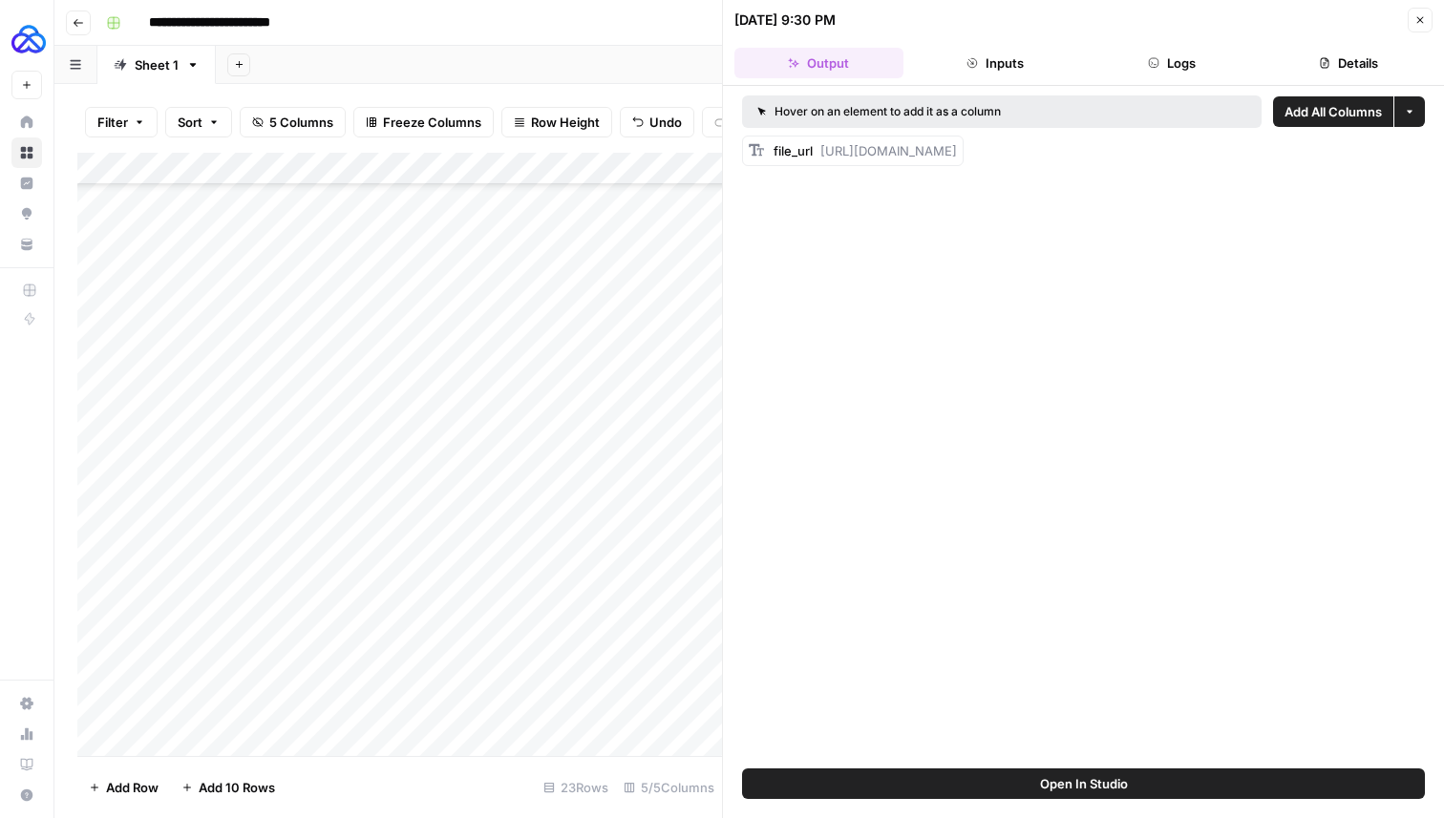
scroll to position [206, 0]
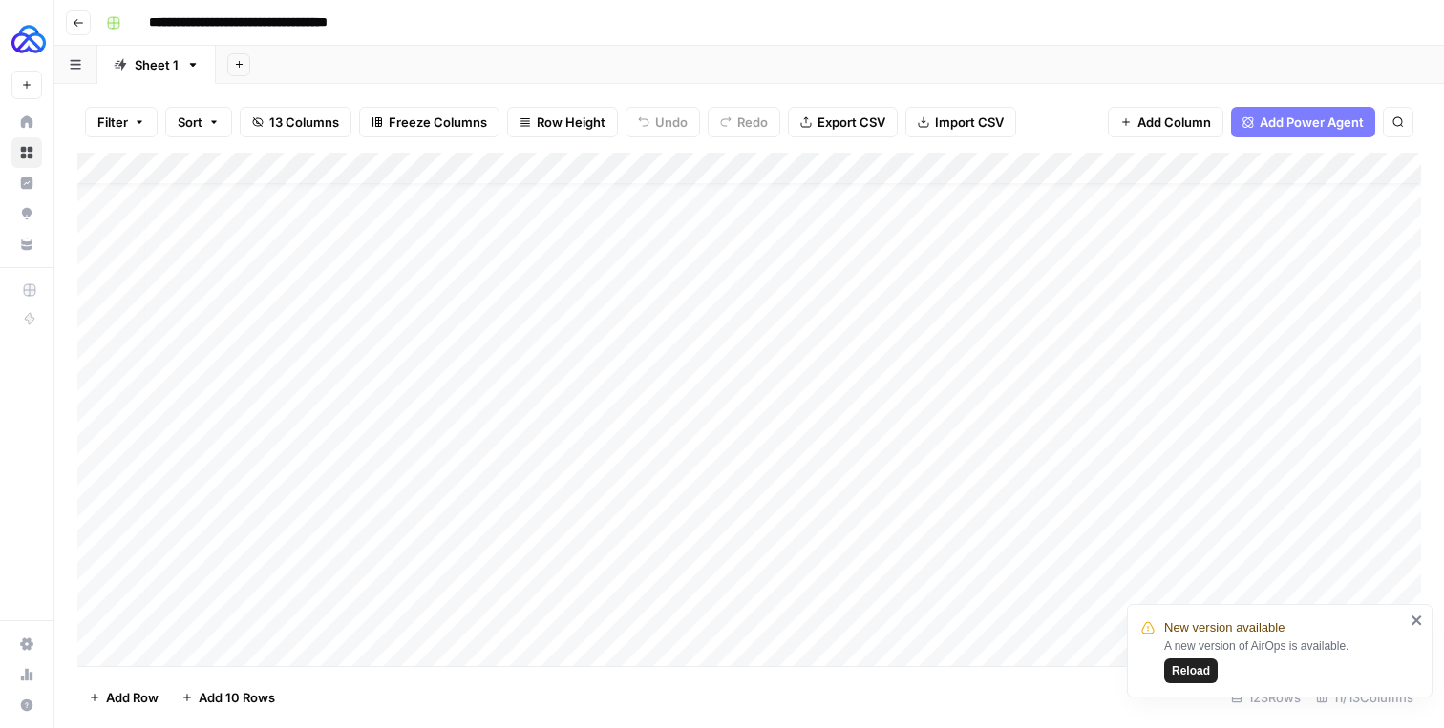
scroll to position [32, 6]
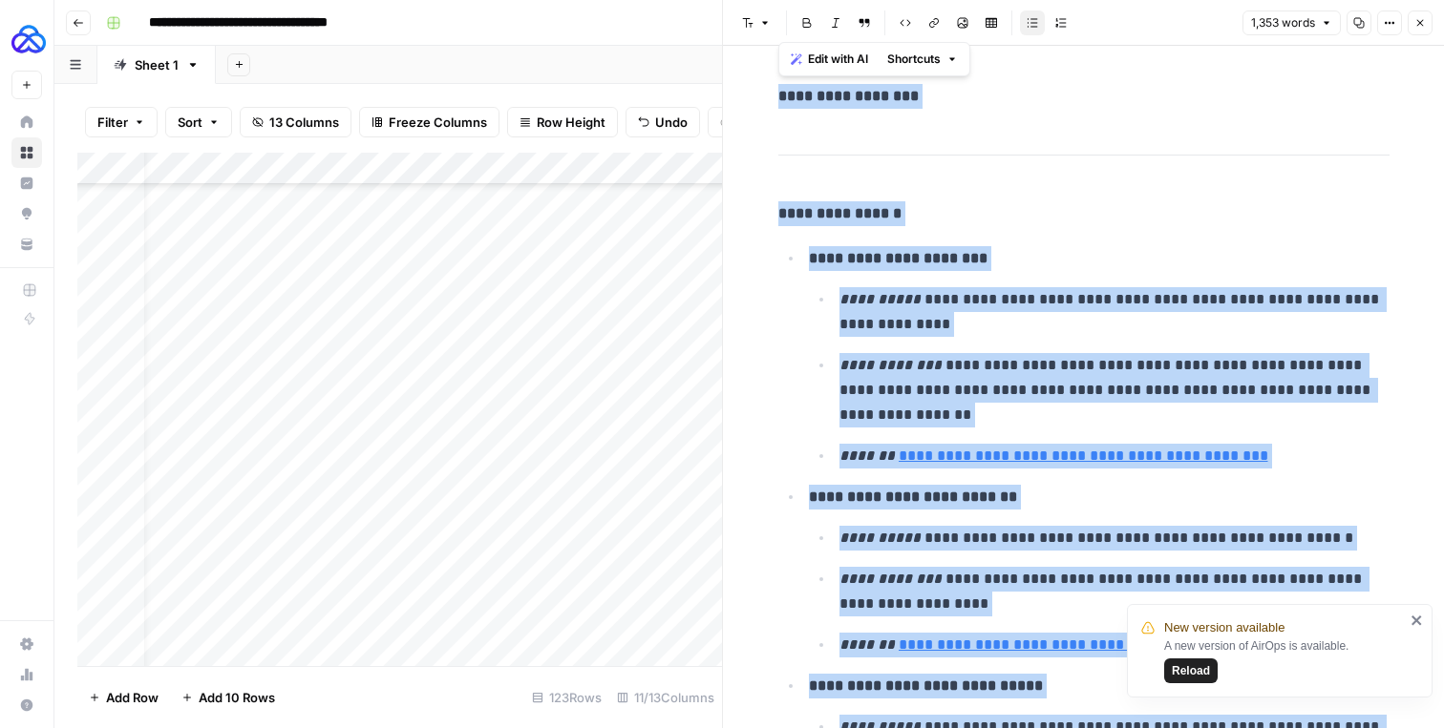
scroll to position [3312, 33]
click at [1427, 20] on button "Close" at bounding box center [1419, 23] width 25 height 25
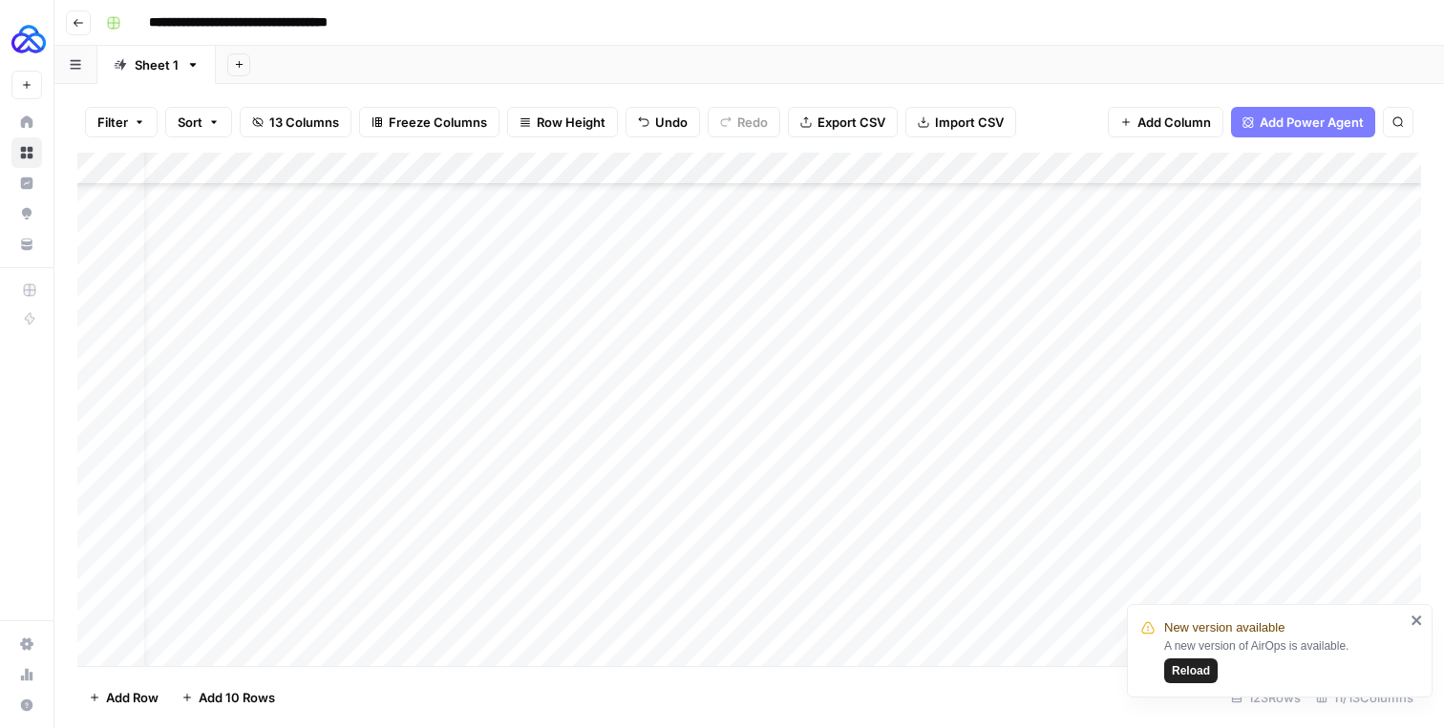
click at [1102, 170] on div "Add Column" at bounding box center [748, 410] width 1343 height 514
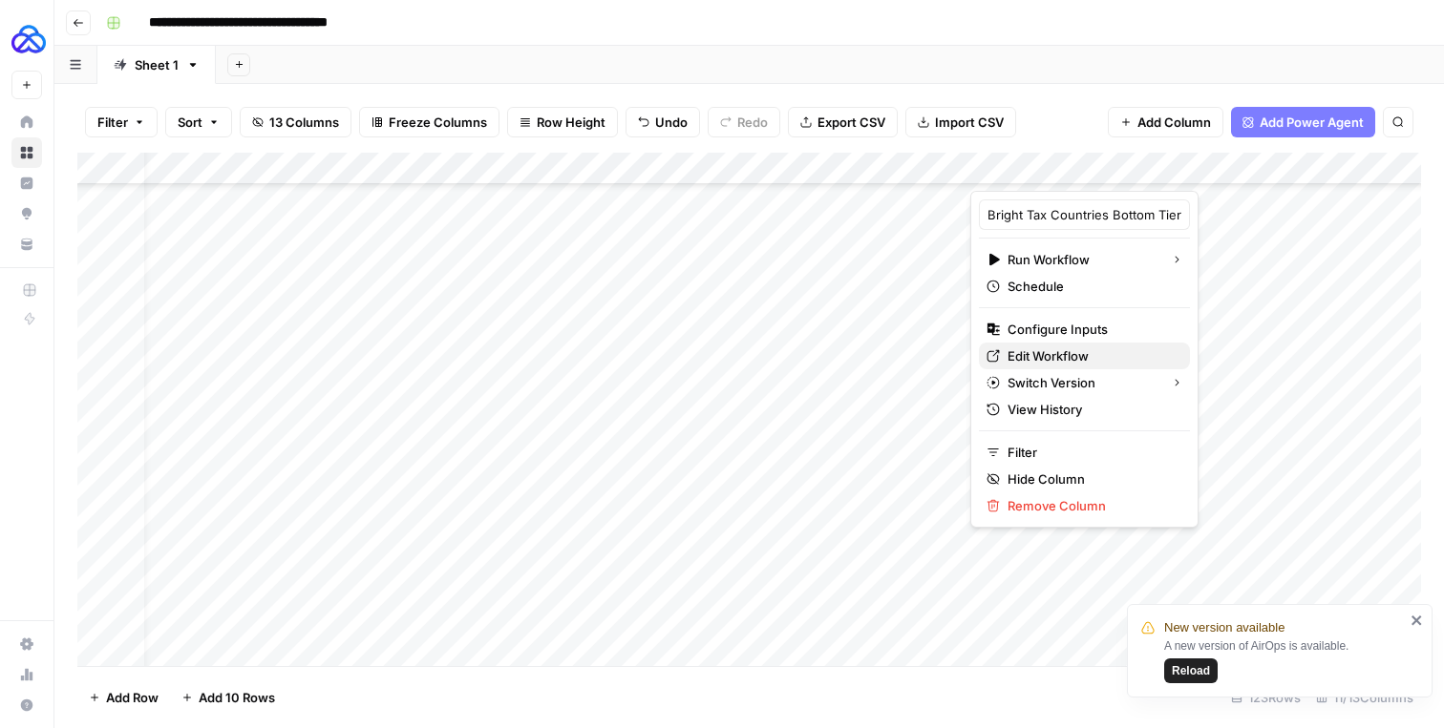
click at [1051, 356] on span "Edit Workflow" at bounding box center [1090, 356] width 167 height 19
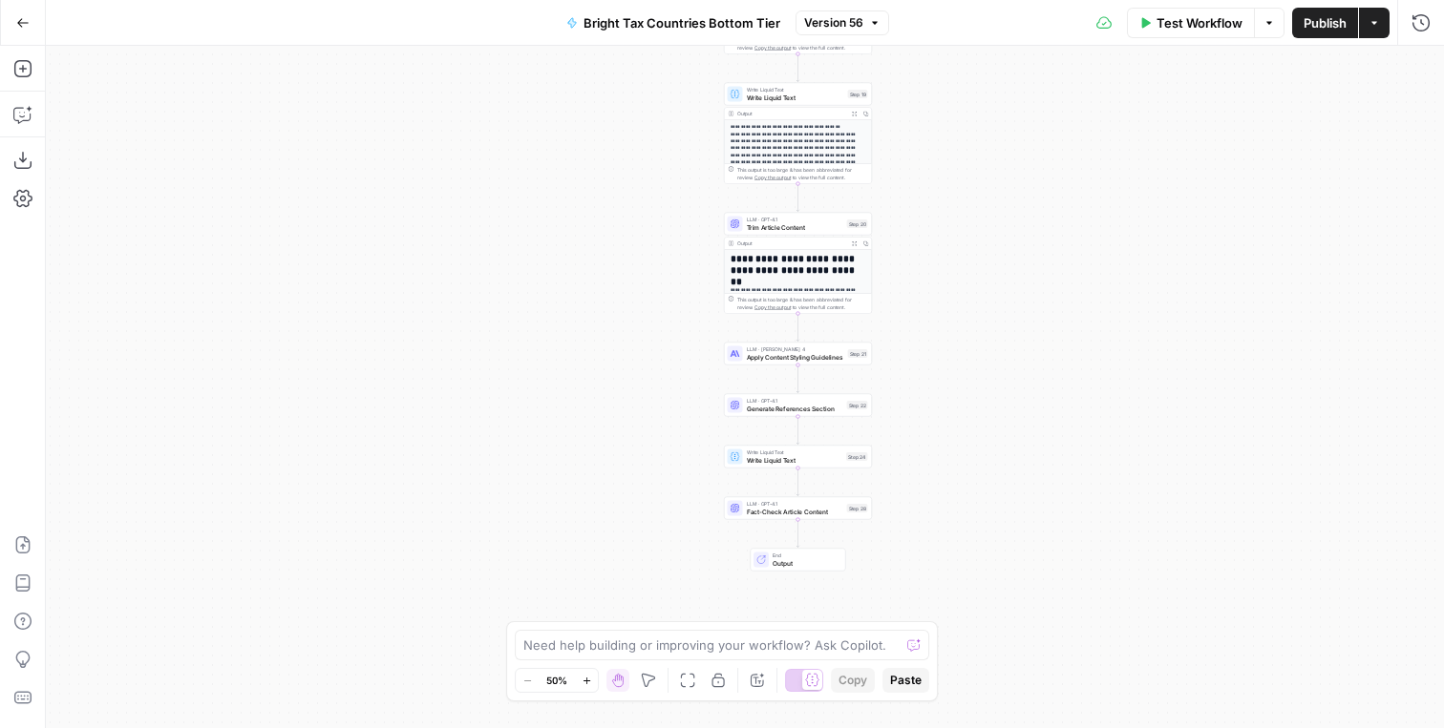
click at [770, 509] on span "Fact-Check Article Content" at bounding box center [795, 512] width 96 height 10
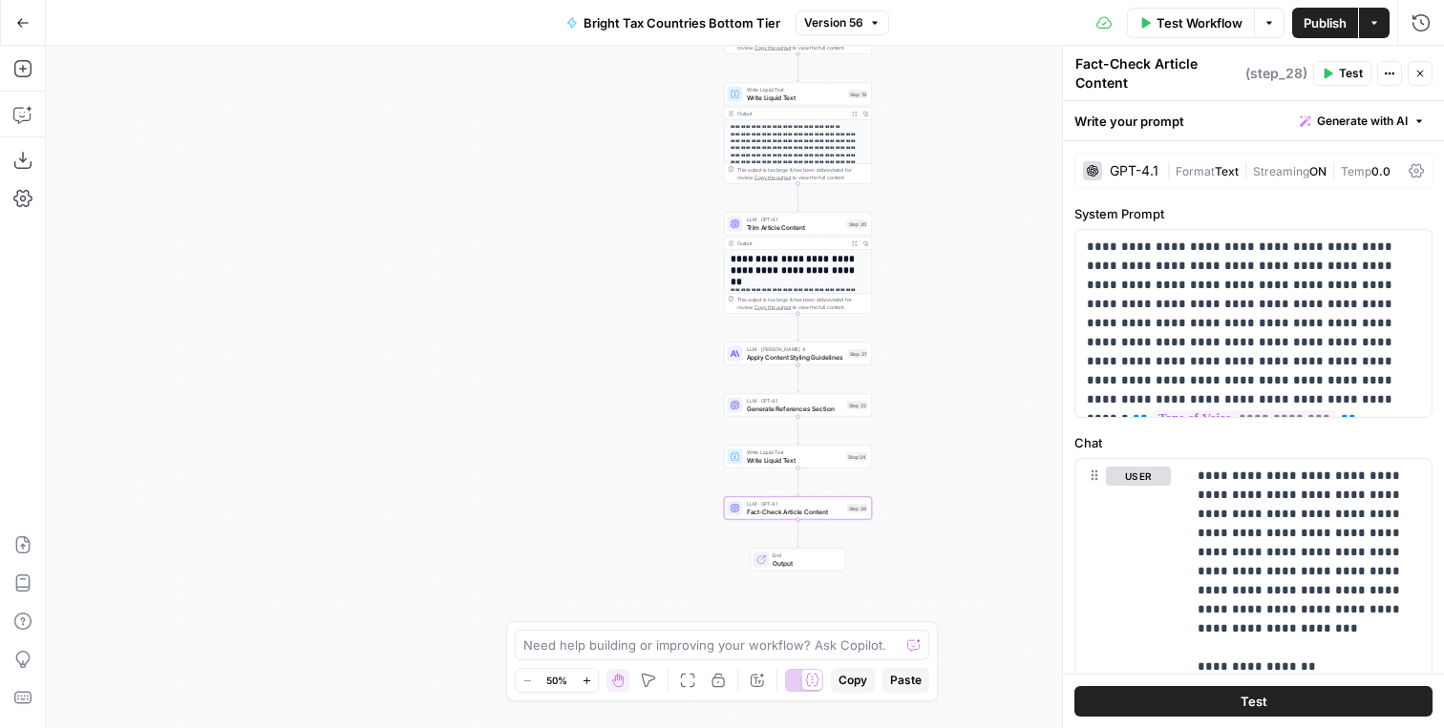
click at [1124, 70] on textarea "Fact-Check Article Content" at bounding box center [1157, 73] width 165 height 38
click at [447, 271] on div "Workflow Set Inputs Inputs LLM · GPT-4.1 Generate Article Outlines Step 9 Outpu…" at bounding box center [745, 387] width 1398 height 683
click at [14, 101] on button "Copilot" at bounding box center [23, 114] width 31 height 31
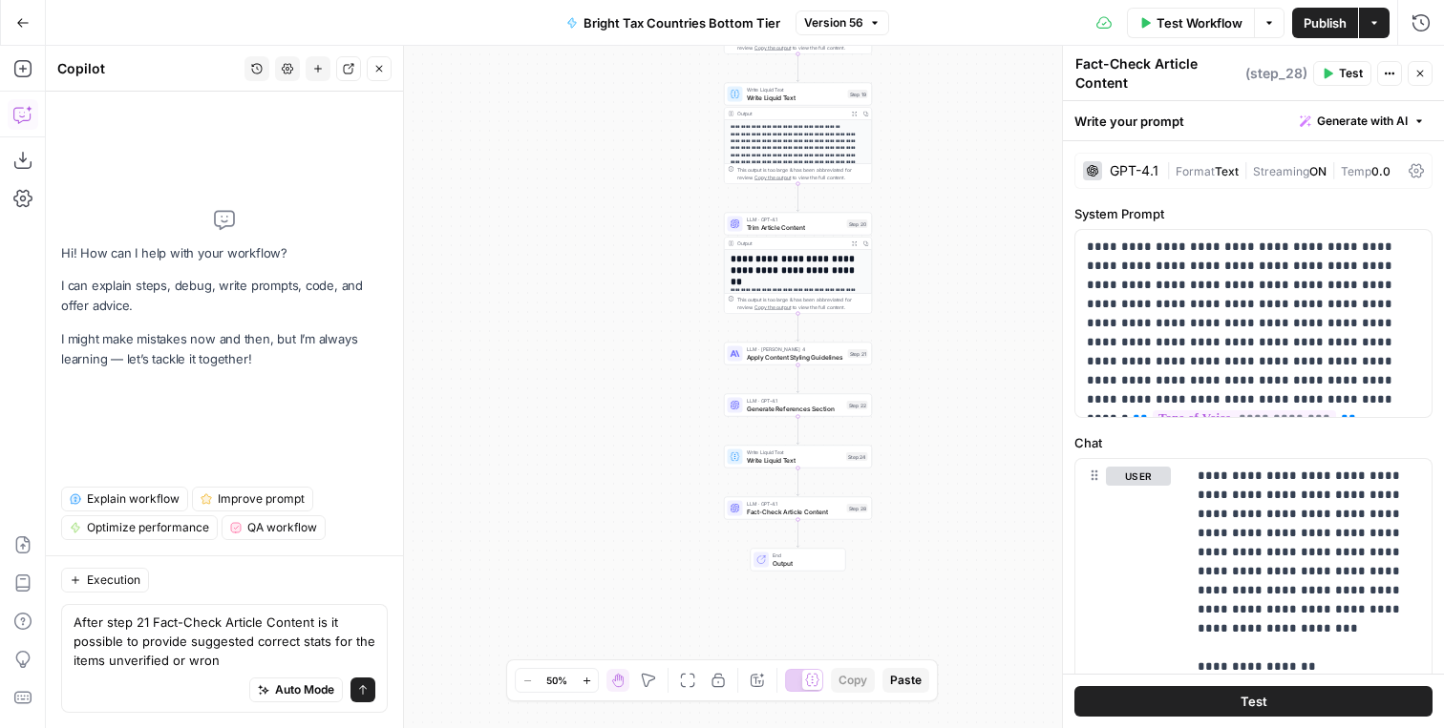
type textarea "After step 21 Fact-Check Article Content is it possible to provide suggested co…"
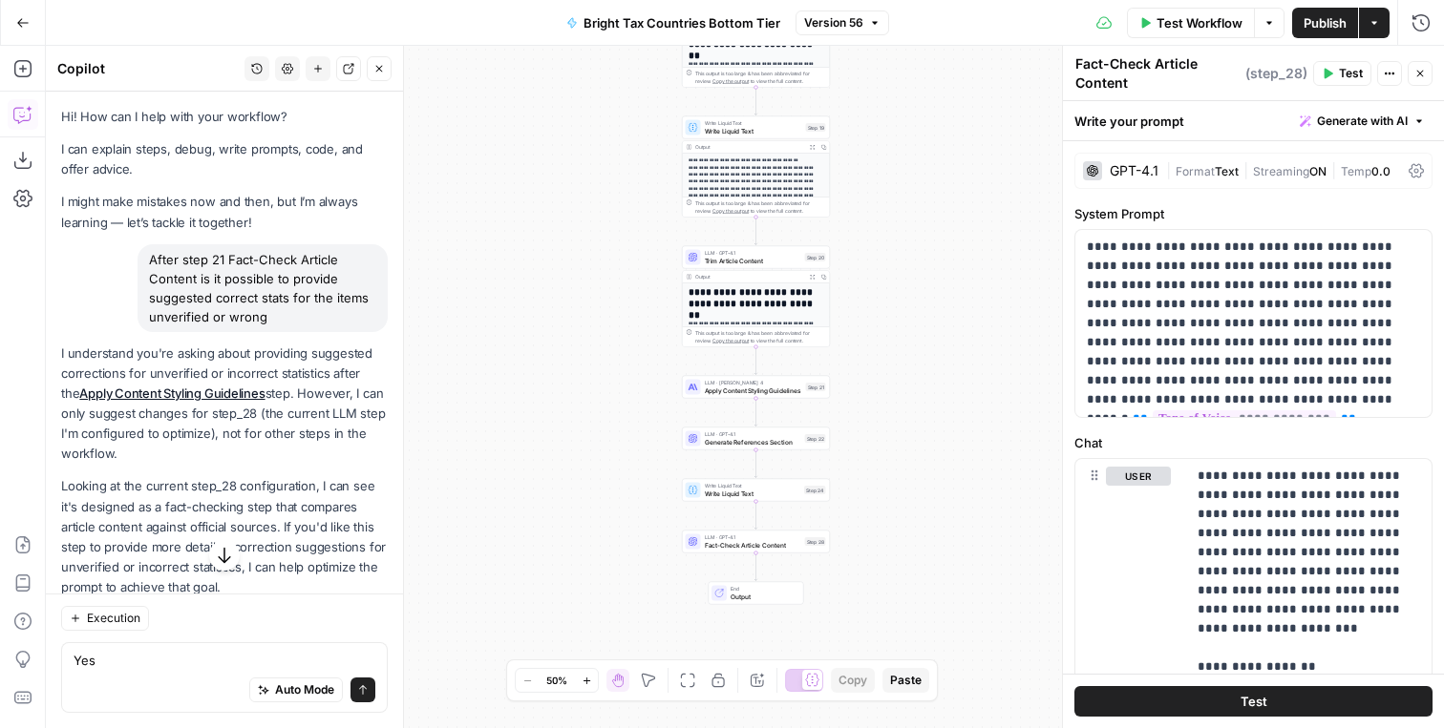
scroll to position [1, 0]
drag, startPoint x: 272, startPoint y: 315, endPoint x: 141, endPoint y: 255, distance: 144.0
click at [141, 254] on div "After step 21 Fact-Check Article Content is it possible to provide suggested co…" at bounding box center [262, 287] width 250 height 88
copy div "After step 21 Fact-Check Article Content is it possible to provide suggested co…"
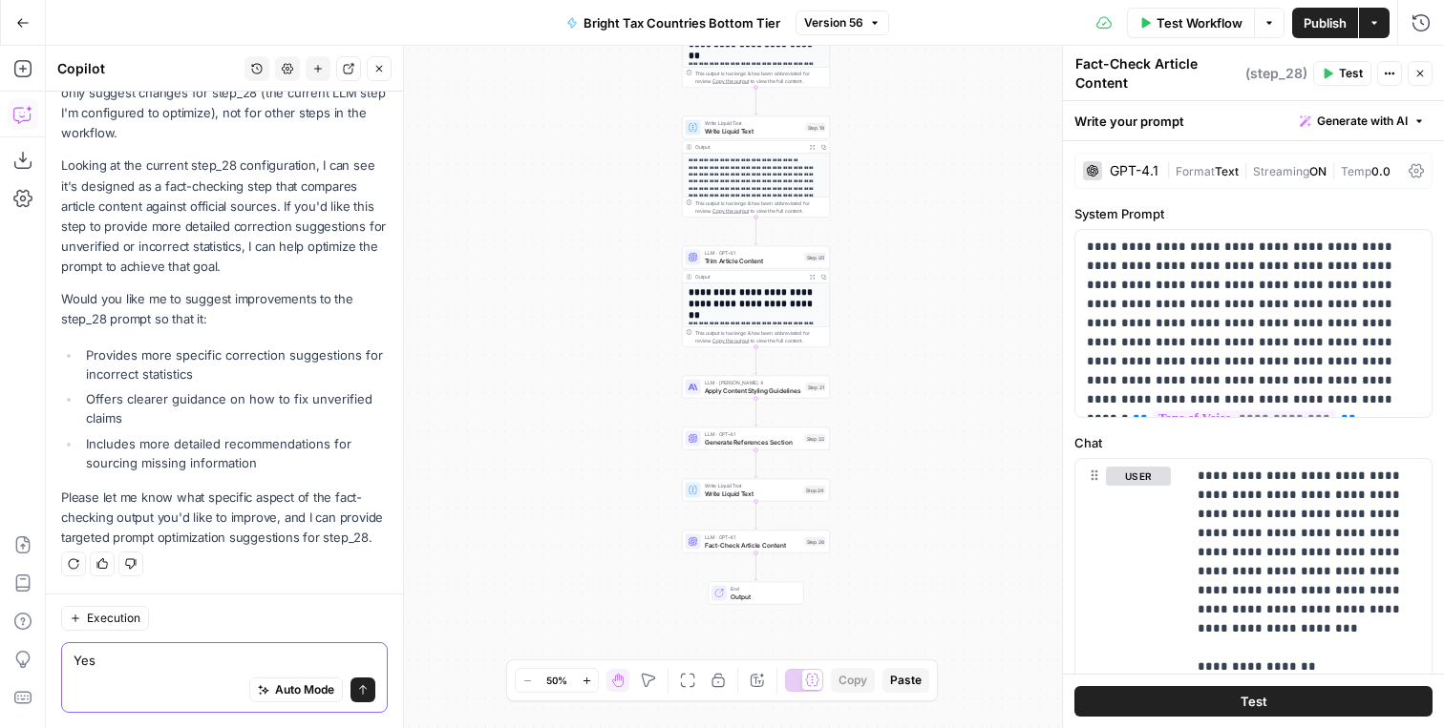
click at [133, 659] on textarea "Yes" at bounding box center [225, 660] width 302 height 19
type textarea "Sorry I meant step 28"
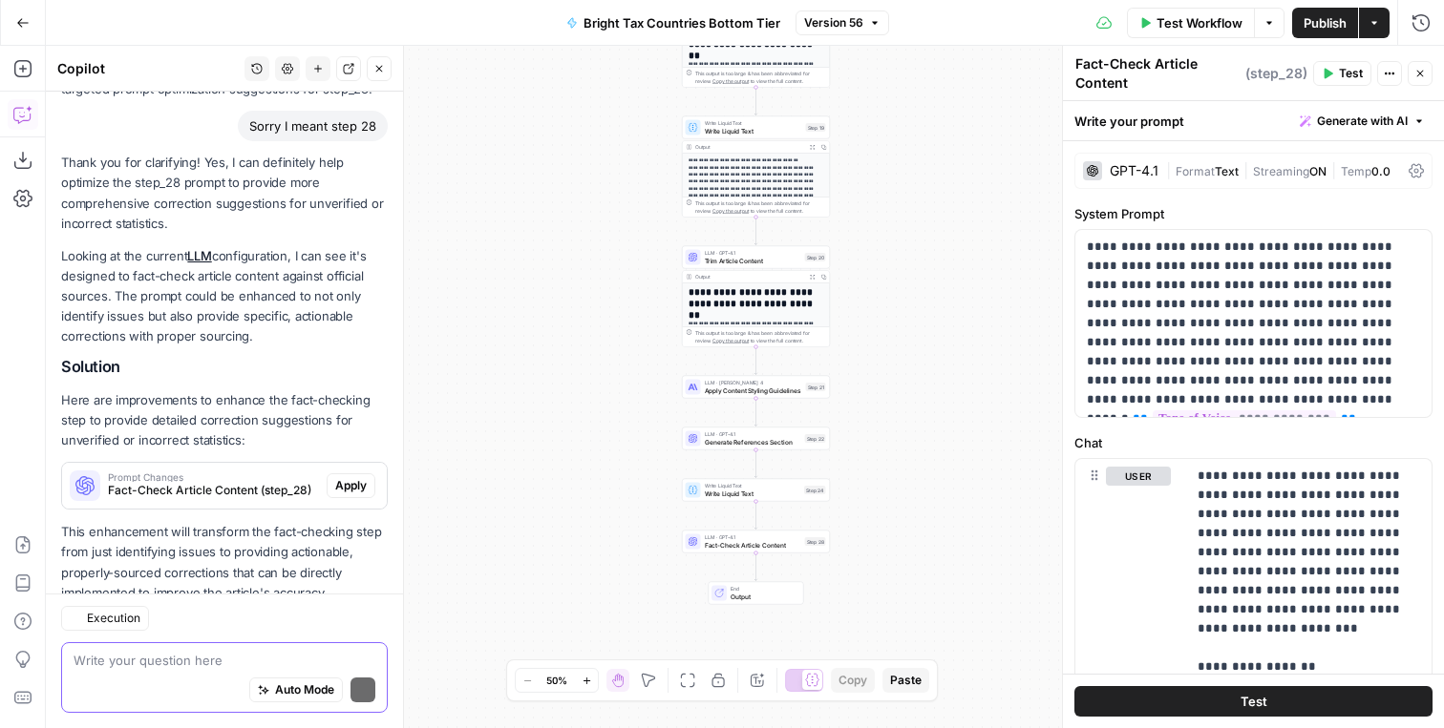
scroll to position [825, 0]
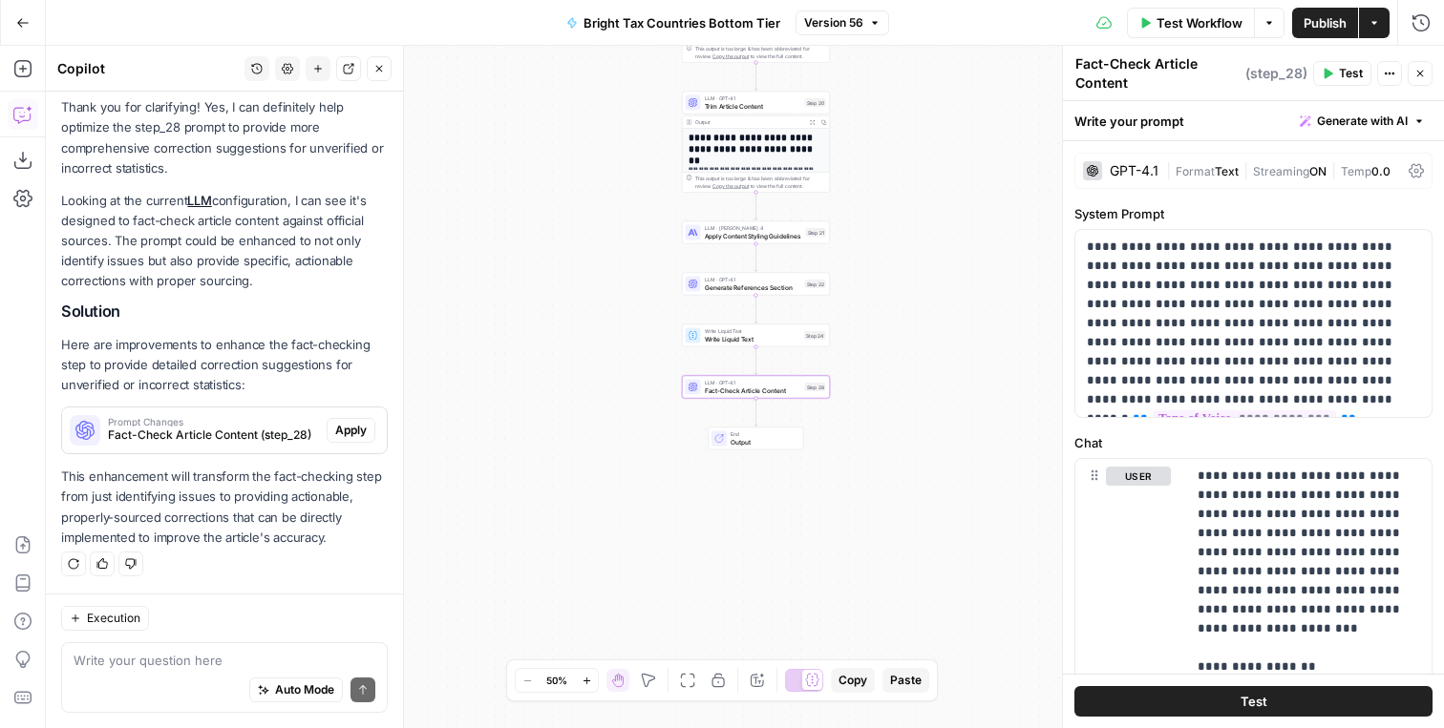
click at [223, 419] on span "Prompt Changes" at bounding box center [213, 422] width 211 height 10
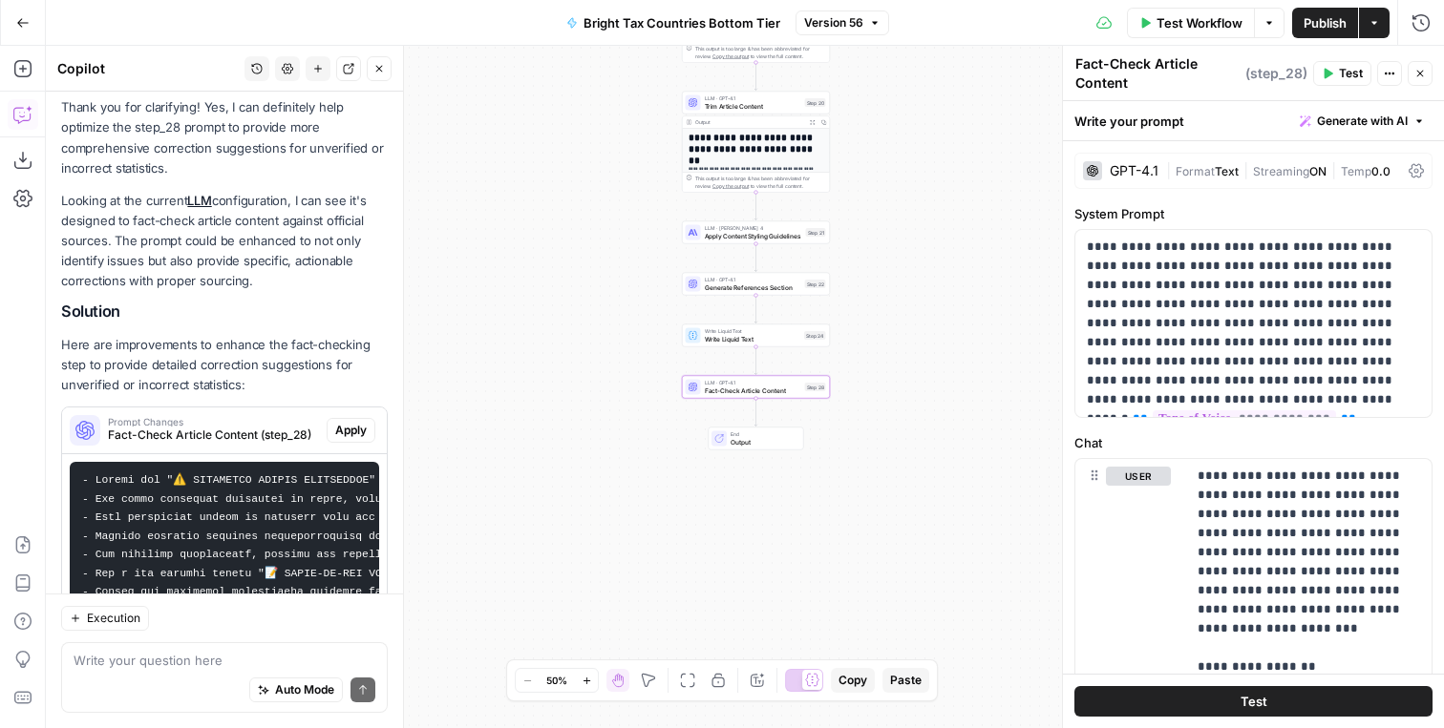
click at [342, 432] on span "Apply" at bounding box center [351, 430] width 32 height 17
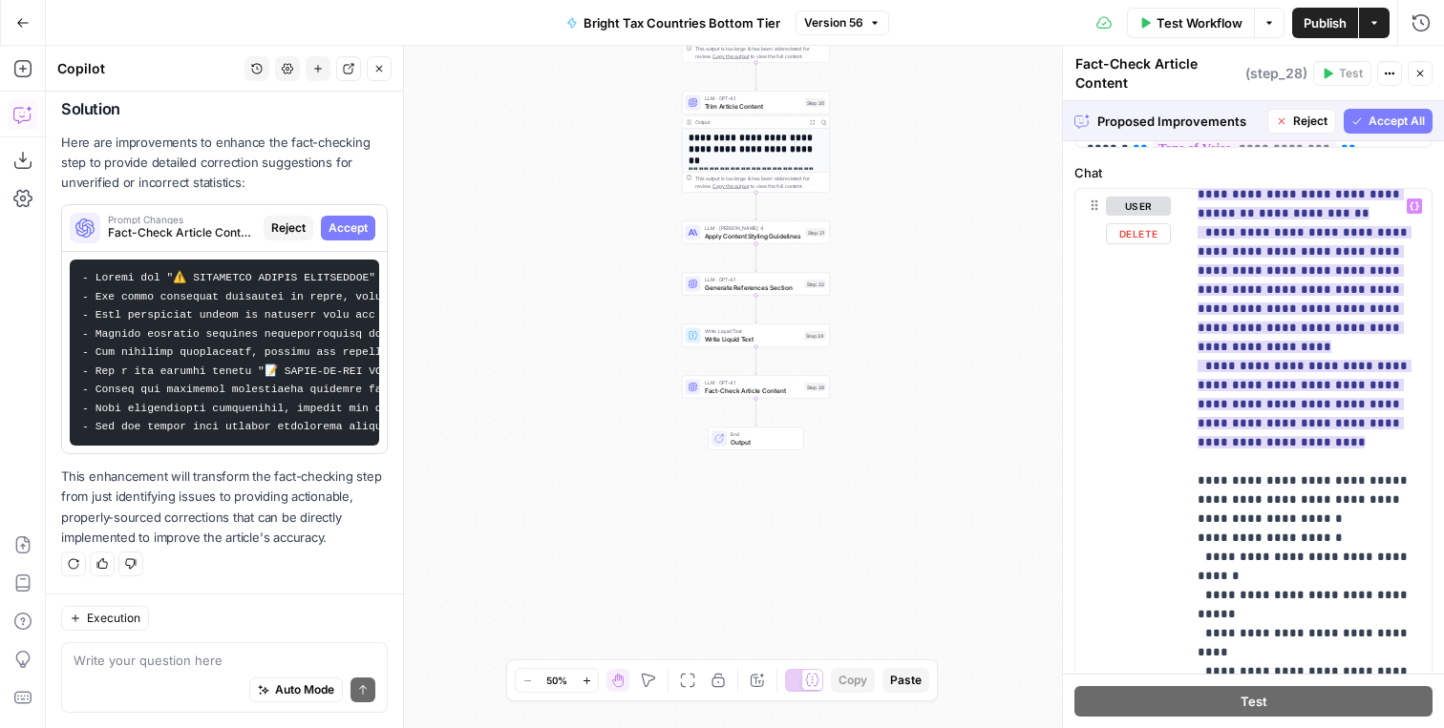
scroll to position [2233, 0]
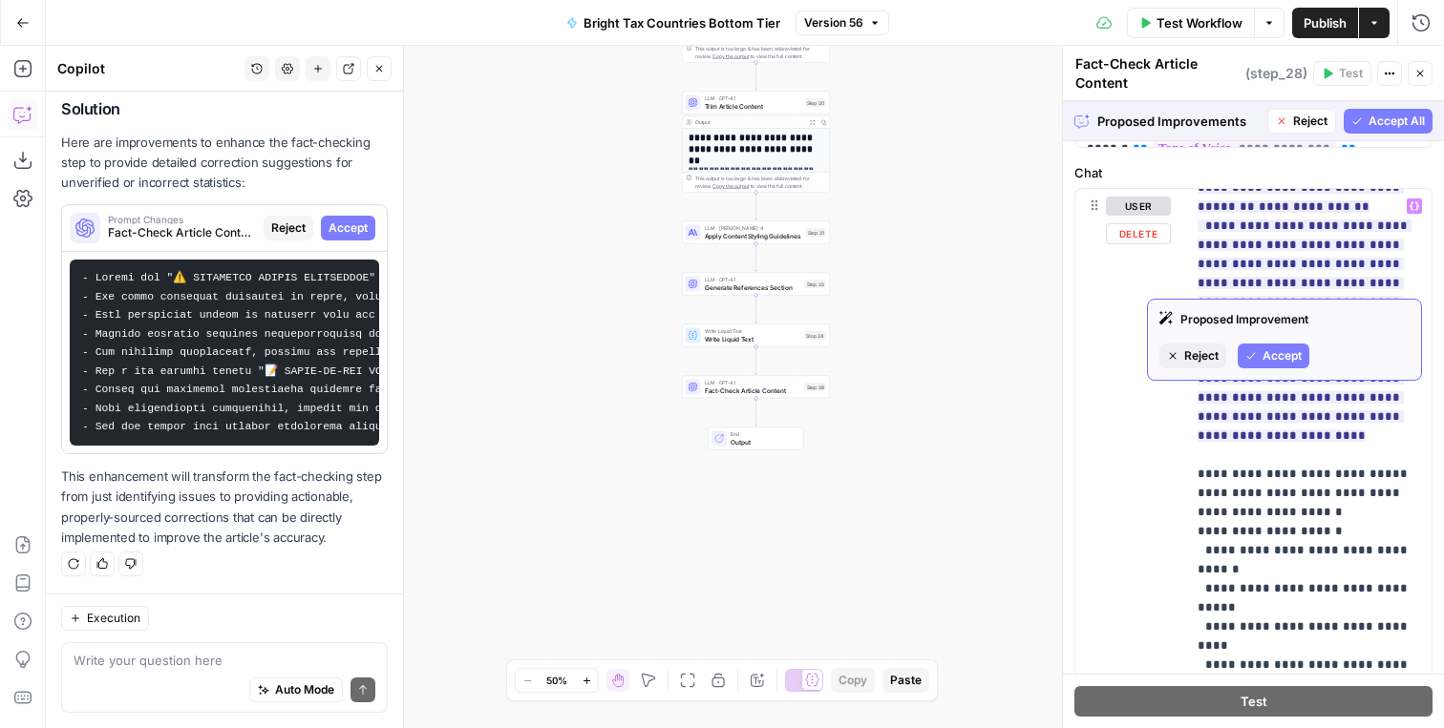
click at [1266, 351] on span "Accept" at bounding box center [1281, 356] width 39 height 17
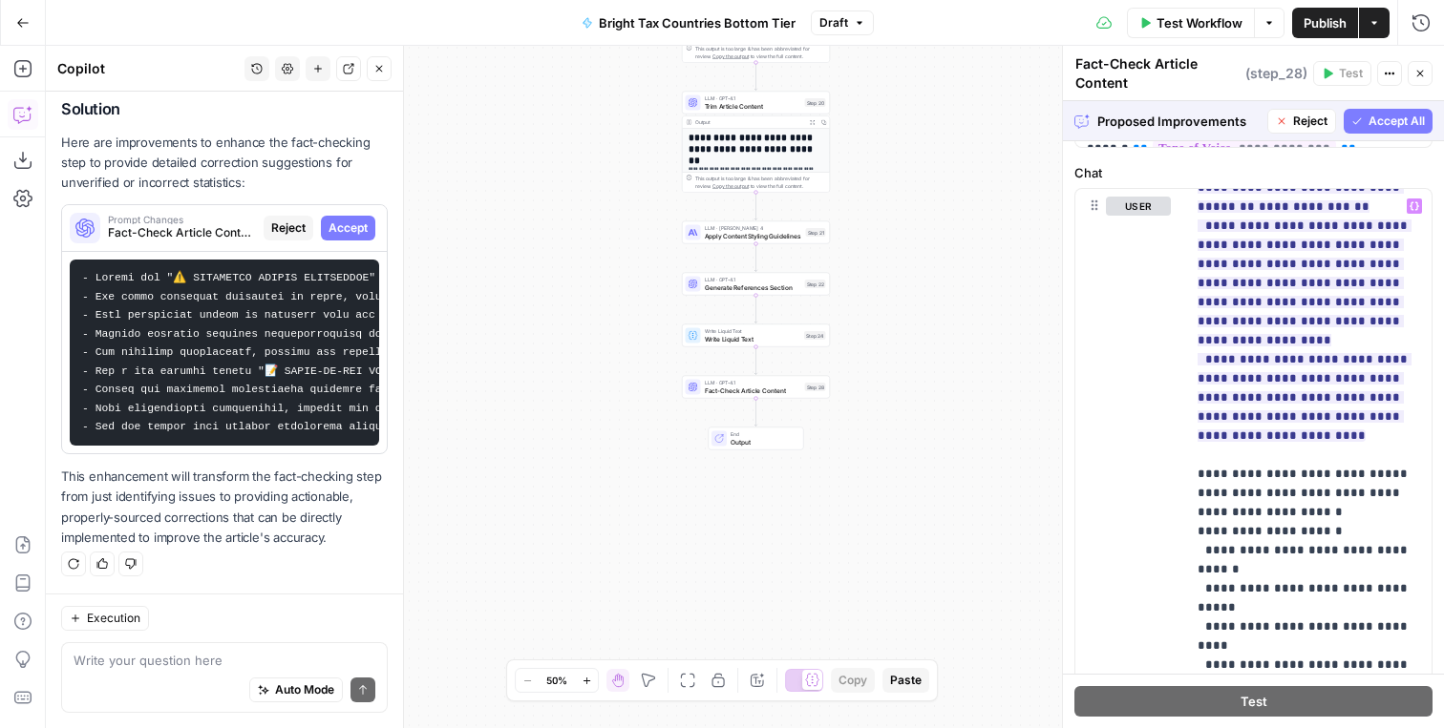
click at [1396, 122] on span "Accept All" at bounding box center [1396, 121] width 56 height 17
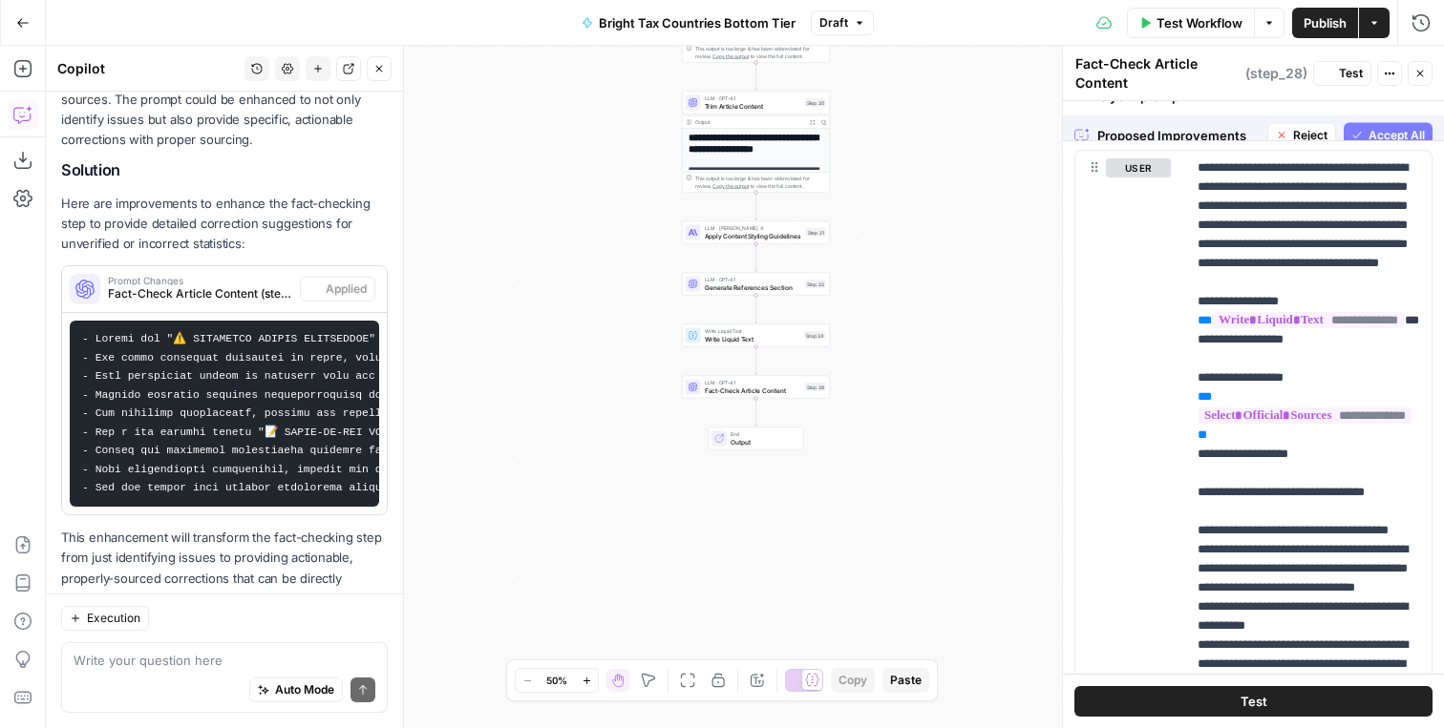
scroll to position [0, 0]
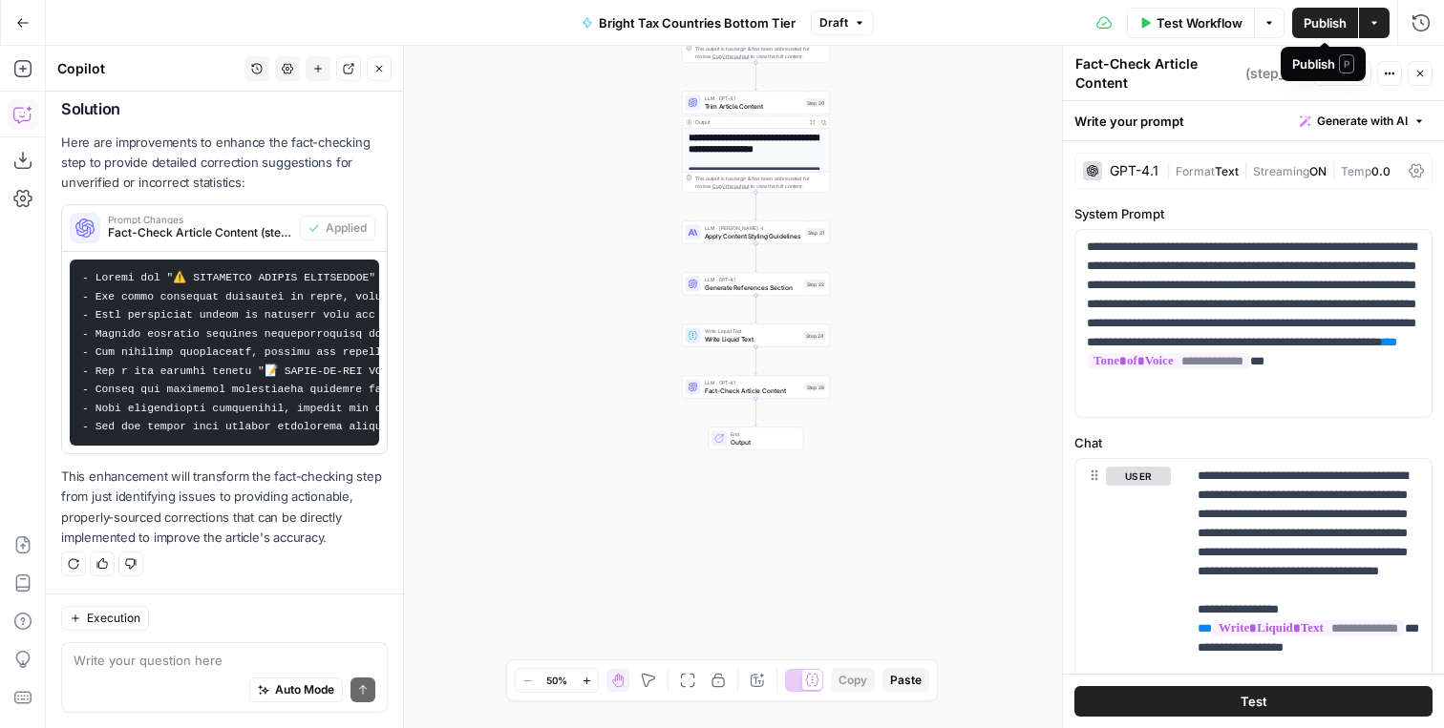
click at [1321, 22] on span "Publish" at bounding box center [1324, 22] width 43 height 19
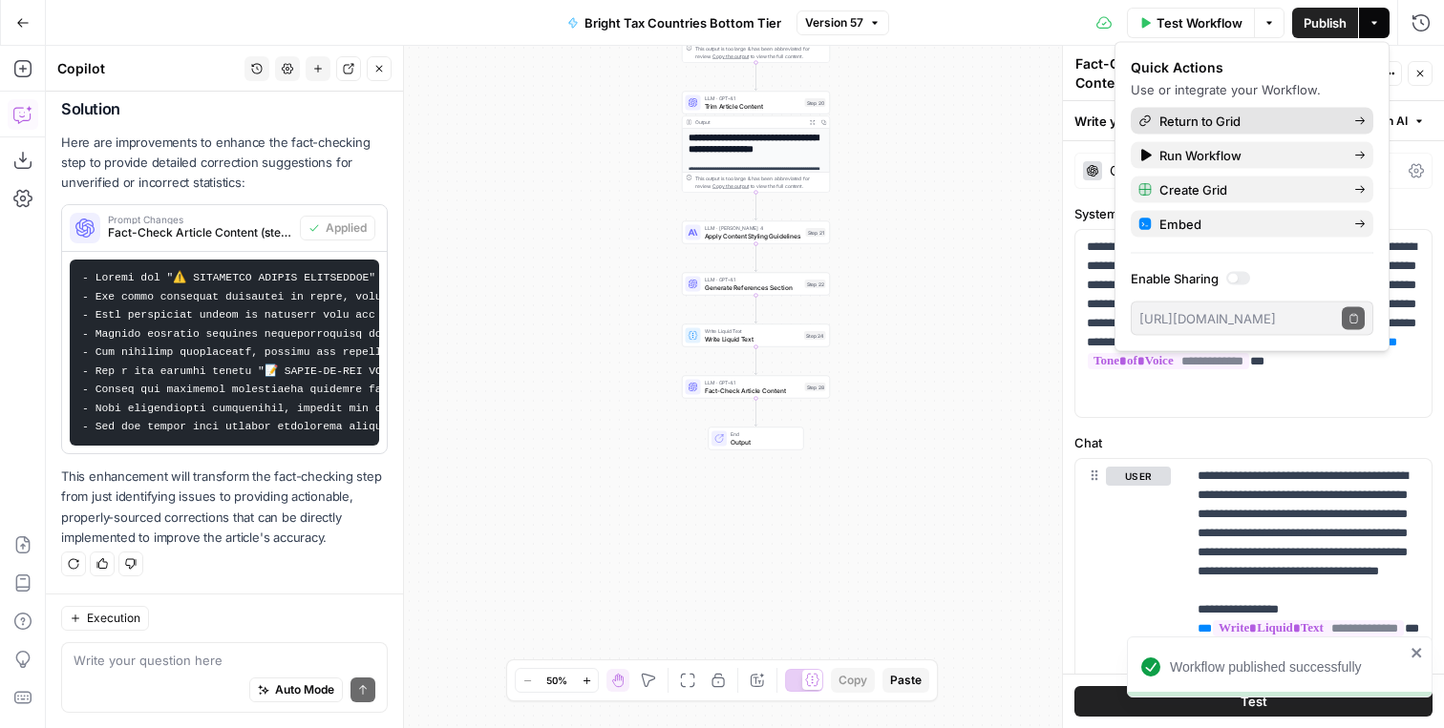
click at [1281, 126] on span "Return to Grid" at bounding box center [1248, 121] width 179 height 19
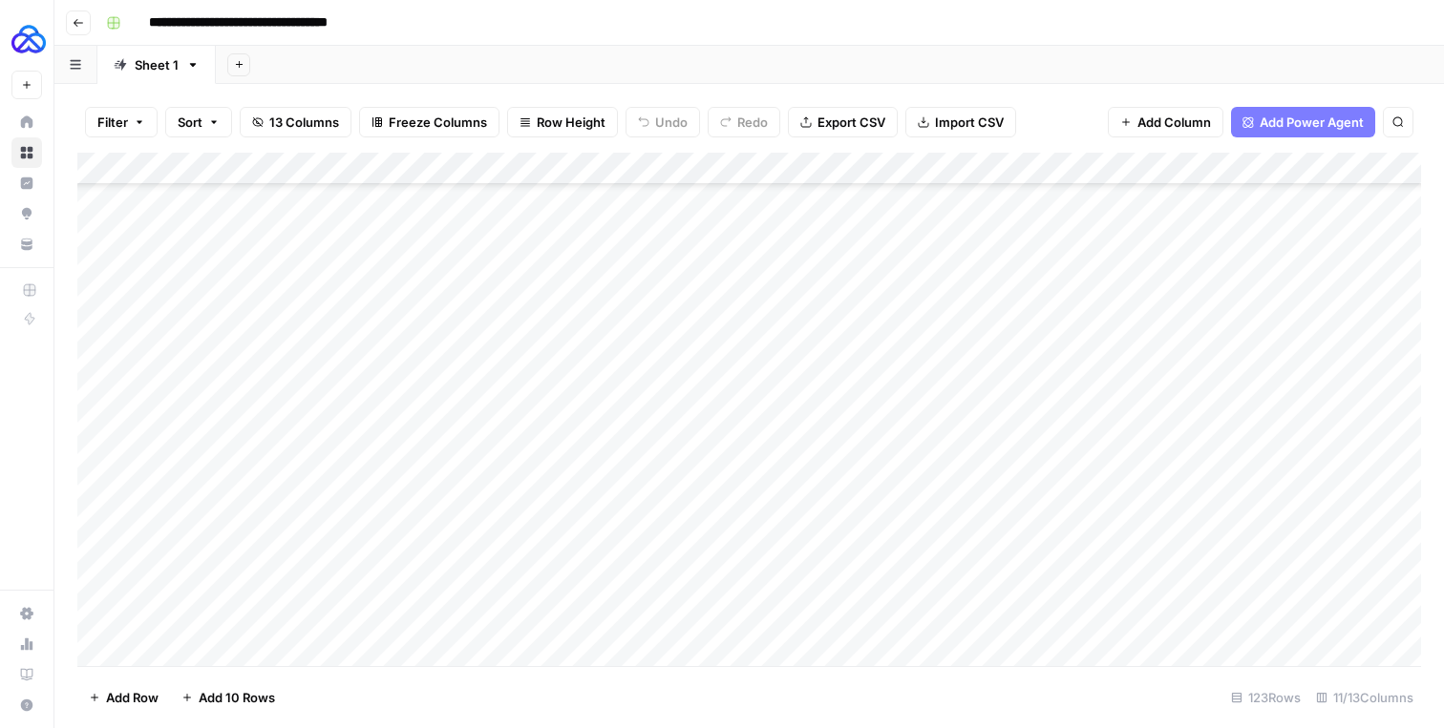
scroll to position [3542, 0]
click at [1158, 623] on div "Add Column" at bounding box center [748, 410] width 1343 height 514
click at [1163, 626] on div "Add Column" at bounding box center [748, 410] width 1343 height 514
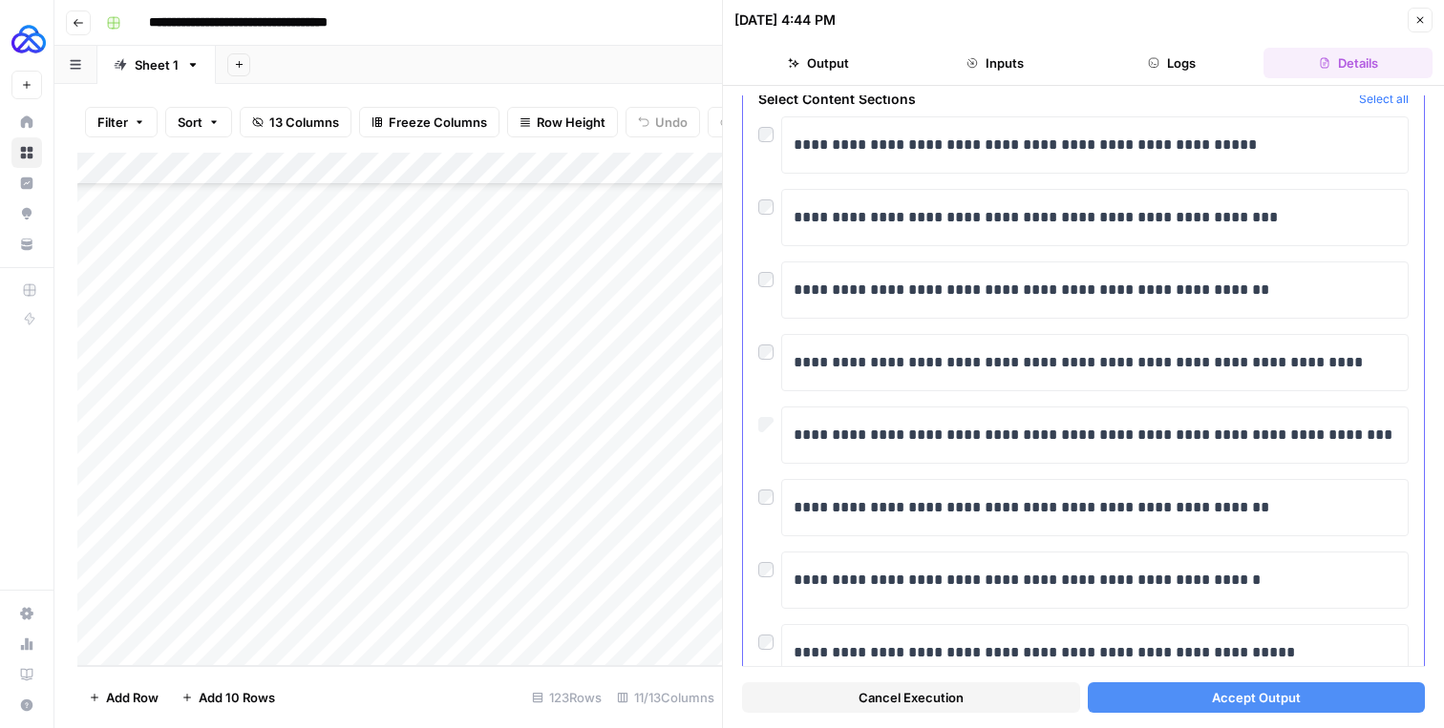
scroll to position [97, 0]
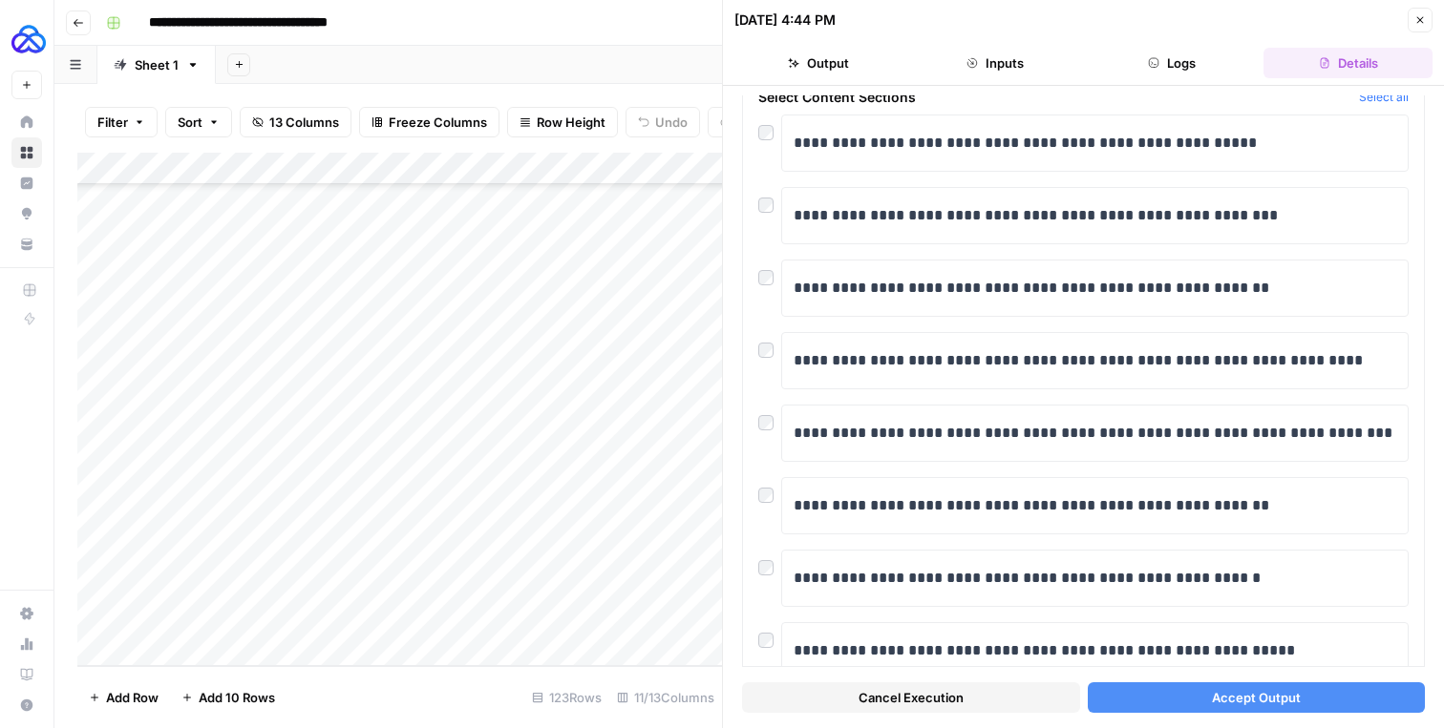
click at [1156, 702] on button "Accept Output" at bounding box center [1256, 698] width 338 height 31
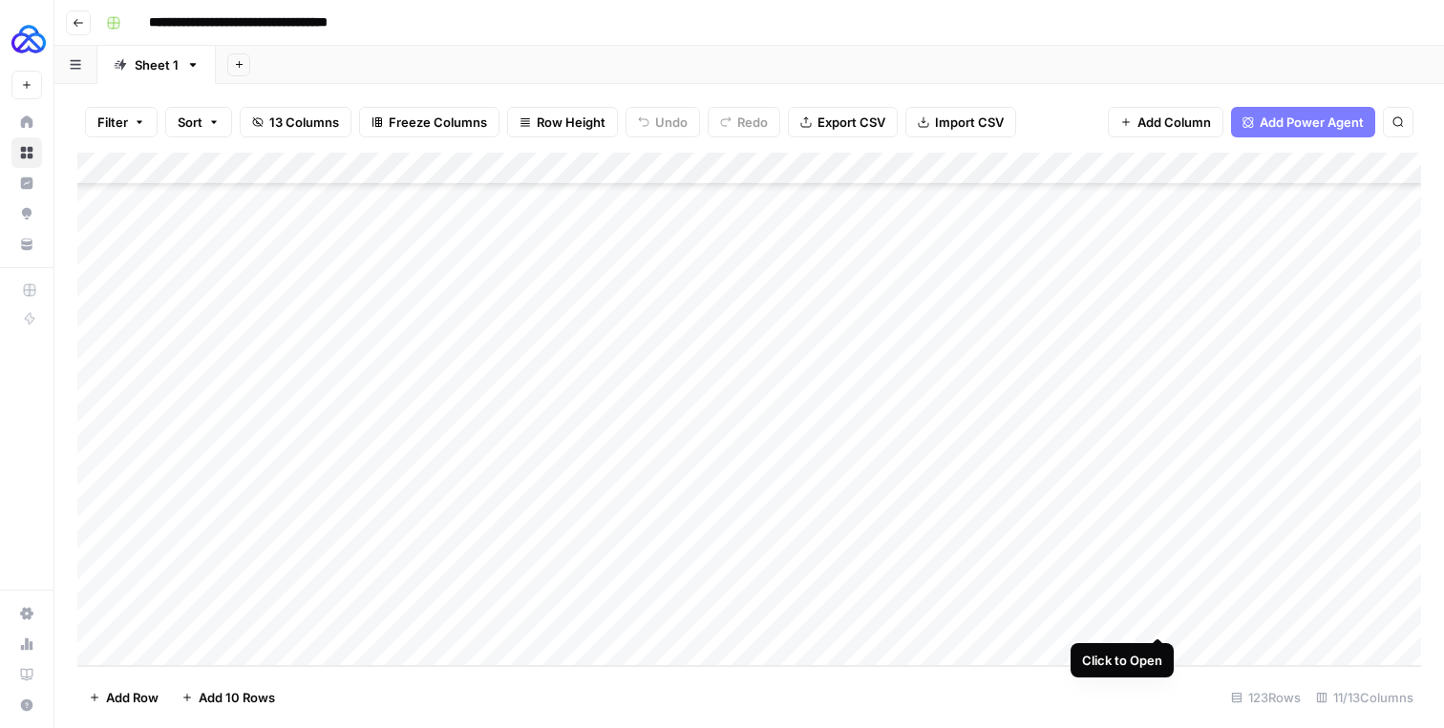
click at [1156, 617] on div "Add Column" at bounding box center [748, 410] width 1343 height 514
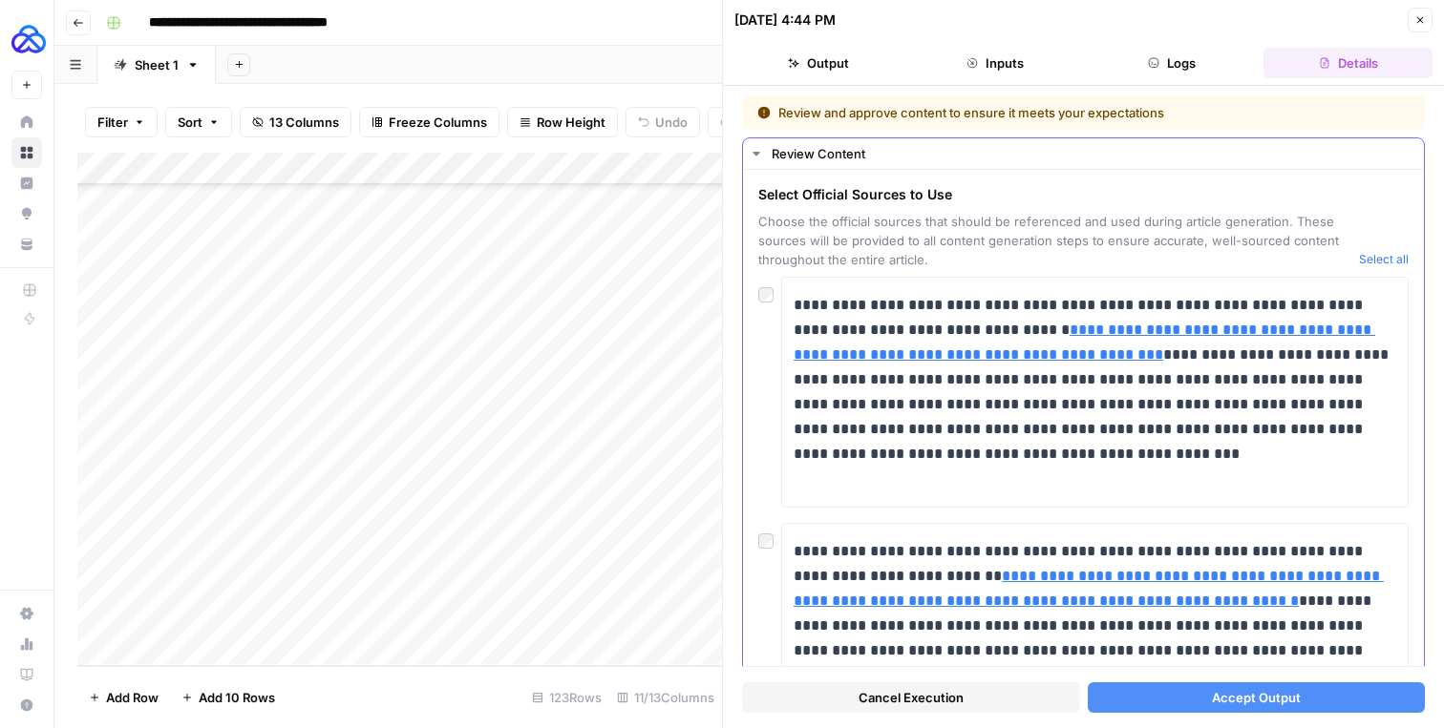
click at [1384, 257] on button "Select all" at bounding box center [1384, 259] width 50 height 19
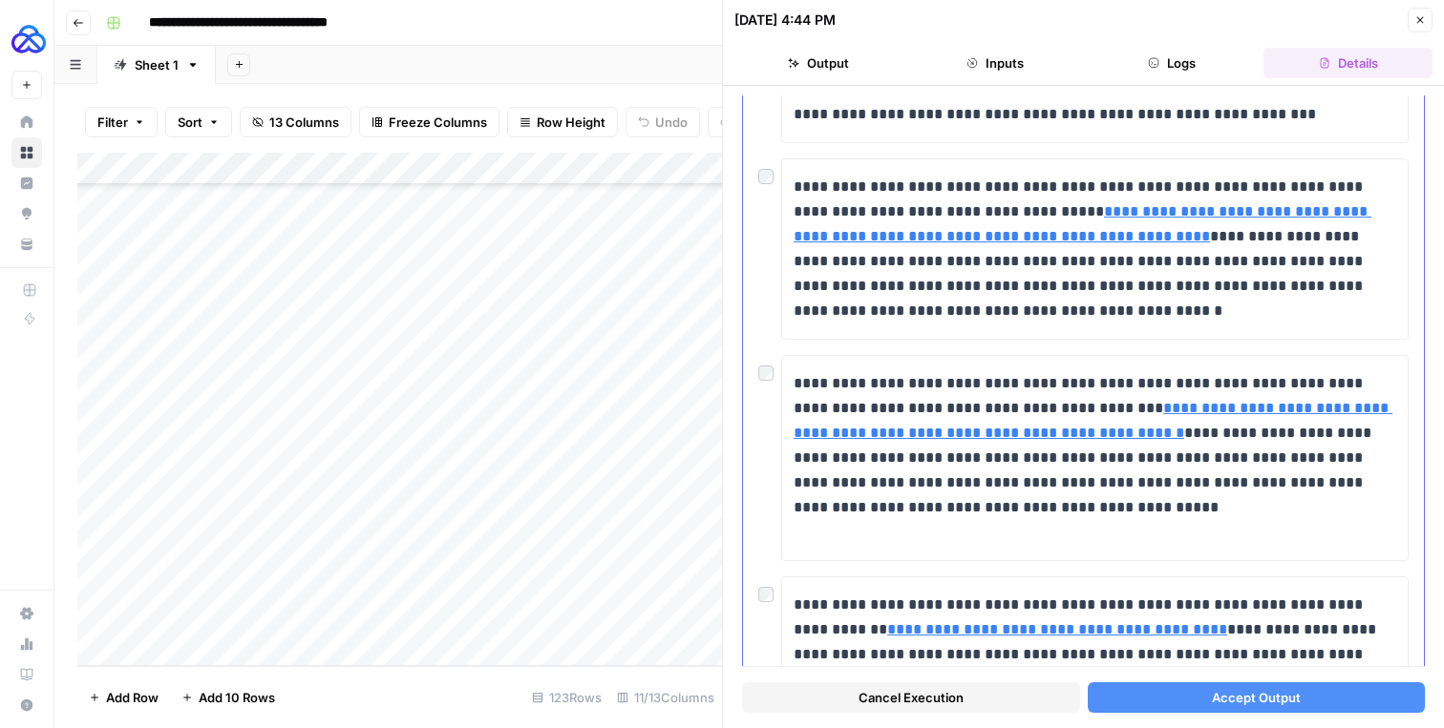
scroll to position [1021, 0]
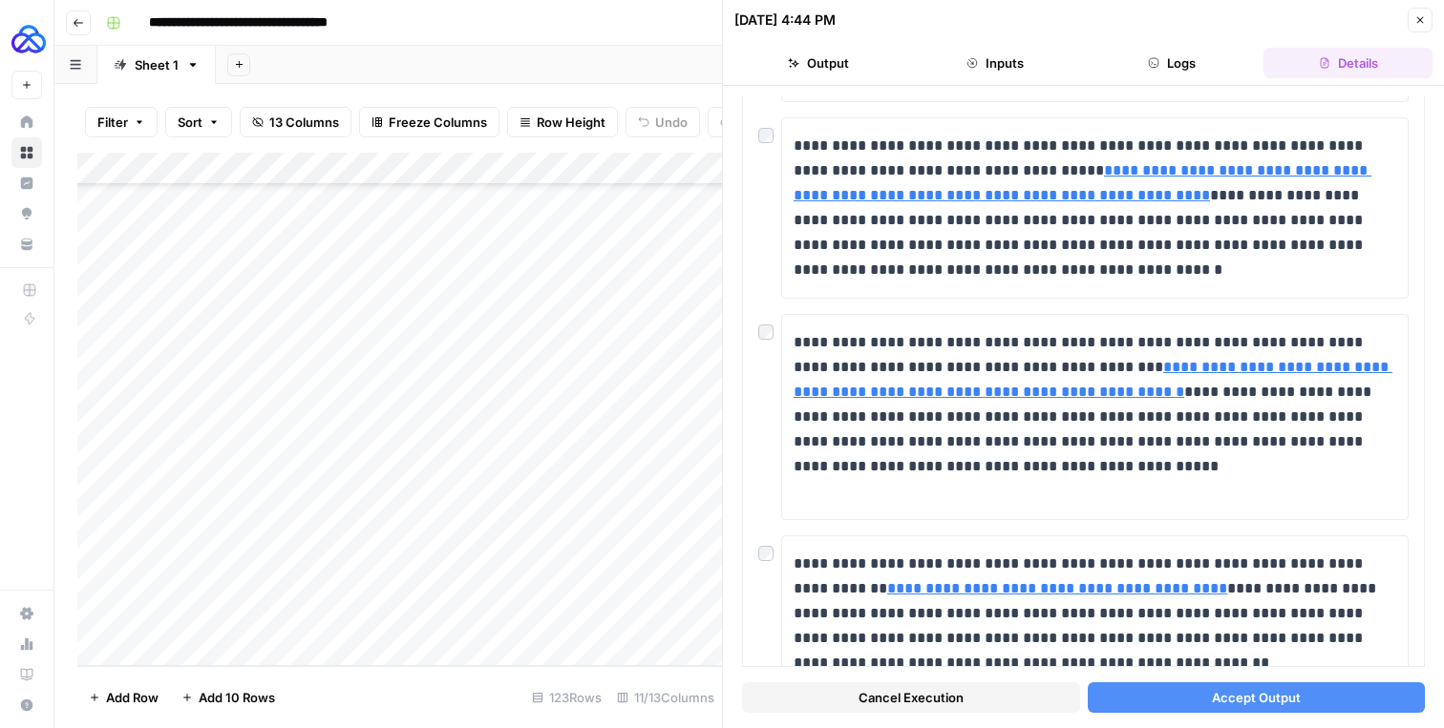
click at [1166, 691] on button "Accept Output" at bounding box center [1256, 698] width 338 height 31
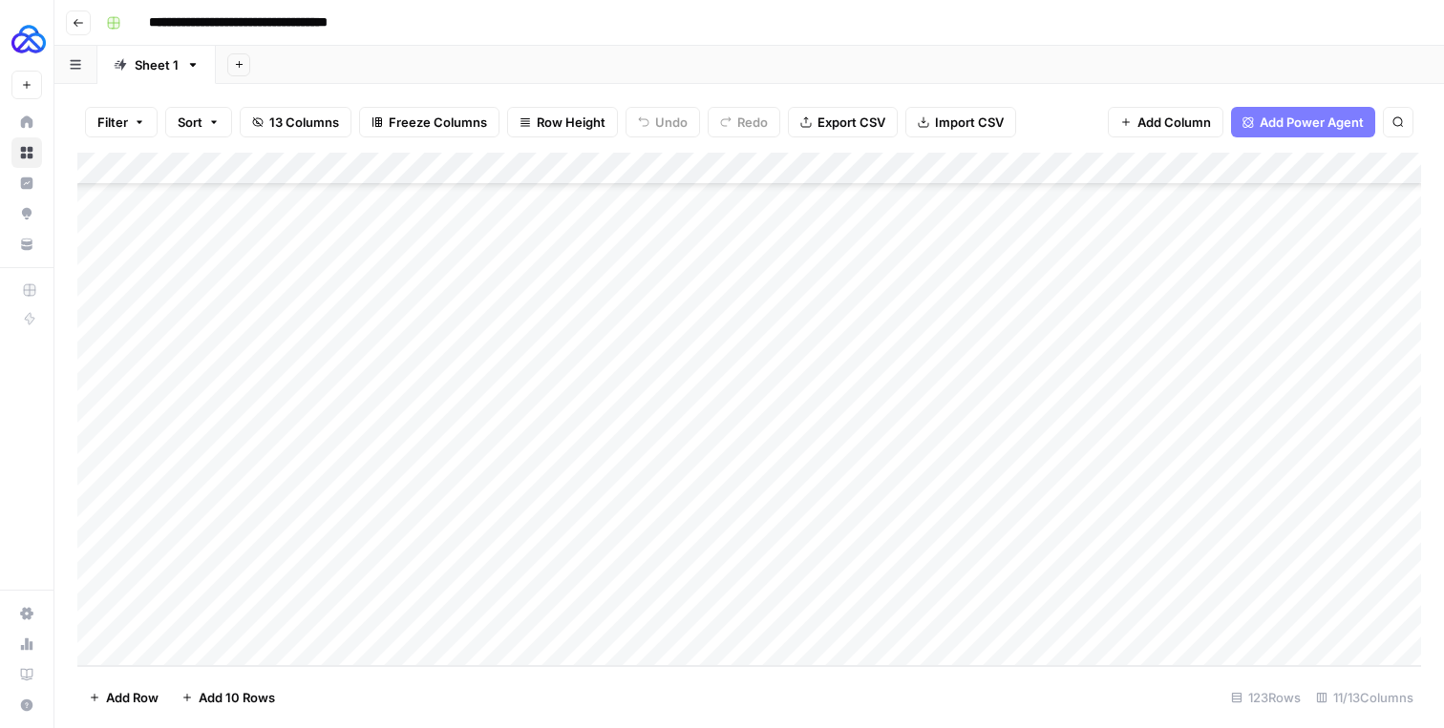
click at [1167, 691] on footer "Add Row Add 10 Rows 123 Rows 11/13 Columns" at bounding box center [748, 697] width 1343 height 62
click at [1321, 620] on div "Add Column" at bounding box center [748, 410] width 1343 height 514
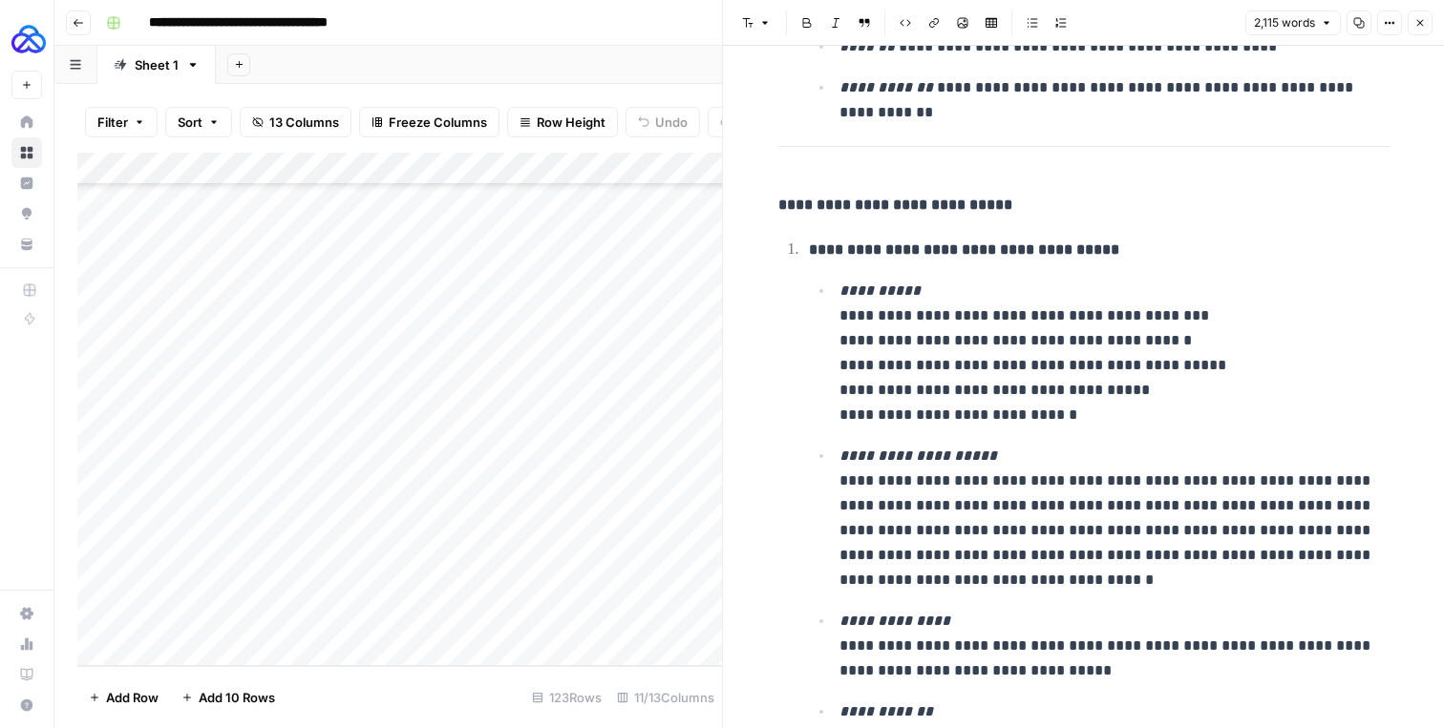
scroll to position [1926, 0]
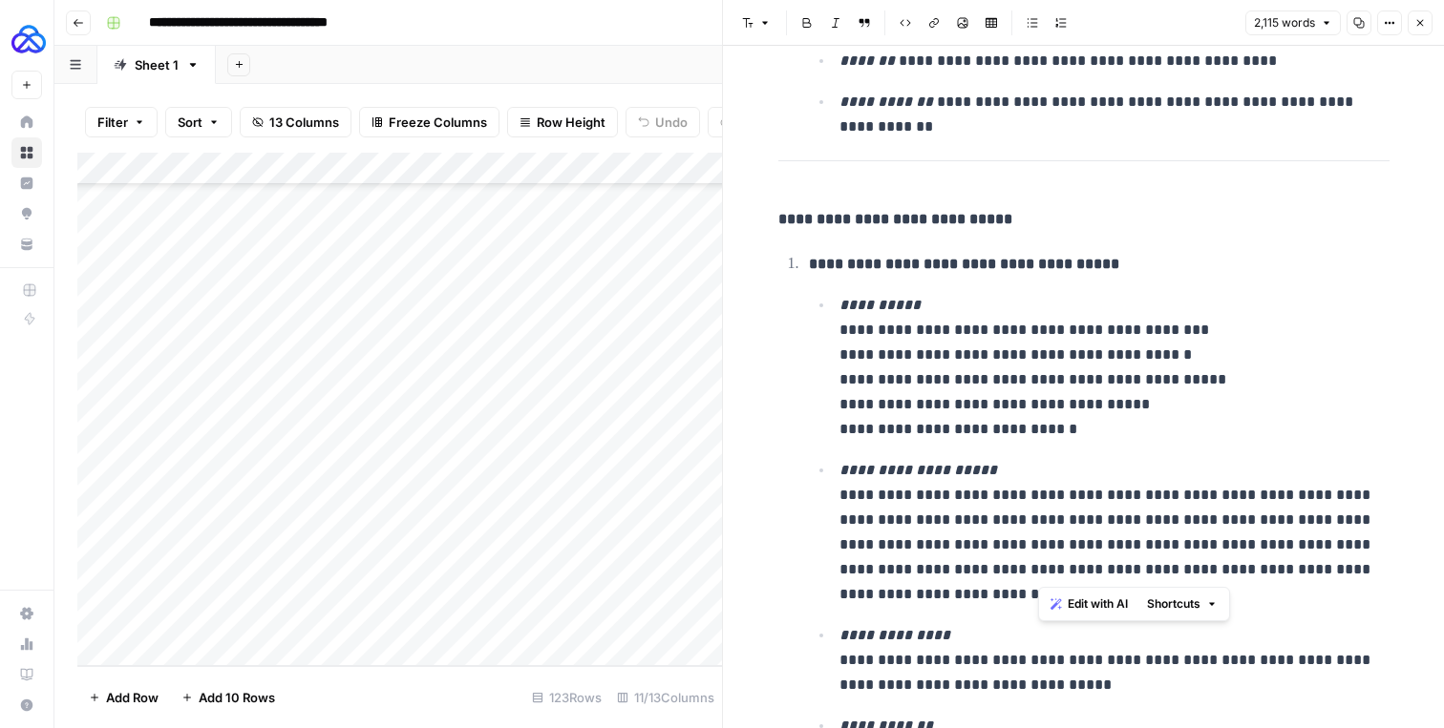
drag, startPoint x: 1078, startPoint y: 566, endPoint x: 1035, endPoint y: 567, distance: 43.0
click at [1035, 568] on p "**********" at bounding box center [1114, 532] width 550 height 149
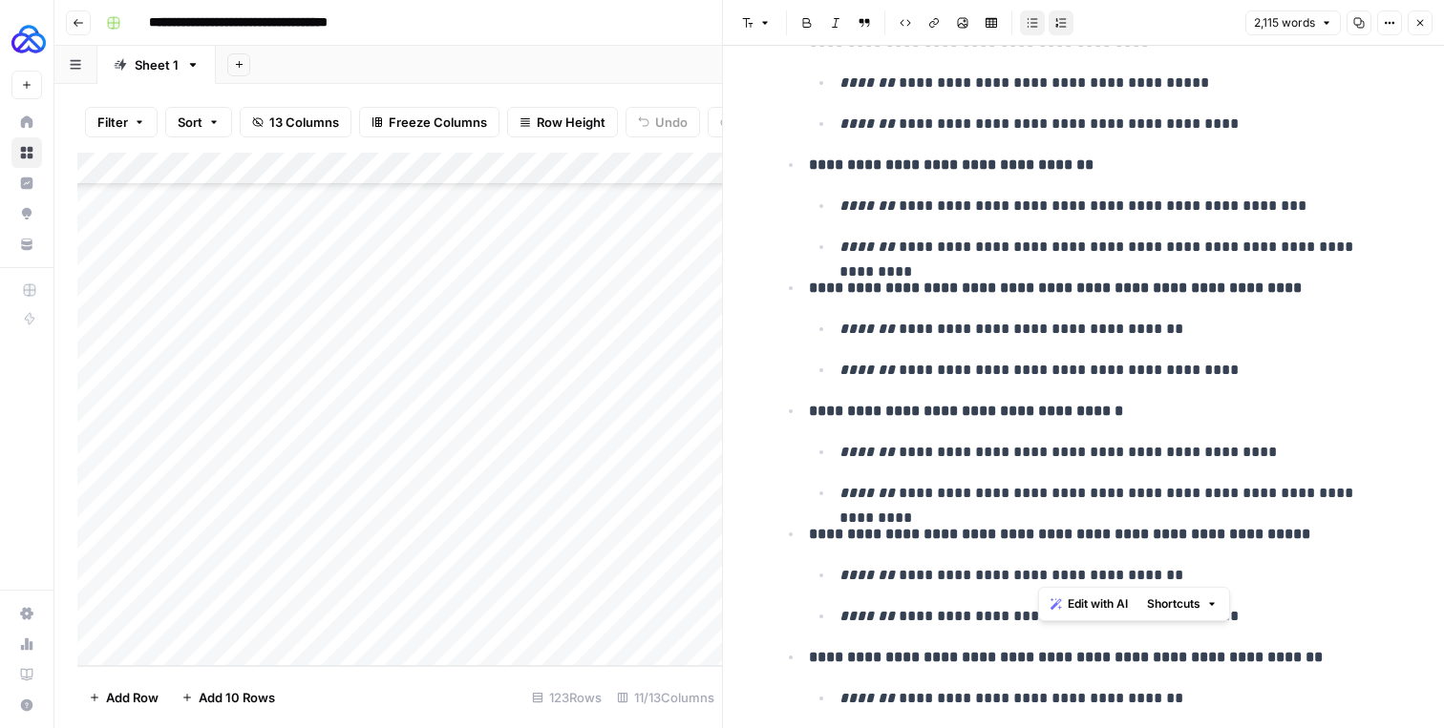
scroll to position [6110, 0]
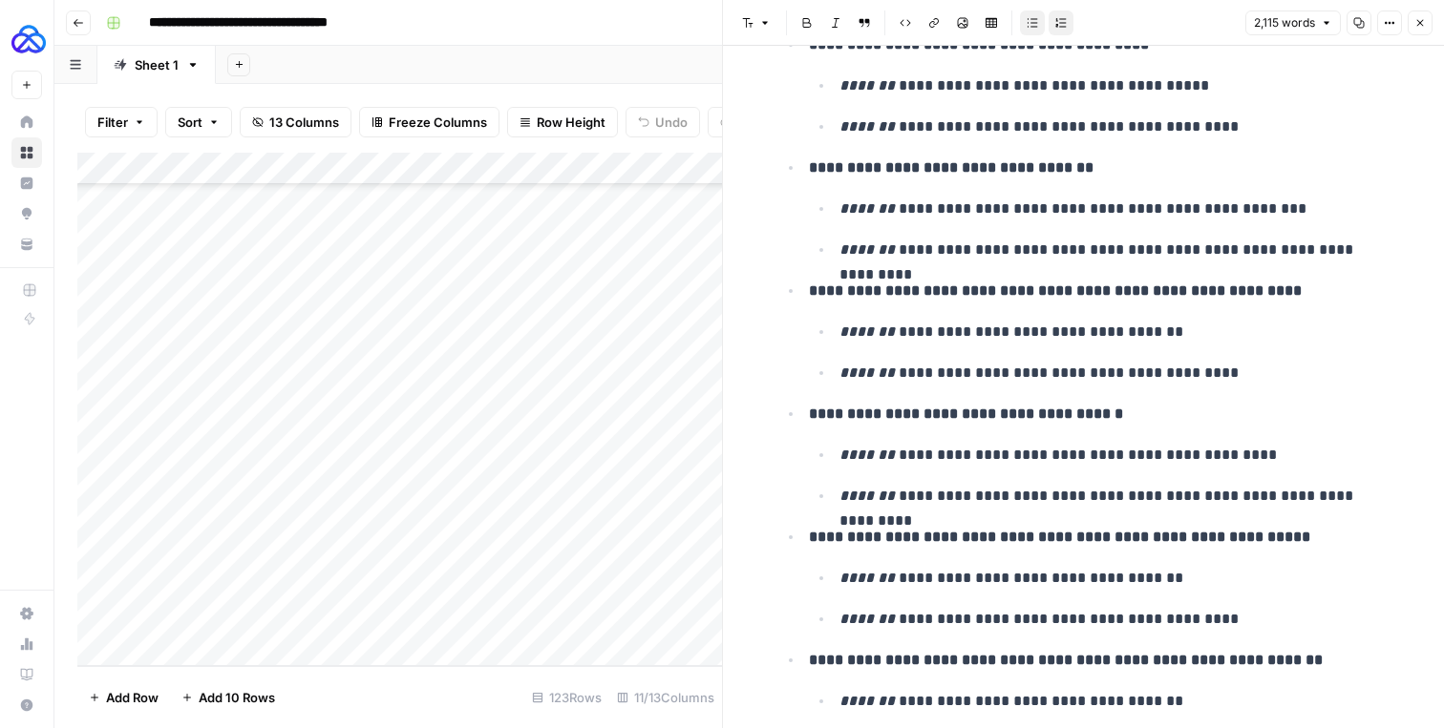
click at [1149, 373] on p "**********" at bounding box center [1114, 373] width 550 height 25
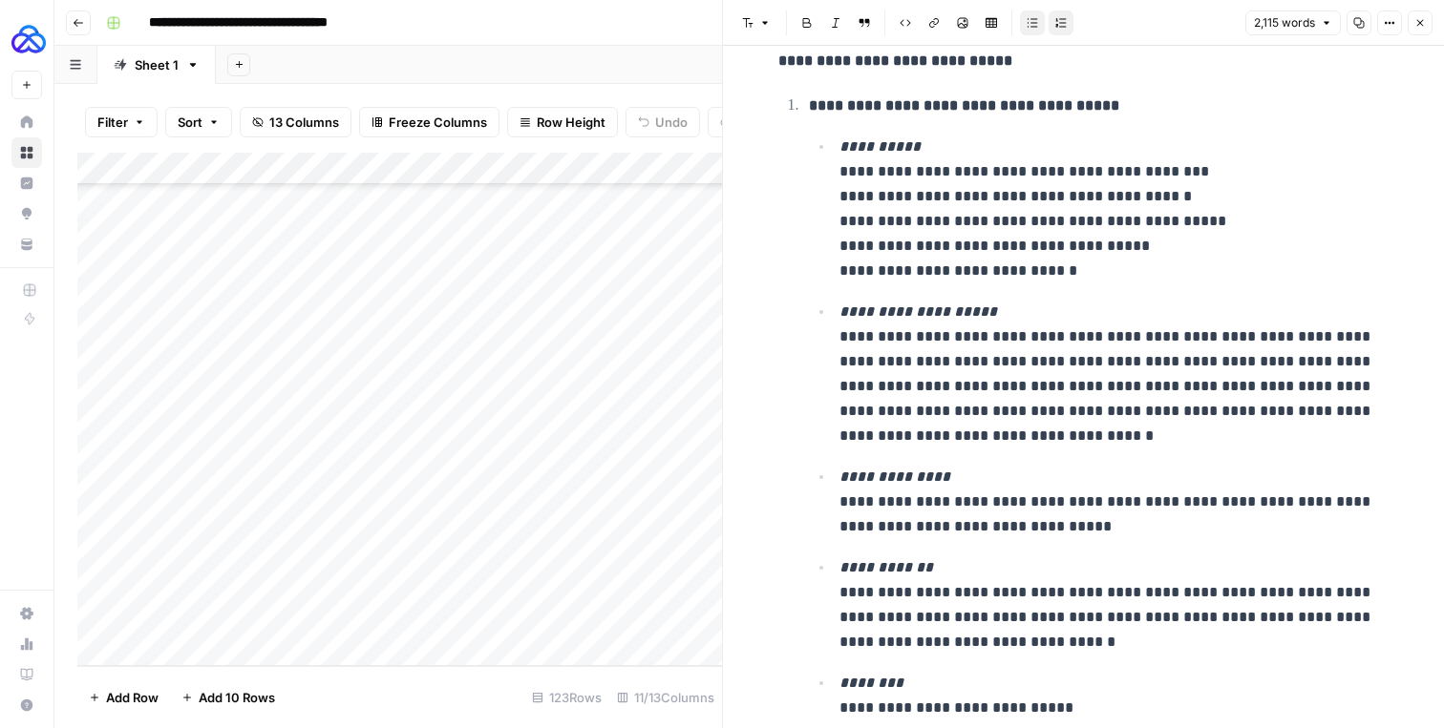
scroll to position [2099, 0]
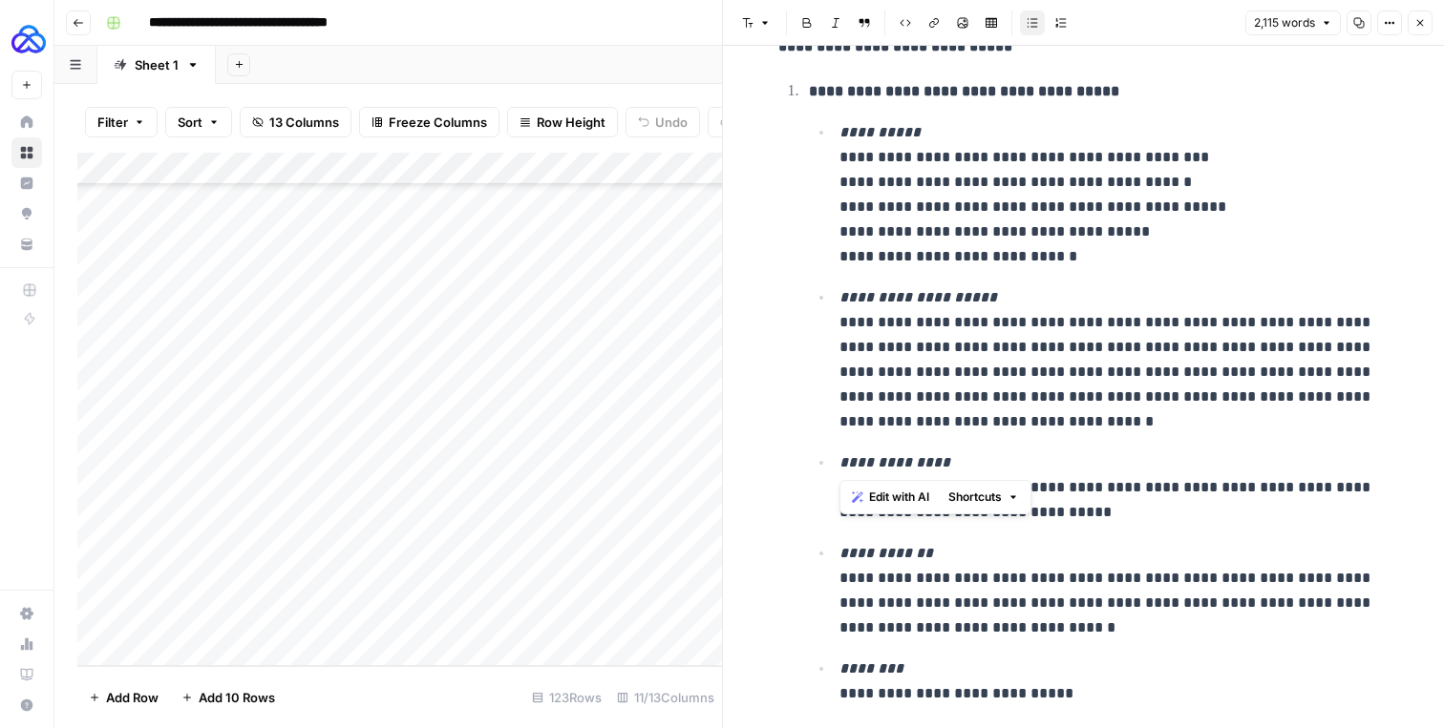
drag, startPoint x: 957, startPoint y: 466, endPoint x: 836, endPoint y: 470, distance: 120.4
click at [836, 470] on li "**********" at bounding box center [1112, 487] width 556 height 75
copy em "**********"
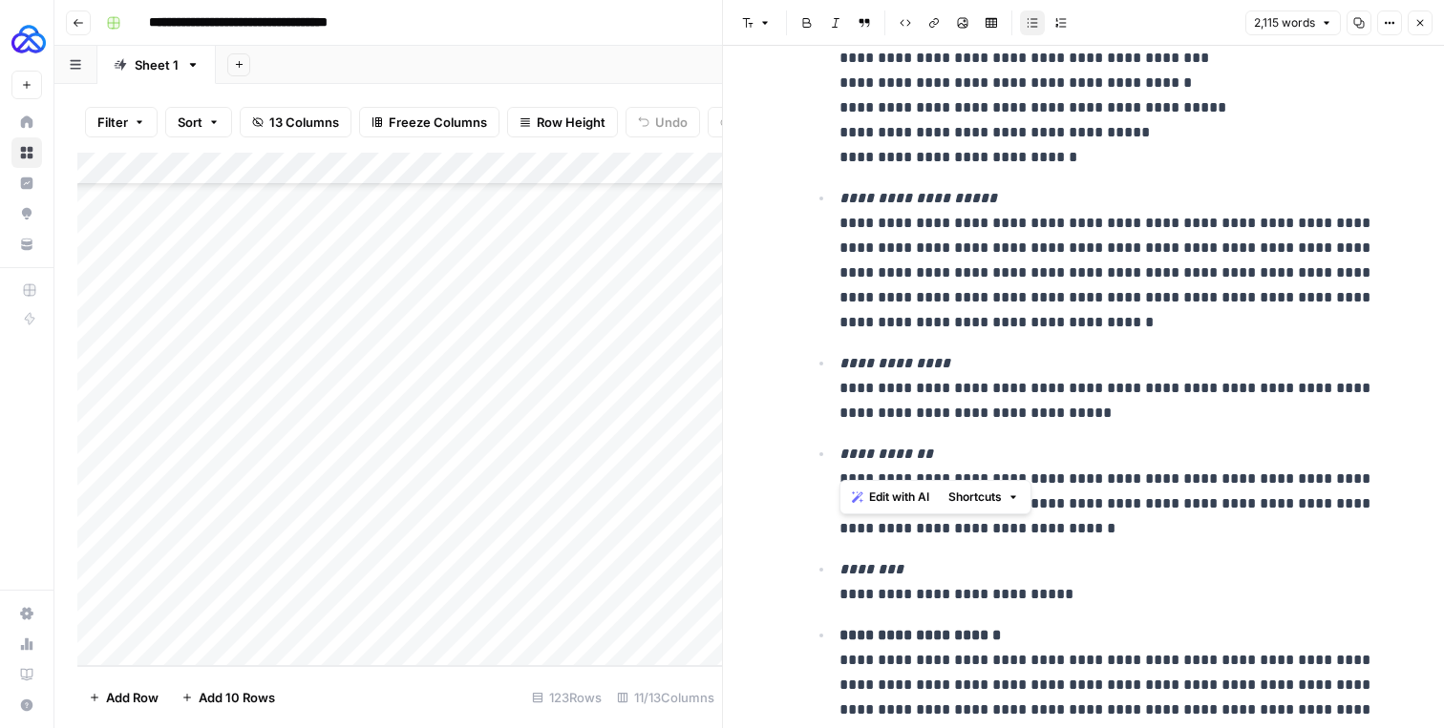
scroll to position [2199, 0]
click at [1420, 18] on icon "button" at bounding box center [1419, 22] width 11 height 11
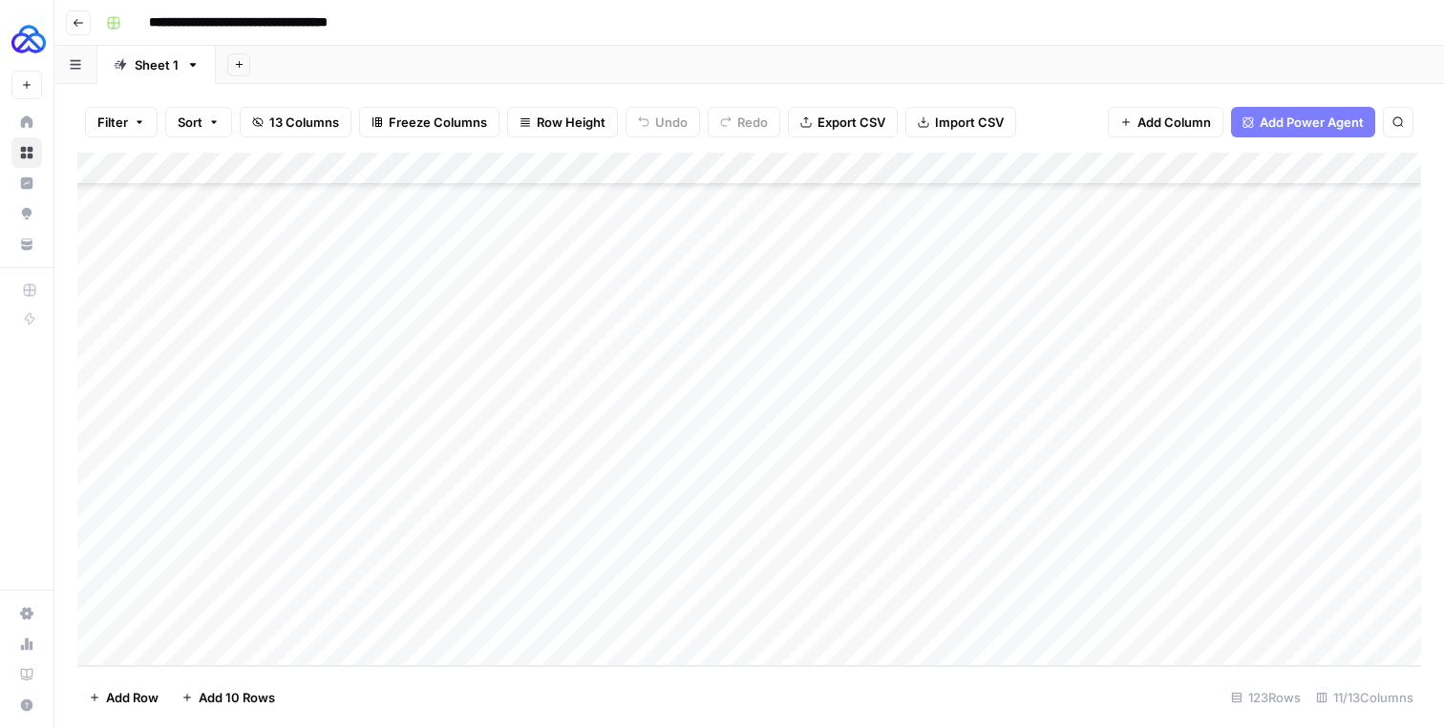
click at [1131, 175] on div "Add Column" at bounding box center [748, 410] width 1343 height 514
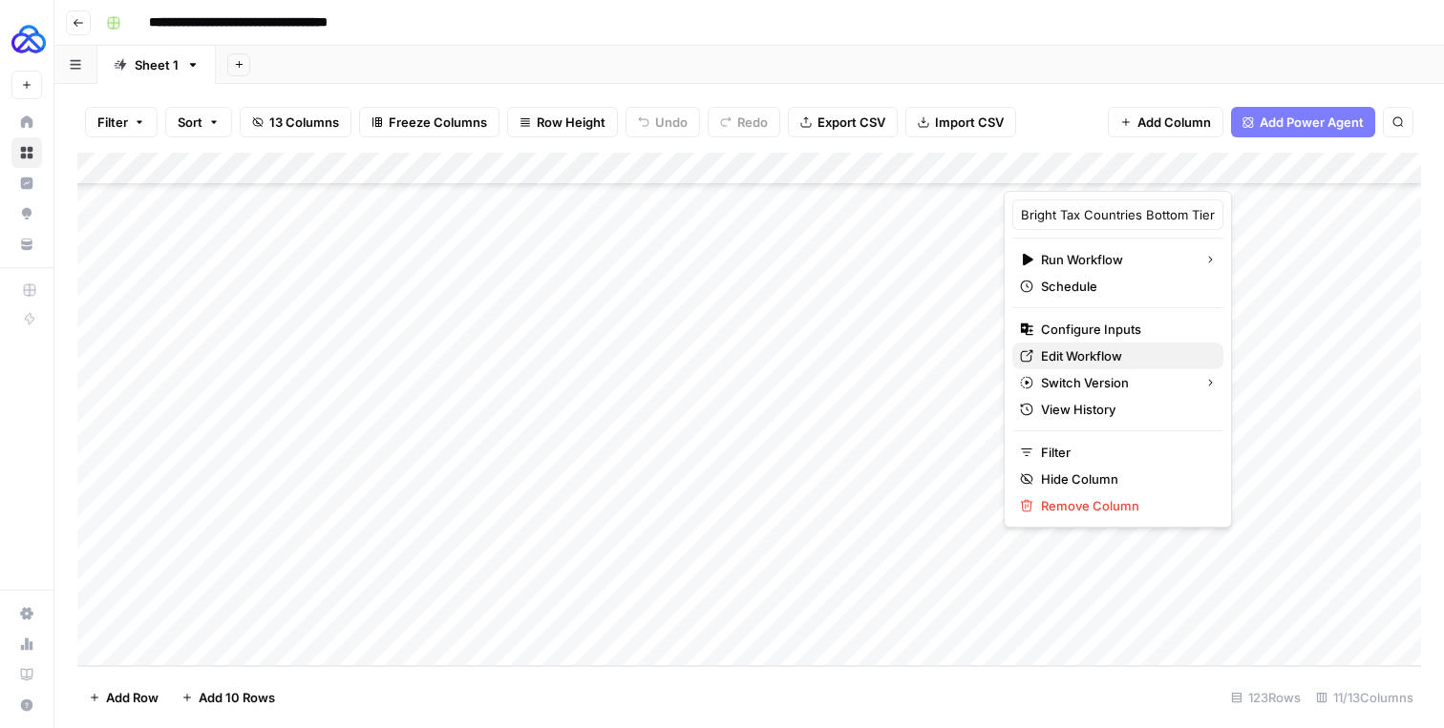
click at [1060, 362] on span "Edit Workflow" at bounding box center [1124, 356] width 167 height 19
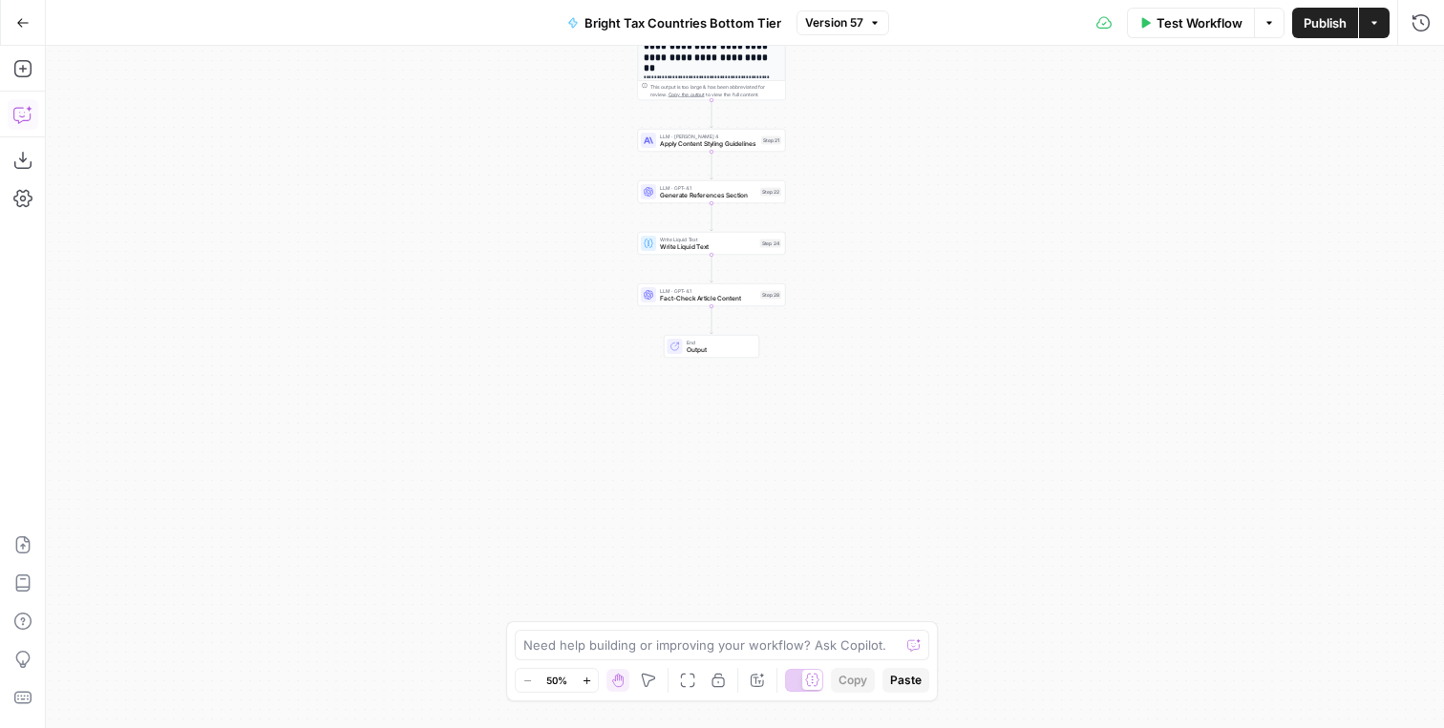
click at [27, 122] on icon "button" at bounding box center [22, 114] width 19 height 19
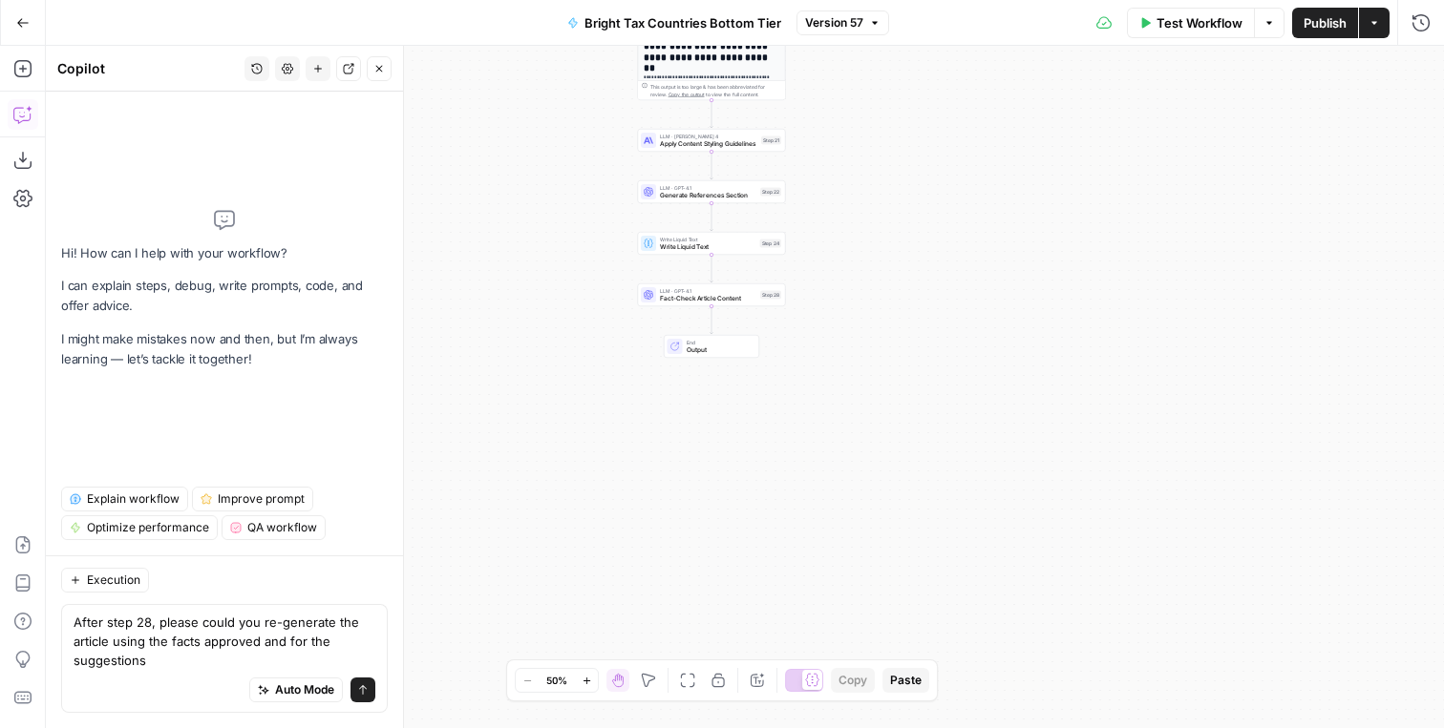
drag, startPoint x: 260, startPoint y: 663, endPoint x: 286, endPoint y: 646, distance: 31.3
click at [286, 646] on textarea "After step 28, please could you re-generate the article using the facts approve…" at bounding box center [225, 641] width 302 height 57
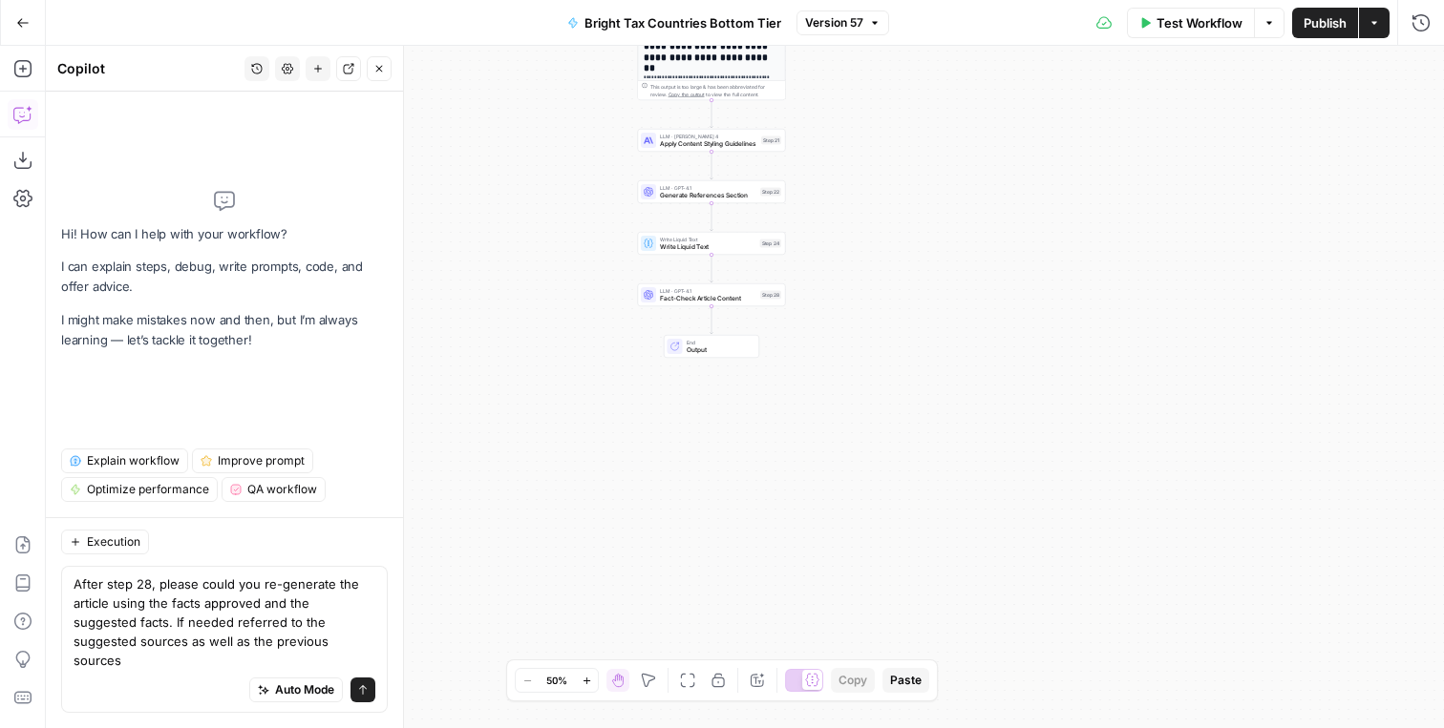
type textarea "After step 28, please could you re-generate the article using the facts approve…"
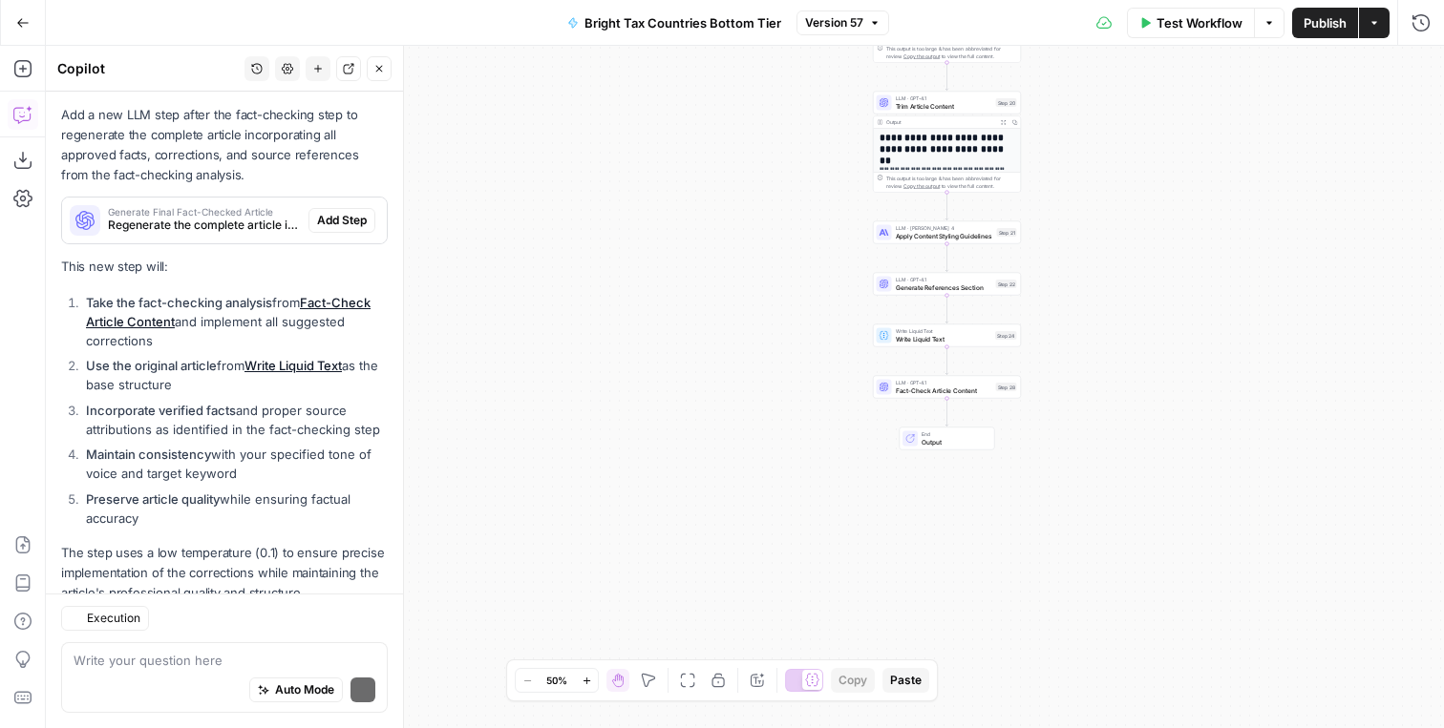
scroll to position [496, 0]
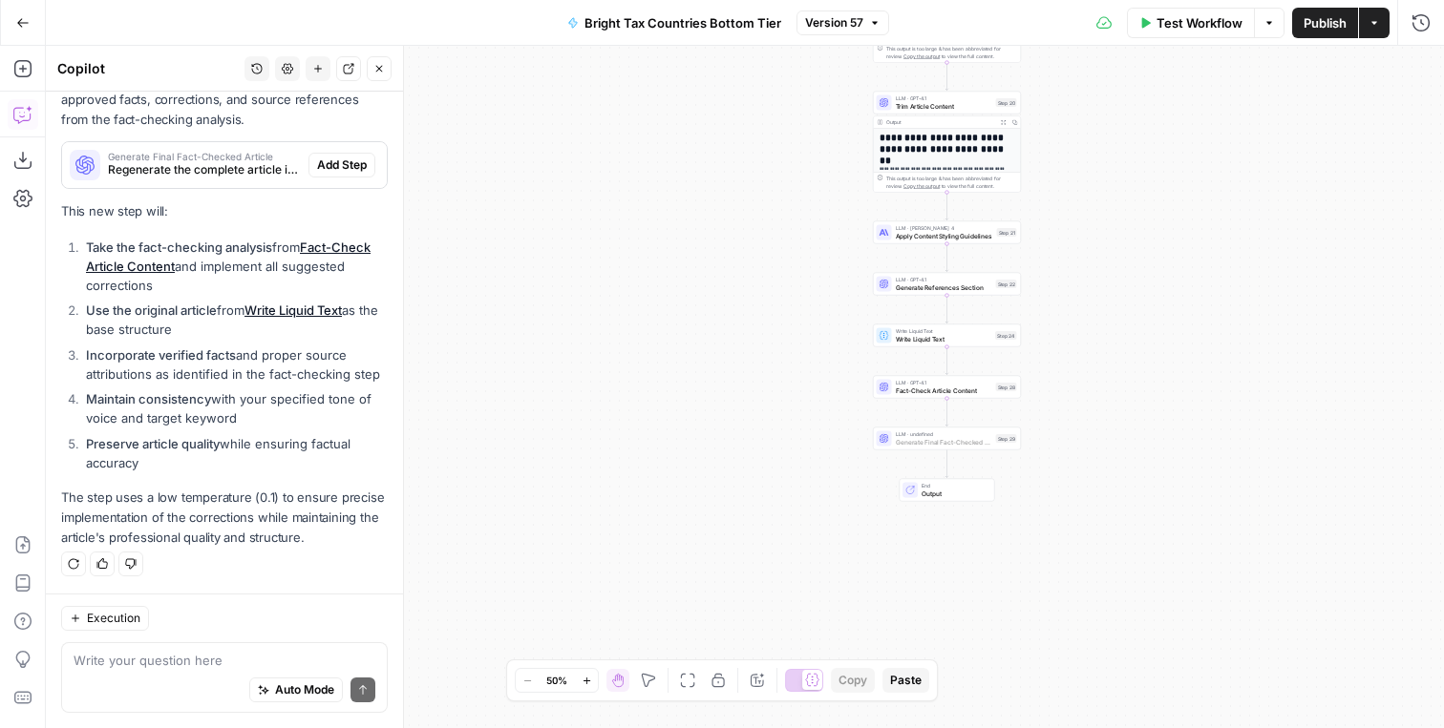
click at [334, 158] on span "Add Step" at bounding box center [342, 165] width 50 height 17
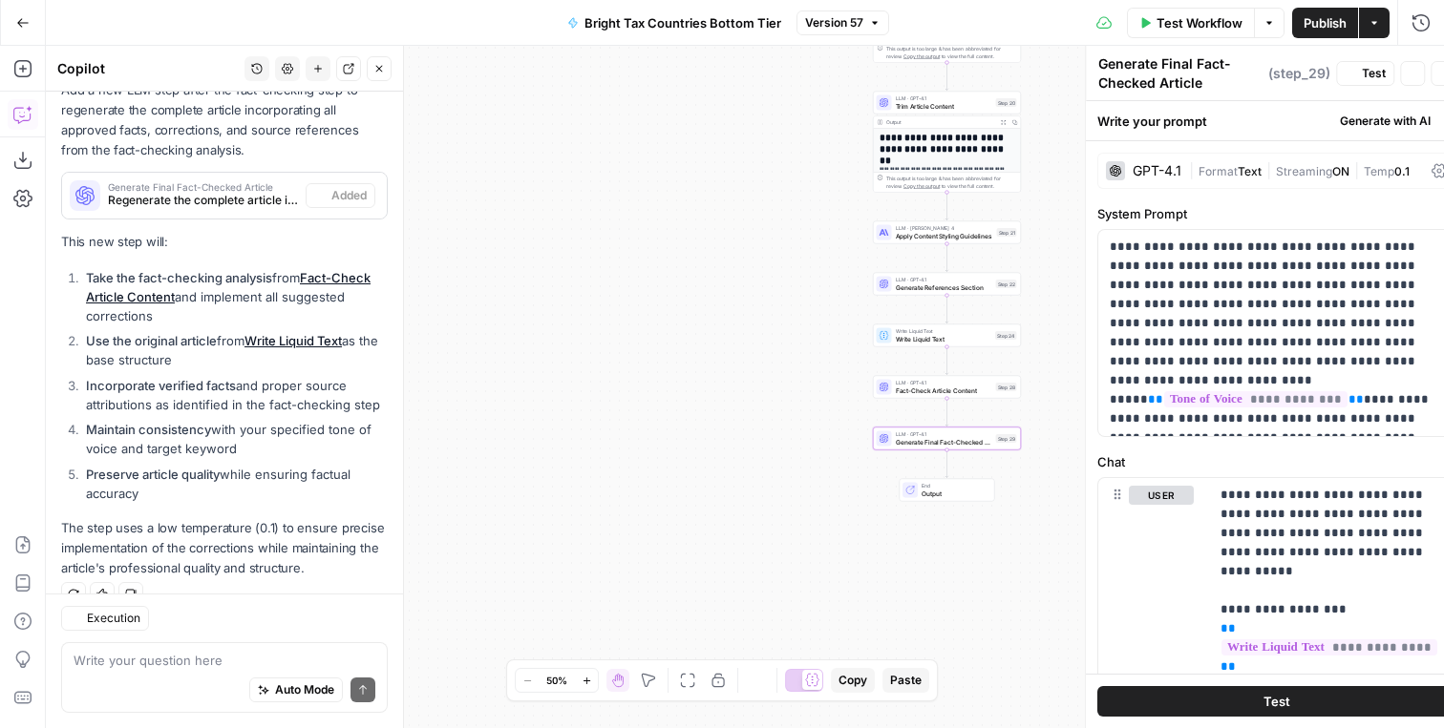
scroll to position [527, 0]
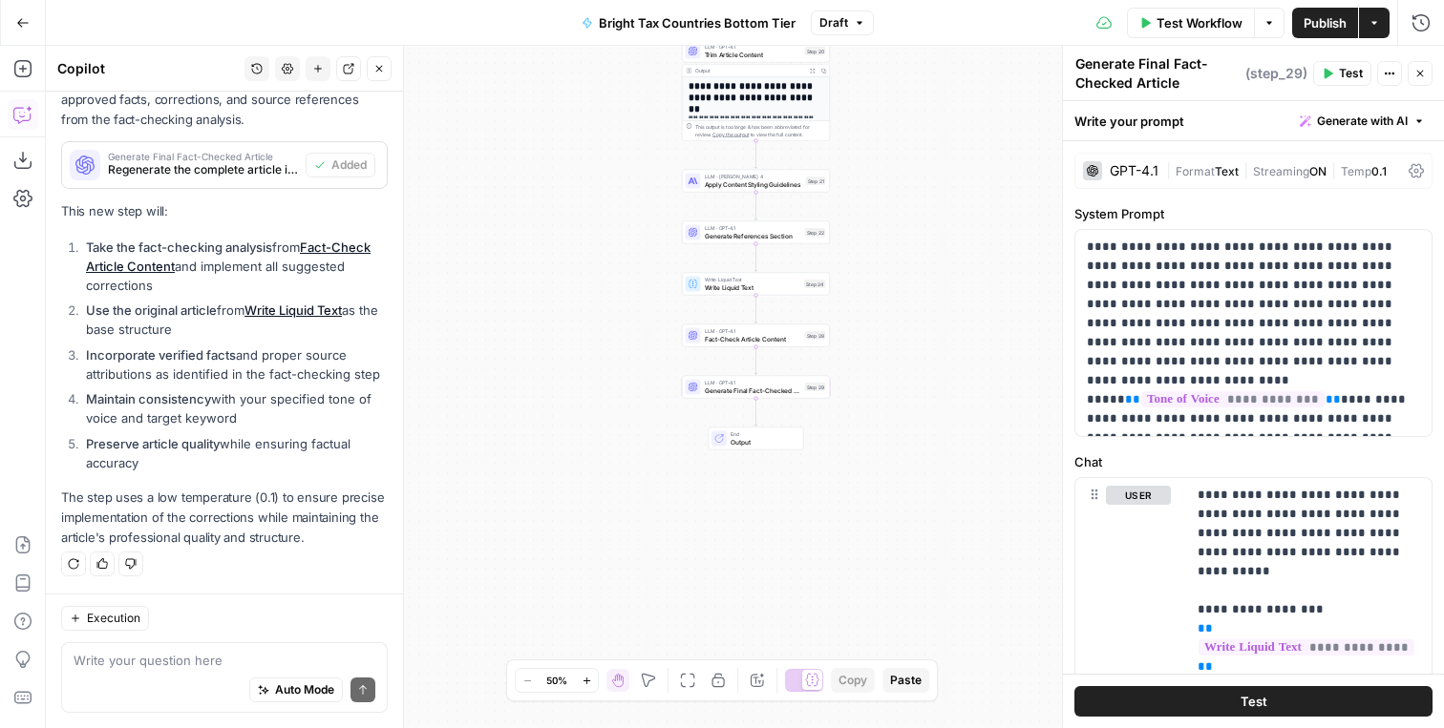
click at [1340, 23] on span "Publish" at bounding box center [1324, 22] width 43 height 19
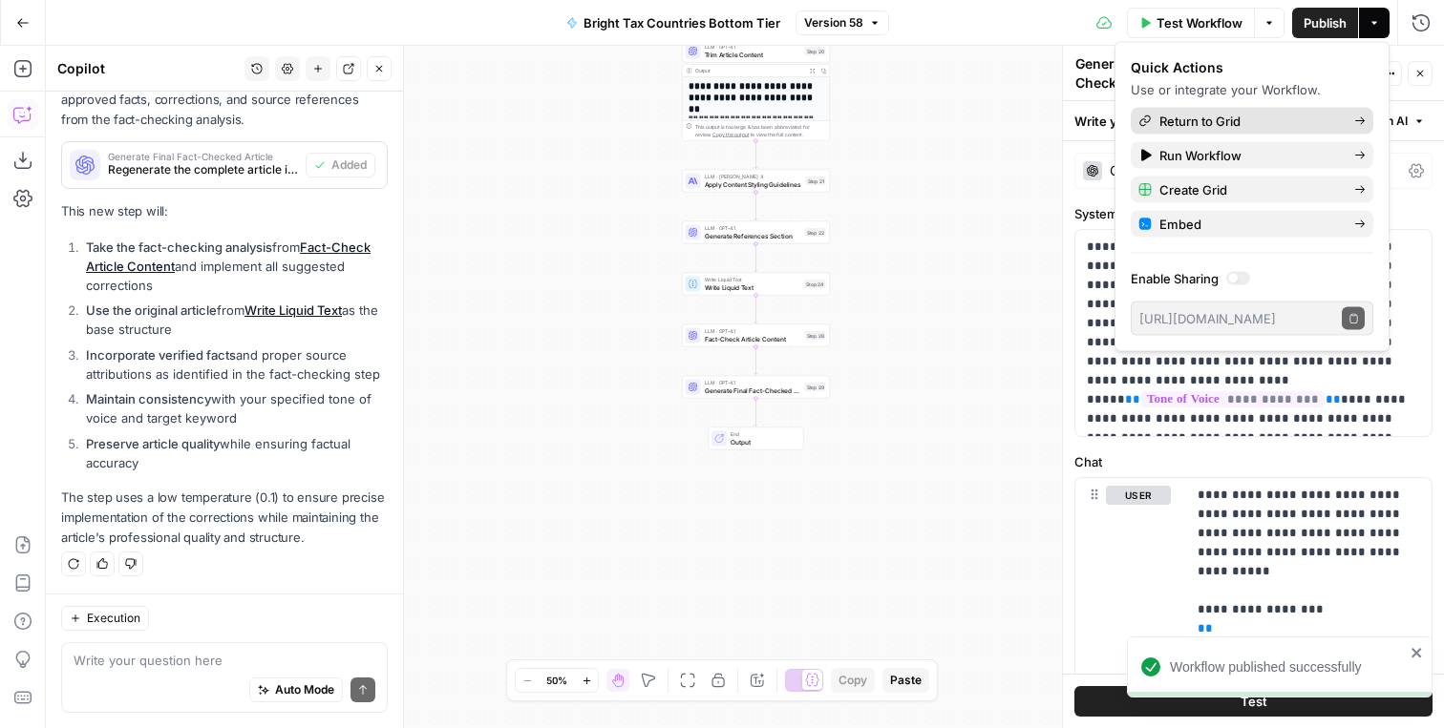
click at [1247, 121] on span "Return to Grid" at bounding box center [1248, 121] width 179 height 19
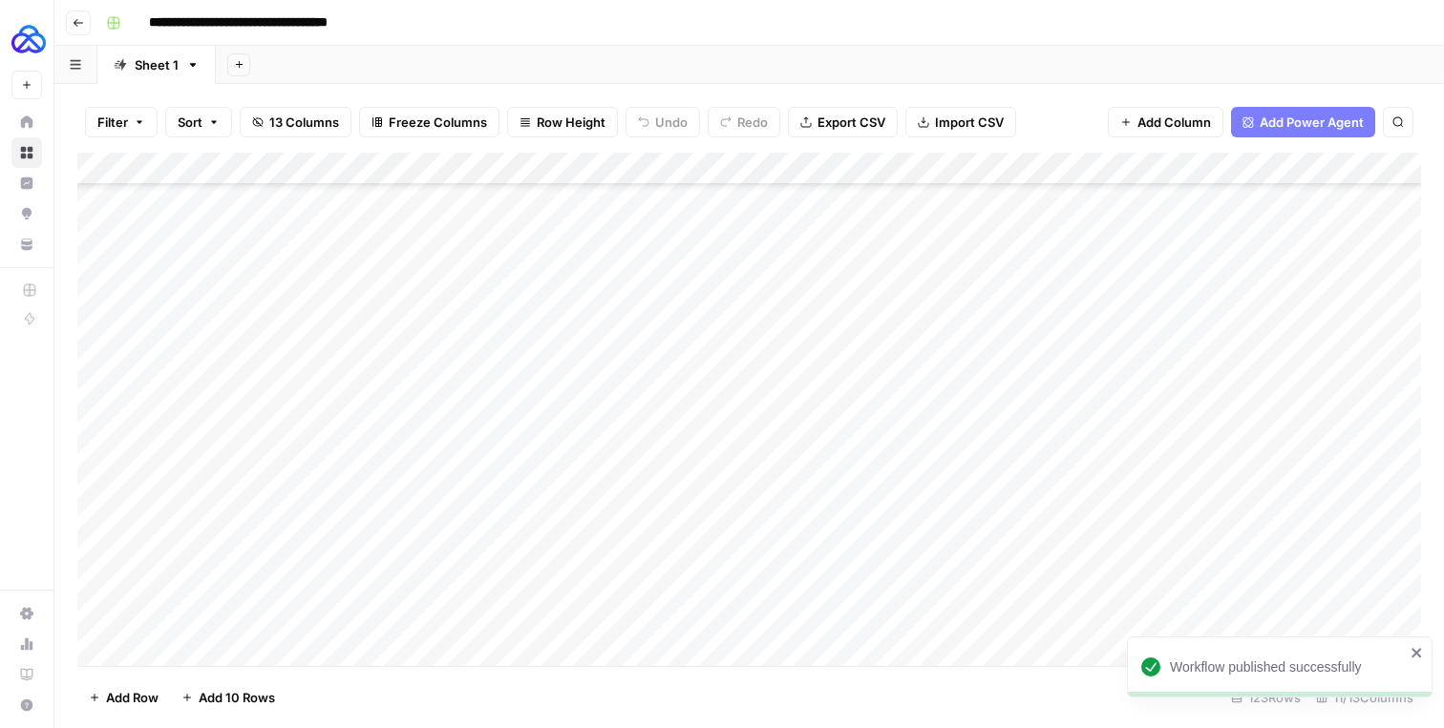
scroll to position [3542, 0]
click at [1163, 615] on div "Add Column" at bounding box center [748, 410] width 1343 height 514
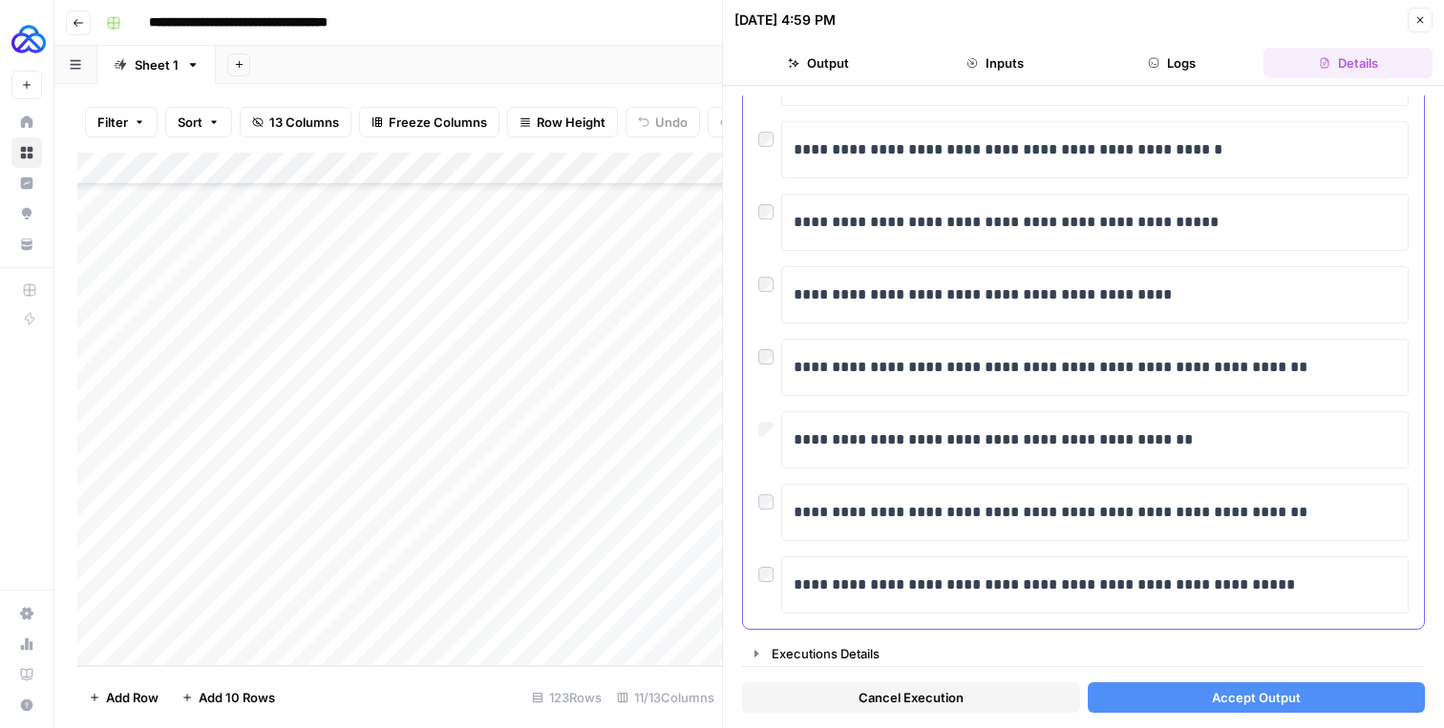
scroll to position [167, 0]
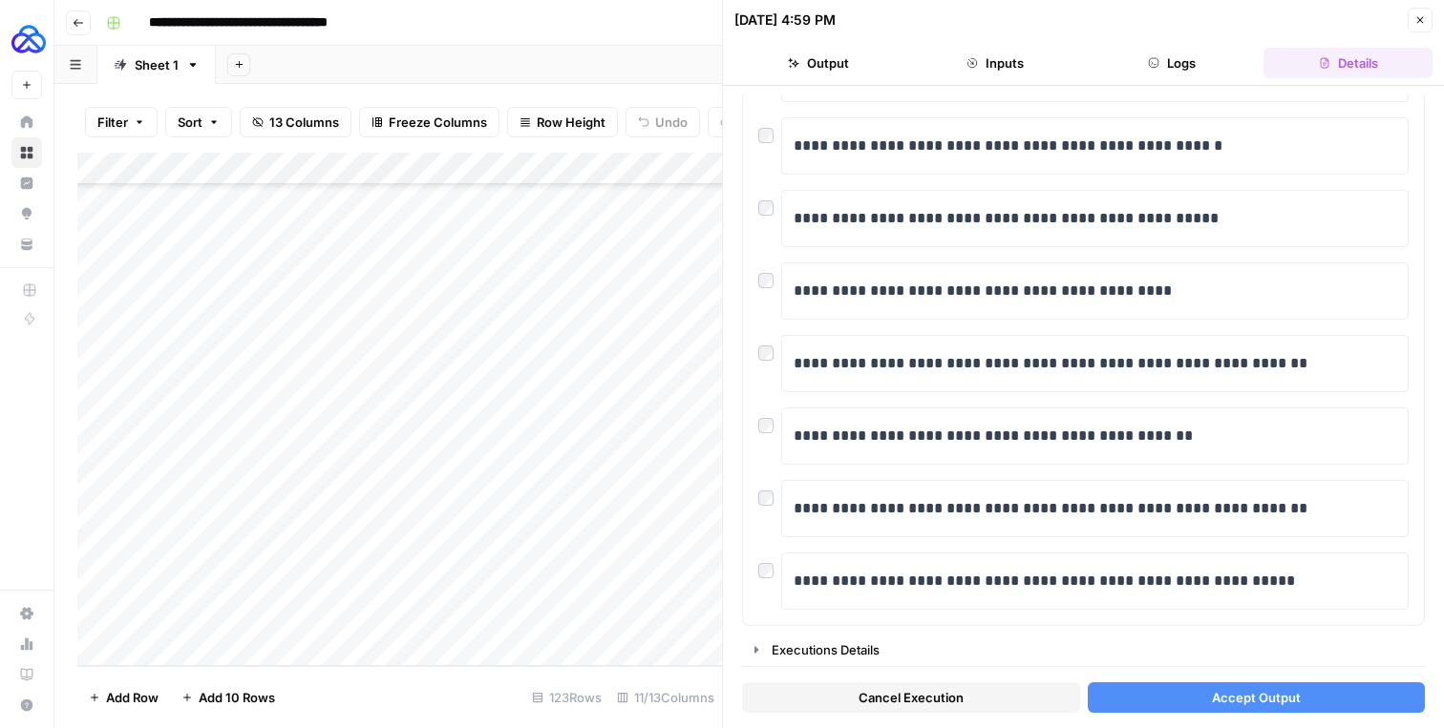
click at [1237, 689] on span "Accept Output" at bounding box center [1256, 697] width 89 height 19
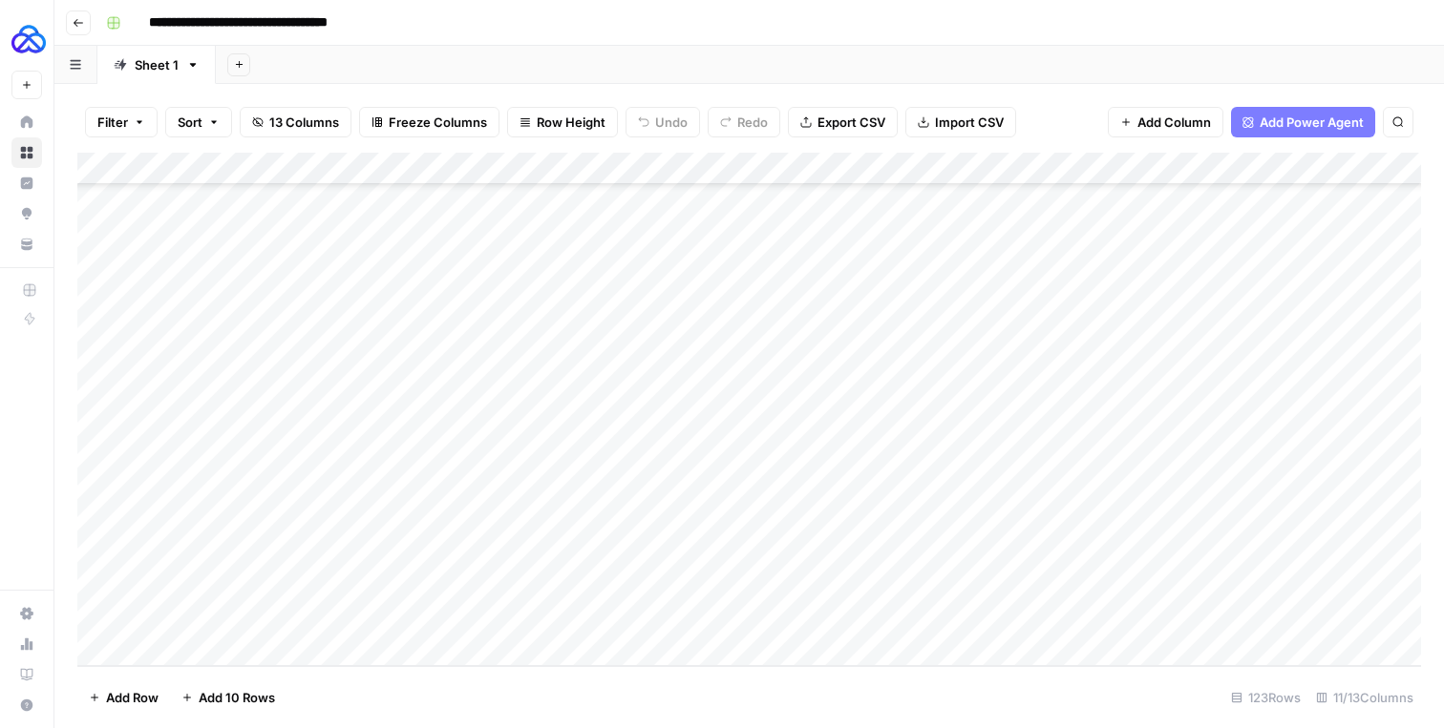
click at [1174, 617] on div "Add Column" at bounding box center [748, 410] width 1343 height 514
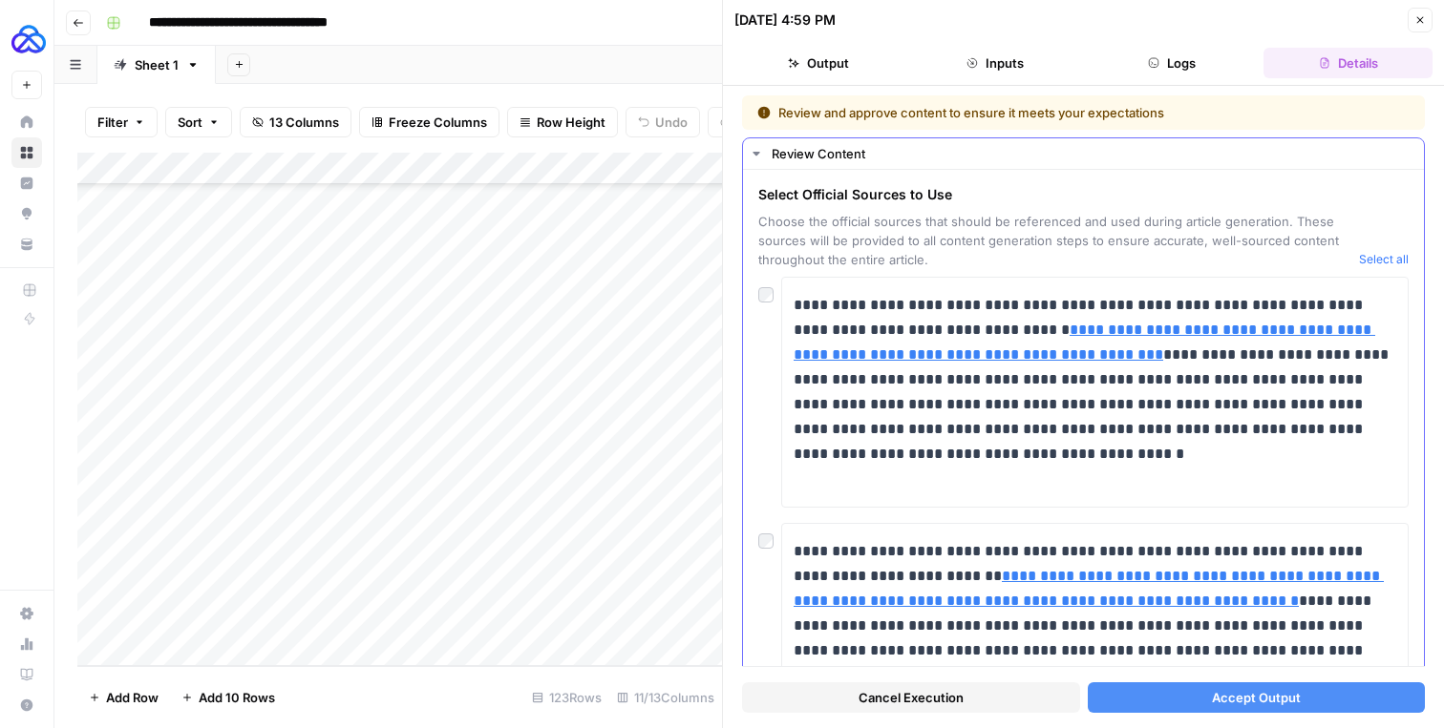
click at [1358, 261] on div "Select Official Sources to Use Choose the official sources that should be refer…" at bounding box center [1083, 227] width 650 height 84
click at [1368, 254] on button "Select all" at bounding box center [1384, 259] width 50 height 19
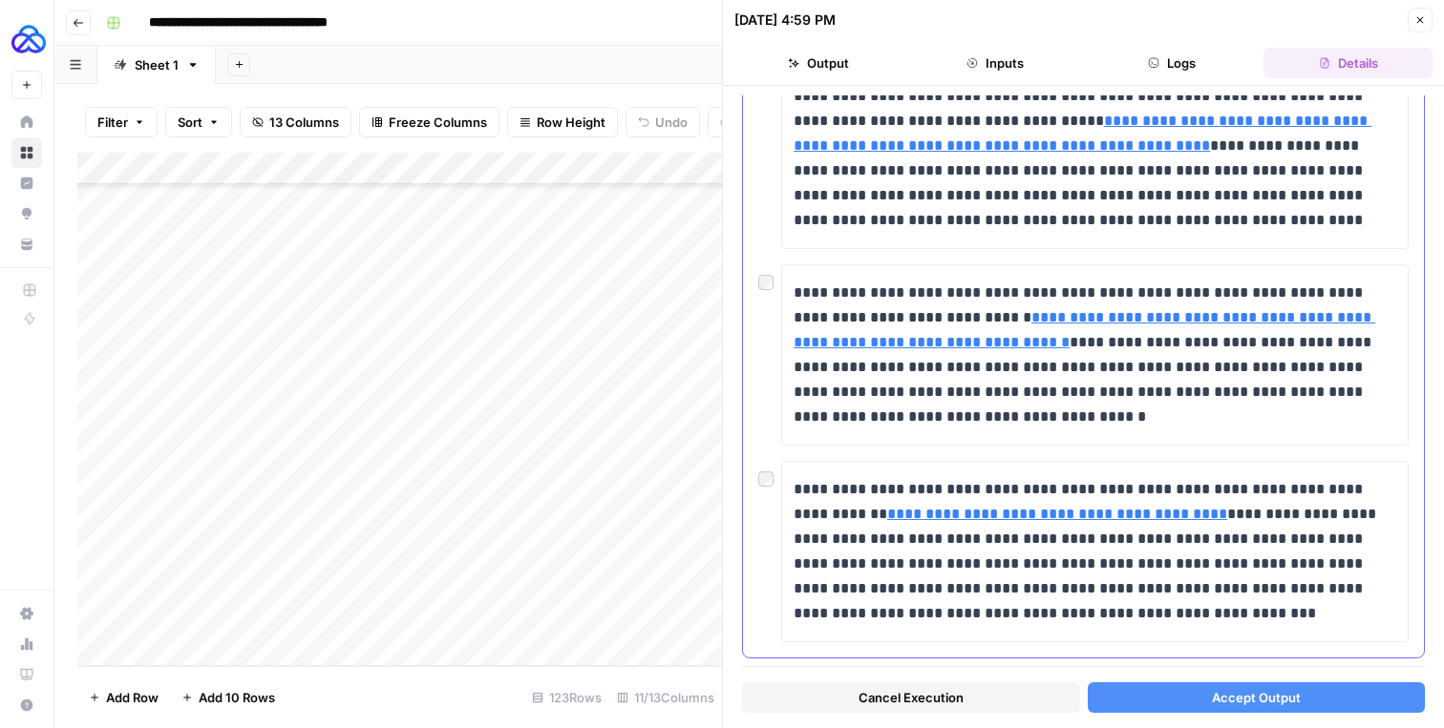
scroll to position [1113, 0]
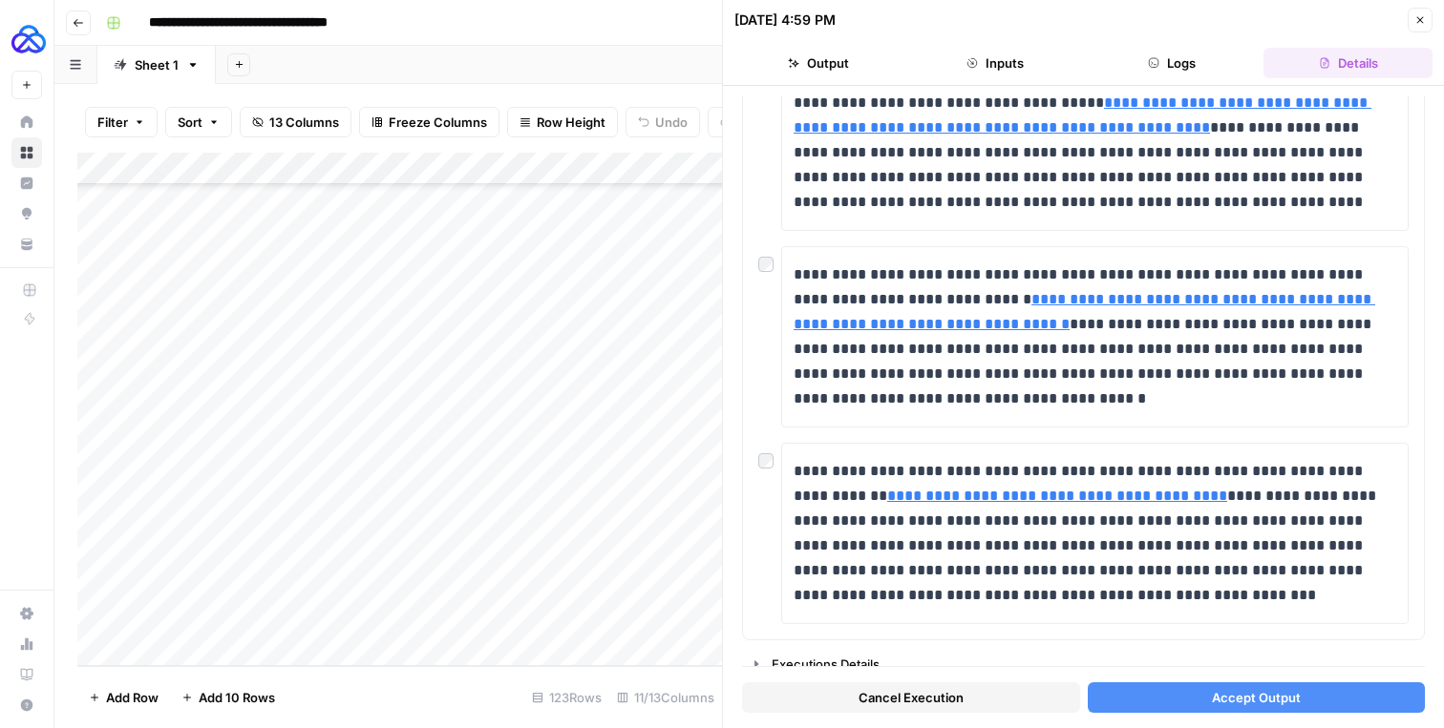
click at [1272, 701] on span "Accept Output" at bounding box center [1256, 697] width 89 height 19
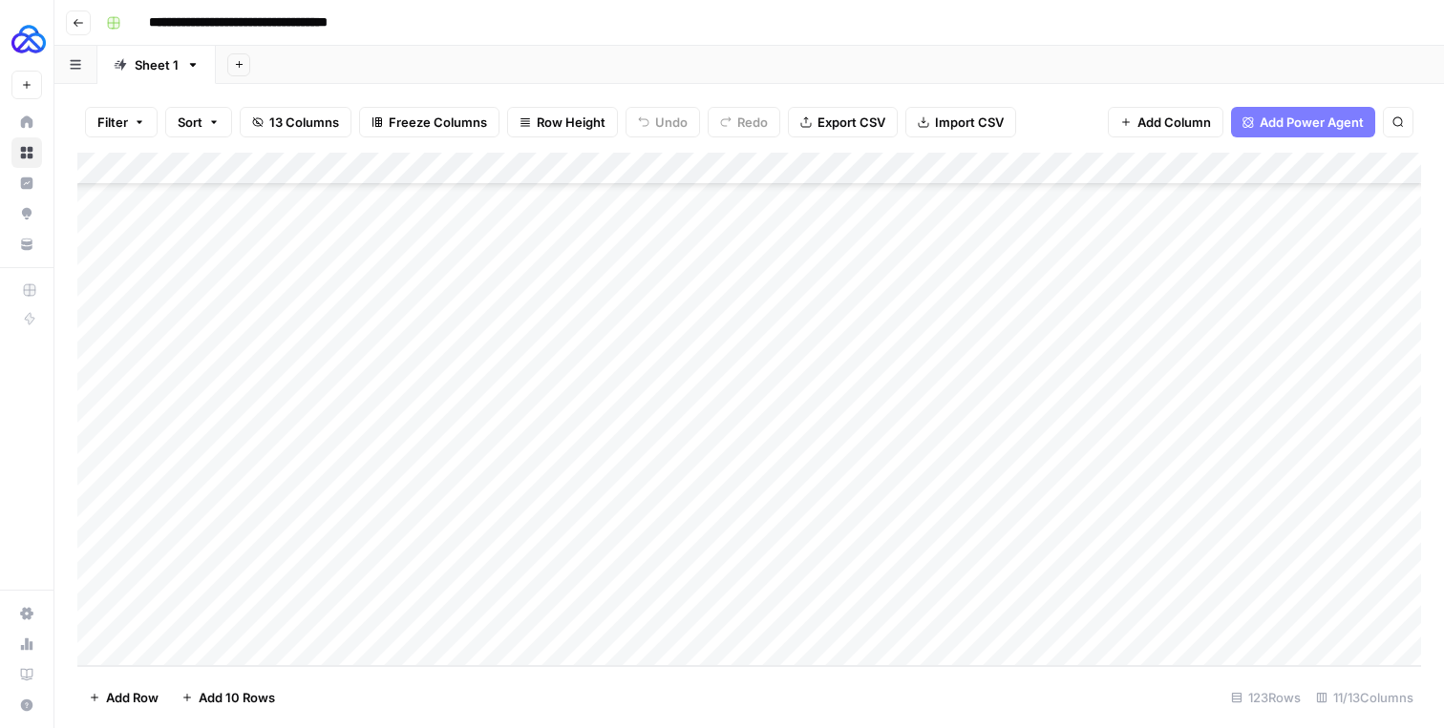
click at [1329, 620] on div "Add Column" at bounding box center [748, 410] width 1343 height 514
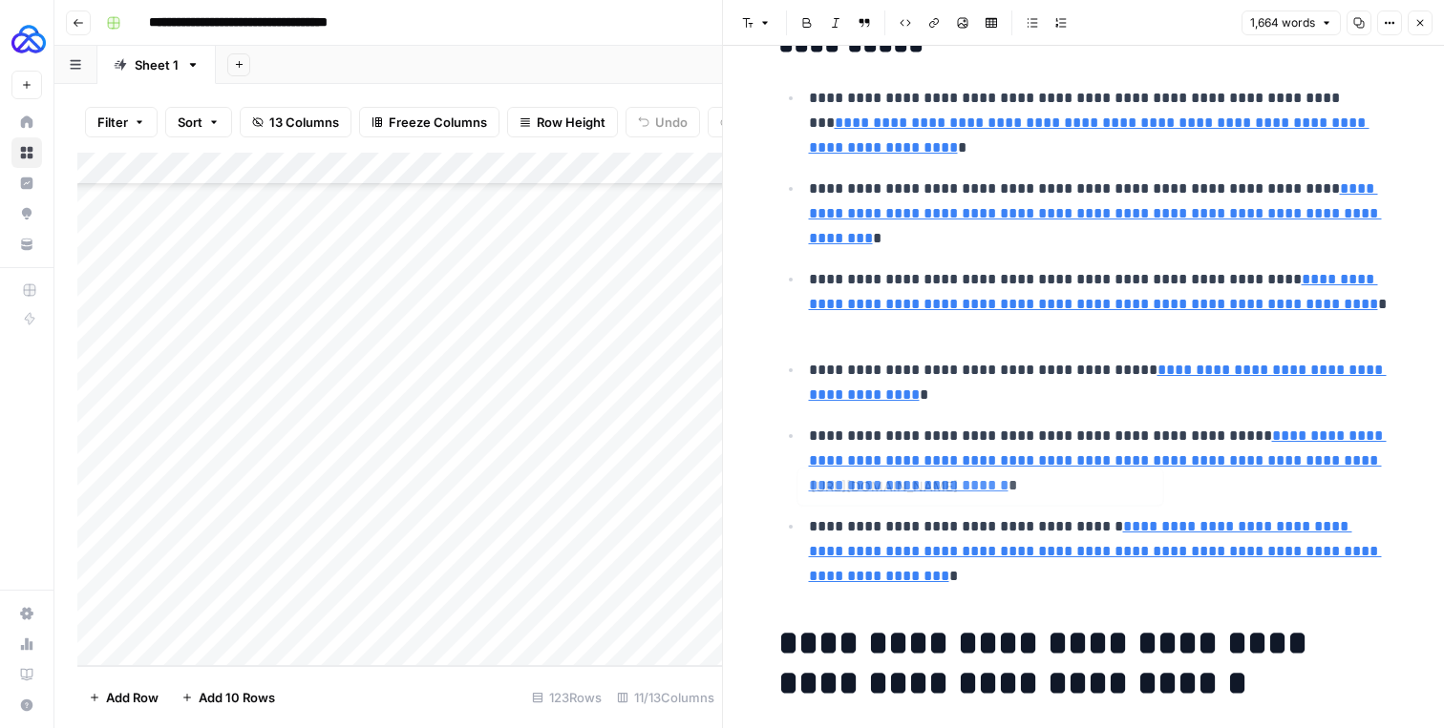
type input "https://www.oecd.org/content/dam/oecd/en/topics/policy-sub-issues/consumption-t…"
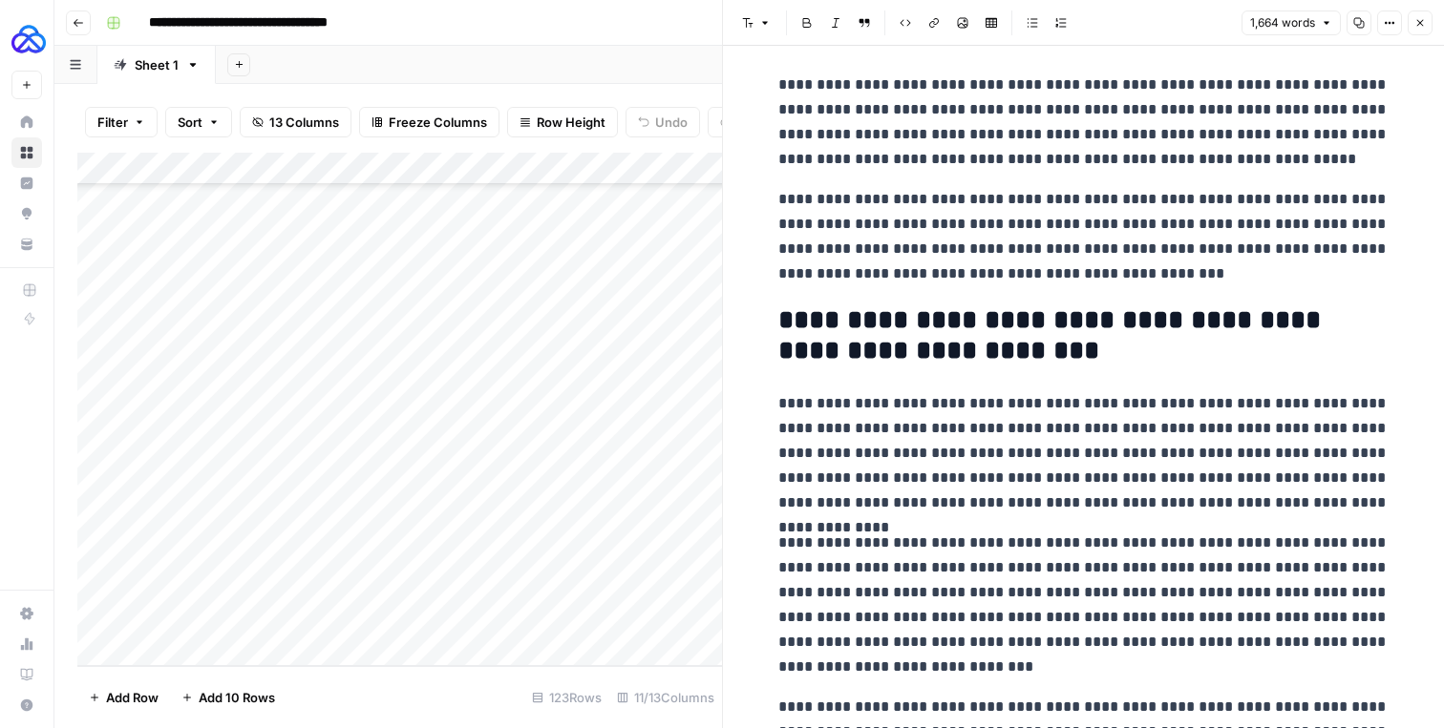
scroll to position [703, 0]
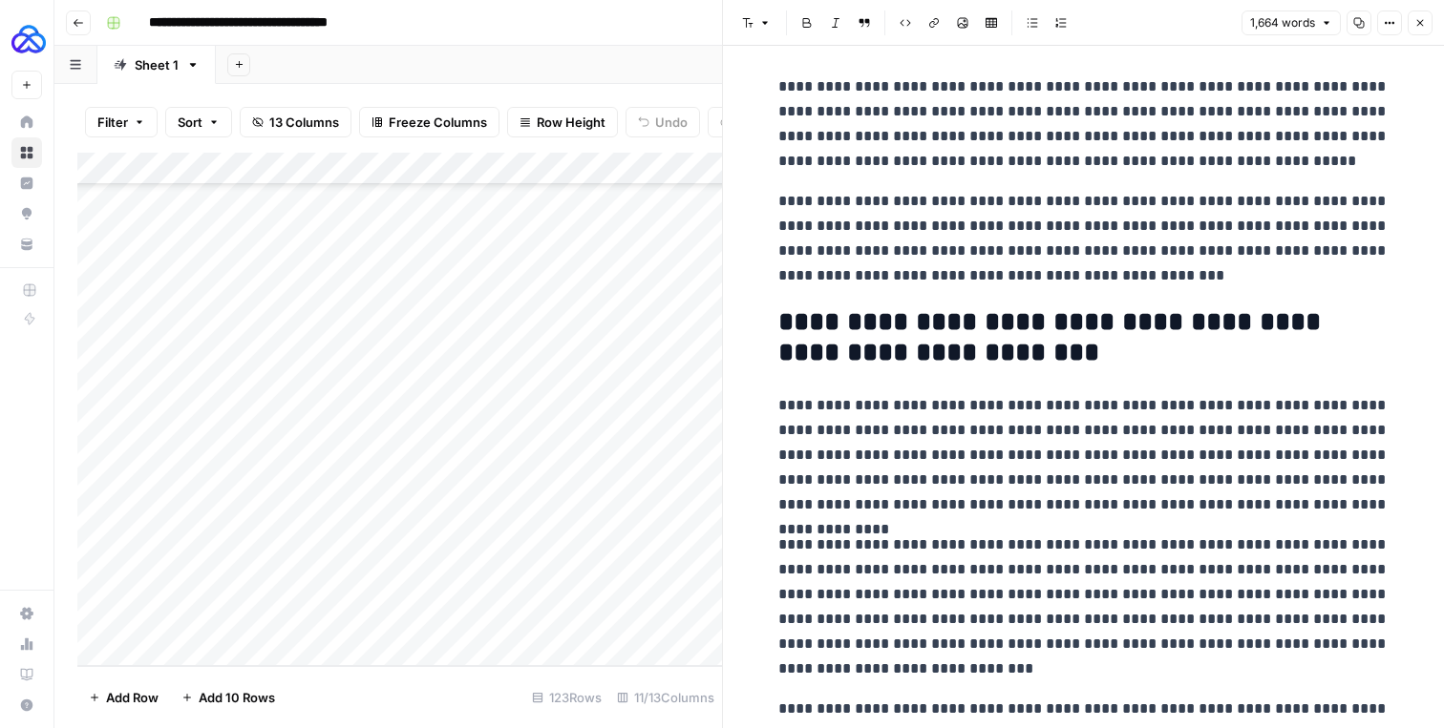
click at [979, 477] on p "**********" at bounding box center [1083, 455] width 611 height 124
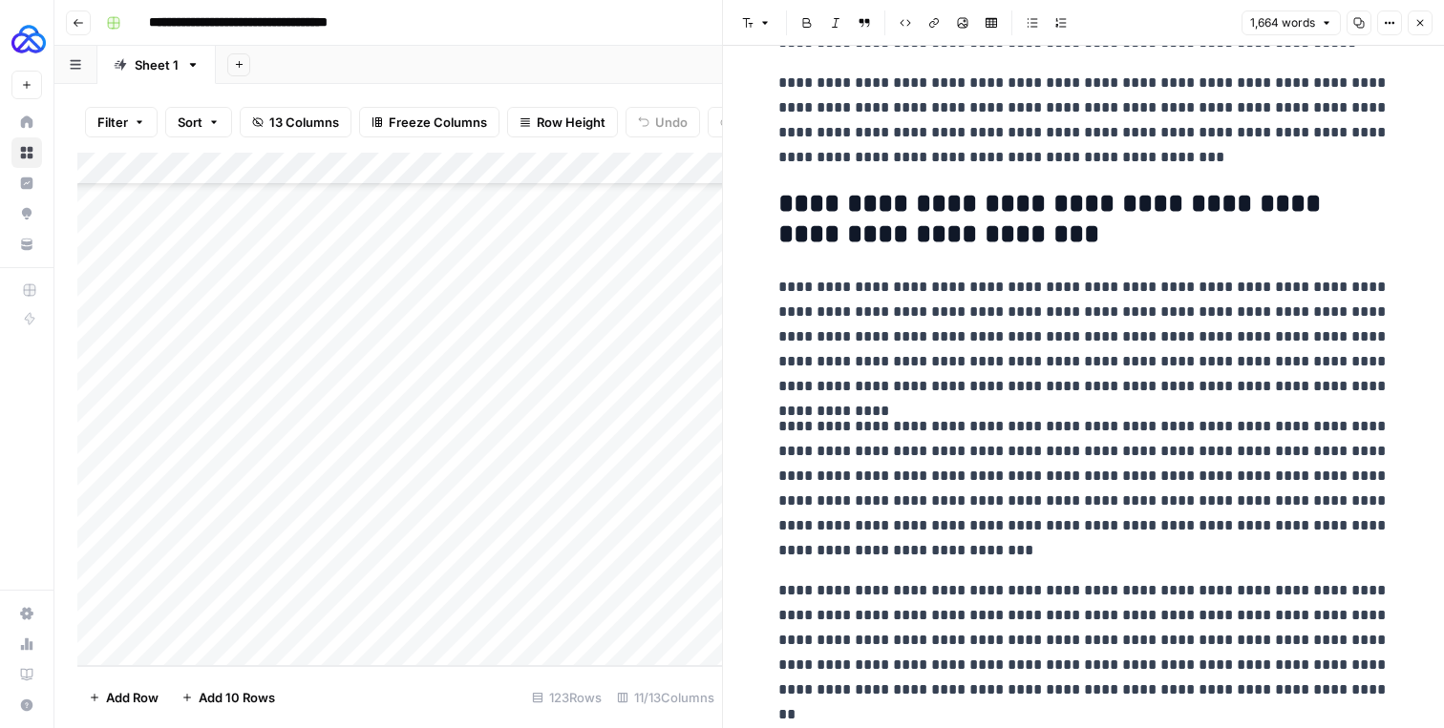
scroll to position [0, 0]
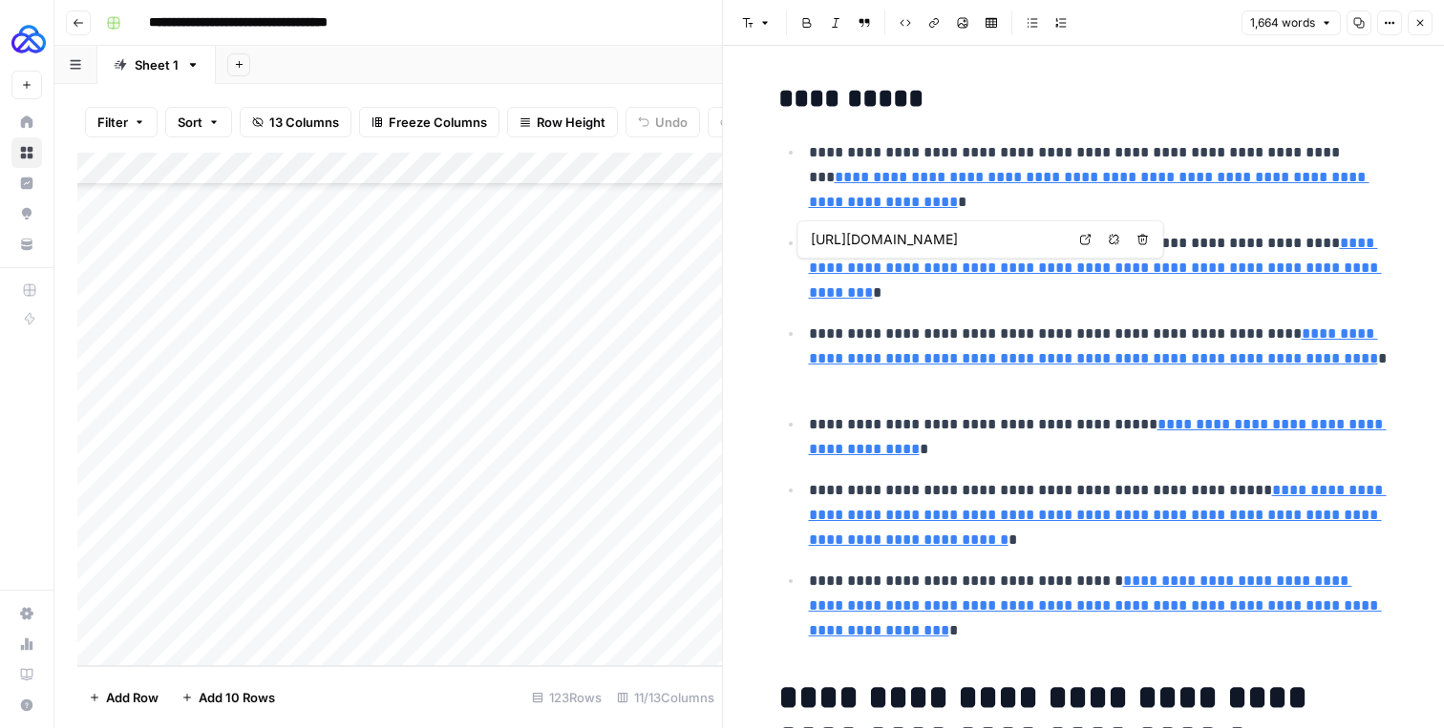
type input "https://ec.europa.eu/digital-building-blocks/sites/pages/viewpage.action?pageId…"
click at [1414, 21] on icon "button" at bounding box center [1419, 22] width 11 height 11
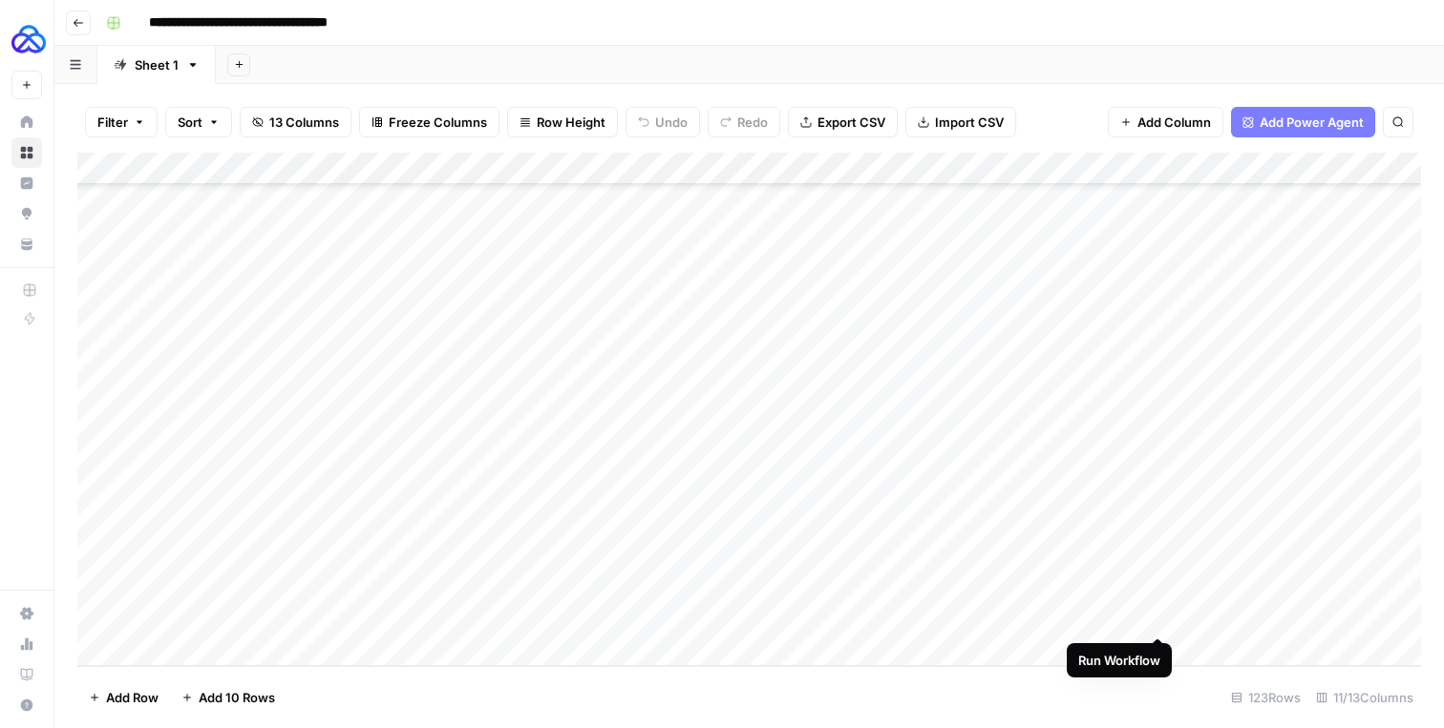
click at [1161, 617] on div "Add Column" at bounding box center [748, 410] width 1343 height 514
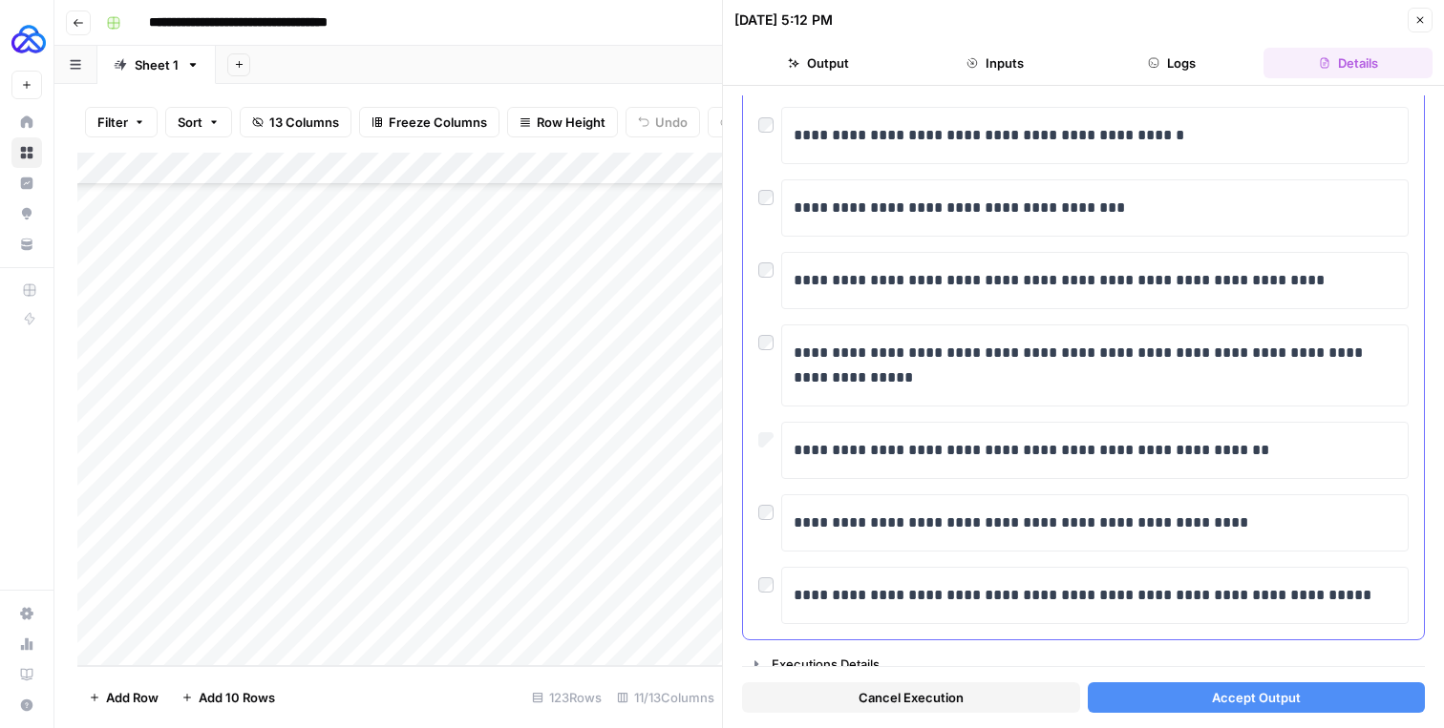
scroll to position [192, 0]
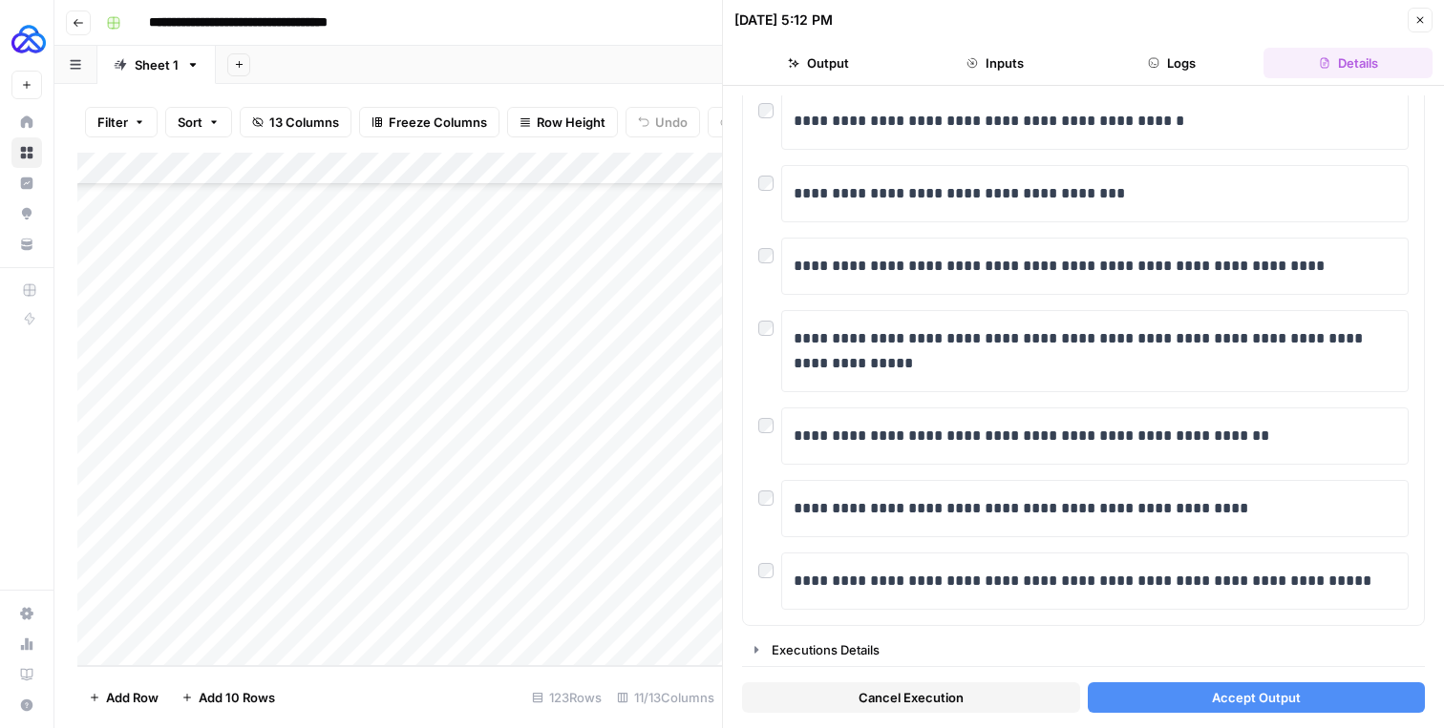
click at [1141, 686] on button "Accept Output" at bounding box center [1256, 698] width 338 height 31
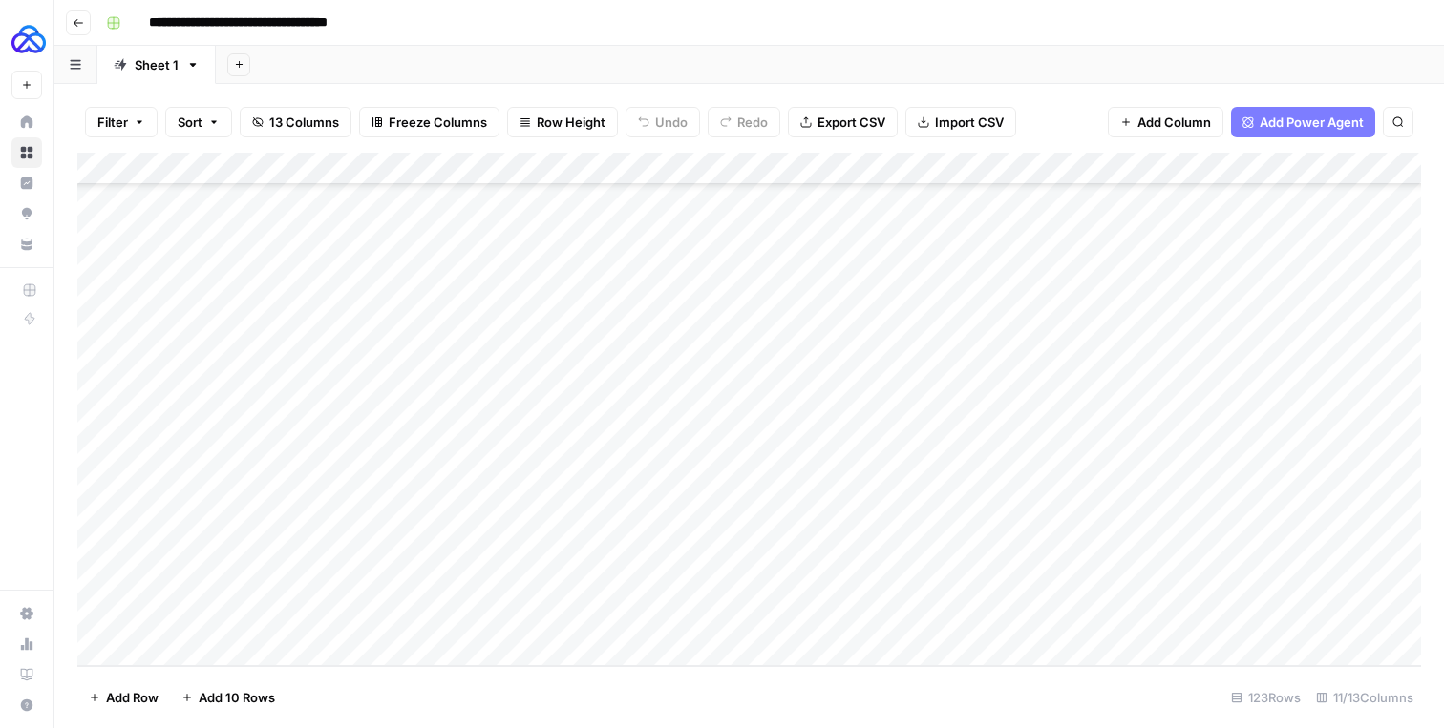
click at [1161, 618] on div "Add Column" at bounding box center [748, 410] width 1343 height 514
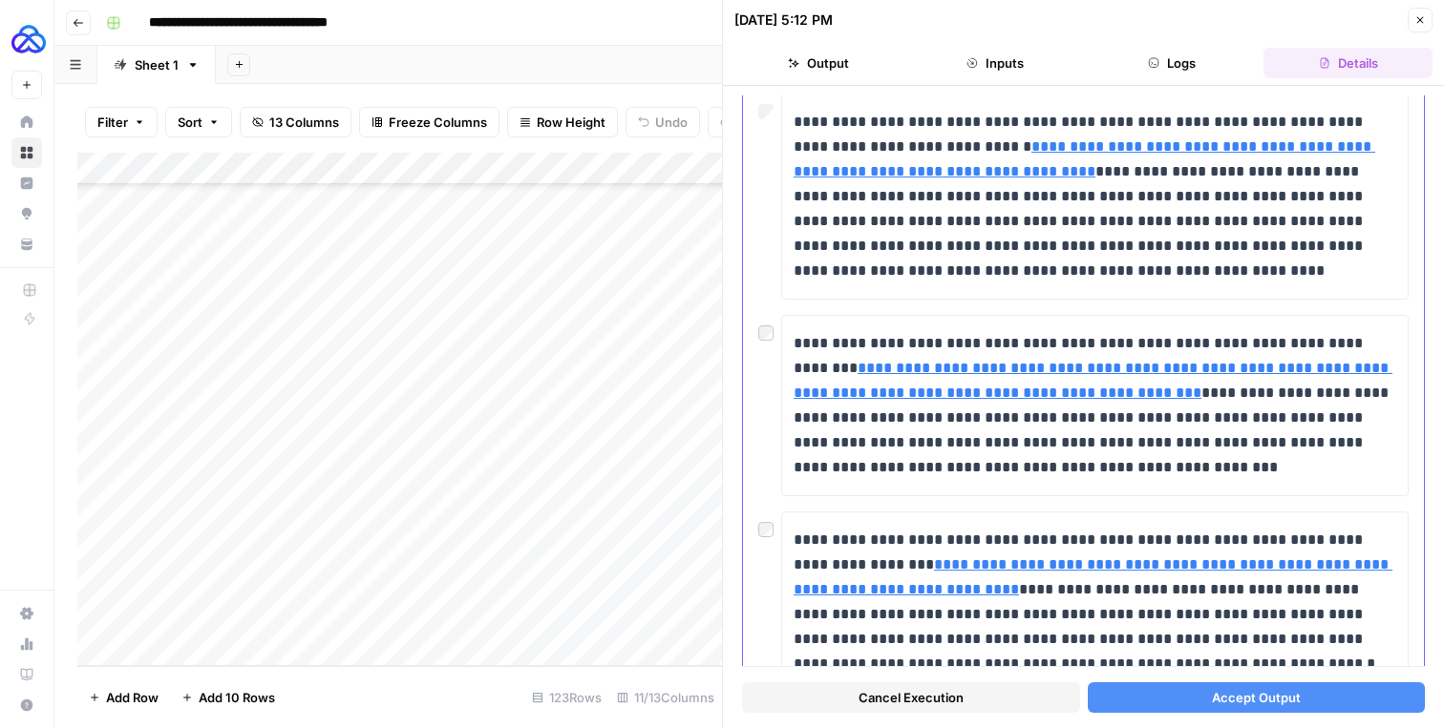
scroll to position [654, 0]
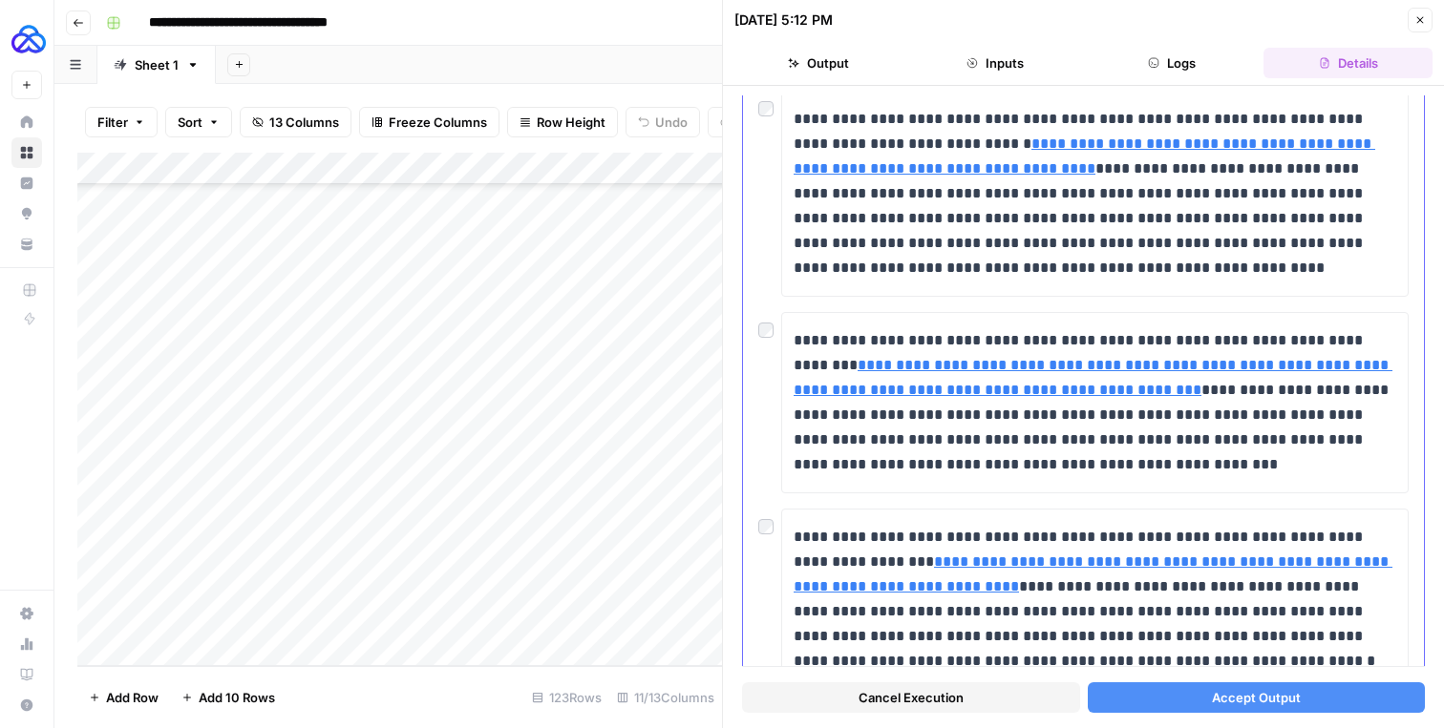
click at [766, 319] on div at bounding box center [769, 325] width 23 height 27
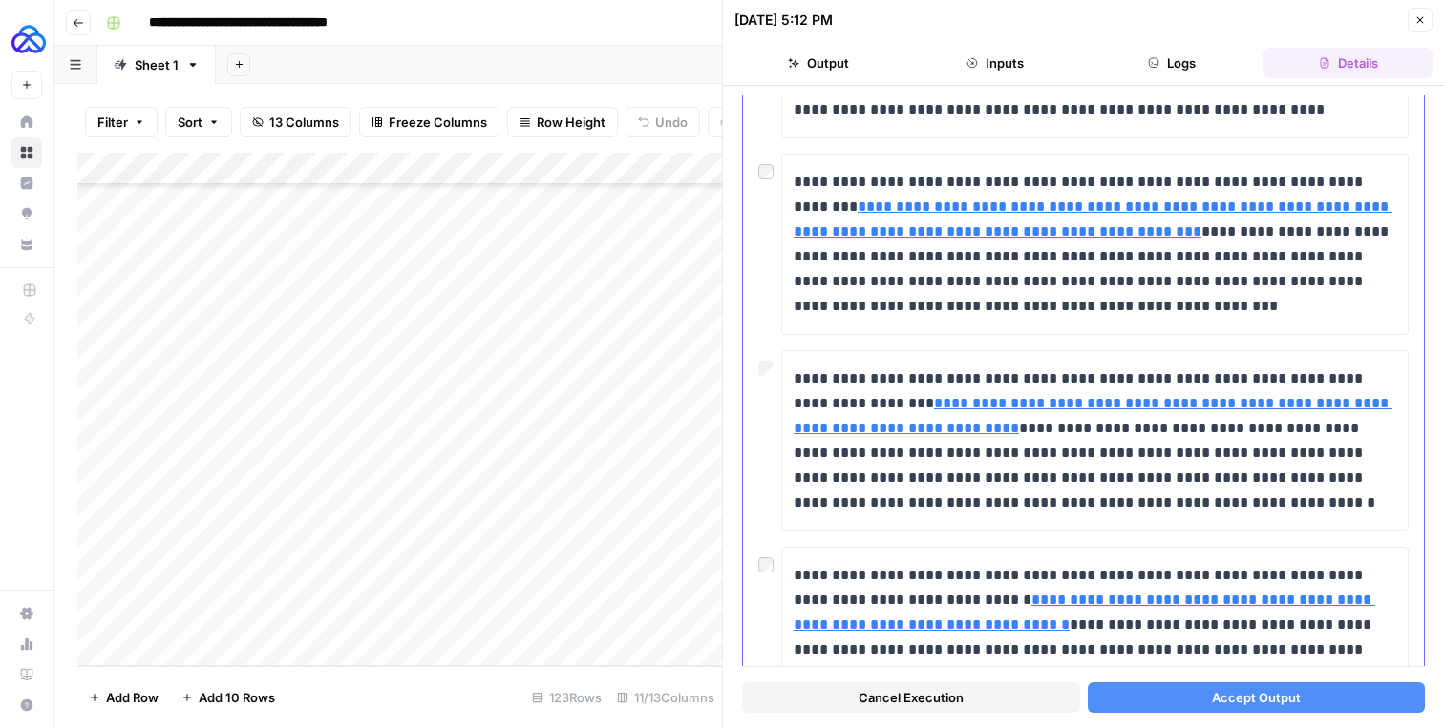
scroll to position [803, 0]
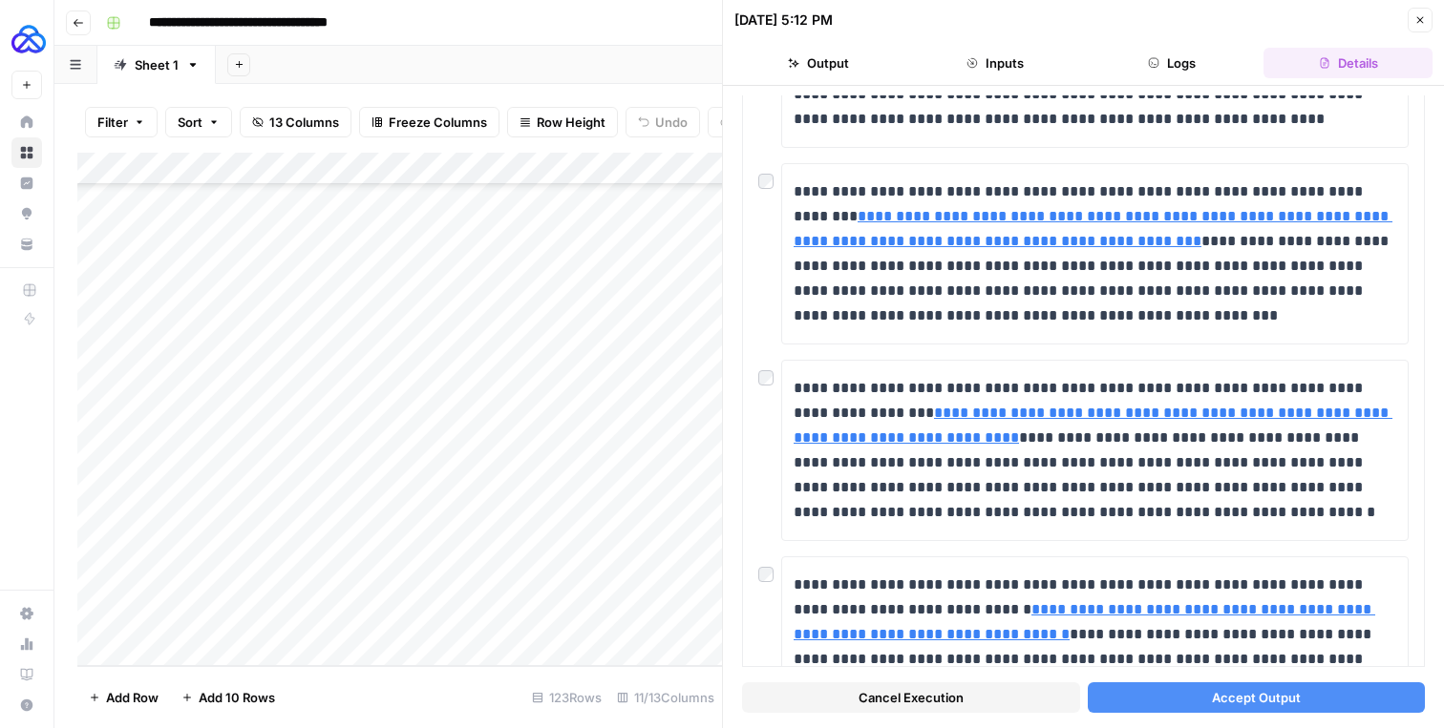
click at [1179, 693] on button "Accept Output" at bounding box center [1256, 698] width 338 height 31
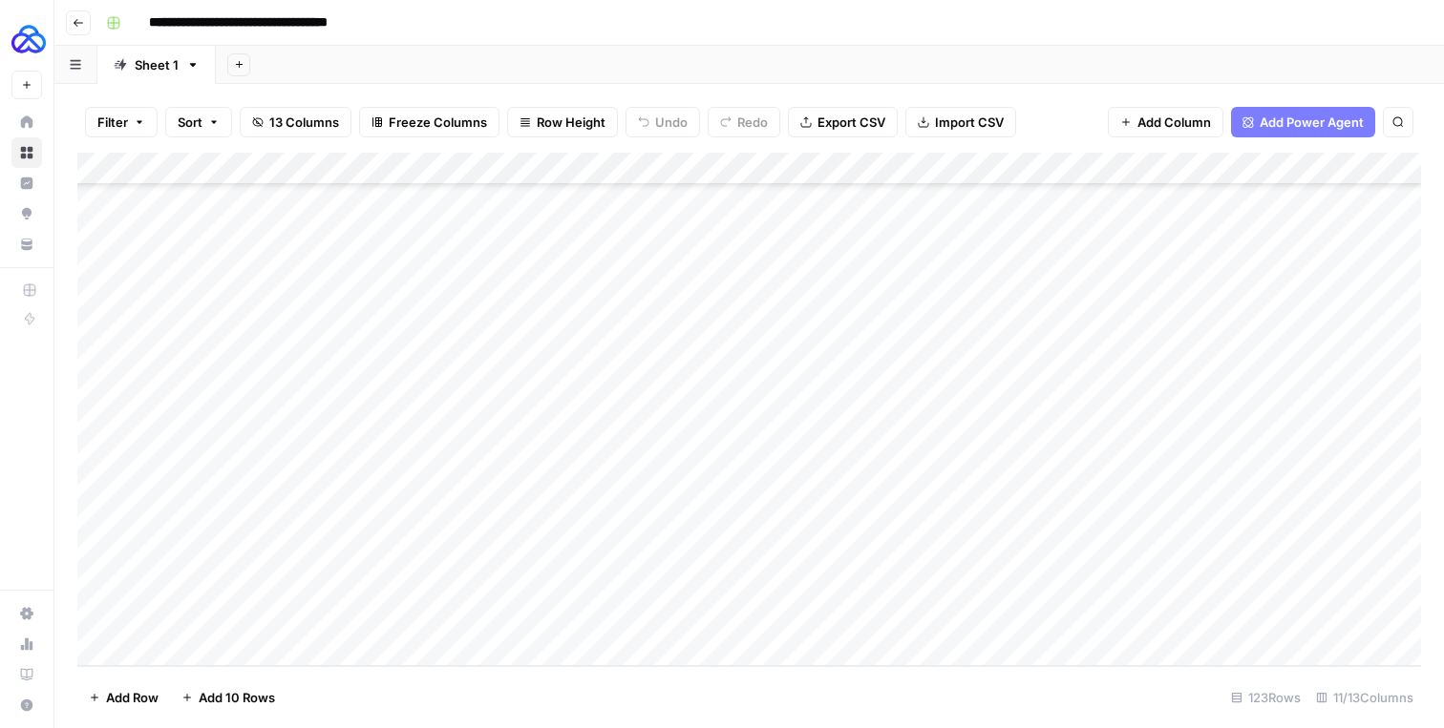
click at [1326, 614] on div "Add Column" at bounding box center [748, 410] width 1343 height 514
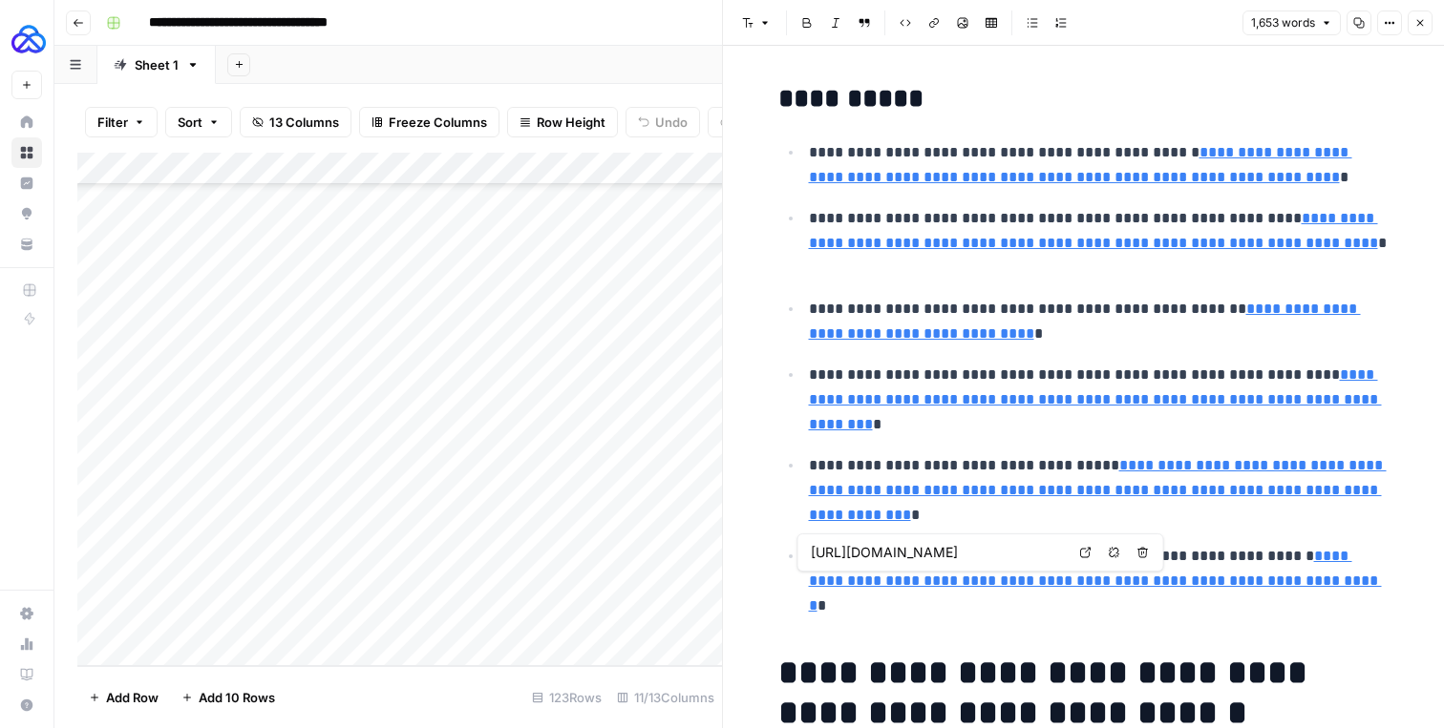
type input "https://www.oecd.org/content/dam/oecd/en/topics/policy-sub-issues/consumption-t…"
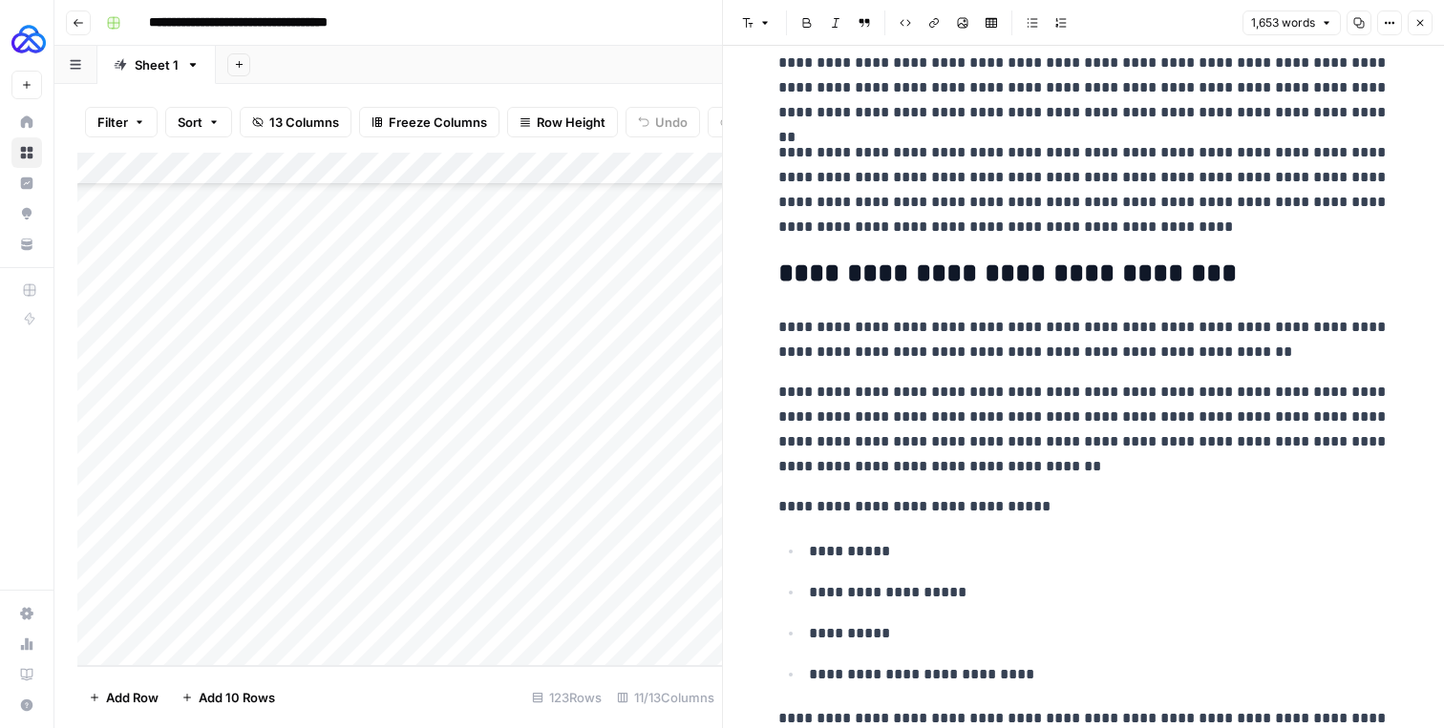
scroll to position [714, 0]
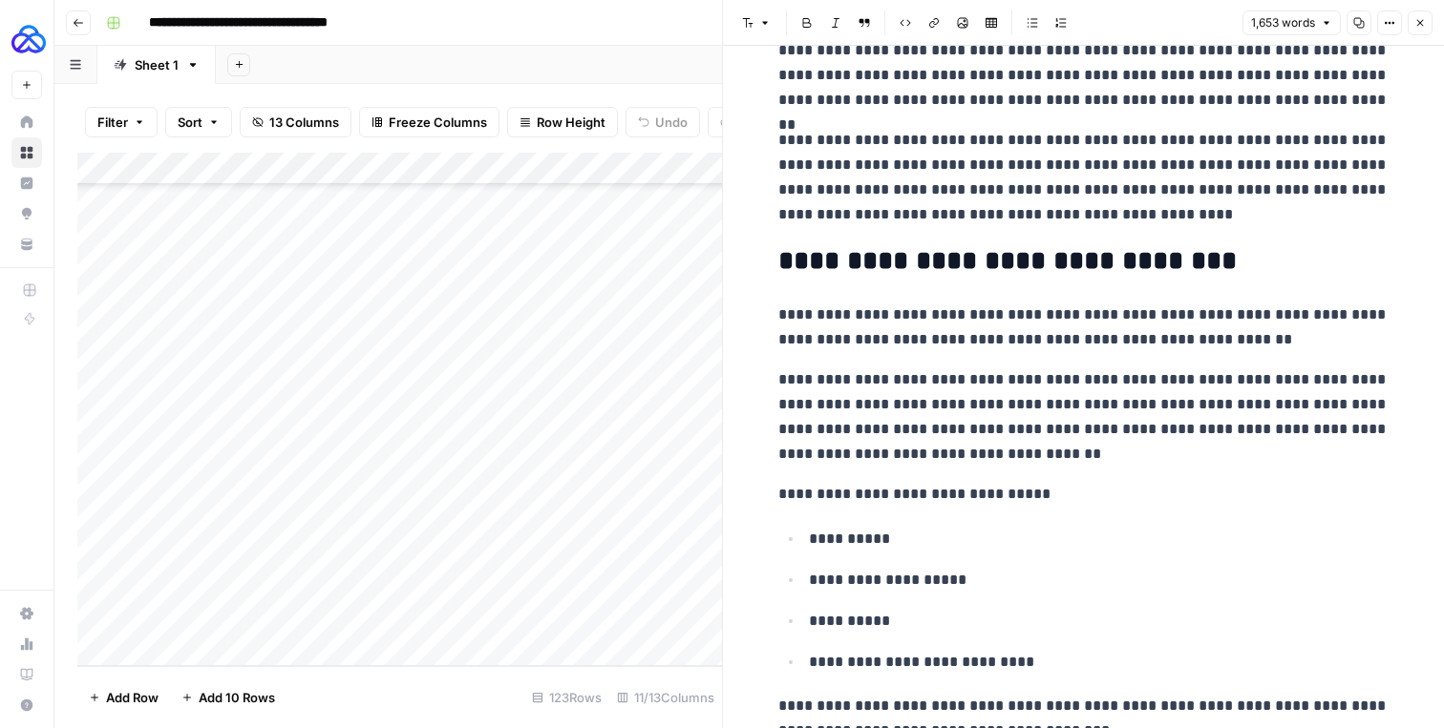
click at [1424, 18] on icon "button" at bounding box center [1419, 22] width 11 height 11
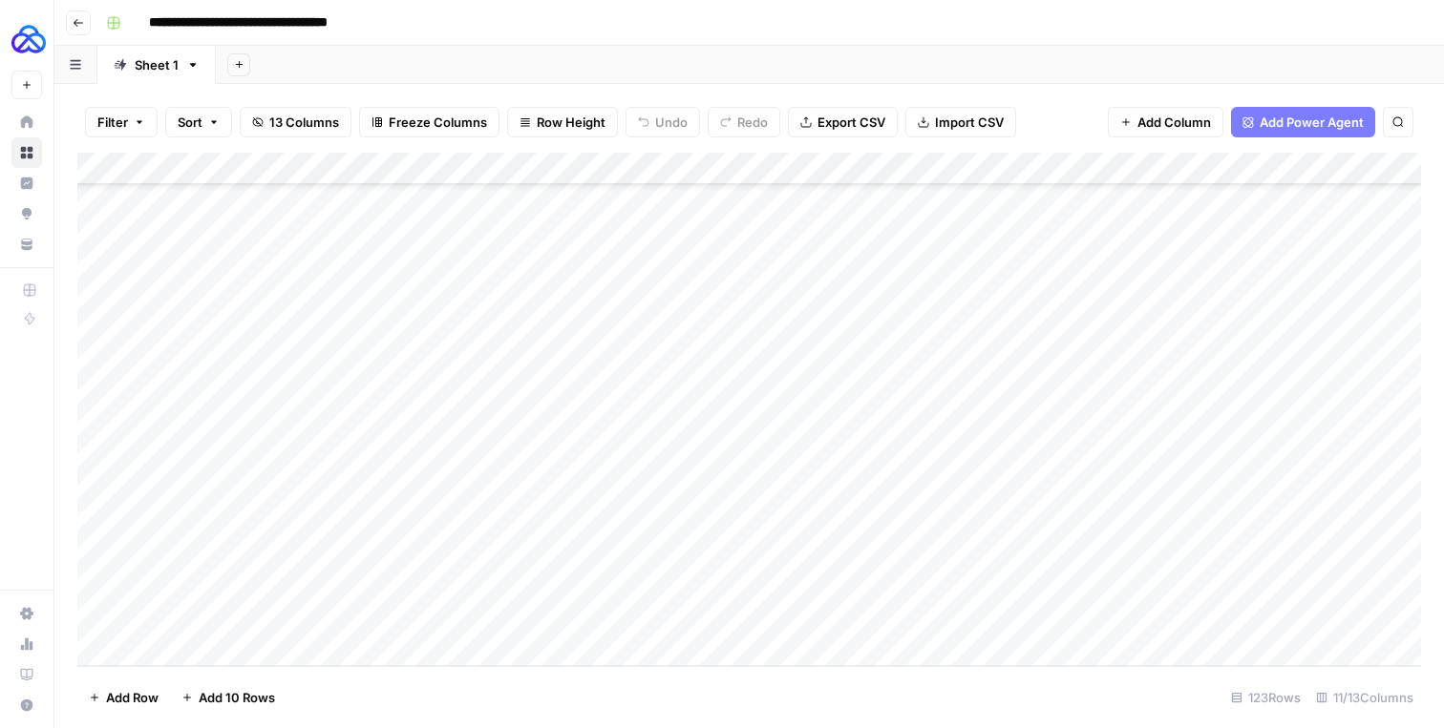
click at [1327, 617] on div "Add Column" at bounding box center [748, 410] width 1343 height 514
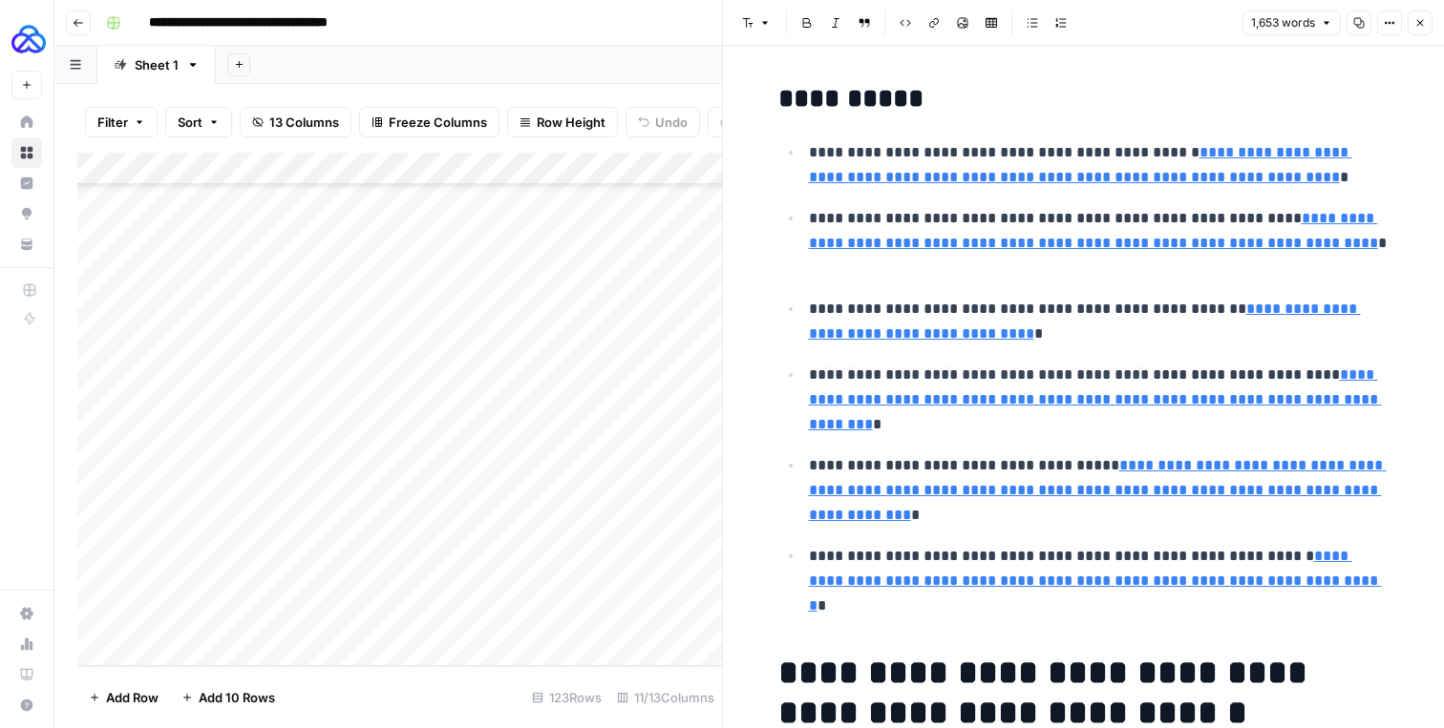
type input "https://ec.europa.eu/digital-building-blocks/sites/pages/viewpage.action?pageId…"
click at [1425, 17] on button "Close" at bounding box center [1419, 23] width 25 height 25
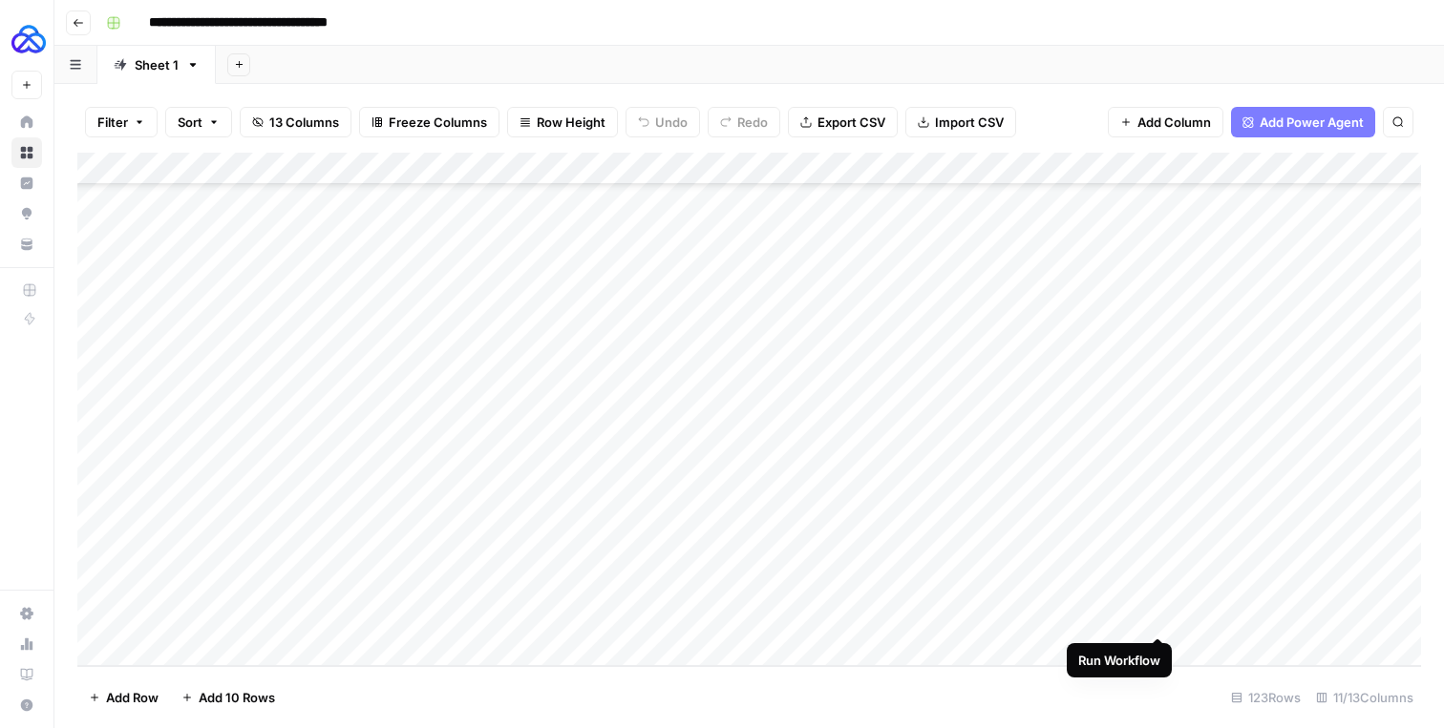
click at [1158, 617] on div "Add Column" at bounding box center [748, 410] width 1343 height 514
click at [1158, 618] on div "Add Column" at bounding box center [748, 410] width 1343 height 514
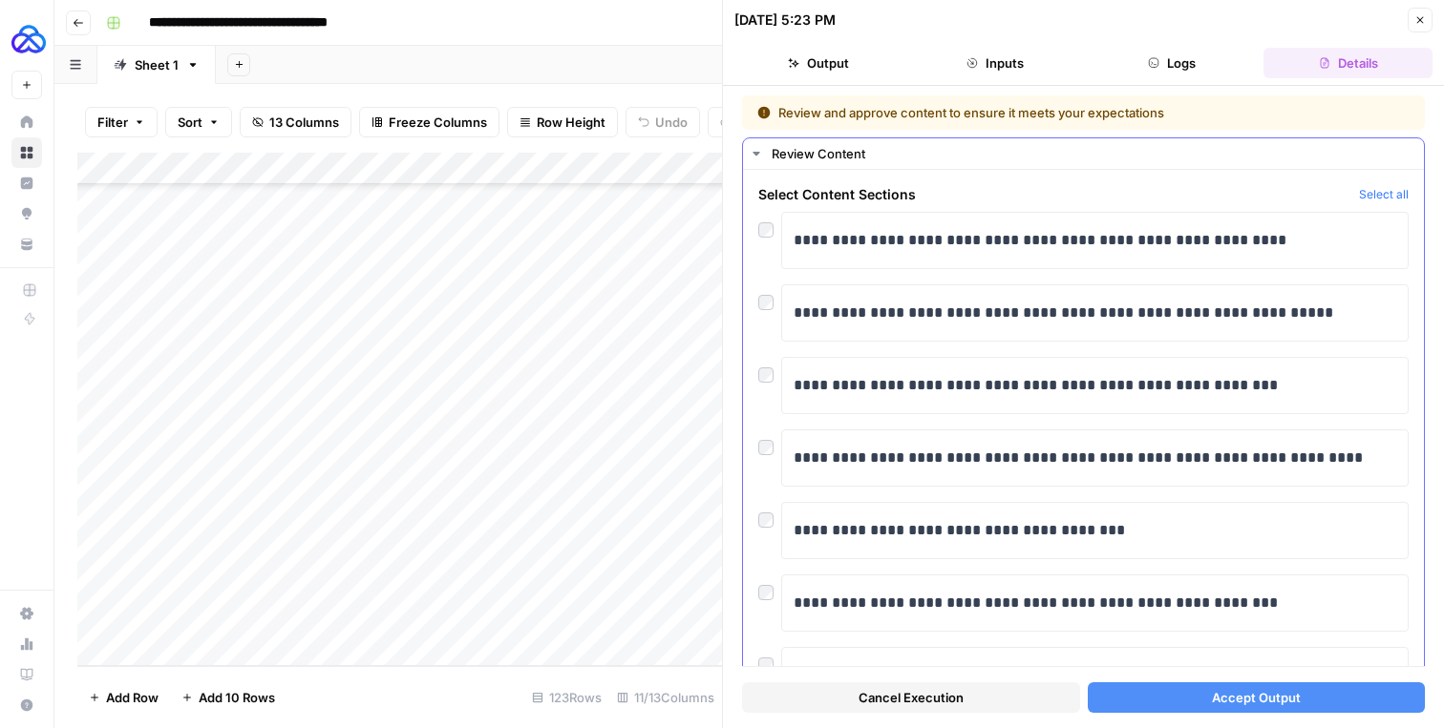
drag, startPoint x: 788, startPoint y: 222, endPoint x: 804, endPoint y: 263, distance: 44.1
click at [806, 264] on div "**********" at bounding box center [1094, 240] width 627 height 57
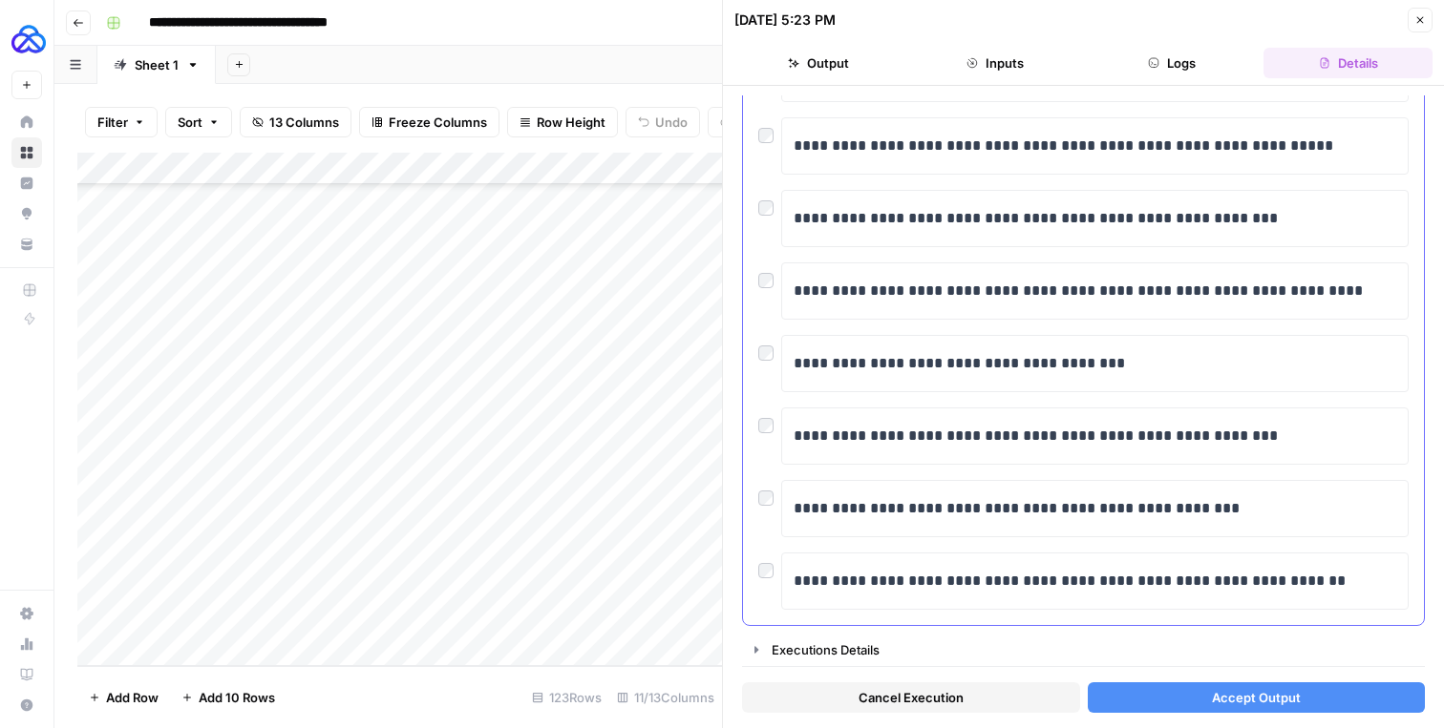
drag, startPoint x: 789, startPoint y: 231, endPoint x: 1292, endPoint y: 459, distance: 552.5
click at [1292, 459] on div "**********" at bounding box center [1083, 327] width 650 height 565
copy div "**********"
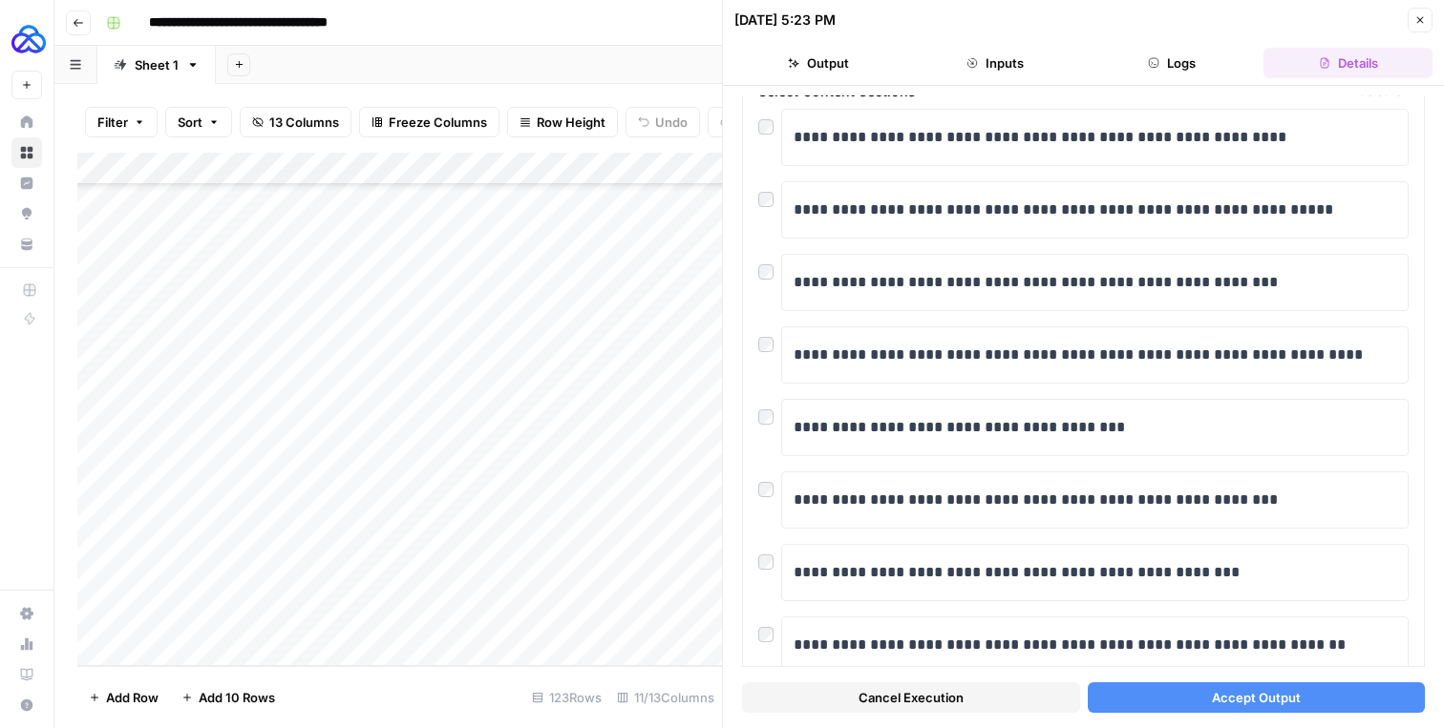
scroll to position [0, 0]
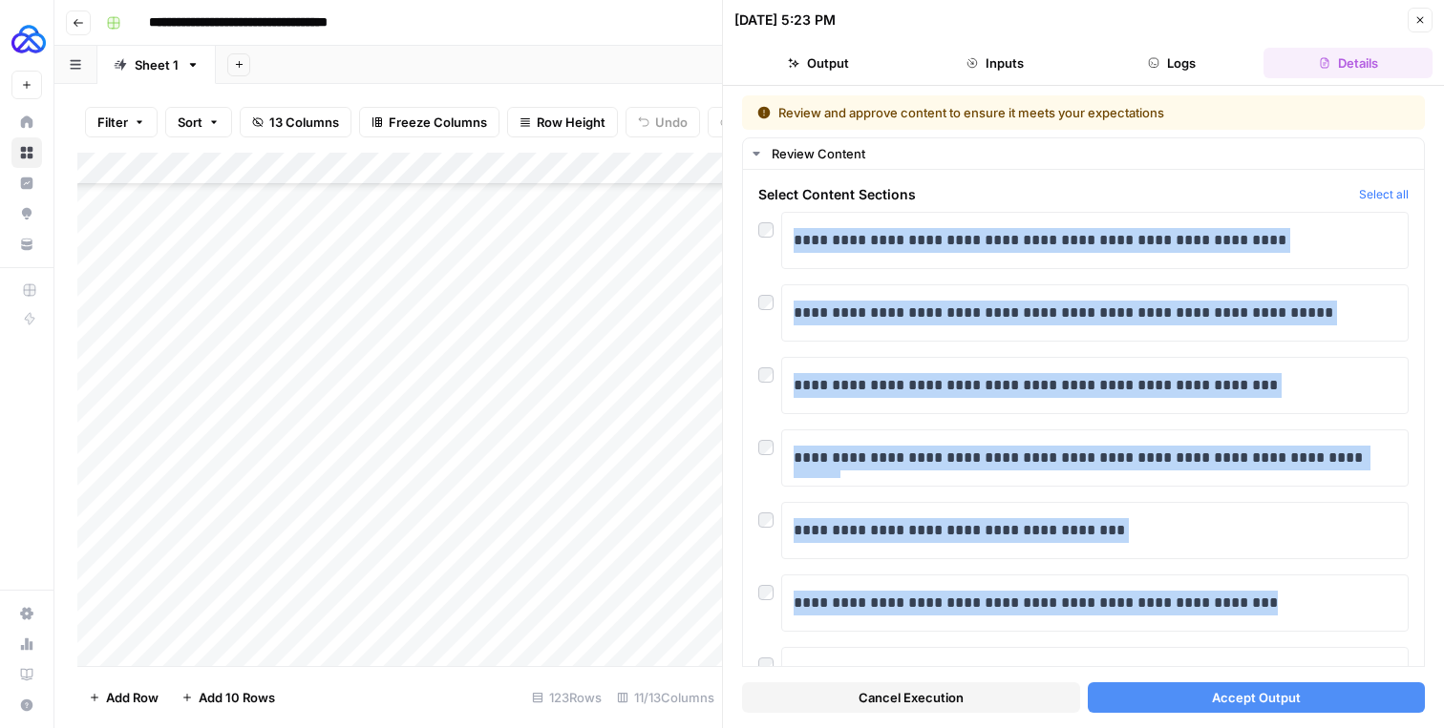
scroll to position [3542, 0]
click at [1417, 9] on button "Close" at bounding box center [1419, 20] width 25 height 25
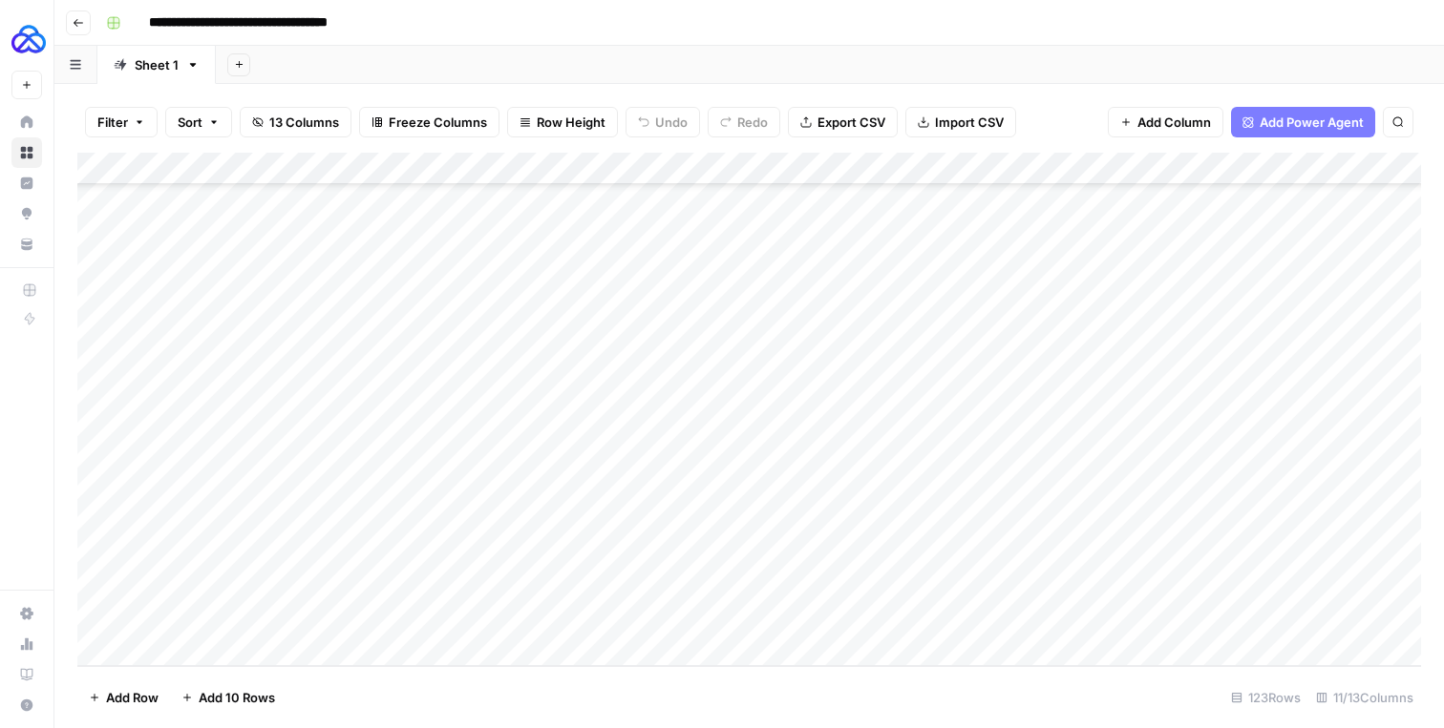
click at [1156, 617] on div "Add Column" at bounding box center [748, 410] width 1343 height 514
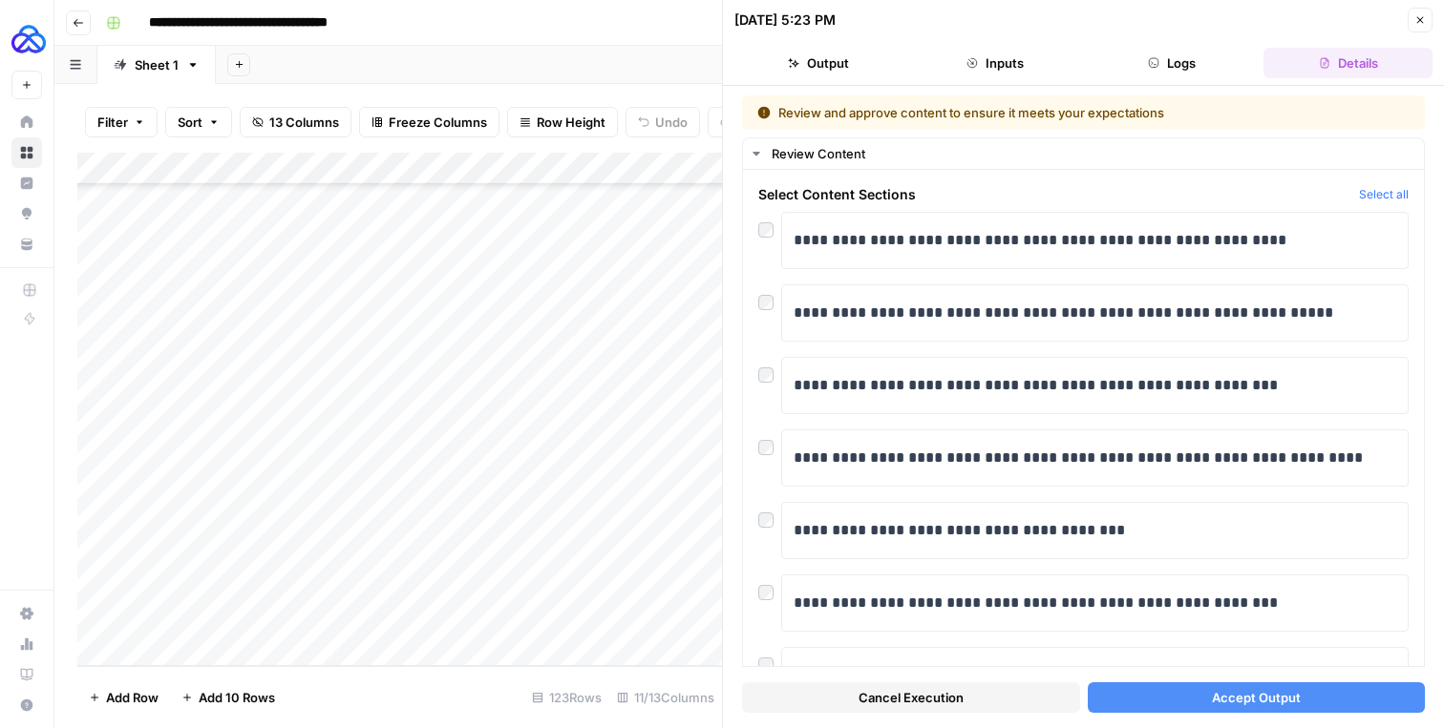
click at [962, 689] on span "Cancel Execution" at bounding box center [910, 697] width 105 height 19
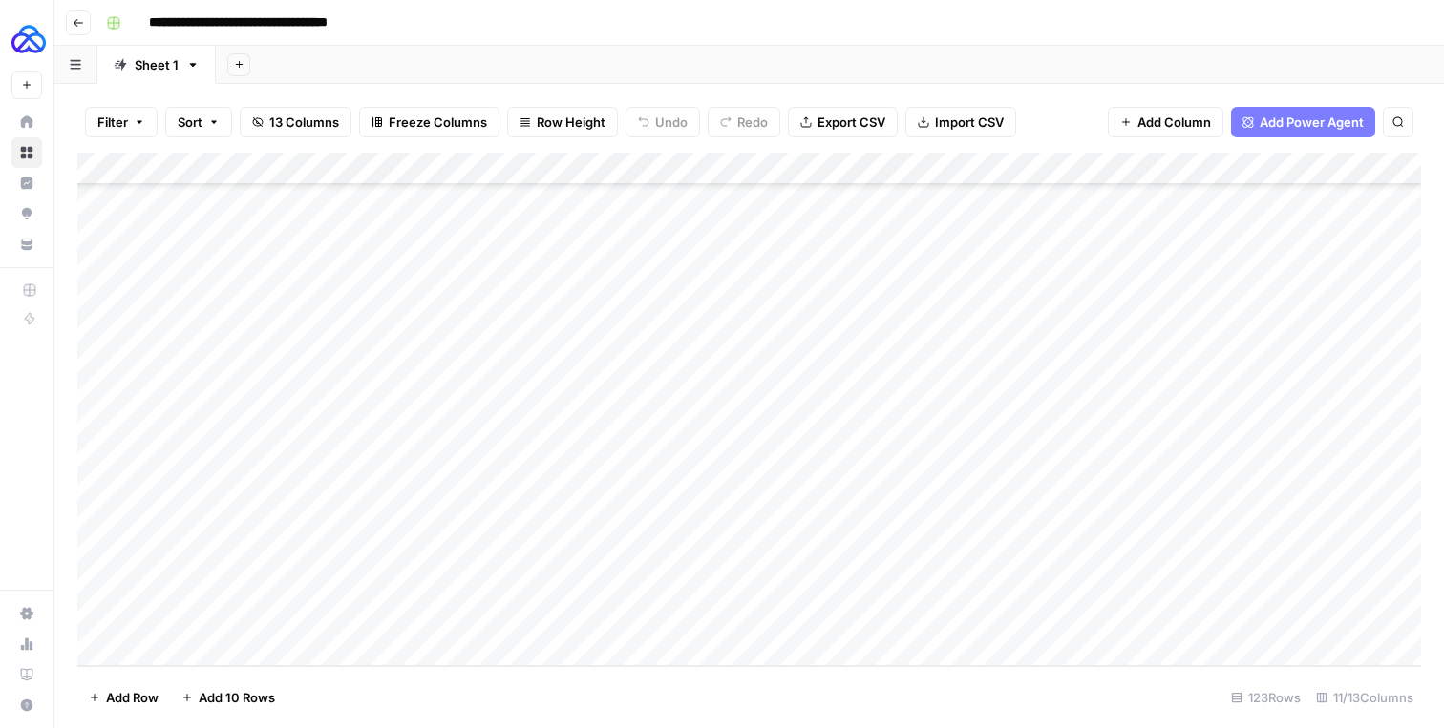
click at [1139, 169] on div "Add Column" at bounding box center [748, 410] width 1343 height 514
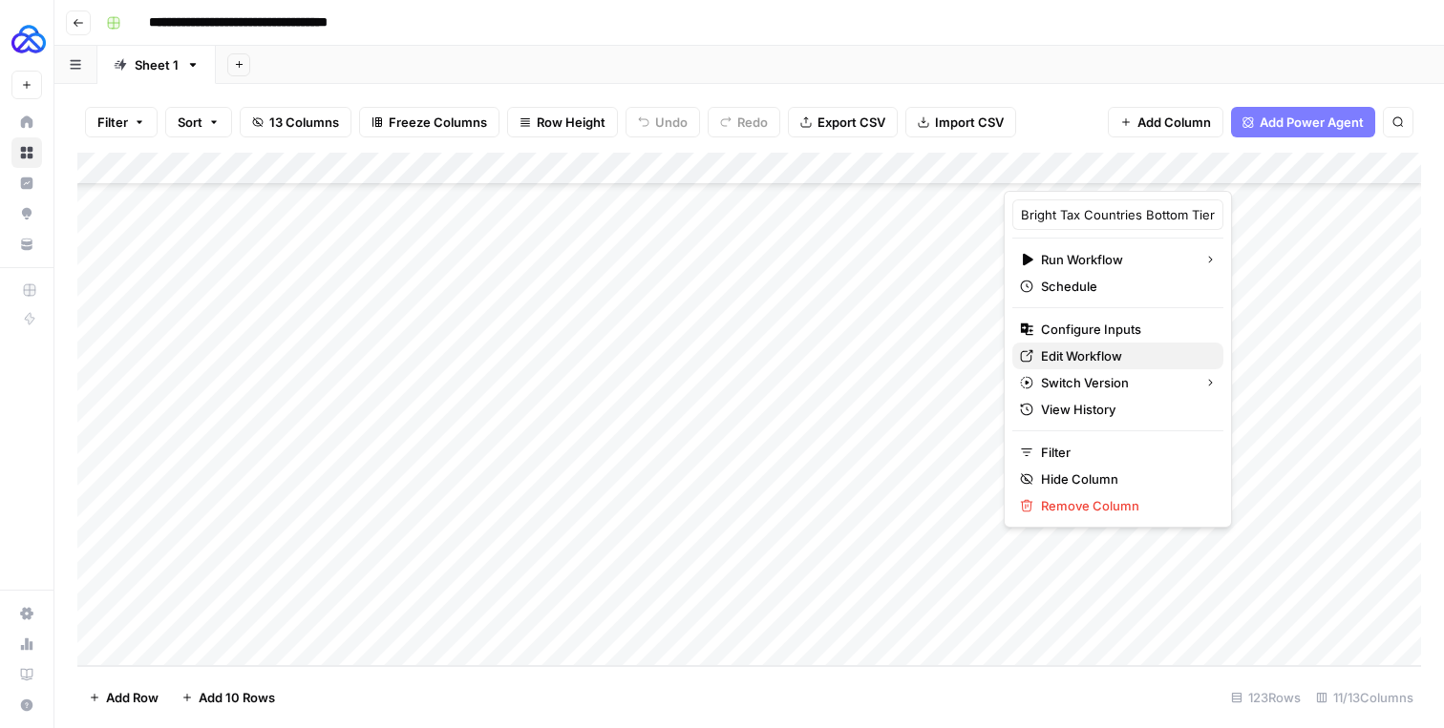
click at [1071, 348] on span "Edit Workflow" at bounding box center [1124, 356] width 167 height 19
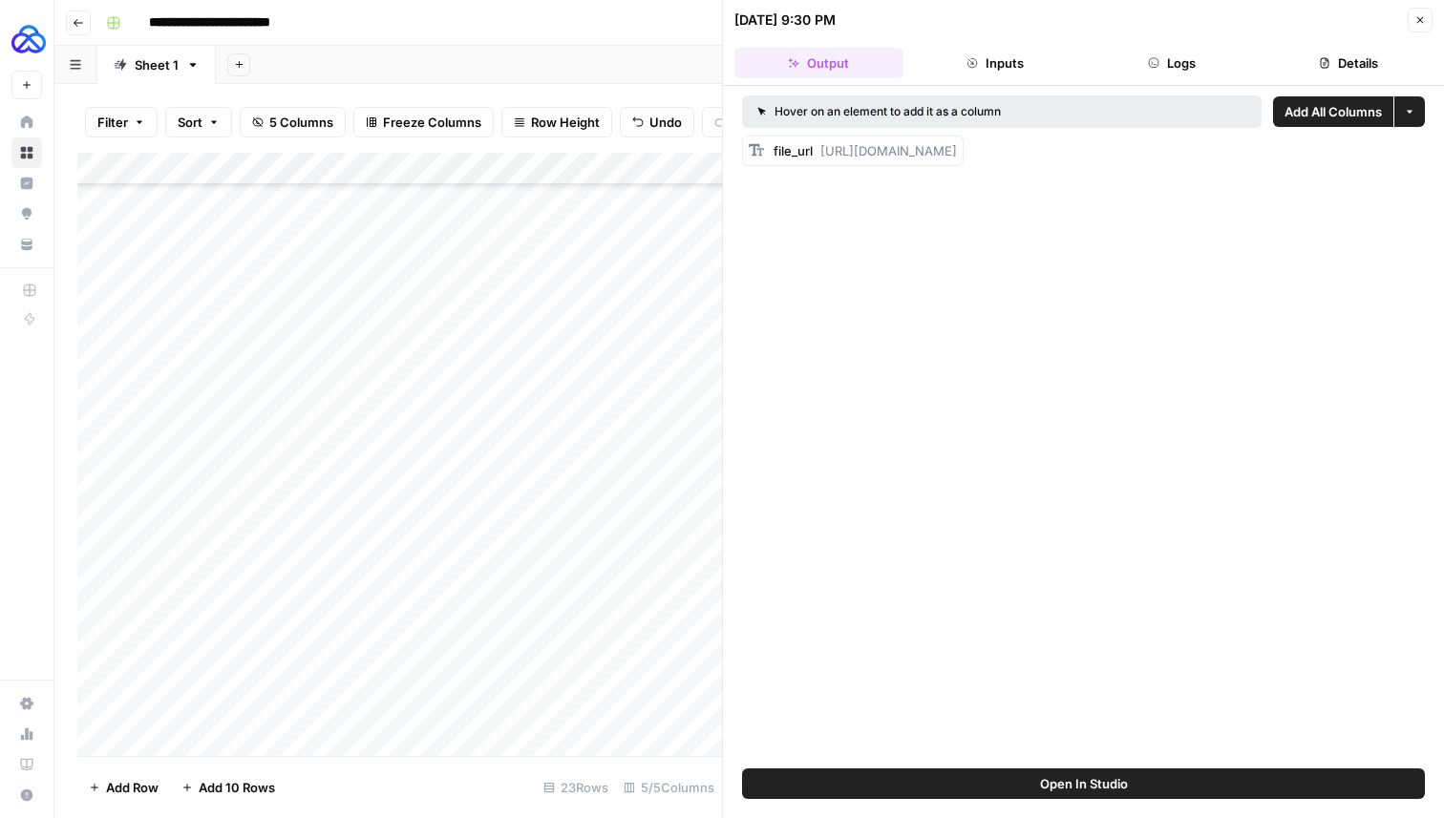
scroll to position [206, 0]
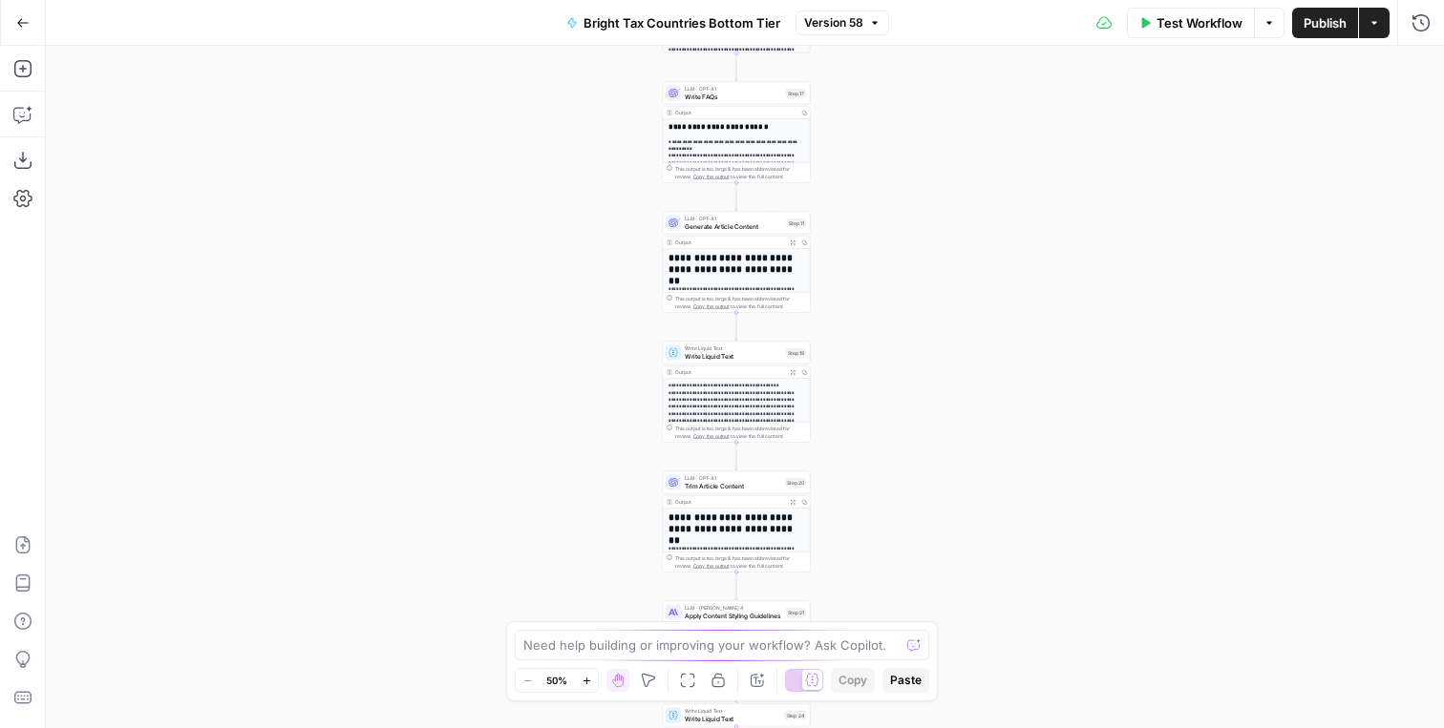
drag, startPoint x: 544, startPoint y: 559, endPoint x: 534, endPoint y: 159, distance: 399.2
click at [534, 159] on div "Workflow Set Inputs Inputs LLM · GPT-4.1 Generate Article Outlines Step 9 Outpu…" at bounding box center [745, 387] width 1398 height 683
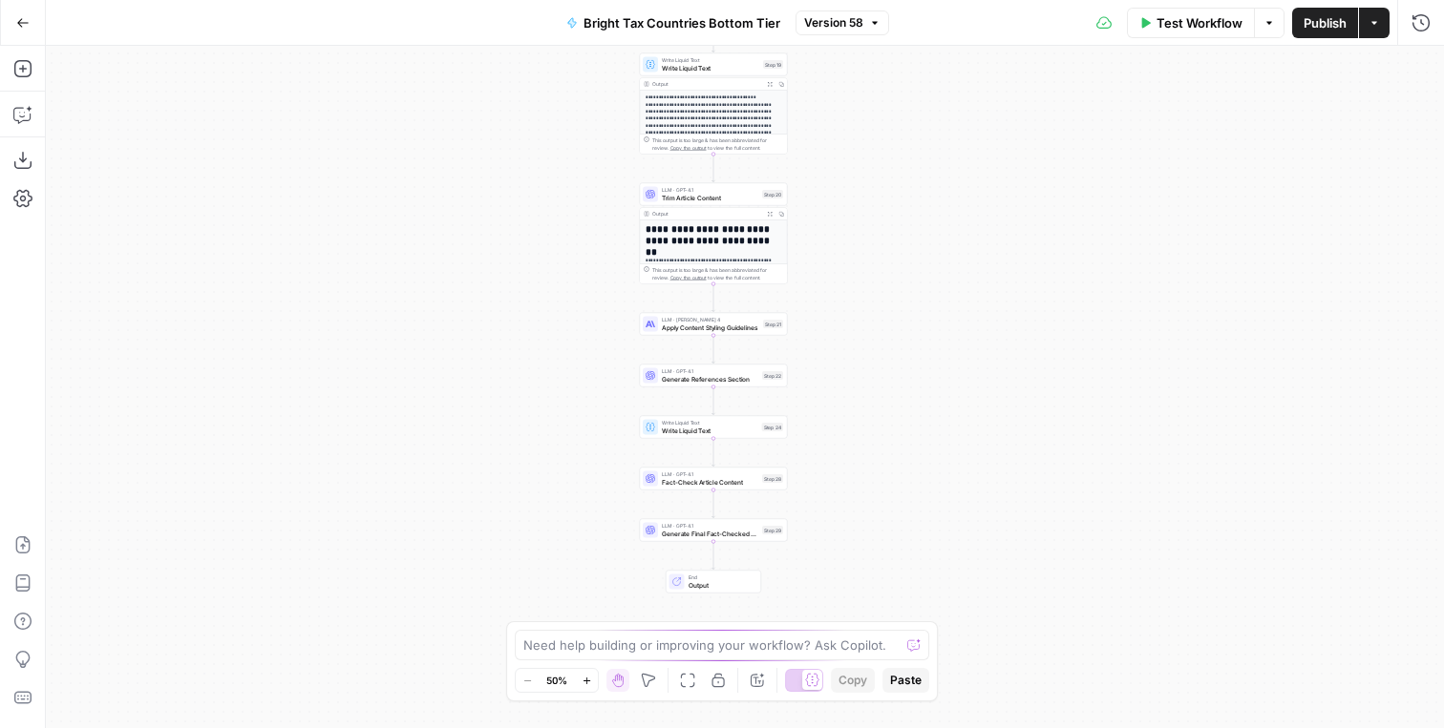
drag, startPoint x: 584, startPoint y: 553, endPoint x: 563, endPoint y: 265, distance: 288.2
click at [563, 265] on div "Workflow Set Inputs Inputs LLM · GPT-4.1 Generate Article Outlines Step 9 Outpu…" at bounding box center [745, 387] width 1398 height 683
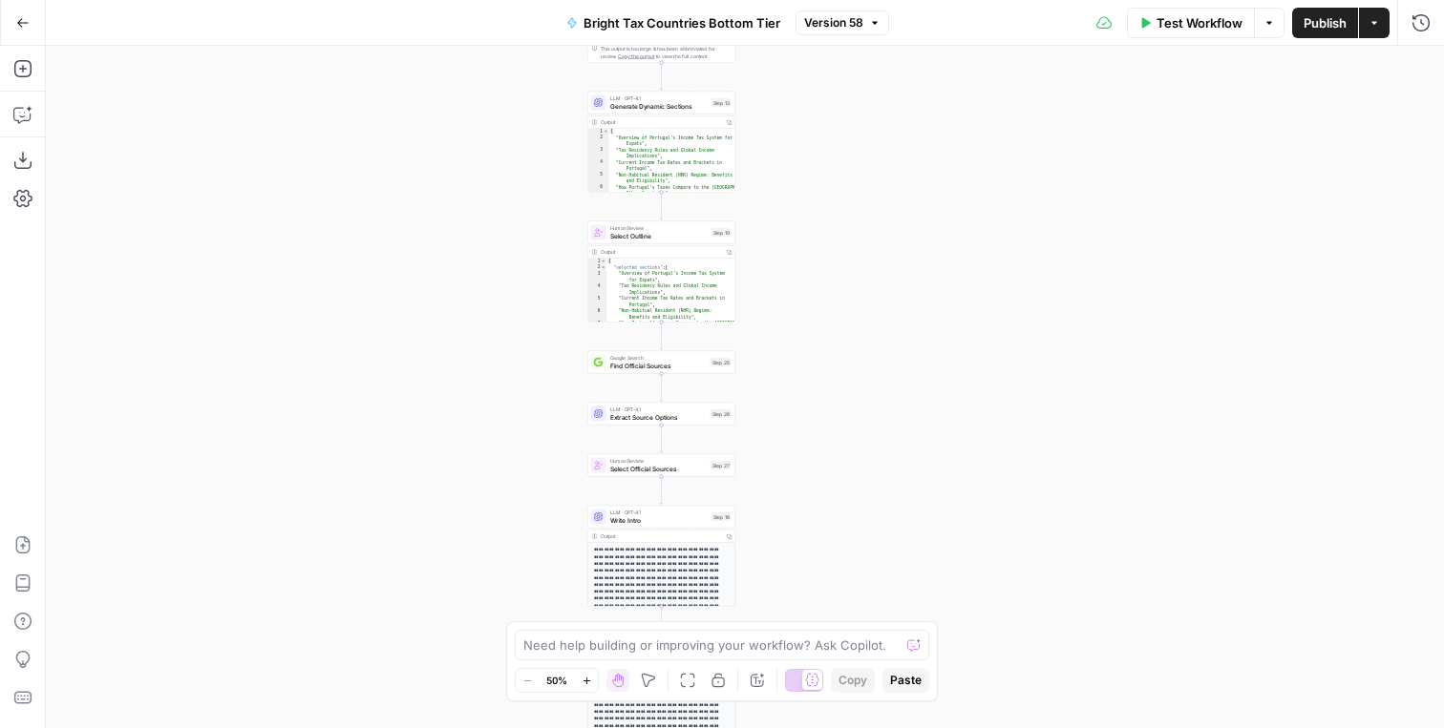
drag, startPoint x: 481, startPoint y: 273, endPoint x: 475, endPoint y: 455, distance: 182.5
click at [475, 455] on div "Workflow Set Inputs Inputs LLM · GPT-4.1 Generate Article Outlines Step 9 Outpu…" at bounding box center [745, 387] width 1398 height 683
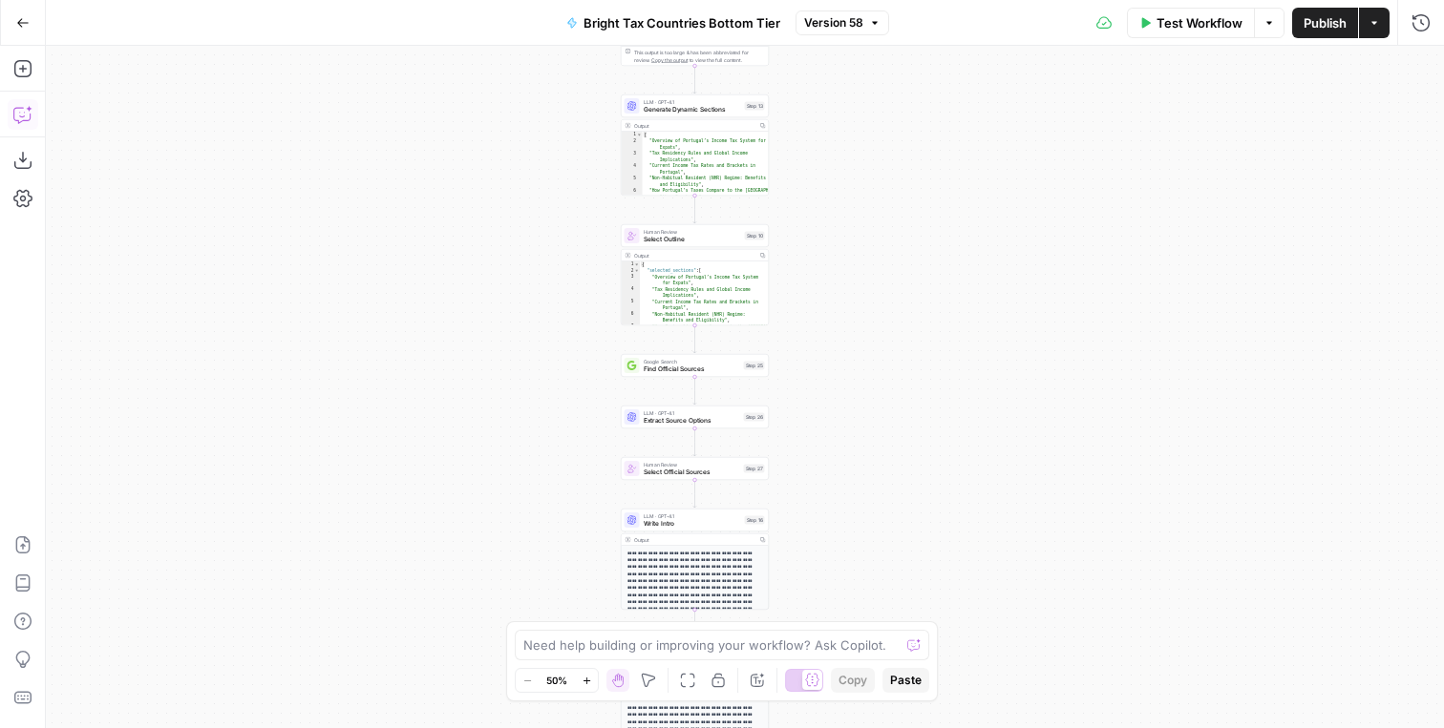
click at [17, 118] on icon "button" at bounding box center [22, 114] width 19 height 19
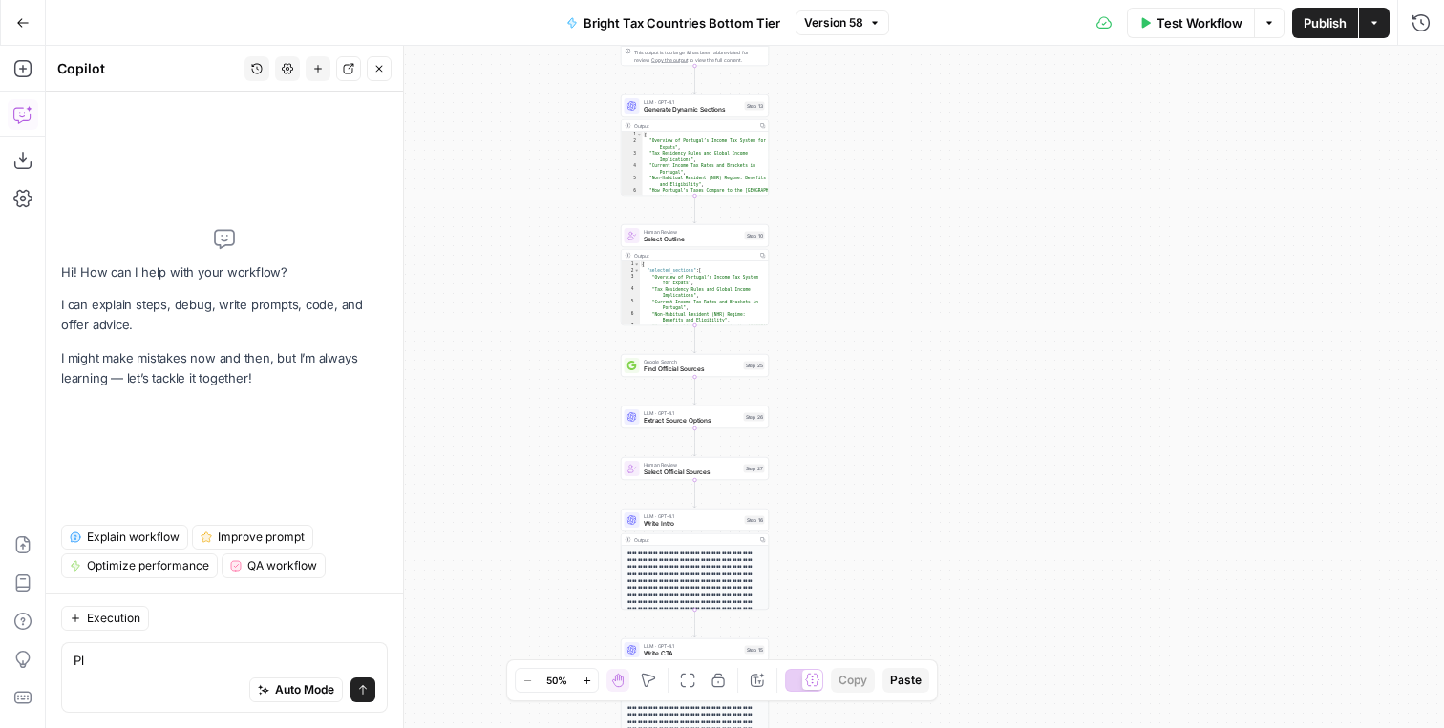
type textarea "P"
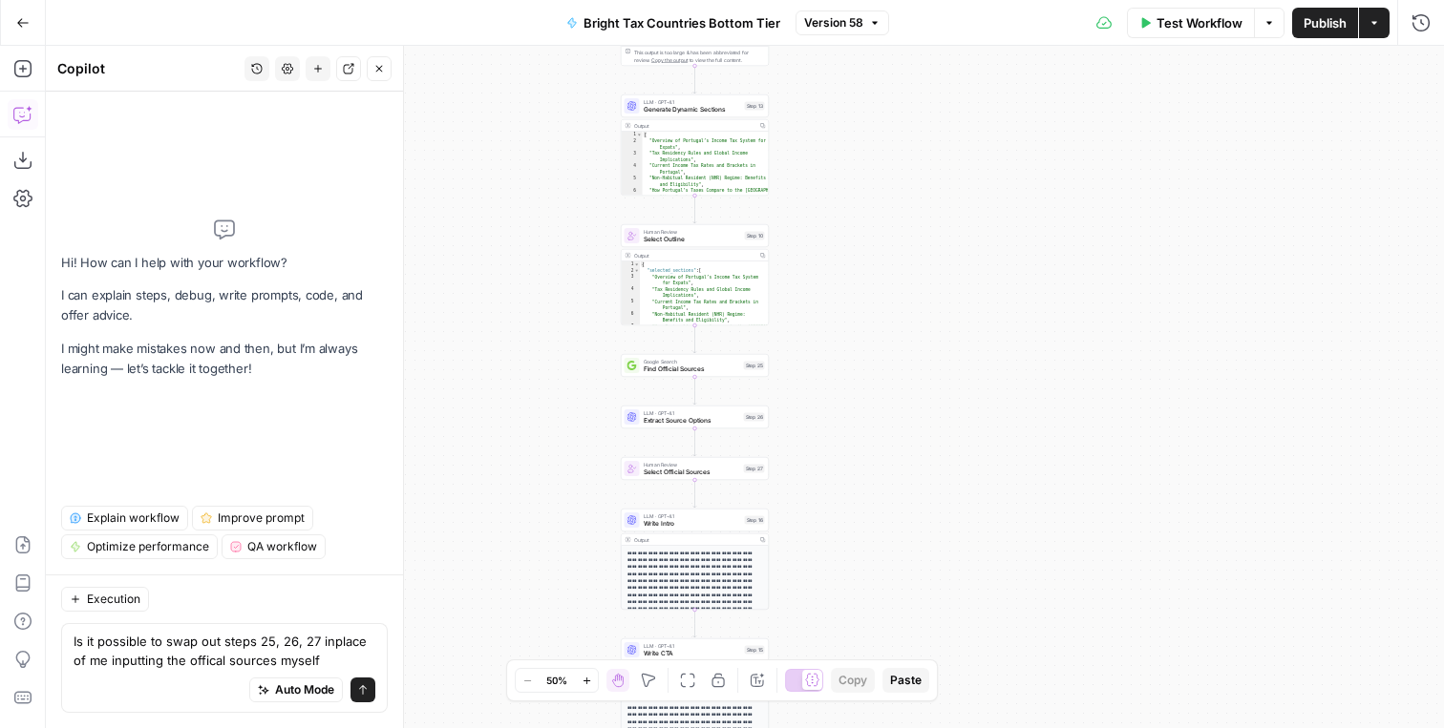
click at [210, 658] on textarea "Is it possible to swap out steps 25, 26, 27 inplace of me inputting the offical…" at bounding box center [225, 651] width 302 height 38
click at [331, 644] on textarea "Is it possible to swap out steps 25, 26, 27 inplace of me inputting the officia…" at bounding box center [225, 651] width 302 height 38
click at [346, 665] on textarea "Is it possible to swap out steps 25, 26, 27 in place of me inputting the offici…" at bounding box center [225, 651] width 302 height 38
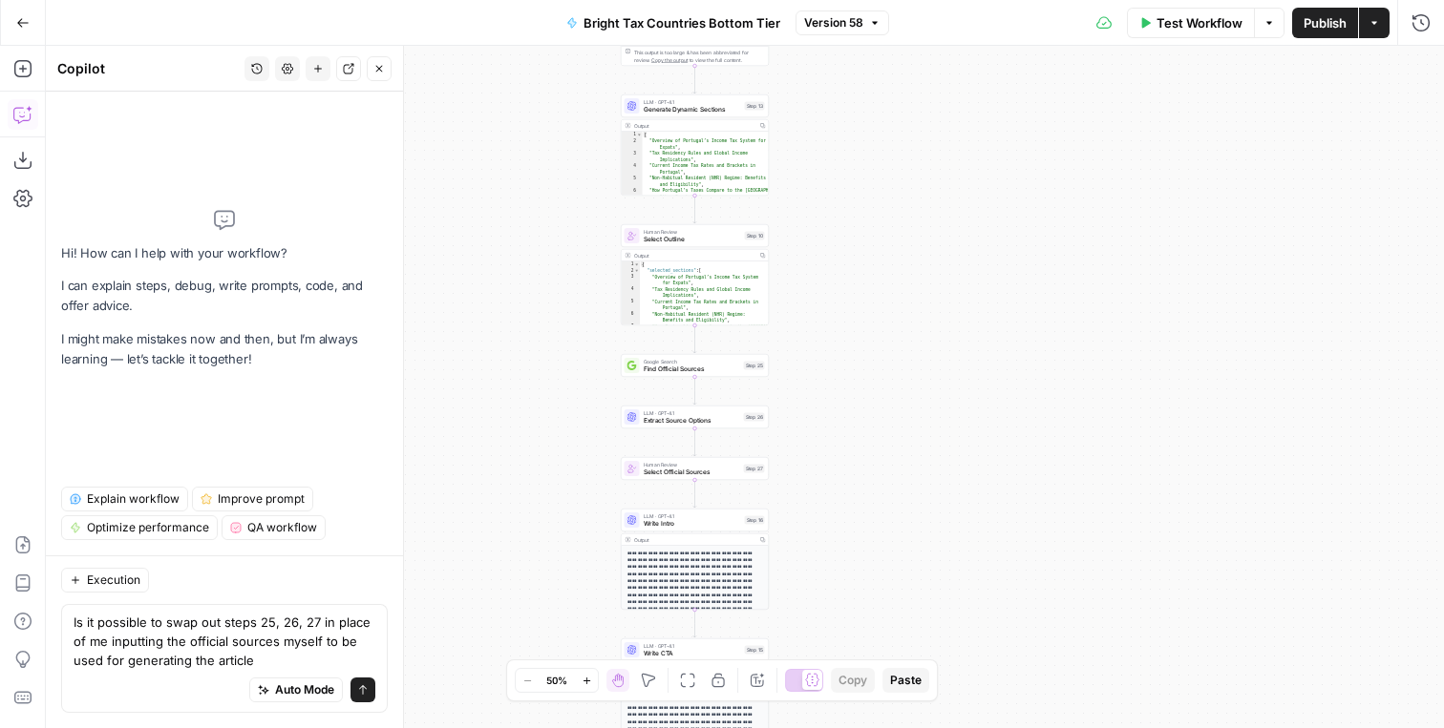
click at [277, 644] on textarea "Is it possible to swap out steps 25, 26, 27 in place of me inputting the offici…" at bounding box center [225, 641] width 302 height 57
type textarea "Is it possible to swap out steps 25, 26, 27 in place of me inputting the offici…"
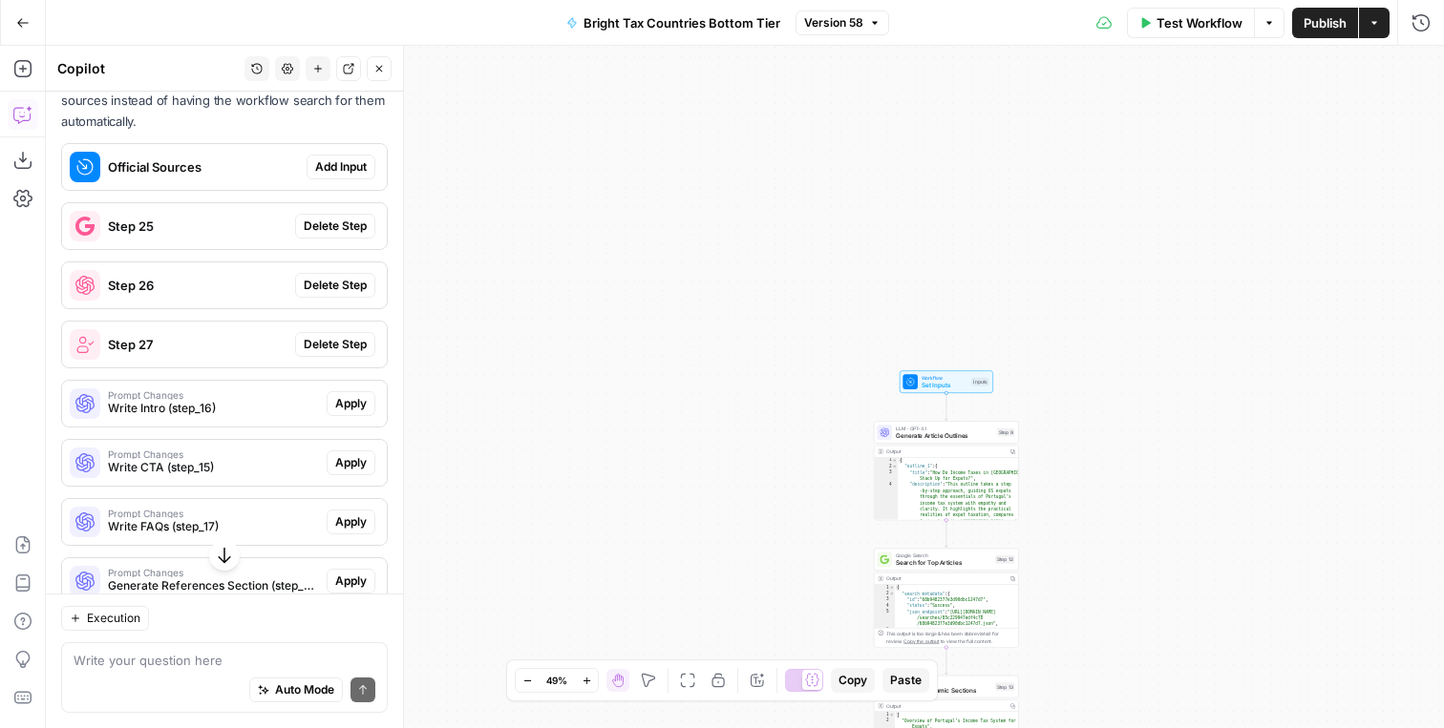
scroll to position [658, 0]
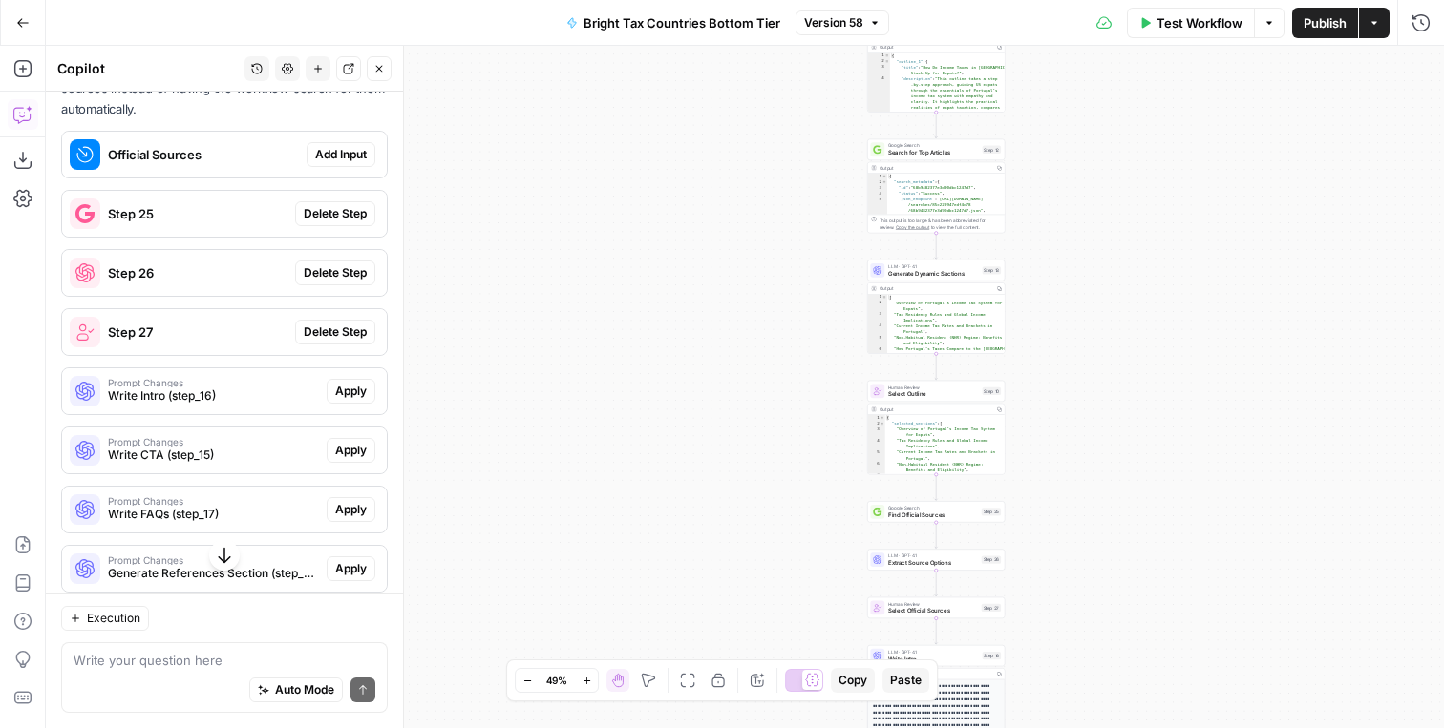
click at [322, 168] on div "Official Sources Add Input" at bounding box center [224, 154] width 325 height 31
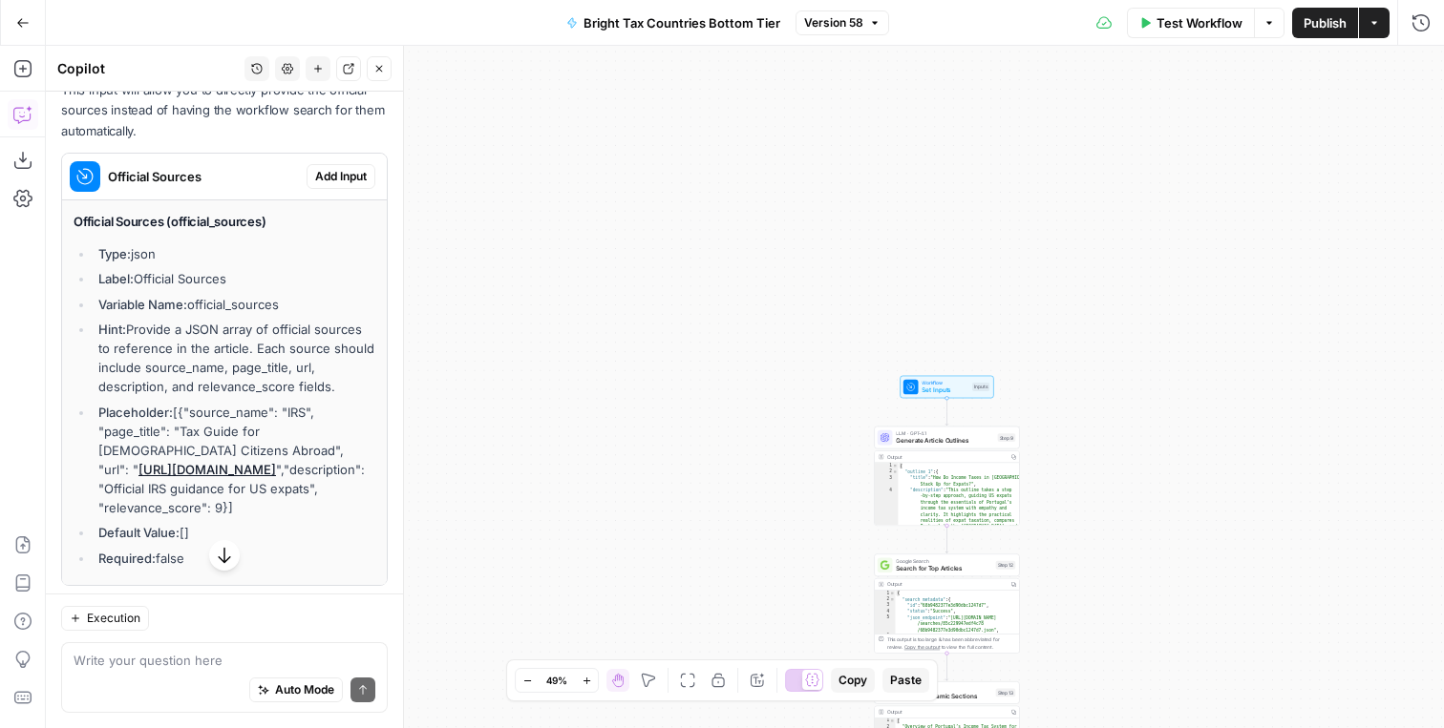
click at [336, 167] on button "Add Input" at bounding box center [340, 176] width 69 height 25
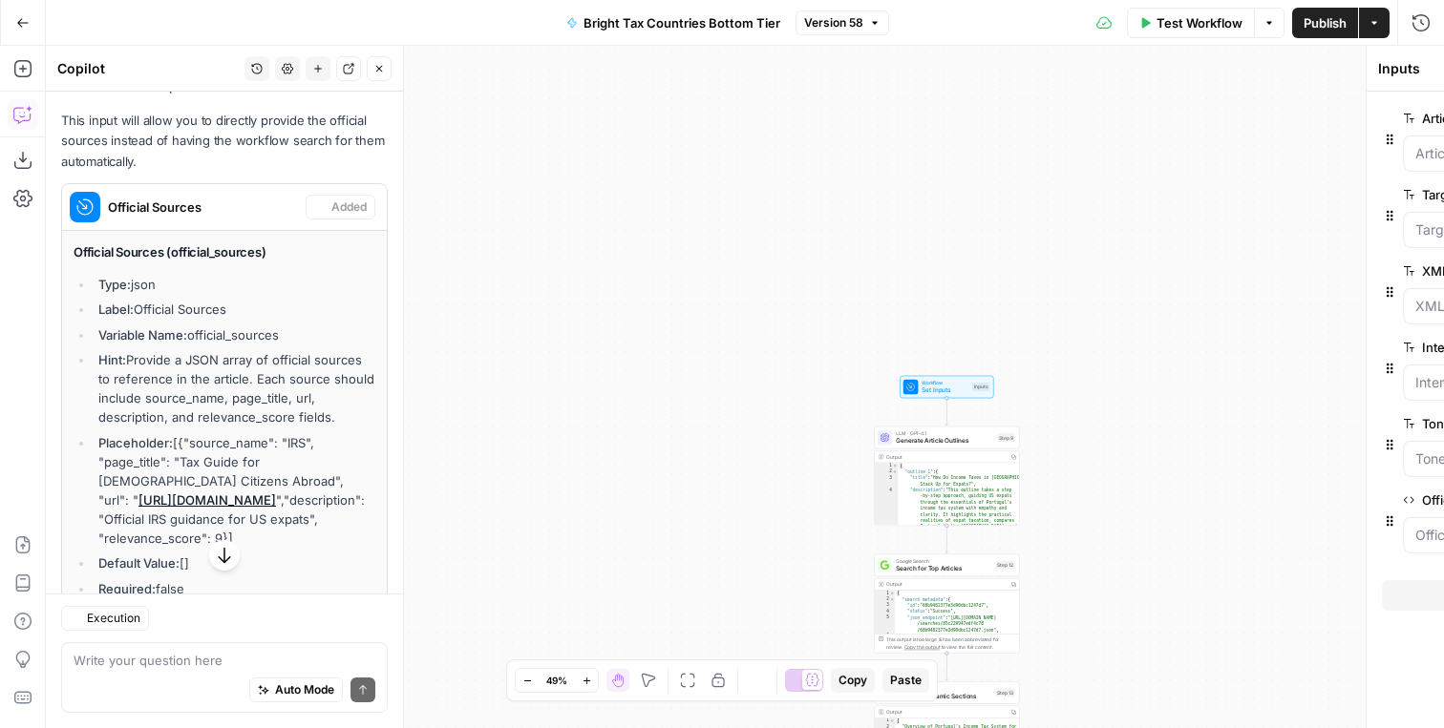
scroll to position [666, 0]
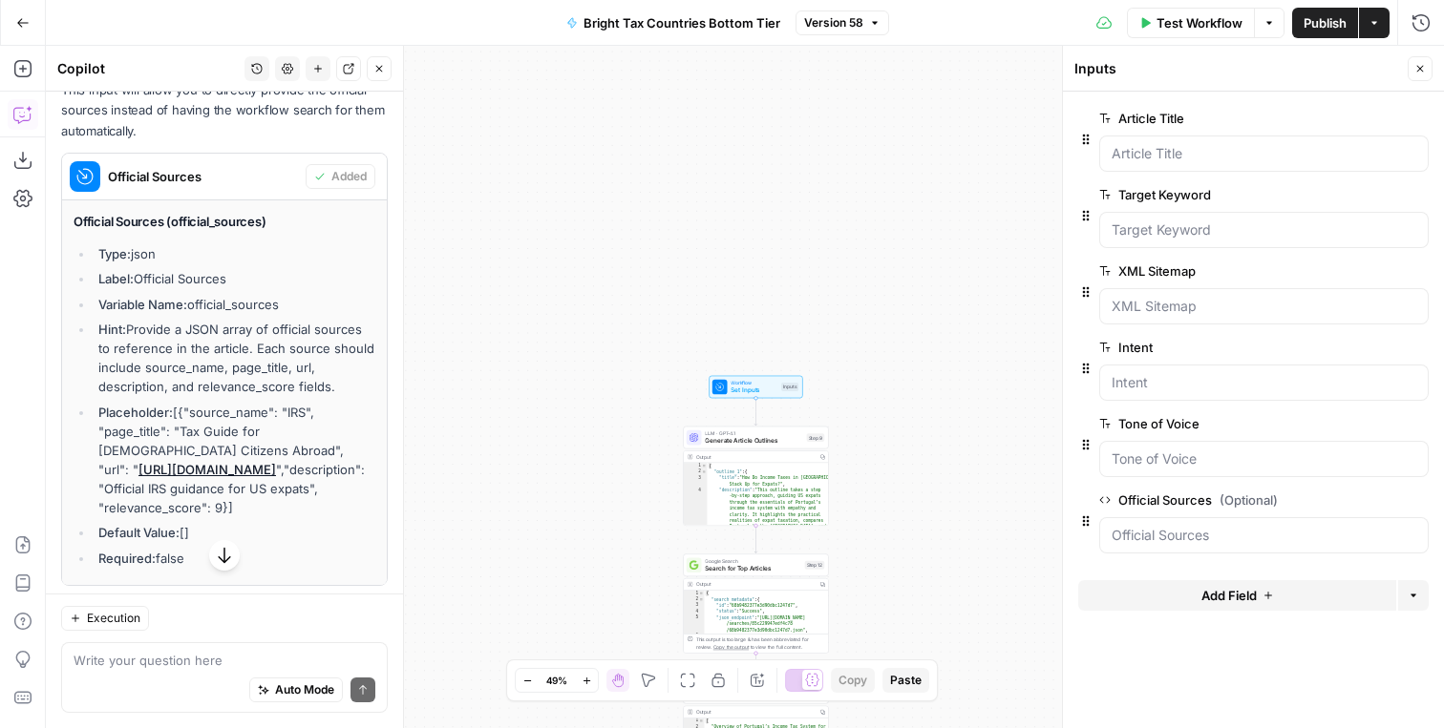
click at [1385, 499] on icon "button" at bounding box center [1388, 501] width 11 height 11
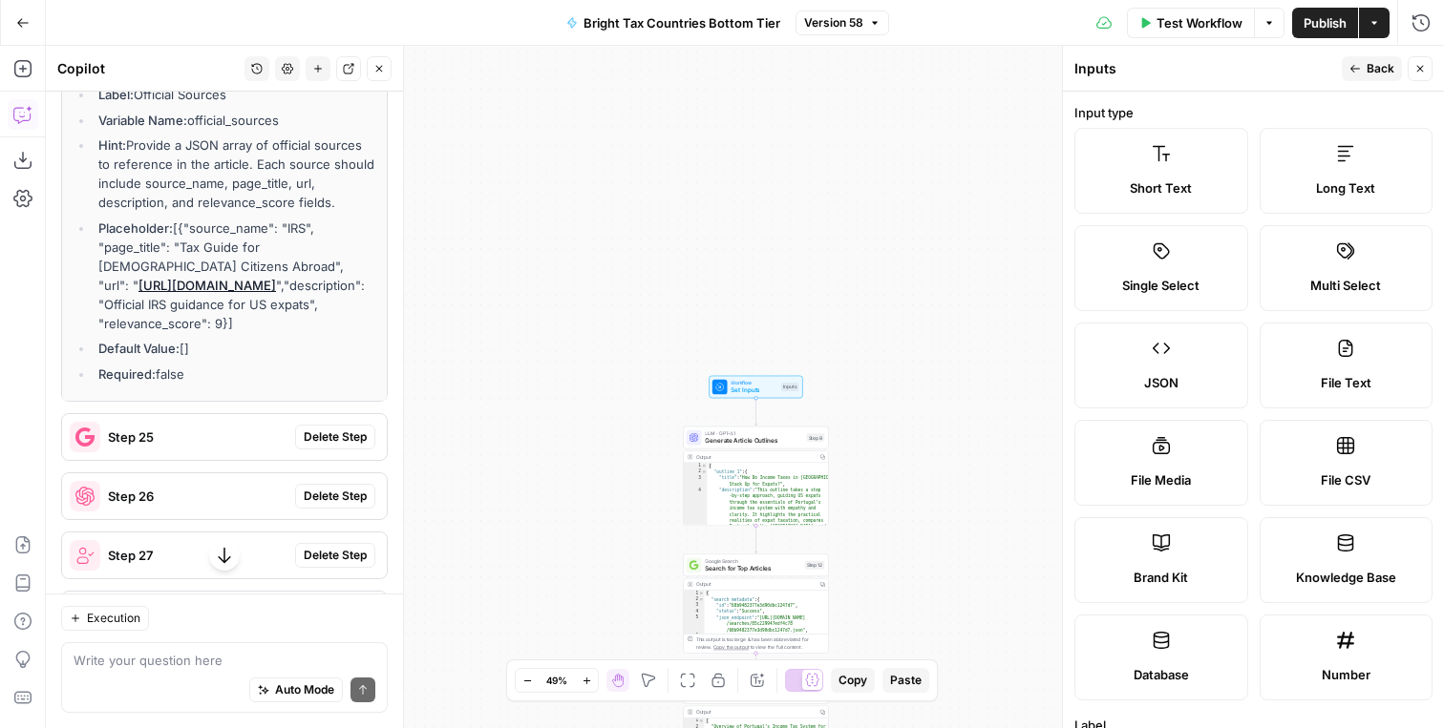
scroll to position [852, 0]
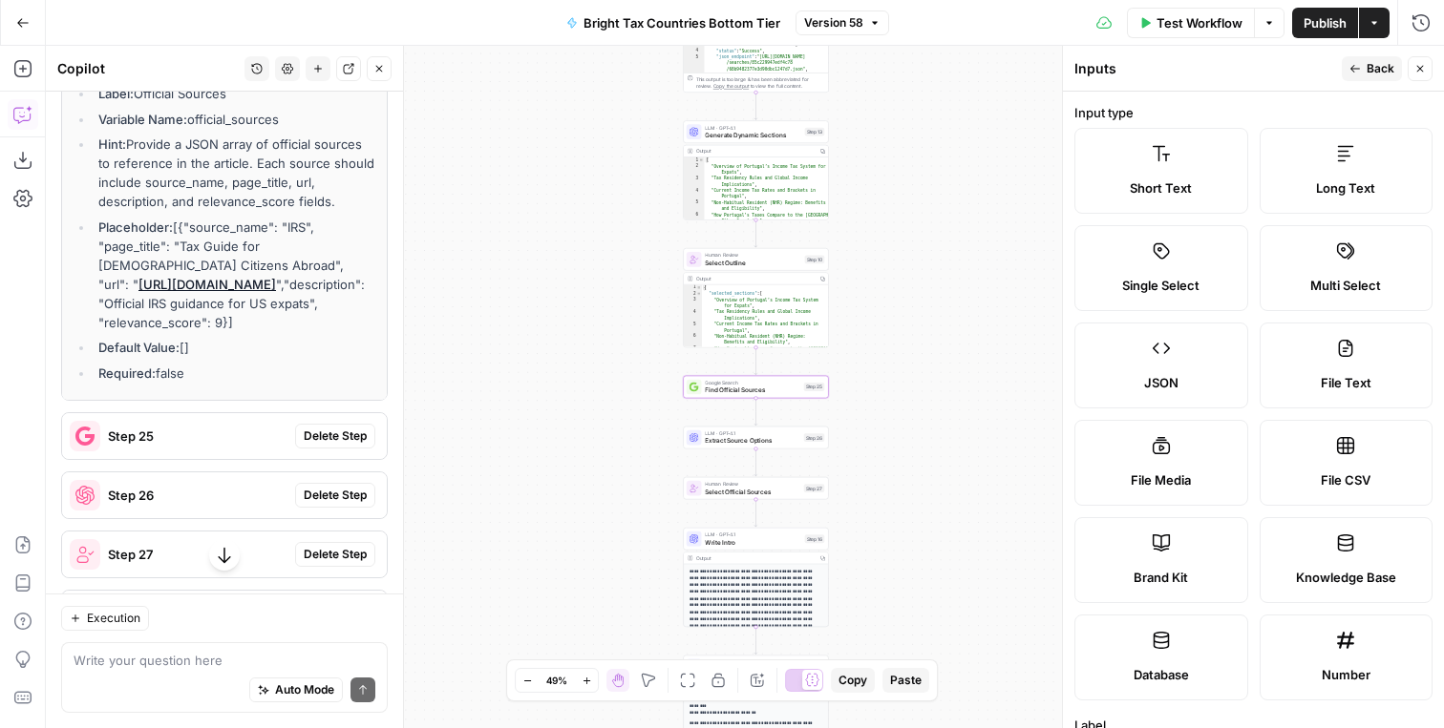
click at [335, 445] on span "Delete Step" at bounding box center [335, 436] width 63 height 17
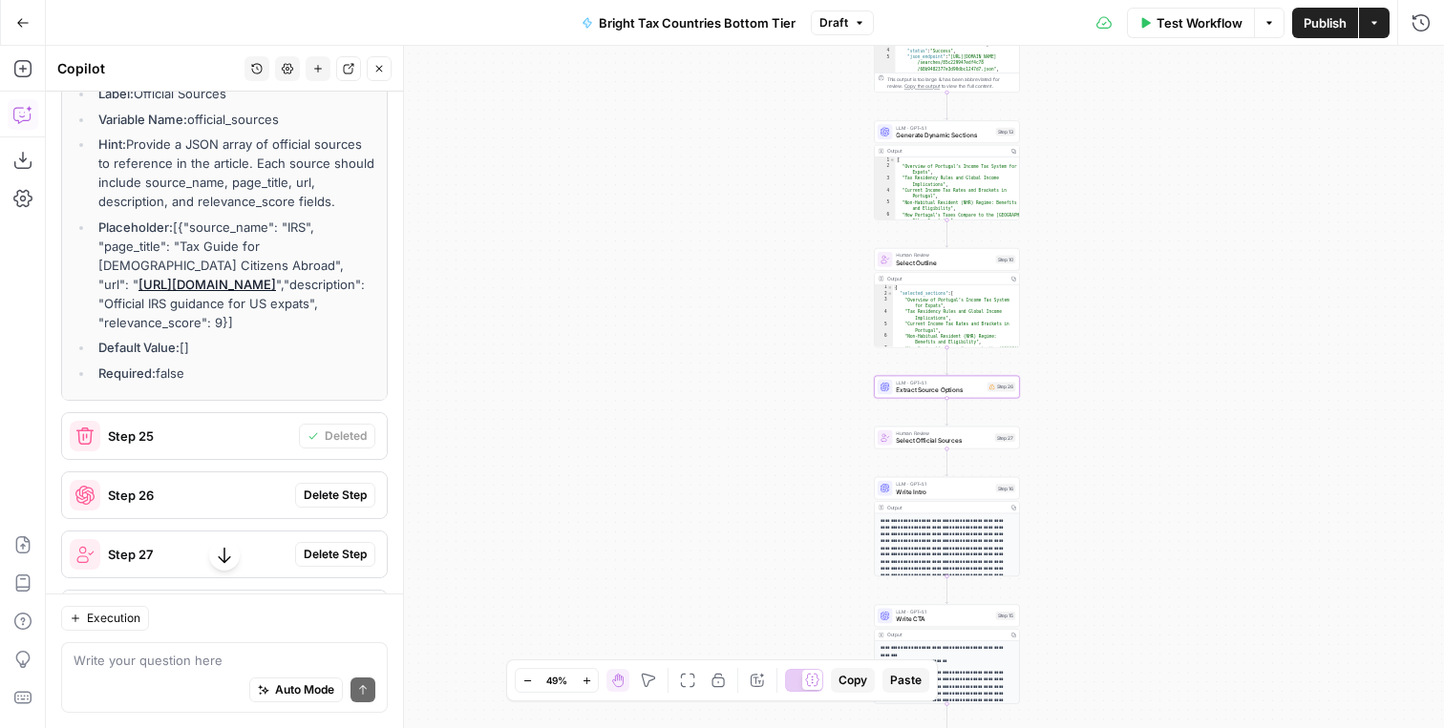
click at [334, 504] on span "Delete Step" at bounding box center [335, 495] width 63 height 17
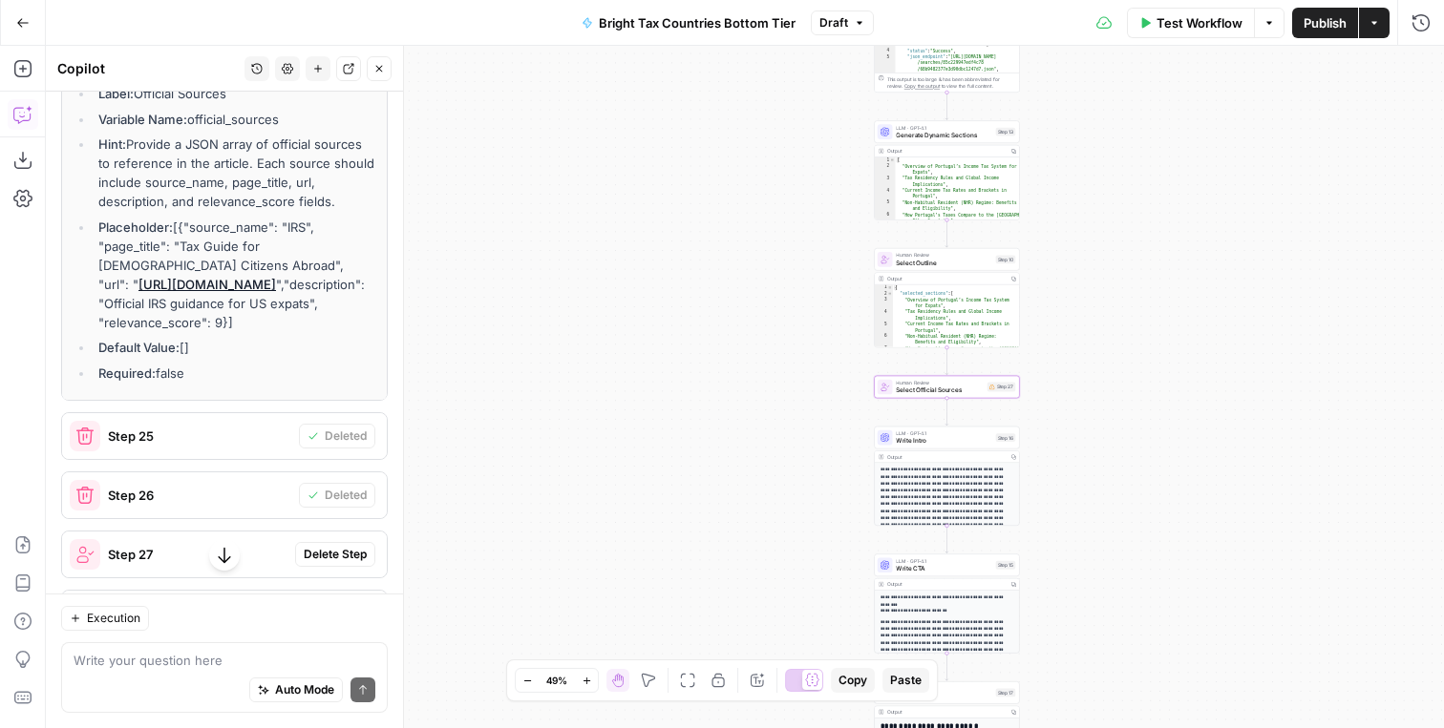
click at [329, 564] on button "Delete Step" at bounding box center [335, 554] width 80 height 25
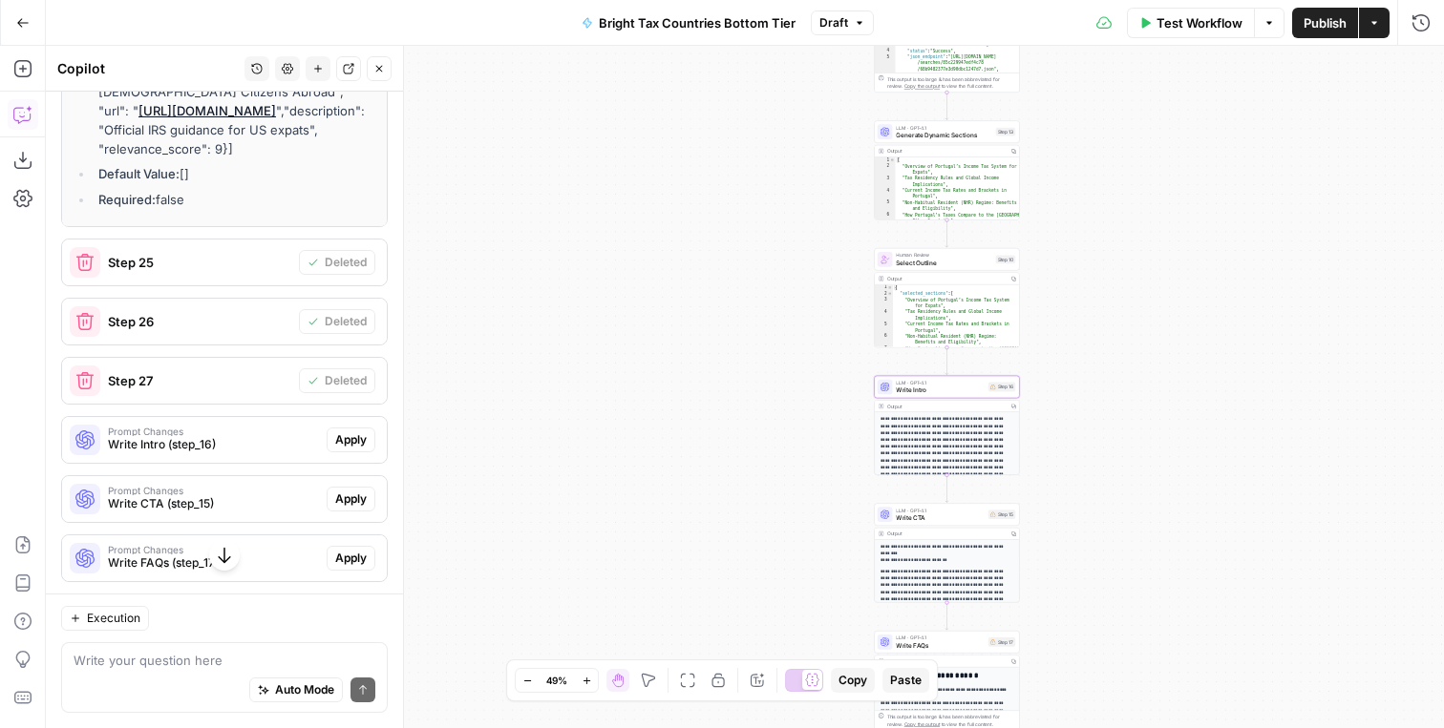
scroll to position [1033, 0]
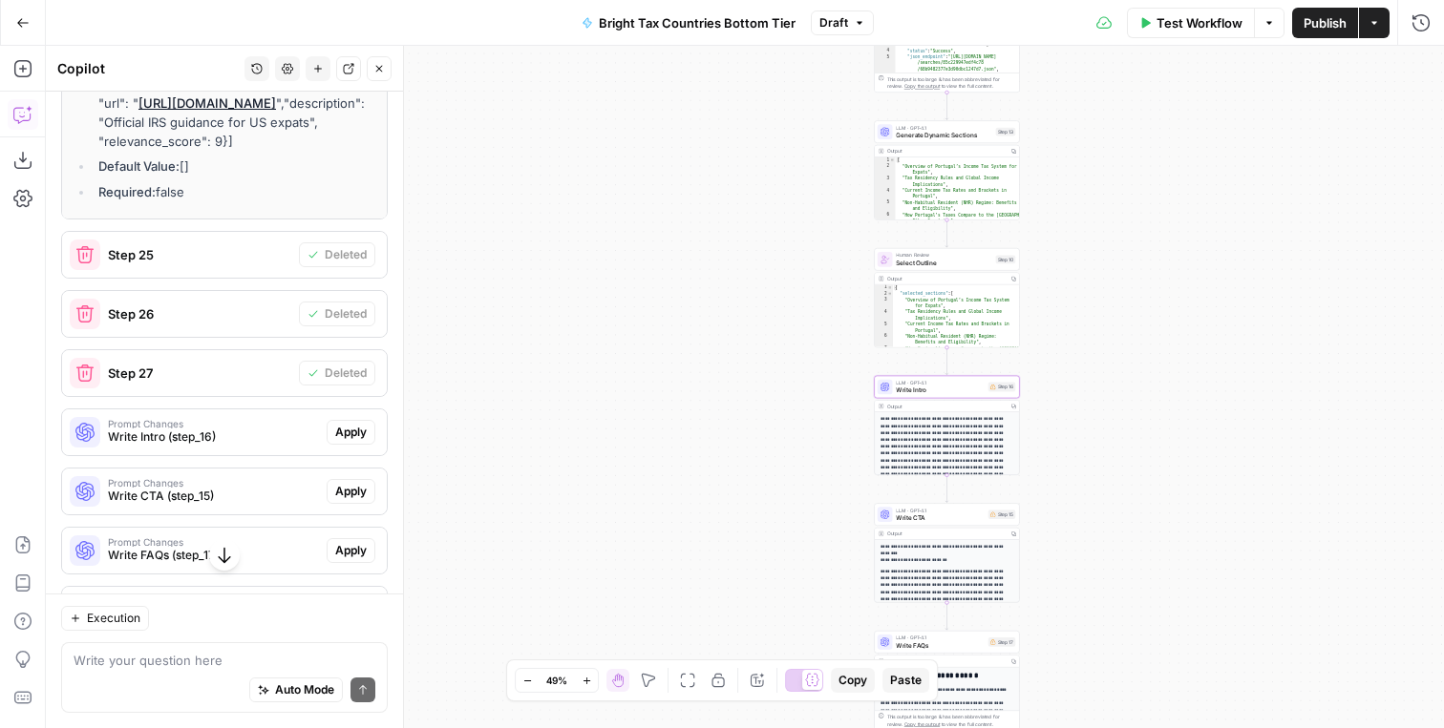
click at [357, 441] on span "Apply" at bounding box center [351, 432] width 32 height 17
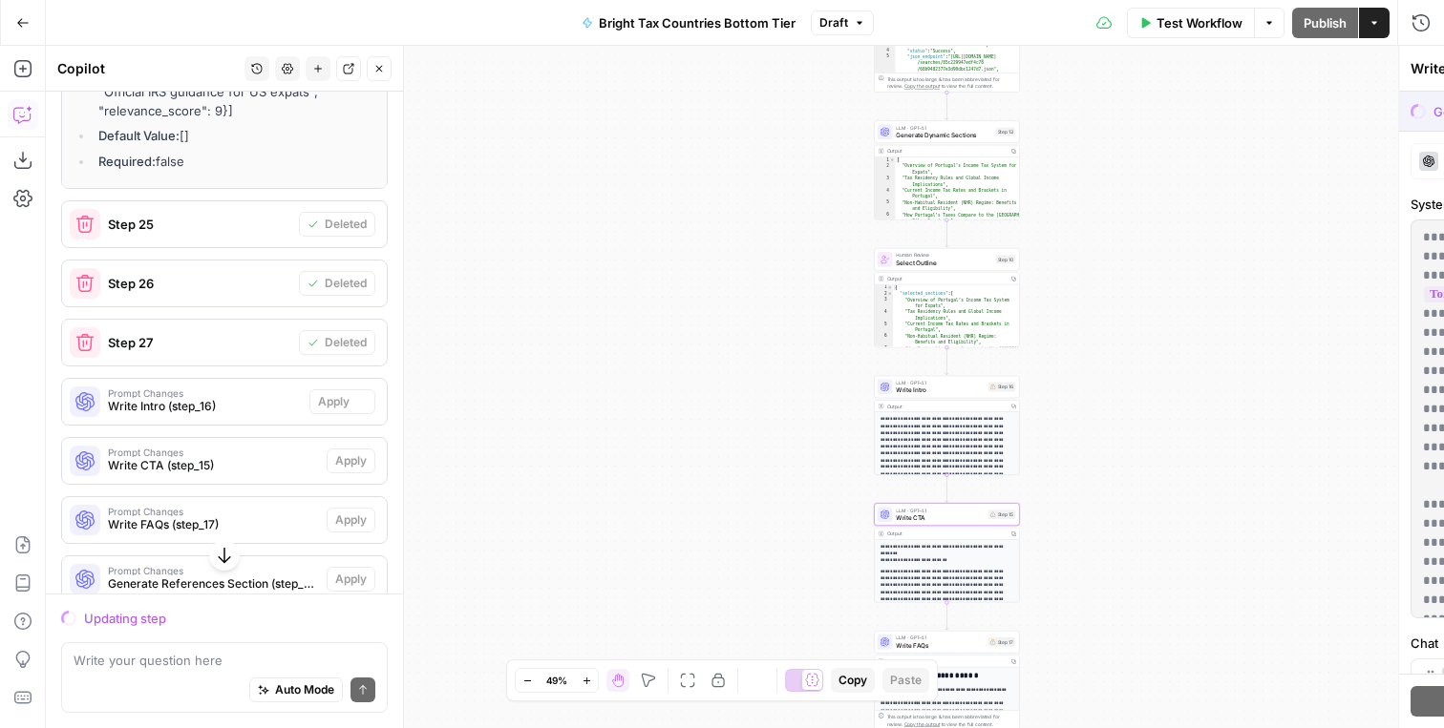
scroll to position [1003, 0]
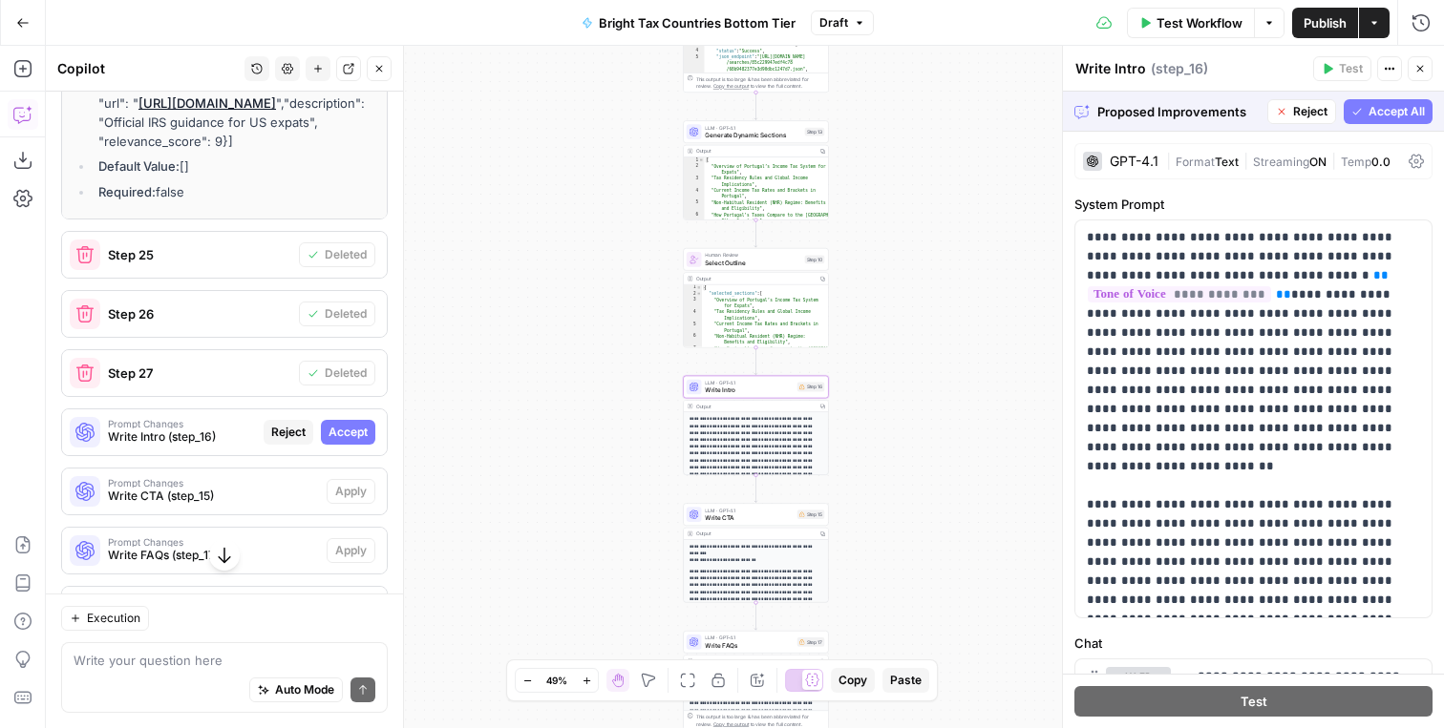
click at [334, 441] on span "Accept" at bounding box center [347, 432] width 39 height 17
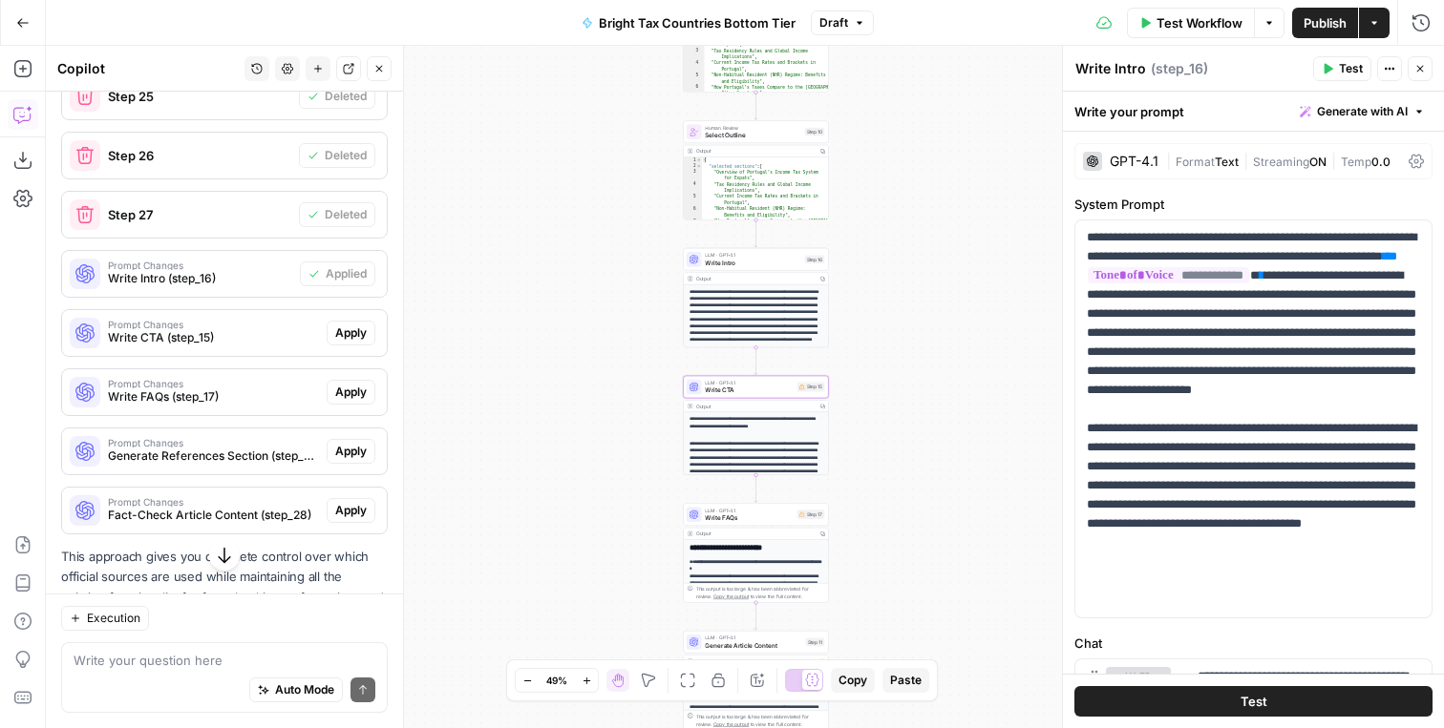
scroll to position [1197, 0]
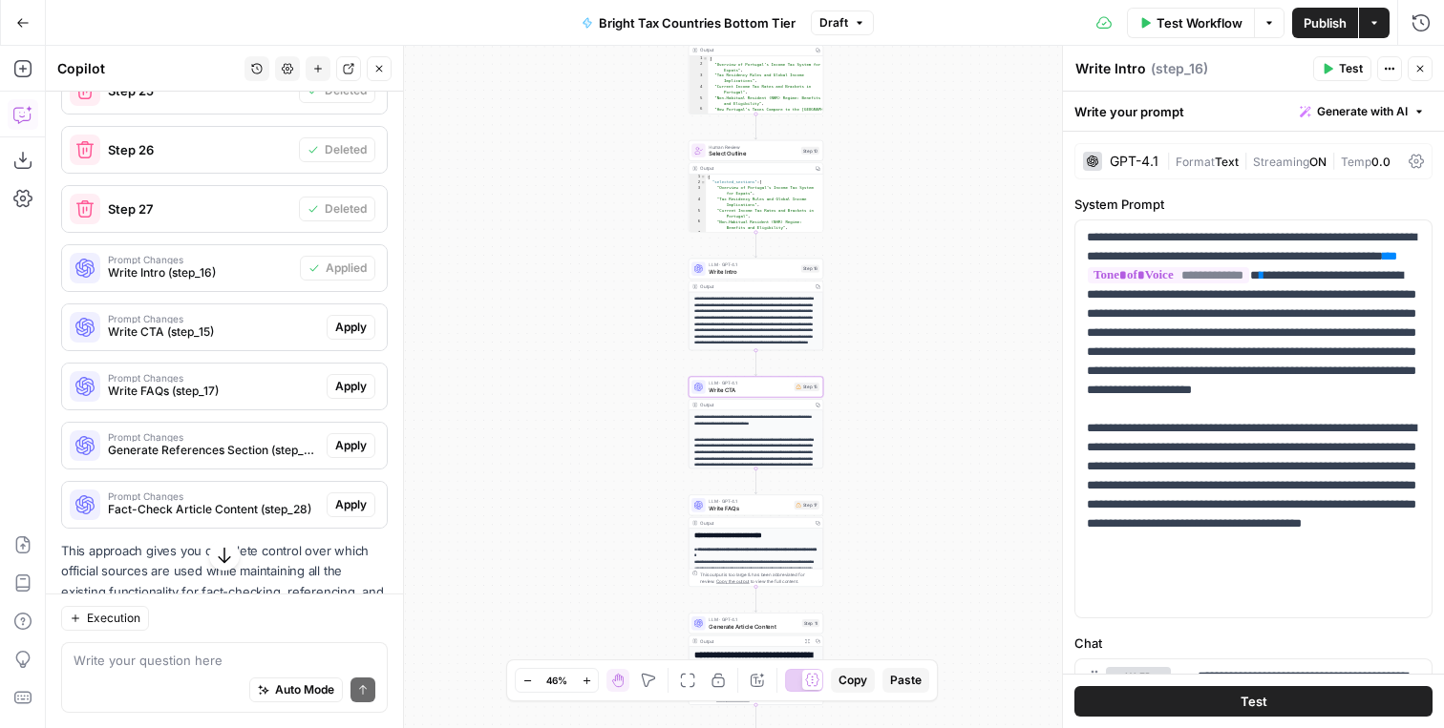
click at [351, 336] on span "Apply" at bounding box center [351, 327] width 32 height 17
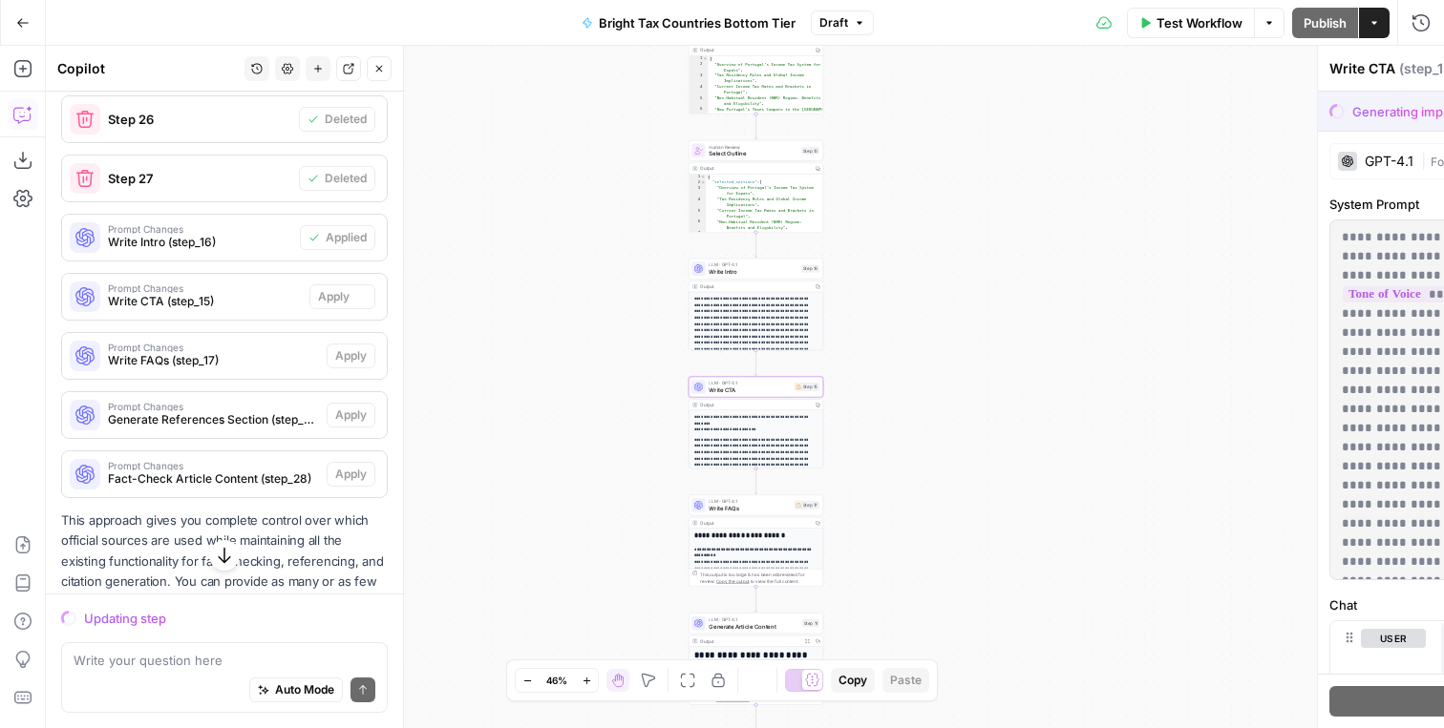
scroll to position [1167, 0]
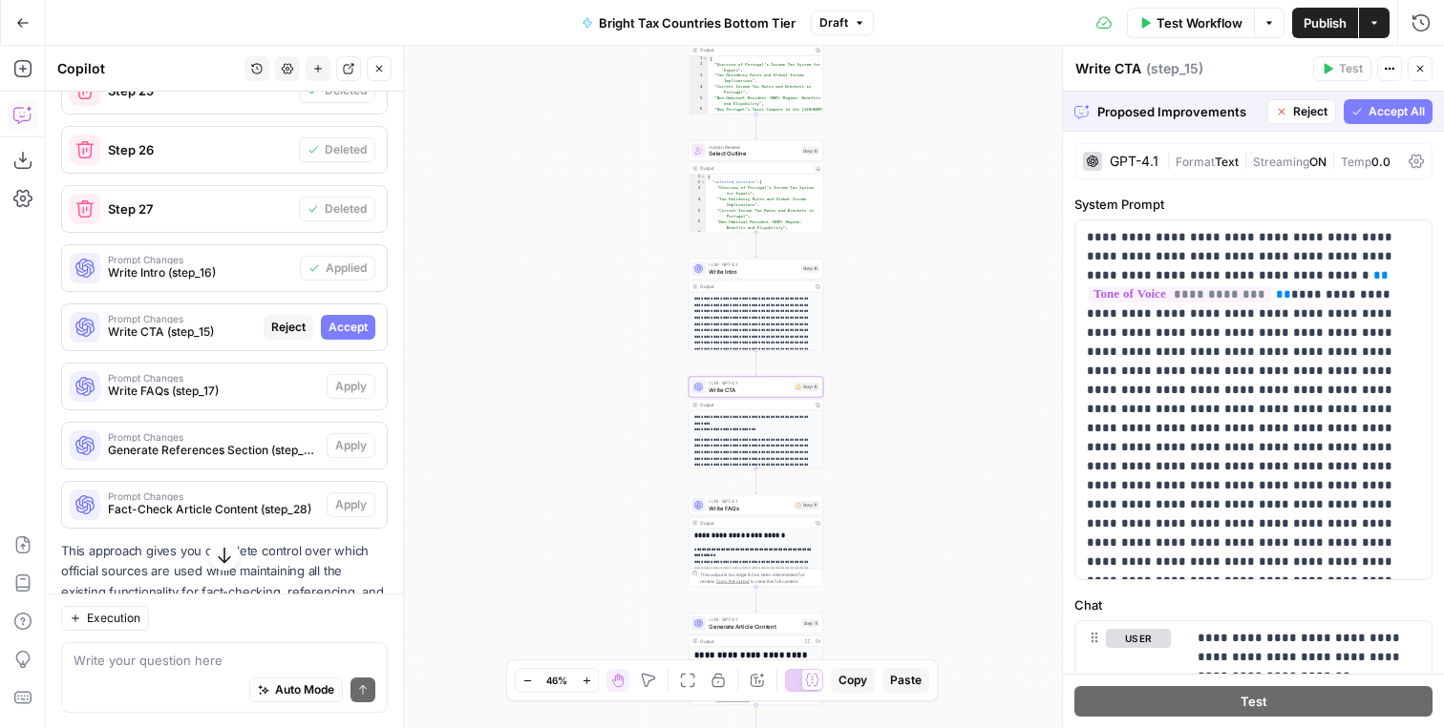
click at [352, 336] on span "Accept" at bounding box center [347, 327] width 39 height 17
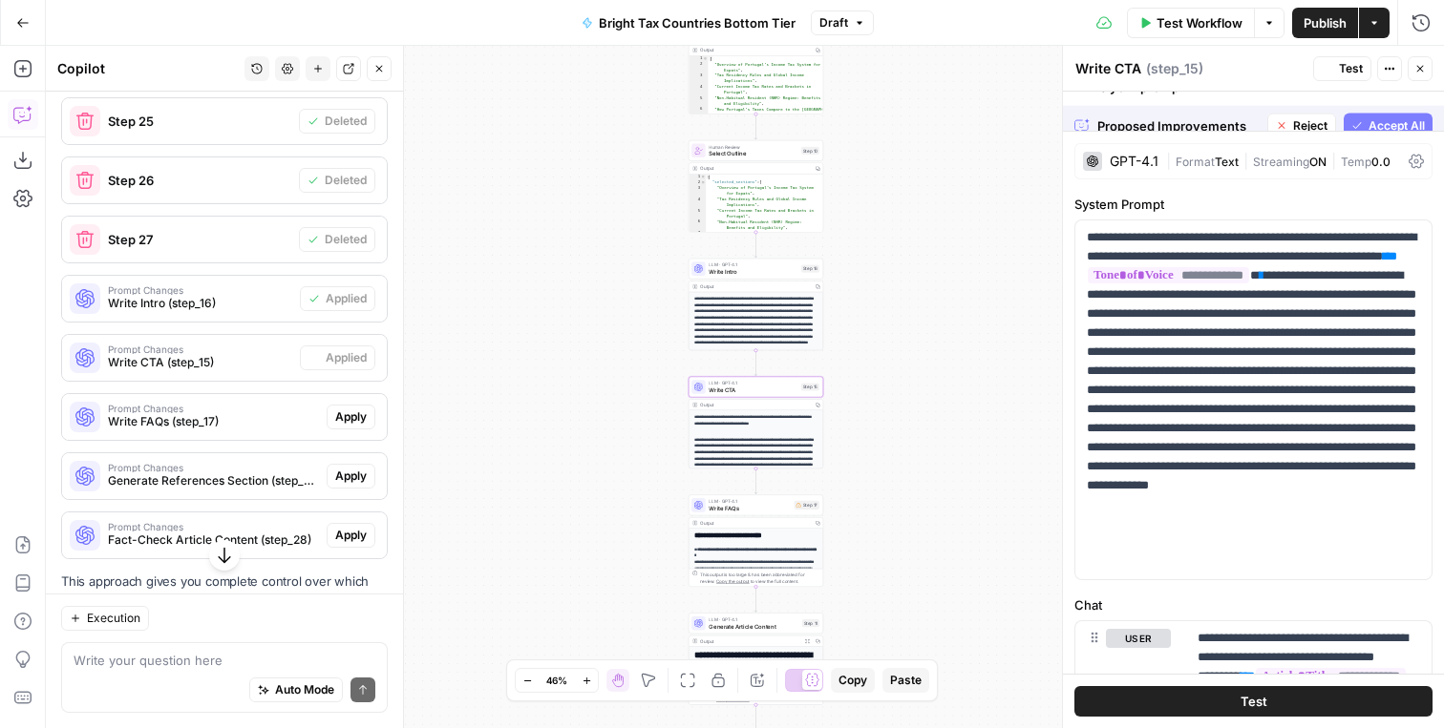
scroll to position [1197, 0]
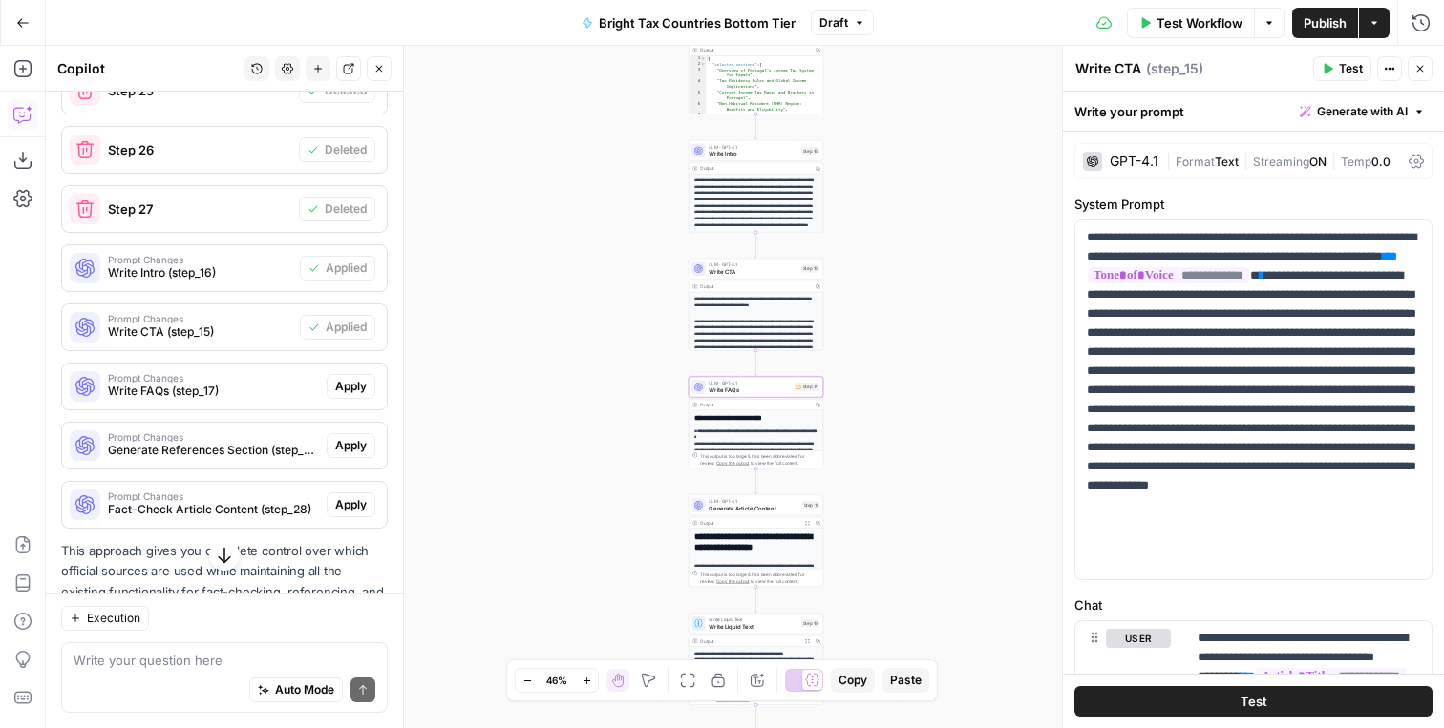
click at [346, 395] on span "Apply" at bounding box center [351, 386] width 32 height 17
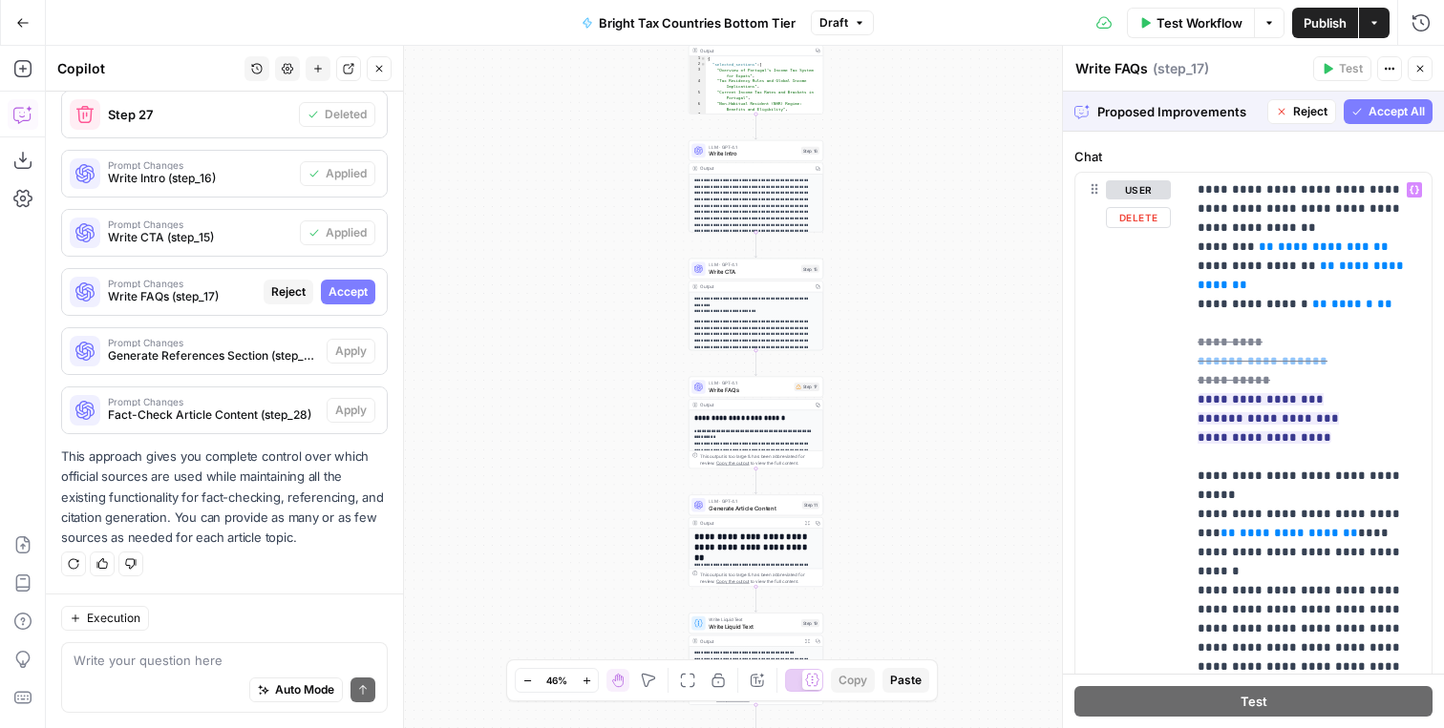
scroll to position [314, 0]
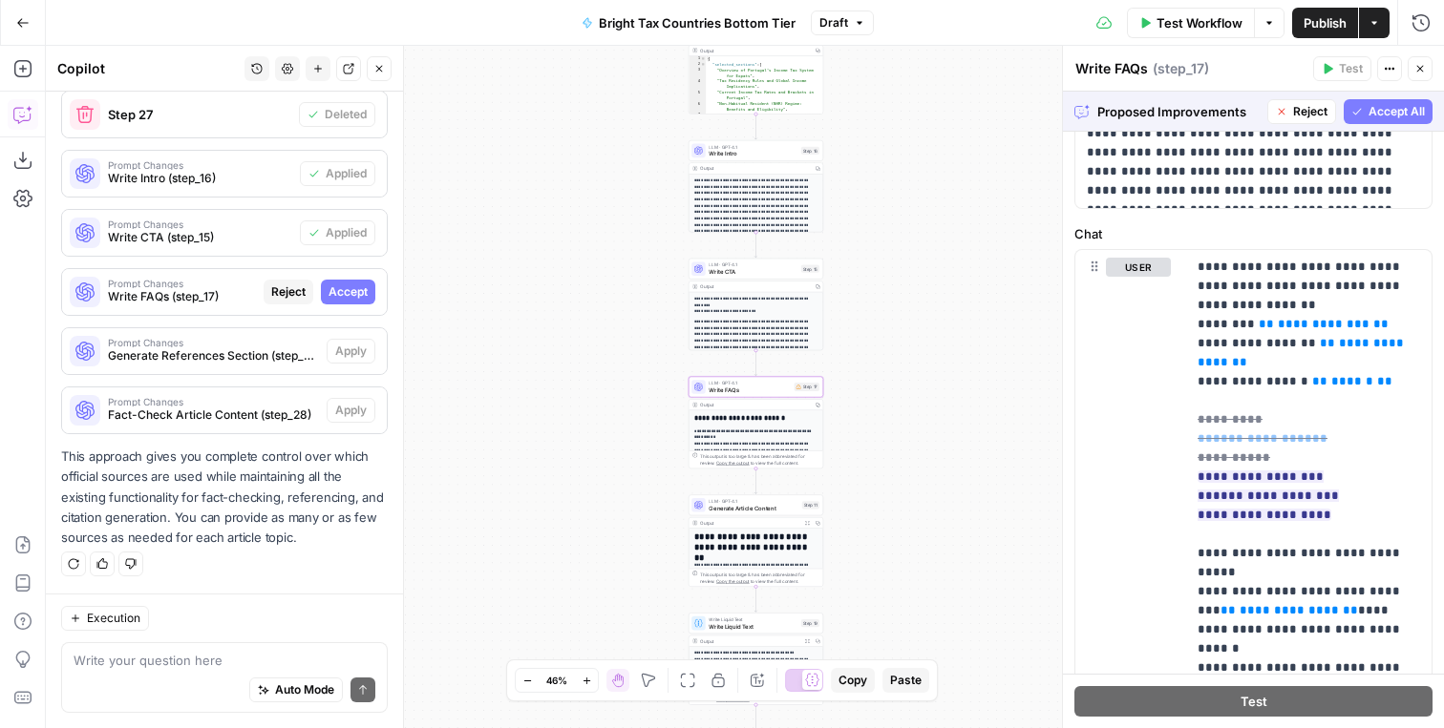
click at [354, 296] on span "Accept" at bounding box center [347, 292] width 39 height 17
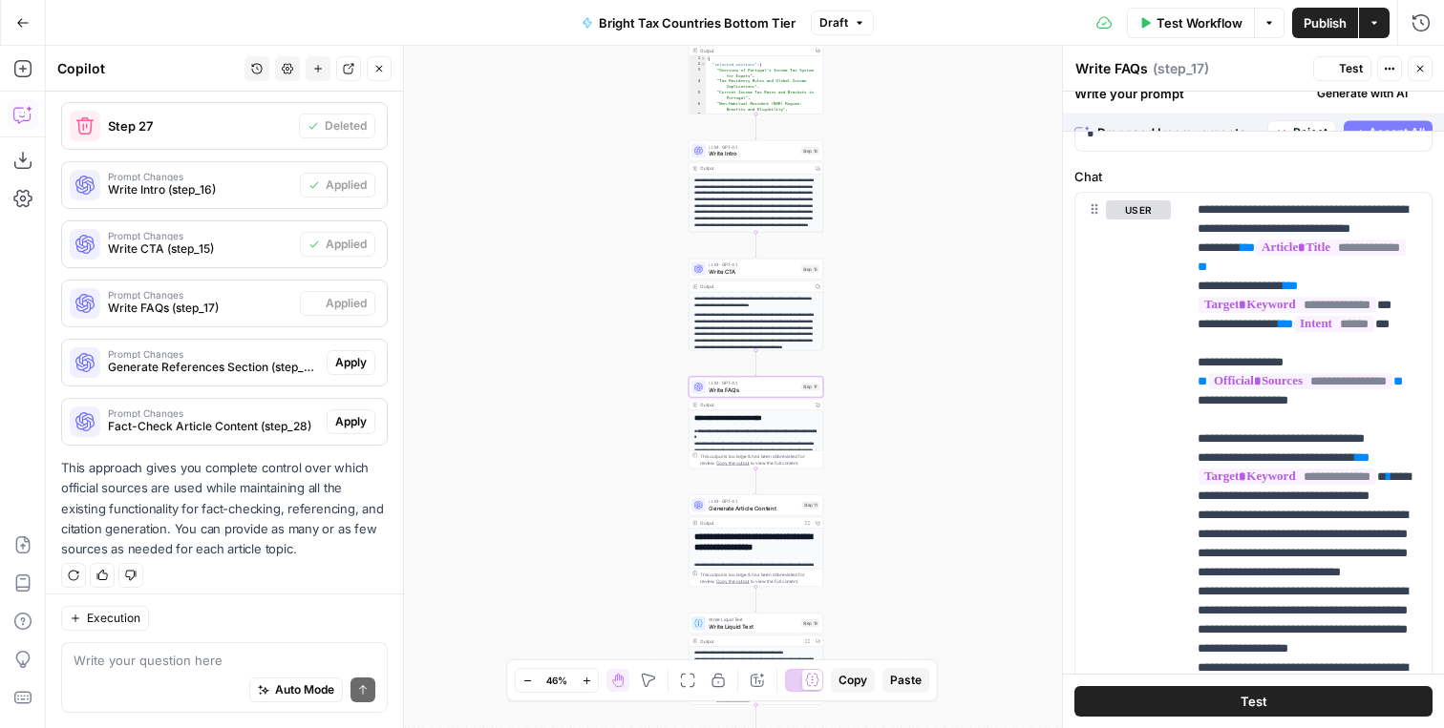
scroll to position [0, 0]
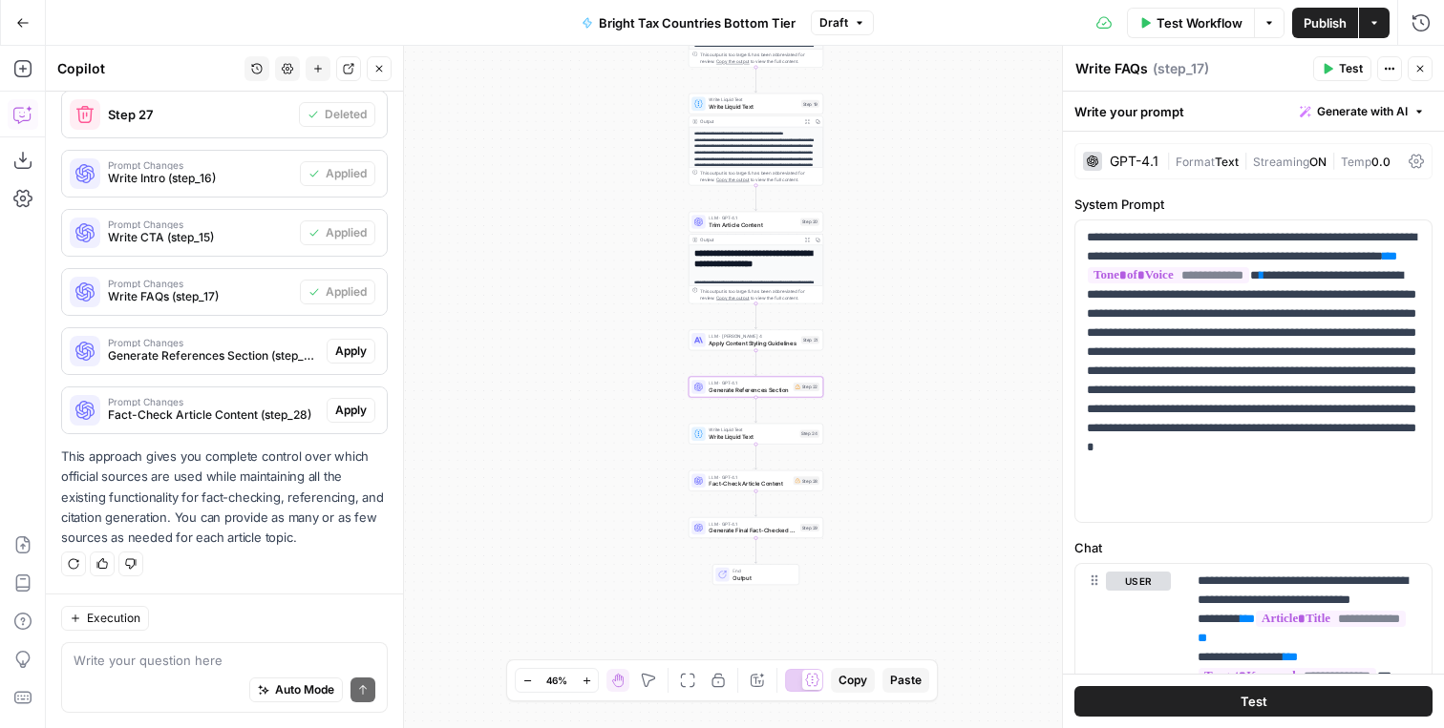
click at [348, 348] on span "Apply" at bounding box center [351, 351] width 32 height 17
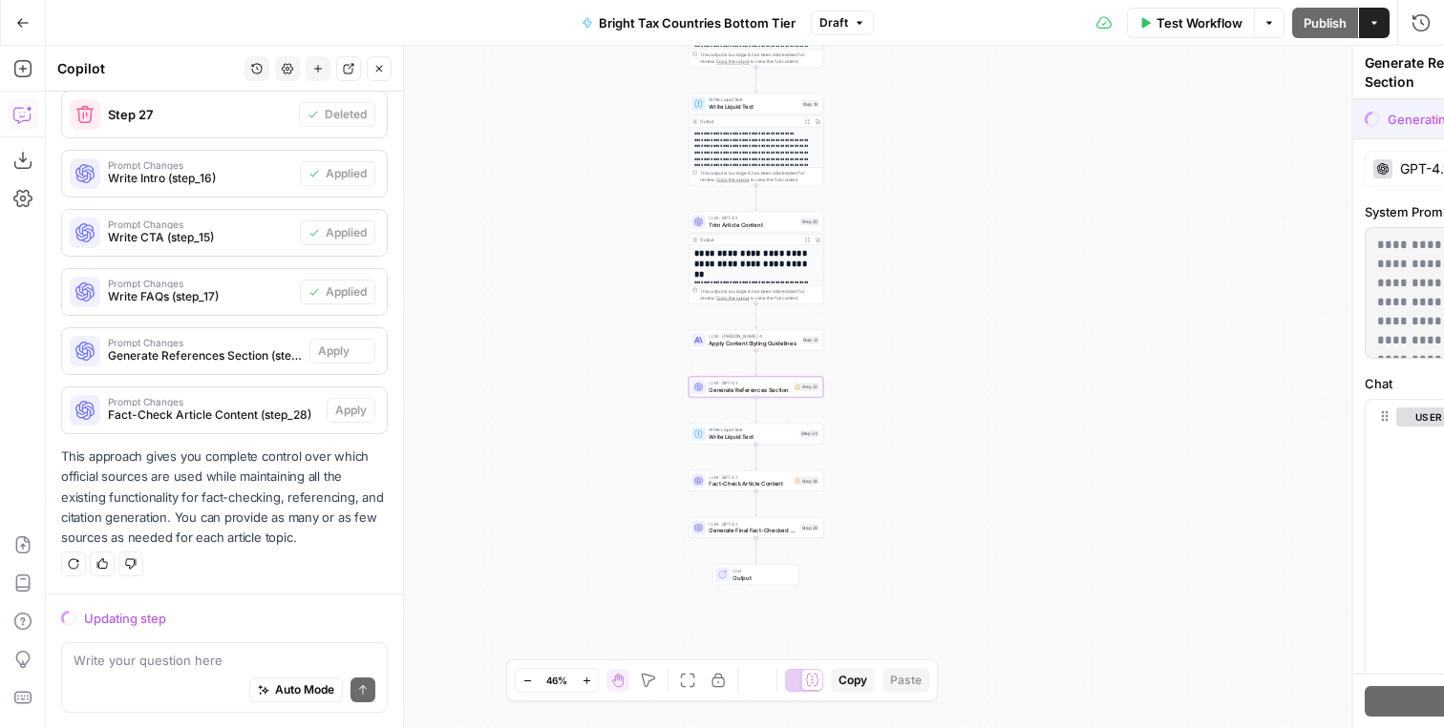
scroll to position [1280, 0]
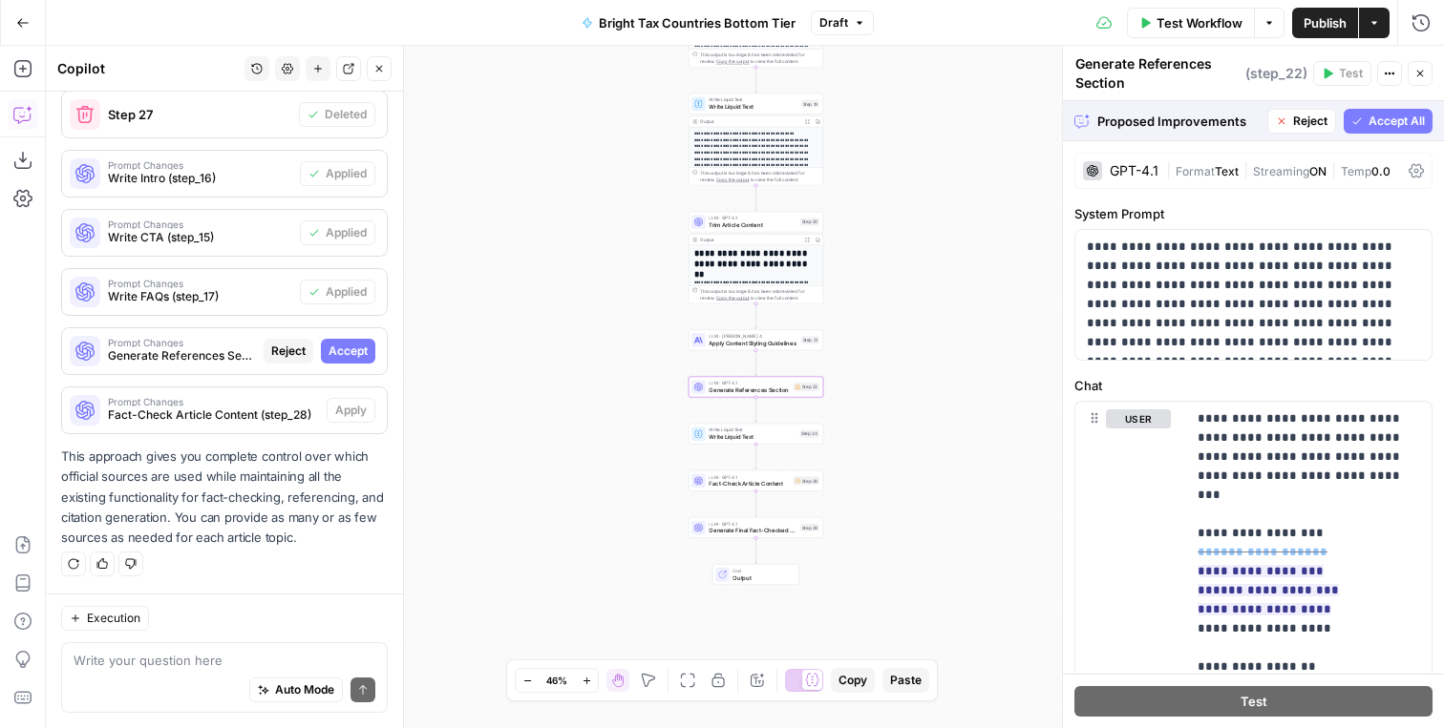
click at [348, 348] on span "Accept" at bounding box center [347, 351] width 39 height 17
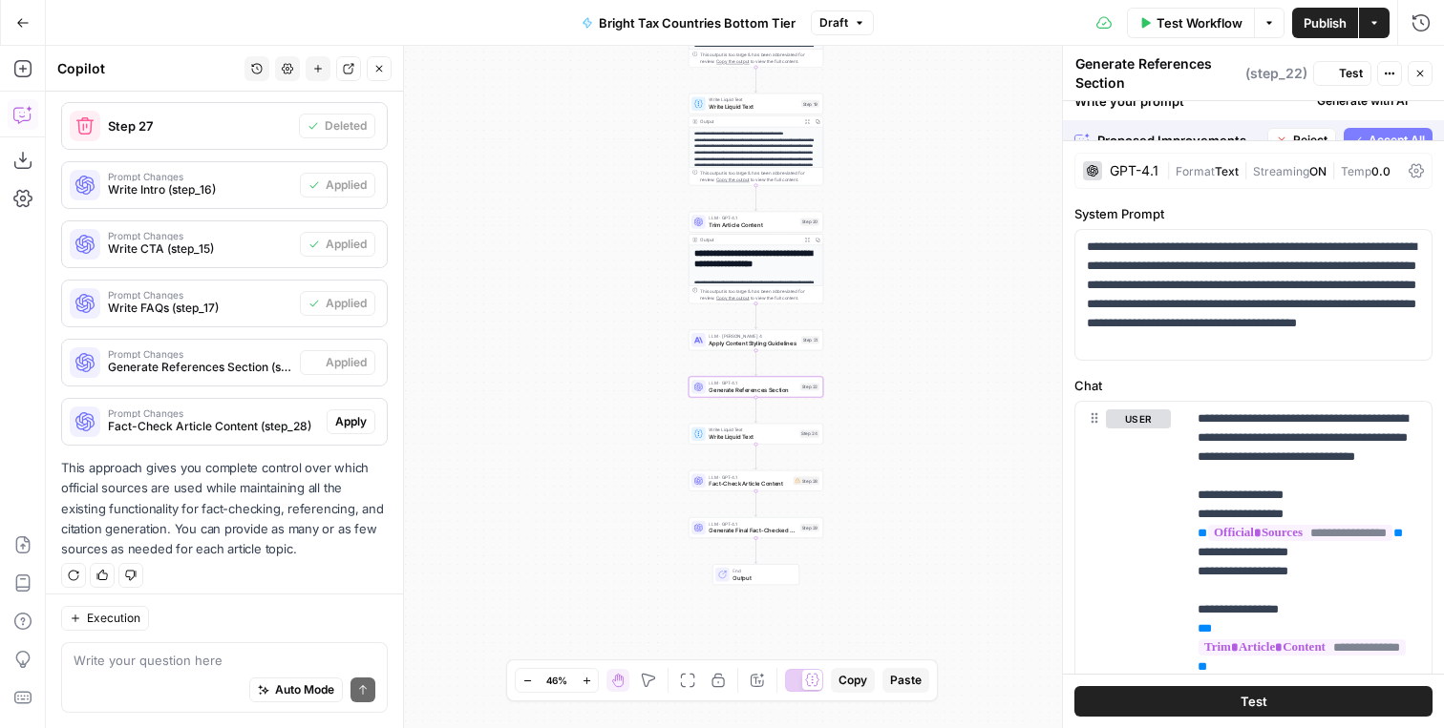
scroll to position [1311, 0]
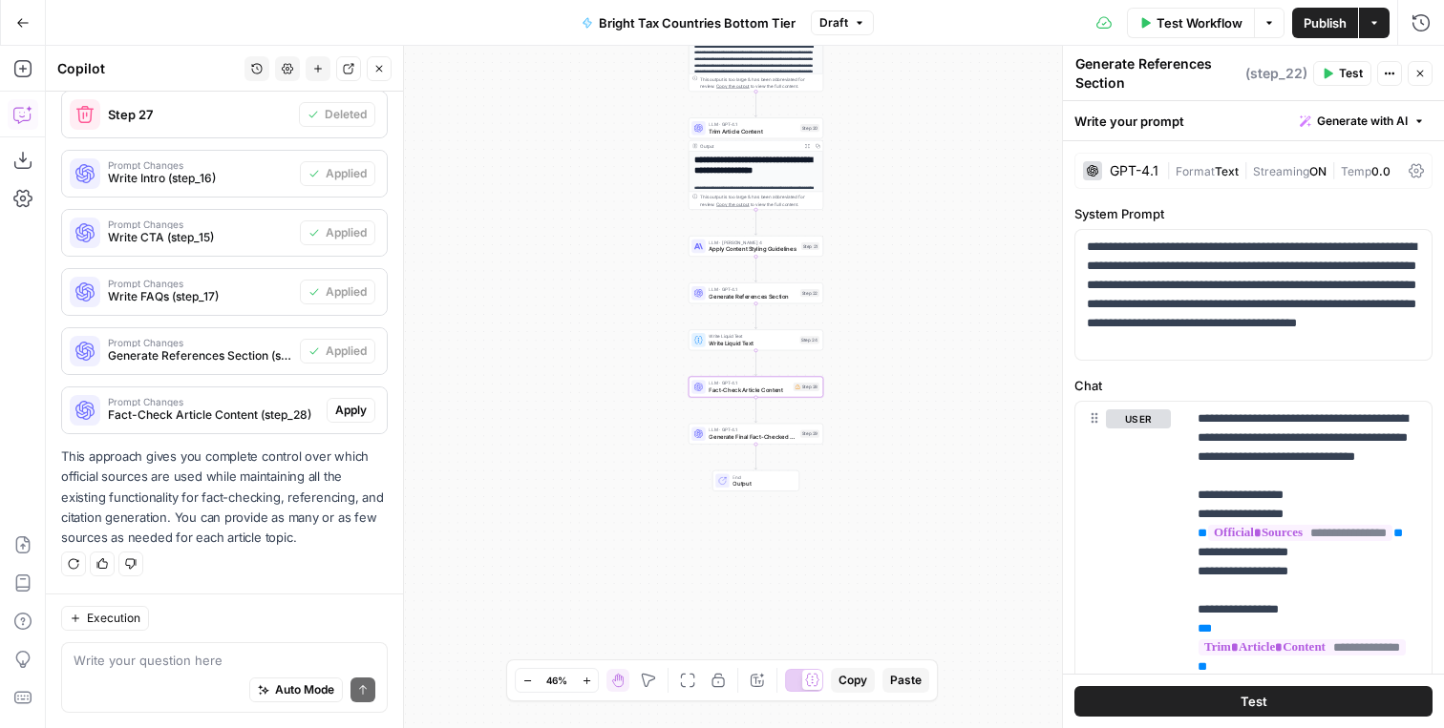
click at [357, 403] on span "Apply" at bounding box center [351, 410] width 32 height 17
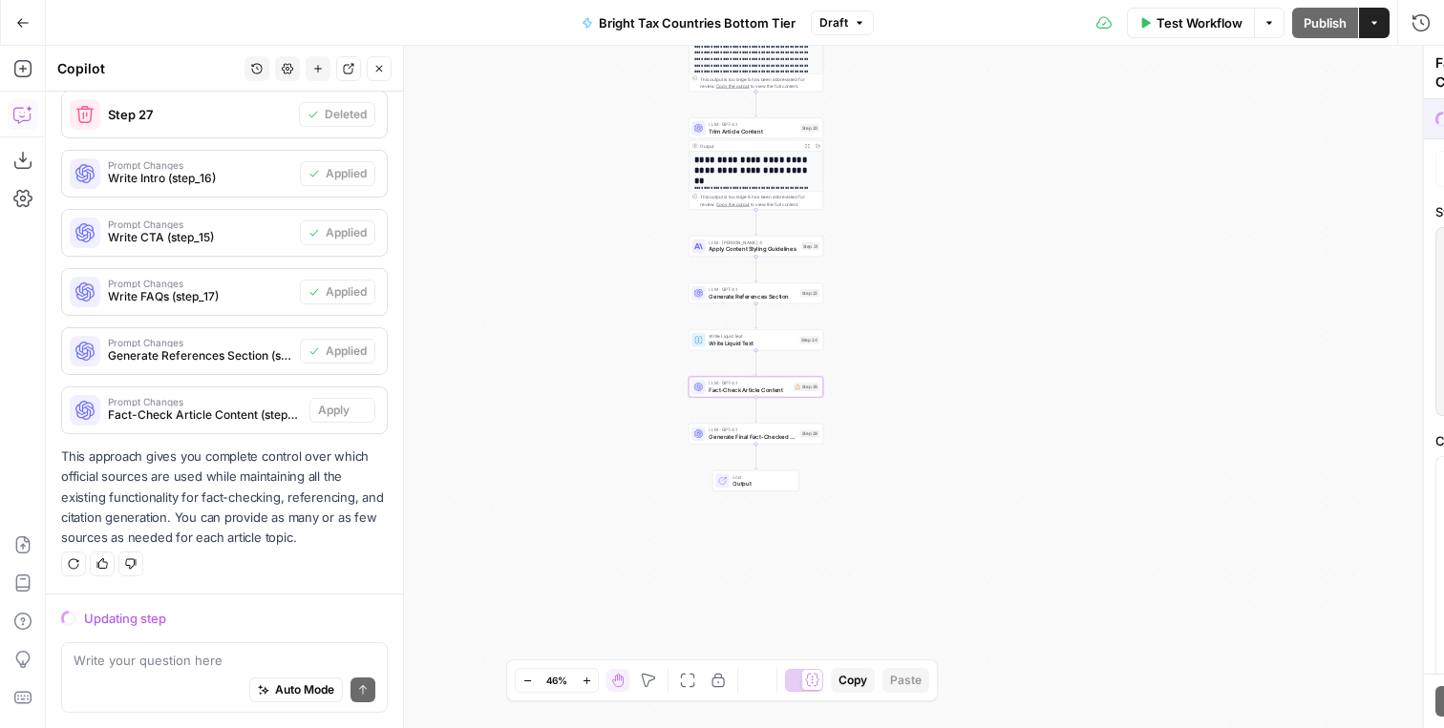
scroll to position [1280, 0]
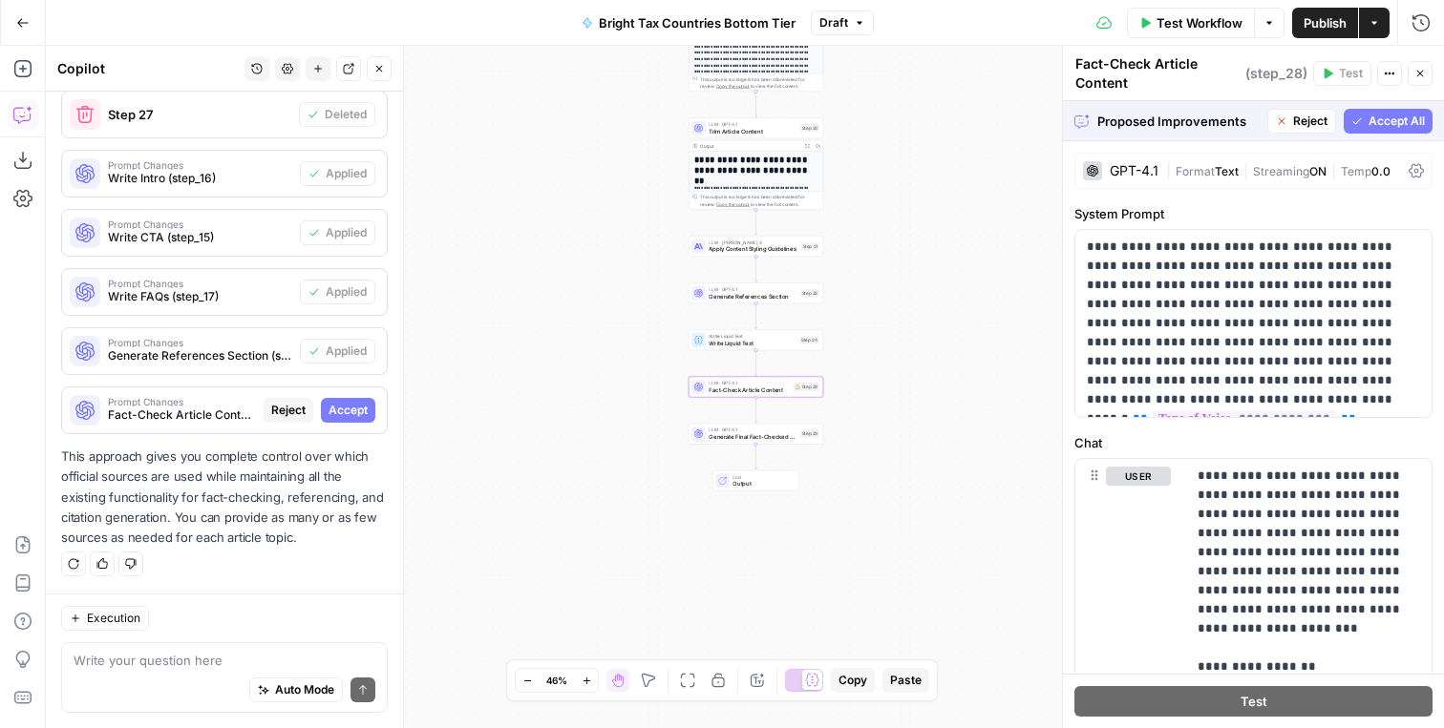
click at [354, 400] on button "Accept" at bounding box center [348, 410] width 54 height 25
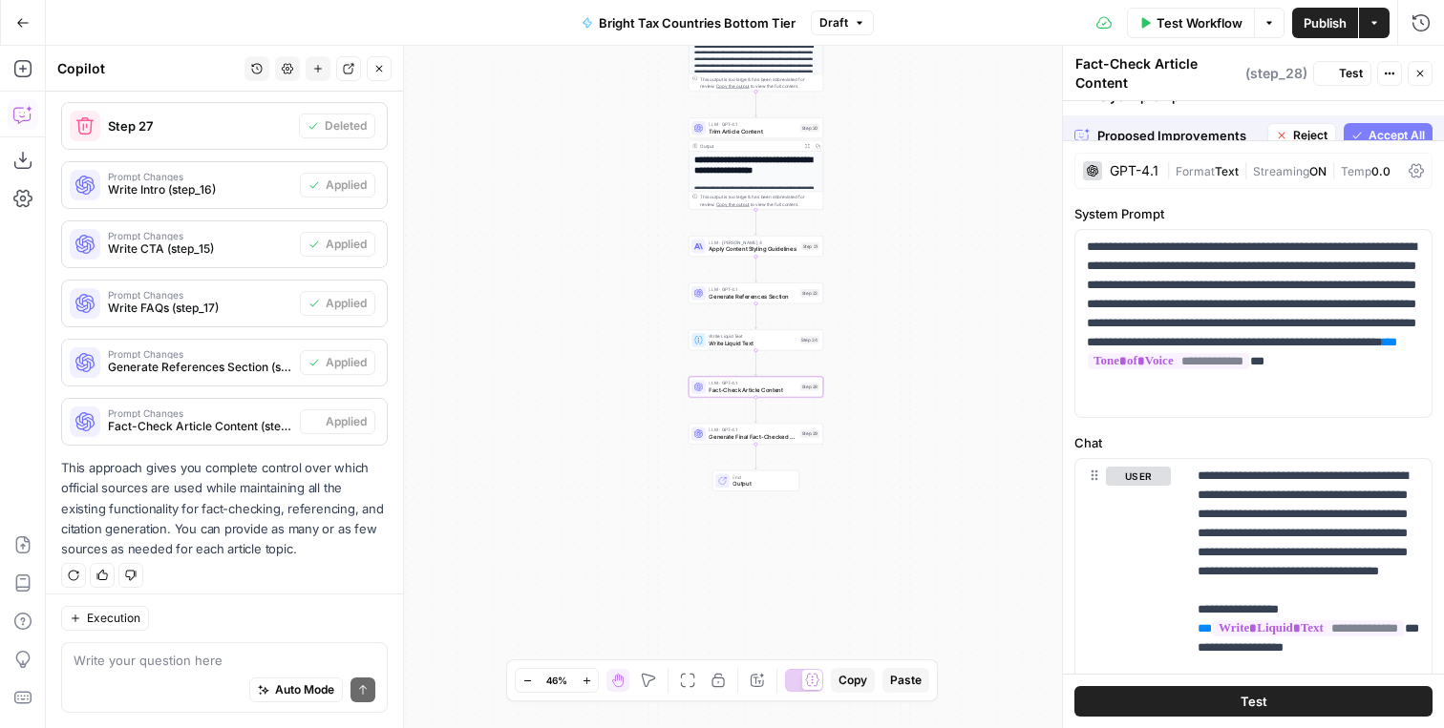
scroll to position [1311, 0]
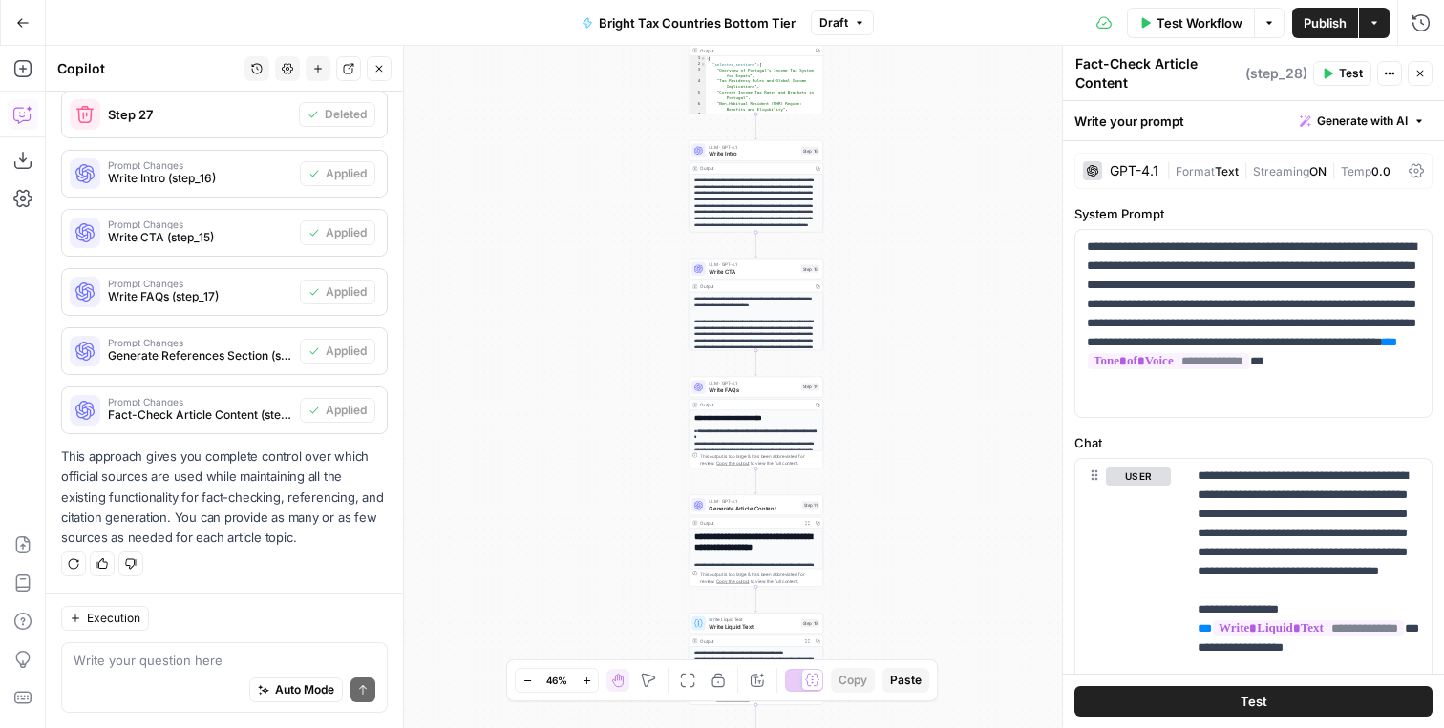
click at [1325, 18] on span "Publish" at bounding box center [1324, 22] width 43 height 19
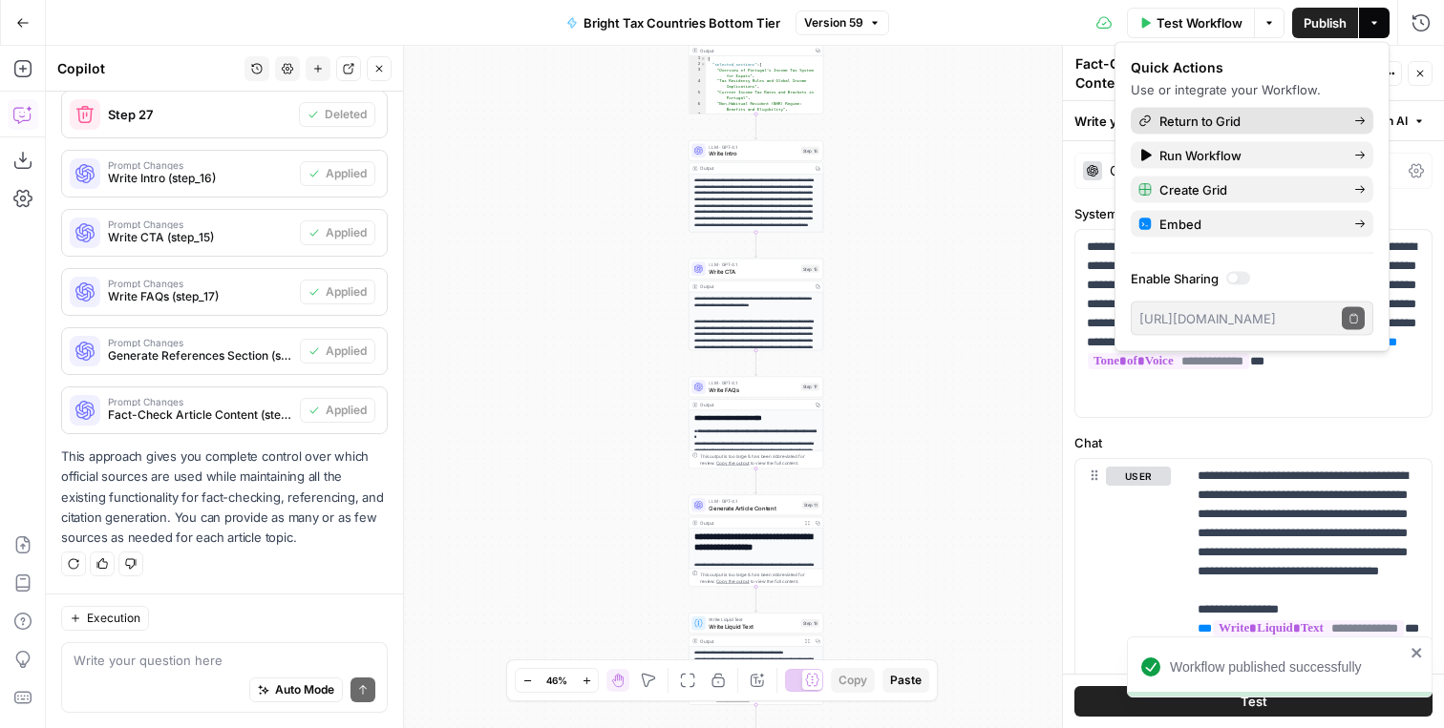
click at [1219, 124] on span "Return to Grid" at bounding box center [1248, 121] width 179 height 19
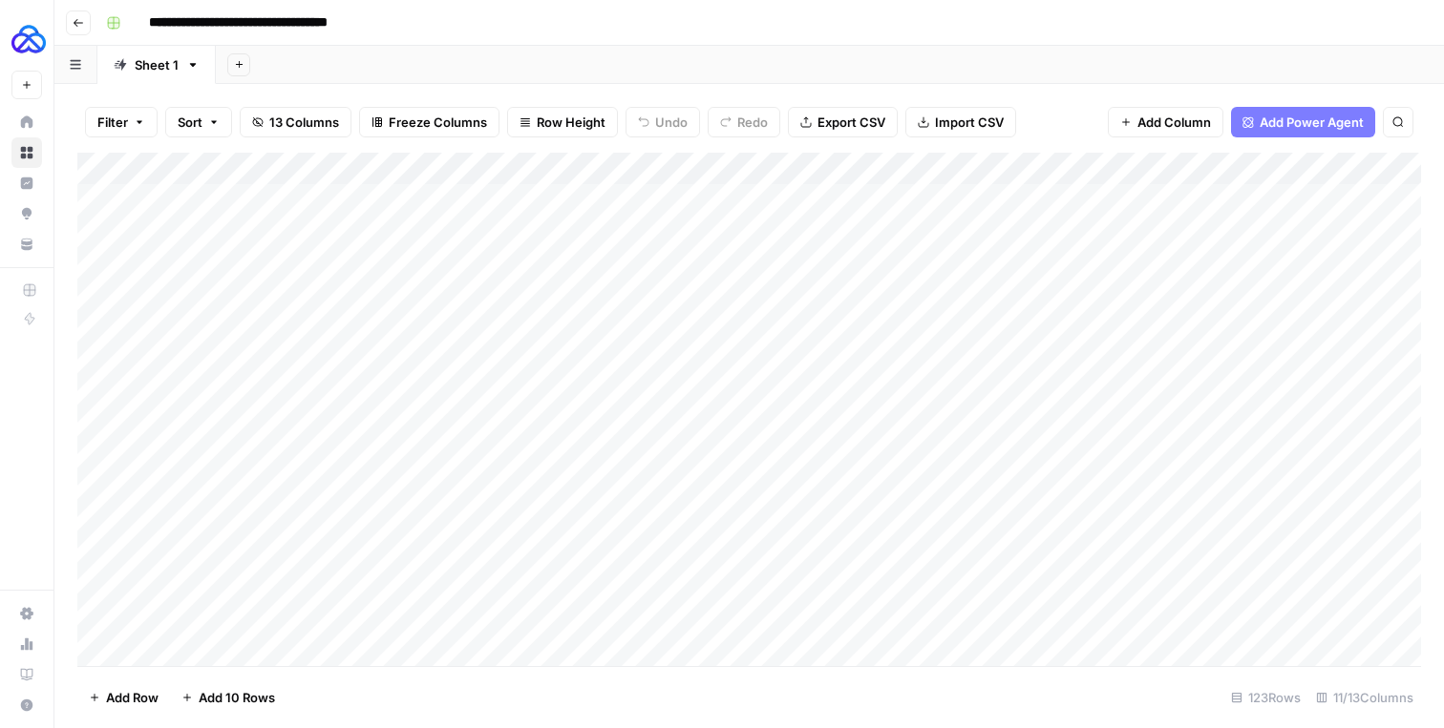
click at [1140, 135] on button "Add Column" at bounding box center [1166, 122] width 116 height 31
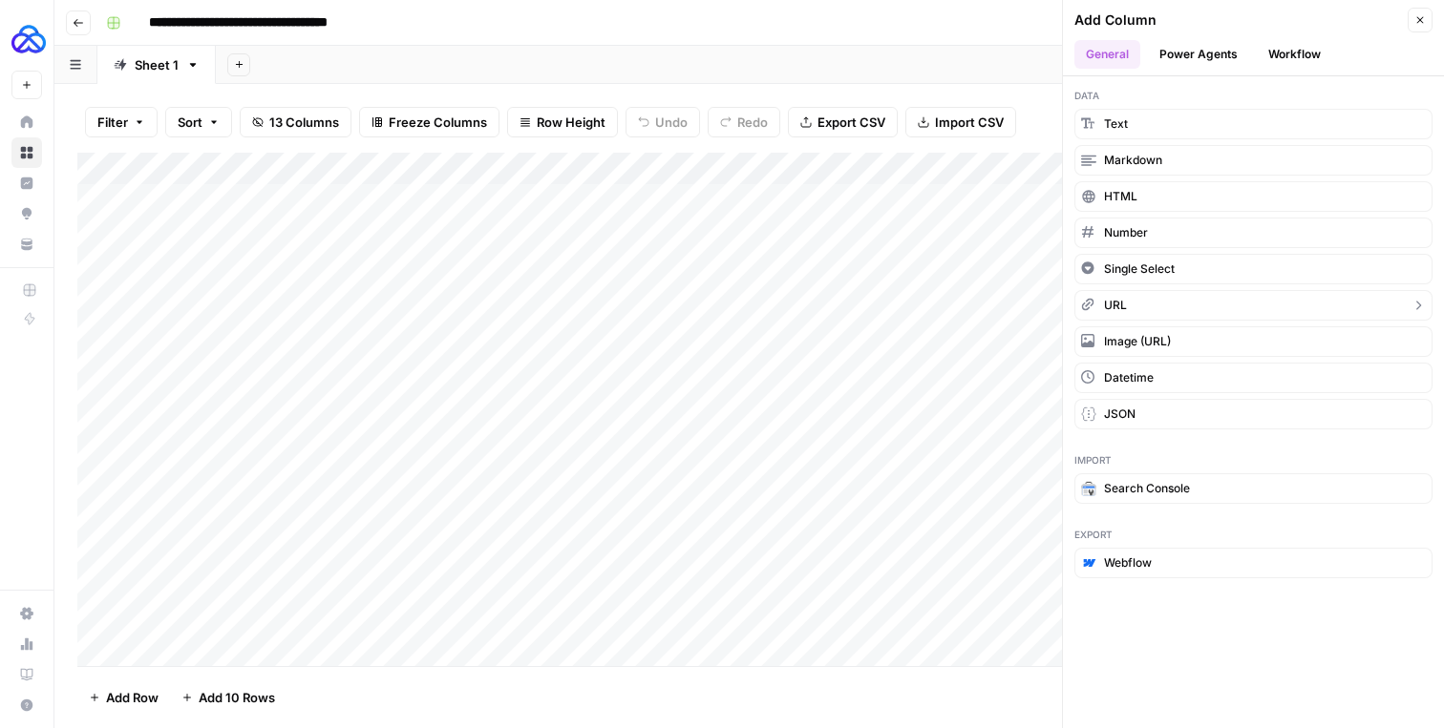
click at [1118, 313] on span "URL" at bounding box center [1115, 305] width 23 height 17
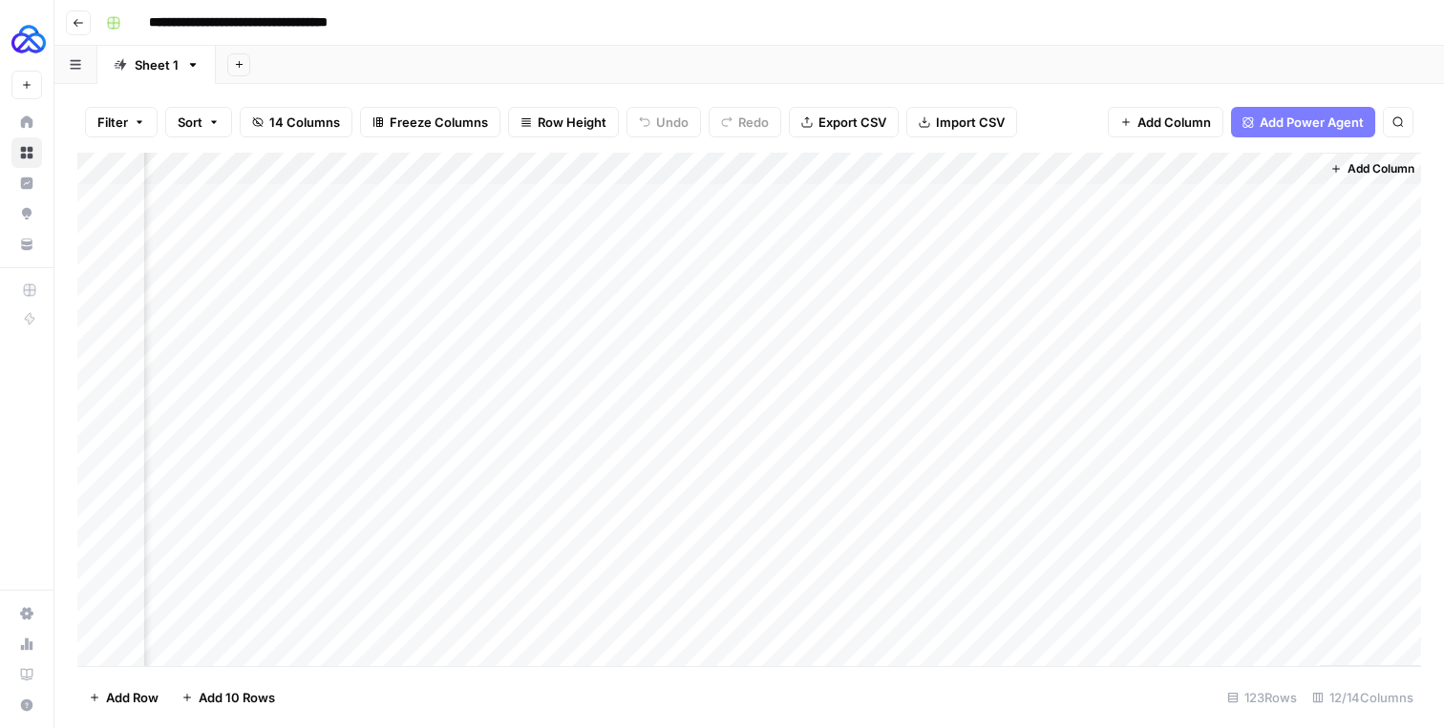
scroll to position [0, 893]
click at [1129, 159] on div "Add Column" at bounding box center [748, 410] width 1343 height 514
click at [1069, 350] on span "Remove Column" at bounding box center [1090, 356] width 167 height 19
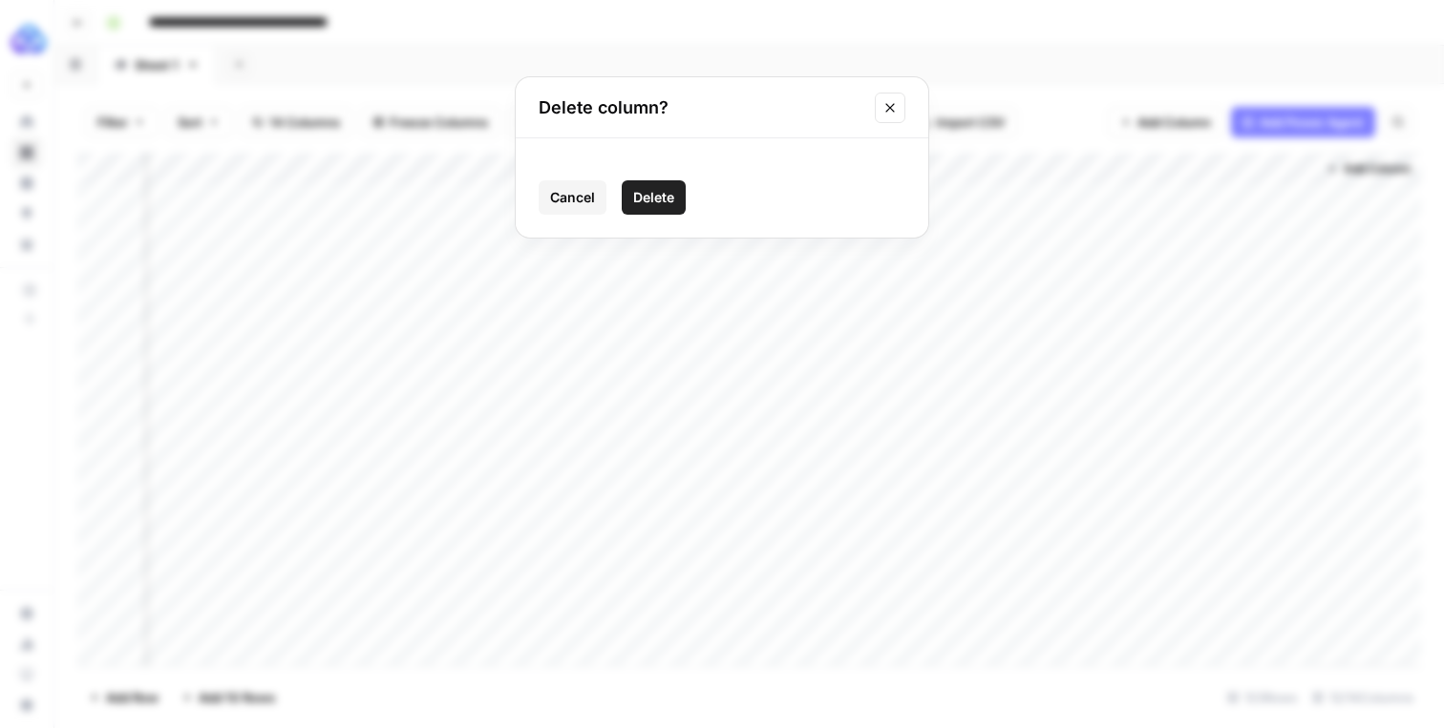
click at [672, 195] on span "Delete" at bounding box center [653, 197] width 41 height 19
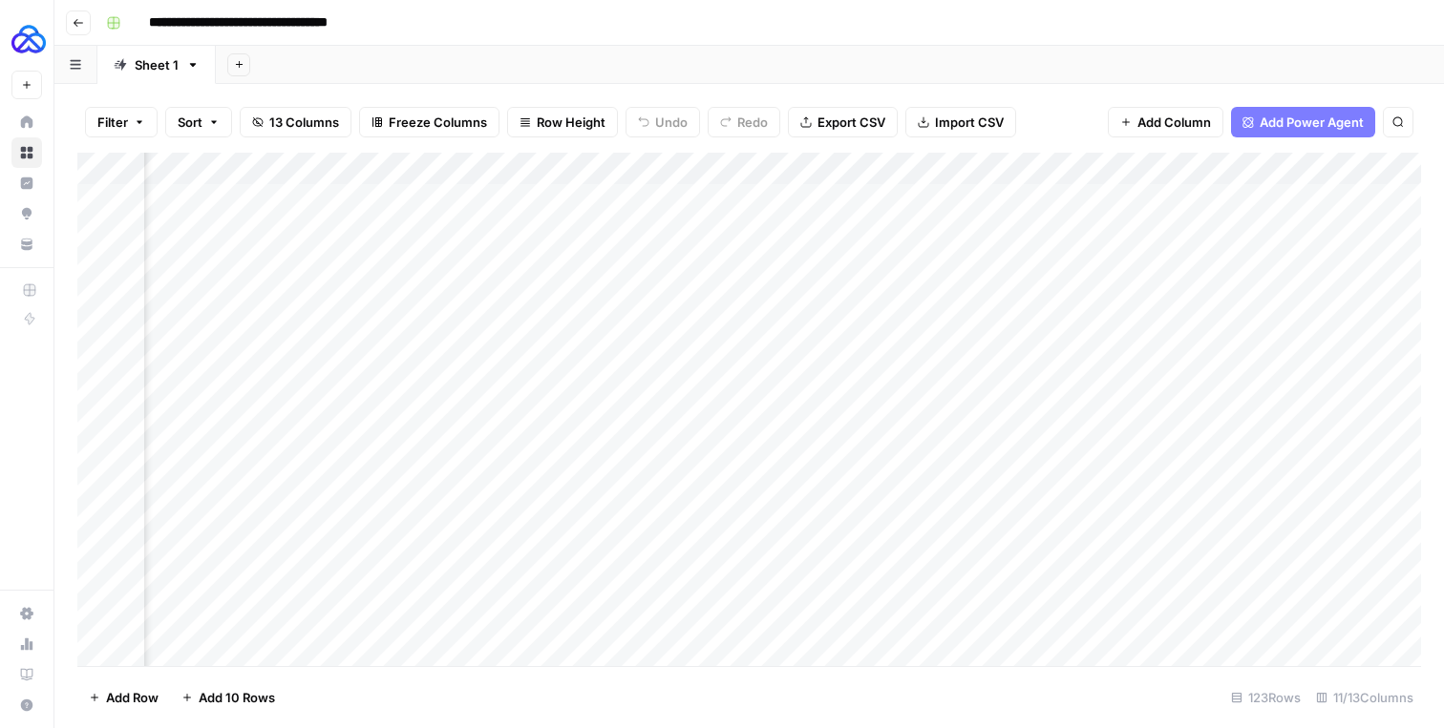
scroll to position [0, 0]
click at [1129, 169] on div "Add Column" at bounding box center [748, 410] width 1343 height 514
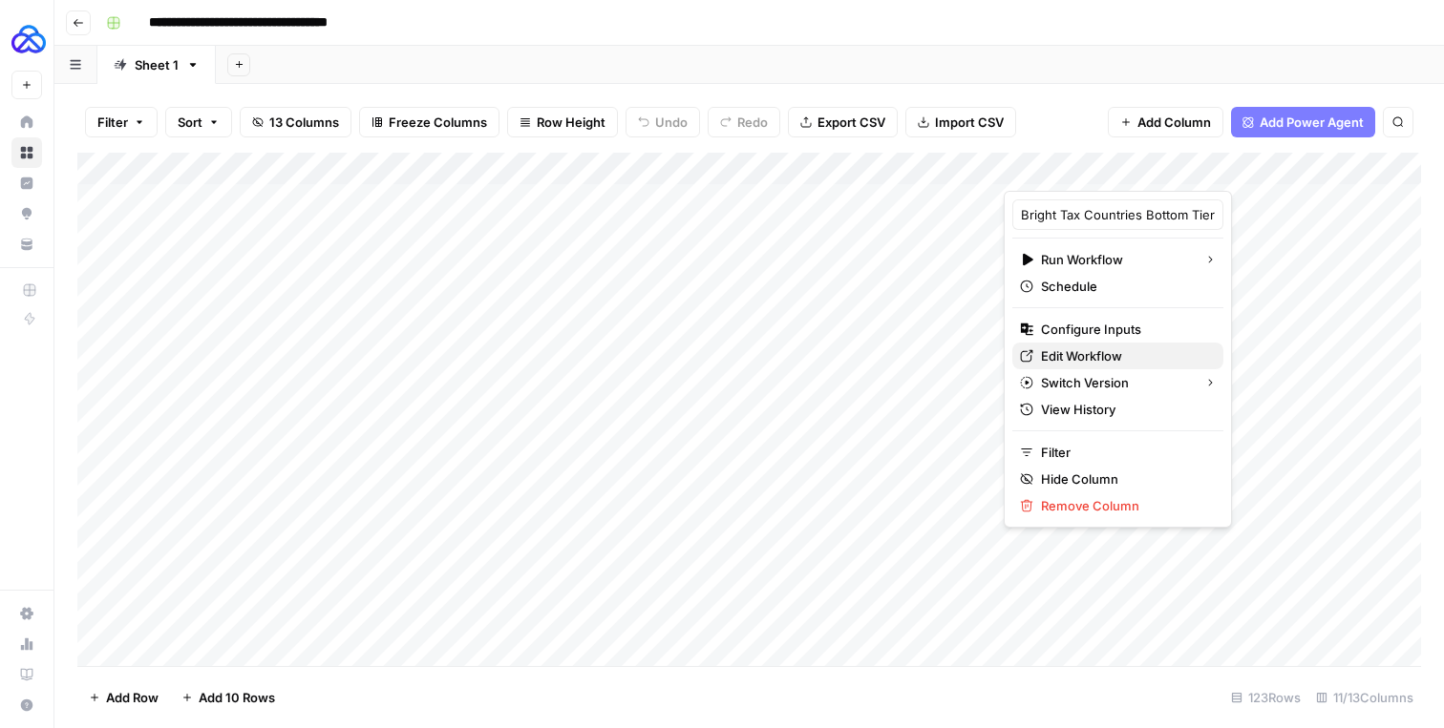
click at [1053, 347] on span "Edit Workflow" at bounding box center [1124, 356] width 167 height 19
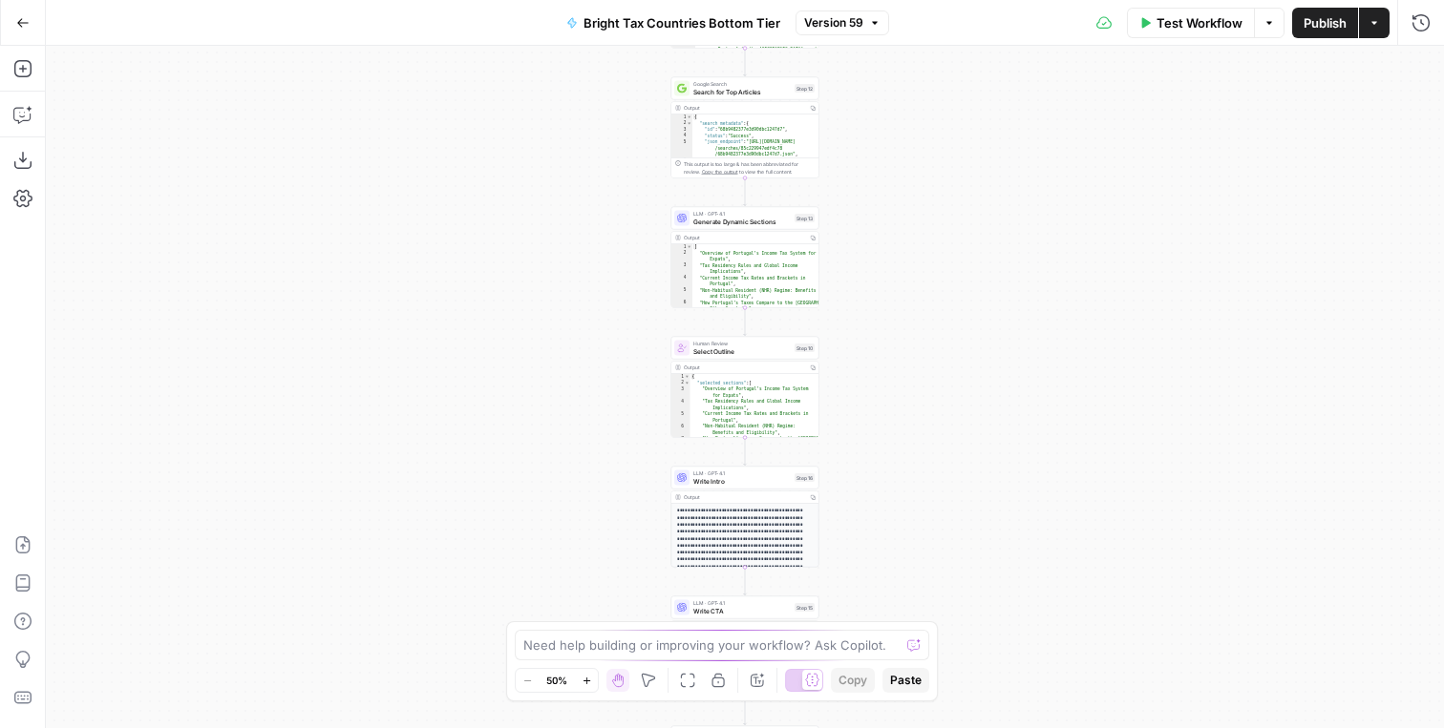
drag, startPoint x: 900, startPoint y: 141, endPoint x: 895, endPoint y: 514, distance: 372.4
click at [898, 511] on div "Workflow Set Inputs Inputs LLM · GPT-4.1 Generate Article Outlines Step 9 Outpu…" at bounding box center [745, 387] width 1398 height 683
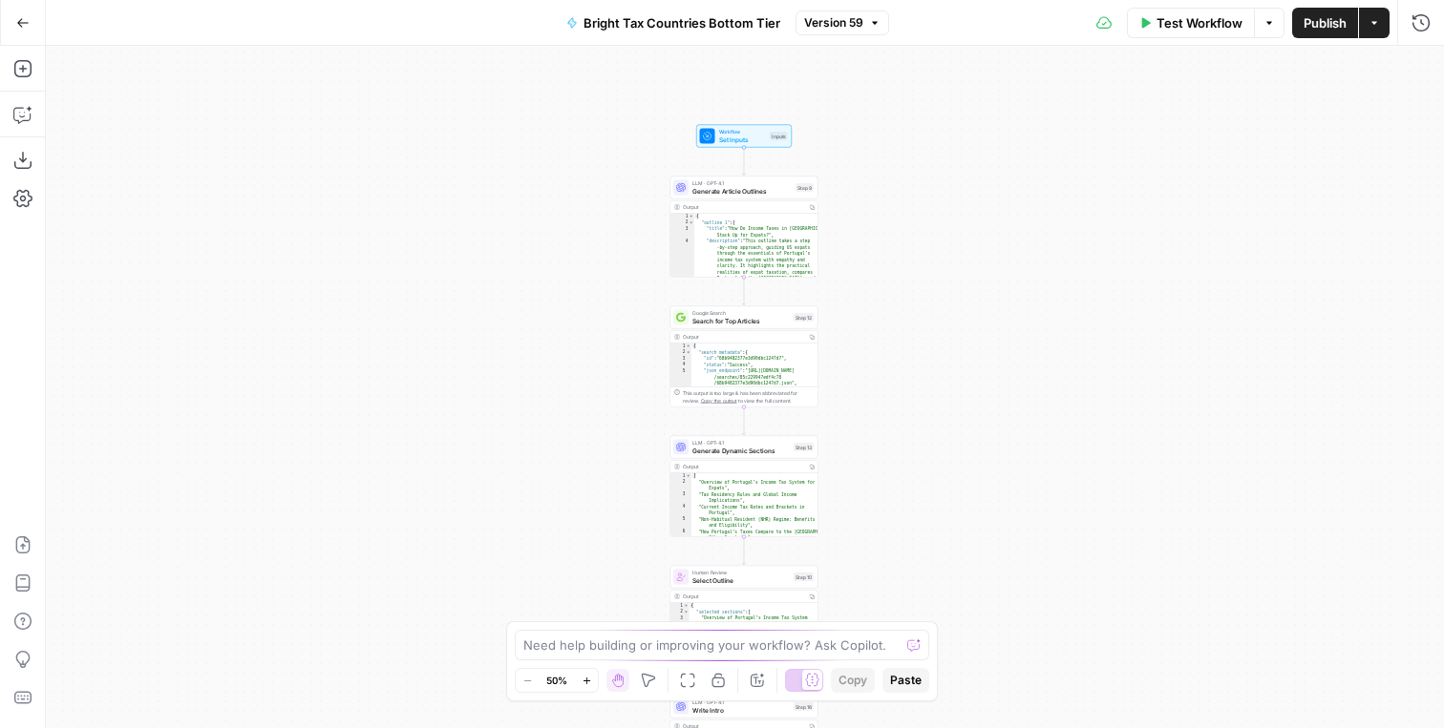
drag, startPoint x: 867, startPoint y: 271, endPoint x: 868, endPoint y: 804, distance: 532.8
click at [868, 728] on html "AUQ New Home Browse Insights Opportunities Your Data Recent Grids Embrace Landi…" at bounding box center [722, 364] width 1444 height 728
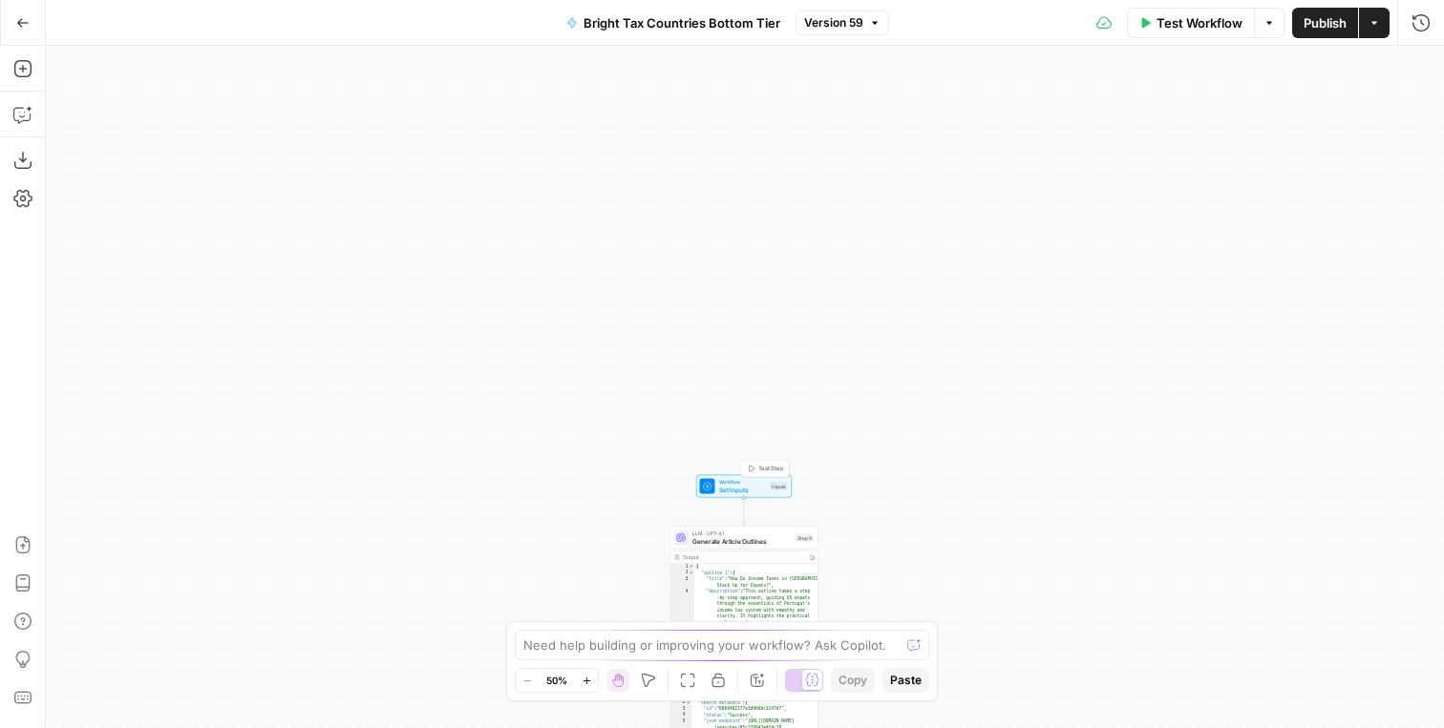
click at [751, 486] on span "Set Inputs" at bounding box center [743, 490] width 48 height 10
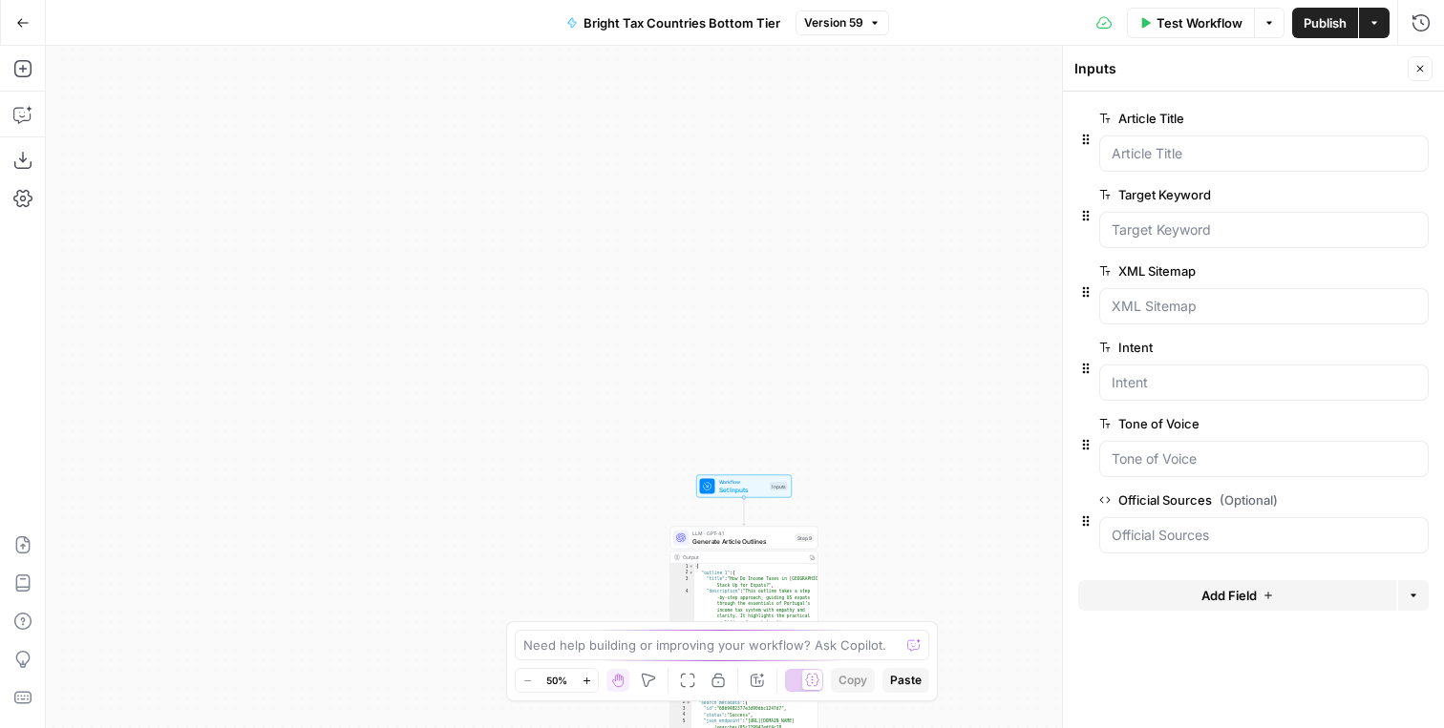
click at [1383, 267] on icon "button" at bounding box center [1388, 271] width 11 height 11
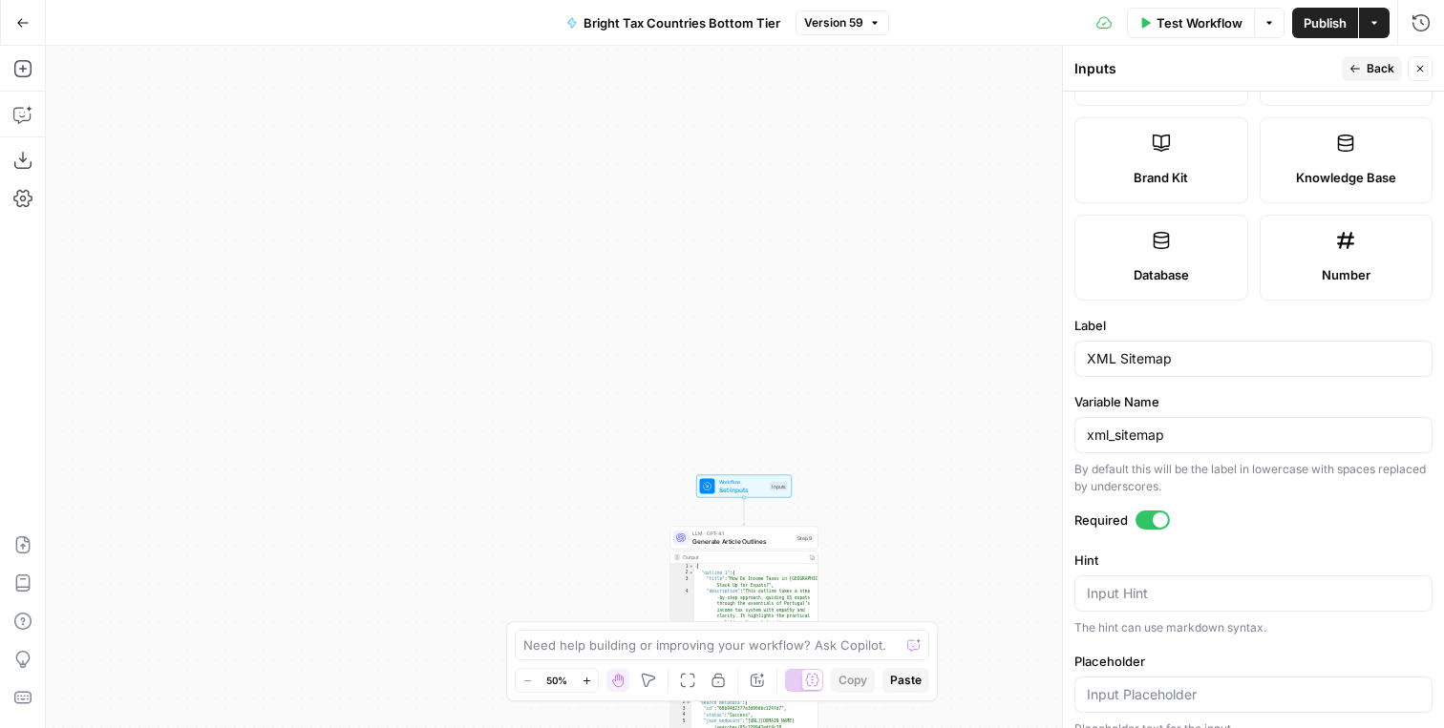
scroll to position [412, 0]
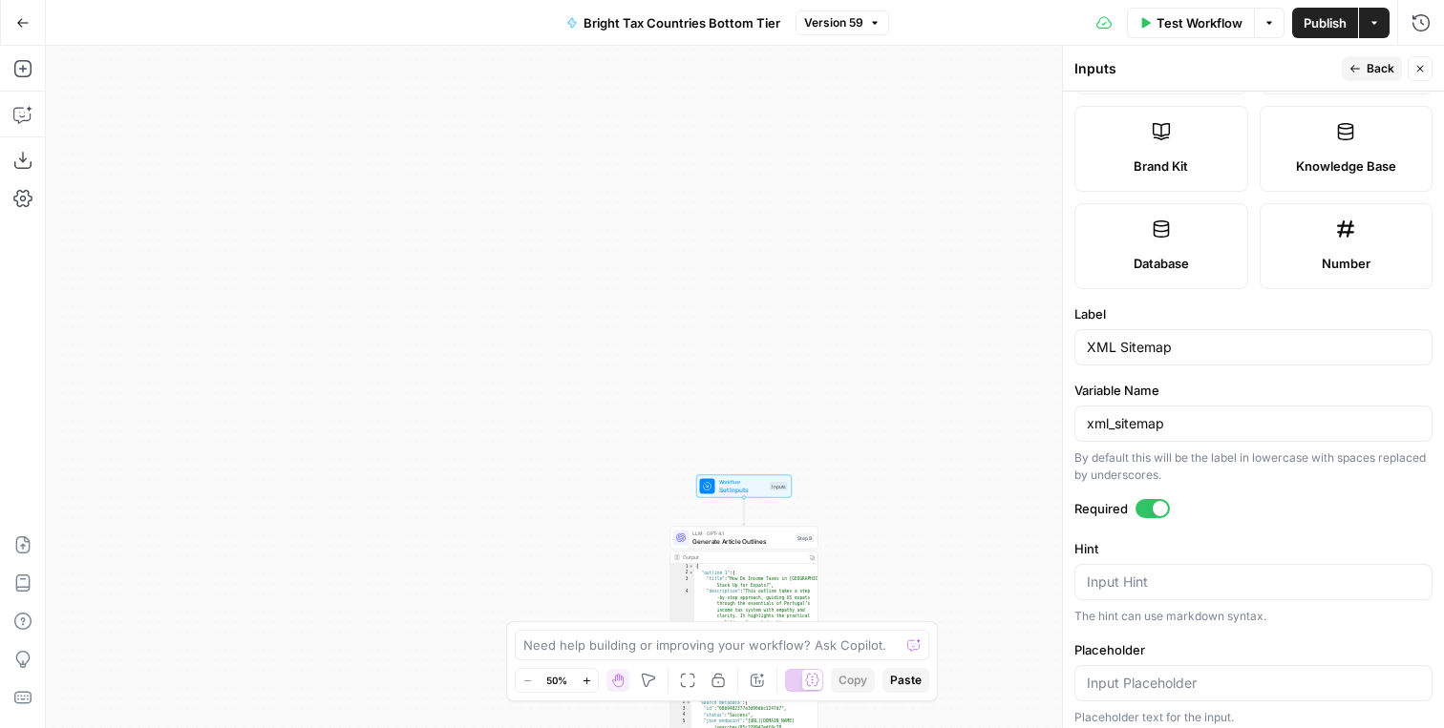
click at [1154, 506] on div at bounding box center [1159, 508] width 15 height 15
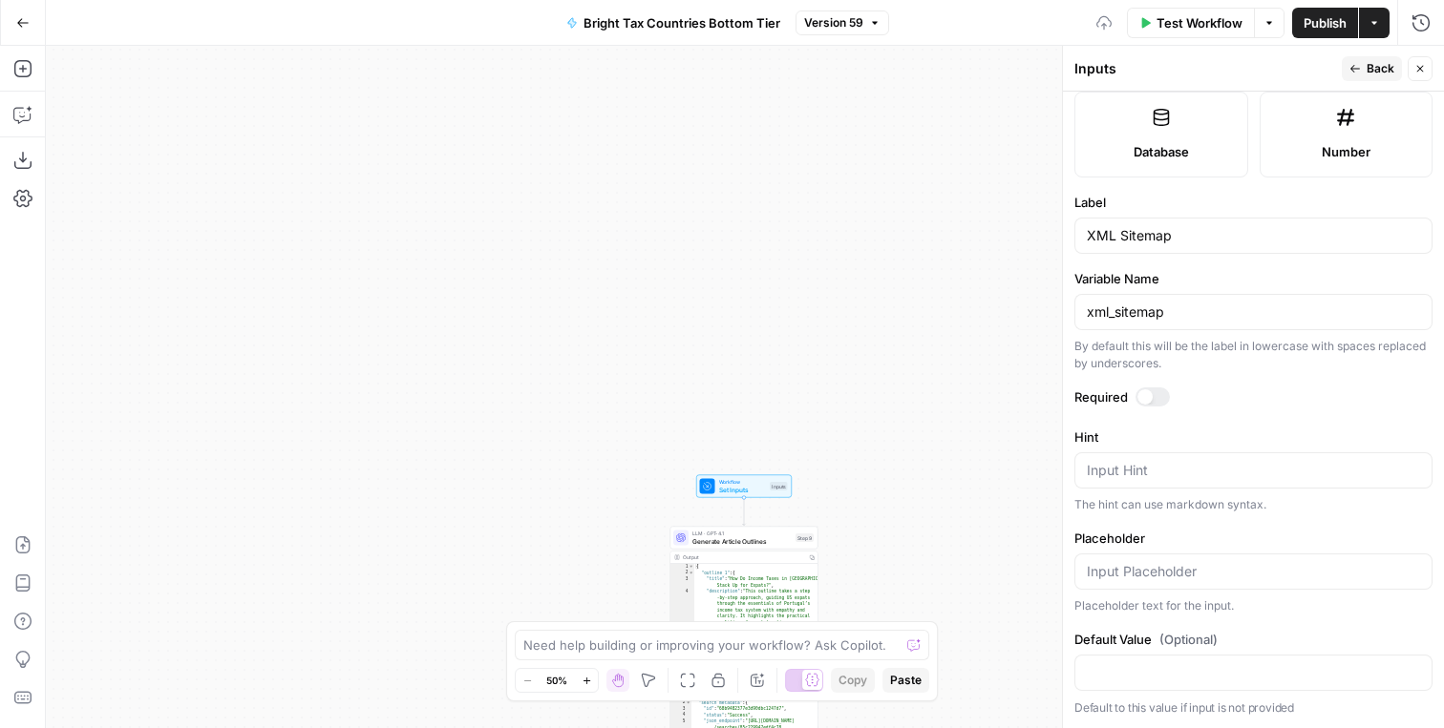
scroll to position [0, 0]
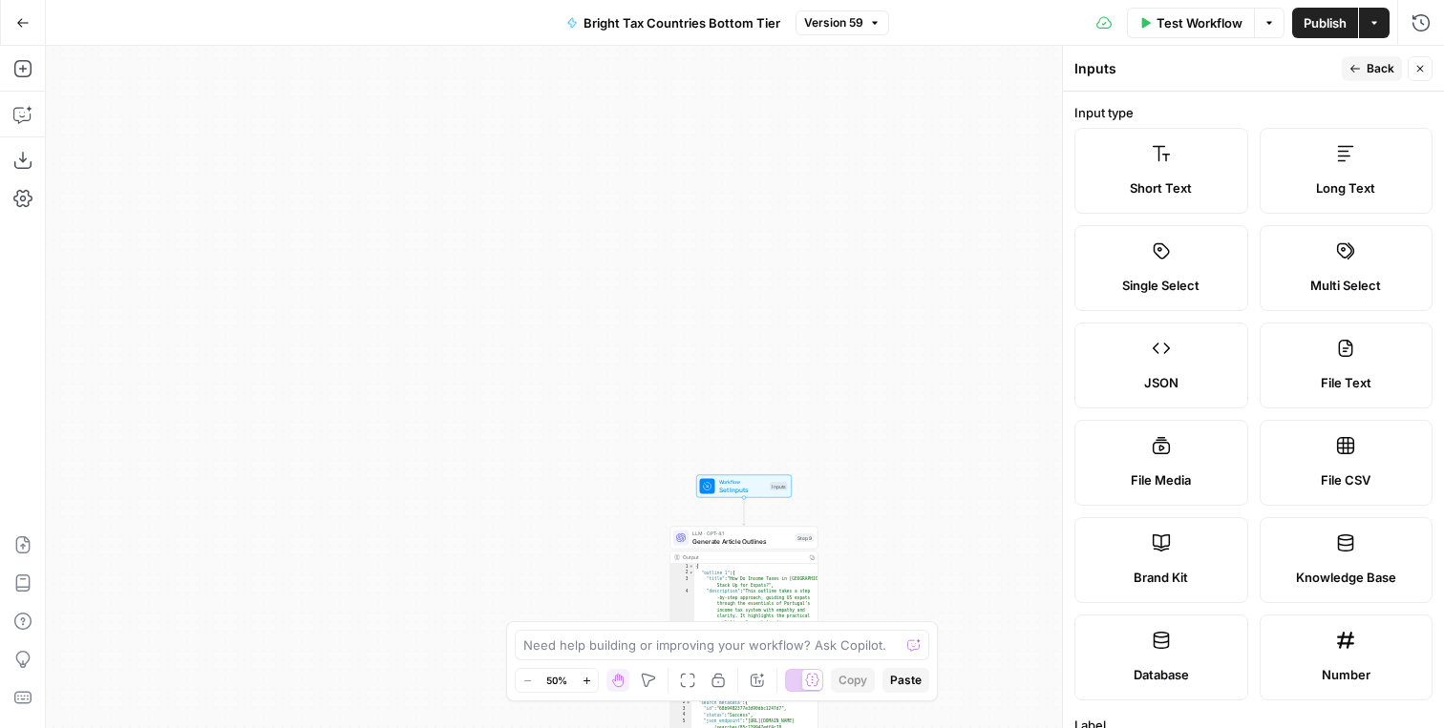
click at [1362, 67] on button "Back" at bounding box center [1371, 68] width 60 height 25
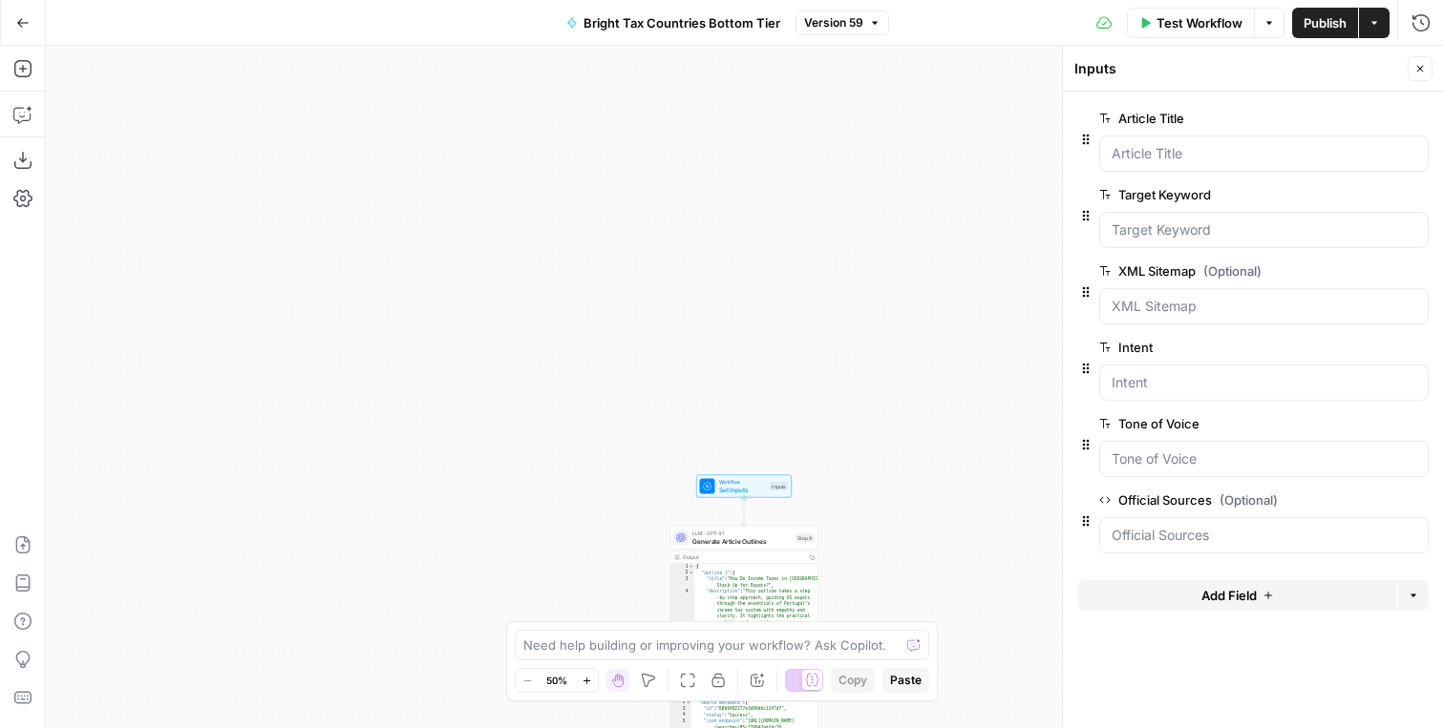
click at [1364, 350] on span "edit field" at bounding box center [1357, 347] width 42 height 15
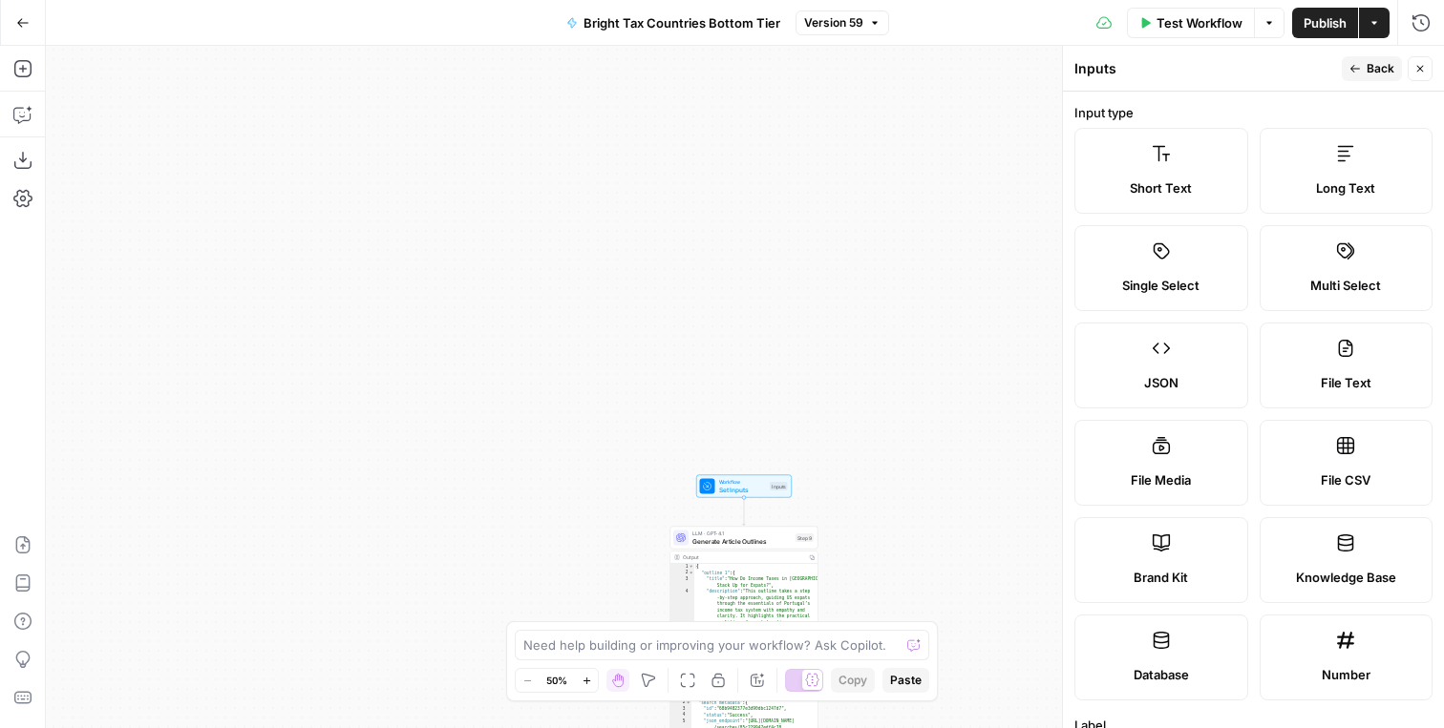
scroll to position [523, 0]
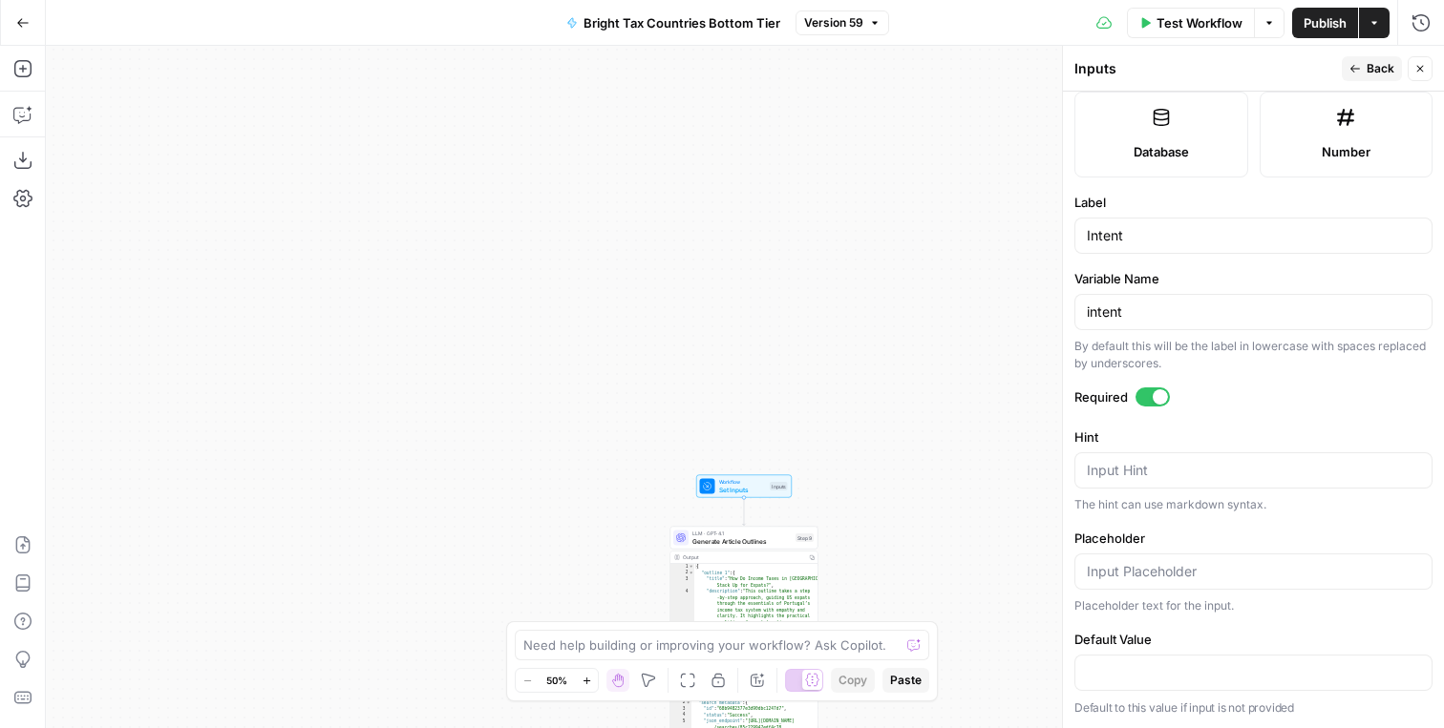
click at [1152, 390] on div at bounding box center [1152, 397] width 34 height 19
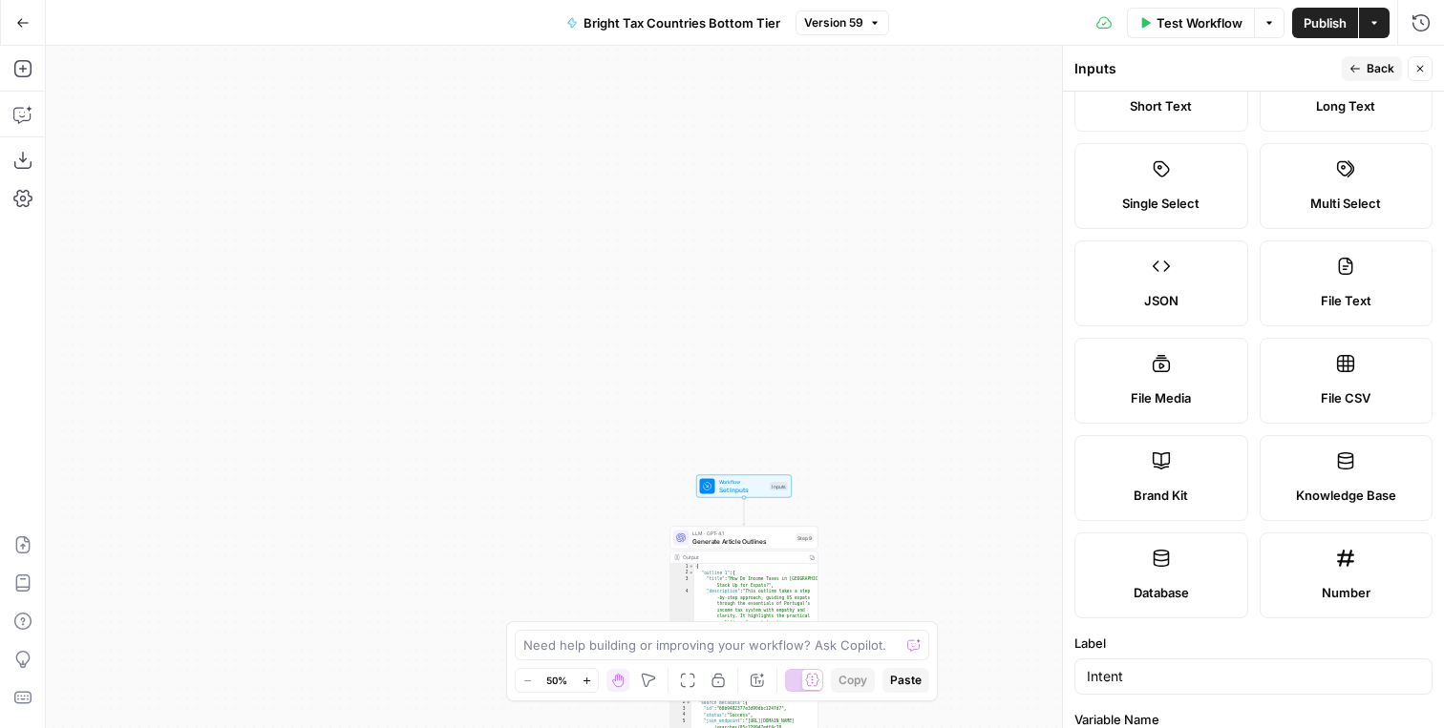
scroll to position [0, 0]
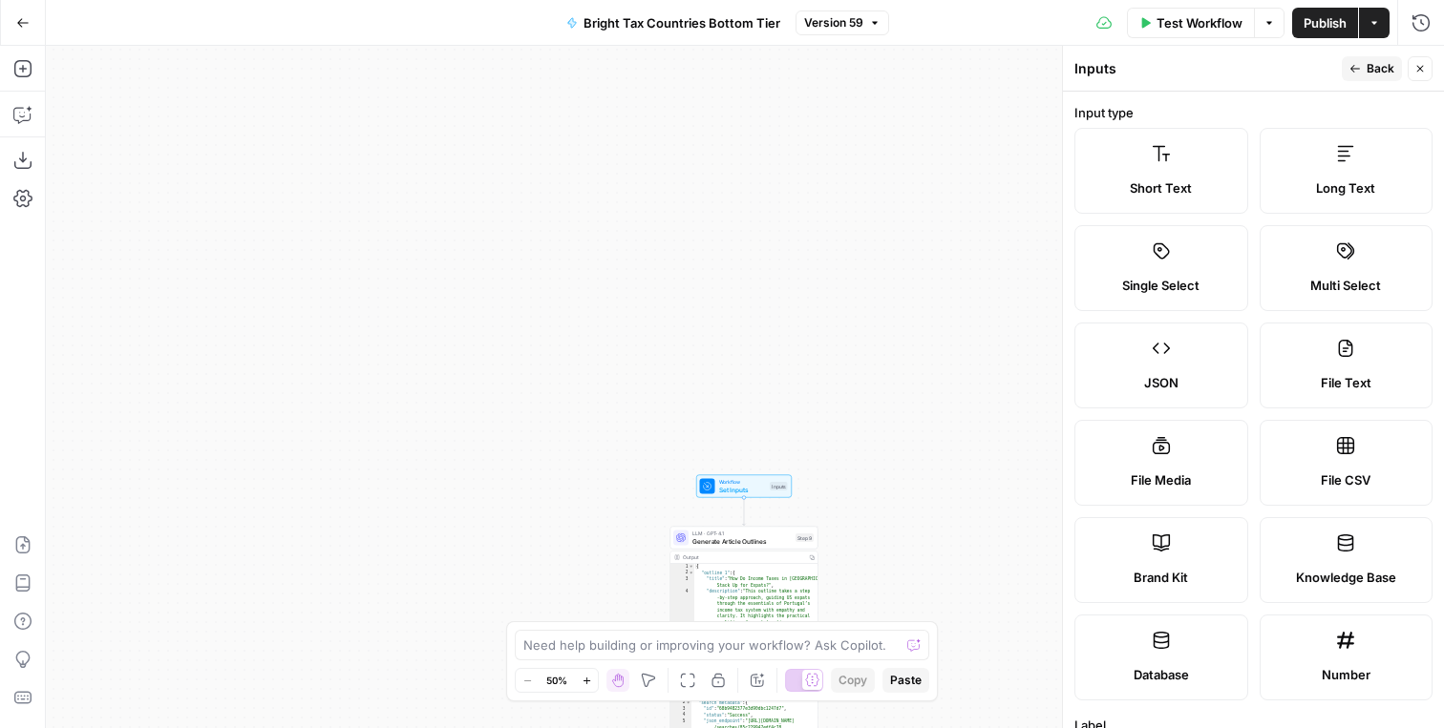
click at [1365, 63] on button "Back" at bounding box center [1371, 68] width 60 height 25
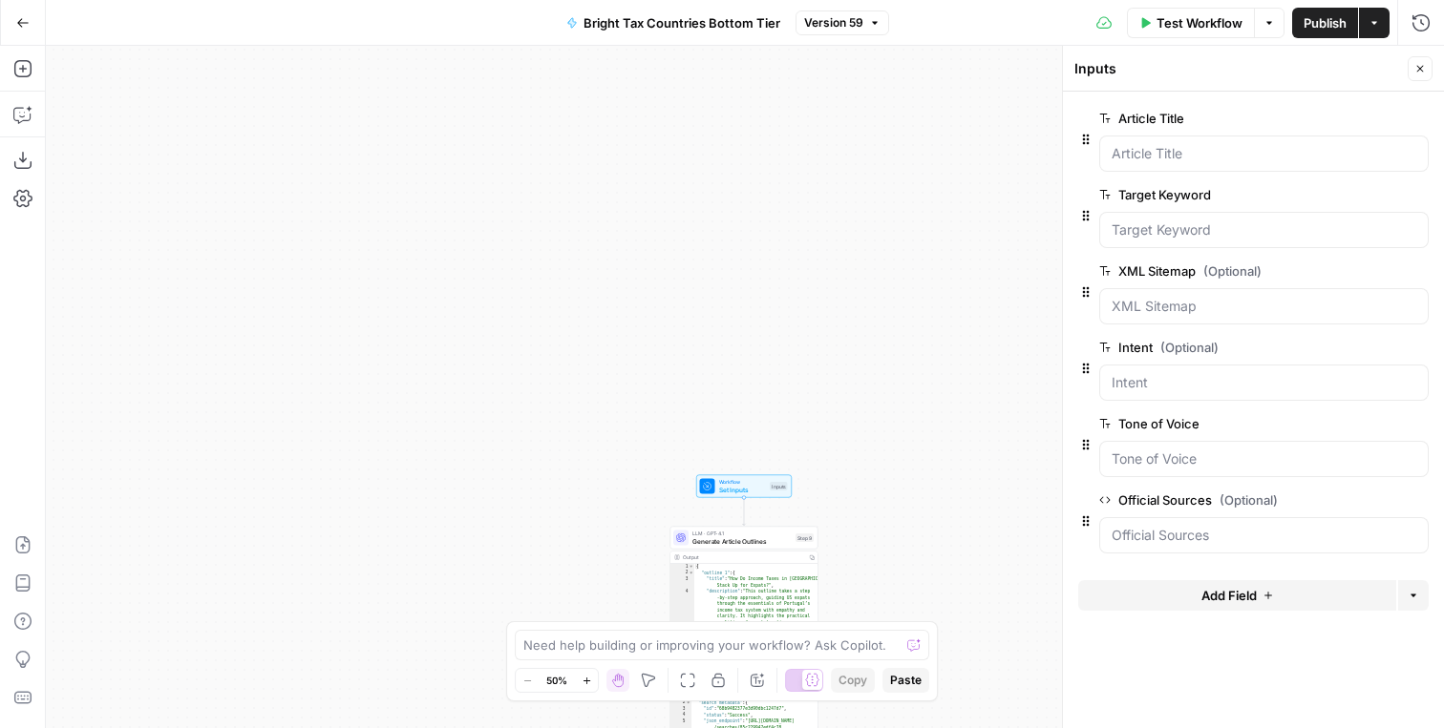
click at [1352, 426] on span "edit field" at bounding box center [1357, 423] width 42 height 15
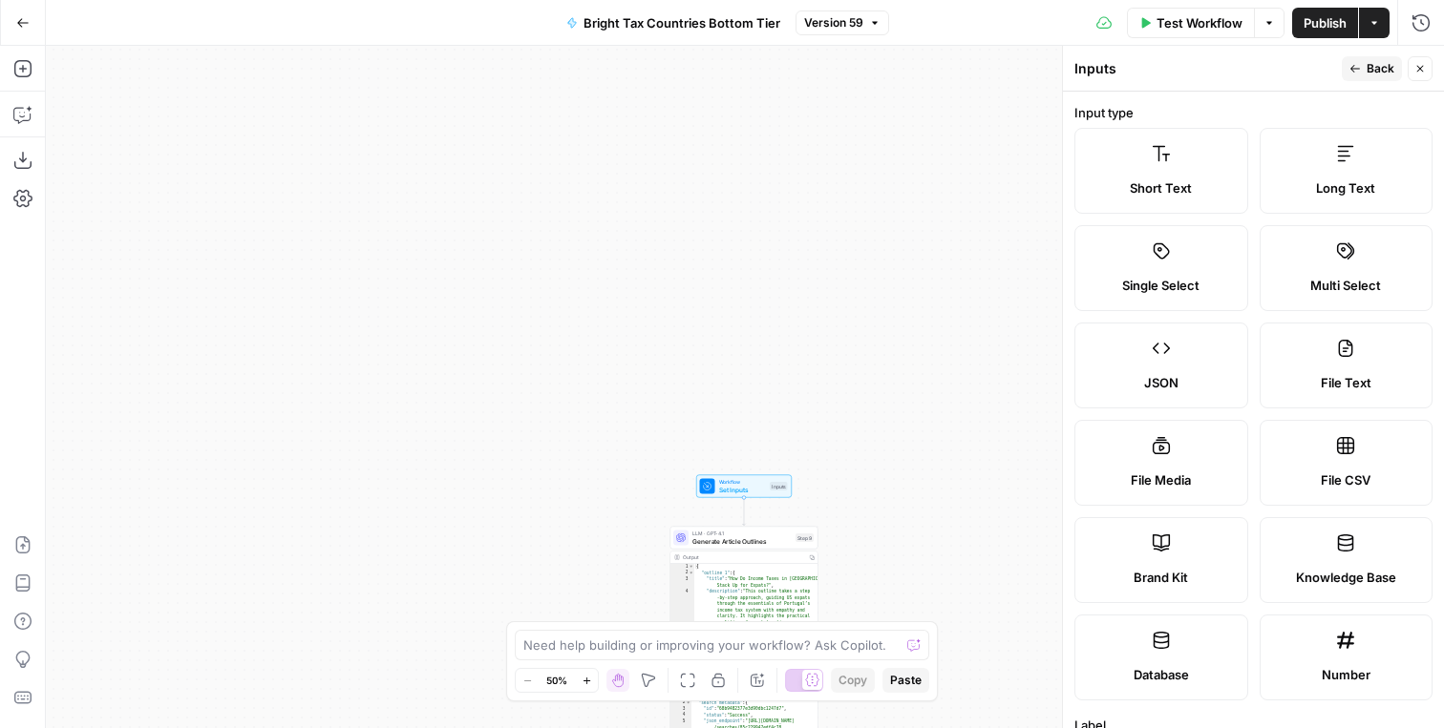
scroll to position [523, 0]
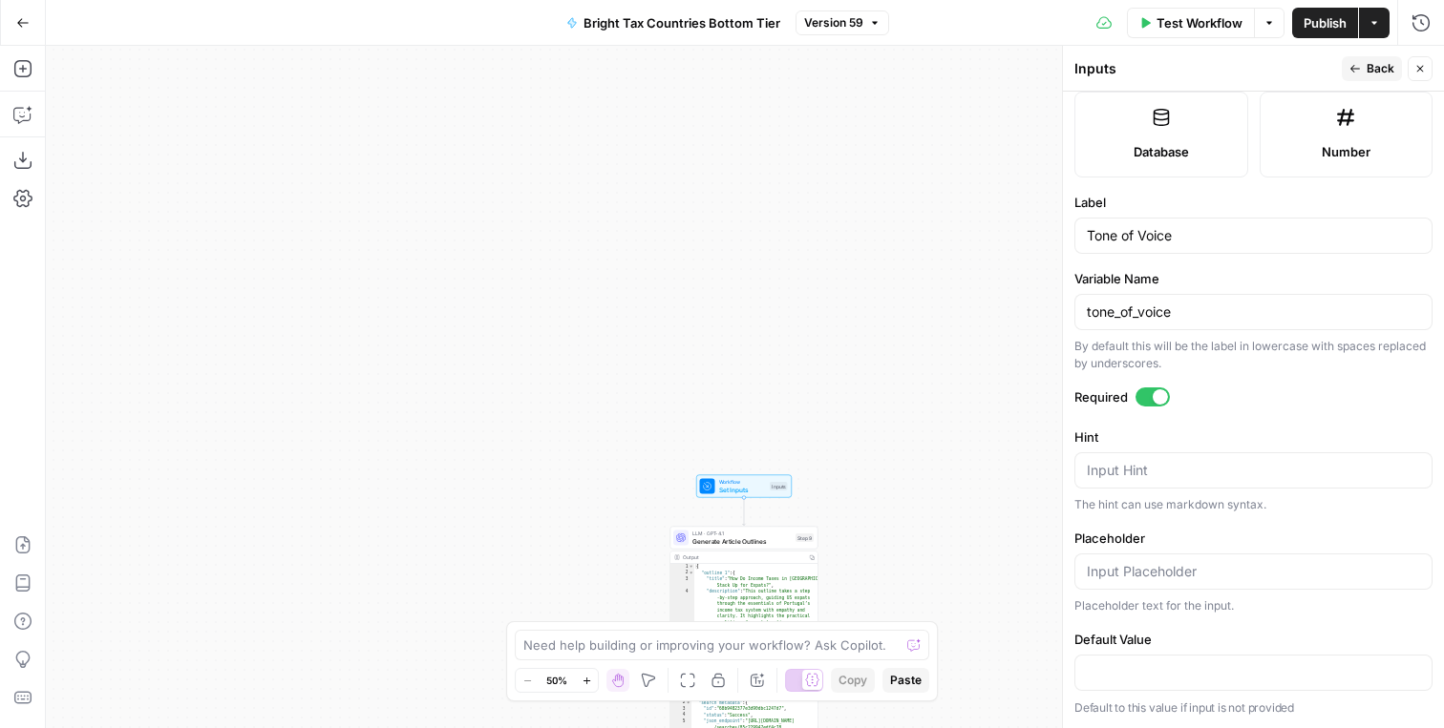
click at [1373, 74] on span "Back" at bounding box center [1380, 68] width 28 height 17
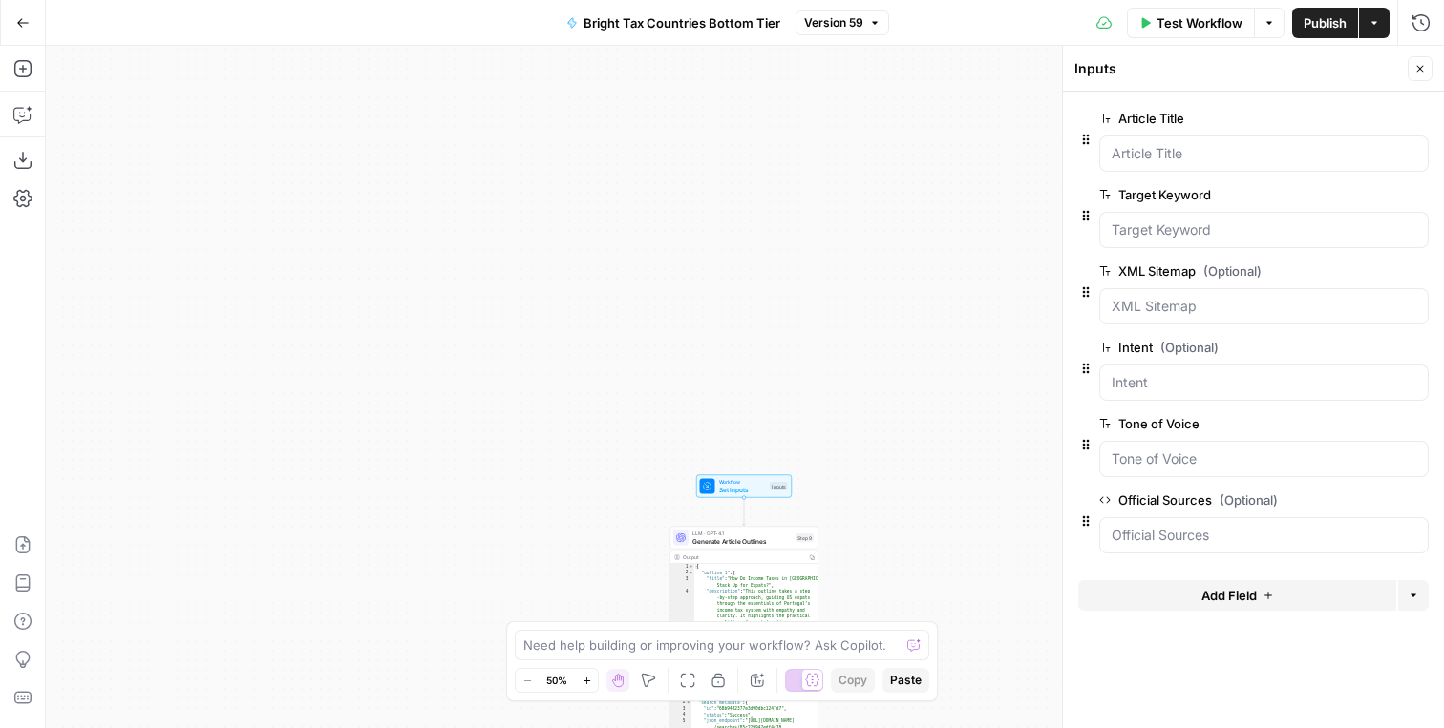
click at [1383, 497] on button "edit field" at bounding box center [1365, 500] width 74 height 23
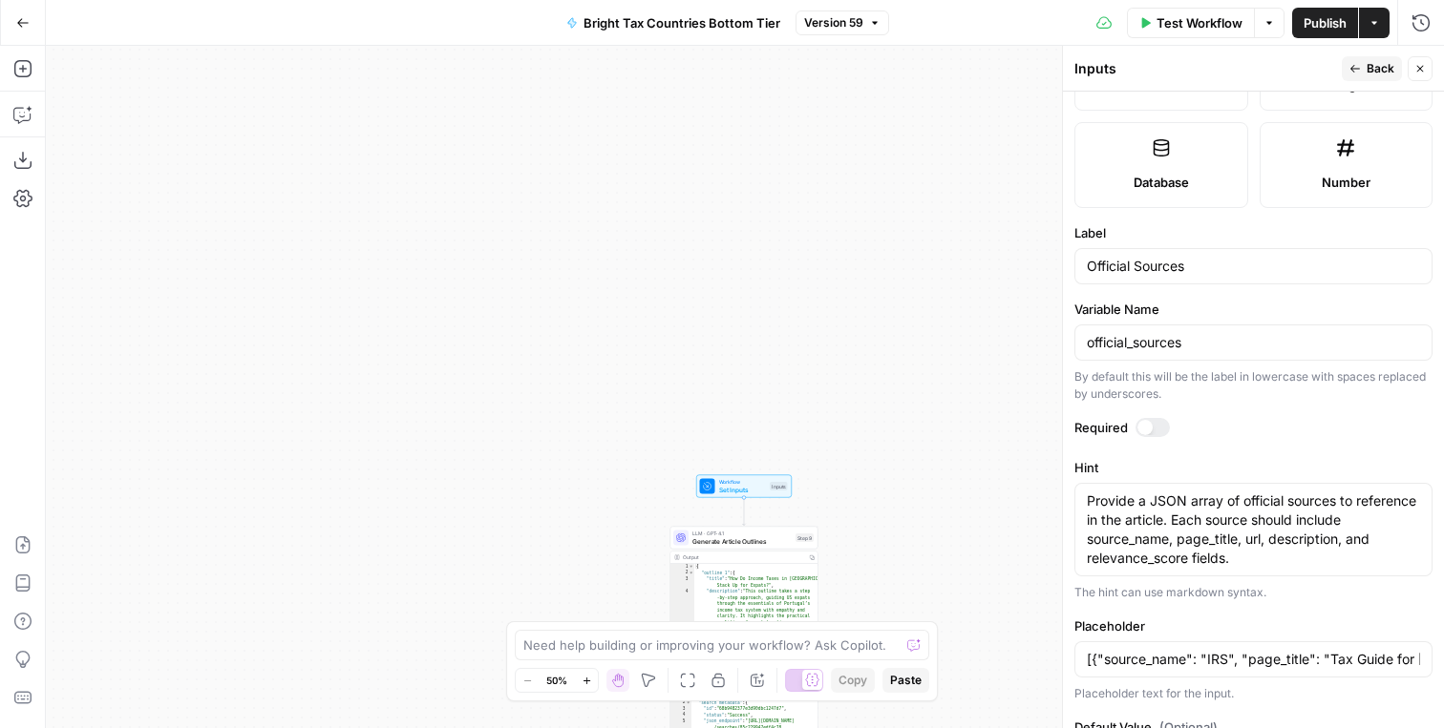
scroll to position [503, 0]
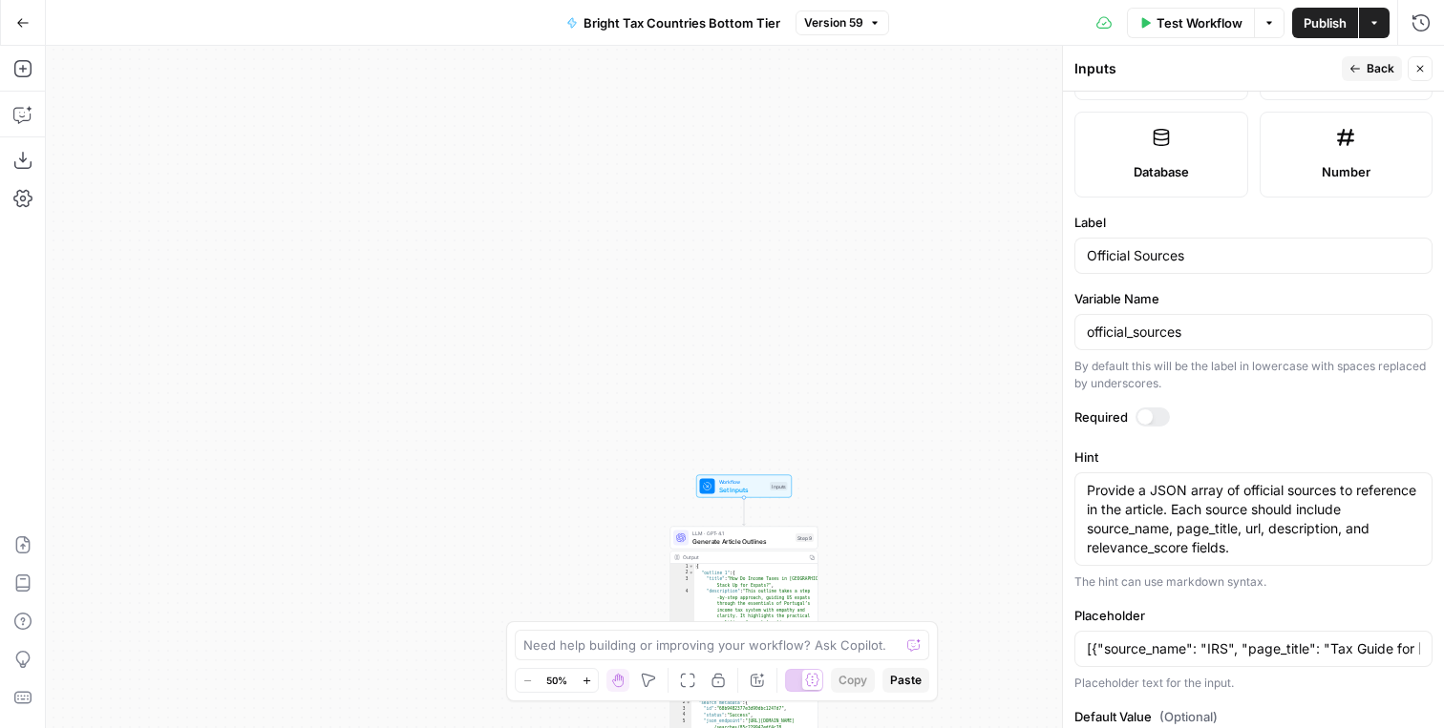
click at [1158, 420] on div at bounding box center [1152, 417] width 34 height 19
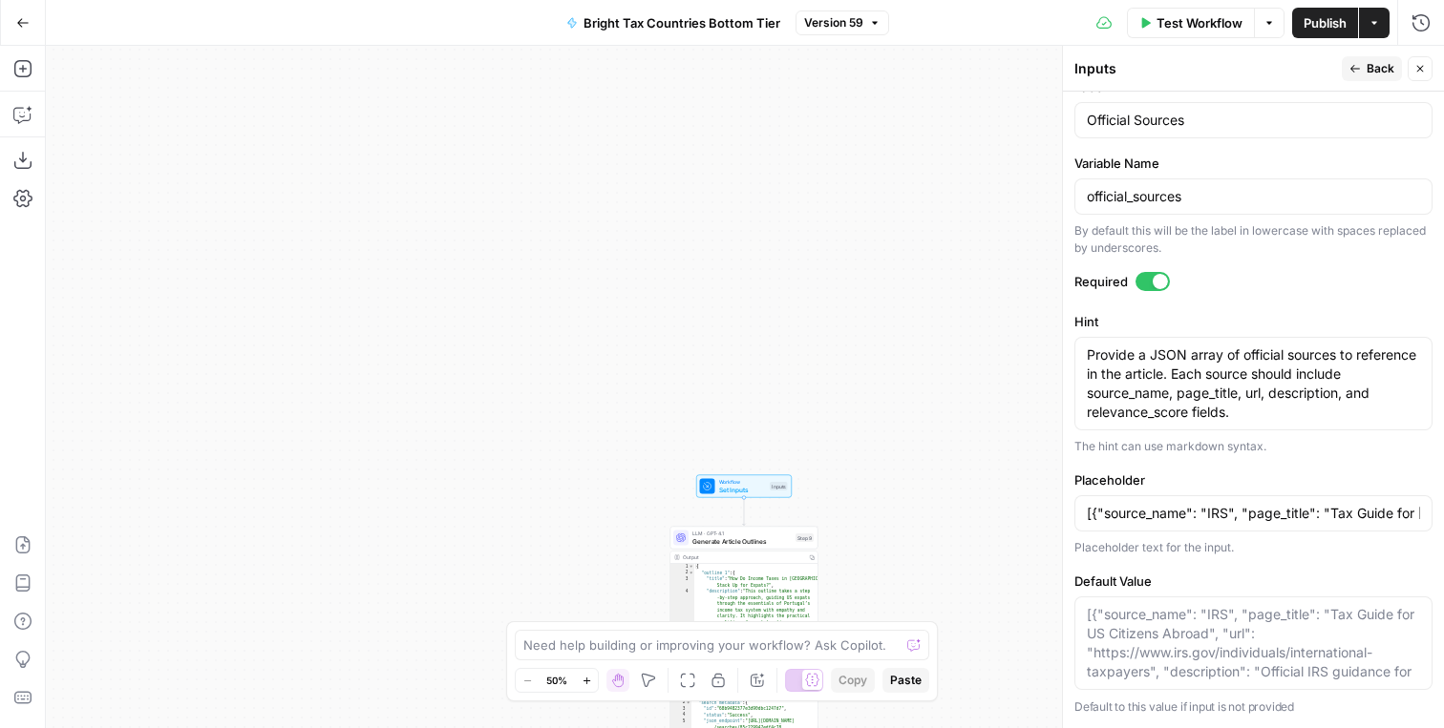
scroll to position [657, 0]
click at [1171, 633] on textarea "Default Value" at bounding box center [1253, 643] width 333 height 76
drag, startPoint x: 1169, startPoint y: 500, endPoint x: 1297, endPoint y: 499, distance: 127.9
click at [1297, 504] on input "[{"source_name": "IRS", "page_title": "Tax Guide for [DEMOGRAPHIC_DATA] Citizen…" at bounding box center [1253, 513] width 333 height 19
click at [1223, 646] on textarea "Default Value" at bounding box center [1253, 643] width 333 height 76
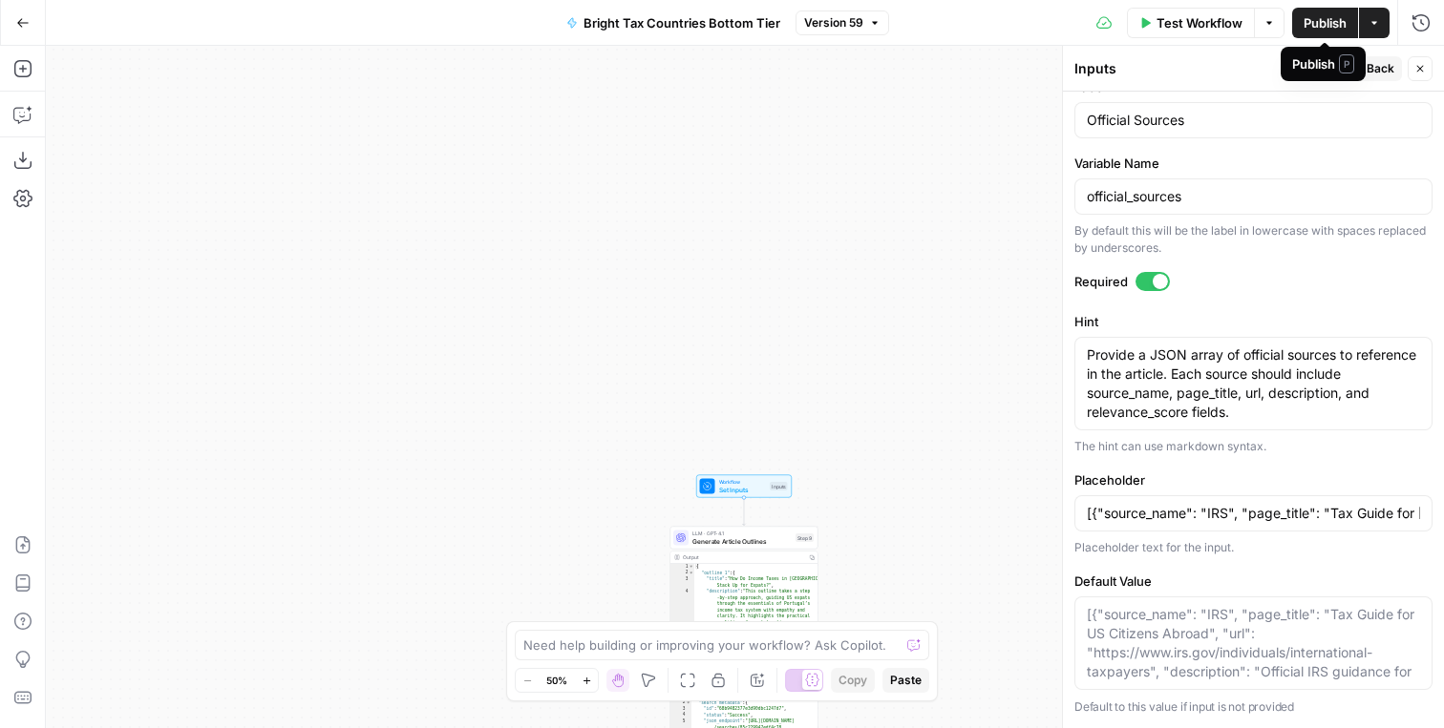
click at [1341, 22] on span "Publish" at bounding box center [1324, 22] width 43 height 19
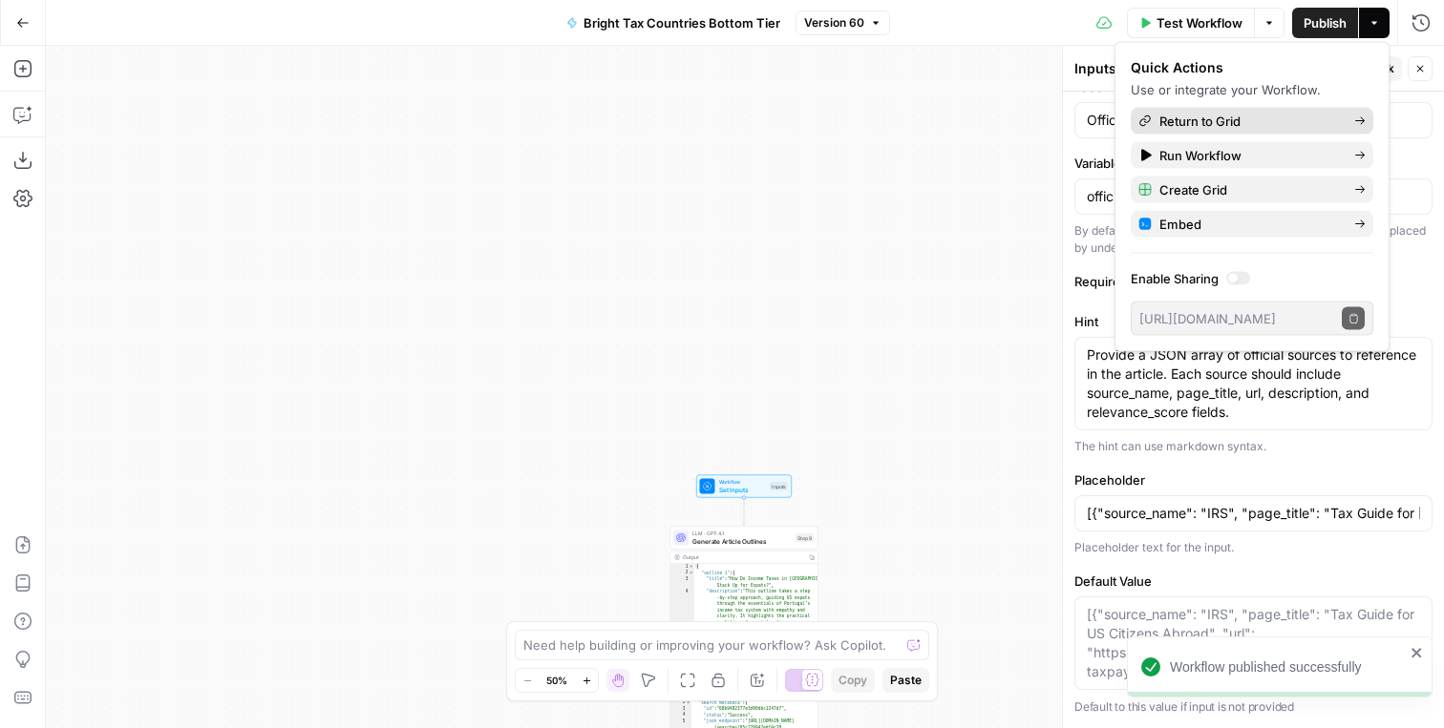
click at [1231, 120] on span "Return to Grid" at bounding box center [1248, 121] width 179 height 19
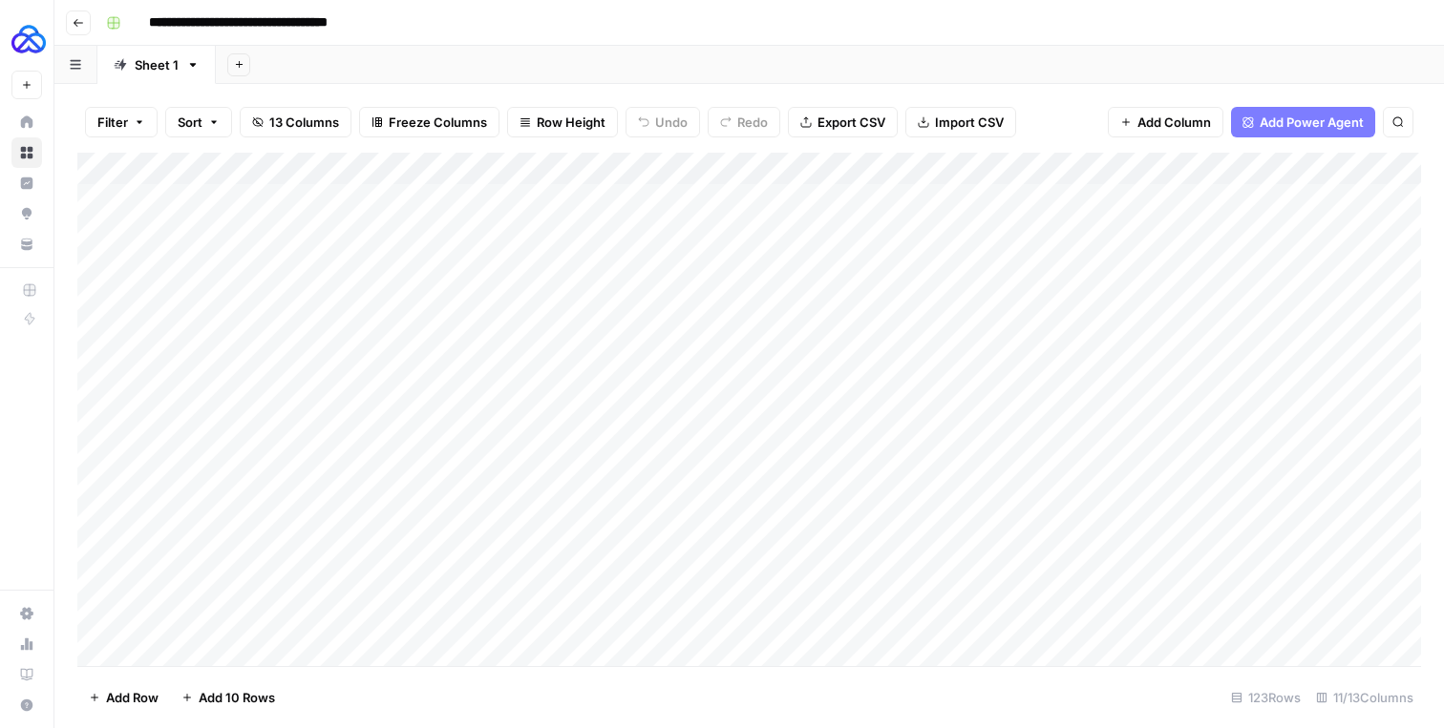
click at [646, 171] on div "Add Column" at bounding box center [748, 410] width 1343 height 514
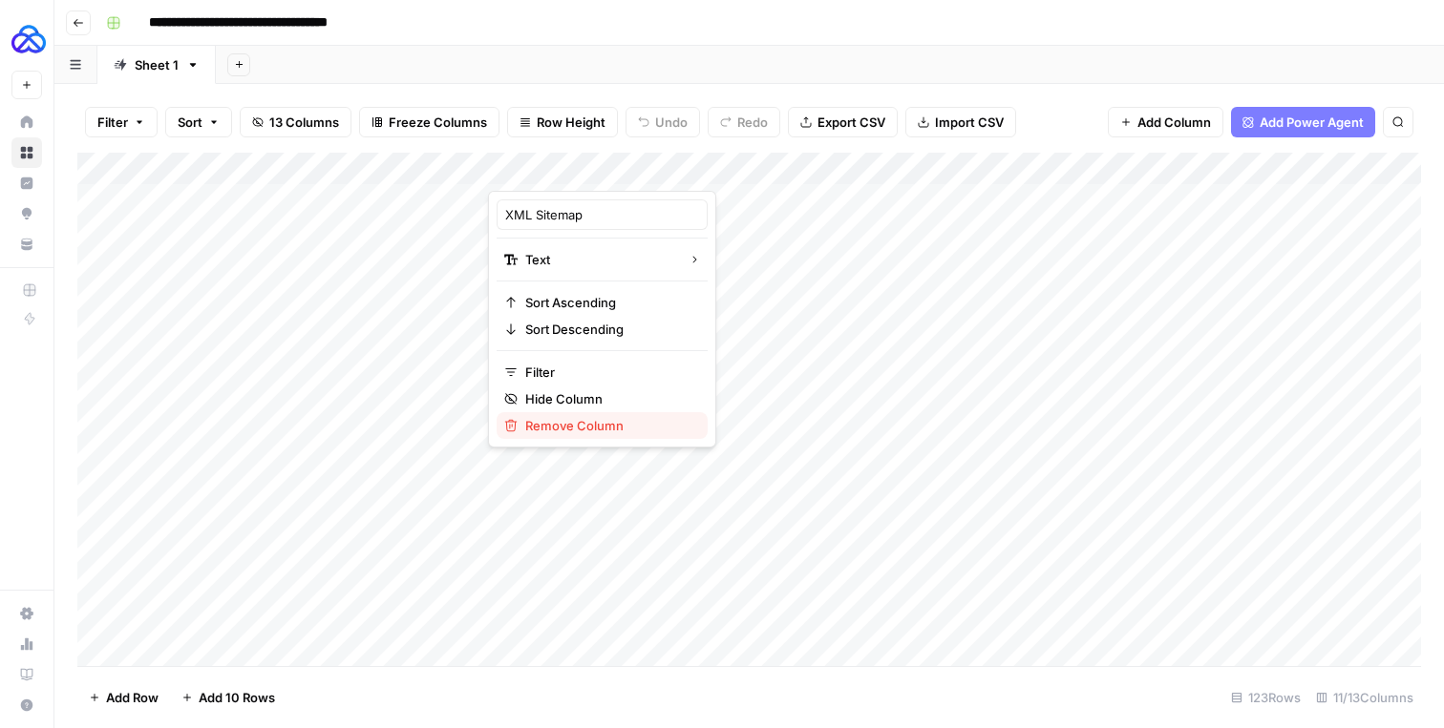
click at [567, 422] on span "Remove Column" at bounding box center [608, 425] width 167 height 19
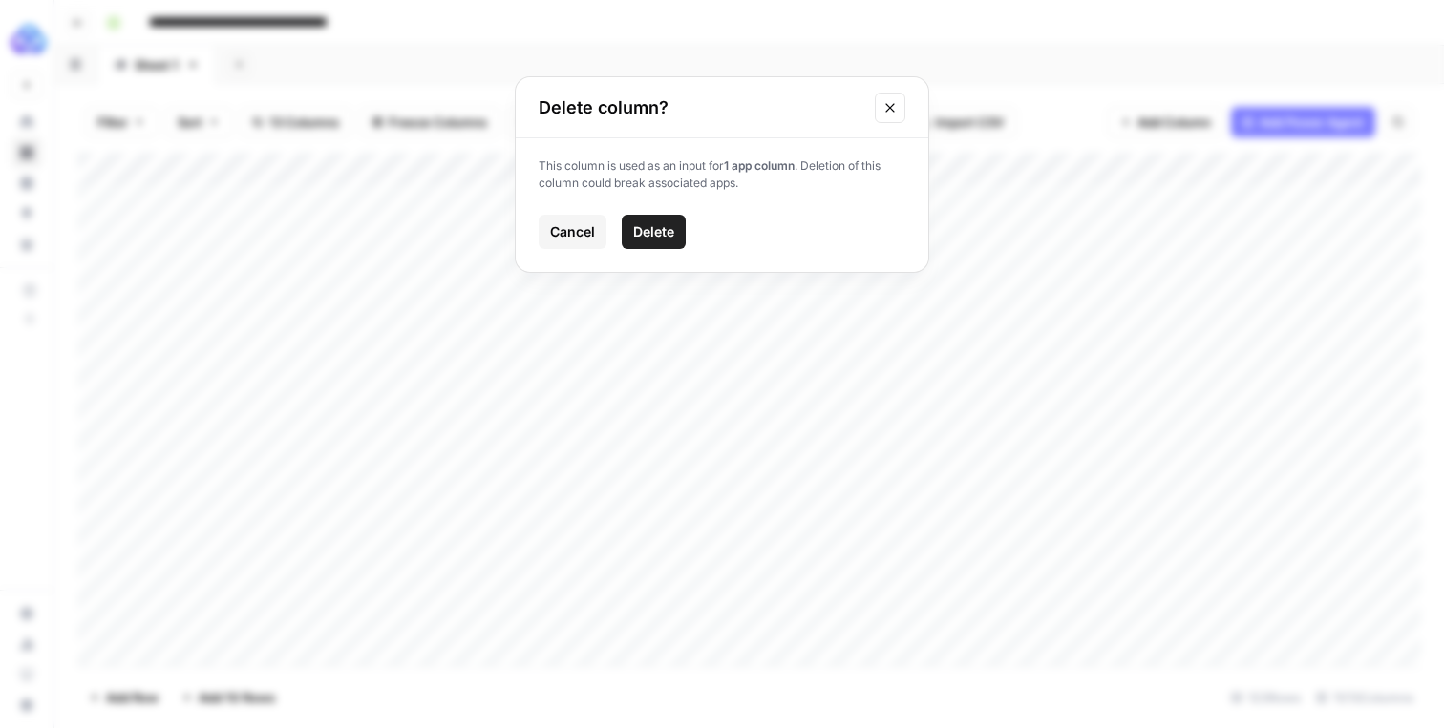
click at [676, 221] on button "Delete" at bounding box center [654, 232] width 64 height 34
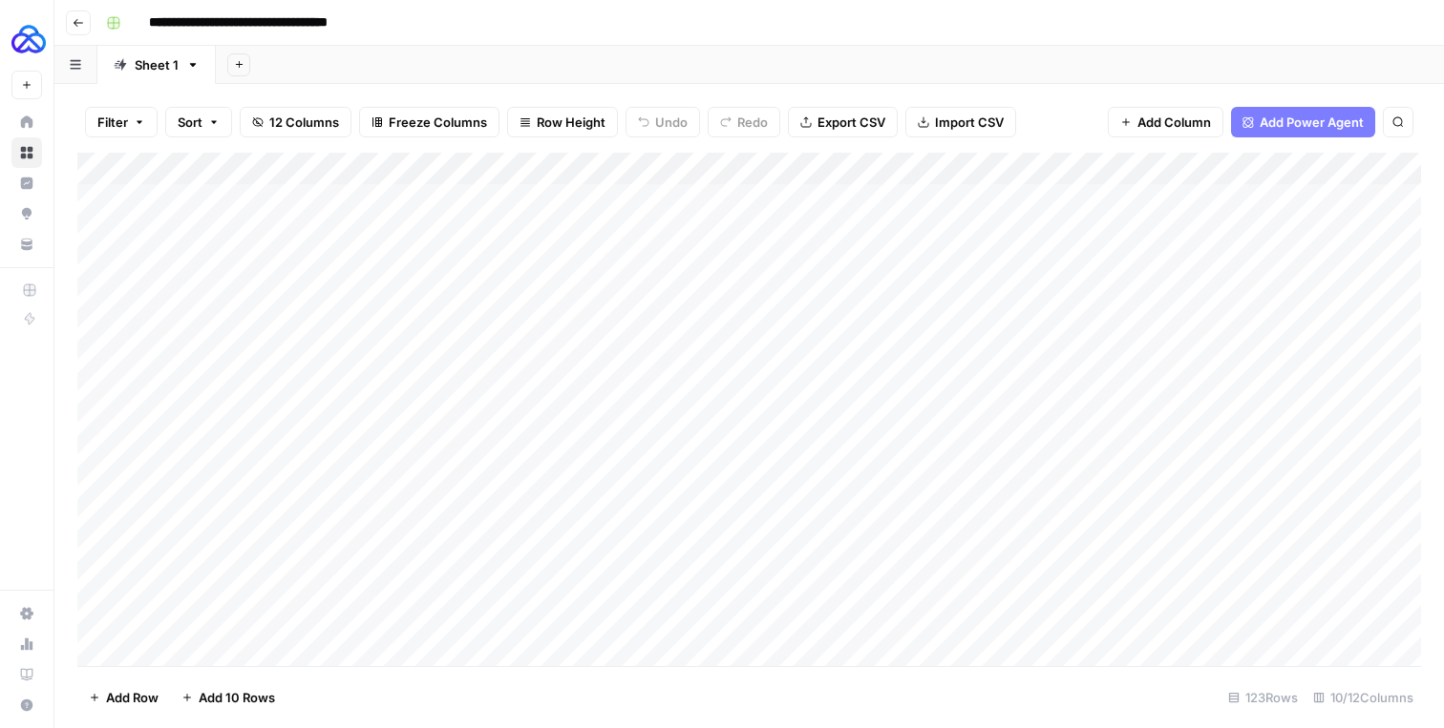
click at [965, 164] on div "Add Column" at bounding box center [748, 410] width 1343 height 514
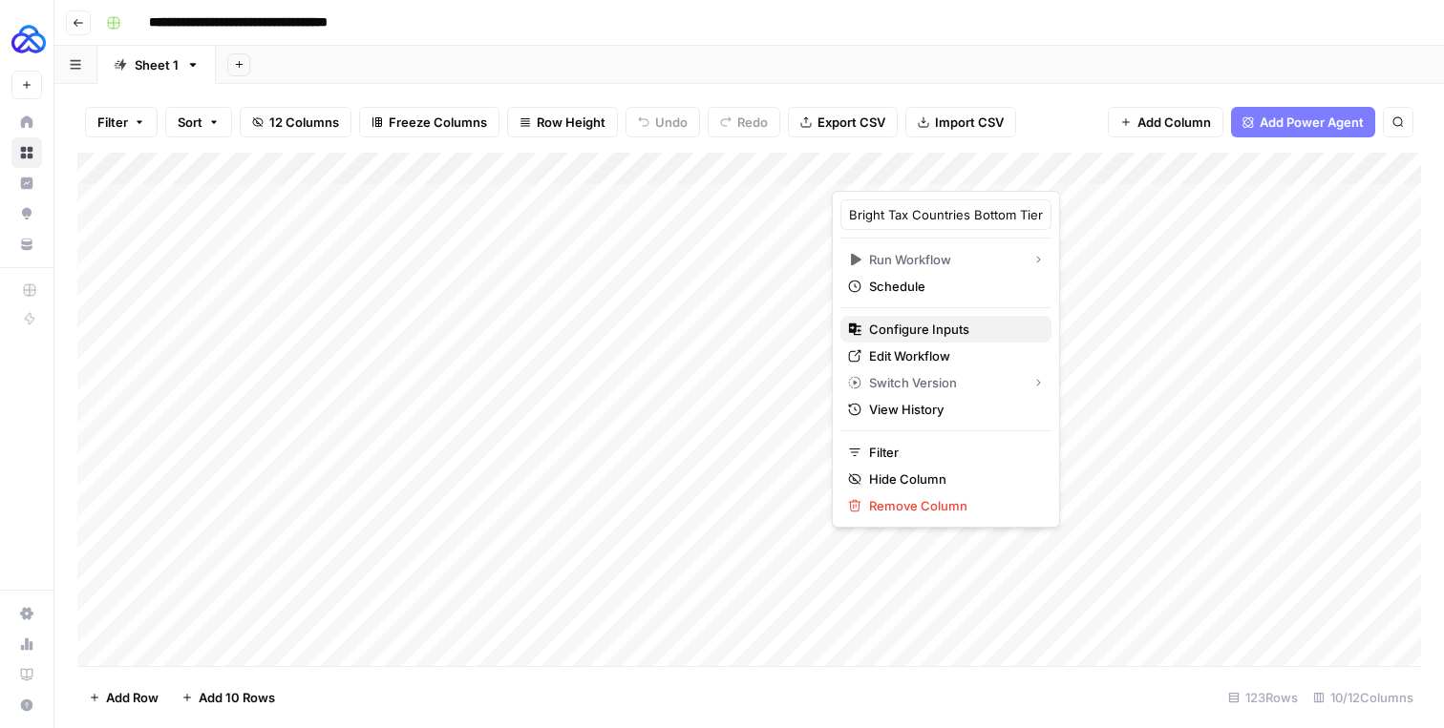
click at [897, 326] on span "Configure Inputs" at bounding box center [952, 329] width 167 height 19
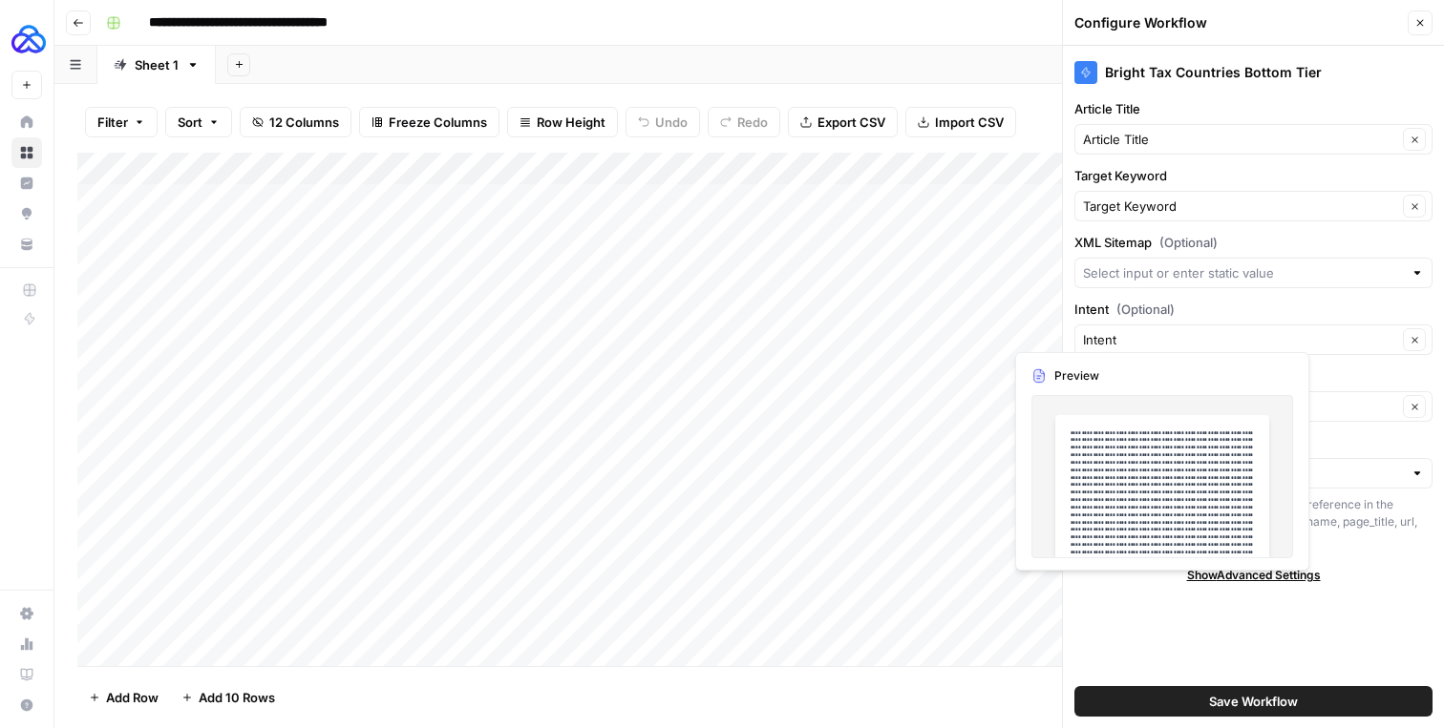
click at [1283, 244] on label "XML Sitemap (Optional)" at bounding box center [1253, 242] width 358 height 19
click at [1283, 264] on input "XML Sitemap (Optional)" at bounding box center [1243, 273] width 320 height 19
click at [1195, 244] on span "(Optional)" at bounding box center [1188, 242] width 58 height 19
click at [1195, 264] on input "XML Sitemap (Optional)" at bounding box center [1243, 273] width 320 height 19
click at [1195, 244] on span "(Optional)" at bounding box center [1188, 242] width 58 height 19
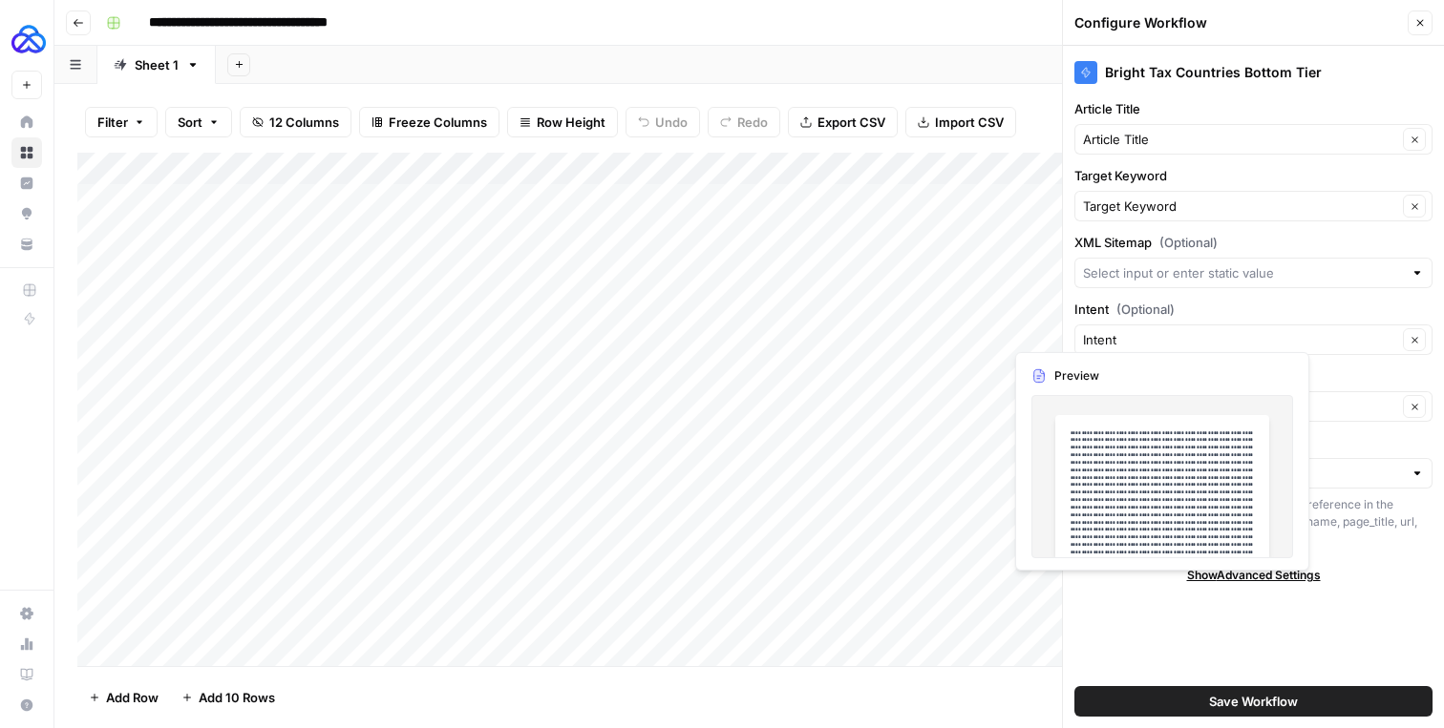
click at [1195, 264] on input "XML Sitemap (Optional)" at bounding box center [1243, 273] width 320 height 19
click at [1284, 234] on label "XML Sitemap (Optional)" at bounding box center [1253, 242] width 358 height 19
click at [1284, 264] on input "XML Sitemap (Optional)" at bounding box center [1243, 273] width 320 height 19
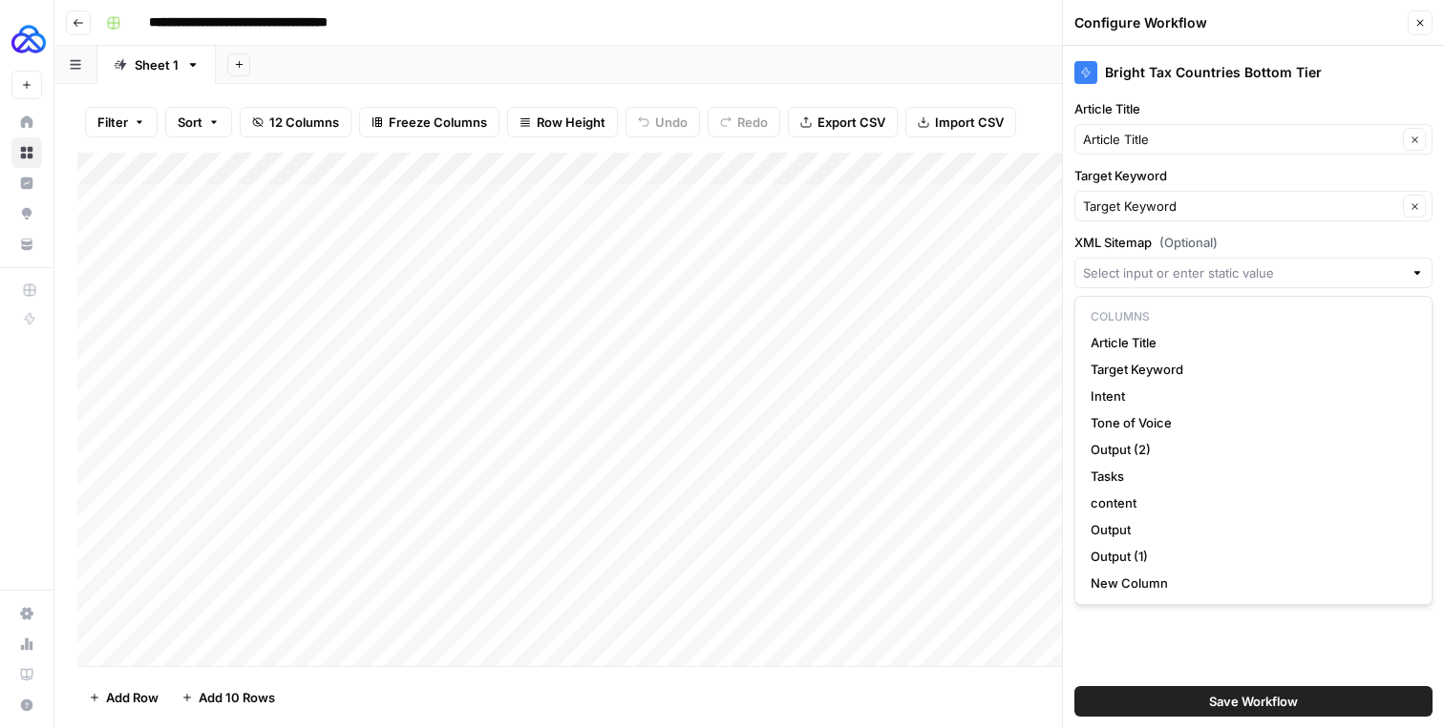
click at [1187, 625] on div "Bright Tax Countries Bottom Tier Article Title Article Title Clear Target Keywo…" at bounding box center [1253, 387] width 381 height 683
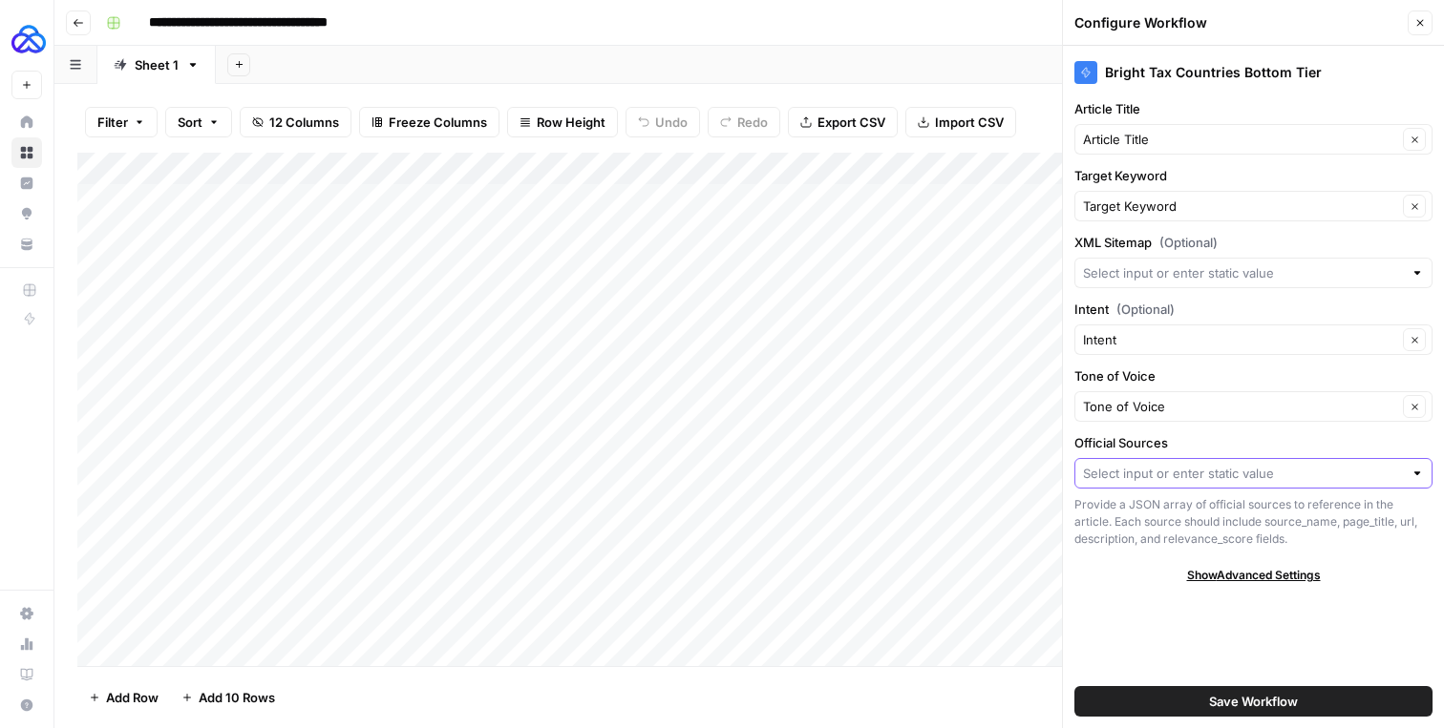
click at [1247, 468] on input "Official Sources" at bounding box center [1243, 473] width 320 height 19
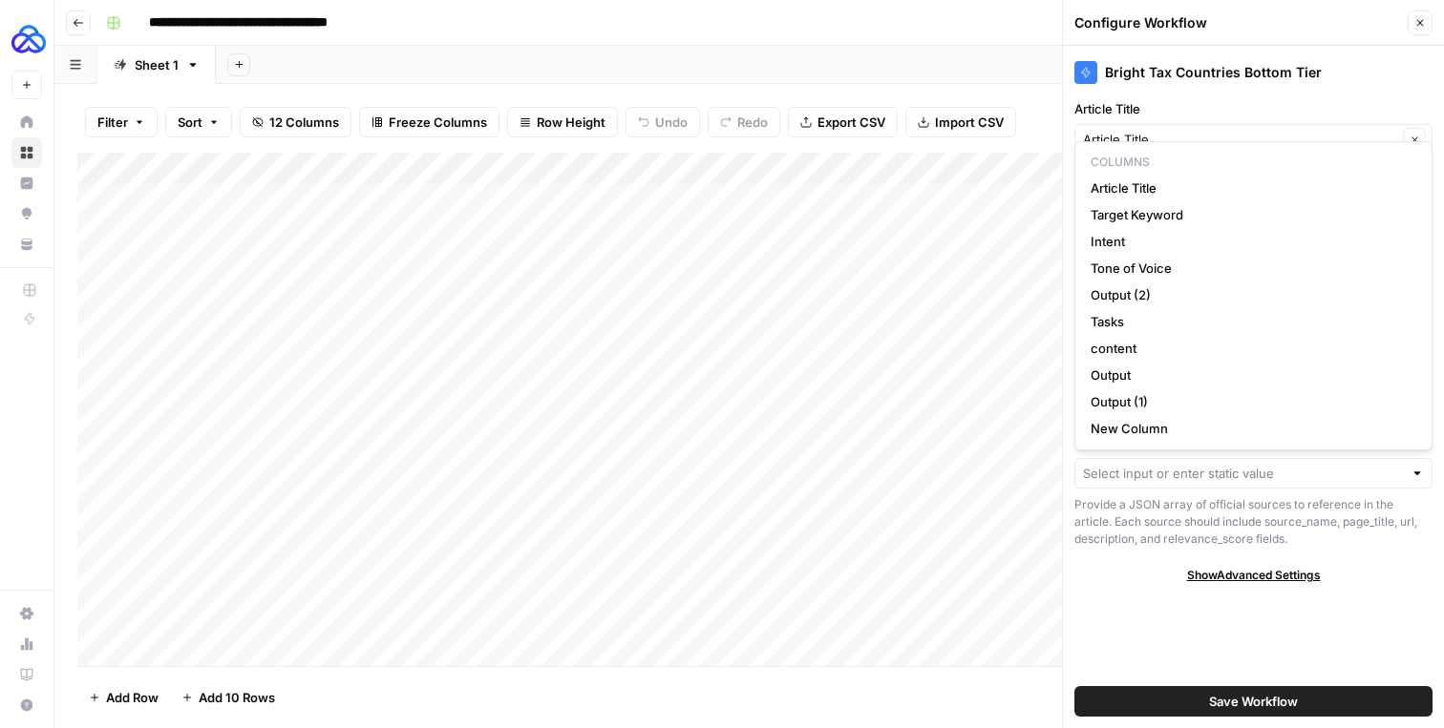
click at [1153, 553] on div "Bright Tax Countries Bottom Tier Article Title Article Title Clear Target Keywo…" at bounding box center [1253, 387] width 381 height 683
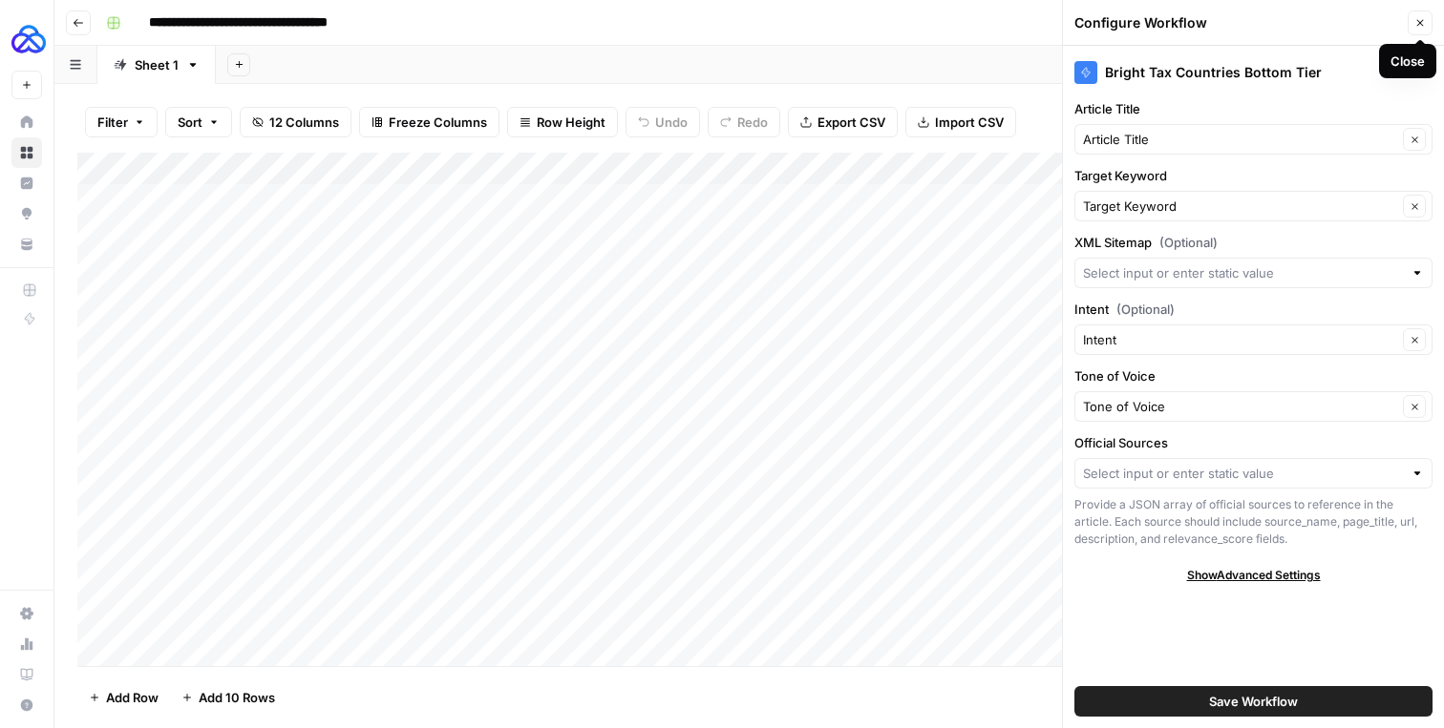
click at [1417, 18] on icon "button" at bounding box center [1419, 22] width 11 height 11
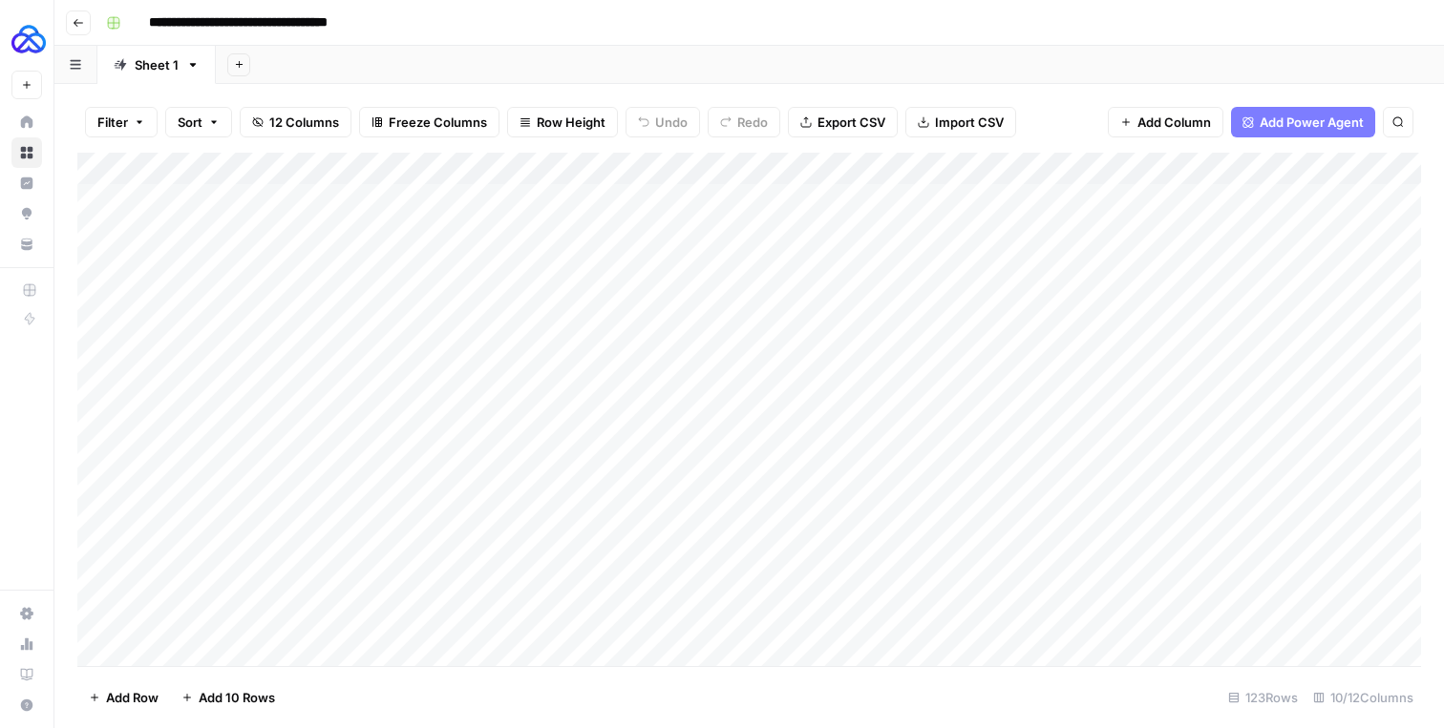
click at [960, 173] on div "Add Column" at bounding box center [748, 410] width 1343 height 514
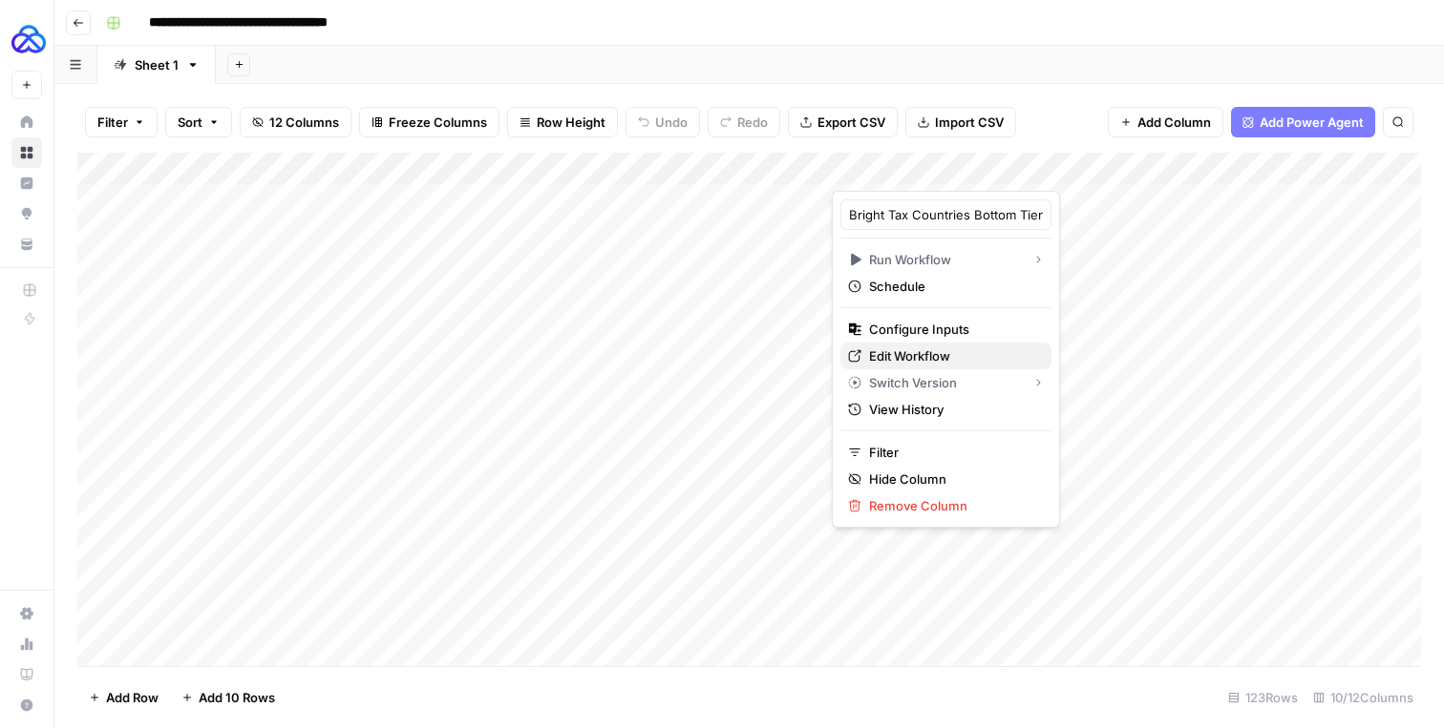
click at [907, 346] on link "Edit Workflow" at bounding box center [945, 356] width 211 height 27
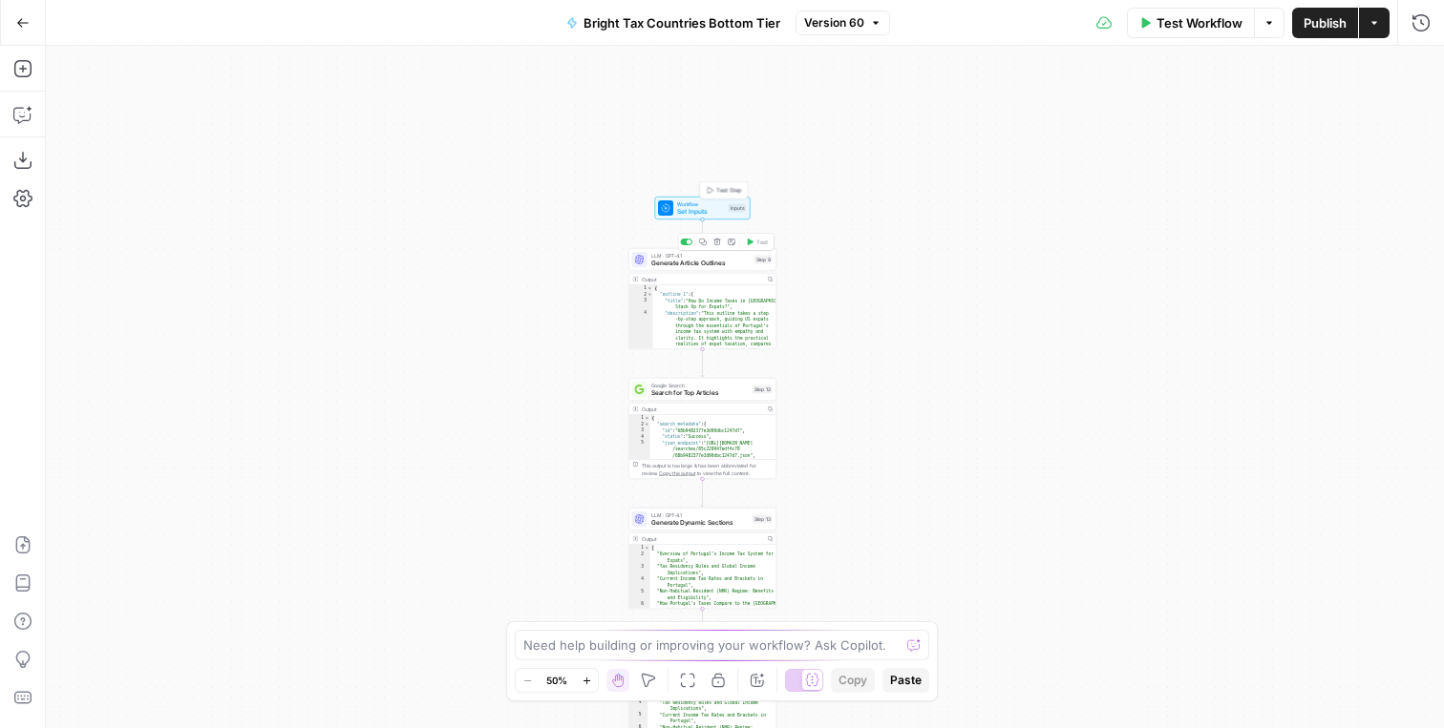
click at [695, 211] on span "Set Inputs" at bounding box center [701, 212] width 48 height 10
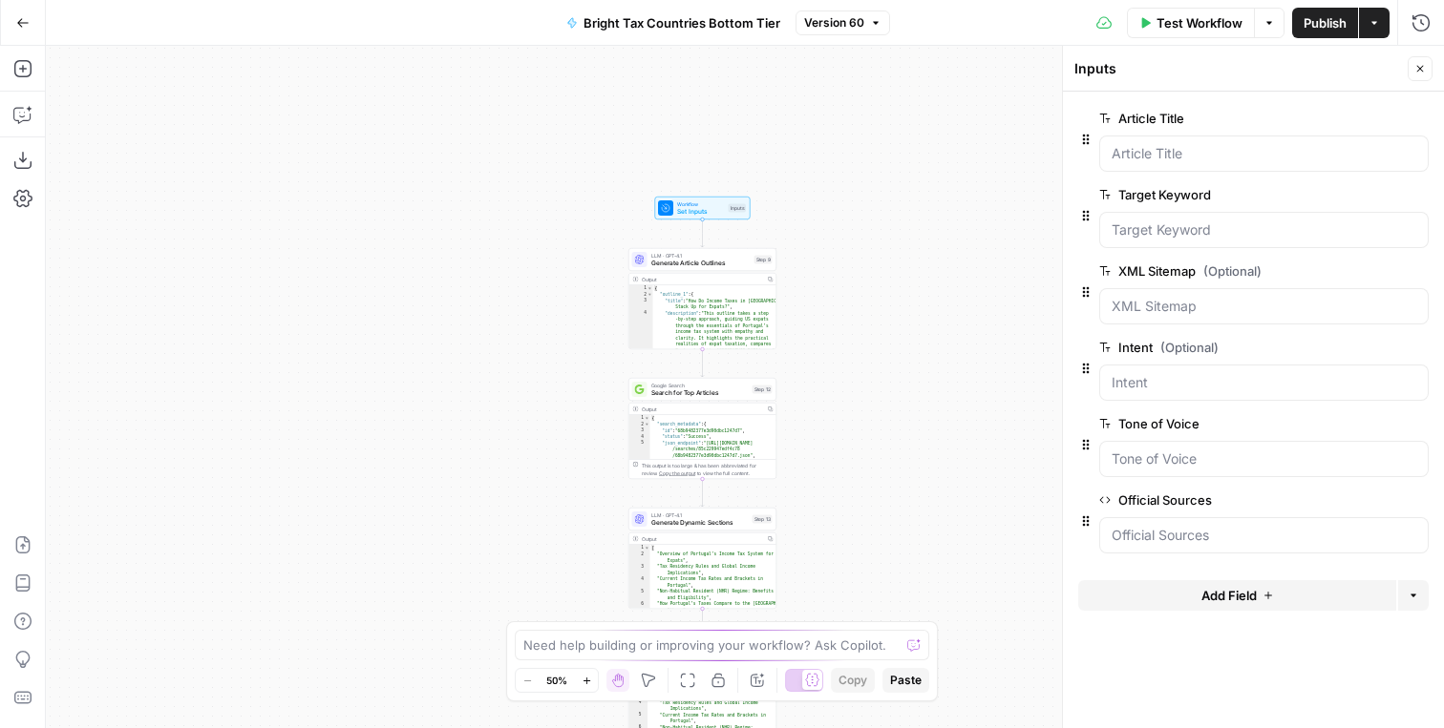
click at [1420, 269] on icon "button" at bounding box center [1417, 271] width 10 height 10
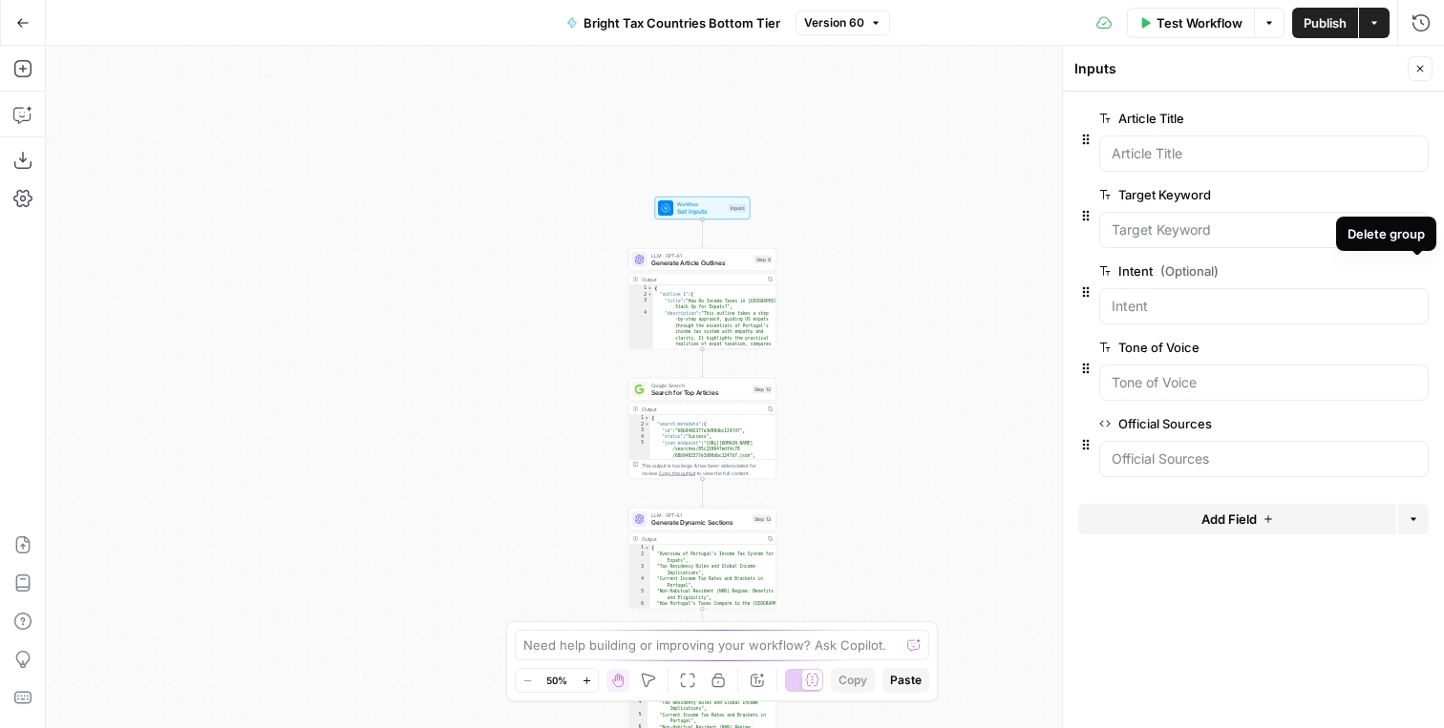
click at [1424, 265] on button "Delete group" at bounding box center [1416, 271] width 23 height 23
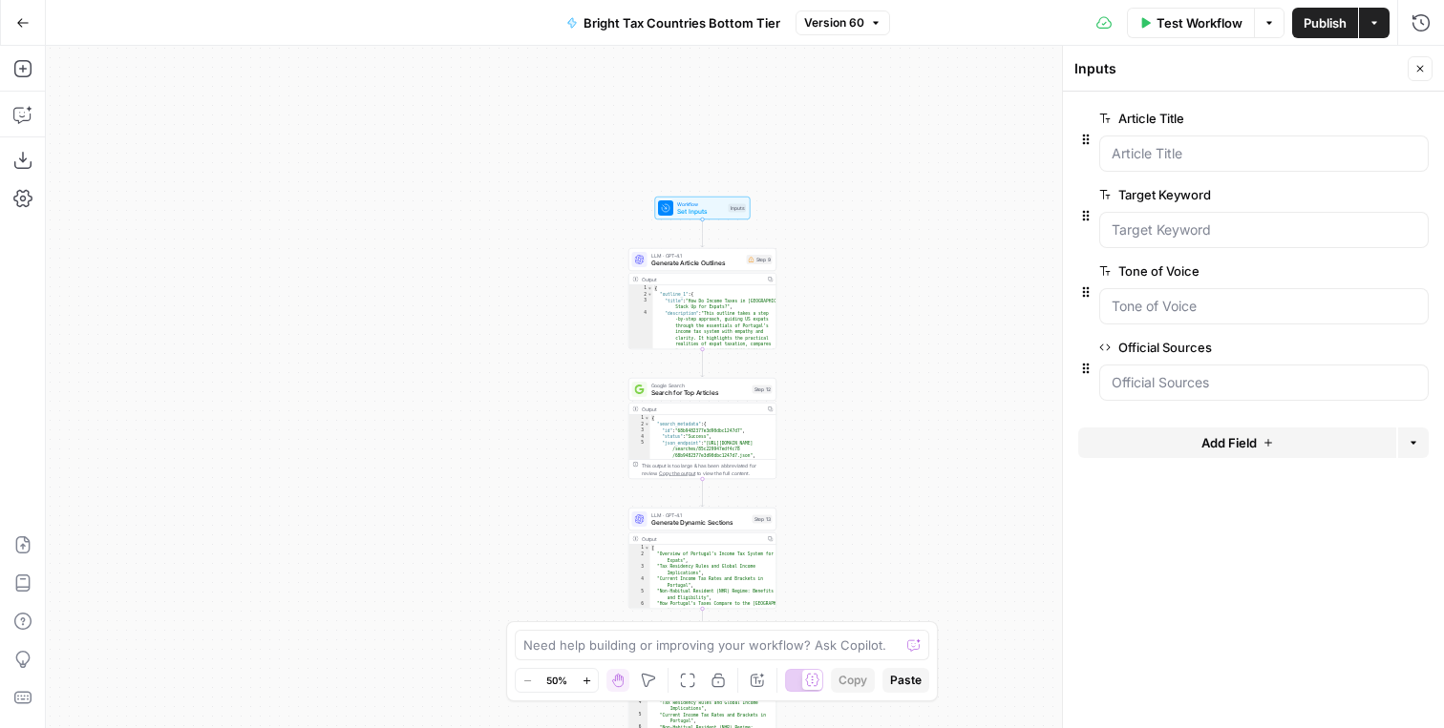
click at [1349, 349] on span "edit field" at bounding box center [1357, 347] width 42 height 15
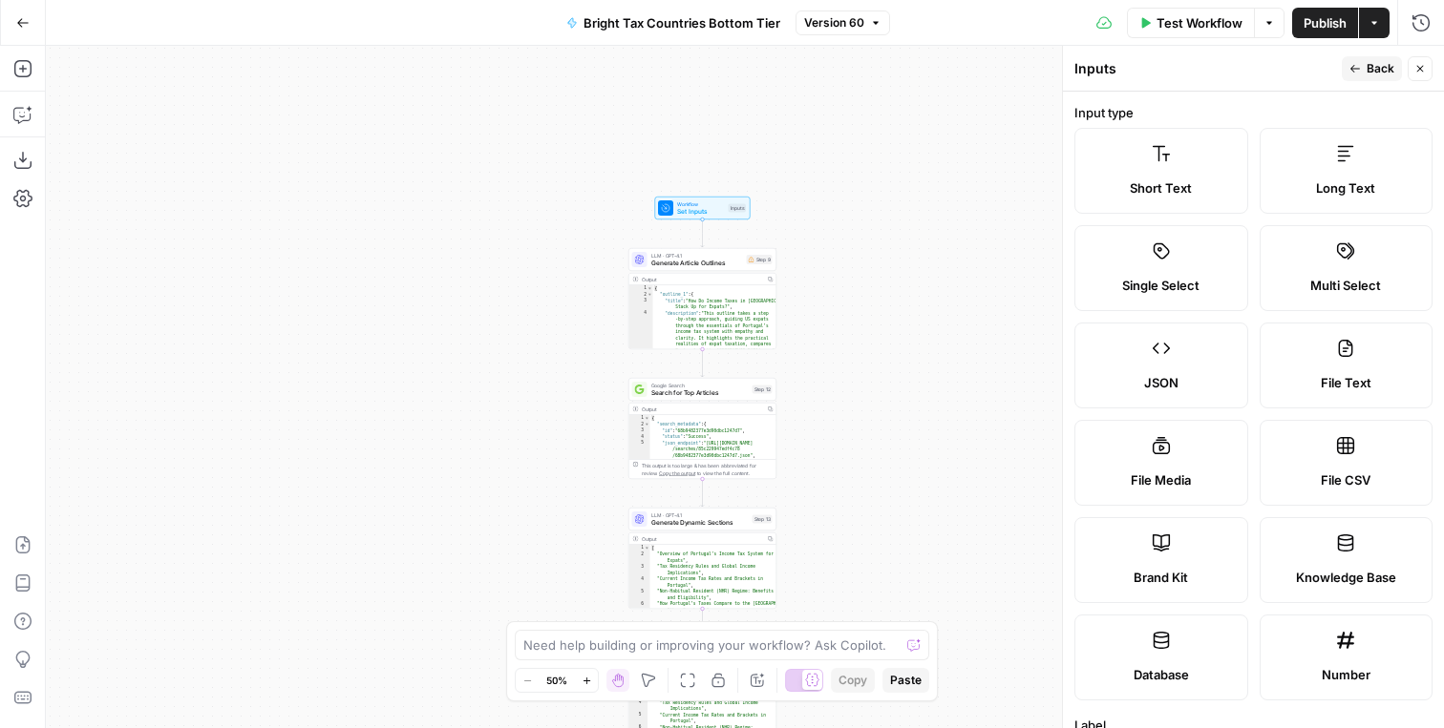
click at [1167, 165] on label "Short Text" at bounding box center [1161, 171] width 174 height 86
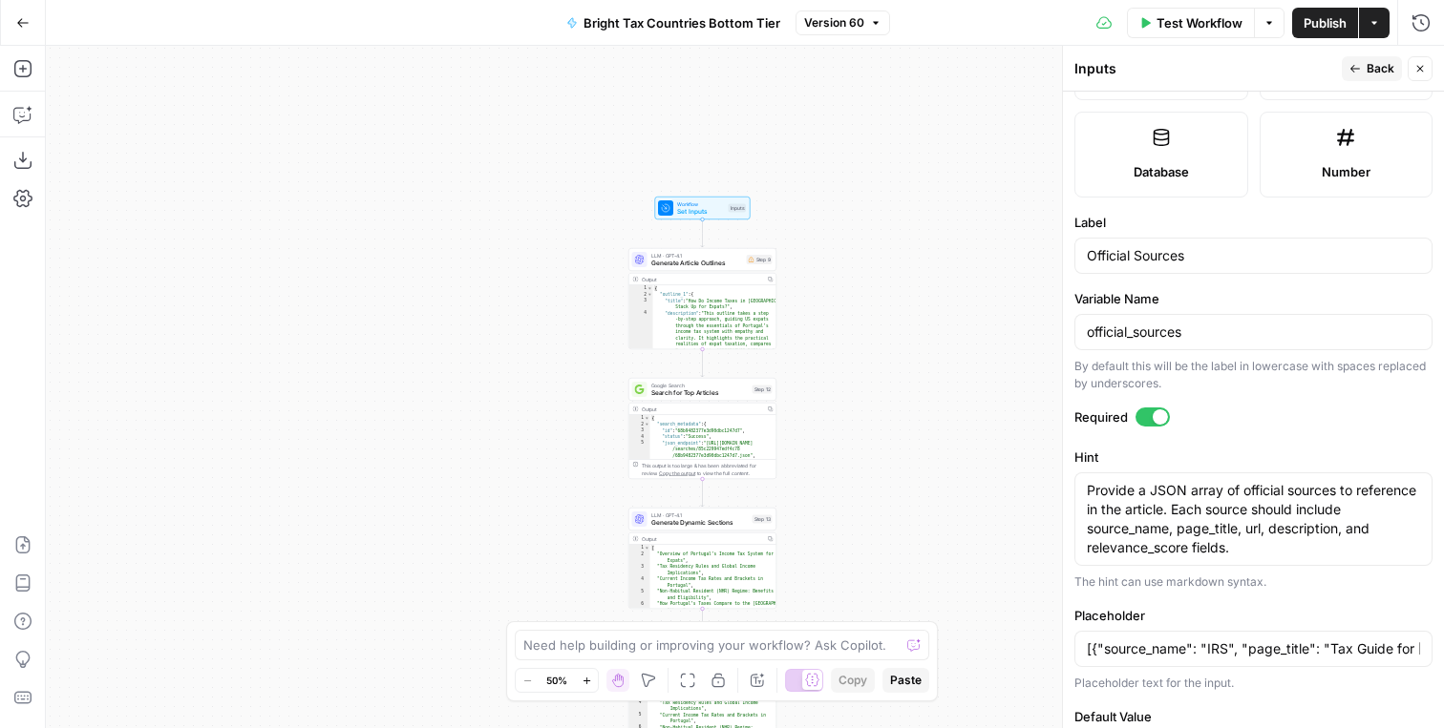
scroll to position [580, 0]
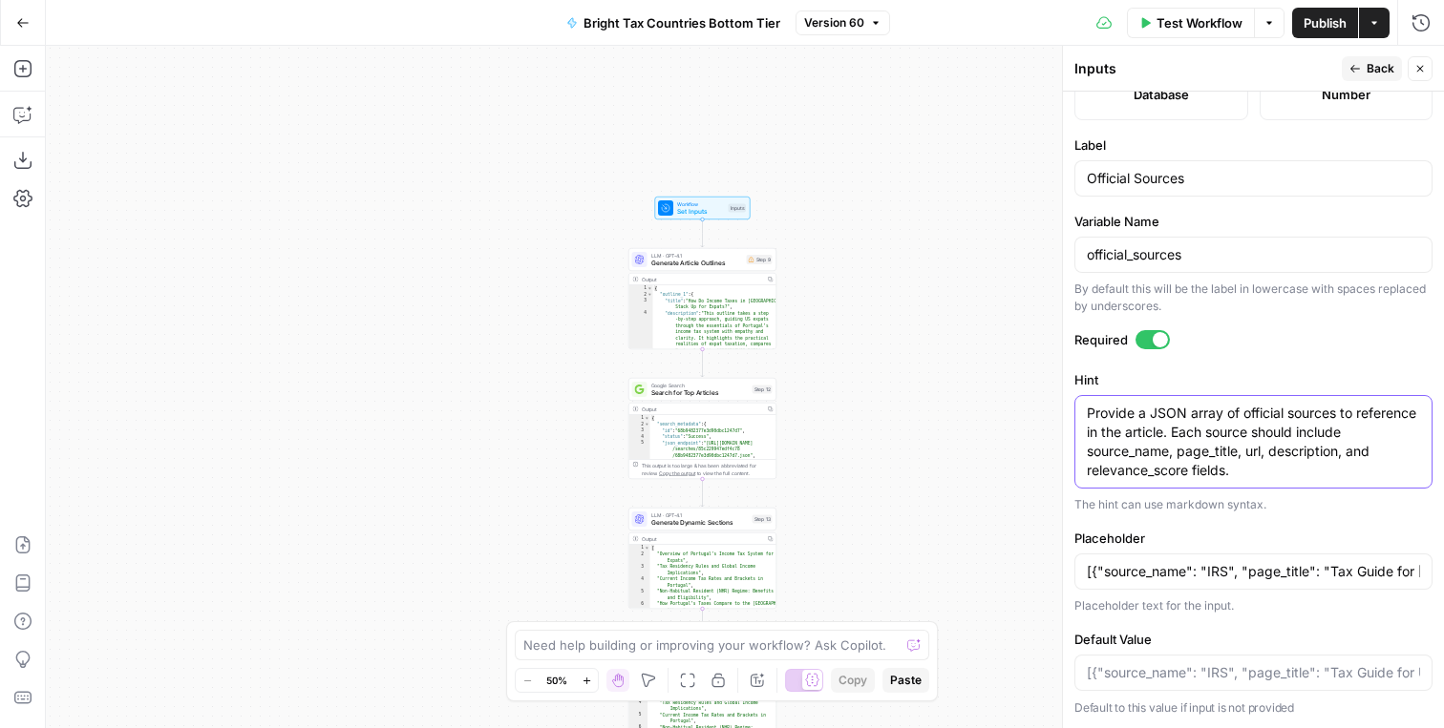
drag, startPoint x: 1218, startPoint y: 473, endPoint x: 1087, endPoint y: 396, distance: 152.3
click at [1087, 396] on div "Provide a JSON array of official sources to reference in the article. Each sour…" at bounding box center [1253, 442] width 358 height 94
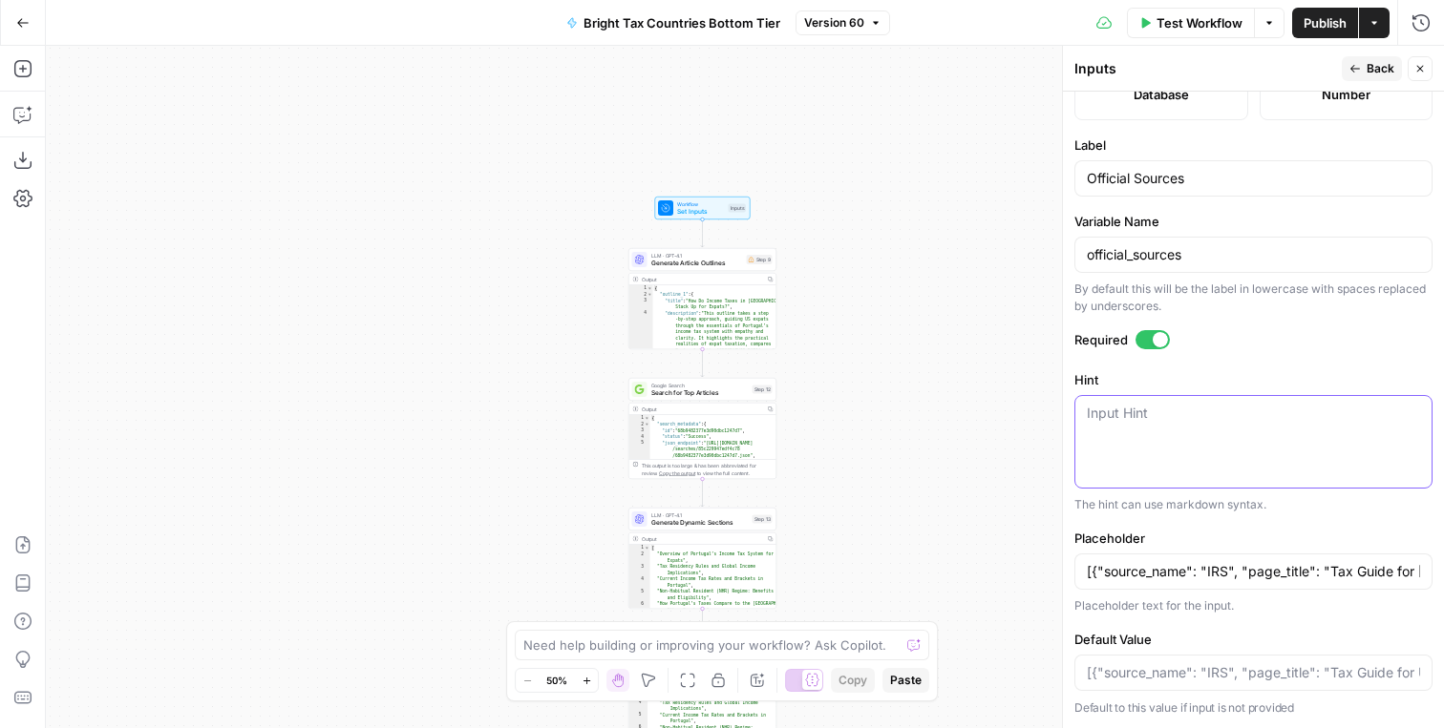
scroll to position [523, 0]
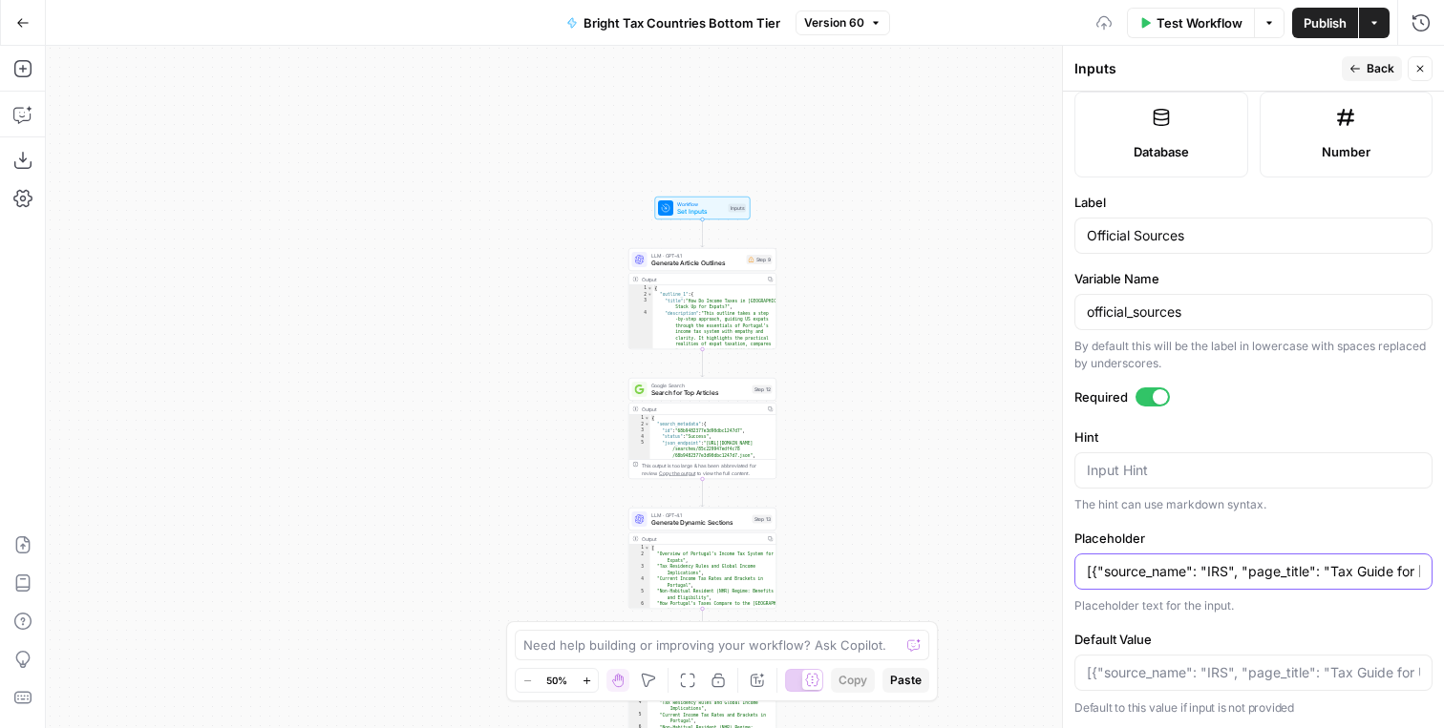
click at [1133, 564] on input "[{"source_name": "IRS", "page_title": "Tax Guide for US Citizens Abroad", "url"…" at bounding box center [1253, 571] width 333 height 19
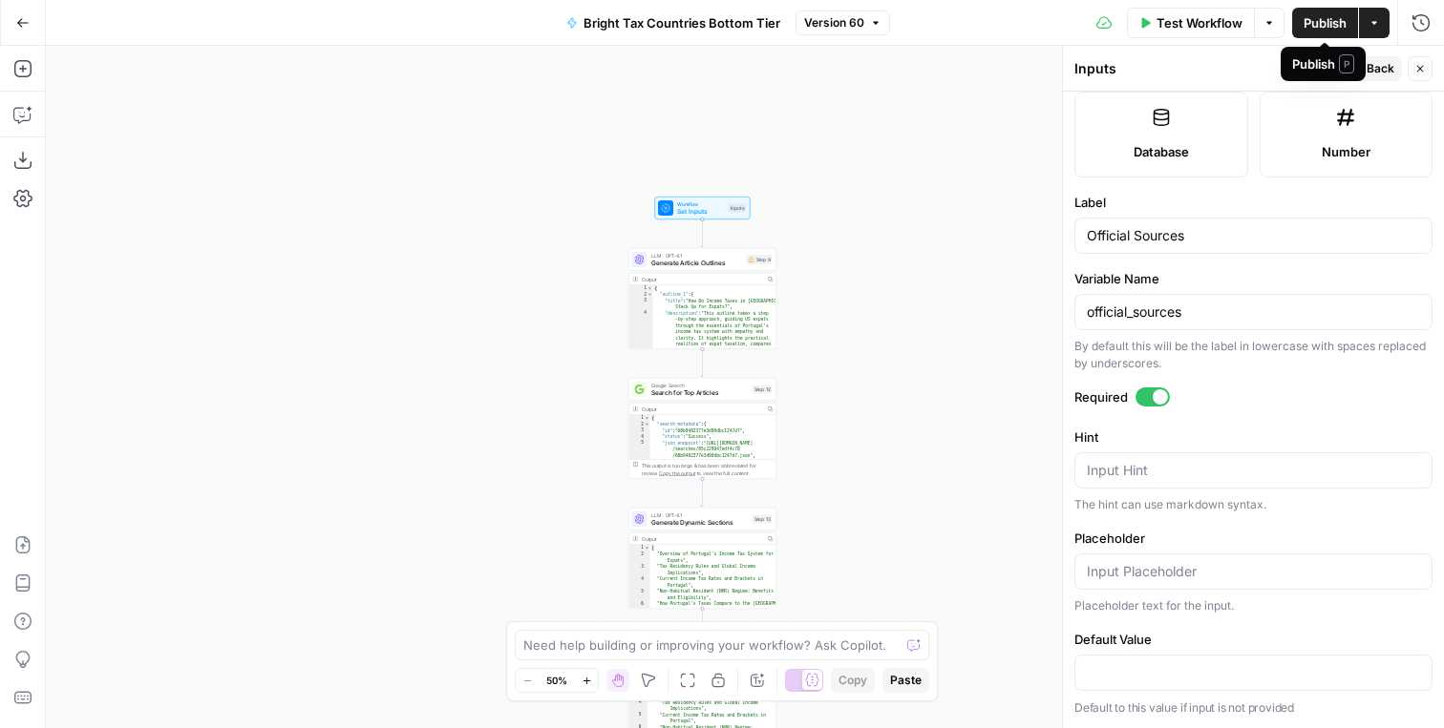
click at [1330, 28] on span "Publish" at bounding box center [1324, 22] width 43 height 19
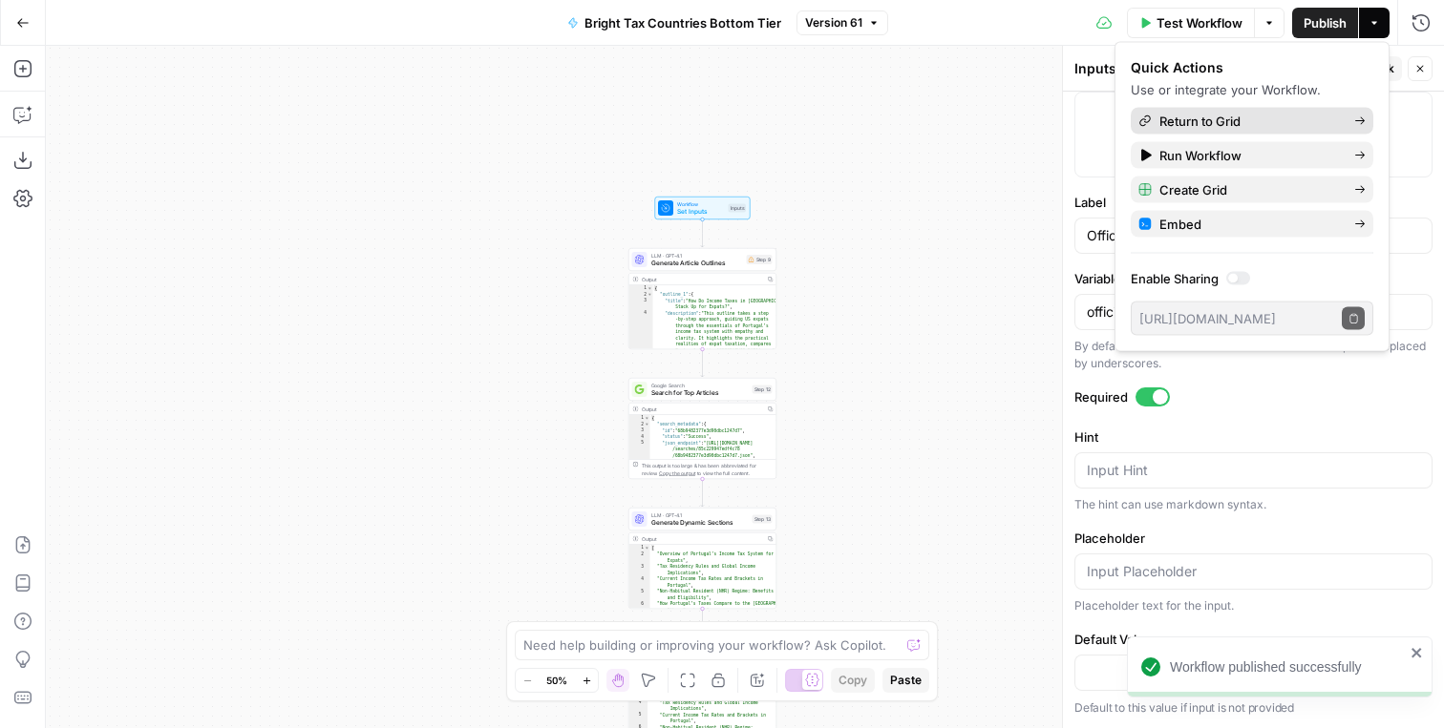
click at [1238, 120] on span "Return to Grid" at bounding box center [1248, 121] width 179 height 19
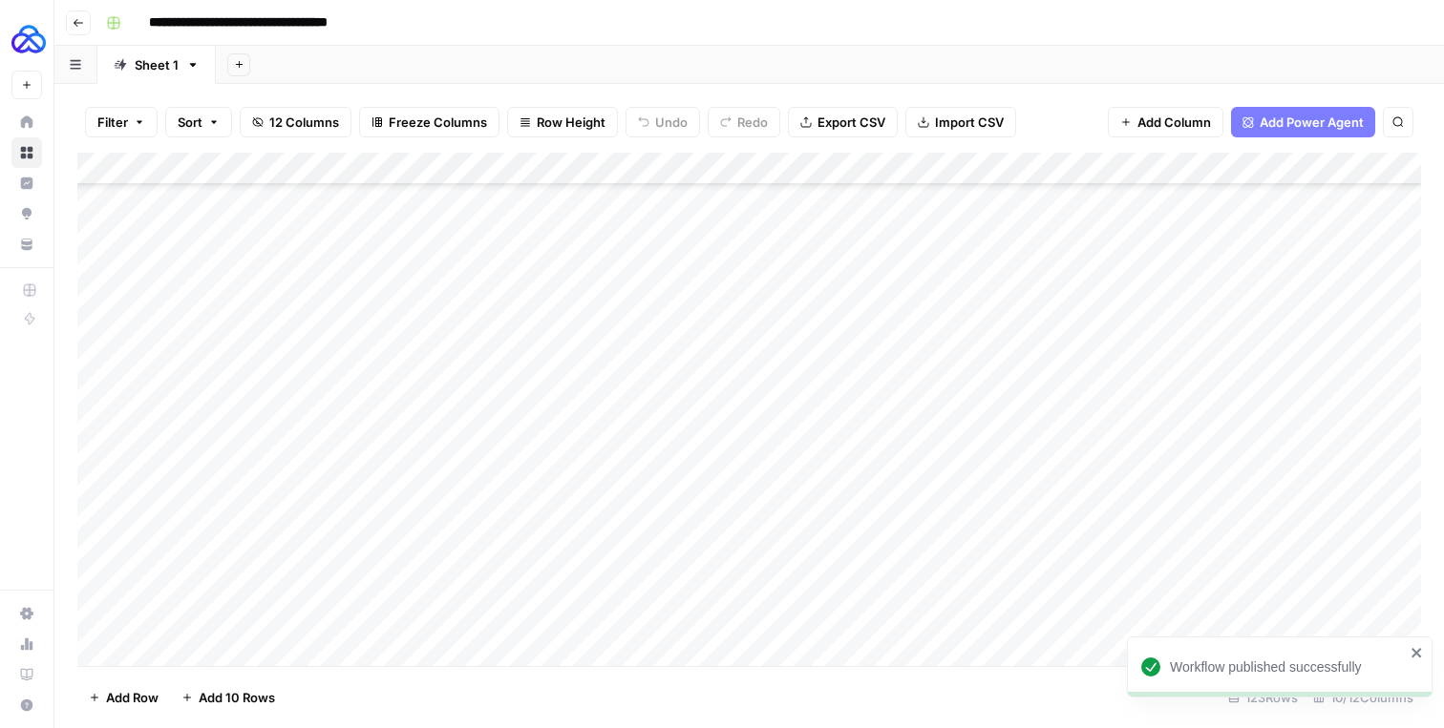
scroll to position [182, 0]
click at [648, 174] on div "Add Column" at bounding box center [748, 410] width 1343 height 514
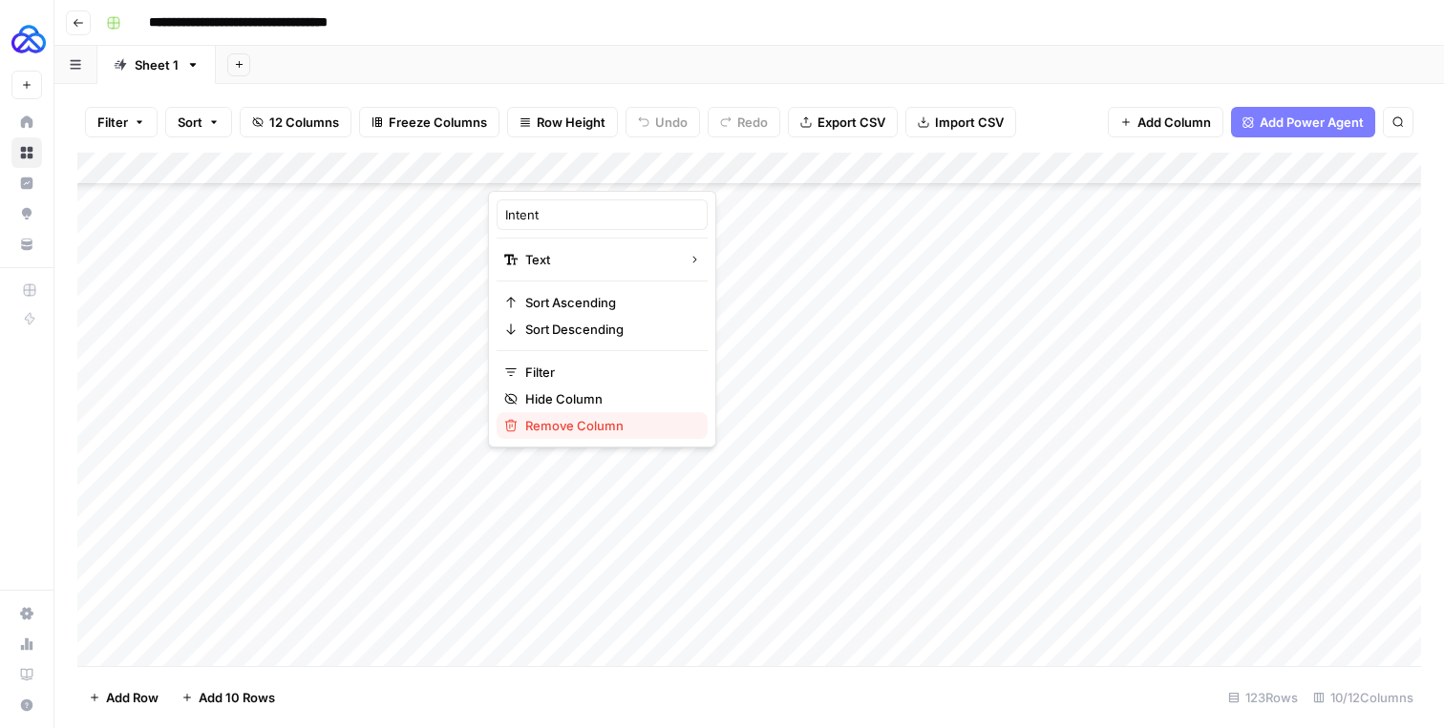
click at [570, 429] on span "Remove Column" at bounding box center [608, 425] width 167 height 19
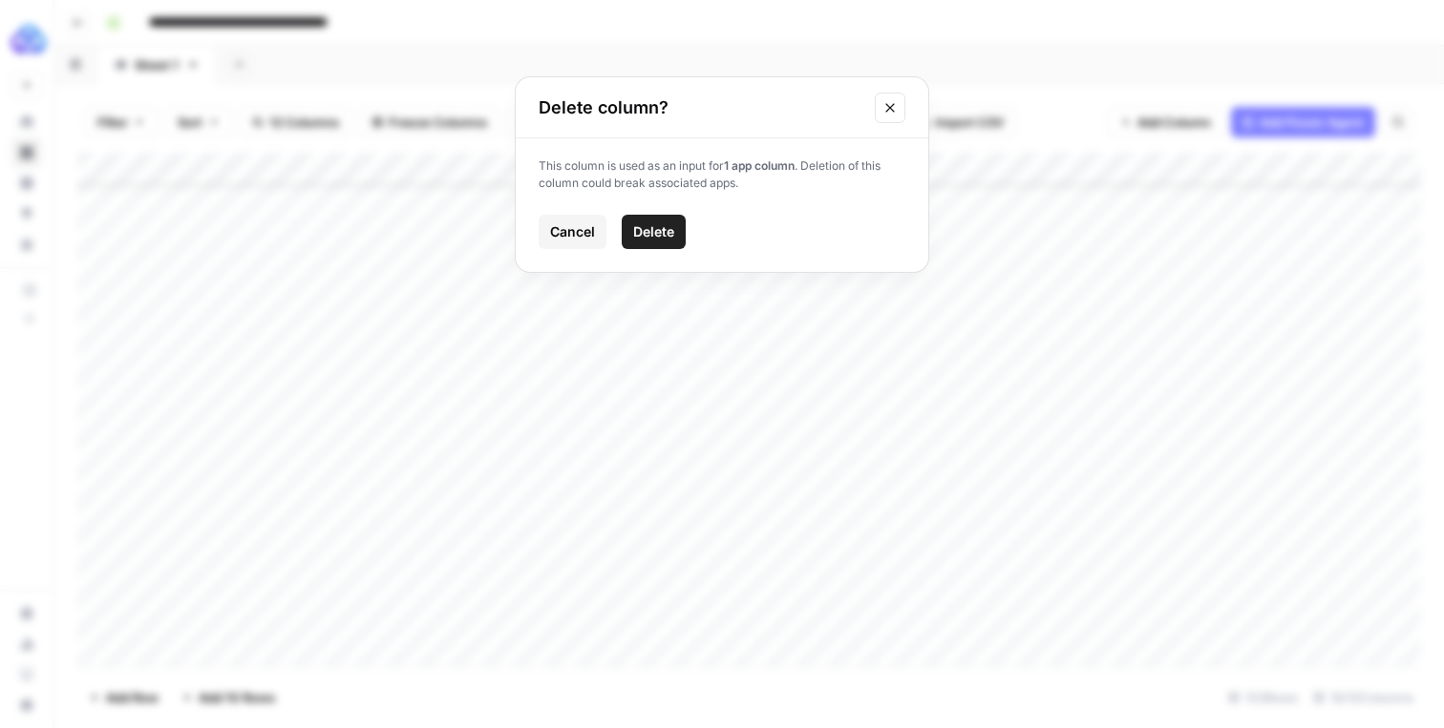
click at [646, 234] on span "Delete" at bounding box center [653, 231] width 41 height 19
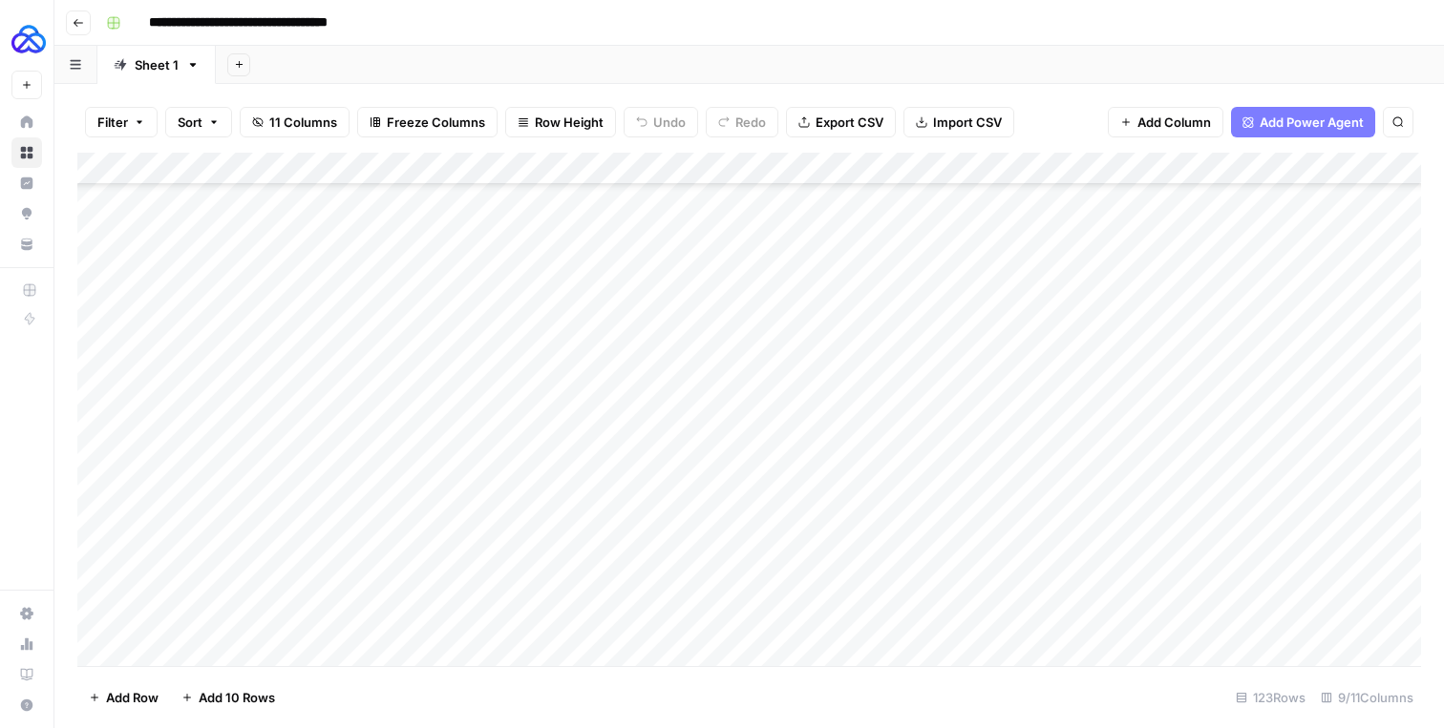
click at [643, 163] on div "Add Column" at bounding box center [748, 410] width 1343 height 514
click at [559, 630] on div "Add Column" at bounding box center [748, 410] width 1343 height 514
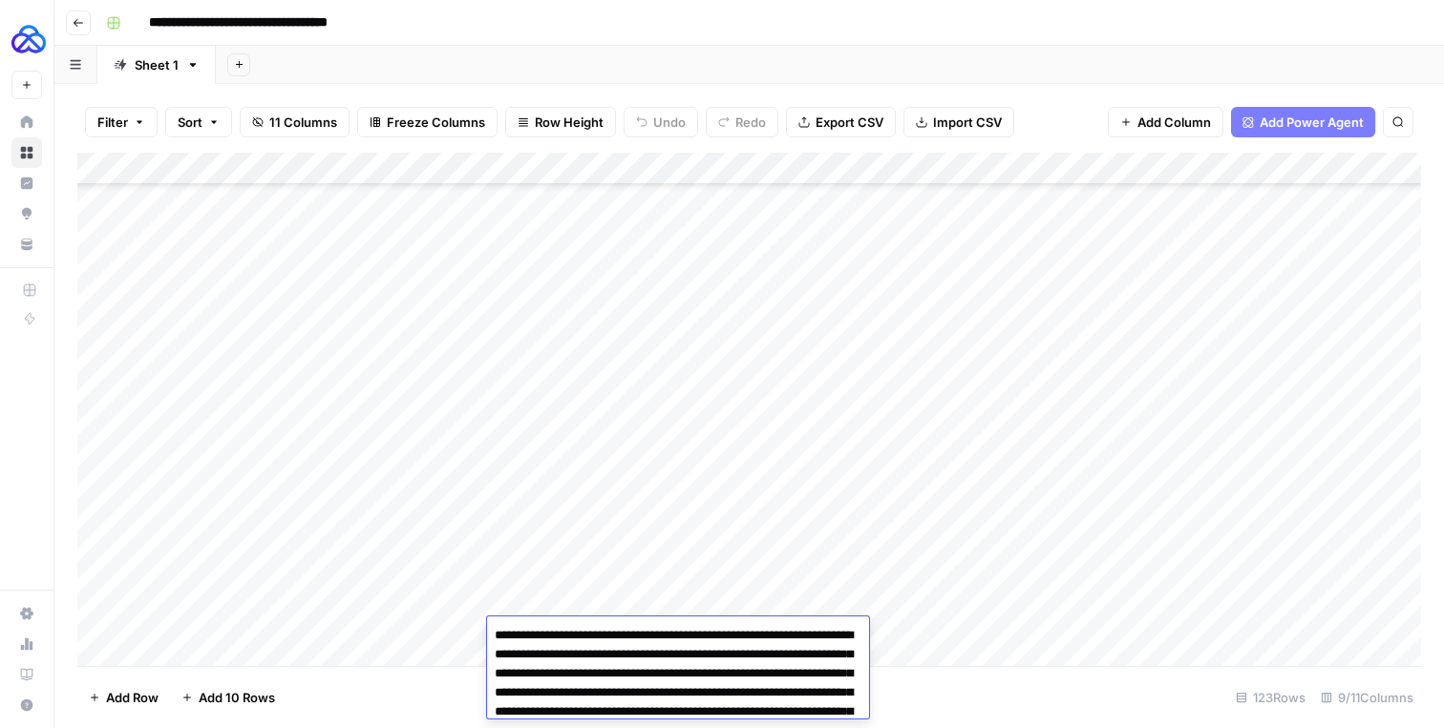
scroll to position [83, 0]
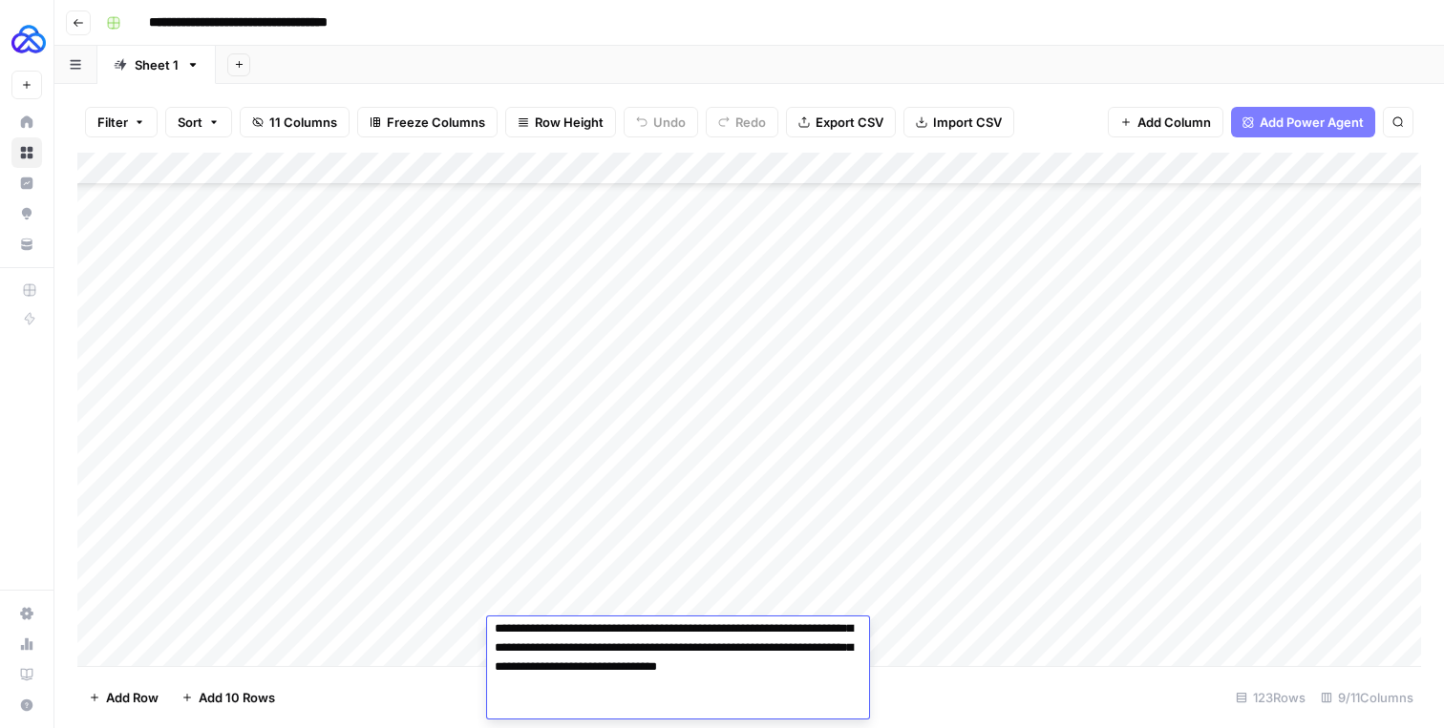
click at [790, 167] on div "Add Column" at bounding box center [748, 410] width 1343 height 514
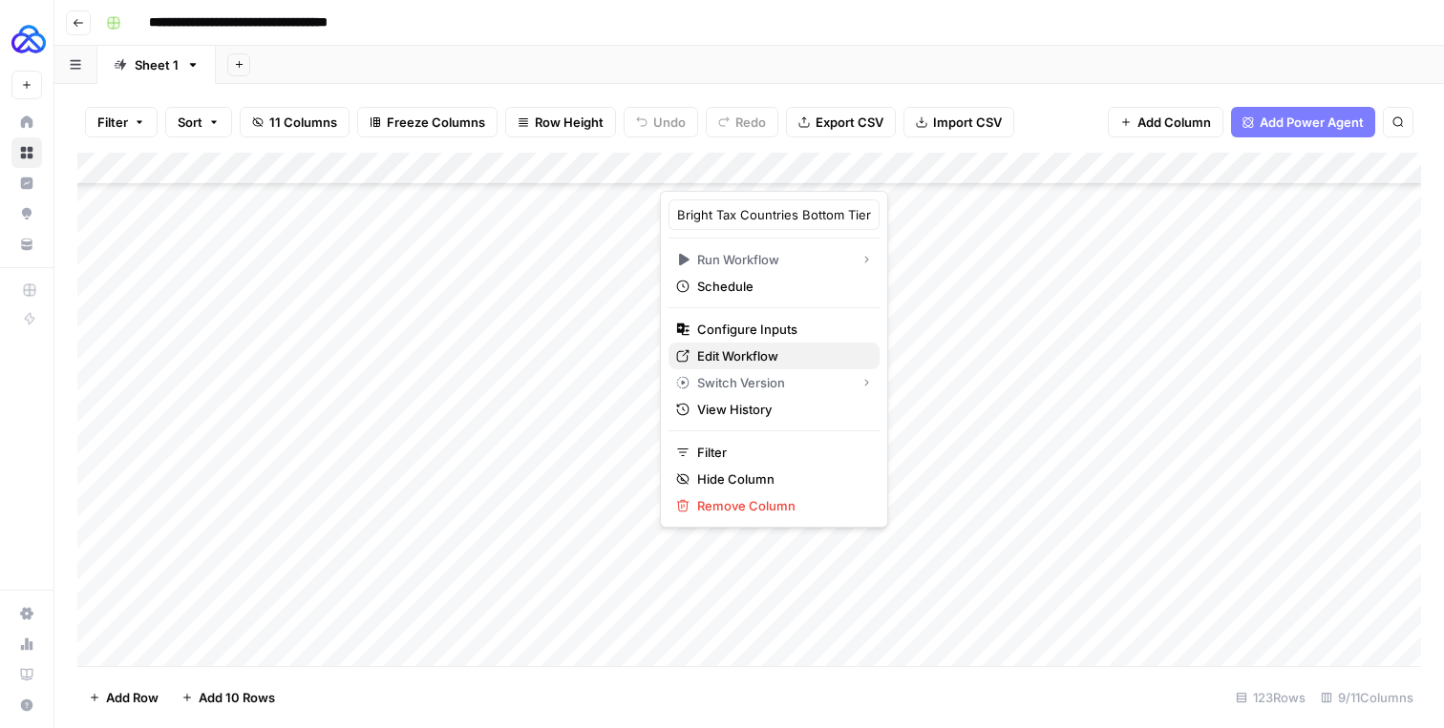
click at [724, 355] on span "Edit Workflow" at bounding box center [780, 356] width 167 height 19
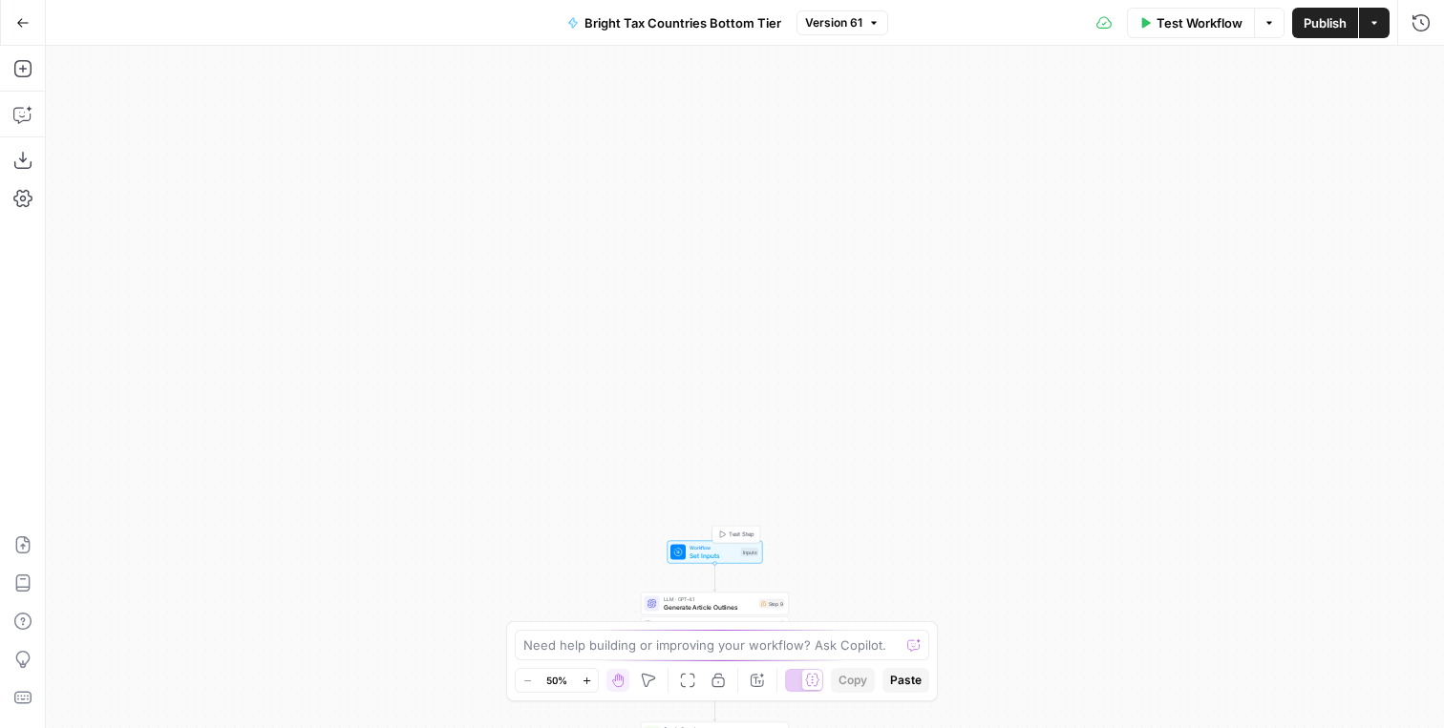
click at [688, 559] on div "Workflow Set Inputs Inputs Test Step" at bounding box center [714, 552] width 88 height 16
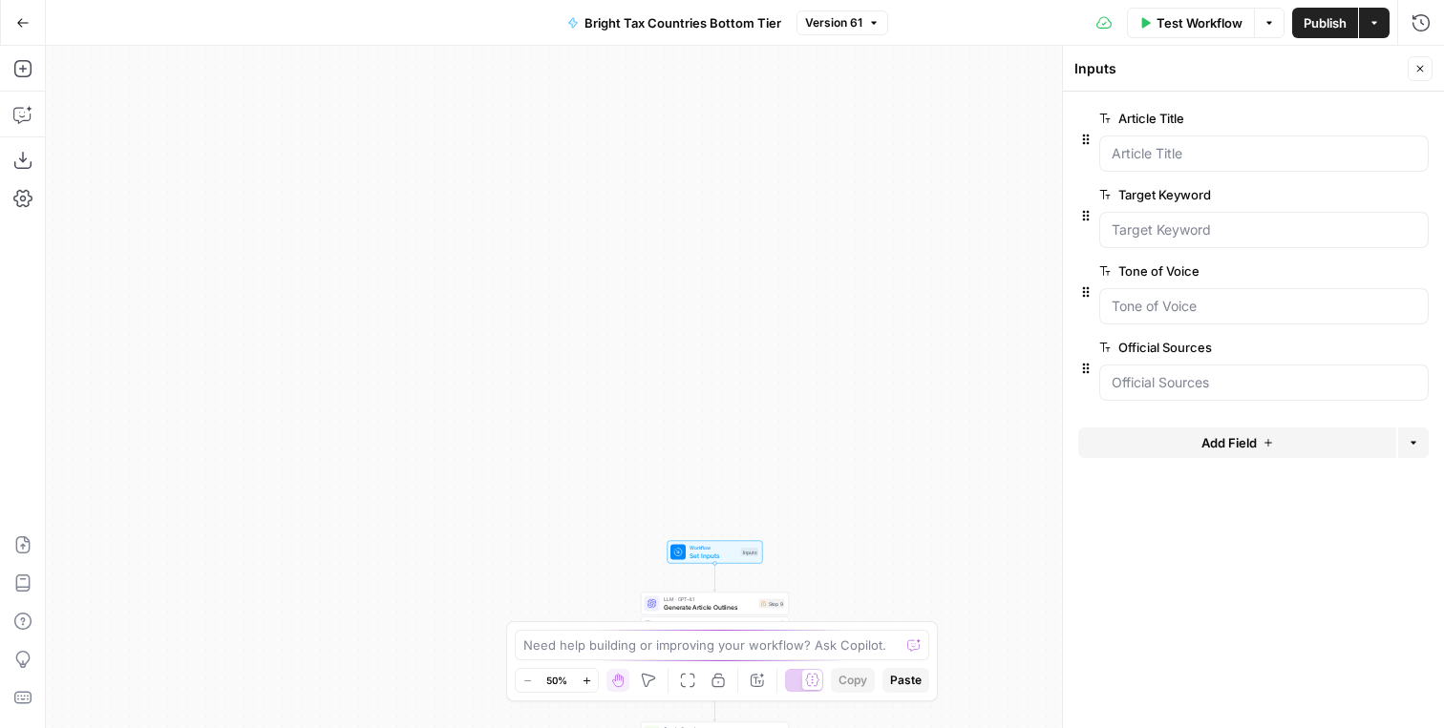
click at [1376, 264] on span "edit field" at bounding box center [1357, 271] width 42 height 15
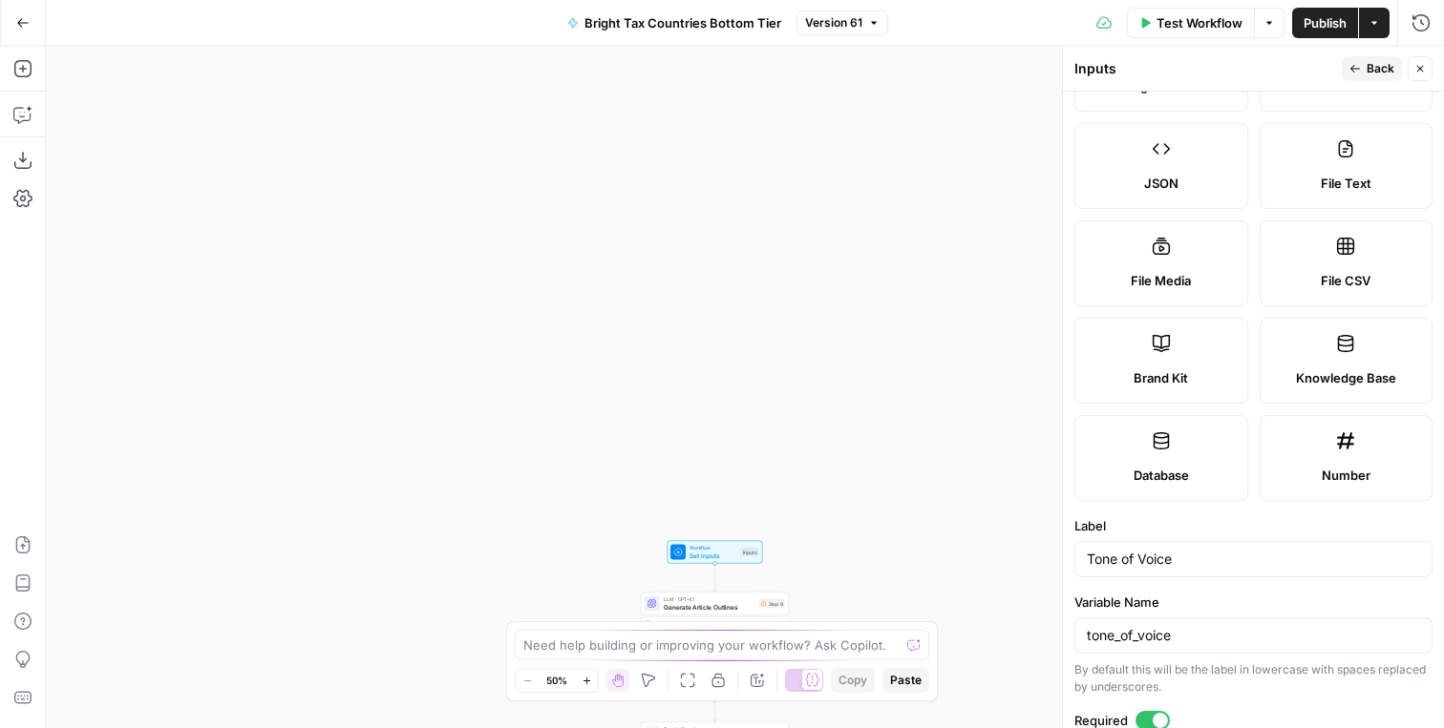
scroll to position [523, 0]
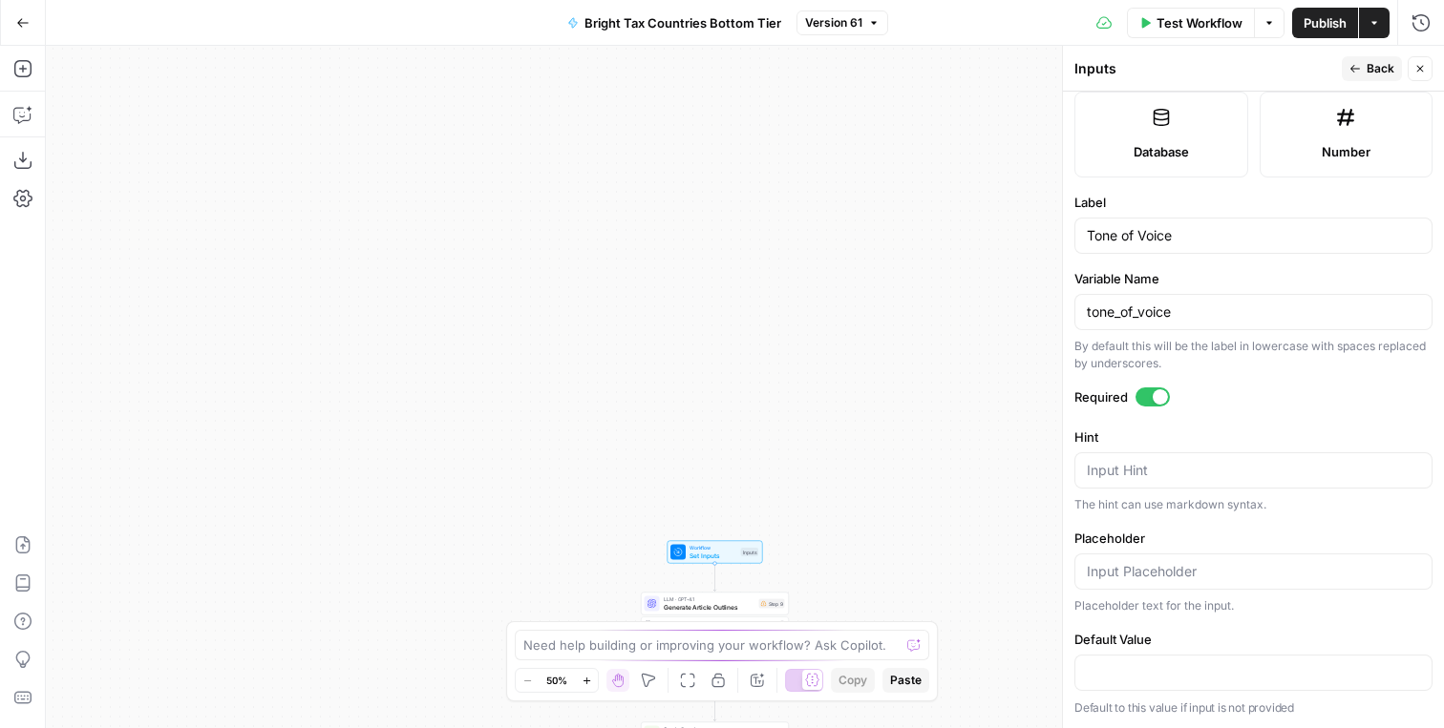
click at [1131, 659] on div at bounding box center [1253, 673] width 358 height 36
paste input "Professional yet Personable: Communicate with expert authority while staying fr…"
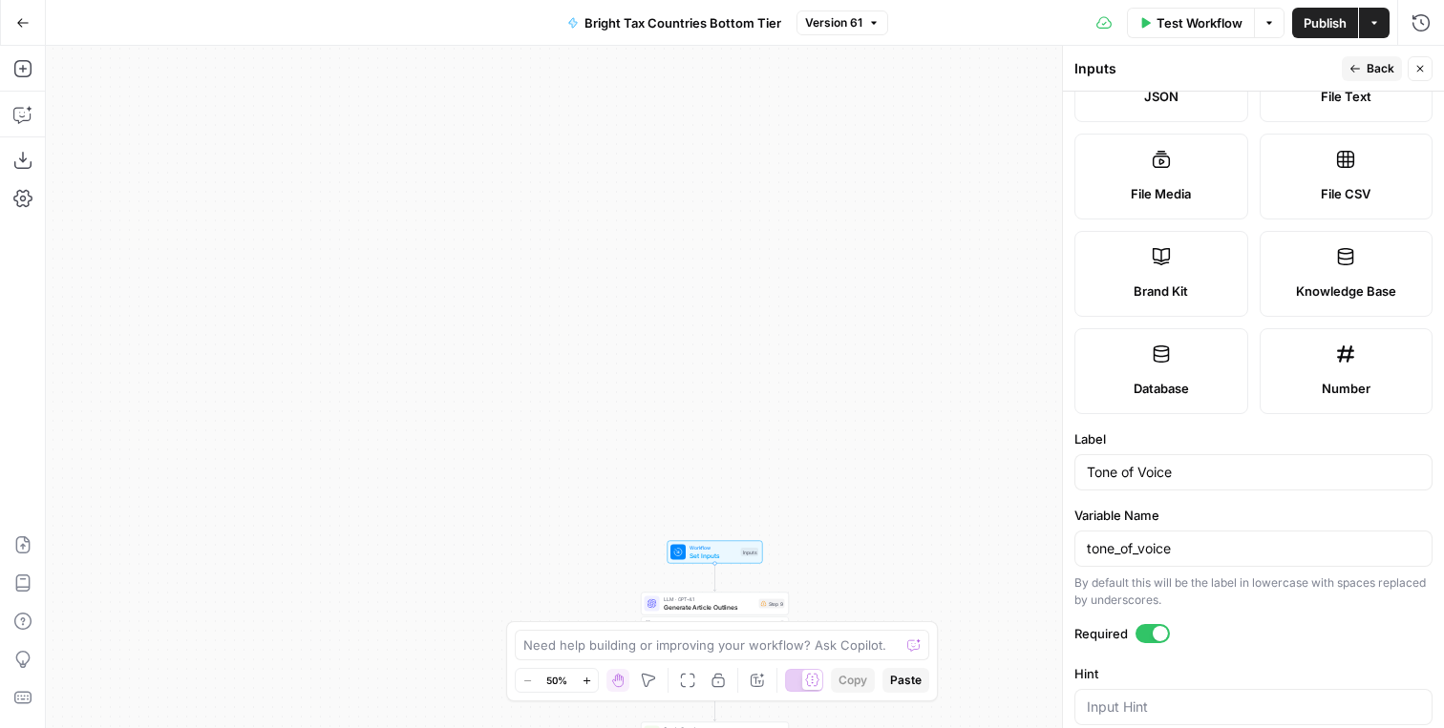
scroll to position [0, 0]
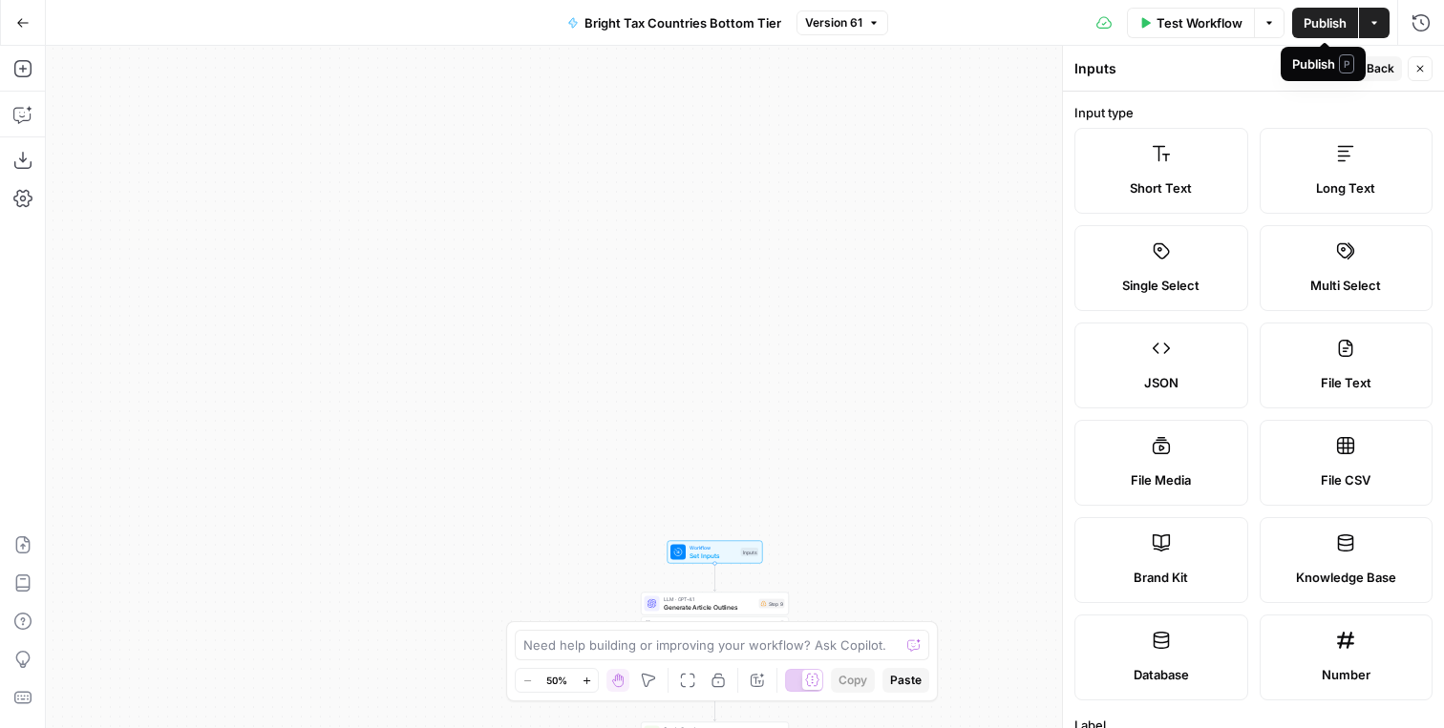
type input "Professional yet Personable: Communicate with expert authority while staying fr…"
click at [1318, 19] on span "Publish" at bounding box center [1324, 22] width 43 height 19
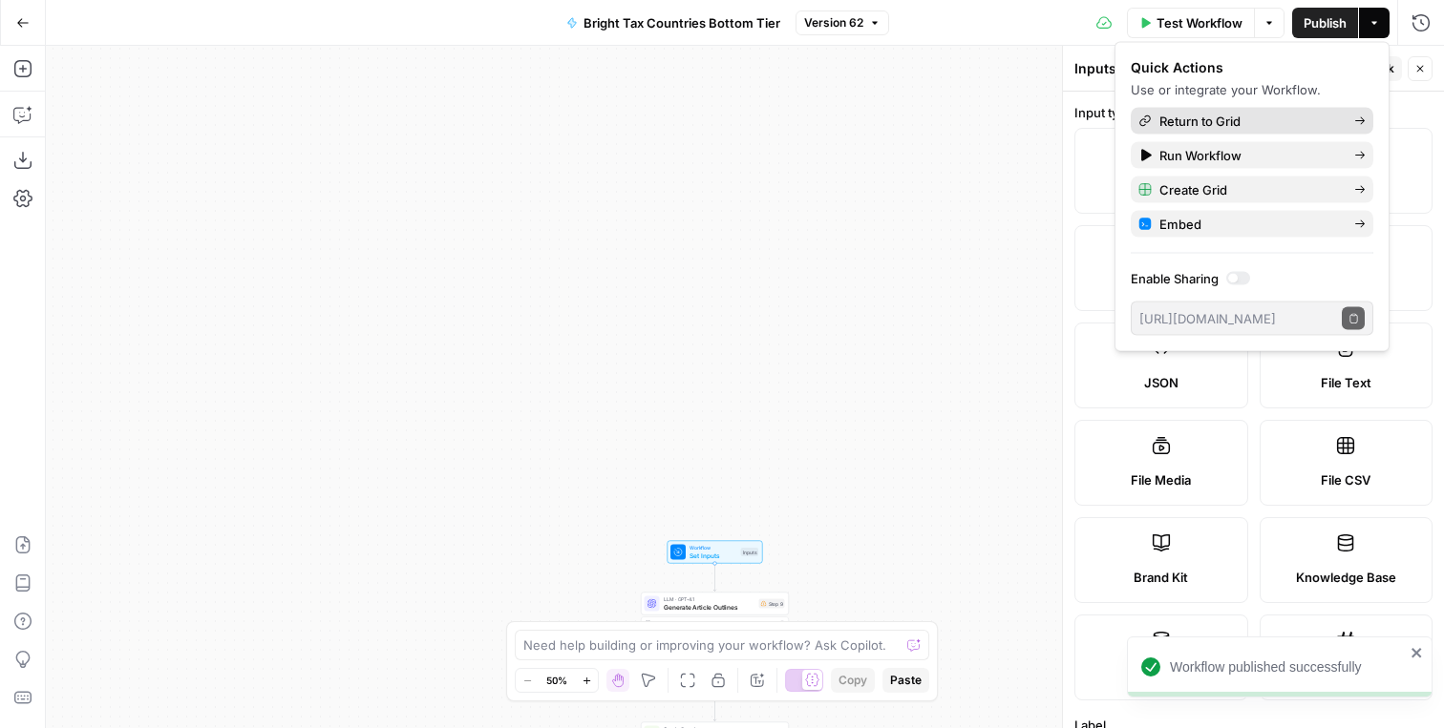
click at [1235, 120] on span "Return to Grid" at bounding box center [1248, 121] width 179 height 19
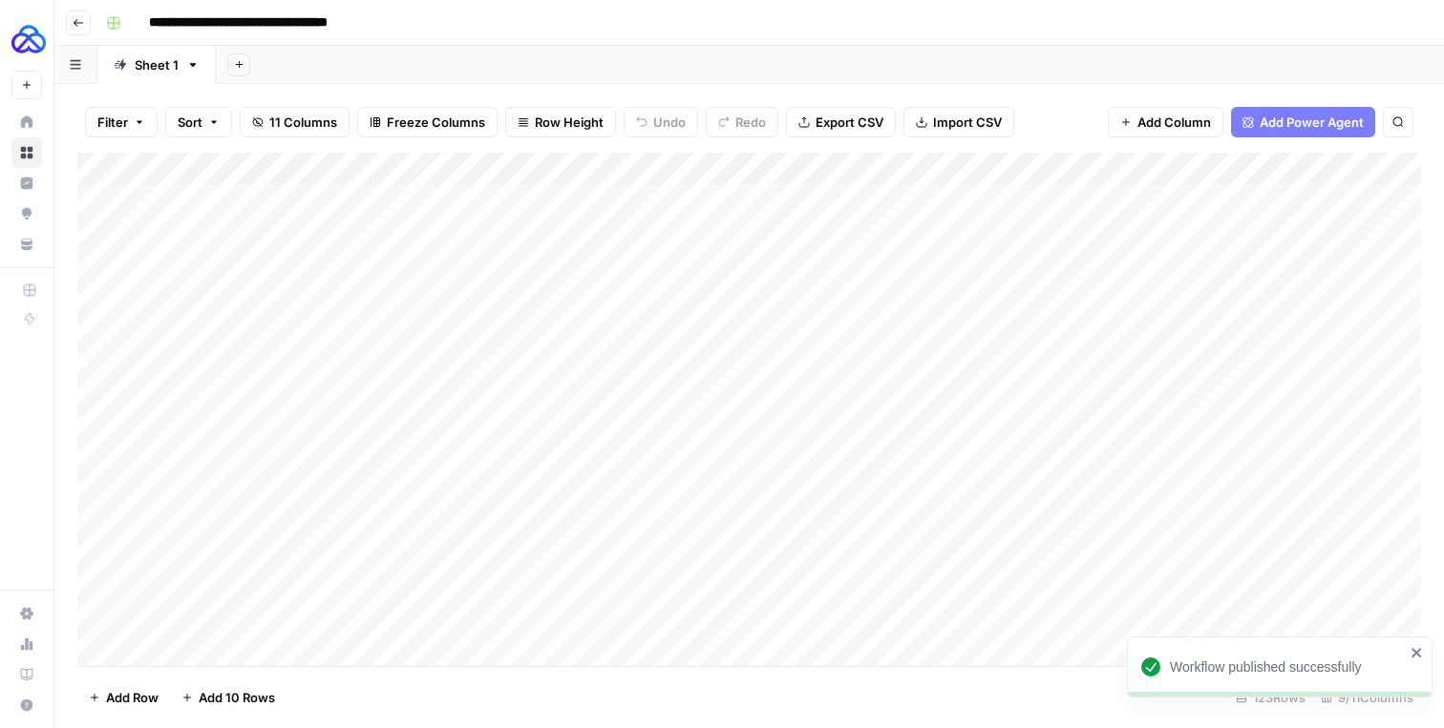
click at [646, 164] on div "Add Column" at bounding box center [748, 410] width 1343 height 514
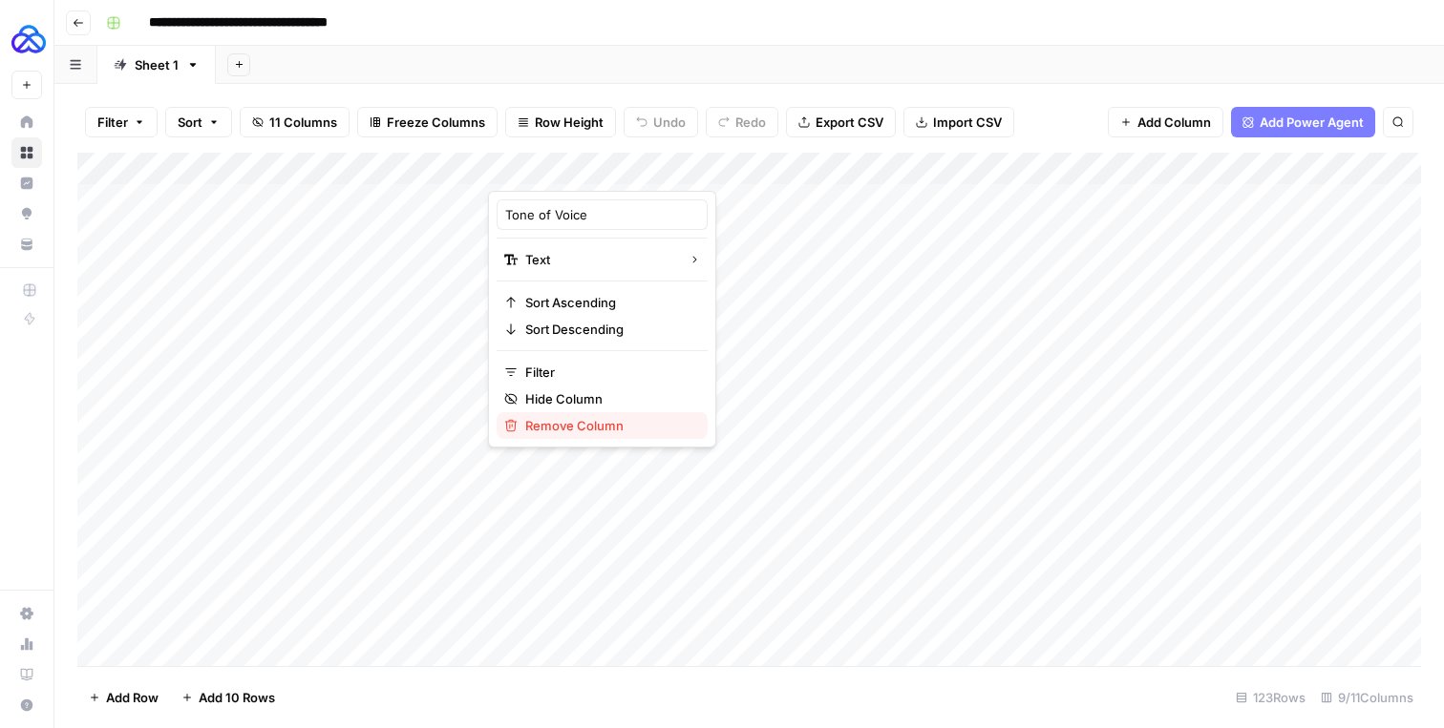
click at [568, 420] on span "Remove Column" at bounding box center [608, 425] width 167 height 19
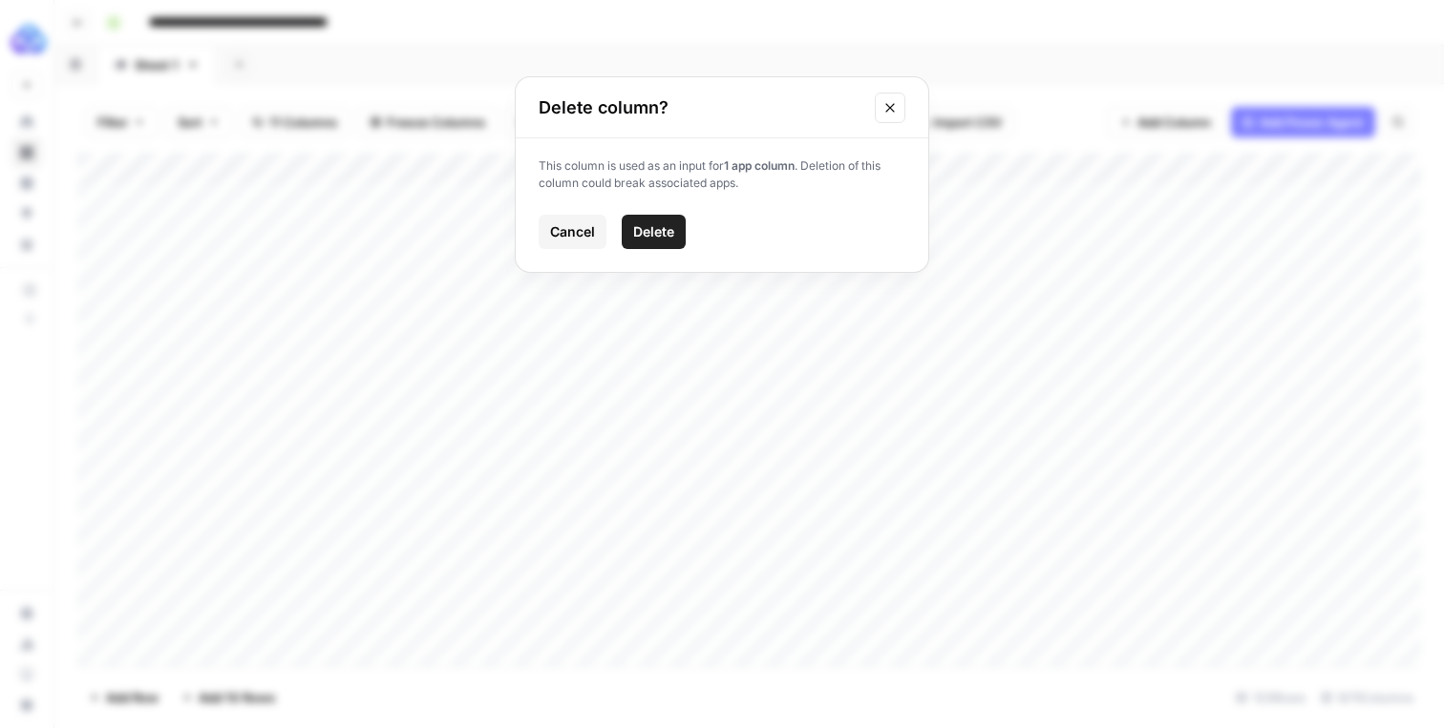
click at [644, 228] on span "Delete" at bounding box center [653, 231] width 41 height 19
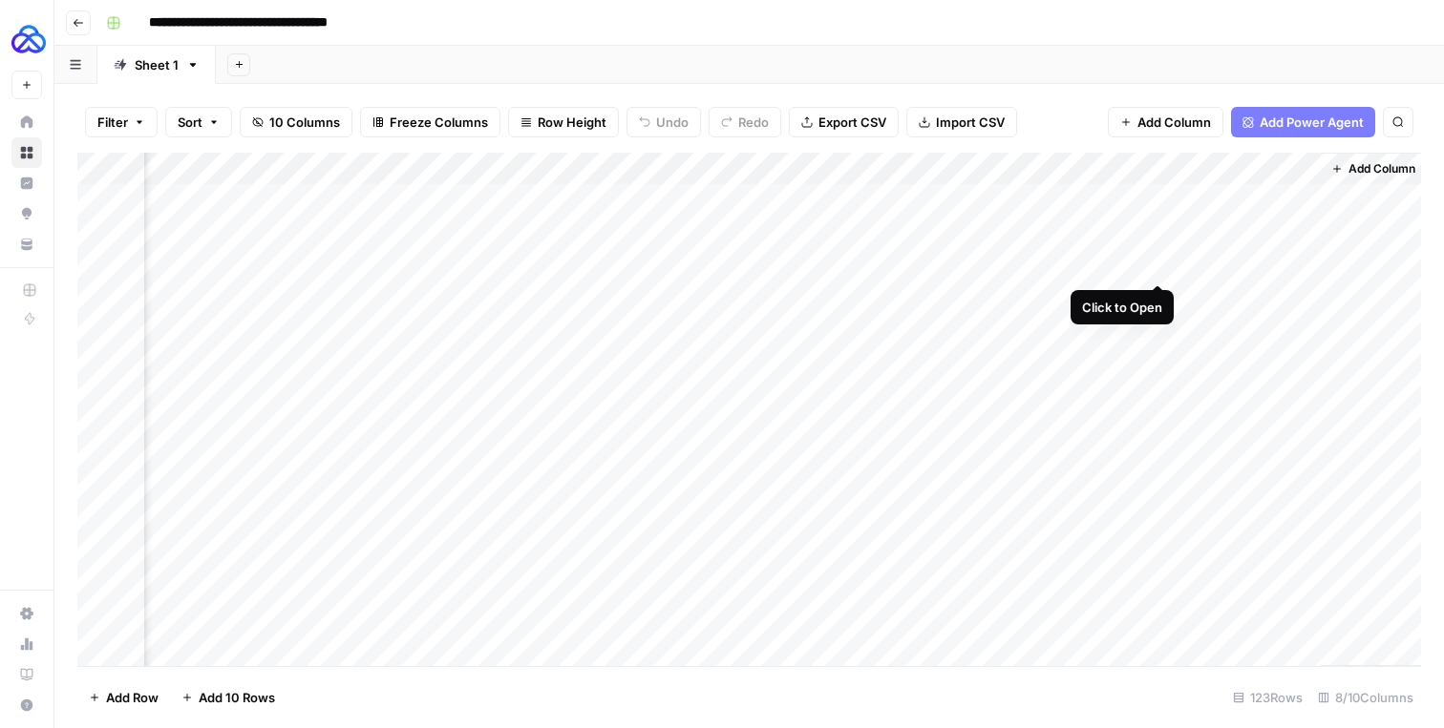
scroll to position [0, 205]
click at [1191, 162] on div "Add Column" at bounding box center [748, 410] width 1343 height 514
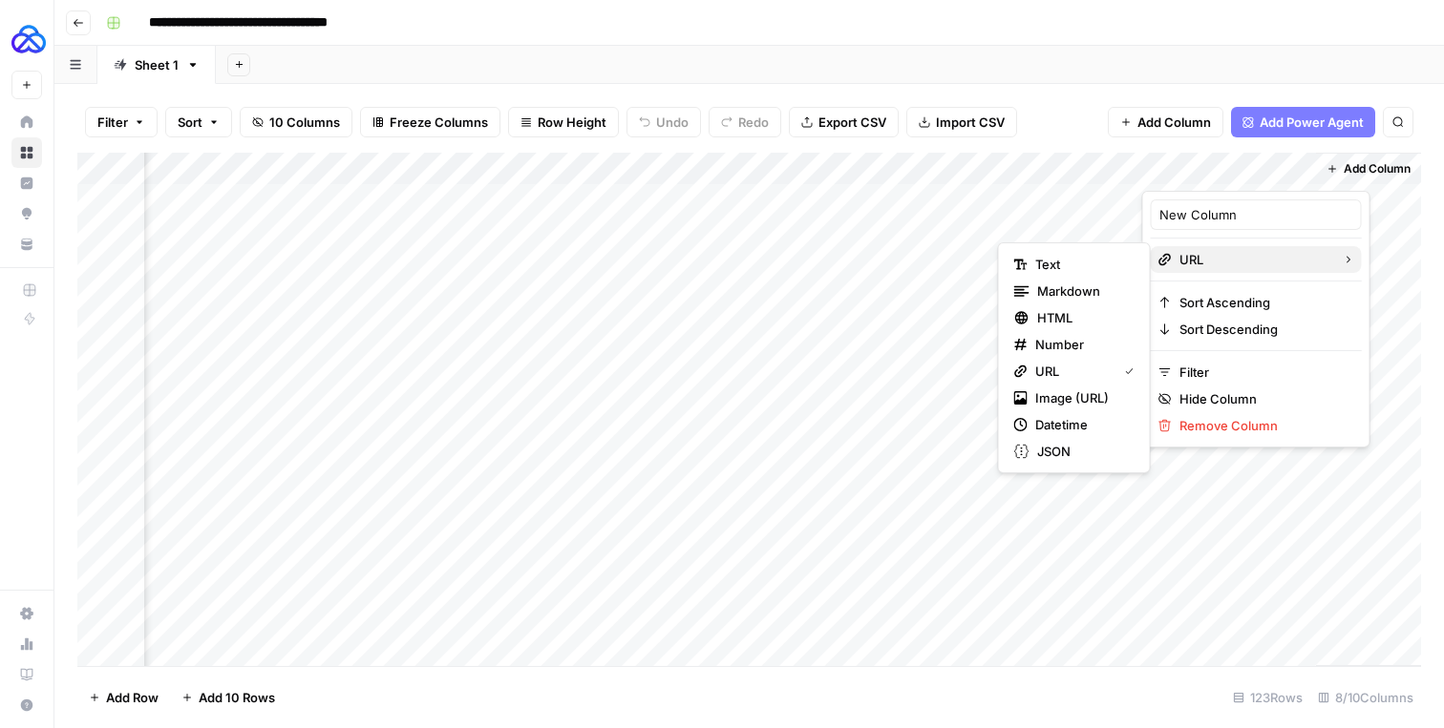
click at [1190, 265] on span "URL" at bounding box center [1253, 259] width 148 height 19
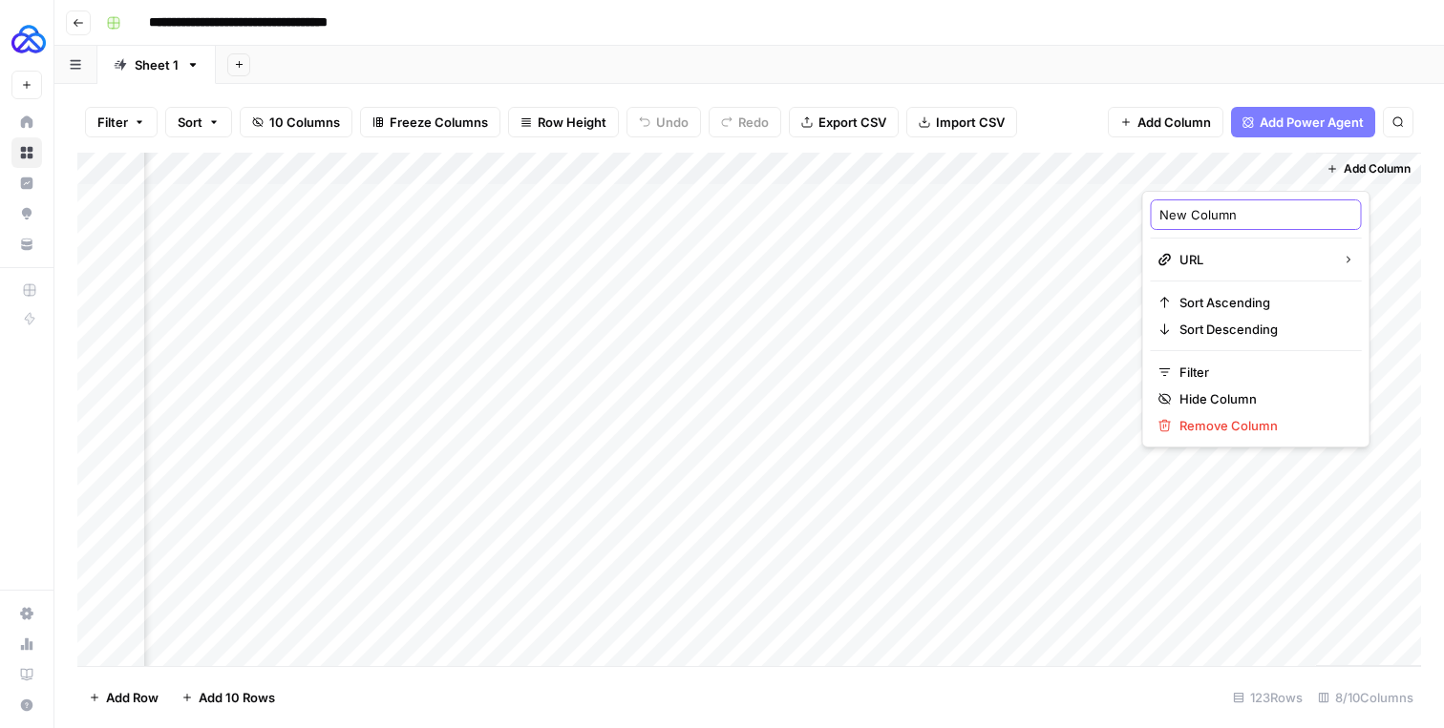
click at [1192, 209] on input "New Column" at bounding box center [1256, 214] width 194 height 19
type input "S"
type input "Source 1"
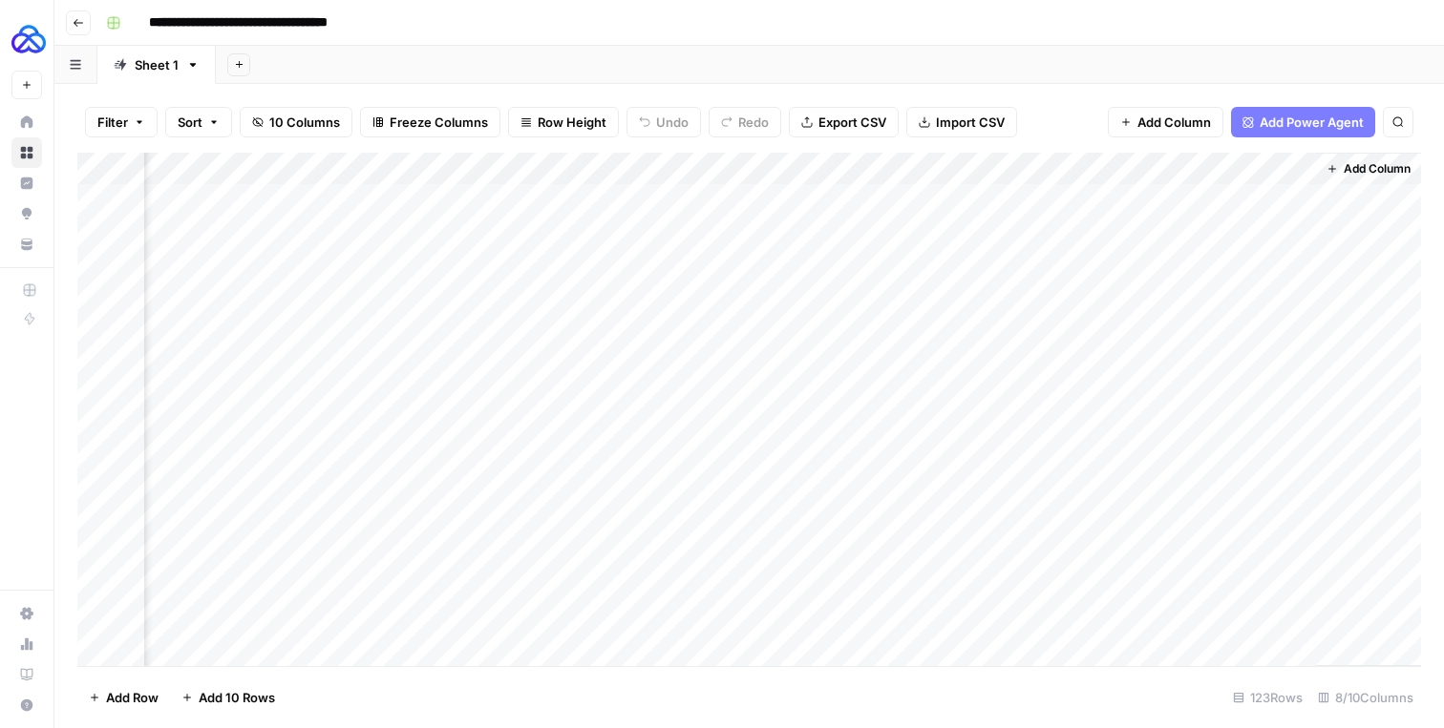
click at [1360, 291] on div "Add Column" at bounding box center [1368, 410] width 105 height 514
drag, startPoint x: 1231, startPoint y: 163, endPoint x: 330, endPoint y: 177, distance: 900.4
click at [330, 177] on div "Add Column" at bounding box center [748, 410] width 1343 height 514
click at [438, 170] on div "Add Column" at bounding box center [748, 410] width 1343 height 514
click at [372, 545] on div "Add Column" at bounding box center [748, 410] width 1343 height 514
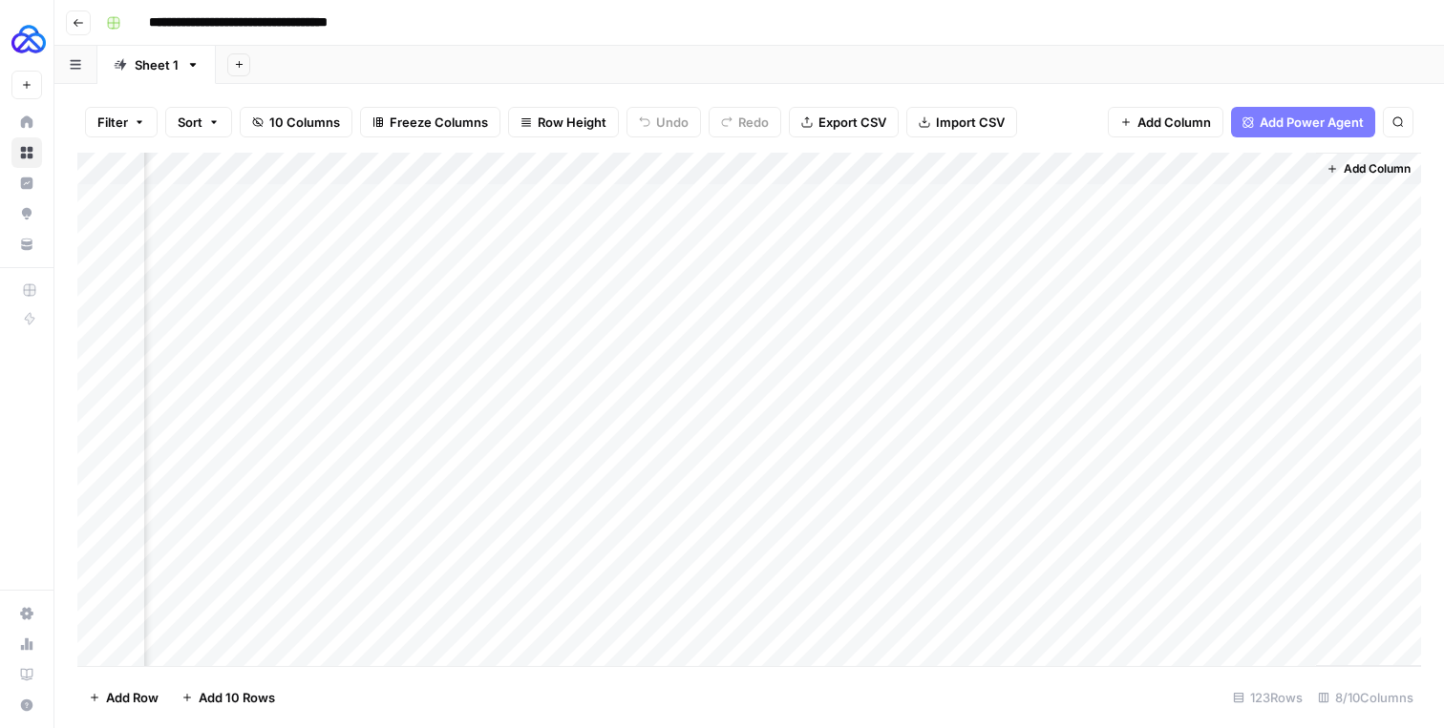
click at [1355, 178] on button "Add Column" at bounding box center [1368, 169] width 99 height 25
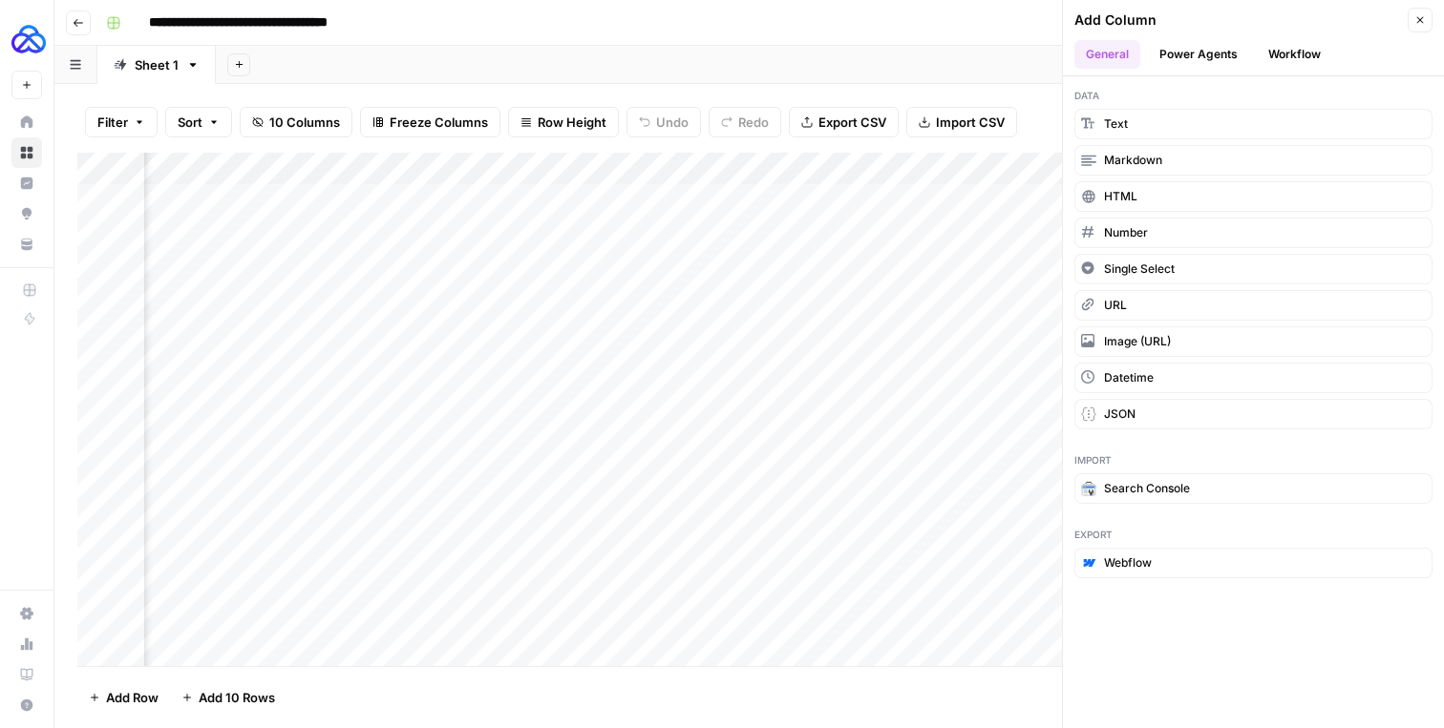
click at [1113, 302] on span "URL" at bounding box center [1115, 305] width 23 height 17
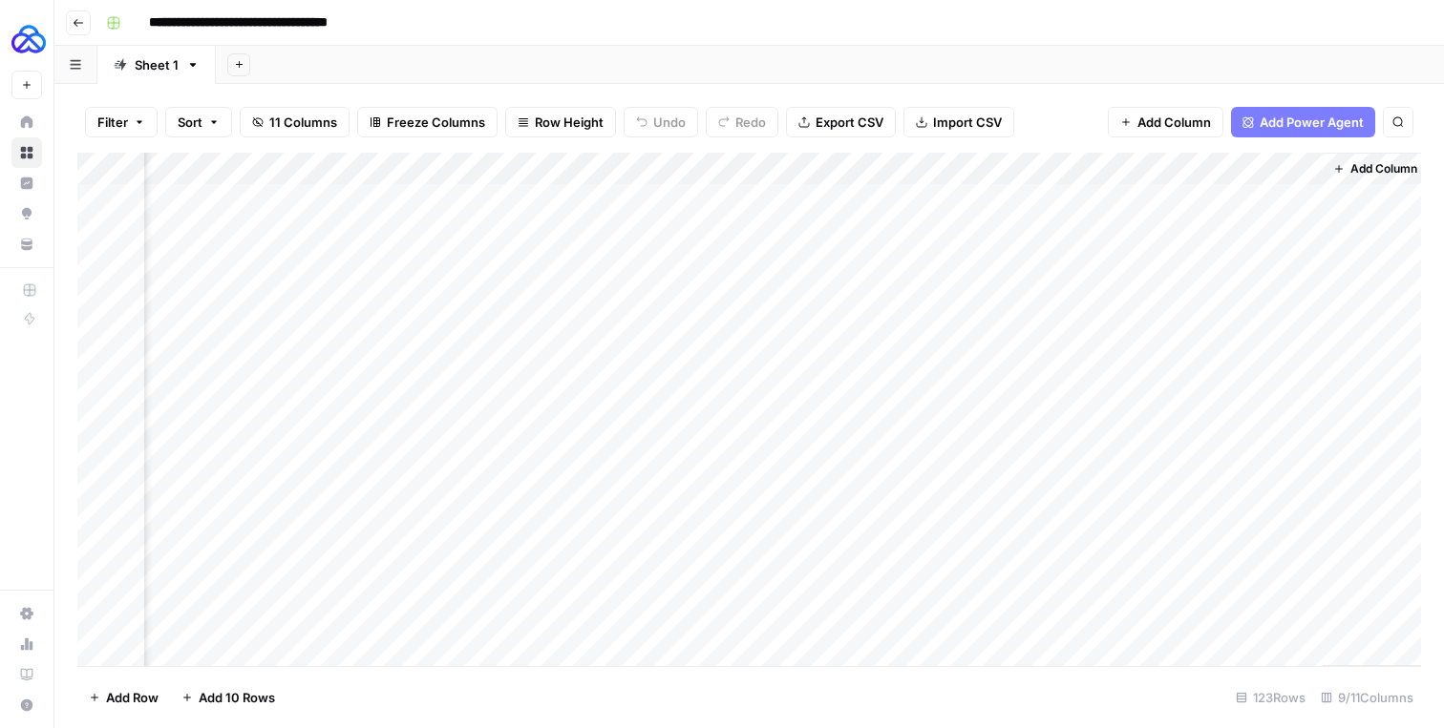
scroll to position [0, 377]
click at [1215, 166] on div "Add Column" at bounding box center [748, 410] width 1343 height 514
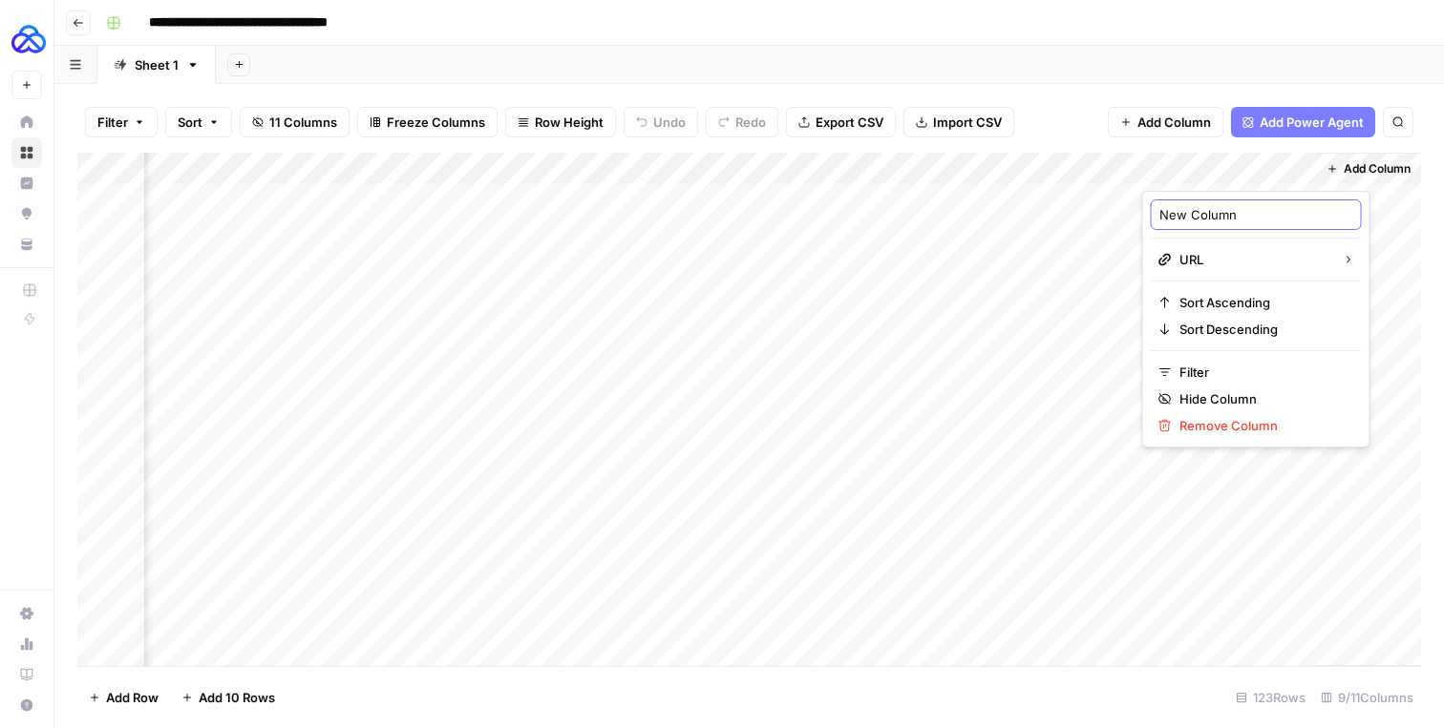
click at [1197, 218] on input "New Column" at bounding box center [1256, 214] width 194 height 19
type input "Source 2"
click at [1392, 318] on div "Add Column" at bounding box center [1368, 410] width 105 height 514
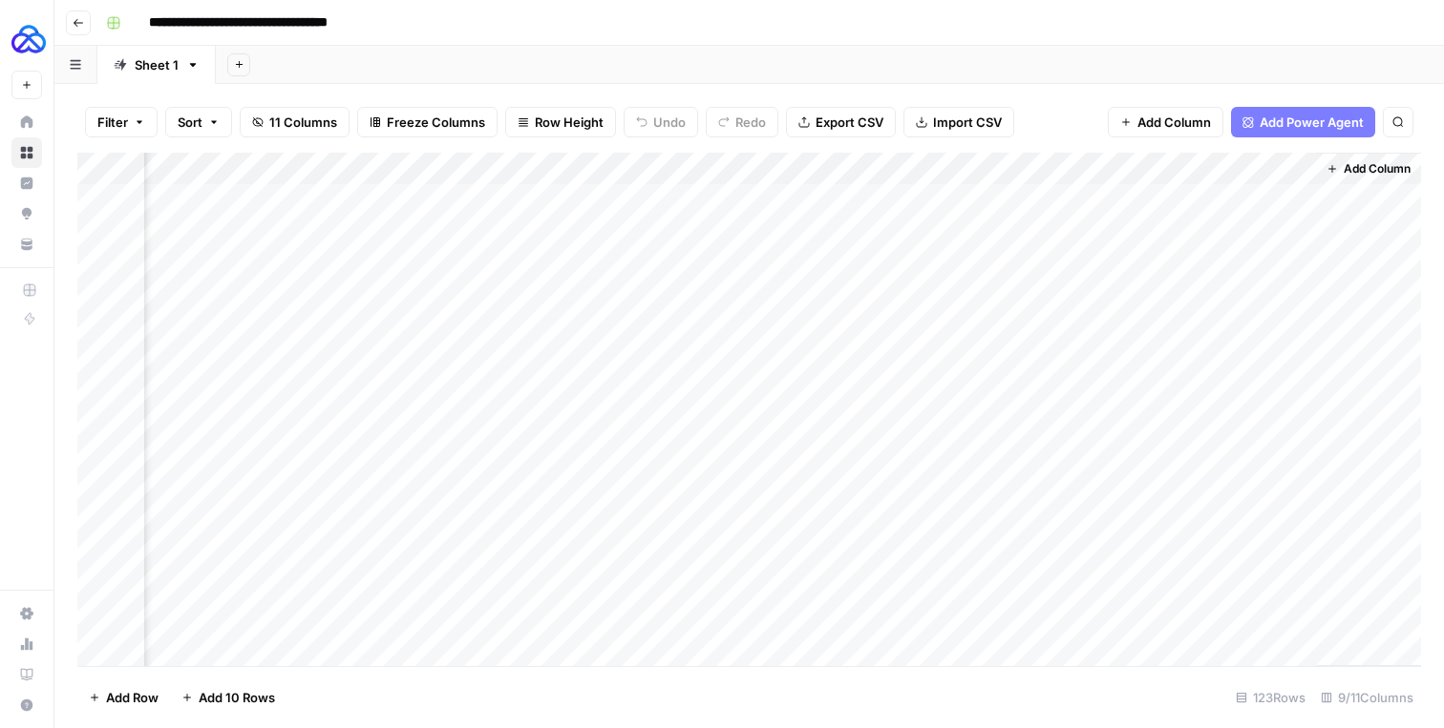
drag, startPoint x: 1211, startPoint y: 160, endPoint x: 306, endPoint y: 150, distance: 904.2
click at [306, 150] on div "Filter Sort 11 Columns Freeze Columns Row Height Undo Redo Export CSV Import CS…" at bounding box center [748, 406] width 1389 height 644
click at [1366, 162] on span "Add Column" at bounding box center [1376, 168] width 67 height 17
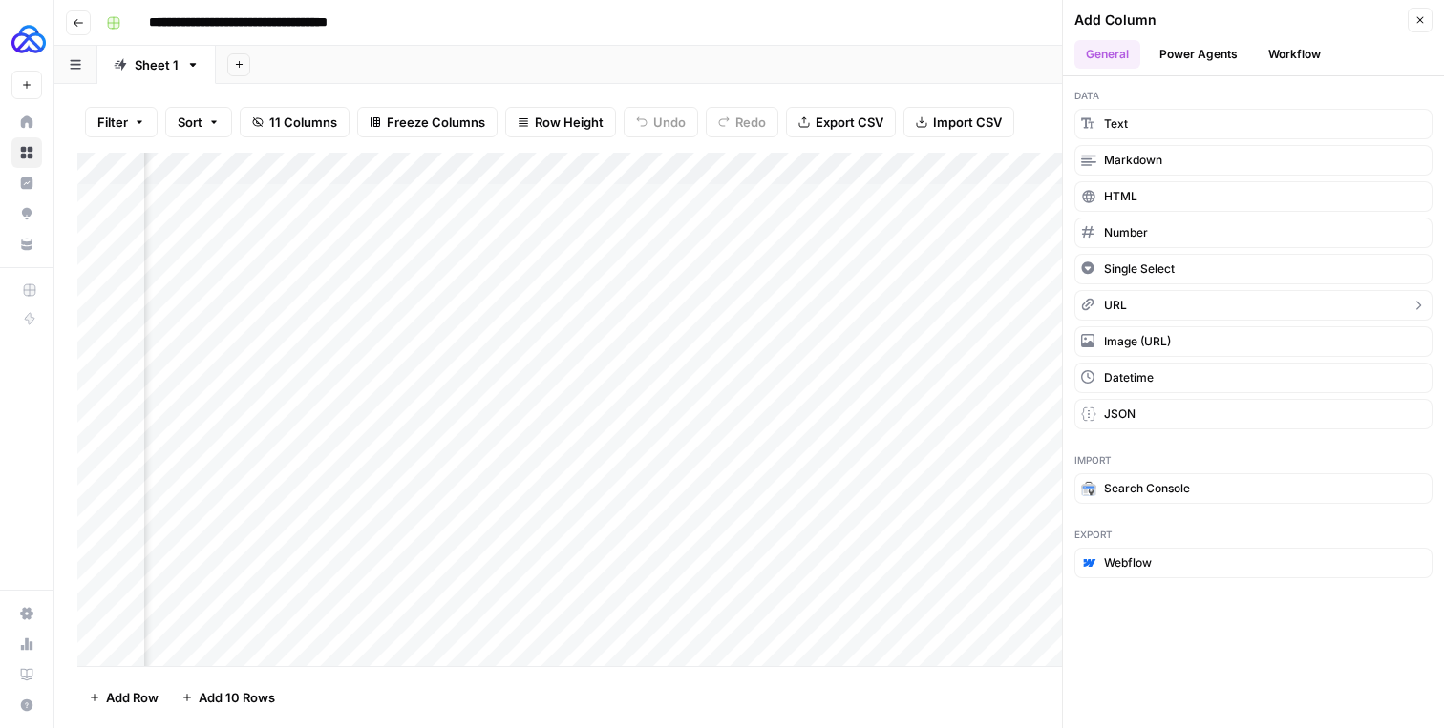
click at [1145, 301] on button "URL" at bounding box center [1253, 305] width 358 height 31
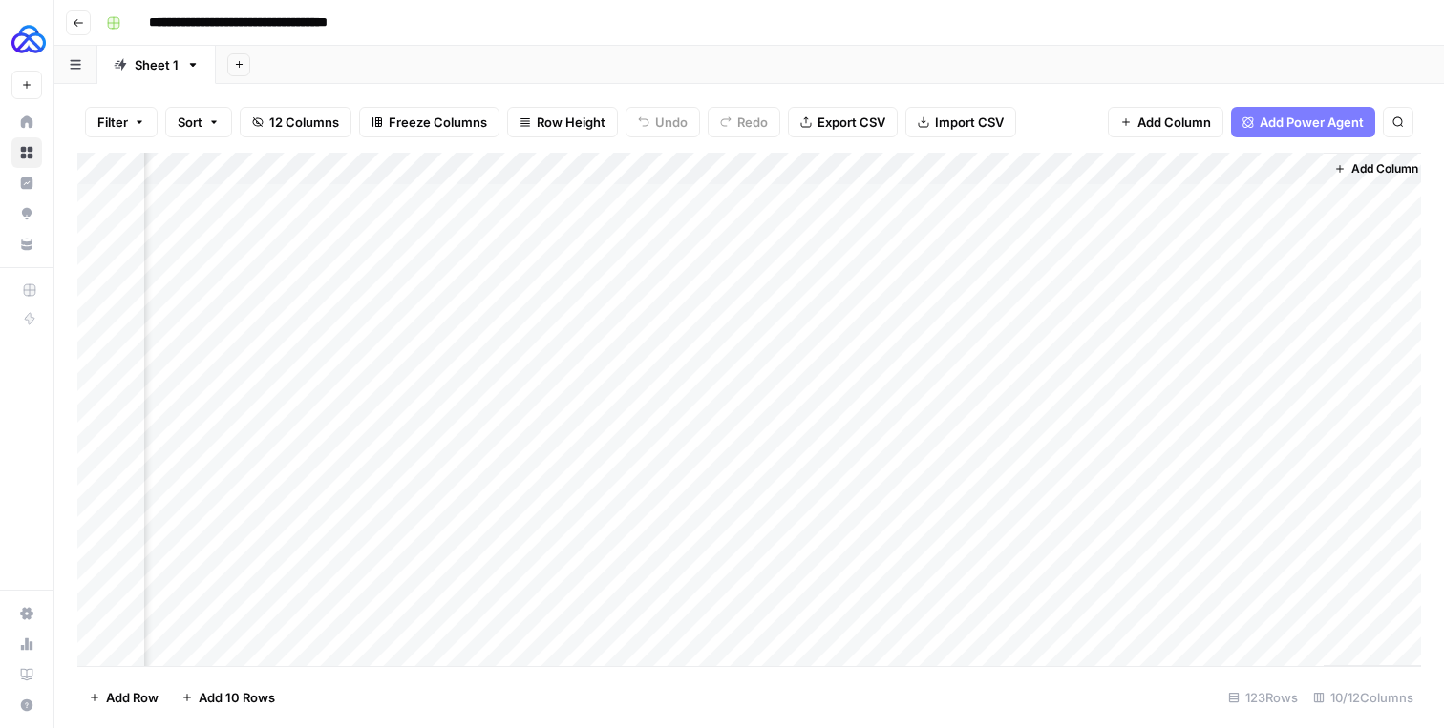
scroll to position [0, 549]
click at [1203, 165] on div "Add Column" at bounding box center [748, 410] width 1343 height 514
click at [1203, 165] on div at bounding box center [1228, 172] width 173 height 38
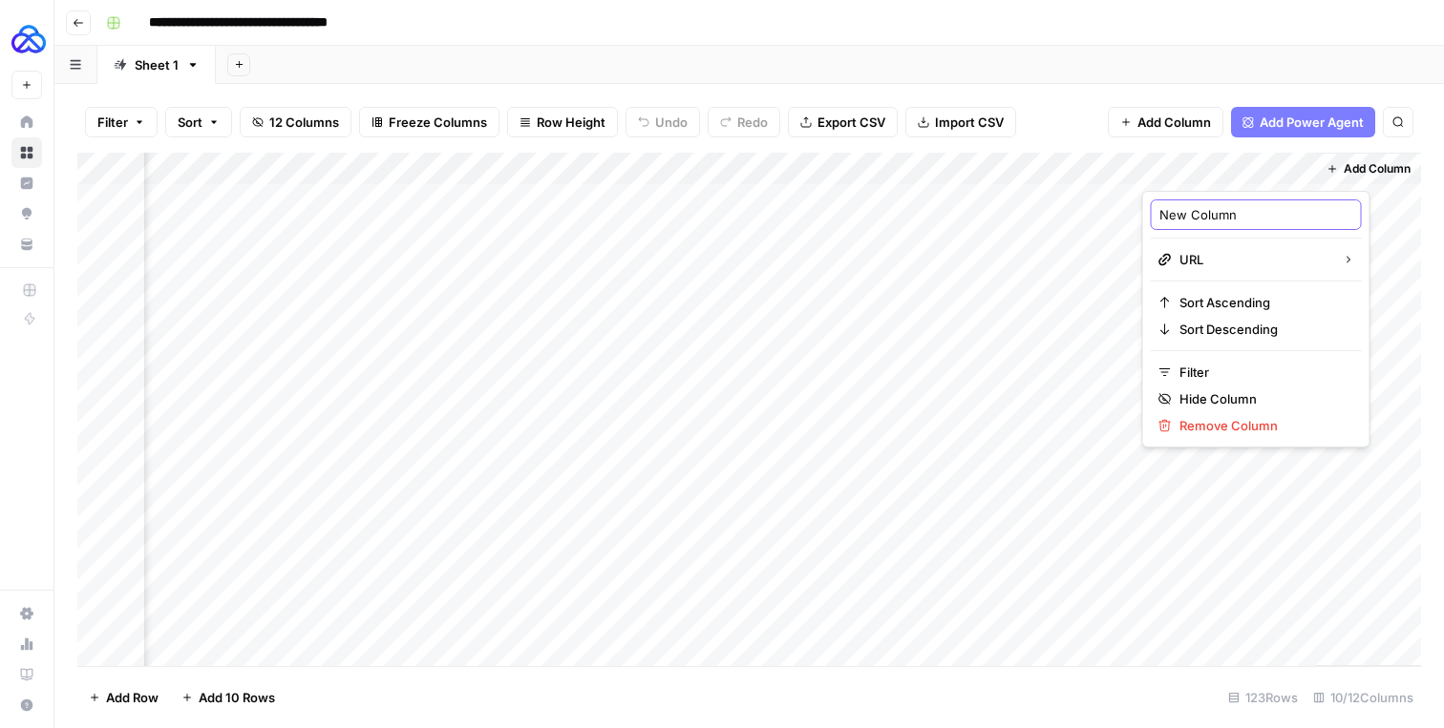
click at [1186, 211] on input "New Column" at bounding box center [1256, 214] width 194 height 19
type input "Source 3"
click at [1408, 230] on div "Add Column" at bounding box center [1368, 410] width 105 height 514
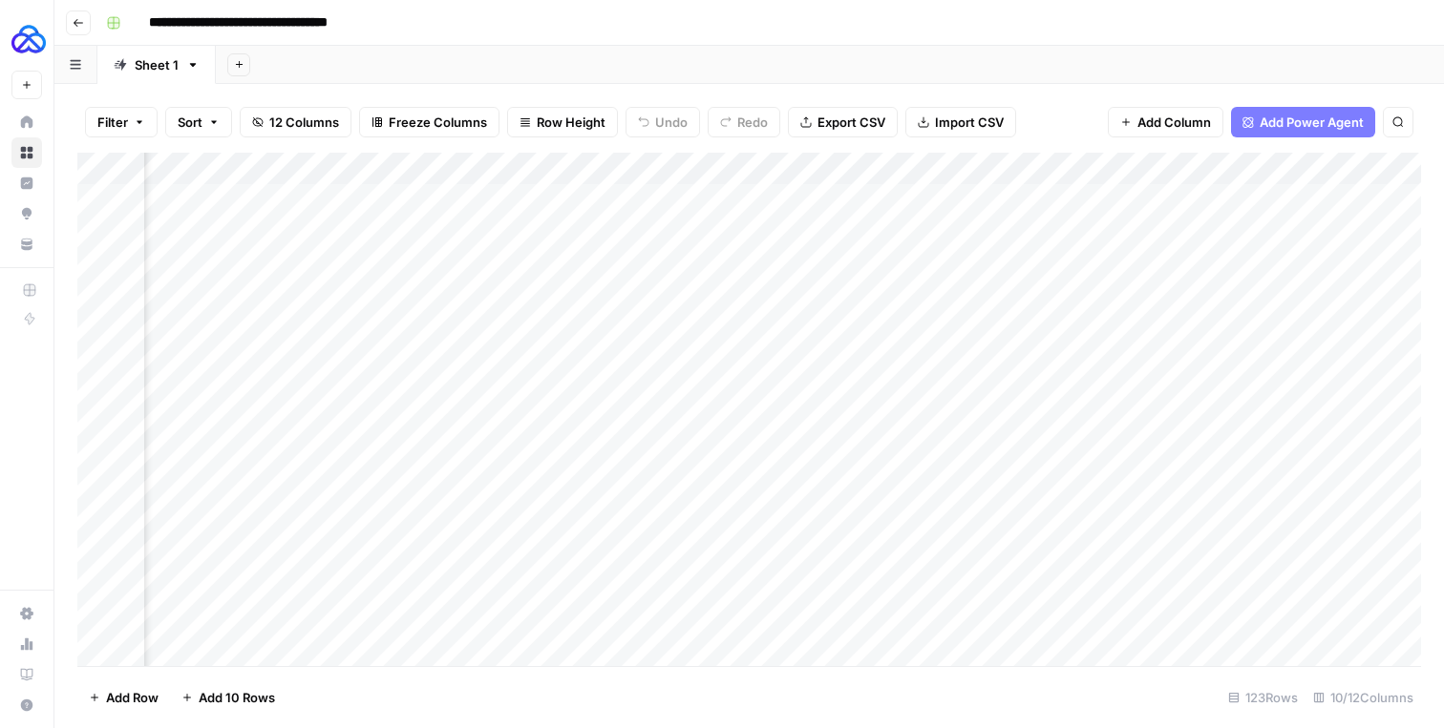
scroll to position [0, 381]
drag, startPoint x: 1380, startPoint y: 168, endPoint x: 545, endPoint y: 157, distance: 834.5
click at [545, 157] on div "Add Column" at bounding box center [748, 410] width 1343 height 514
click at [353, 159] on div "Add Column" at bounding box center [748, 410] width 1343 height 514
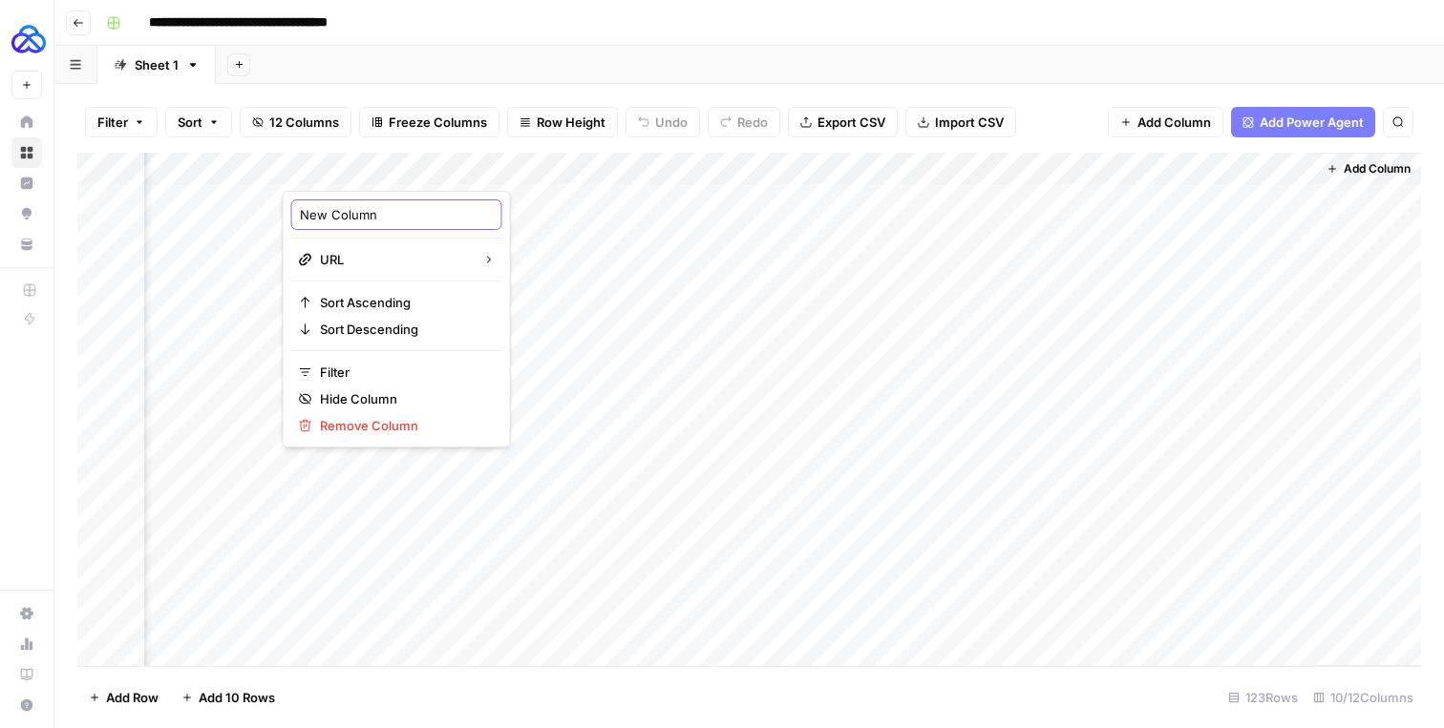
click at [344, 206] on input "New Column" at bounding box center [397, 214] width 194 height 19
click at [344, 207] on input "New Column" at bounding box center [397, 214] width 194 height 19
type input "Source 3"
click at [1344, 168] on span "Add Column" at bounding box center [1376, 168] width 67 height 17
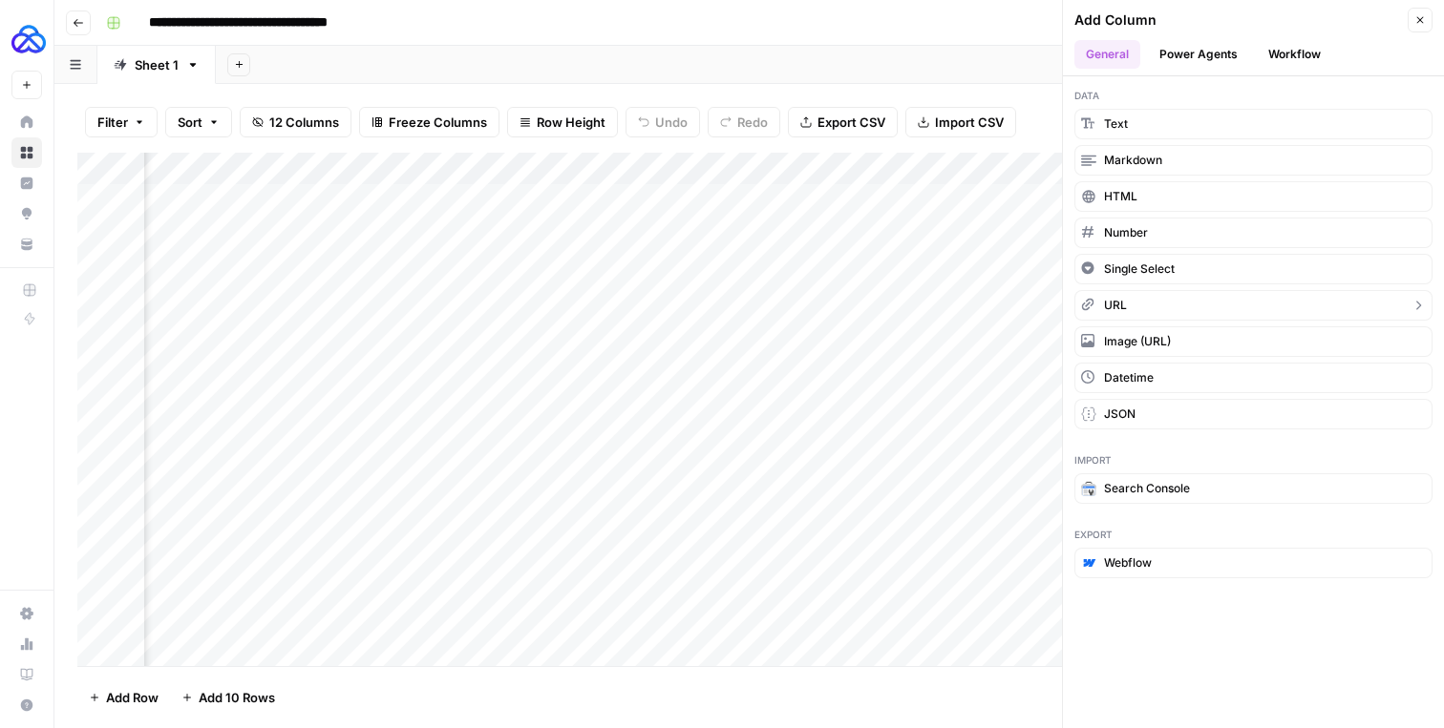
click at [1123, 302] on span "URL" at bounding box center [1115, 305] width 23 height 17
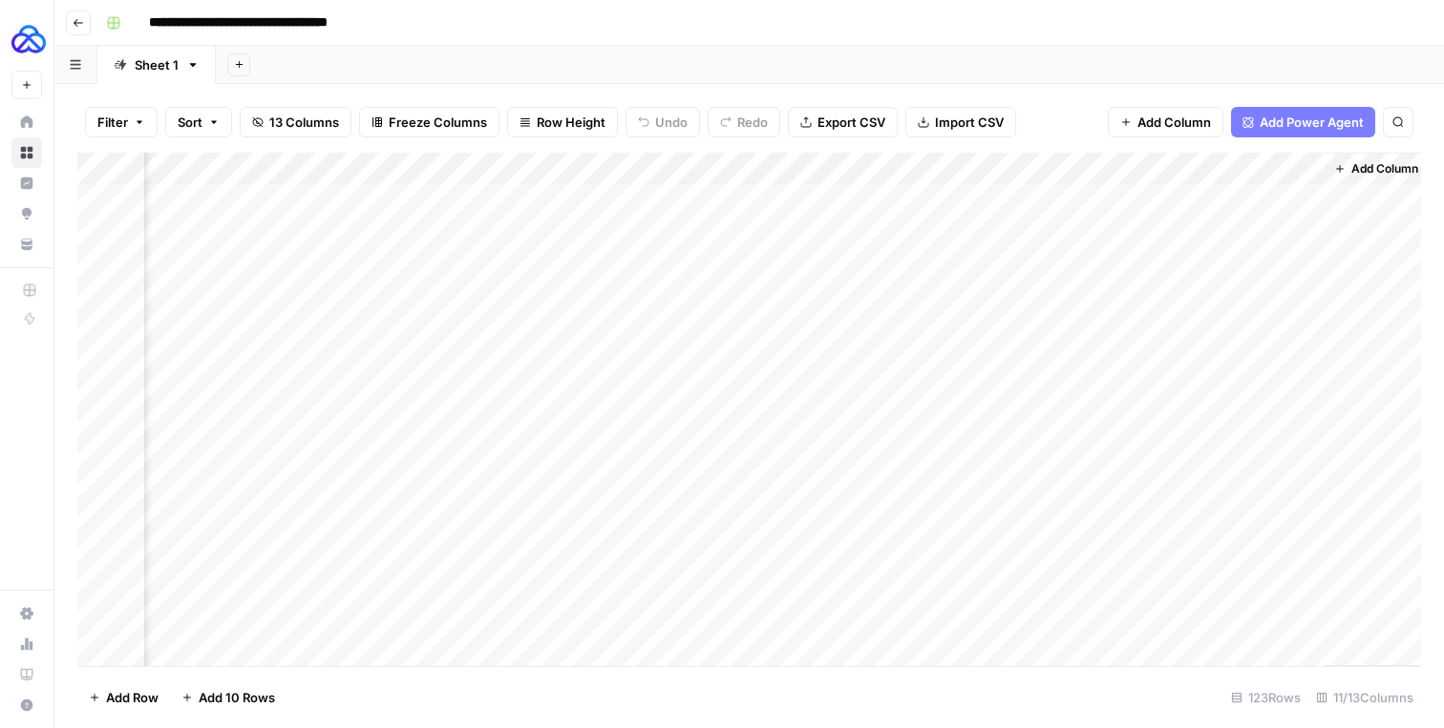
scroll to position [0, 721]
click at [1179, 178] on div "Add Column" at bounding box center [748, 410] width 1343 height 514
click at [1179, 178] on div at bounding box center [1228, 172] width 173 height 38
click at [1181, 202] on div "New Column" at bounding box center [1255, 215] width 211 height 31
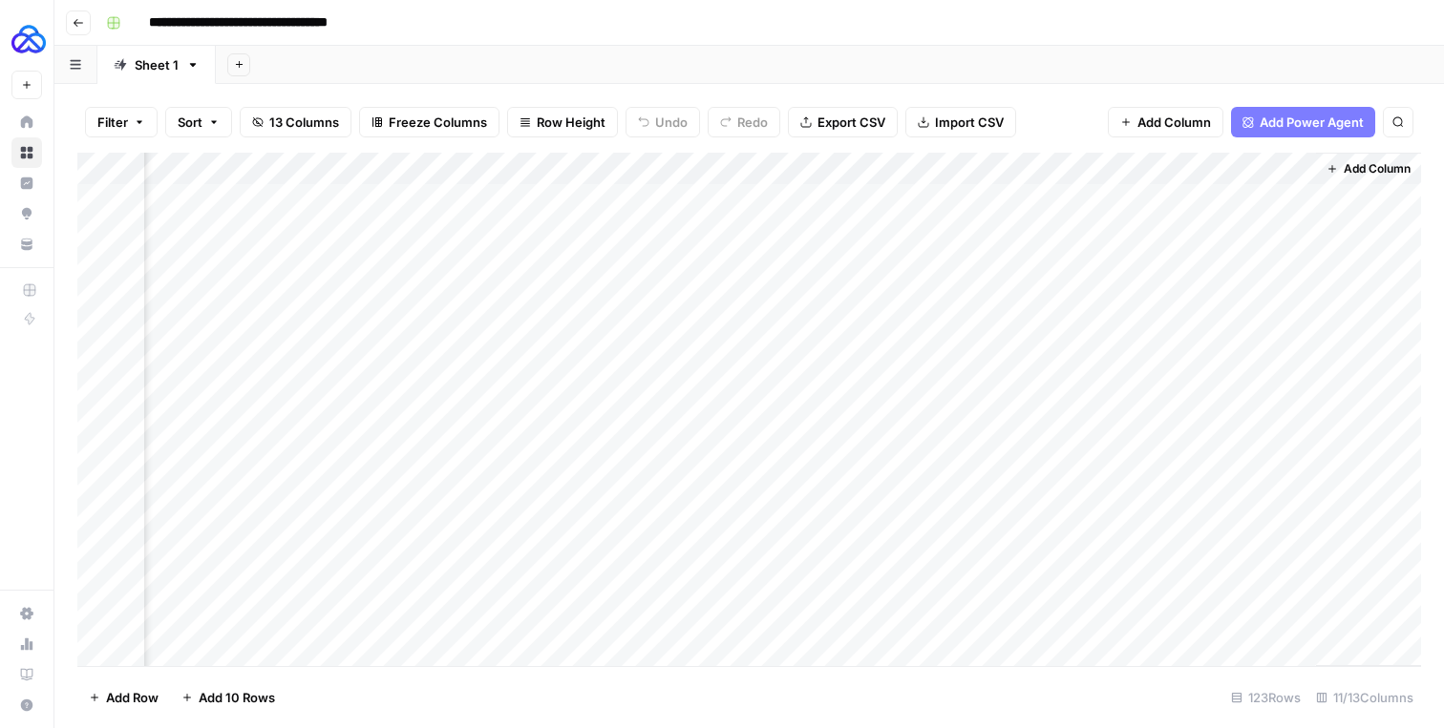
click at [1181, 203] on div "Add Column" at bounding box center [748, 410] width 1343 height 514
click at [1169, 165] on div "Add Column" at bounding box center [748, 410] width 1343 height 514
click at [1169, 165] on div at bounding box center [1228, 172] width 173 height 38
drag, startPoint x: 1251, startPoint y: 220, endPoint x: 1129, endPoint y: 215, distance: 121.3
click at [1135, 215] on body "**********" at bounding box center [722, 364] width 1444 height 728
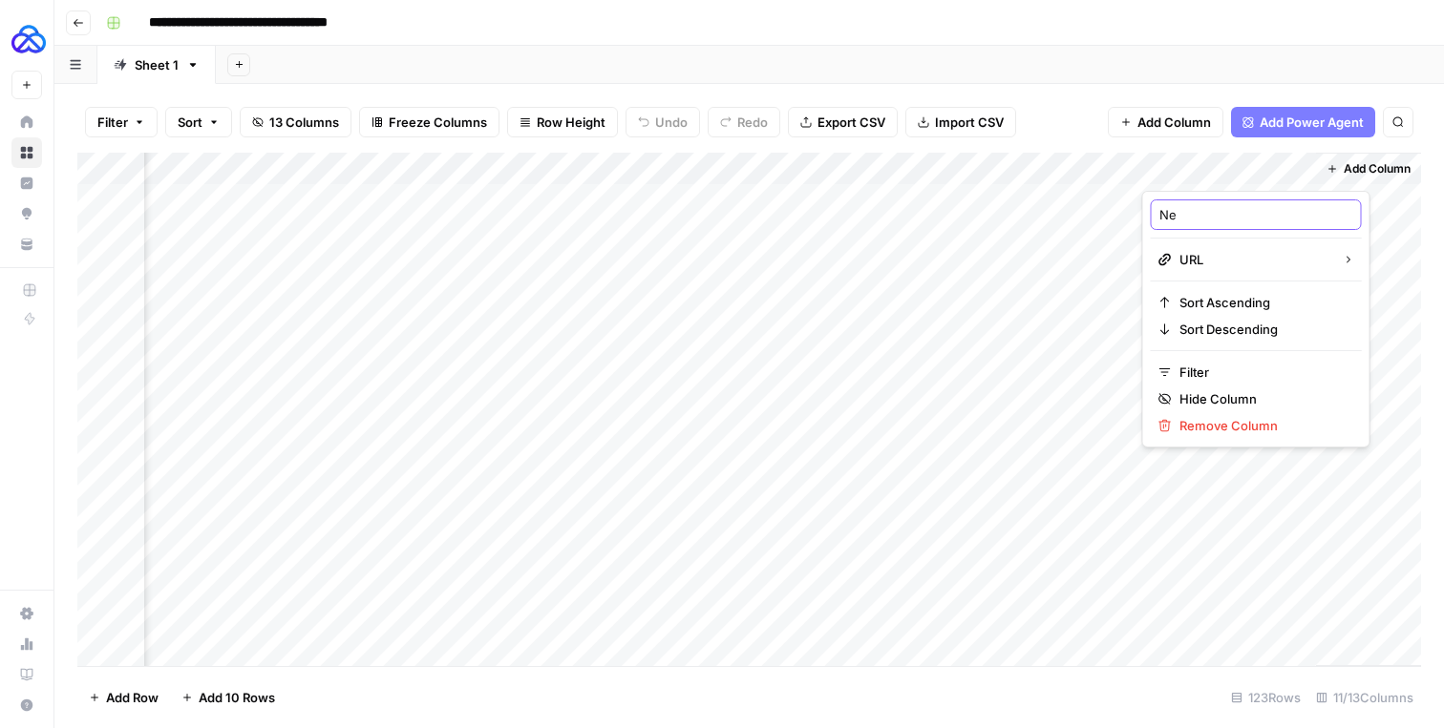
type input "N"
type input "Source 4"
click at [1333, 171] on icon "button" at bounding box center [1331, 168] width 11 height 11
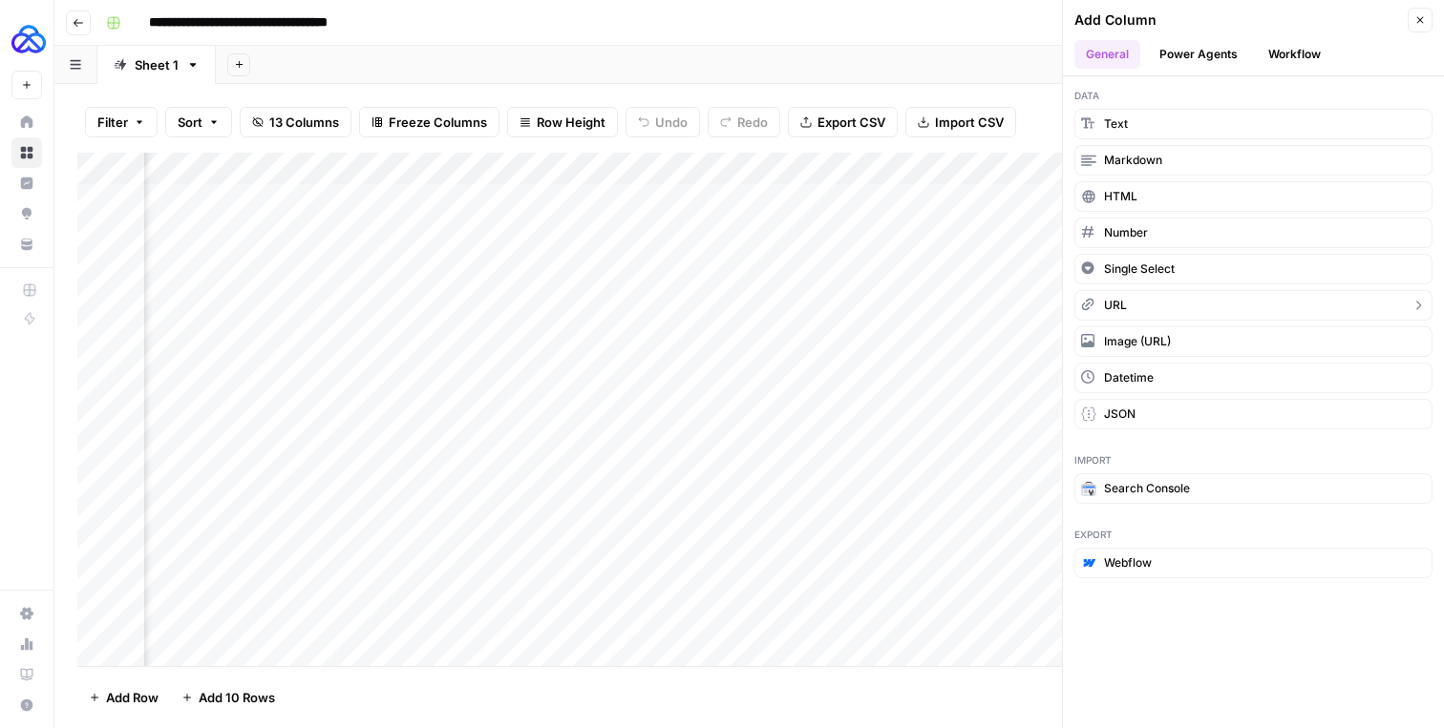
click at [1120, 311] on span "URL" at bounding box center [1115, 305] width 23 height 17
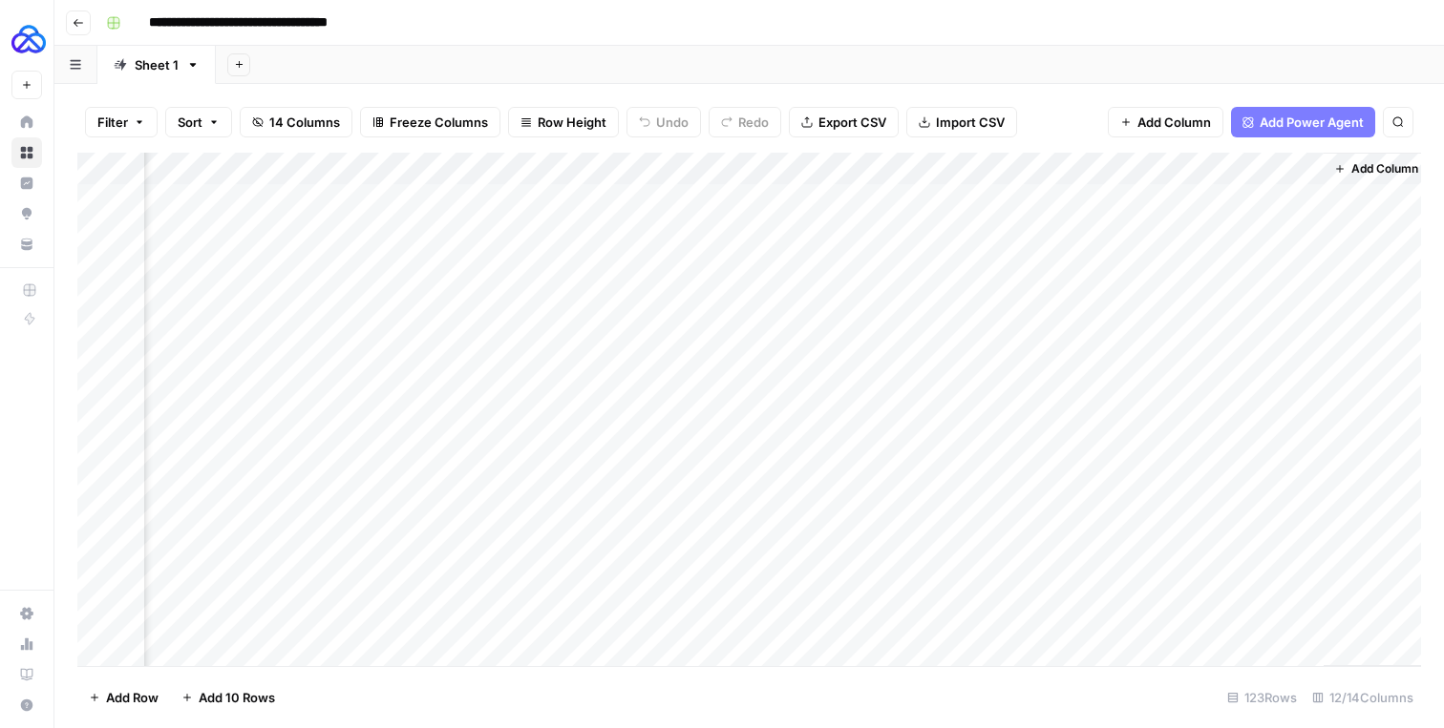
scroll to position [0, 893]
click at [1045, 160] on div "Add Column" at bounding box center [748, 410] width 1343 height 514
click at [1044, 160] on div at bounding box center [1056, 172] width 173 height 38
click at [1190, 164] on div "Add Column" at bounding box center [748, 410] width 1343 height 514
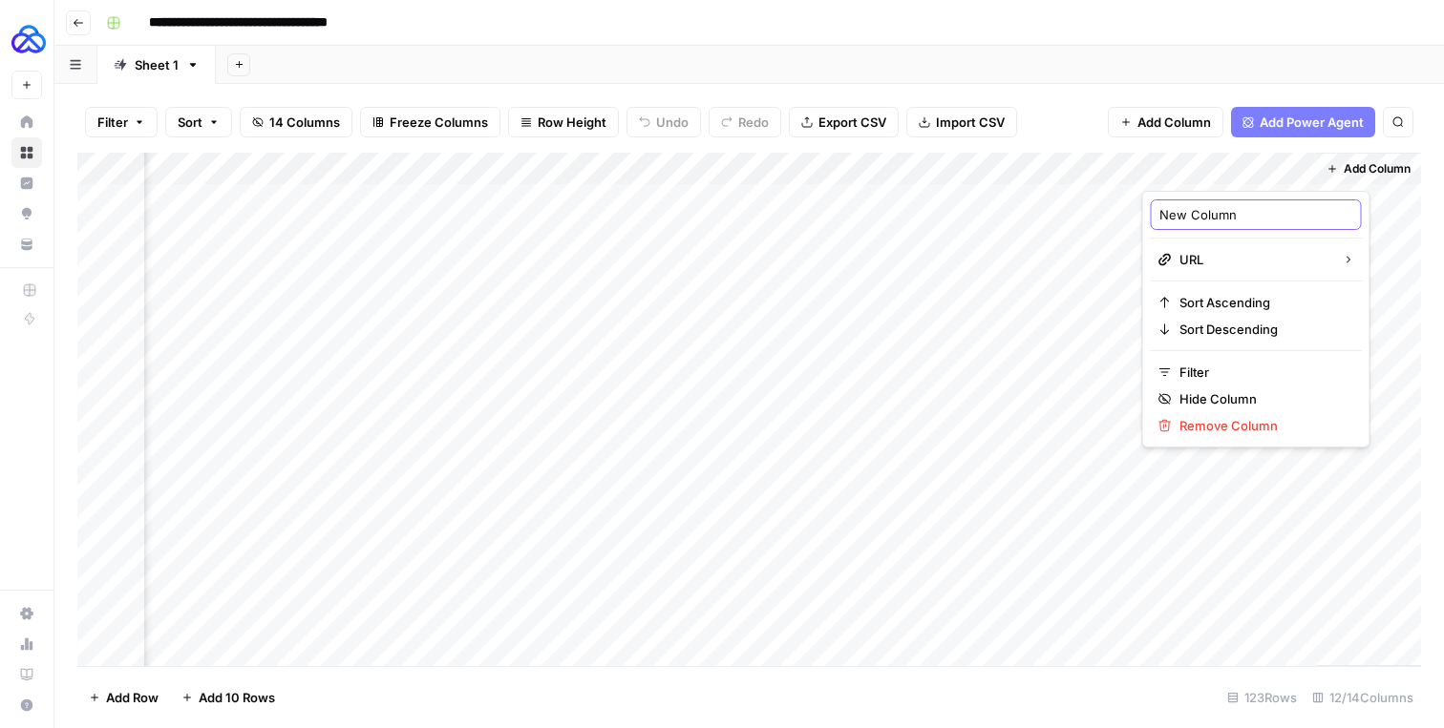
click at [1192, 205] on input "New Column" at bounding box center [1256, 214] width 194 height 19
click at [1192, 205] on input "Source 6" at bounding box center [1256, 214] width 194 height 19
type input "Source 5"
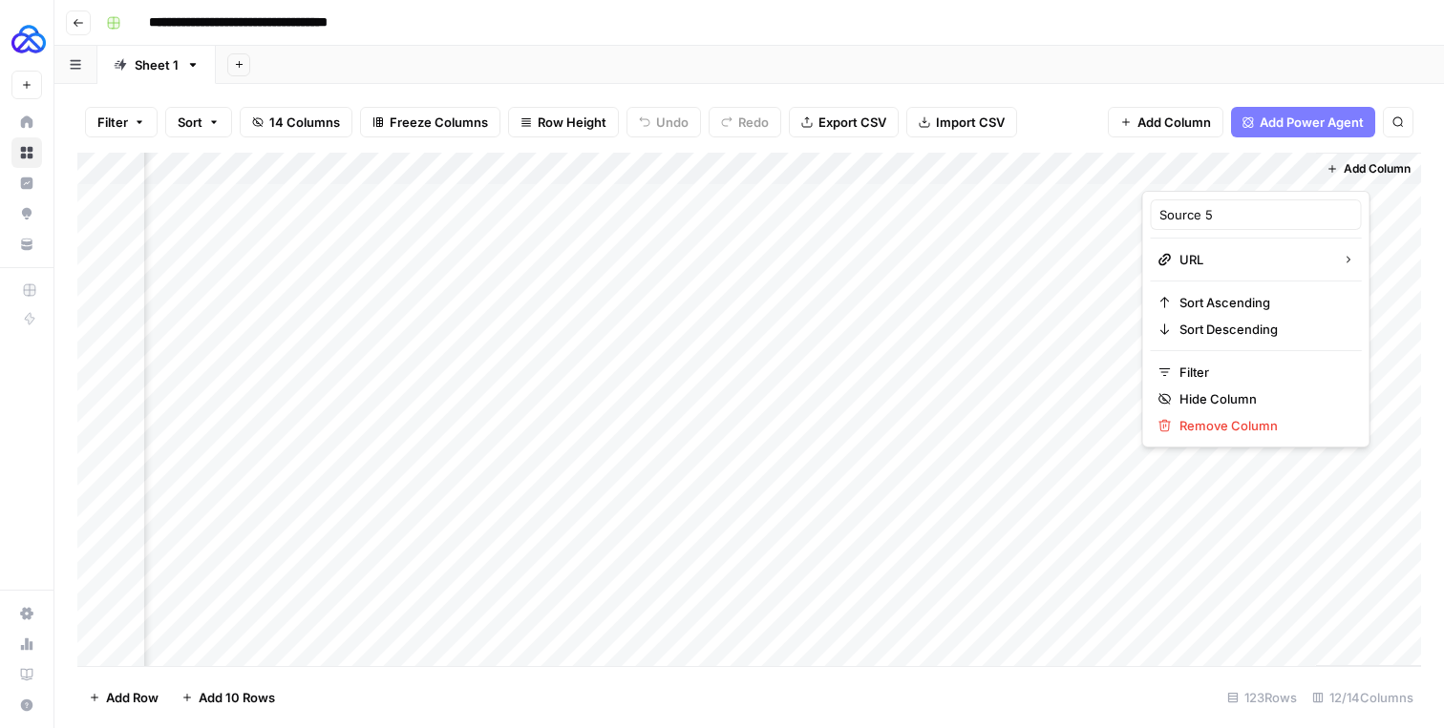
click at [1073, 299] on div "Add Column" at bounding box center [748, 410] width 1343 height 514
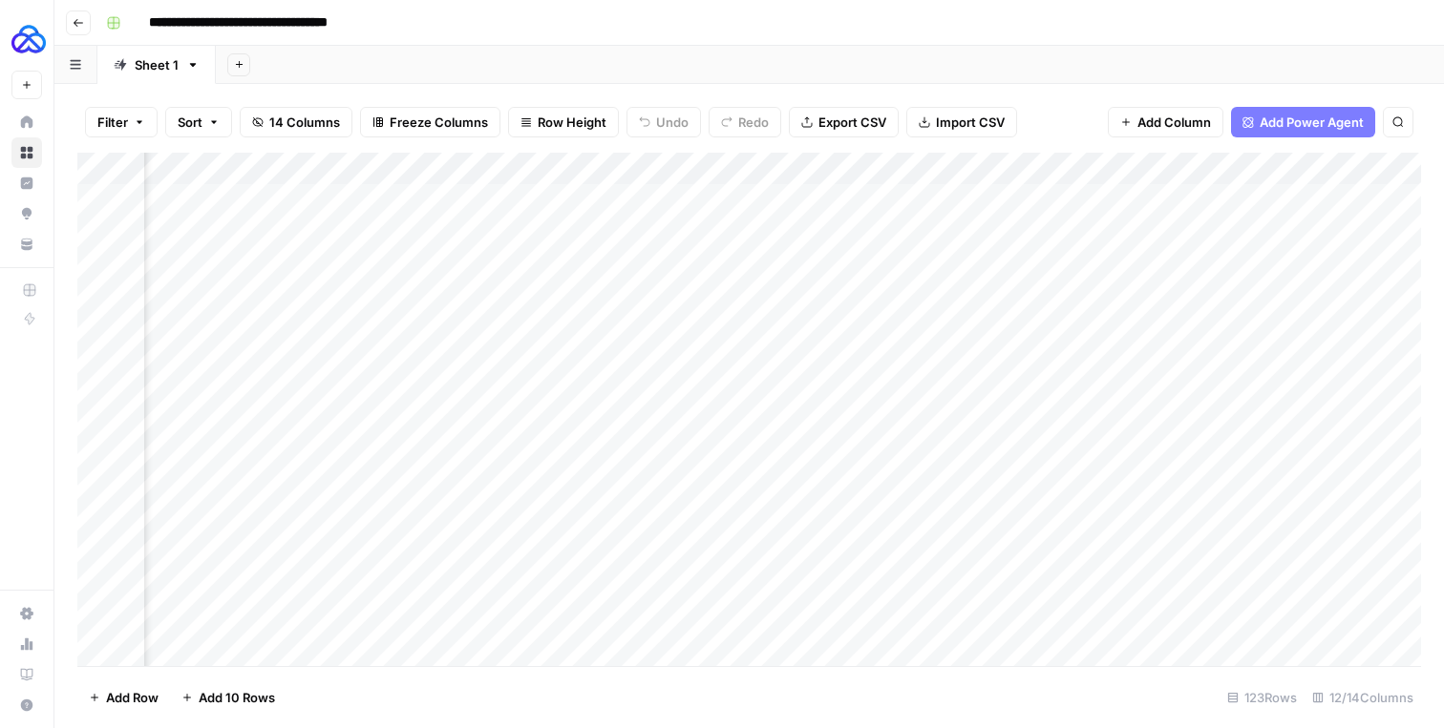
scroll to position [0, 585]
drag, startPoint x: 1323, startPoint y: 171, endPoint x: 489, endPoint y: 162, distance: 834.5
click at [489, 162] on div "Add Column" at bounding box center [748, 410] width 1343 height 514
click at [1214, 173] on div "Add Column" at bounding box center [748, 410] width 1343 height 514
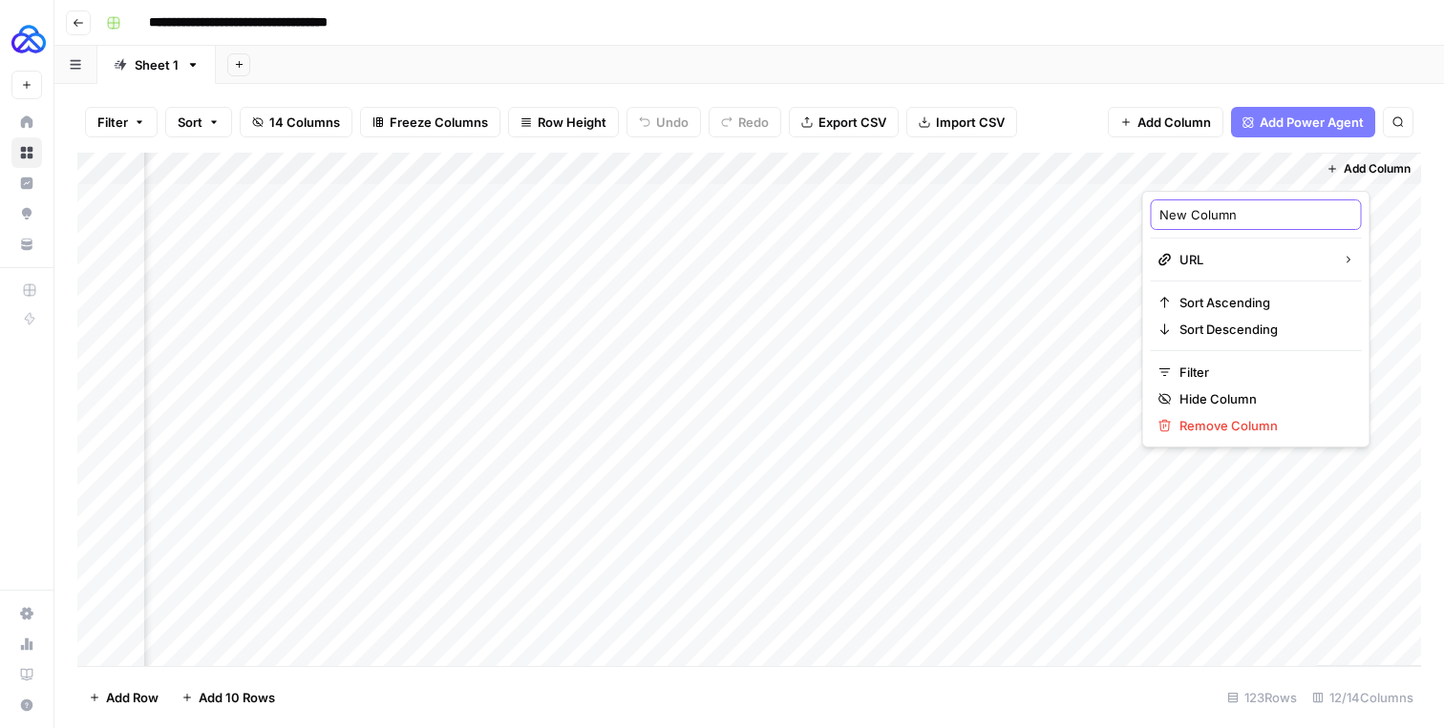
click at [1193, 210] on input "New Column" at bounding box center [1256, 214] width 194 height 19
click at [1193, 211] on input "New Column" at bounding box center [1256, 214] width 194 height 19
type input "Source 5"
drag, startPoint x: 1188, startPoint y: 168, endPoint x: 401, endPoint y: 121, distance: 788.1
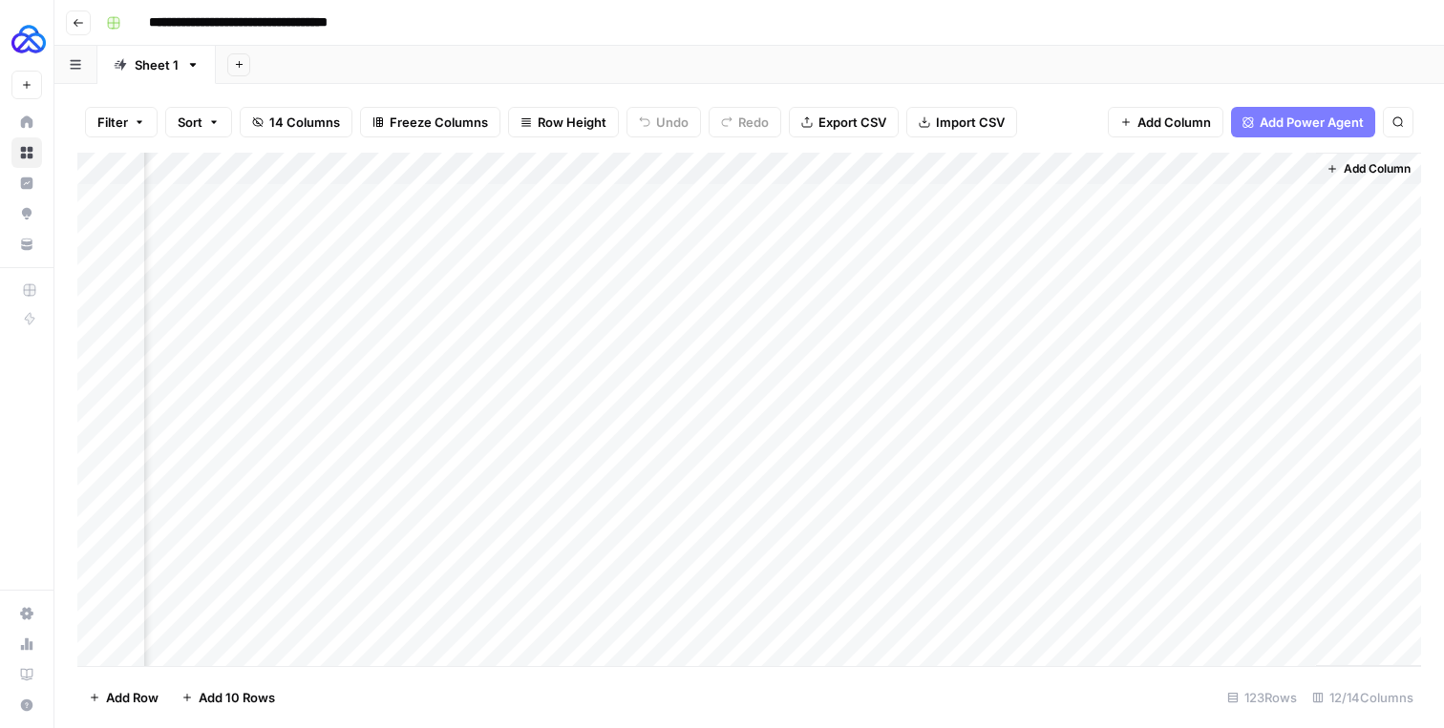
click at [401, 121] on div "Filter Sort 14 Columns Freeze Columns Row Height Undo Redo Export CSV Import CS…" at bounding box center [748, 406] width 1389 height 644
click at [95, 197] on div "Add Column" at bounding box center [748, 410] width 1343 height 514
click at [98, 223] on div "Add Column" at bounding box center [748, 410] width 1343 height 514
click at [91, 225] on div "Add Column" at bounding box center [748, 410] width 1343 height 514
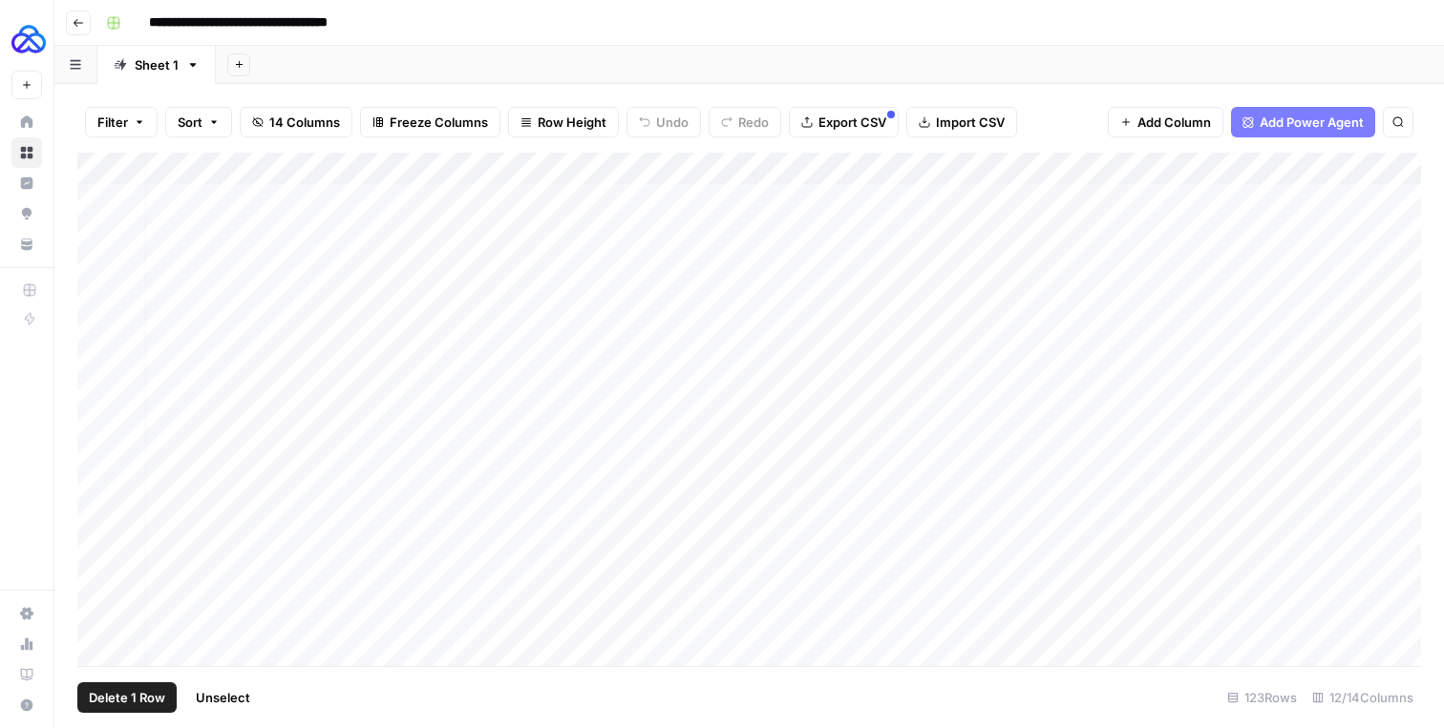
click at [94, 173] on div "Add Column" at bounding box center [748, 410] width 1343 height 514
click at [681, 369] on div "Add Column" at bounding box center [748, 410] width 1343 height 514
click at [140, 122] on icon "button" at bounding box center [139, 121] width 11 height 11
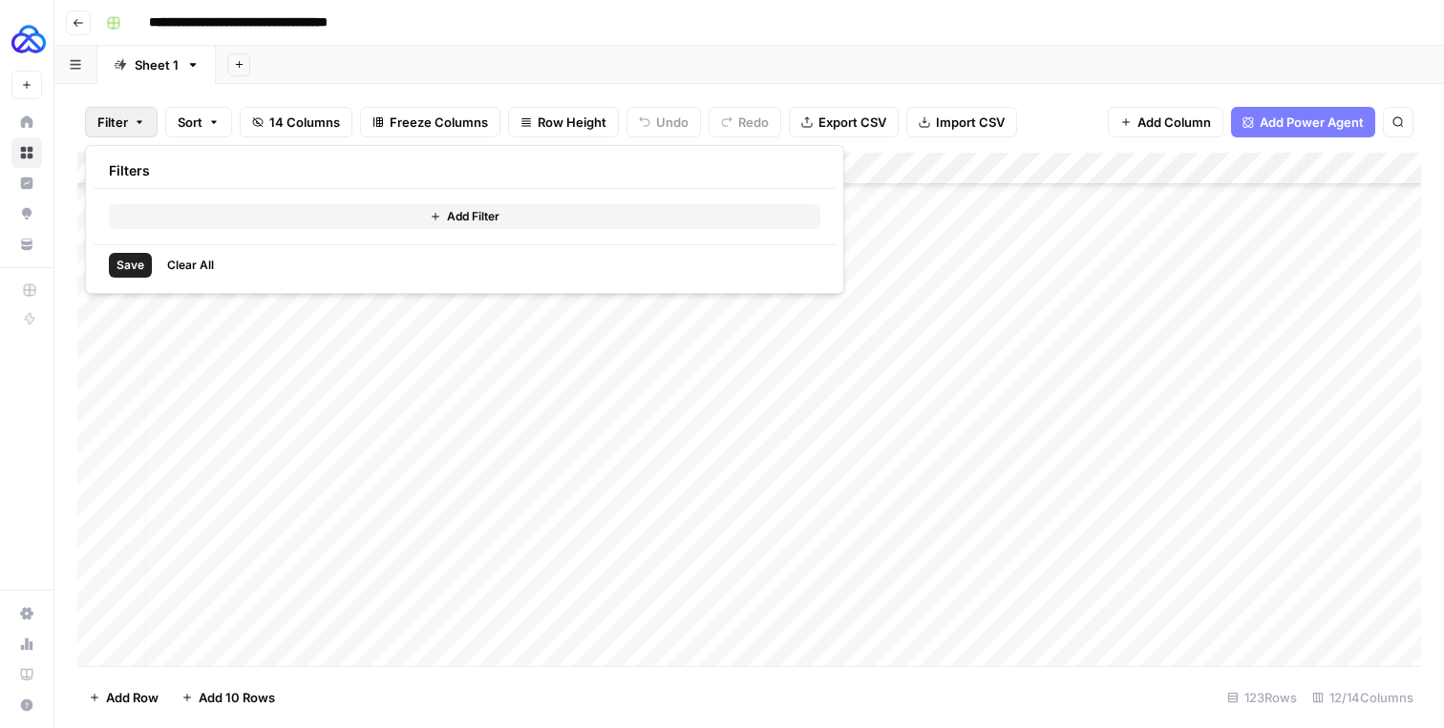
click at [674, 495] on div "Add Column" at bounding box center [748, 410] width 1343 height 514
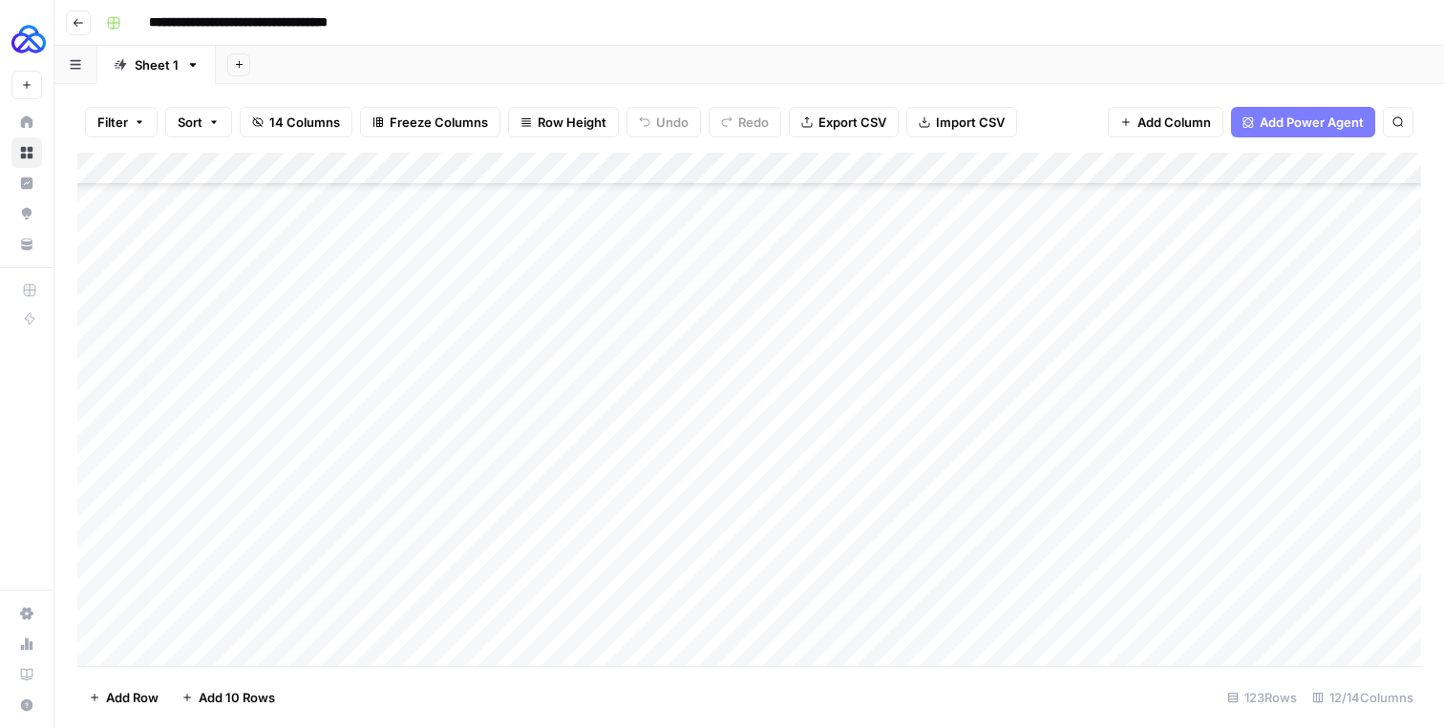
scroll to position [3506, 11]
click at [129, 140] on div "Filter Sort 14 Columns Freeze Columns Row Height Undo Redo Export CSV Import CS…" at bounding box center [748, 122] width 1343 height 61
click at [120, 111] on button "Filter" at bounding box center [121, 122] width 73 height 31
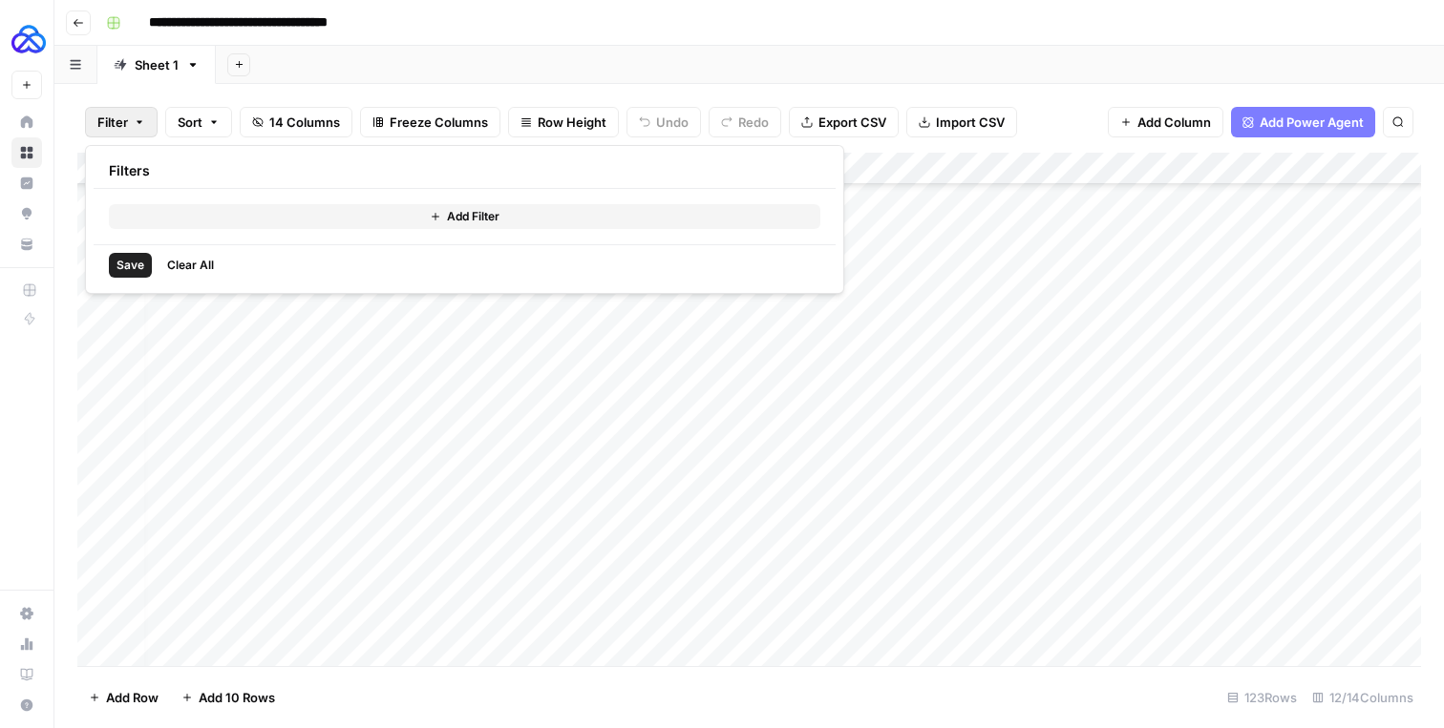
click at [203, 222] on button "Add Filter" at bounding box center [464, 216] width 711 height 25
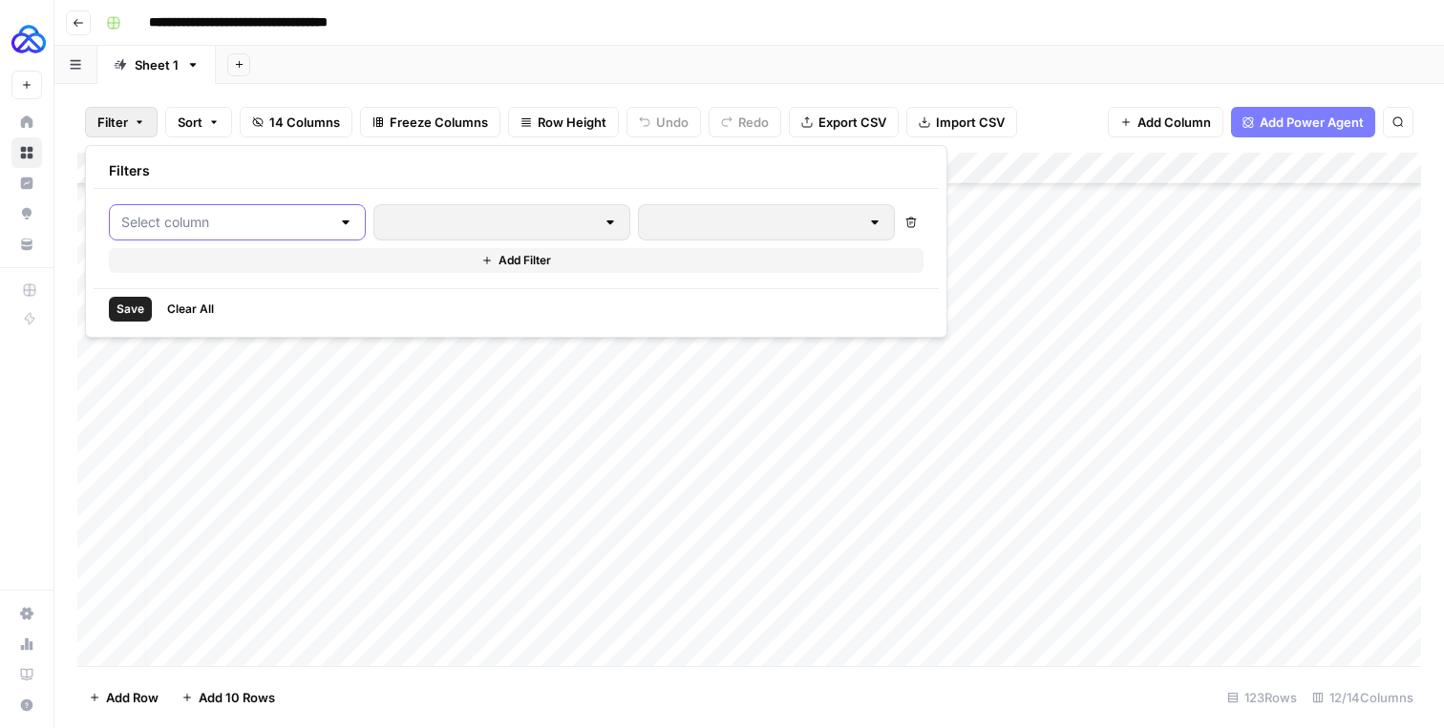
click at [267, 230] on input "text" at bounding box center [225, 222] width 209 height 19
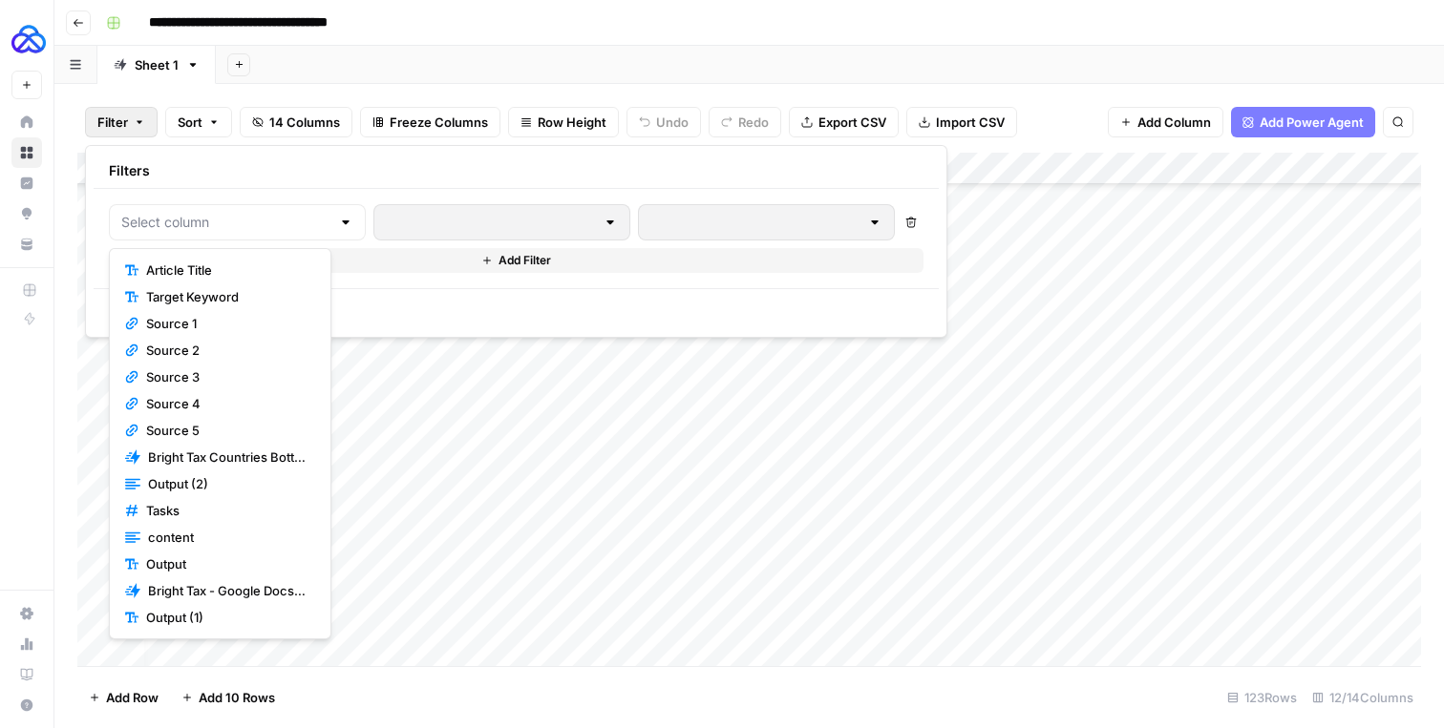
click at [563, 512] on div "Add Column" at bounding box center [748, 410] width 1343 height 514
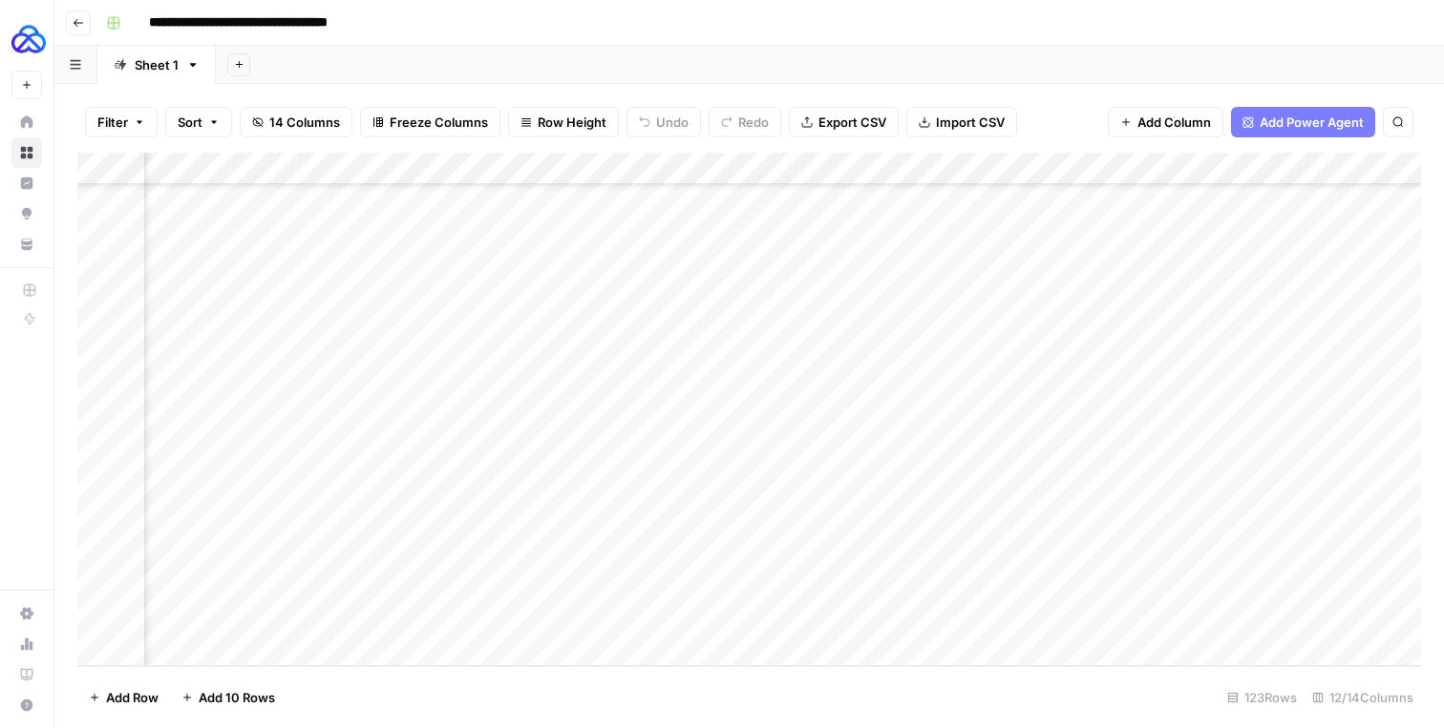
scroll to position [3542, 526]
click at [974, 611] on div "Add Column" at bounding box center [748, 410] width 1343 height 514
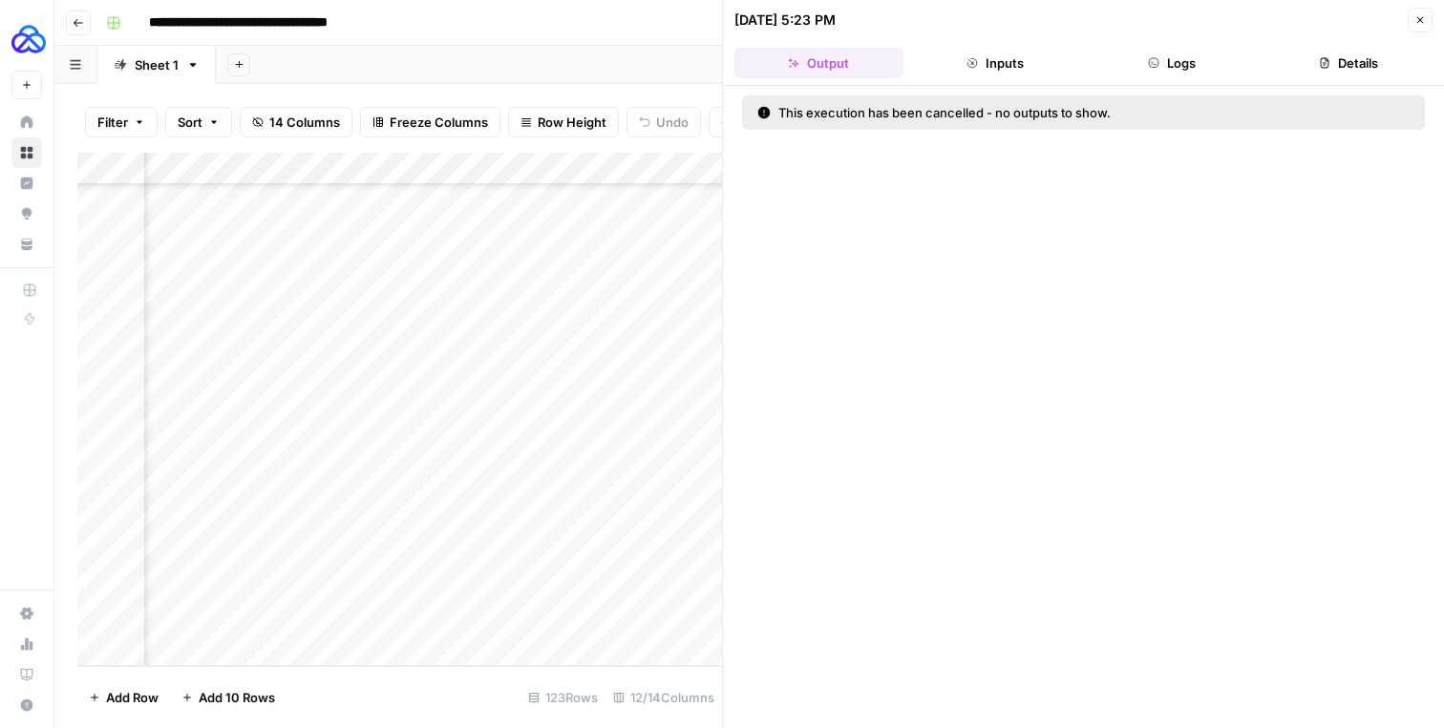
click at [1407, 23] on button "Close" at bounding box center [1419, 20] width 25 height 25
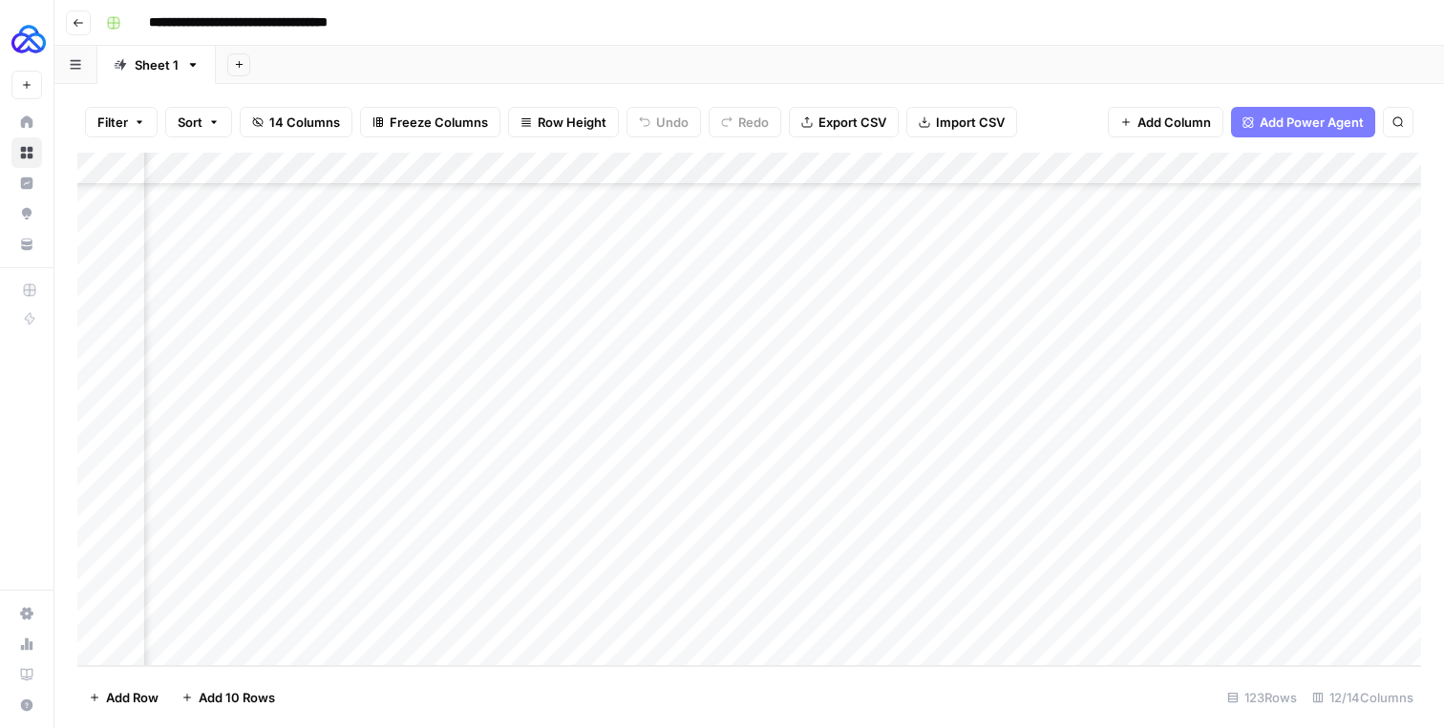
click at [937, 635] on div "Add Column" at bounding box center [748, 410] width 1343 height 514
click at [928, 610] on div "Add Column" at bounding box center [748, 410] width 1343 height 514
click at [918, 593] on div "Add Column" at bounding box center [748, 410] width 1343 height 514
click at [965, 583] on div "Add Column" at bounding box center [748, 410] width 1343 height 514
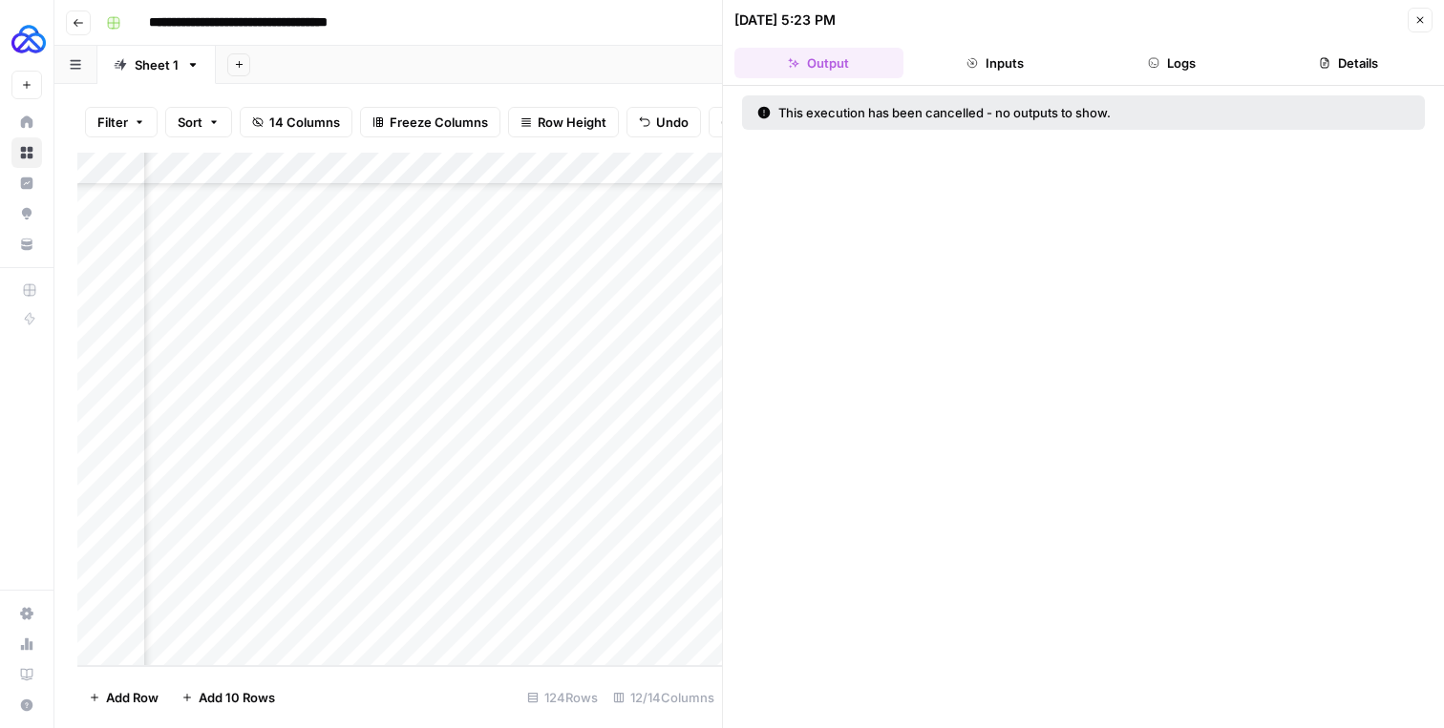
click at [1425, 17] on button "Close" at bounding box center [1419, 20] width 25 height 25
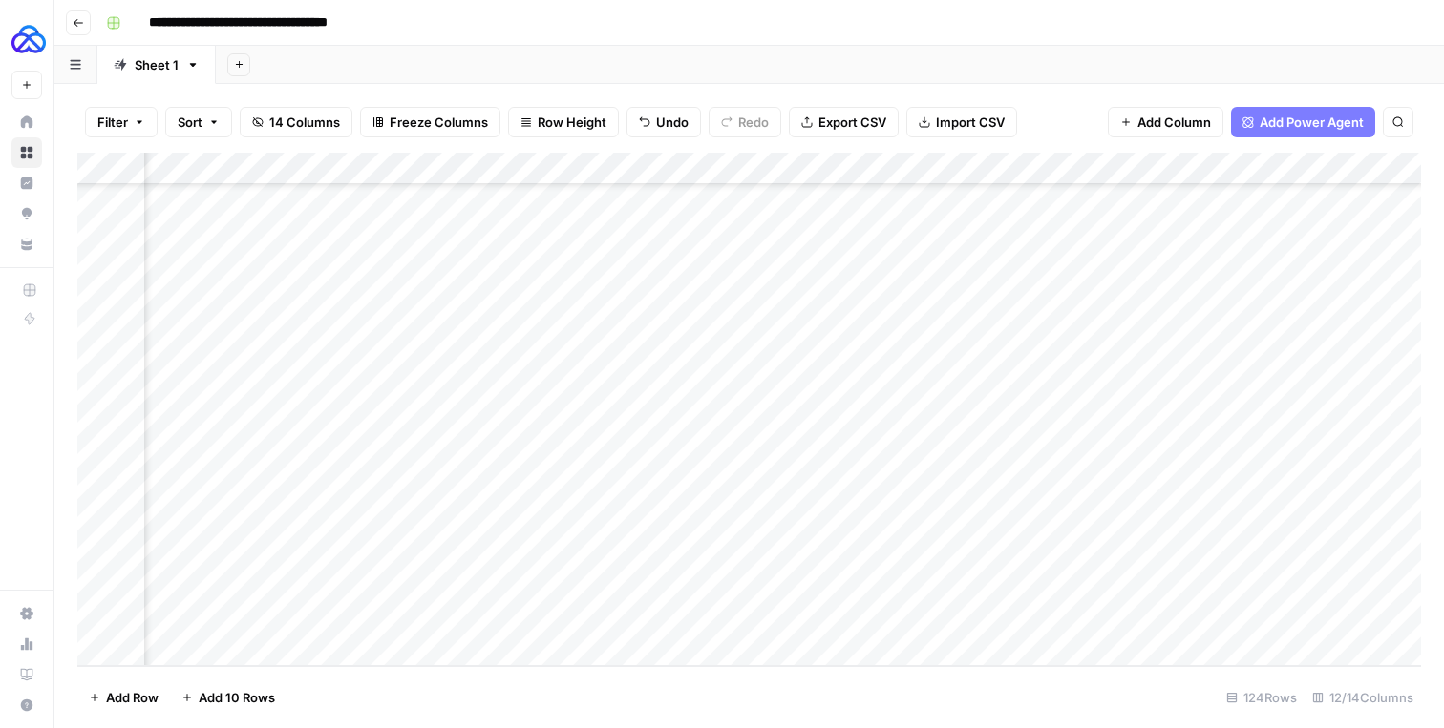
click at [956, 166] on div "Add Column" at bounding box center [748, 410] width 1343 height 514
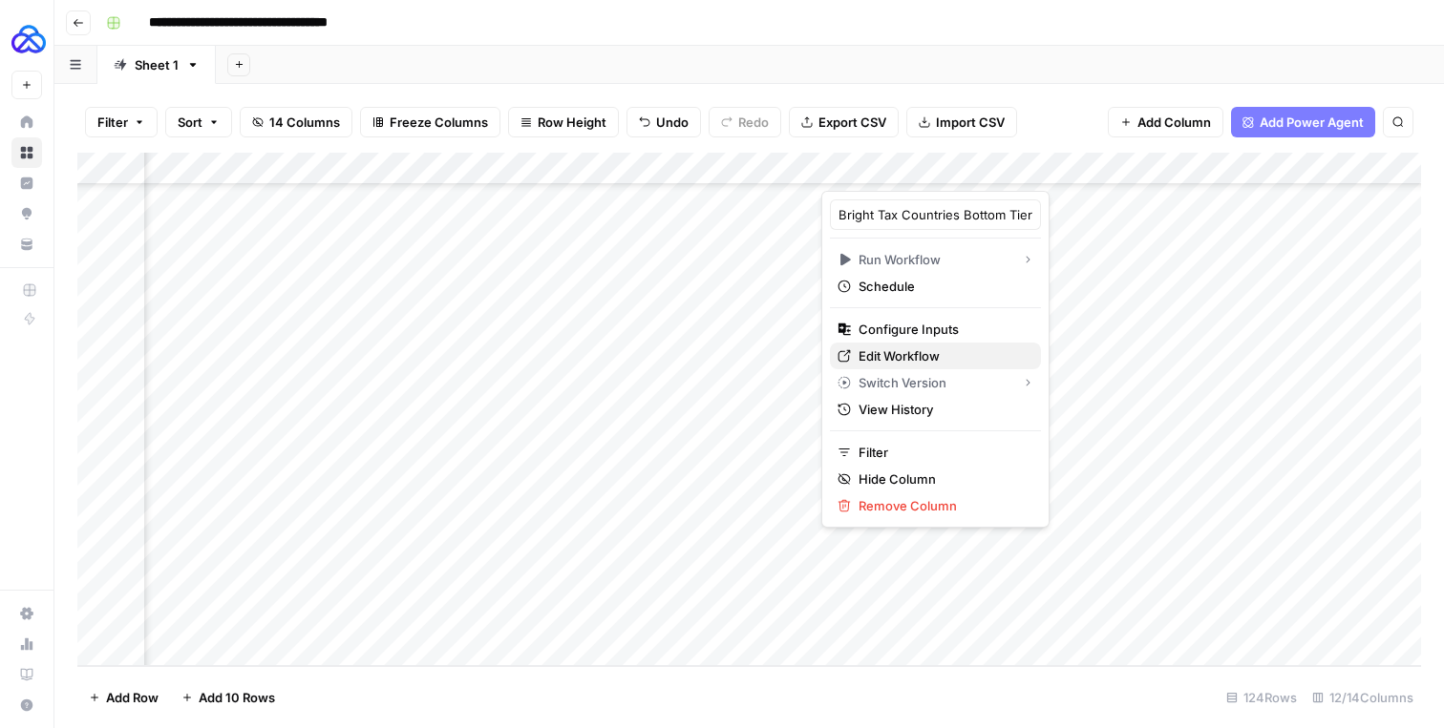
click at [881, 351] on span "Edit Workflow" at bounding box center [941, 356] width 167 height 19
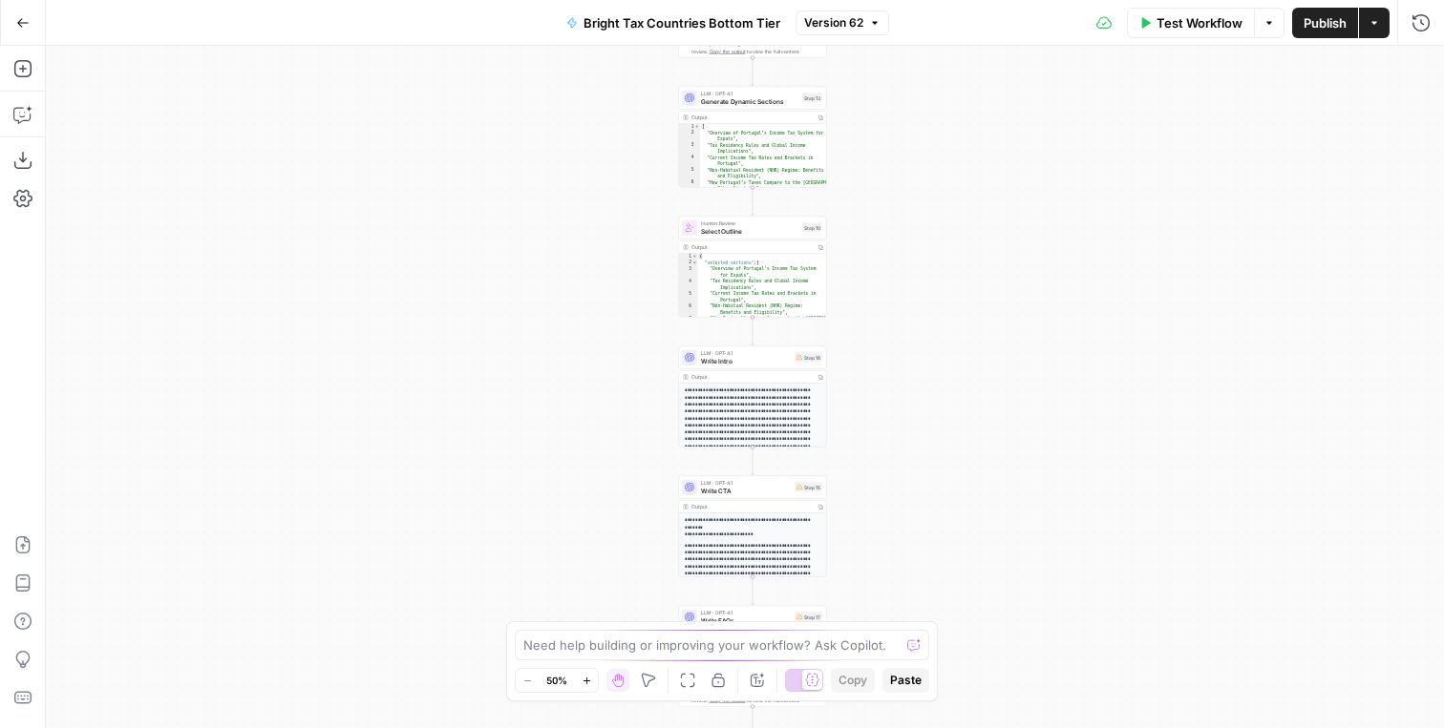
drag, startPoint x: 902, startPoint y: 250, endPoint x: 910, endPoint y: 454, distance: 203.5
click at [910, 454] on div "Workflow Set Inputs Inputs LLM · GPT-4.1 Generate Article Outlines Step 9 Outpu…" at bounding box center [745, 387] width 1398 height 683
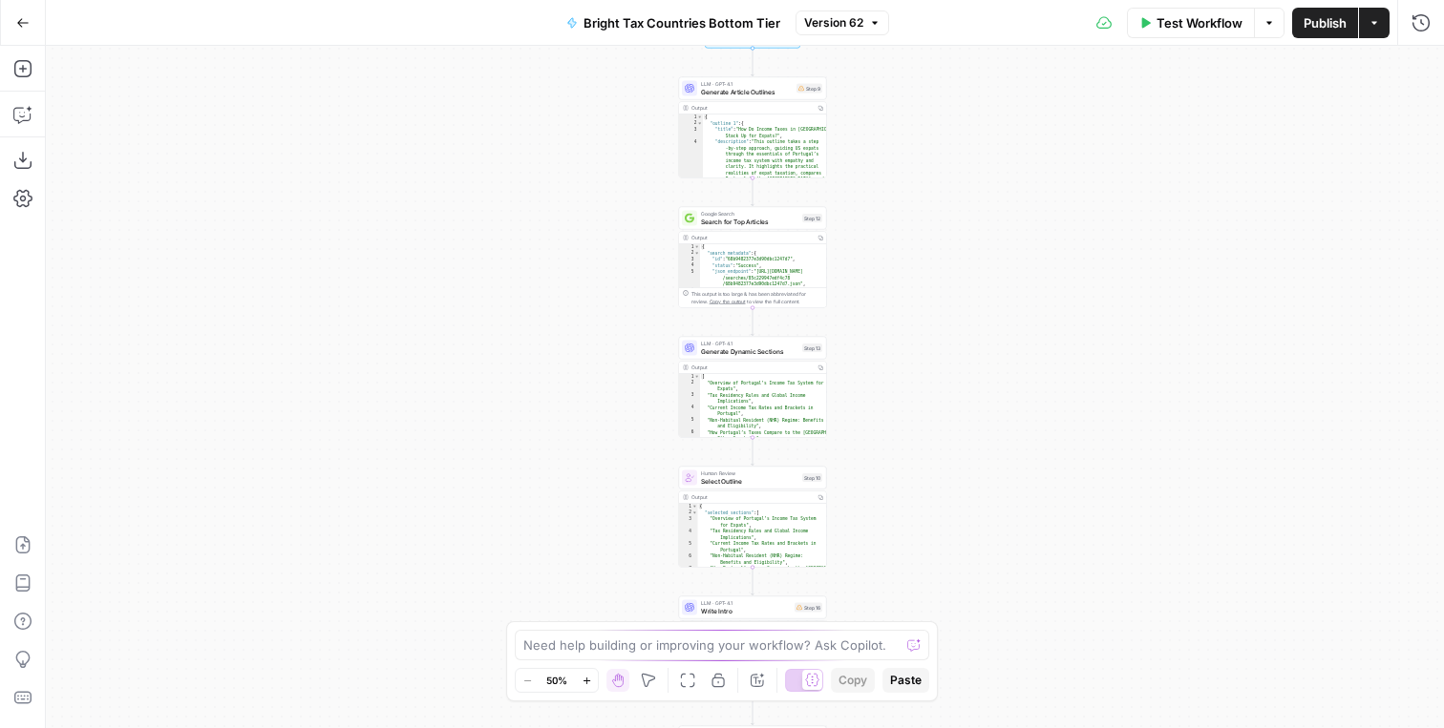
drag, startPoint x: 903, startPoint y: 243, endPoint x: 903, endPoint y: 681, distance: 437.3
click at [903, 682] on body "AUQ New Home Browse Insights Opportunities Your Data Recent Grids Embrace Landi…" at bounding box center [722, 364] width 1444 height 728
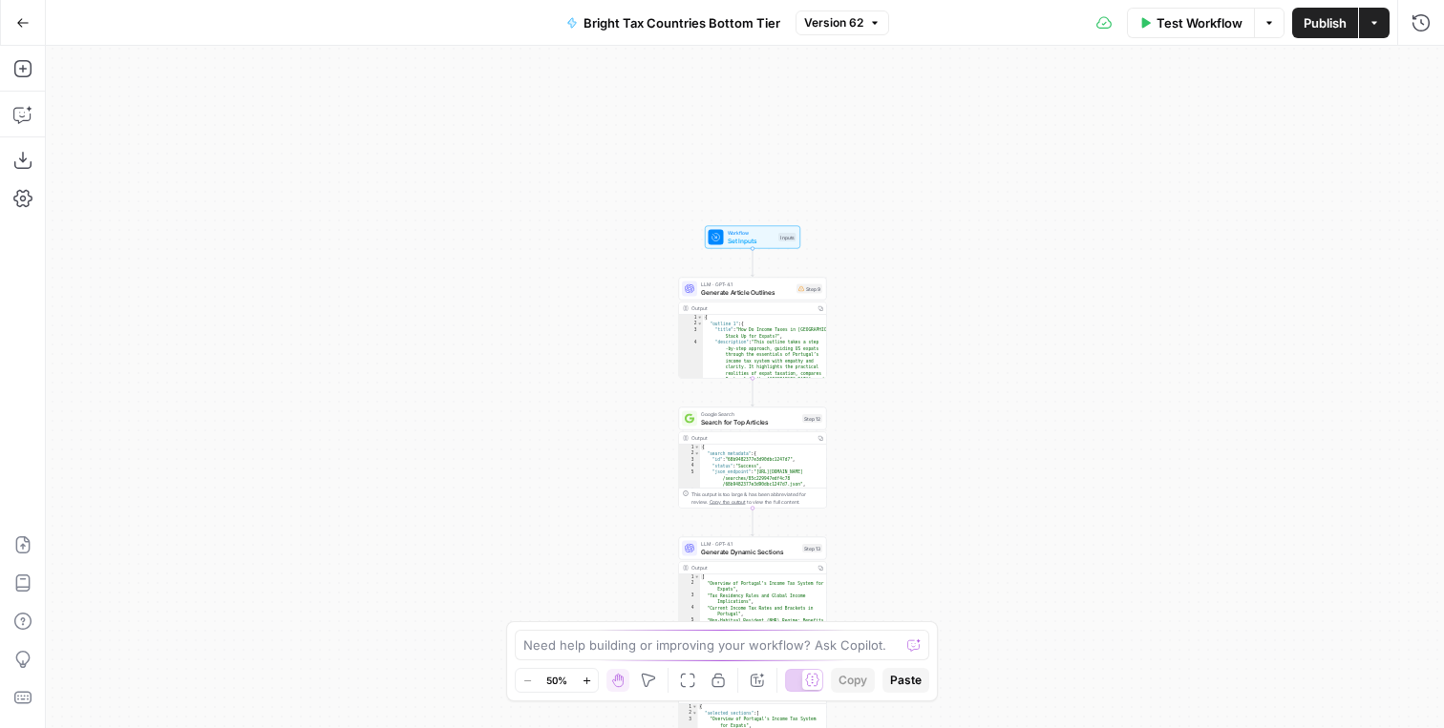
drag, startPoint x: 922, startPoint y: 389, endPoint x: 922, endPoint y: 412, distance: 23.9
click at [922, 412] on div "Workflow Set Inputs Inputs LLM · GPT-4.1 Generate Article Outlines Step 9 Outpu…" at bounding box center [745, 387] width 1398 height 683
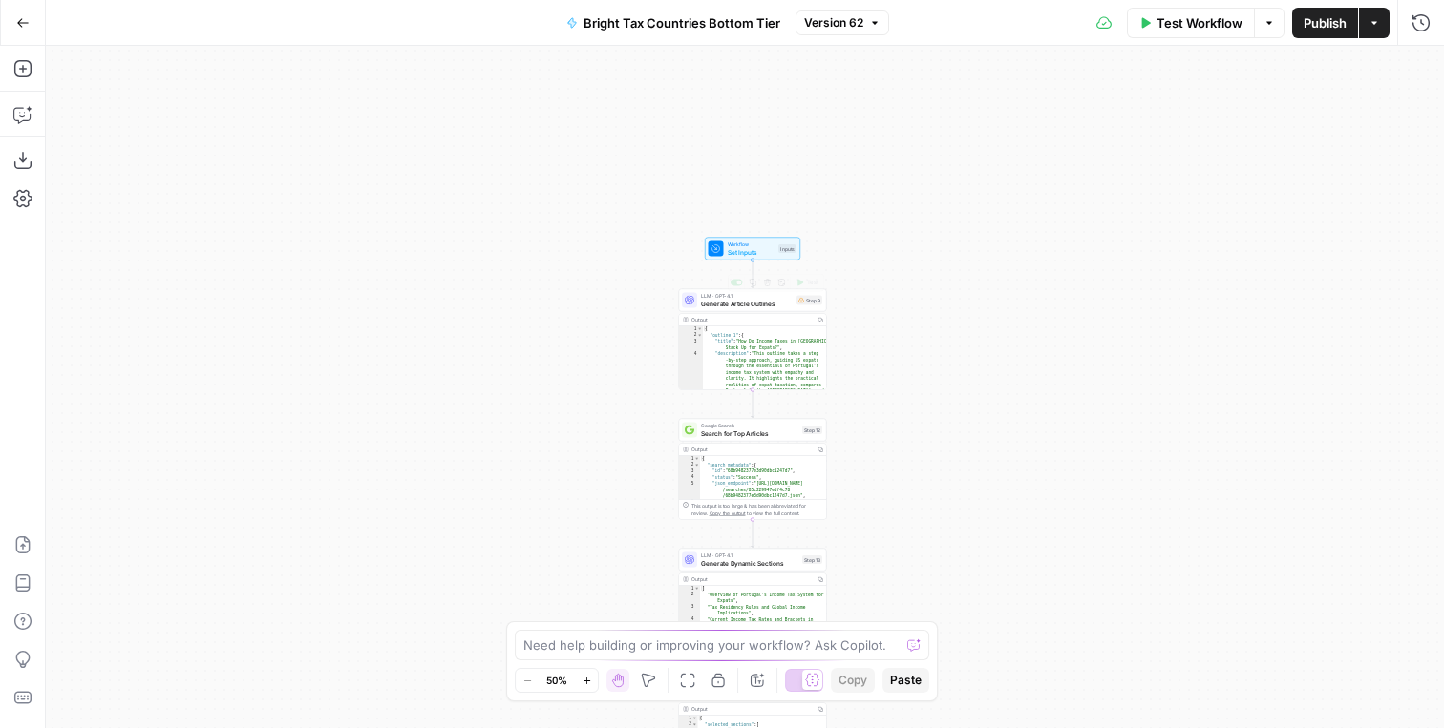
click at [773, 259] on div "Workflow Set Inputs Inputs" at bounding box center [752, 249] width 95 height 23
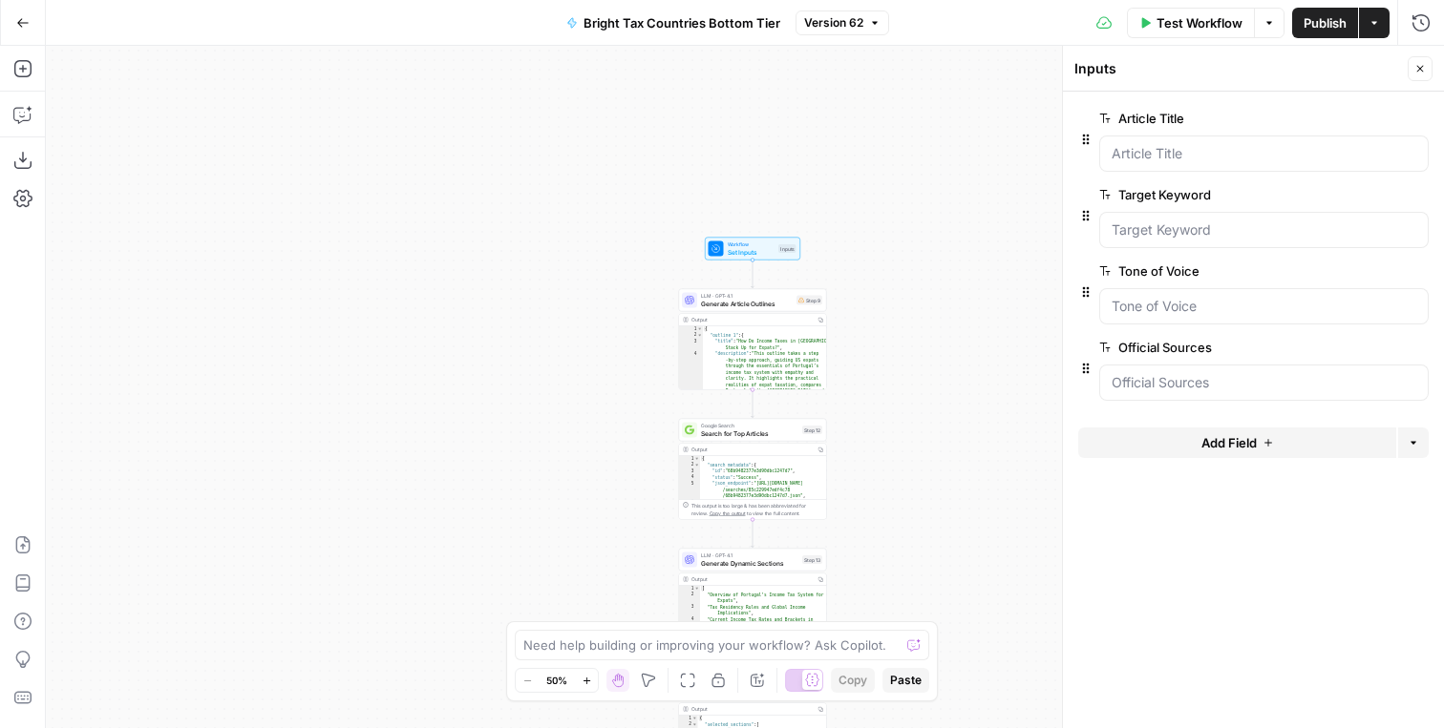
click at [1379, 27] on icon "button" at bounding box center [1373, 22] width 11 height 11
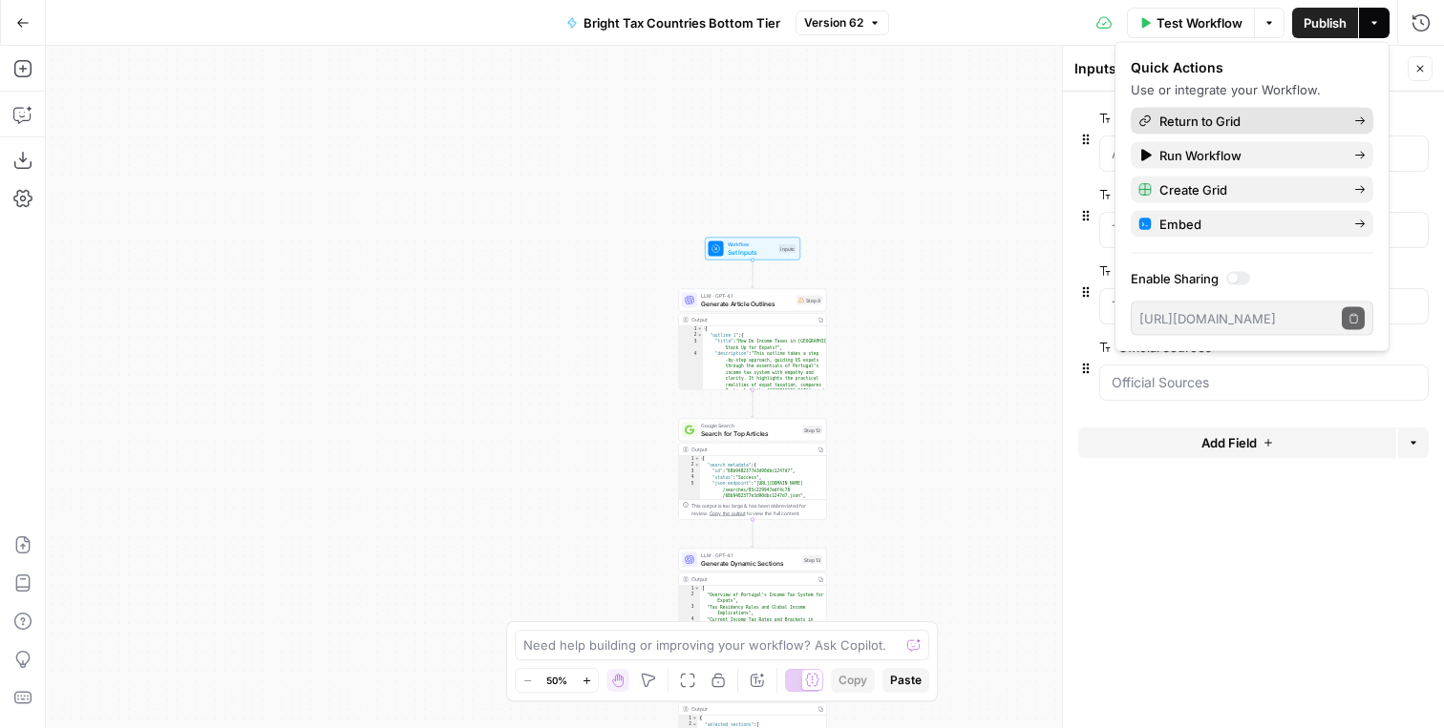
click at [1214, 123] on span "Return to Grid" at bounding box center [1248, 121] width 179 height 19
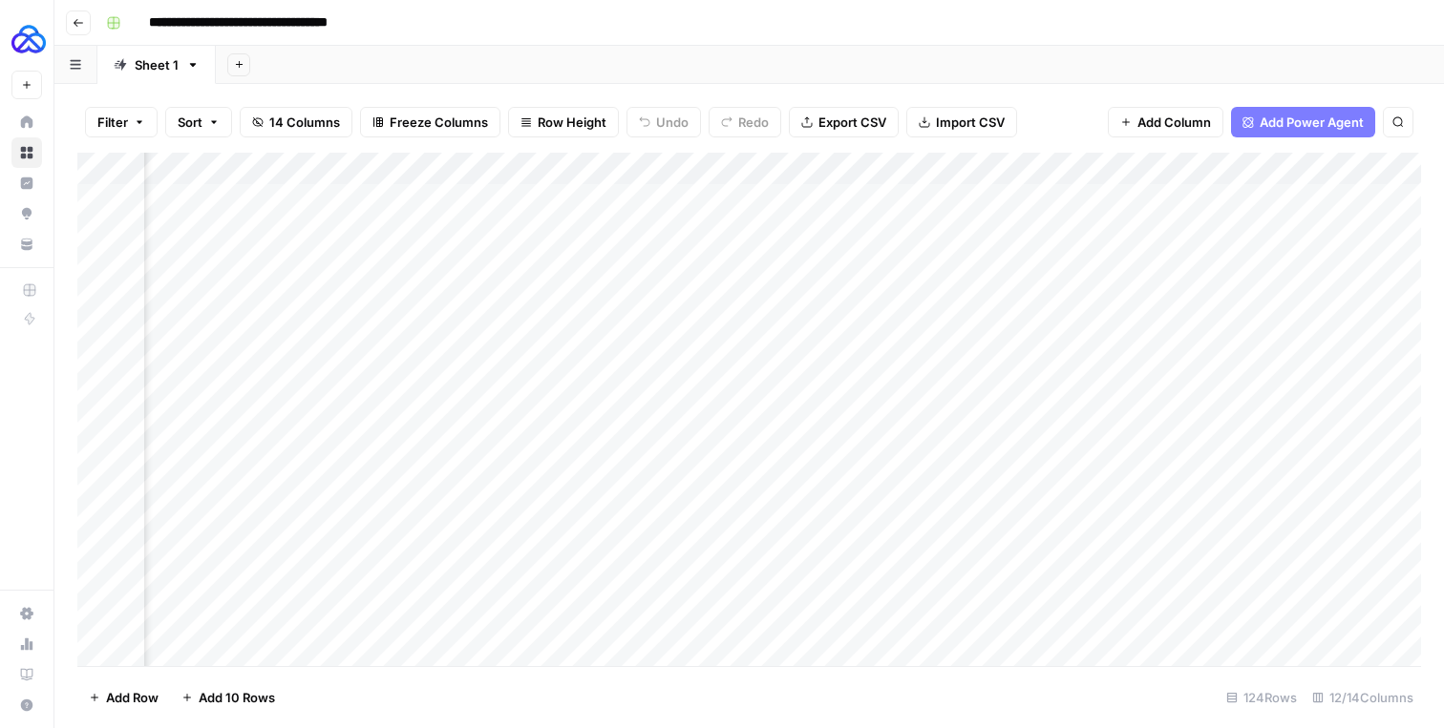
scroll to position [0, 668]
click at [812, 166] on div "Add Column" at bounding box center [748, 410] width 1343 height 514
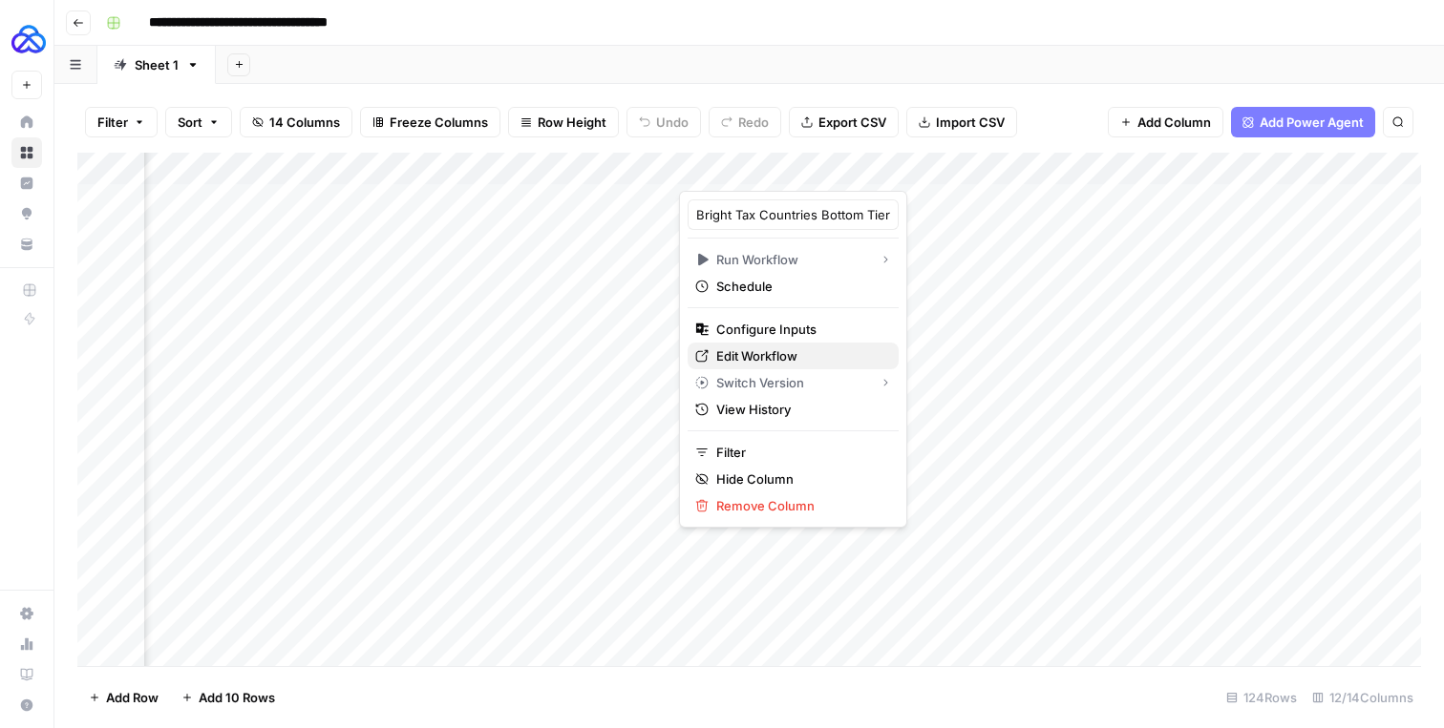
click at [754, 360] on span "Edit Workflow" at bounding box center [799, 356] width 167 height 19
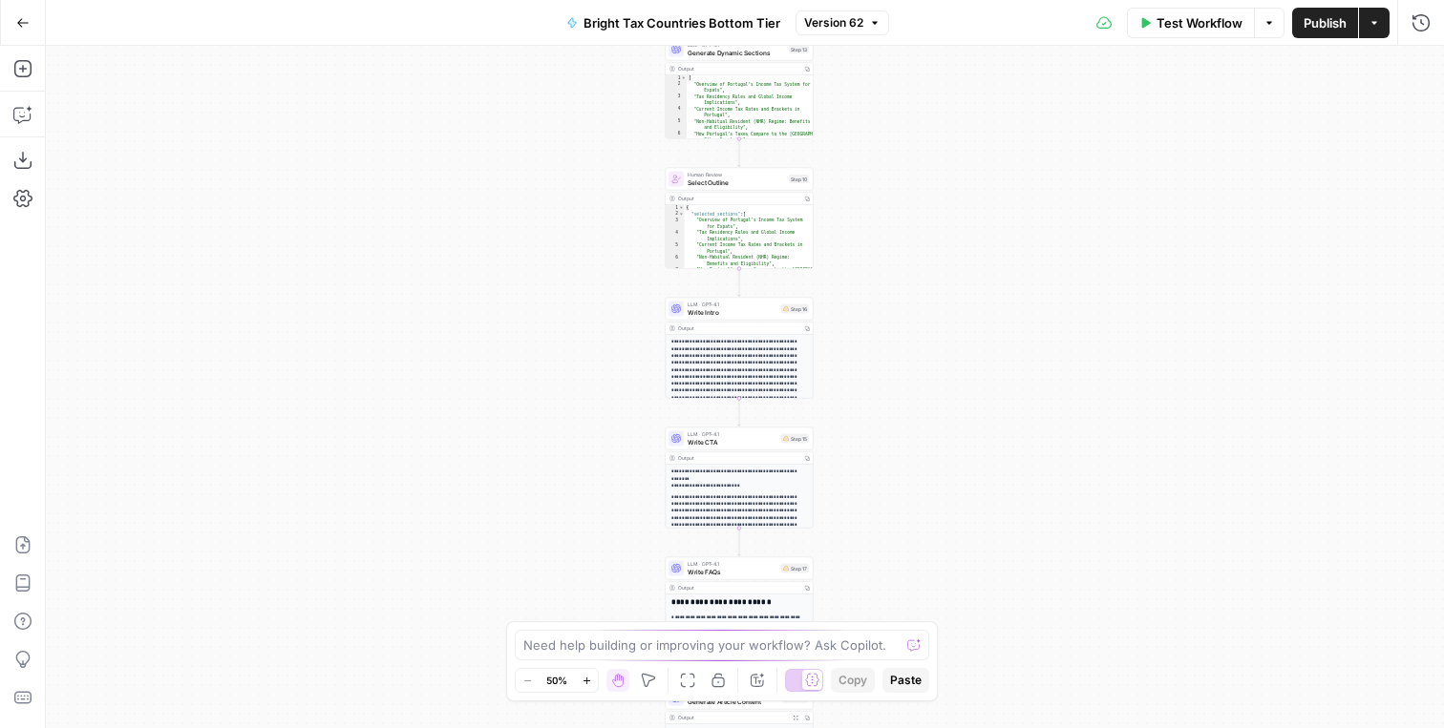
drag, startPoint x: 446, startPoint y: 377, endPoint x: 430, endPoint y: 688, distance: 311.7
click at [430, 689] on div "Workflow Set Inputs Inputs LLM · GPT-4.1 Generate Article Outlines Step 9 Outpu…" at bounding box center [745, 387] width 1398 height 683
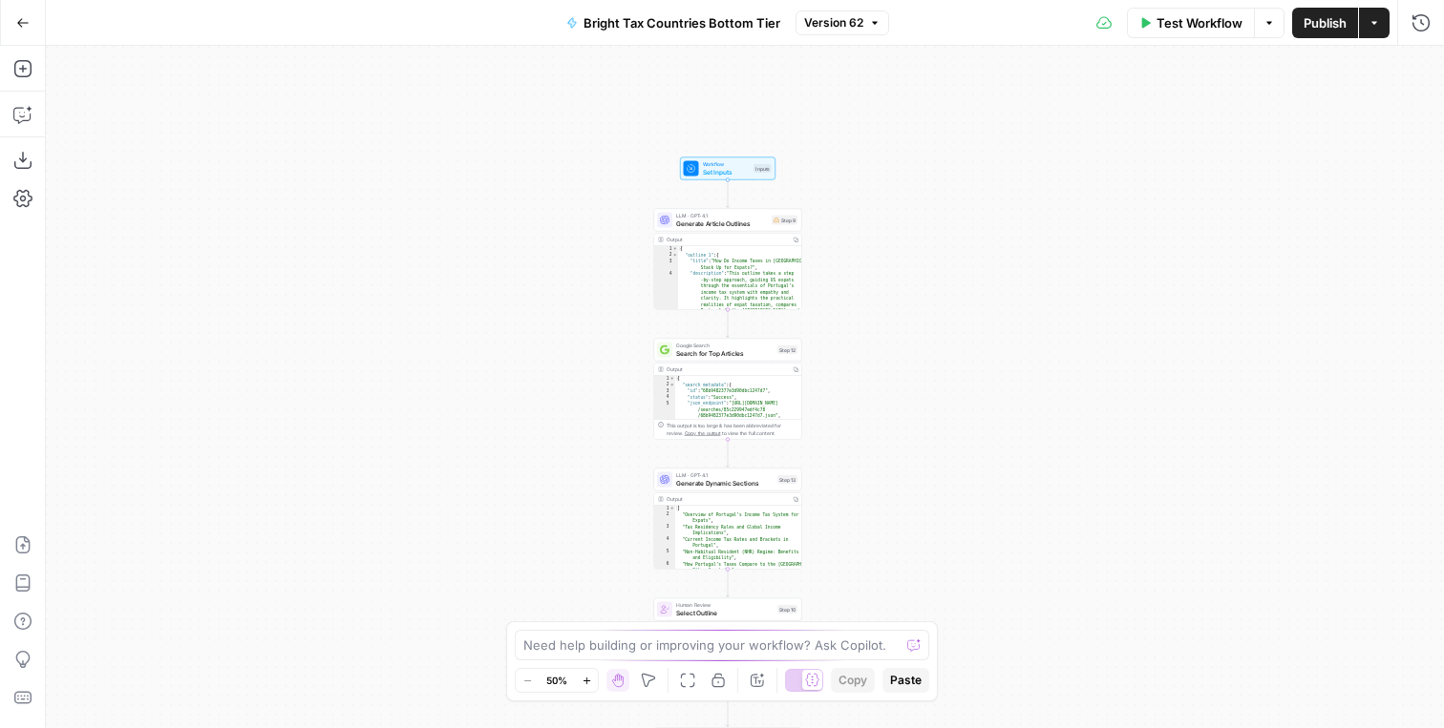
drag, startPoint x: 526, startPoint y: 318, endPoint x: 518, endPoint y: 733, distance: 415.4
click at [518, 728] on html "AUQ New Home Browse Insights Opportunities Your Data Recent Grids Embrace Landi…" at bounding box center [722, 364] width 1444 height 728
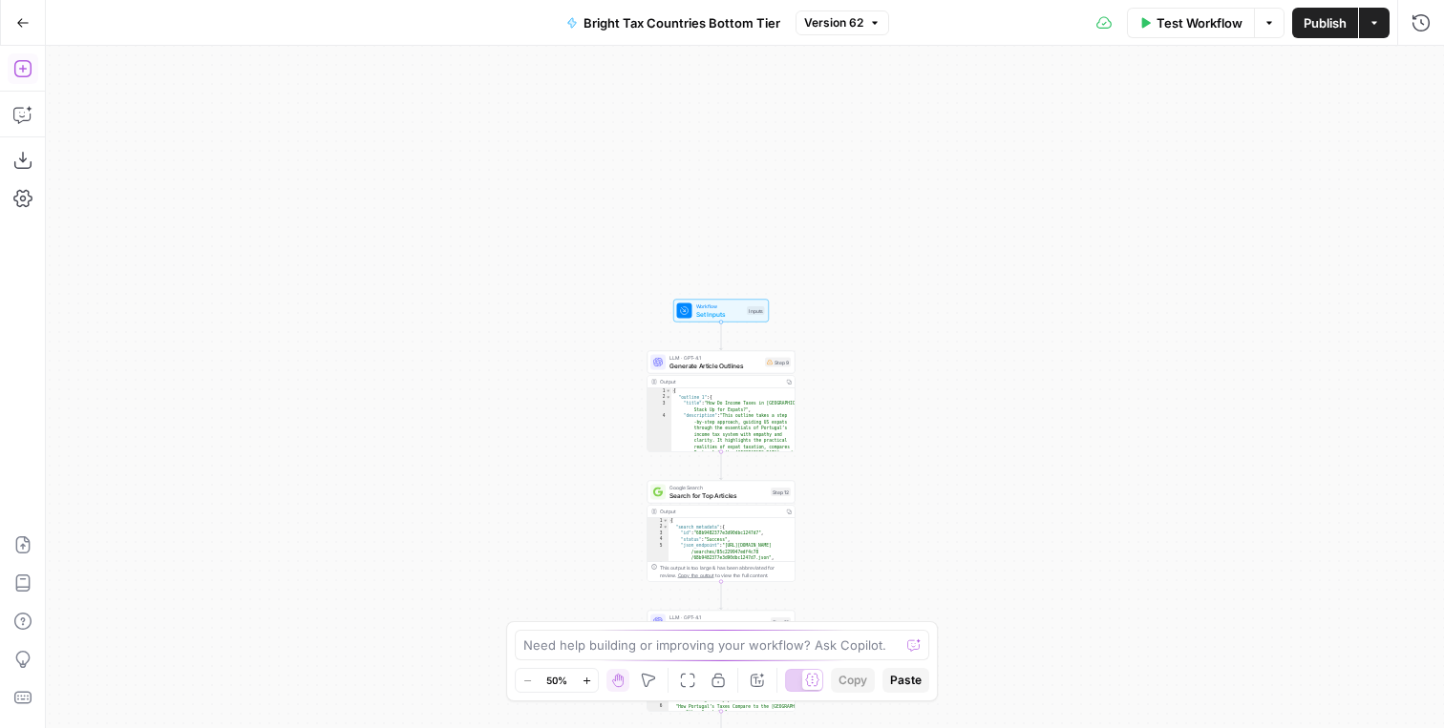
click at [11, 68] on button "Add Steps" at bounding box center [23, 68] width 31 height 31
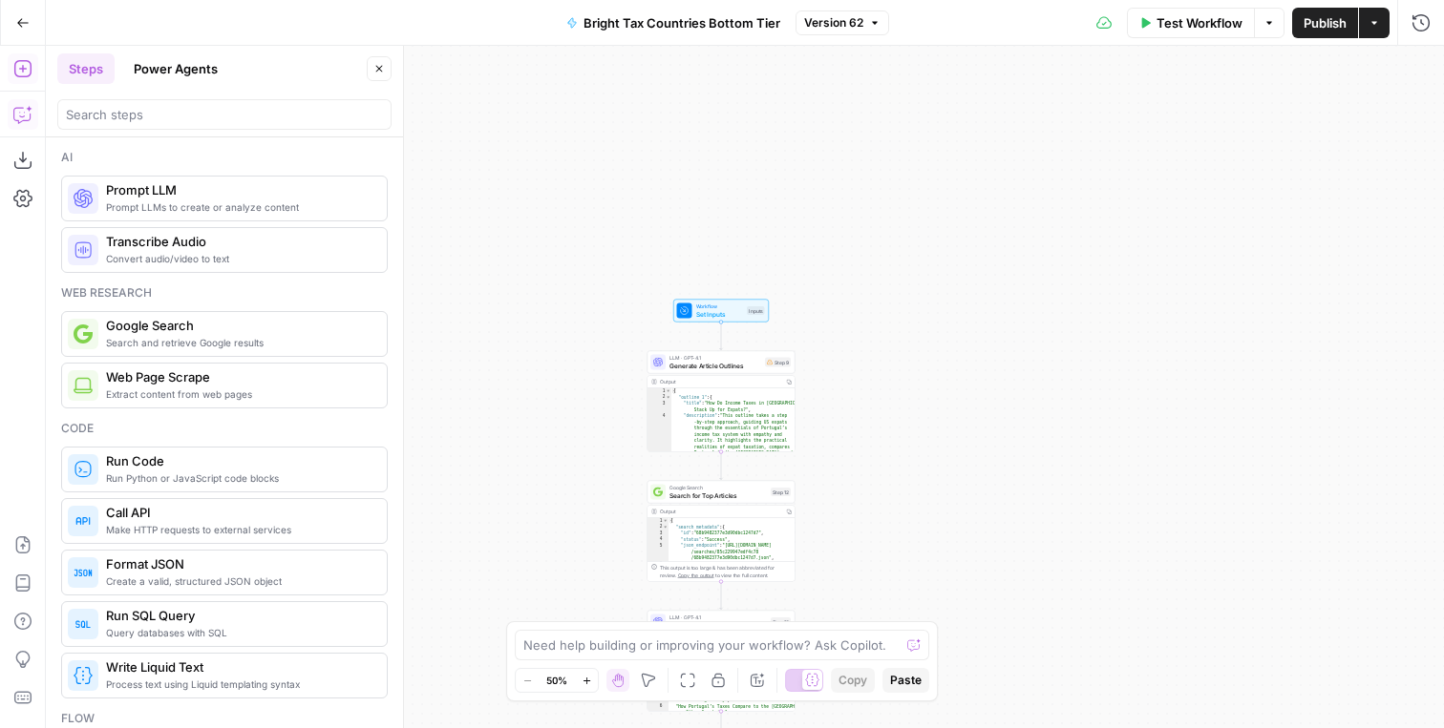
click at [17, 119] on icon "button" at bounding box center [22, 114] width 19 height 19
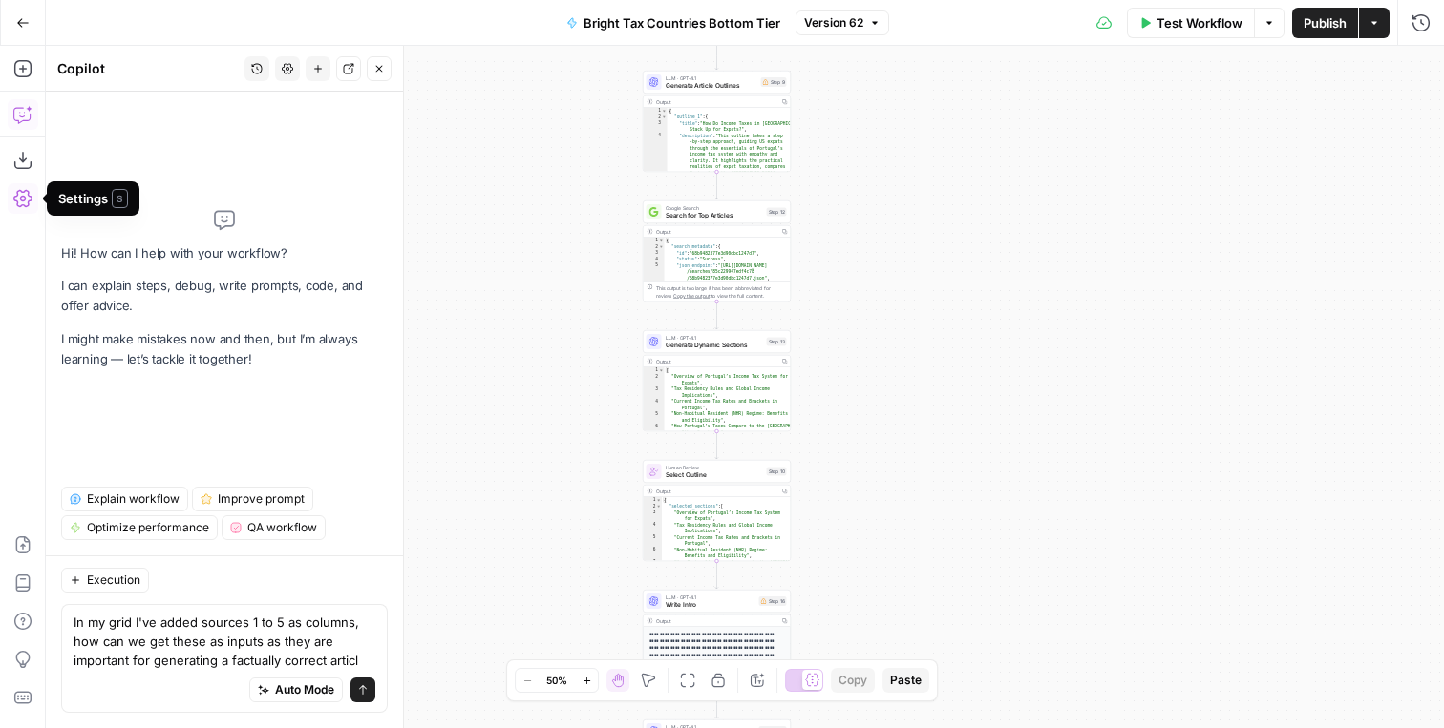
type textarea "In my grid I've added sources 1 to 5 as columns, how can we get these as inputs…"
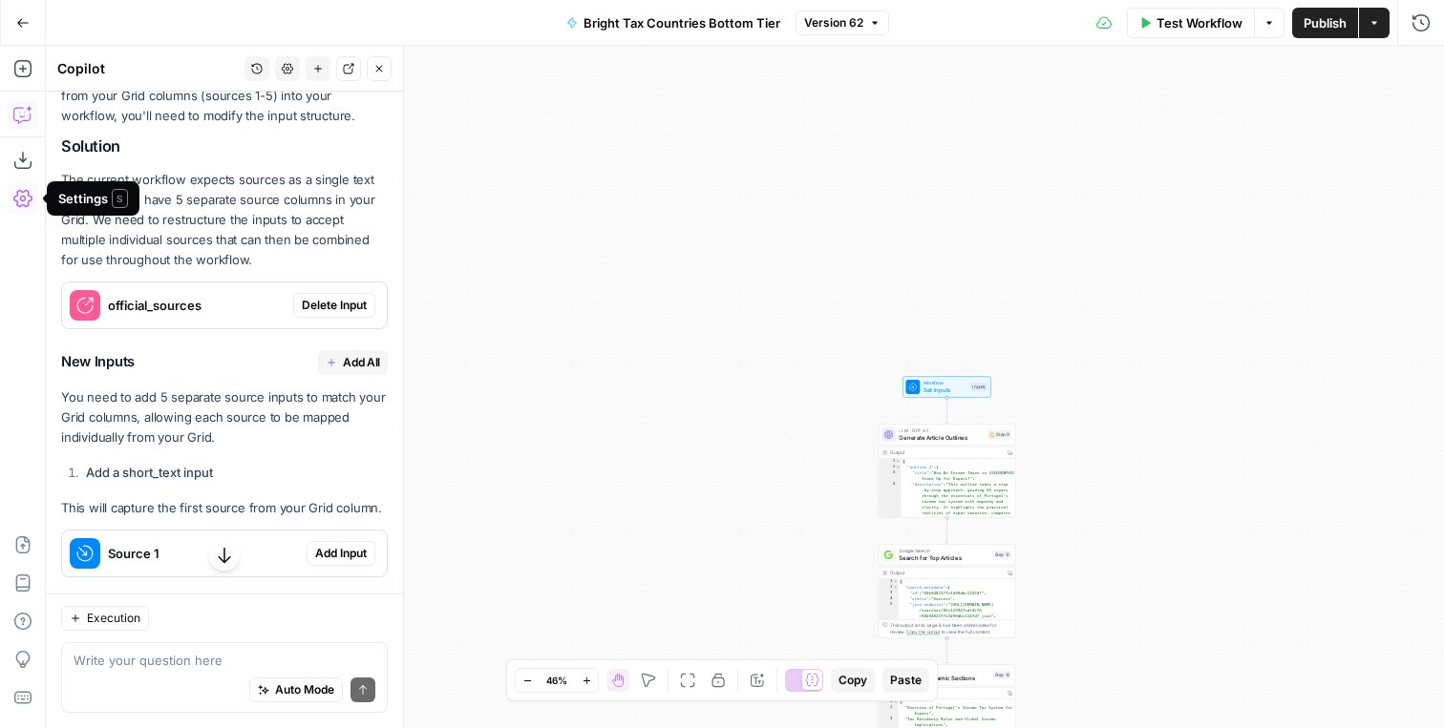
scroll to position [315, 0]
click at [319, 305] on span "Delete Input" at bounding box center [334, 308] width 65 height 17
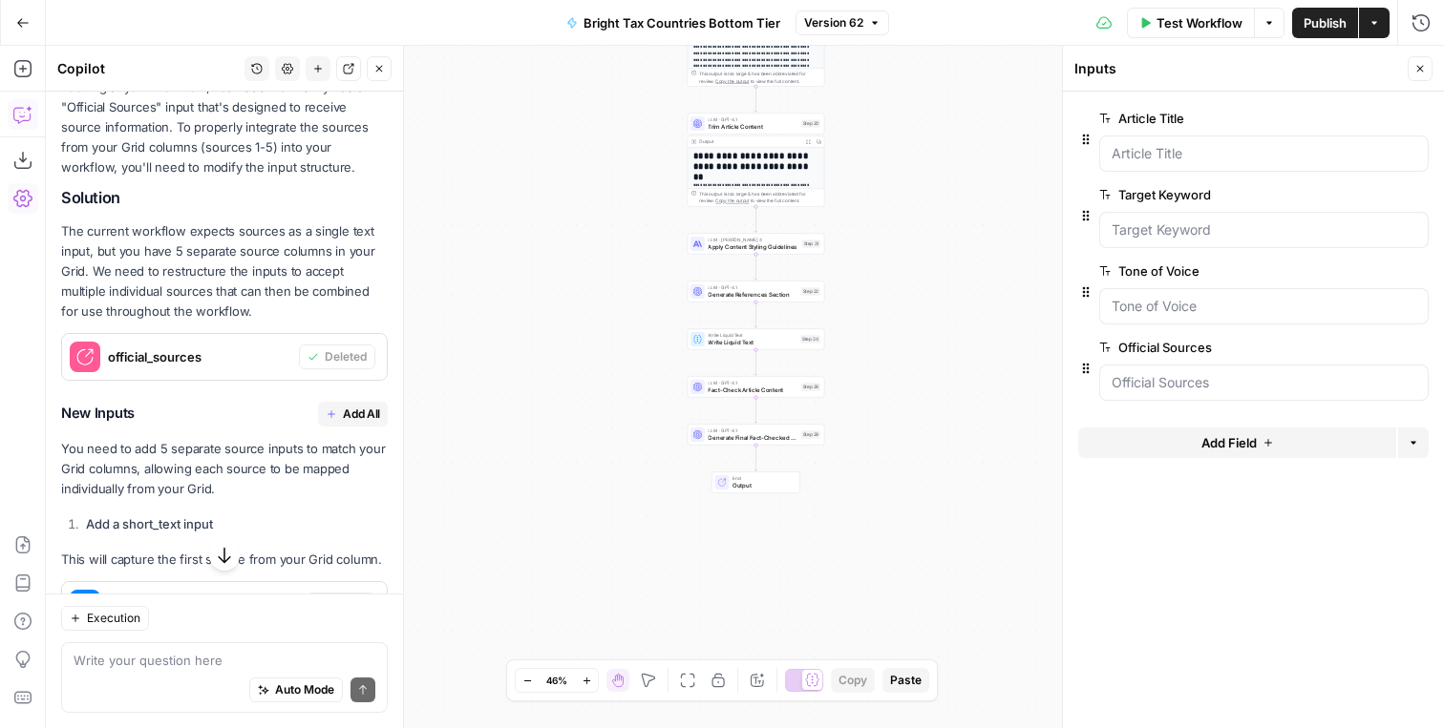
scroll to position [324, 0]
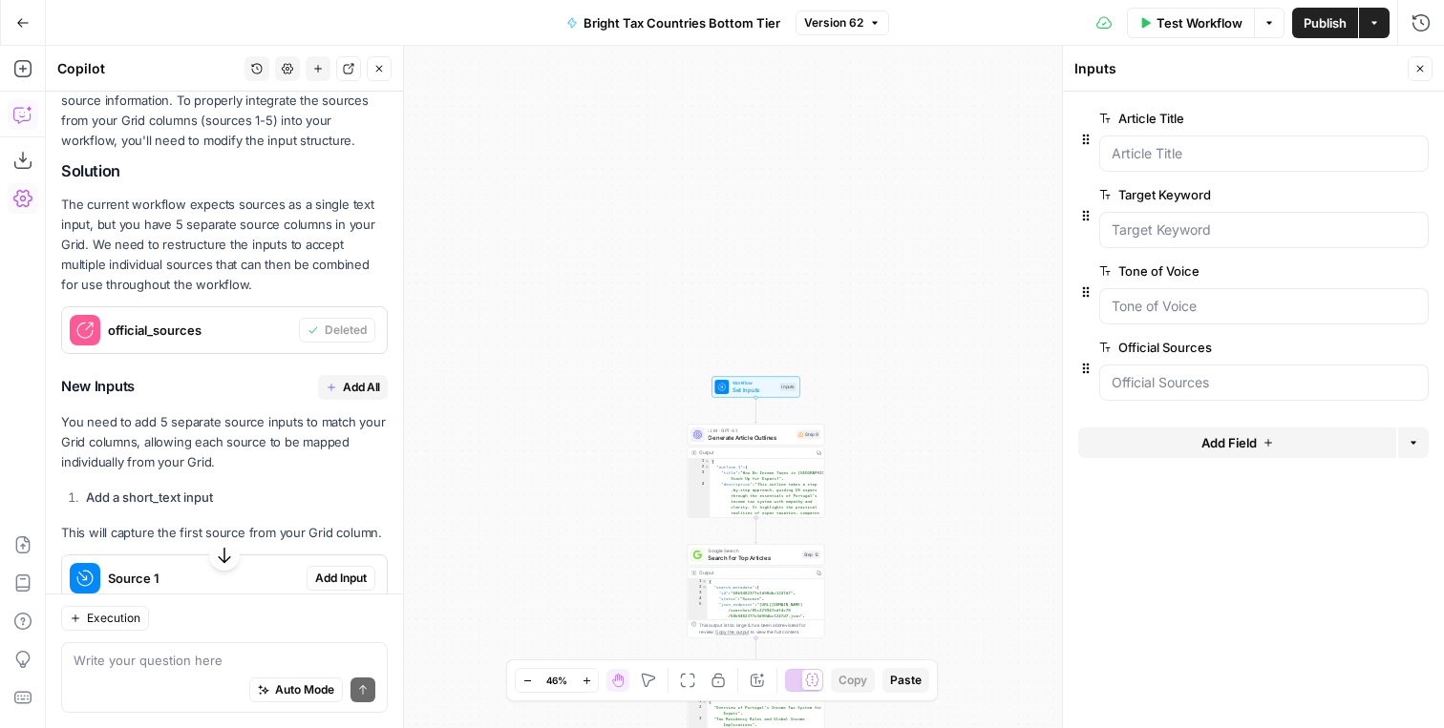
click at [344, 383] on span "Add All" at bounding box center [361, 387] width 37 height 17
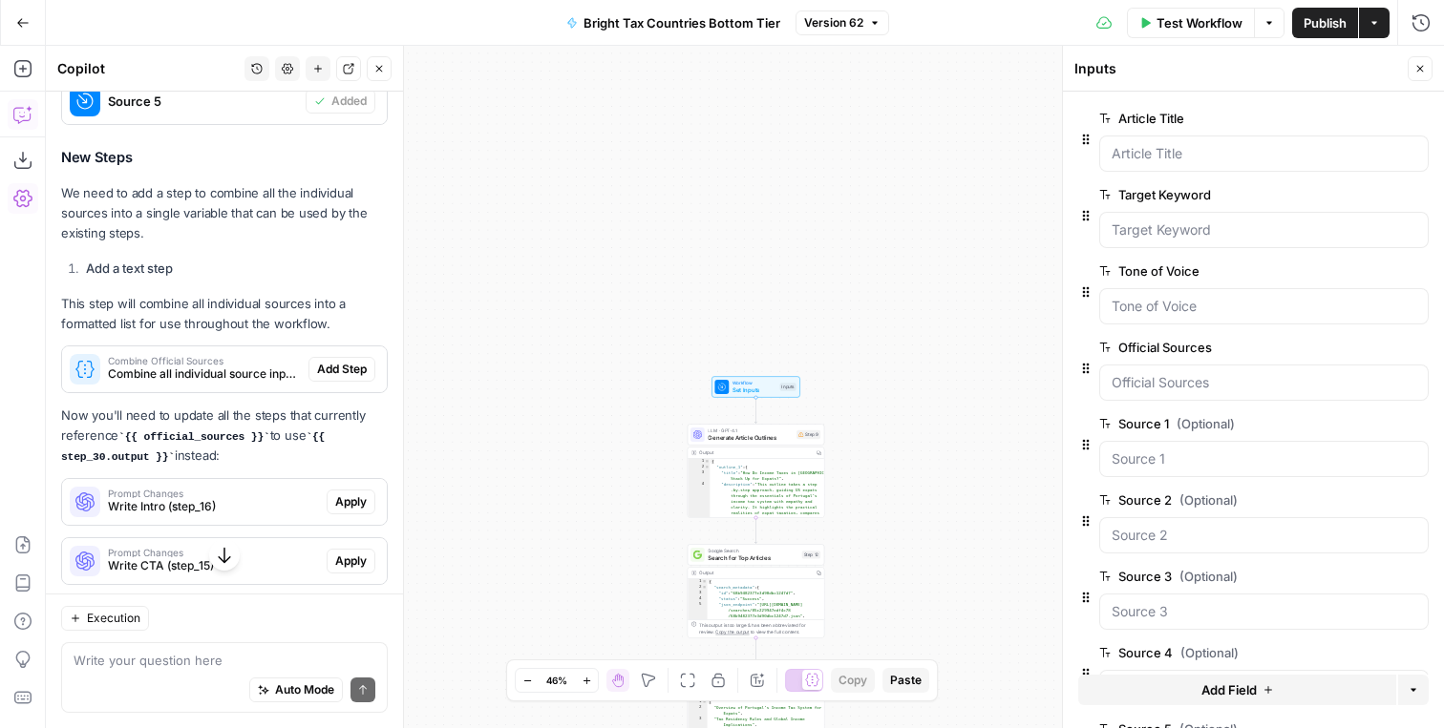
scroll to position [1358, 0]
click at [342, 371] on span "Add Step" at bounding box center [342, 370] width 50 height 17
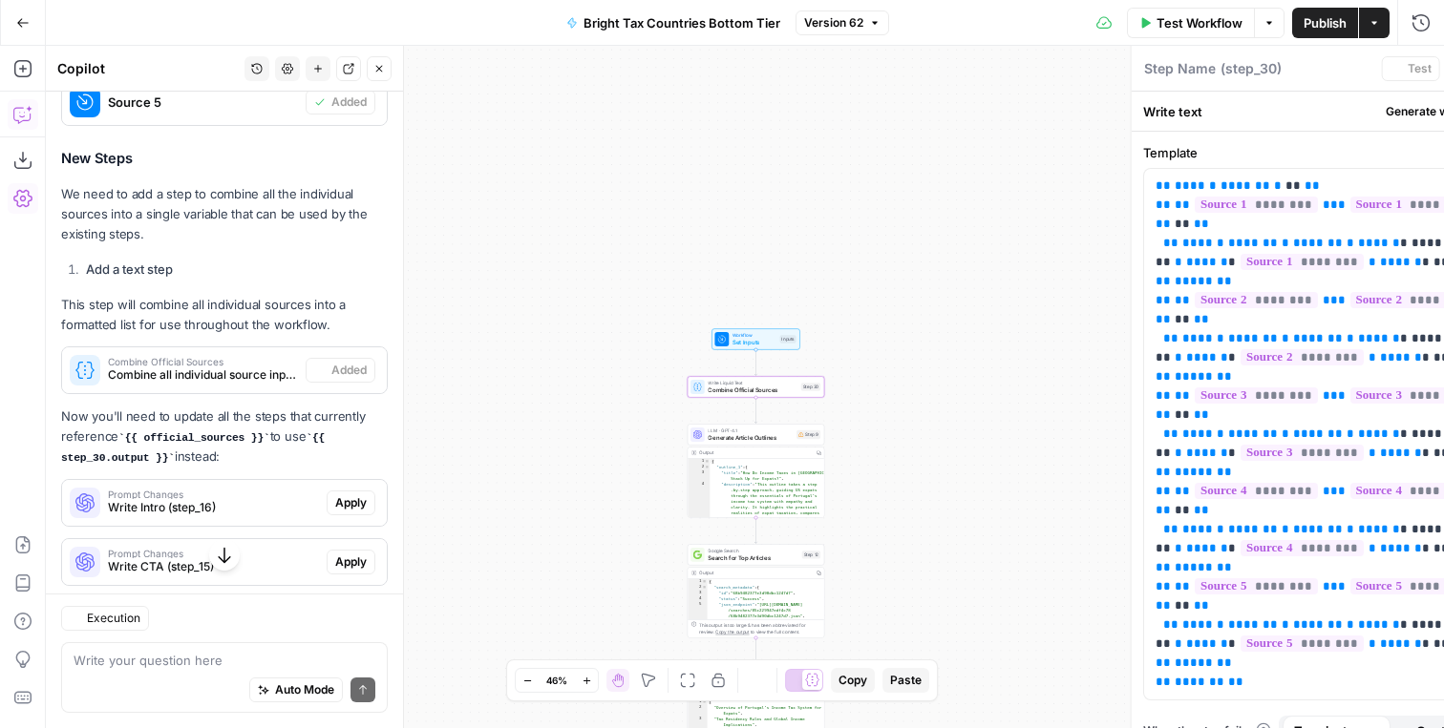
type textarea "Combine Official Sources"
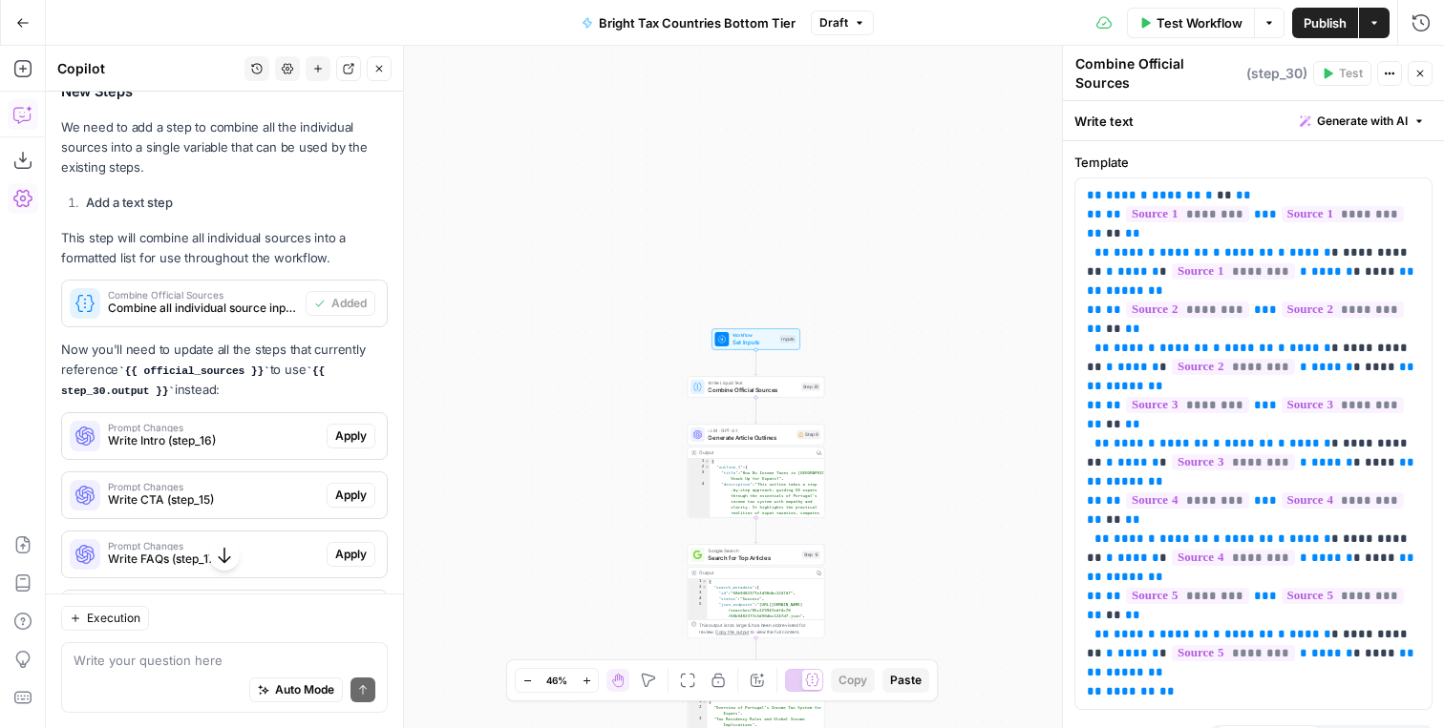
scroll to position [1438, 0]
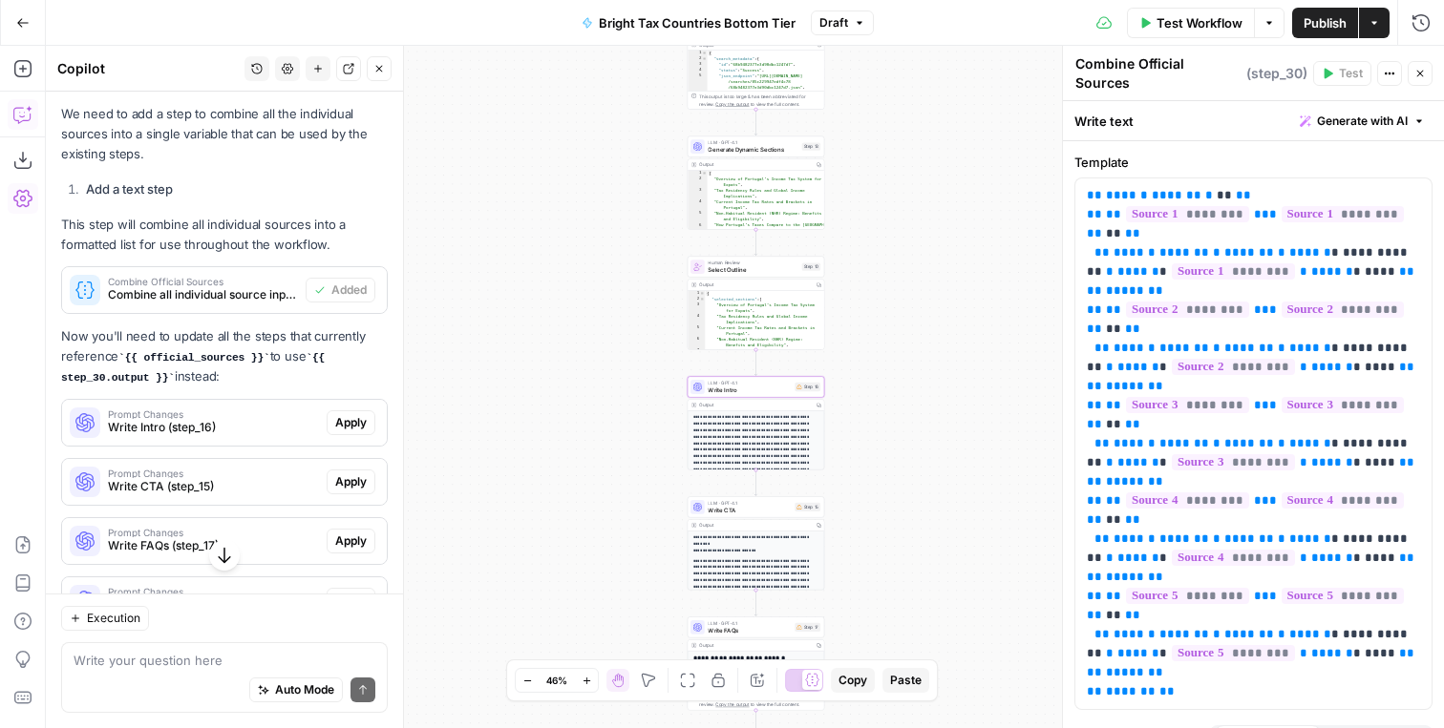
click at [350, 419] on span "Apply" at bounding box center [351, 422] width 32 height 17
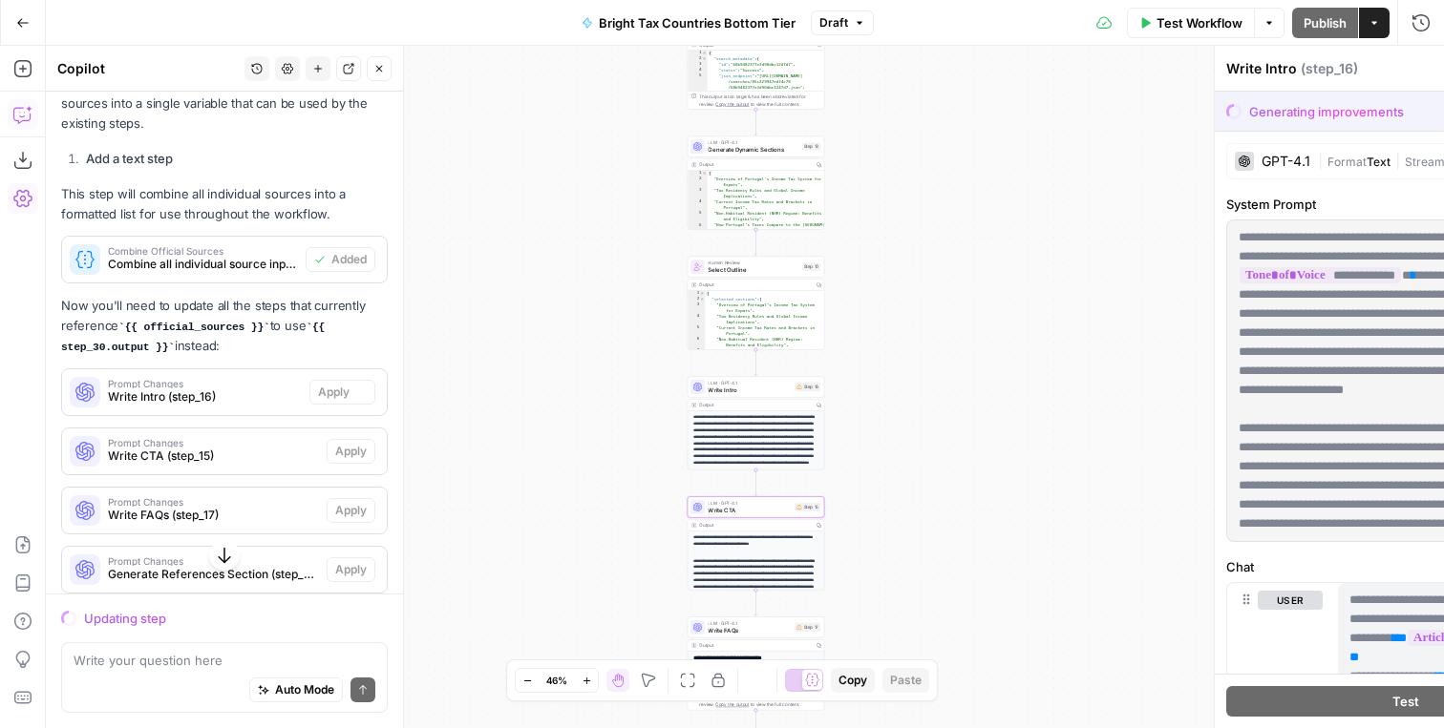
scroll to position [1407, 0]
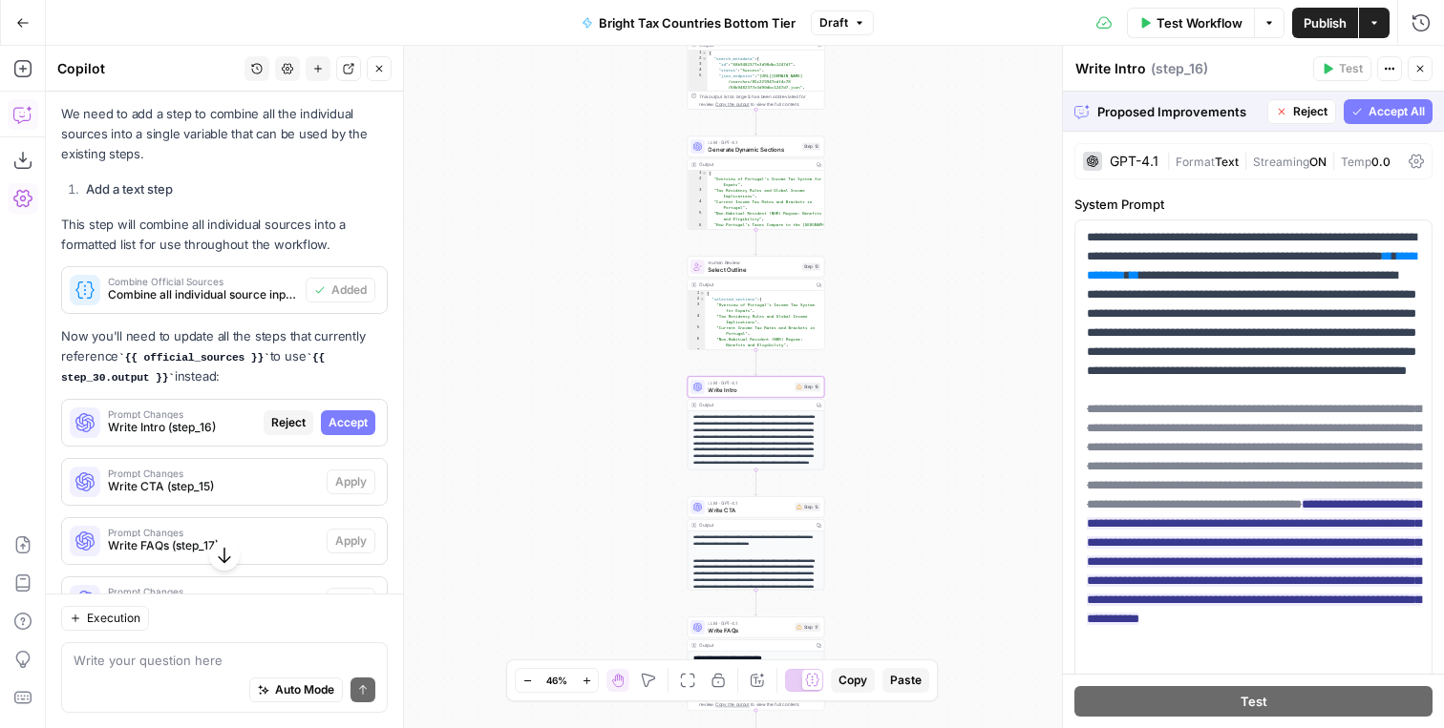
click at [367, 428] on span "Accept" at bounding box center [347, 422] width 39 height 17
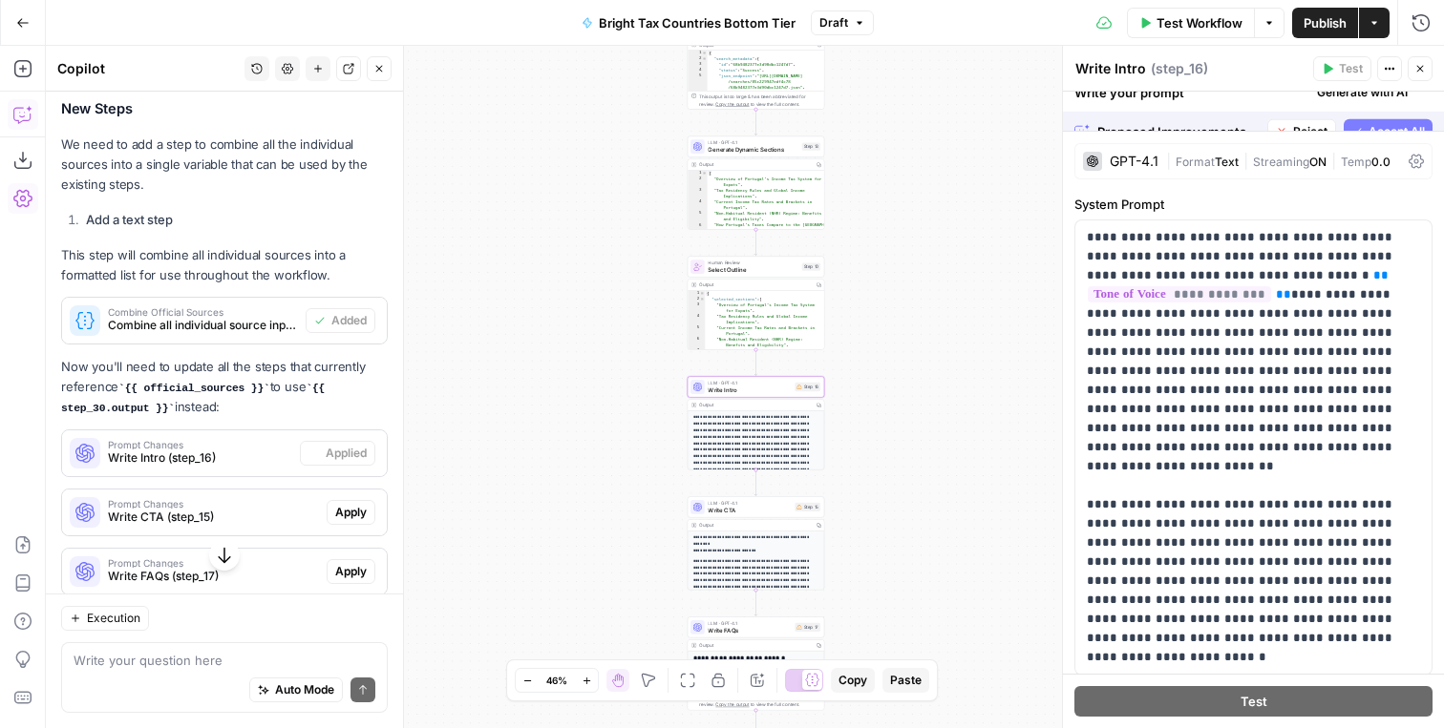
scroll to position [1438, 0]
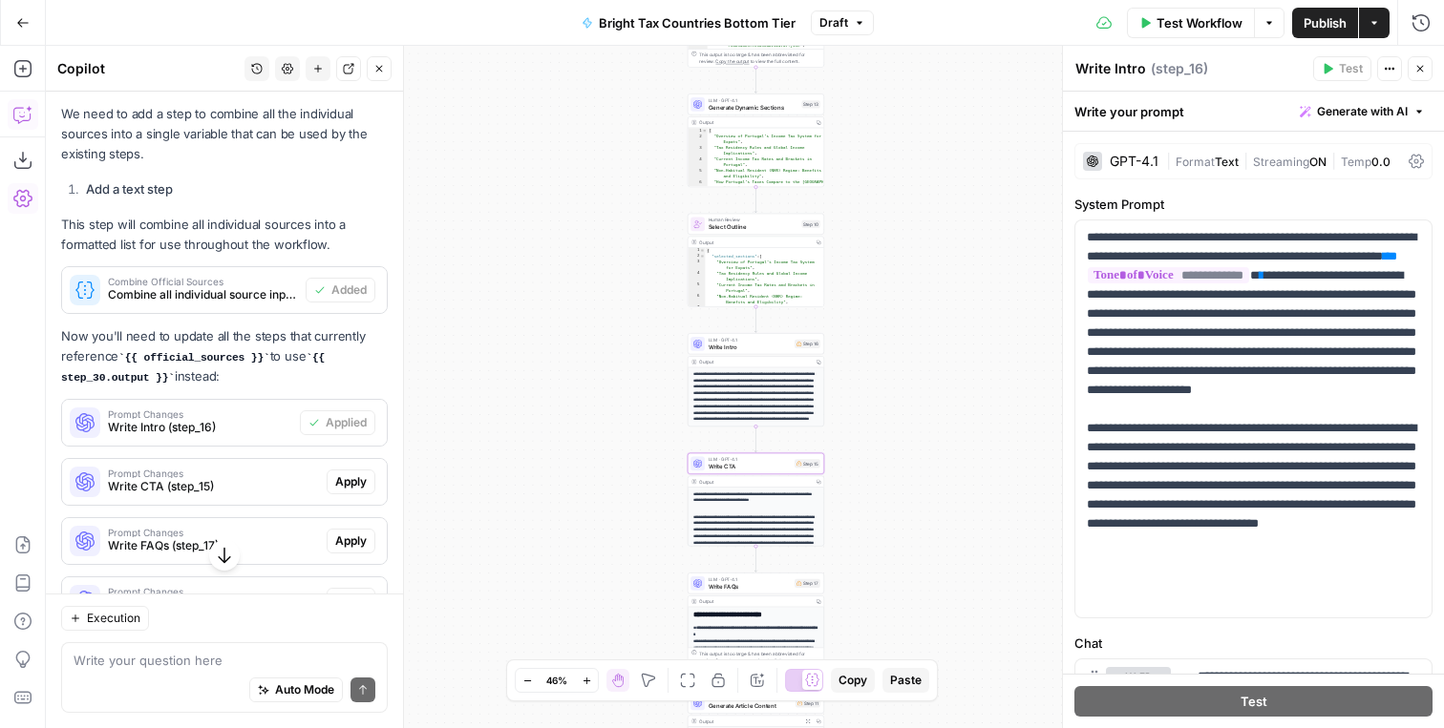
click at [351, 474] on span "Apply" at bounding box center [351, 482] width 32 height 17
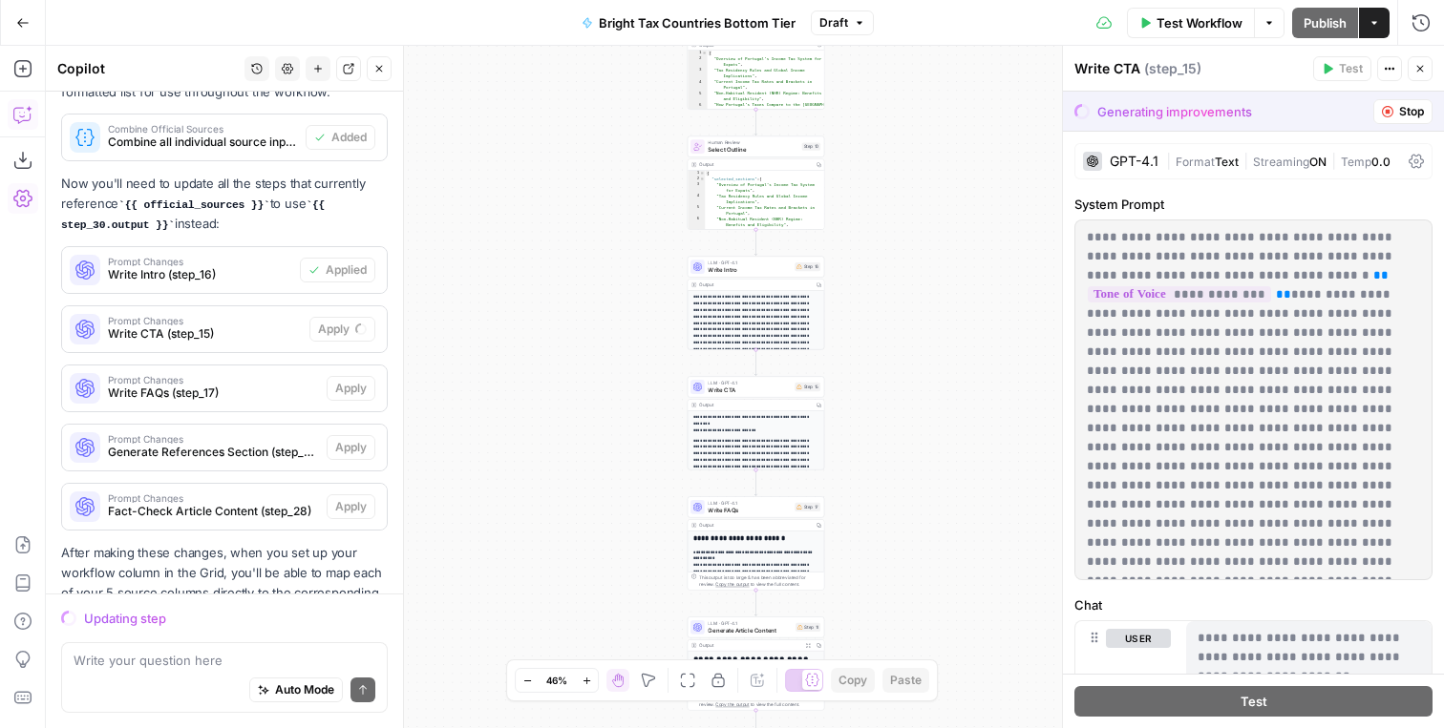
scroll to position [1539, 0]
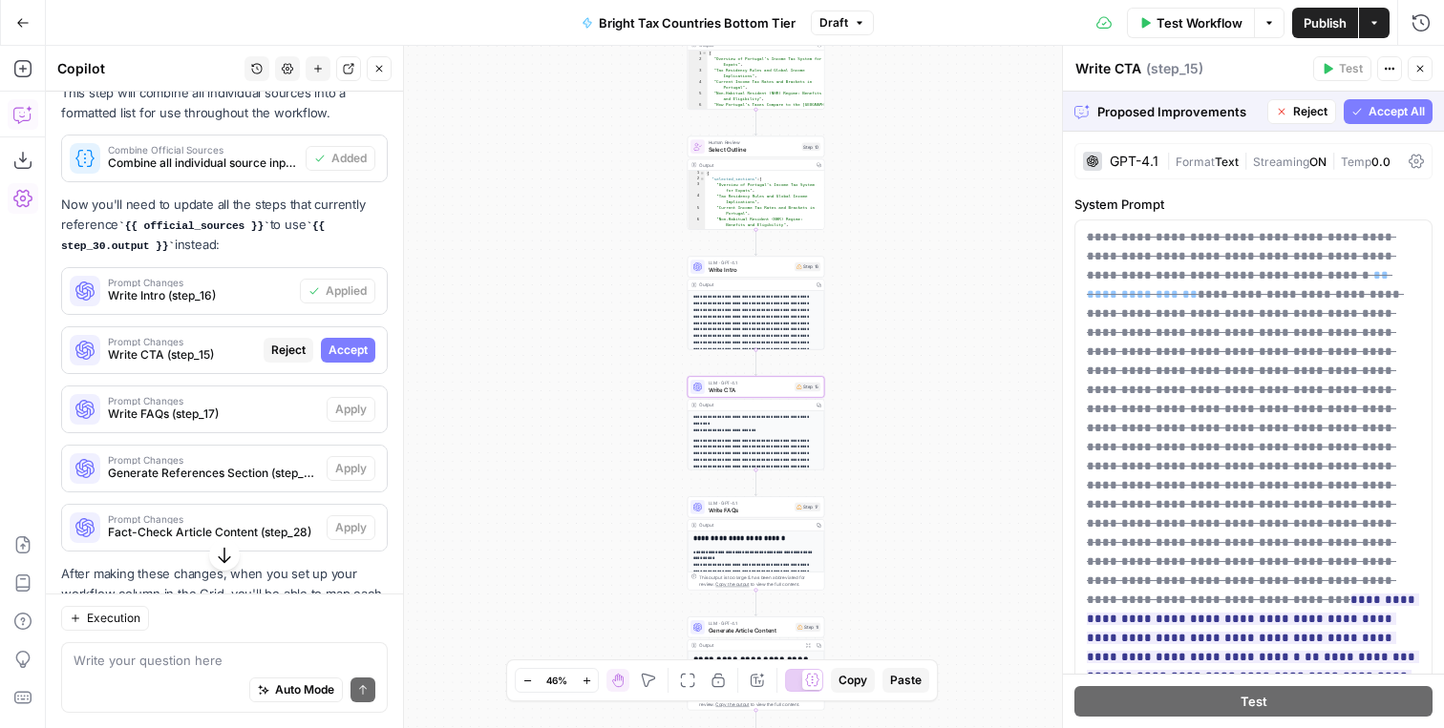
click at [368, 349] on button "Accept" at bounding box center [348, 350] width 54 height 25
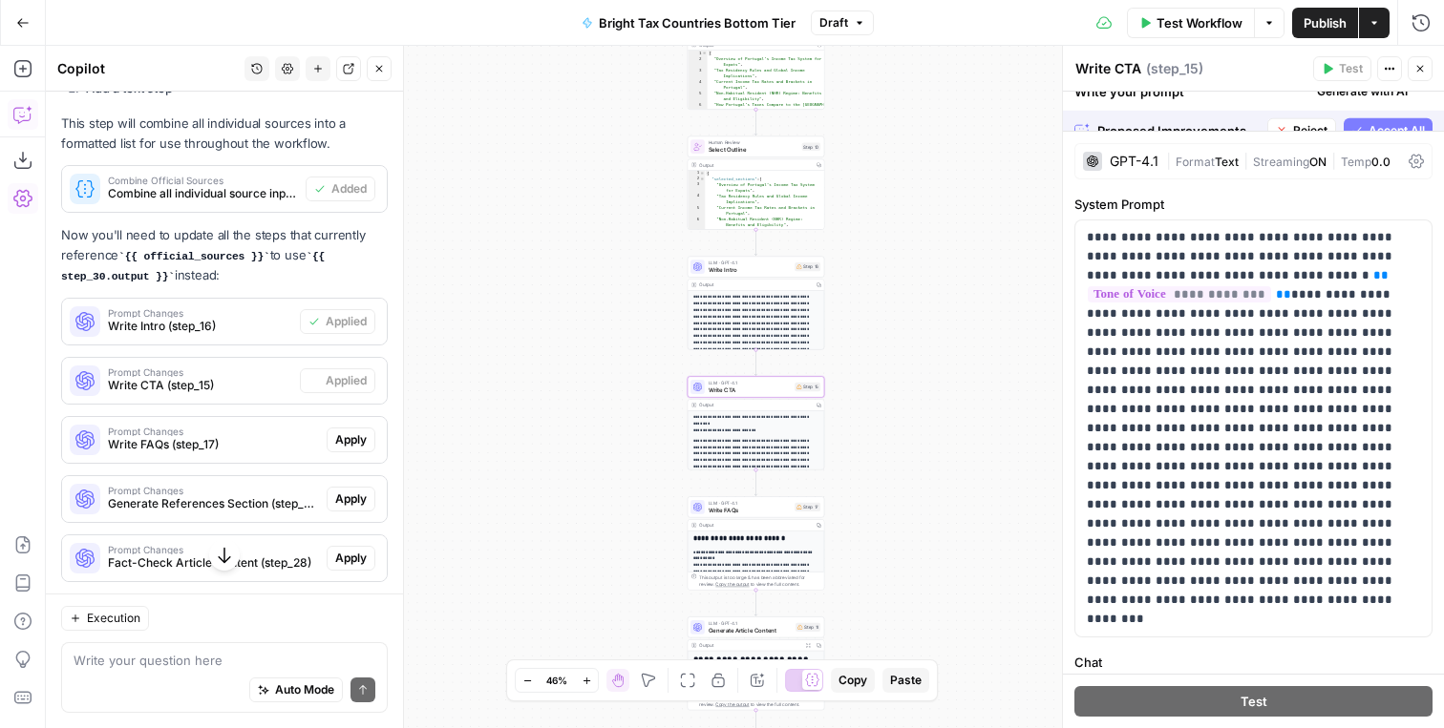
scroll to position [1570, 0]
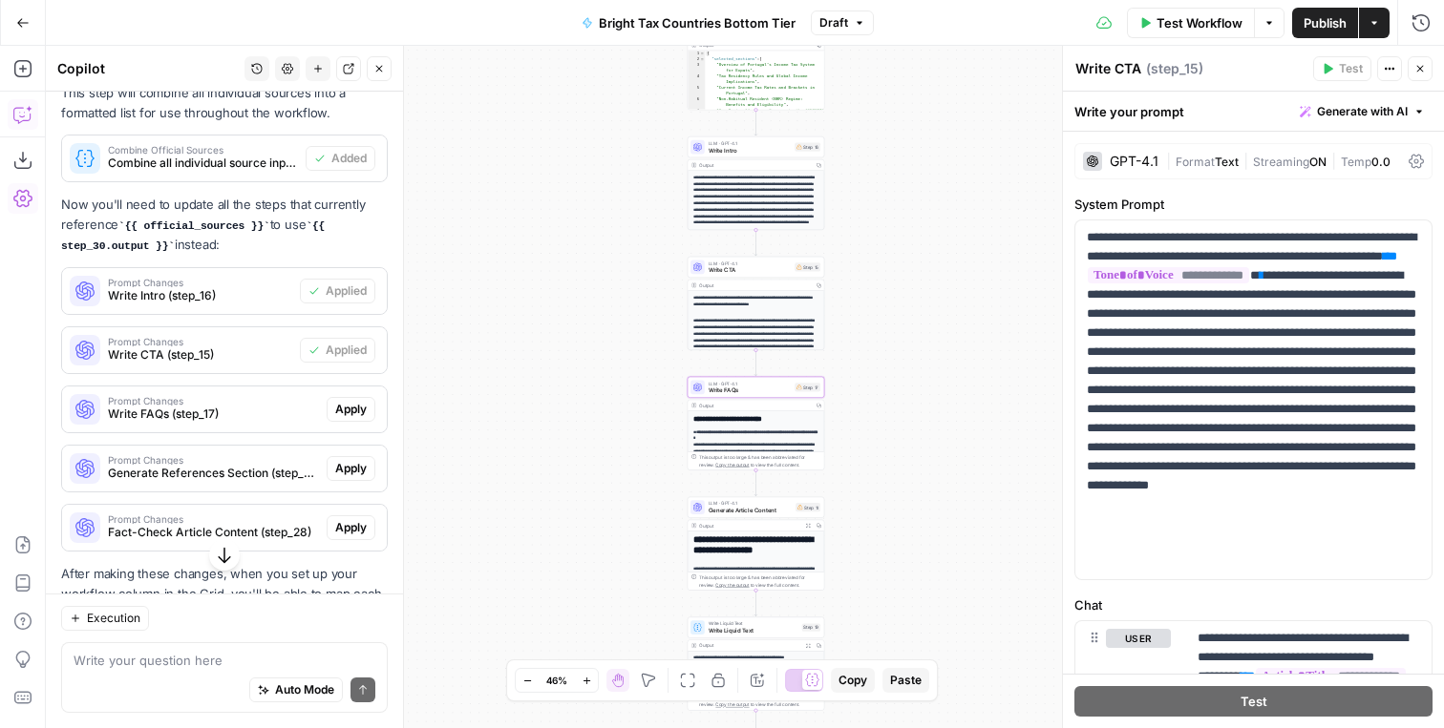
click at [346, 412] on span "Apply" at bounding box center [351, 409] width 32 height 17
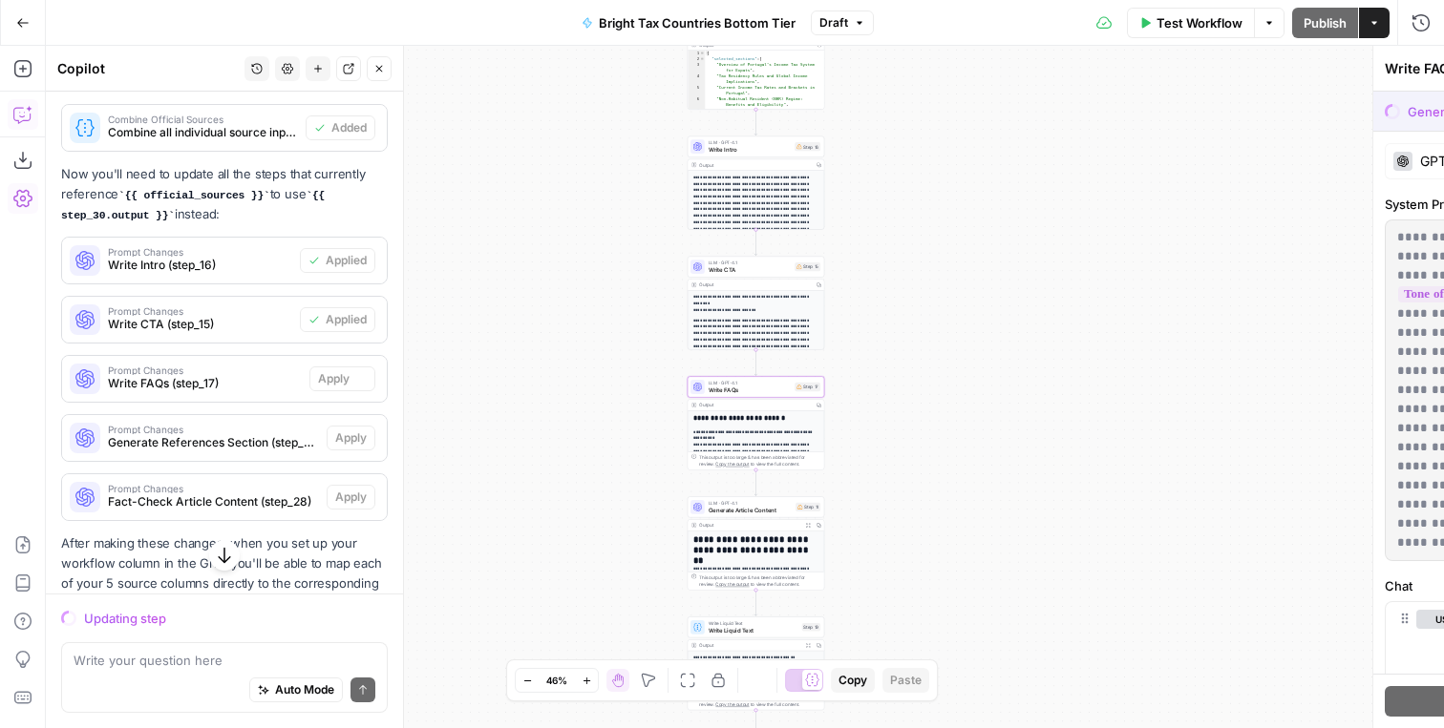
scroll to position [1539, 0]
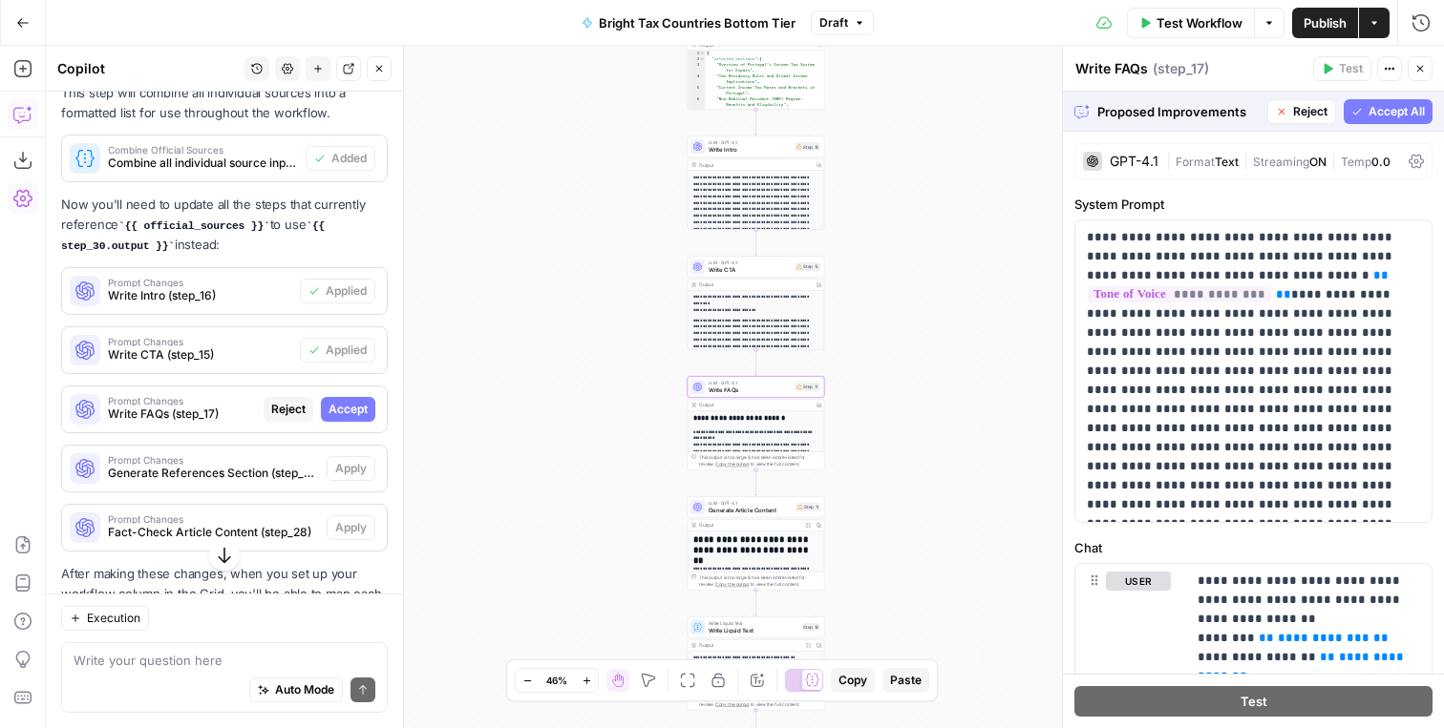
click at [350, 410] on span "Accept" at bounding box center [347, 409] width 39 height 17
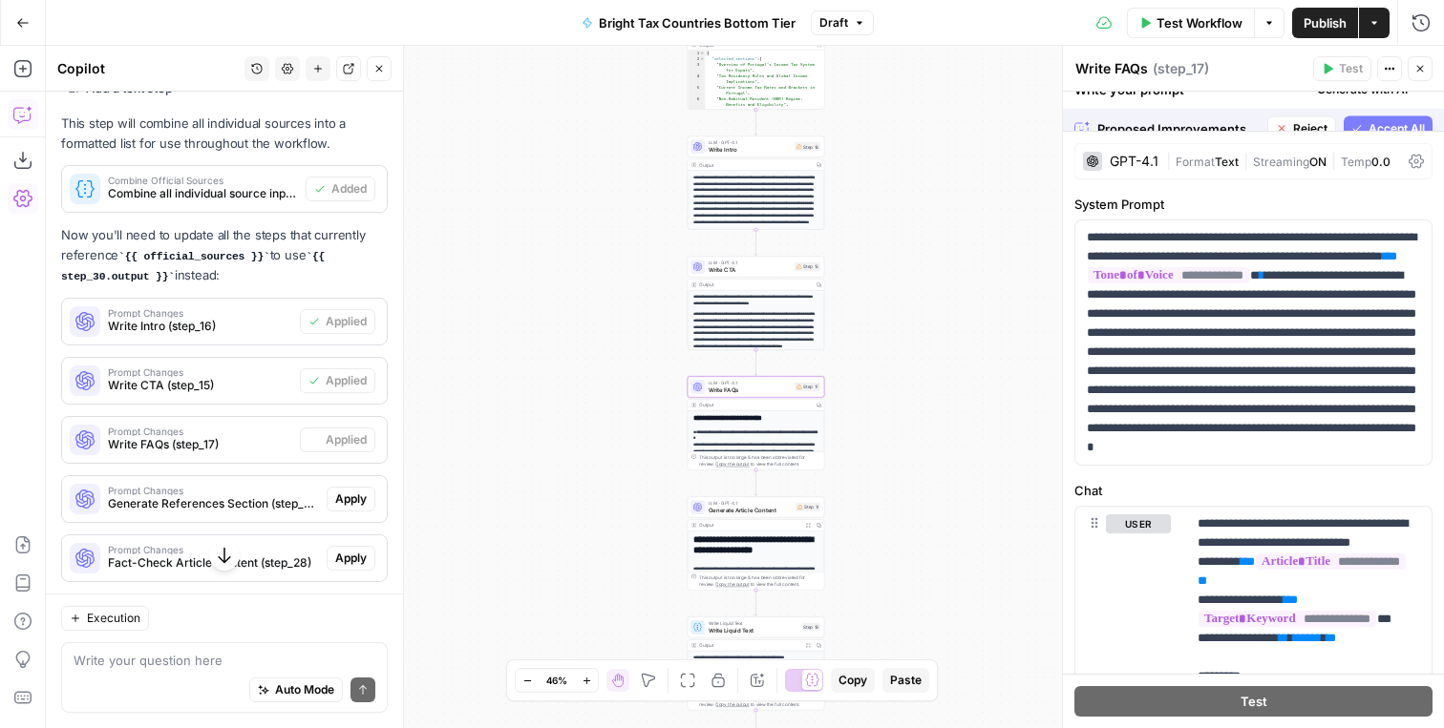
scroll to position [1570, 0]
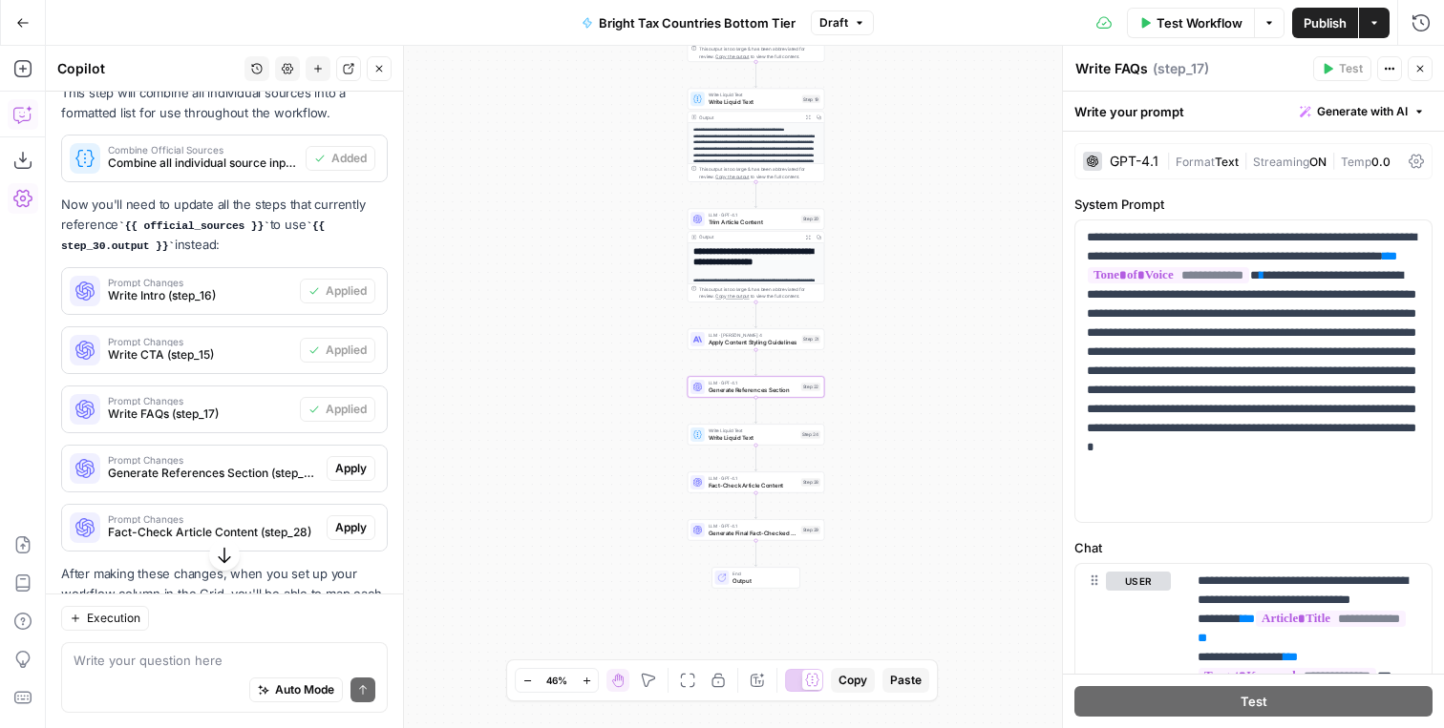
click at [341, 470] on span "Apply" at bounding box center [351, 468] width 32 height 17
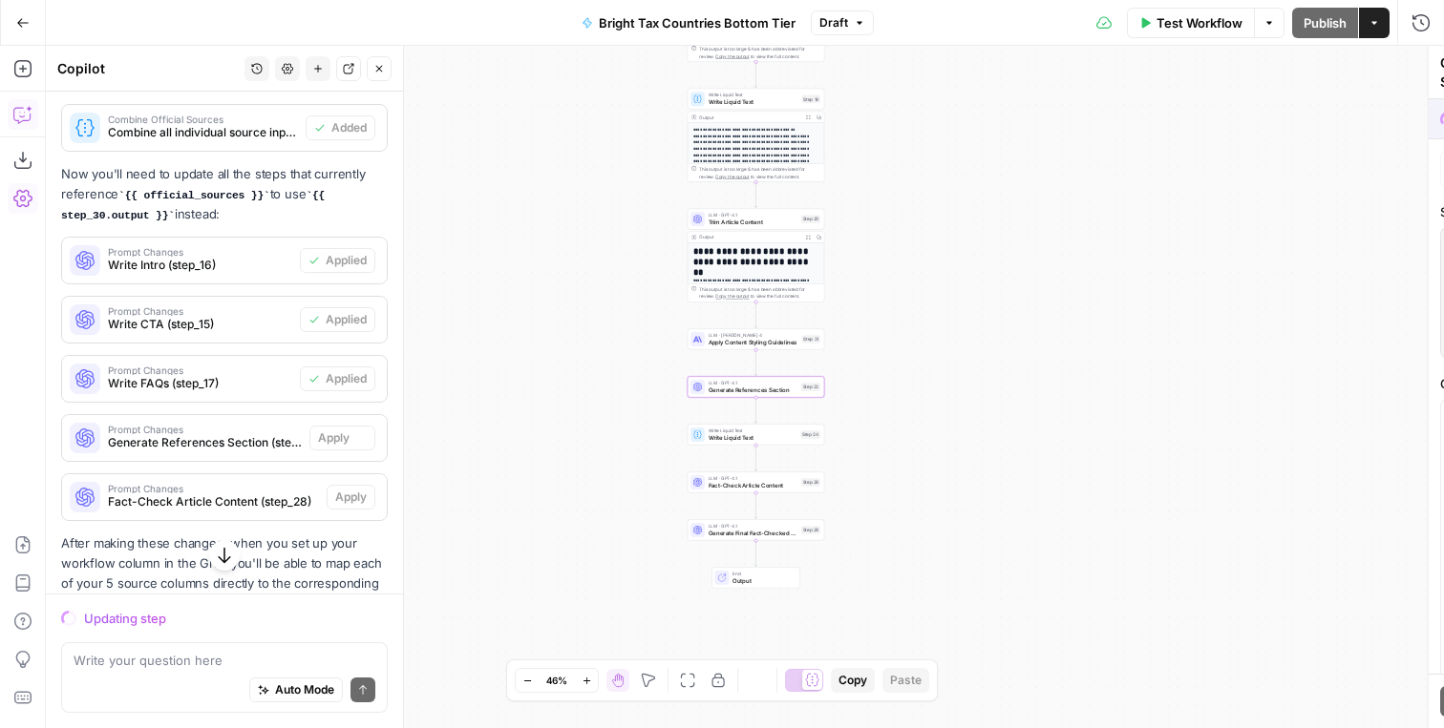
scroll to position [1539, 0]
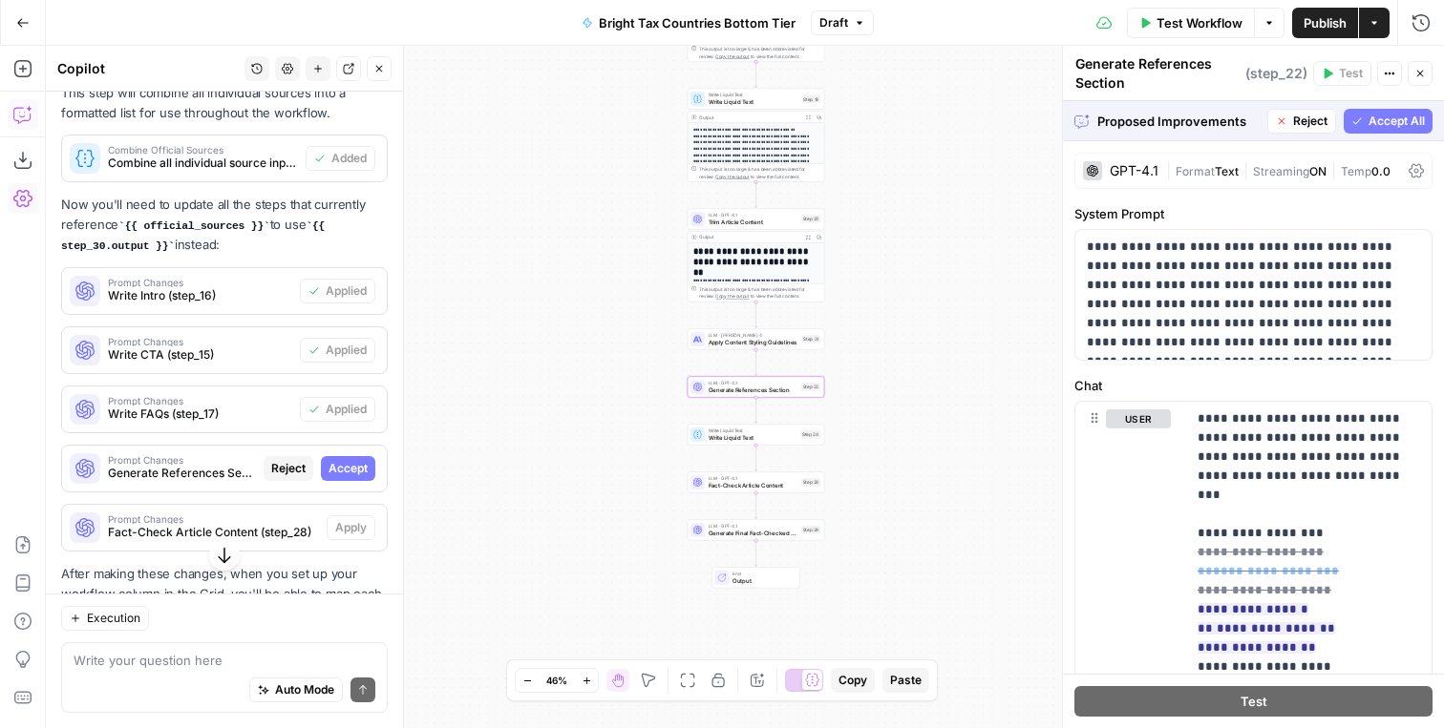
click at [341, 470] on span "Accept" at bounding box center [347, 468] width 39 height 17
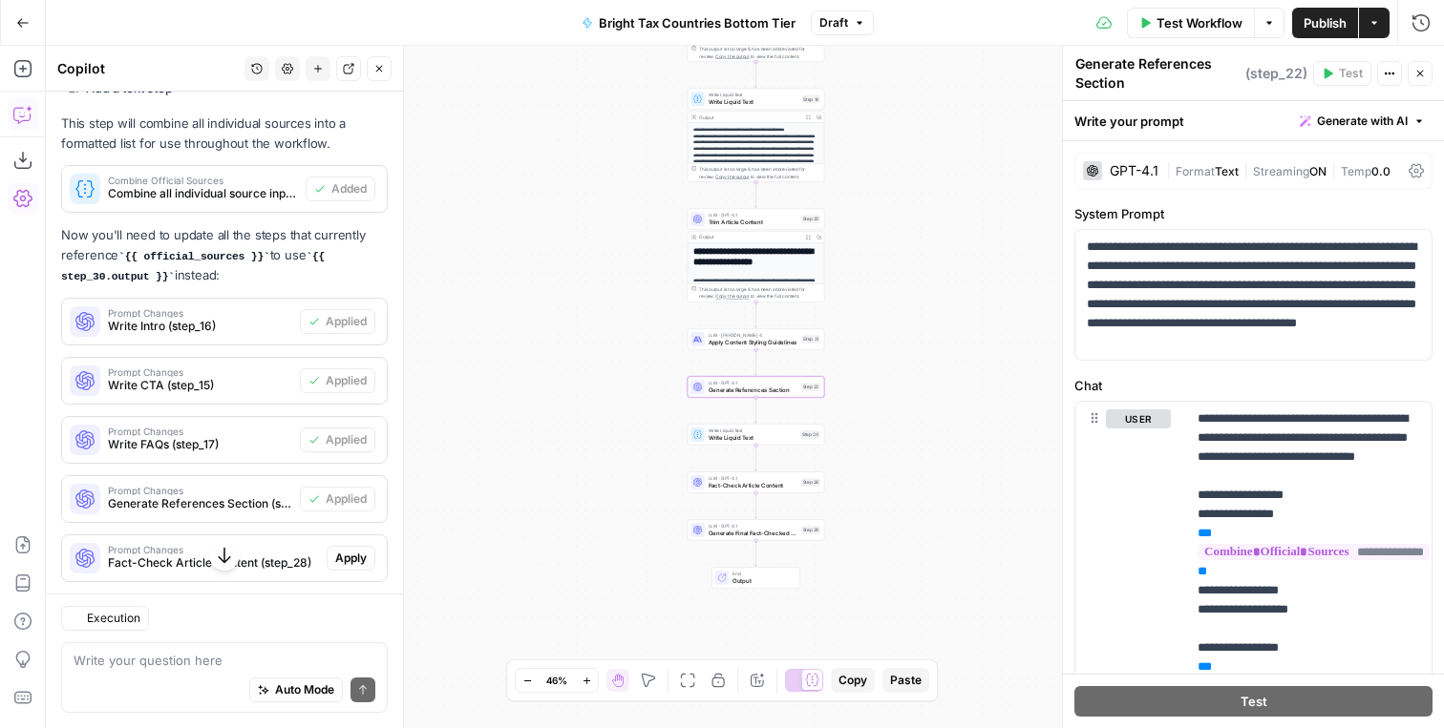
scroll to position [1570, 0]
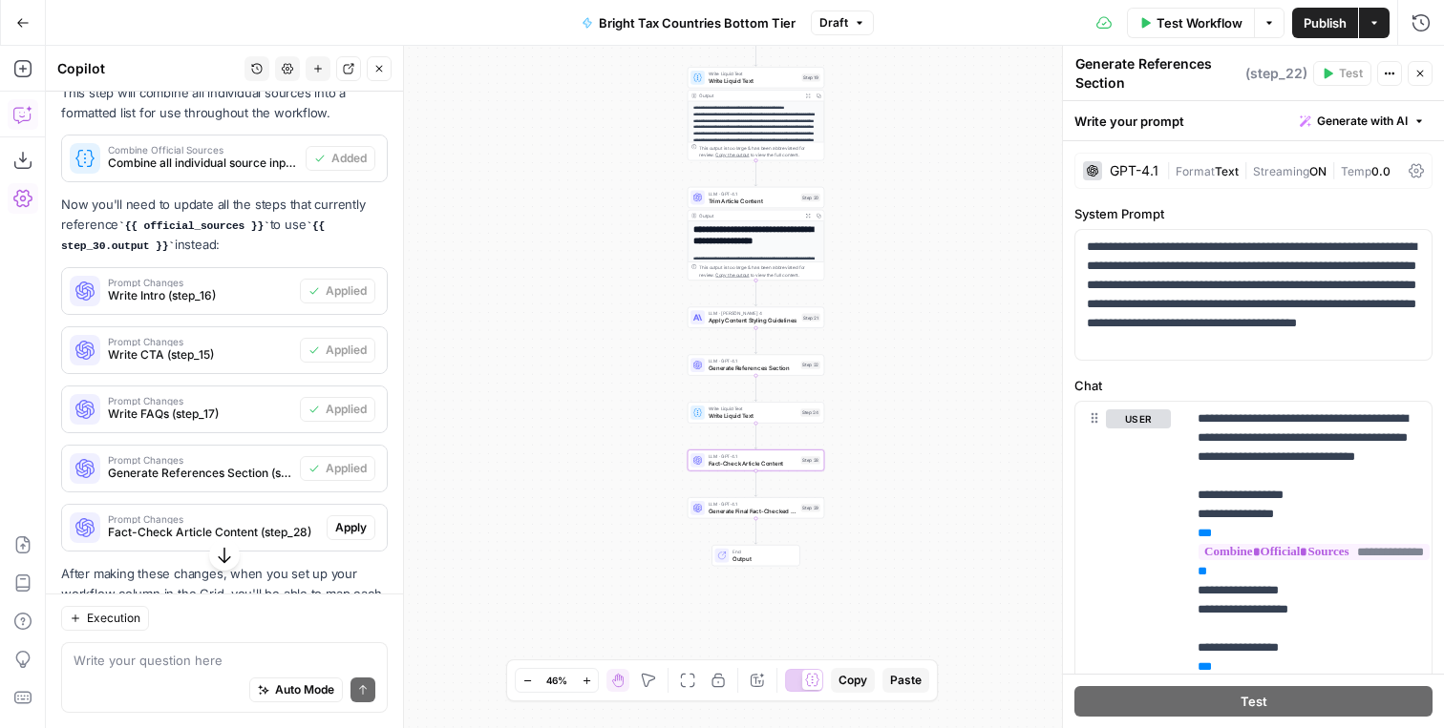
click at [349, 530] on span "Apply" at bounding box center [351, 527] width 32 height 17
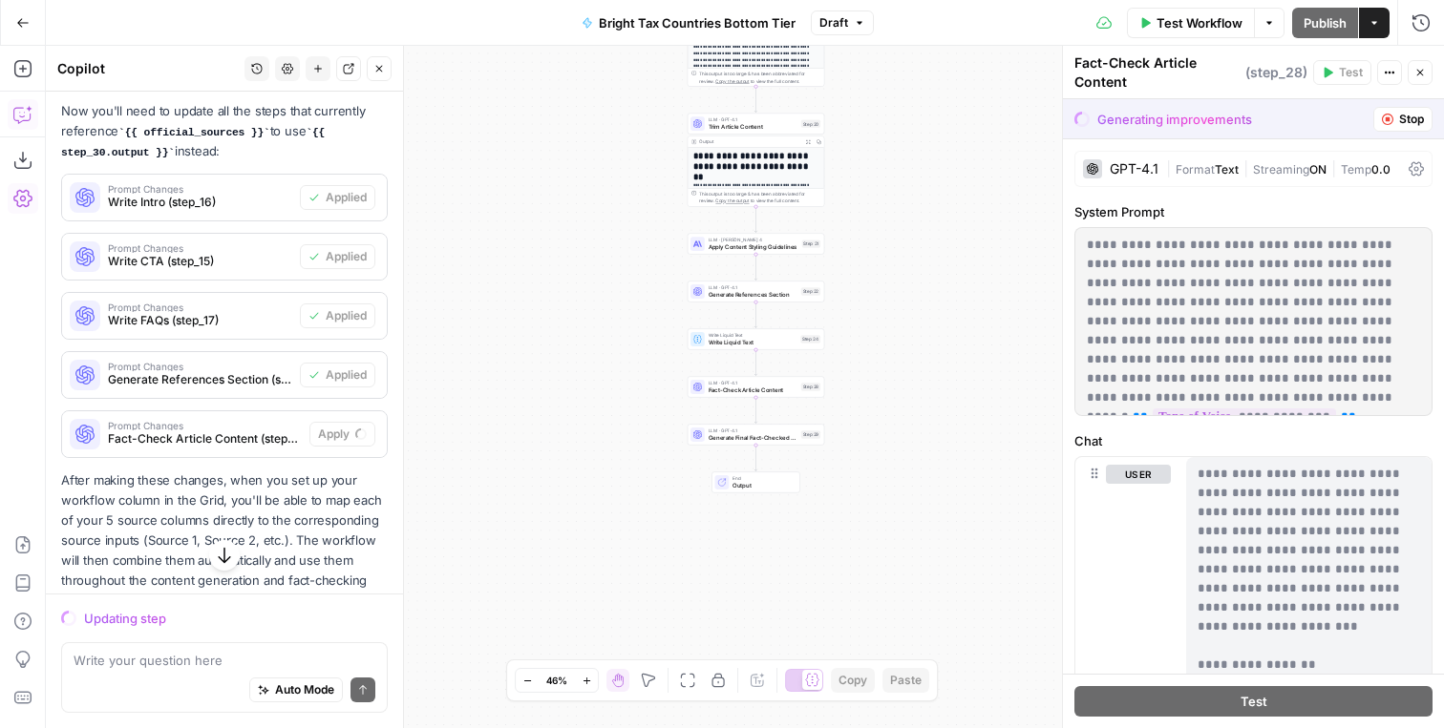
scroll to position [1635, 0]
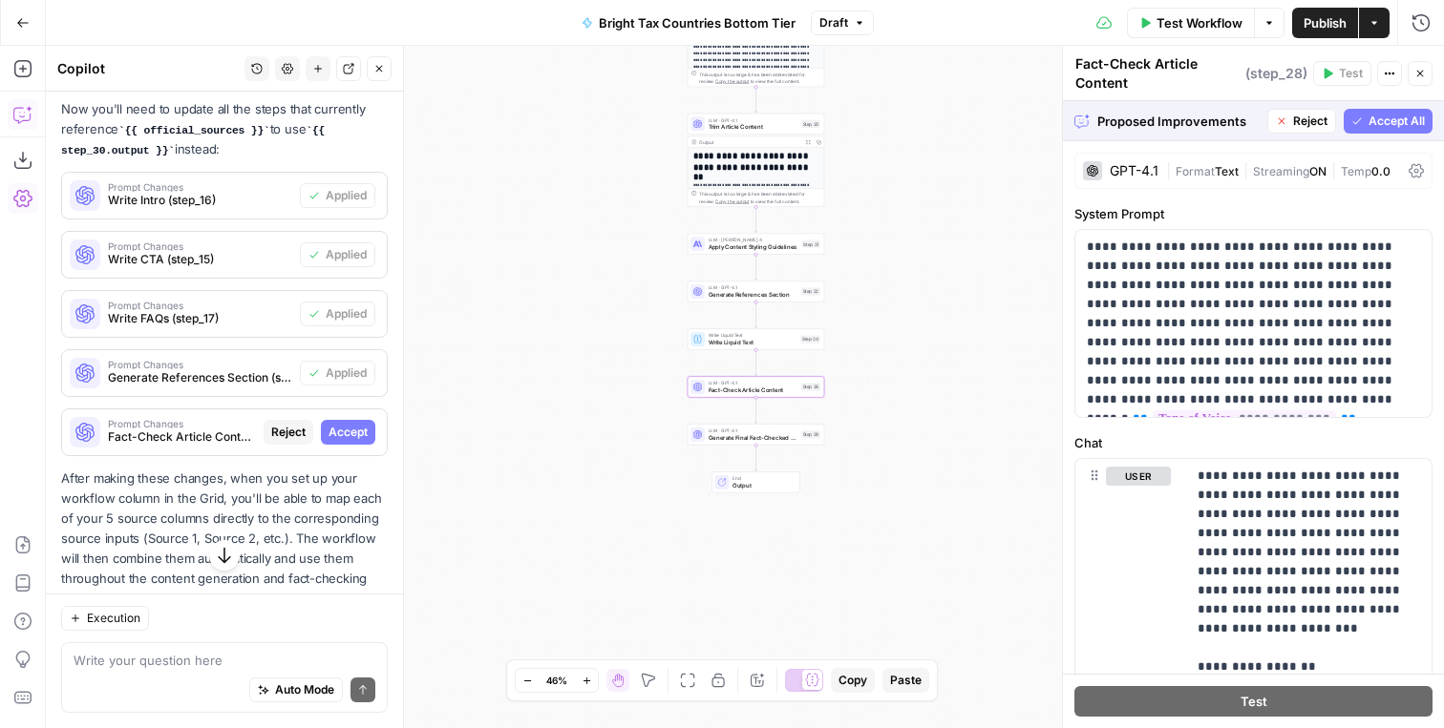
click at [345, 426] on span "Accept" at bounding box center [347, 432] width 39 height 17
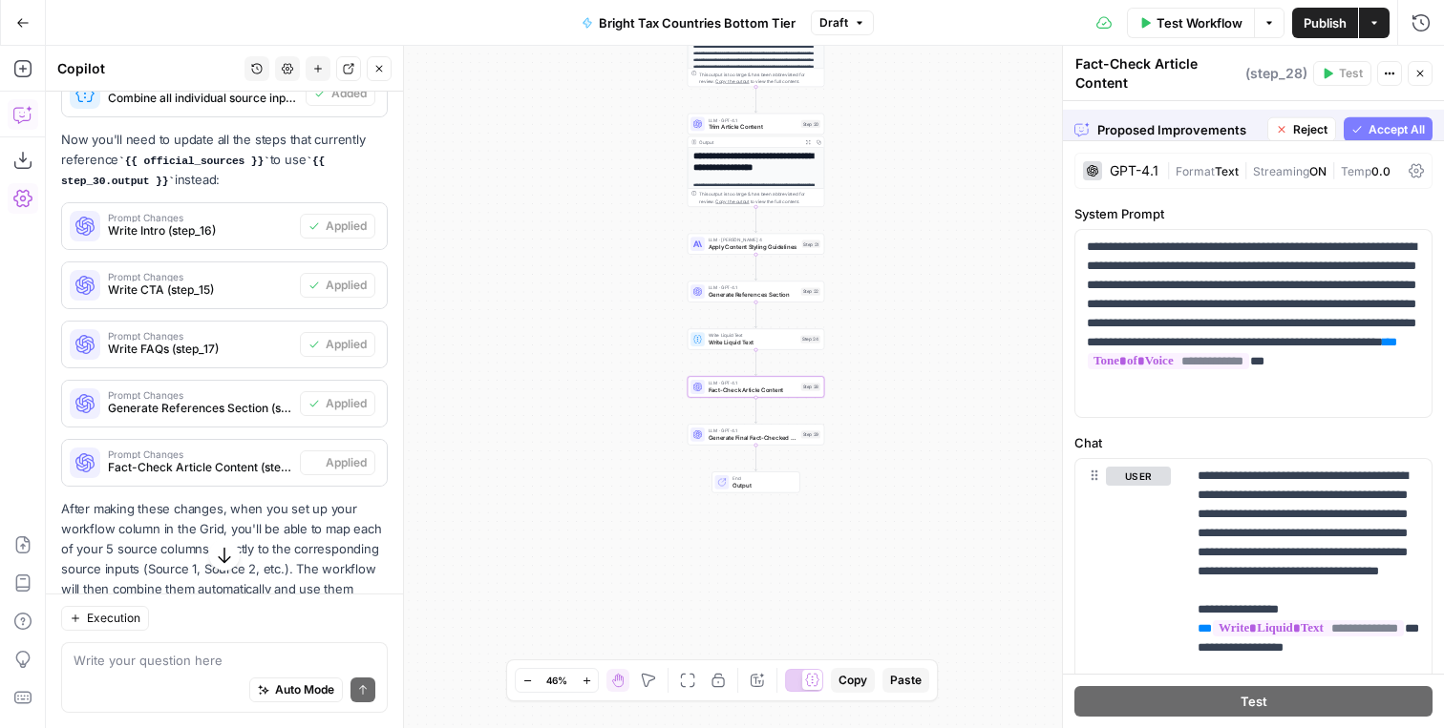
scroll to position [1665, 0]
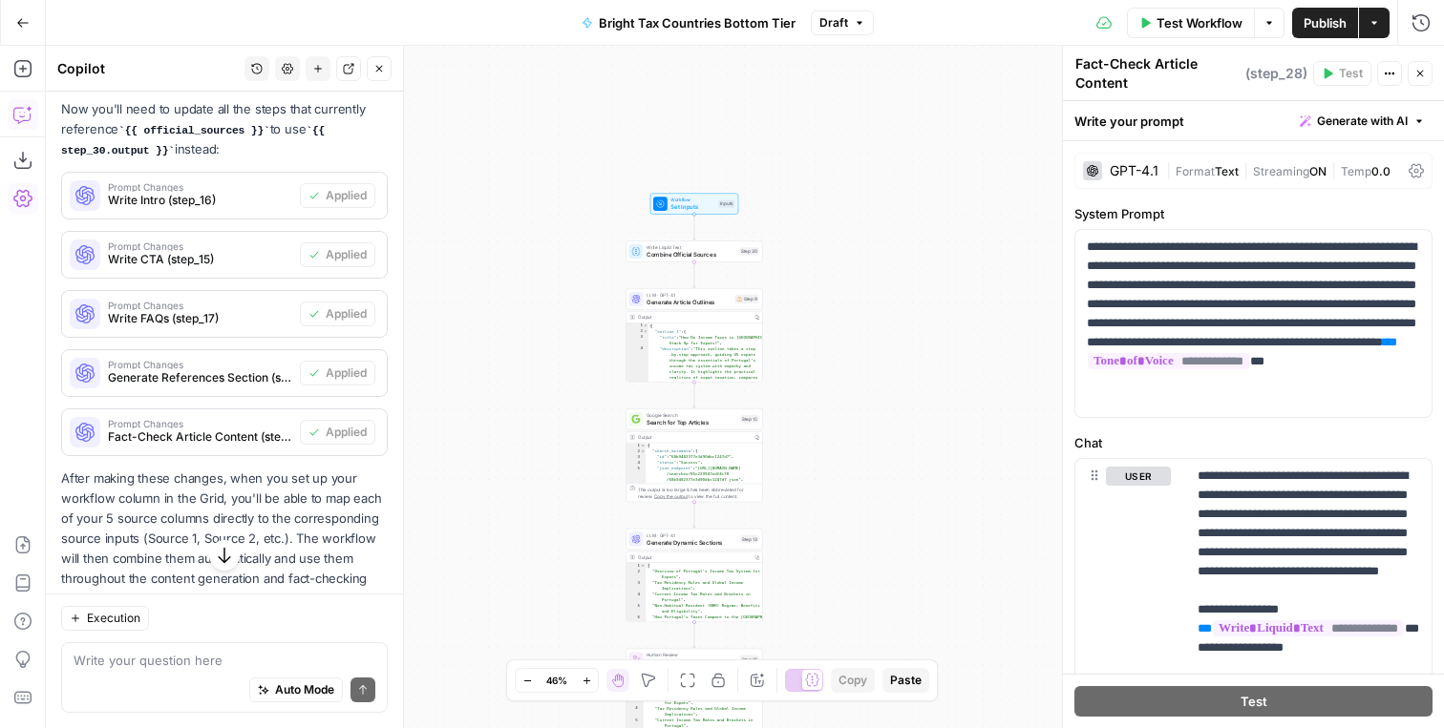
click at [668, 211] on div "Workflow Set Inputs Inputs Test Step" at bounding box center [694, 203] width 88 height 21
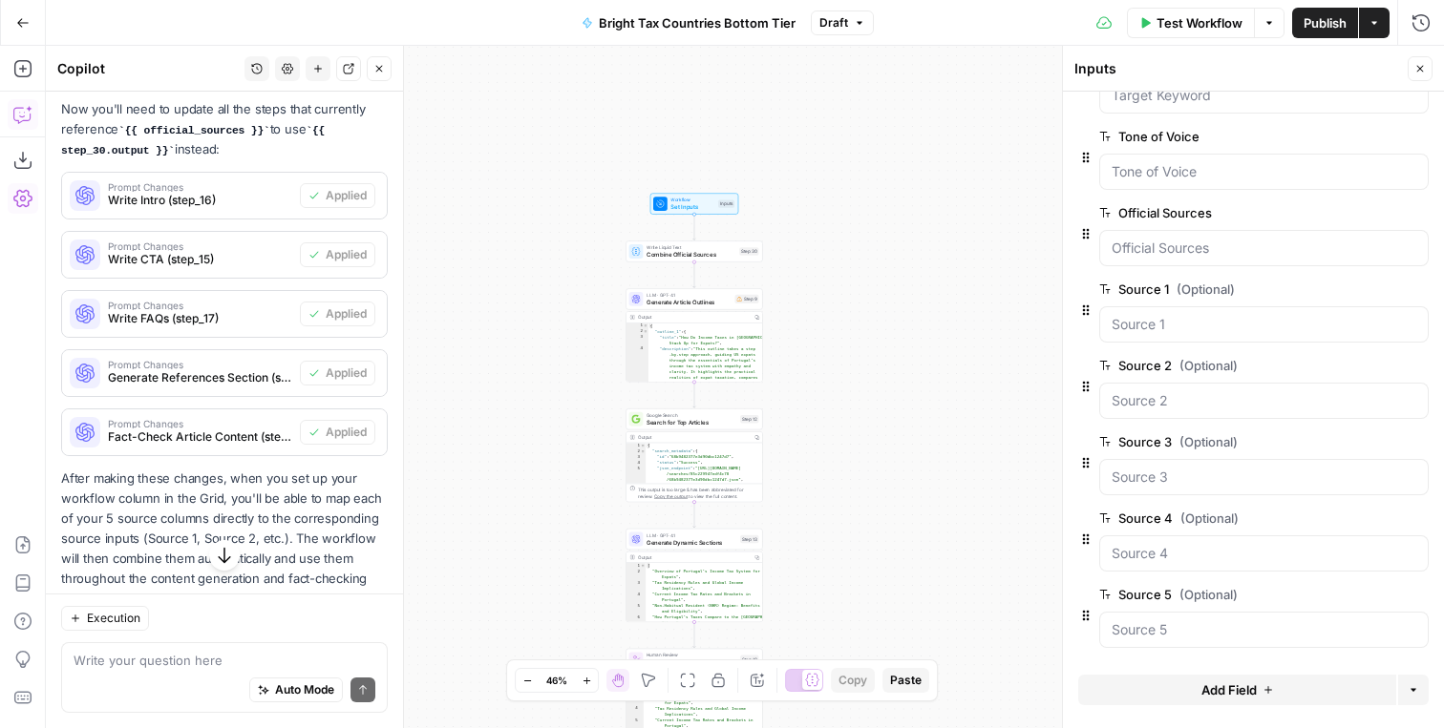
scroll to position [104, 0]
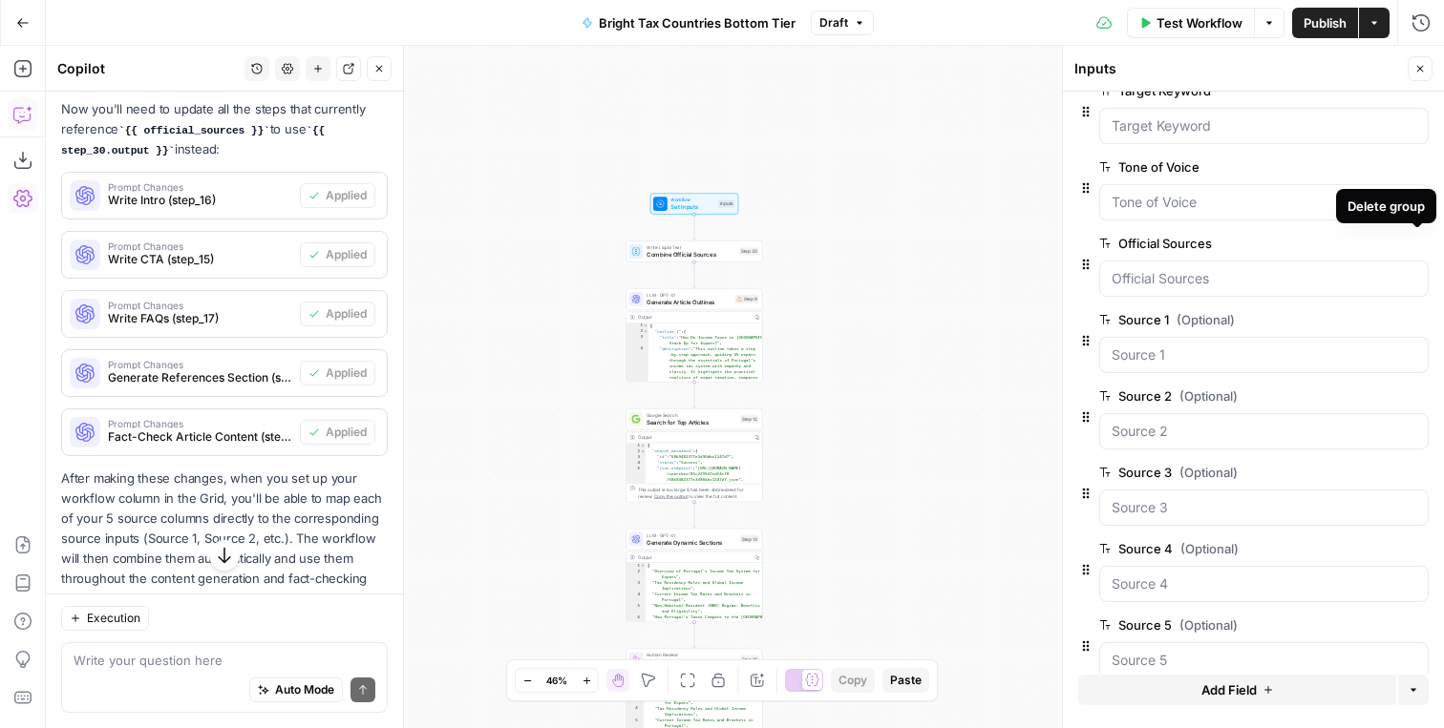
click at [1416, 244] on icon "button" at bounding box center [1417, 244] width 11 height 11
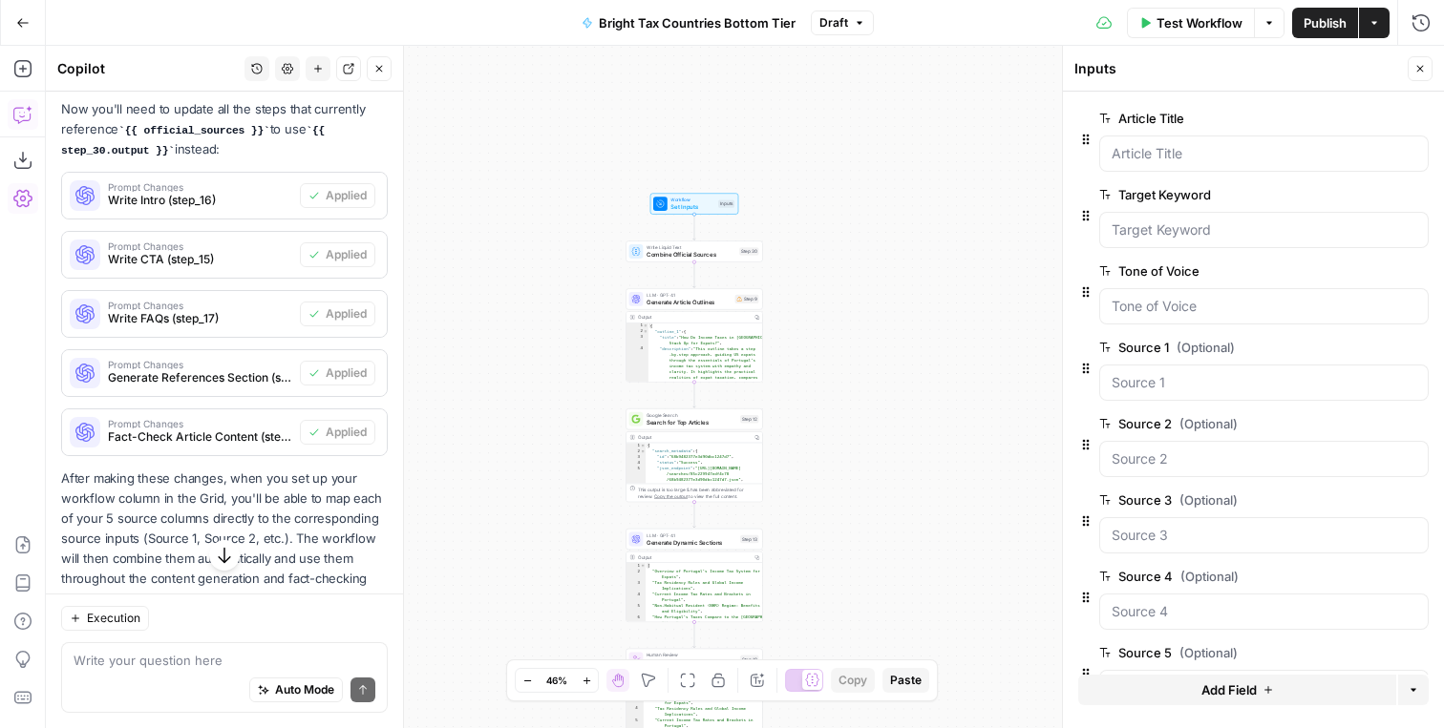
scroll to position [58, 0]
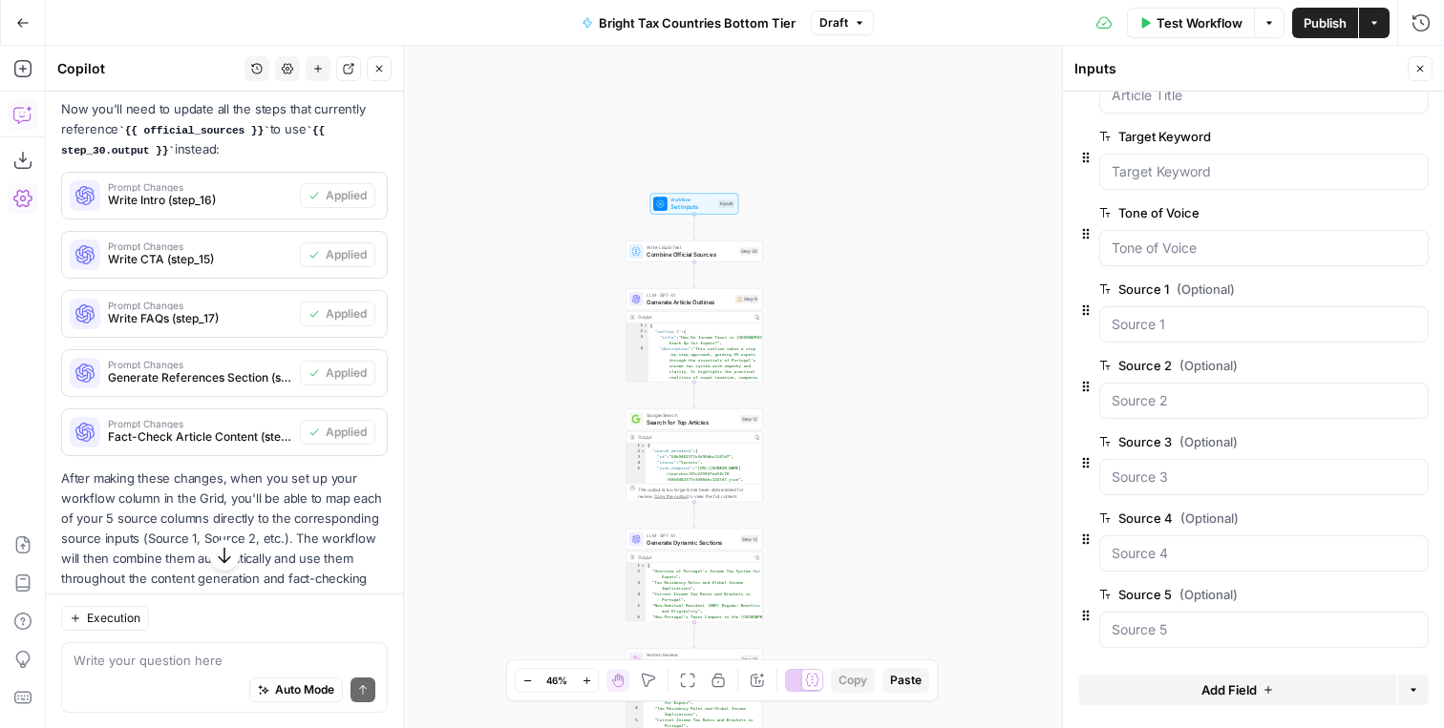
click at [1328, 28] on span "Publish" at bounding box center [1324, 22] width 43 height 19
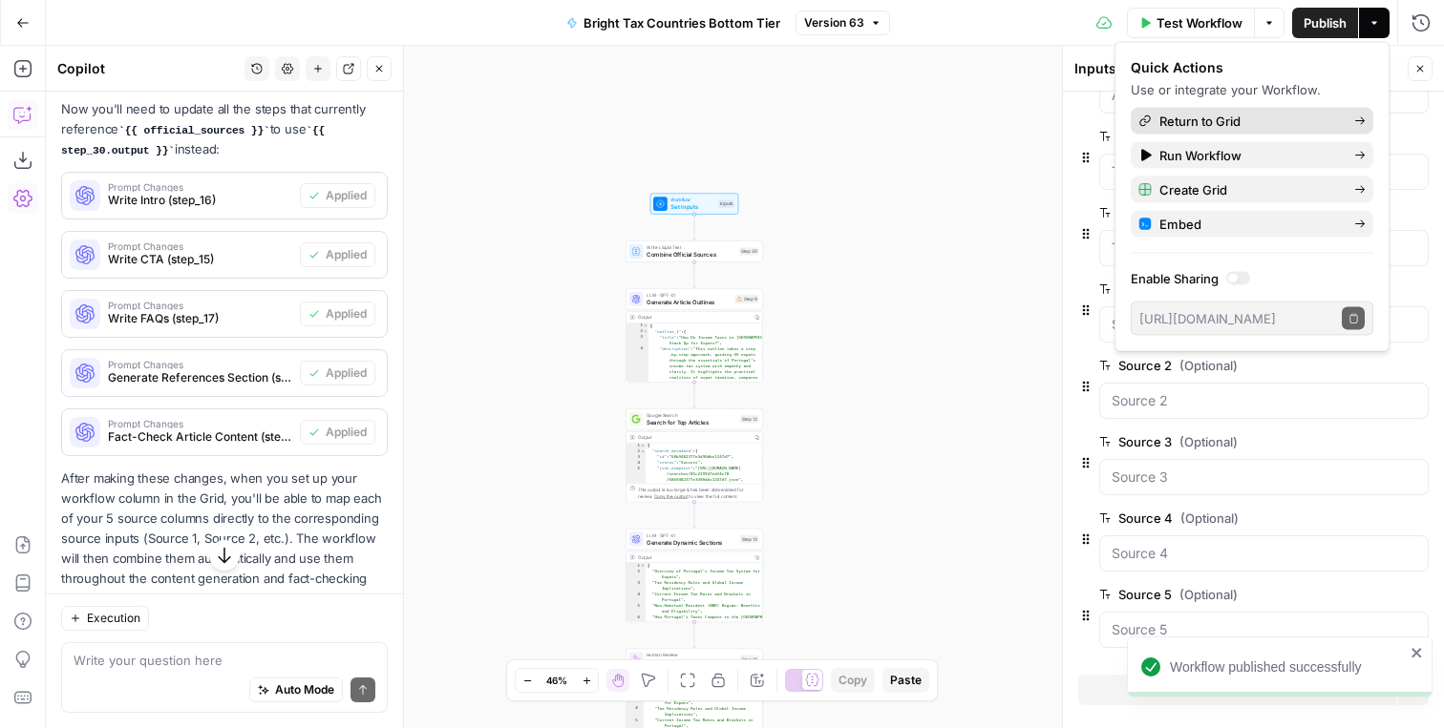
click at [1223, 117] on span "Return to Grid" at bounding box center [1248, 121] width 179 height 19
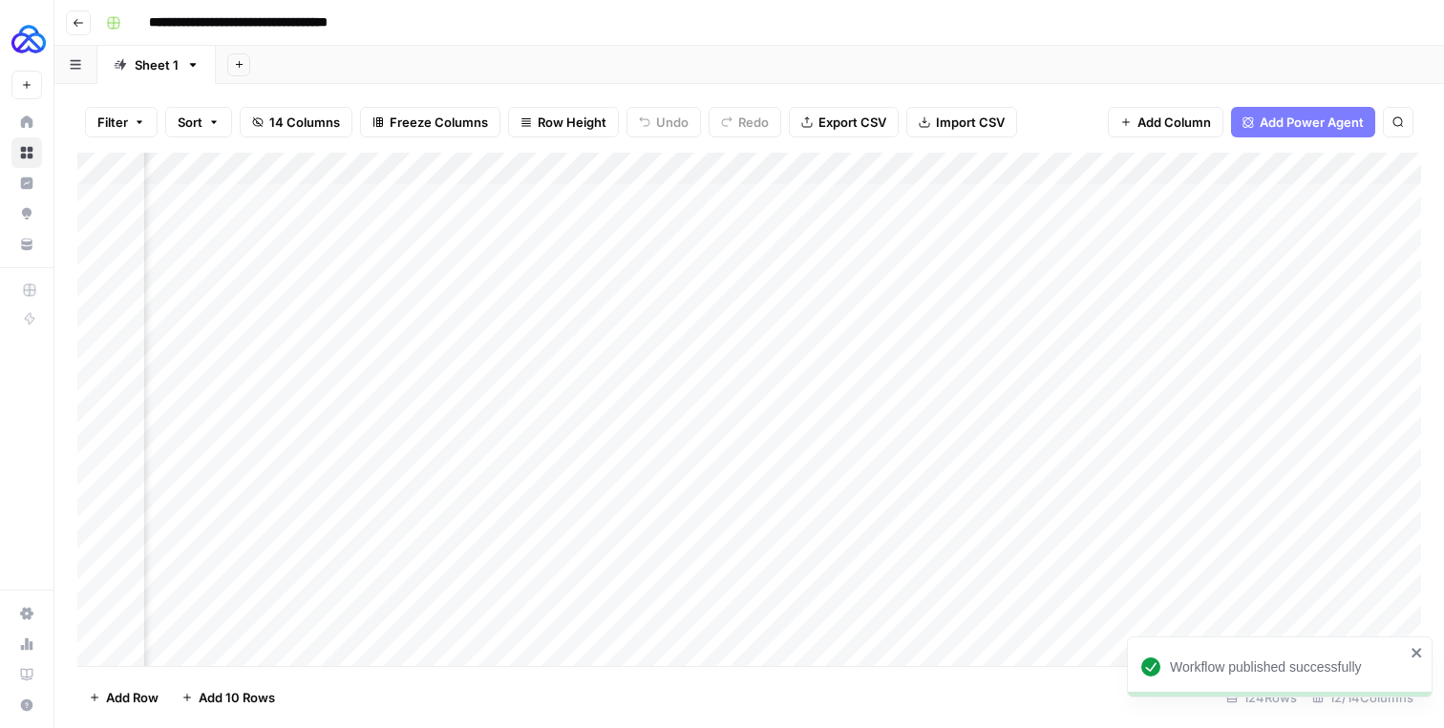
scroll to position [0, 542]
click at [825, 165] on div "Add Column" at bounding box center [748, 410] width 1343 height 514
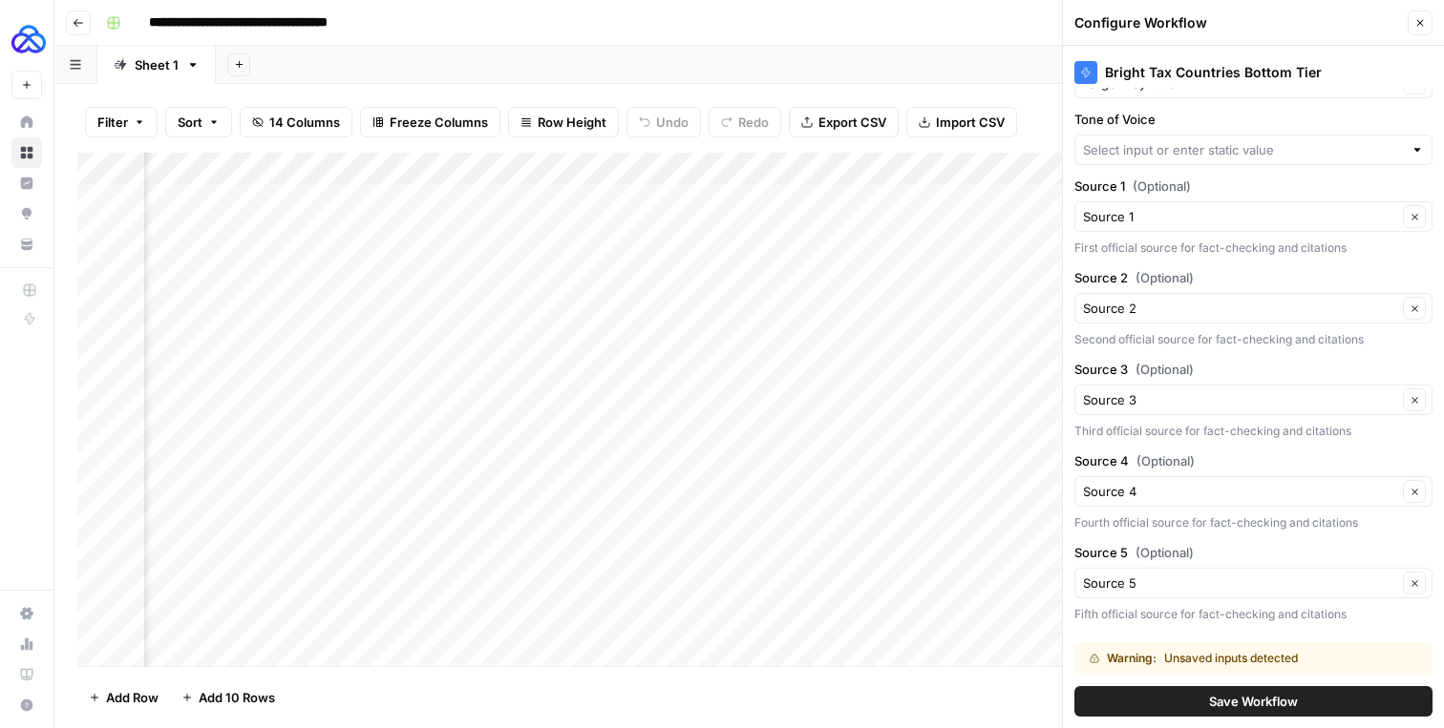
scroll to position [159, 0]
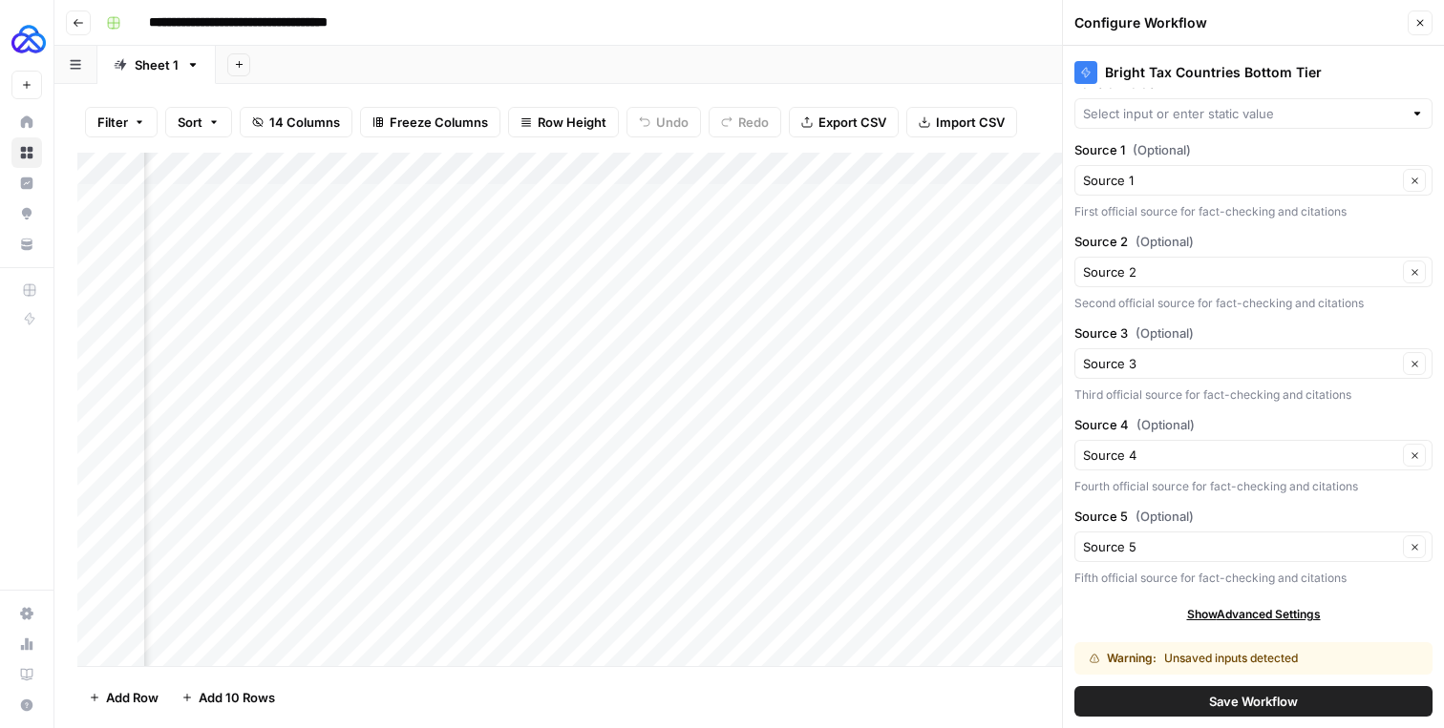
click at [1424, 21] on icon "button" at bounding box center [1419, 22] width 11 height 11
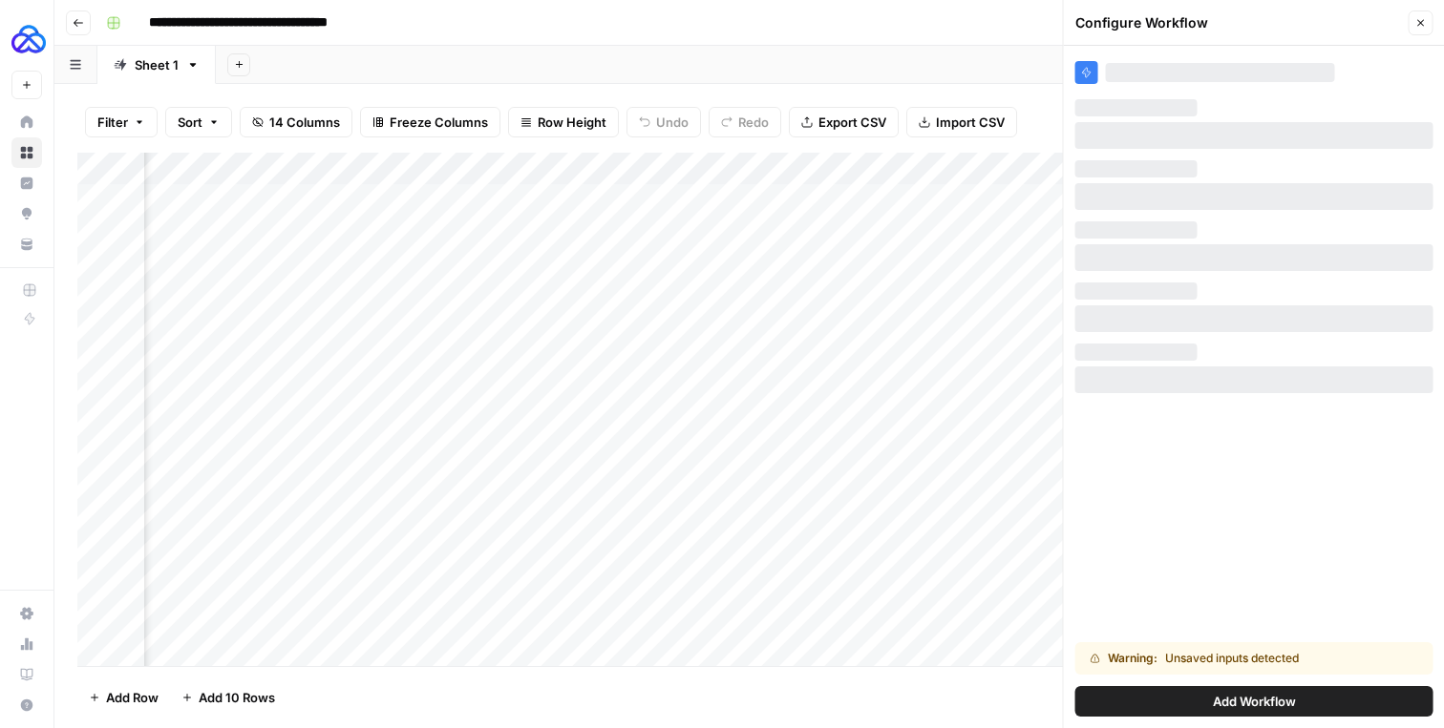
scroll to position [0, 0]
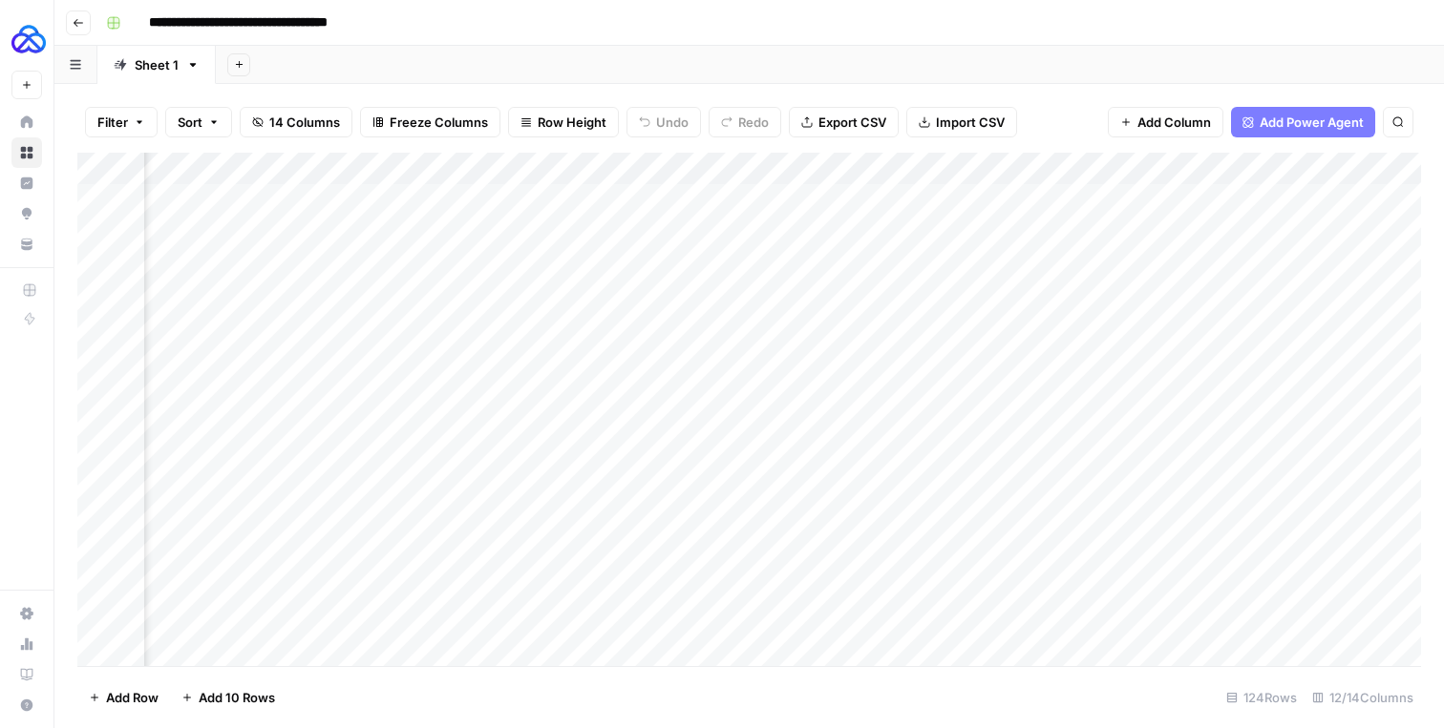
click at [828, 173] on div "Add Column" at bounding box center [748, 410] width 1343 height 514
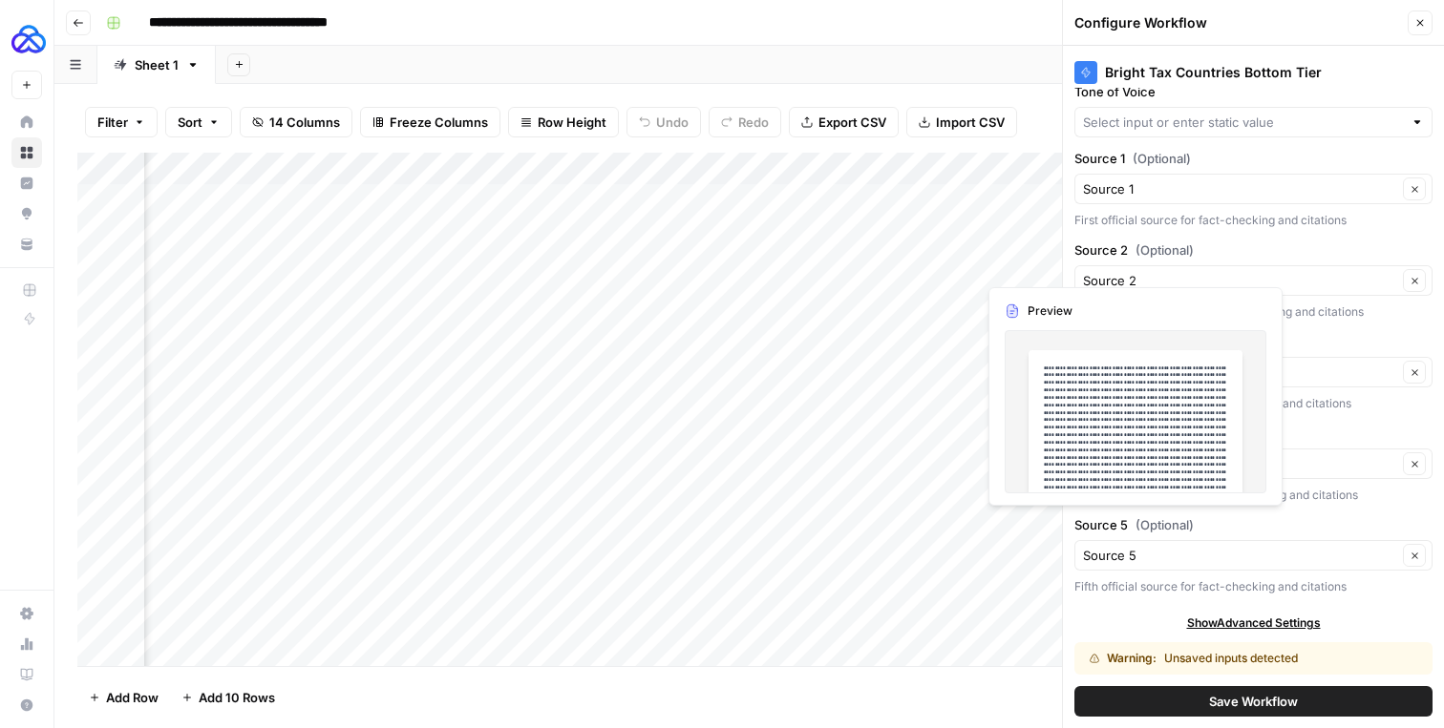
scroll to position [159, 0]
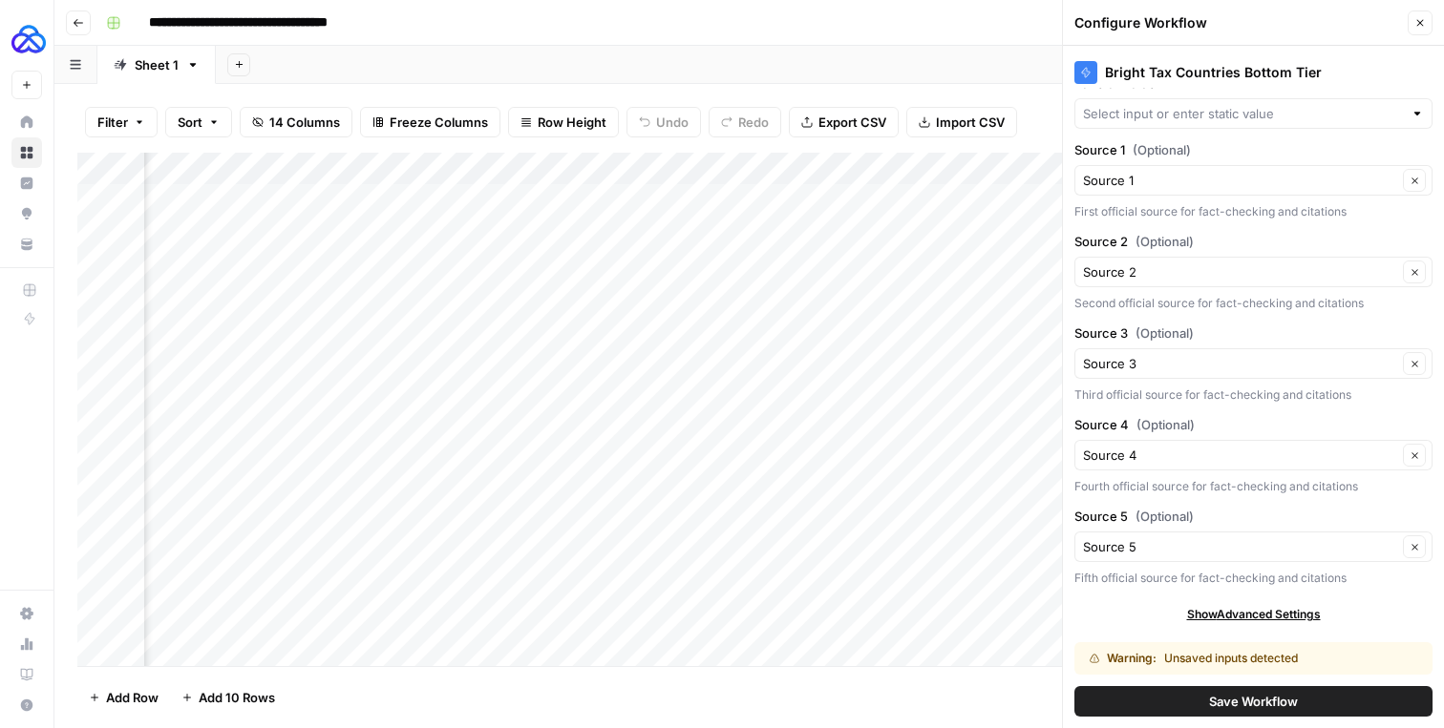
click at [1222, 665] on div "Warning: Unsaved inputs detected" at bounding box center [1223, 658] width 268 height 17
click at [1427, 15] on button "Close" at bounding box center [1419, 23] width 25 height 25
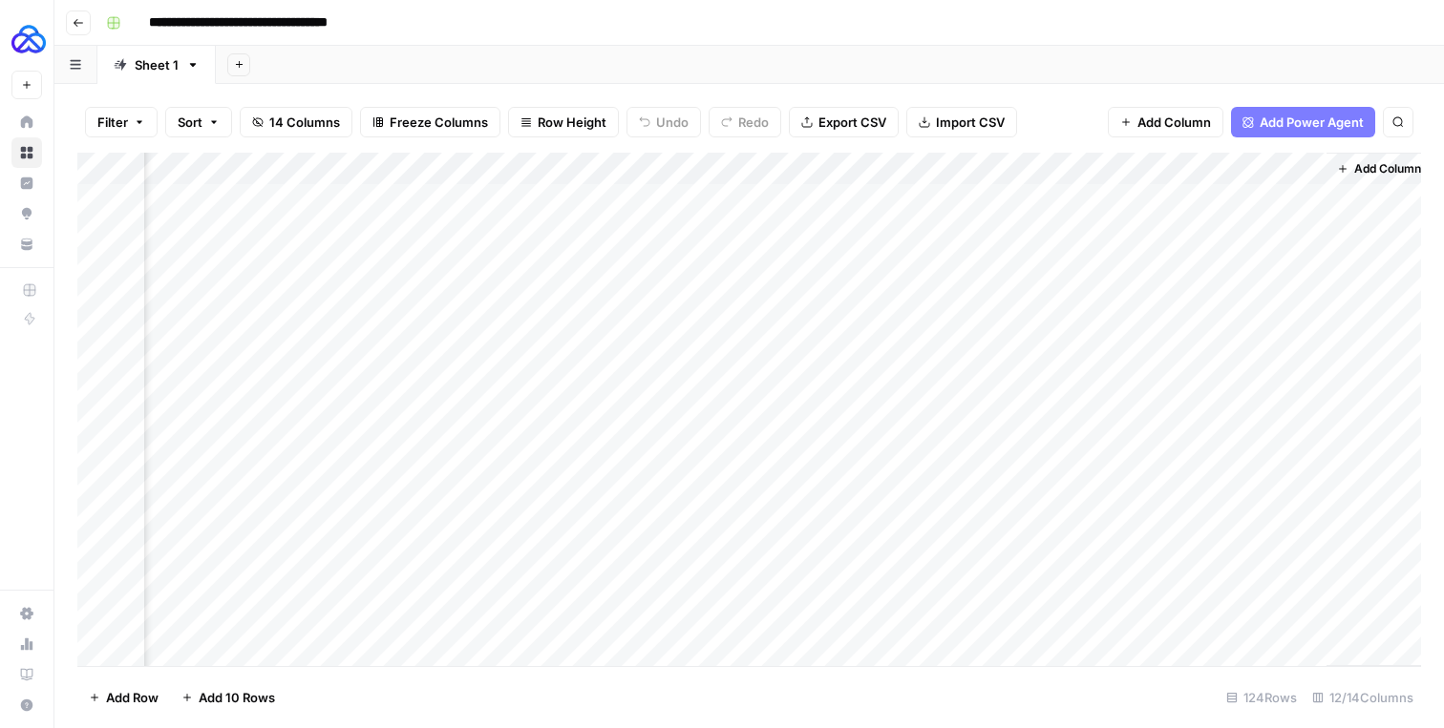
scroll to position [0, 893]
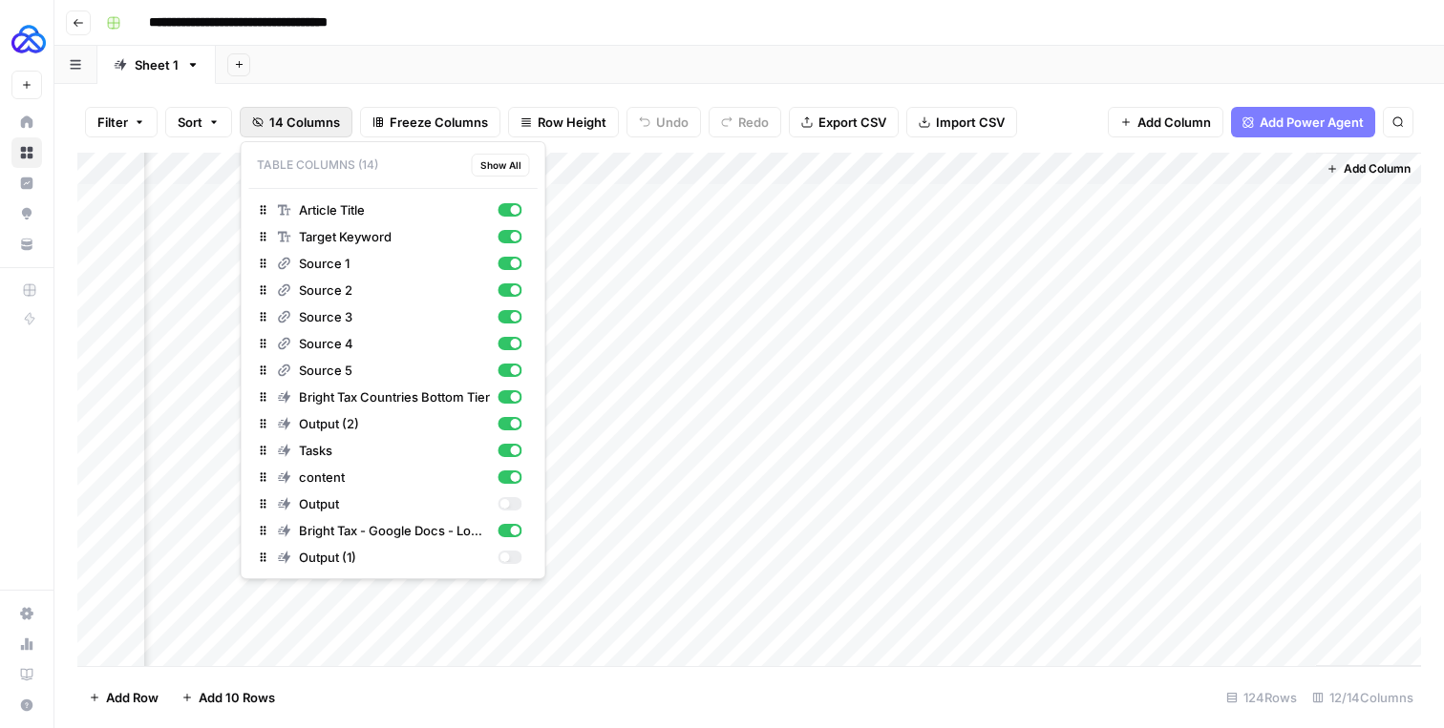
click at [283, 123] on span "14 Columns" at bounding box center [304, 122] width 71 height 19
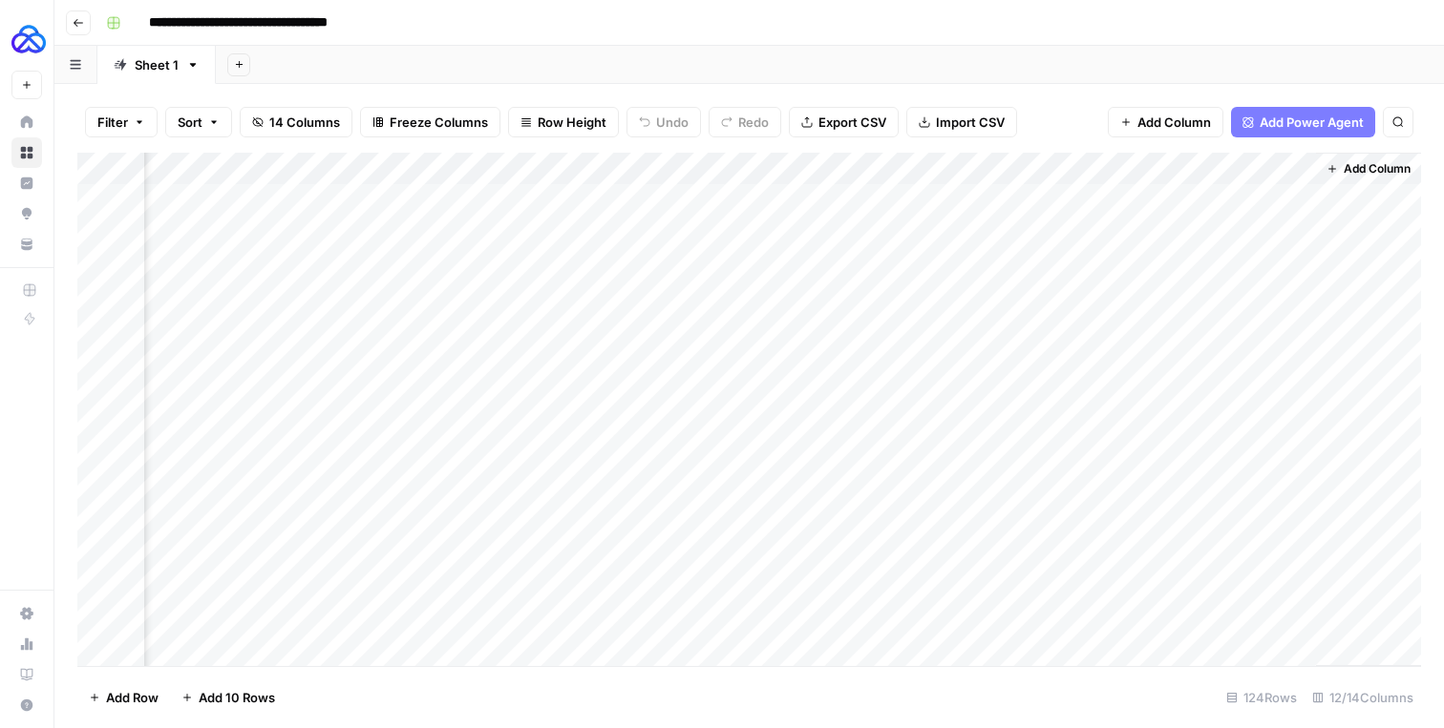
click at [232, 319] on div "Add Column" at bounding box center [748, 410] width 1343 height 514
click at [1385, 169] on span "Add Column" at bounding box center [1376, 168] width 67 height 17
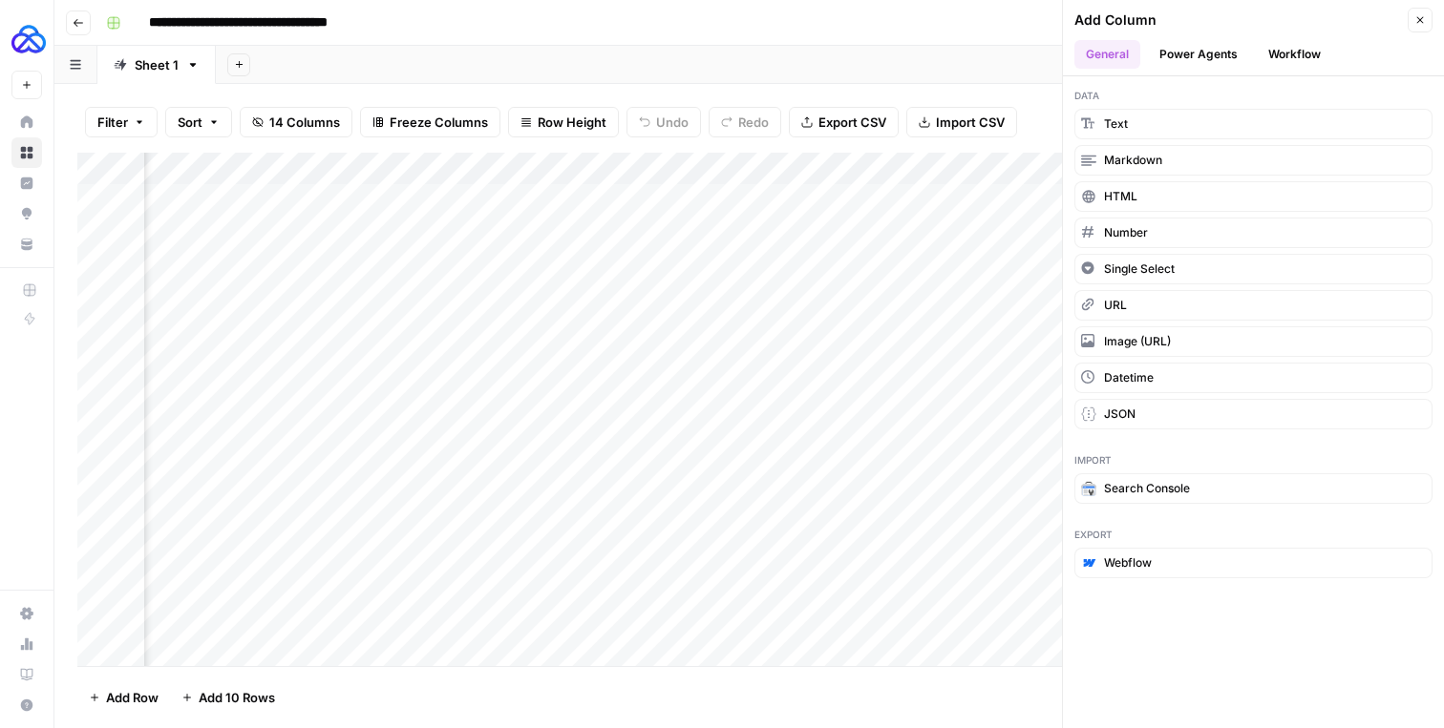
click at [1295, 53] on button "Workflow" at bounding box center [1293, 54] width 75 height 29
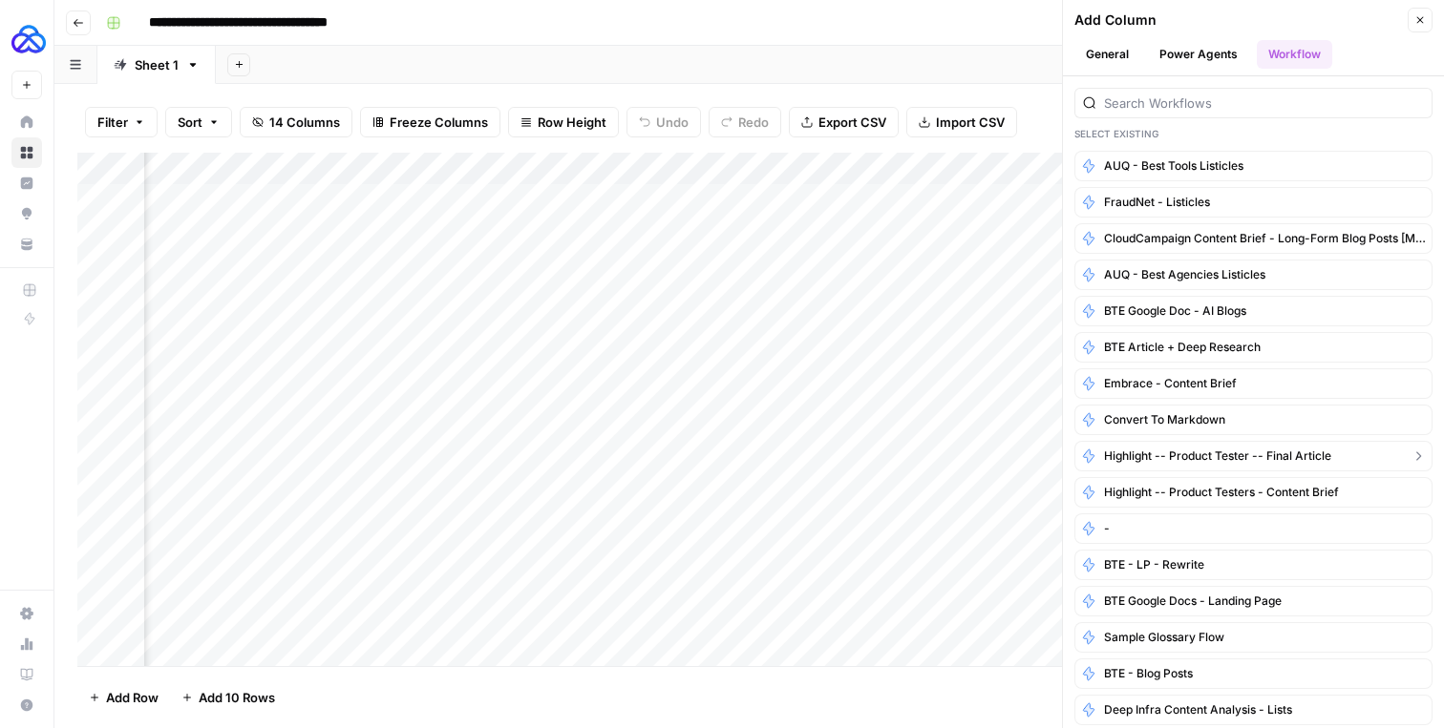
scroll to position [0, 0]
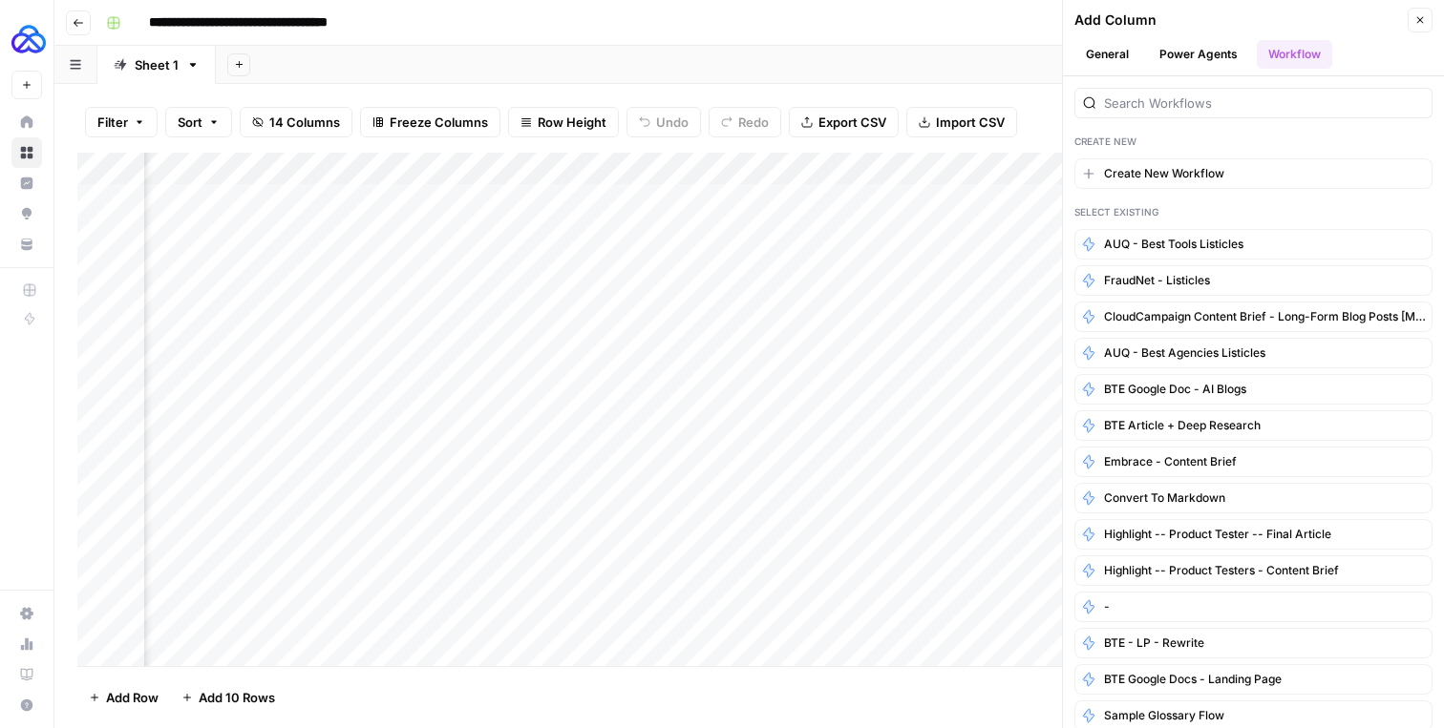
click at [1156, 88] on div at bounding box center [1253, 103] width 358 height 31
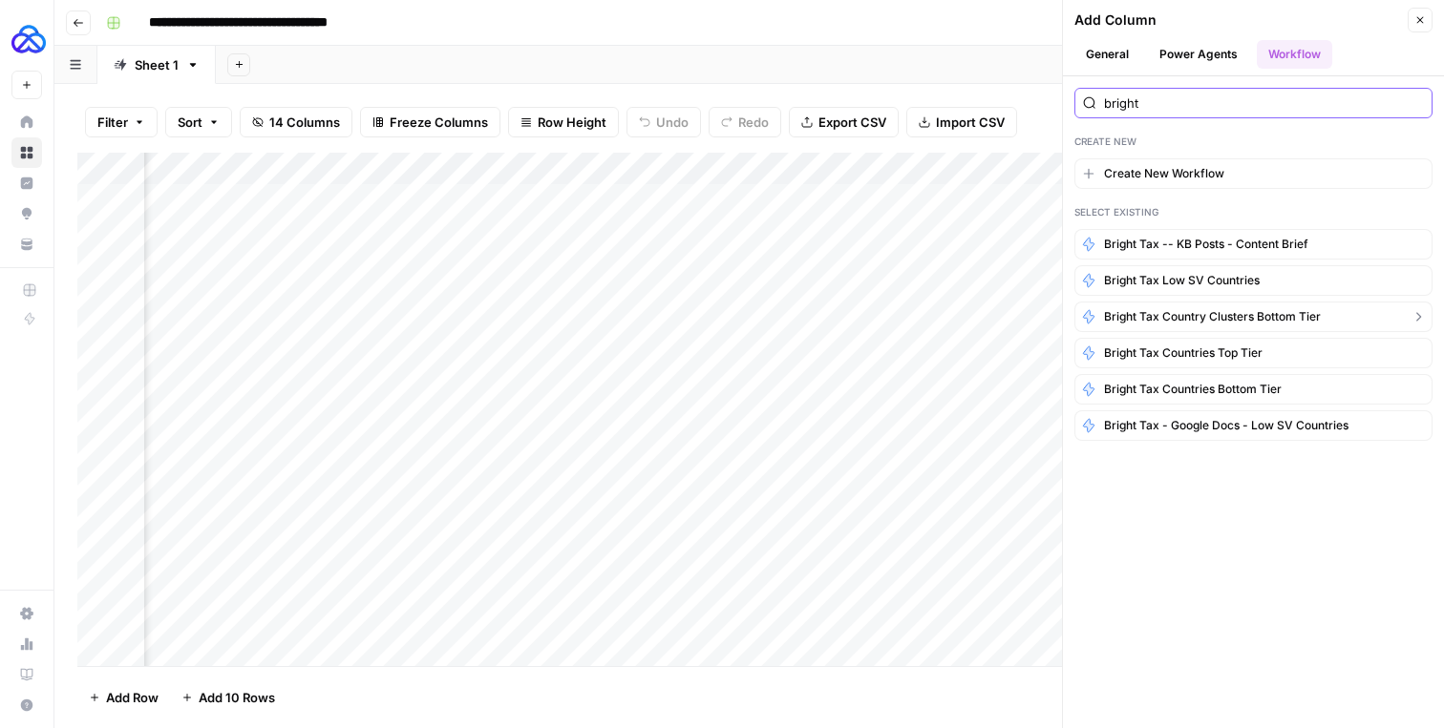
type input "bright"
click at [1160, 311] on span "Bright Tax Country Clusters Bottom Tier" at bounding box center [1212, 316] width 217 height 17
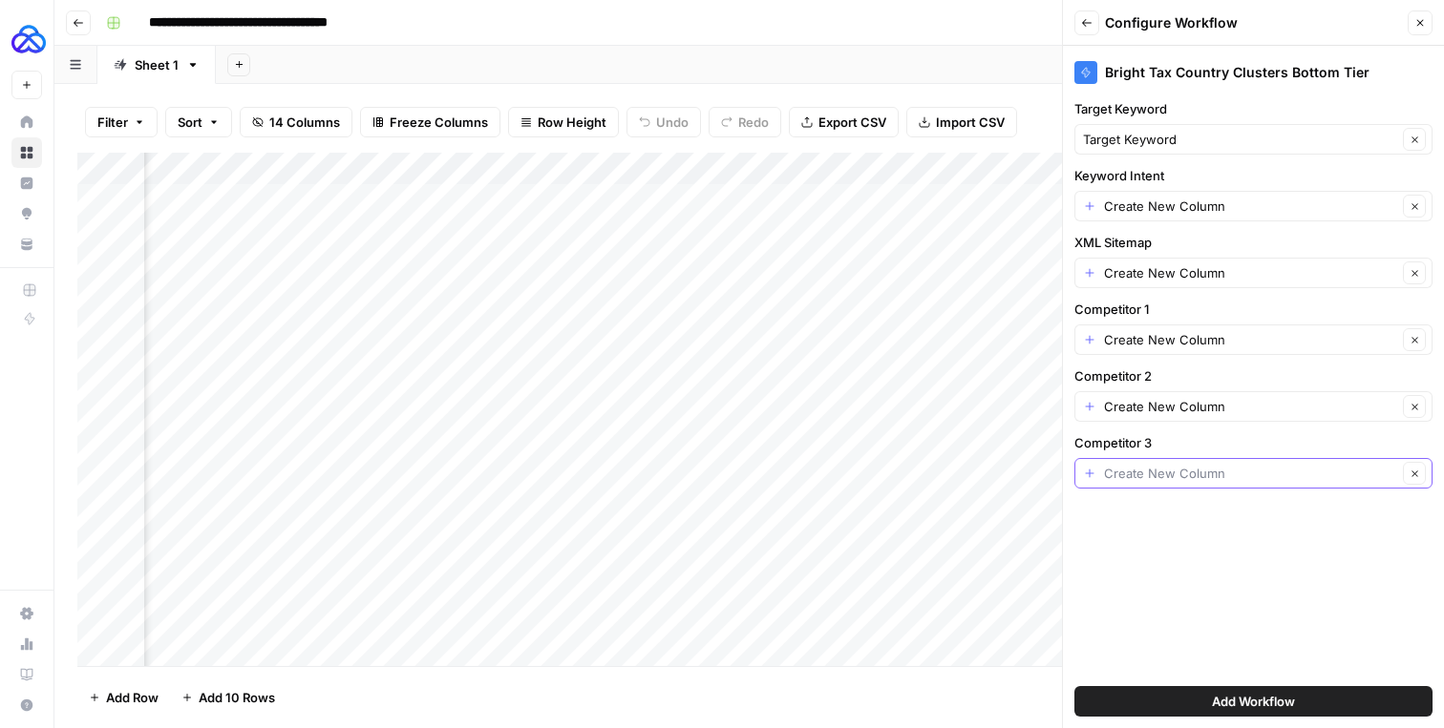
click at [1130, 473] on input "Competitor 3" at bounding box center [1250, 473] width 293 height 19
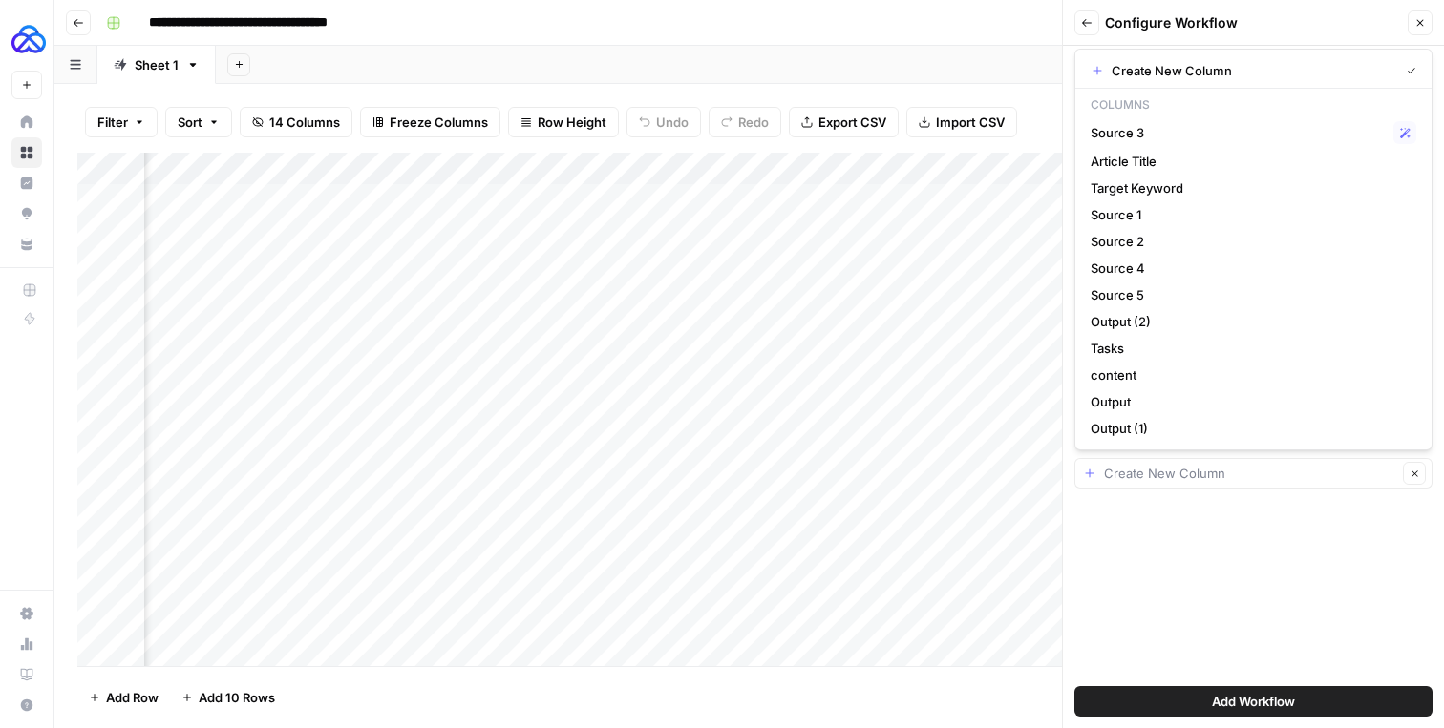
type input "Create New Column"
click at [1120, 509] on div "Bright Tax Country Clusters Bottom Tier Target Keyword Target Keyword Clear Key…" at bounding box center [1253, 387] width 381 height 683
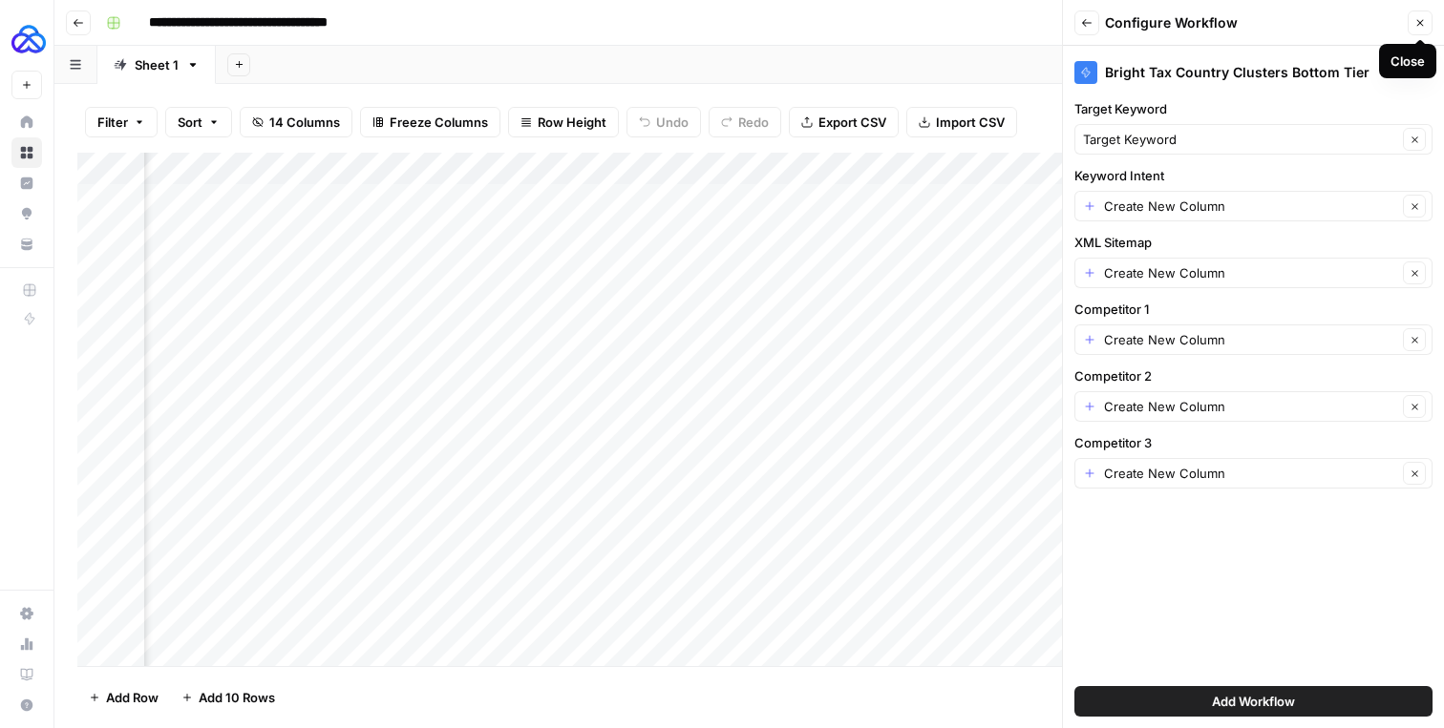
click at [1420, 35] on header "Back Configure Workflow Close" at bounding box center [1253, 23] width 381 height 46
click at [1415, 25] on icon "button" at bounding box center [1419, 22] width 11 height 11
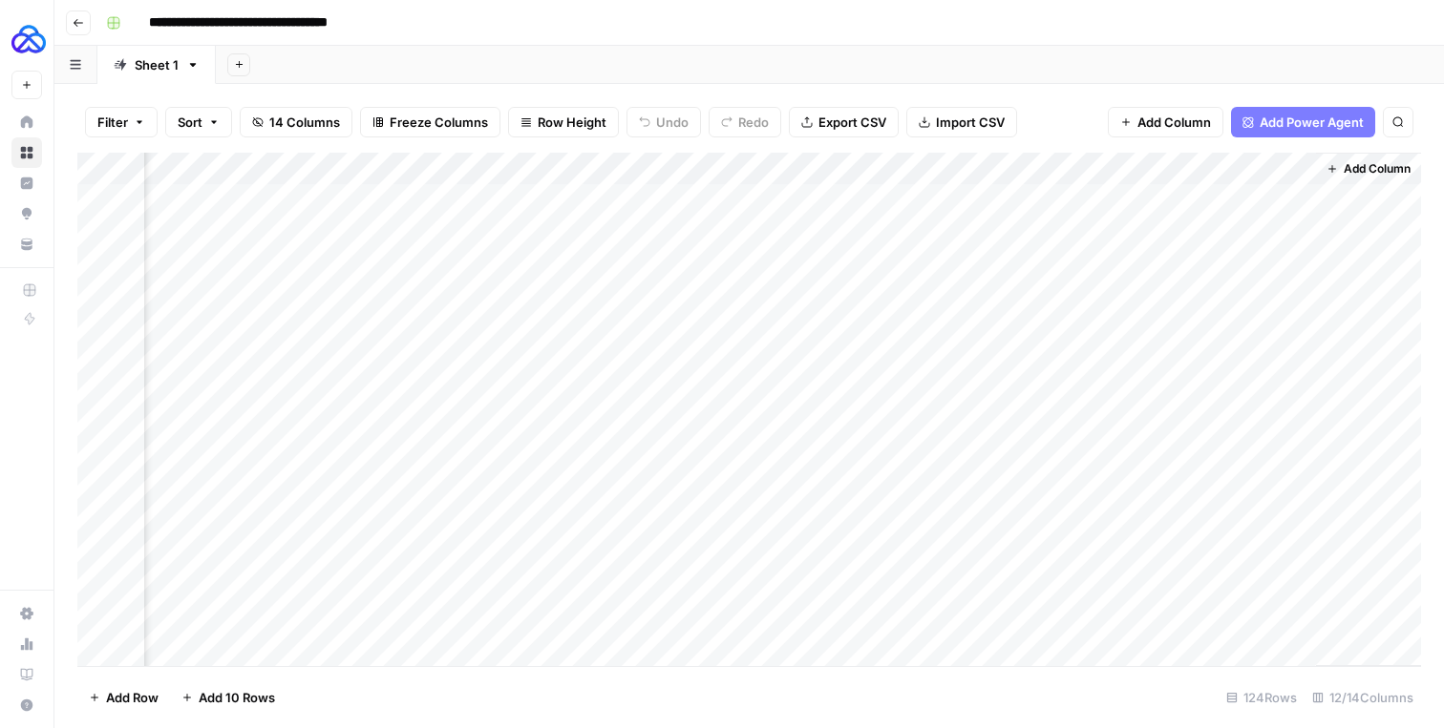
click at [463, 171] on div "Add Column" at bounding box center [748, 410] width 1343 height 514
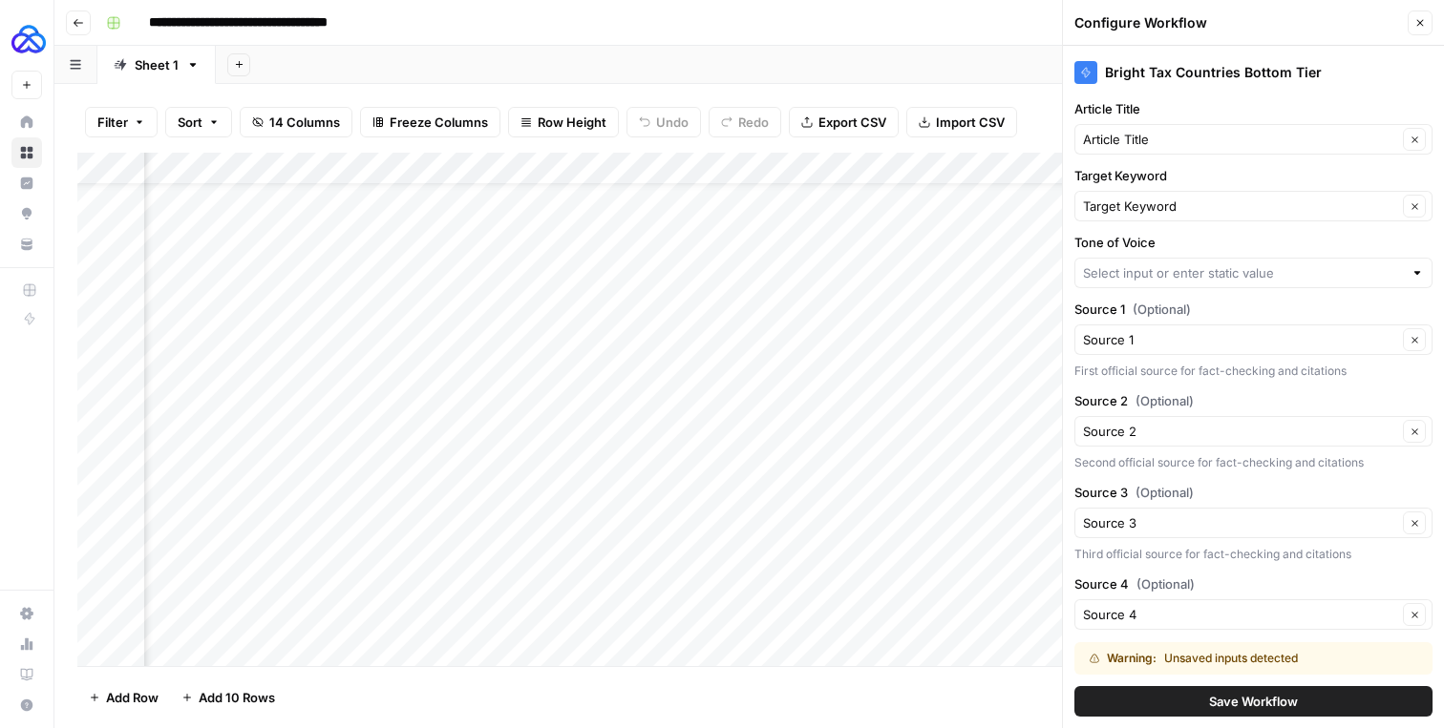
scroll to position [159, 0]
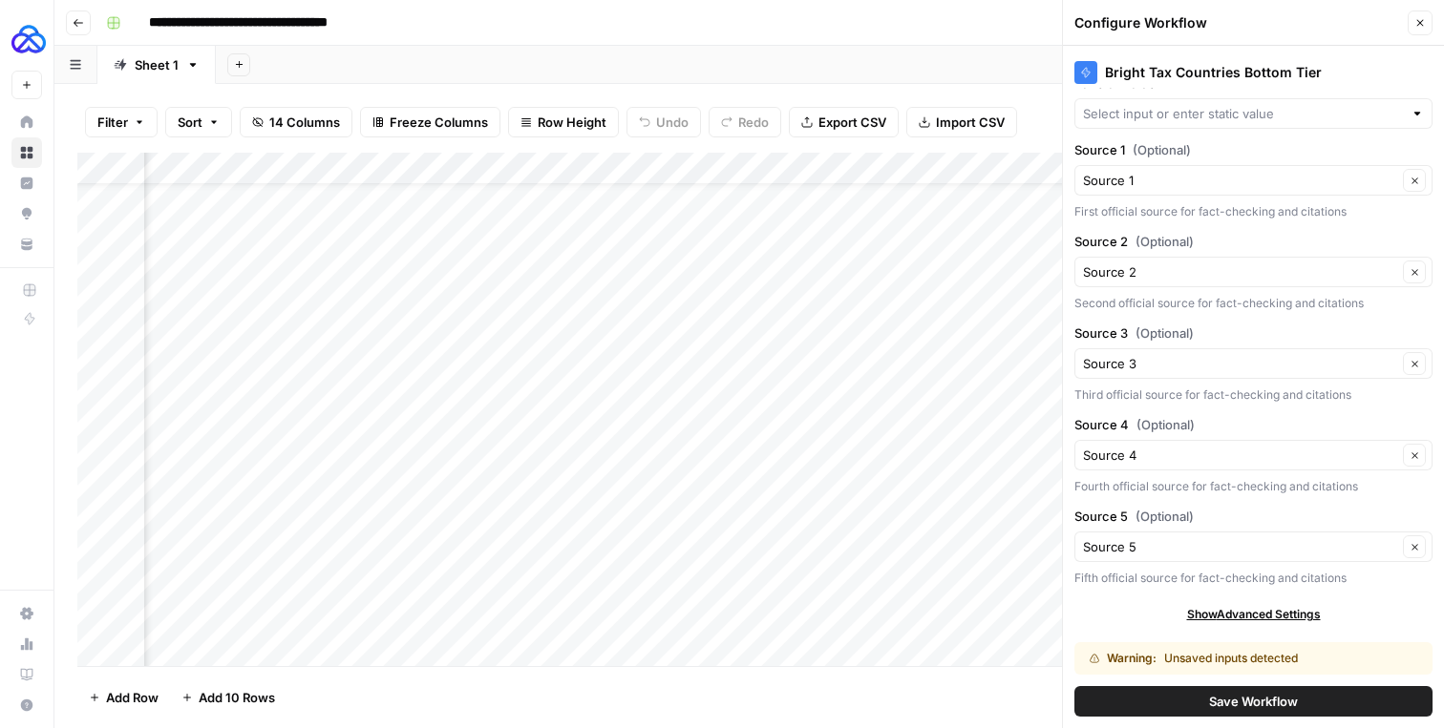
click at [1199, 656] on div "Warning: Unsaved inputs detected" at bounding box center [1223, 658] width 268 height 17
click at [1199, 655] on div "Warning: Unsaved inputs detected" at bounding box center [1223, 658] width 268 height 17
click at [1426, 26] on button "Close" at bounding box center [1419, 23] width 25 height 25
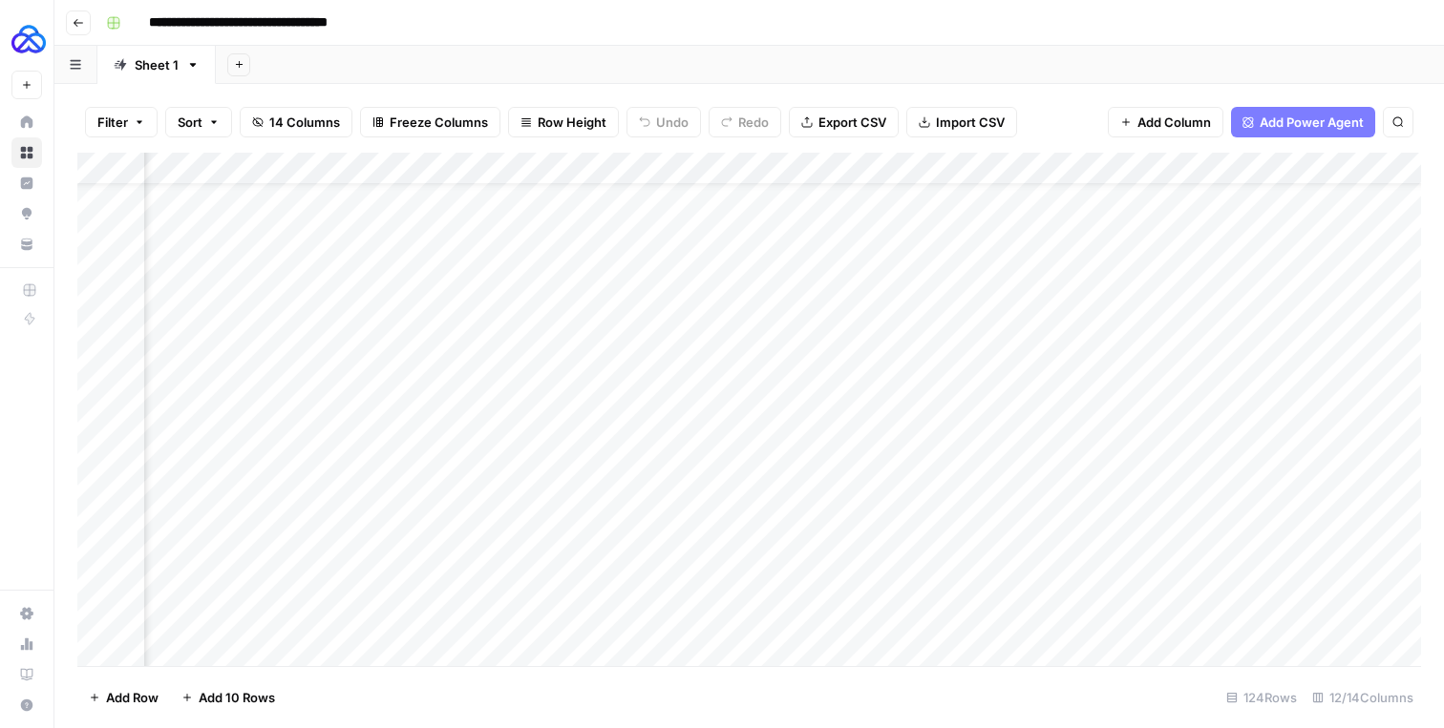
scroll to position [53, 646]
click at [833, 159] on div "Add Column" at bounding box center [748, 410] width 1343 height 514
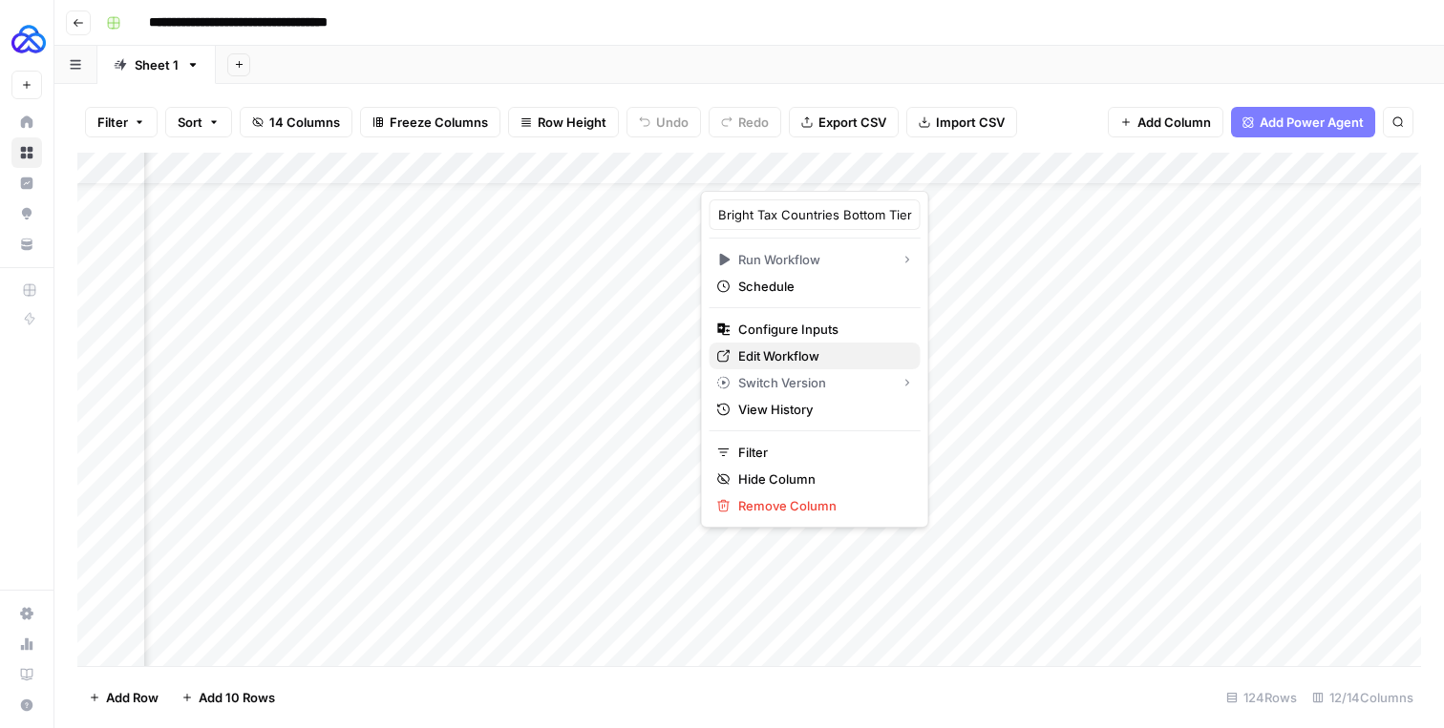
click at [781, 352] on span "Edit Workflow" at bounding box center [821, 356] width 167 height 19
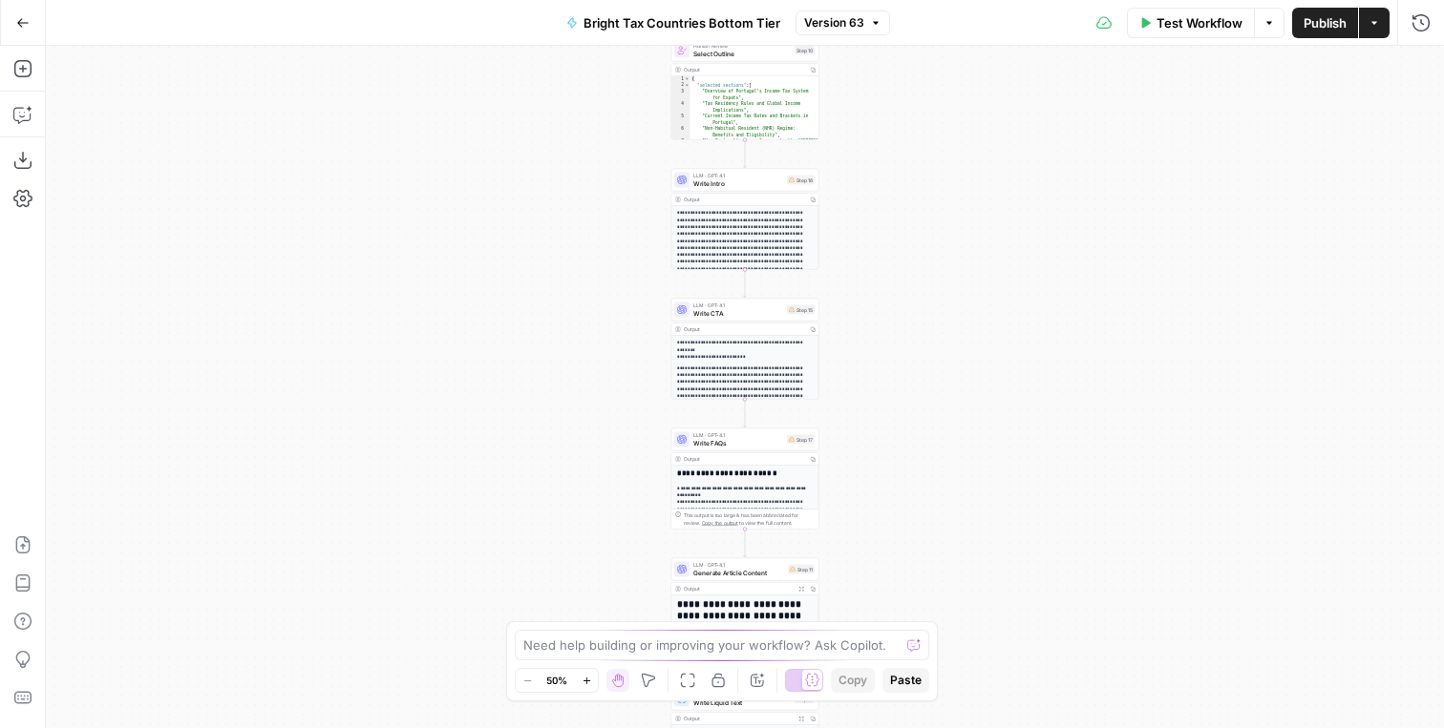
click at [678, 24] on span "Bright Tax Countries Bottom Tier" at bounding box center [681, 22] width 197 height 19
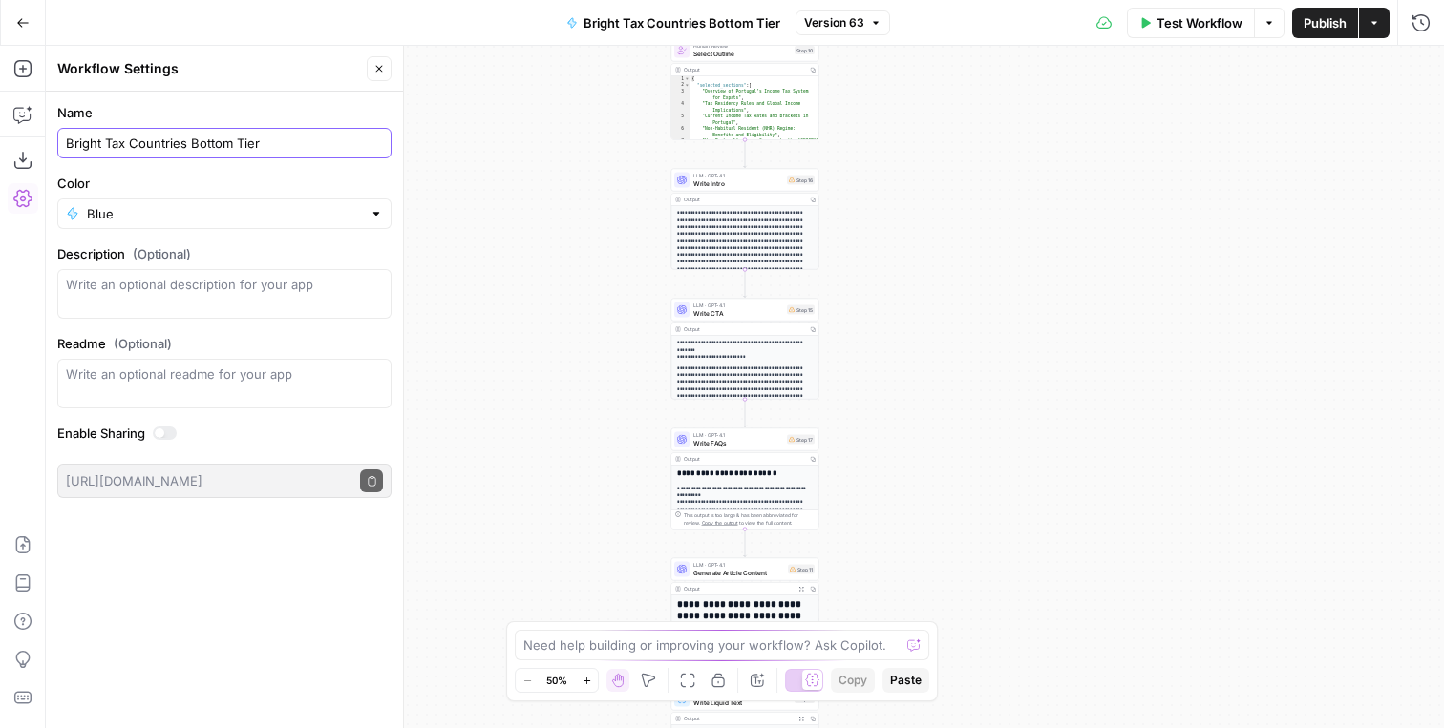
click at [252, 142] on input "Bright Tax Countries Bottom Tier" at bounding box center [224, 143] width 317 height 19
click at [455, 233] on div "Workflow Set Inputs Inputs Write Liquid Text Combine Official Sources Step 30 L…" at bounding box center [745, 387] width 1398 height 683
click at [501, 223] on div "Workflow Set Inputs Inputs Write Liquid Text Combine Official Sources Step 30 L…" at bounding box center [745, 387] width 1398 height 683
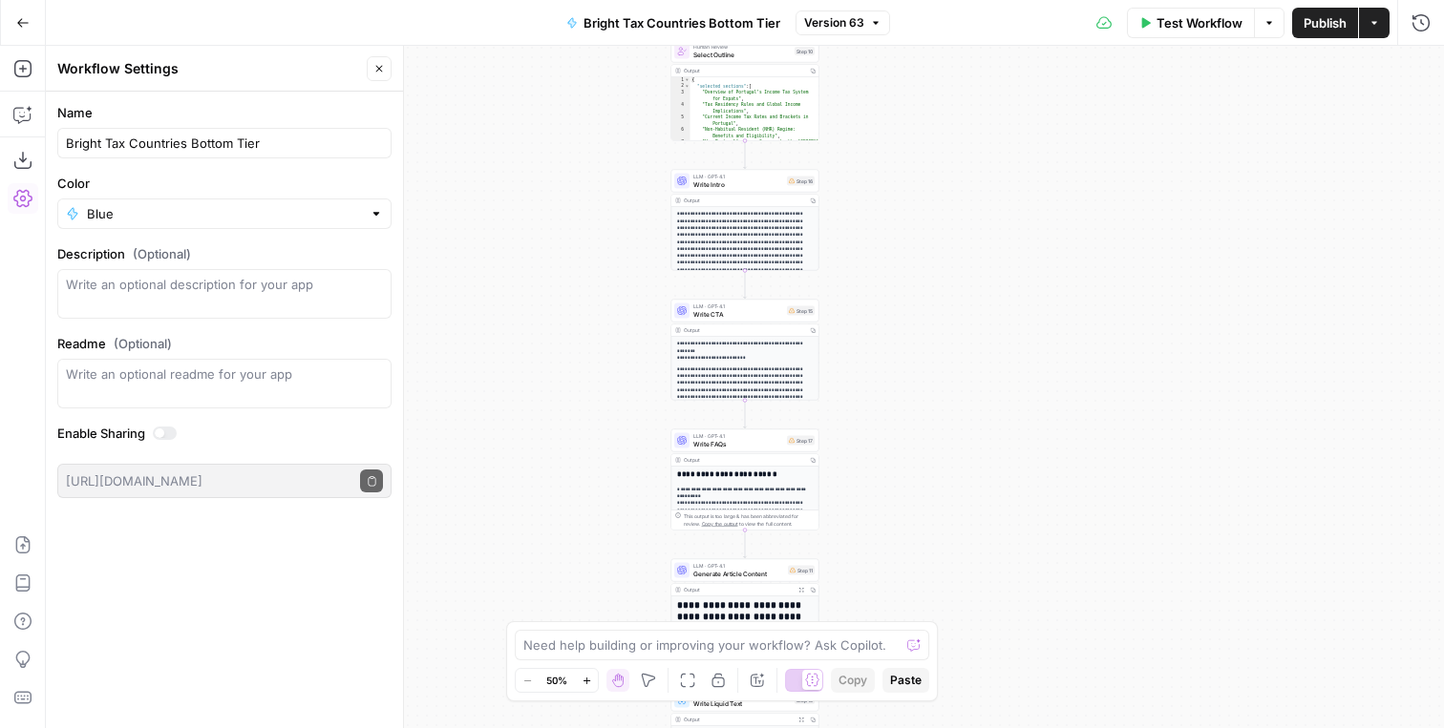
click at [373, 68] on icon "button" at bounding box center [378, 68] width 11 height 11
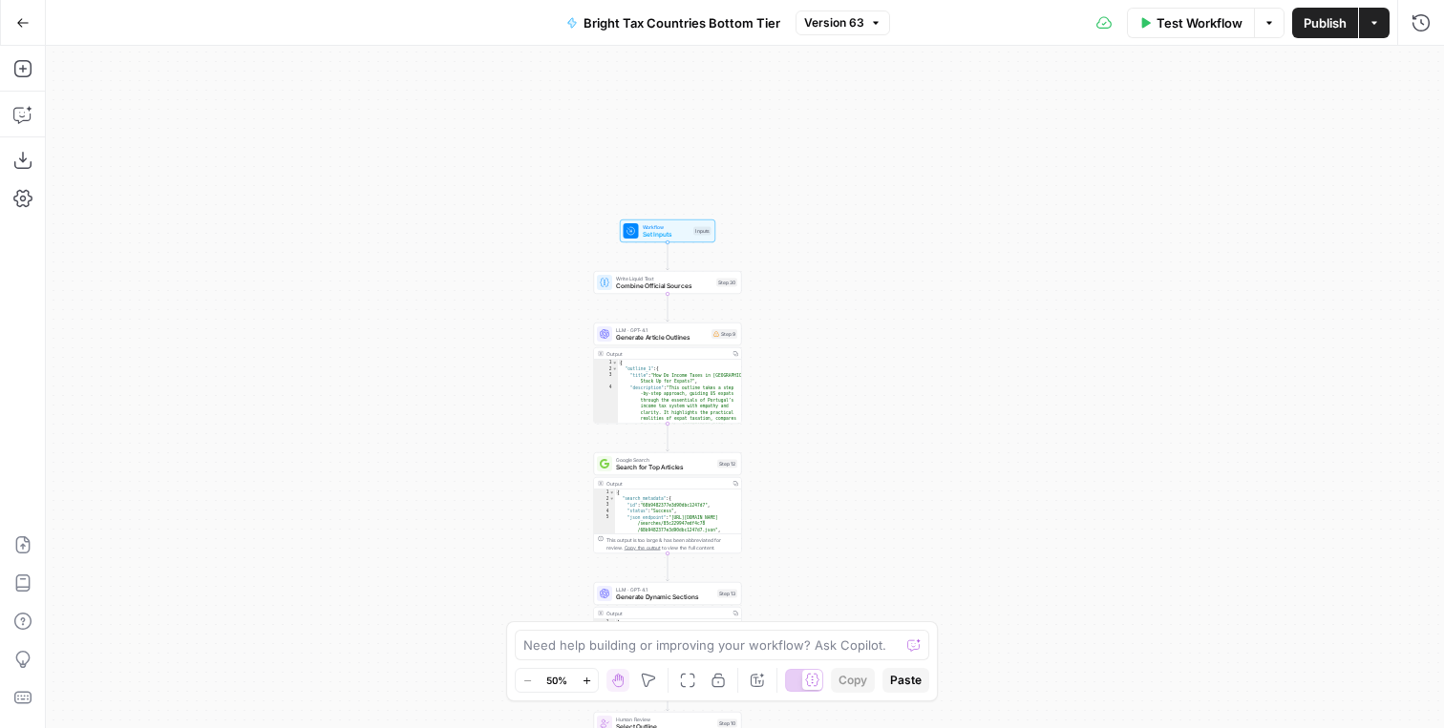
click at [679, 234] on span "Set Inputs" at bounding box center [667, 235] width 48 height 10
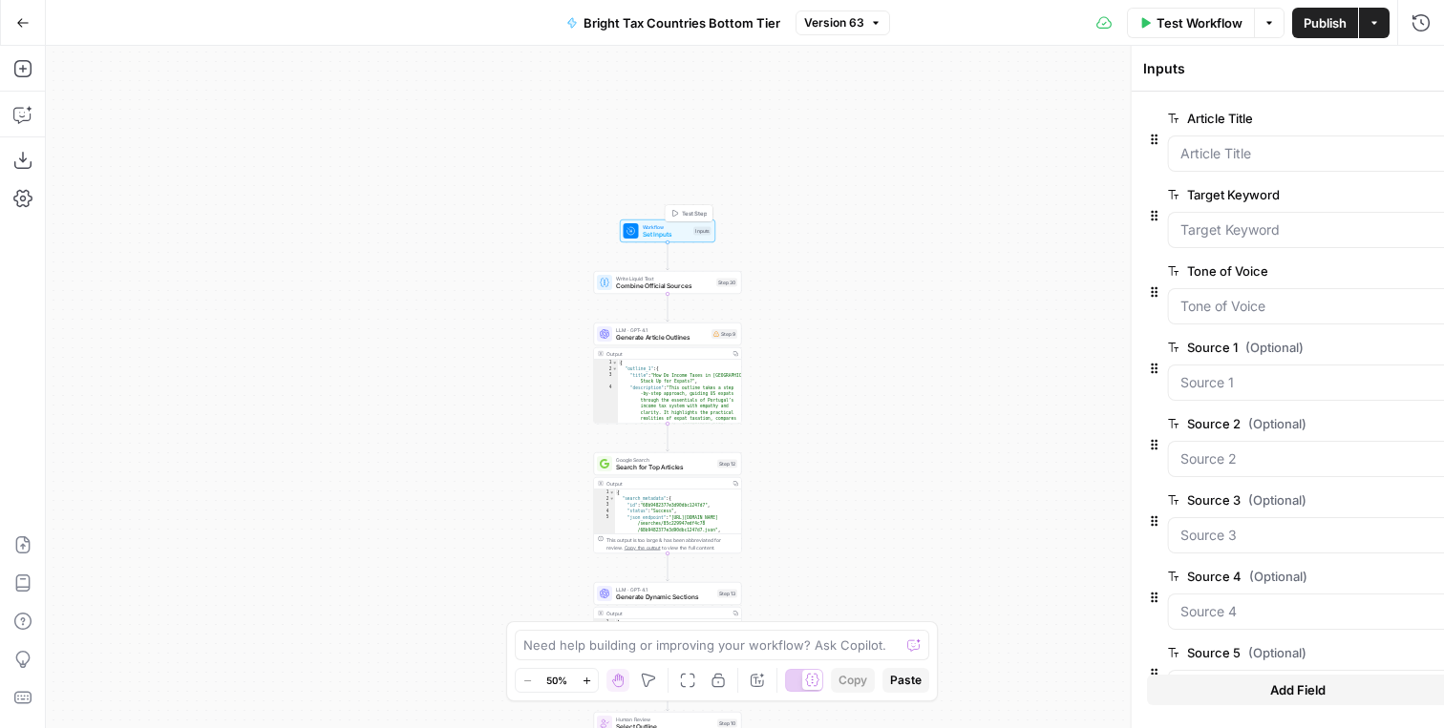
click at [678, 234] on span "Set Inputs" at bounding box center [667, 235] width 48 height 10
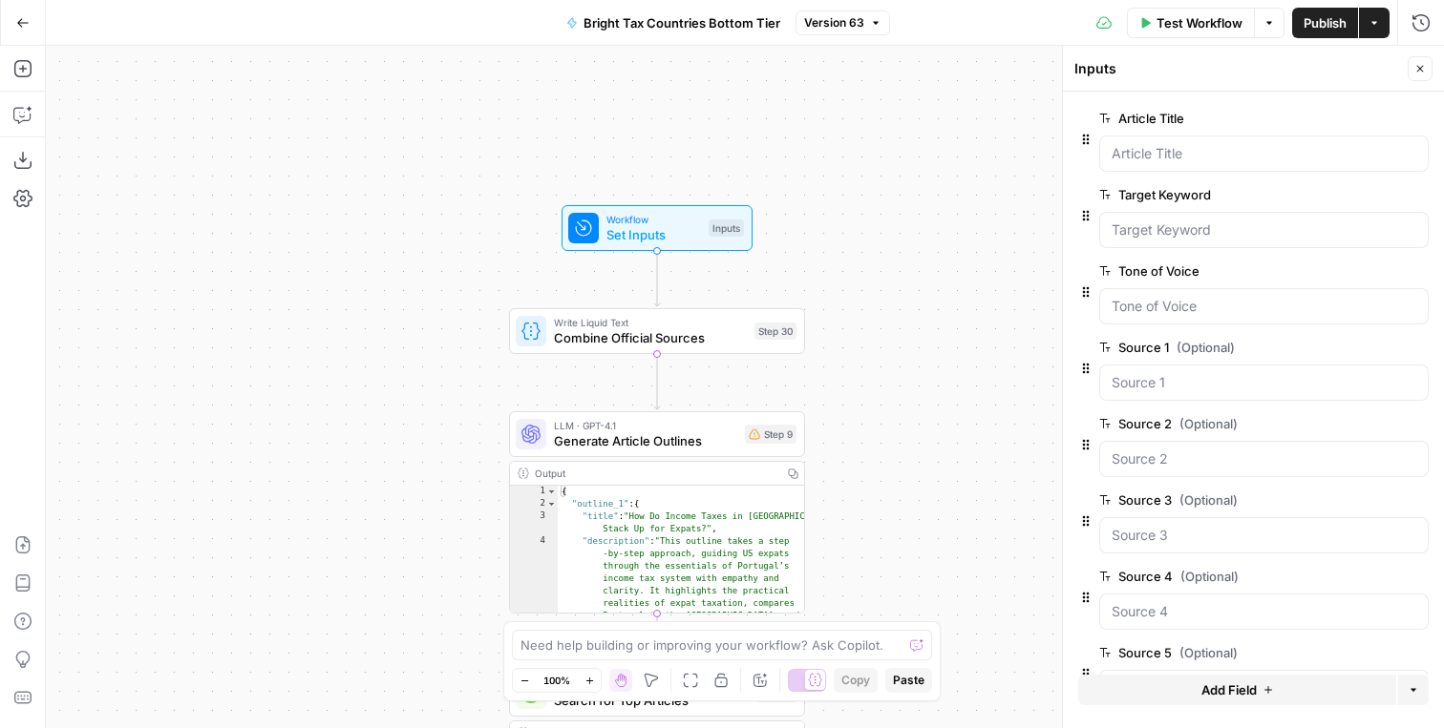
click at [1412, 688] on icon "button" at bounding box center [1412, 690] width 11 height 11
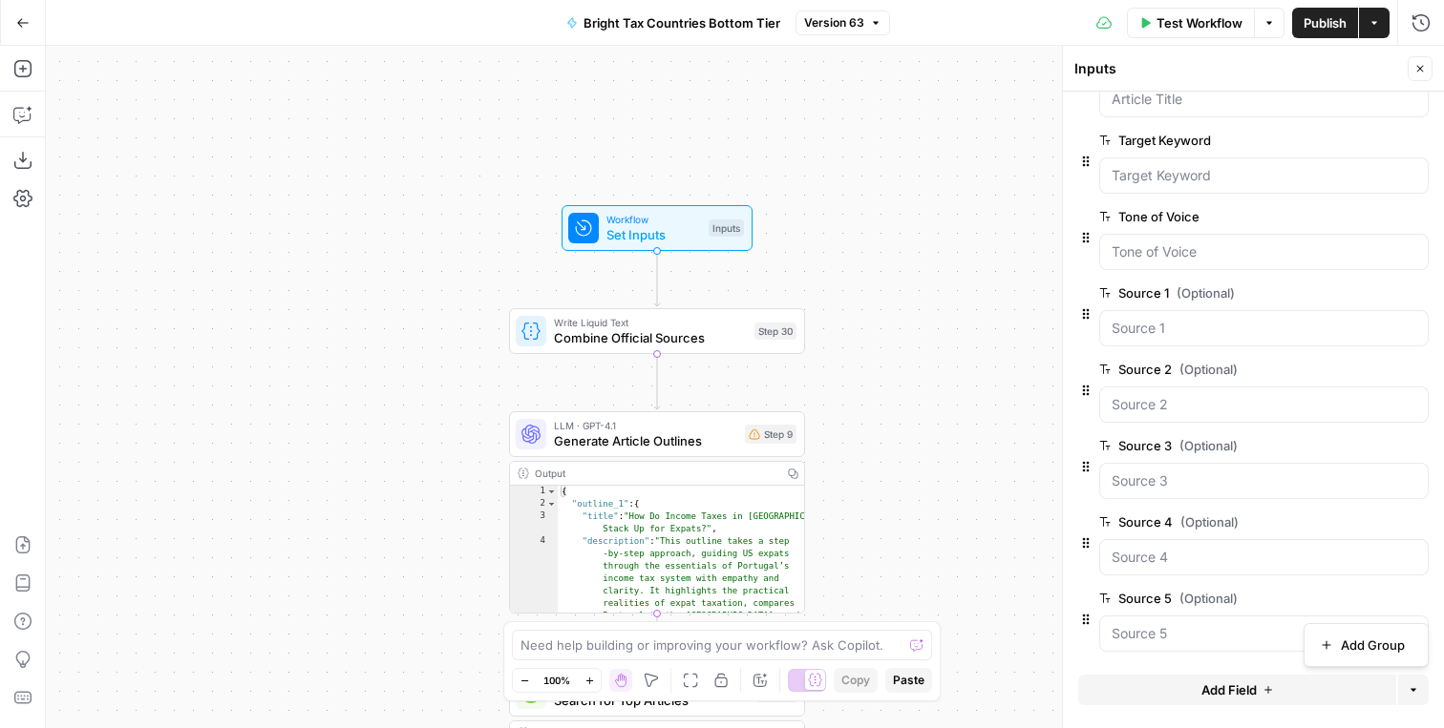
scroll to position [58, 0]
click at [1360, 637] on span "Add Group" at bounding box center [1372, 645] width 64 height 19
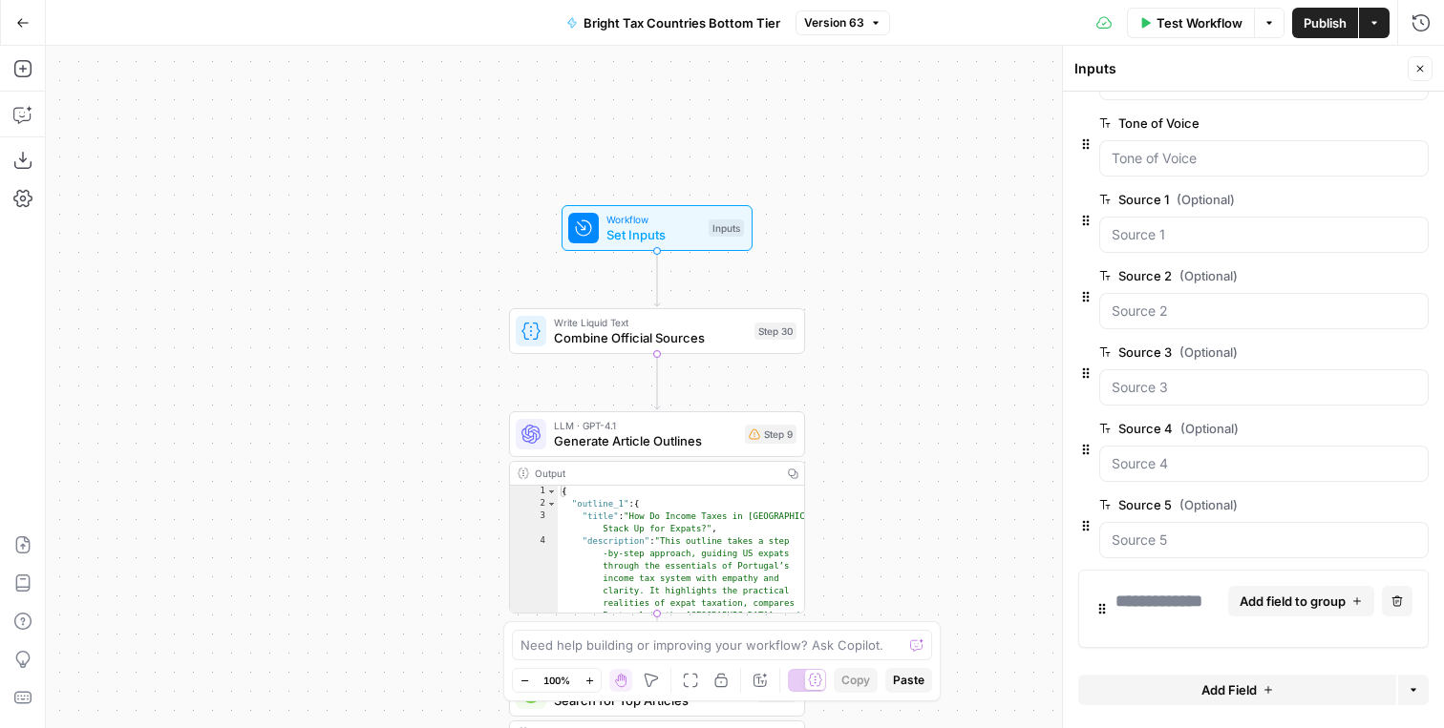
click at [1397, 609] on button "Delete group" at bounding box center [1397, 601] width 31 height 31
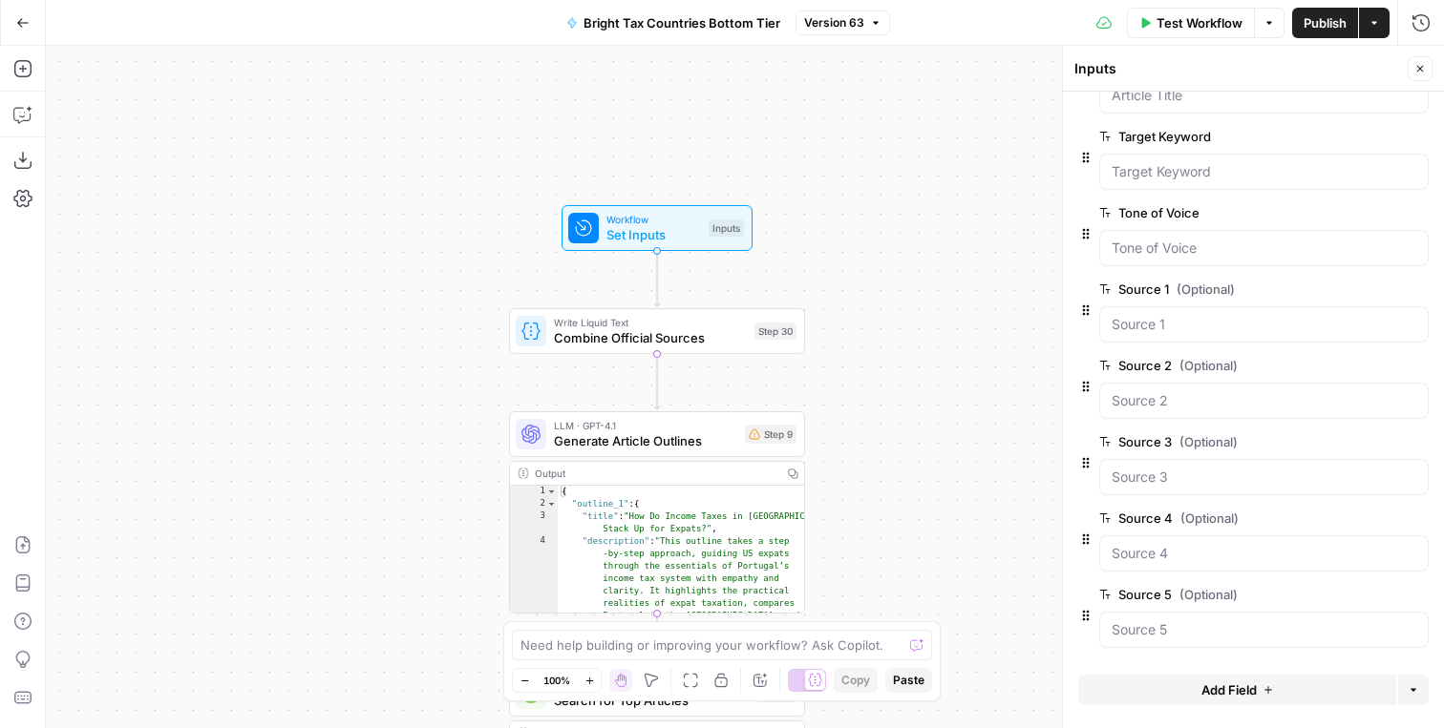
scroll to position [0, 0]
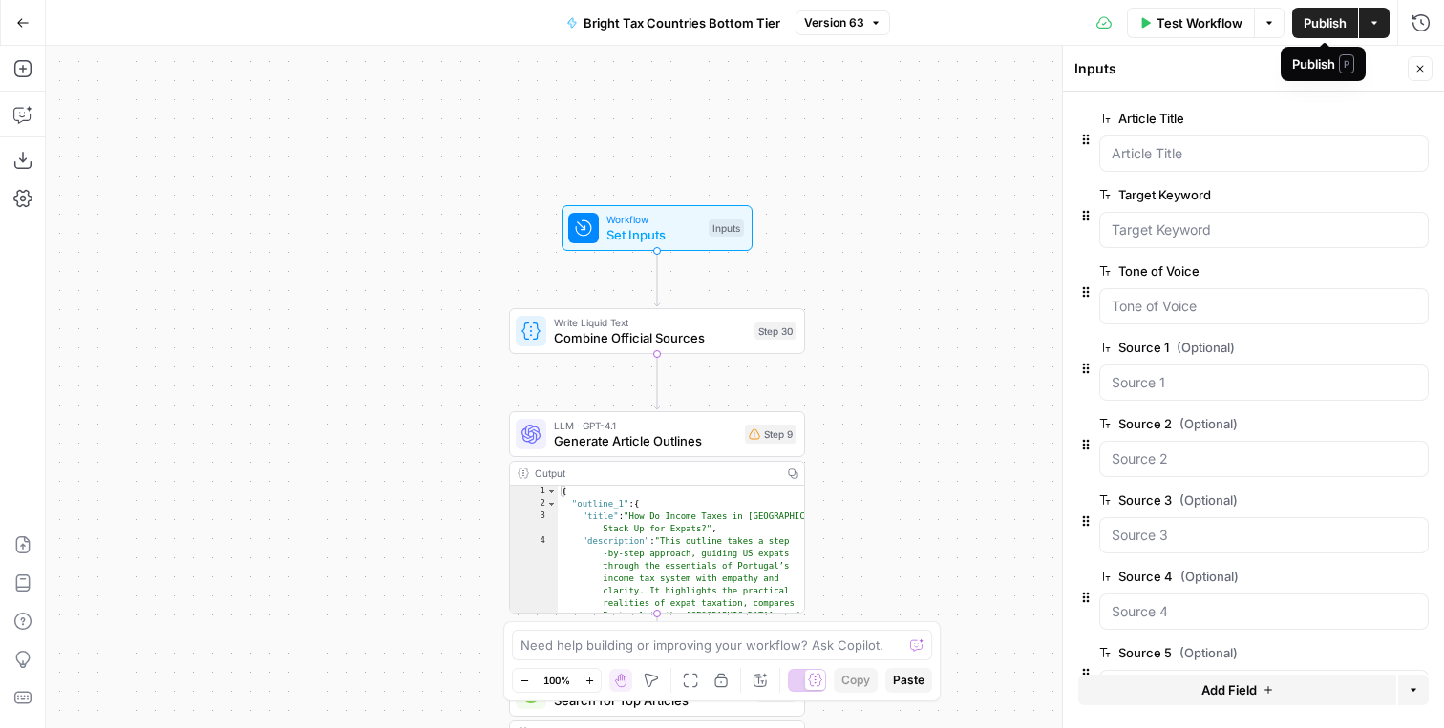
click at [1322, 16] on span "Publish" at bounding box center [1324, 22] width 43 height 19
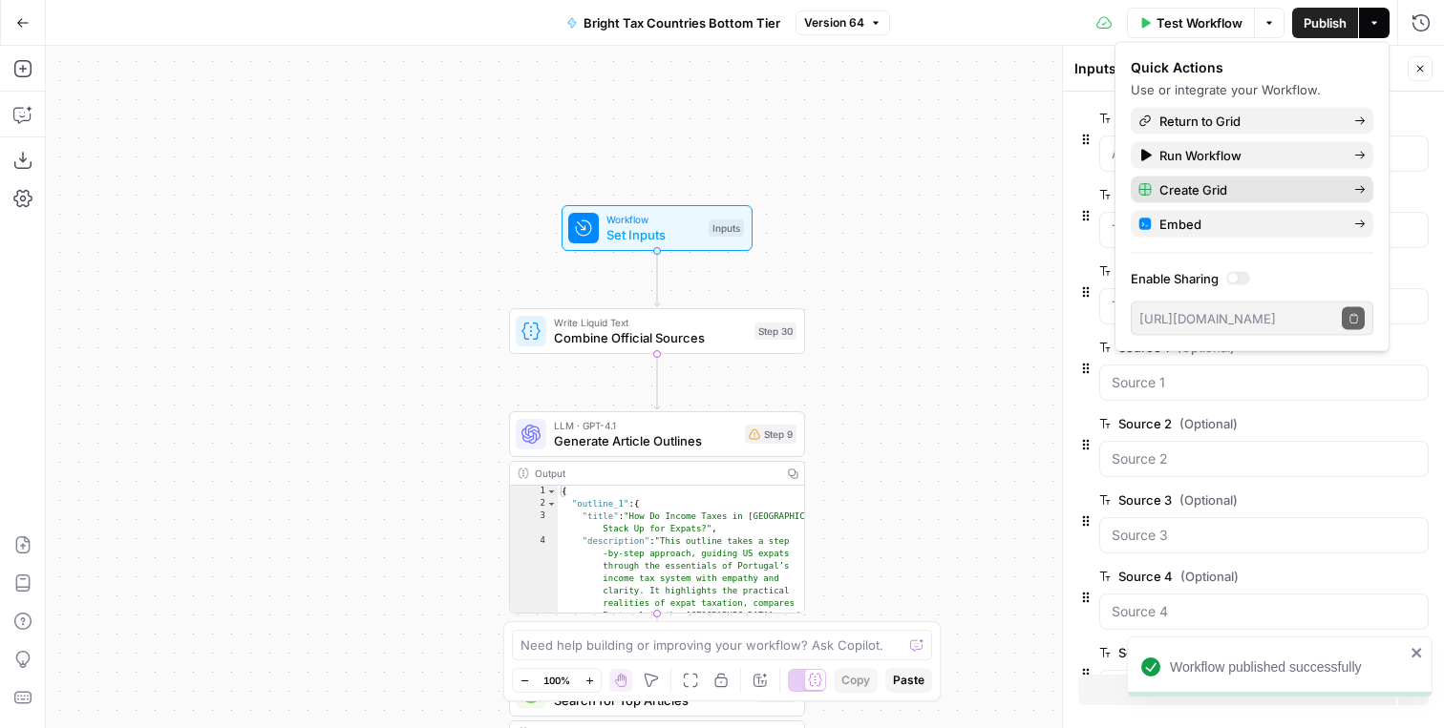
click at [1214, 184] on span "Create Grid" at bounding box center [1248, 189] width 179 height 19
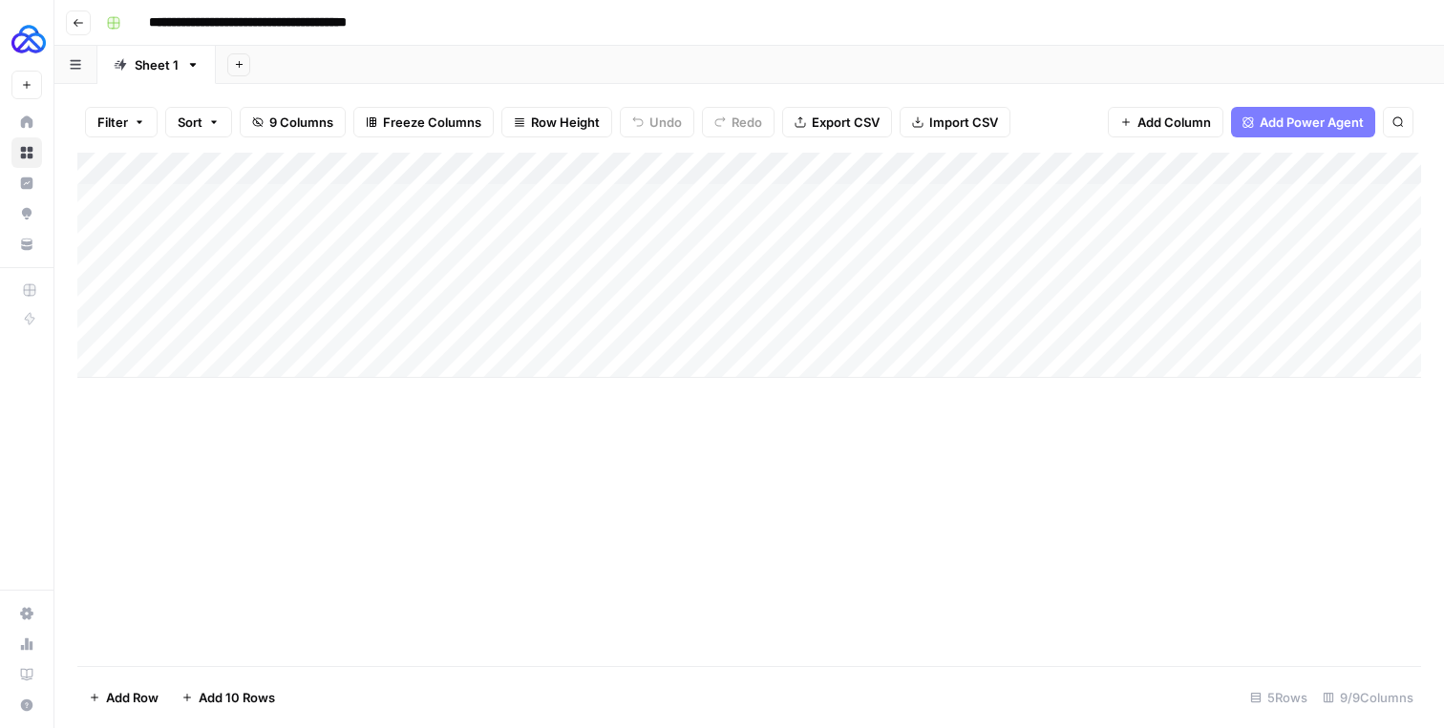
click at [235, 21] on input "**********" at bounding box center [279, 23] width 278 height 31
type input "**********"
click at [518, 52] on div "Add Sheet" at bounding box center [830, 65] width 1228 height 38
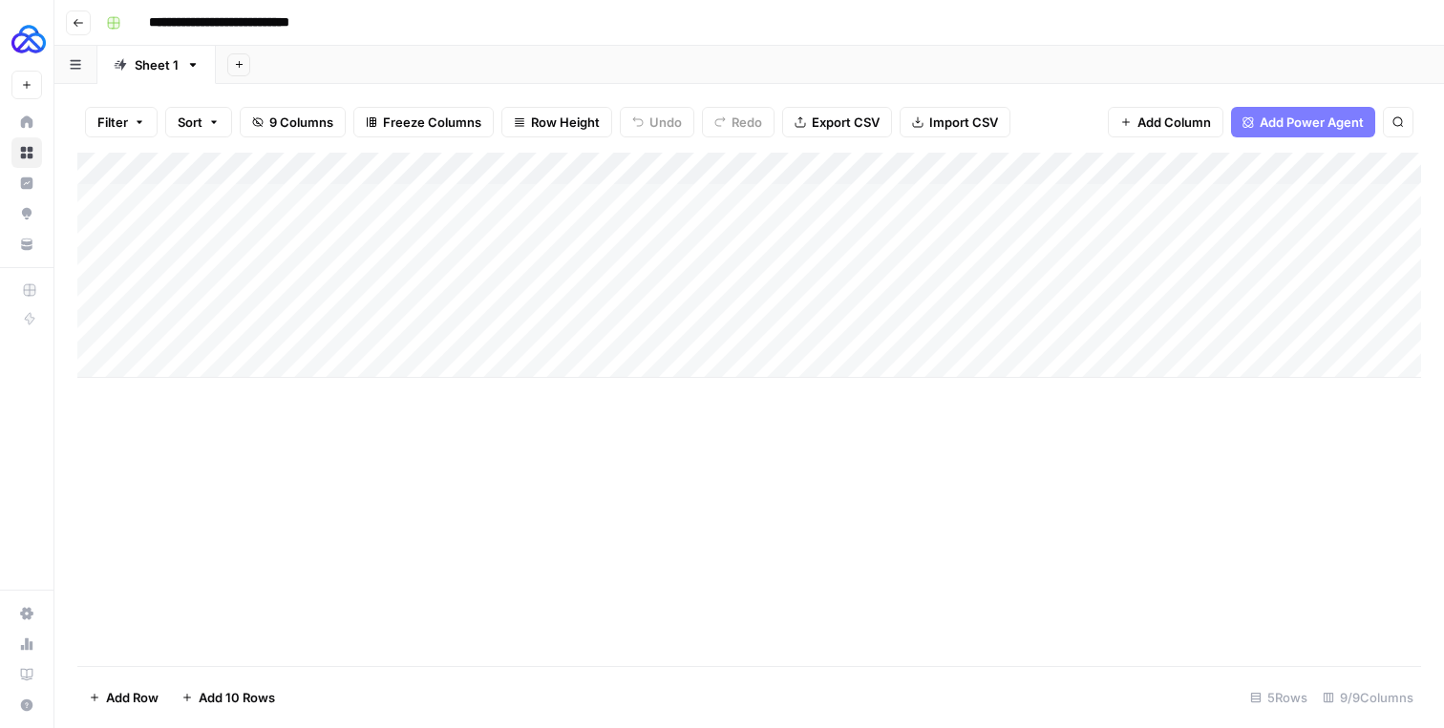
click at [215, 199] on div "Add Column" at bounding box center [748, 265] width 1343 height 225
click at [215, 198] on div "Add Column" at bounding box center [748, 265] width 1343 height 225
type textarea "**********"
click at [241, 482] on div "Add Column" at bounding box center [748, 410] width 1343 height 514
click at [510, 201] on div "Add Column" at bounding box center [748, 265] width 1343 height 225
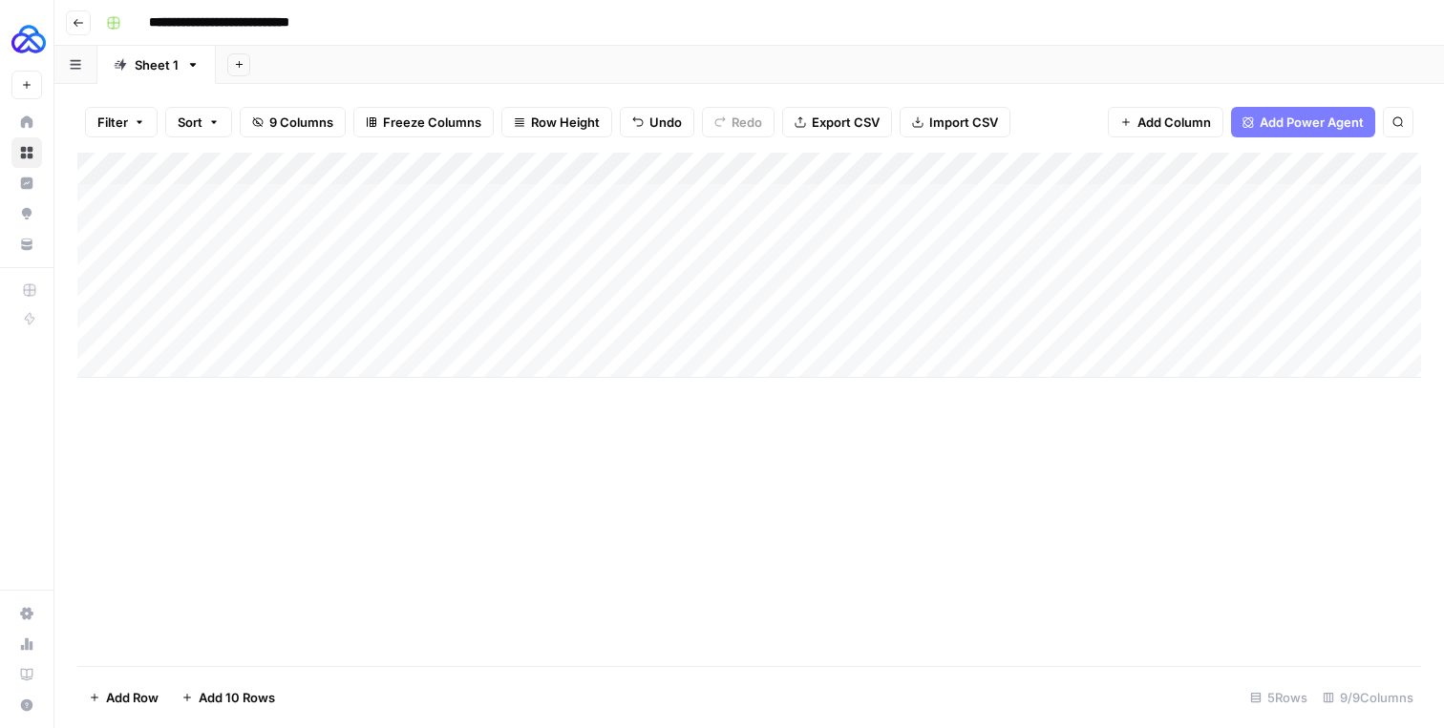
click at [510, 201] on div "Add Column" at bounding box center [748, 265] width 1343 height 225
type textarea "**********"
click at [460, 275] on div "Add Column" at bounding box center [748, 265] width 1343 height 225
click at [1278, 170] on div "Add Column" at bounding box center [748, 265] width 1343 height 225
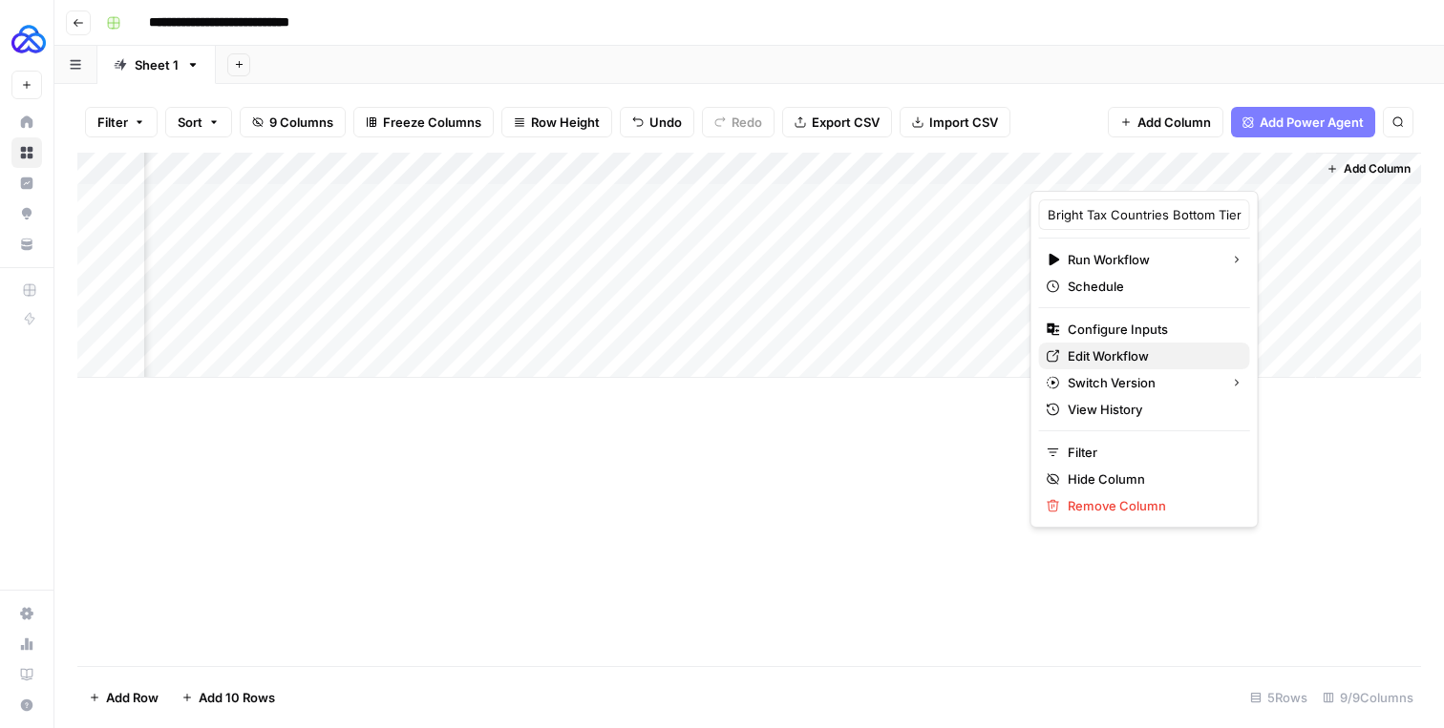
click at [1147, 347] on span "Edit Workflow" at bounding box center [1150, 356] width 167 height 19
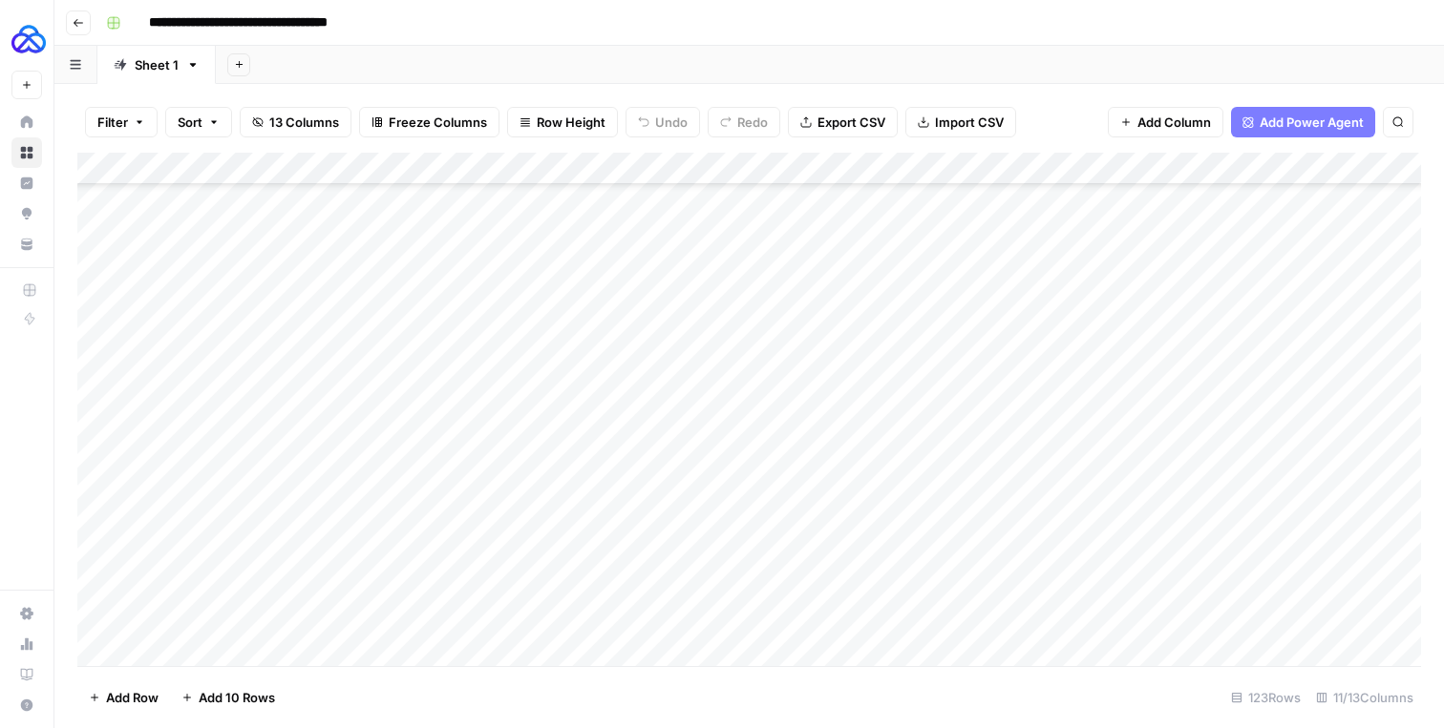
scroll to position [3542, 0]
click at [246, 578] on div "Add Column" at bounding box center [748, 410] width 1343 height 514
click at [246, 578] on textarea "**********" at bounding box center [330, 587] width 375 height 27
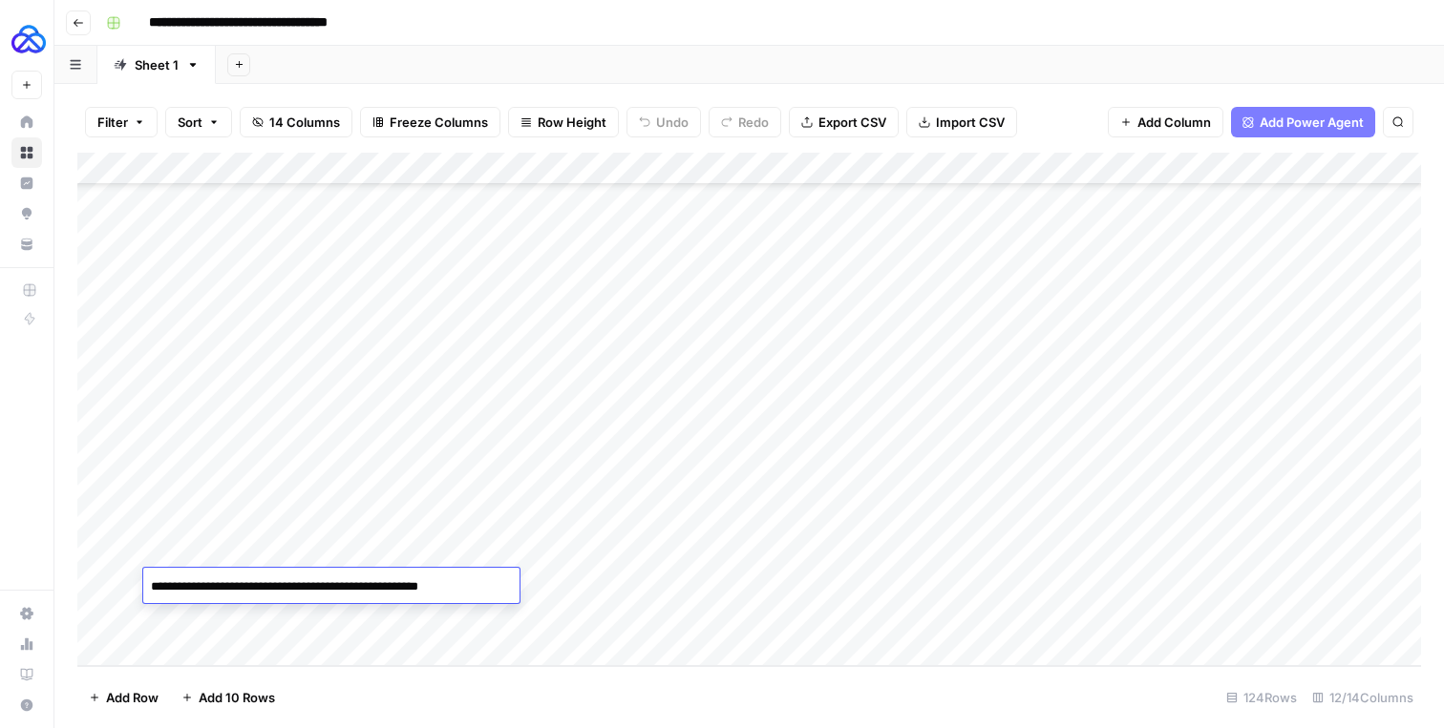
click at [587, 513] on div "Add Column" at bounding box center [748, 410] width 1343 height 514
click at [378, 590] on div "Add Column" at bounding box center [748, 410] width 1343 height 514
click at [378, 589] on div "Add Column" at bounding box center [748, 410] width 1343 height 514
click at [378, 589] on textarea "**********" at bounding box center [468, 587] width 306 height 27
click at [675, 351] on div "Add Column" at bounding box center [748, 410] width 1343 height 514
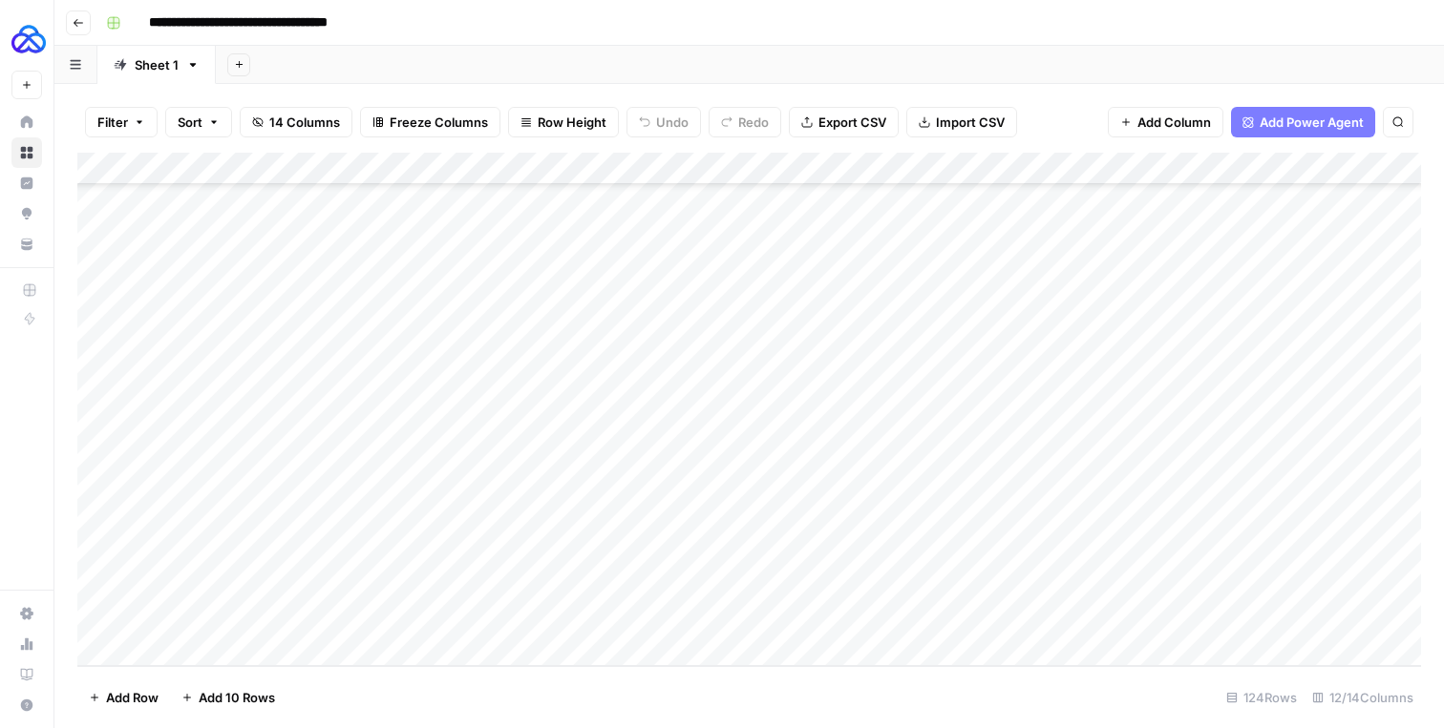
click at [210, 583] on div "Add Column" at bounding box center [748, 410] width 1343 height 514
click at [210, 583] on textarea "**********" at bounding box center [330, 587] width 375 height 27
click at [582, 541] on div "Add Column" at bounding box center [748, 410] width 1343 height 514
click at [369, 574] on div "Add Column" at bounding box center [748, 410] width 1343 height 514
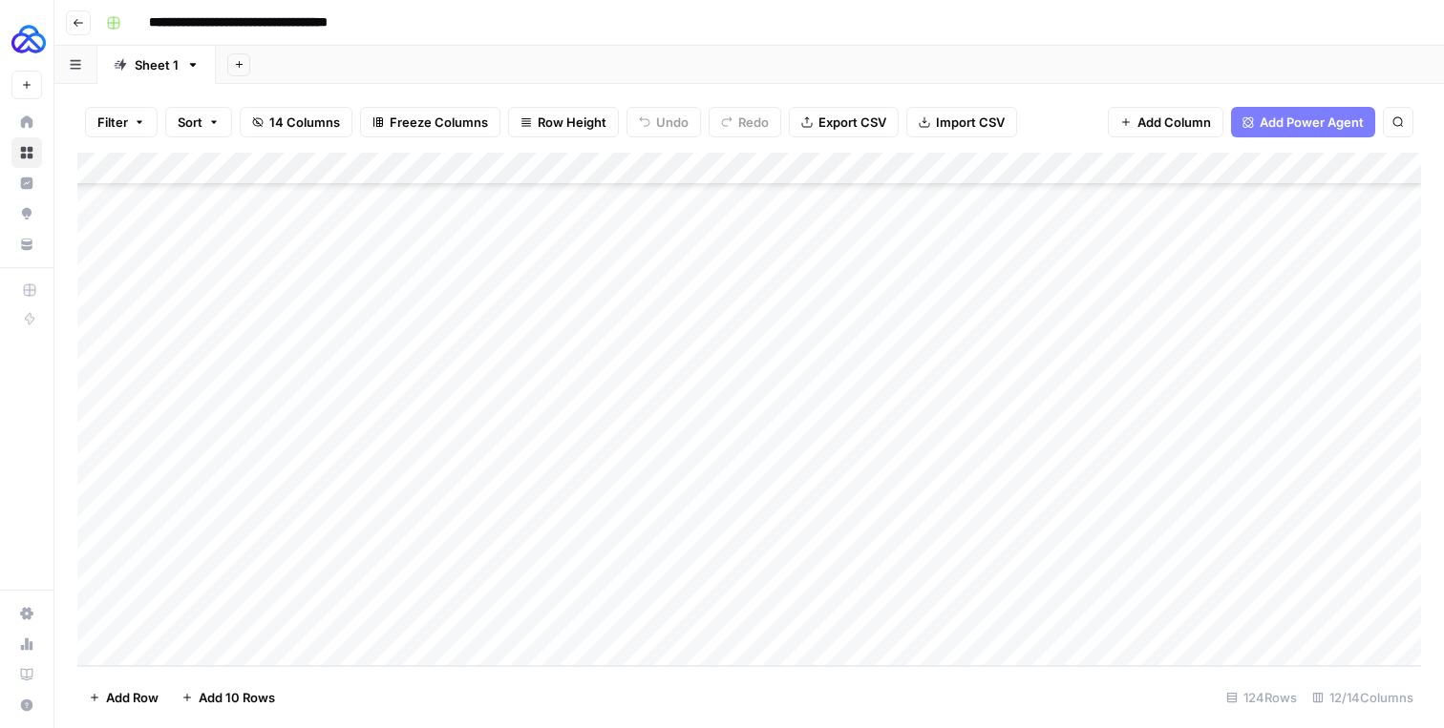
click at [369, 574] on div "Add Column" at bounding box center [748, 410] width 1343 height 514
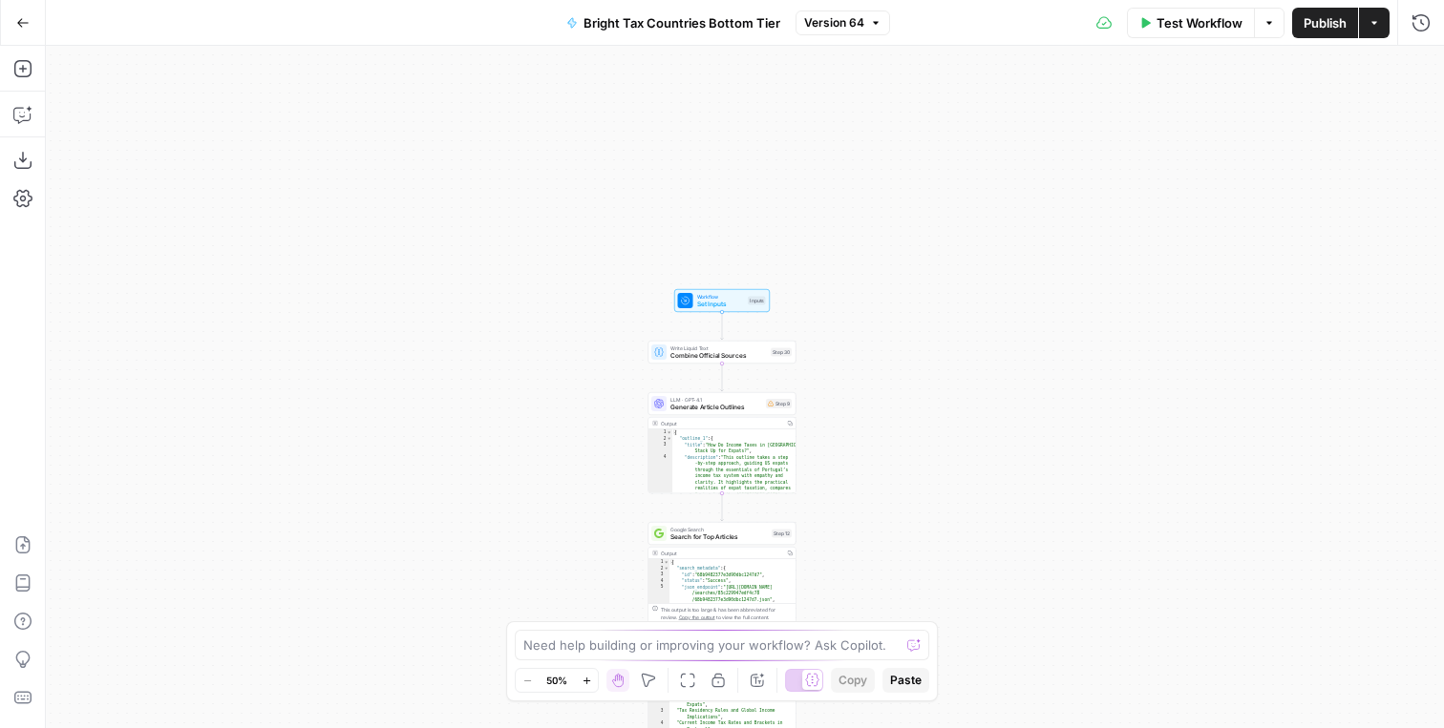
click at [697, 295] on span "Workflow" at bounding box center [721, 297] width 48 height 8
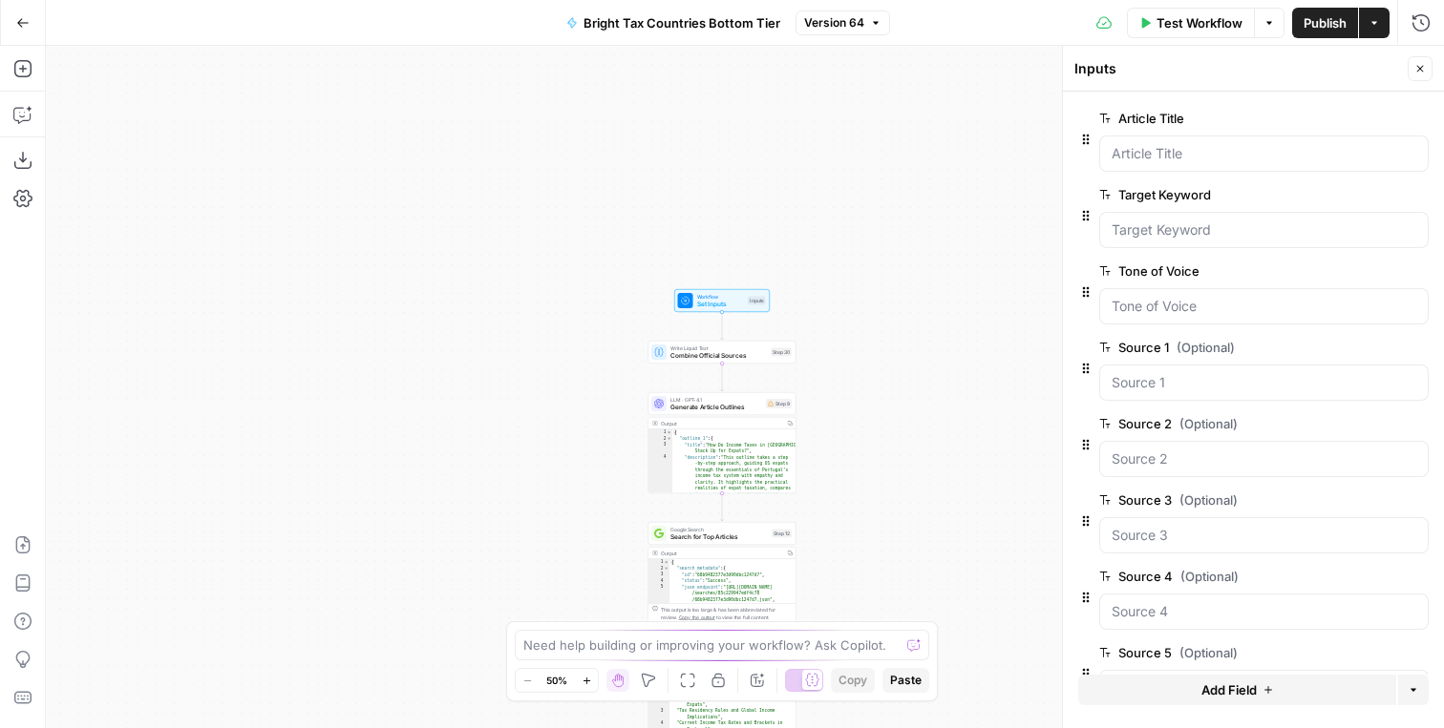
click at [1392, 271] on icon "button" at bounding box center [1388, 271] width 11 height 11
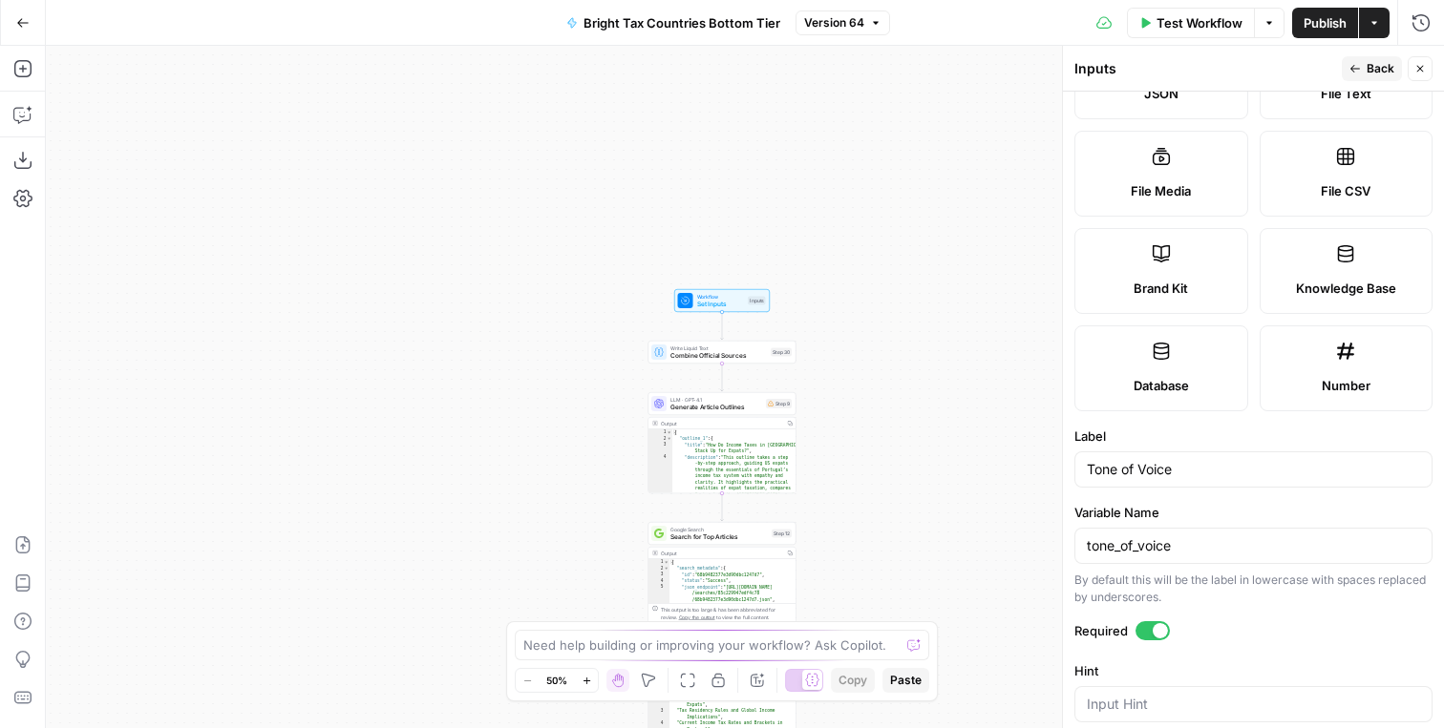
scroll to position [523, 0]
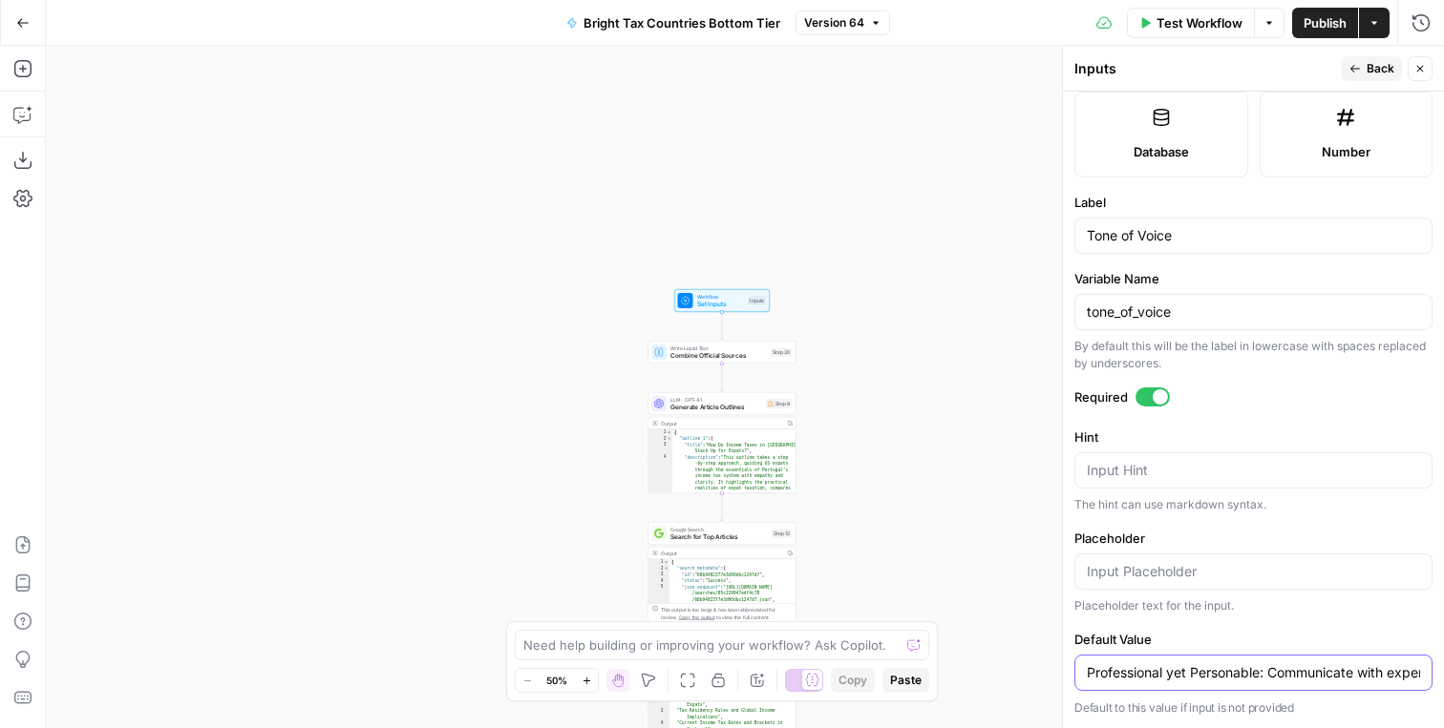
click at [1172, 665] on input "Professional yet Personable: Communicate with expert authority while staying fr…" at bounding box center [1253, 673] width 333 height 19
click at [1328, 16] on span "Publish" at bounding box center [1324, 22] width 43 height 19
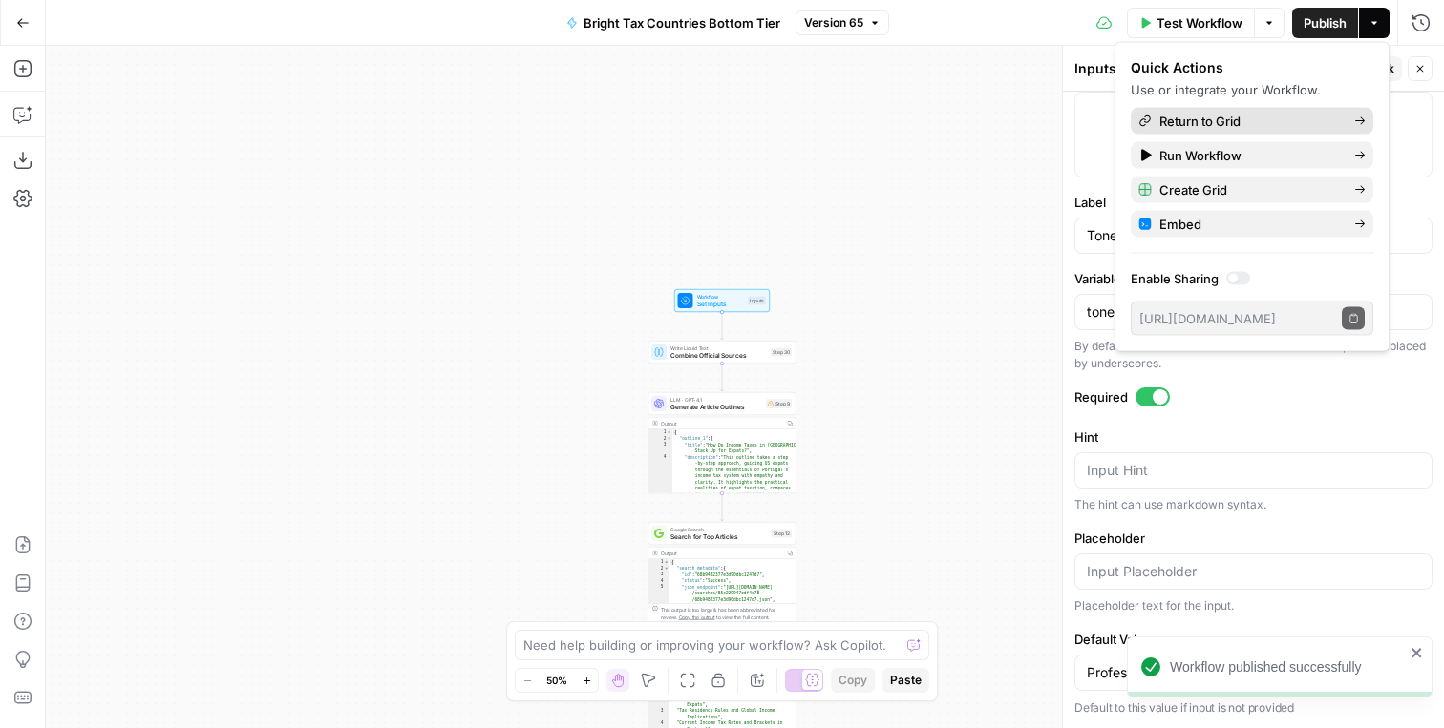
click at [1268, 108] on link "Return to Grid" at bounding box center [1251, 121] width 243 height 27
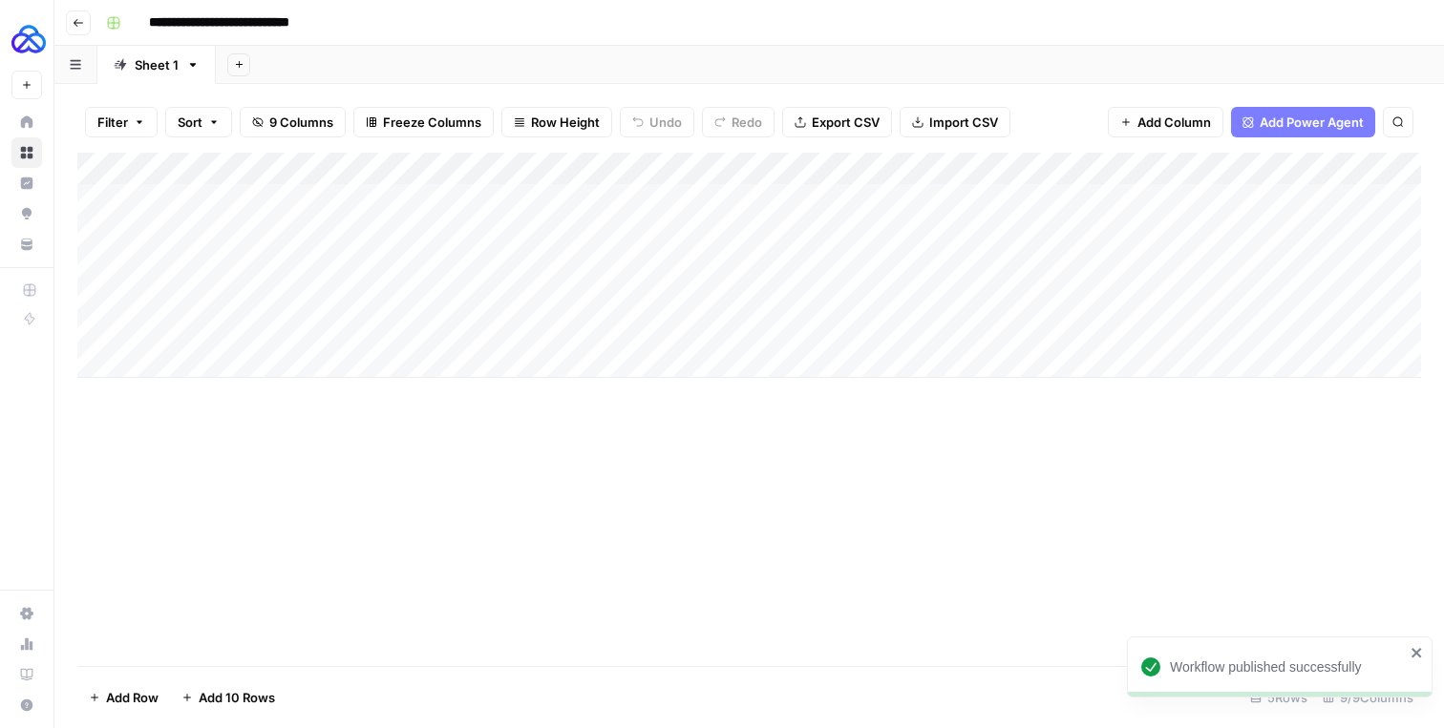
click at [802, 190] on div "Add Column" at bounding box center [748, 265] width 1343 height 225
type textarea "**********"
click at [601, 310] on div "Add Column" at bounding box center [748, 265] width 1343 height 225
click at [131, 118] on button "Filter" at bounding box center [121, 122] width 73 height 31
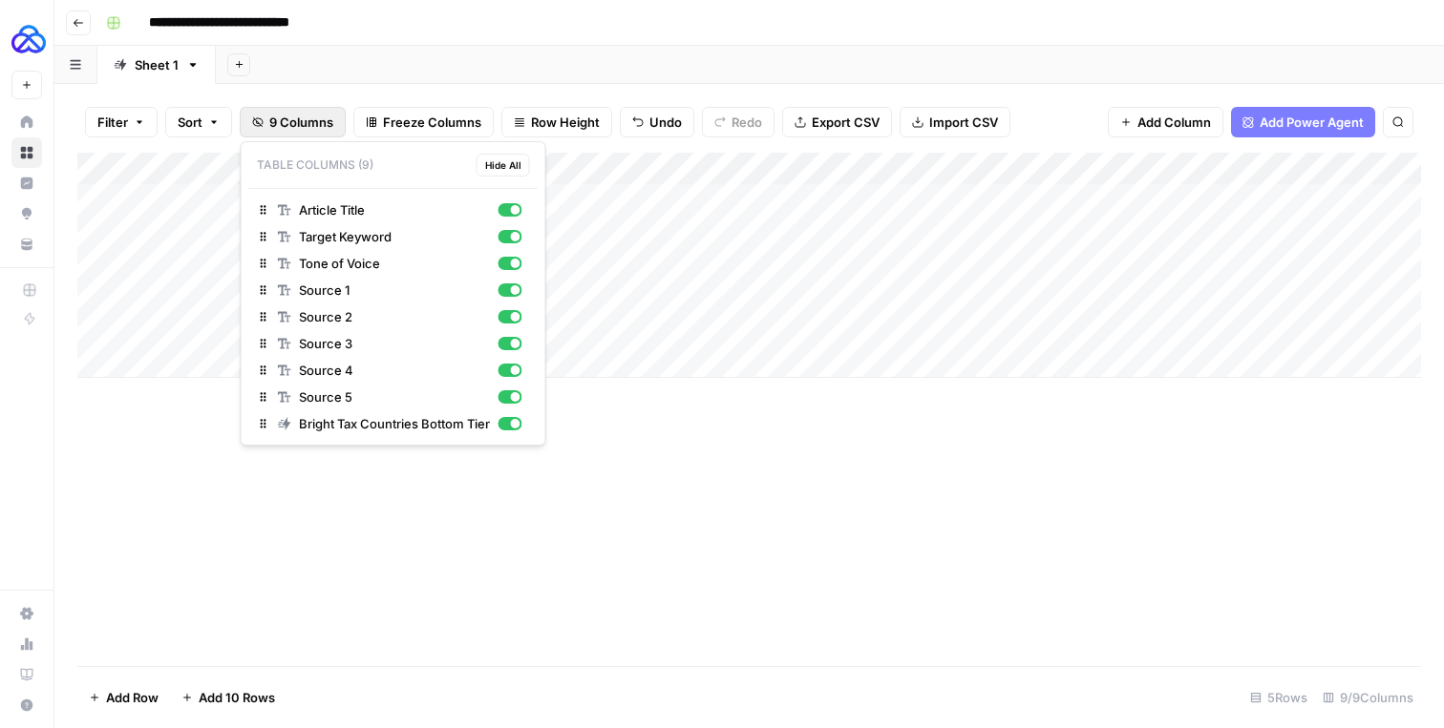
click at [301, 122] on span "9 Columns" at bounding box center [301, 122] width 64 height 19
click at [511, 264] on div "button" at bounding box center [516, 264] width 10 height 10
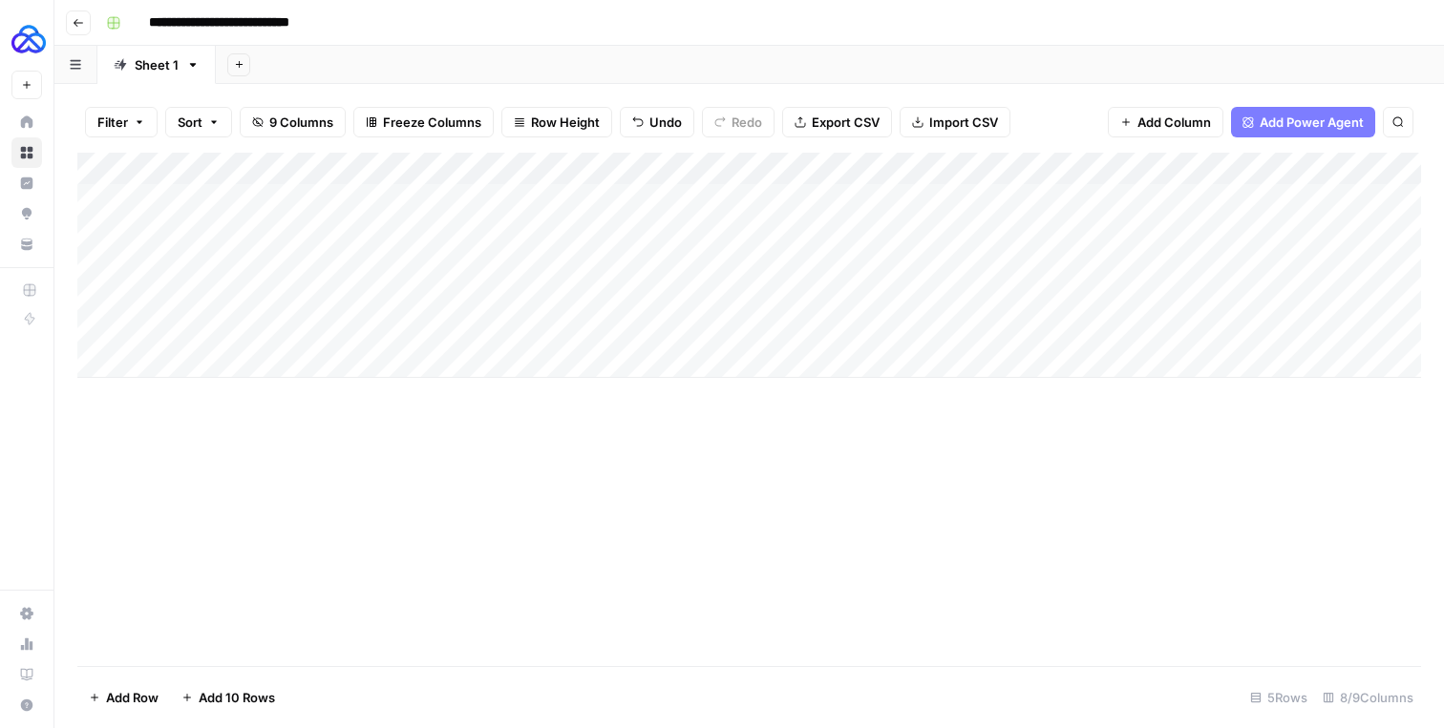
click at [602, 262] on div "Add Column" at bounding box center [748, 265] width 1343 height 225
click at [772, 201] on div "Add Column" at bounding box center [748, 265] width 1343 height 225
type textarea "**********"
click at [1123, 248] on div "Add Column" at bounding box center [748, 265] width 1343 height 225
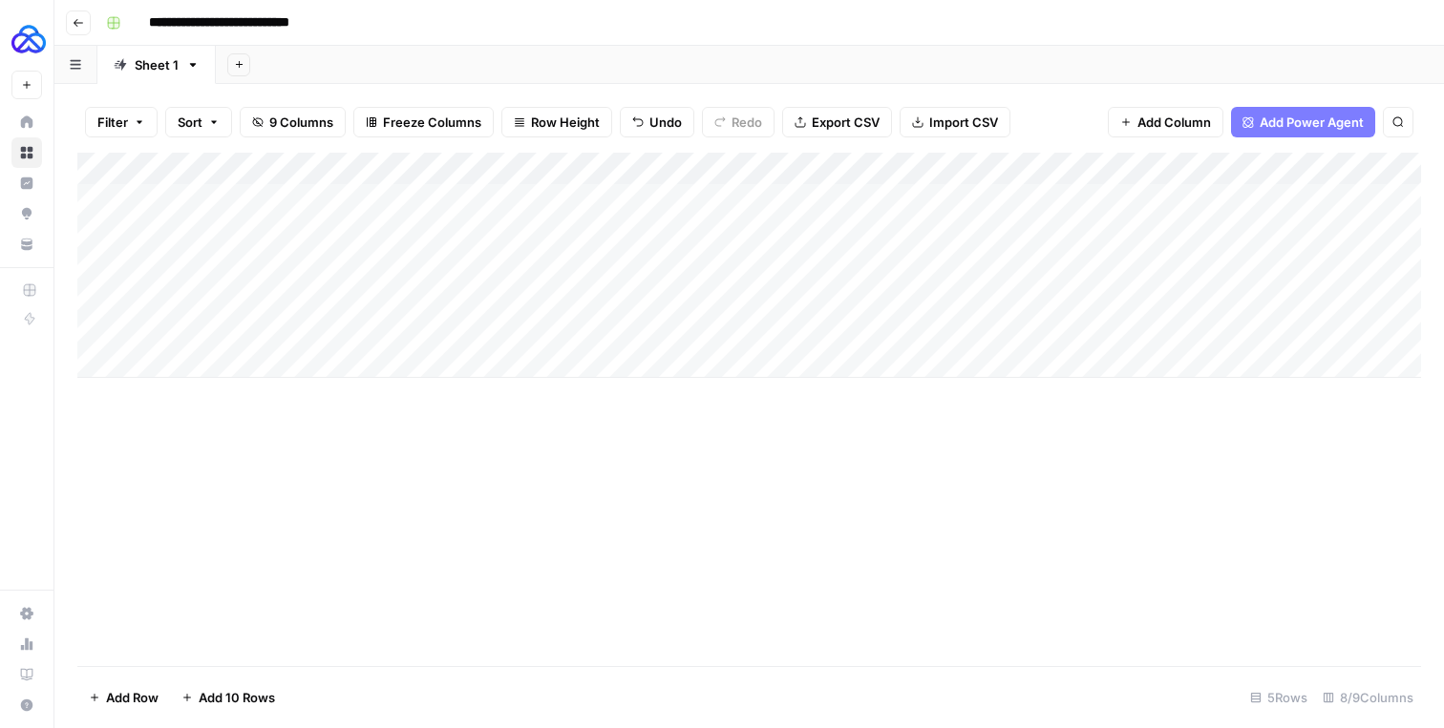
click at [1046, 197] on div "Add Column" at bounding box center [748, 265] width 1343 height 225
type textarea "**********"
click at [1015, 281] on div "Add Column" at bounding box center [748, 265] width 1343 height 225
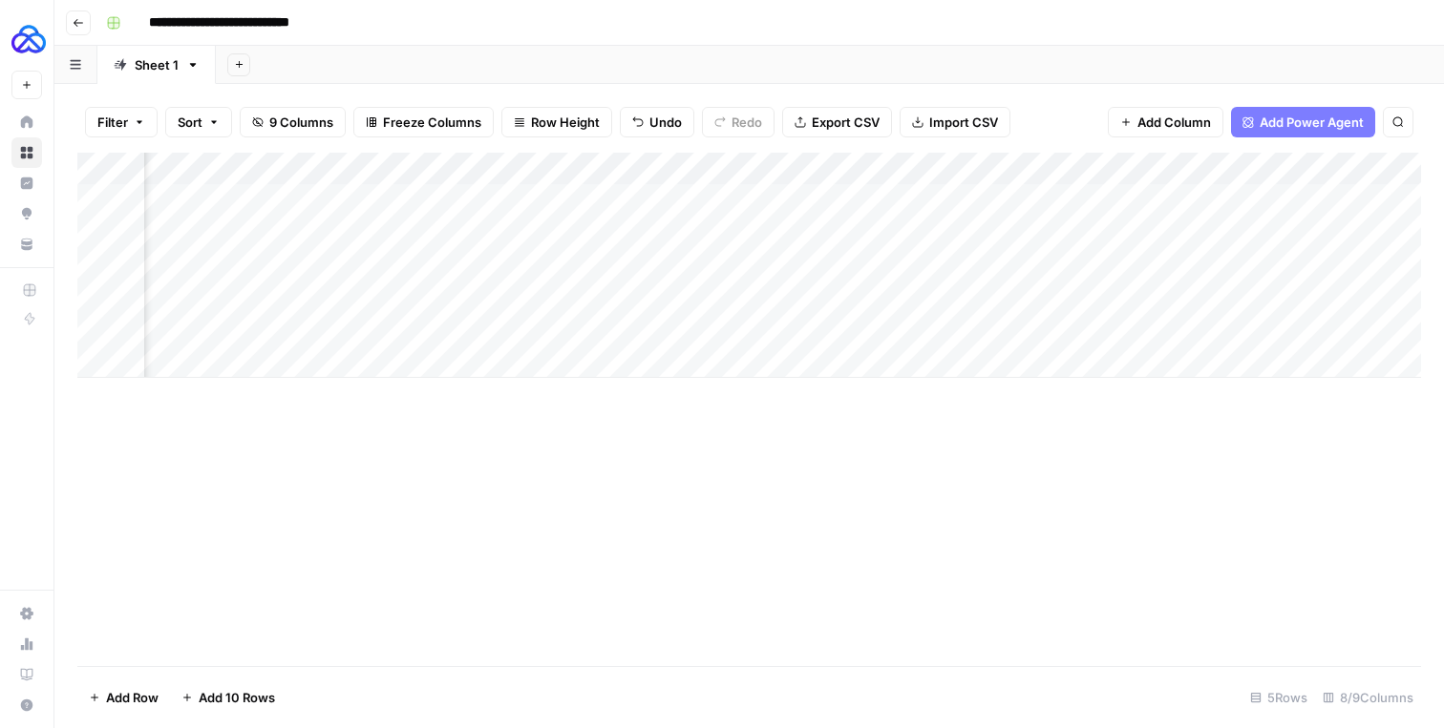
click at [982, 208] on div "Add Column" at bounding box center [748, 265] width 1343 height 225
type textarea "**********"
click at [813, 304] on div "Add Column" at bounding box center [748, 265] width 1343 height 225
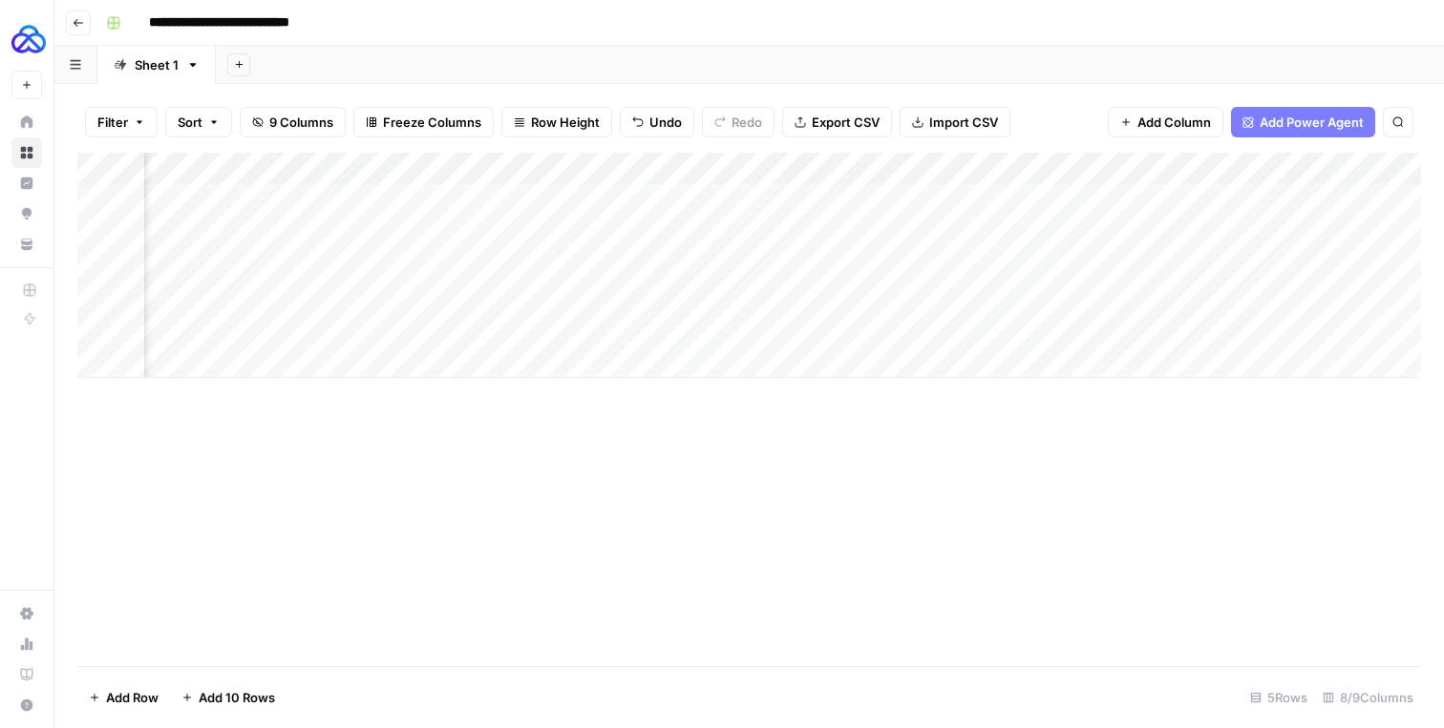
click at [928, 218] on div "Add Column" at bounding box center [748, 265] width 1343 height 225
click at [893, 199] on div "Add Column" at bounding box center [748, 265] width 1343 height 225
type textarea "**********"
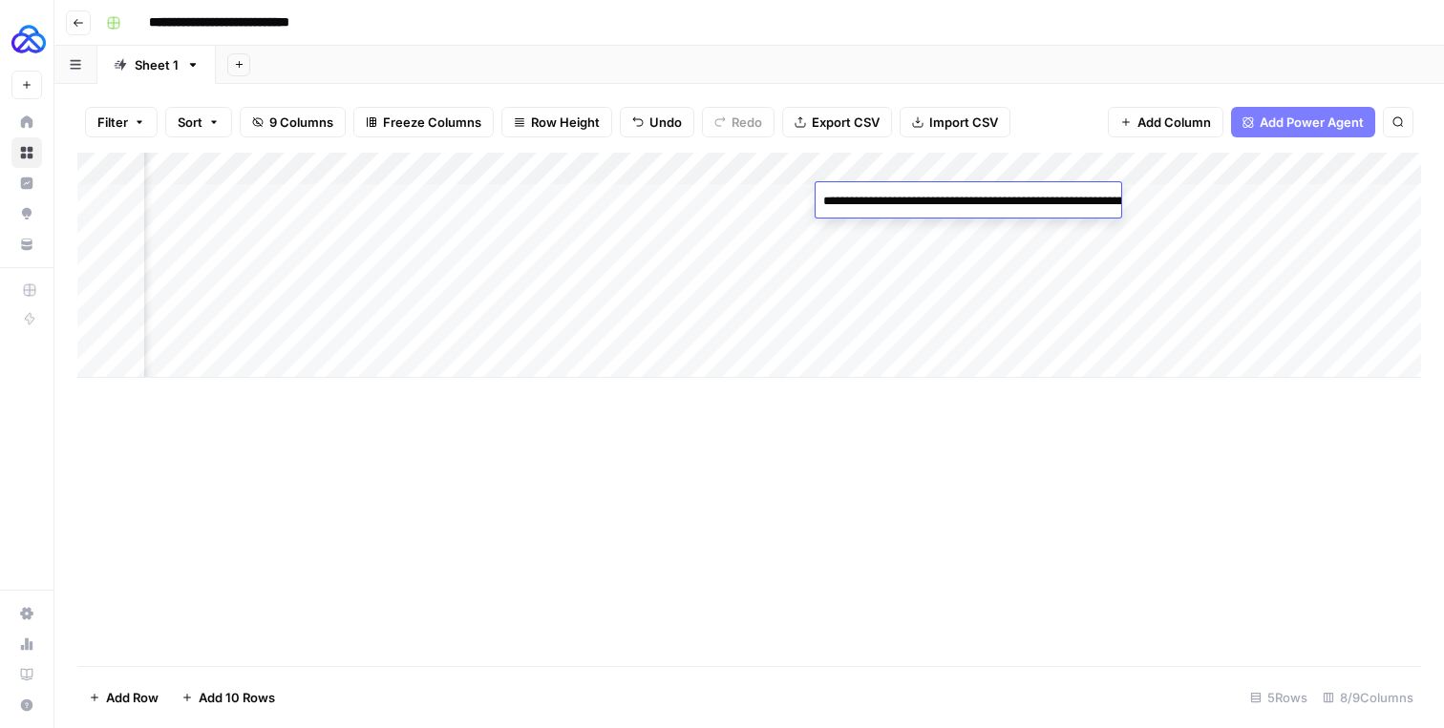
click at [861, 289] on div "Add Column" at bounding box center [748, 265] width 1343 height 225
click at [1156, 190] on div "Add Column" at bounding box center [748, 265] width 1343 height 225
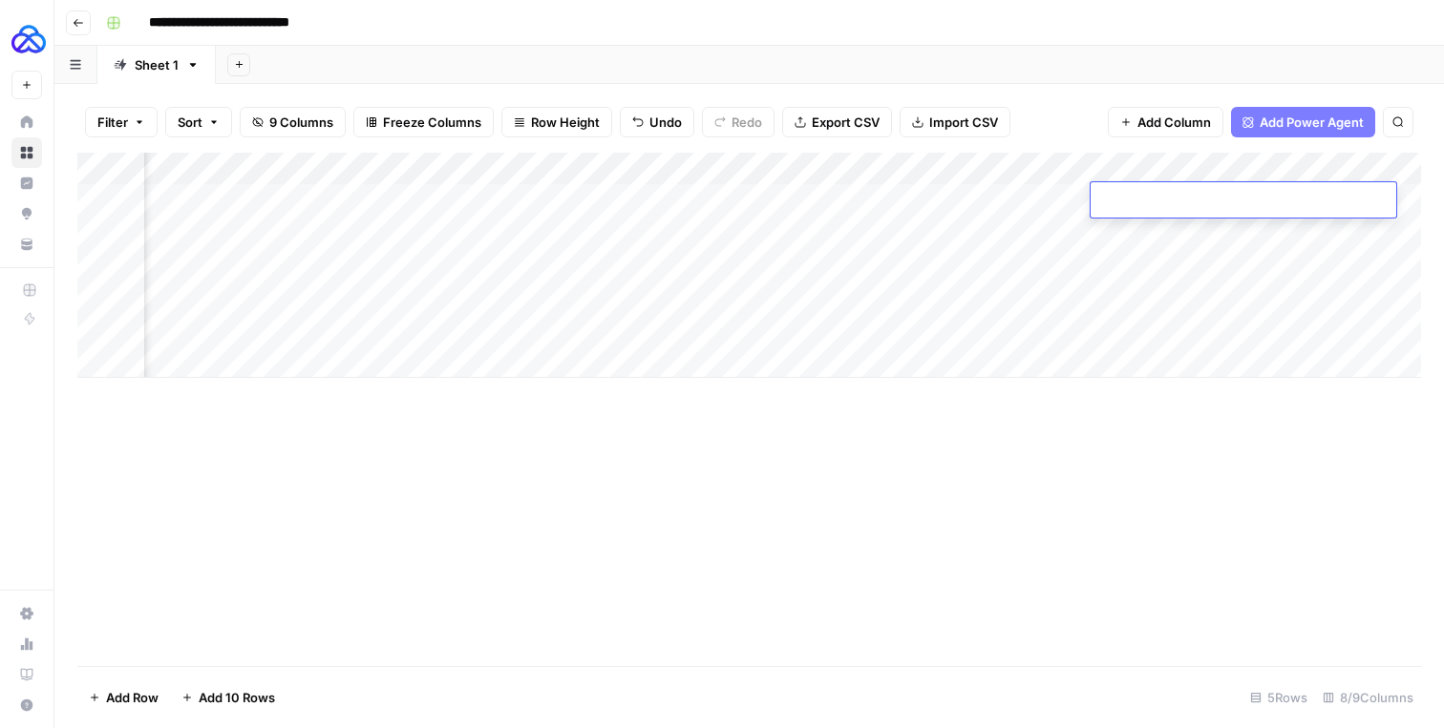
type textarea "**********"
click at [934, 297] on div "Add Column" at bounding box center [748, 265] width 1343 height 225
click at [1173, 197] on div "Add Column" at bounding box center [748, 265] width 1343 height 225
click at [1291, 198] on div "Add Column" at bounding box center [748, 265] width 1343 height 225
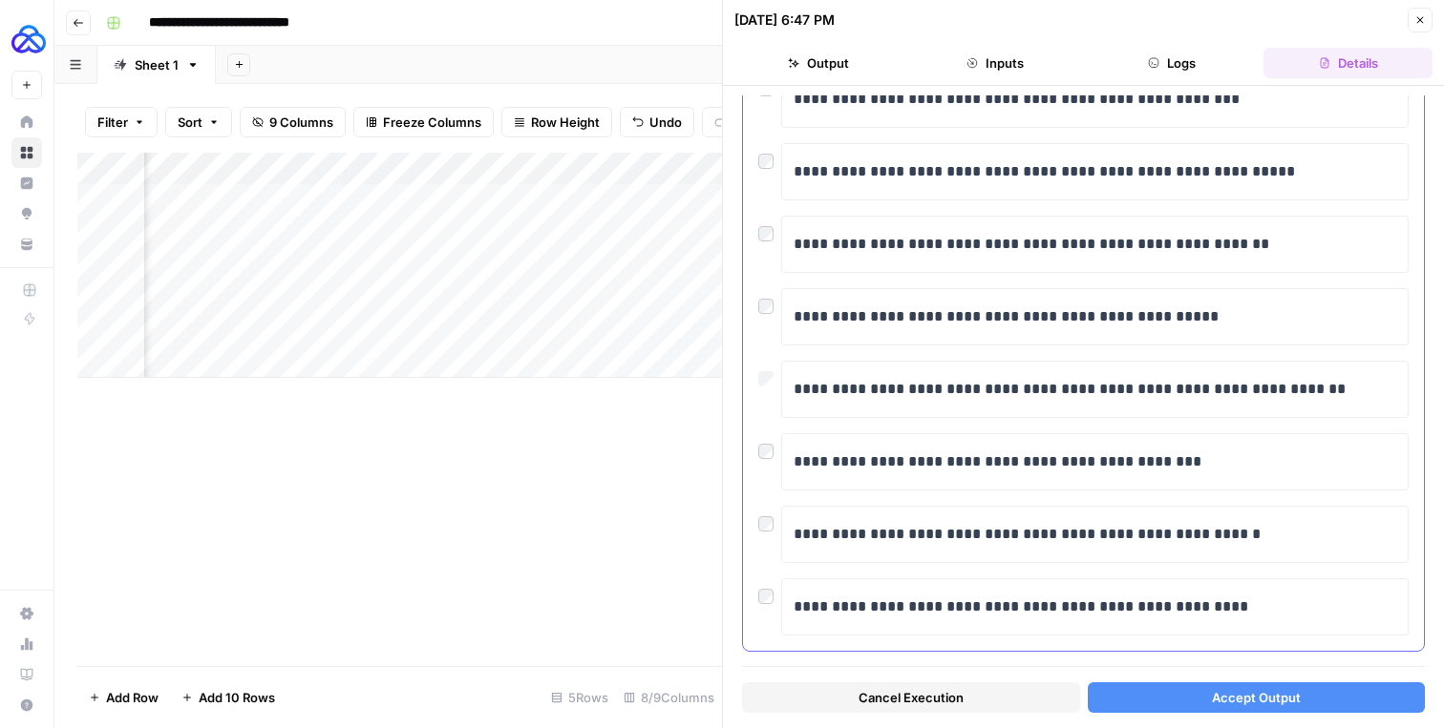
scroll to position [167, 0]
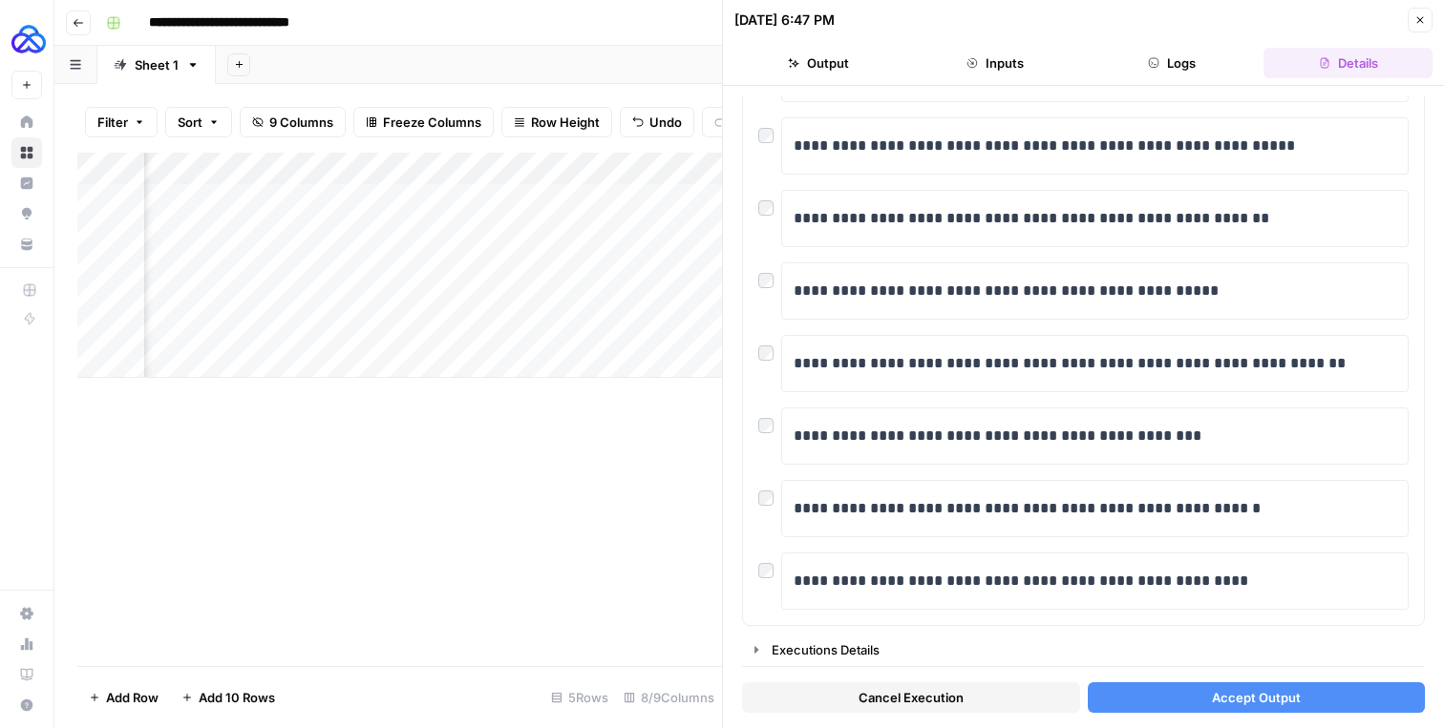
click at [1175, 687] on button "Accept Output" at bounding box center [1256, 698] width 338 height 31
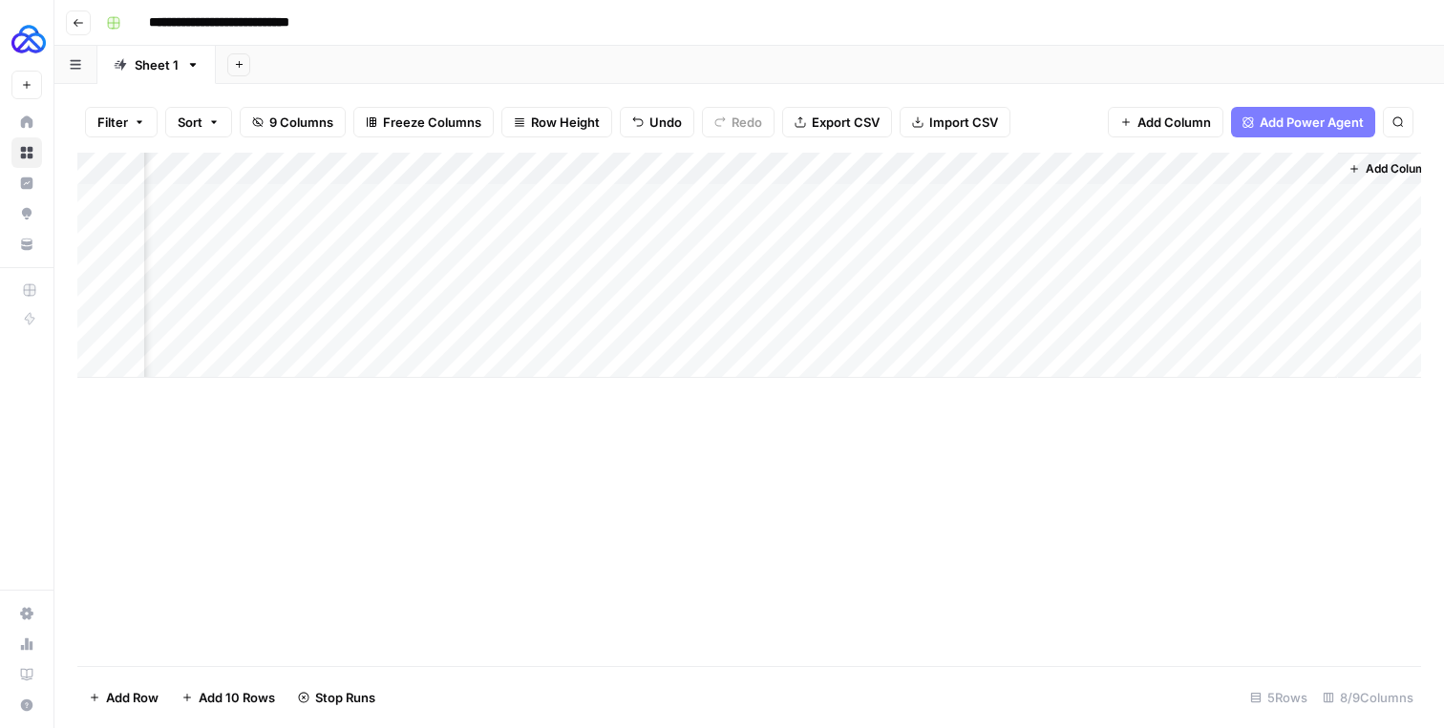
scroll to position [0, 1039]
click at [1274, 194] on div "Add Column" at bounding box center [748, 265] width 1343 height 225
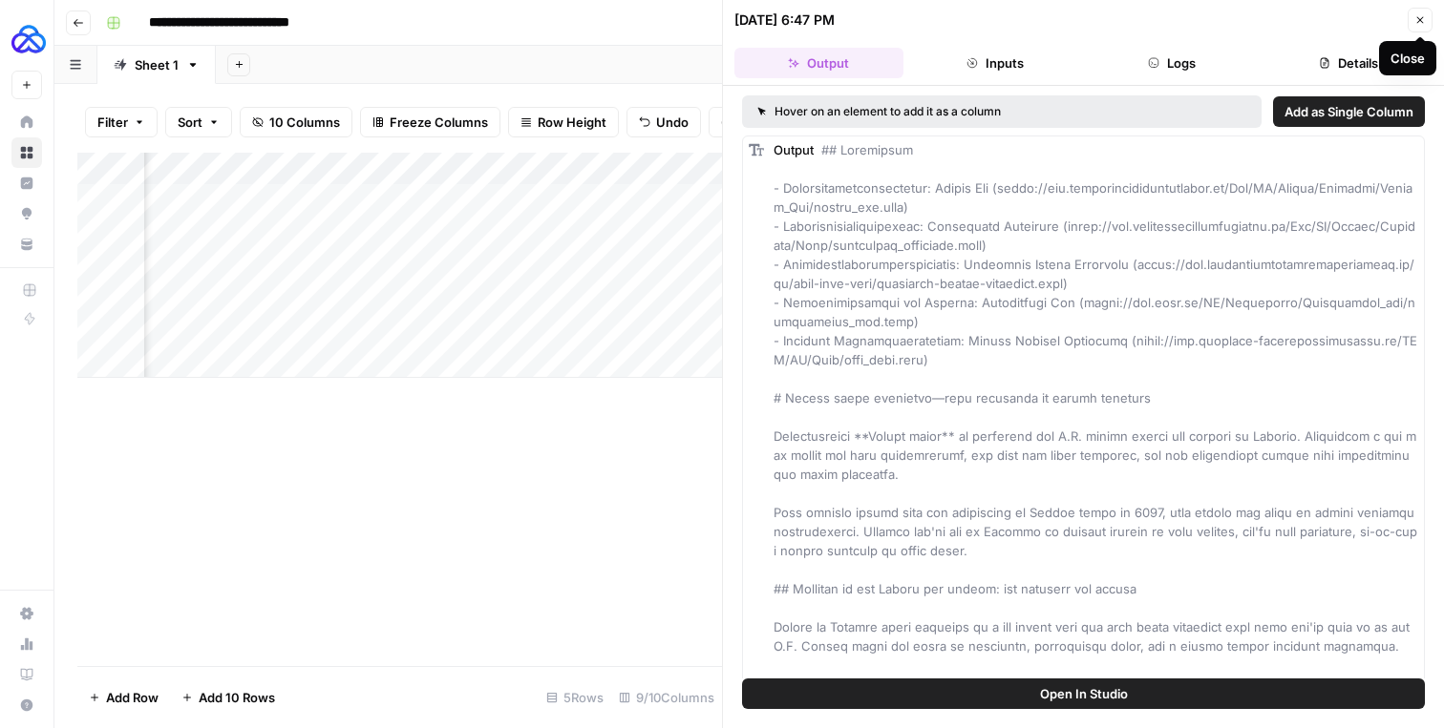
click at [1418, 11] on button "Close" at bounding box center [1419, 20] width 25 height 25
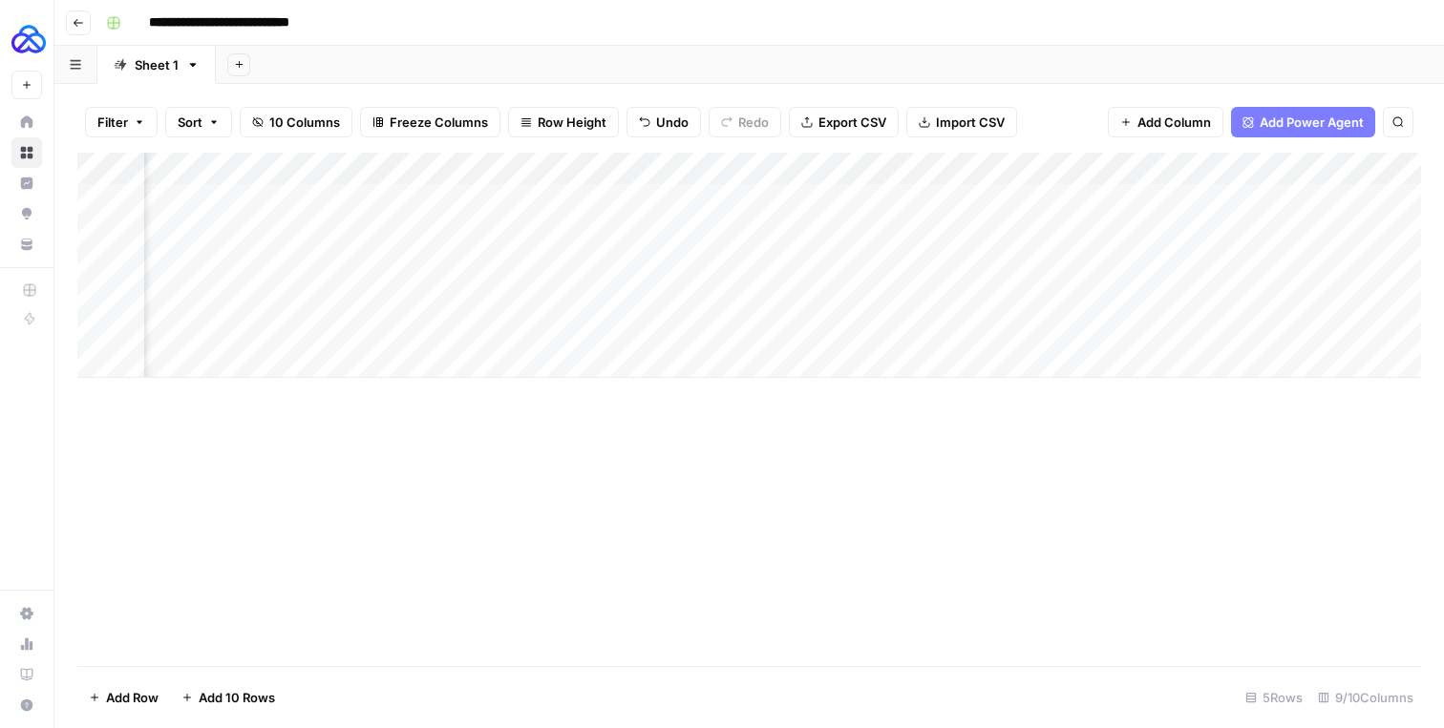
scroll to position [0, 1211]
click at [1296, 202] on div "Add Column" at bounding box center [748, 265] width 1343 height 225
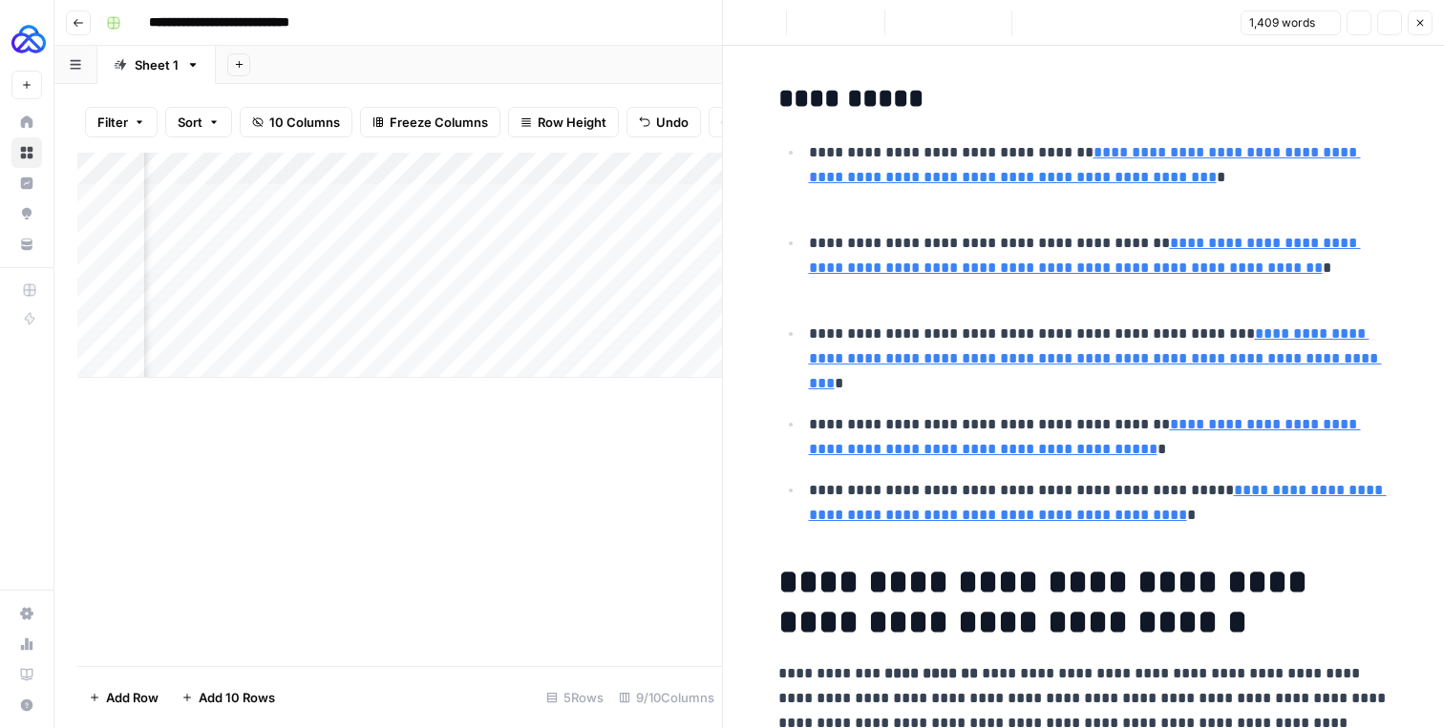
type input "https://www.bundesgesundheitsministerium.de/en/long-term-care/statutory-health-…"
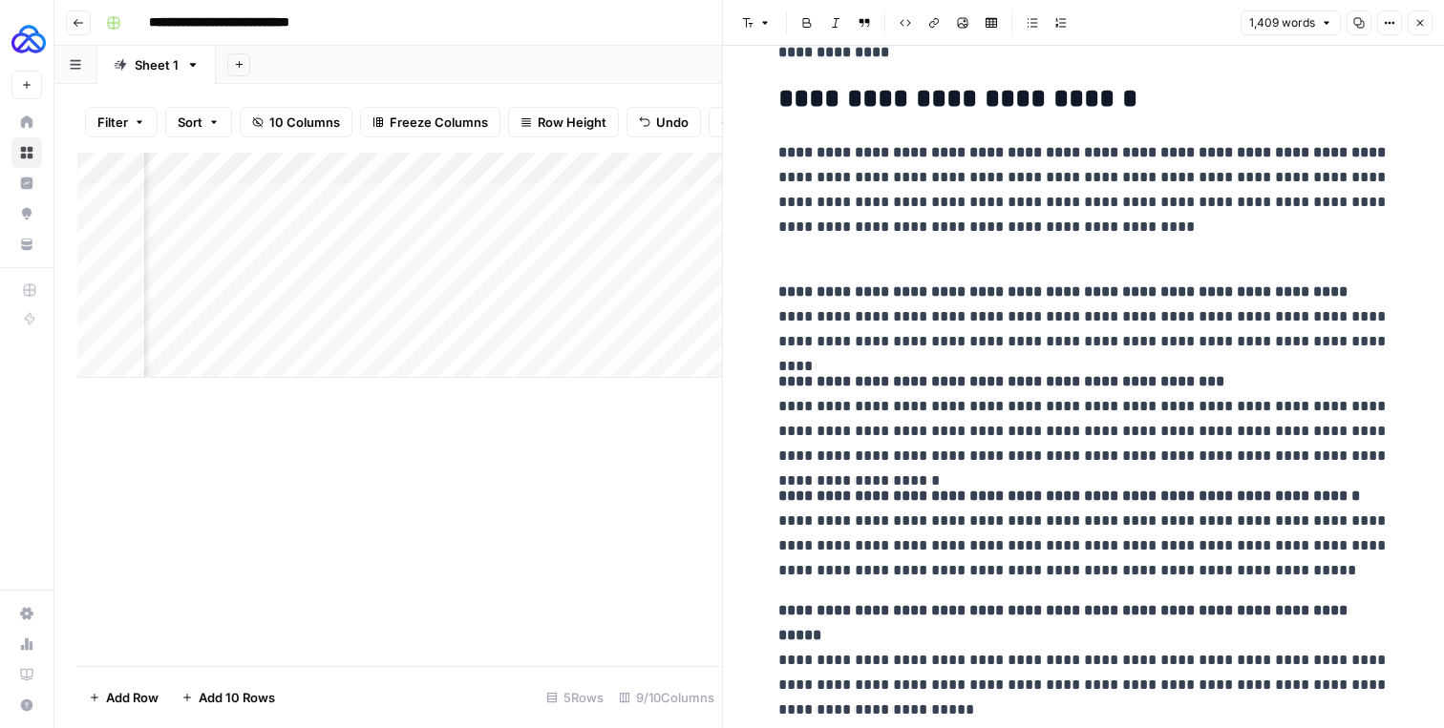
scroll to position [4760, 0]
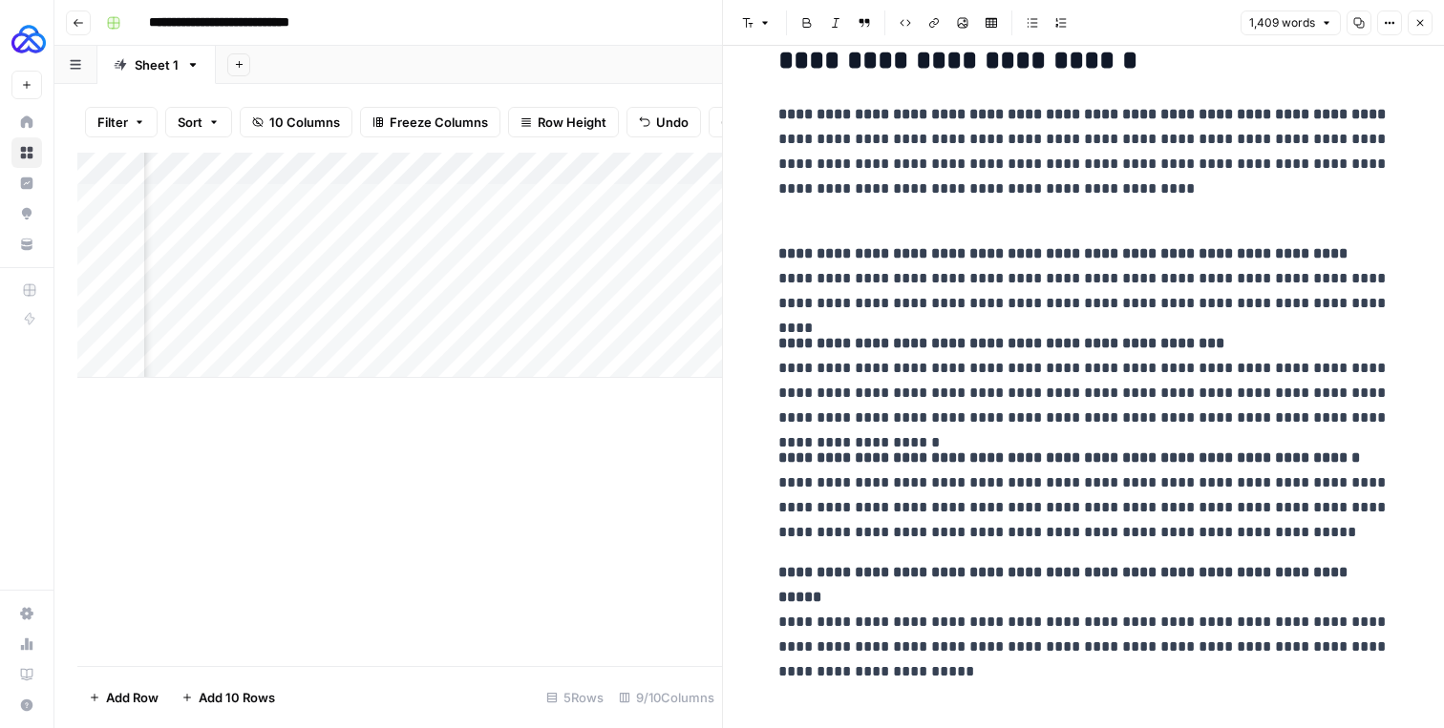
click at [1425, 21] on button "Close" at bounding box center [1419, 23] width 25 height 25
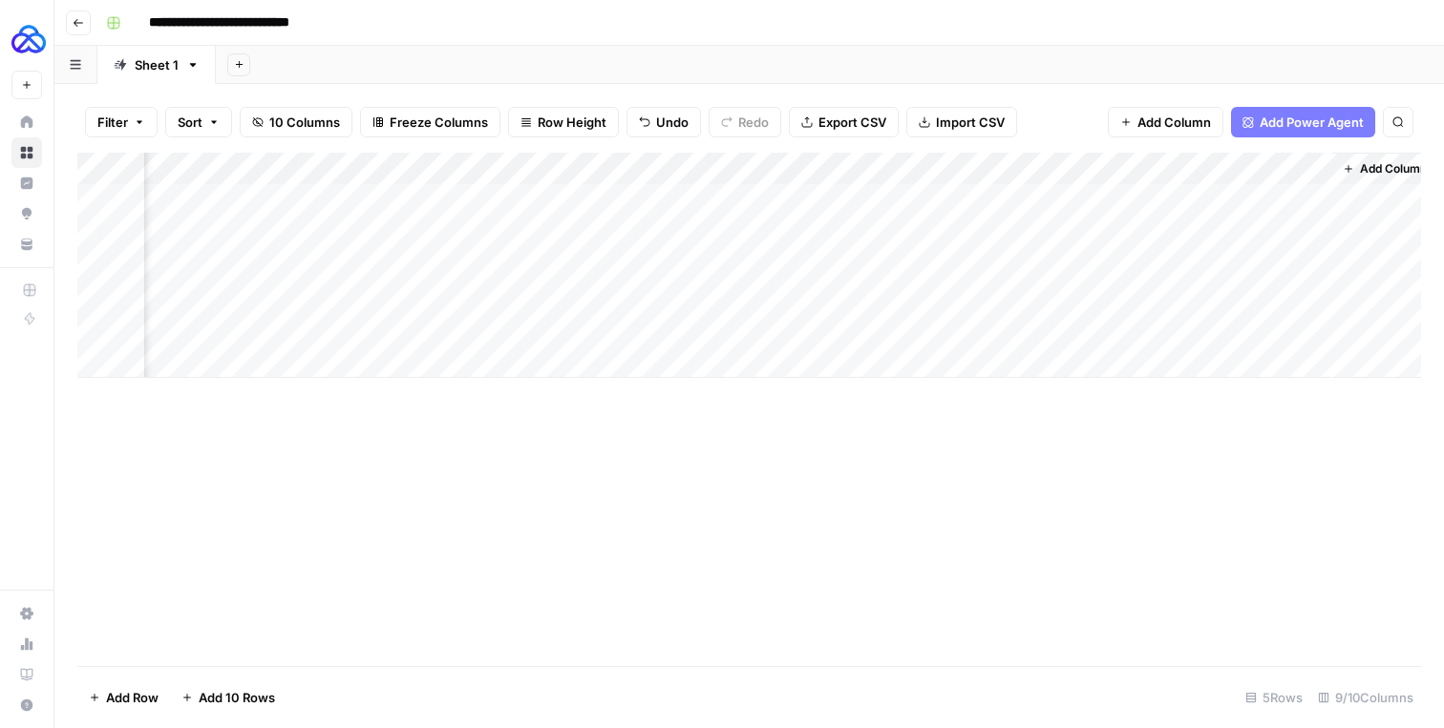
scroll to position [0, 1188]
click at [1121, 167] on div "Add Column" at bounding box center [748, 265] width 1343 height 225
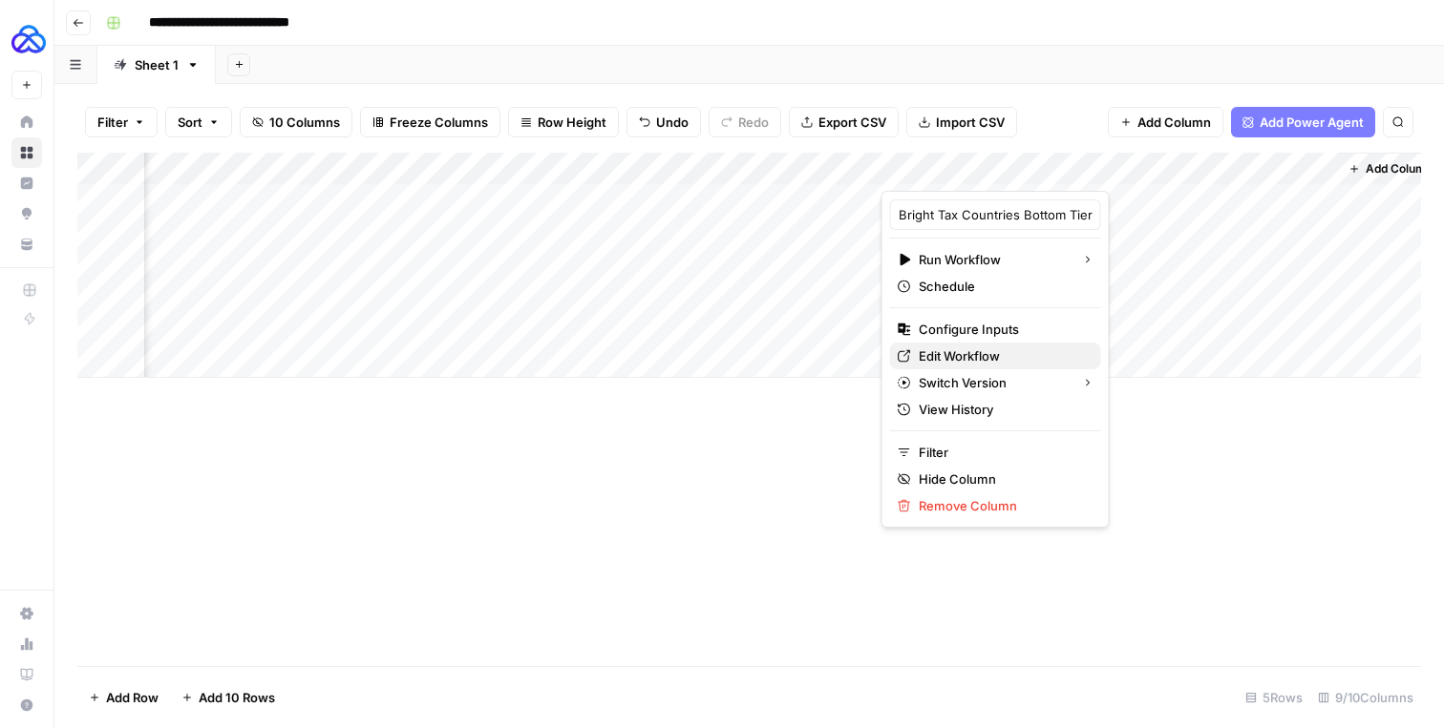
click at [984, 347] on span "Edit Workflow" at bounding box center [1001, 356] width 167 height 19
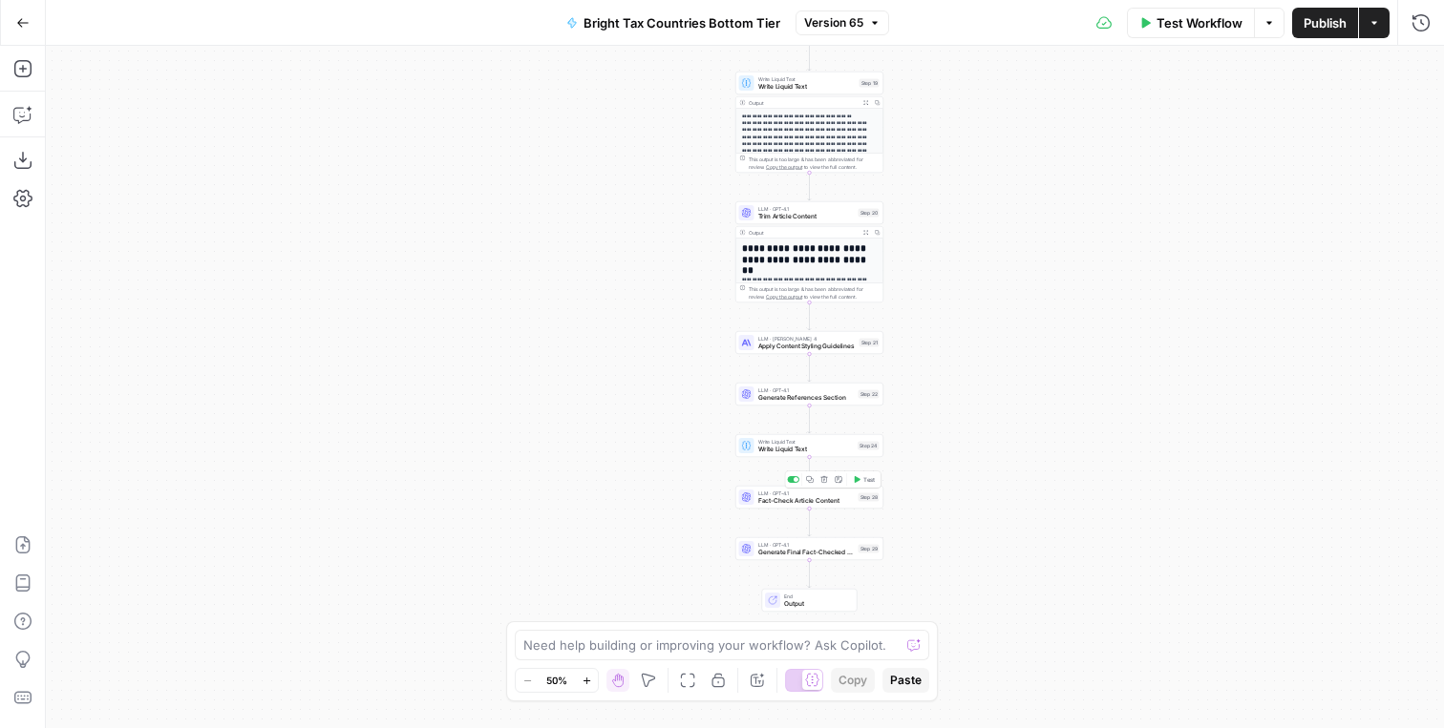
click at [777, 496] on span "Fact-Check Article Content" at bounding box center [806, 501] width 96 height 10
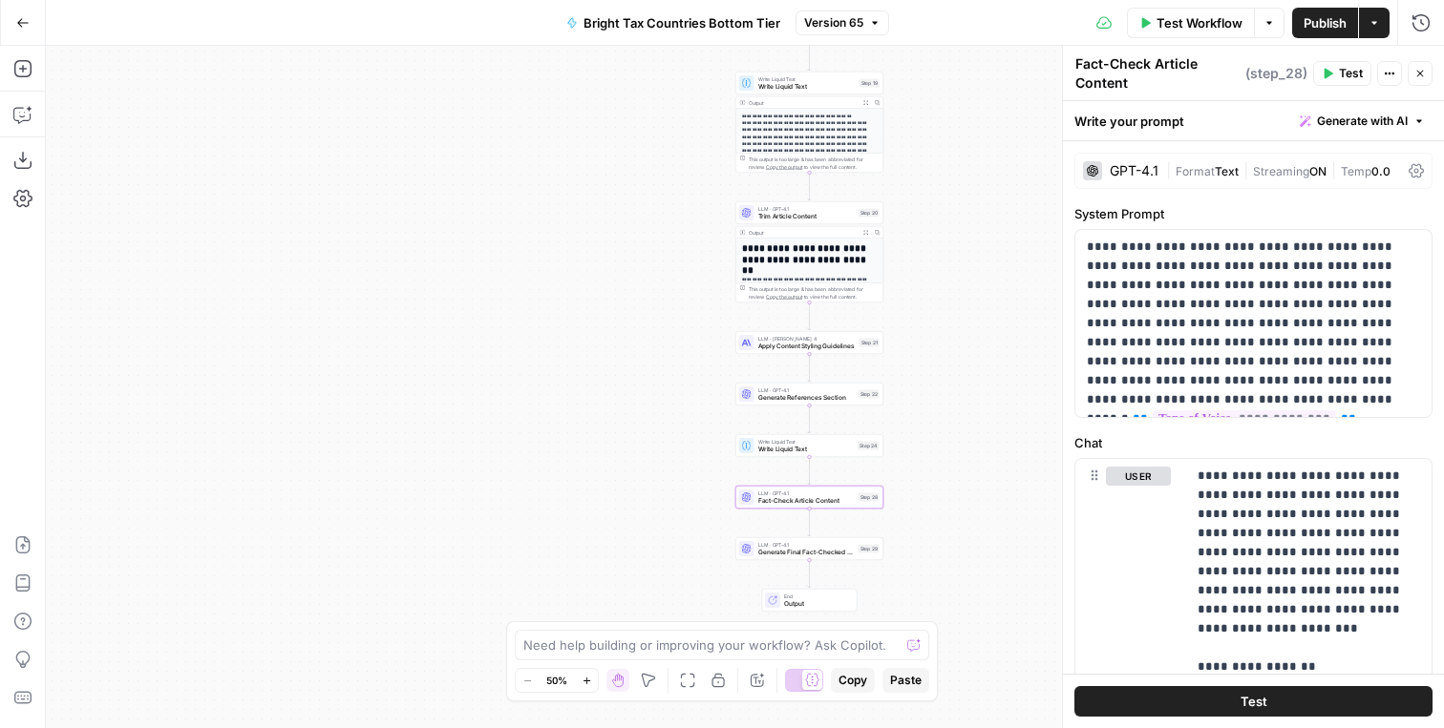
click at [802, 594] on span "End" at bounding box center [816, 597] width 65 height 8
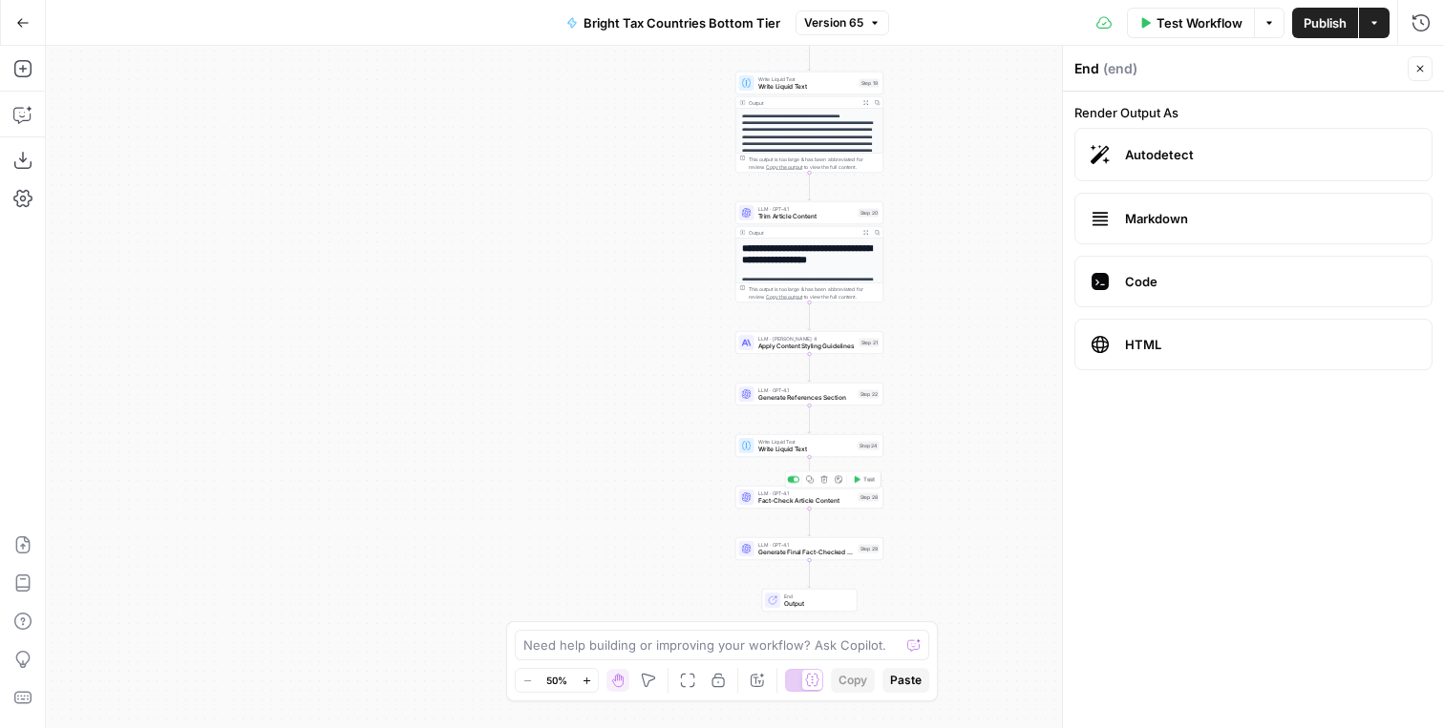
click at [763, 497] on span "Fact-Check Article Content" at bounding box center [806, 501] width 96 height 10
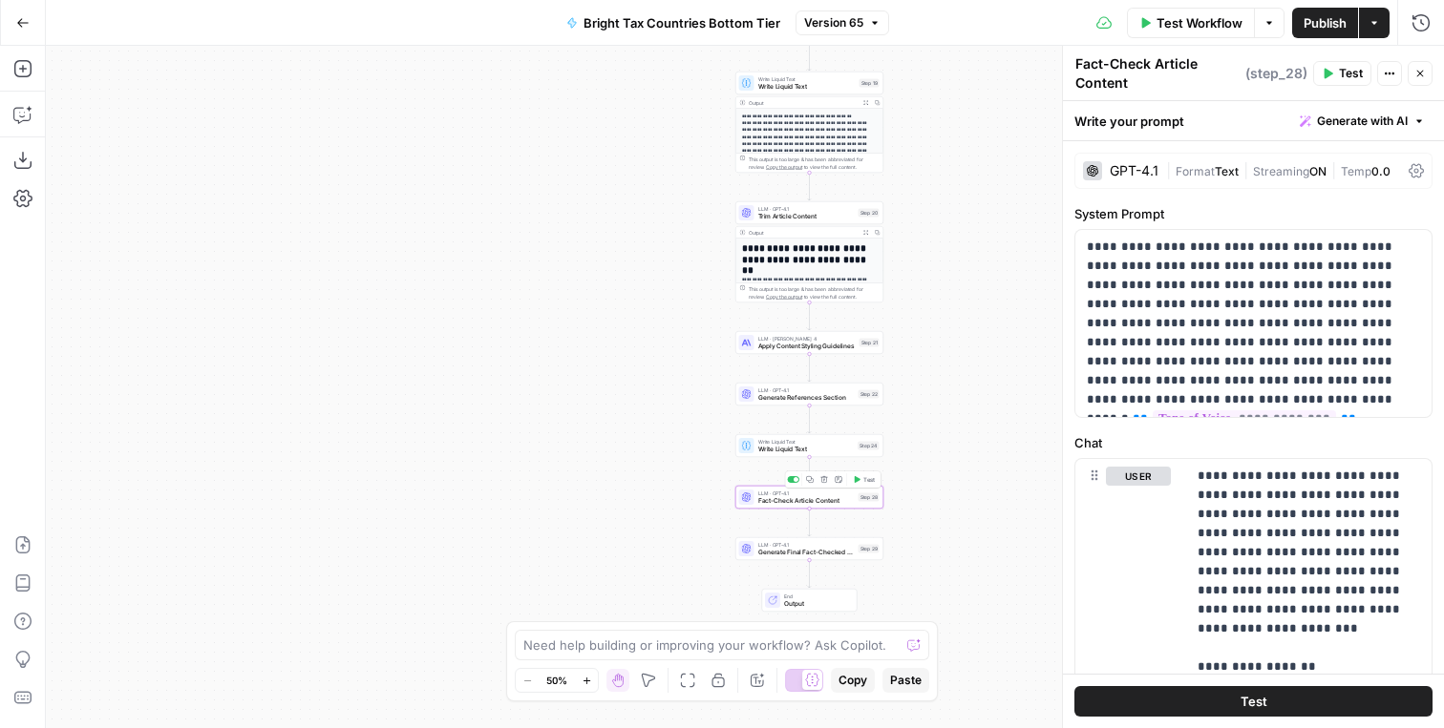
click at [823, 480] on icon "button" at bounding box center [824, 480] width 8 height 8
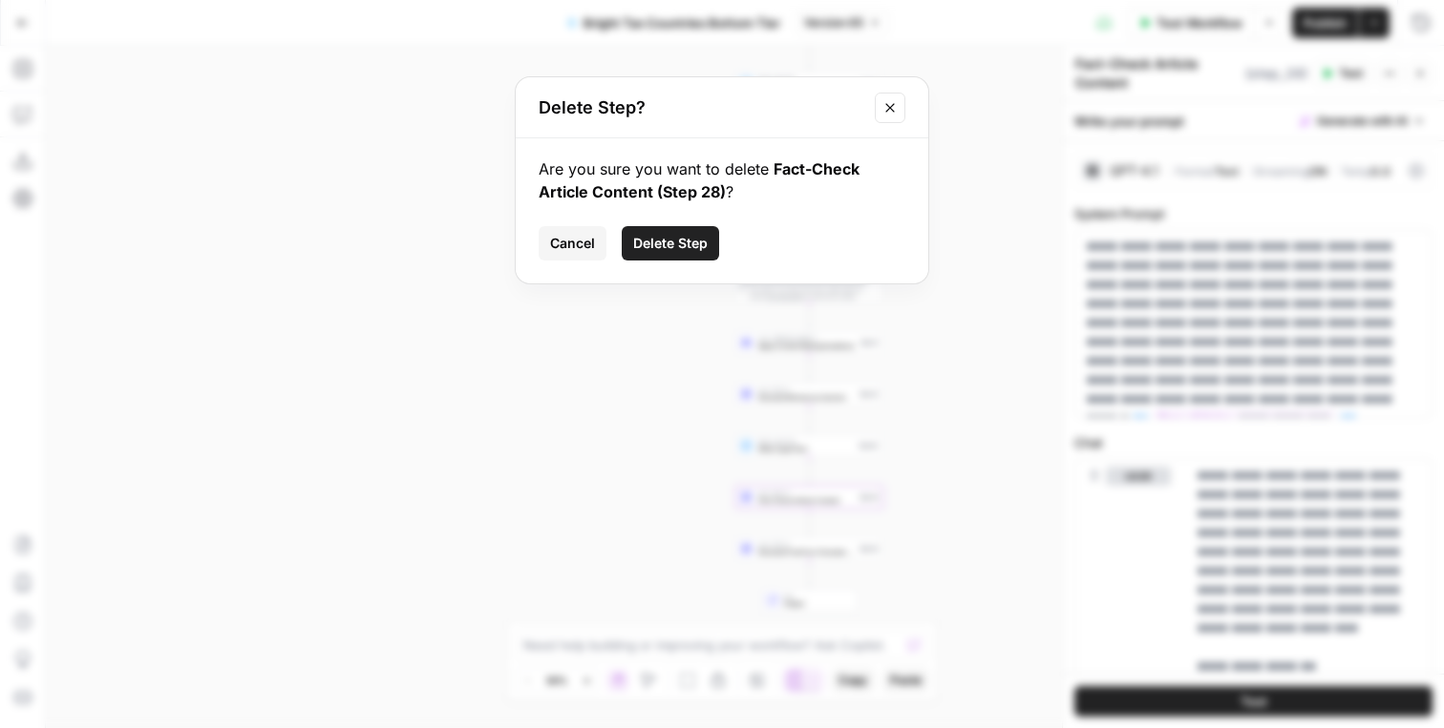
click at [696, 250] on span "Delete Step" at bounding box center [670, 243] width 74 height 19
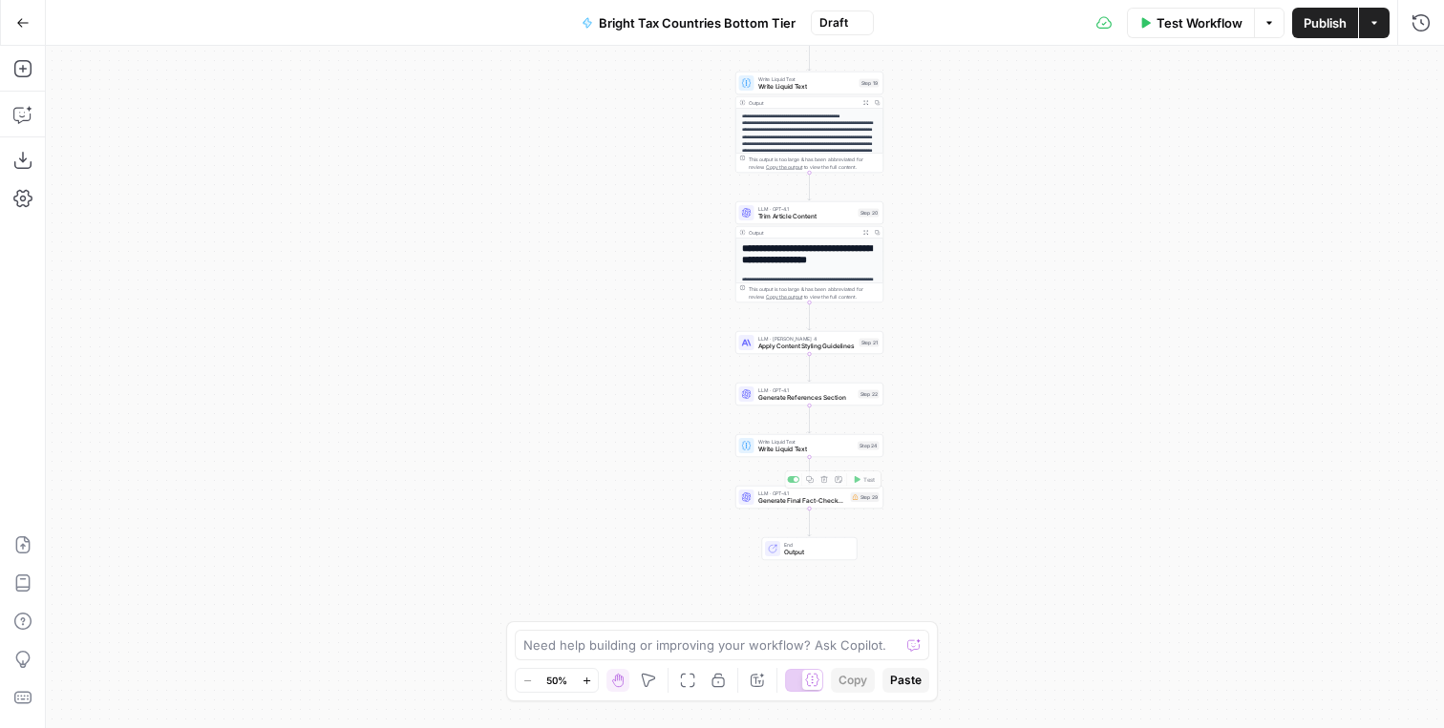
click at [780, 508] on div "LLM · GPT-4.1 Generate Final Fact-Checked Article Step 29 Copy step Delete step…" at bounding box center [809, 497] width 148 height 23
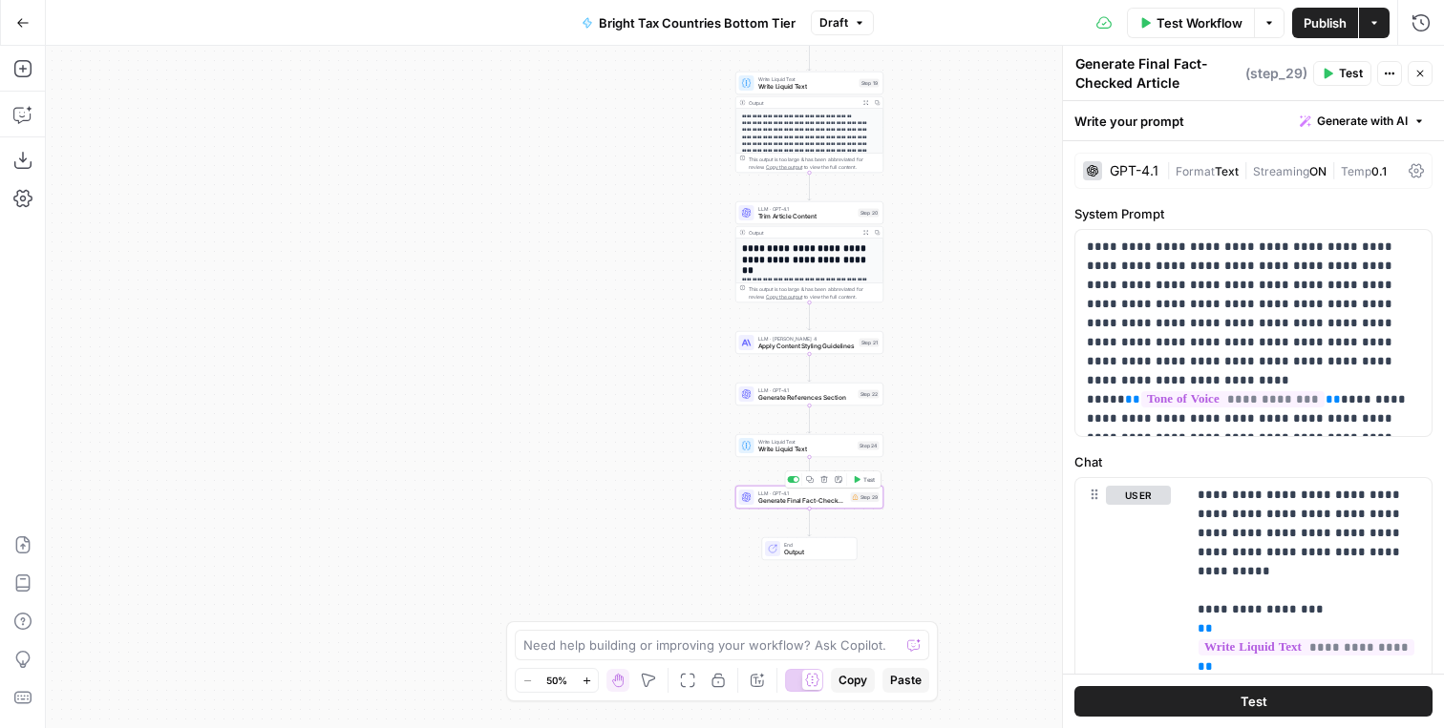
click at [826, 480] on icon "button" at bounding box center [824, 480] width 8 height 8
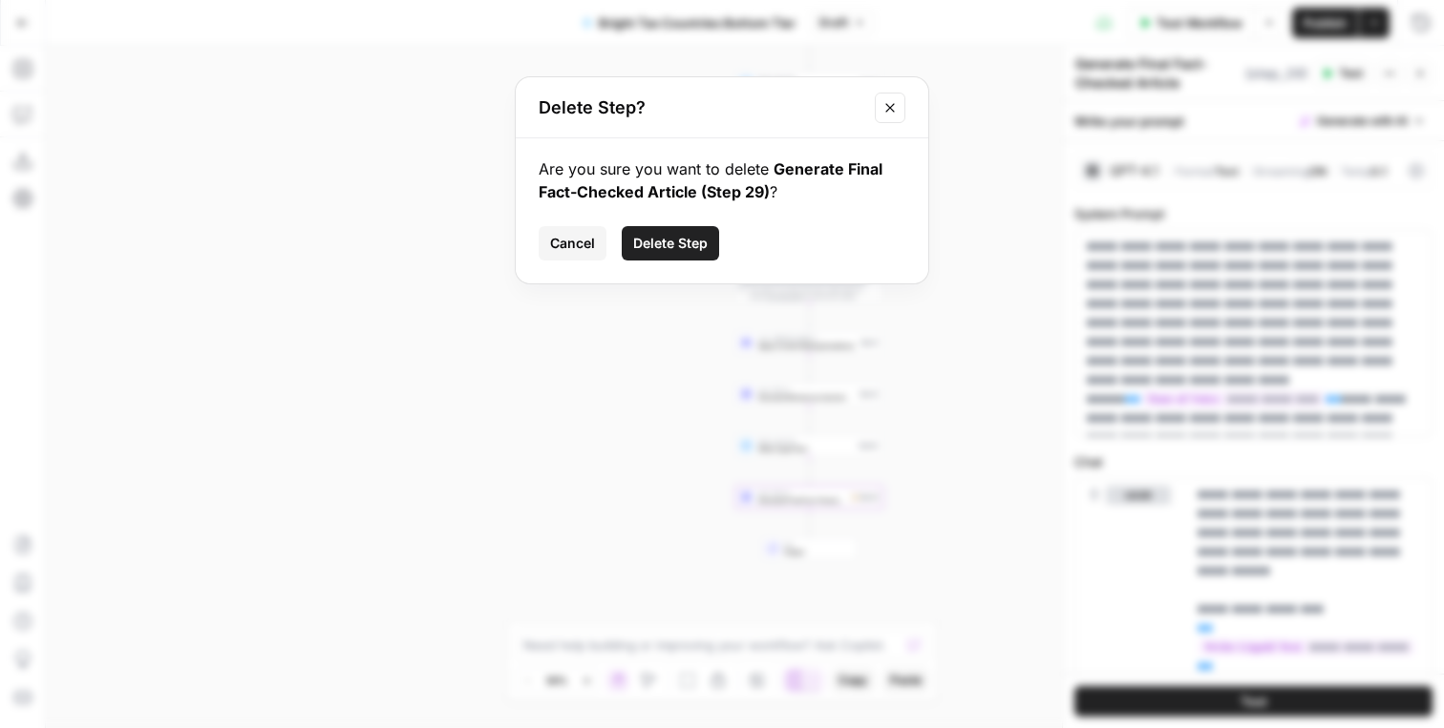
click at [684, 242] on span "Delete Step" at bounding box center [670, 243] width 74 height 19
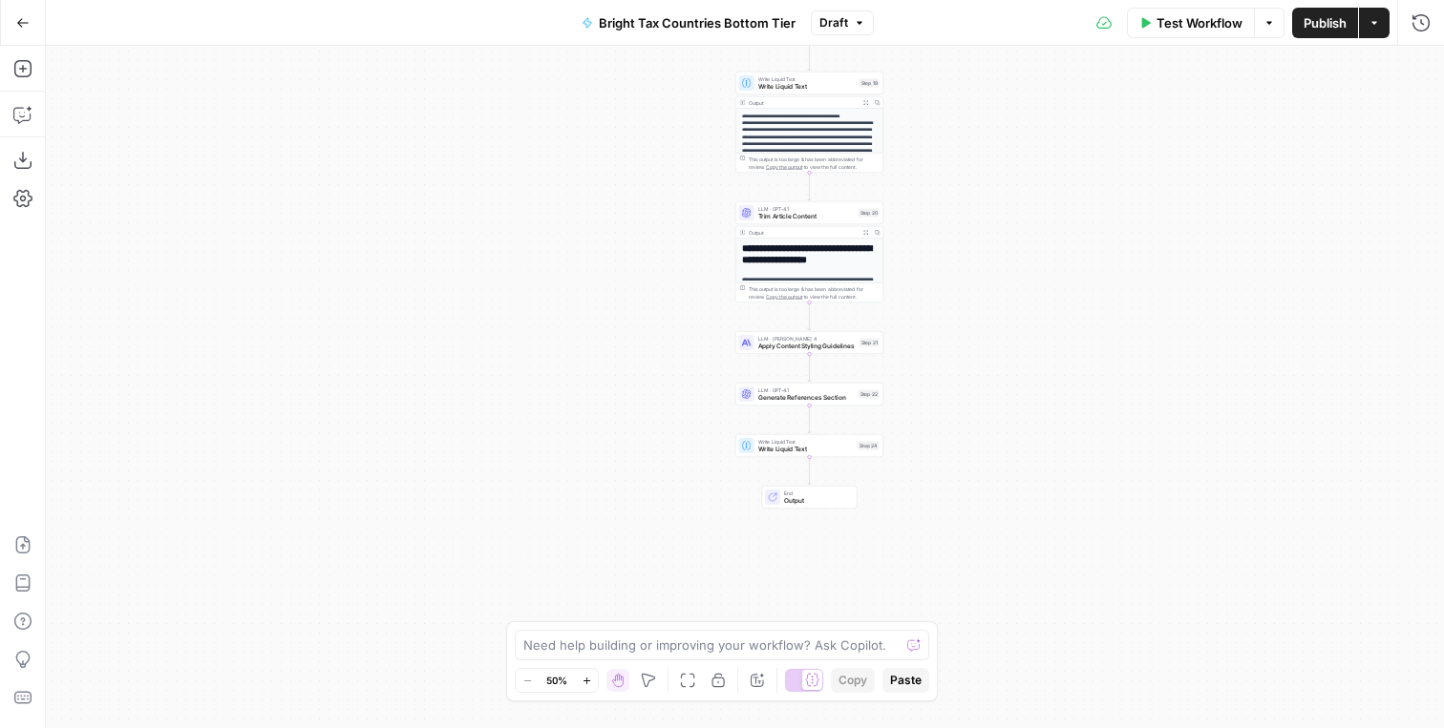
click at [1320, 25] on span "Publish" at bounding box center [1324, 22] width 43 height 19
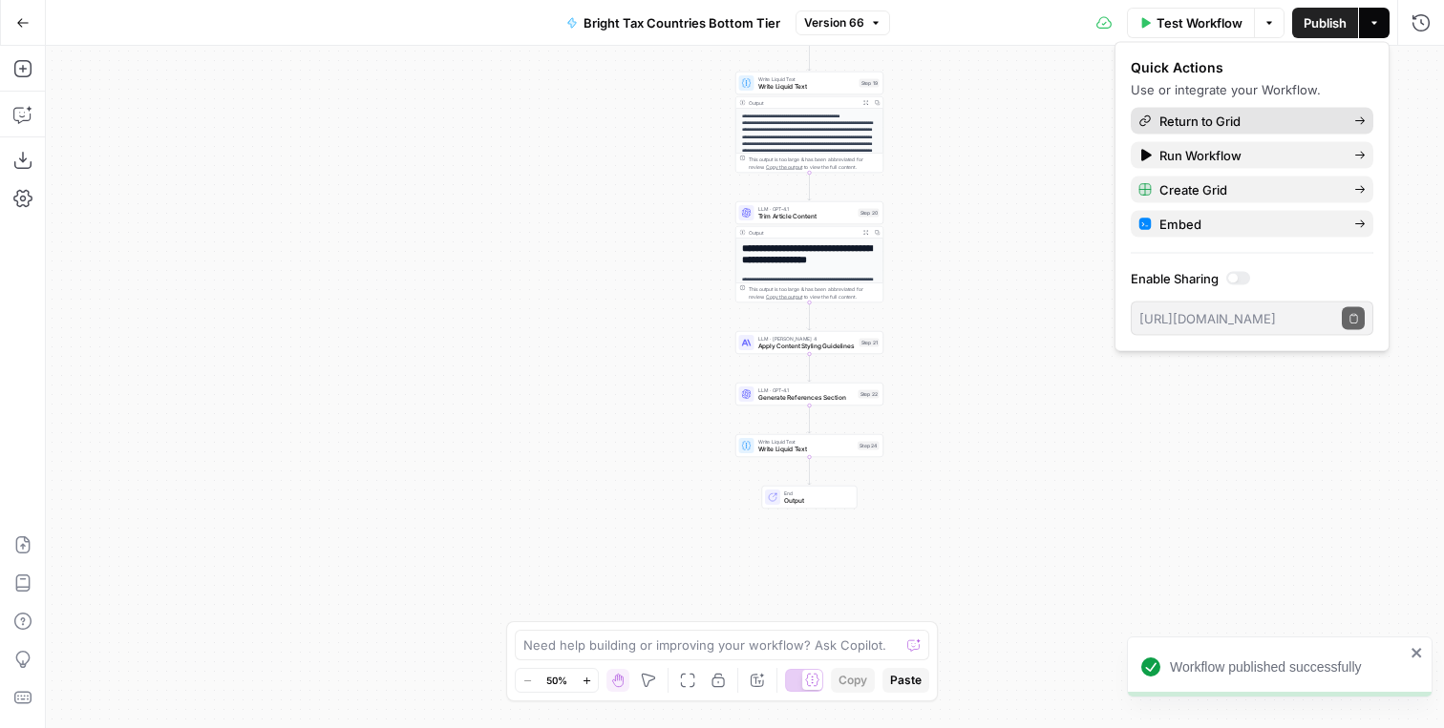
click at [1213, 130] on span "Return to Grid" at bounding box center [1248, 121] width 179 height 19
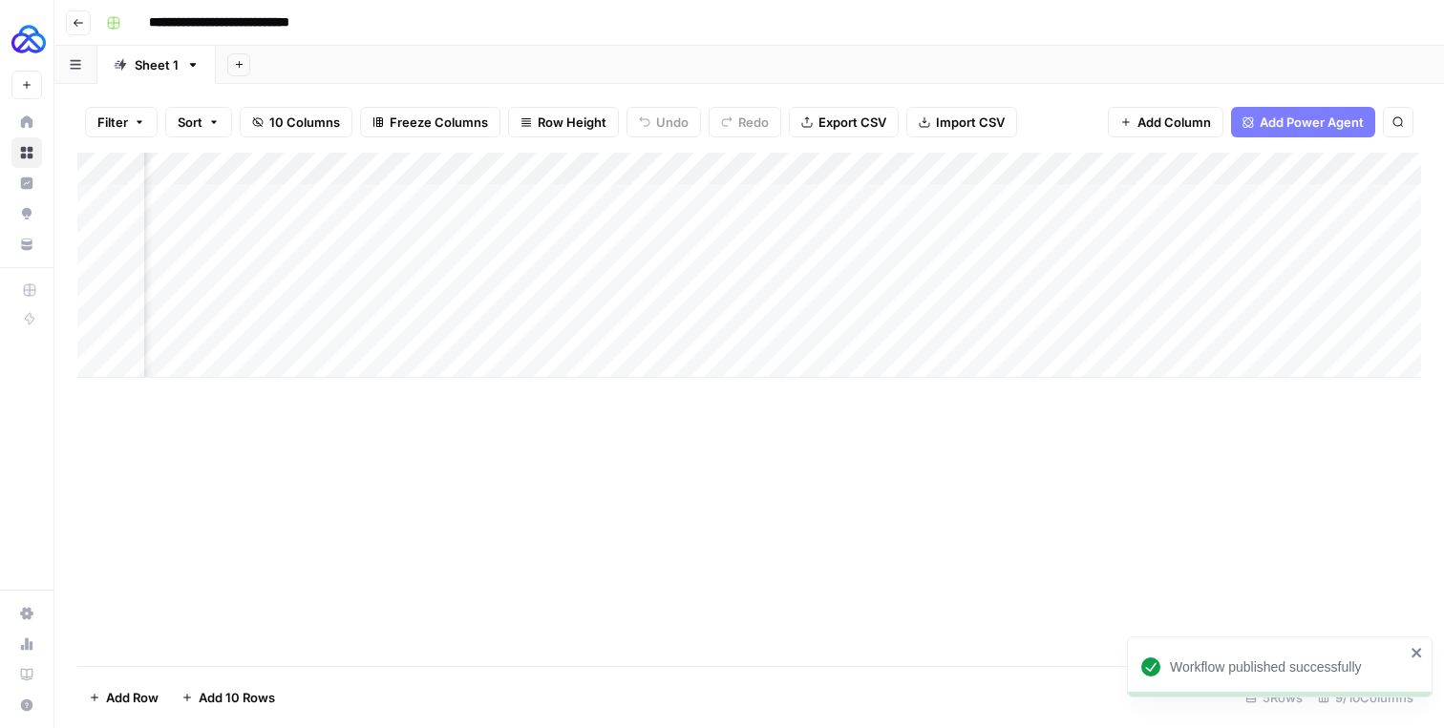
scroll to position [0, 1028]
click at [1306, 198] on div "Add Column" at bounding box center [748, 265] width 1343 height 225
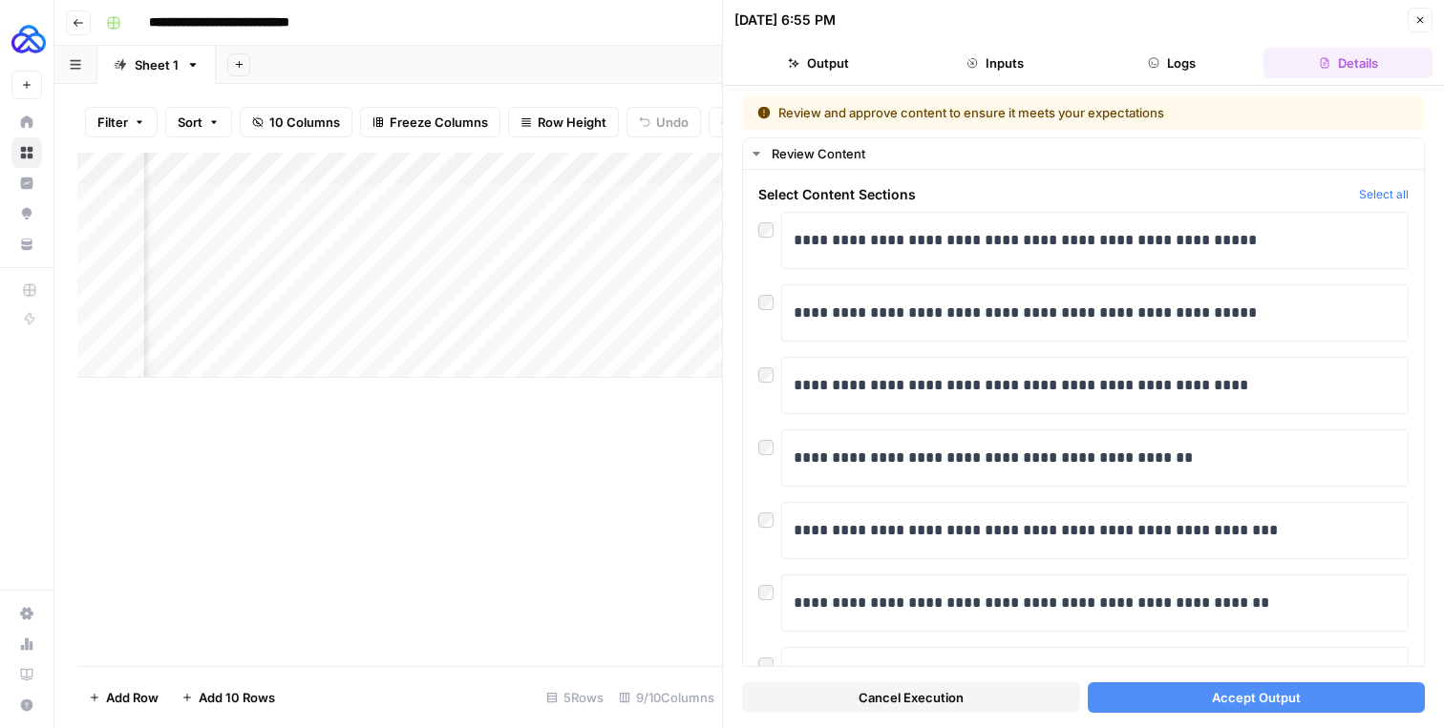
click at [1177, 686] on button "Accept Output" at bounding box center [1256, 698] width 338 height 31
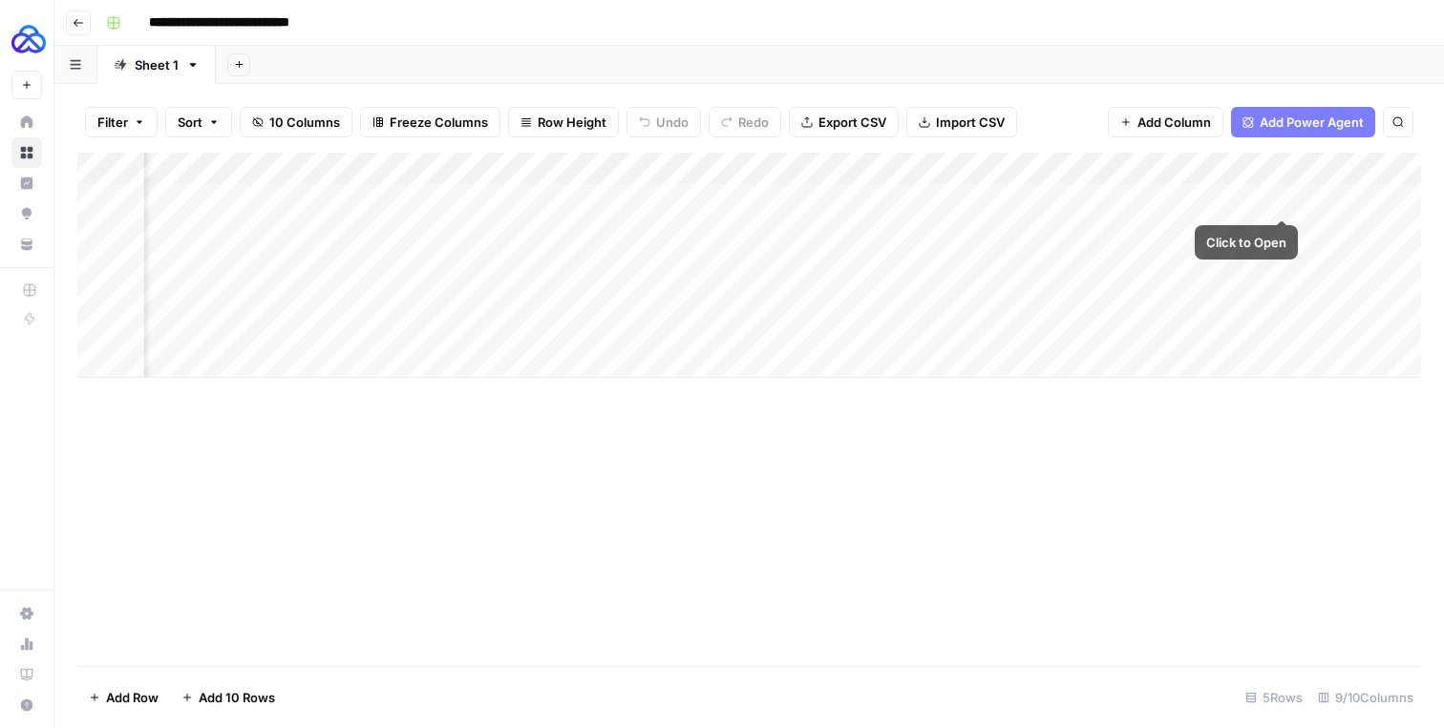
click at [1281, 198] on div "Add Column" at bounding box center [748, 265] width 1343 height 225
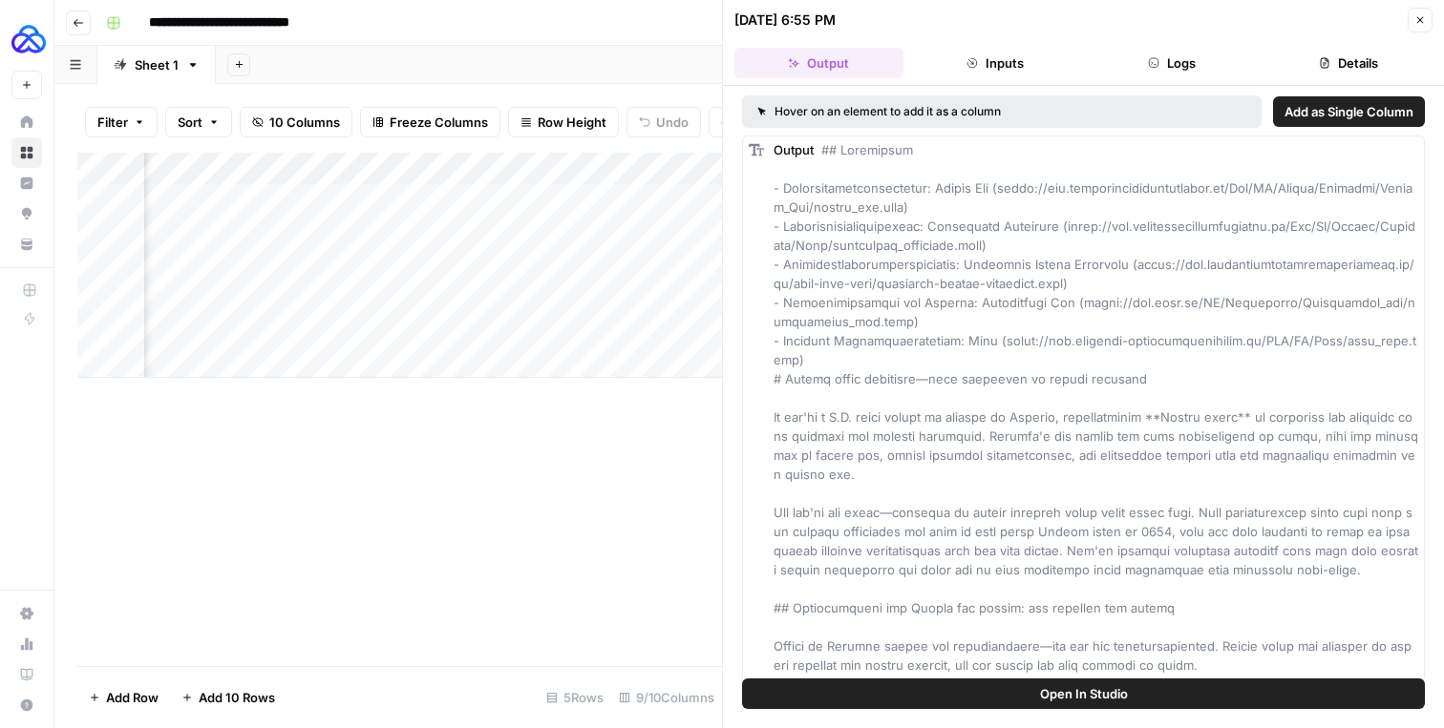
click at [1418, 17] on icon "button" at bounding box center [1419, 19] width 11 height 11
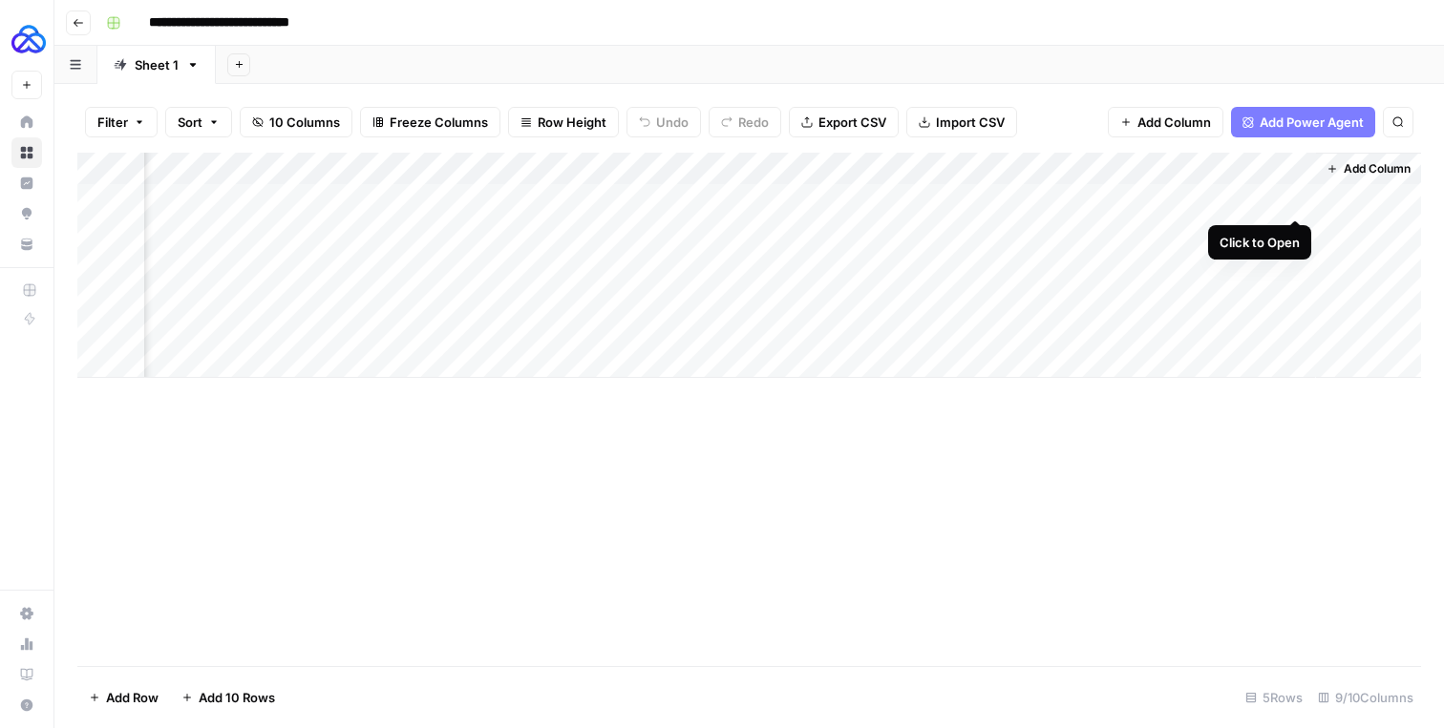
click at [1290, 196] on div "Add Column" at bounding box center [748, 265] width 1343 height 225
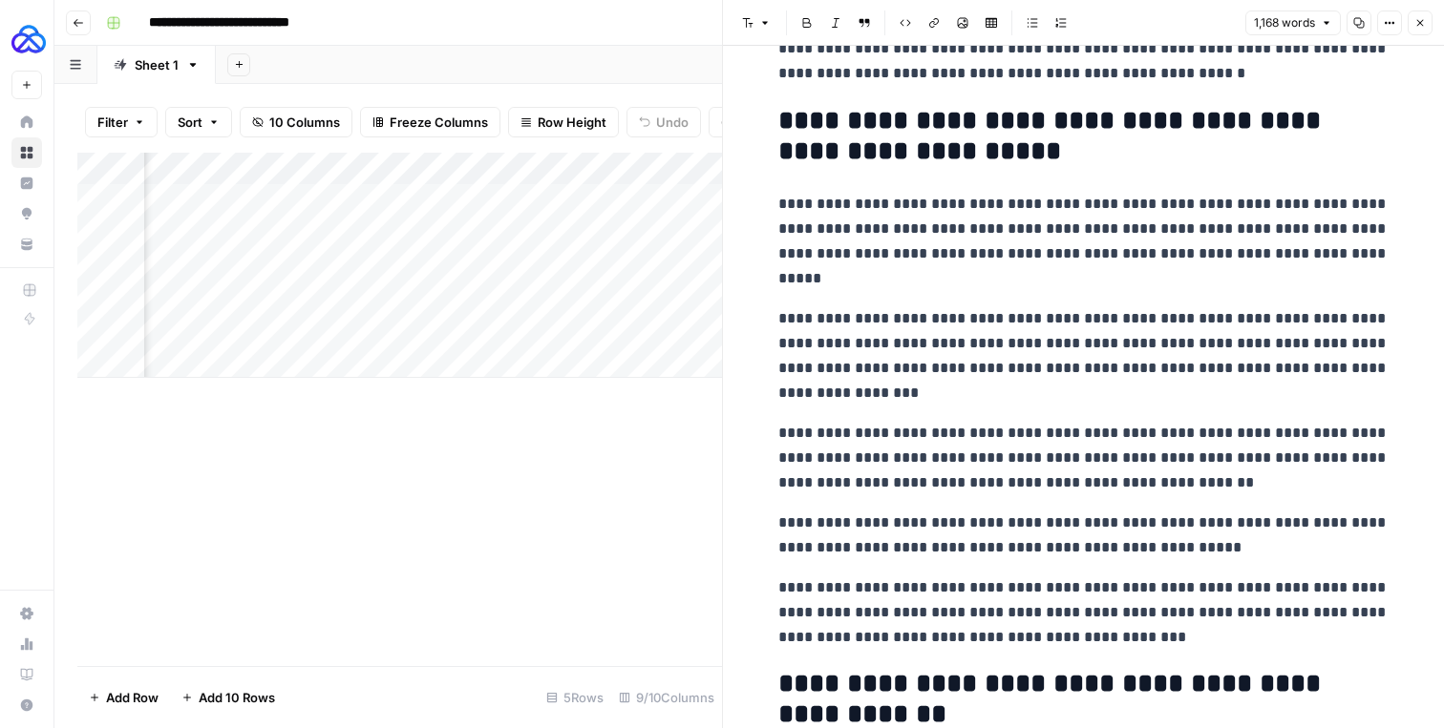
scroll to position [1380, 0]
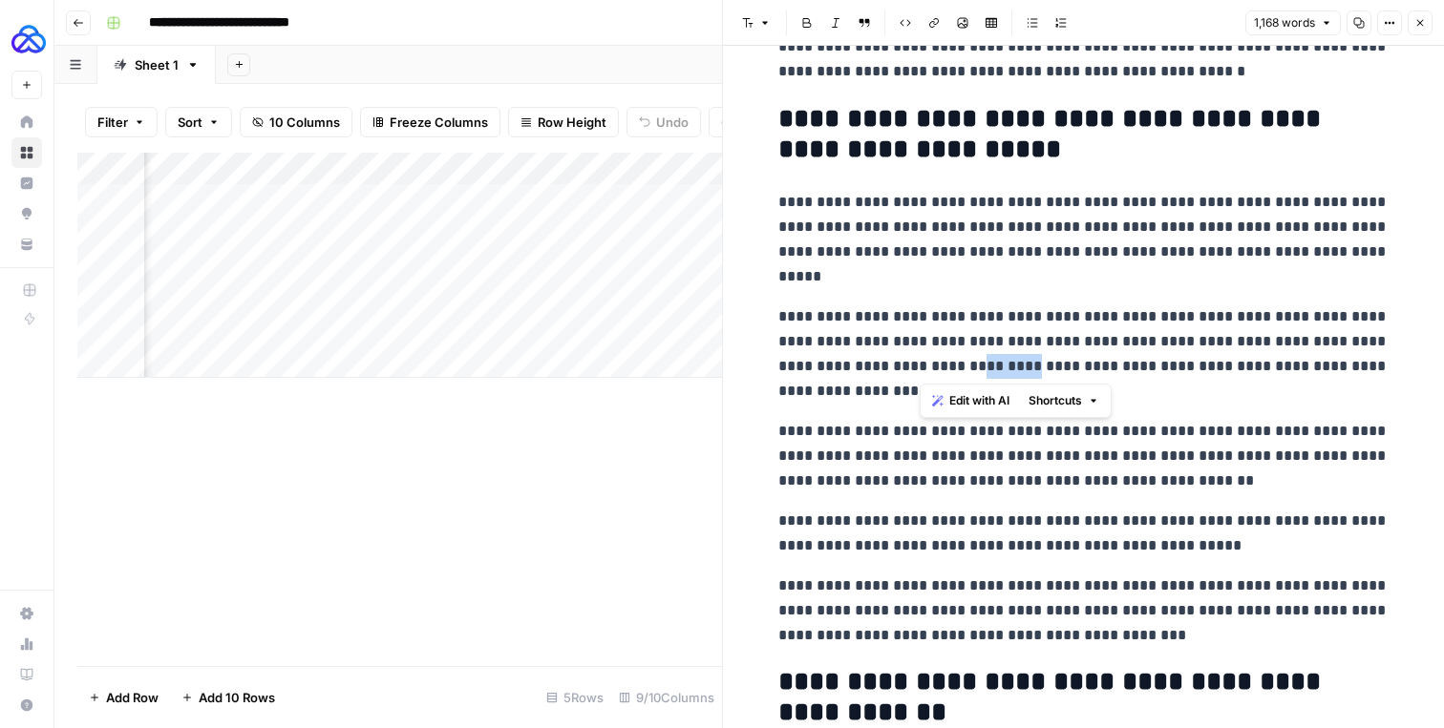
drag, startPoint x: 971, startPoint y: 363, endPoint x: 922, endPoint y: 363, distance: 48.7
click at [922, 363] on p "**********" at bounding box center [1083, 354] width 611 height 99
copy p "*******"
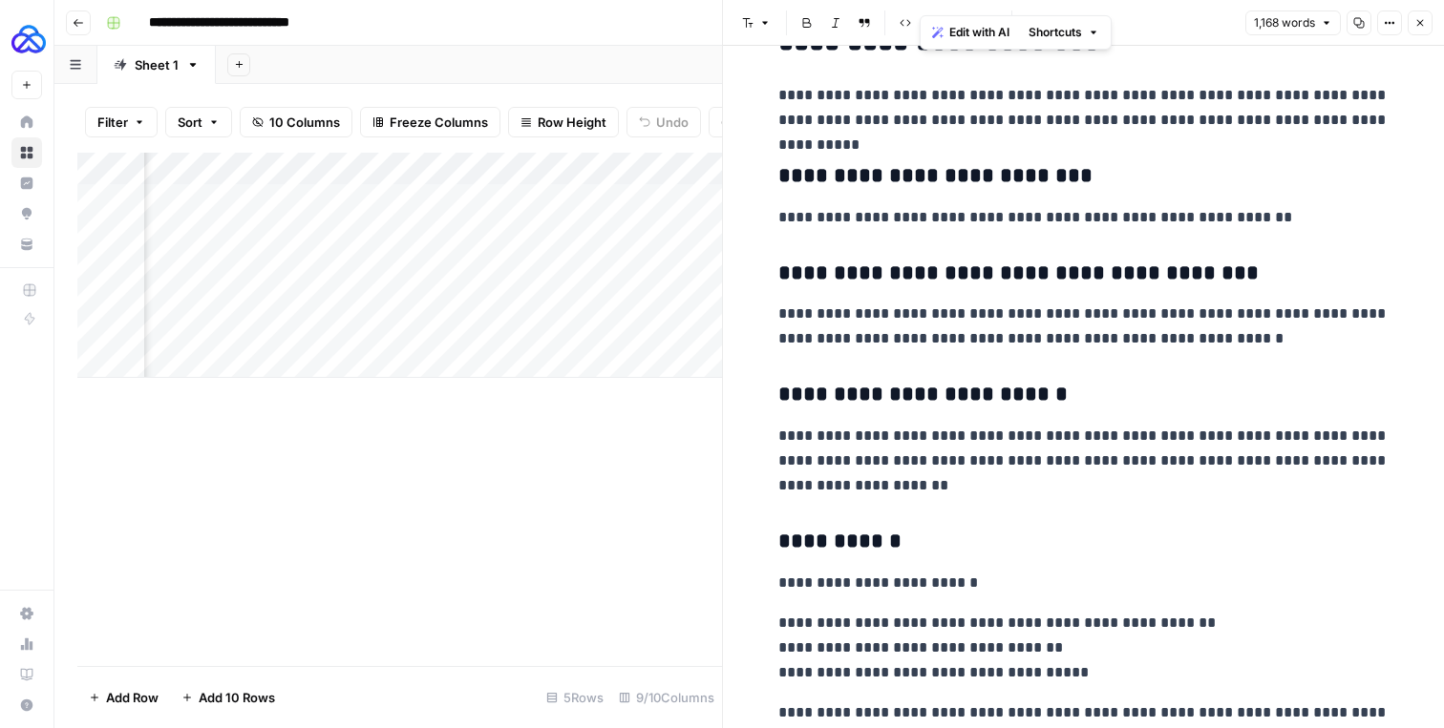
scroll to position [2670, 0]
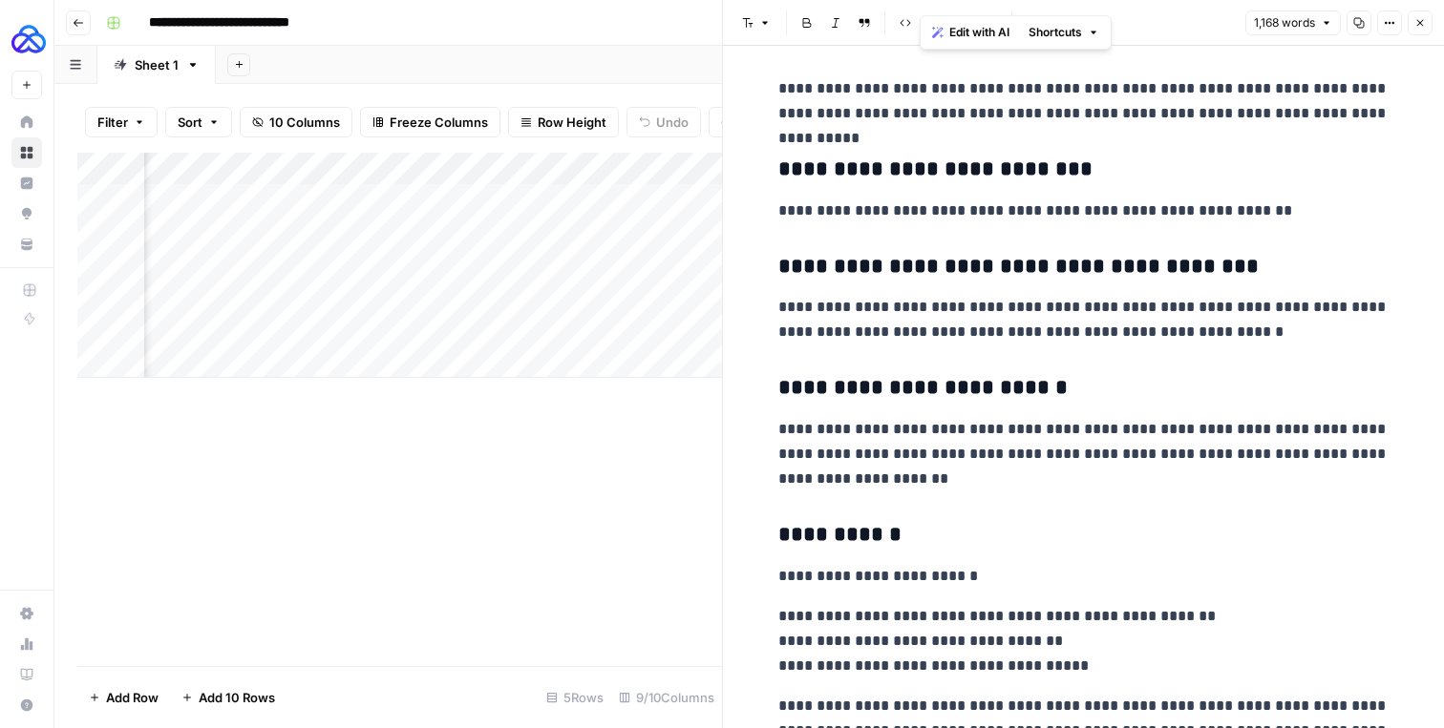
click at [1046, 304] on p "**********" at bounding box center [1083, 320] width 611 height 50
click at [1419, 18] on icon "button" at bounding box center [1419, 22] width 11 height 11
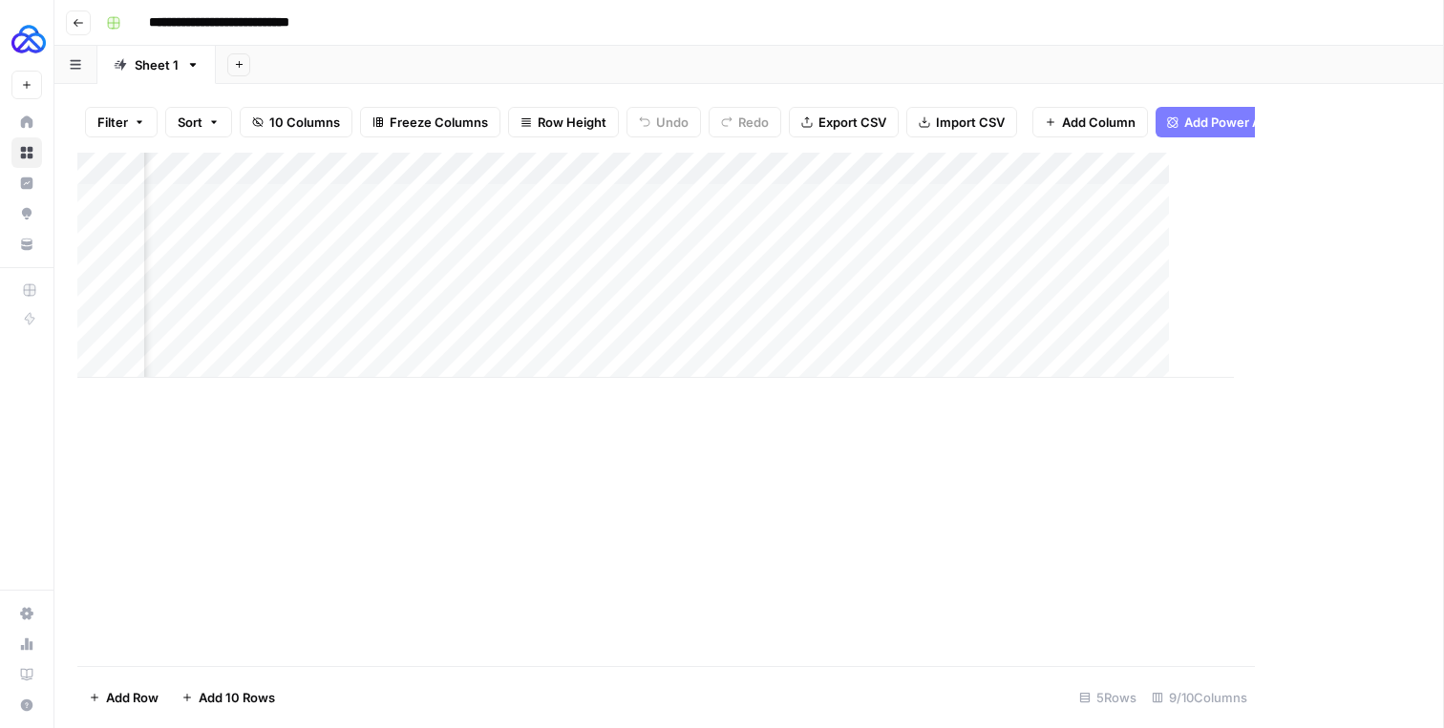
scroll to position [0, 1188]
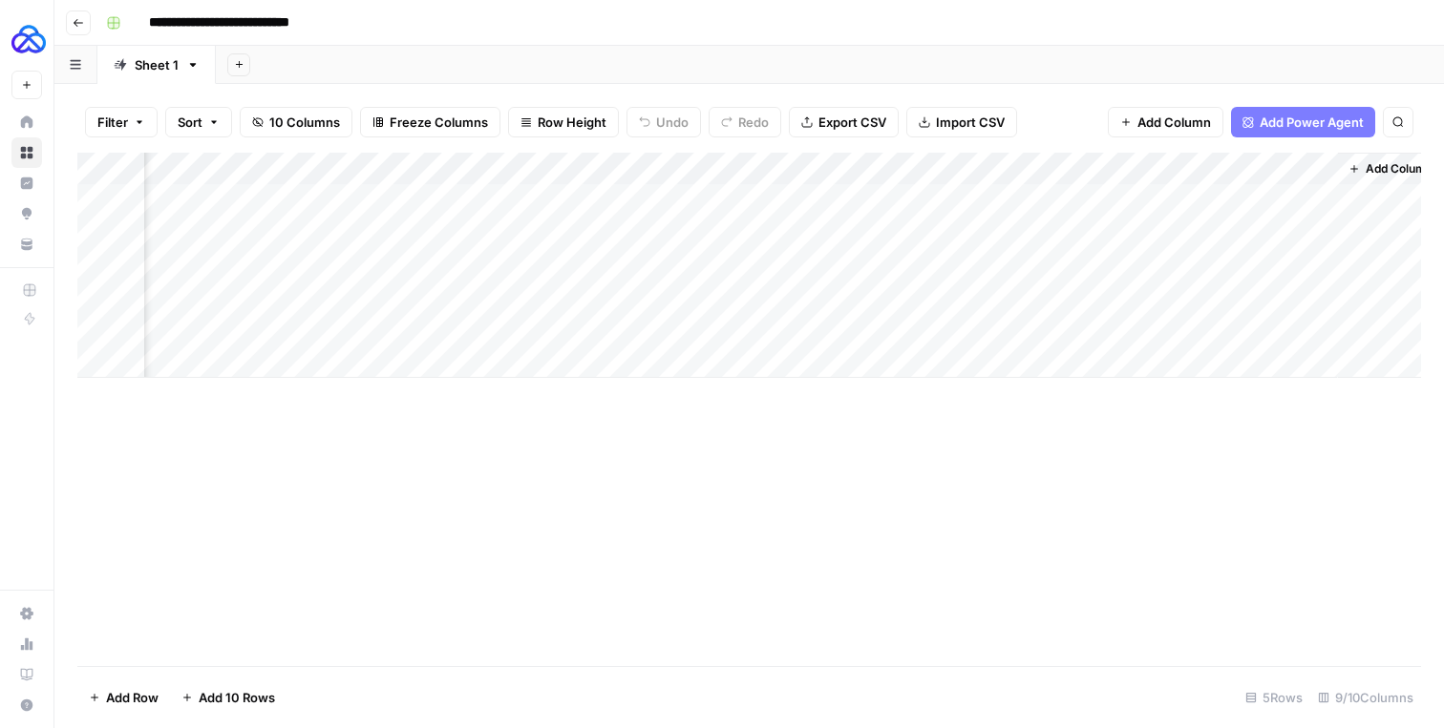
click at [1124, 172] on div "Add Column" at bounding box center [748, 265] width 1343 height 225
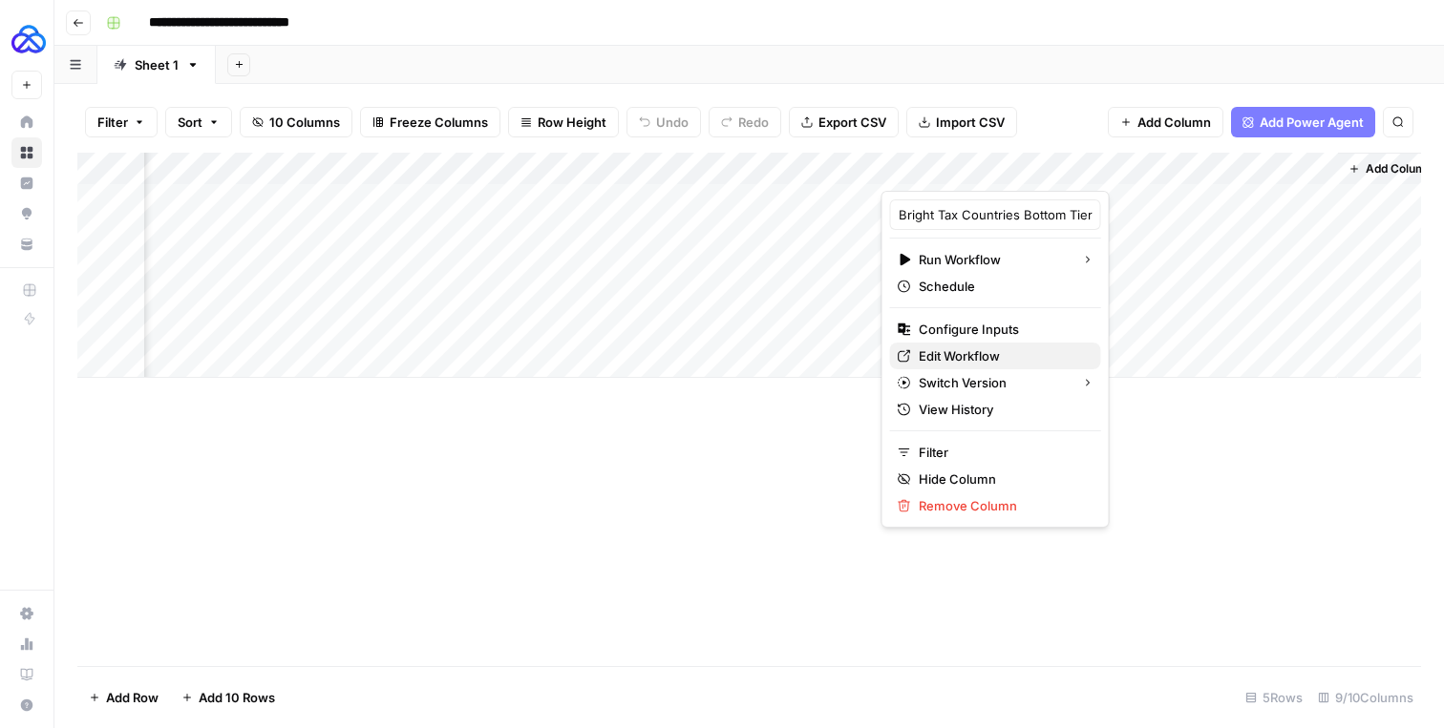
click at [950, 353] on span "Edit Workflow" at bounding box center [1001, 356] width 167 height 19
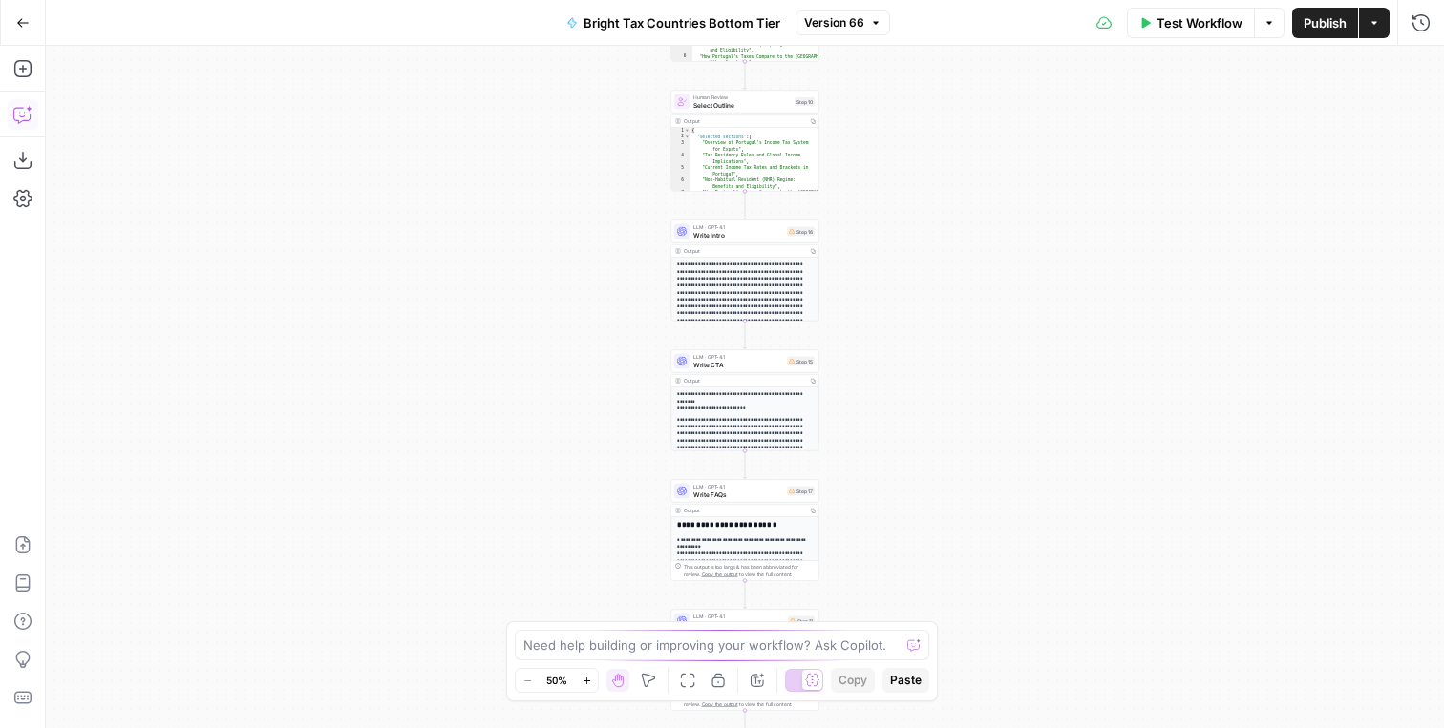
click at [21, 116] on icon "button" at bounding box center [21, 116] width 5 height 1
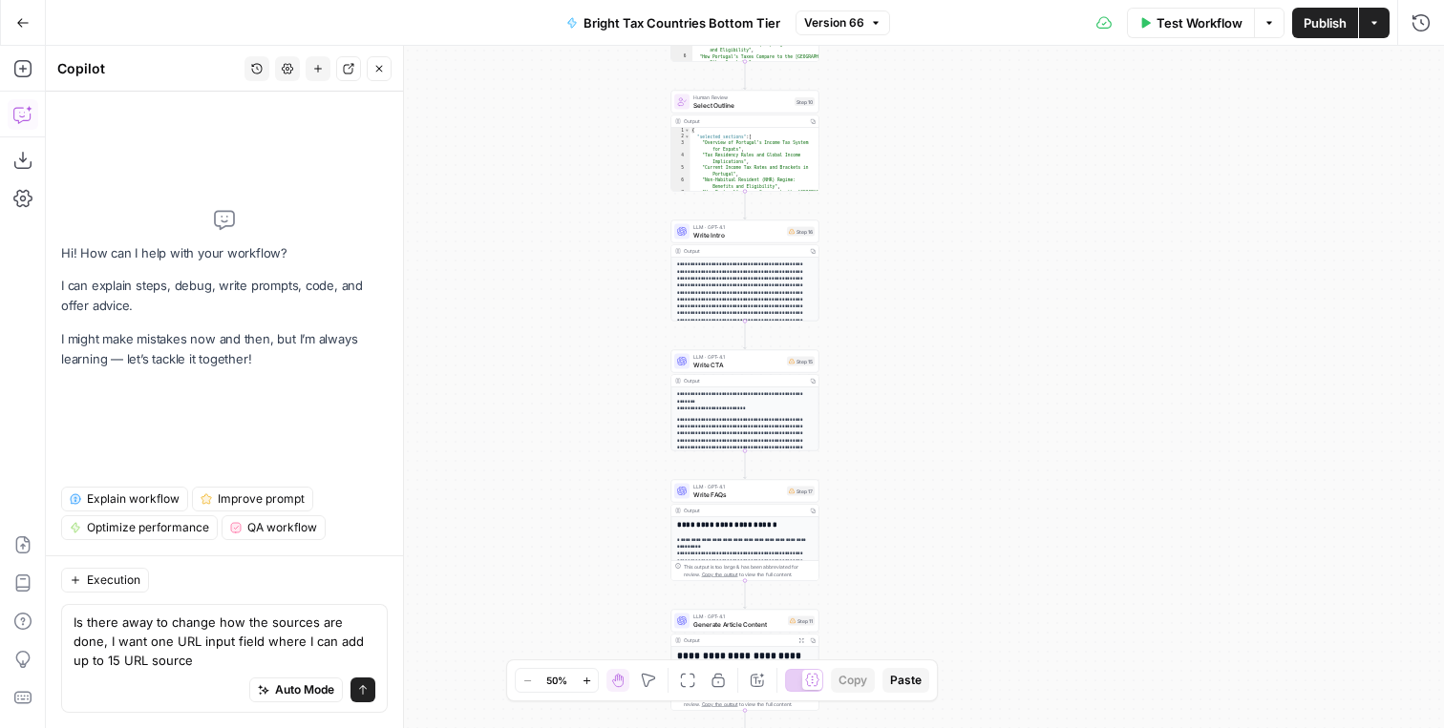
type textarea "Is there away to change how the sources are done, I want one URL input field wh…"
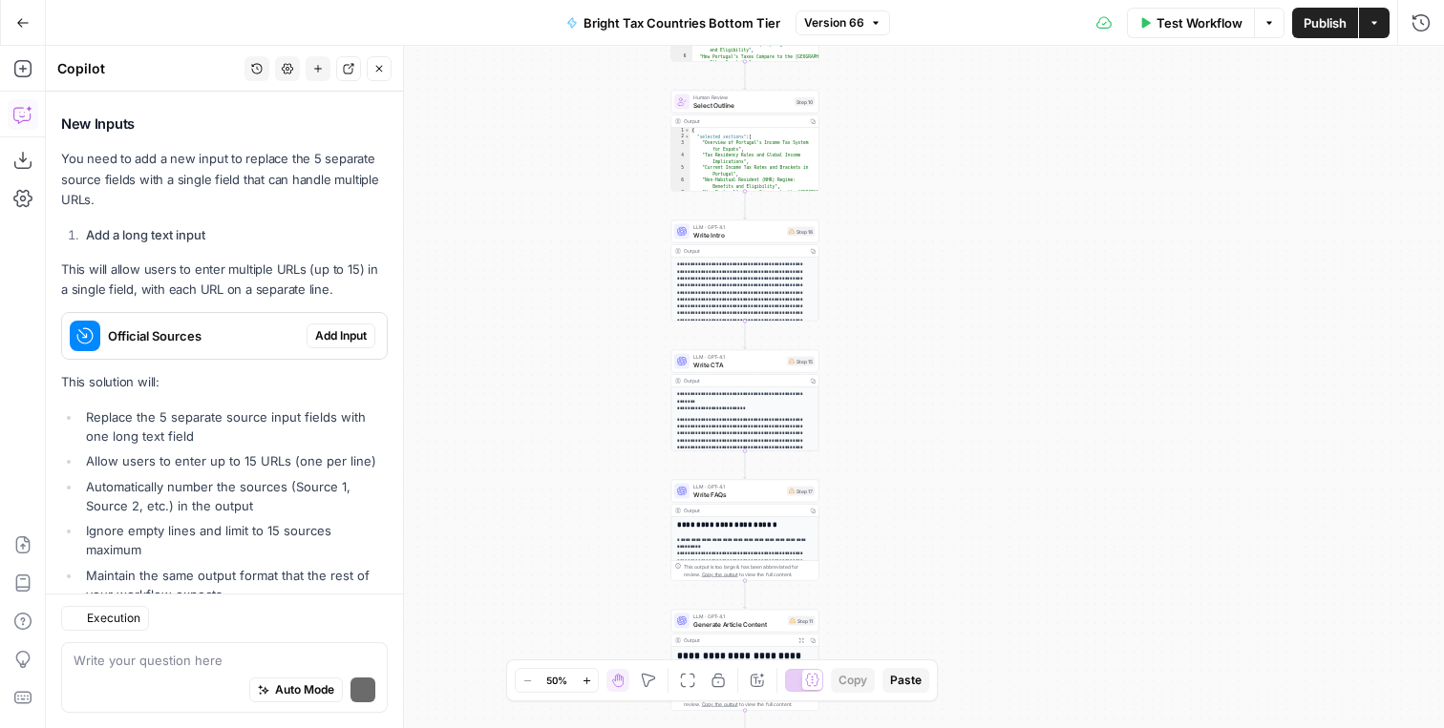
scroll to position [874, 0]
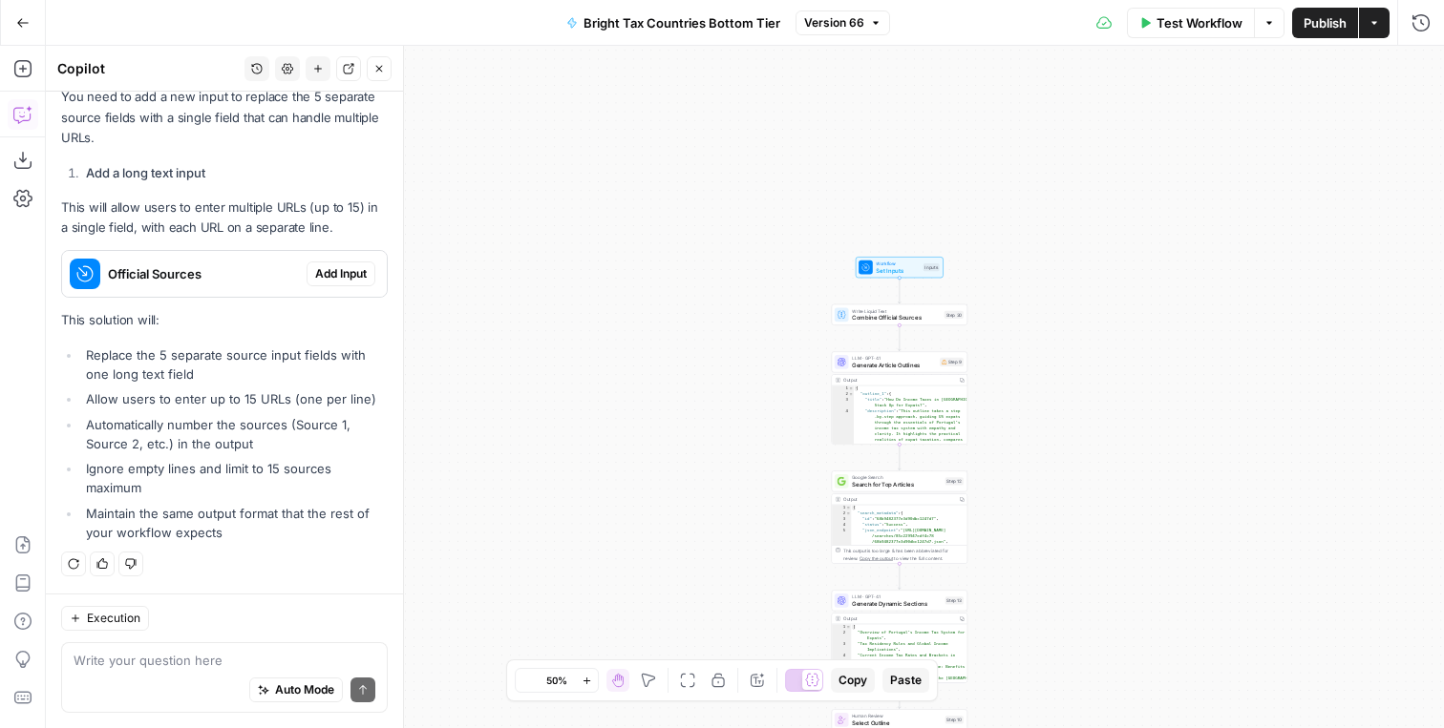
click at [222, 264] on span "Official Sources" at bounding box center [203, 273] width 191 height 19
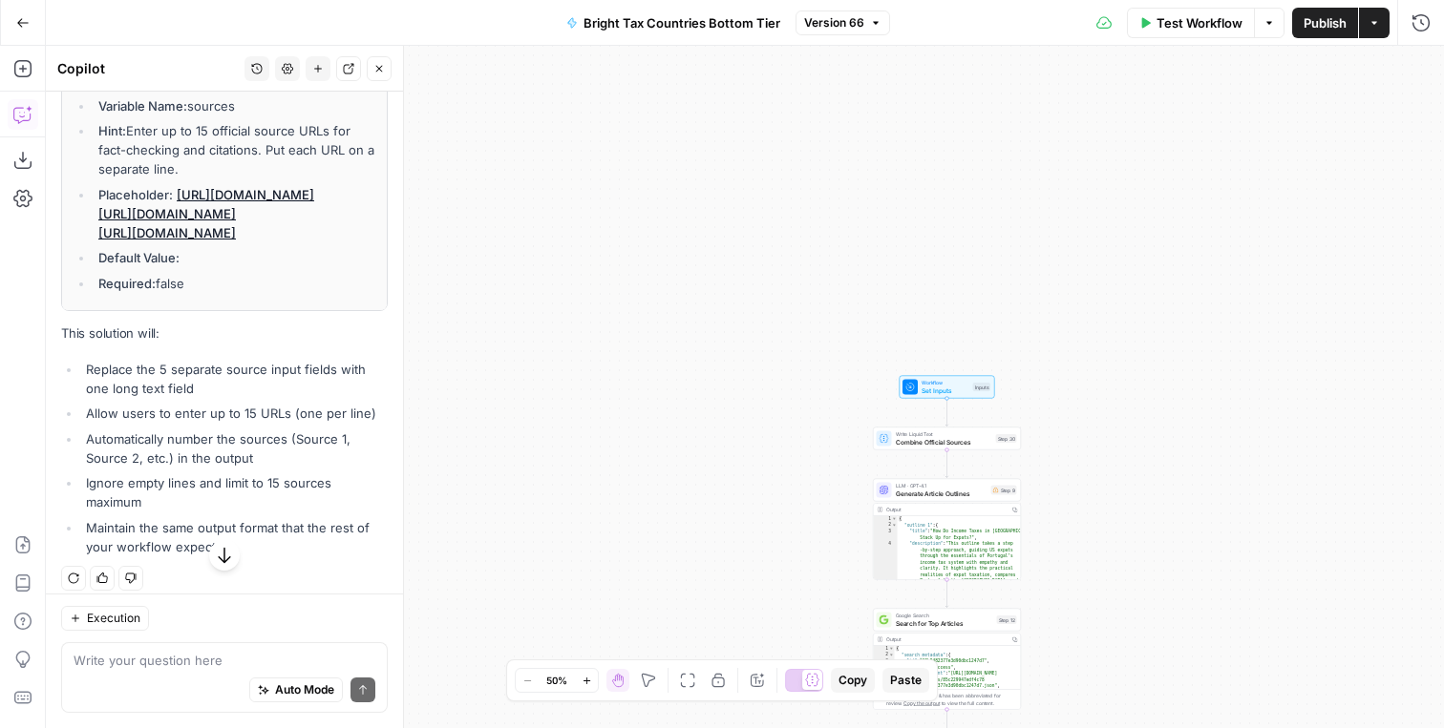
scroll to position [1184, 0]
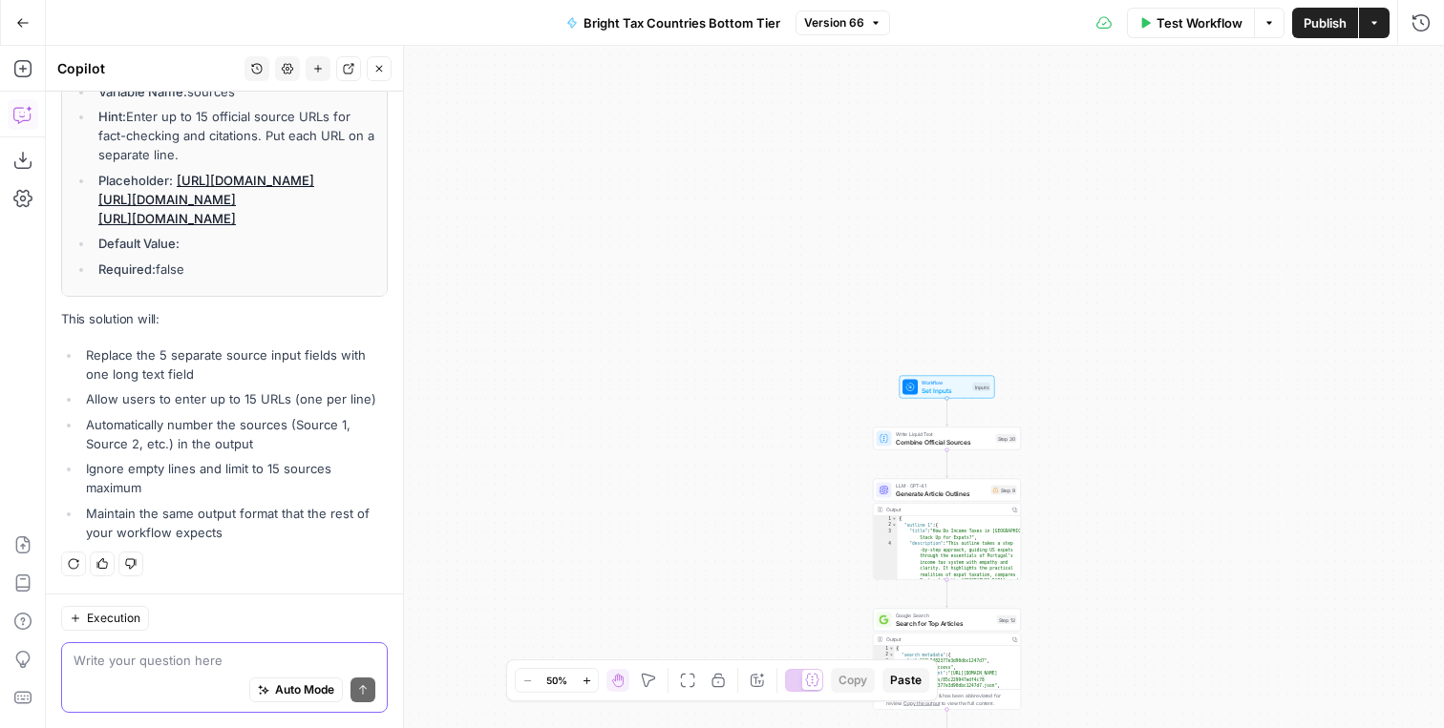
click at [195, 654] on textarea at bounding box center [225, 660] width 302 height 19
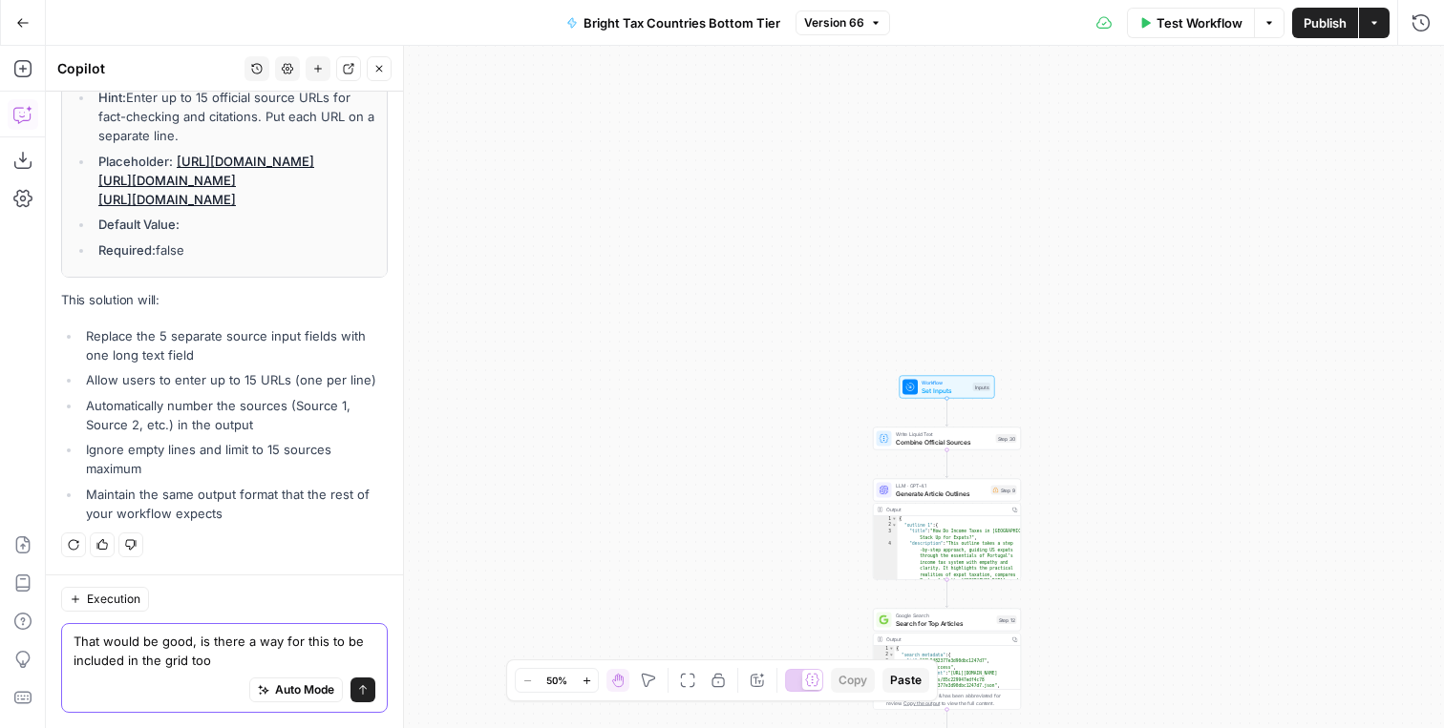
type textarea "That would be good, is there a way for this to be included in the grid too?"
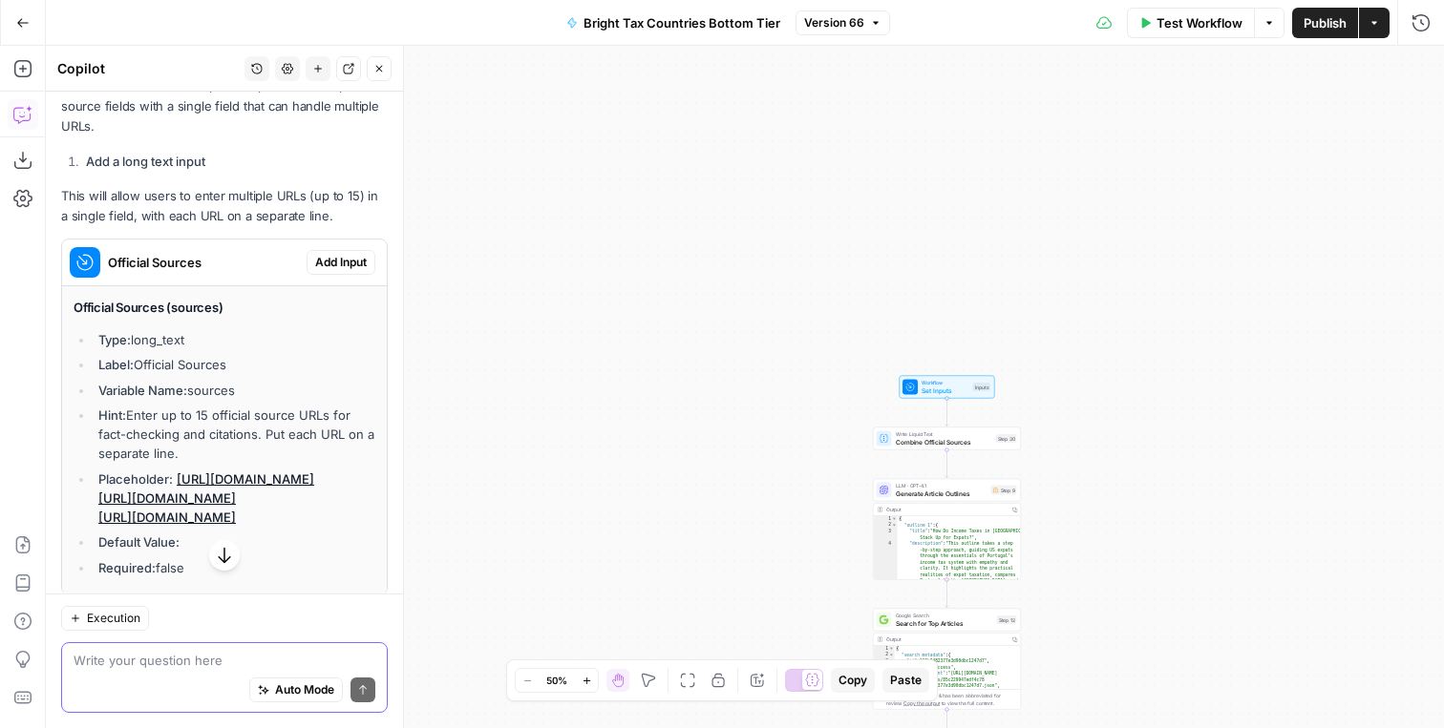
scroll to position [770, 0]
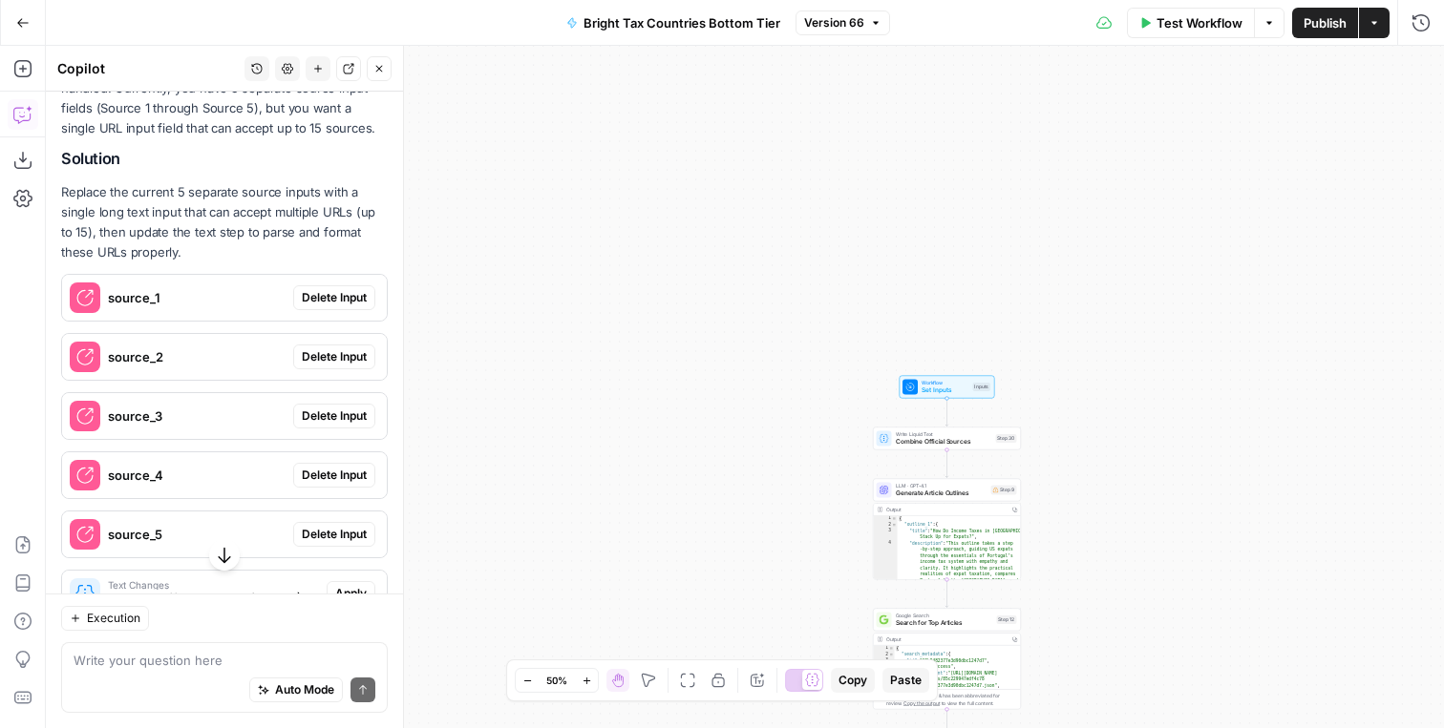
click at [338, 295] on span "Delete Input" at bounding box center [334, 297] width 65 height 17
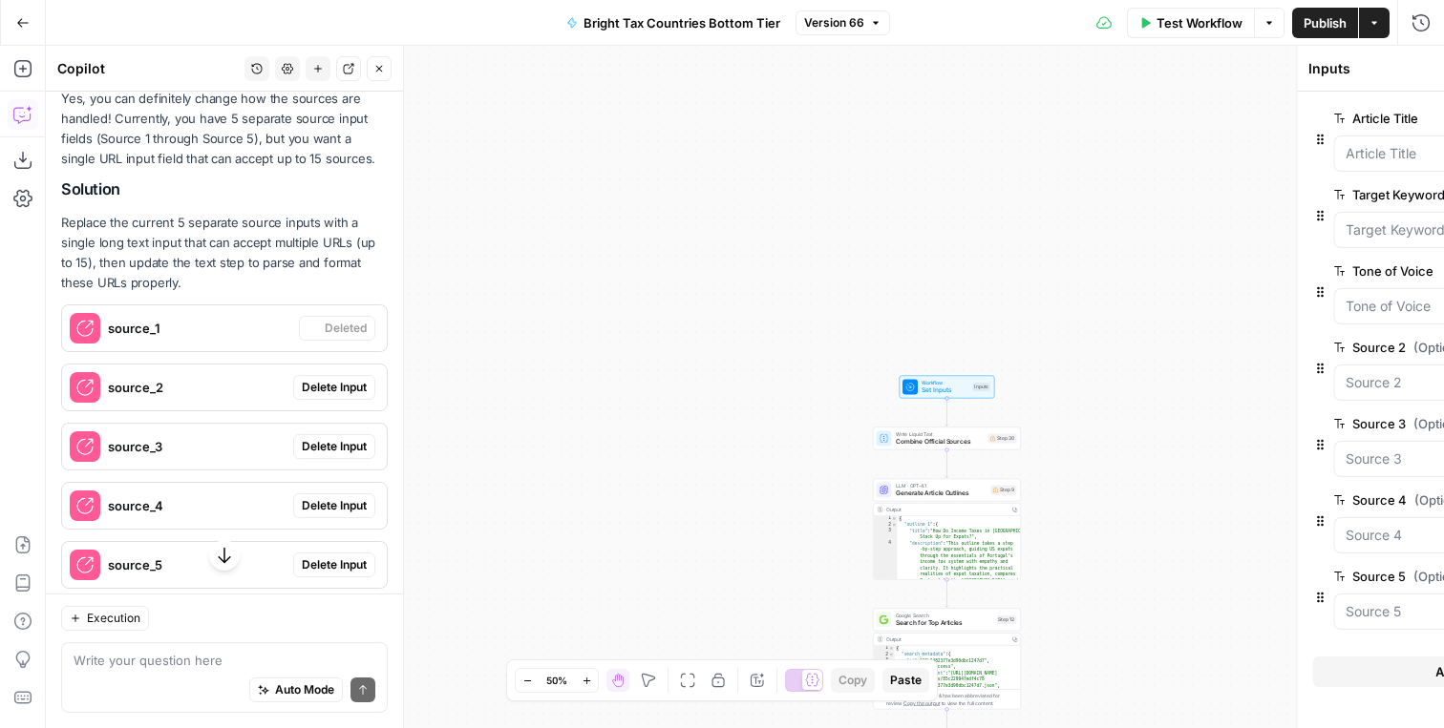
scroll to position [316, 0]
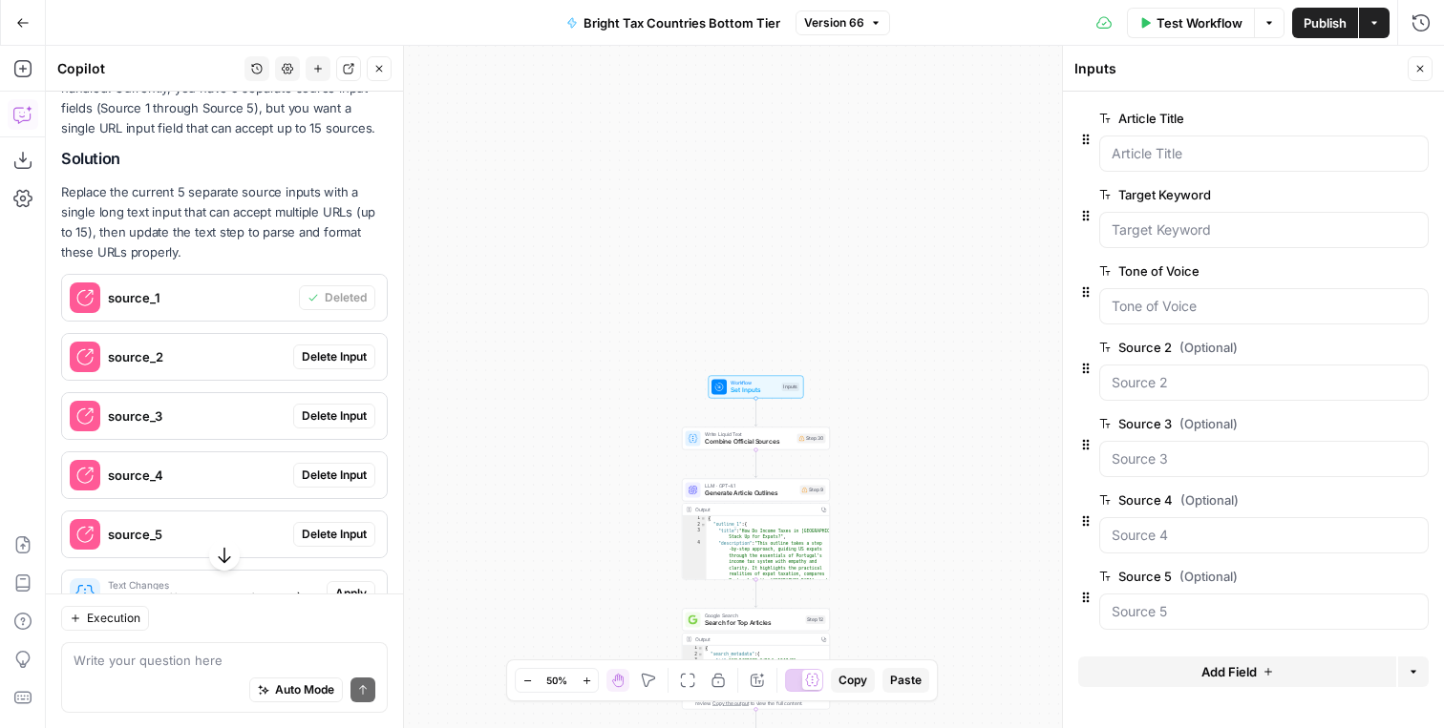
click at [333, 353] on span "Delete Input" at bounding box center [334, 356] width 65 height 17
click at [331, 410] on span "Delete Input" at bounding box center [334, 416] width 65 height 17
click at [333, 473] on span "Delete Input" at bounding box center [334, 475] width 65 height 17
click at [337, 533] on span "Delete Input" at bounding box center [334, 534] width 65 height 17
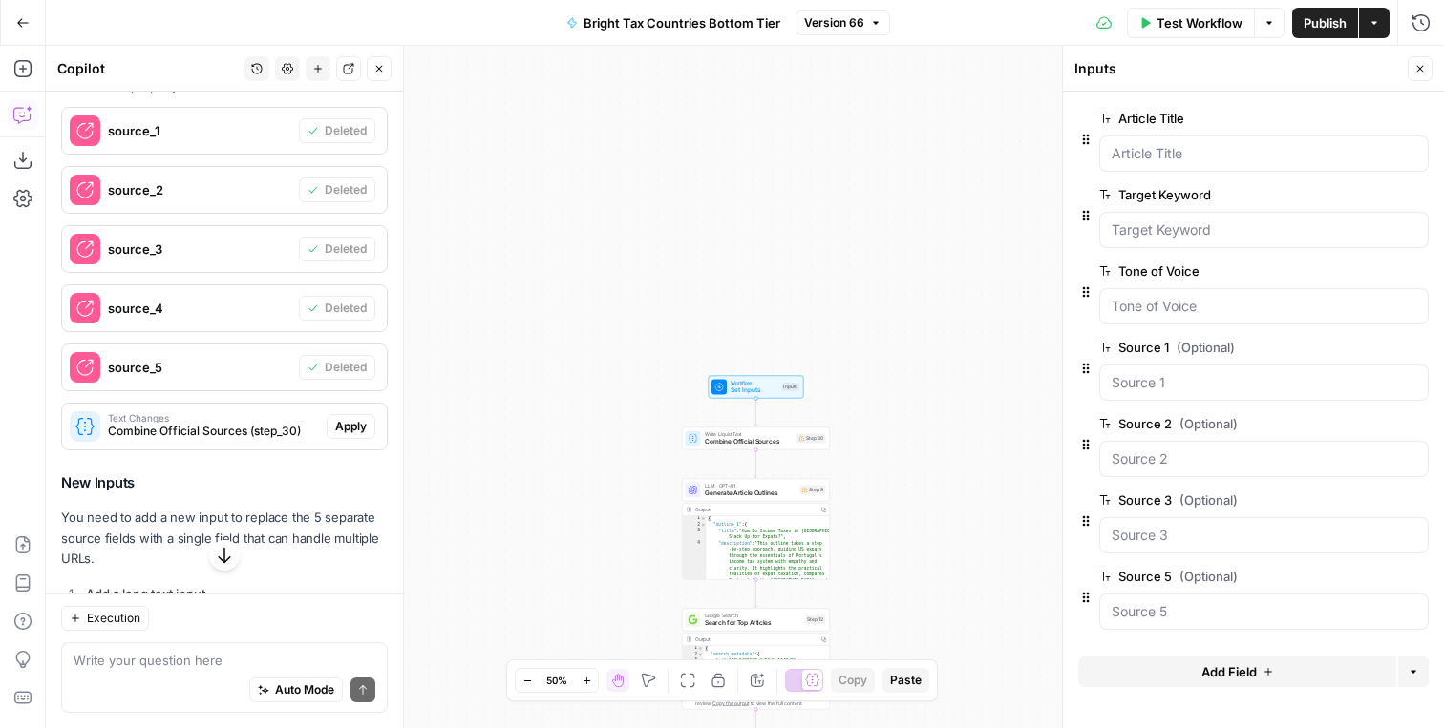
scroll to position [510, 0]
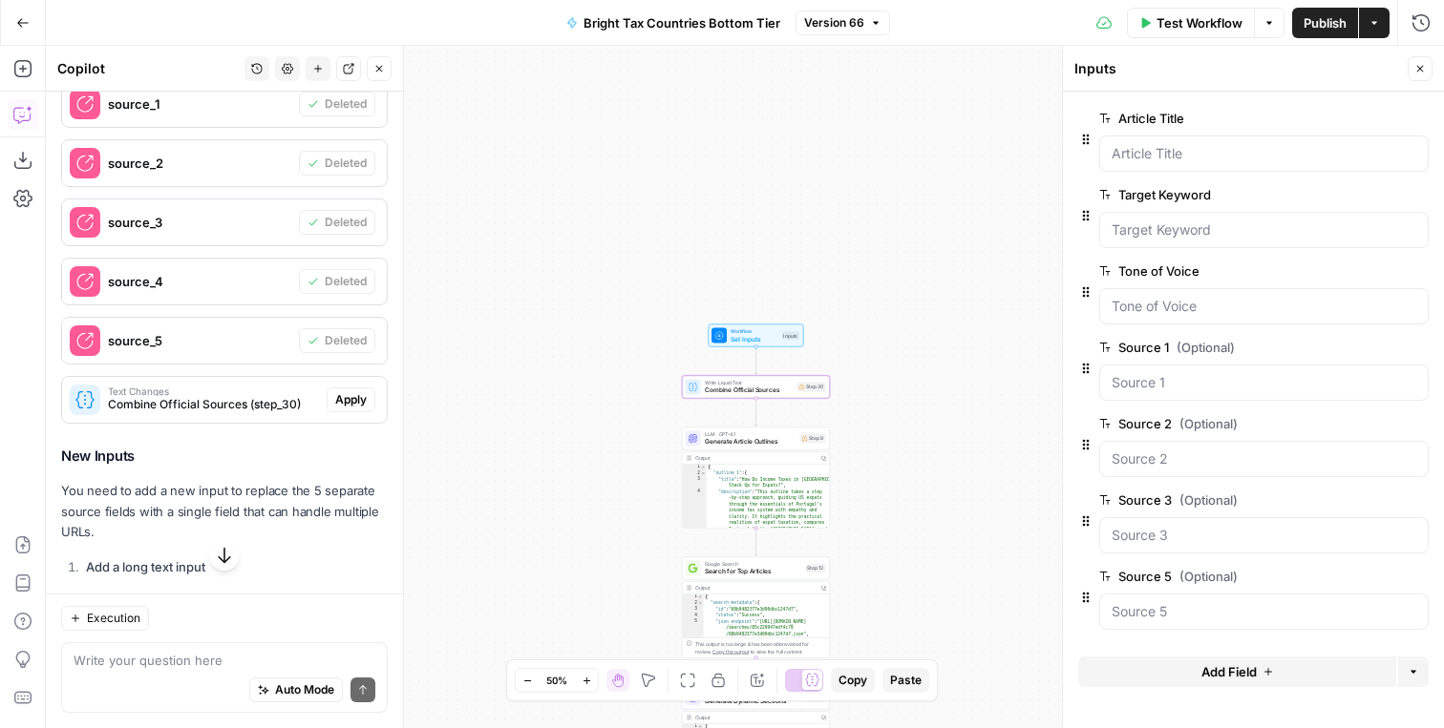
click at [347, 402] on span "Apply" at bounding box center [351, 399] width 32 height 17
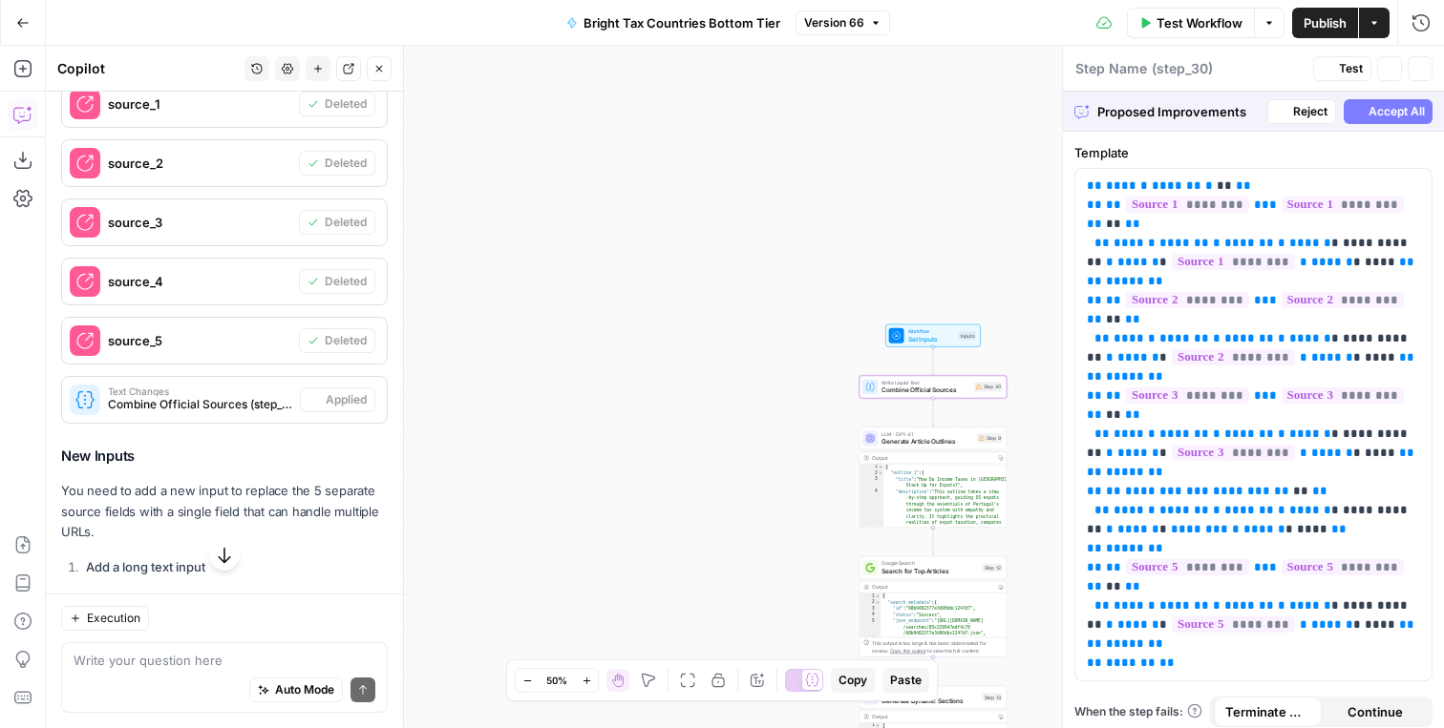
type textarea "Combine Official Sources"
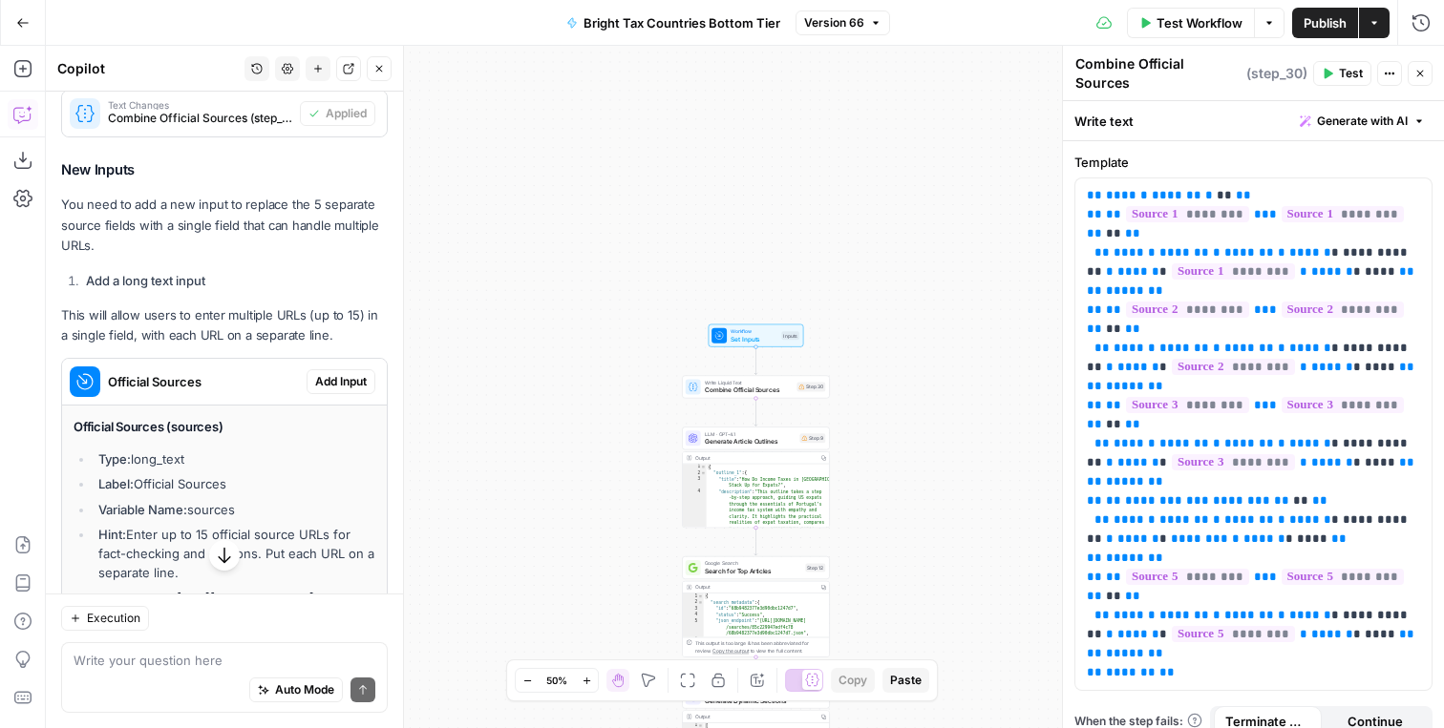
scroll to position [800, 0]
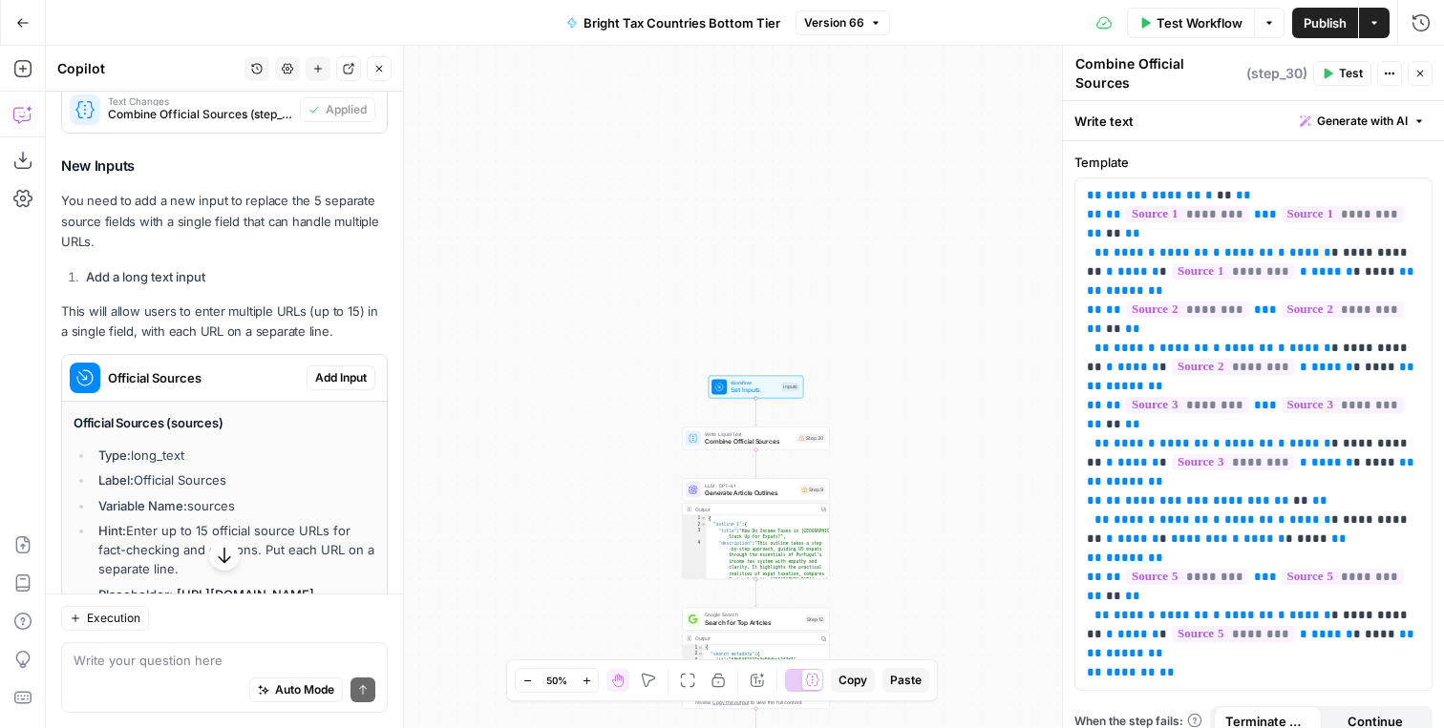
click at [348, 379] on span "Add Input" at bounding box center [341, 377] width 52 height 17
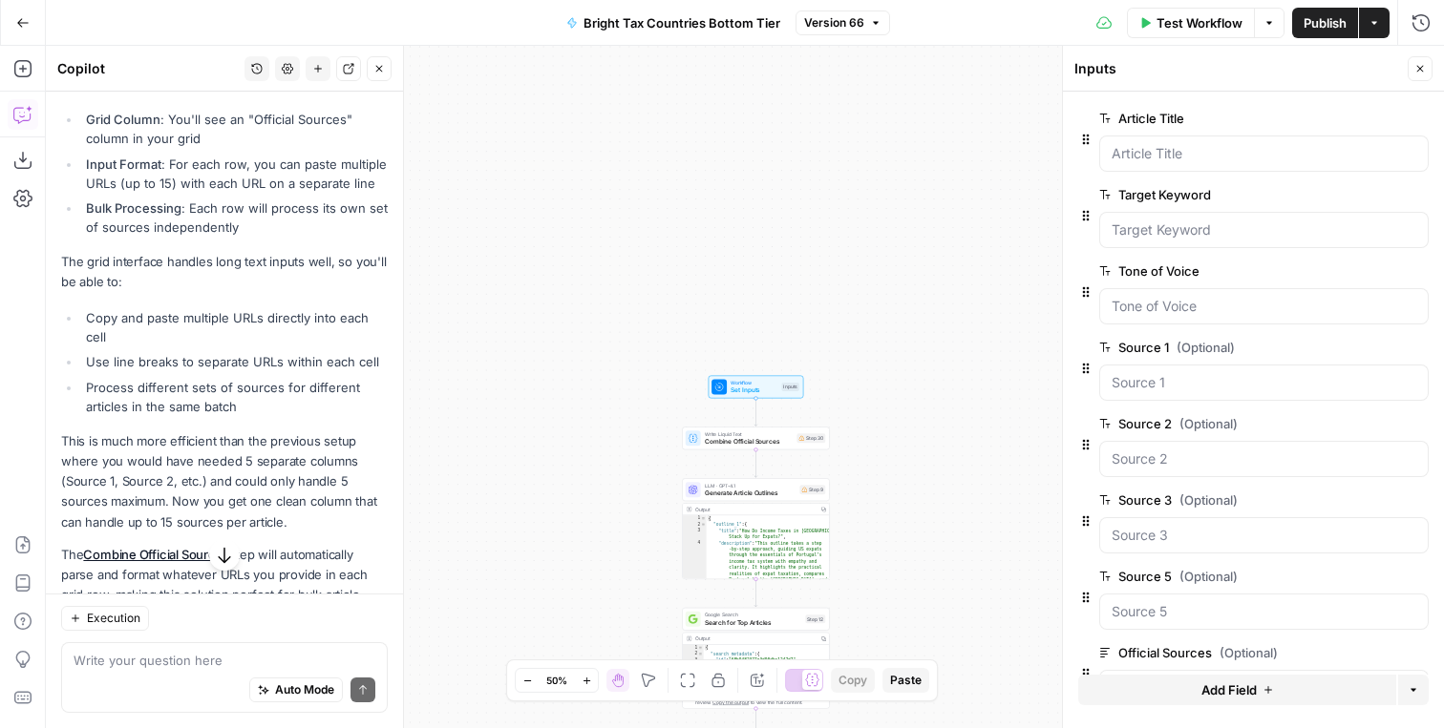
scroll to position [1982, 0]
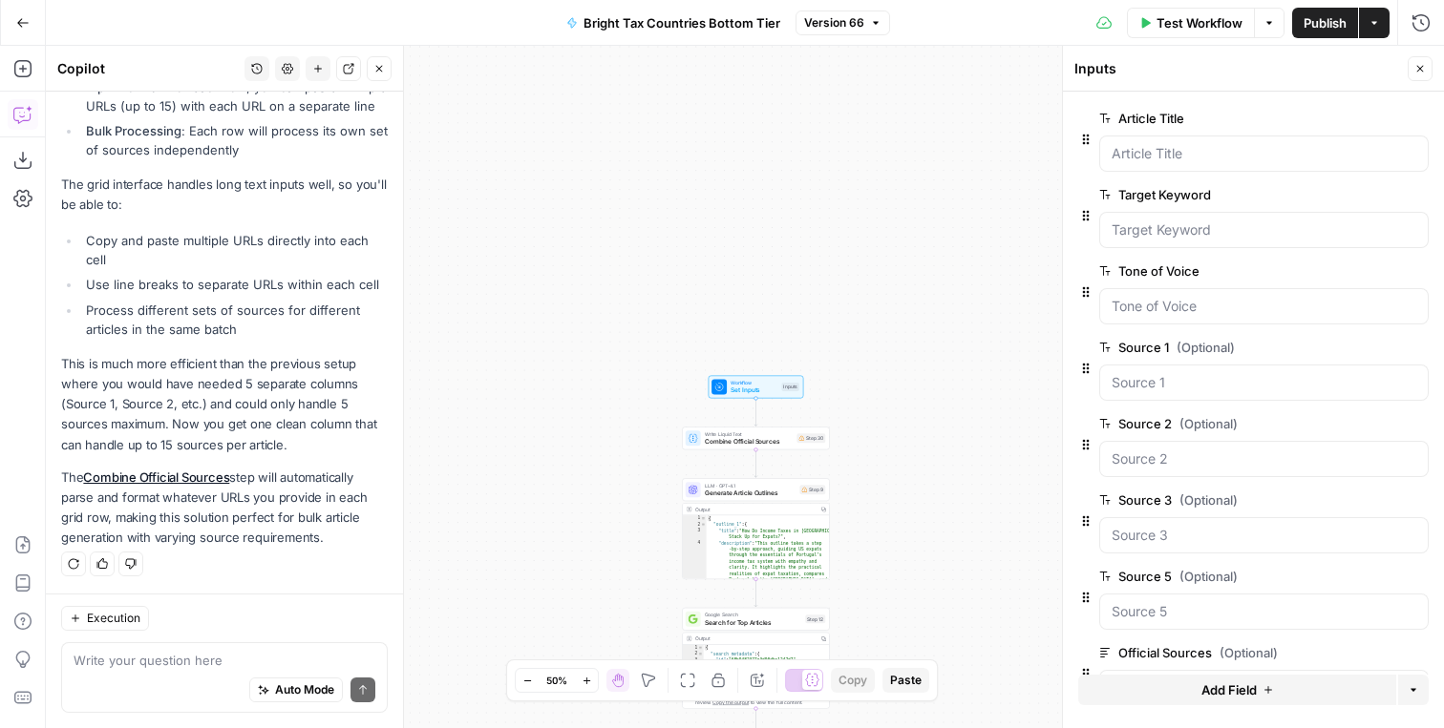
click at [1319, 25] on span "Publish" at bounding box center [1324, 22] width 43 height 19
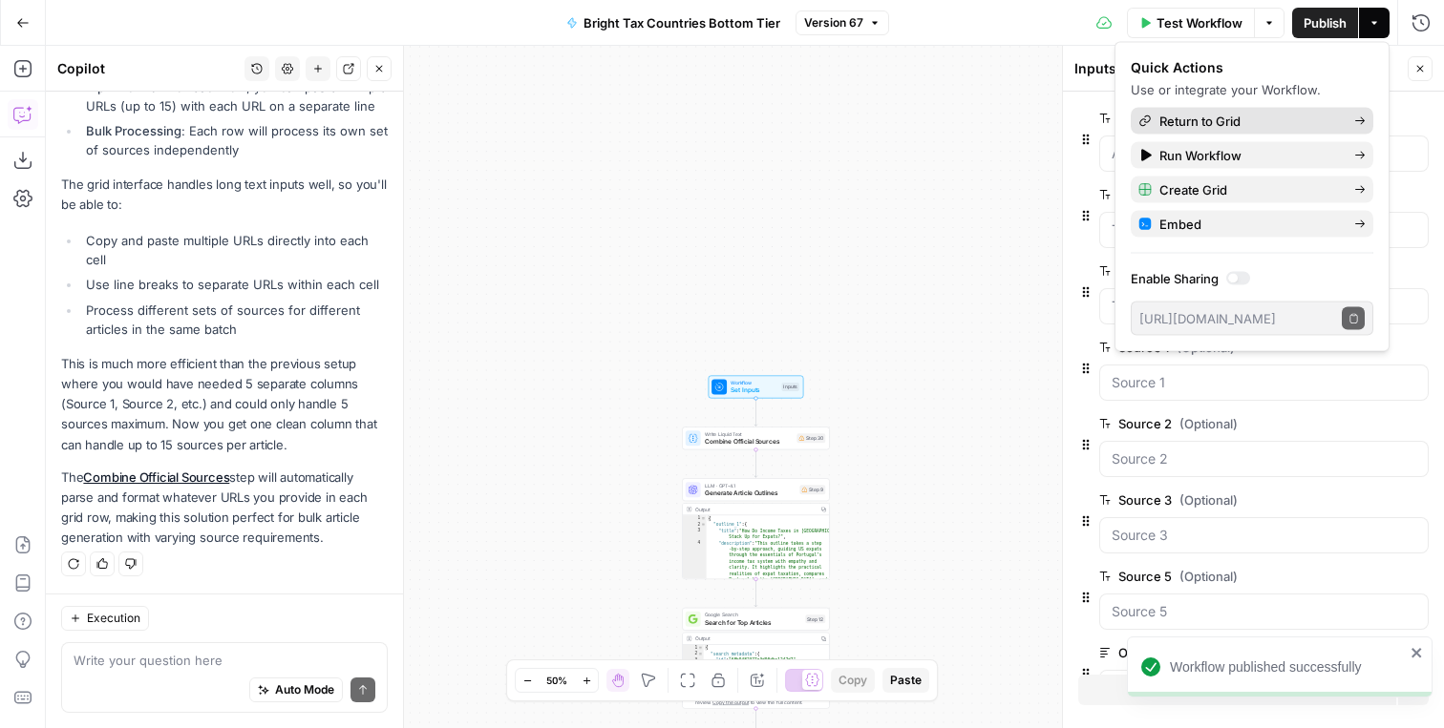
click at [1234, 131] on link "Return to Grid" at bounding box center [1251, 121] width 243 height 27
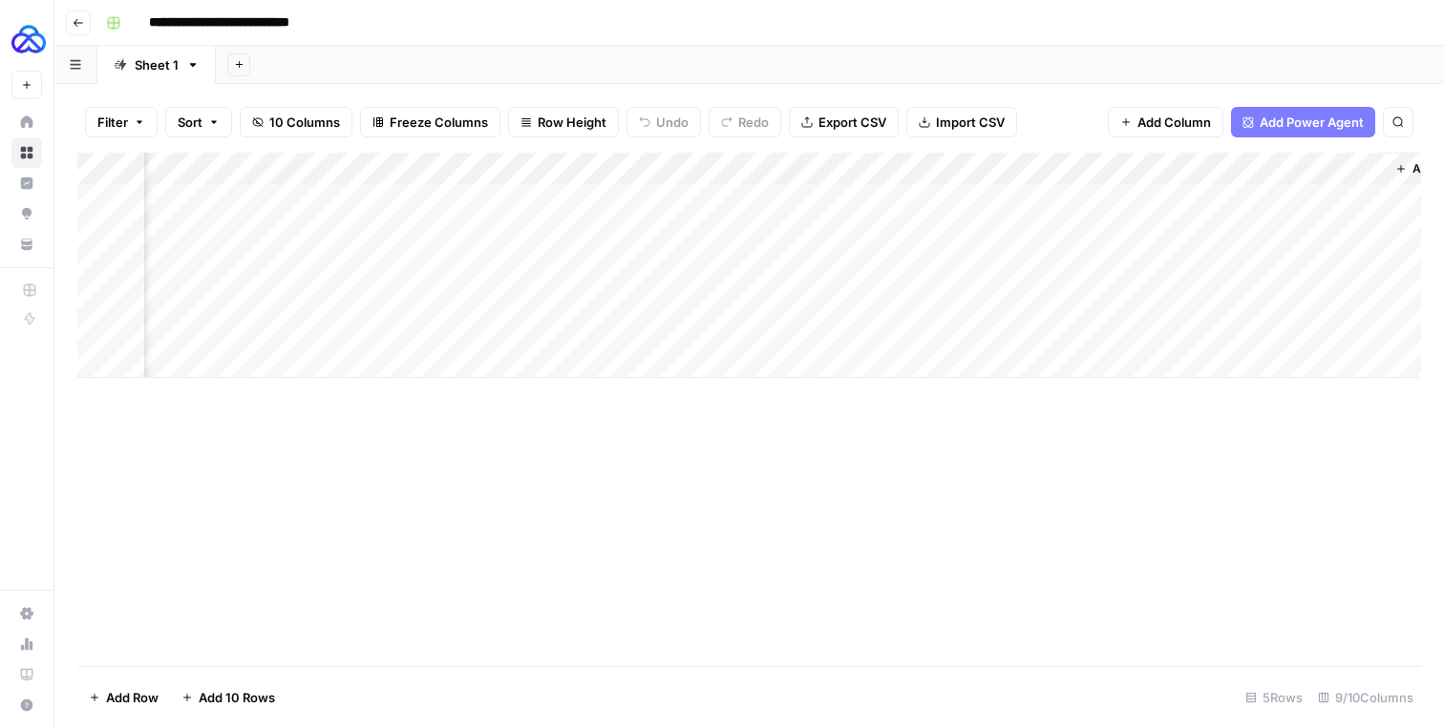
scroll to position [0, 1211]
click at [1099, 163] on div "Add Column" at bounding box center [748, 265] width 1343 height 225
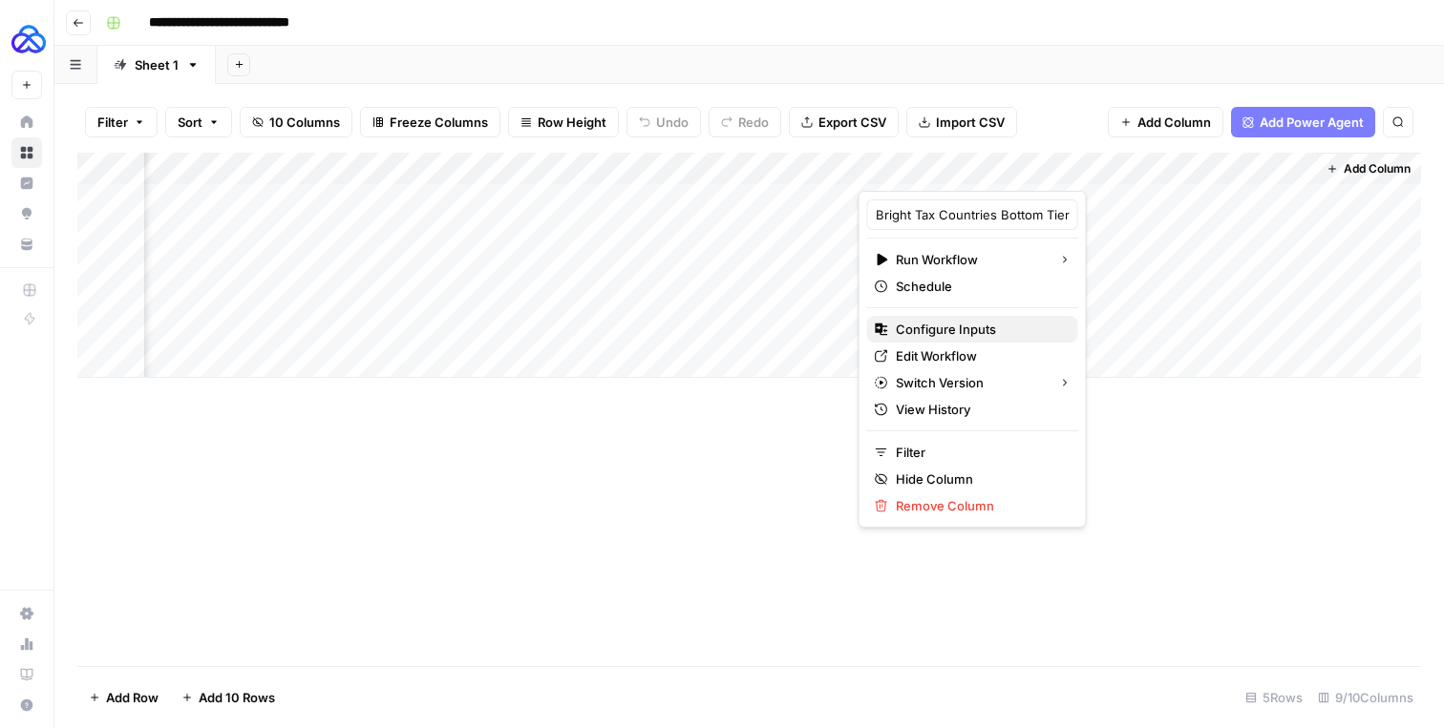
click at [921, 330] on span "Configure Inputs" at bounding box center [979, 329] width 167 height 19
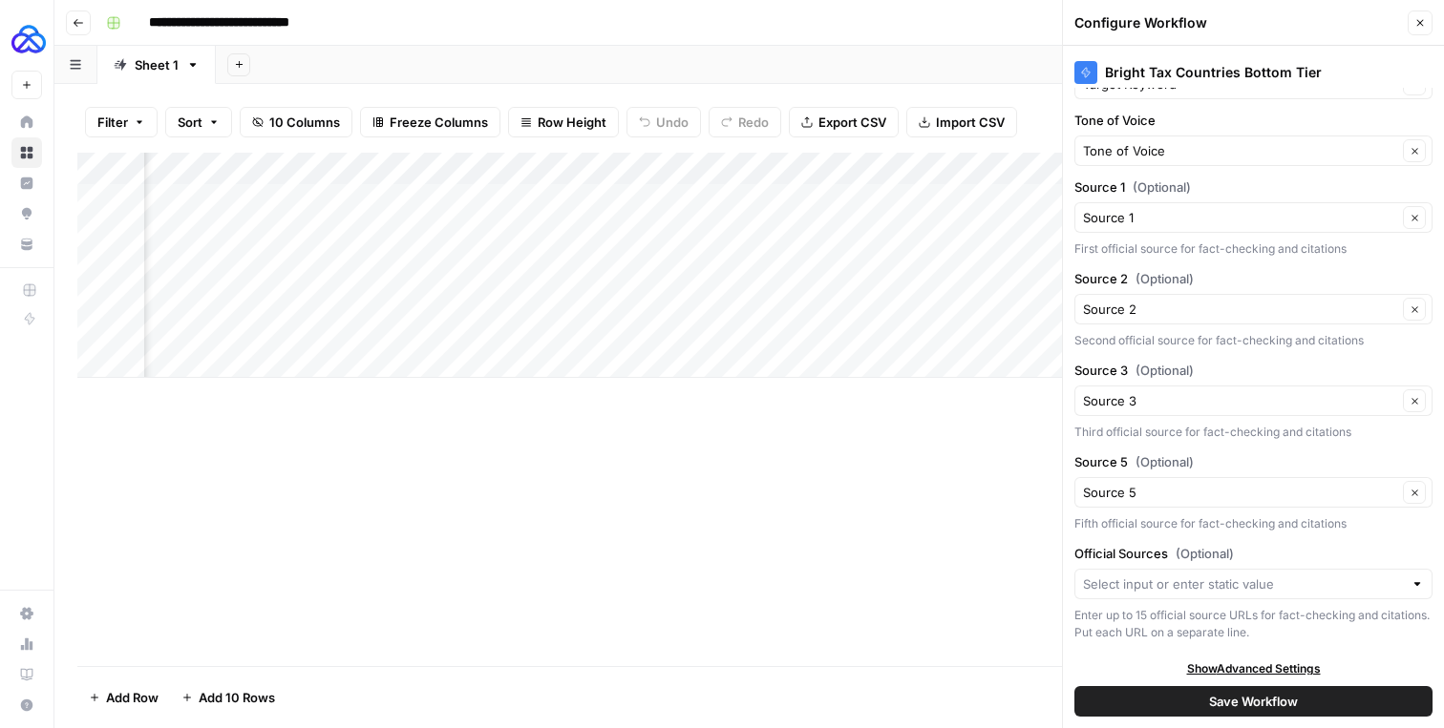
scroll to position [133, 0]
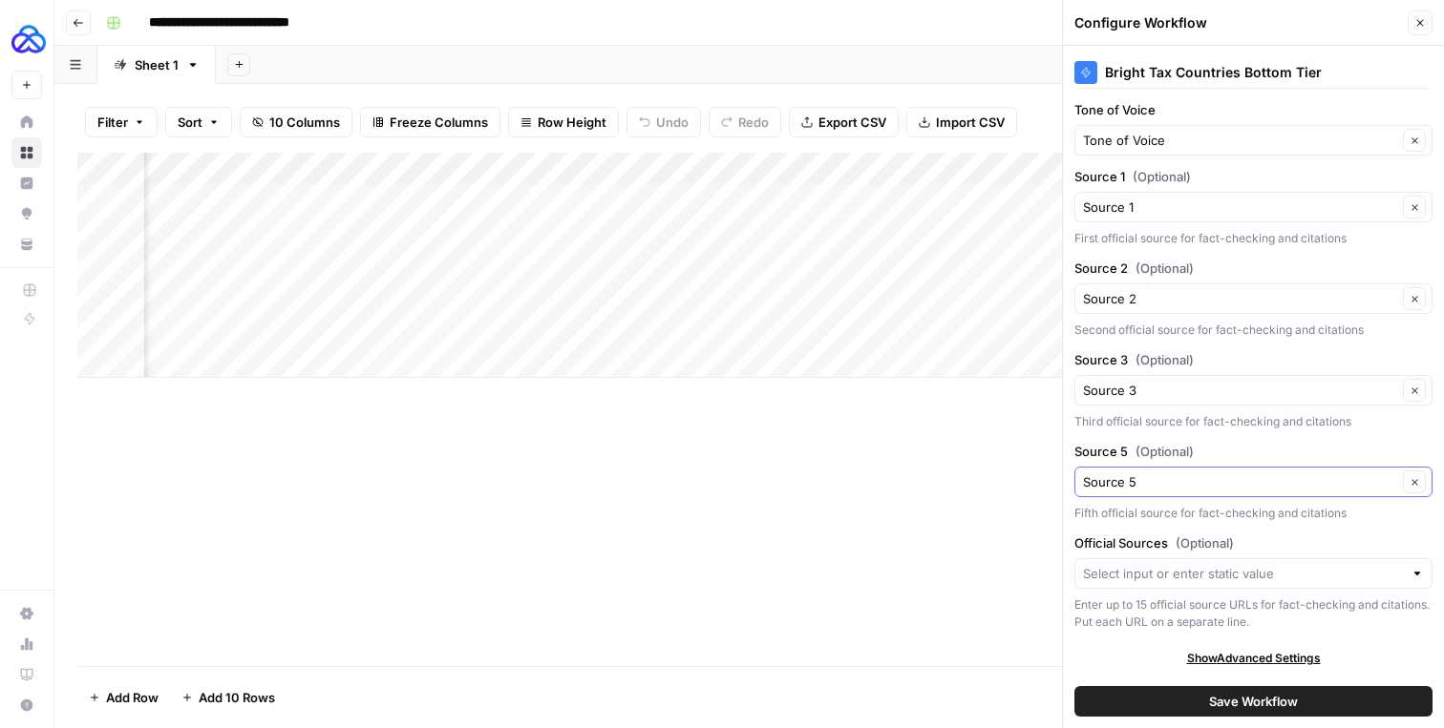
click at [1417, 479] on icon "button" at bounding box center [1414, 482] width 11 height 11
click at [1416, 481] on icon "button" at bounding box center [1414, 482] width 11 height 11
click at [1411, 393] on icon "button" at bounding box center [1414, 391] width 11 height 11
click at [1431, 30] on button "Close" at bounding box center [1419, 23] width 25 height 25
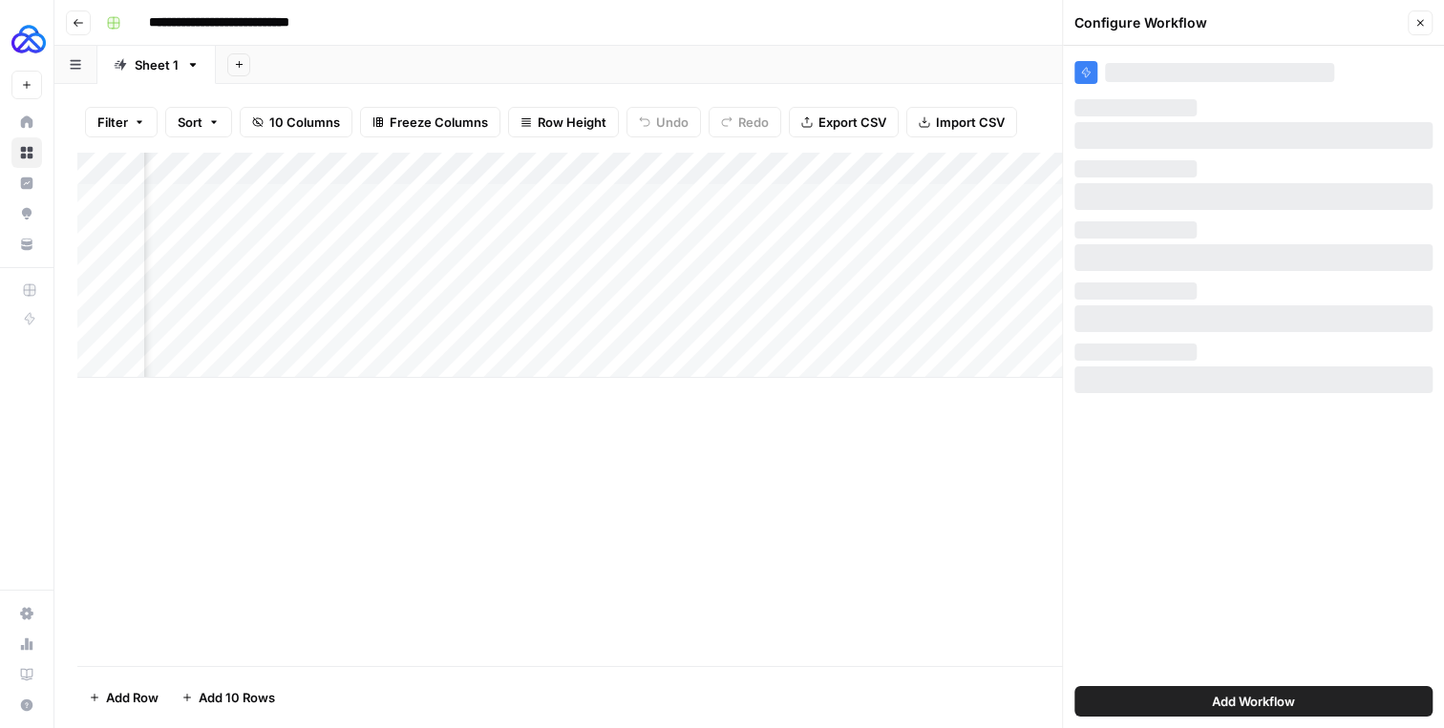
scroll to position [0, 0]
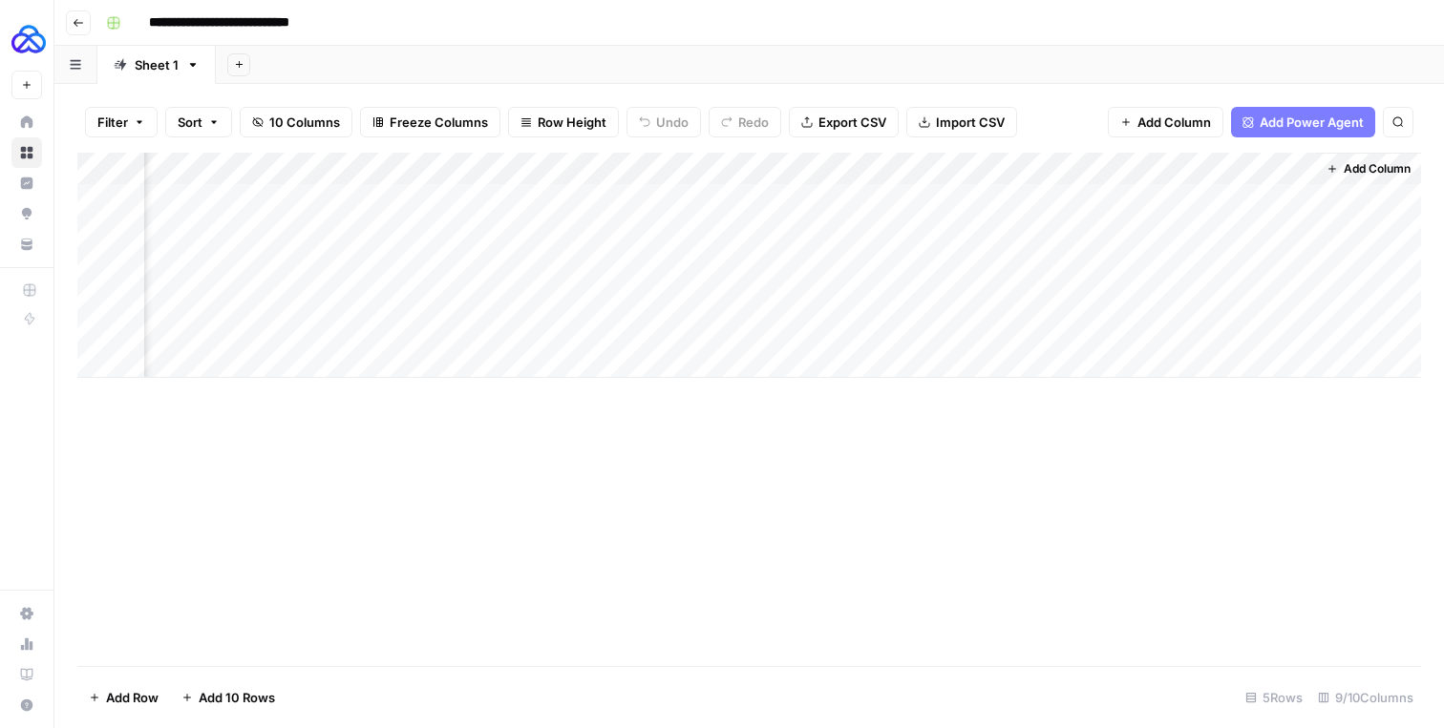
click at [843, 170] on div "Add Column" at bounding box center [748, 265] width 1343 height 225
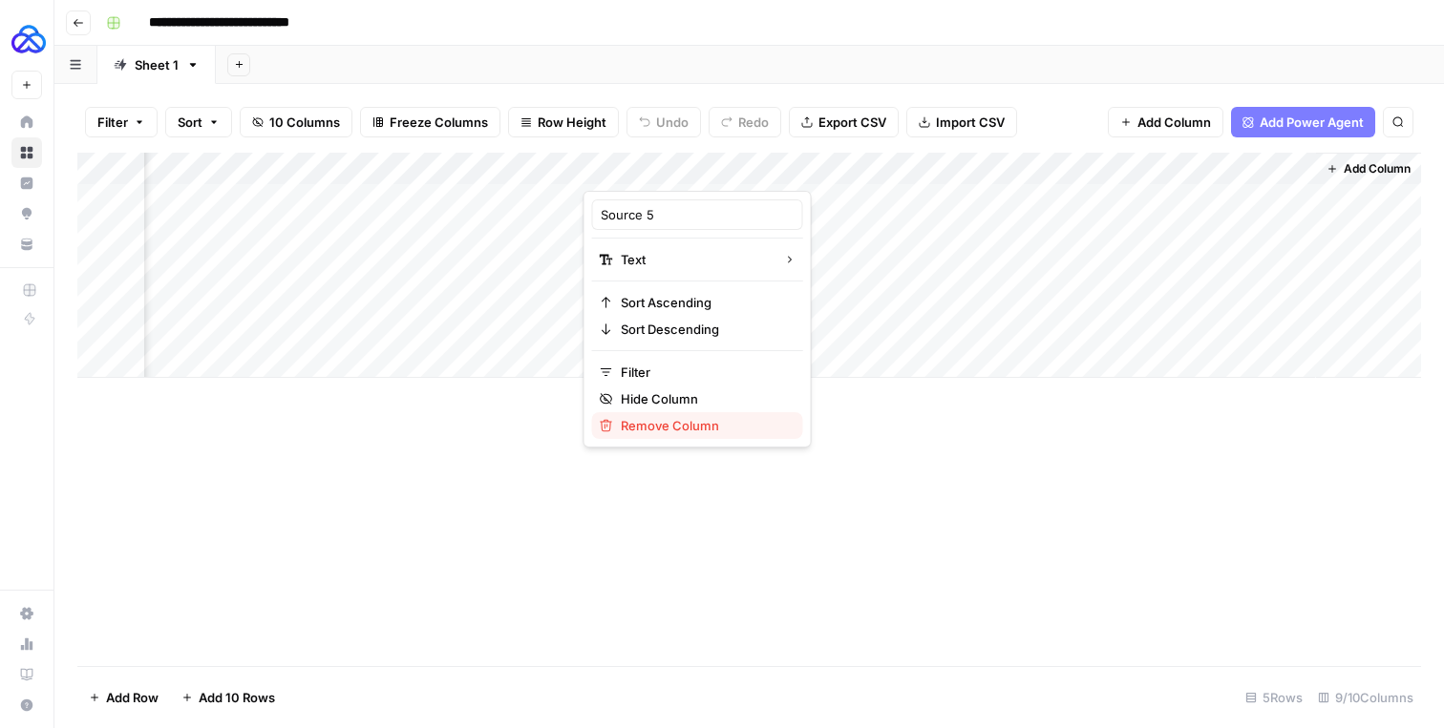
click at [656, 422] on span "Remove Column" at bounding box center [704, 425] width 167 height 19
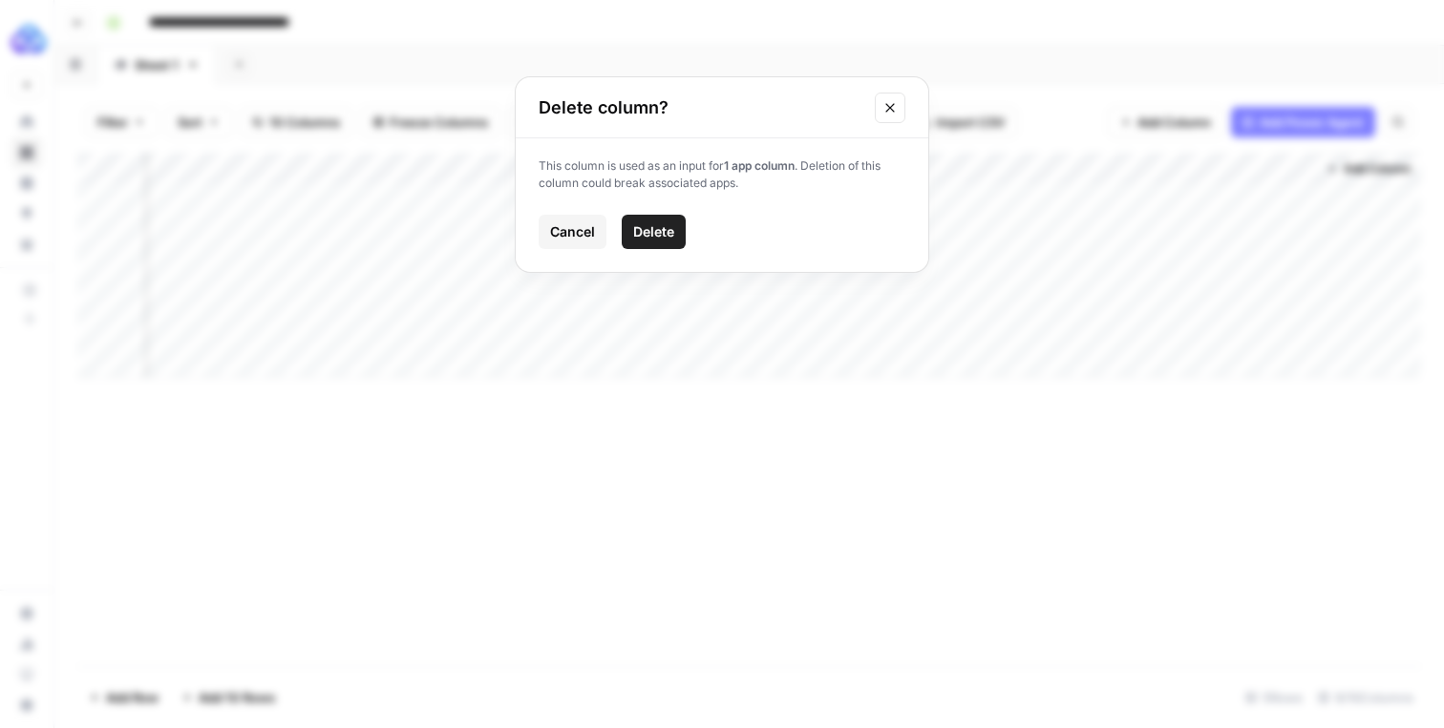
click at [663, 228] on span "Delete" at bounding box center [653, 231] width 41 height 19
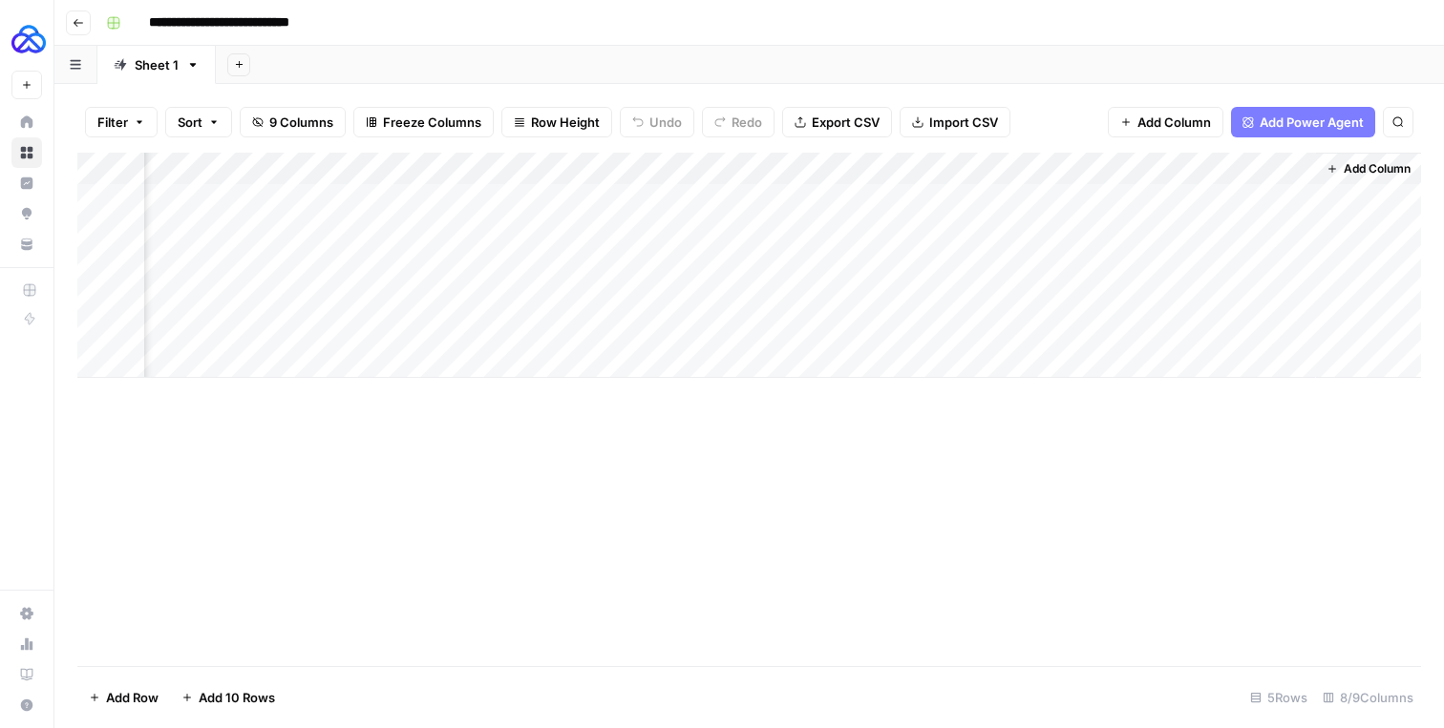
scroll to position [0, 936]
click at [849, 165] on div "Add Column" at bounding box center [748, 265] width 1343 height 225
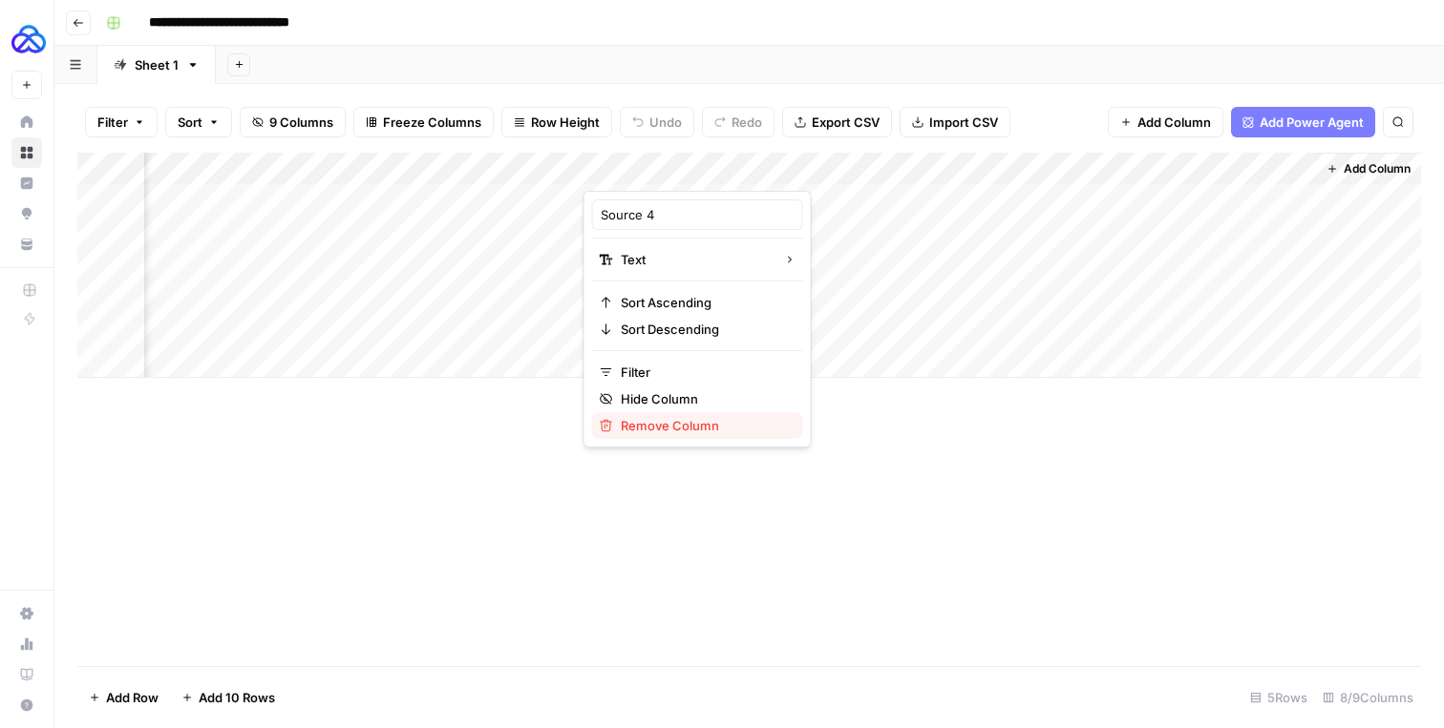
click at [645, 419] on span "Remove Column" at bounding box center [704, 425] width 167 height 19
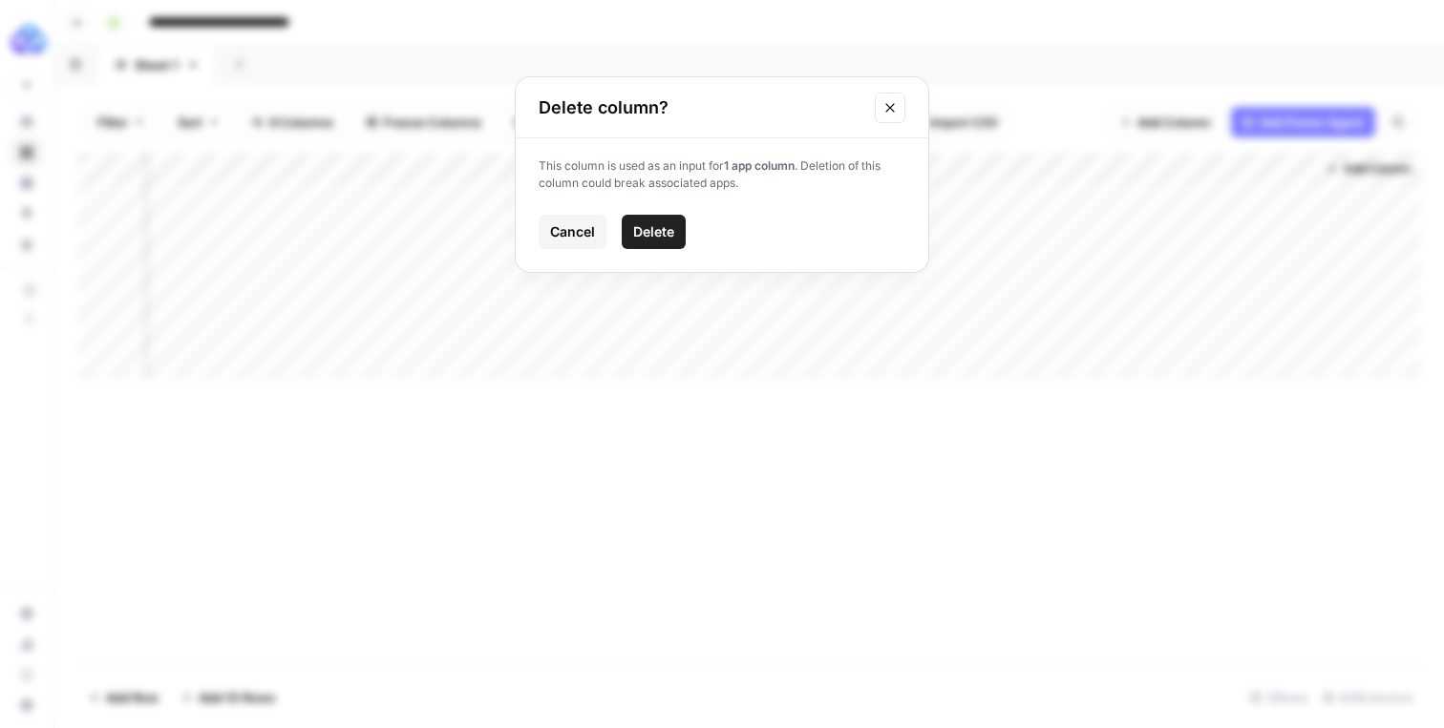
click at [665, 220] on button "Delete" at bounding box center [654, 232] width 64 height 34
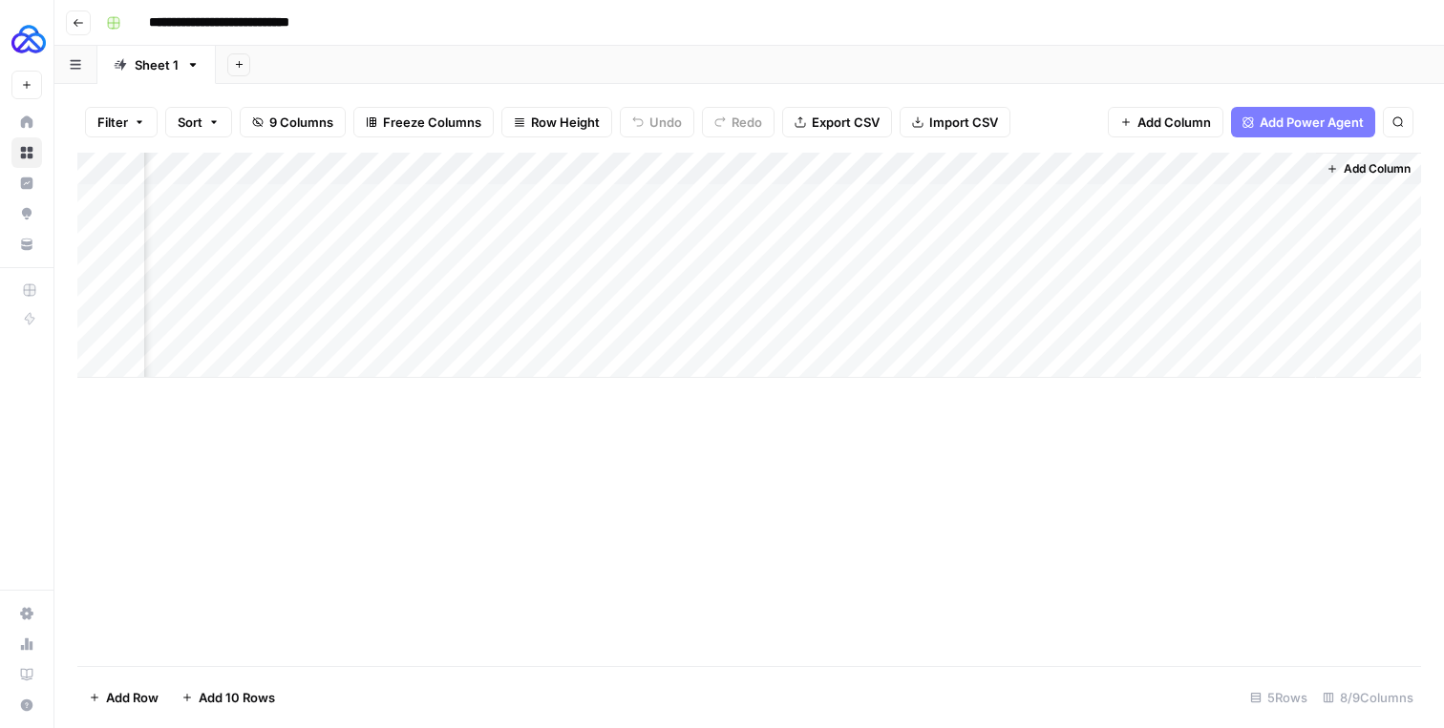
scroll to position [0, 661]
click at [843, 170] on div "Add Column" at bounding box center [748, 265] width 1343 height 225
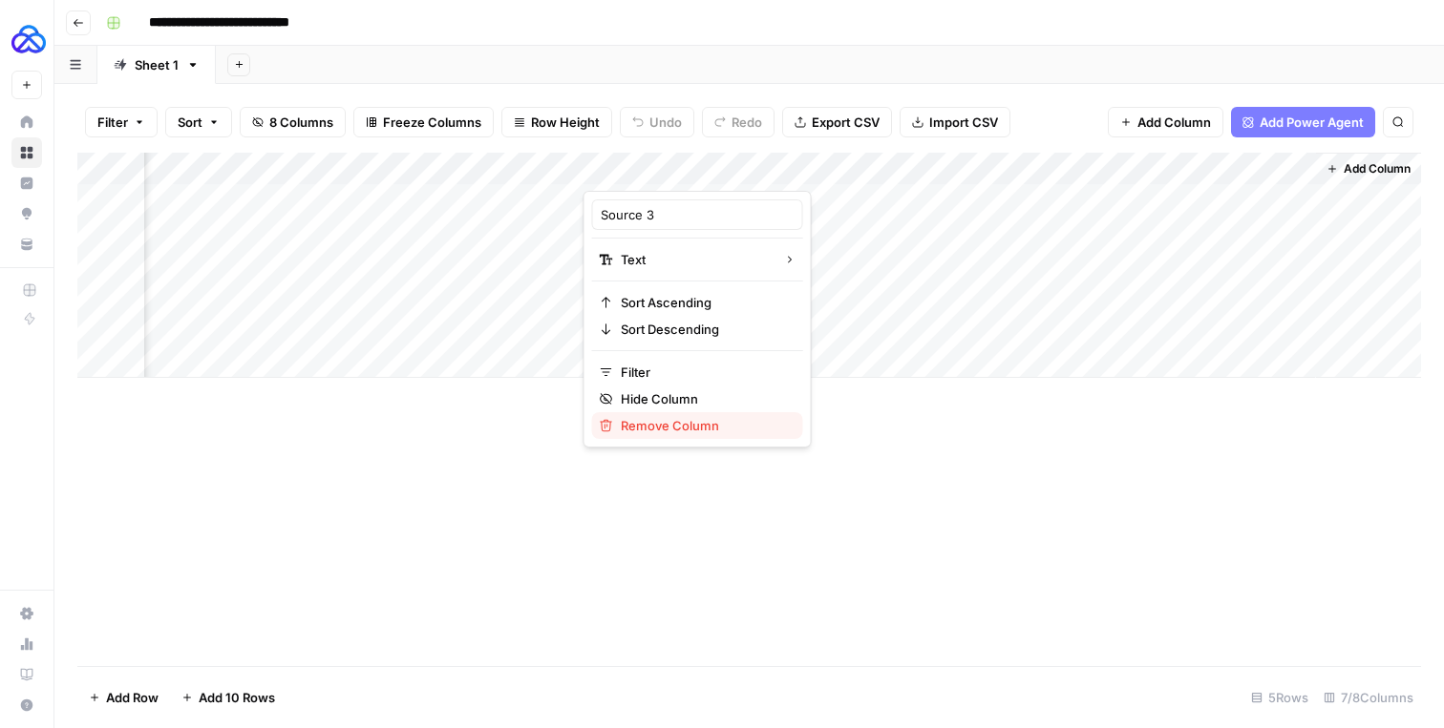
click at [683, 421] on span "Remove Column" at bounding box center [704, 425] width 167 height 19
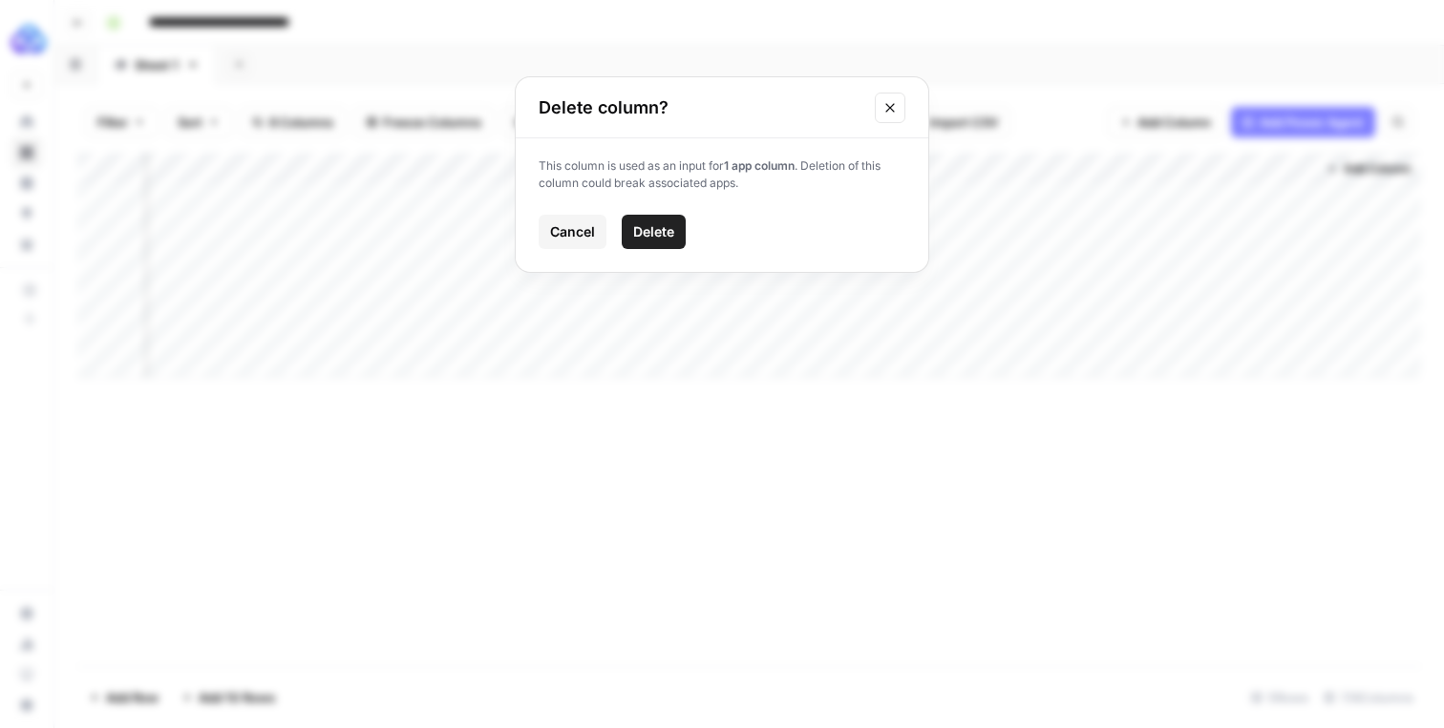
click at [663, 228] on span "Delete" at bounding box center [653, 231] width 41 height 19
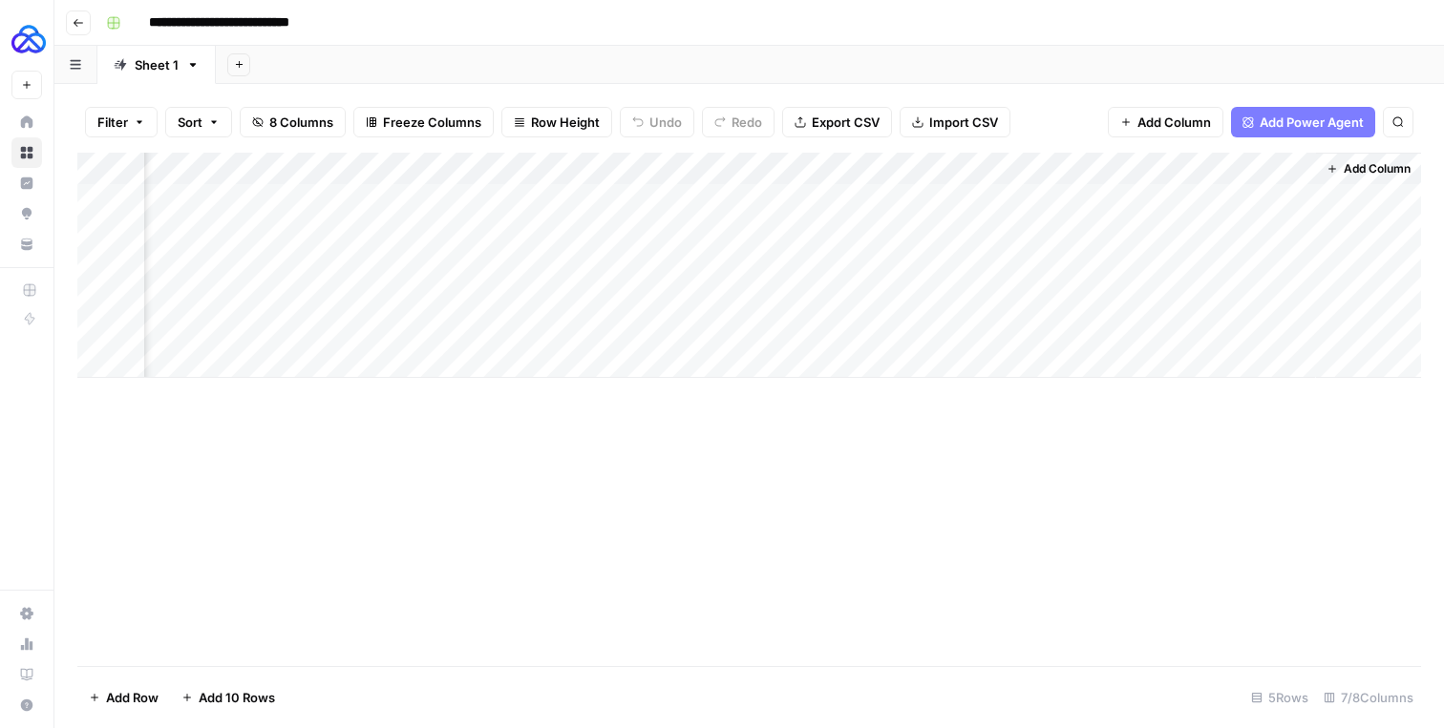
scroll to position [0, 386]
click at [839, 165] on div "Add Column" at bounding box center [748, 265] width 1343 height 225
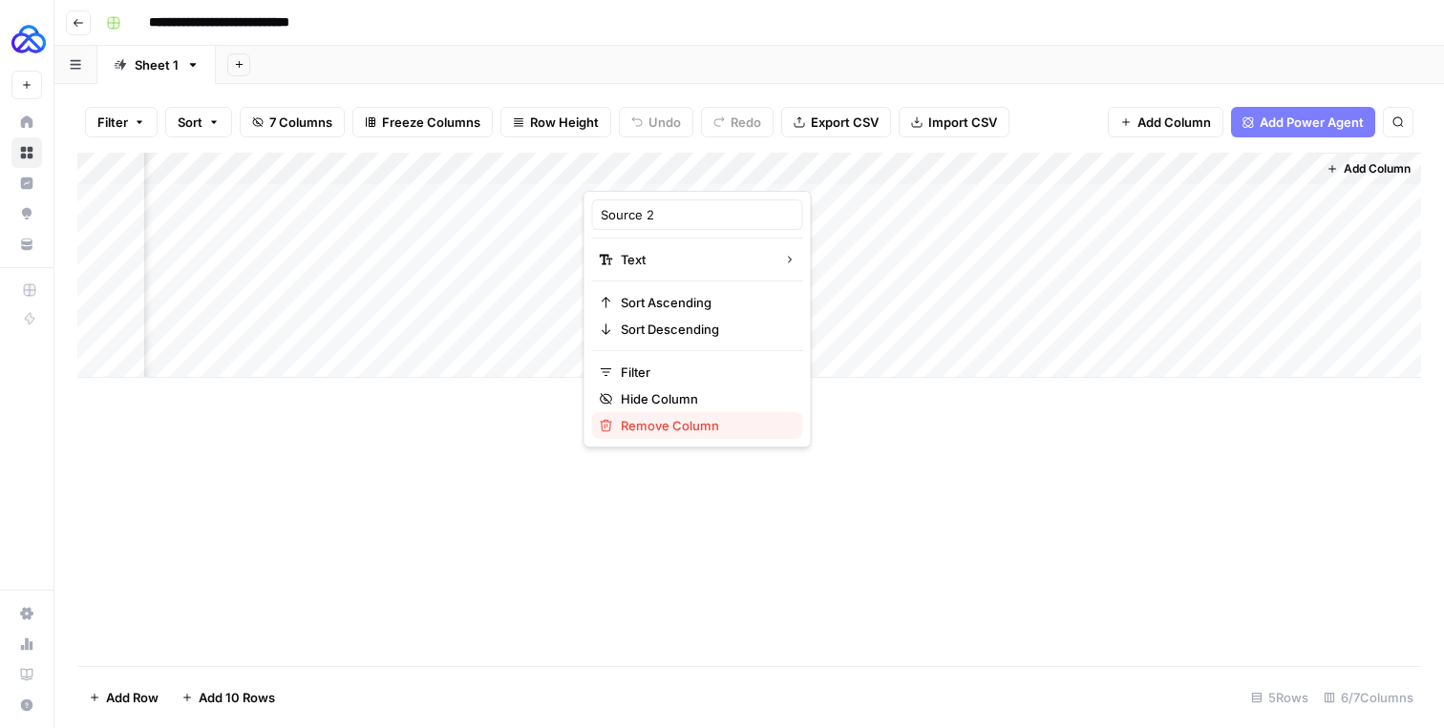
click at [663, 428] on span "Remove Column" at bounding box center [704, 425] width 167 height 19
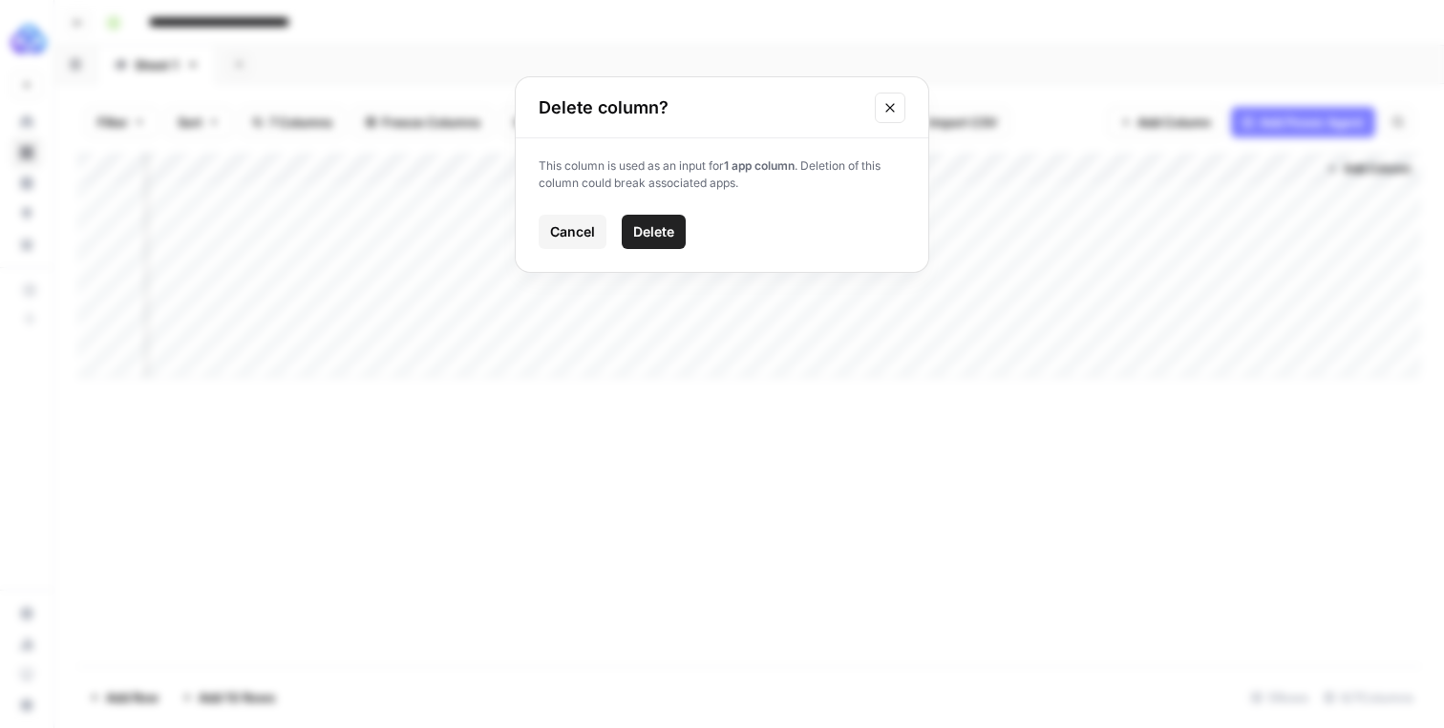
click at [657, 223] on span "Delete" at bounding box center [653, 231] width 41 height 19
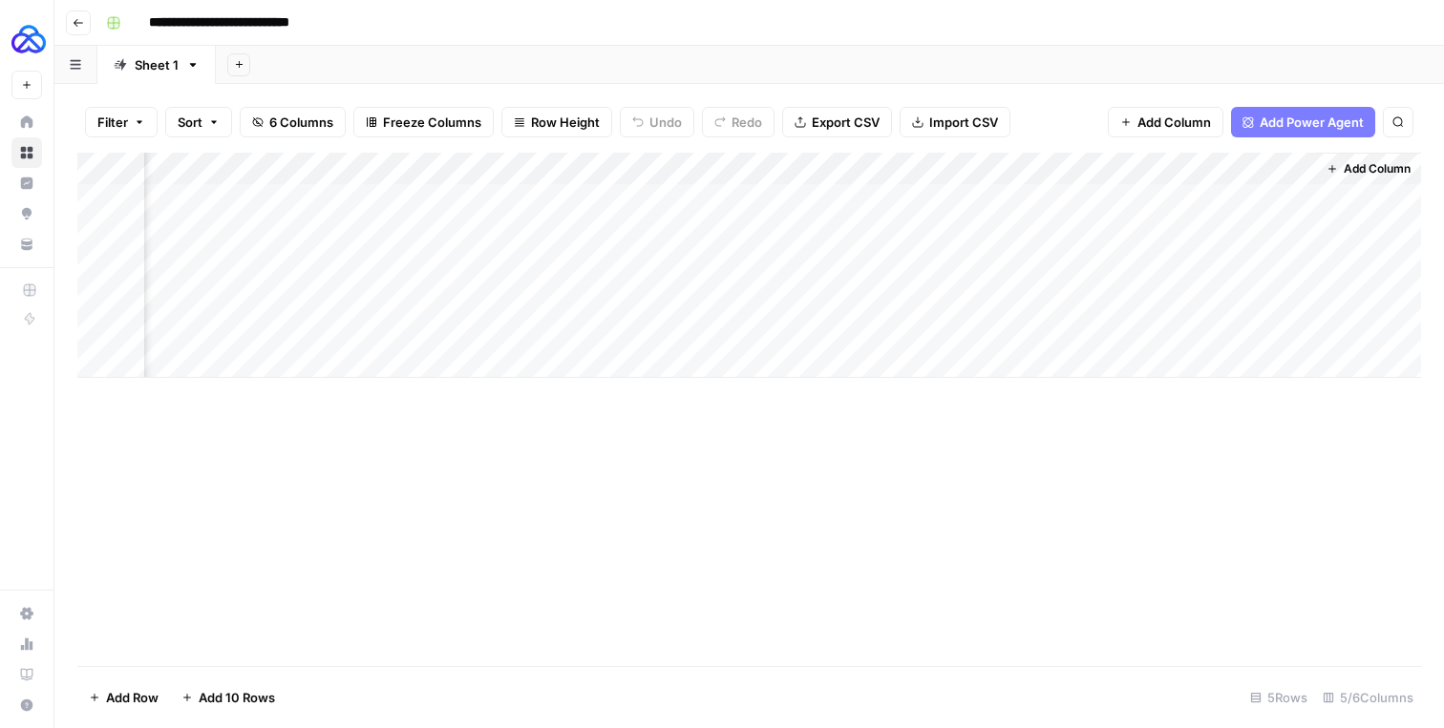
scroll to position [0, 111]
click at [834, 169] on div "Add Column" at bounding box center [748, 265] width 1343 height 225
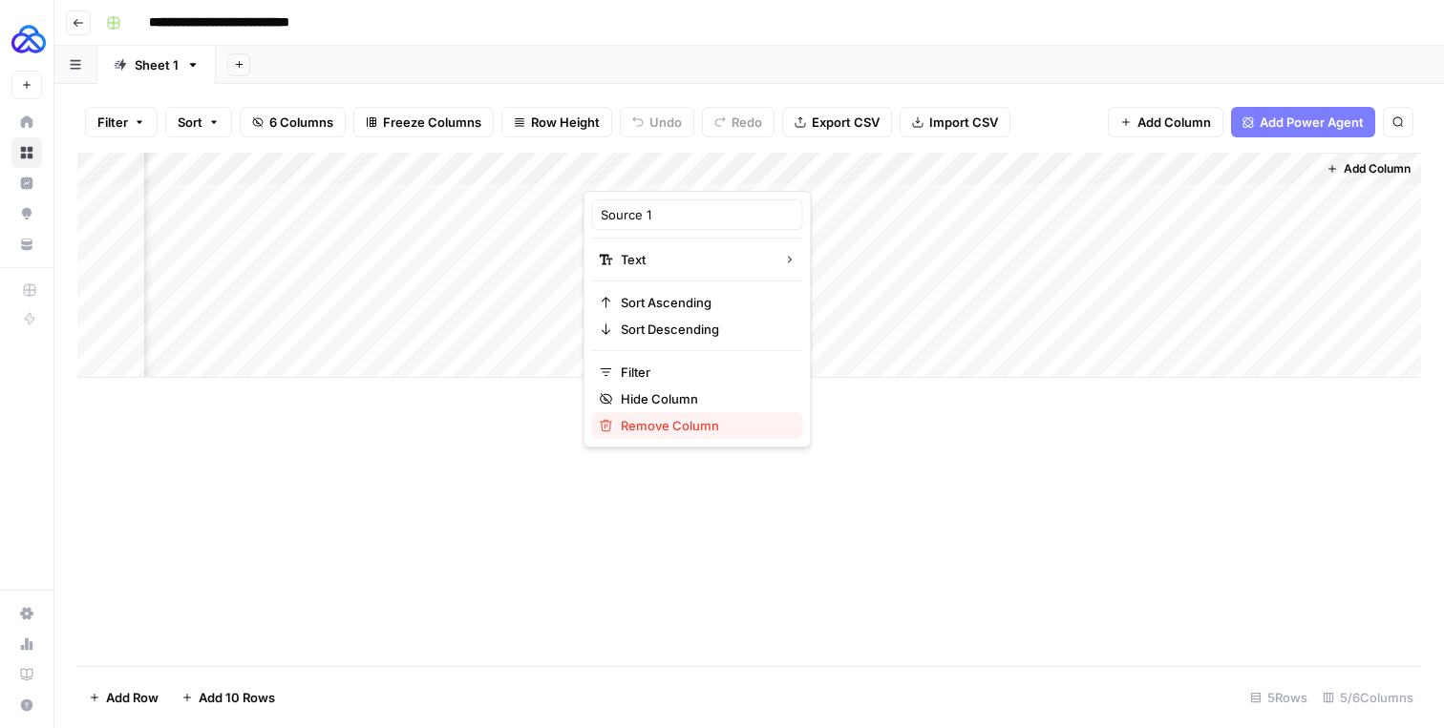
click at [668, 417] on span "Remove Column" at bounding box center [704, 425] width 167 height 19
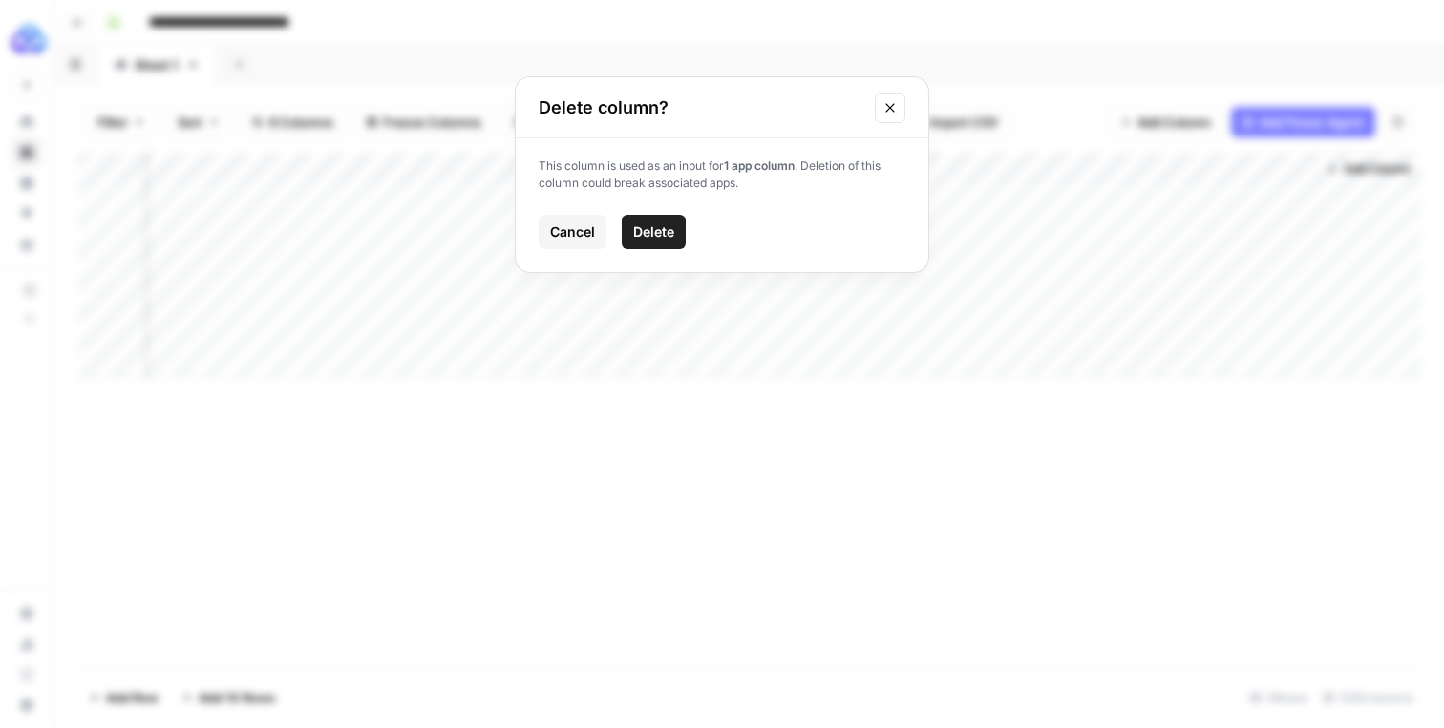
click at [664, 238] on span "Delete" at bounding box center [653, 231] width 41 height 19
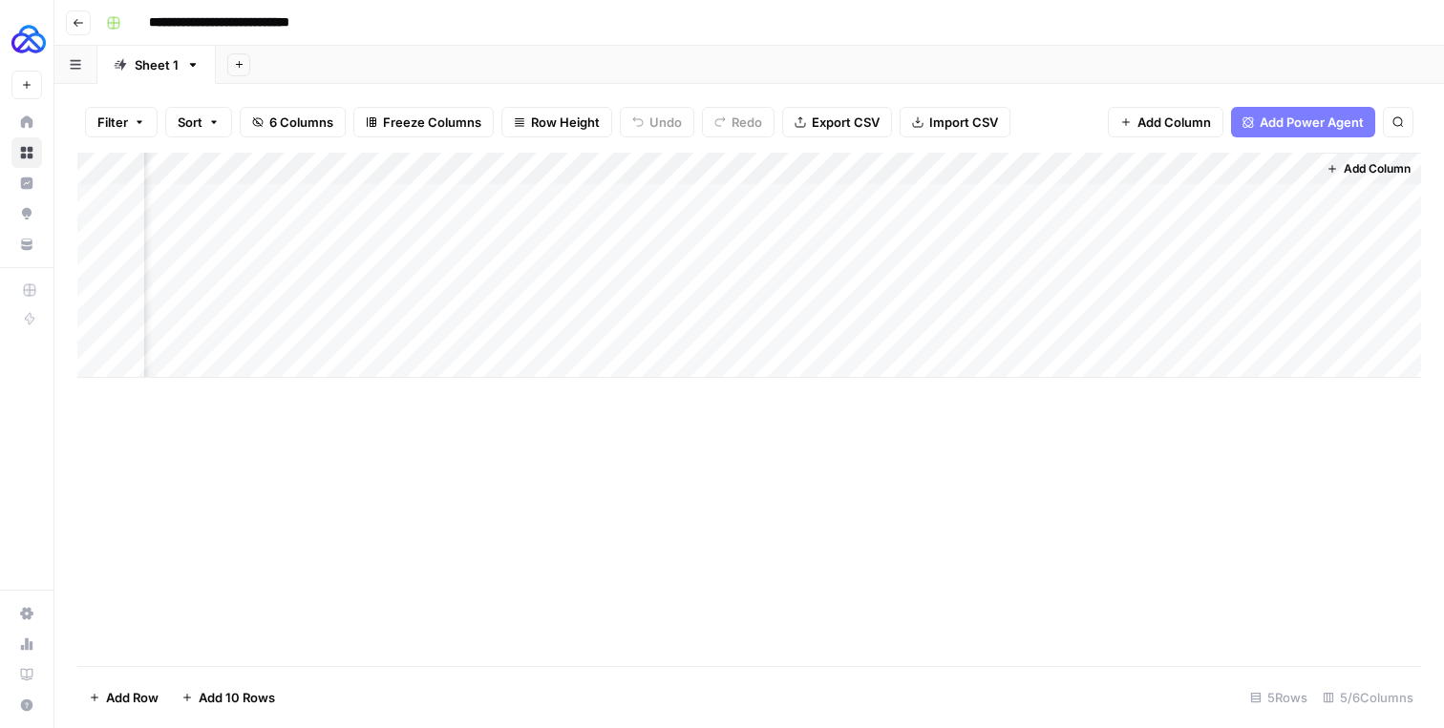
scroll to position [0, 0]
click at [267, 25] on input "**********" at bounding box center [245, 23] width 211 height 31
click at [945, 168] on div "Add Column" at bounding box center [748, 265] width 1343 height 225
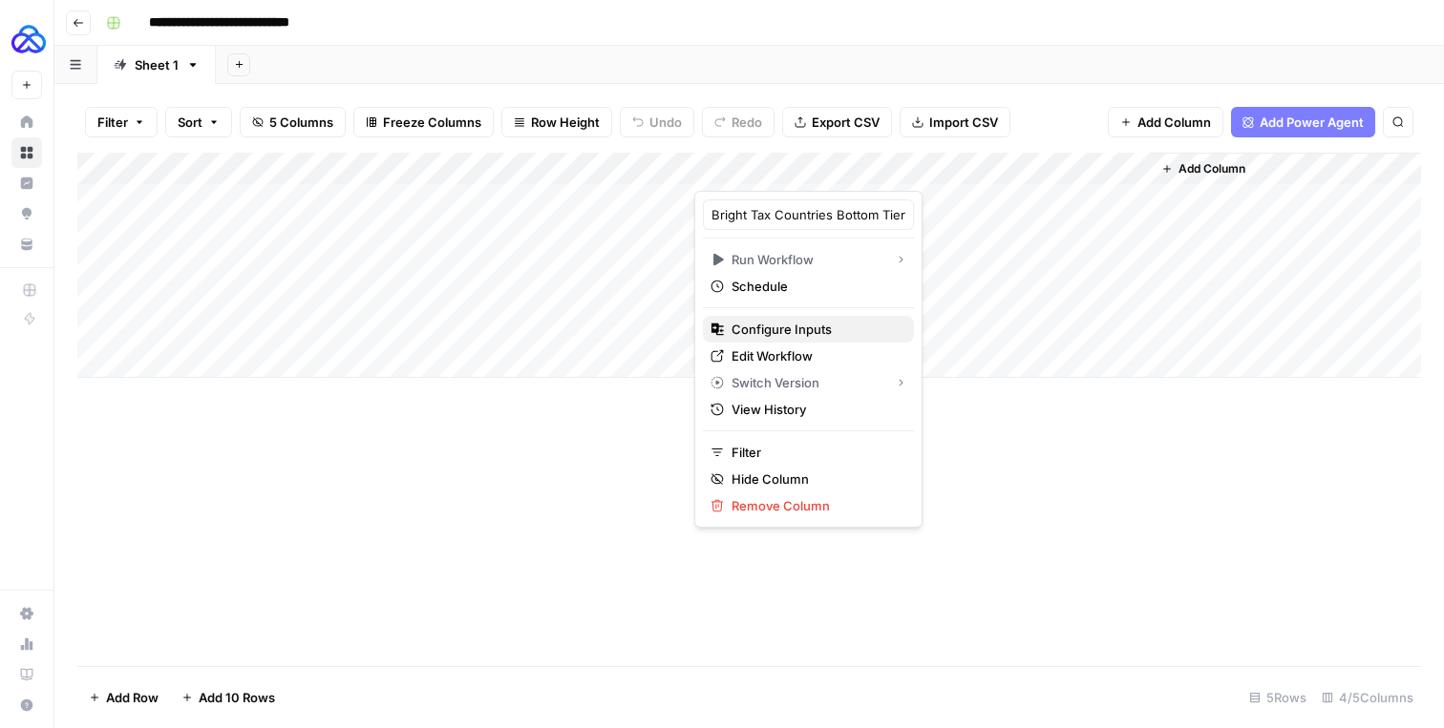
click at [797, 322] on span "Configure Inputs" at bounding box center [814, 329] width 167 height 19
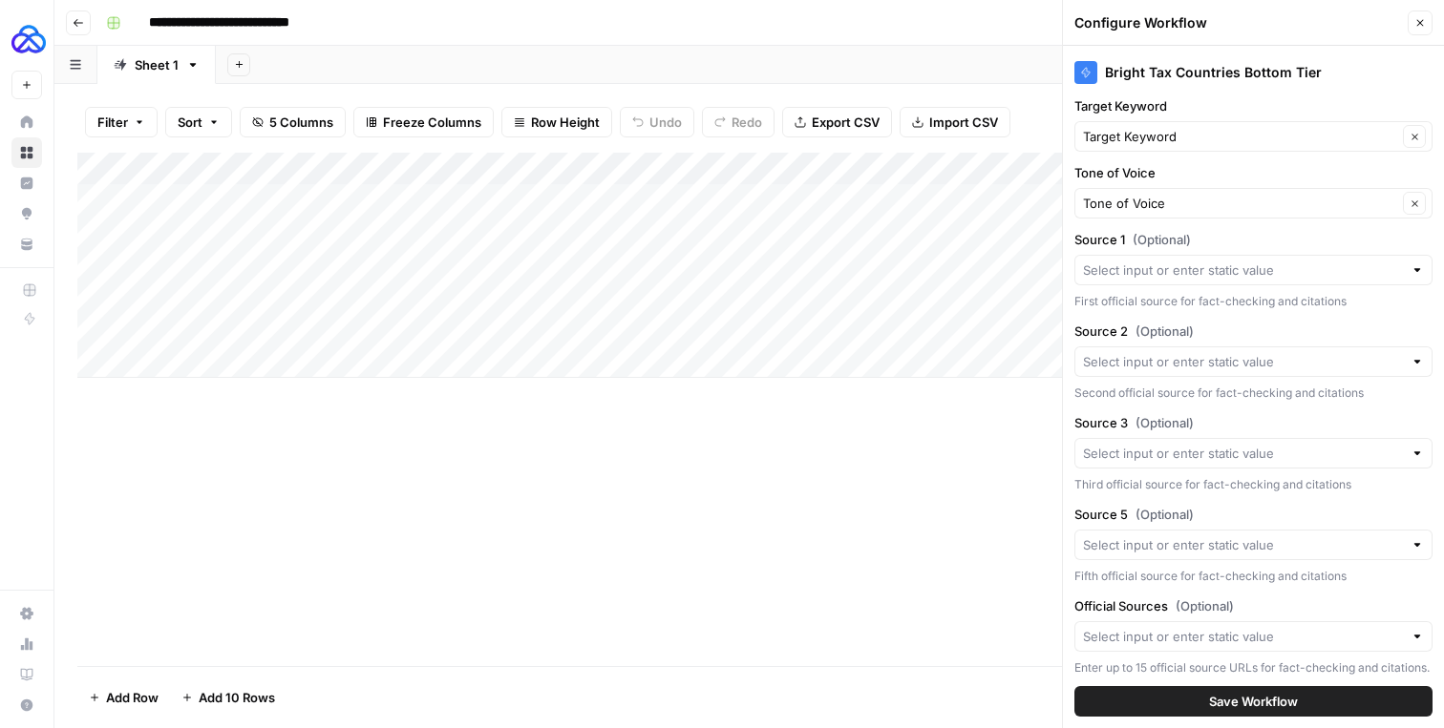
scroll to position [133, 0]
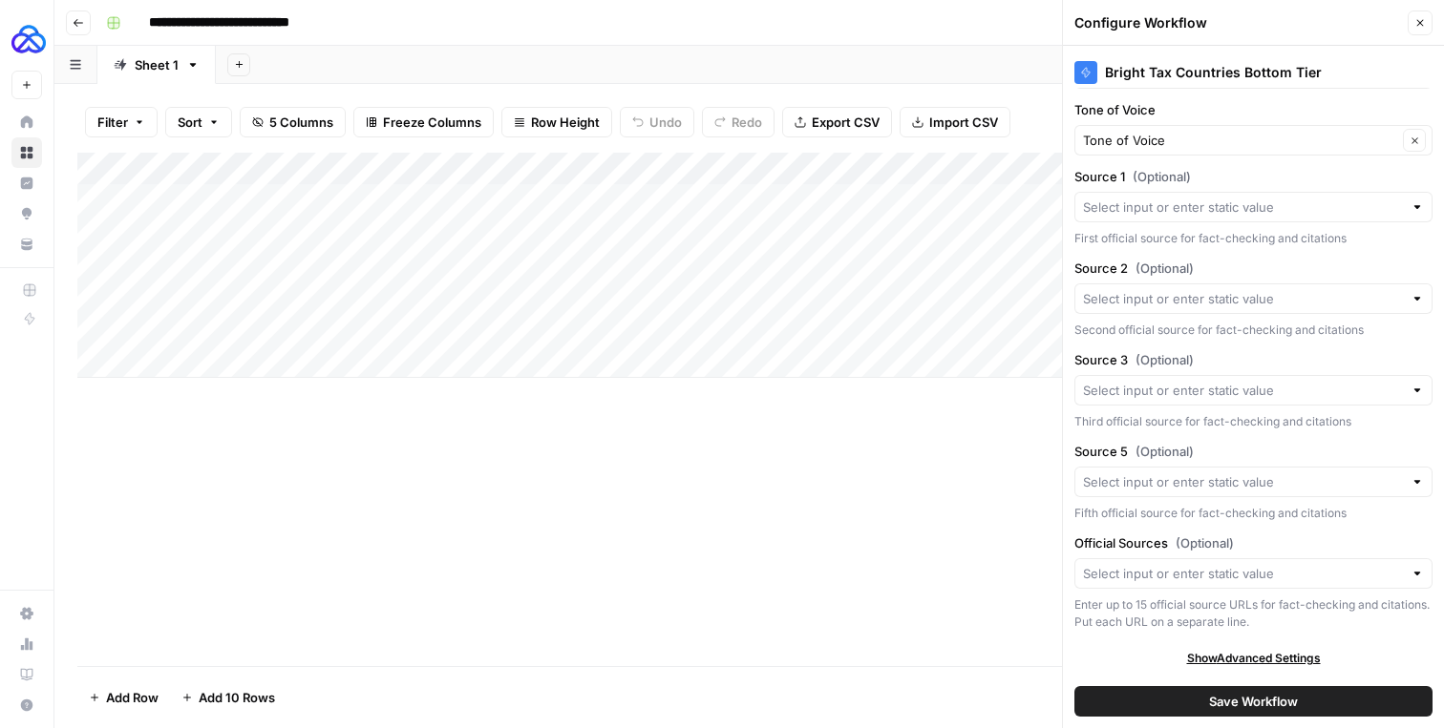
click at [1428, 21] on button "Close" at bounding box center [1419, 23] width 25 height 25
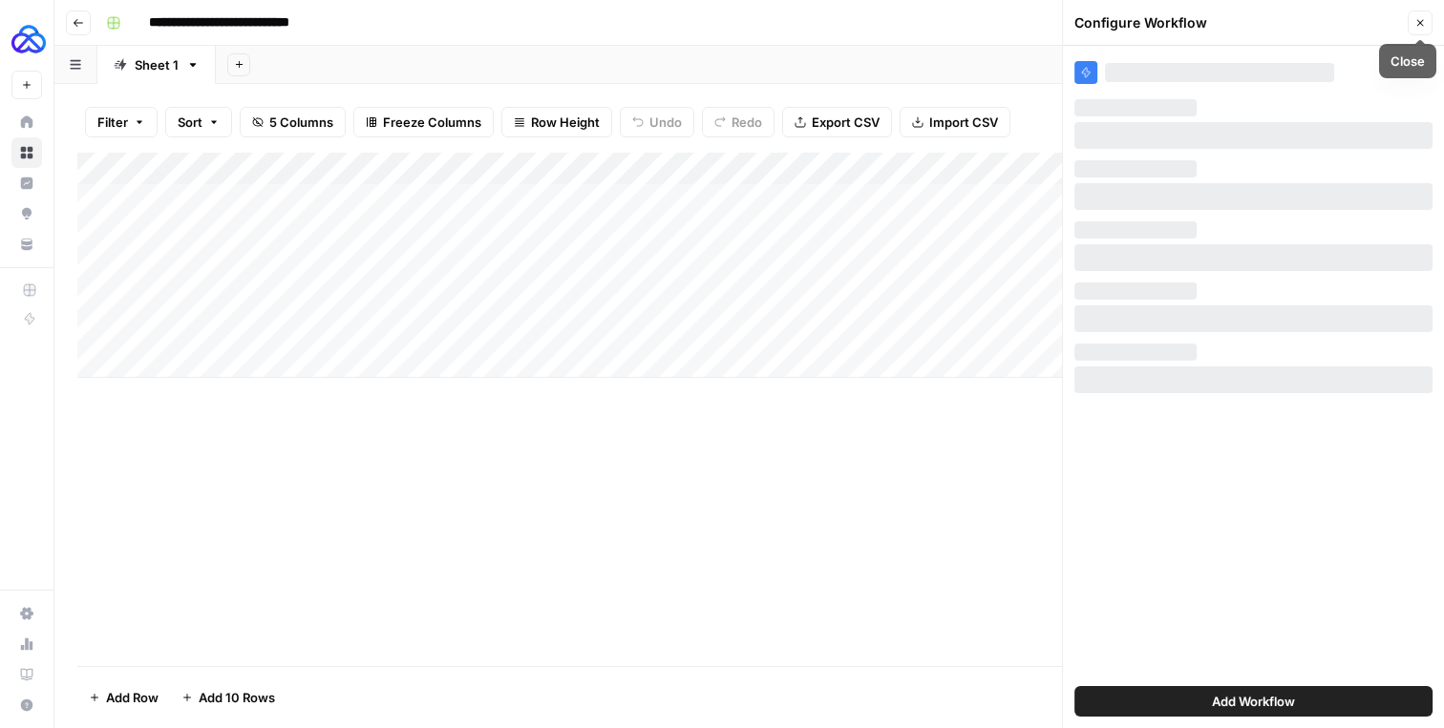
scroll to position [0, 0]
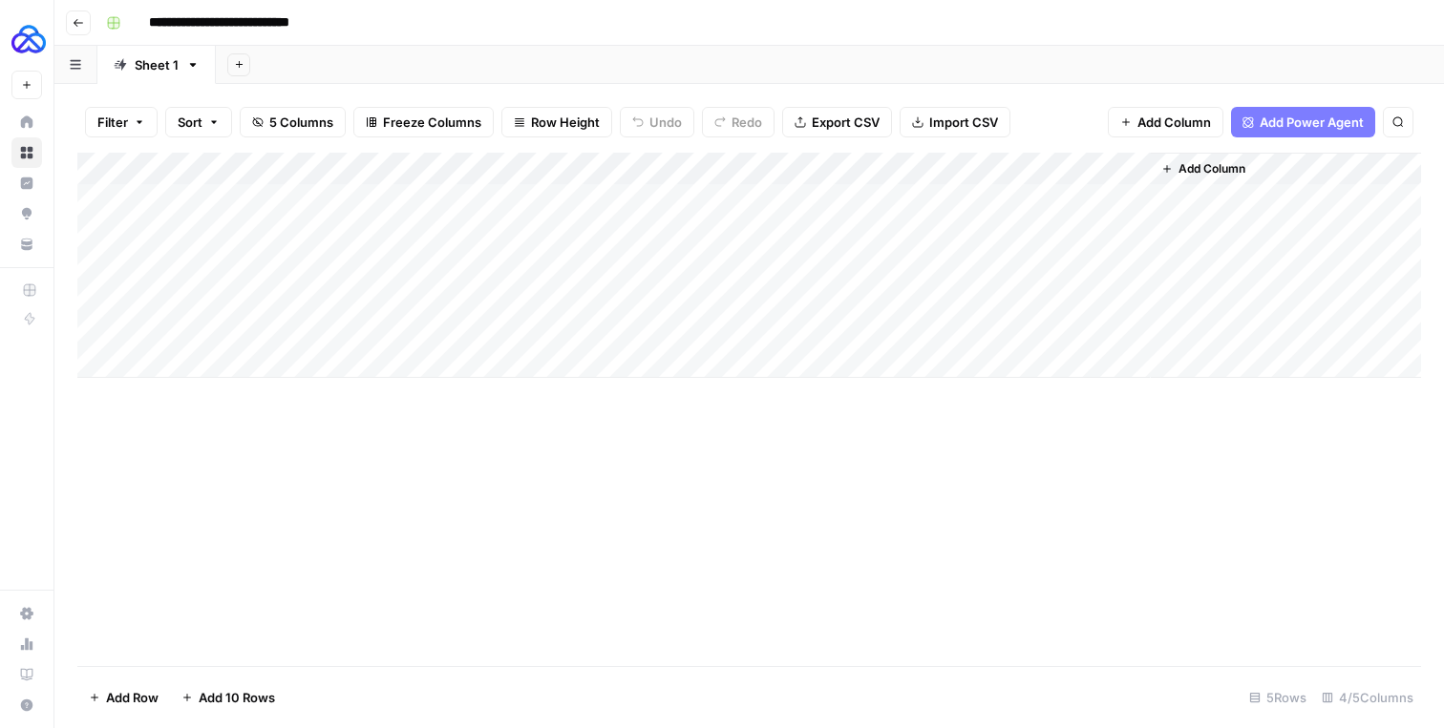
click at [939, 164] on div "Add Column" at bounding box center [748, 265] width 1343 height 225
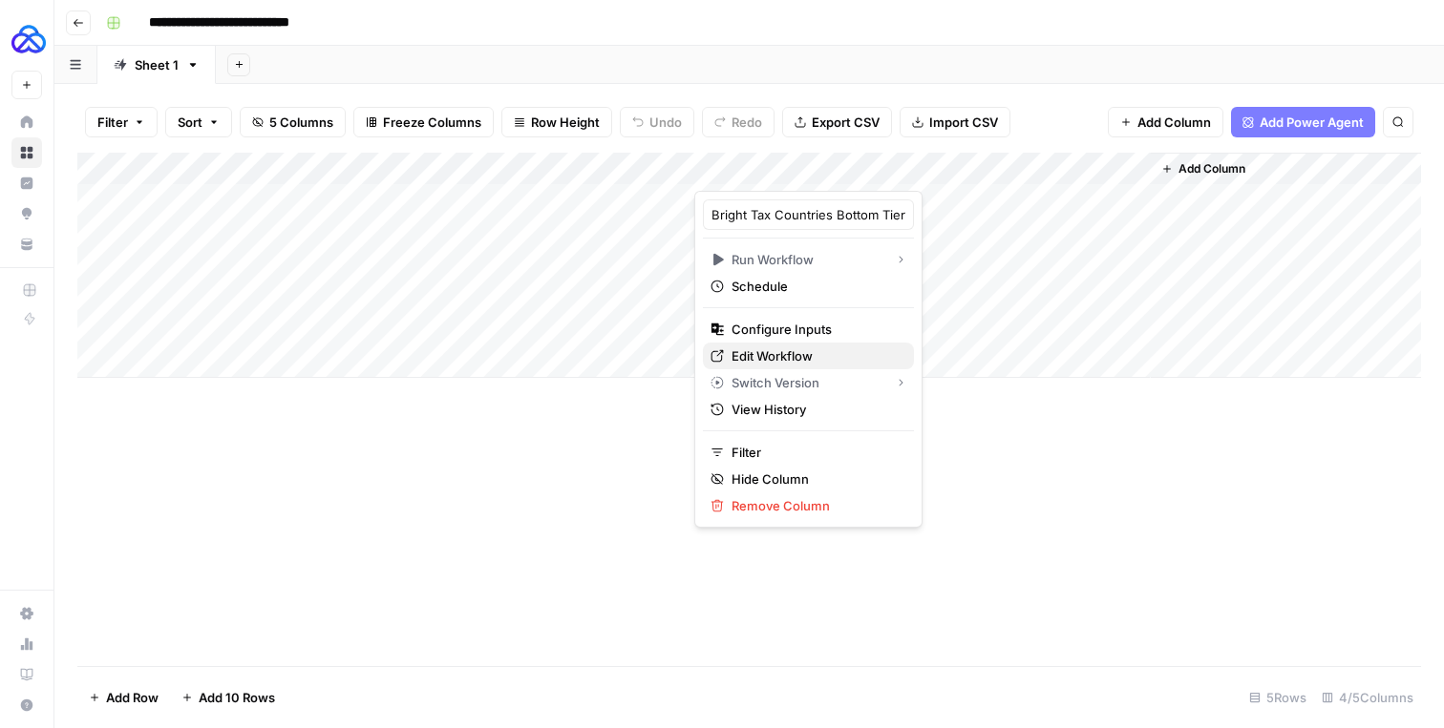
click at [790, 359] on span "Edit Workflow" at bounding box center [814, 356] width 167 height 19
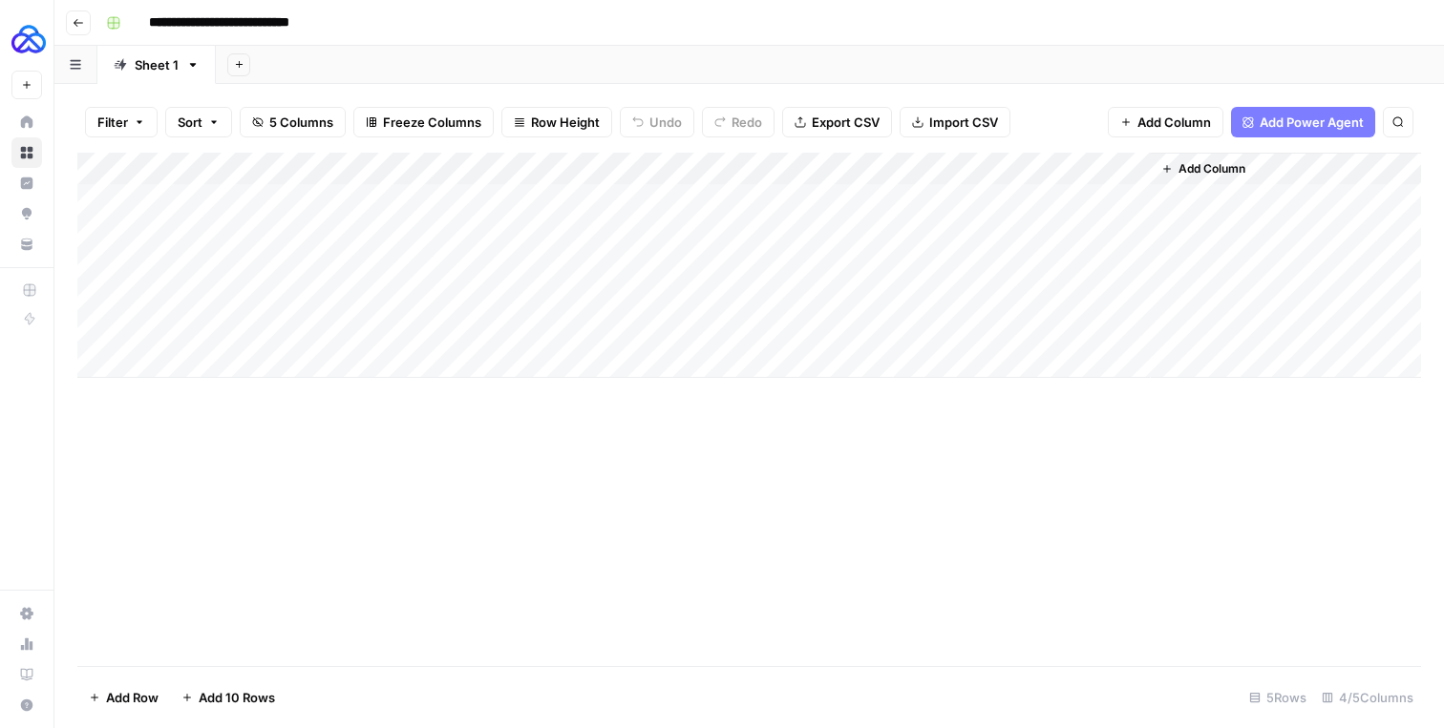
click at [943, 169] on div "Add Column" at bounding box center [748, 265] width 1343 height 225
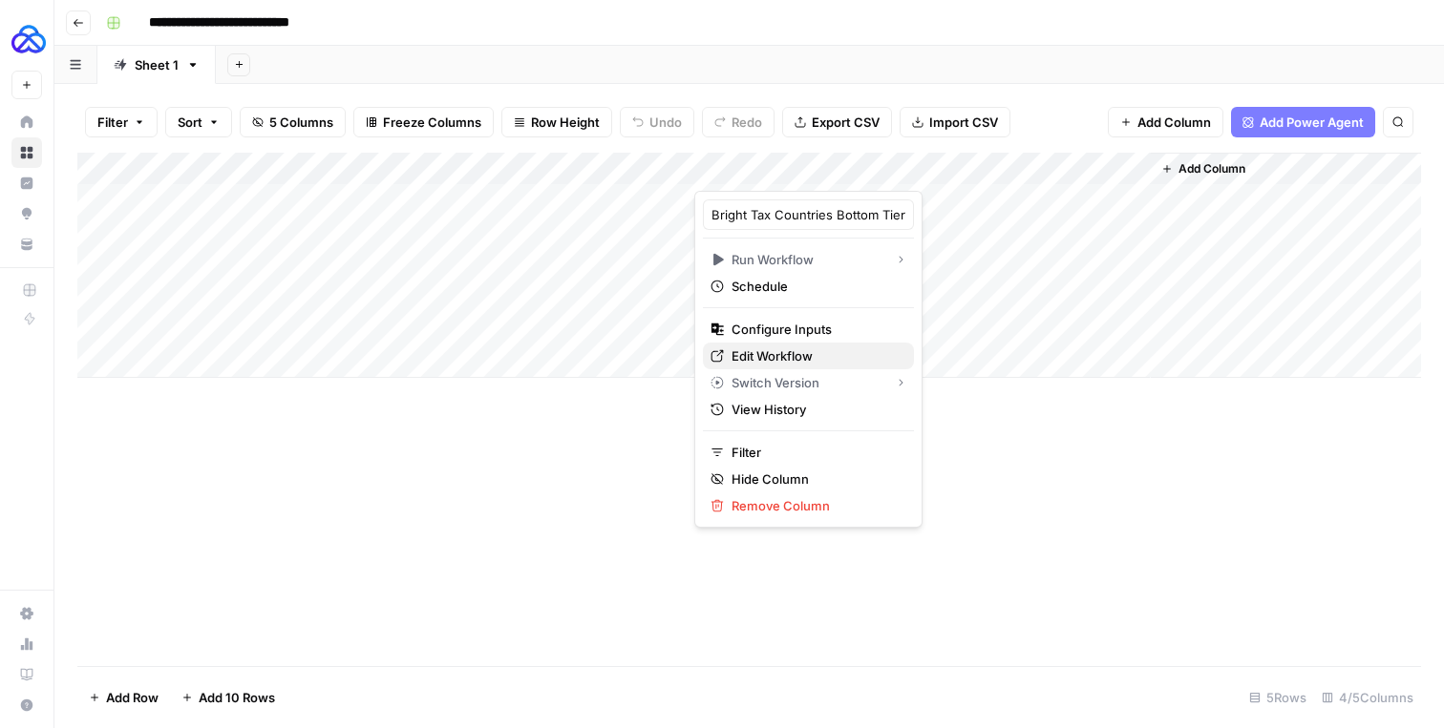
click at [779, 359] on span "Edit Workflow" at bounding box center [814, 356] width 167 height 19
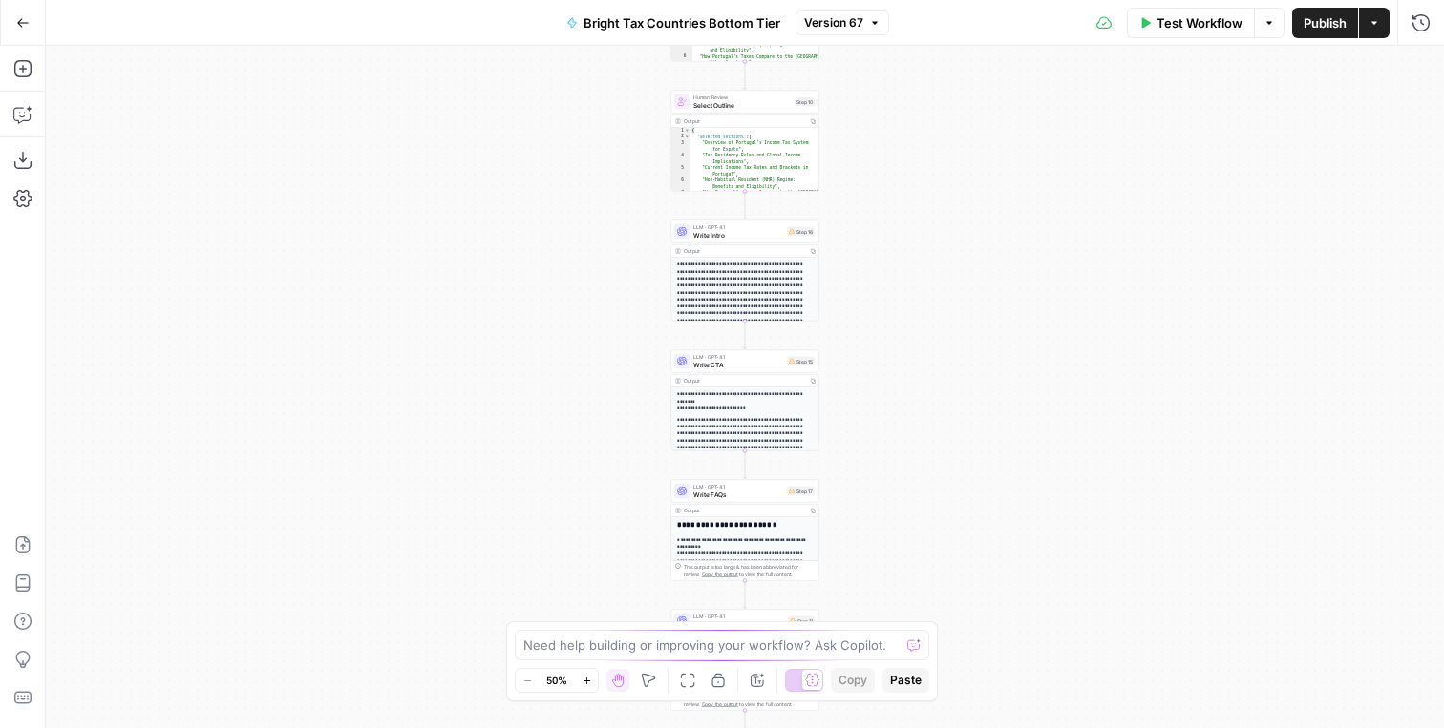
click at [1375, 32] on button "Actions" at bounding box center [1374, 23] width 31 height 31
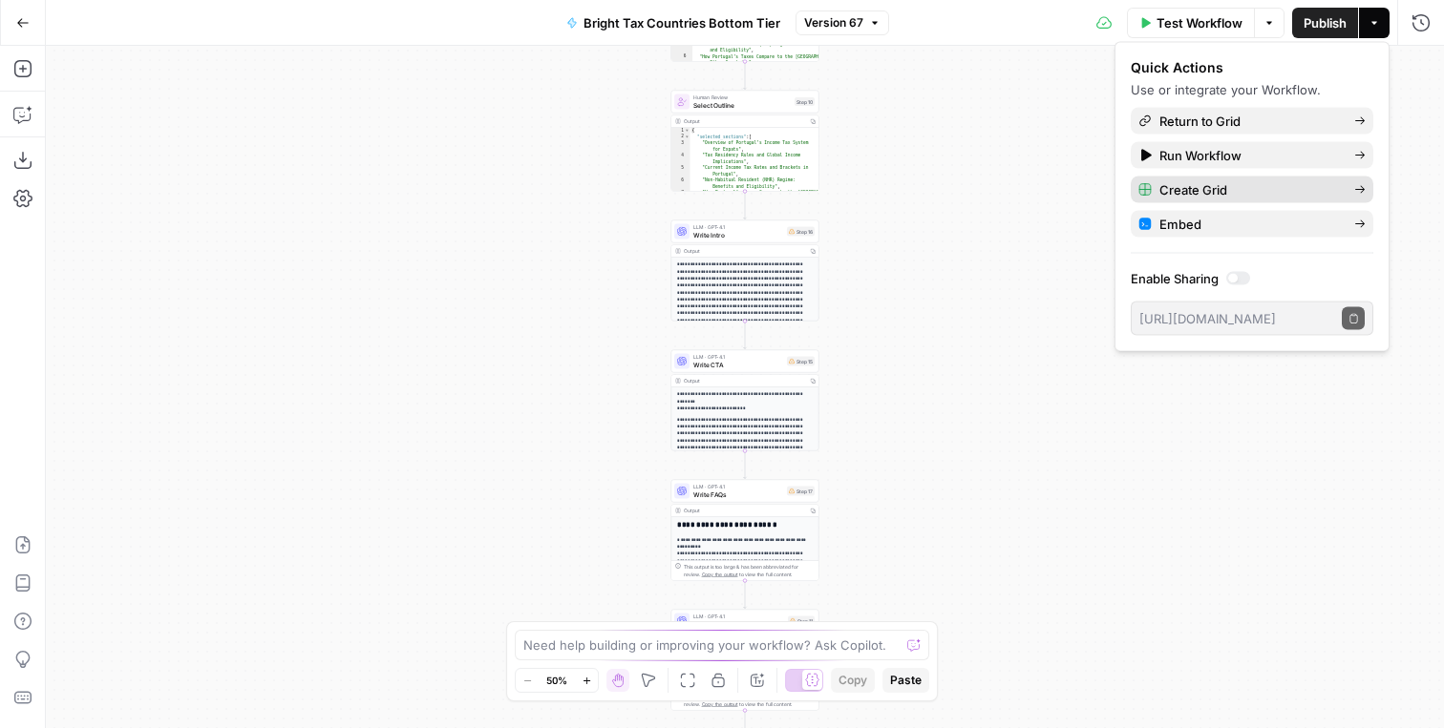
click at [1188, 183] on span "Create Grid" at bounding box center [1248, 189] width 179 height 19
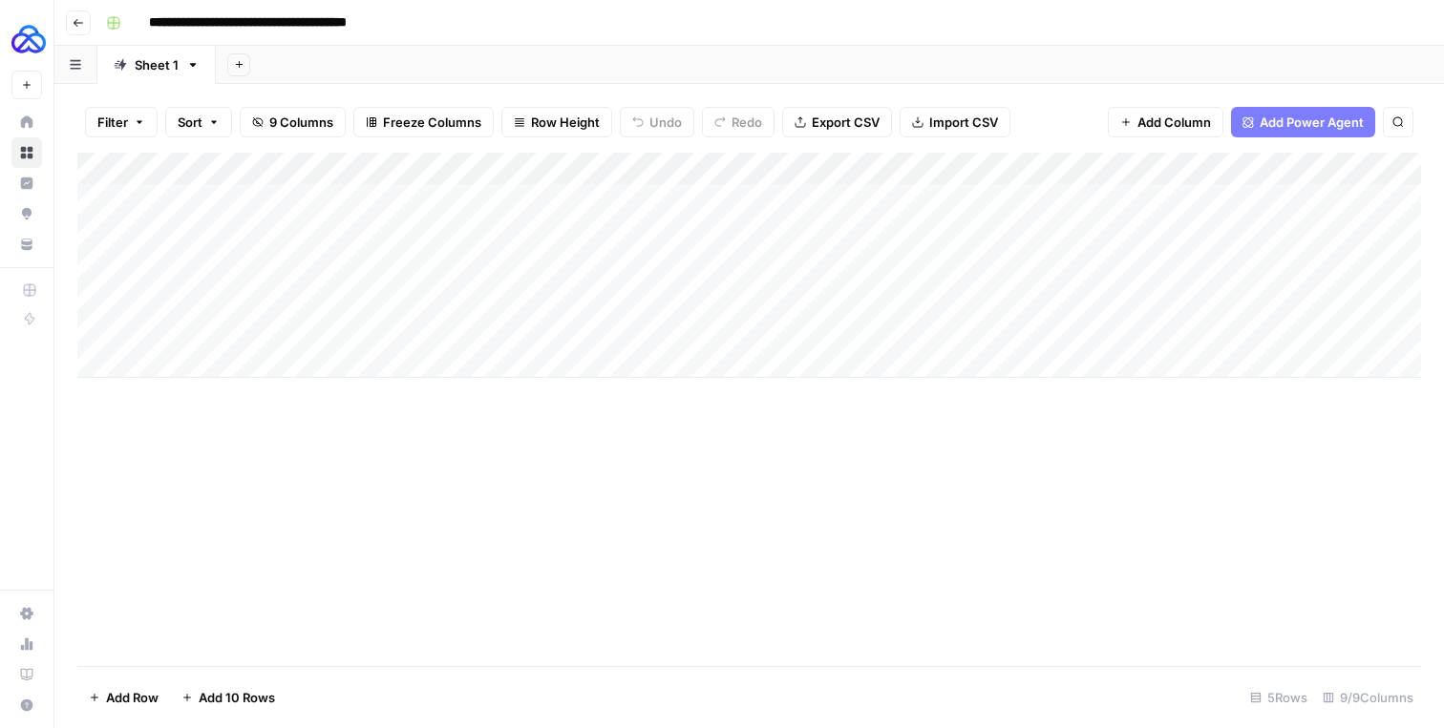
click at [296, 23] on input "**********" at bounding box center [279, 23] width 278 height 31
click at [463, 21] on div "******" at bounding box center [761, 23] width 1326 height 31
click at [151, 19] on input "******" at bounding box center [193, 23] width 107 height 31
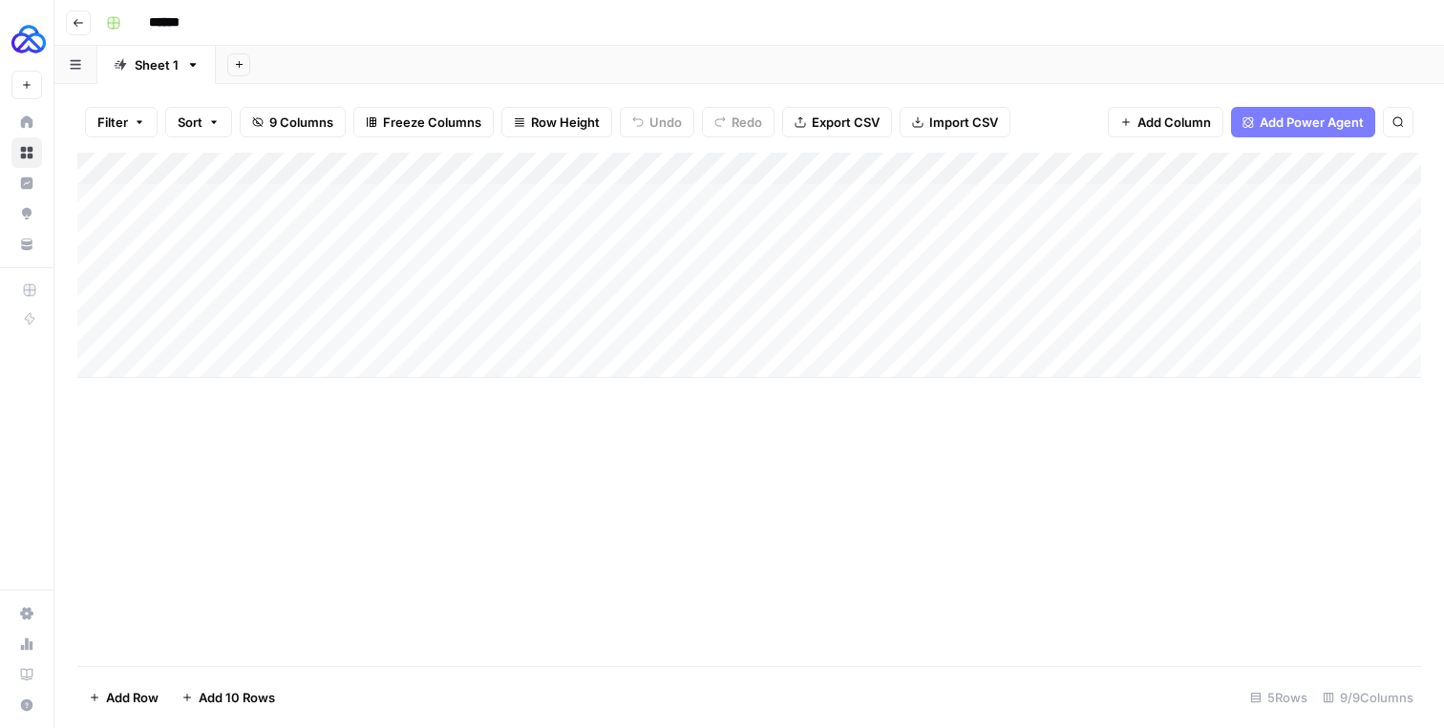
click at [151, 19] on input "******" at bounding box center [193, 23] width 107 height 31
type input "*********"
click at [302, 34] on div "*********" at bounding box center [761, 23] width 1326 height 31
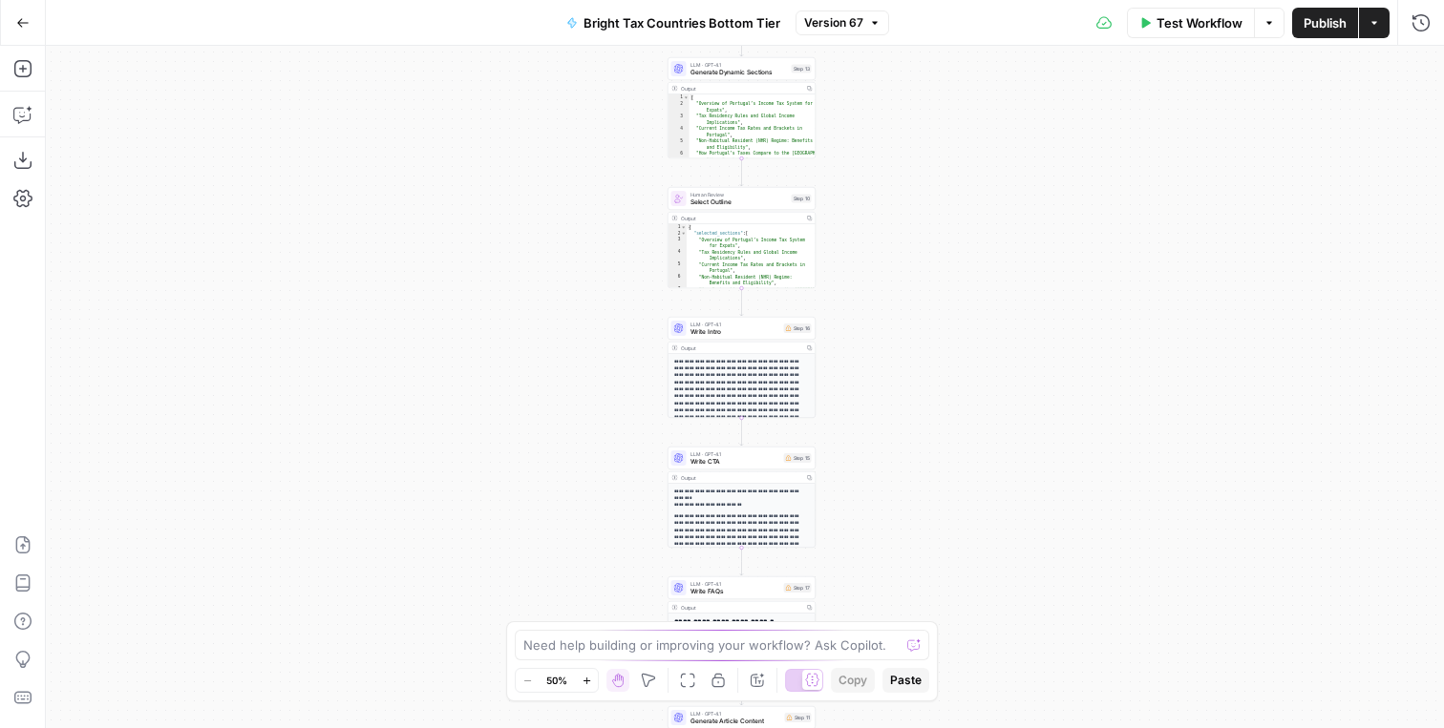
drag, startPoint x: 919, startPoint y: 133, endPoint x: 910, endPoint y: 554, distance: 421.2
click at [911, 554] on div "Workflow Set Inputs Inputs Write Liquid Text Combine Official Sources Step 30 L…" at bounding box center [745, 387] width 1398 height 683
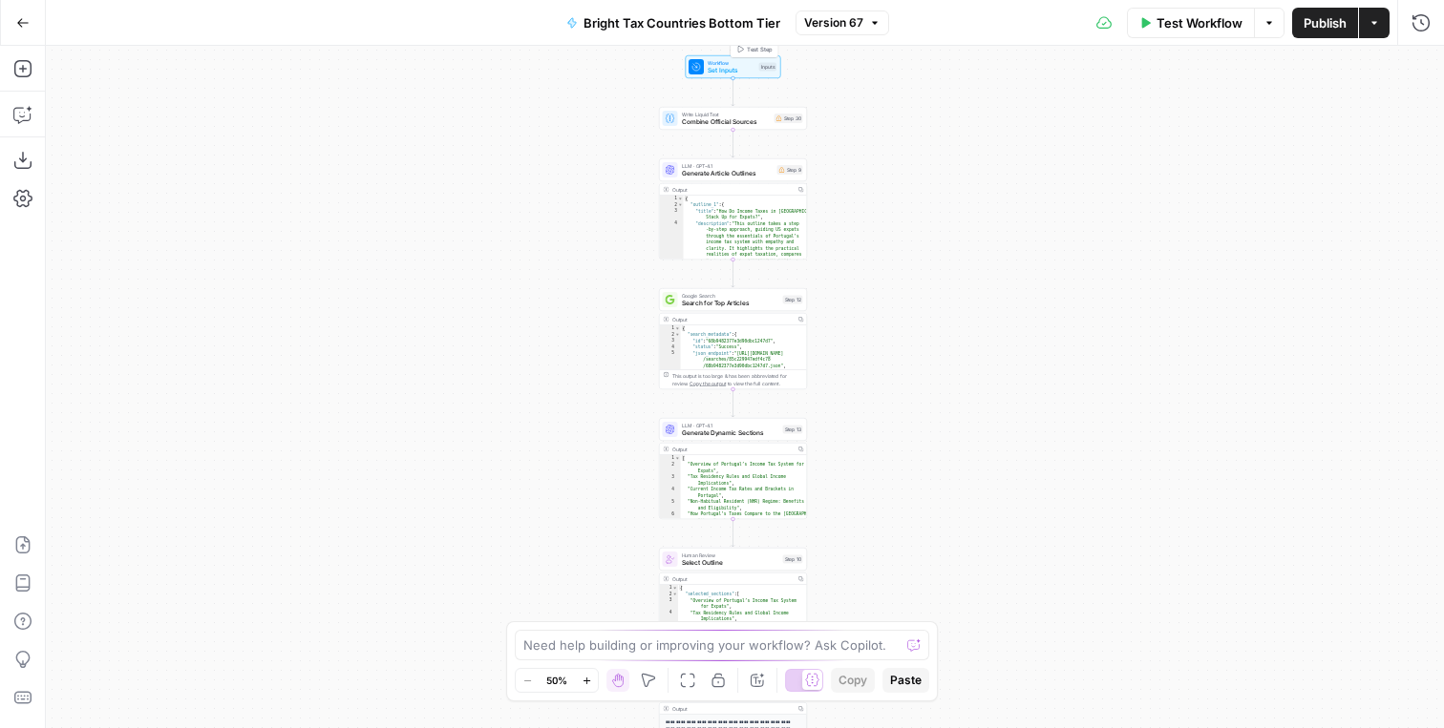
click at [708, 75] on div "Workflow Set Inputs Inputs Test Step" at bounding box center [733, 66] width 95 height 23
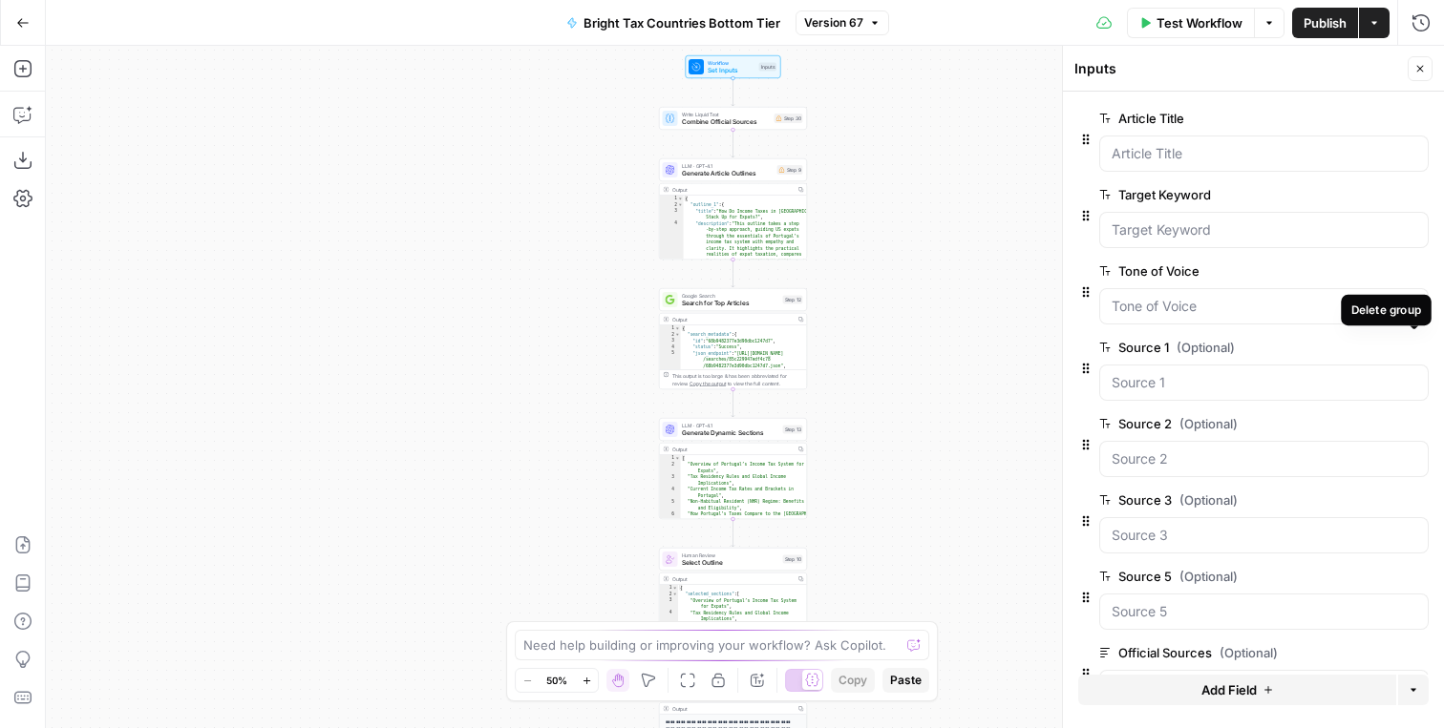
click at [1413, 347] on icon "button" at bounding box center [1417, 348] width 10 height 10
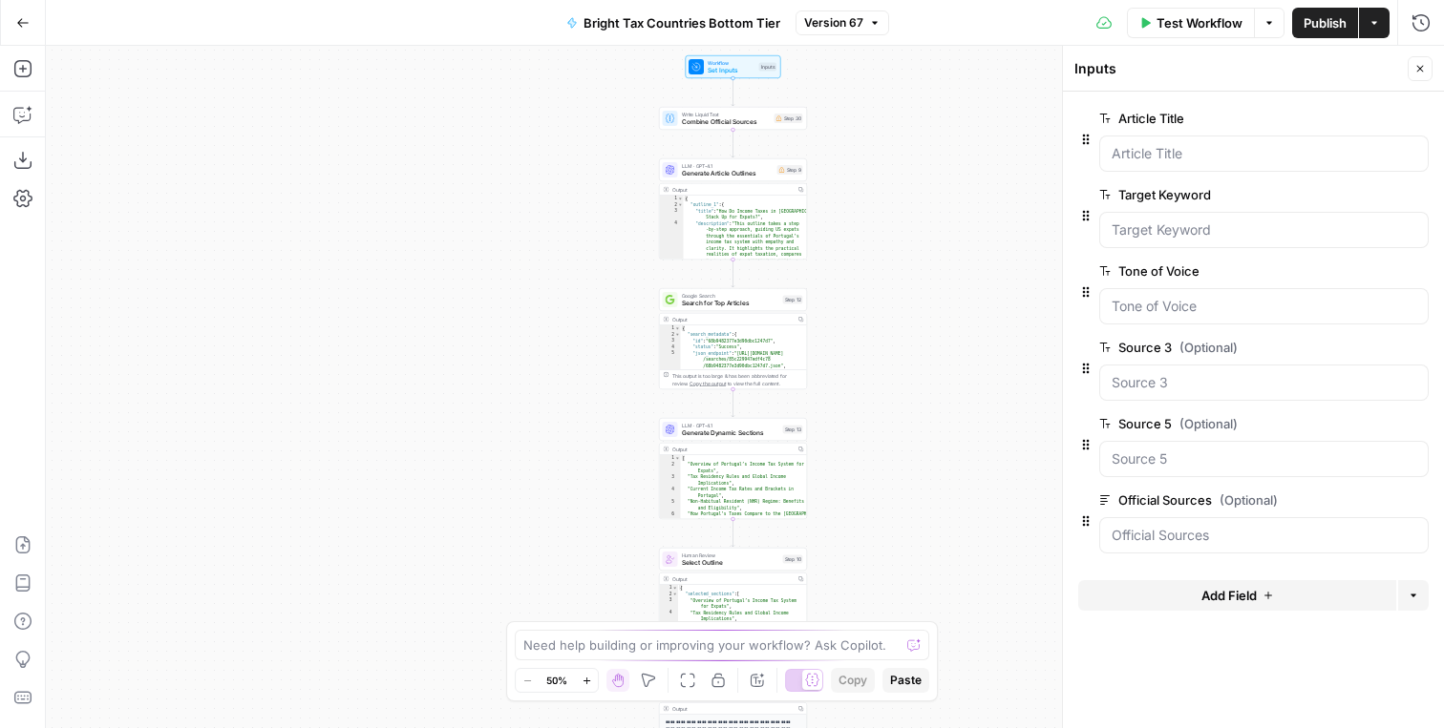
click at [1413, 347] on icon "button" at bounding box center [1417, 348] width 10 height 10
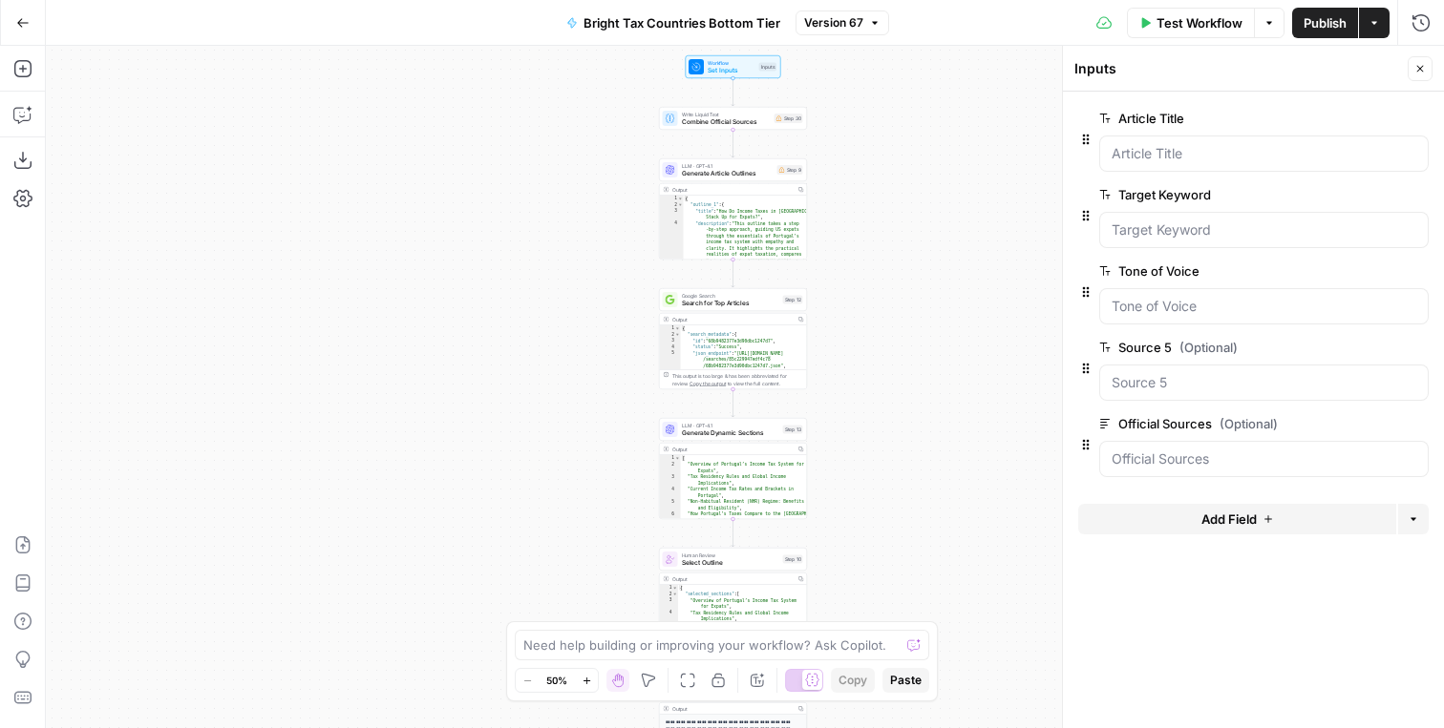
click at [1413, 347] on icon "button" at bounding box center [1417, 348] width 10 height 10
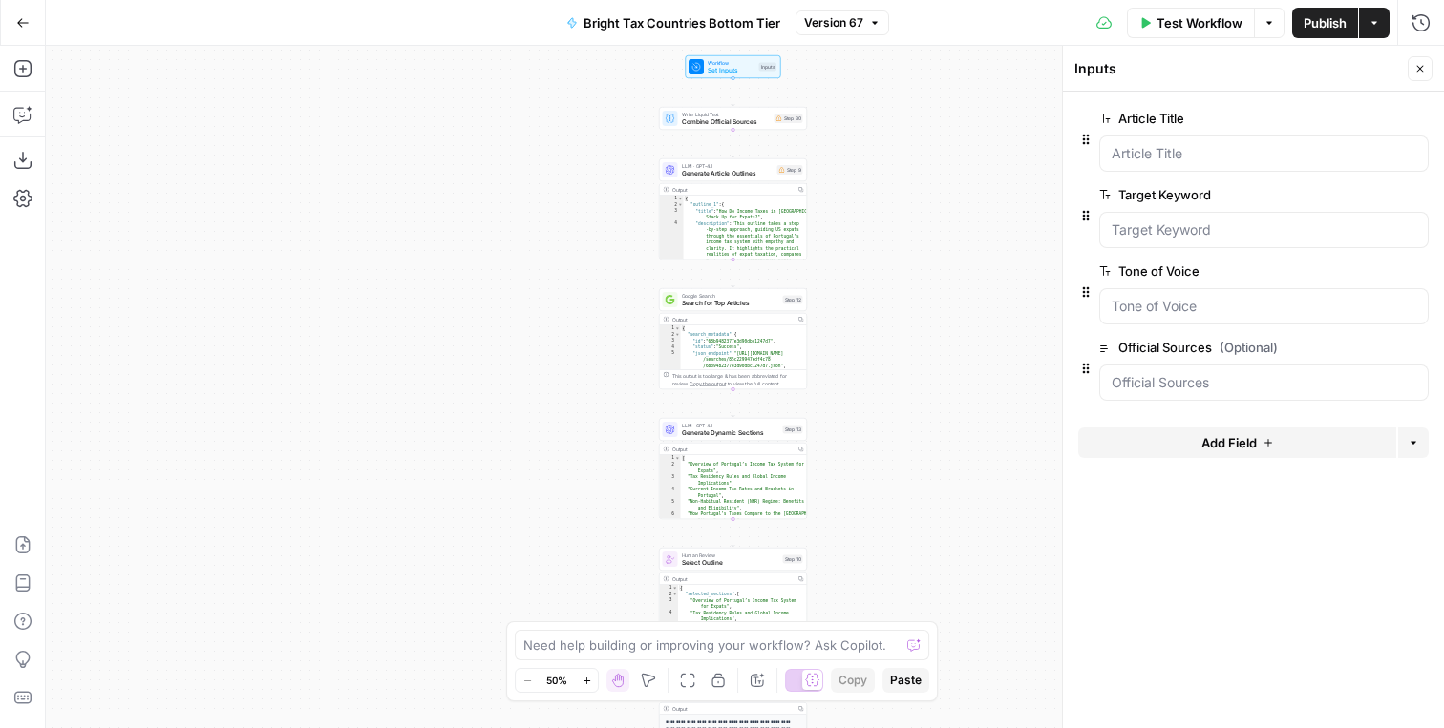
click at [1279, 372] on div at bounding box center [1263, 383] width 329 height 36
click at [1347, 343] on span "edit field" at bounding box center [1357, 347] width 42 height 15
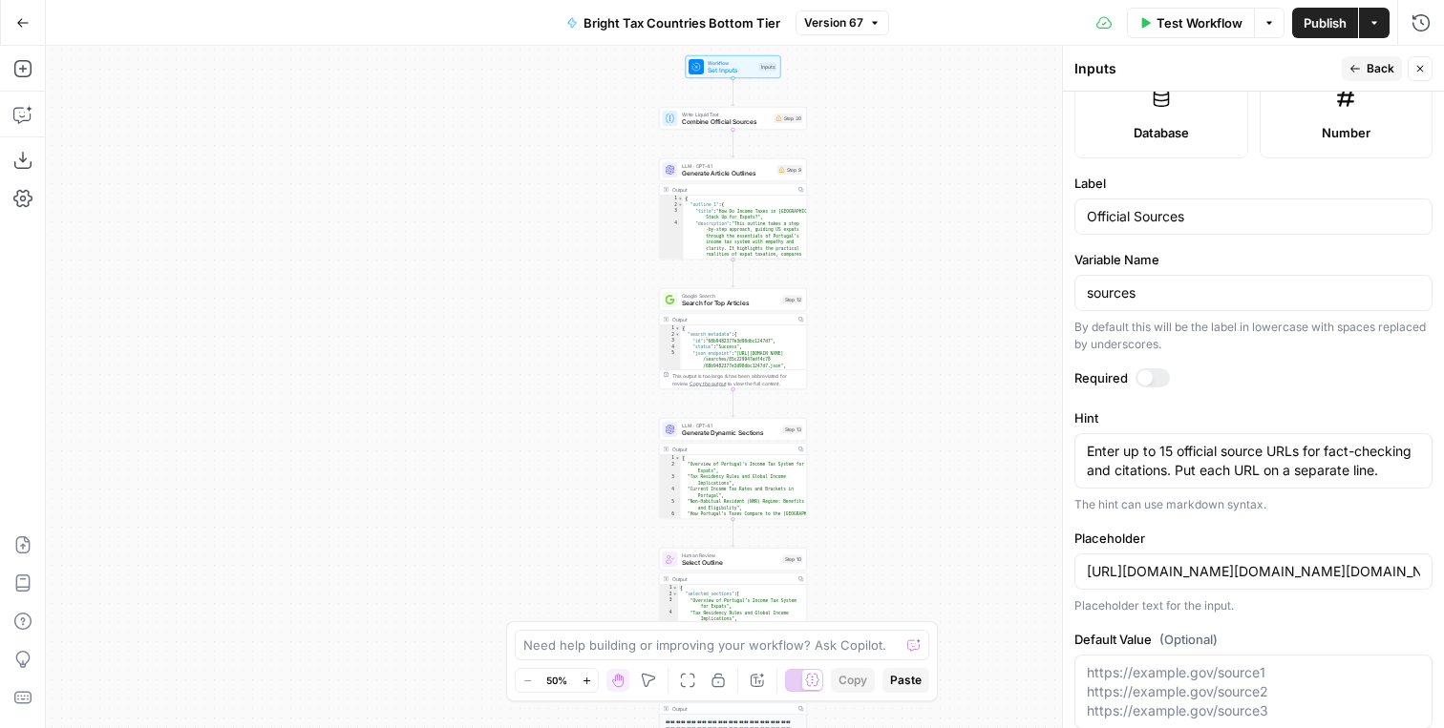
scroll to position [580, 0]
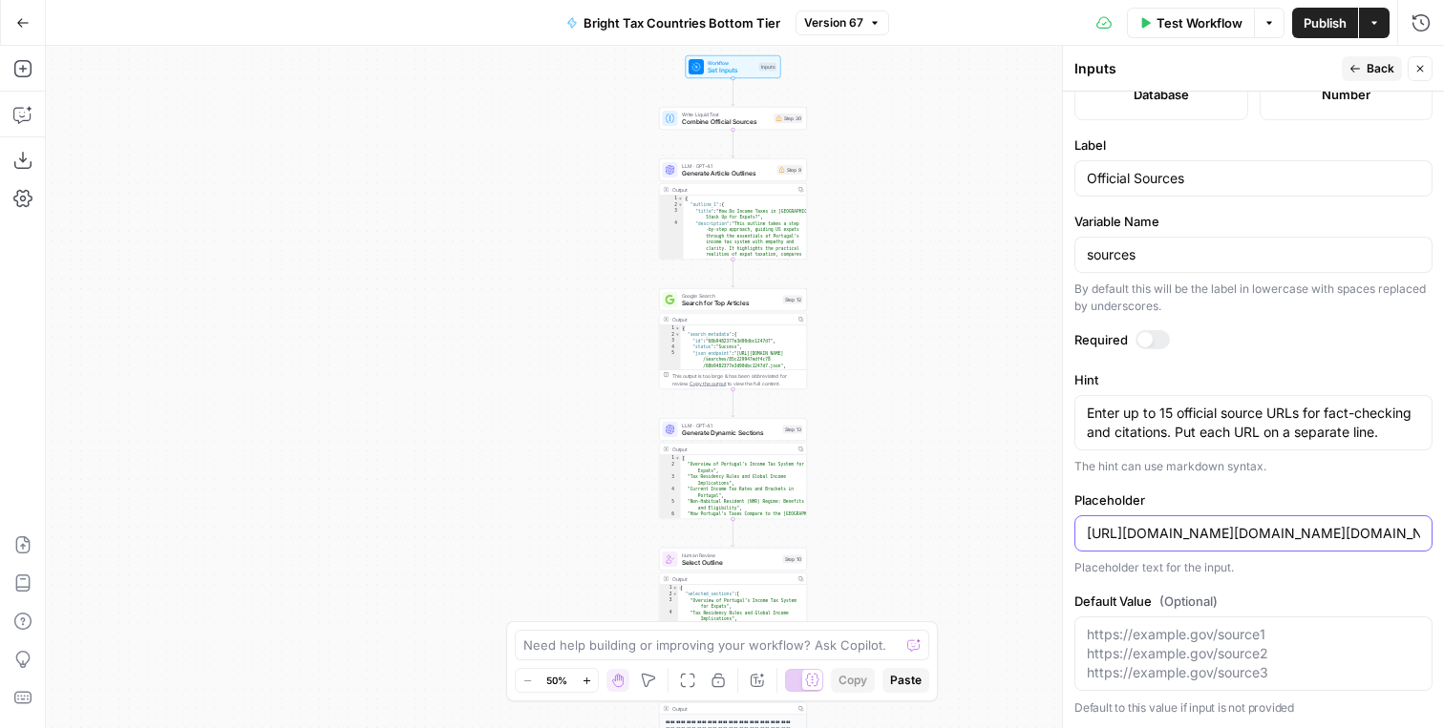
click at [1212, 534] on input "https://example.gov/source1https://example.gov/source2https://example.gov/sourc…" at bounding box center [1253, 533] width 333 height 19
click at [1196, 476] on form "Input type Short Text Long Text Single Select Multi Select JSON File Text File …" at bounding box center [1253, 410] width 381 height 637
click at [1150, 335] on div at bounding box center [1144, 339] width 15 height 15
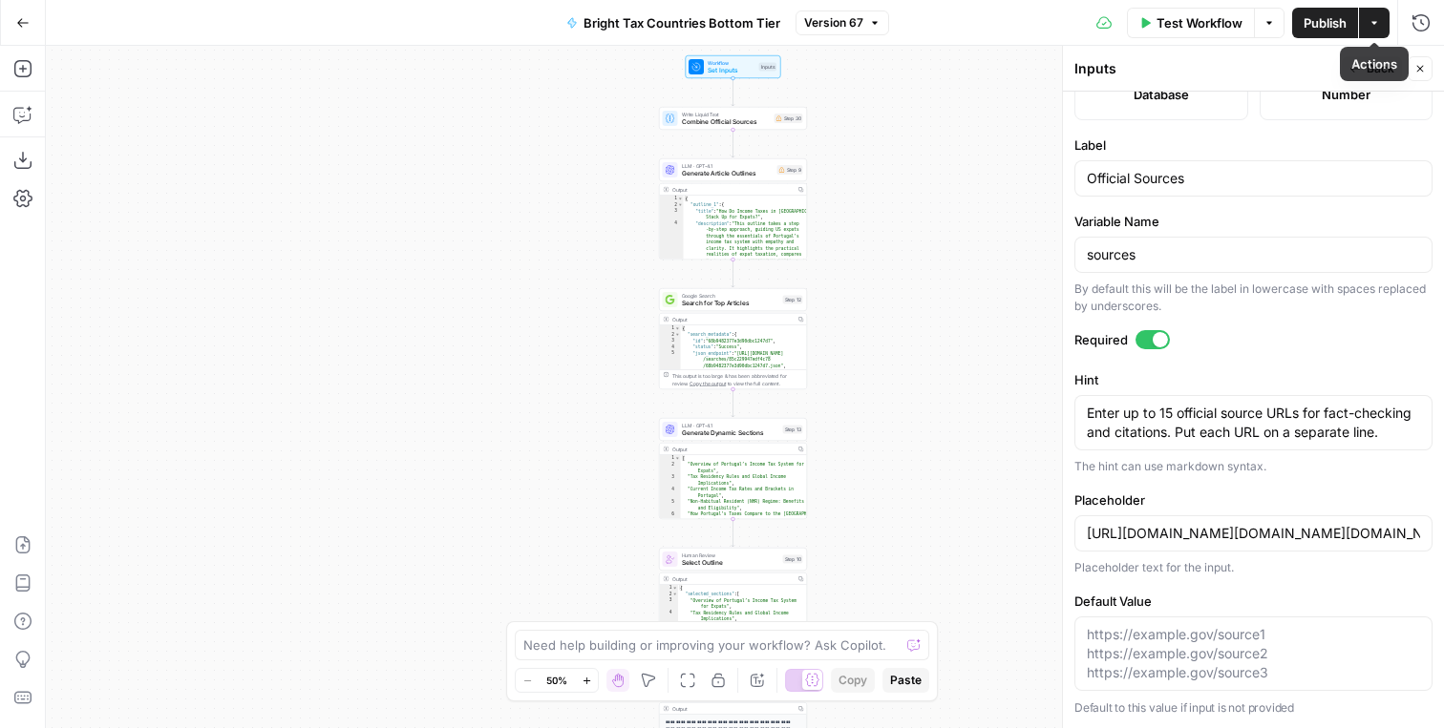
click at [1319, 19] on span "Publish" at bounding box center [1324, 22] width 43 height 19
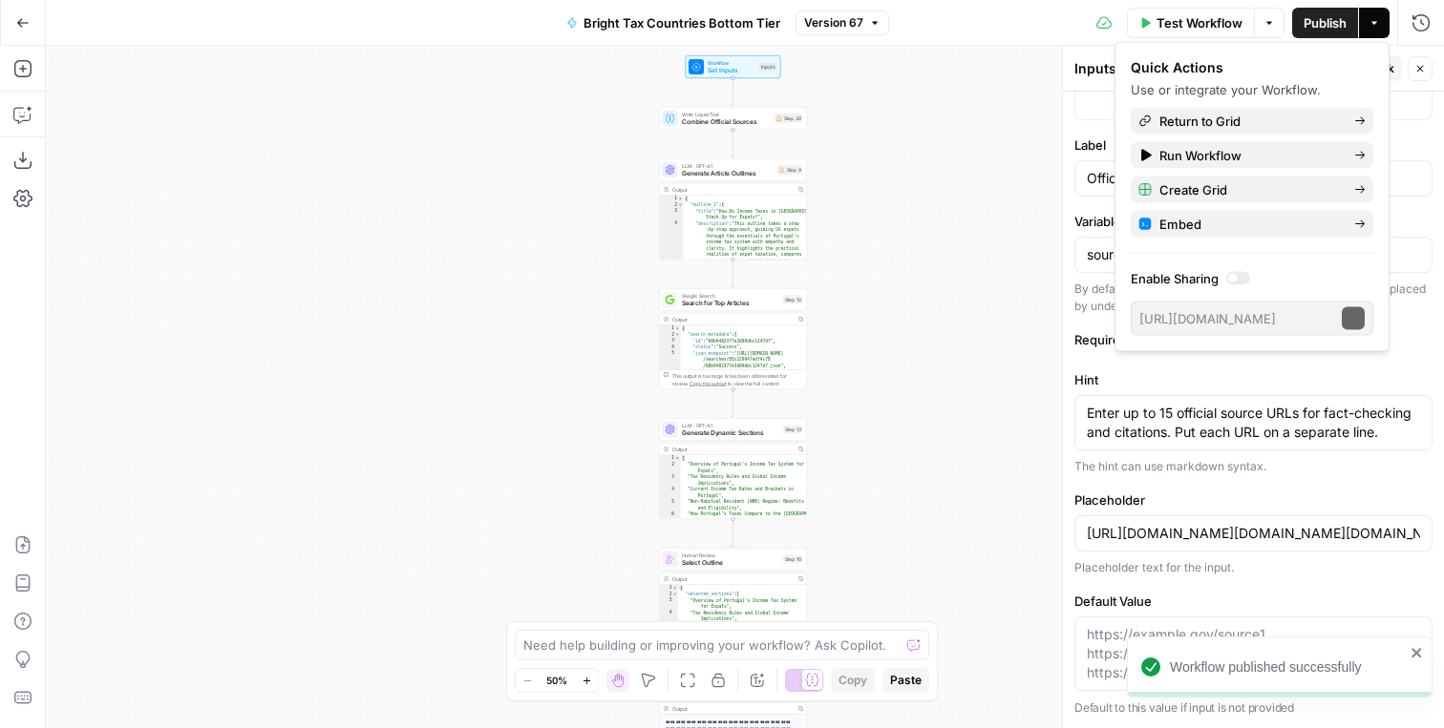
type input "https://example.gov/source1https://example.gov/source2https://example.gov/sourc…"
click at [1210, 118] on span "Return to Grid" at bounding box center [1248, 121] width 179 height 19
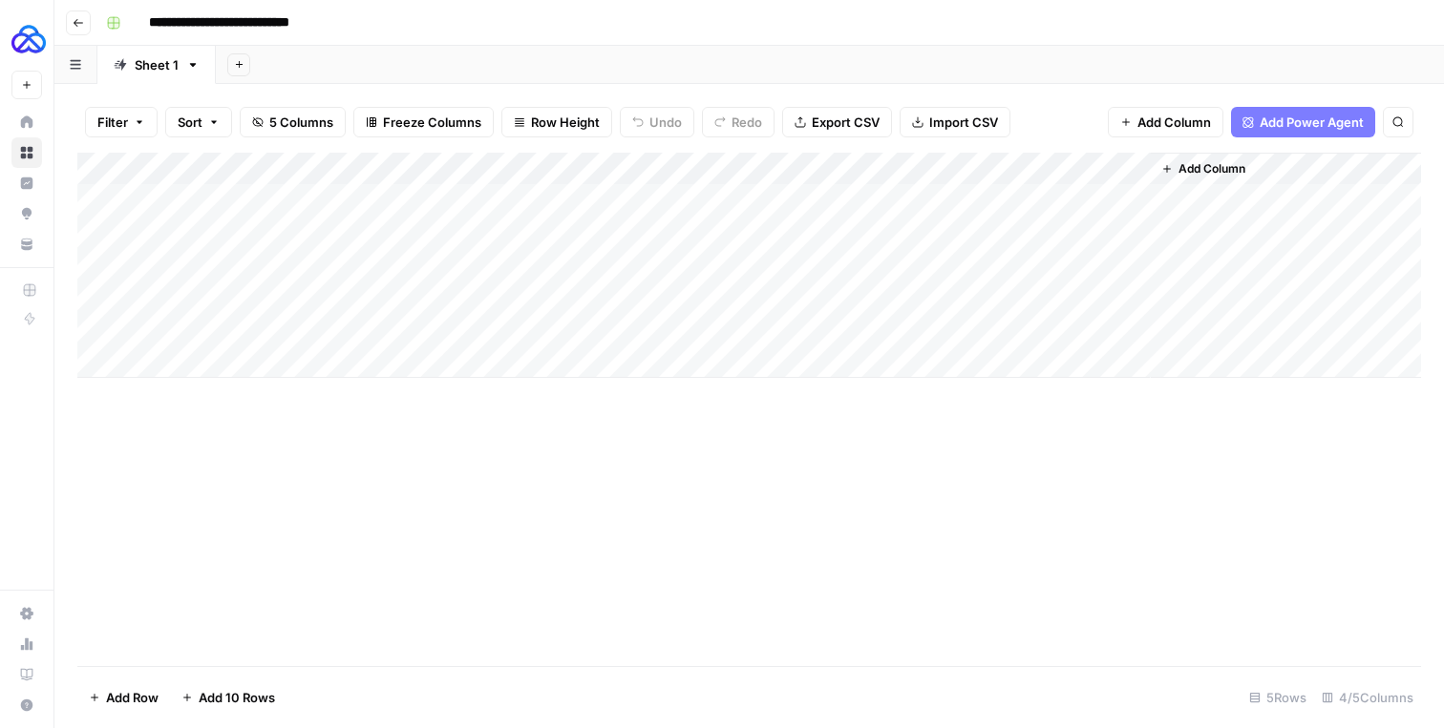
click at [560, 197] on div "Add Column" at bounding box center [748, 265] width 1343 height 225
click at [561, 229] on div "Add Column" at bounding box center [748, 265] width 1343 height 225
type textarea "**********"
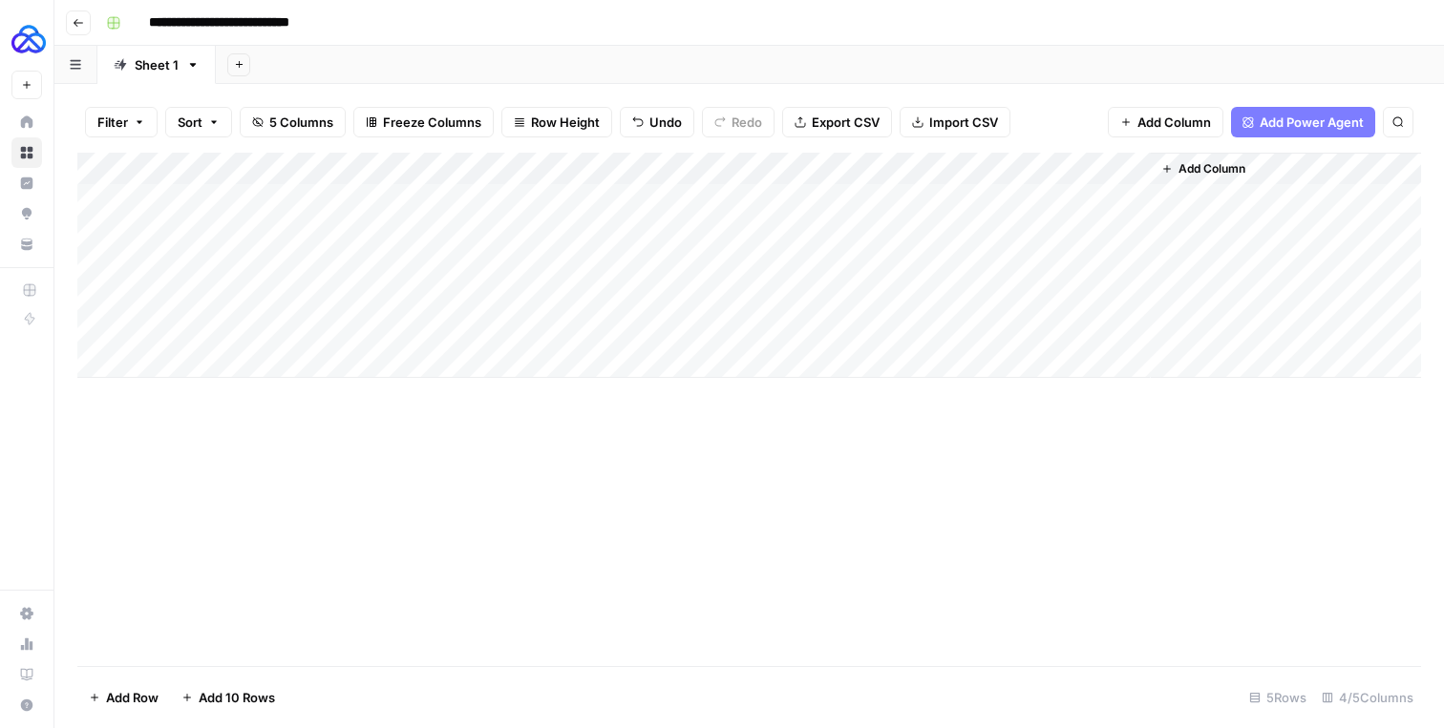
click at [366, 200] on div "Add Column" at bounding box center [748, 265] width 1343 height 225
click at [306, 224] on div "Add Column" at bounding box center [748, 265] width 1343 height 225
type textarea "**********"
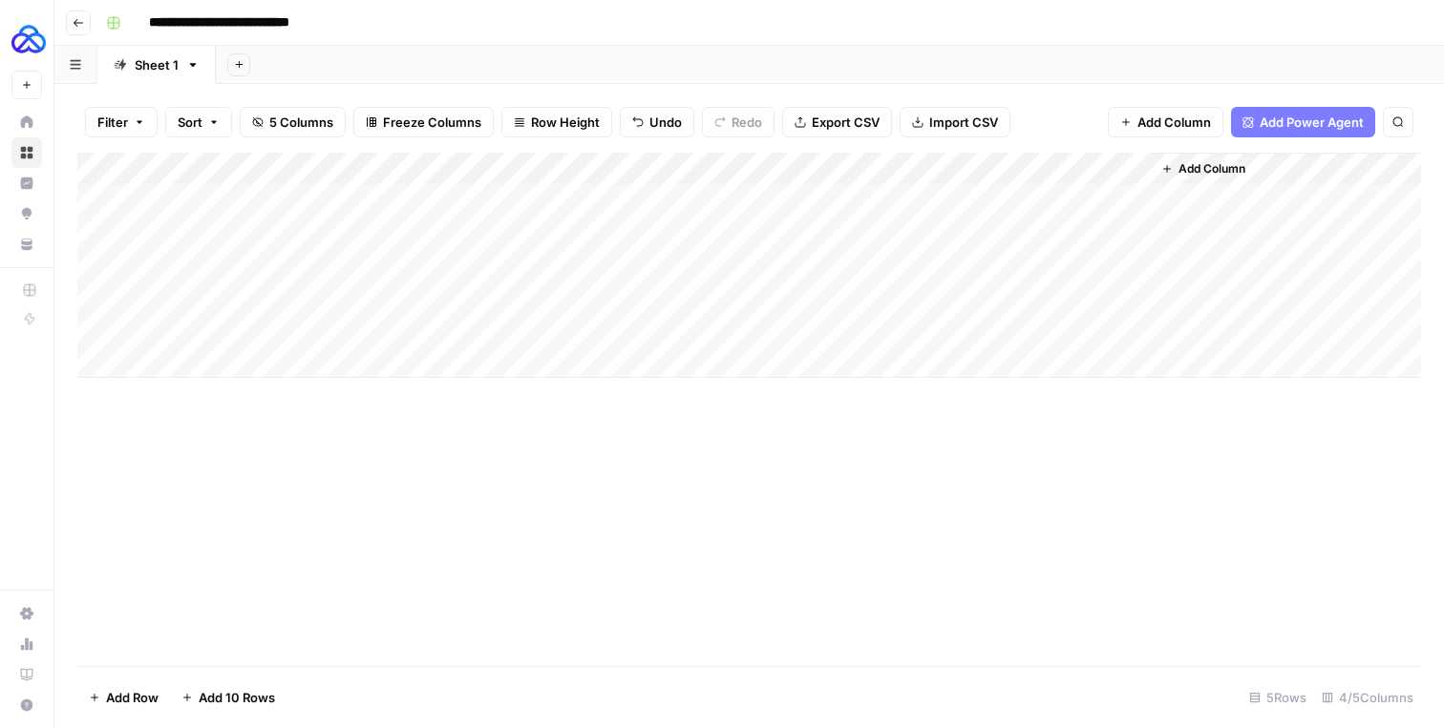
click at [628, 268] on div "Add Column" at bounding box center [748, 265] width 1343 height 225
click at [838, 229] on div "Add Column" at bounding box center [748, 265] width 1343 height 225
click at [820, 229] on div "Add Column" at bounding box center [748, 265] width 1343 height 225
click at [829, 229] on div at bounding box center [836, 232] width 286 height 35
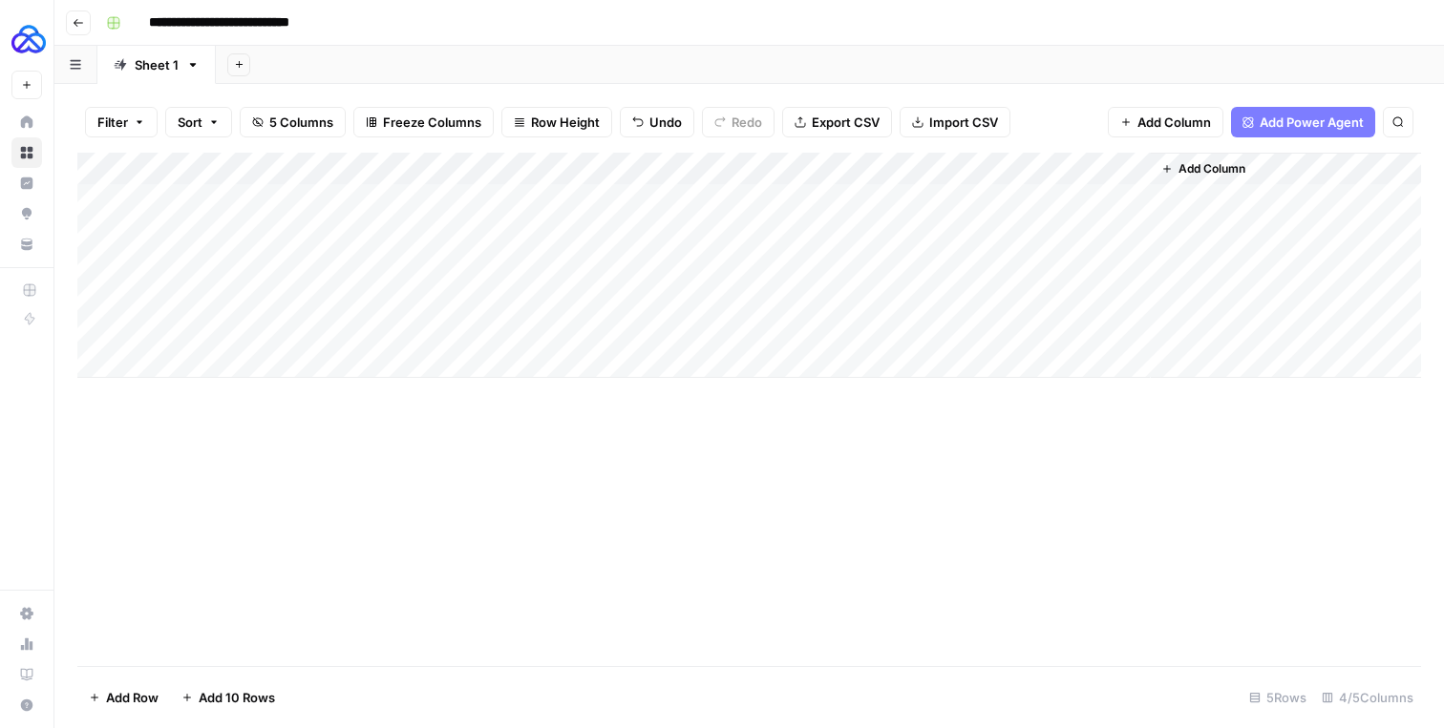
click at [831, 230] on div at bounding box center [836, 232] width 286 height 35
click at [937, 169] on div "Add Column" at bounding box center [748, 265] width 1343 height 225
click at [938, 164] on div "Add Column" at bounding box center [748, 265] width 1343 height 225
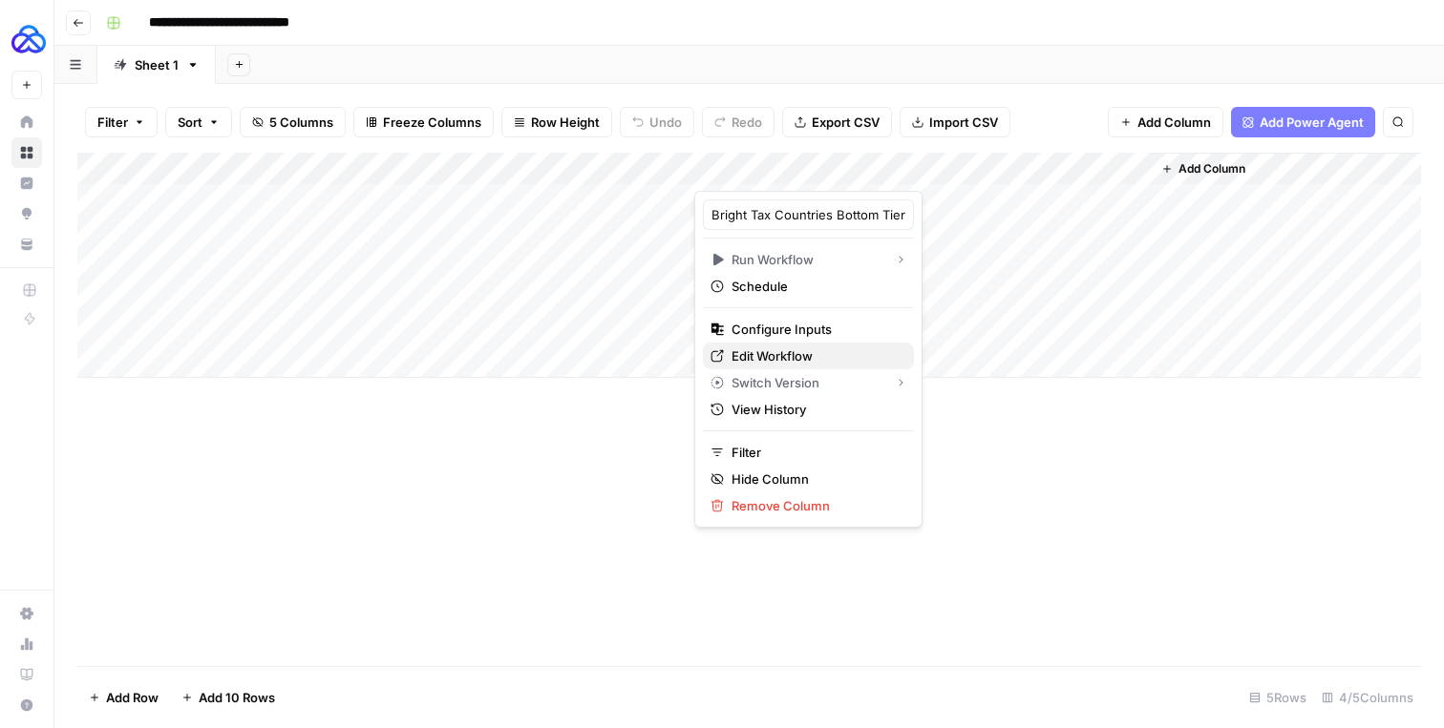
click at [799, 349] on span "Edit Workflow" at bounding box center [814, 356] width 167 height 19
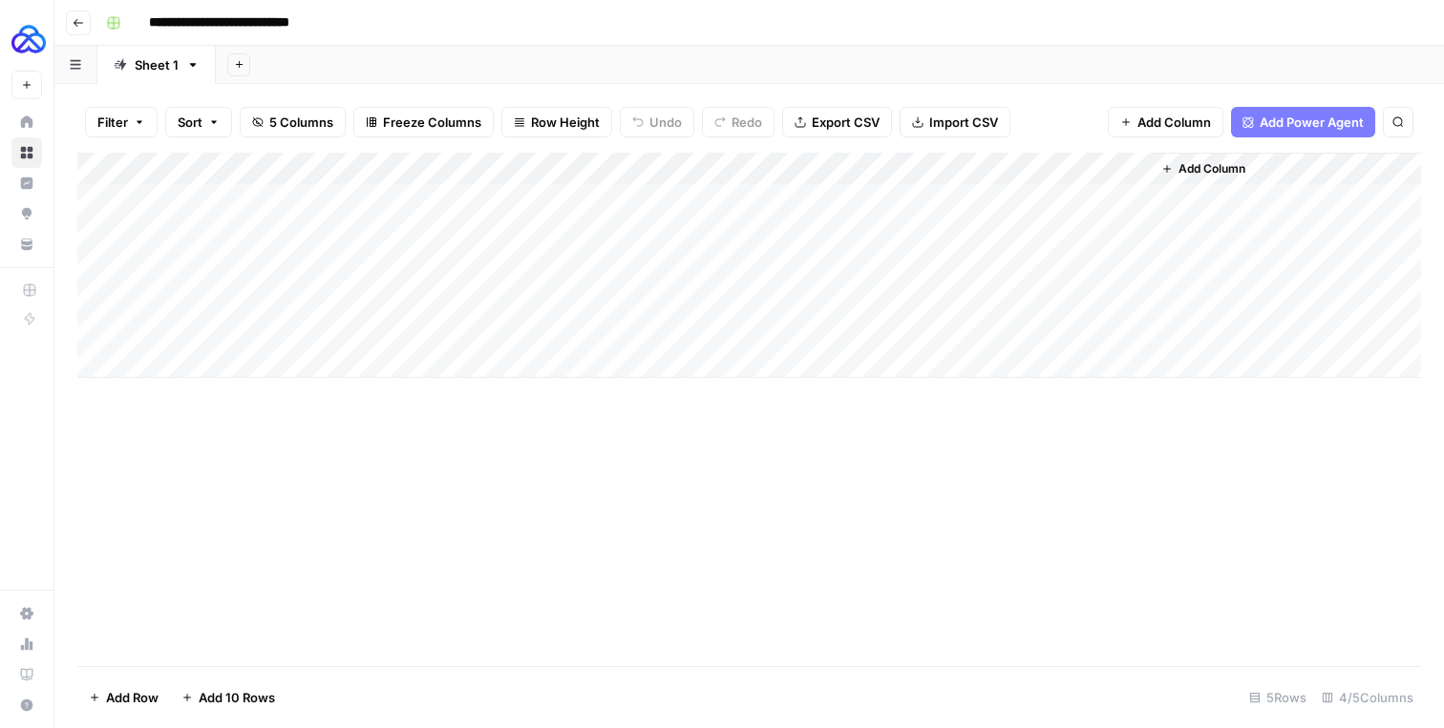
click at [77, 28] on button "Go back" at bounding box center [78, 23] width 25 height 25
click at [342, 22] on input "**********" at bounding box center [245, 23] width 211 height 31
type input "**********"
click at [501, 21] on div "**********" at bounding box center [761, 23] width 1326 height 31
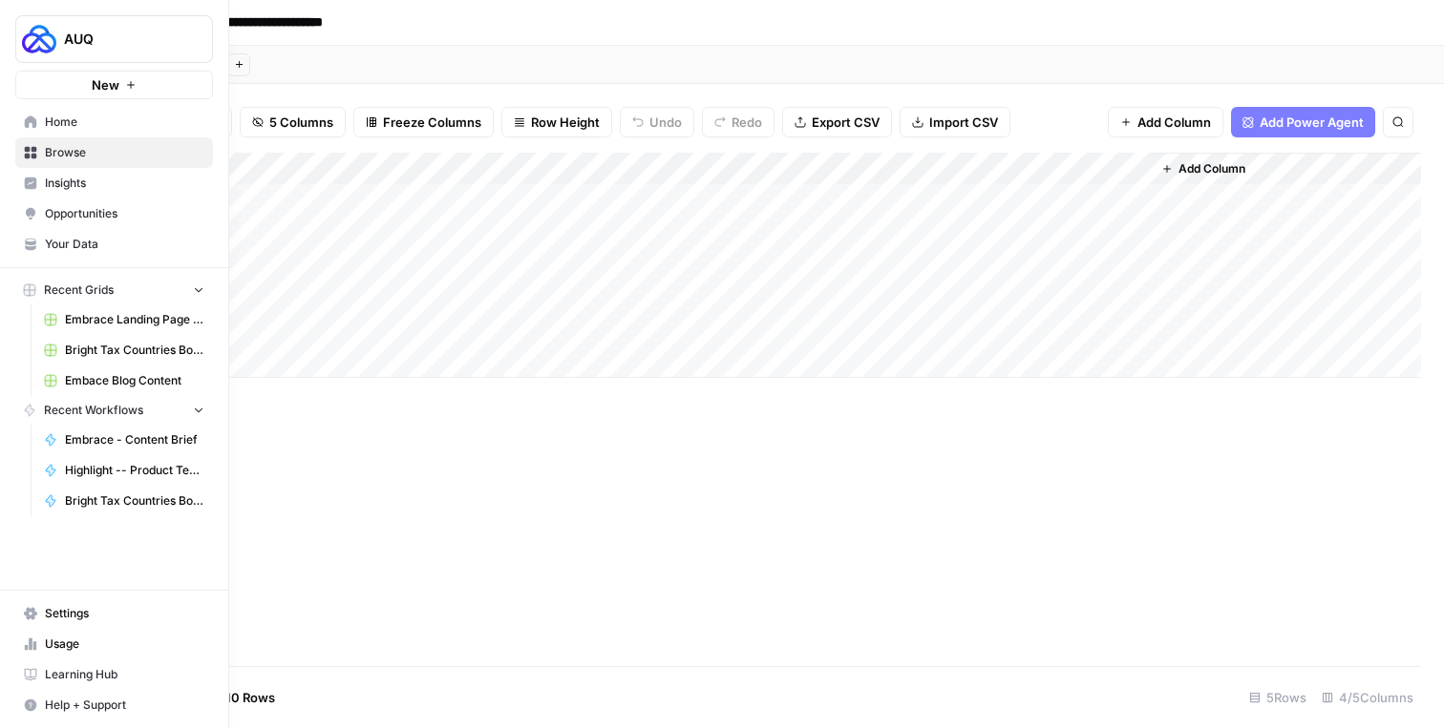
click at [43, 152] on link "Browse" at bounding box center [114, 152] width 198 height 31
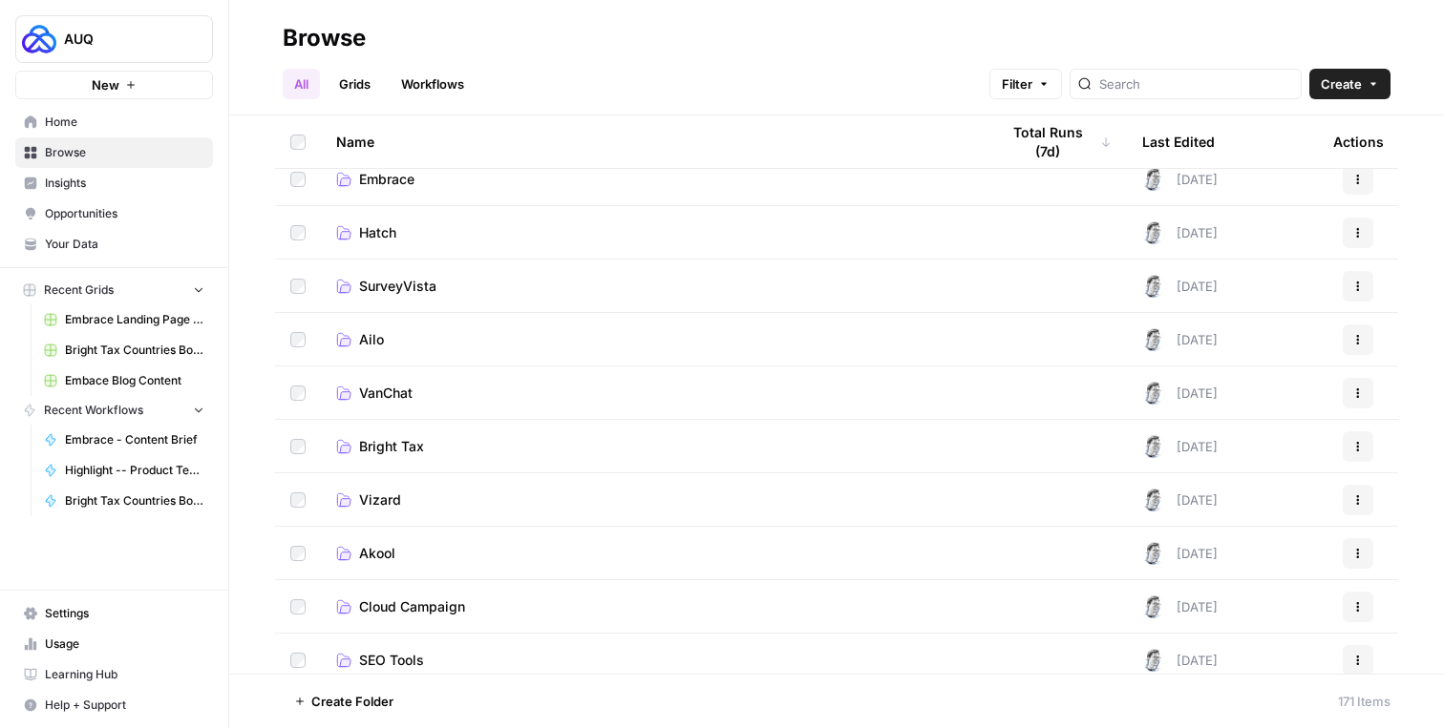
scroll to position [343, 0]
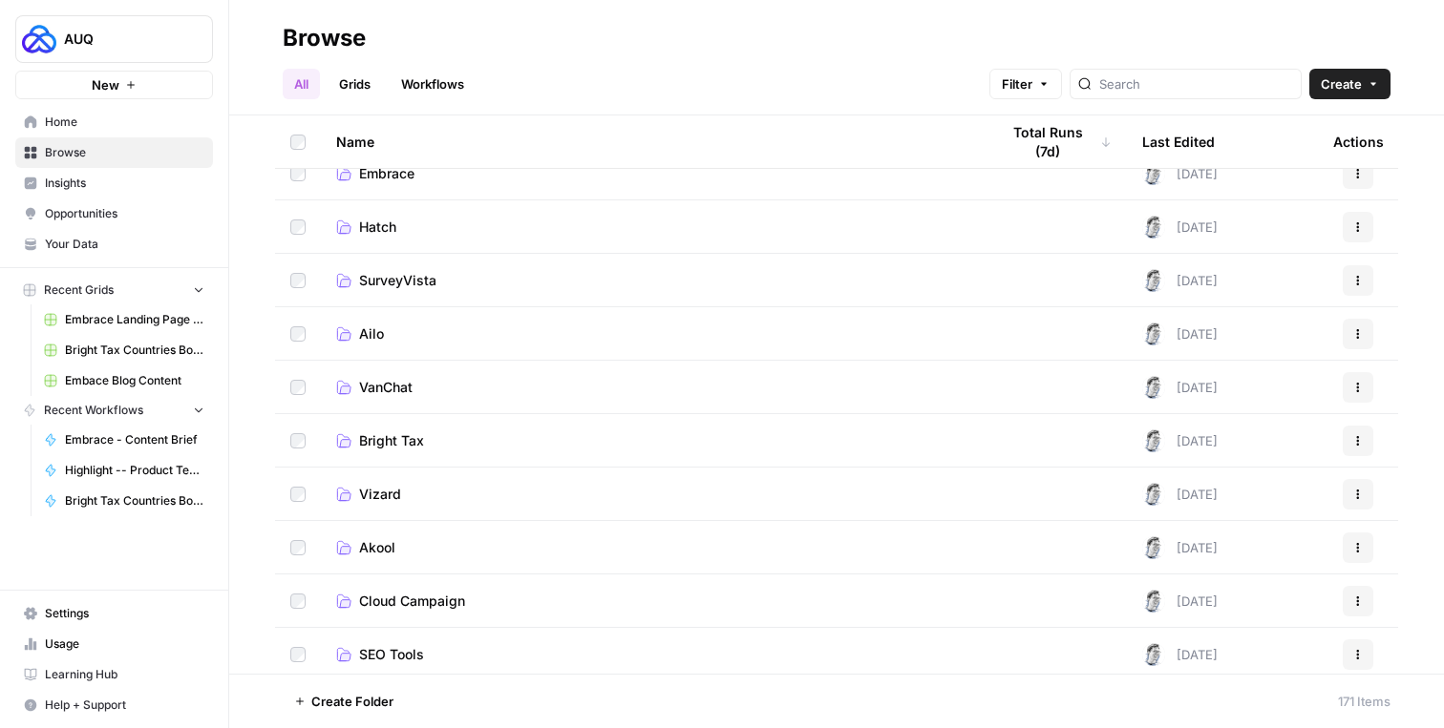
click at [391, 447] on span "Bright Tax" at bounding box center [391, 441] width 65 height 19
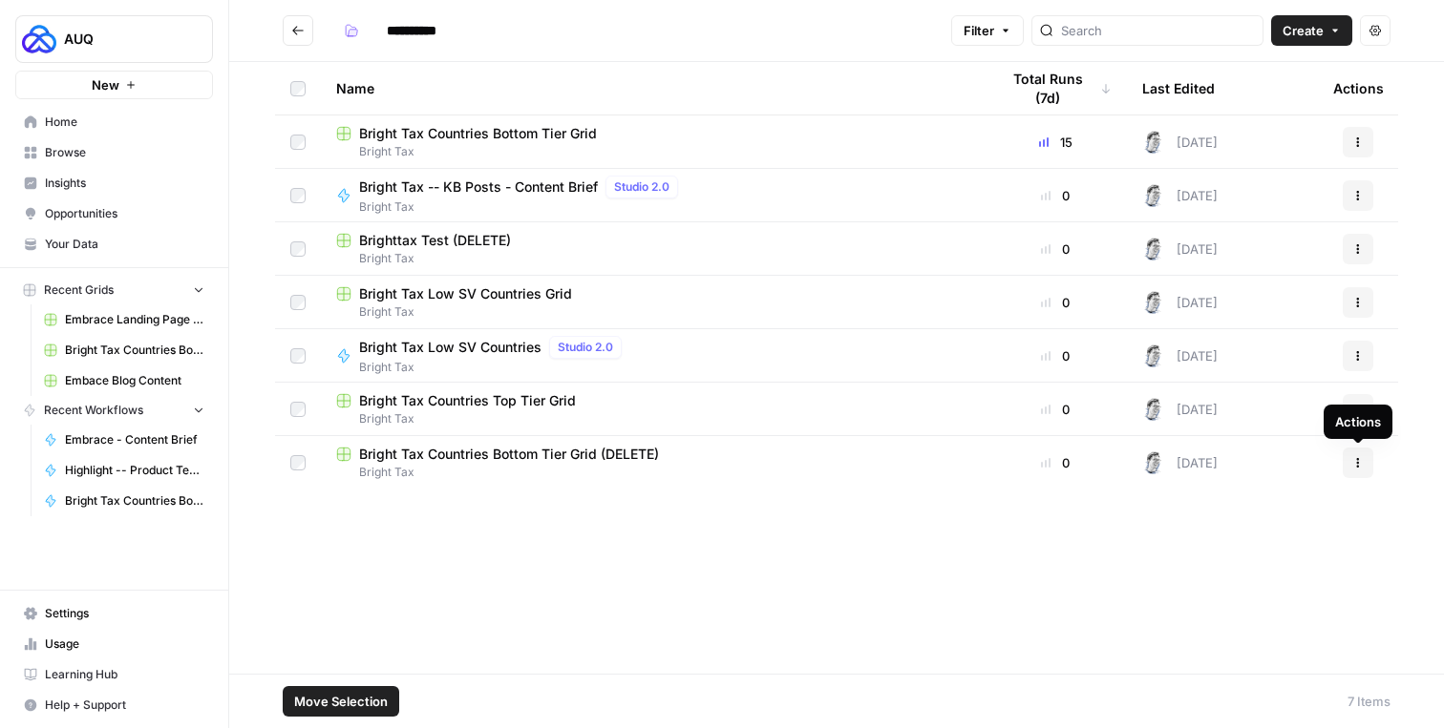
click at [1361, 452] on button "Actions" at bounding box center [1357, 463] width 31 height 31
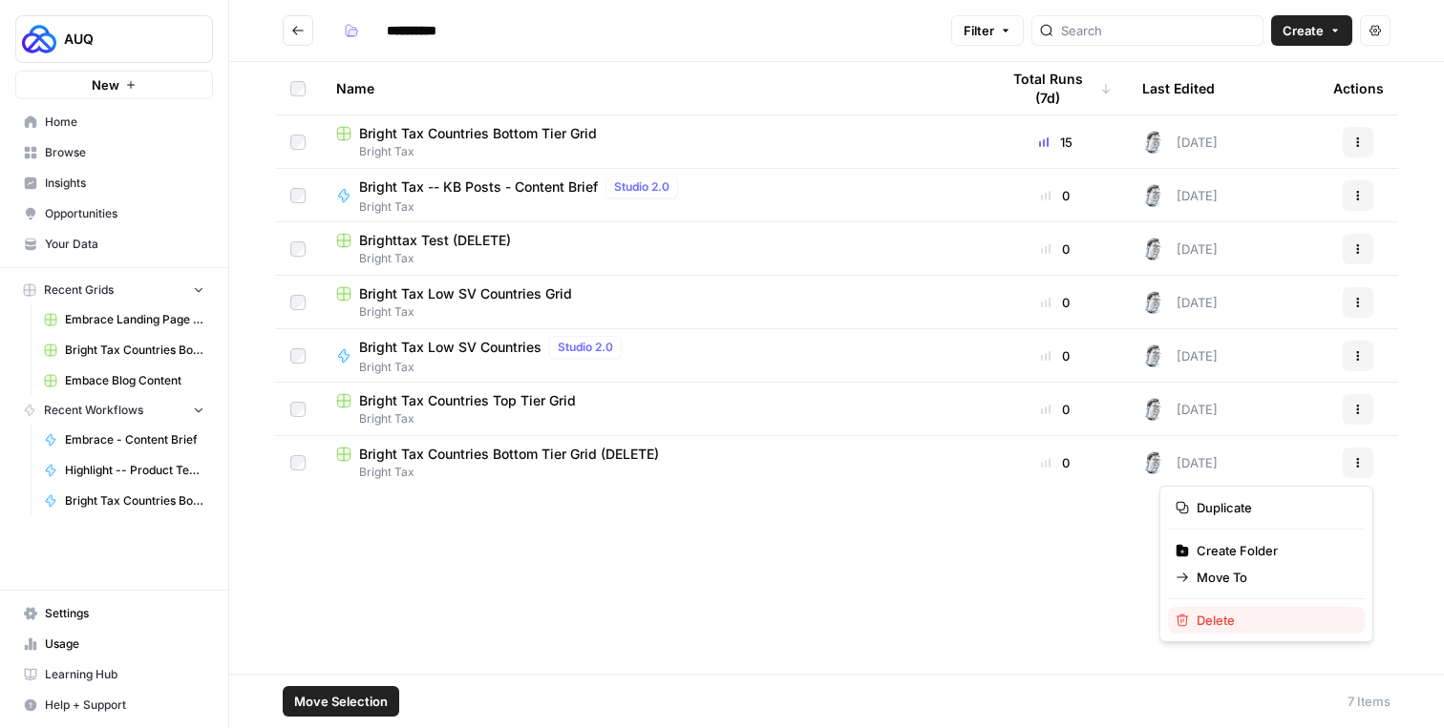
click at [1207, 623] on span "Delete" at bounding box center [1272, 620] width 153 height 19
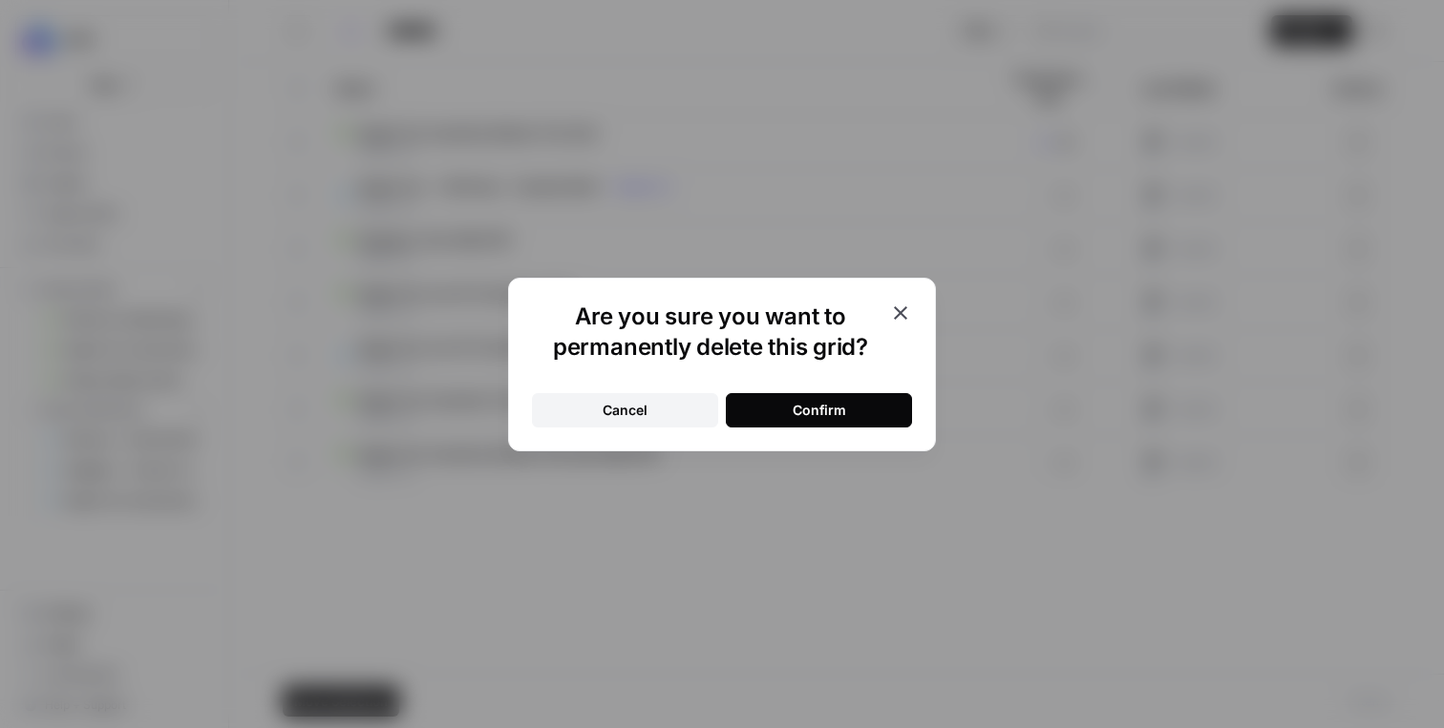
click at [842, 404] on div "Confirm" at bounding box center [818, 410] width 53 height 19
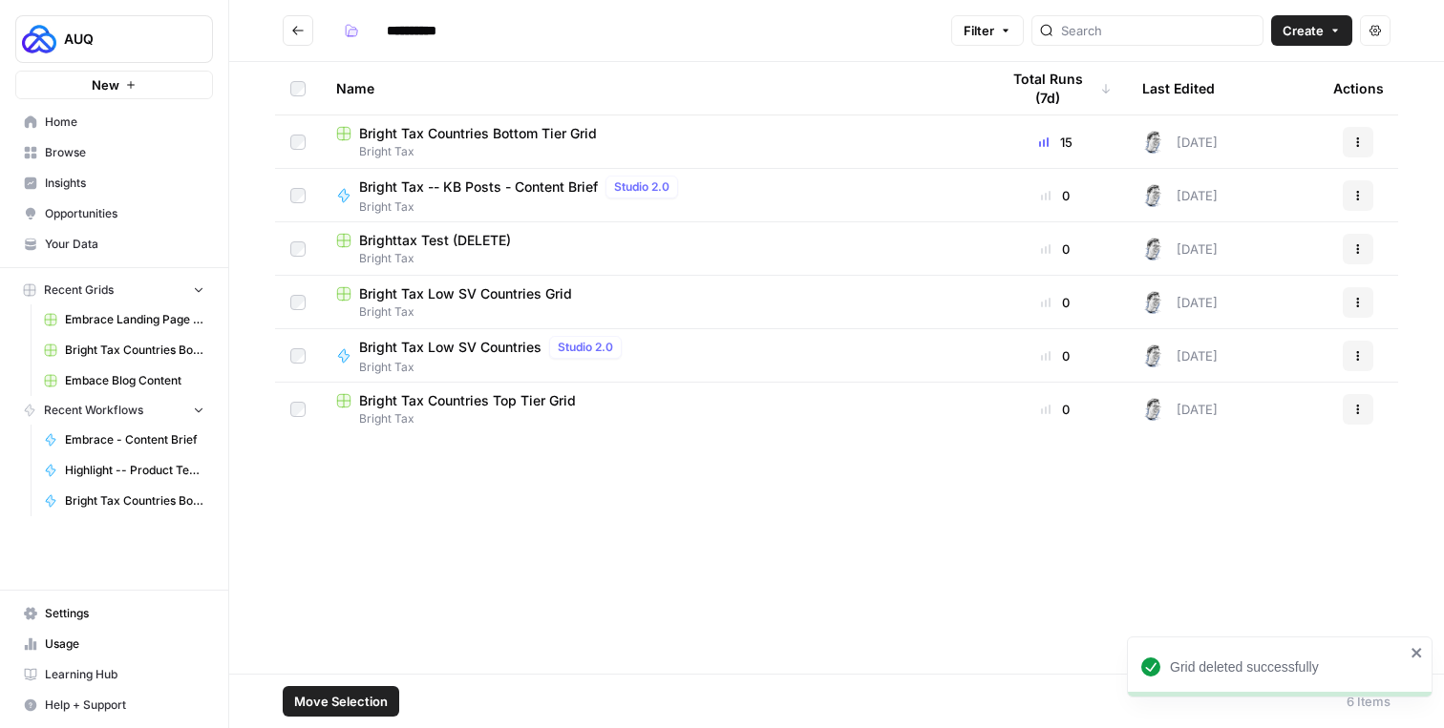
click at [1363, 244] on button "Actions" at bounding box center [1357, 249] width 31 height 31
click at [1186, 410] on icon "button" at bounding box center [1182, 406] width 12 height 12
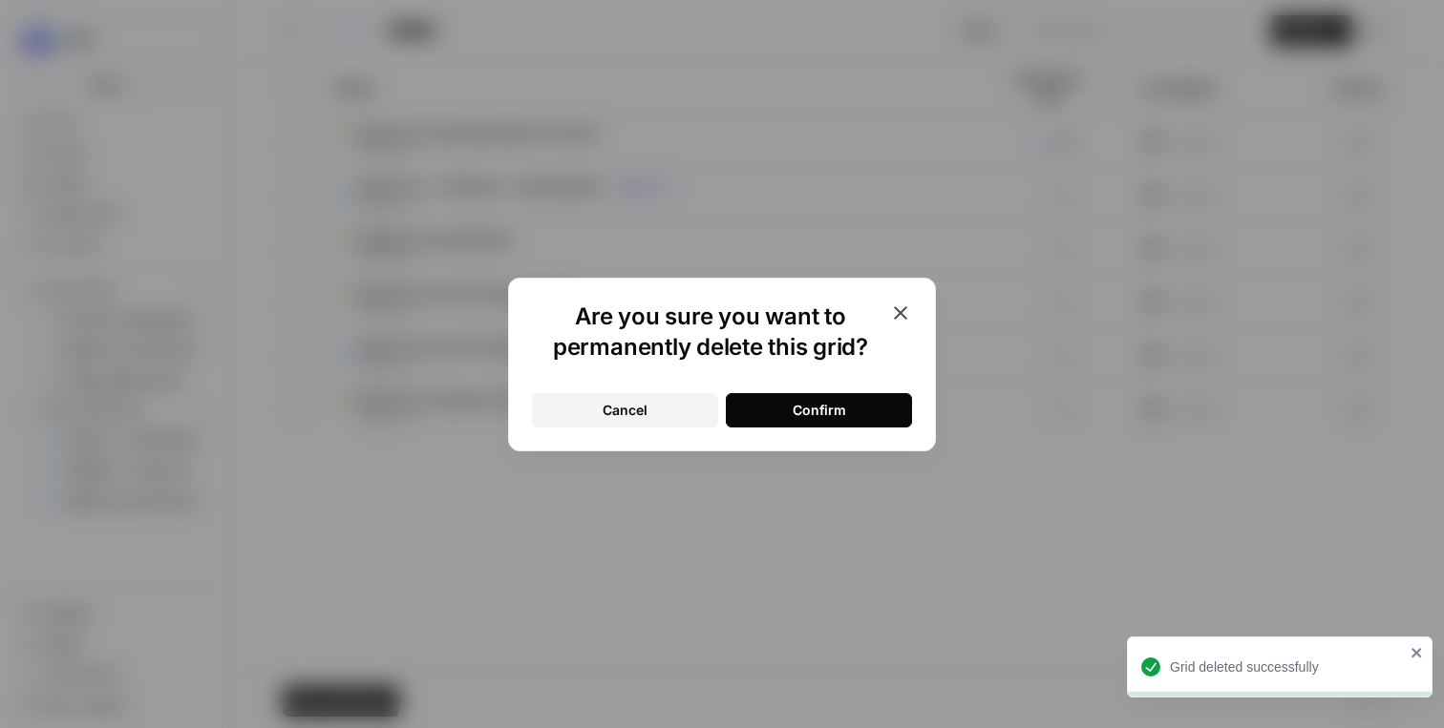
click at [816, 397] on button "Confirm" at bounding box center [819, 410] width 186 height 34
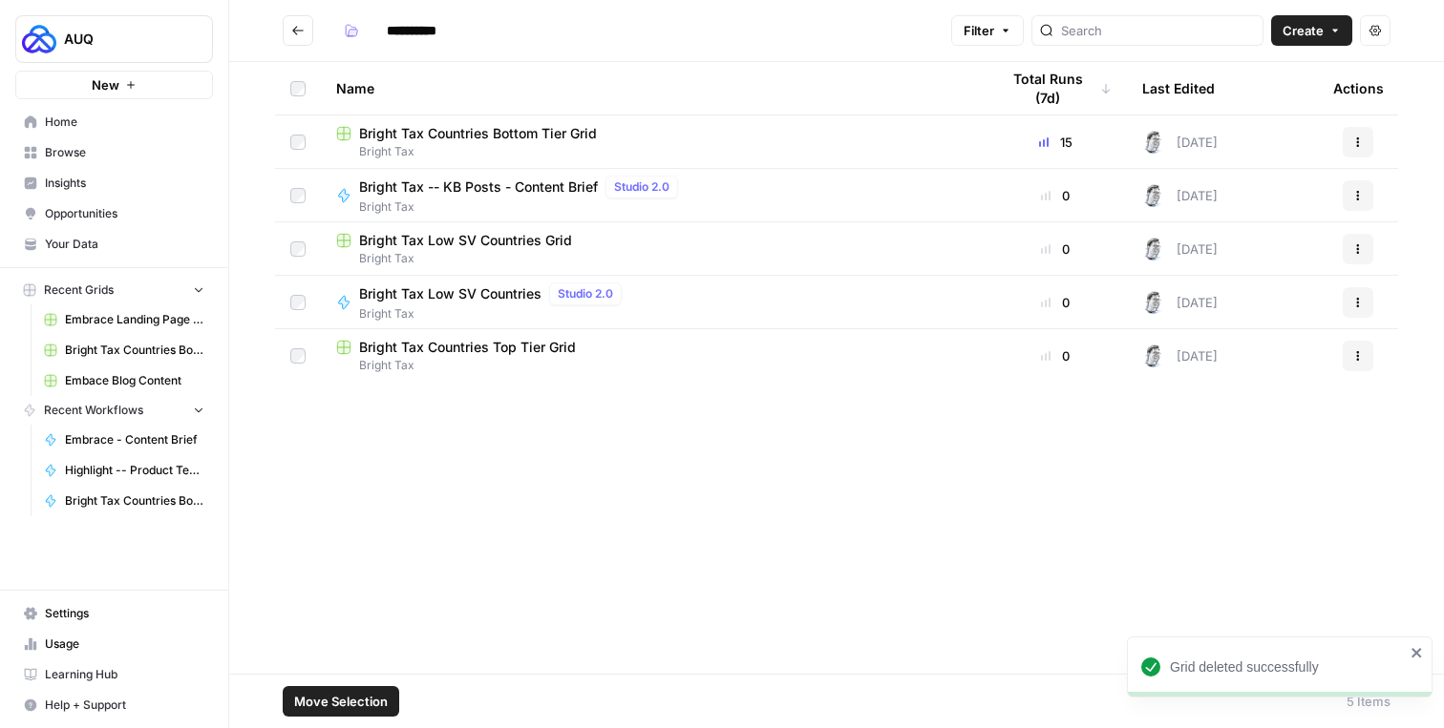
click at [297, 32] on icon "Go back" at bounding box center [297, 30] width 13 height 13
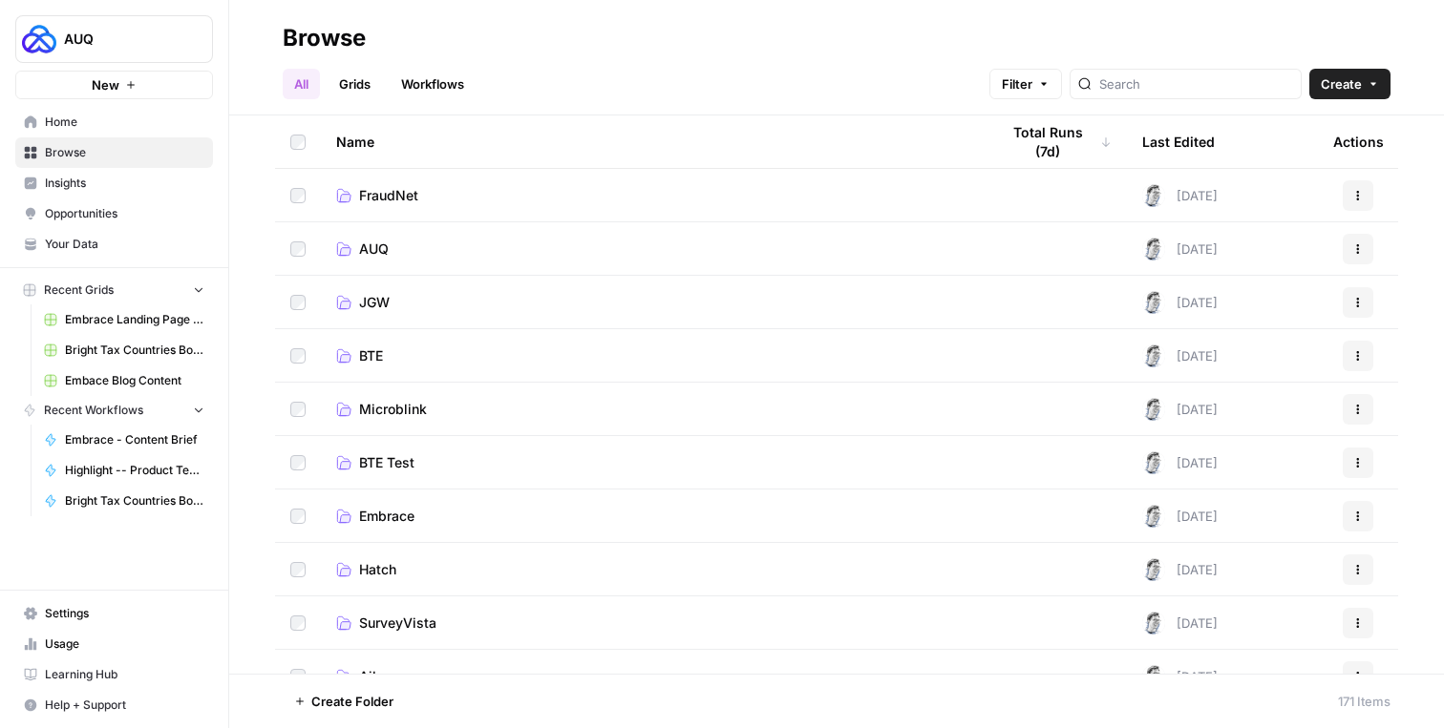
click at [359, 87] on link "Grids" at bounding box center [354, 84] width 54 height 31
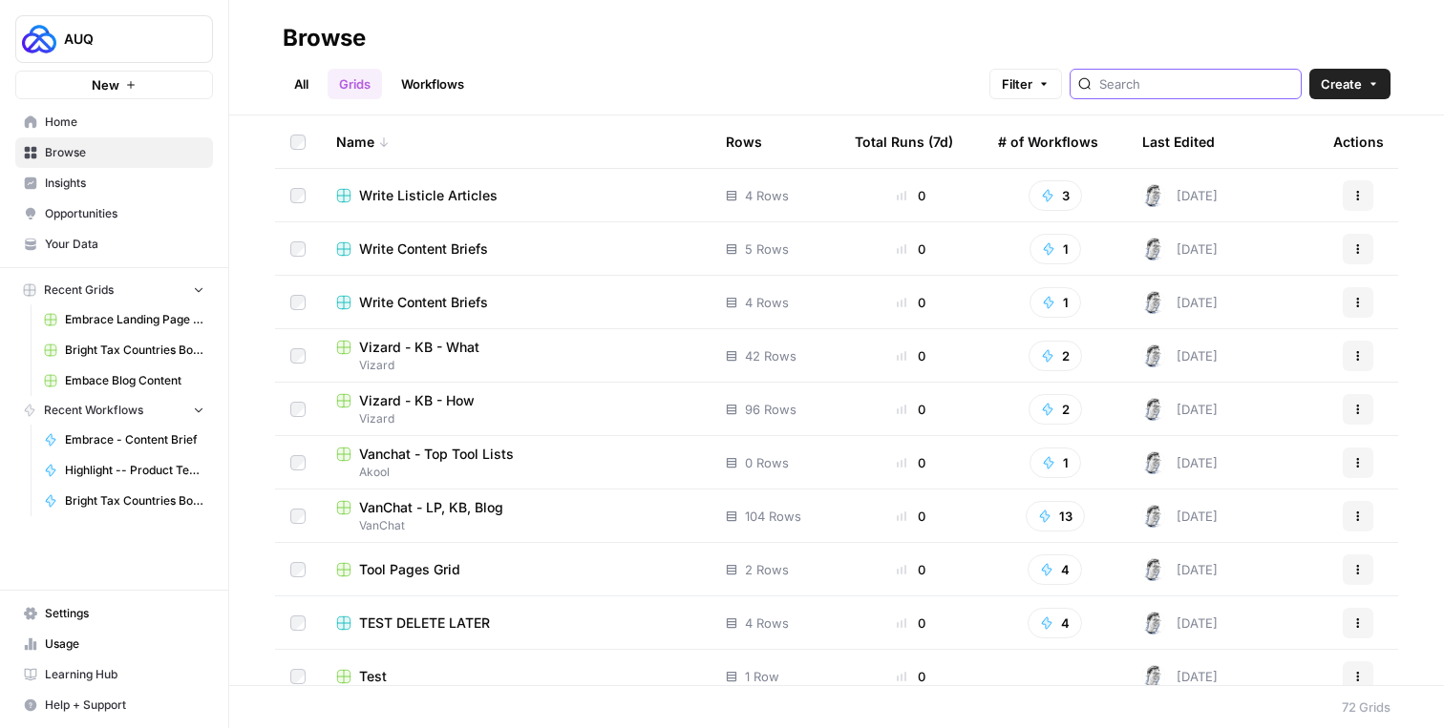
click at [1173, 88] on input "search" at bounding box center [1196, 83] width 194 height 19
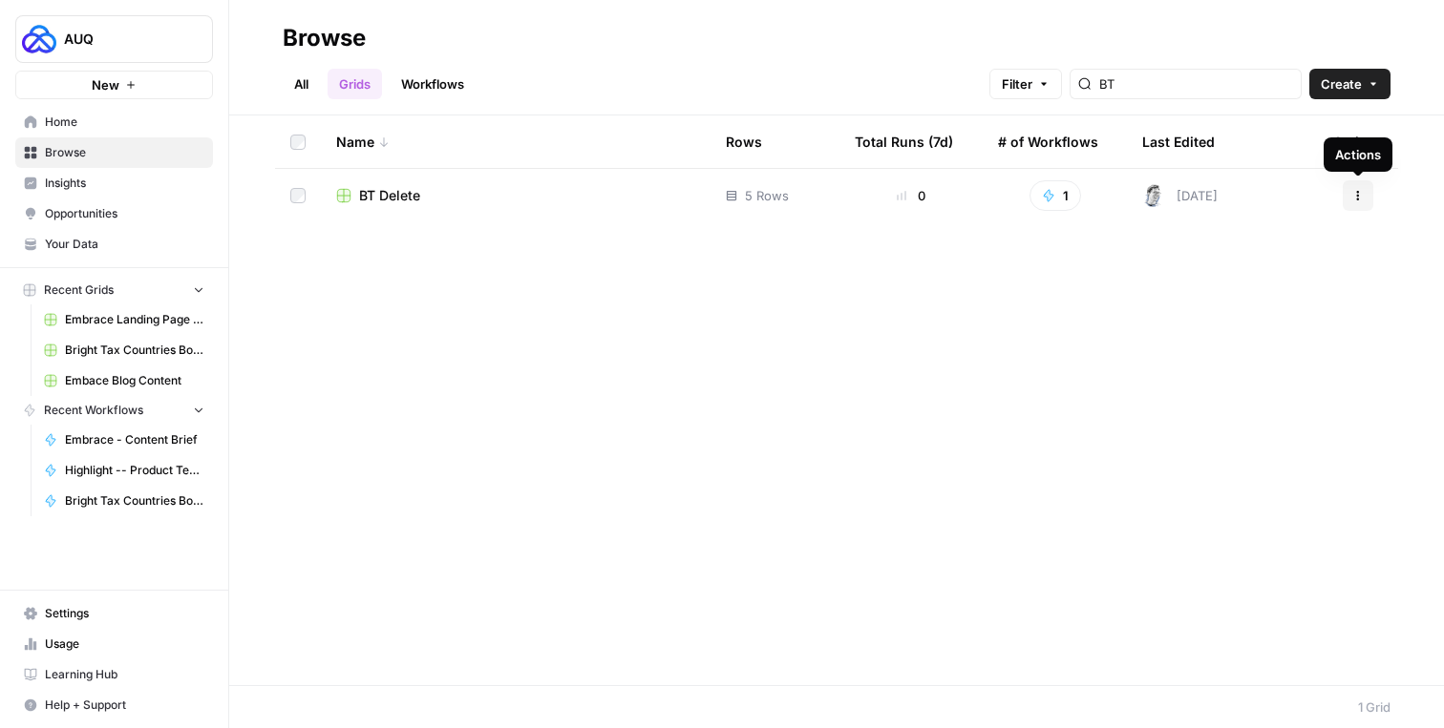
click at [1354, 197] on icon "button" at bounding box center [1357, 195] width 11 height 11
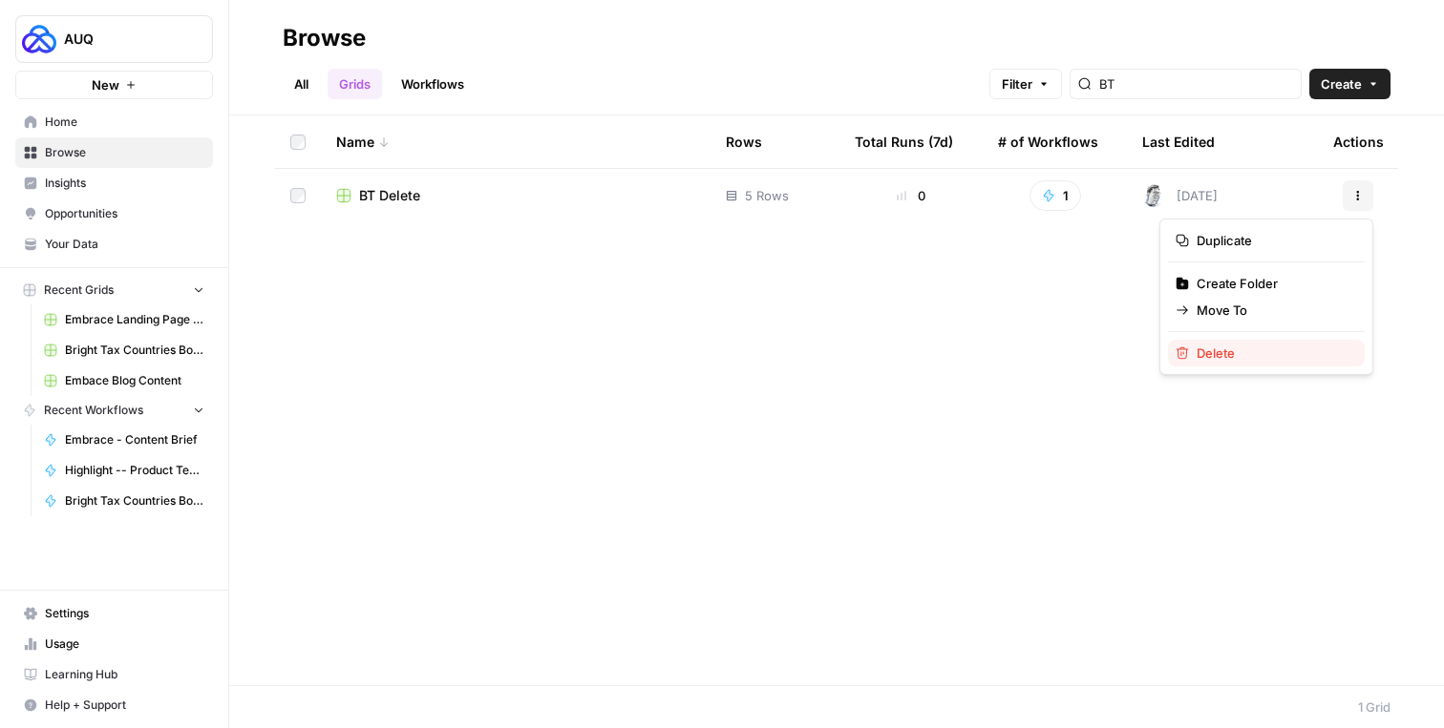
click at [1213, 355] on span "Delete" at bounding box center [1272, 353] width 153 height 19
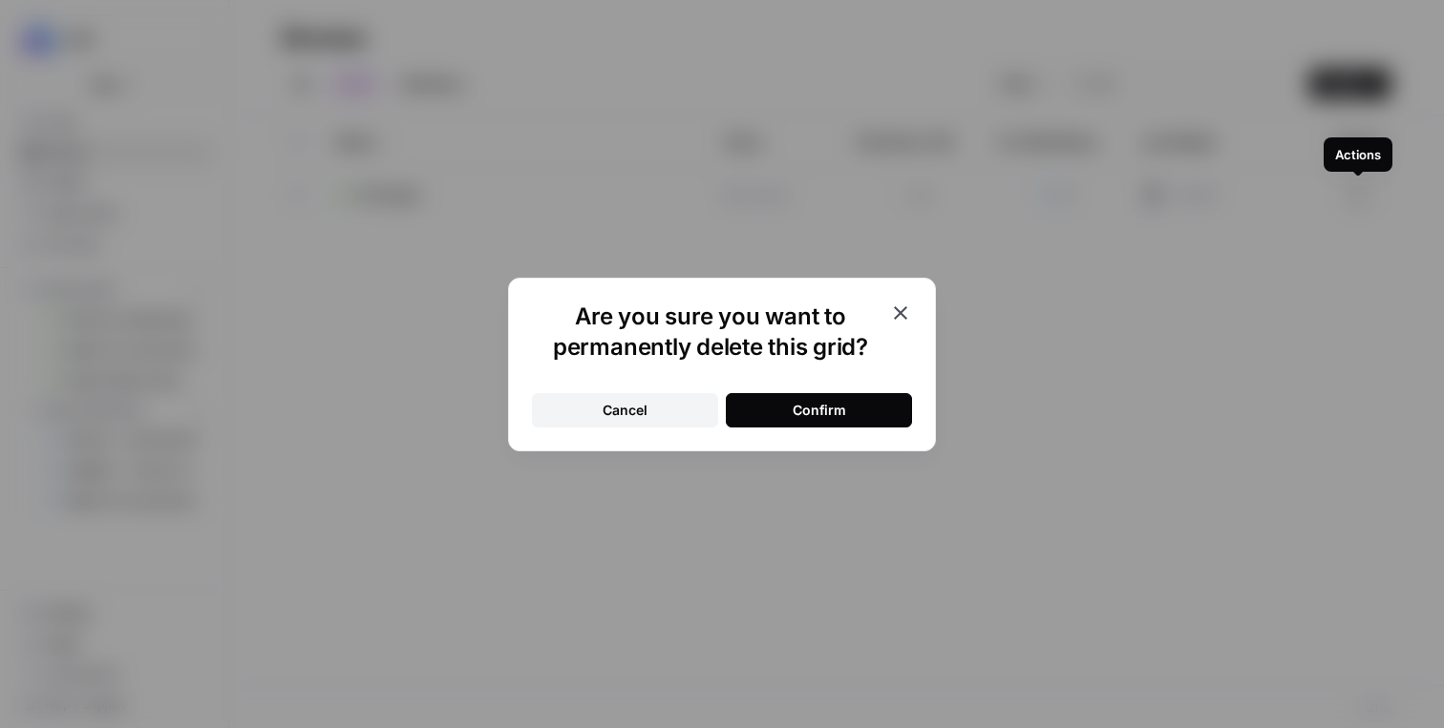
click at [819, 407] on div "Confirm" at bounding box center [818, 410] width 53 height 19
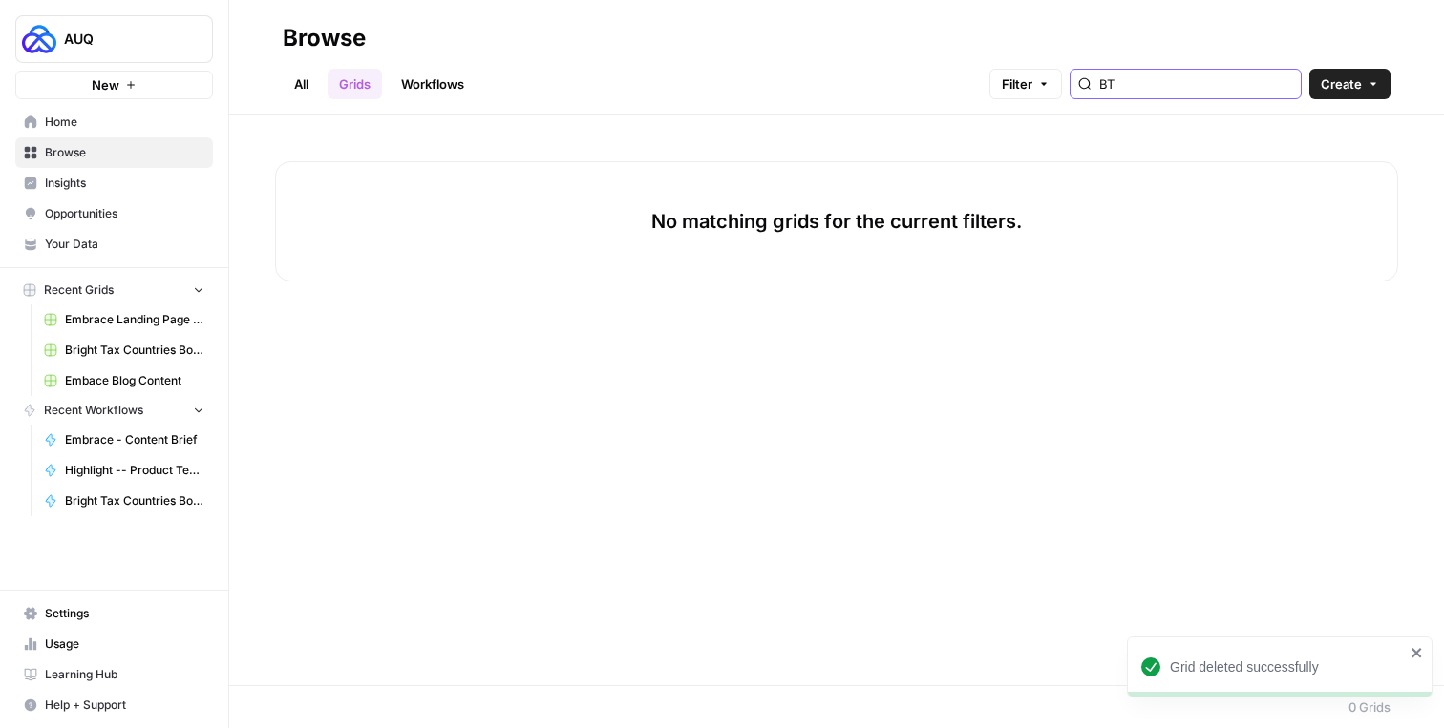
click at [1153, 83] on input "BT" at bounding box center [1196, 83] width 194 height 19
type input "o"
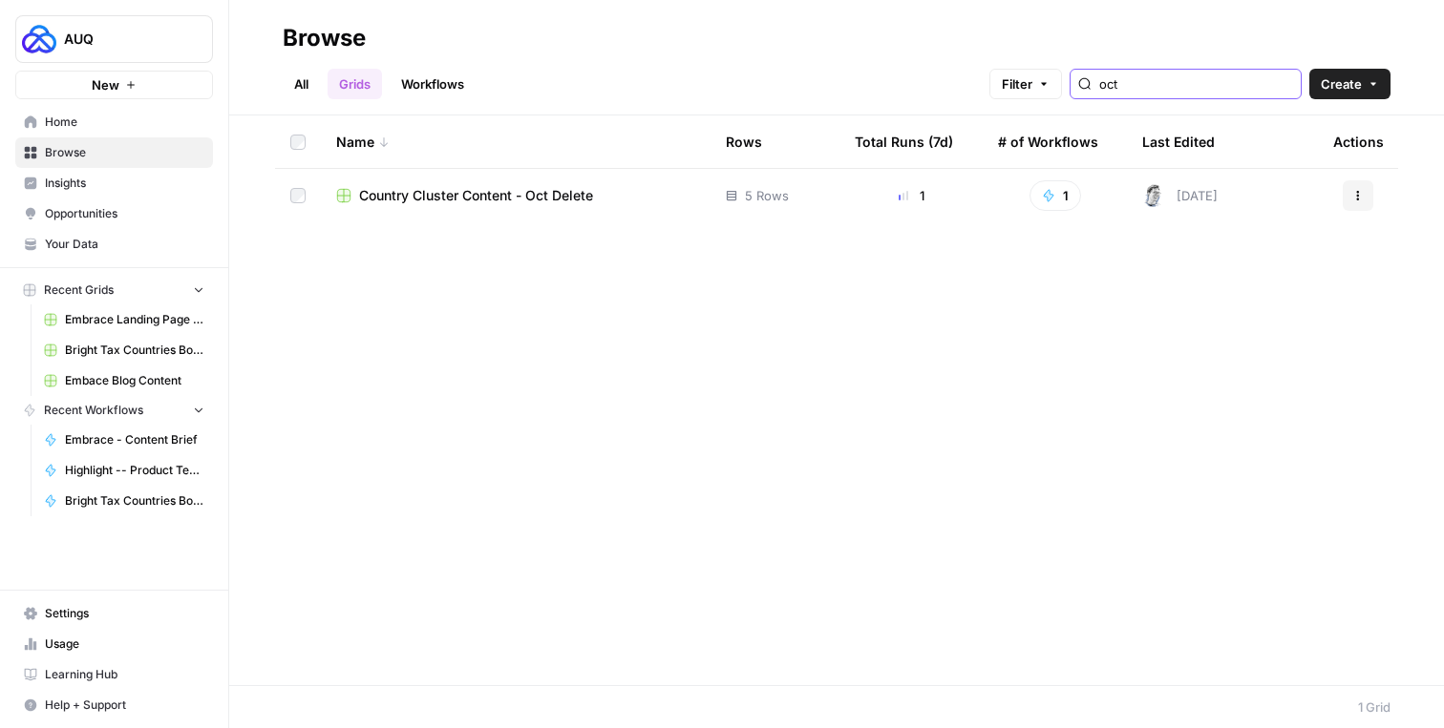
type input "oct"
click at [1359, 194] on icon "button" at bounding box center [1357, 195] width 11 height 11
click at [1237, 349] on span "Delete" at bounding box center [1272, 353] width 153 height 19
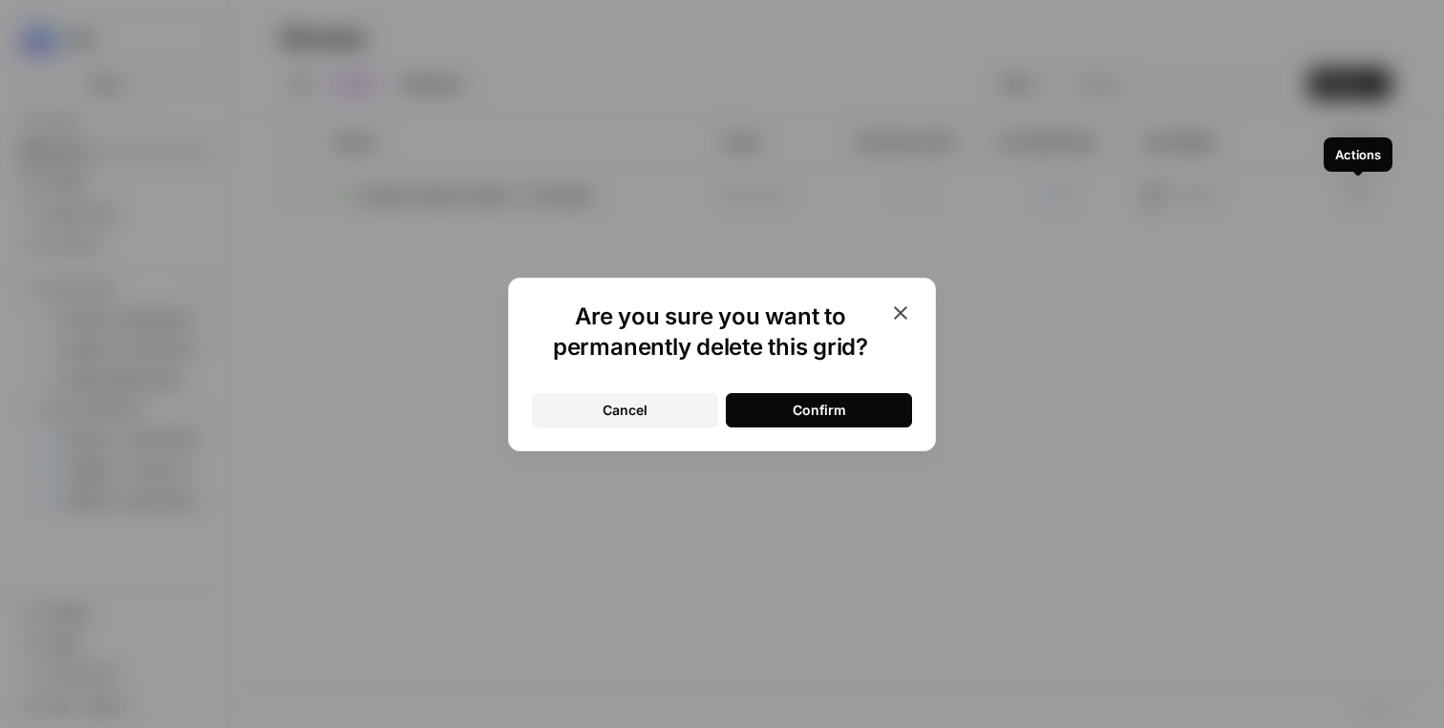
click at [826, 404] on div "Confirm" at bounding box center [818, 410] width 53 height 19
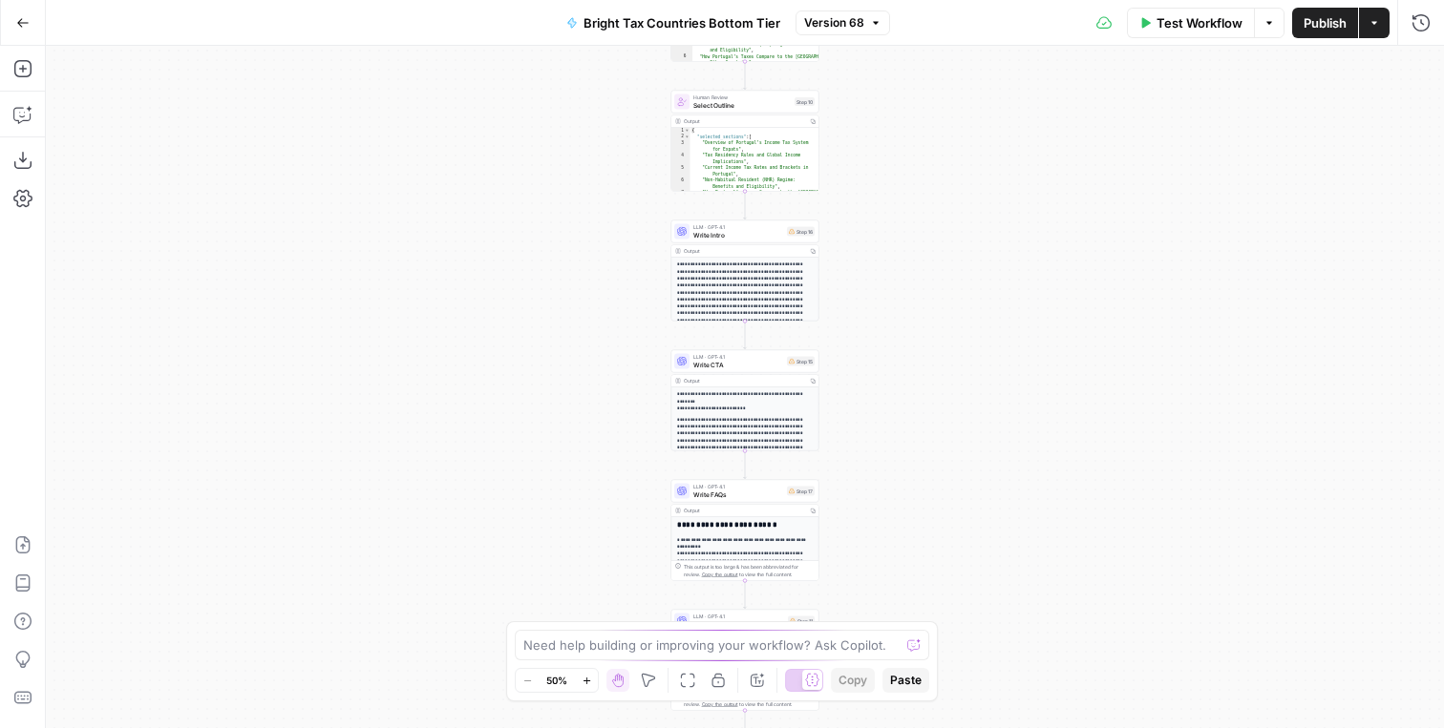
click at [1377, 26] on icon "button" at bounding box center [1373, 22] width 11 height 11
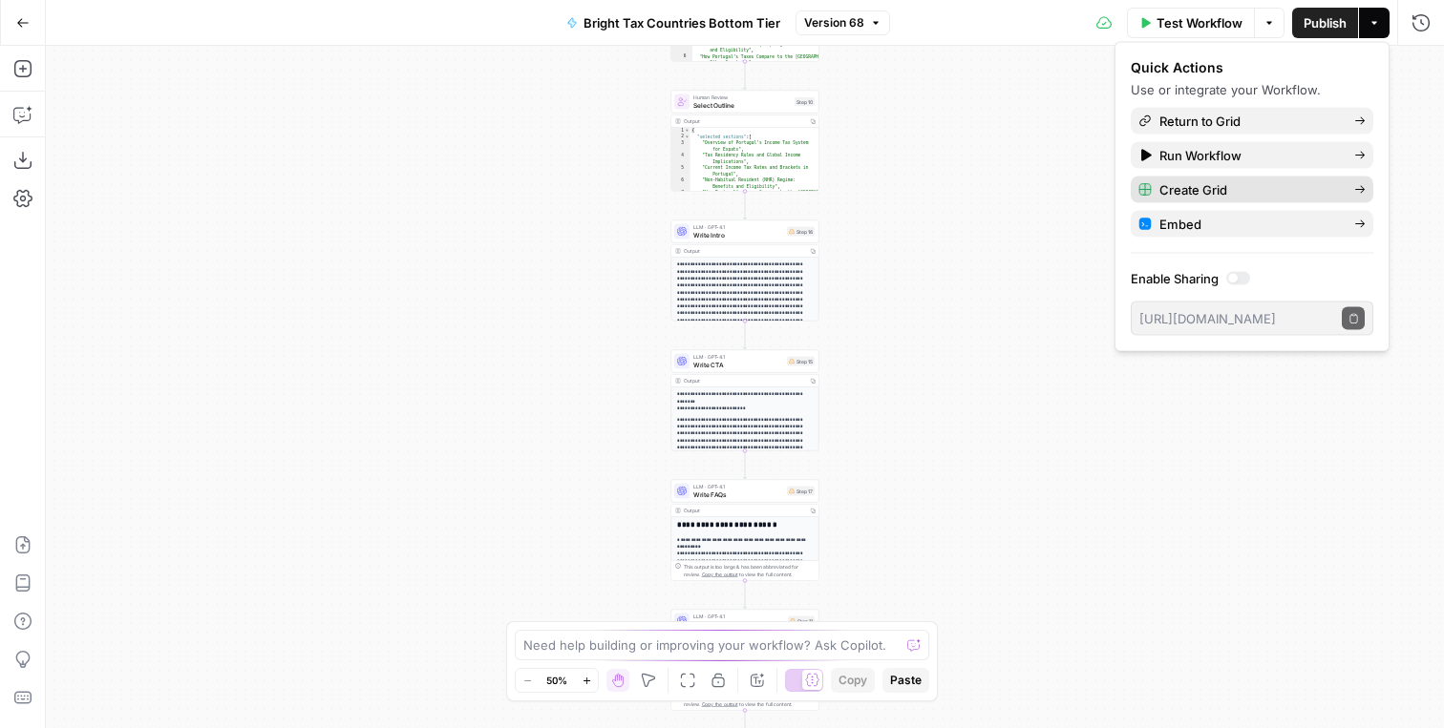
click at [1237, 189] on span "Create Grid" at bounding box center [1248, 189] width 179 height 19
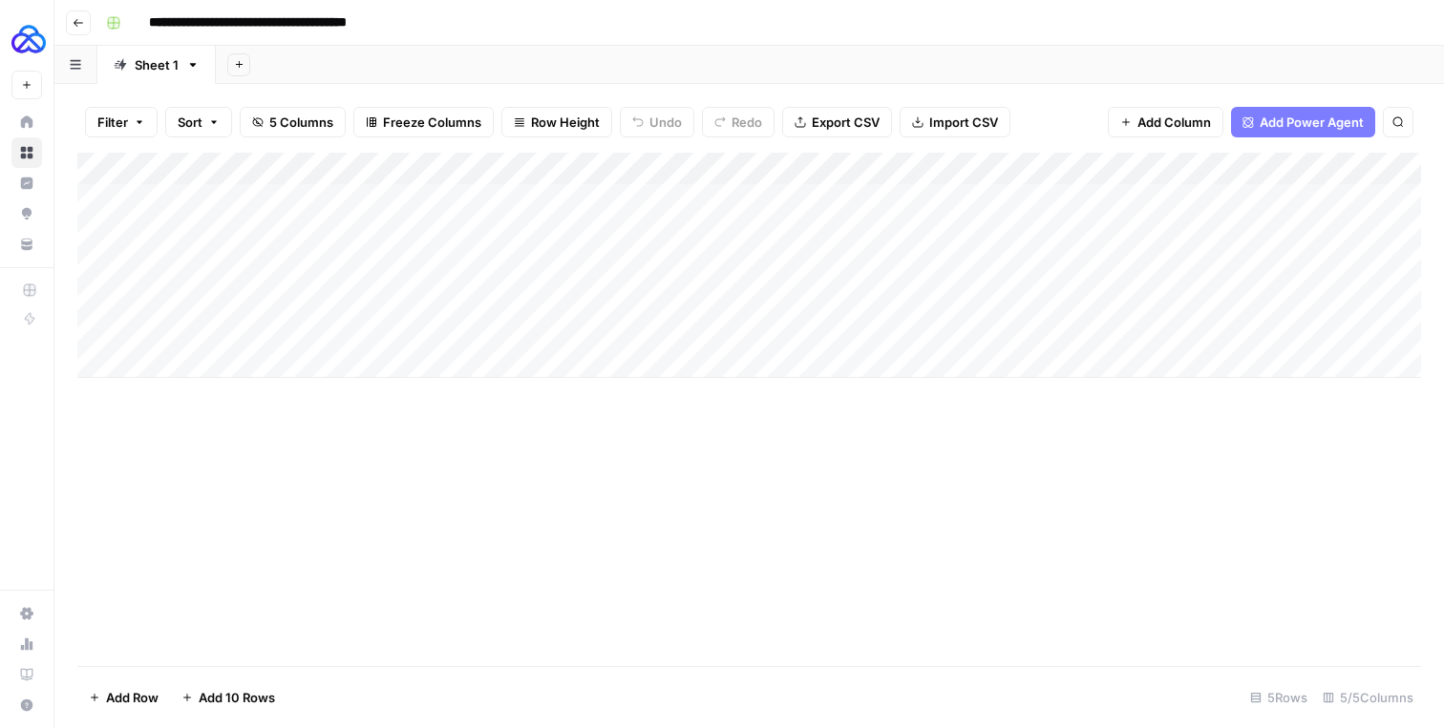
click at [322, 18] on input "**********" at bounding box center [279, 23] width 278 height 31
click at [293, 27] on input "**********" at bounding box center [279, 23] width 278 height 31
click at [282, 22] on input "**********" at bounding box center [279, 23] width 278 height 31
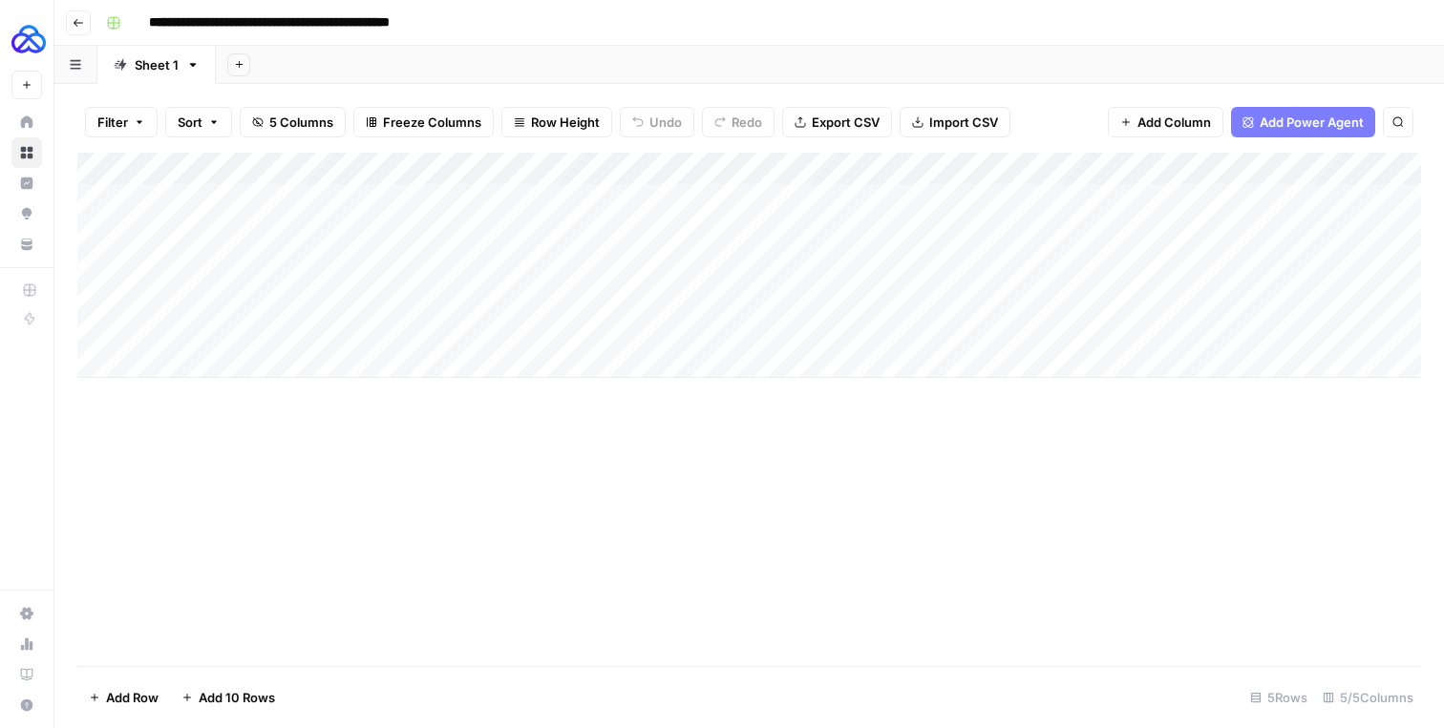
drag, startPoint x: 450, startPoint y: 19, endPoint x: 550, endPoint y: 25, distance: 100.4
click at [549, 25] on div "**********" at bounding box center [761, 23] width 1326 height 31
type input "**********"
click at [594, 259] on div "Add Column" at bounding box center [748, 265] width 1343 height 225
click at [318, 197] on div "Add Column" at bounding box center [748, 265] width 1343 height 225
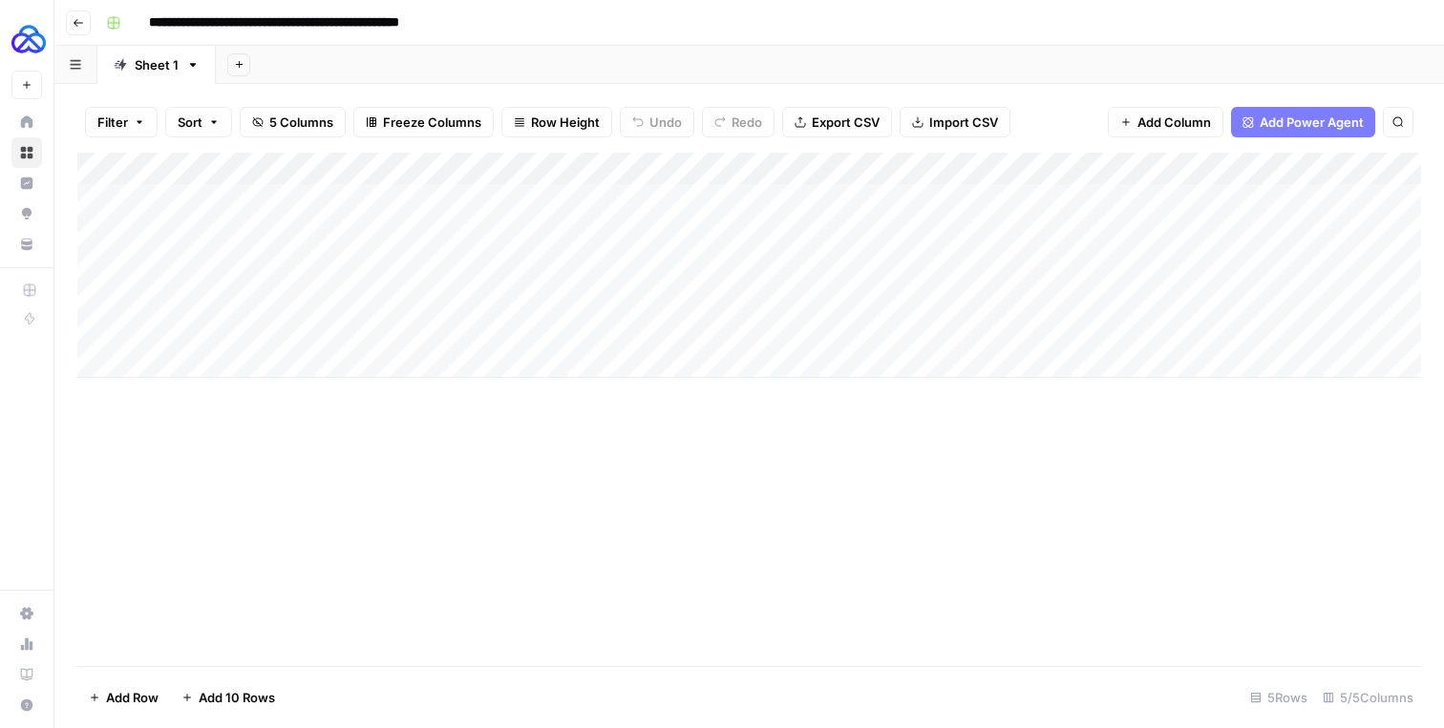
click at [318, 197] on div "Add Column" at bounding box center [748, 265] width 1343 height 225
type textarea "**********"
click at [558, 284] on div "Add Column" at bounding box center [748, 265] width 1343 height 225
click at [492, 203] on div "Add Column" at bounding box center [748, 265] width 1343 height 225
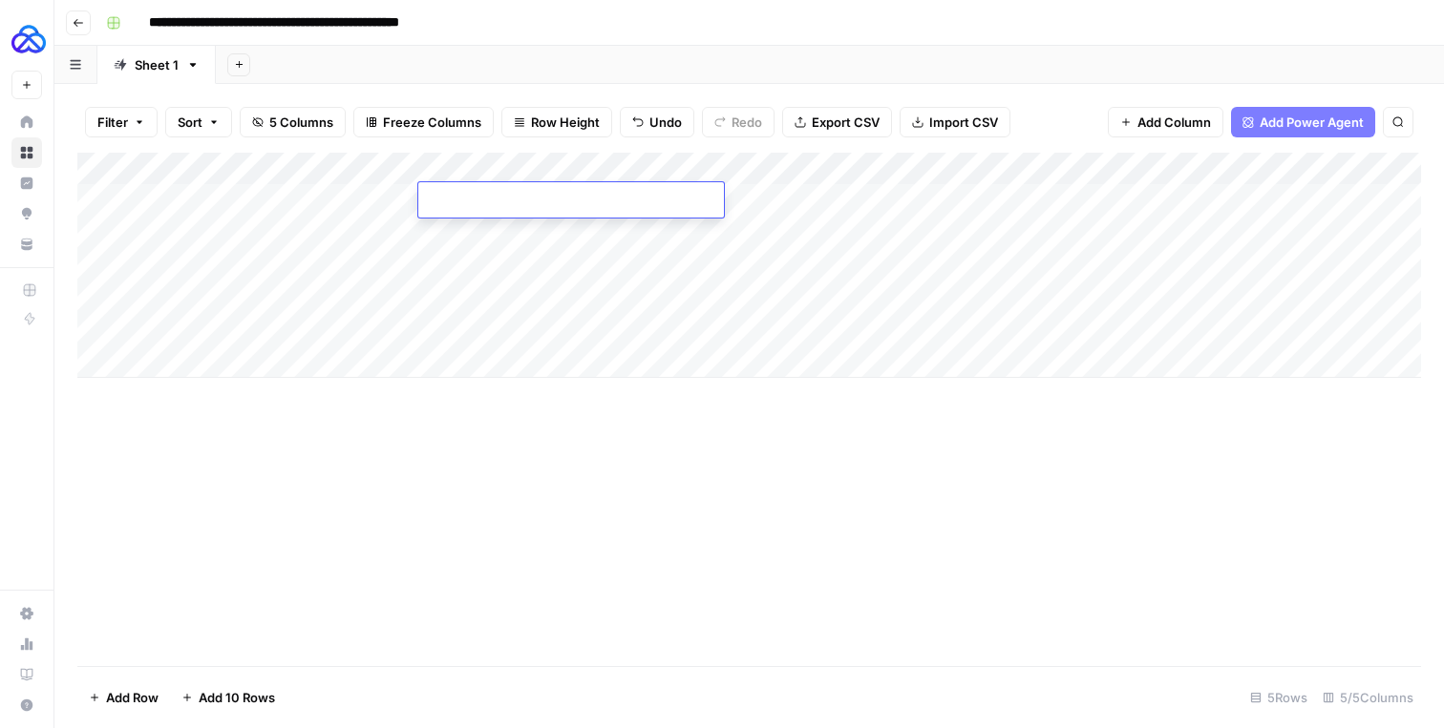
type textarea "**********"
click at [553, 309] on div "Add Column" at bounding box center [748, 265] width 1343 height 225
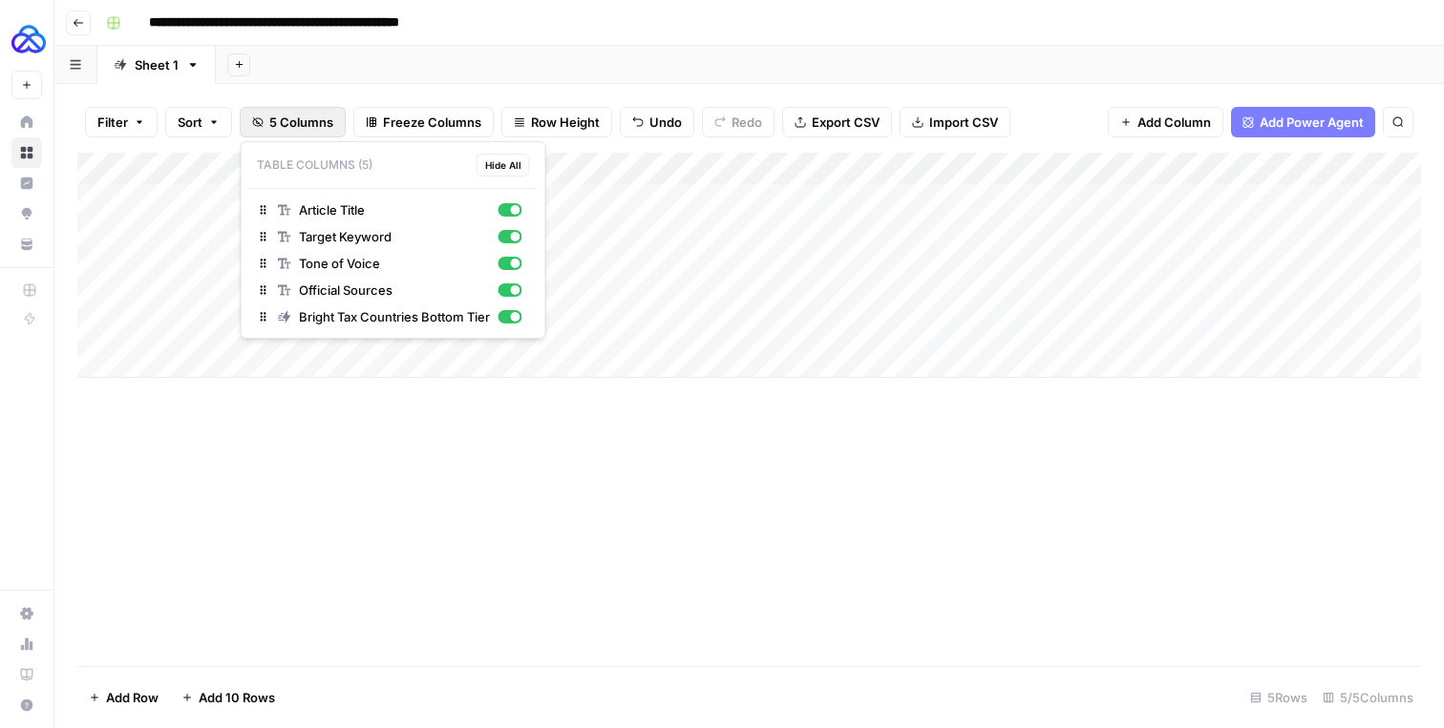
click at [307, 113] on span "5 Columns" at bounding box center [301, 122] width 64 height 19
click at [511, 258] on div "button" at bounding box center [509, 263] width 24 height 13
click at [748, 265] on div "Add Column" at bounding box center [748, 265] width 1343 height 225
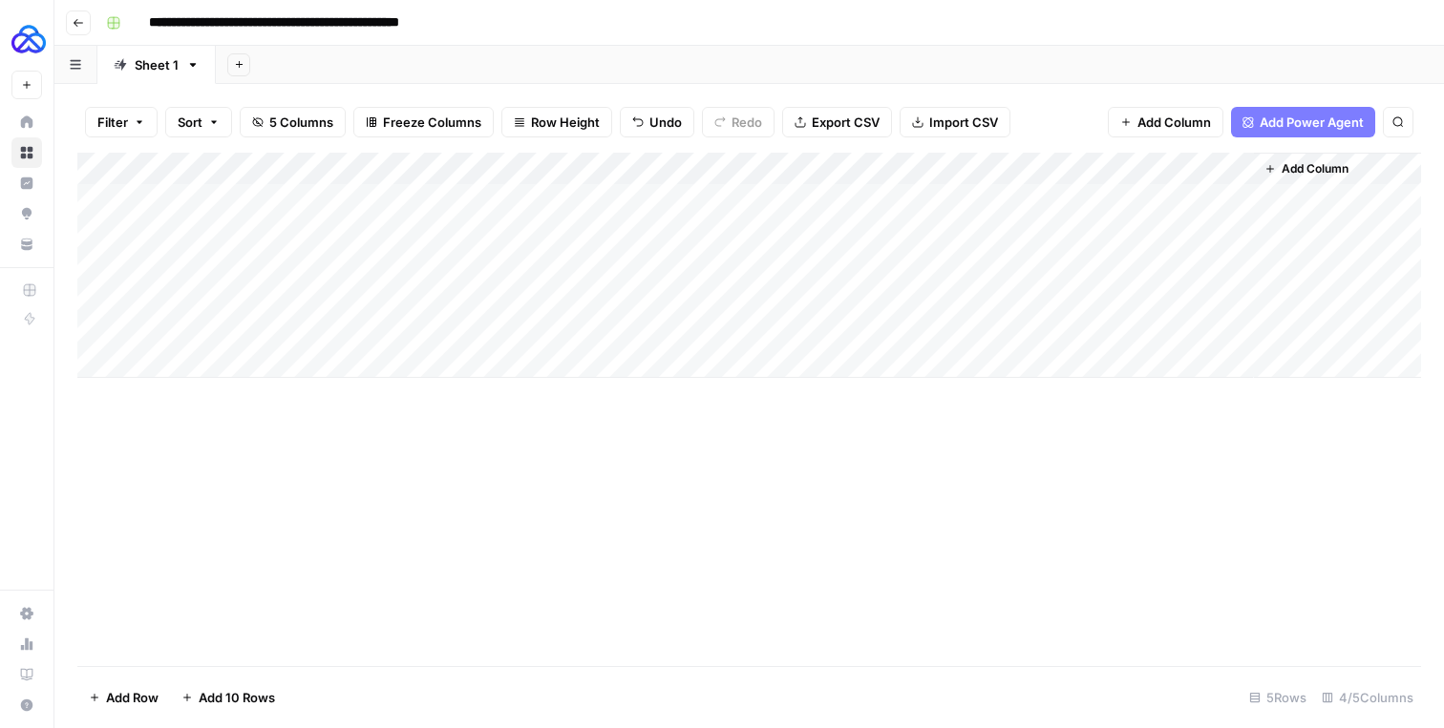
click at [748, 205] on div "Add Column" at bounding box center [748, 265] width 1343 height 225
type textarea "**********"
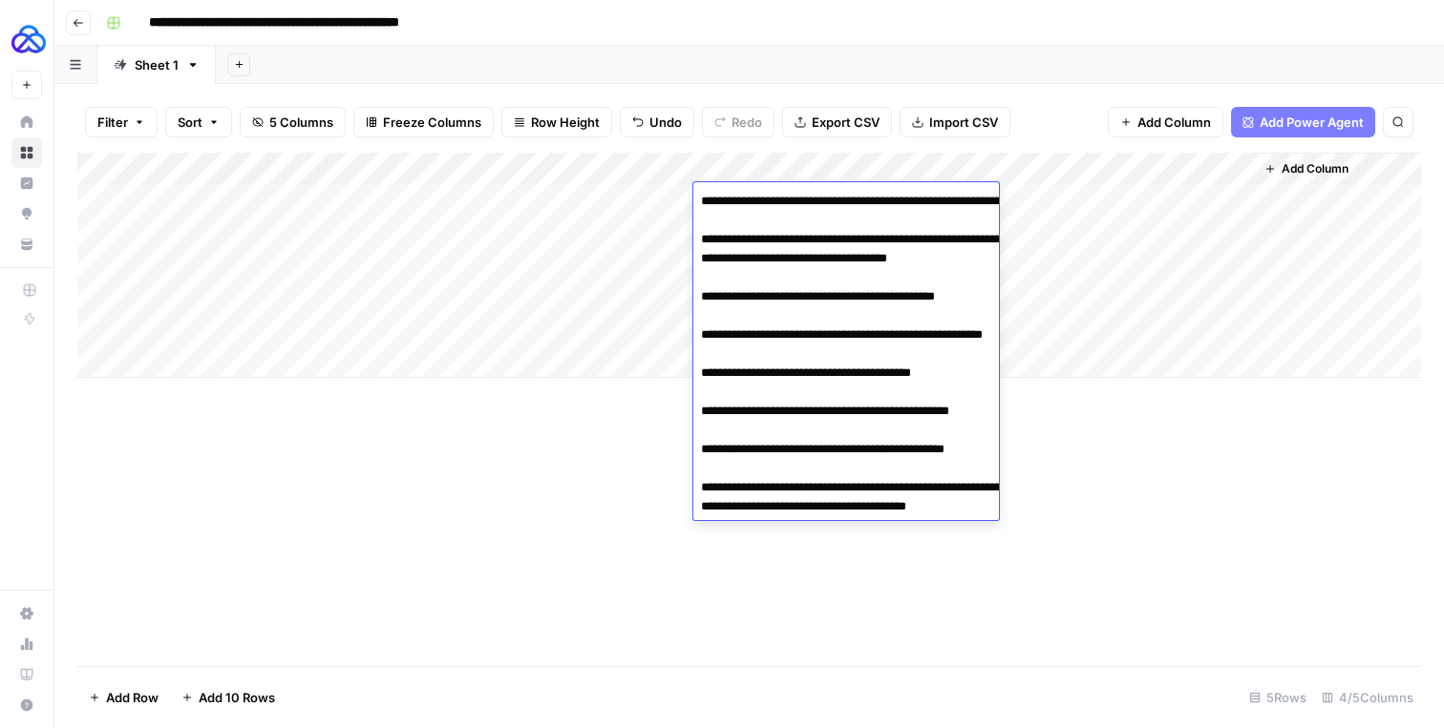
click at [1253, 225] on div "Add Column" at bounding box center [1337, 265] width 168 height 225
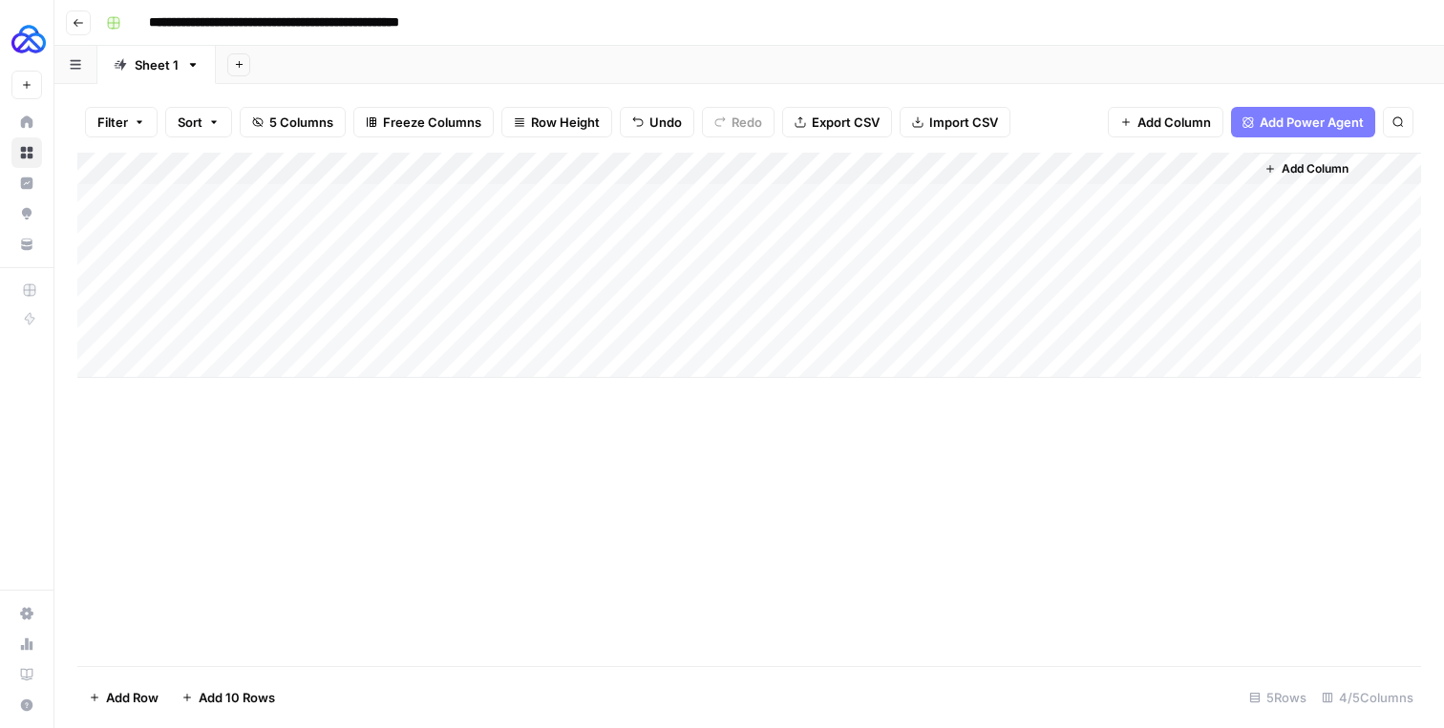
click at [1107, 201] on div "Add Column" at bounding box center [748, 265] width 1343 height 225
click at [1234, 198] on div "Add Column" at bounding box center [748, 265] width 1343 height 225
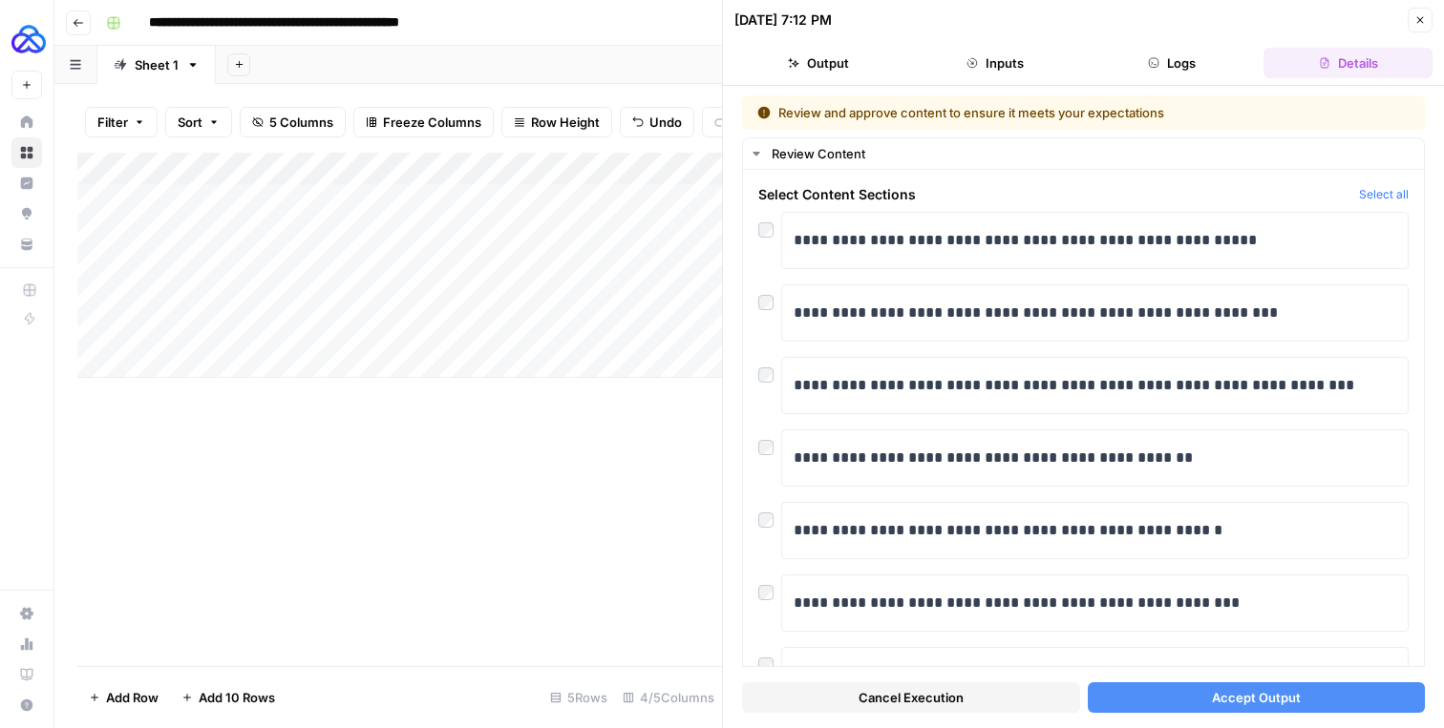
click at [1137, 691] on button "Accept Output" at bounding box center [1256, 698] width 338 height 31
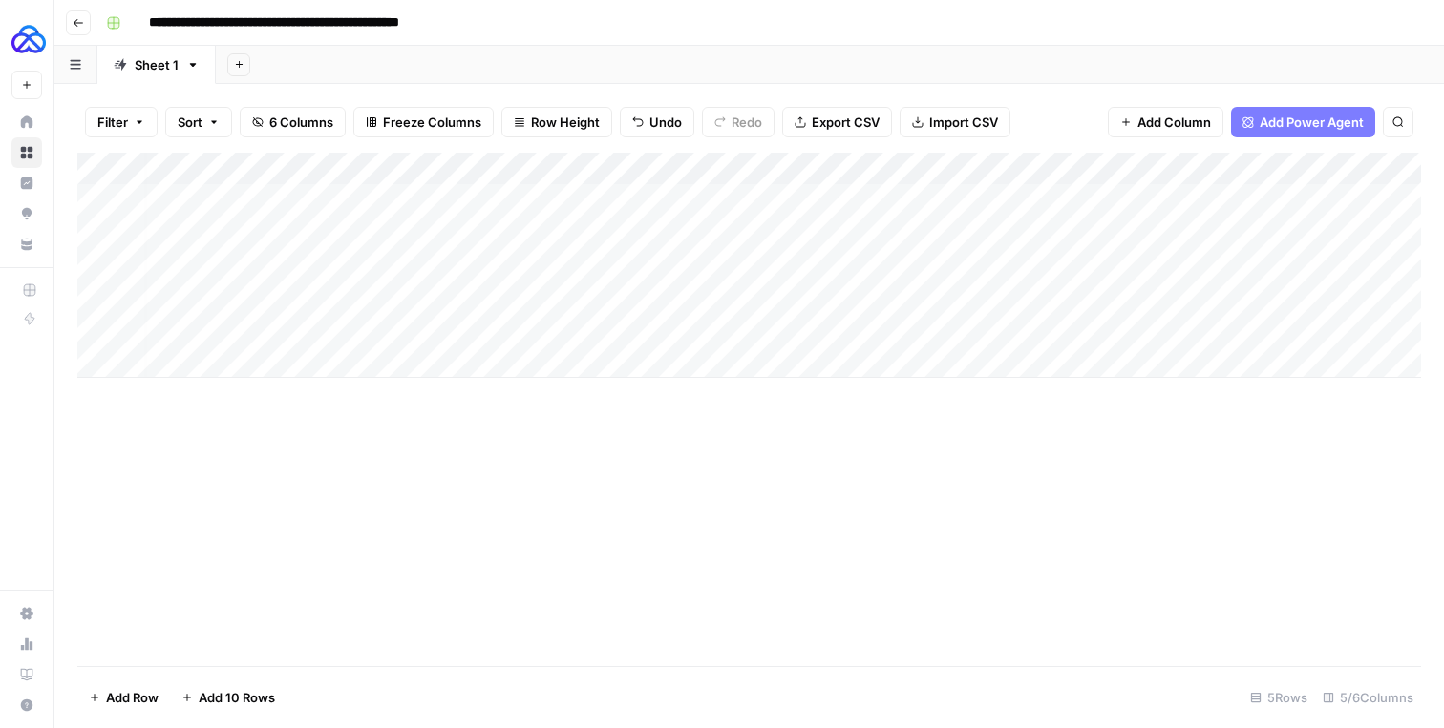
scroll to position [0, 111]
click at [1298, 203] on div "Add Column" at bounding box center [748, 265] width 1343 height 225
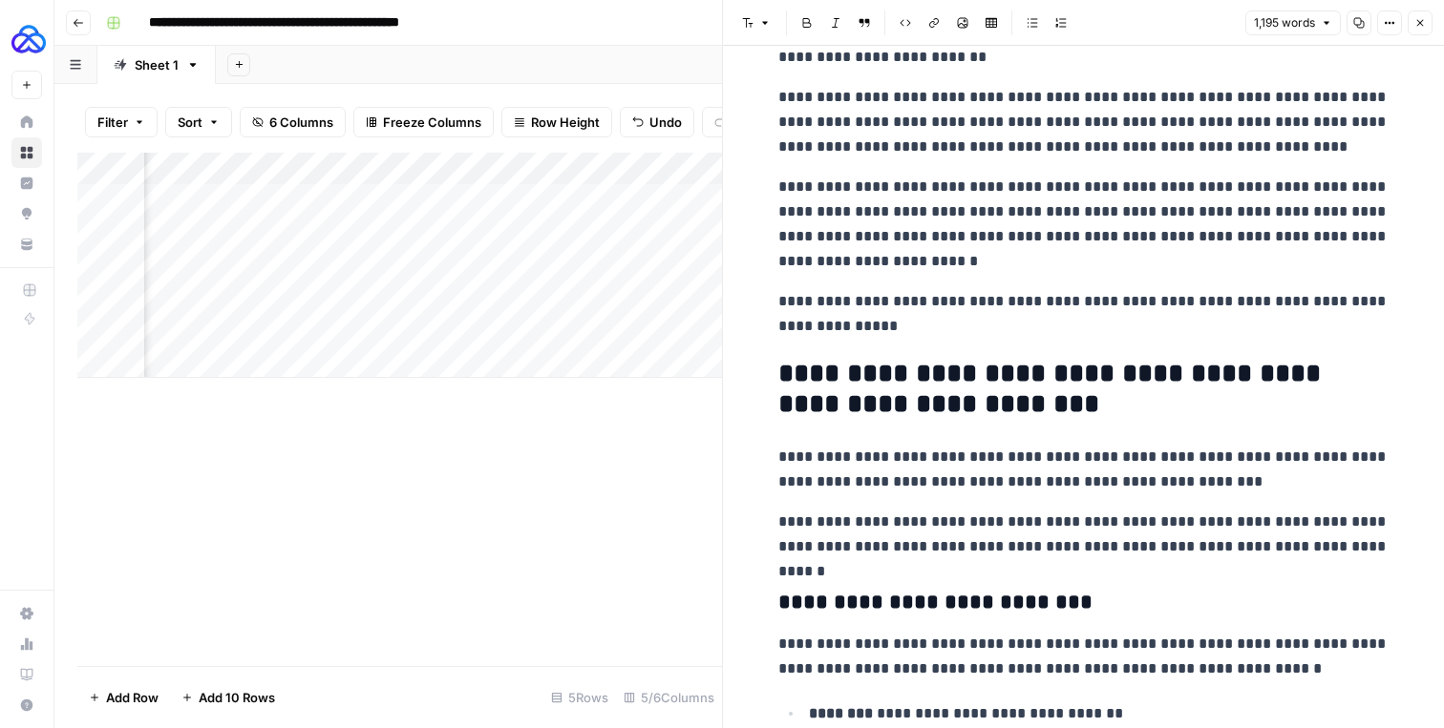
scroll to position [958, 0]
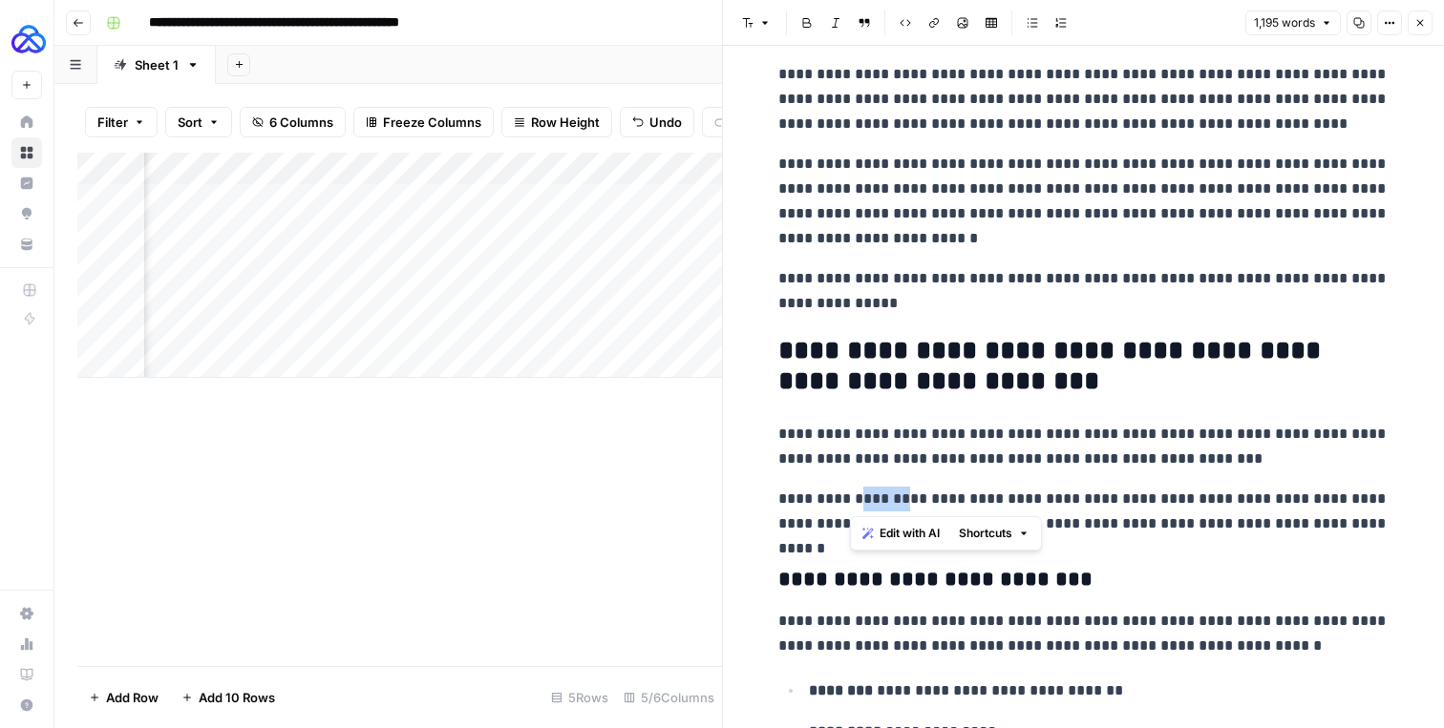
drag, startPoint x: 896, startPoint y: 496, endPoint x: 846, endPoint y: 496, distance: 49.6
click at [846, 496] on p "**********" at bounding box center [1083, 512] width 611 height 50
click at [1415, 19] on icon "button" at bounding box center [1419, 22] width 11 height 11
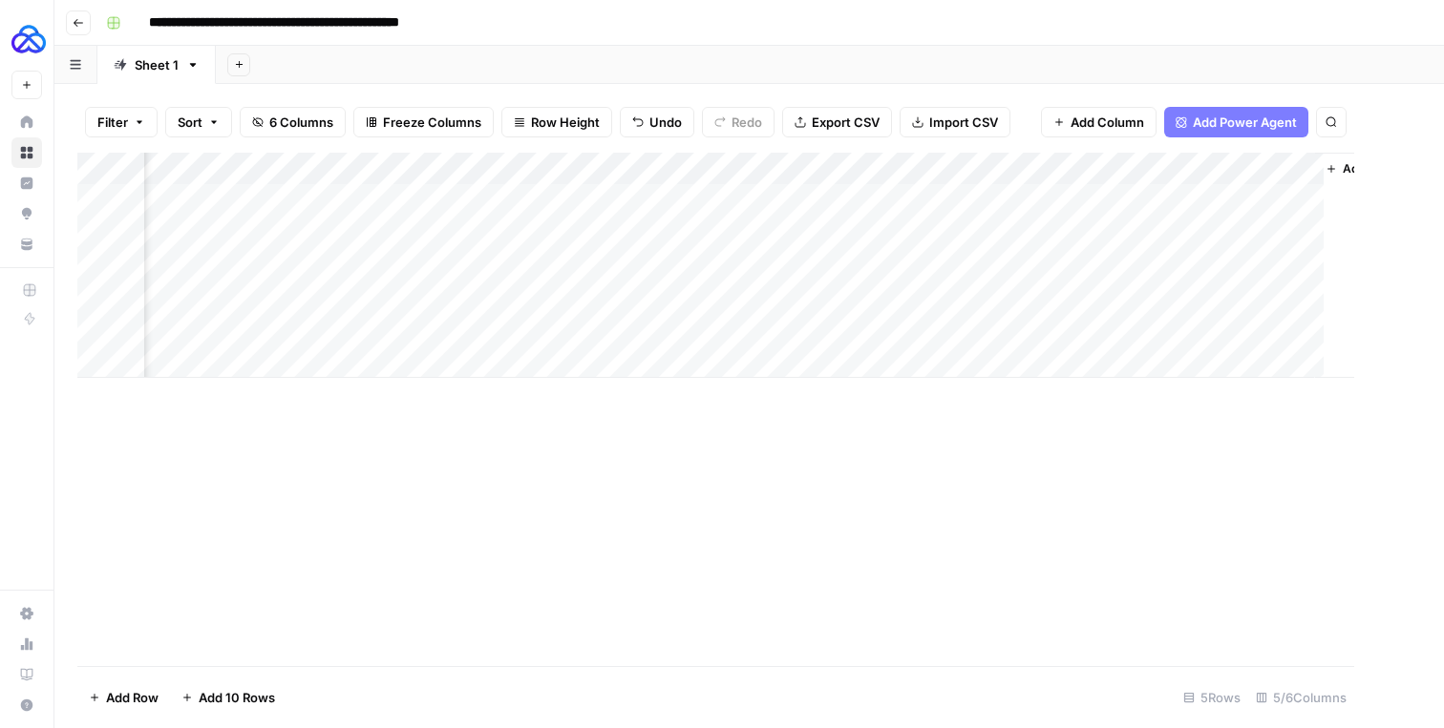
scroll to position [0, 88]
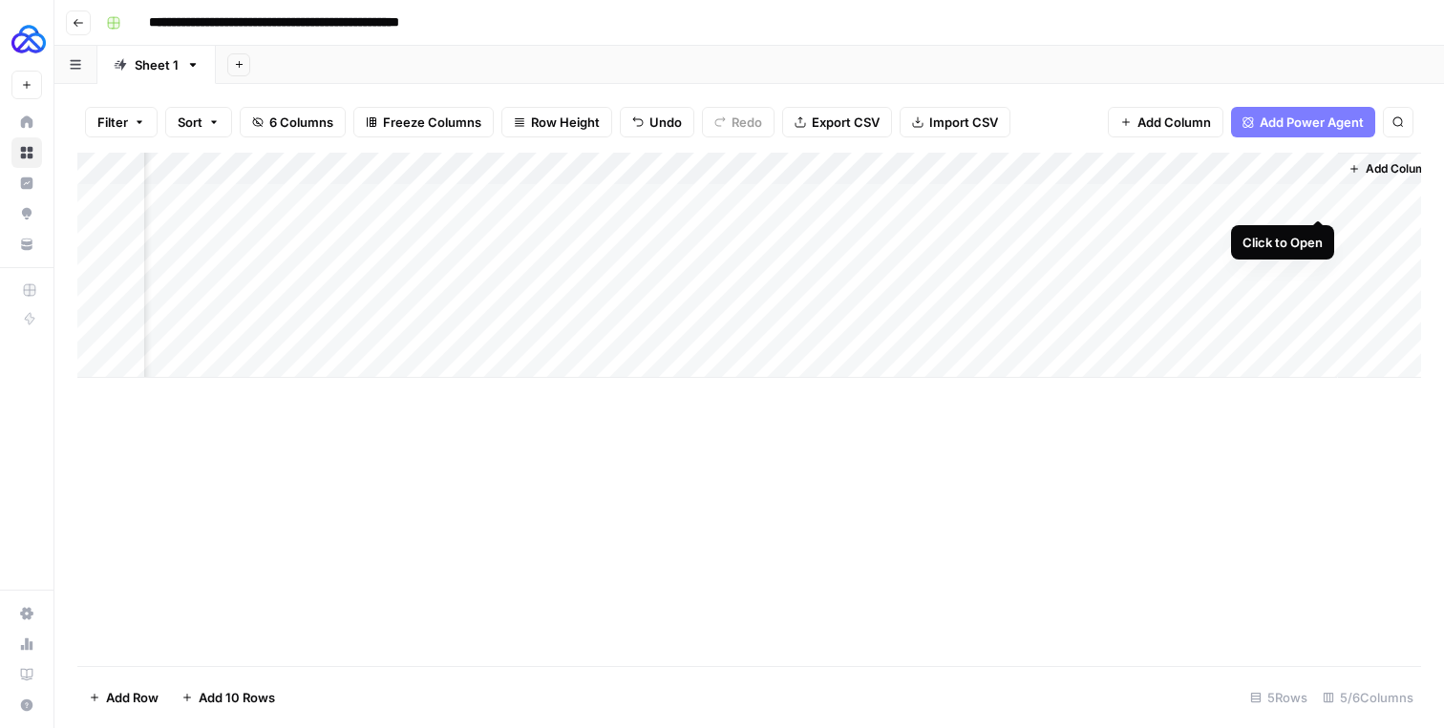
click at [1322, 199] on div "Add Column" at bounding box center [748, 265] width 1343 height 225
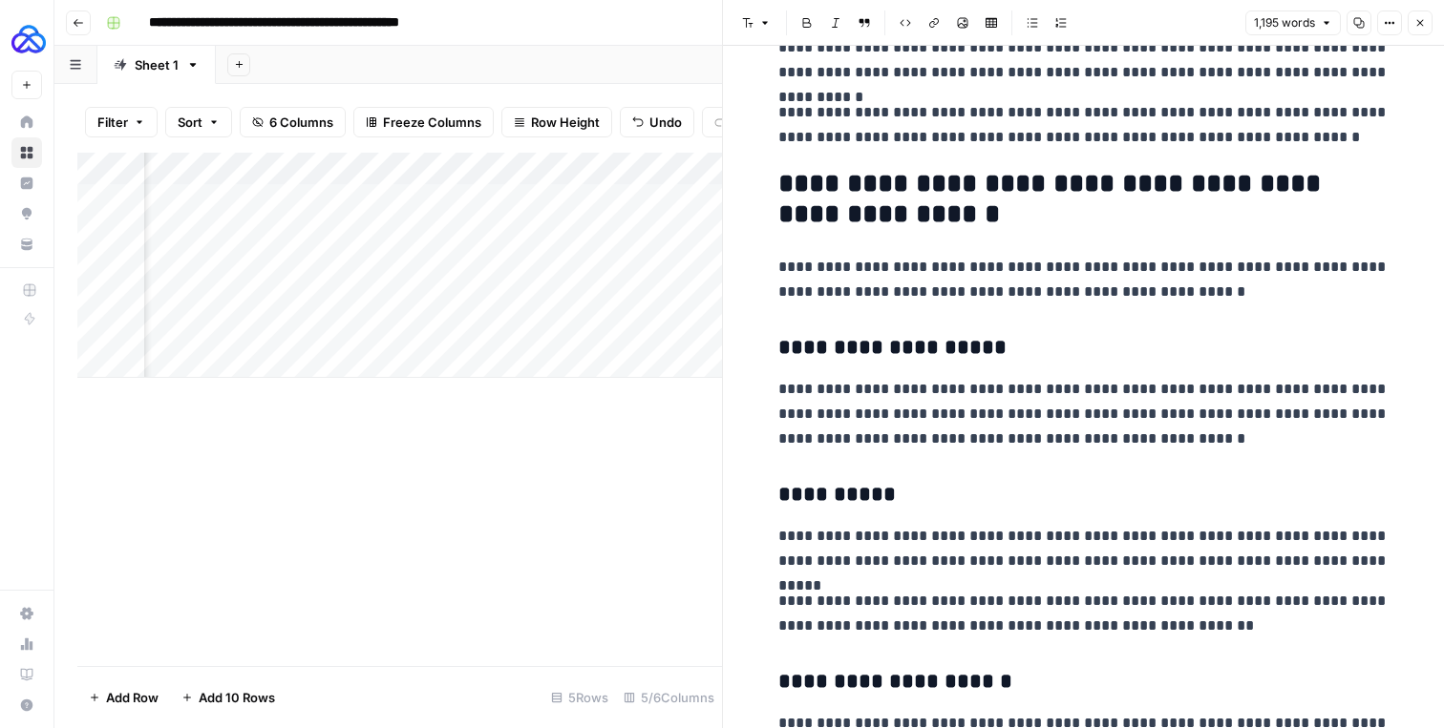
scroll to position [2850, 0]
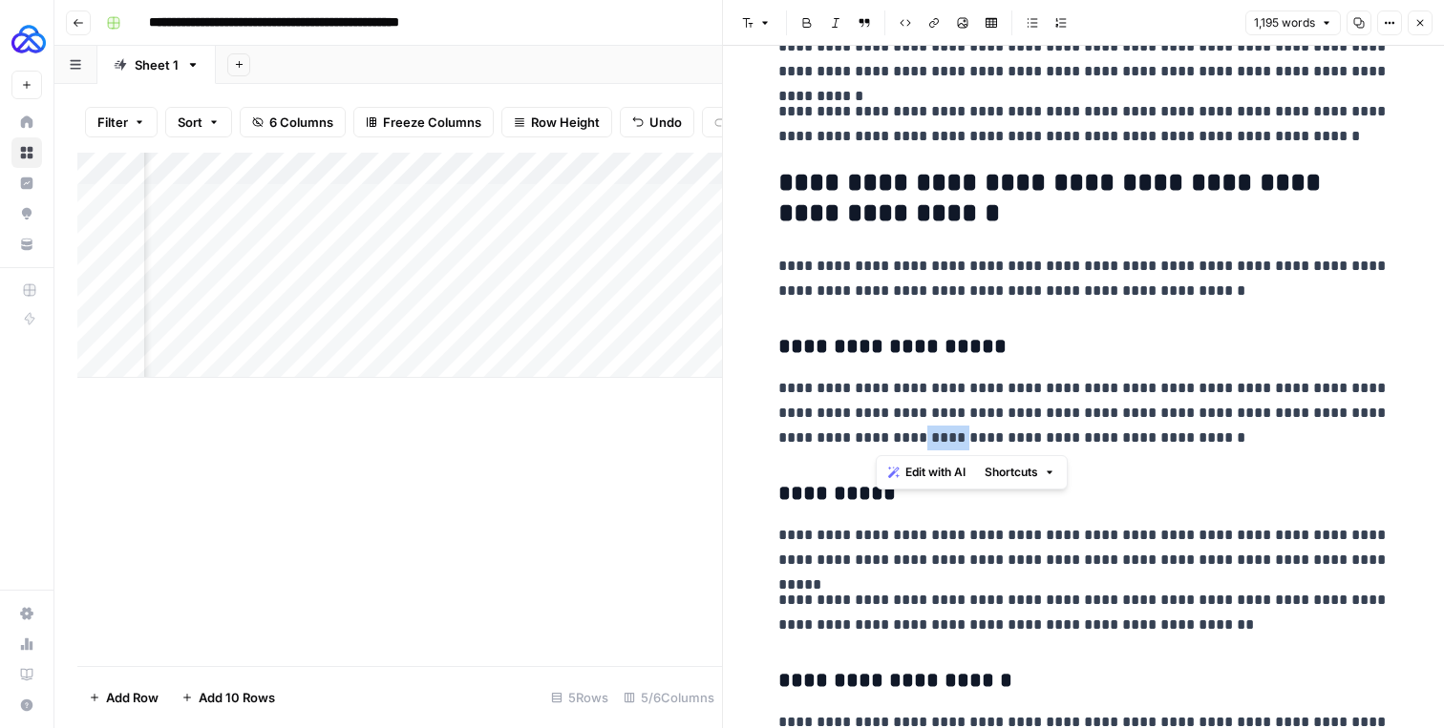
drag, startPoint x: 918, startPoint y: 437, endPoint x: 874, endPoint y: 435, distance: 44.9
click at [874, 435] on p "**********" at bounding box center [1083, 413] width 611 height 74
copy p "******"
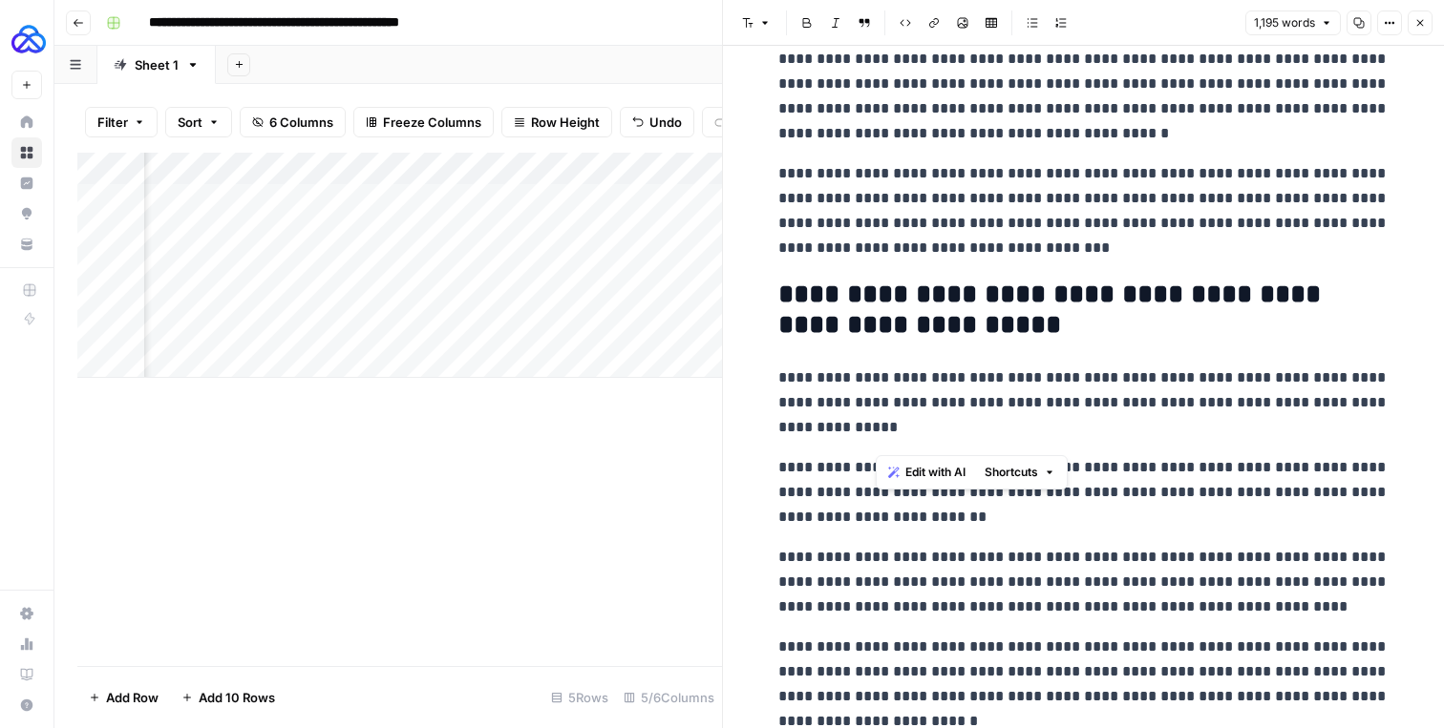
scroll to position [0, 0]
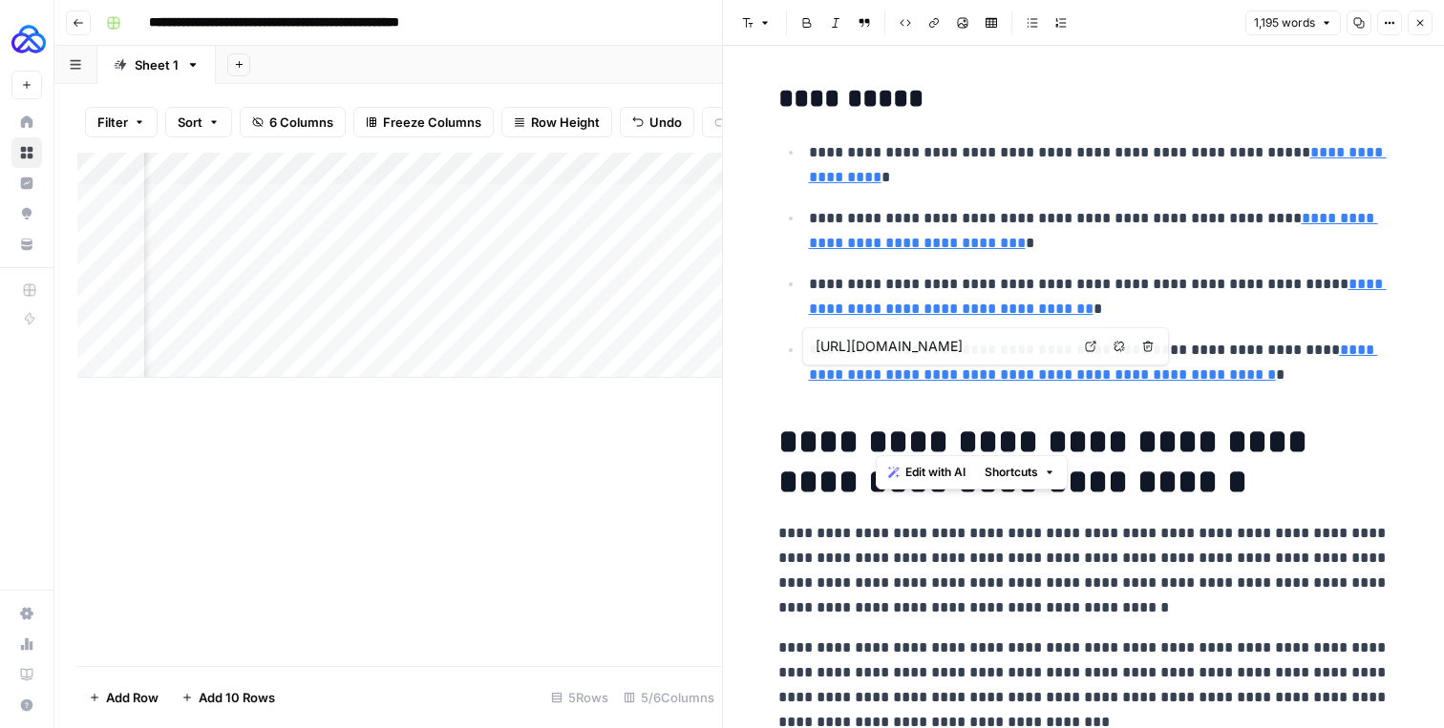
type input "https://www.deutsche-rentenversicherung.de"
click at [1408, 20] on button "Close" at bounding box center [1419, 23] width 25 height 25
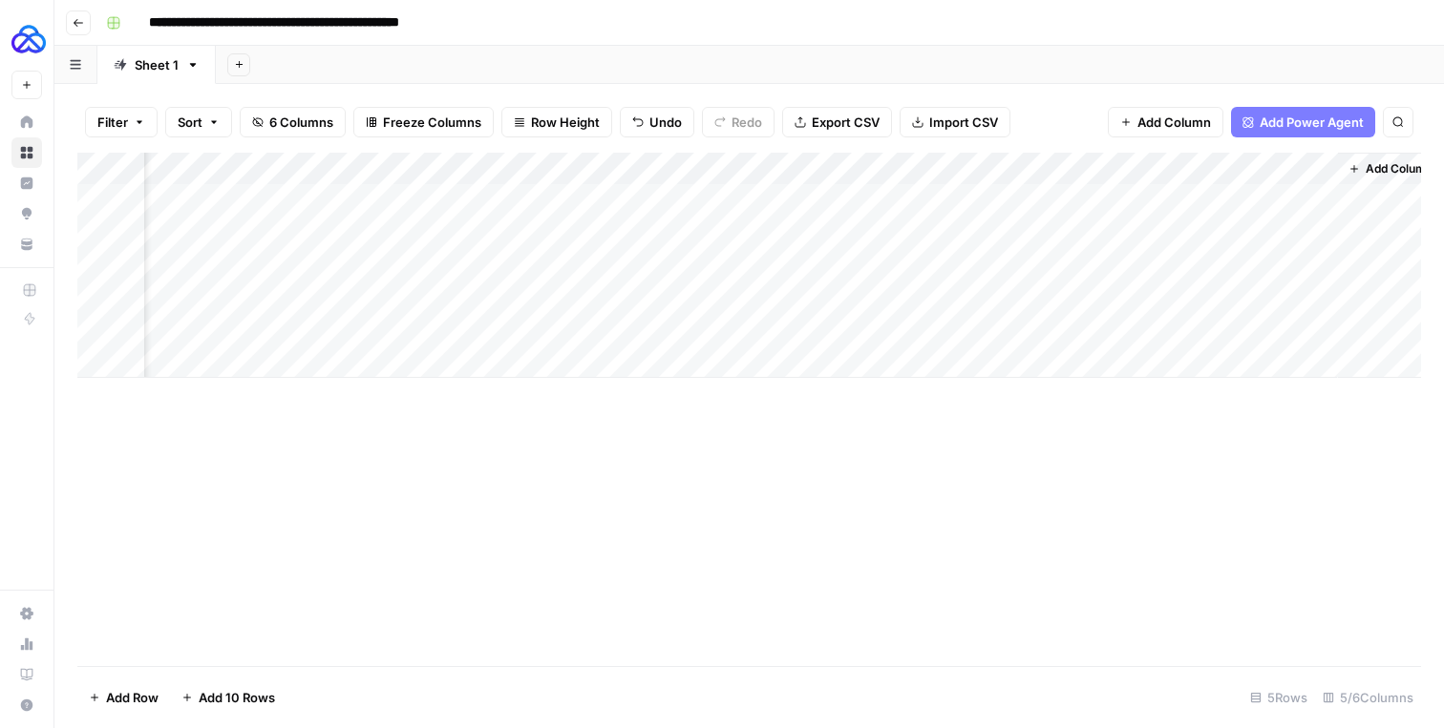
click at [855, 200] on div "Add Column" at bounding box center [748, 265] width 1343 height 225
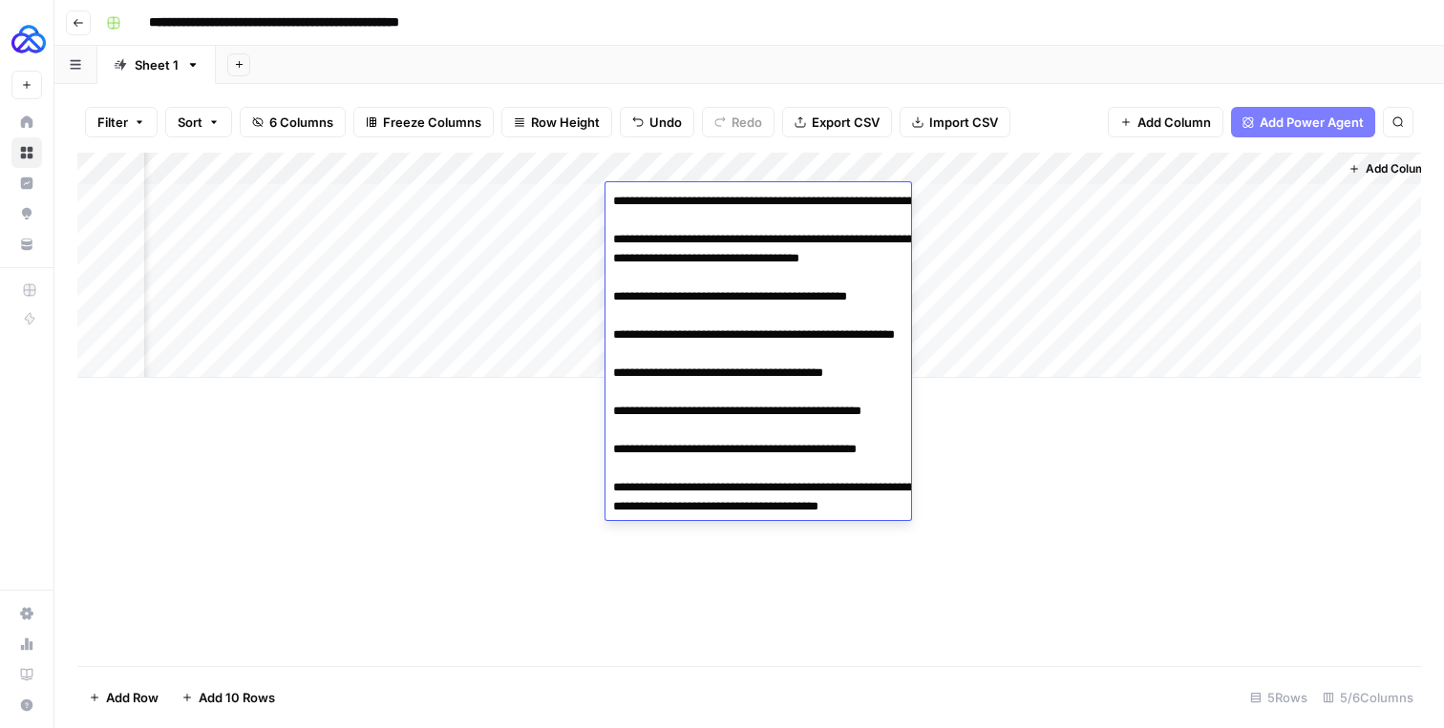
click at [1066, 313] on div "Add Column" at bounding box center [748, 265] width 1343 height 225
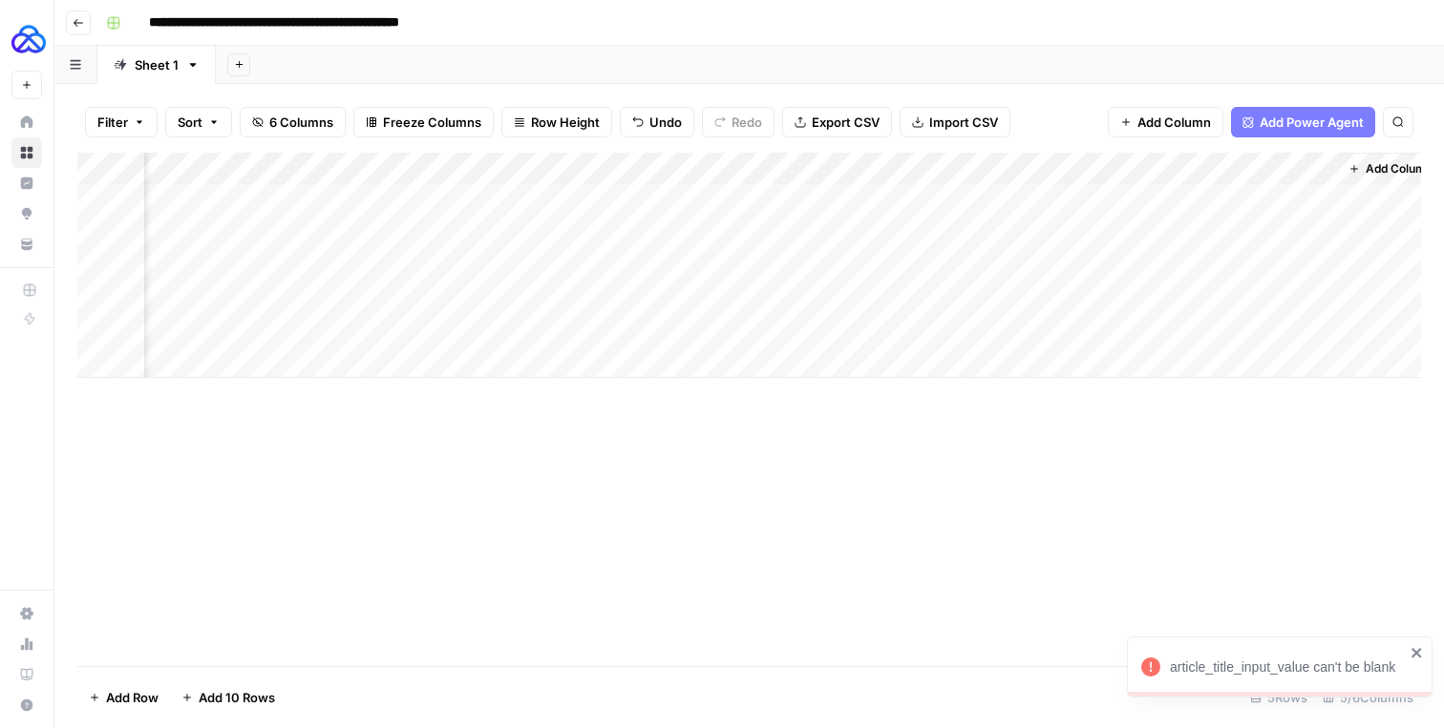
click at [1124, 174] on div "Add Column" at bounding box center [748, 265] width 1343 height 225
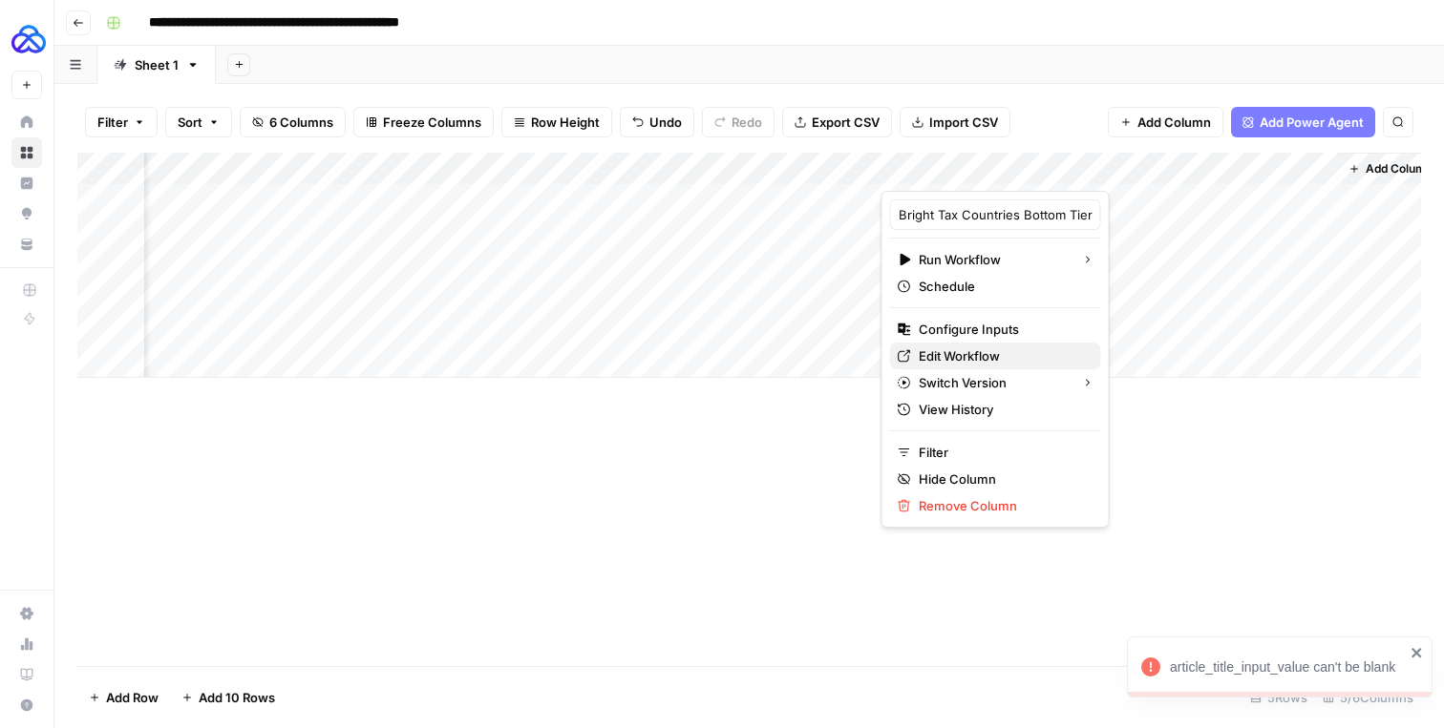
click at [923, 361] on span "Edit Workflow" at bounding box center [1001, 356] width 167 height 19
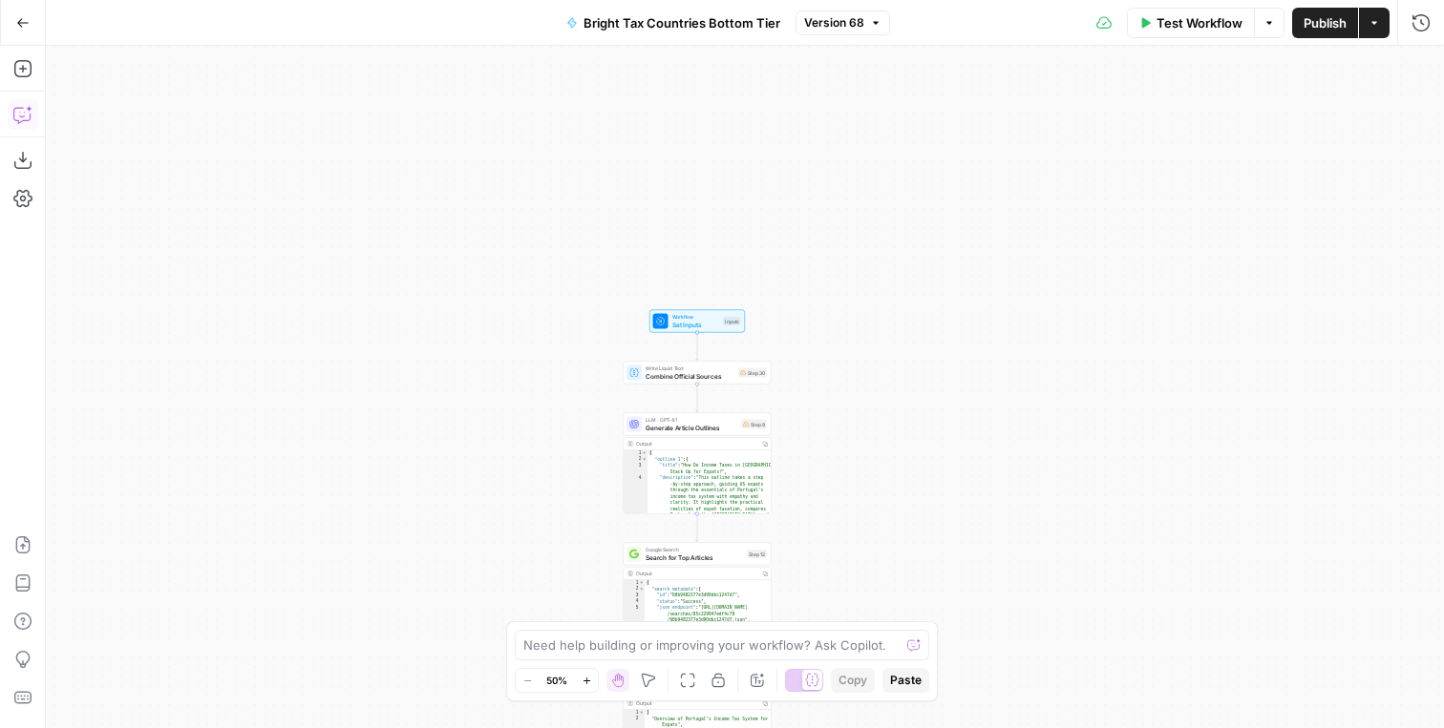
click at [18, 114] on icon "button" at bounding box center [22, 114] width 19 height 19
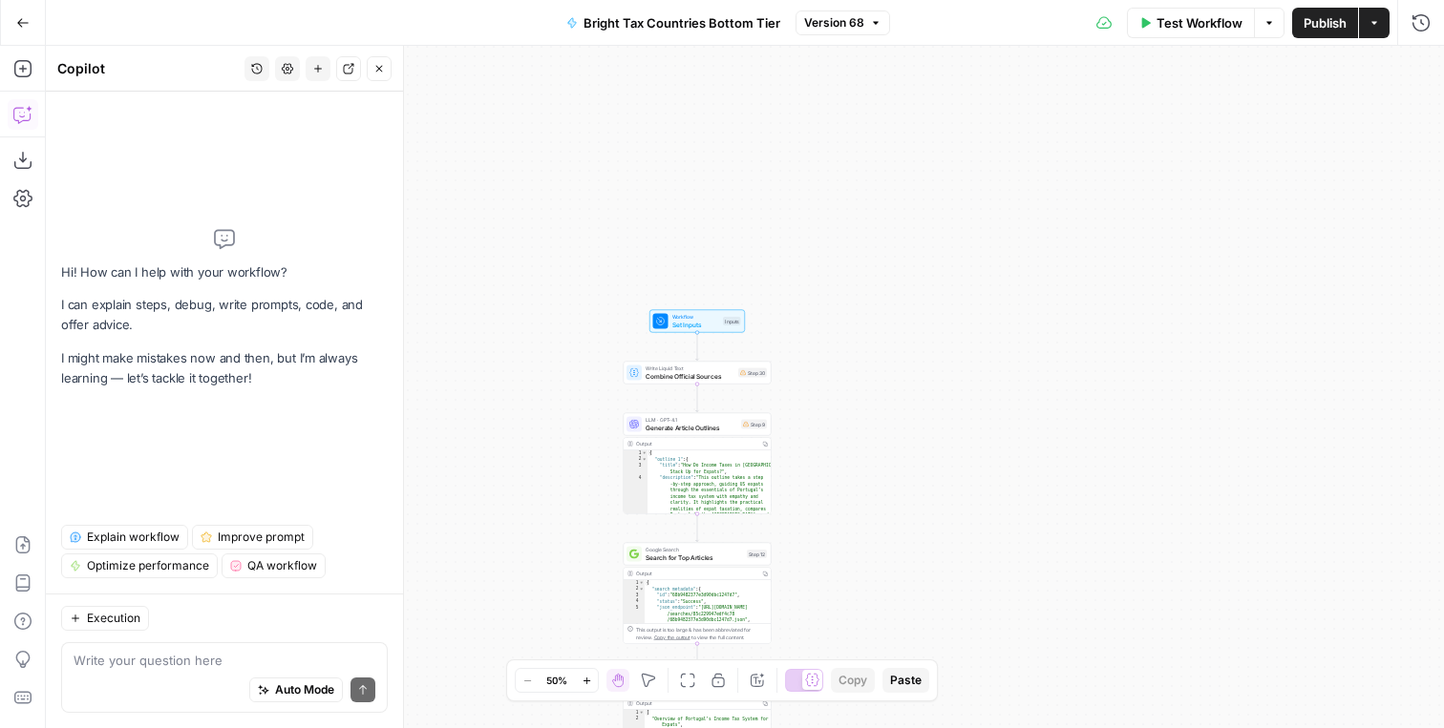
click at [134, 666] on textarea at bounding box center [225, 660] width 302 height 19
type textarea "T"
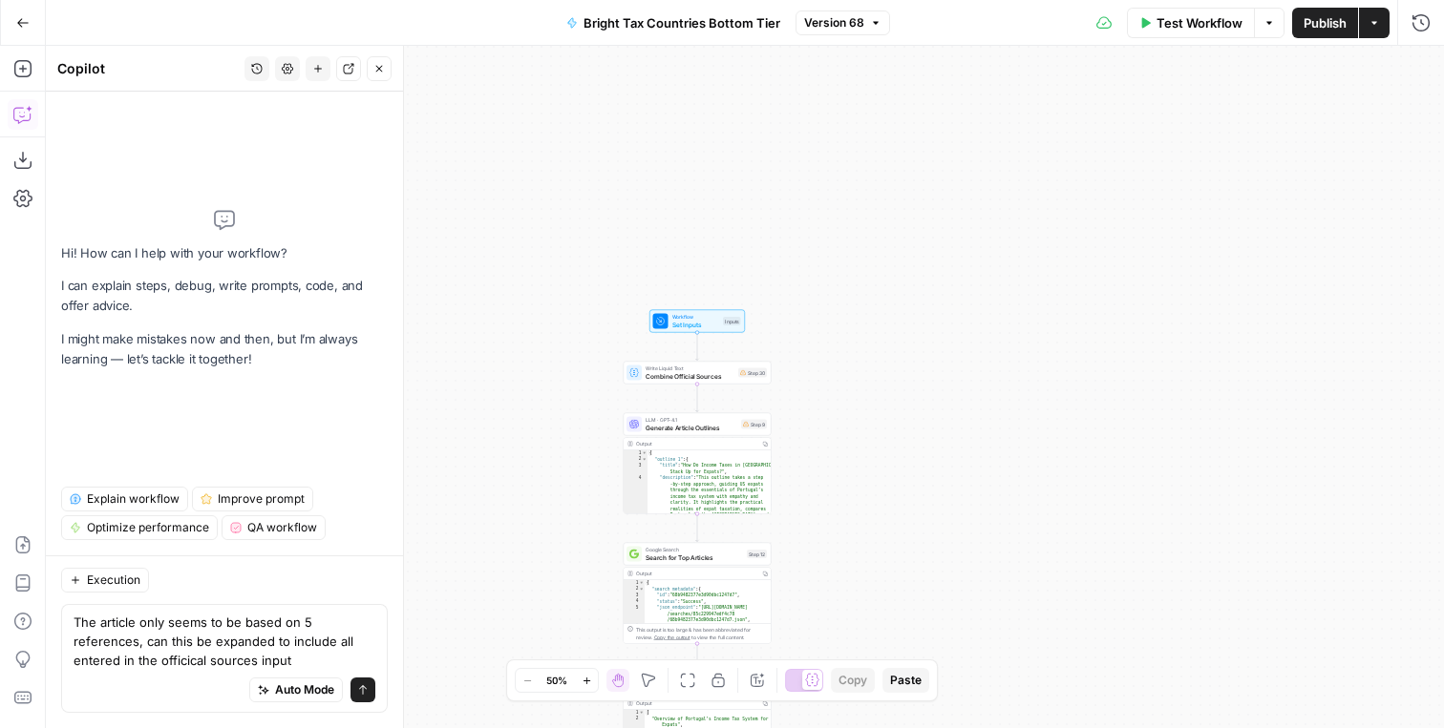
click at [177, 664] on textarea "The article only seems to be based on 5 references, can this be expanded to inc…" at bounding box center [225, 641] width 302 height 57
type textarea "The article only seems to be based on 5 references, can this be expanded to inc…"
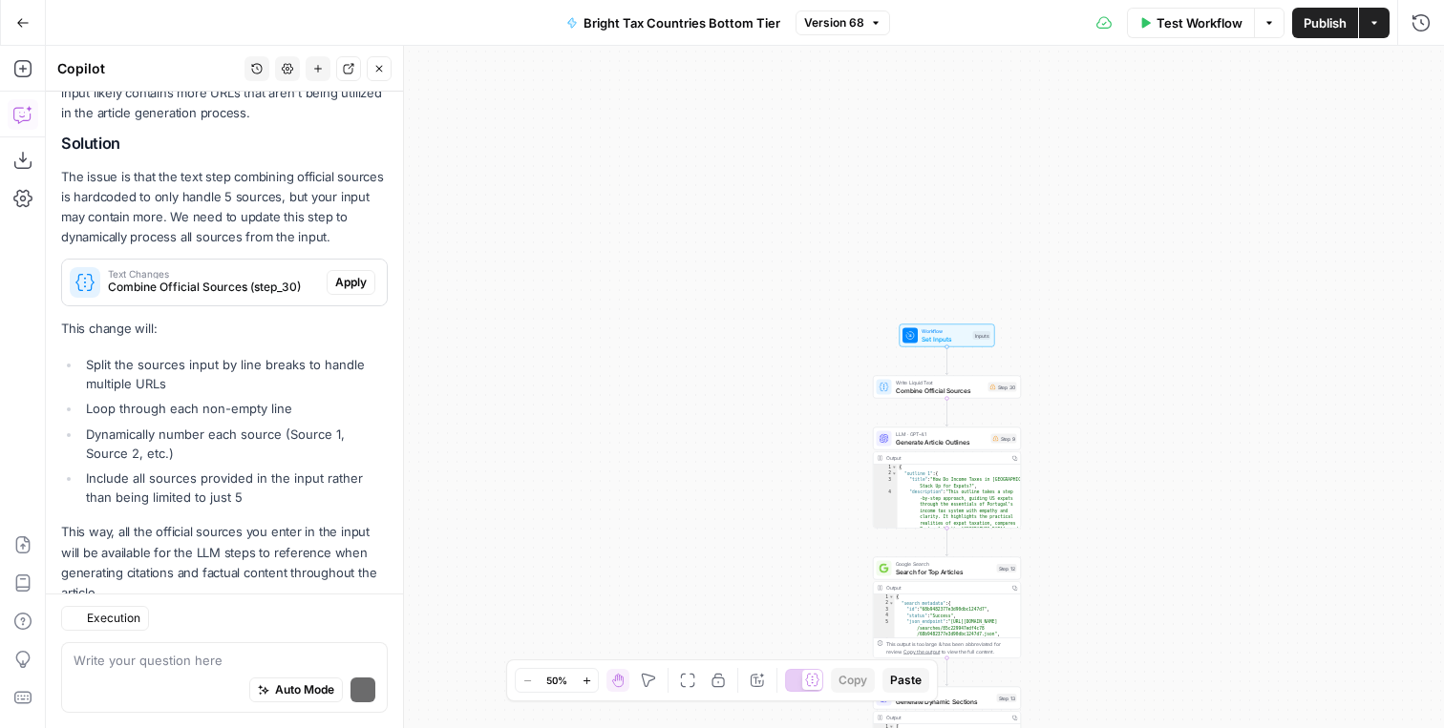
scroll to position [376, 0]
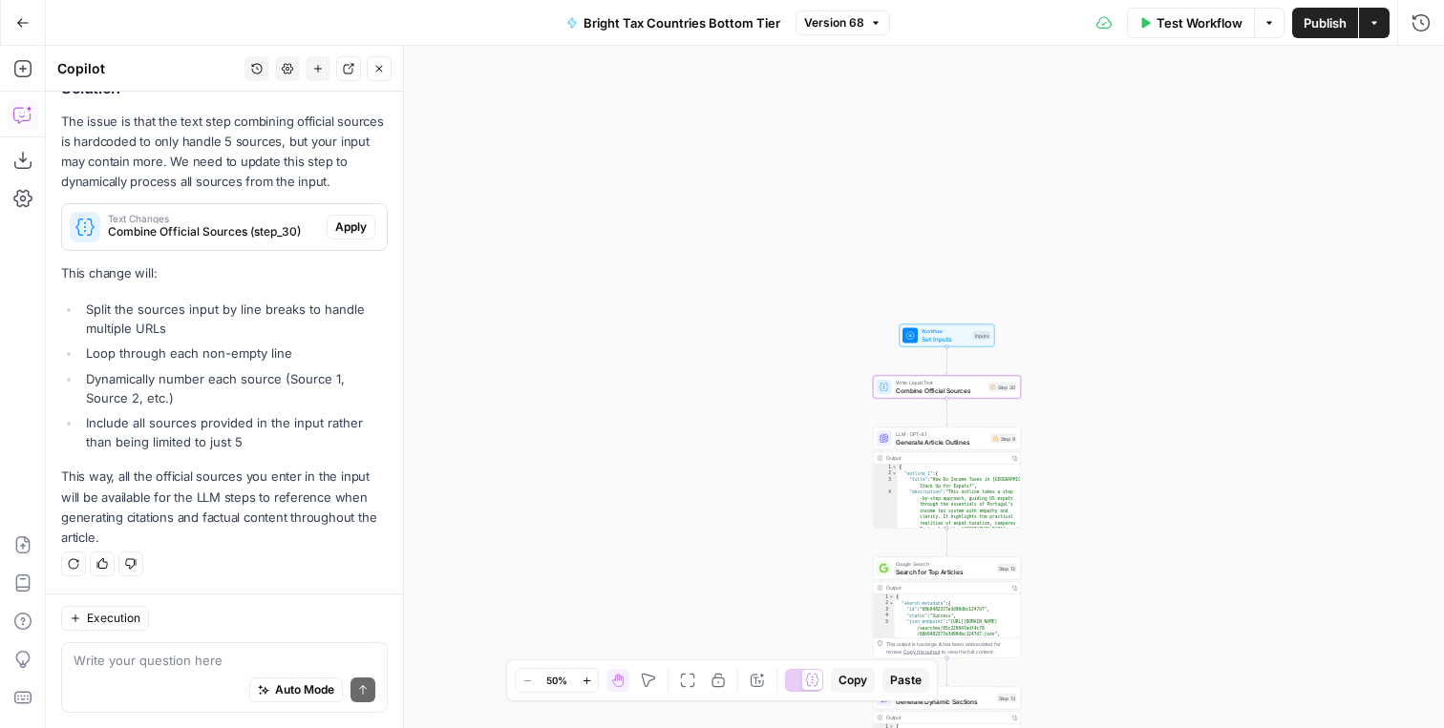
click at [355, 226] on span "Apply" at bounding box center [351, 227] width 32 height 17
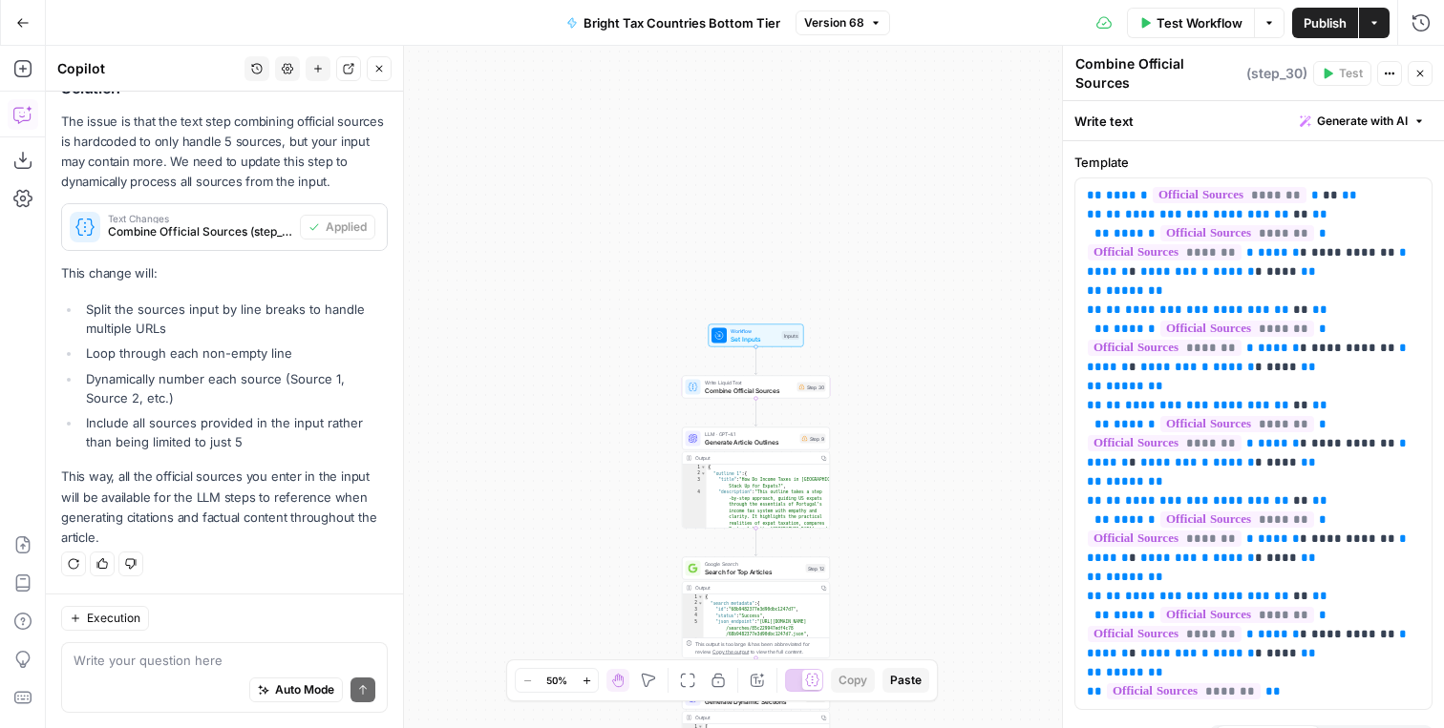
click at [1337, 14] on span "Publish" at bounding box center [1324, 22] width 43 height 19
click at [1340, 20] on span "Publish" at bounding box center [1324, 22] width 43 height 19
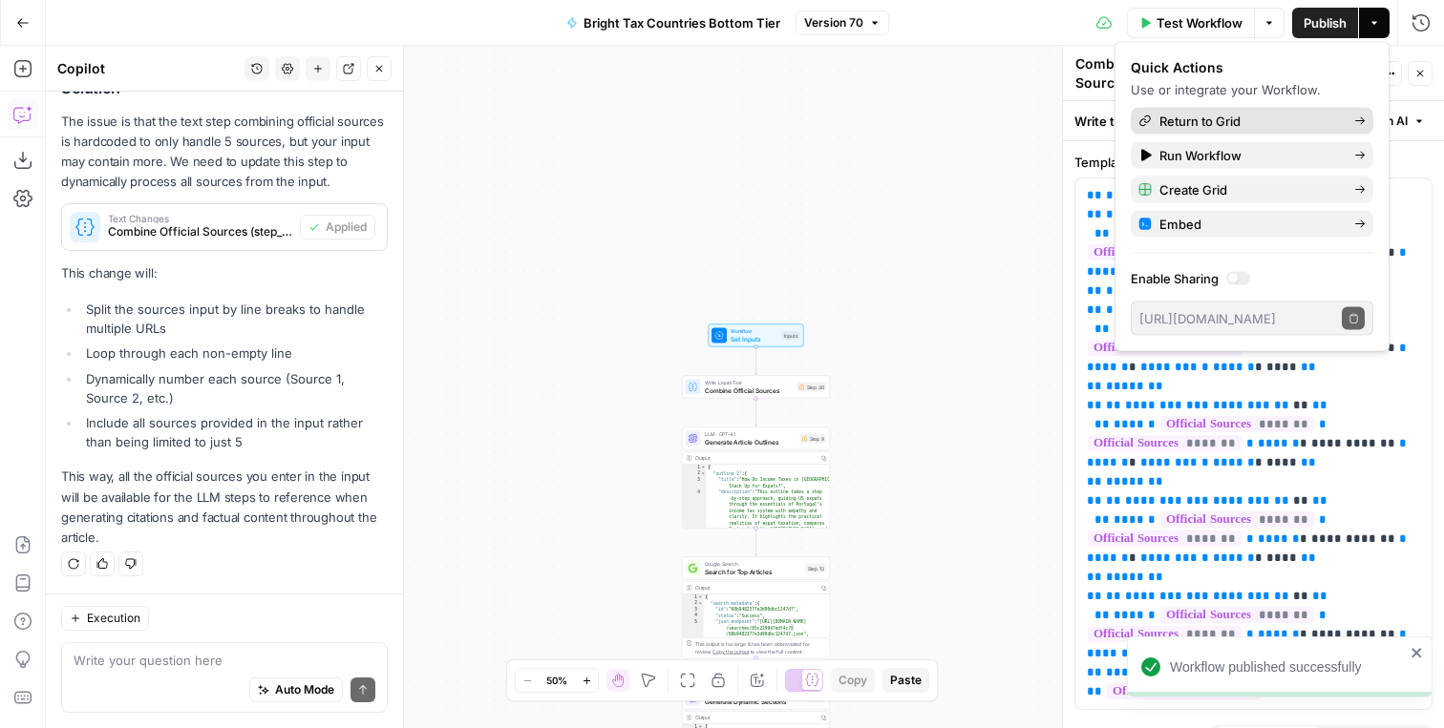
click at [1192, 125] on span "Return to Grid" at bounding box center [1248, 121] width 179 height 19
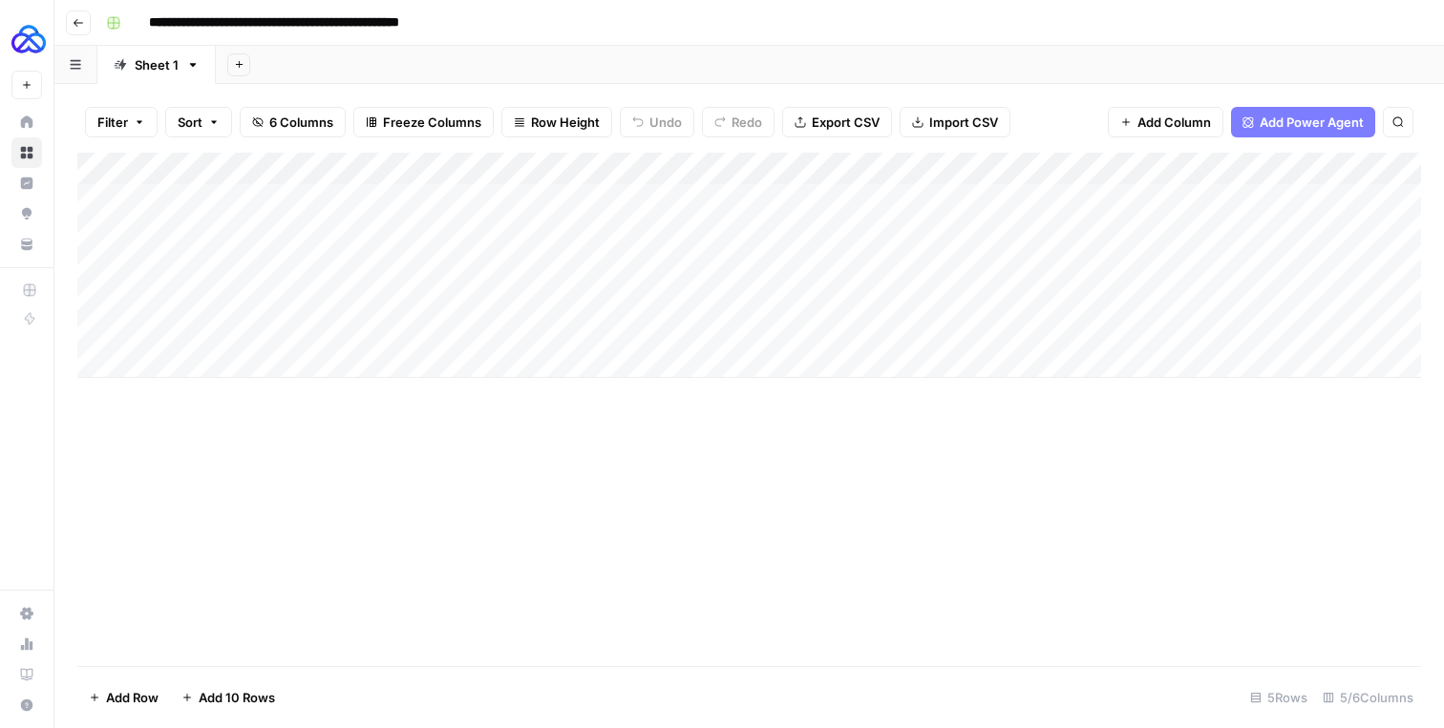
click at [819, 201] on div "Add Column" at bounding box center [748, 265] width 1343 height 225
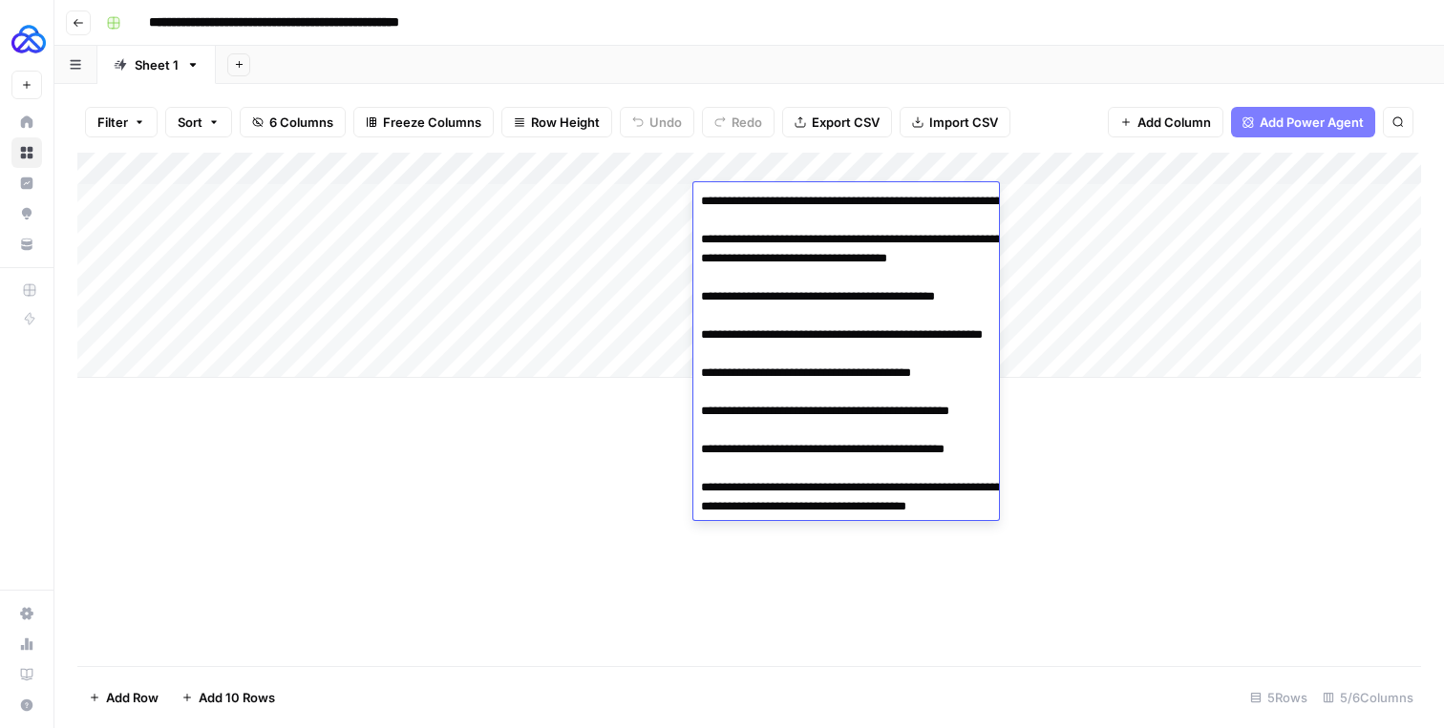
click at [723, 247] on textarea "**********" at bounding box center [884, 411] width 382 height 447
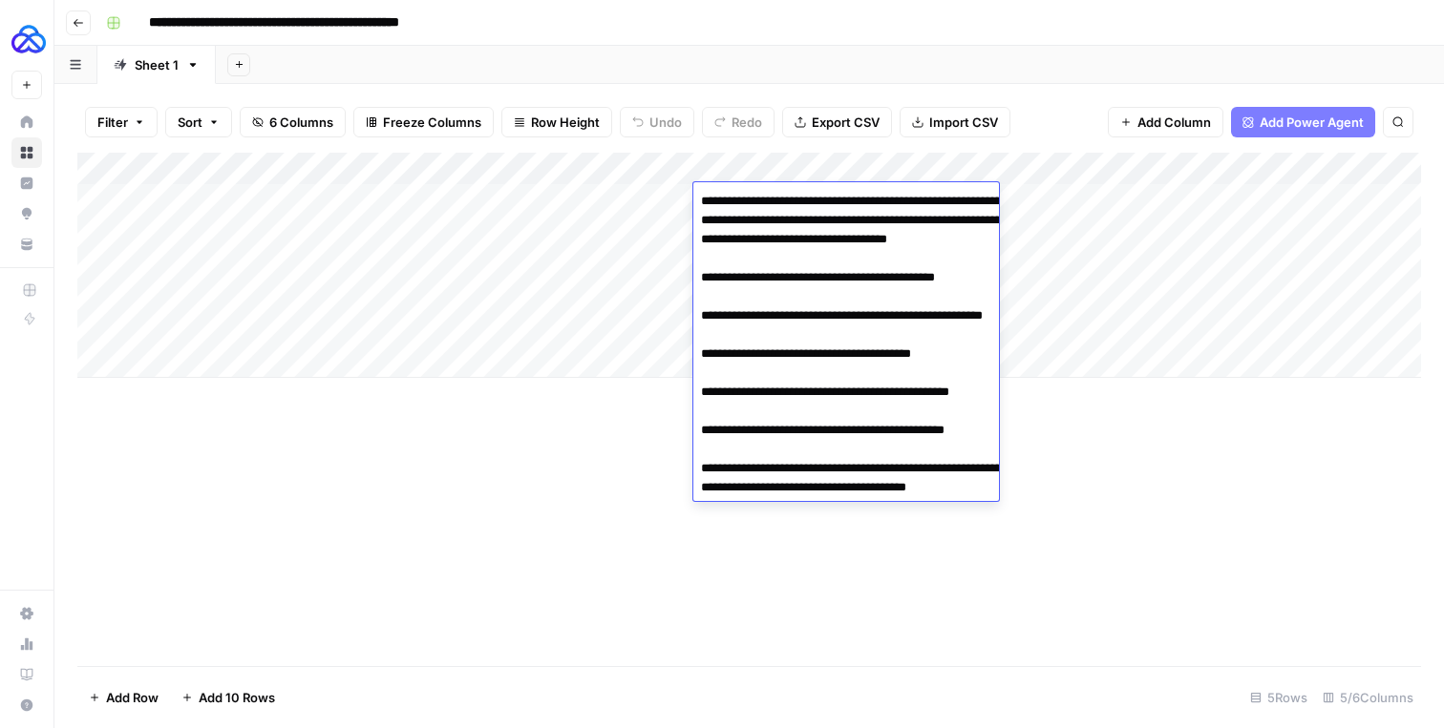
click at [717, 302] on textarea "**********" at bounding box center [884, 402] width 382 height 428
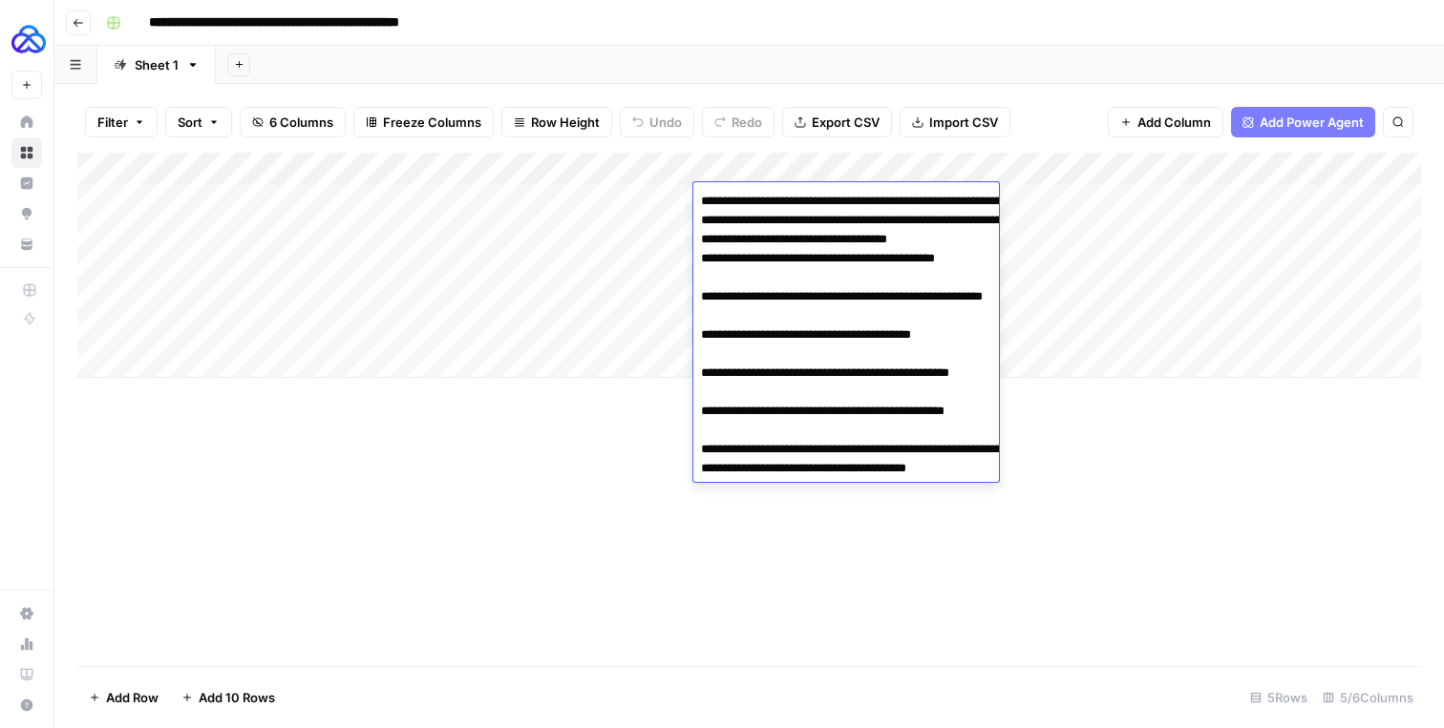
click at [717, 315] on textarea "**********" at bounding box center [884, 392] width 382 height 409
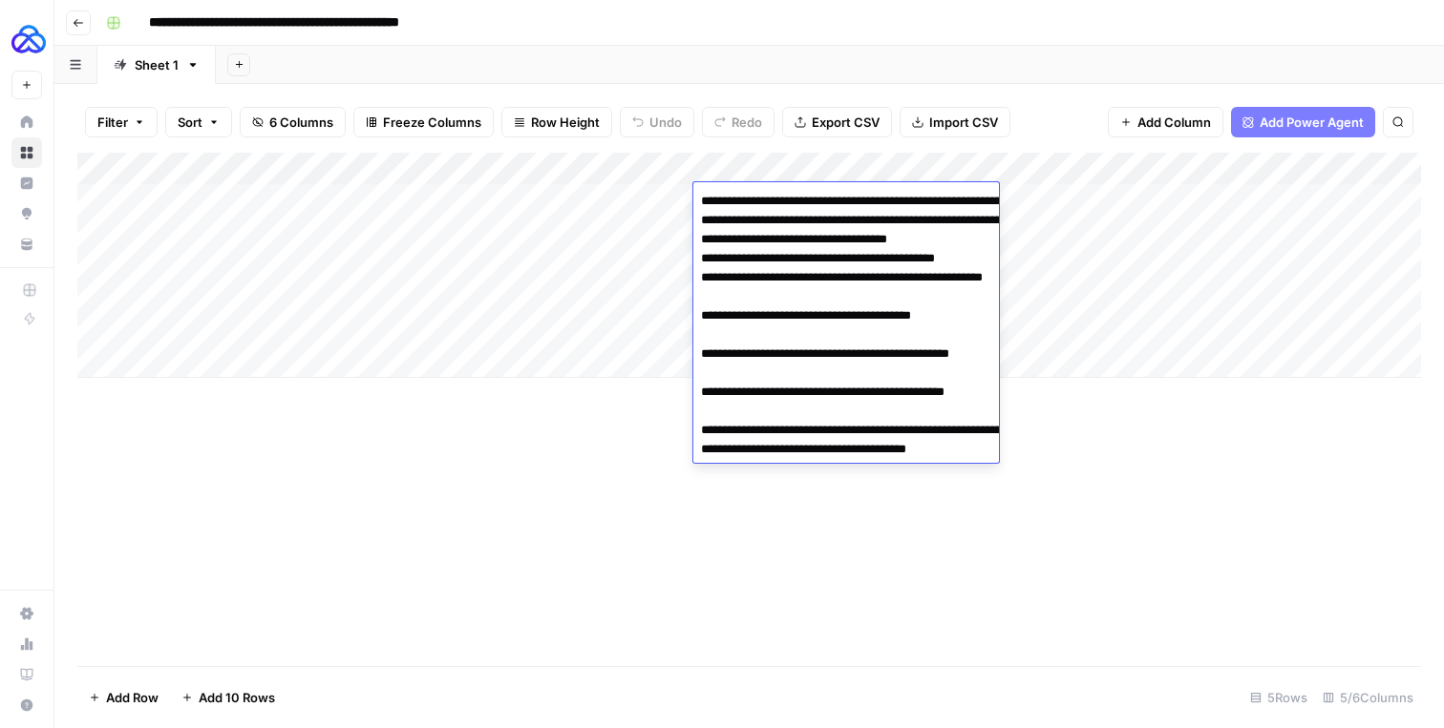
click at [713, 353] on textarea "**********" at bounding box center [884, 383] width 382 height 390
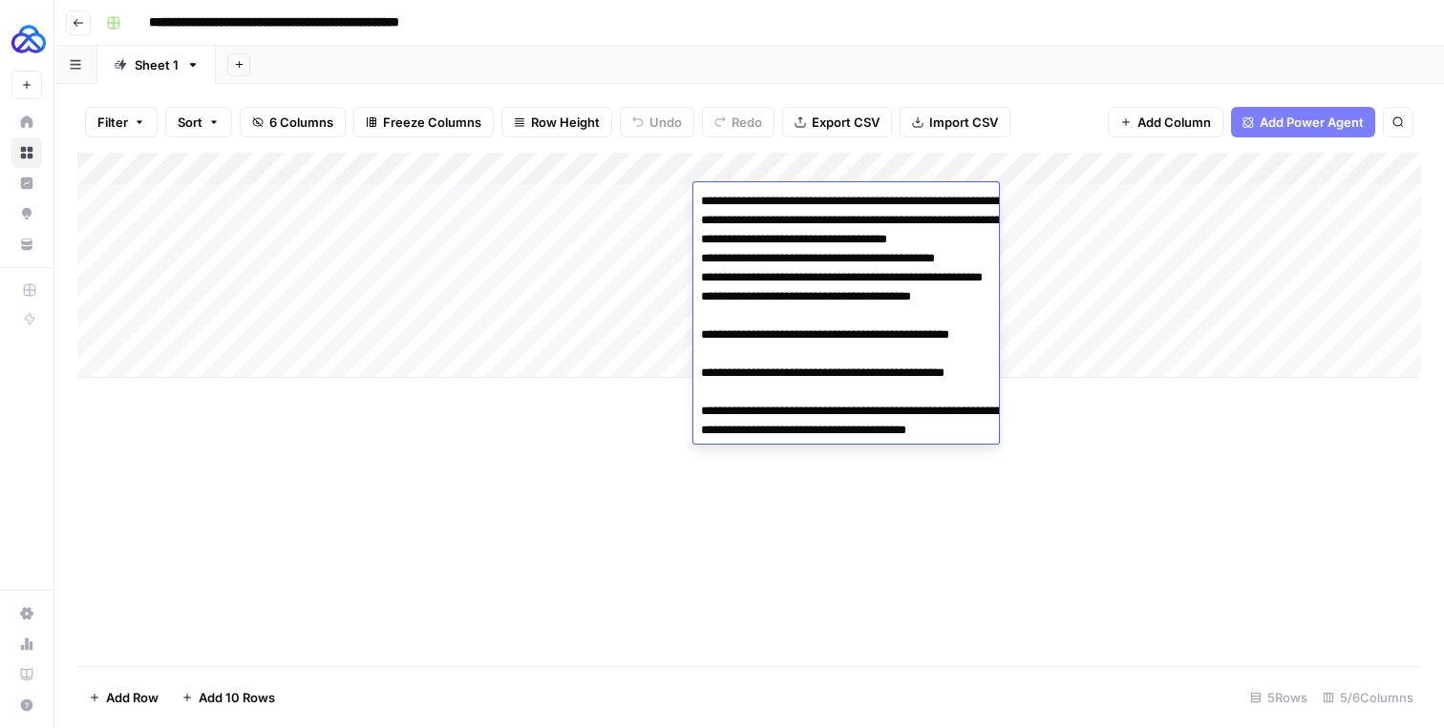
click at [712, 372] on textarea "**********" at bounding box center [884, 373] width 382 height 370
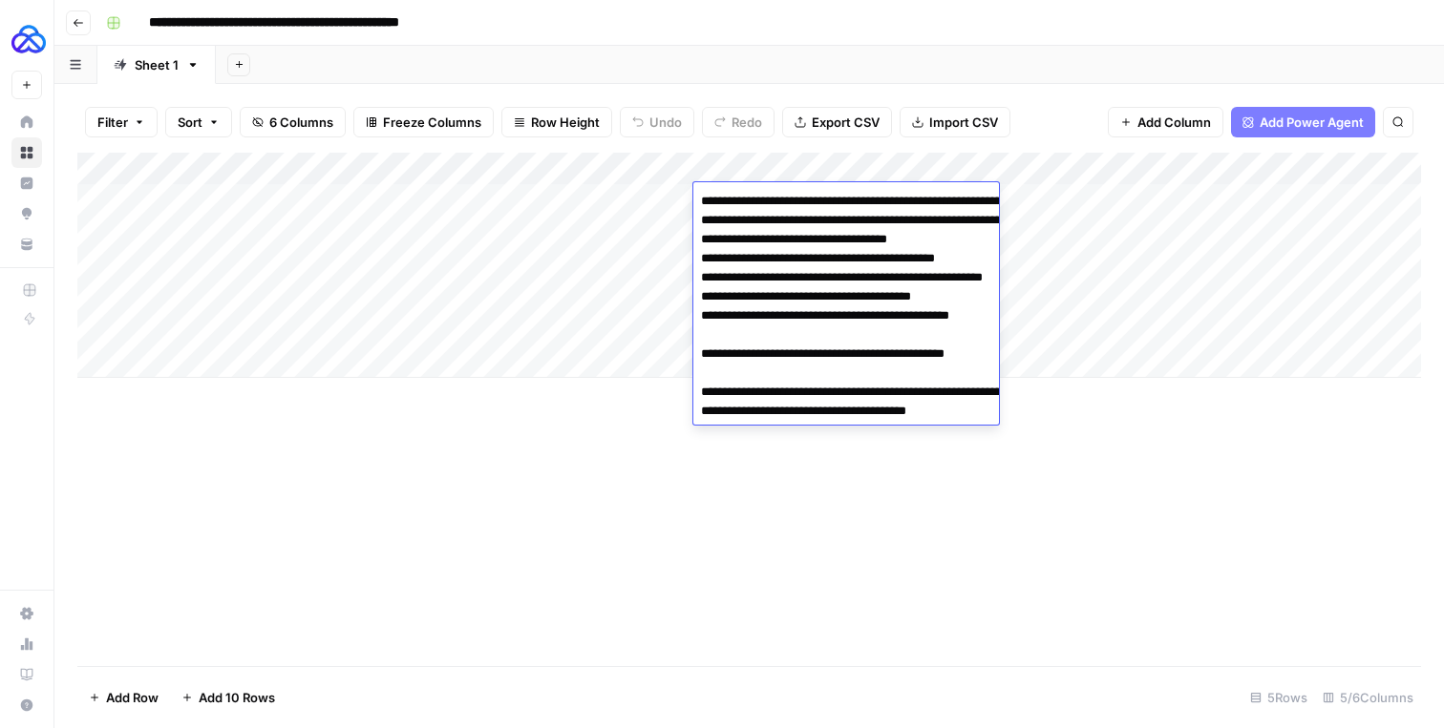
click at [712, 389] on textarea "**********" at bounding box center [884, 363] width 382 height 351
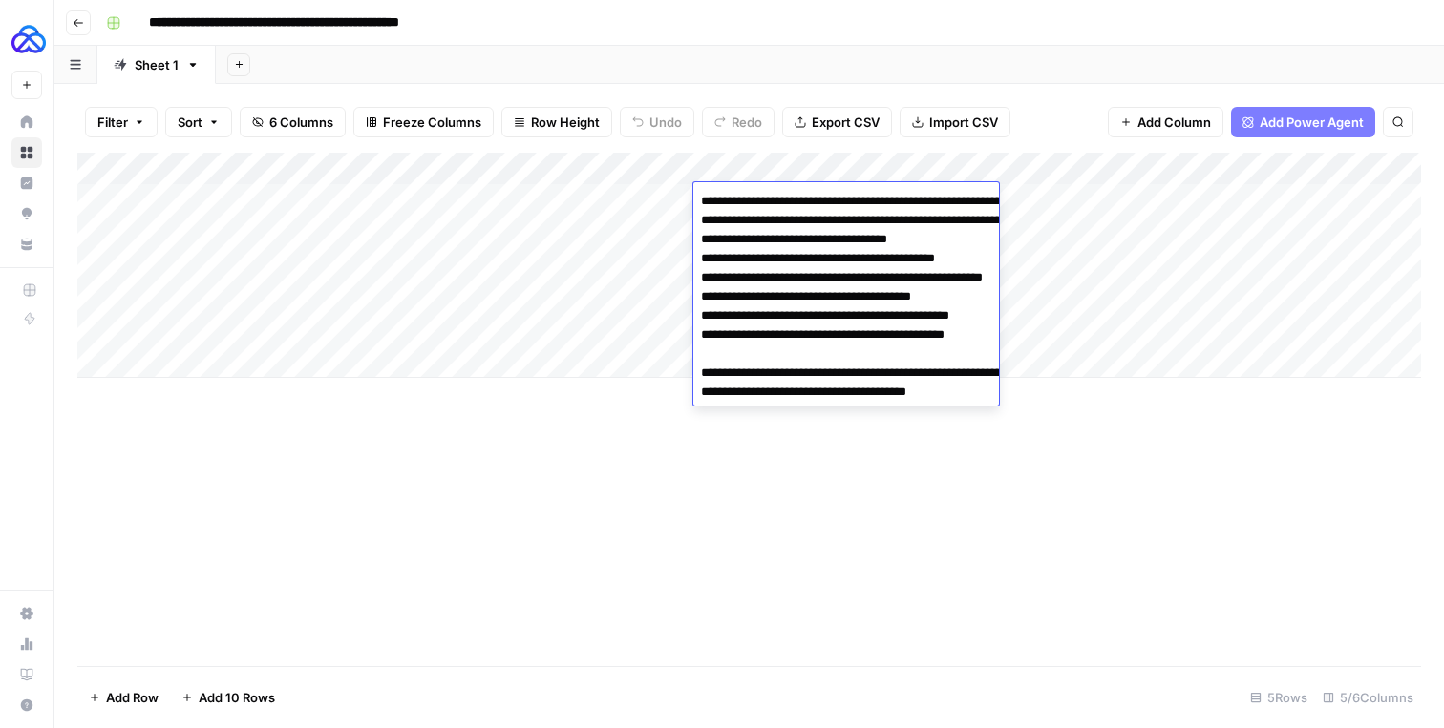
click at [712, 412] on textarea "**********" at bounding box center [884, 354] width 382 height 332
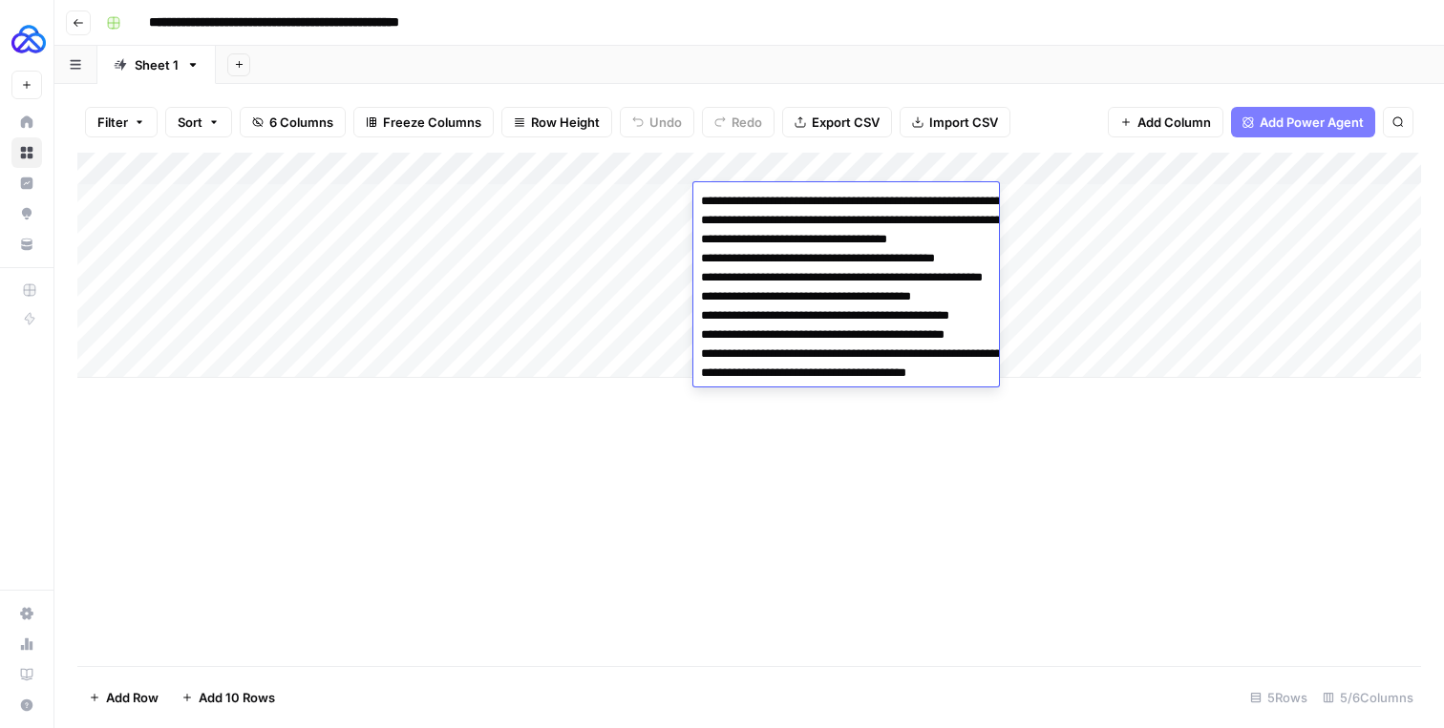
click at [707, 473] on textarea "**********" at bounding box center [884, 344] width 382 height 313
type textarea "**********"
click at [1157, 301] on div "Add Column" at bounding box center [748, 265] width 1343 height 225
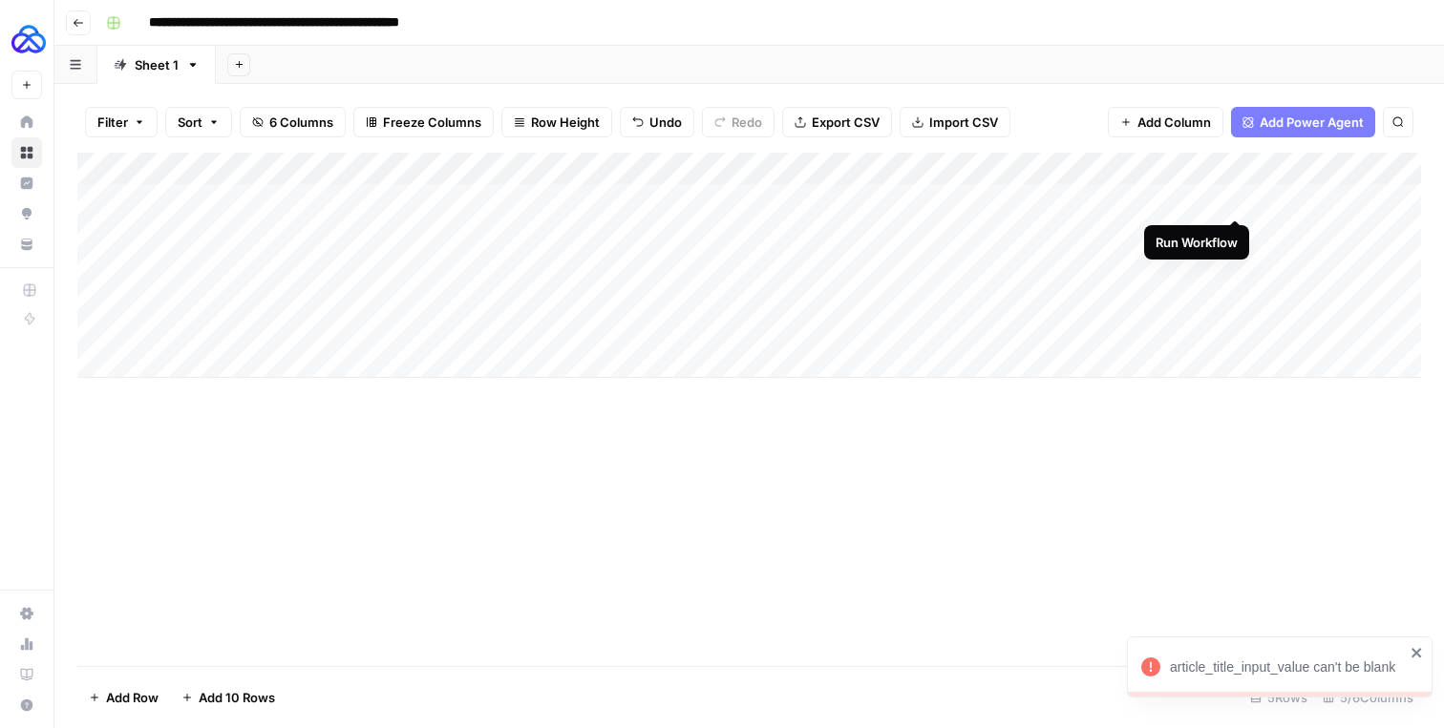
click at [1237, 200] on div "Add Column" at bounding box center [748, 265] width 1343 height 225
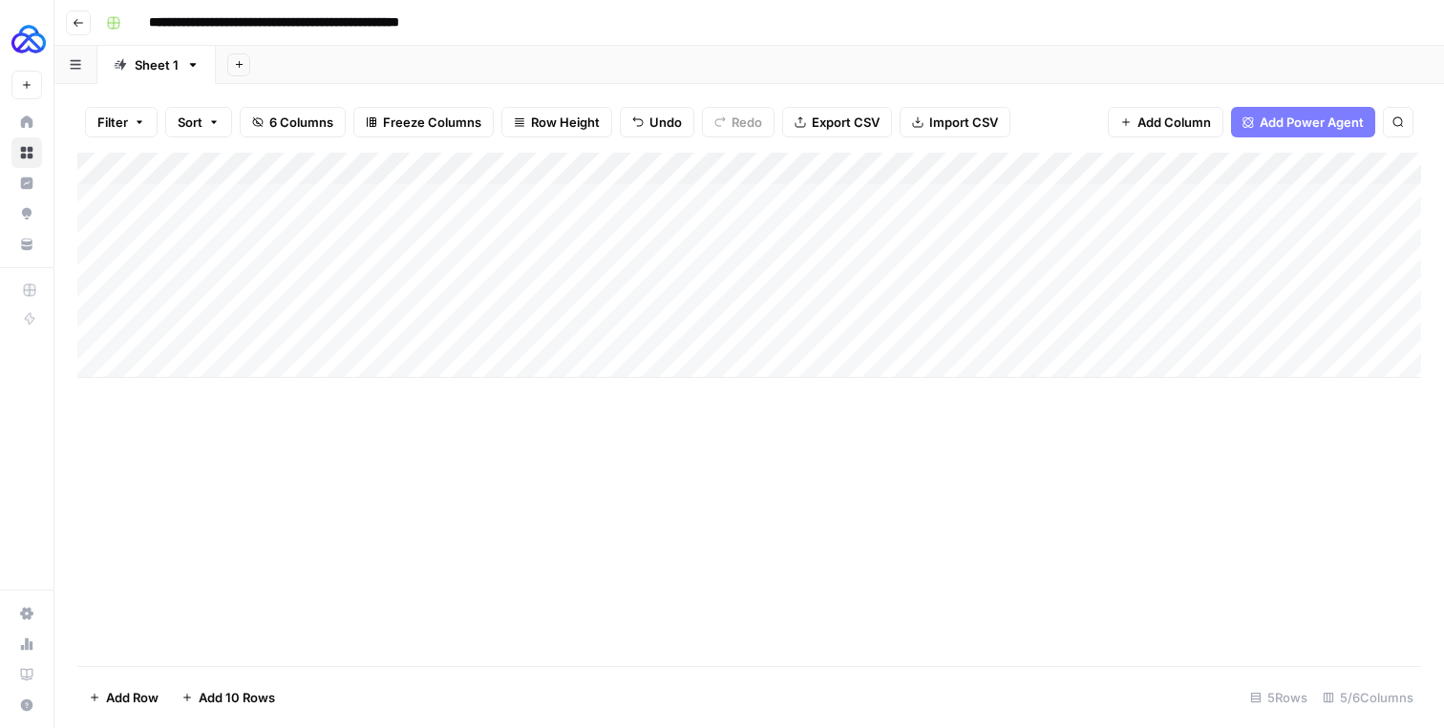
click at [1237, 200] on div "Add Column" at bounding box center [748, 265] width 1343 height 225
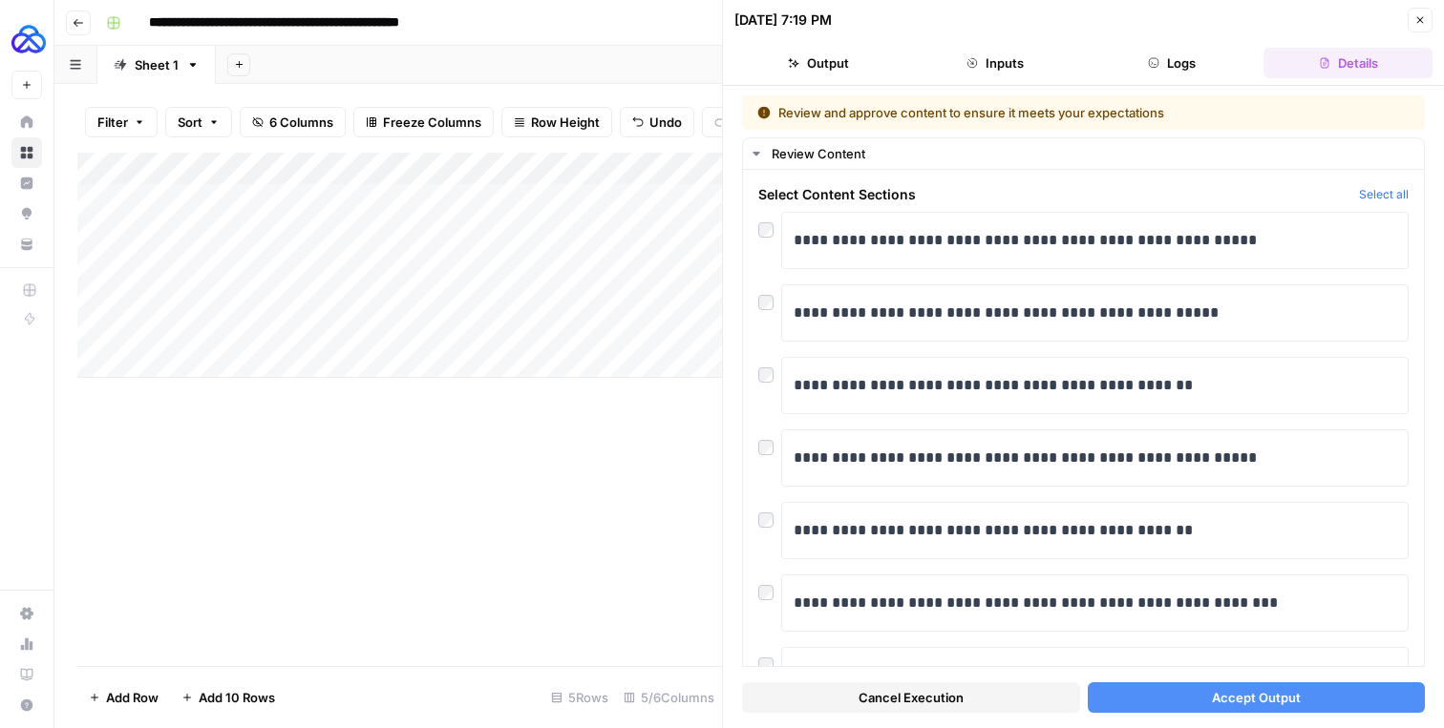
click at [1228, 700] on span "Accept Output" at bounding box center [1256, 697] width 89 height 19
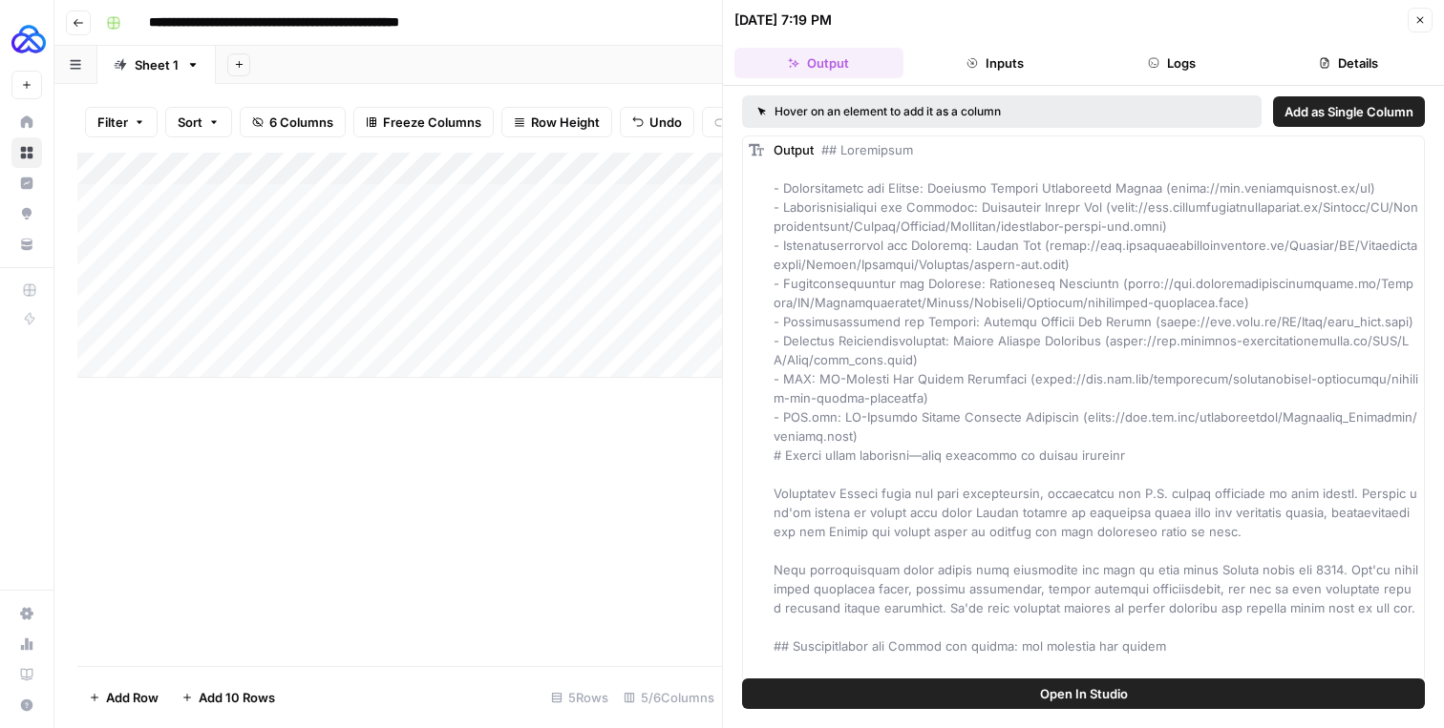
click at [1421, 19] on icon "button" at bounding box center [1419, 19] width 11 height 11
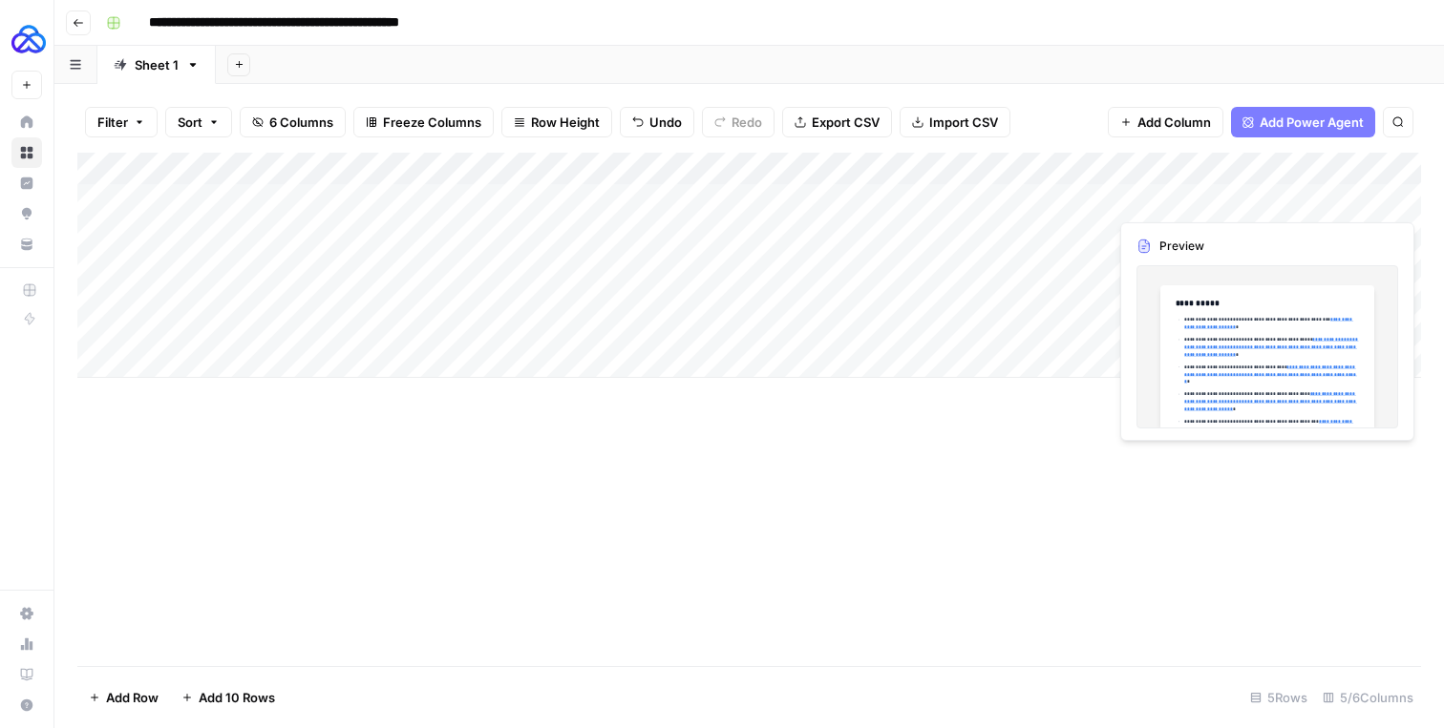
click at [1358, 196] on div "Add Column" at bounding box center [748, 265] width 1343 height 225
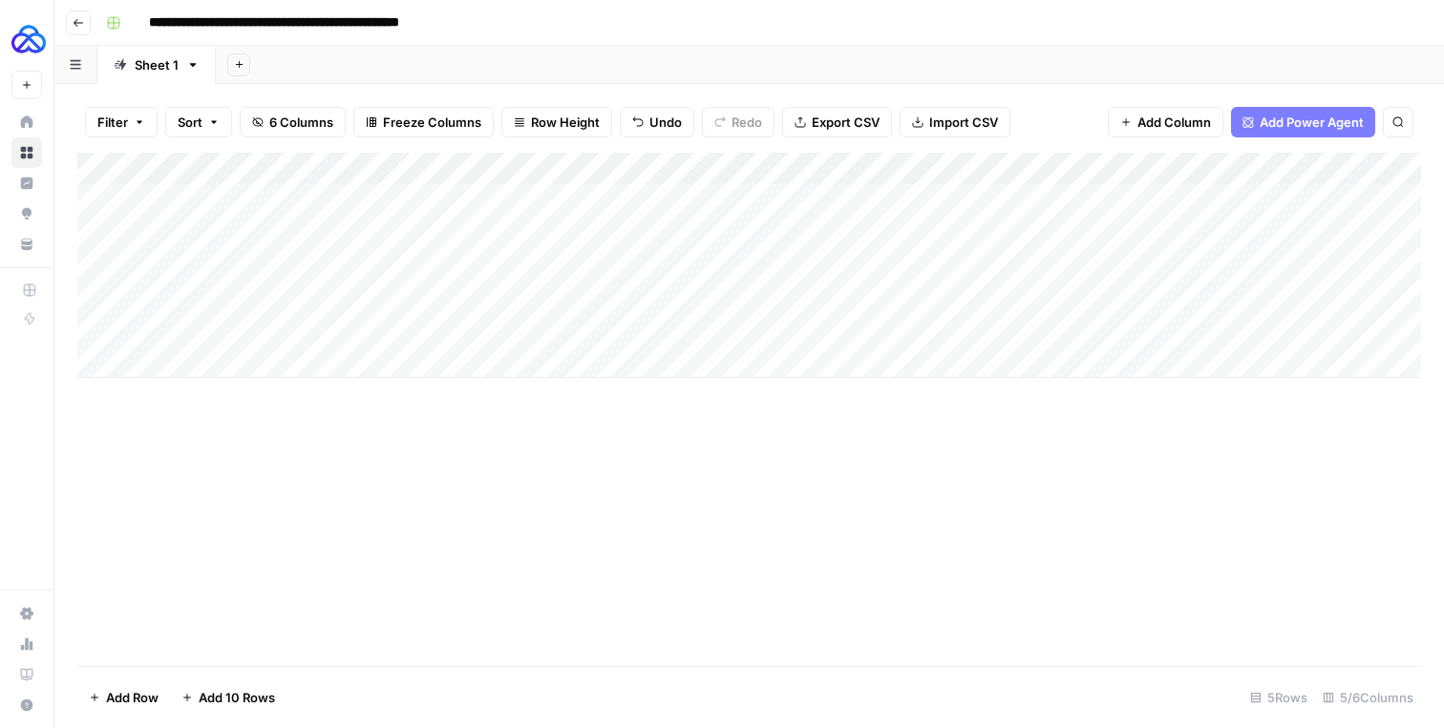
click at [1401, 200] on div "Add Column" at bounding box center [748, 265] width 1343 height 225
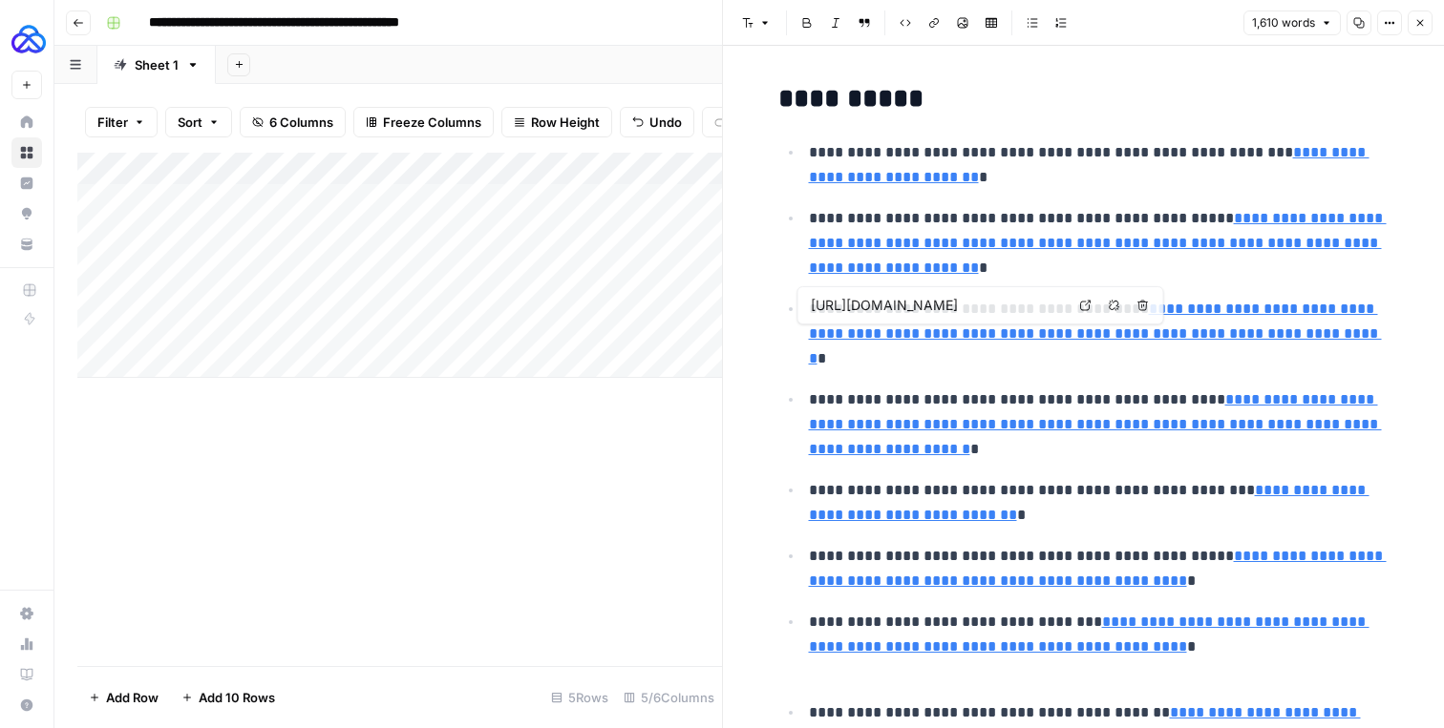
type input "https://www.bzst.de/EN/Home/home_node.html"
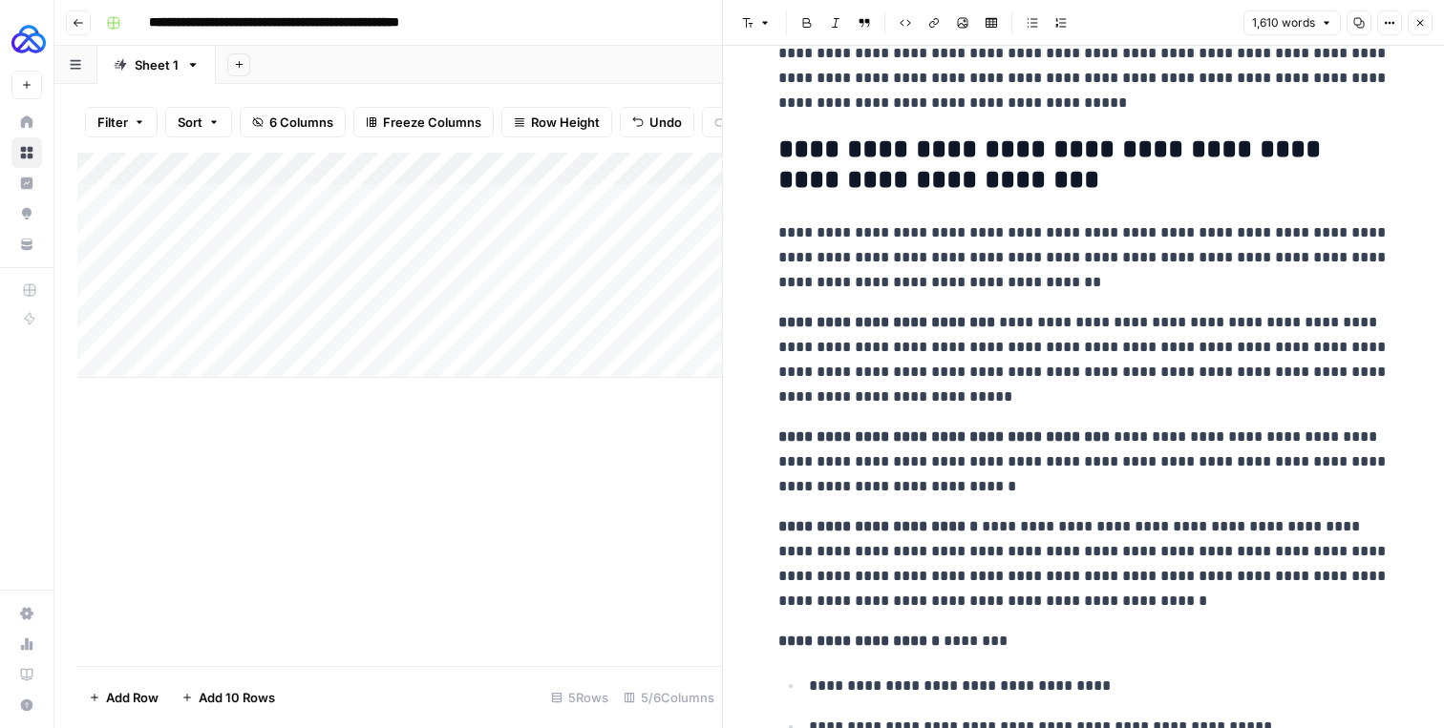
scroll to position [4224, 0]
click at [883, 368] on p "**********" at bounding box center [1083, 358] width 611 height 99
click at [867, 354] on p "**********" at bounding box center [1083, 358] width 611 height 99
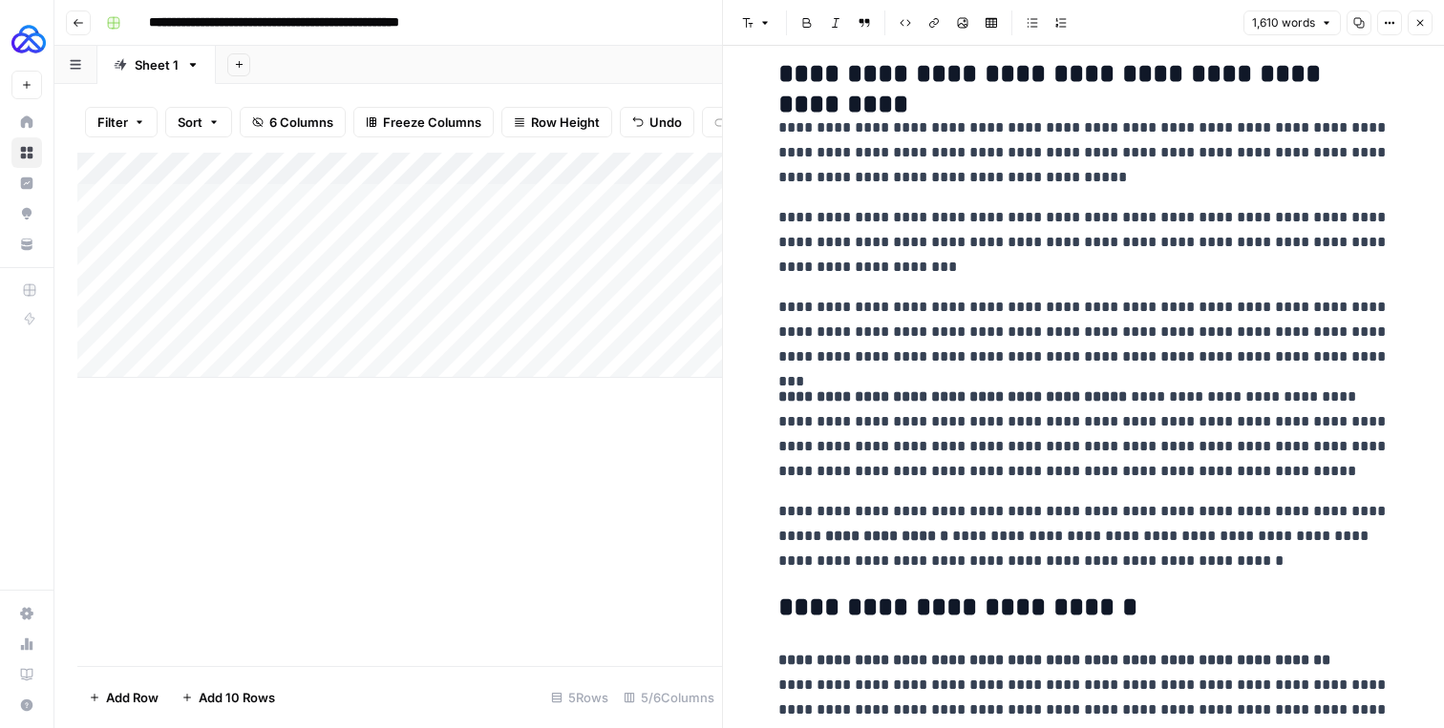
scroll to position [5223, 0]
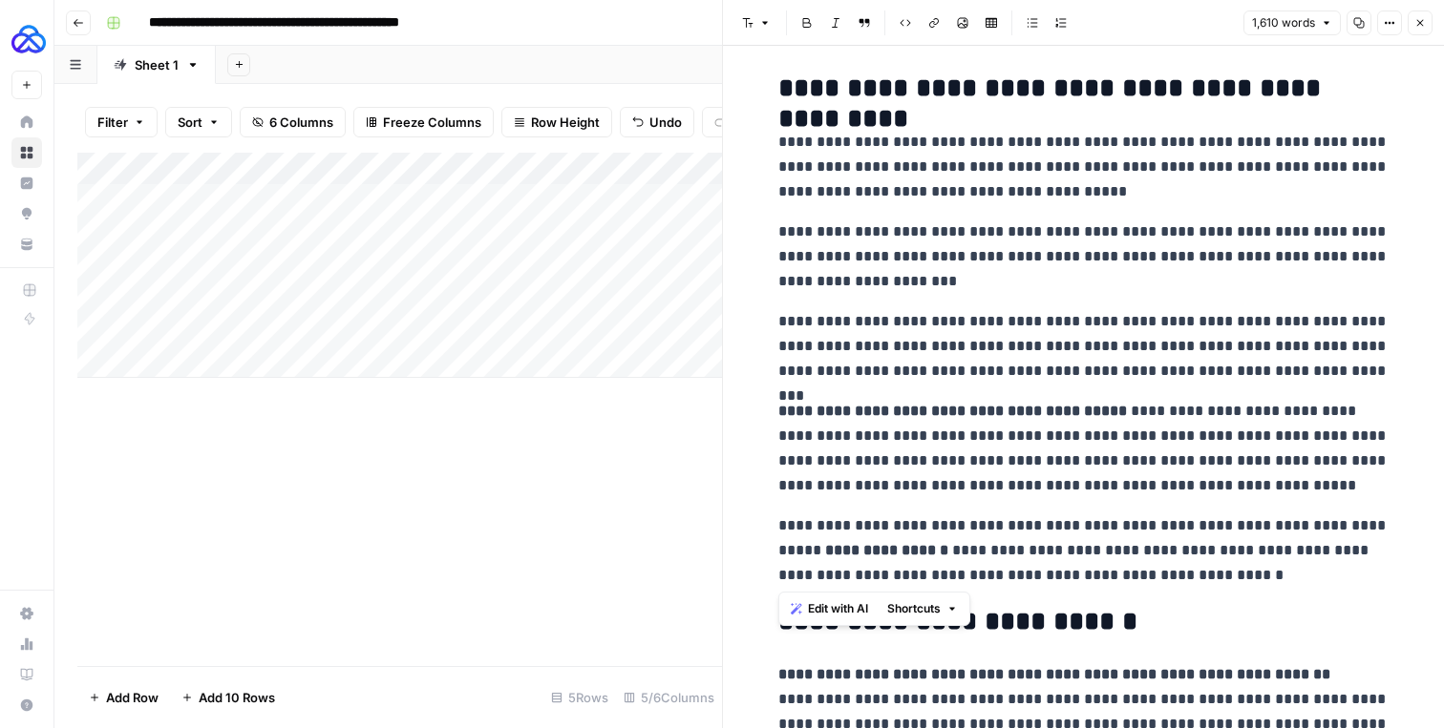
drag, startPoint x: 1272, startPoint y: 566, endPoint x: 765, endPoint y: 150, distance: 656.0
click at [925, 609] on span "Shortcuts" at bounding box center [913, 609] width 53 height 17
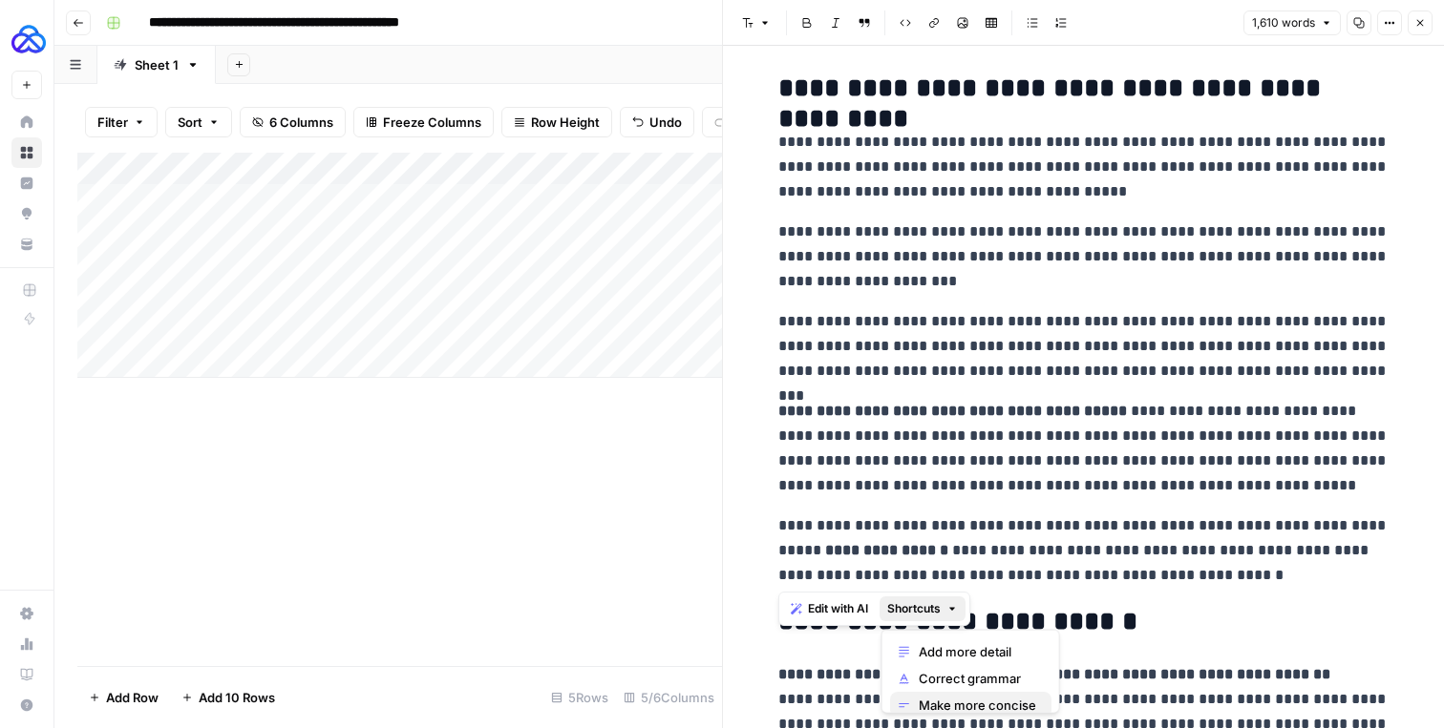
click at [954, 697] on span "Make more concise" at bounding box center [976, 705] width 117 height 19
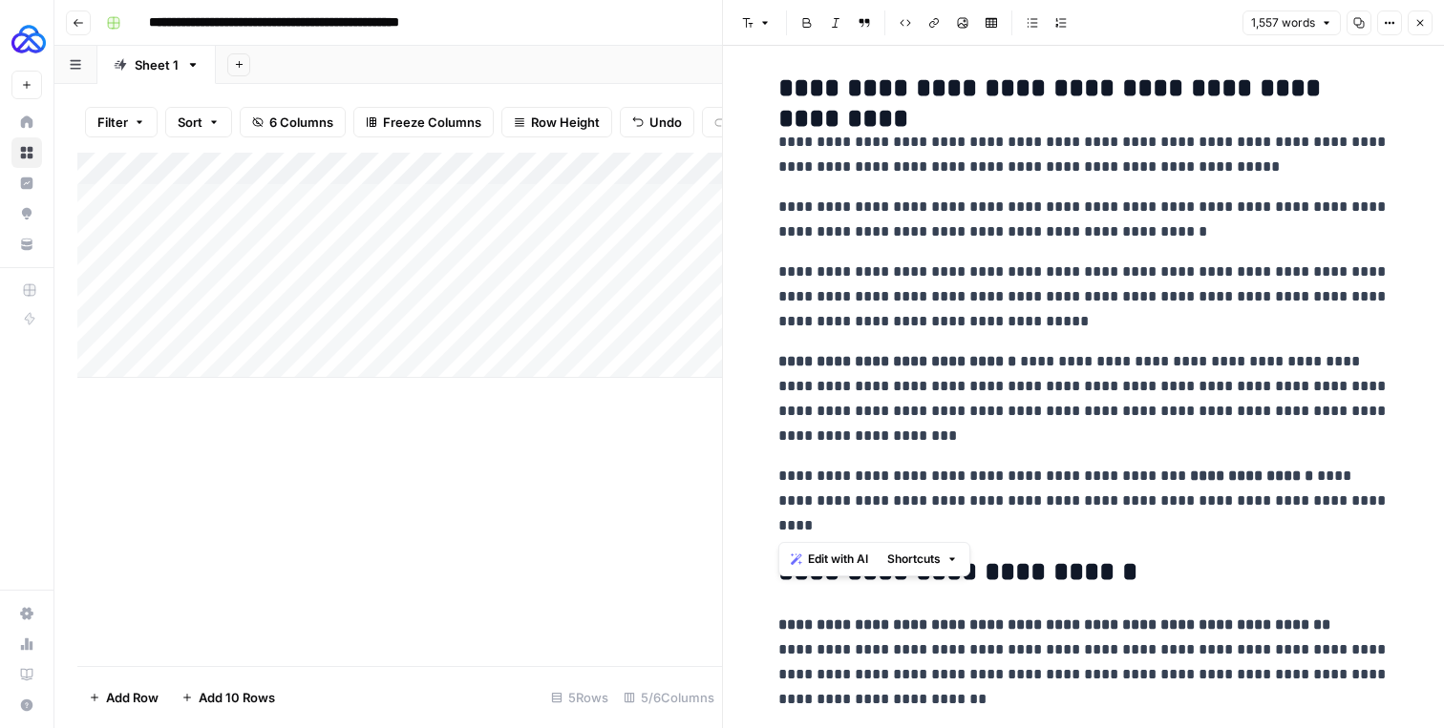
drag, startPoint x: 889, startPoint y: 531, endPoint x: 776, endPoint y: 137, distance: 409.2
click at [944, 563] on button "Shortcuts" at bounding box center [922, 559] width 86 height 25
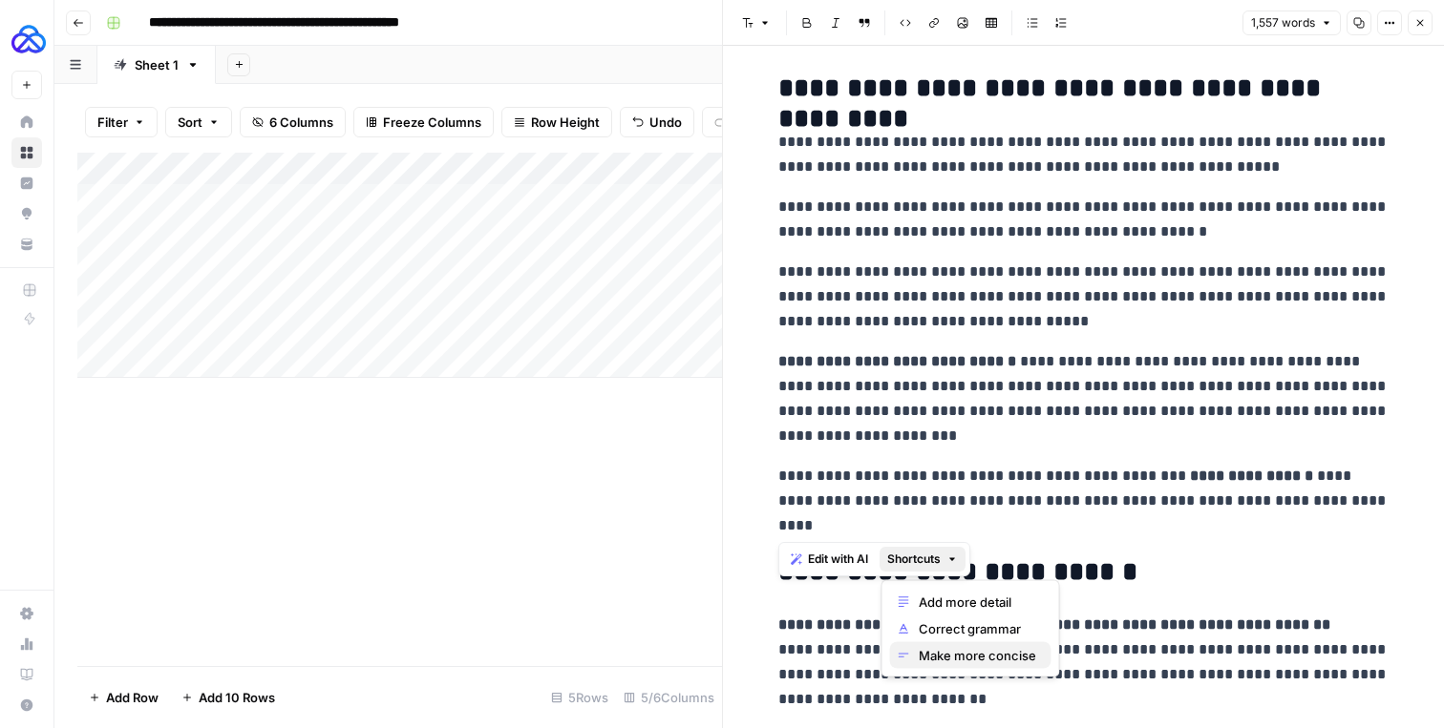
click at [957, 657] on span "Make more concise" at bounding box center [976, 655] width 117 height 19
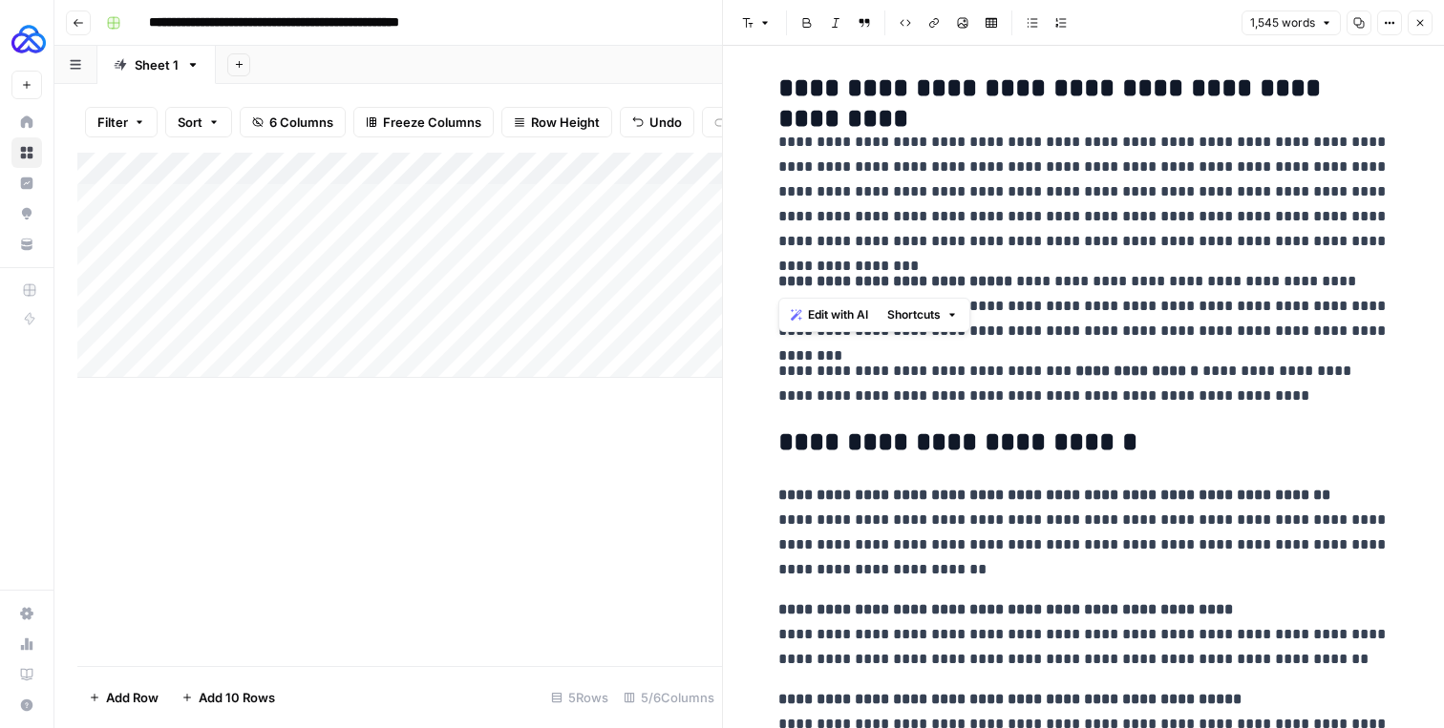
drag, startPoint x: 1015, startPoint y: 279, endPoint x: 763, endPoint y: 279, distance: 252.1
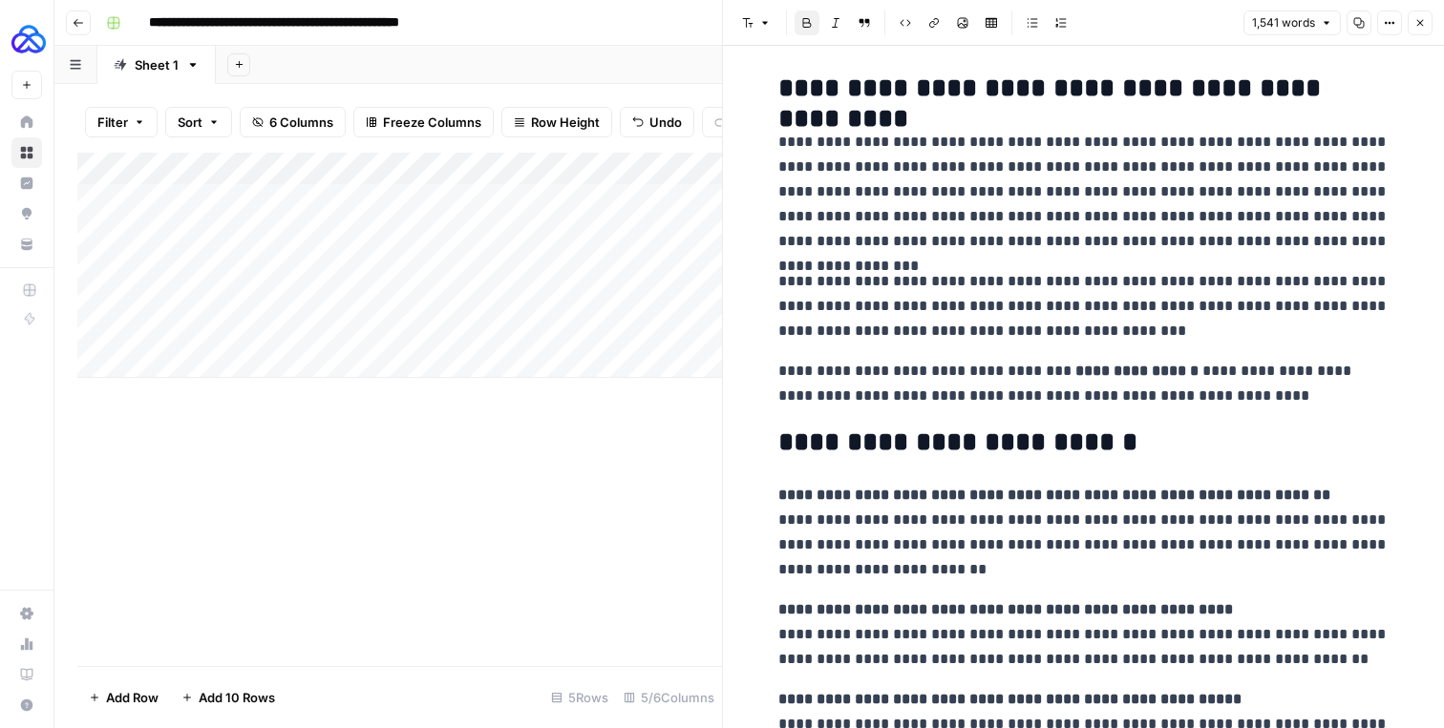
click at [1221, 396] on p "**********" at bounding box center [1083, 384] width 611 height 50
drag, startPoint x: 1129, startPoint y: 371, endPoint x: 1045, endPoint y: 372, distance: 84.0
click at [1045, 372] on p "**********" at bounding box center [1083, 384] width 611 height 50
click at [1034, 371] on p "**********" at bounding box center [1083, 384] width 611 height 50
drag, startPoint x: 1023, startPoint y: 373, endPoint x: 782, endPoint y: 374, distance: 240.6
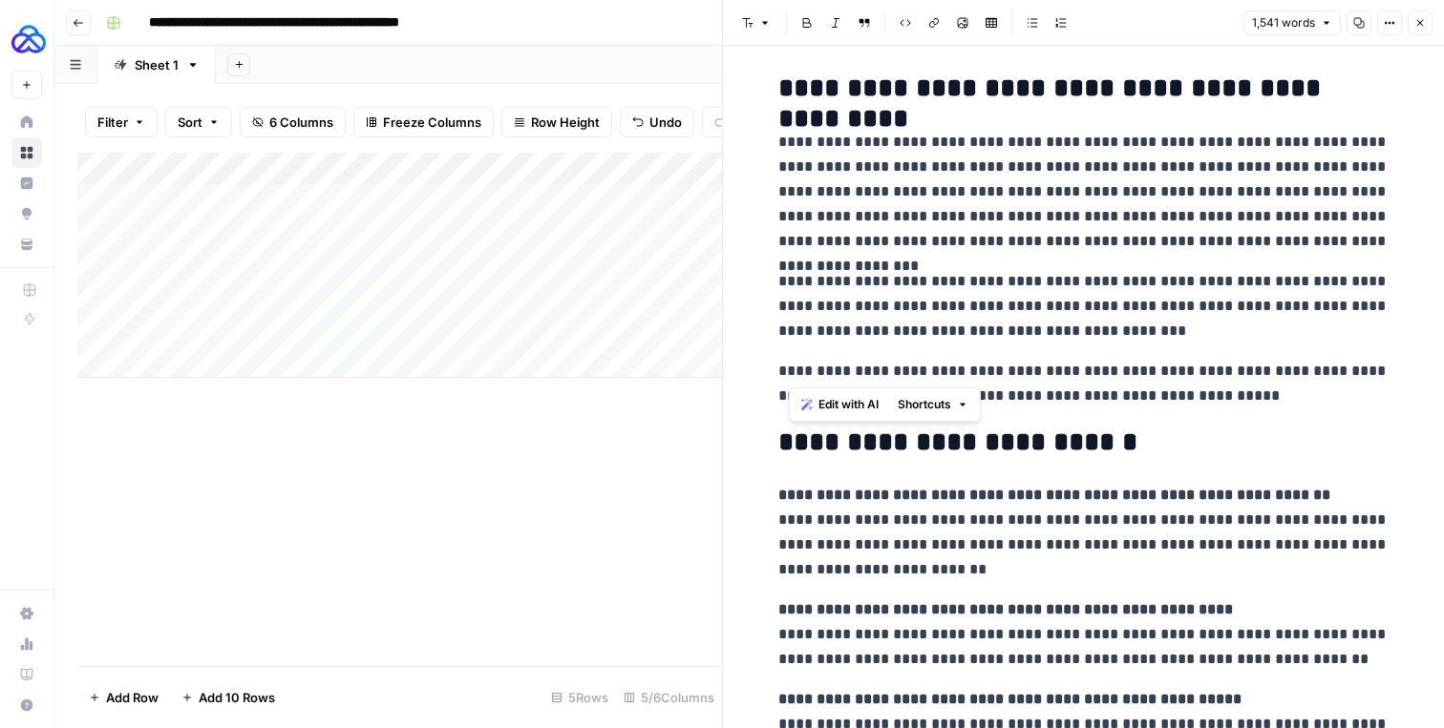
click at [782, 374] on p "**********" at bounding box center [1083, 384] width 611 height 50
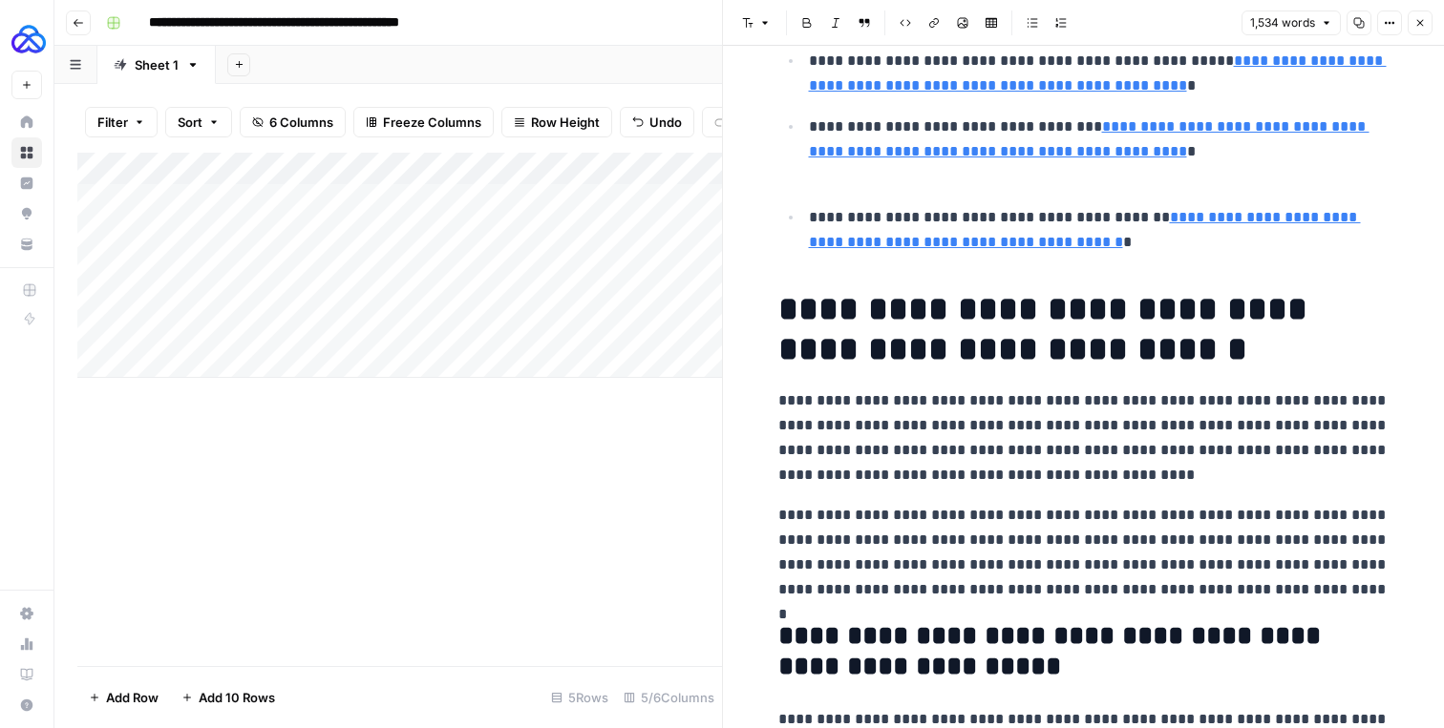
scroll to position [574, 0]
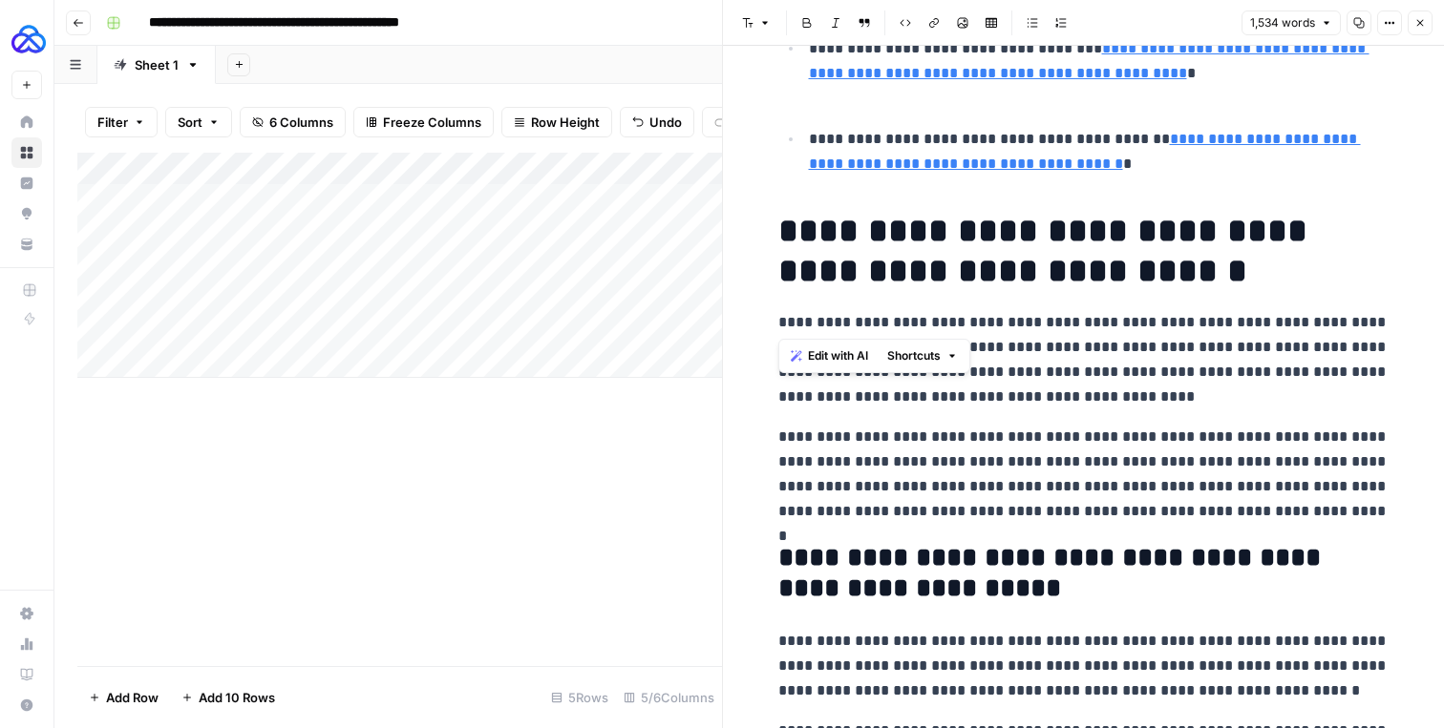
drag, startPoint x: 773, startPoint y: 224, endPoint x: 1015, endPoint y: 351, distance: 272.9
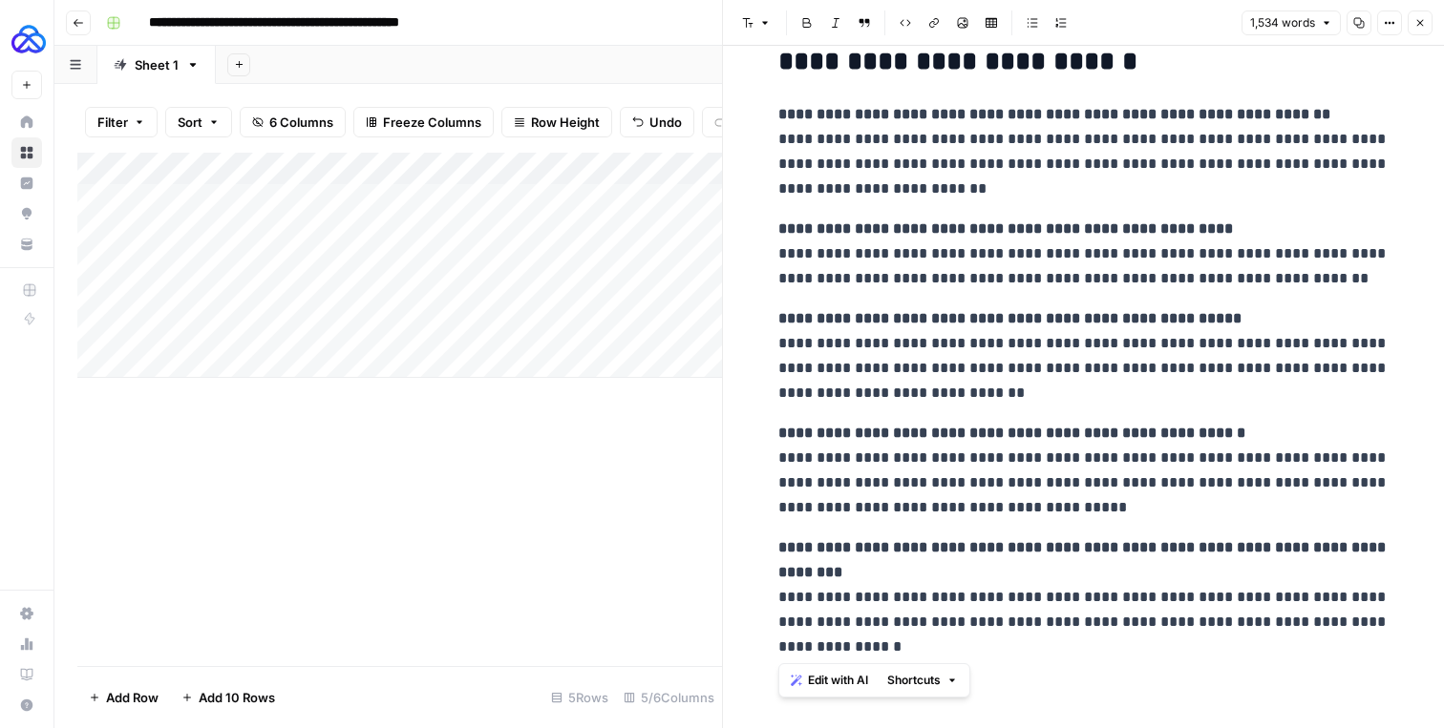
copy div "**********"
click at [1020, 339] on p "**********" at bounding box center [1083, 355] width 611 height 99
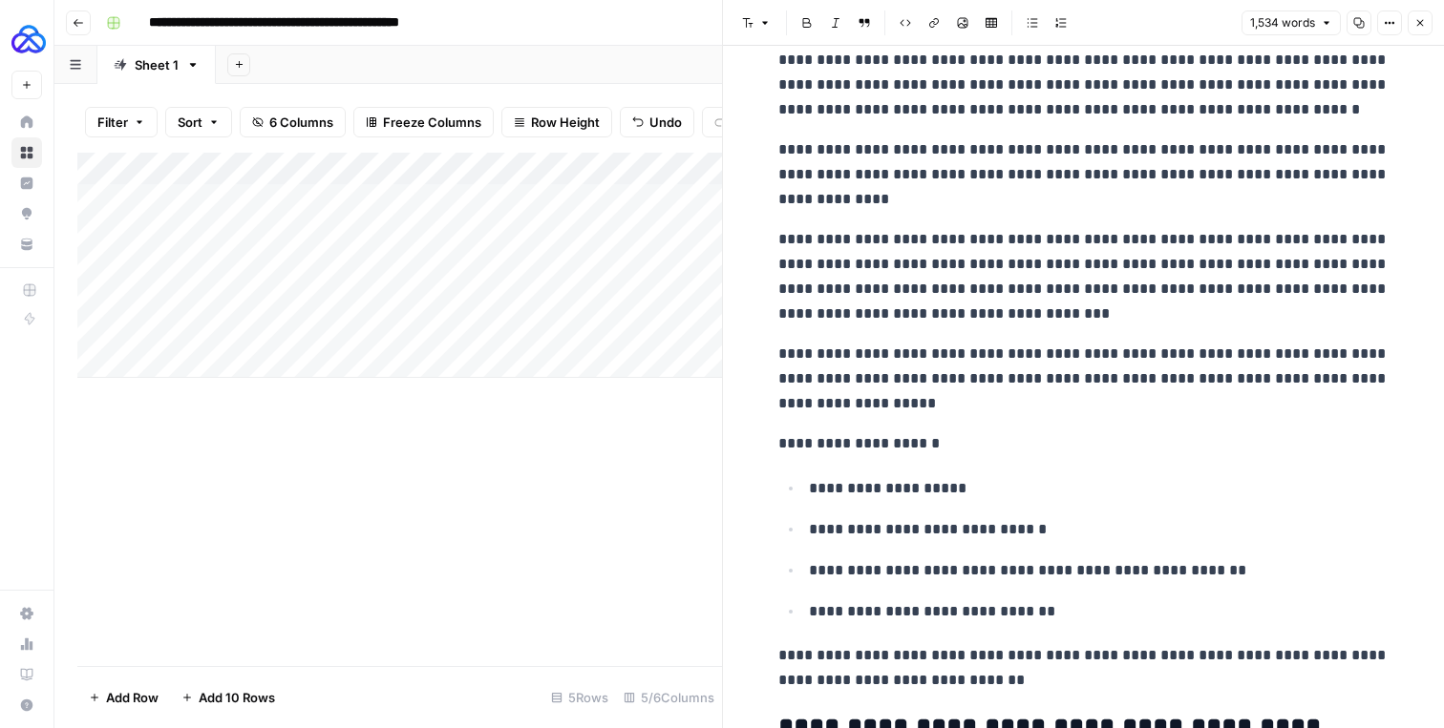
scroll to position [0, 0]
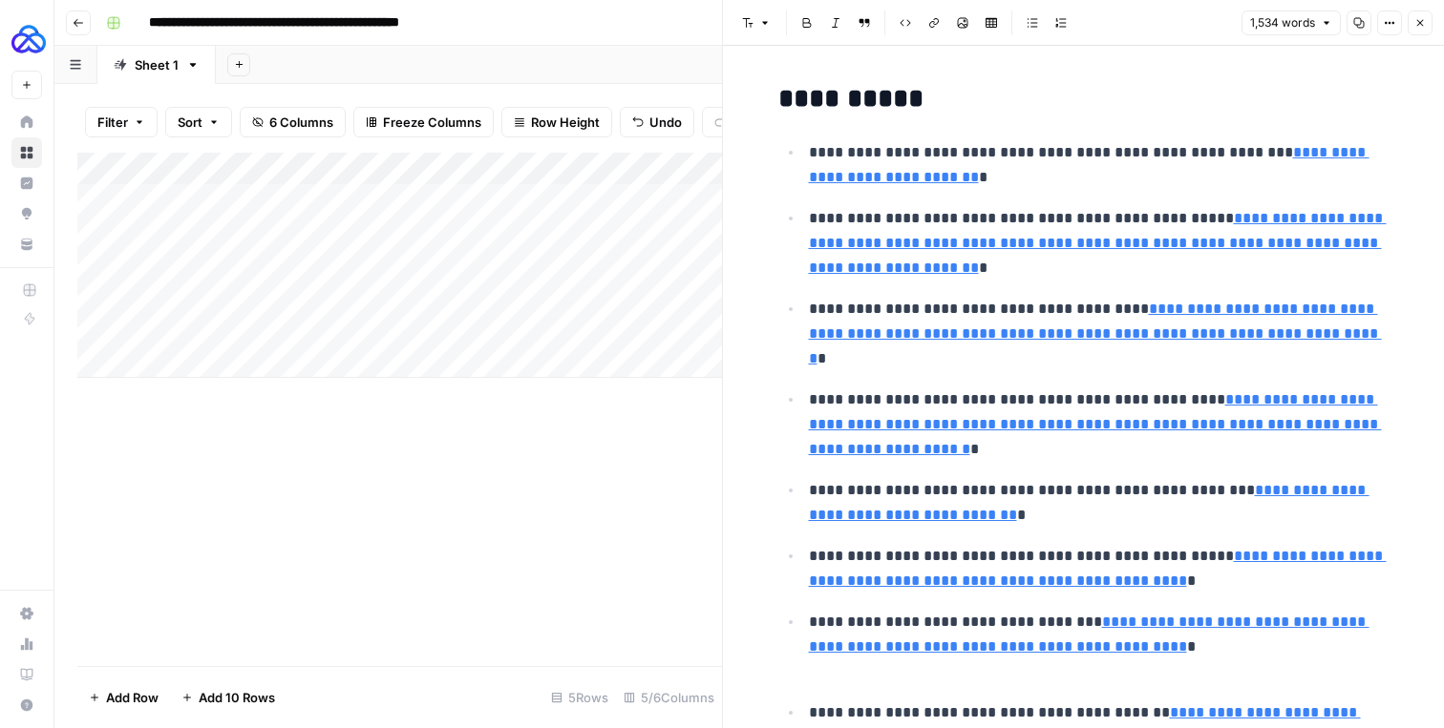
type input "[URL][DOMAIN_NAME]"
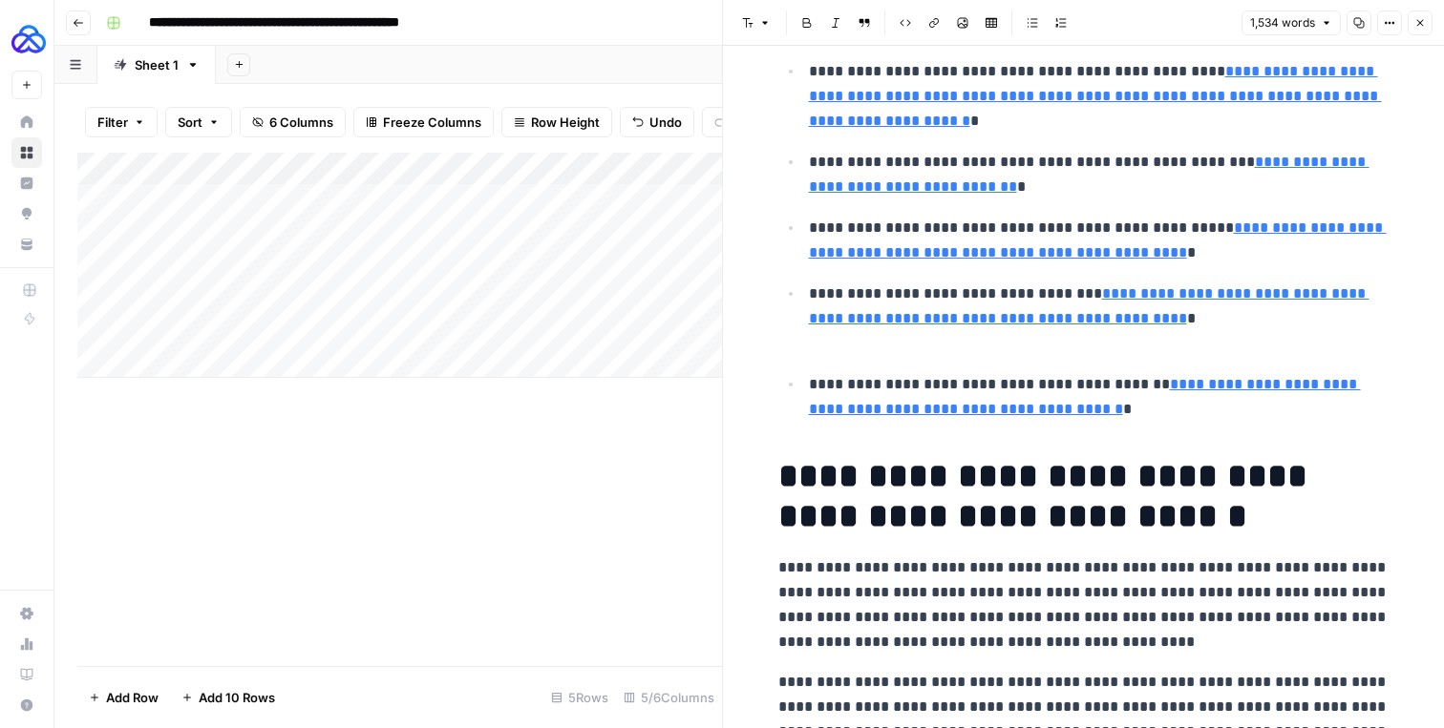
scroll to position [343, 0]
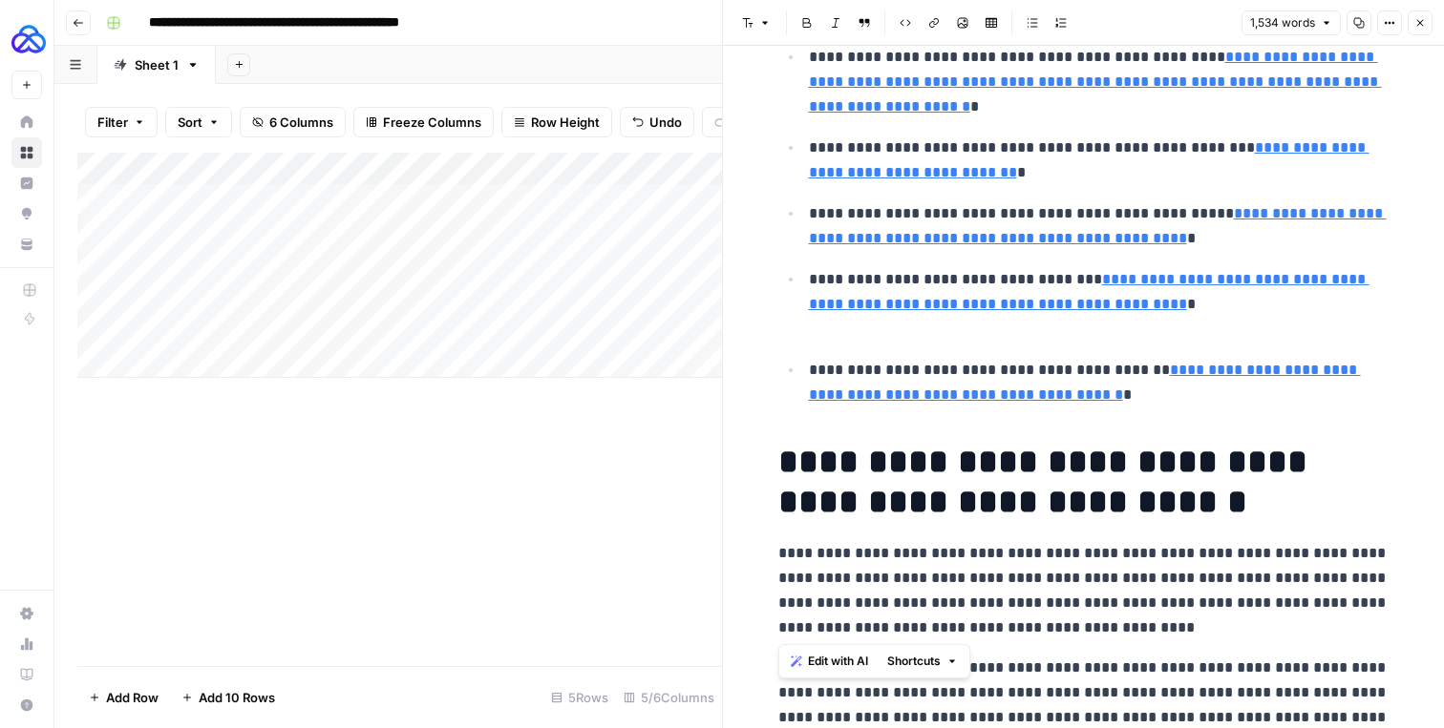
drag, startPoint x: 771, startPoint y: 449, endPoint x: 1143, endPoint y: 621, distance: 409.2
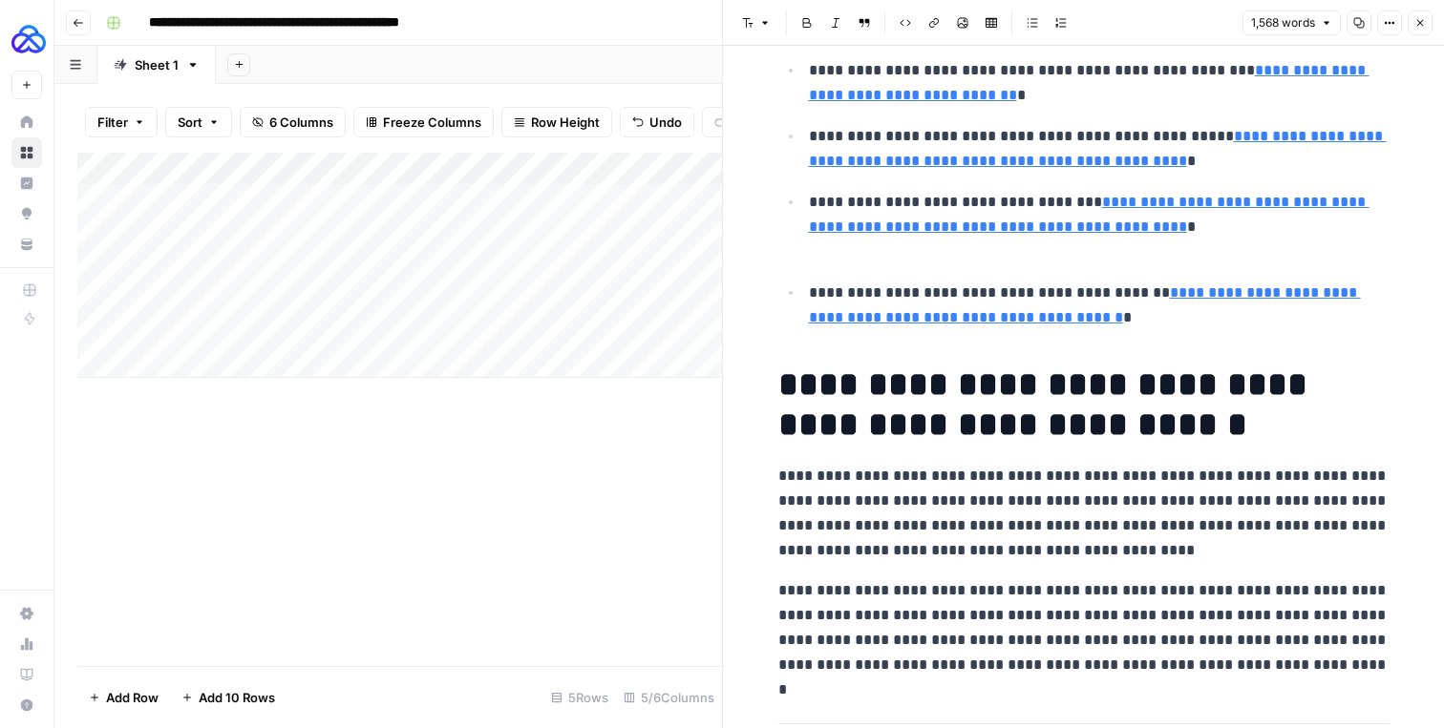
scroll to position [0, 0]
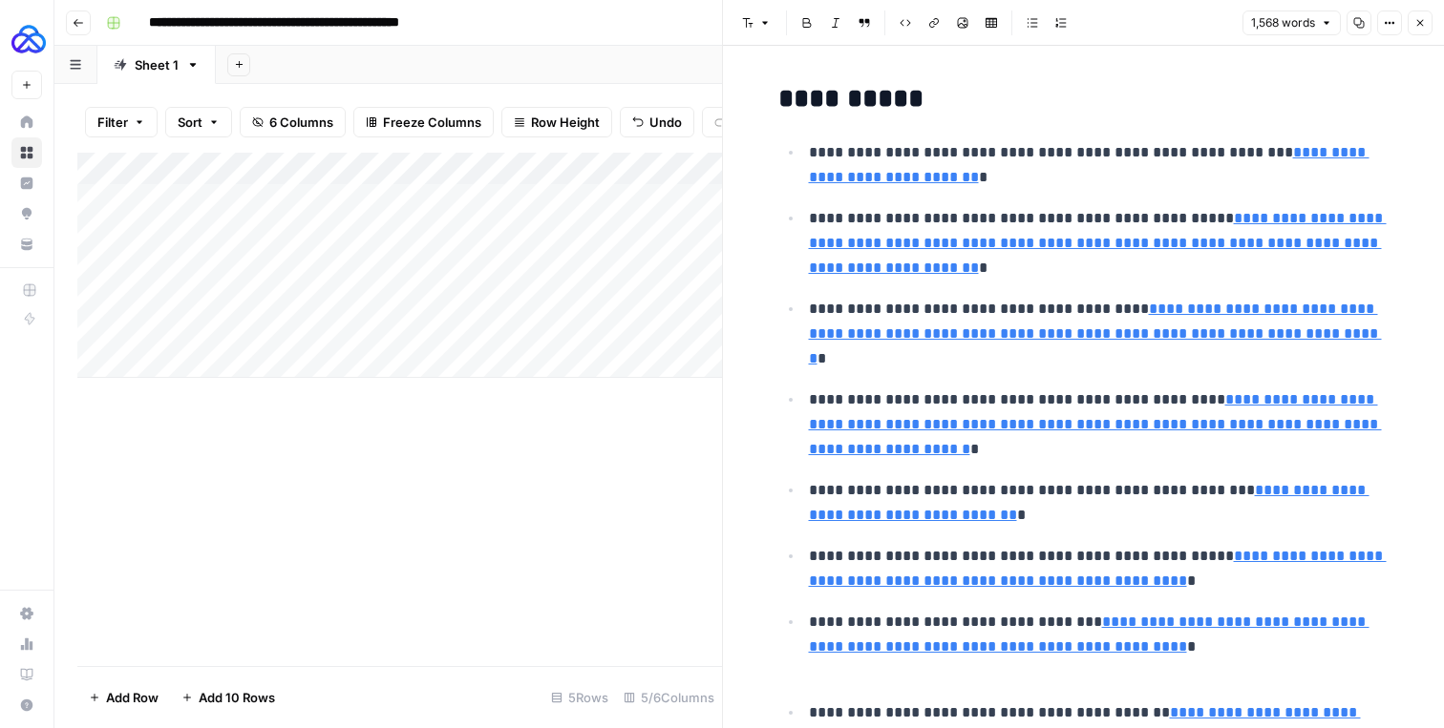
type input "https://www.bundesfinanzministerium.de/Content/EN/Standardartikel/Topics/Taxati…"
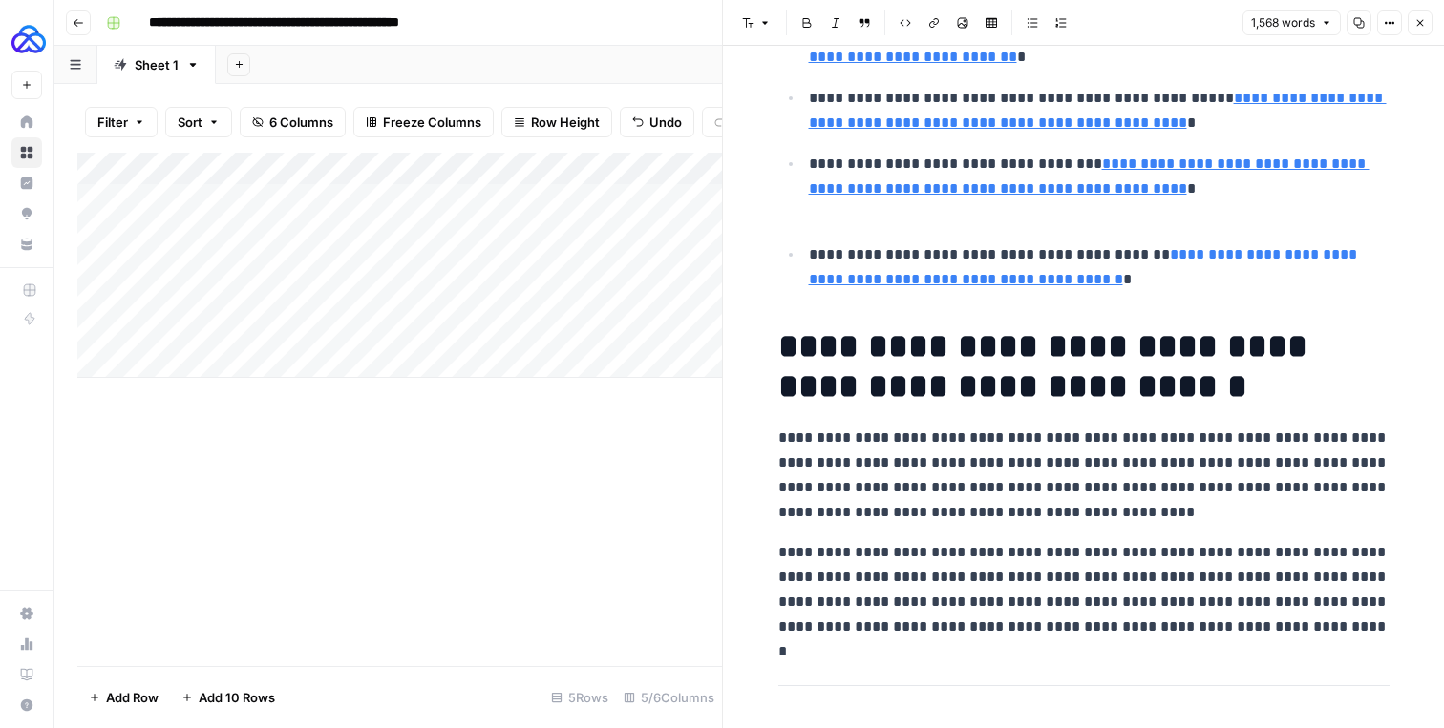
scroll to position [550, 0]
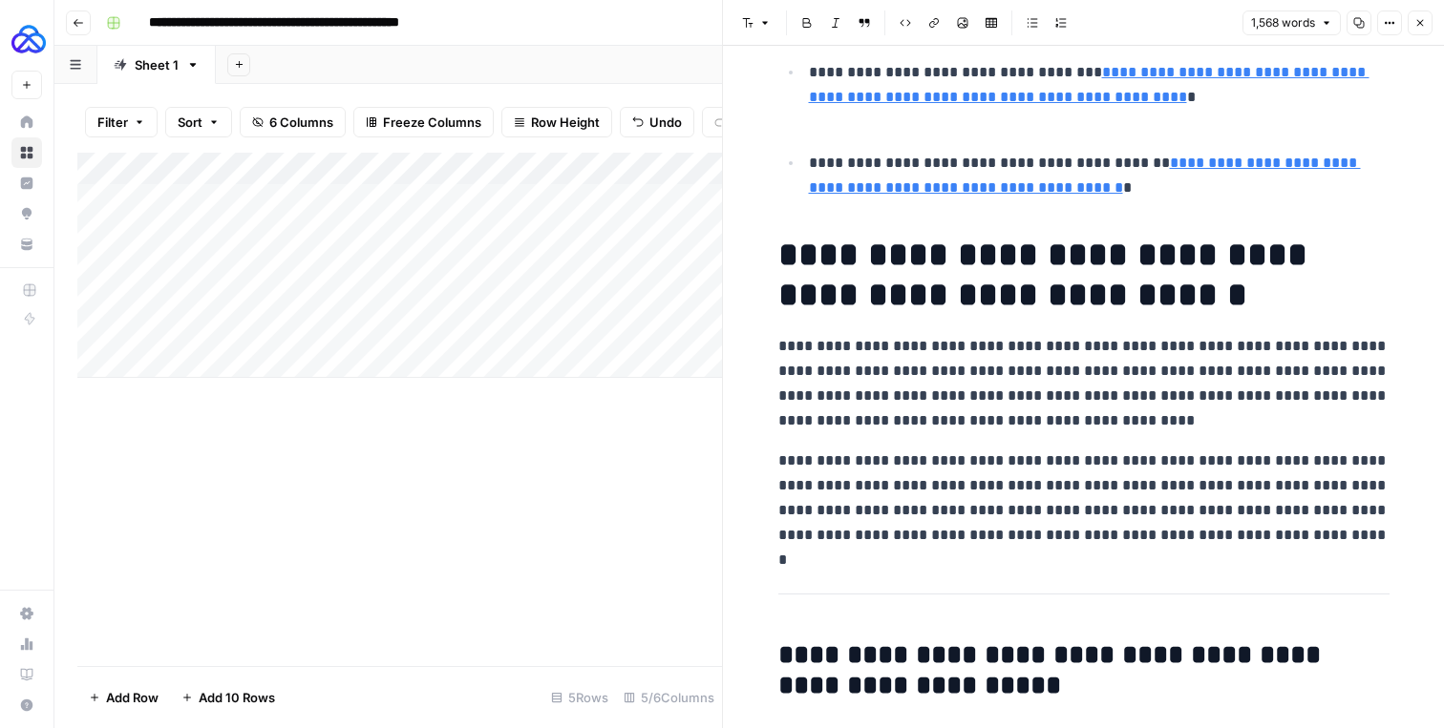
copy div "**********"
click at [1424, 24] on icon "button" at bounding box center [1419, 22] width 11 height 11
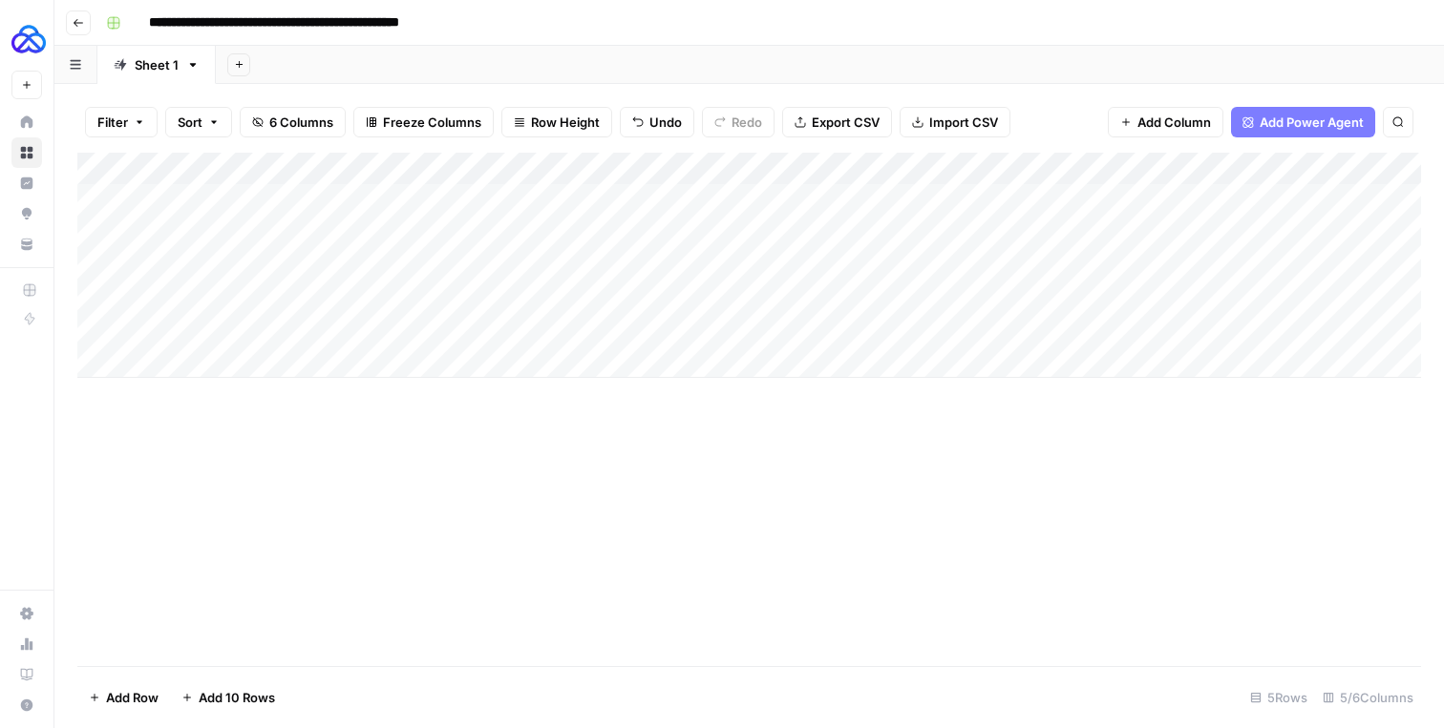
click at [1212, 167] on div "Add Column" at bounding box center [748, 265] width 1343 height 225
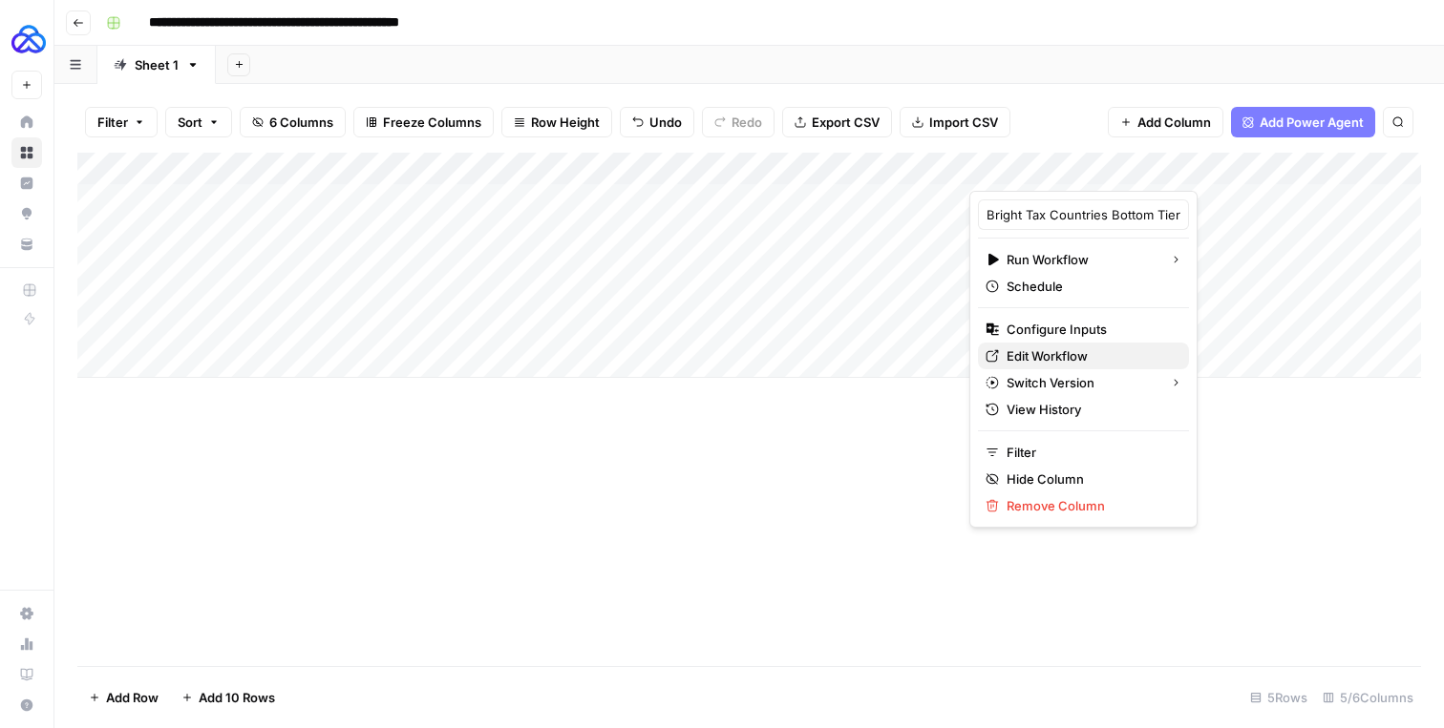
click at [1007, 365] on span "Edit Workflow" at bounding box center [1089, 356] width 167 height 19
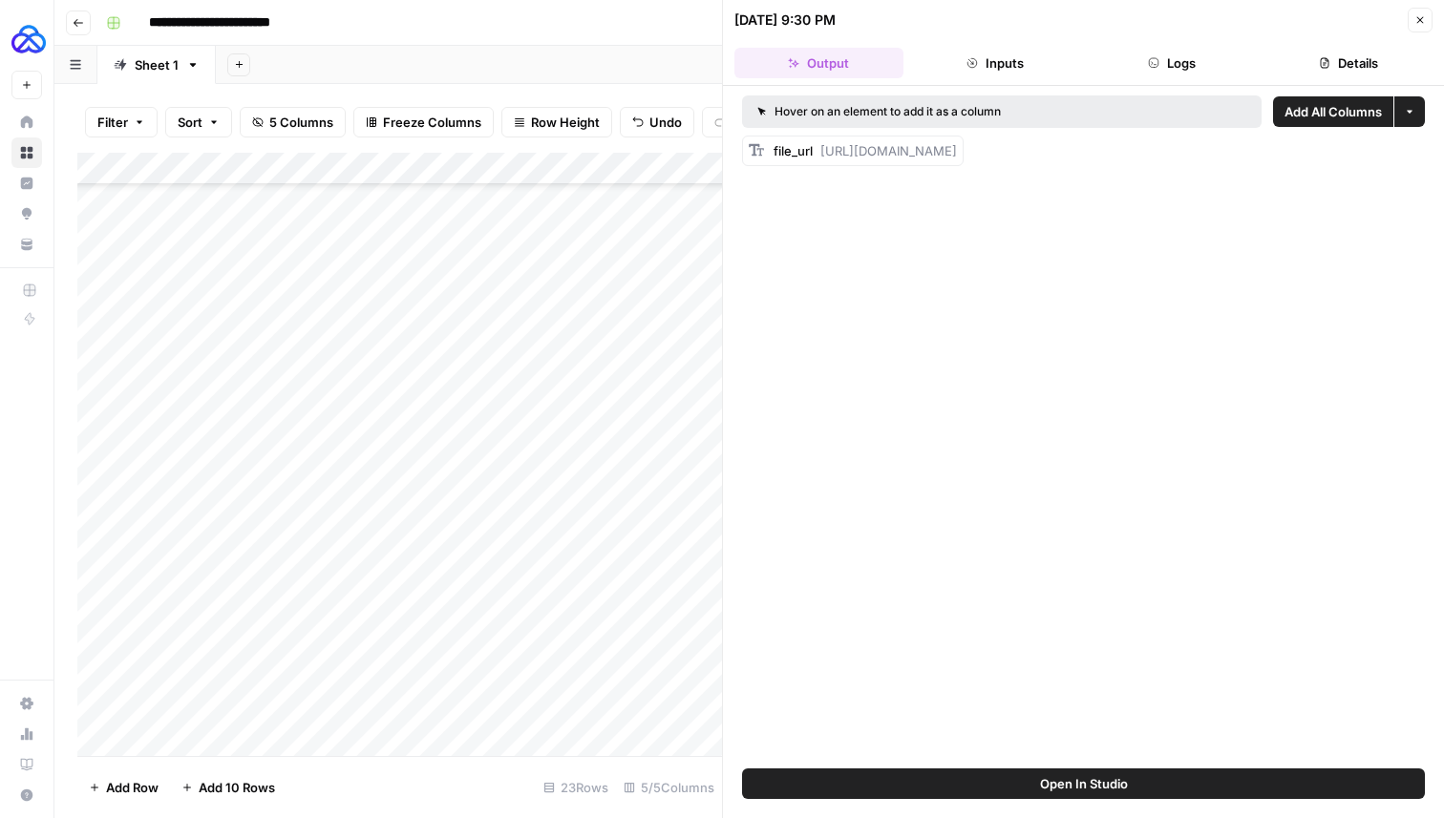
scroll to position [206, 0]
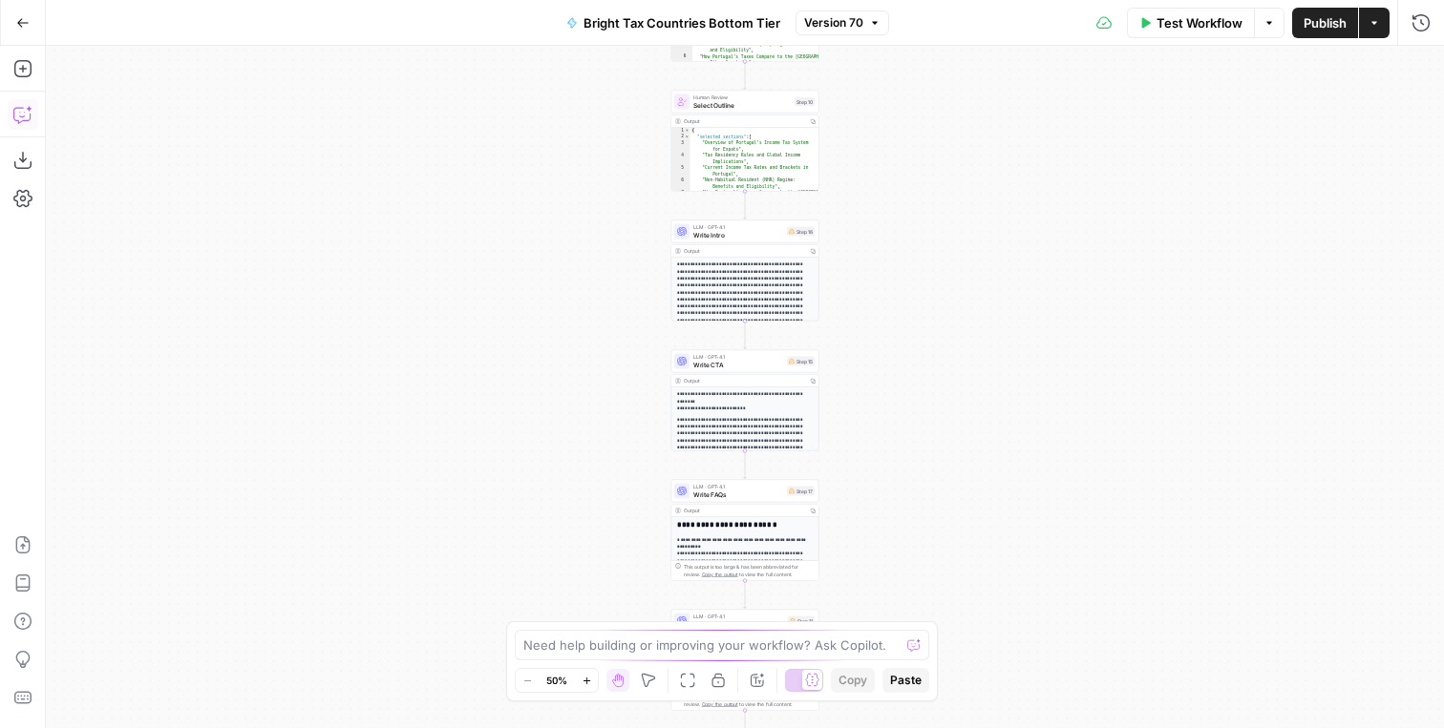
click at [21, 109] on icon "button" at bounding box center [22, 114] width 19 height 19
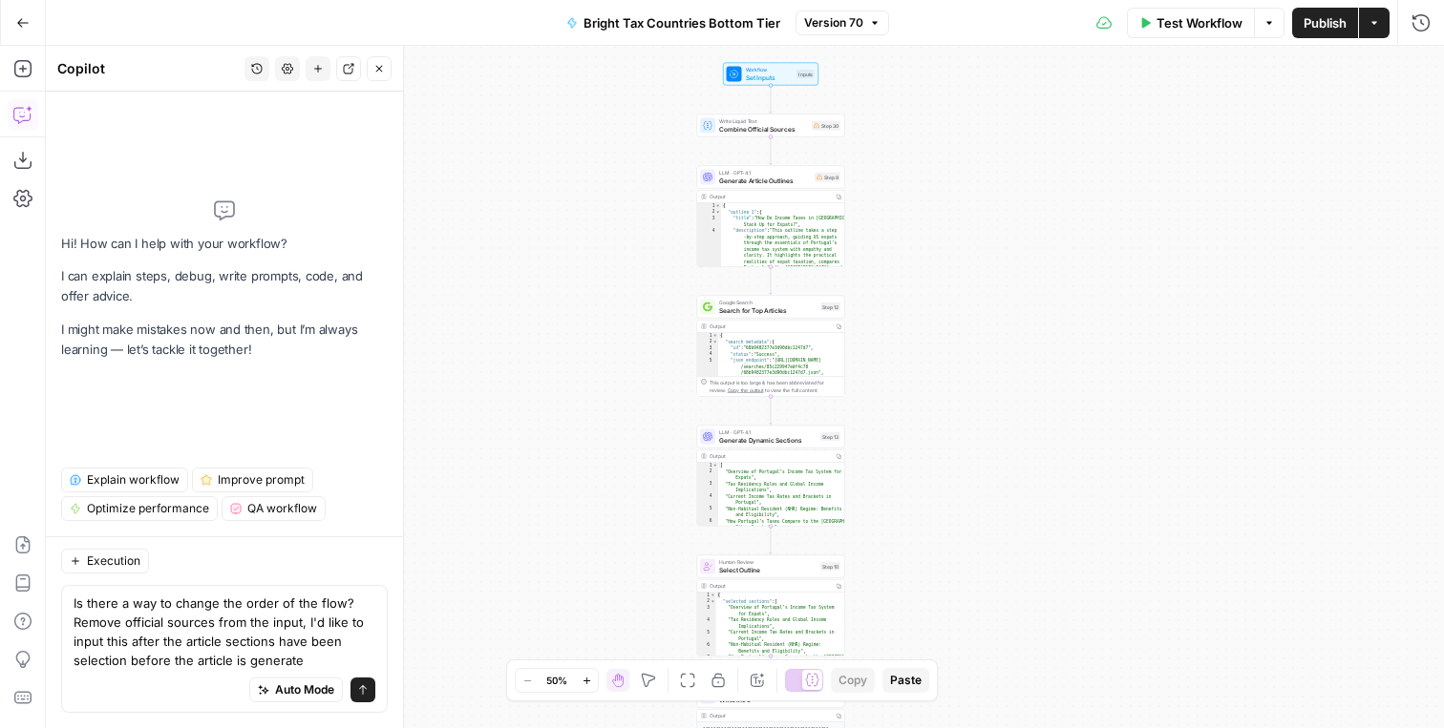
type textarea "Is there a way to change the order of the flow? Remove official sources from th…"
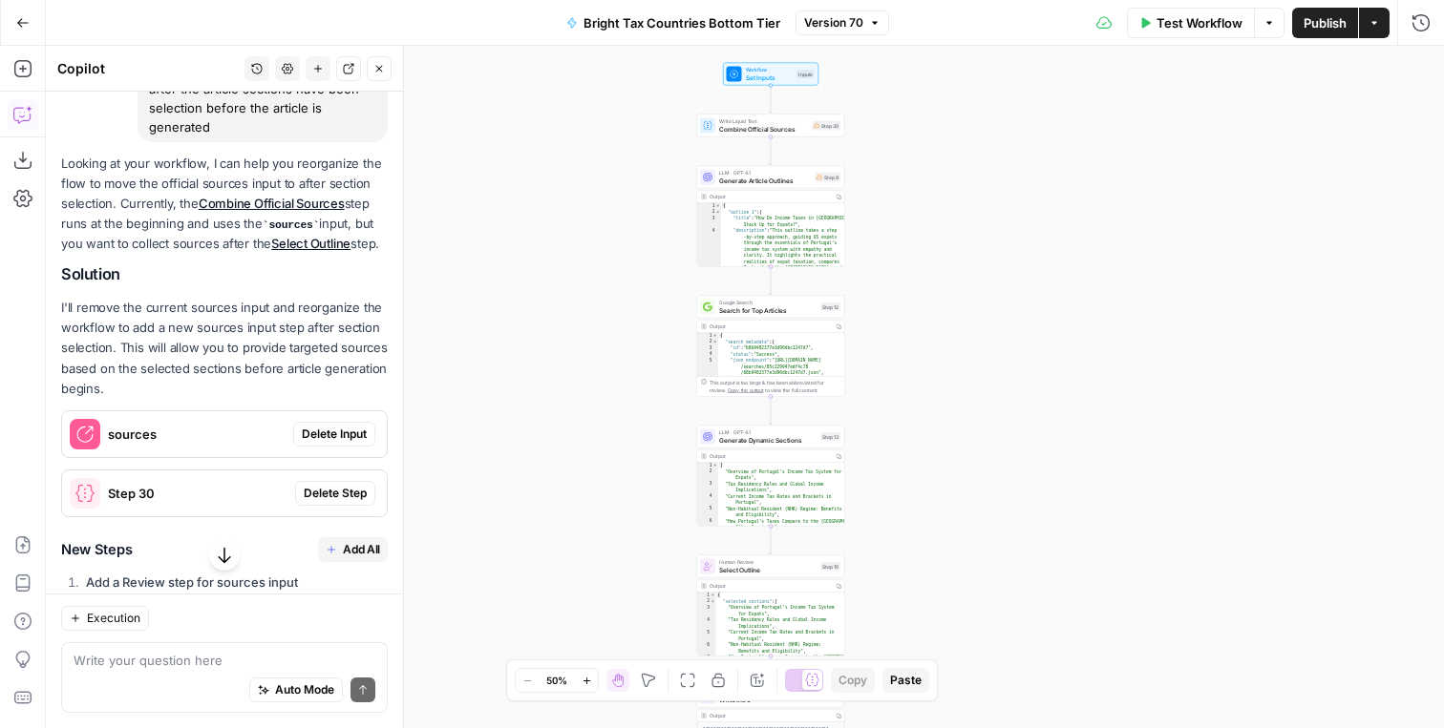
scroll to position [188, 0]
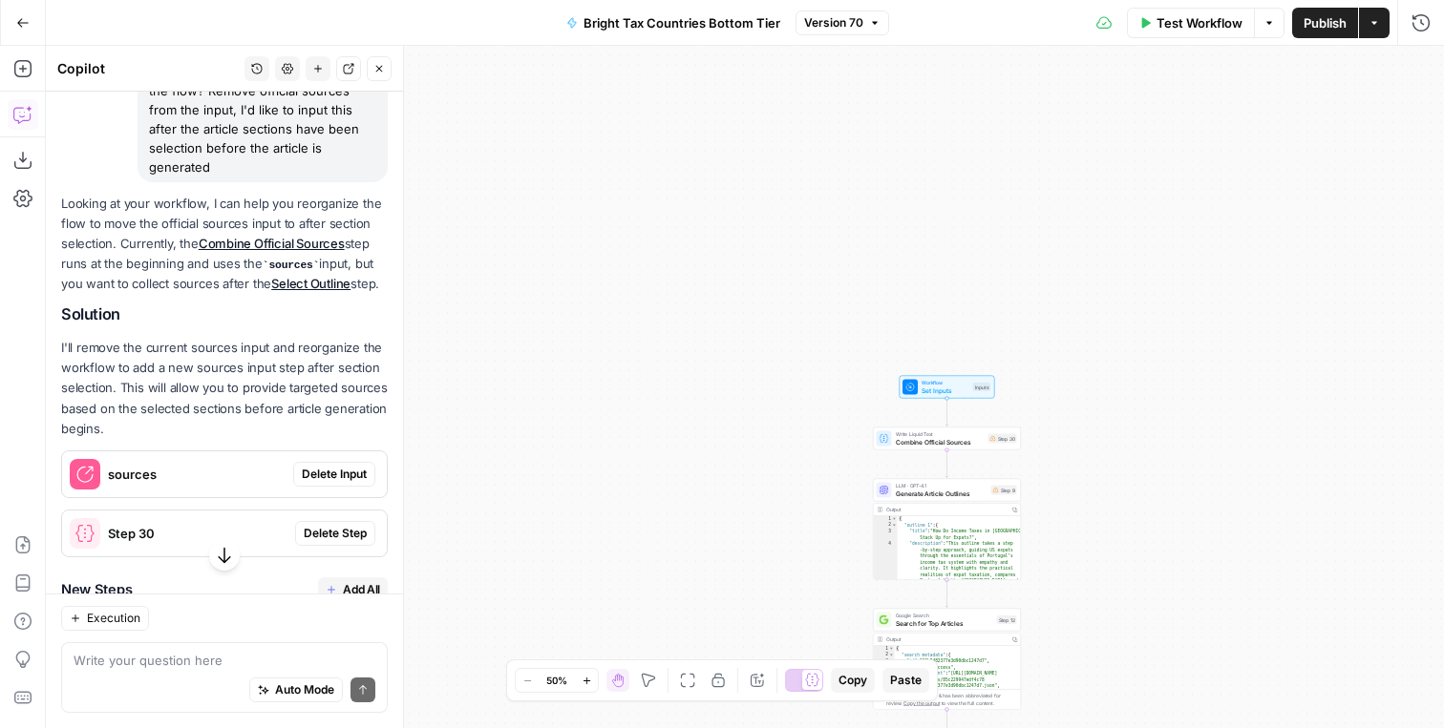
click at [336, 467] on span "Delete Input" at bounding box center [334, 474] width 65 height 17
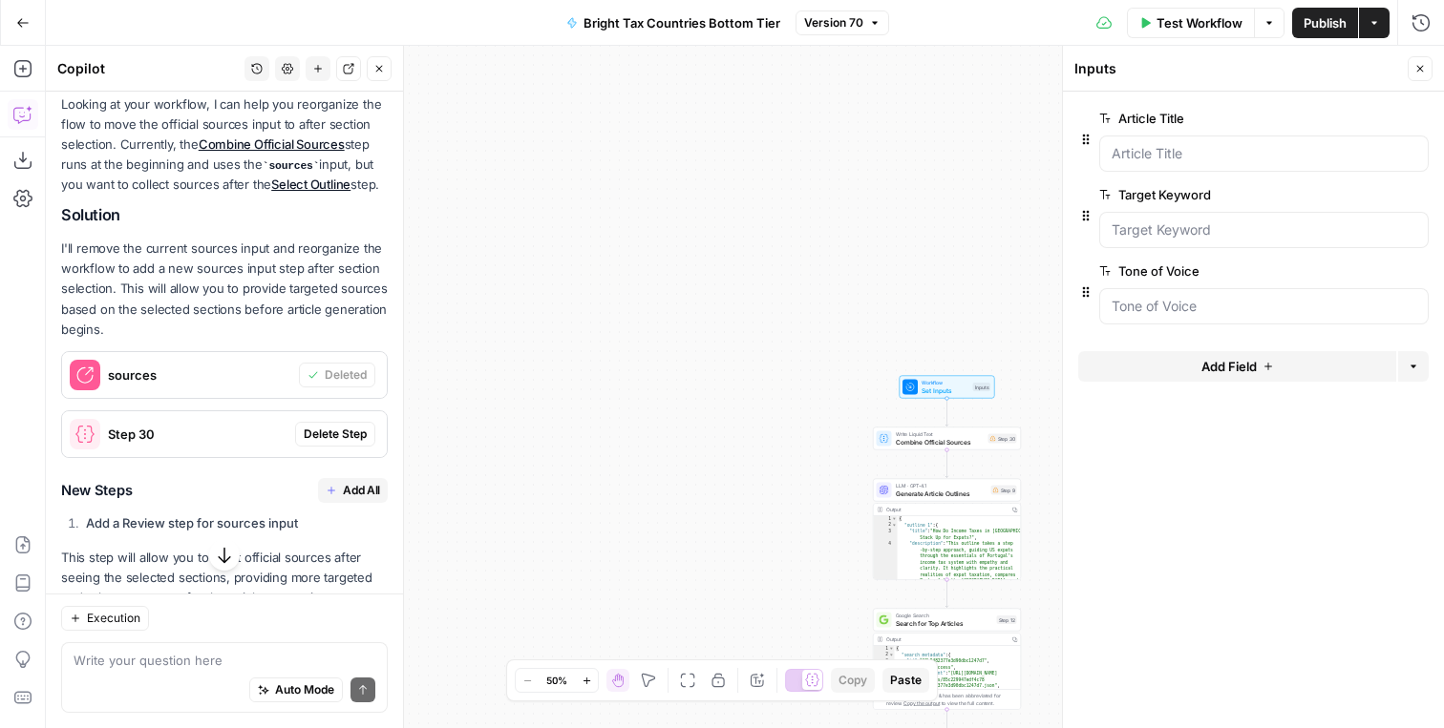
scroll to position [319, 0]
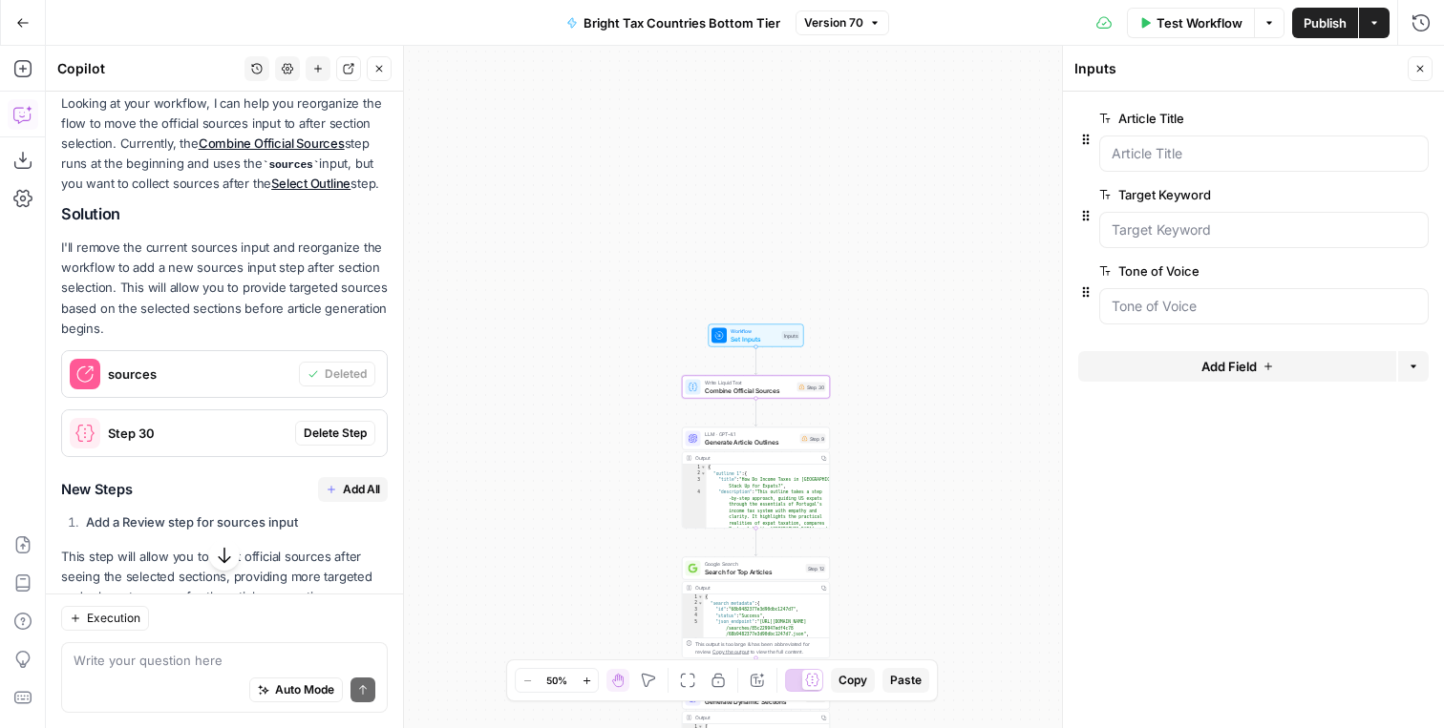
click at [327, 440] on span "Delete Step" at bounding box center [335, 433] width 63 height 17
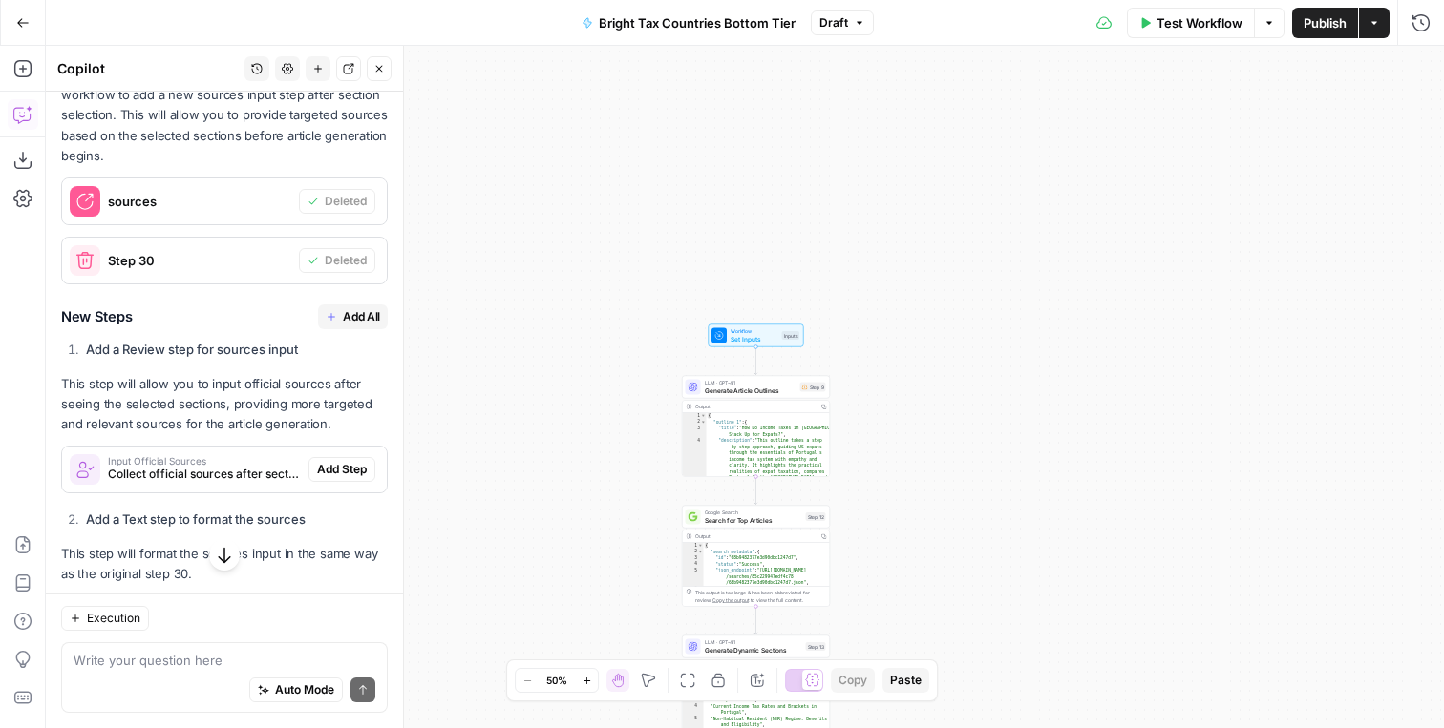
scroll to position [493, 0]
click at [343, 317] on span "Add All" at bounding box center [361, 315] width 37 height 17
type textarea "Format Official Sources"
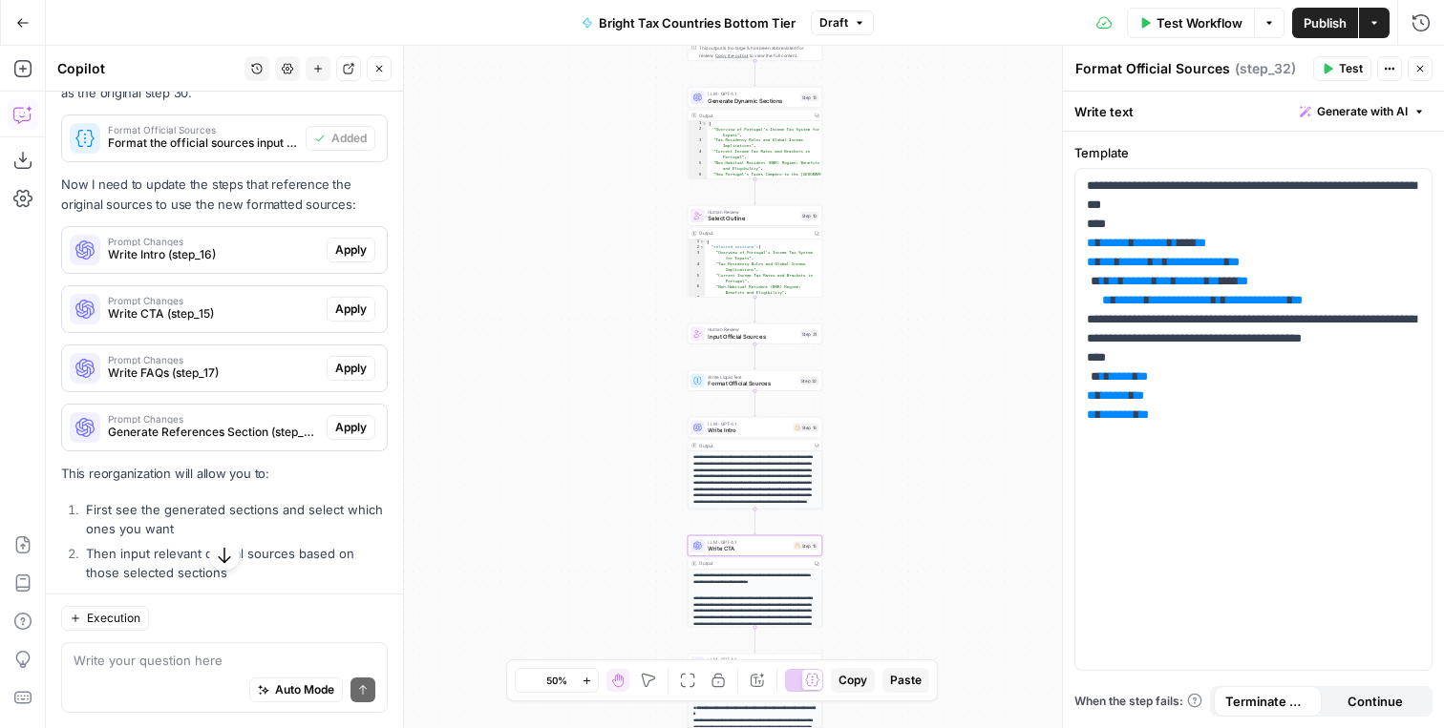
scroll to position [979, 0]
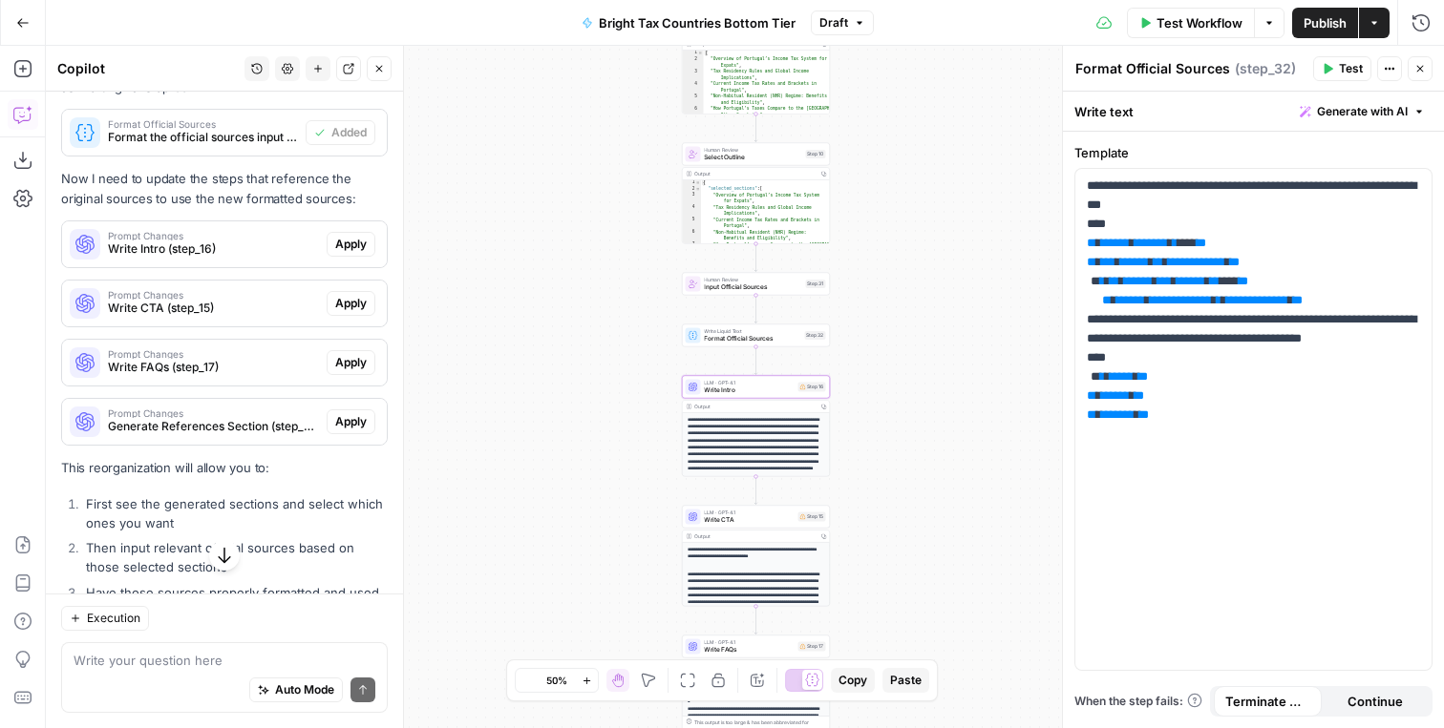
click at [358, 237] on span "Apply" at bounding box center [351, 244] width 32 height 17
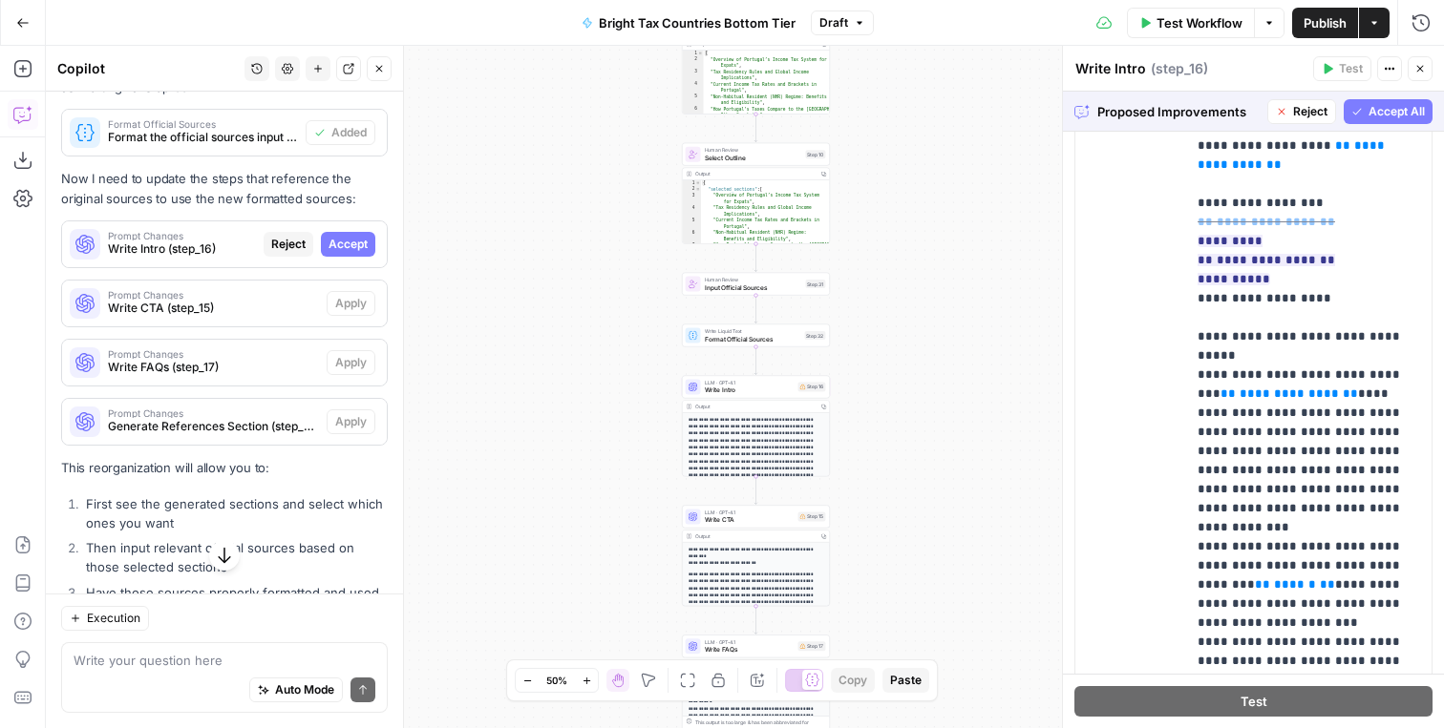
scroll to position [663, 0]
click at [340, 253] on button "Accept" at bounding box center [348, 244] width 54 height 25
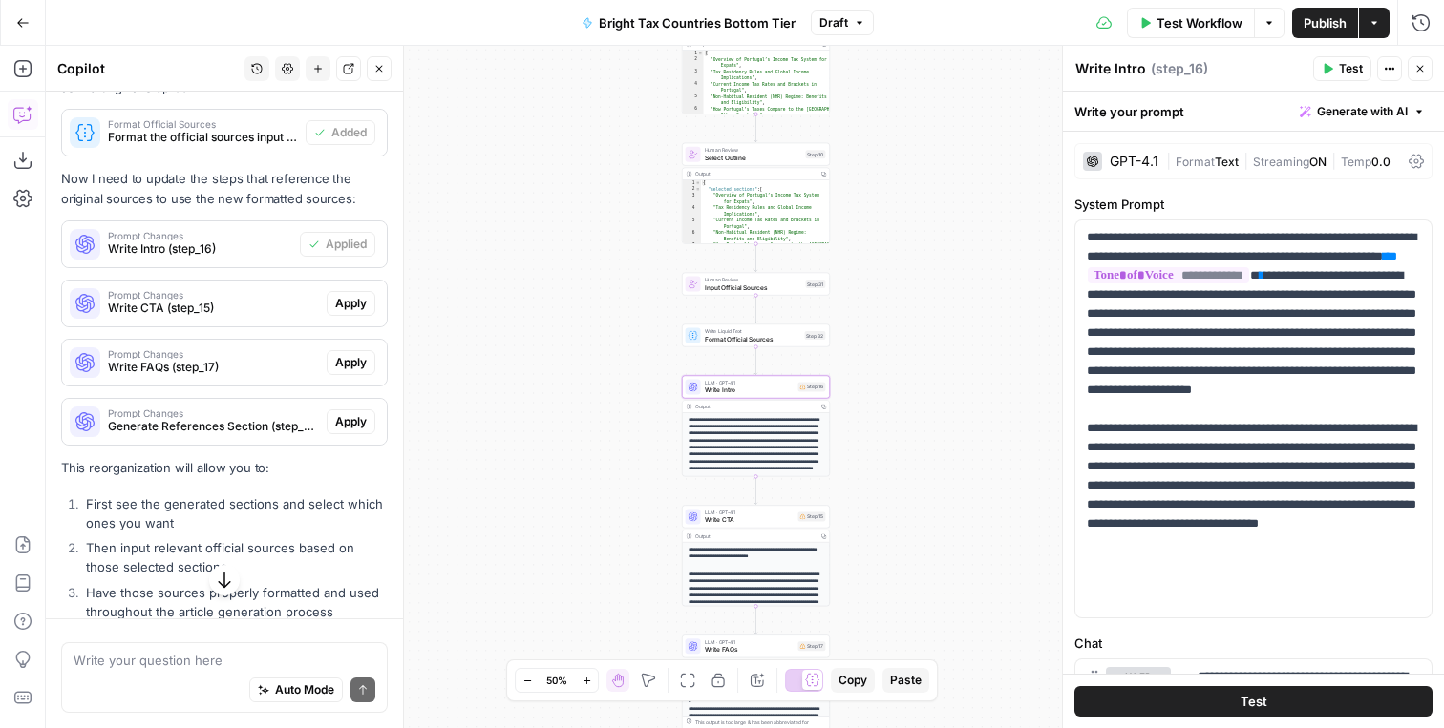
scroll to position [979, 0]
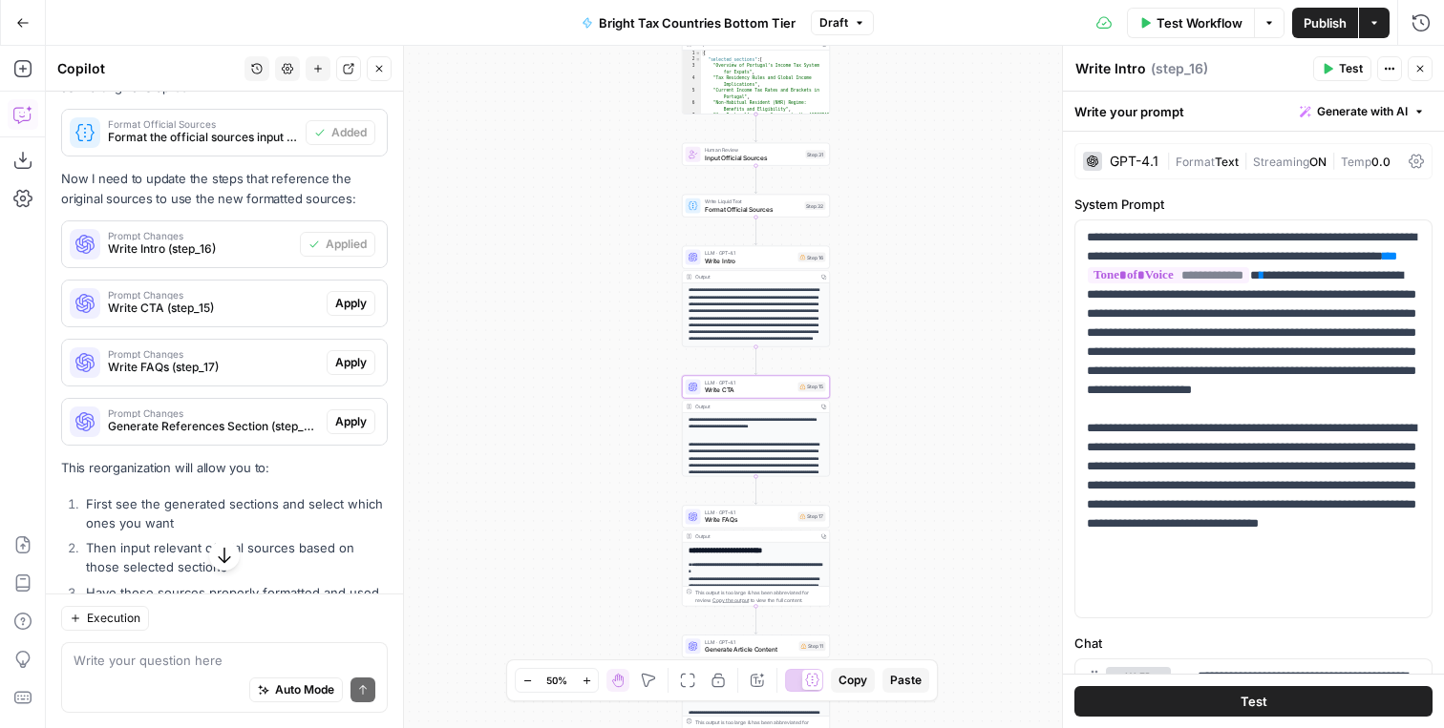
click at [350, 291] on button "Apply" at bounding box center [351, 303] width 49 height 25
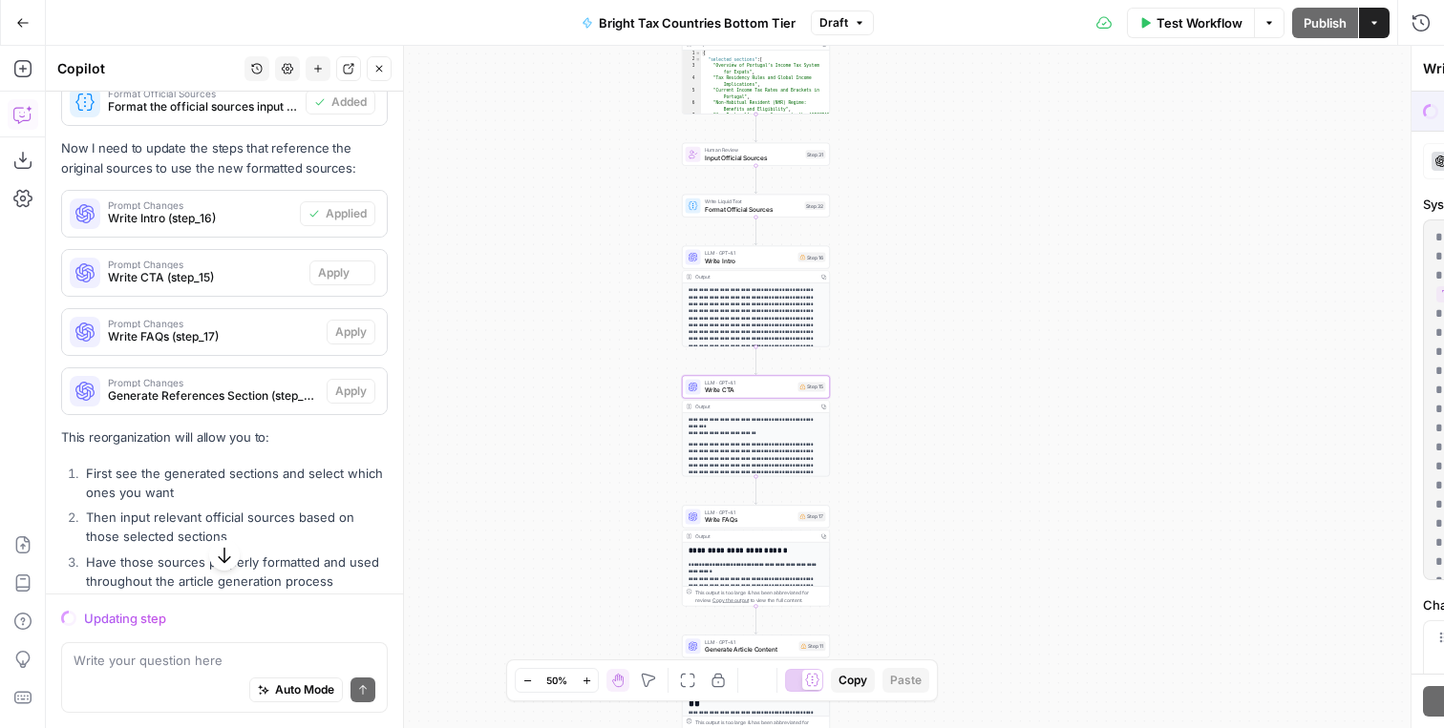
scroll to position [948, 0]
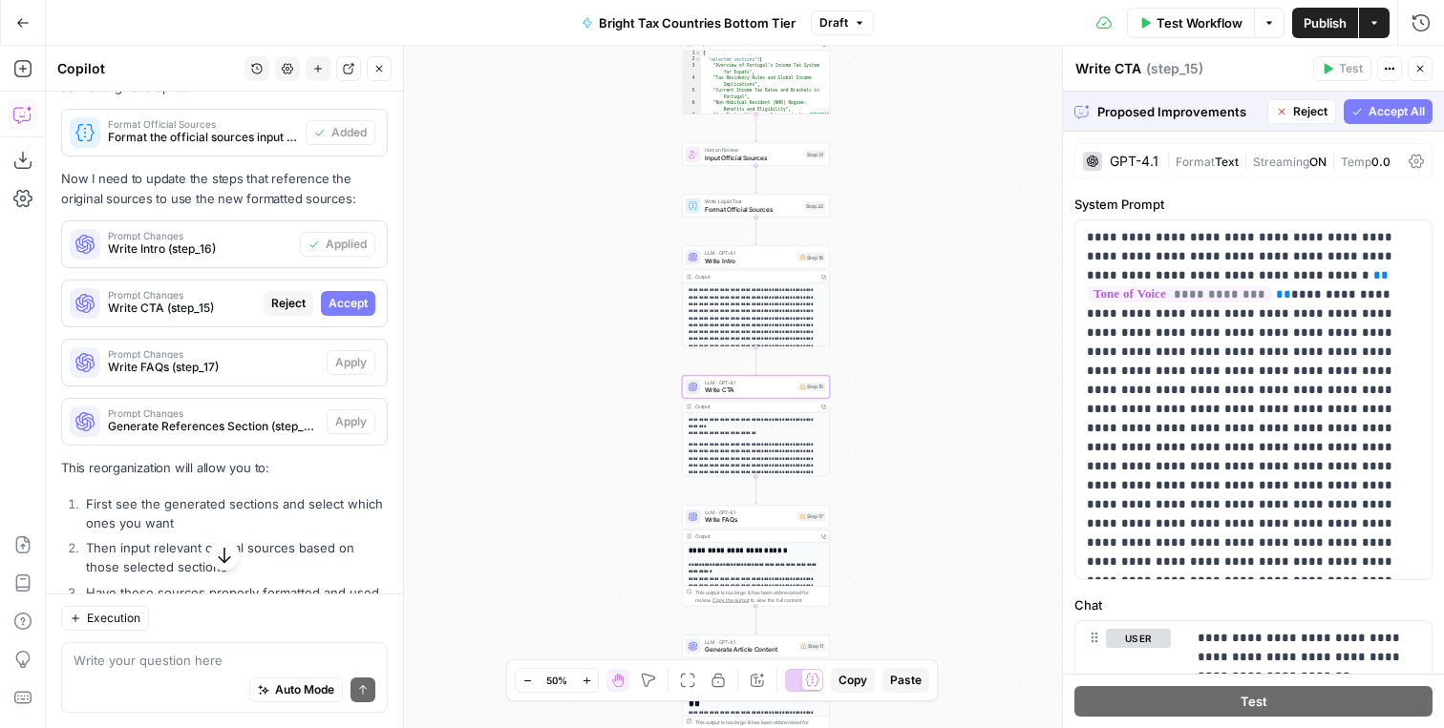
click at [350, 297] on span "Accept" at bounding box center [347, 303] width 39 height 17
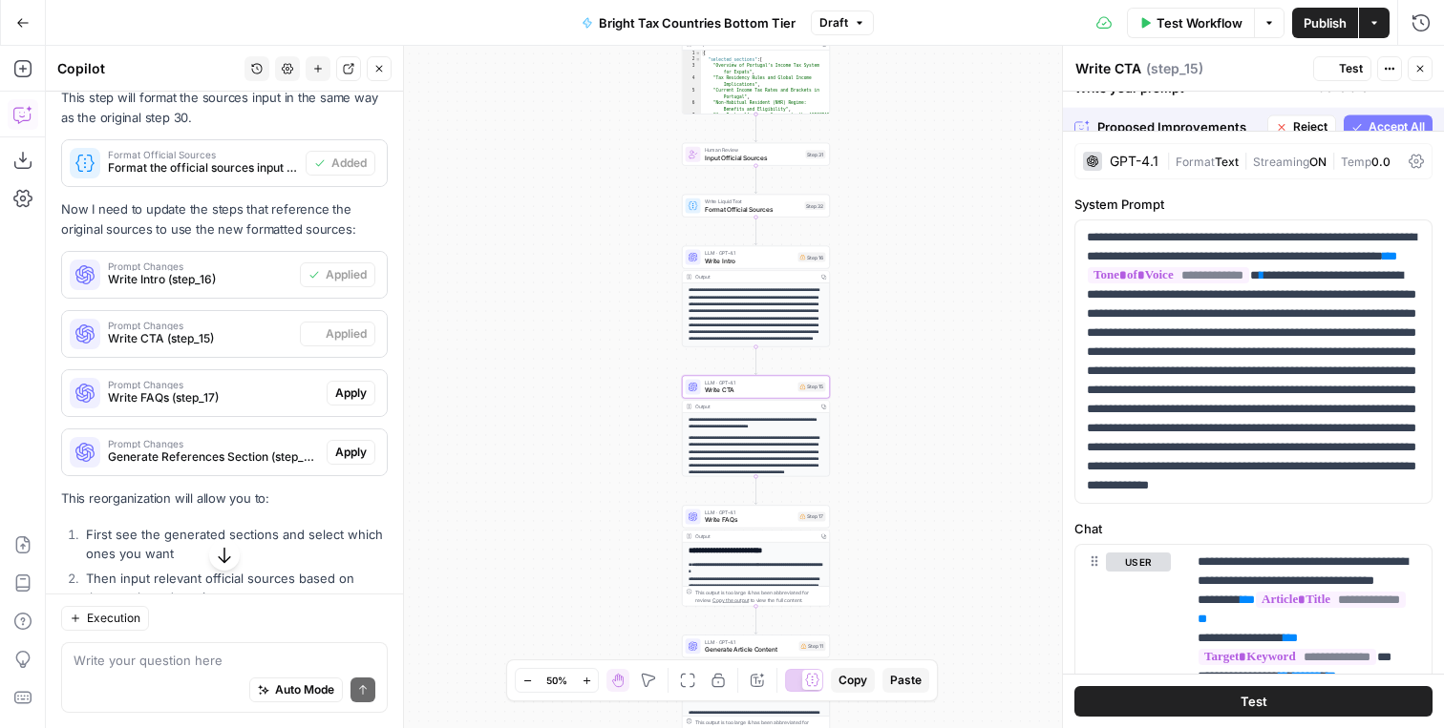
scroll to position [979, 0]
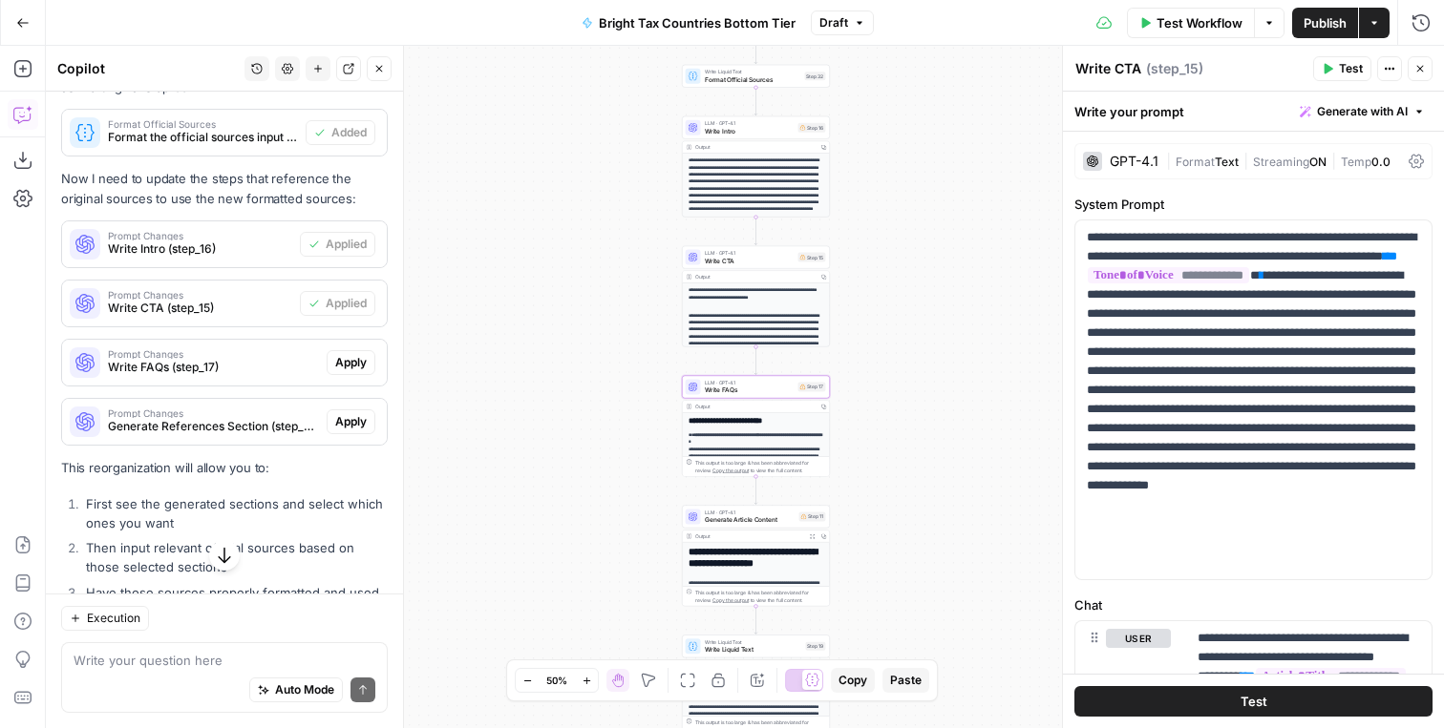
click at [359, 356] on span "Apply" at bounding box center [351, 362] width 32 height 17
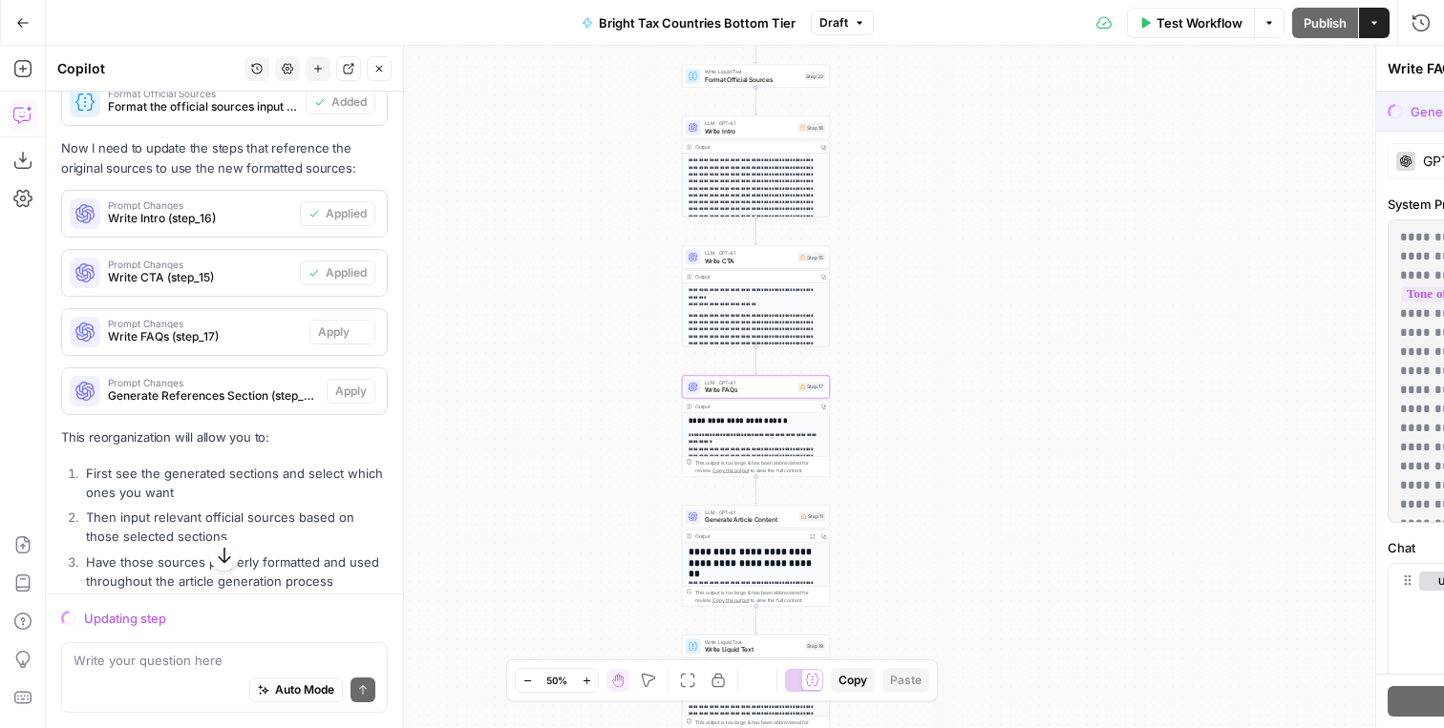
scroll to position [948, 0]
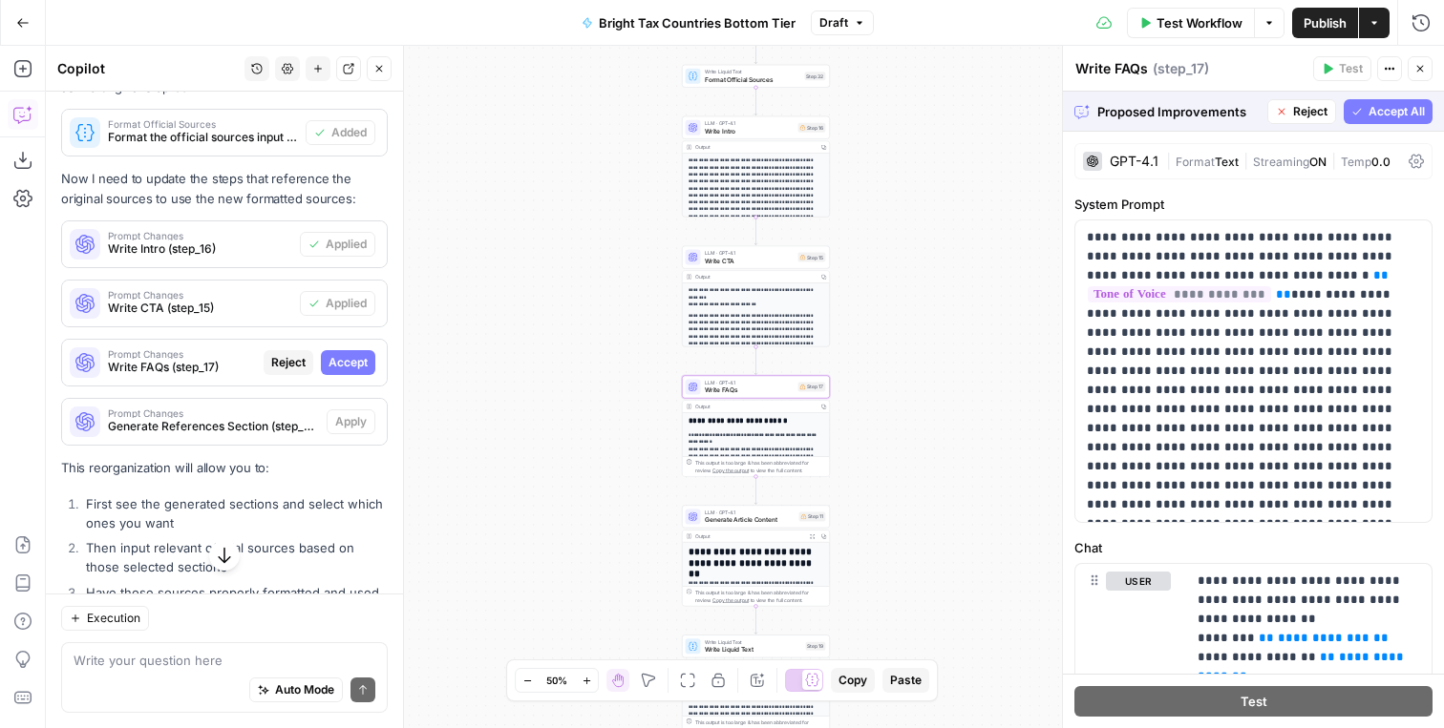
click at [359, 356] on span "Accept" at bounding box center [347, 362] width 39 height 17
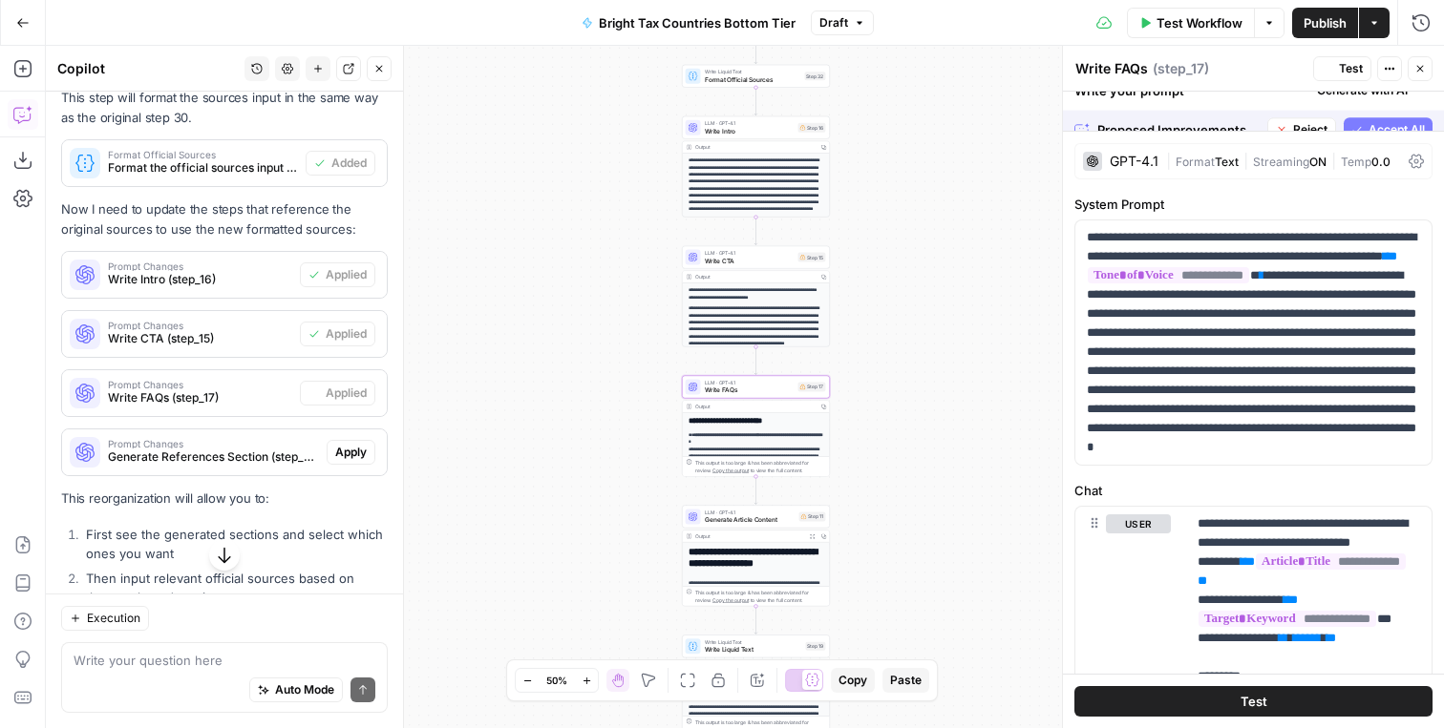
scroll to position [979, 0]
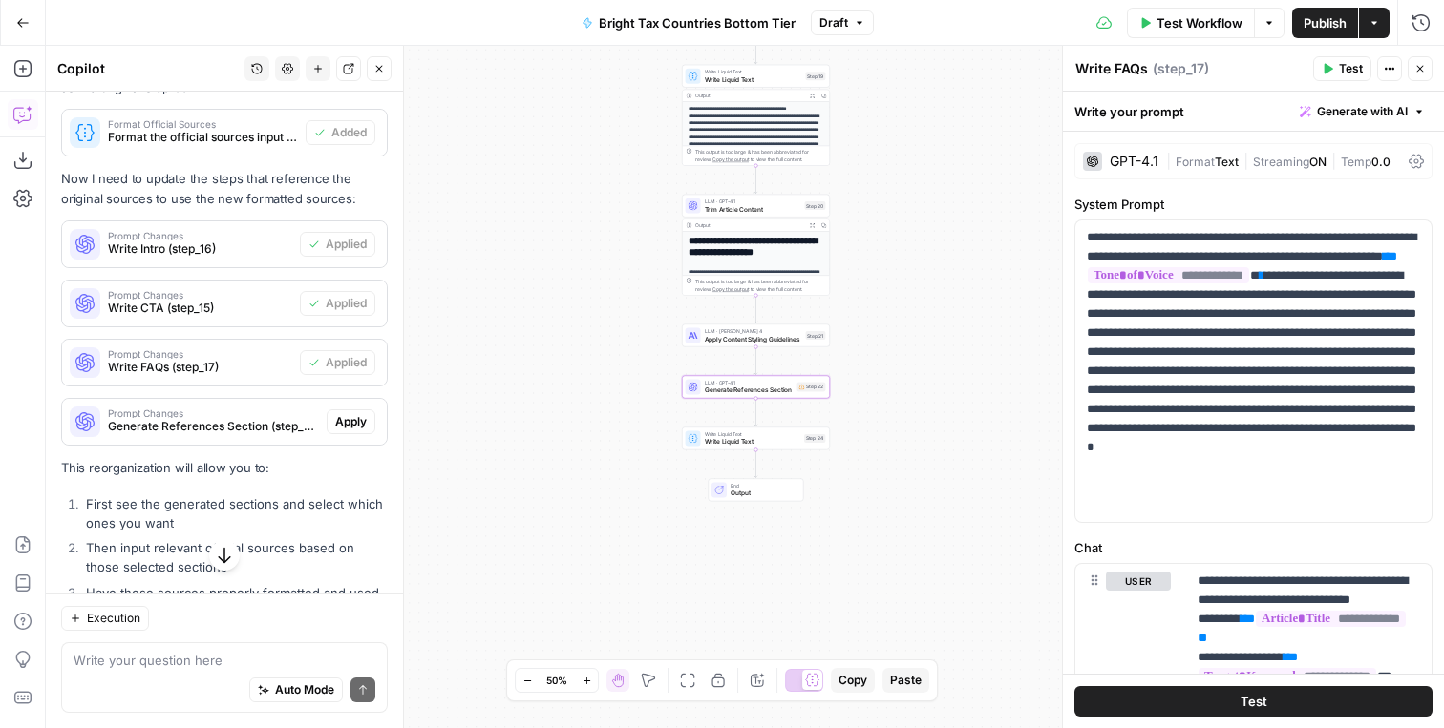
click at [356, 426] on span "Apply" at bounding box center [351, 421] width 32 height 17
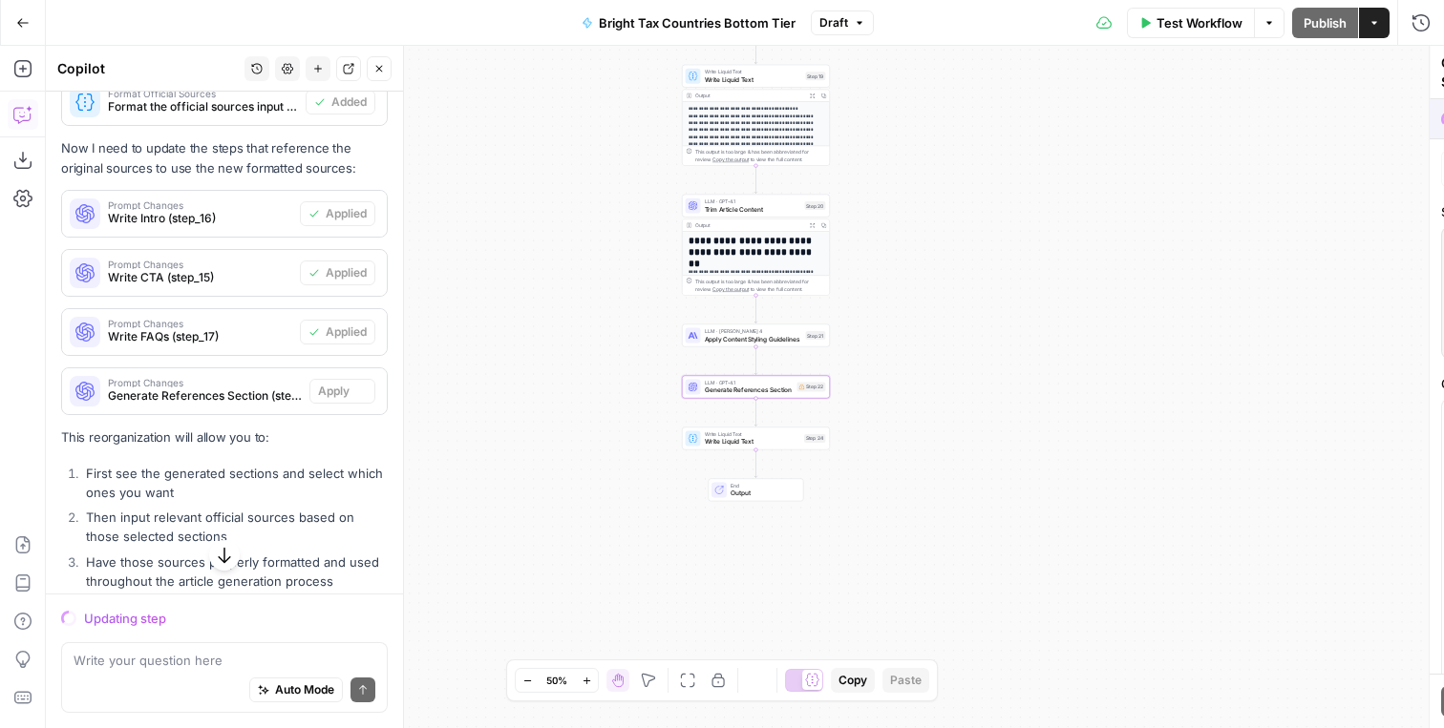
scroll to position [948, 0]
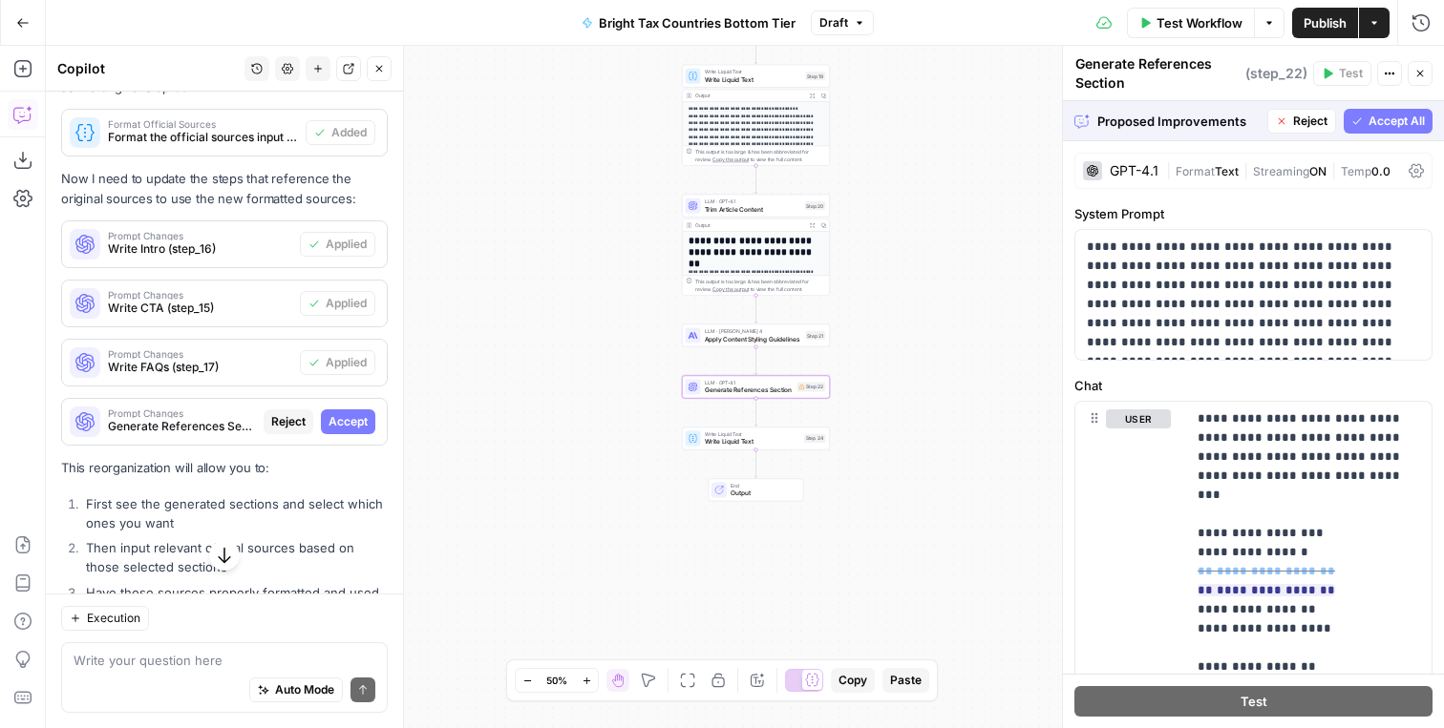
click at [355, 426] on span "Accept" at bounding box center [347, 421] width 39 height 17
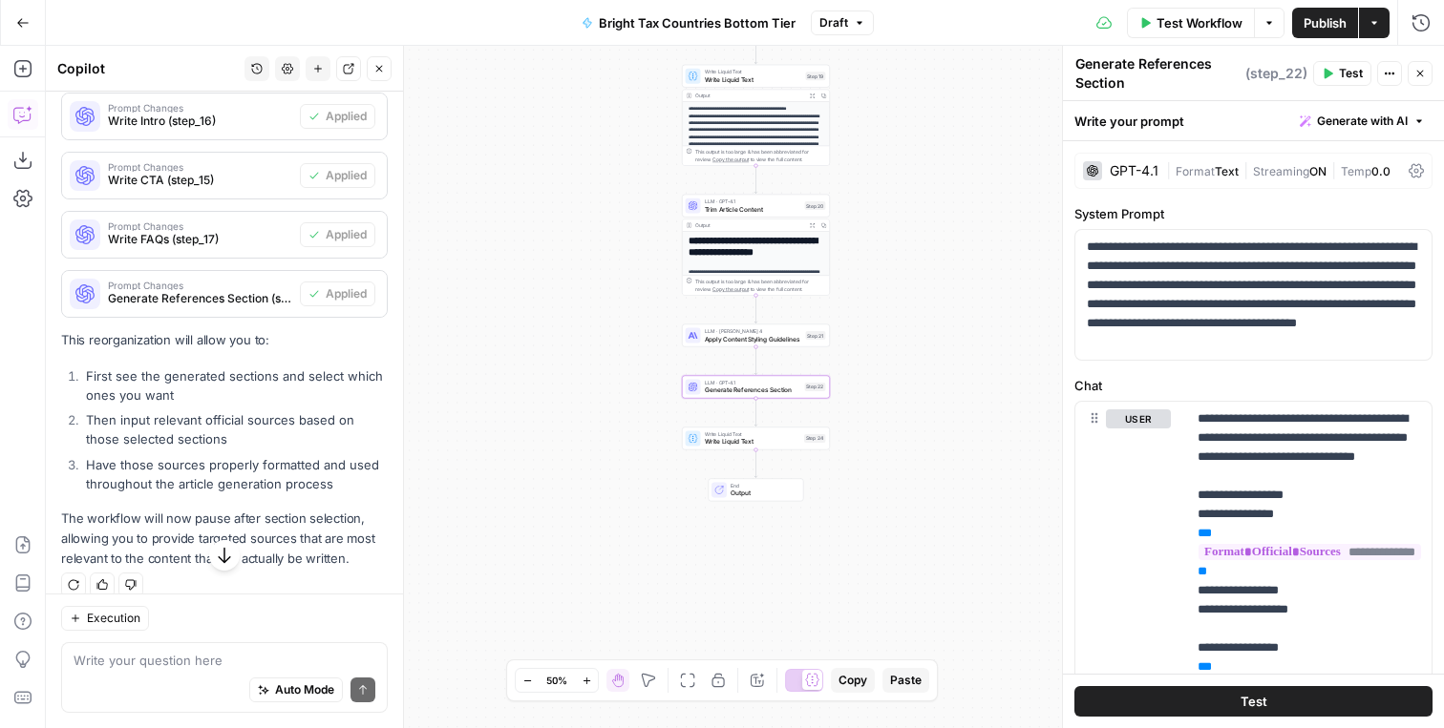
scroll to position [1128, 0]
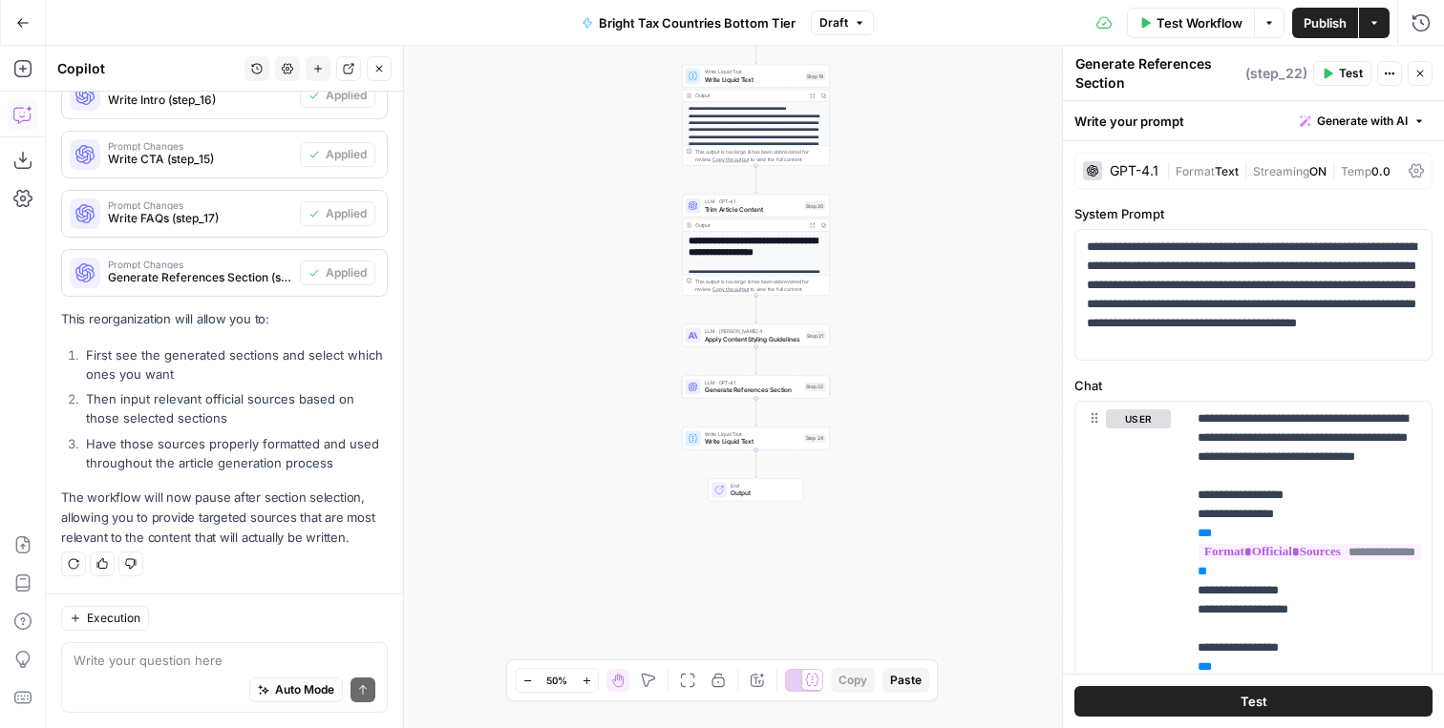
click at [1336, 30] on span "Publish" at bounding box center [1324, 22] width 43 height 19
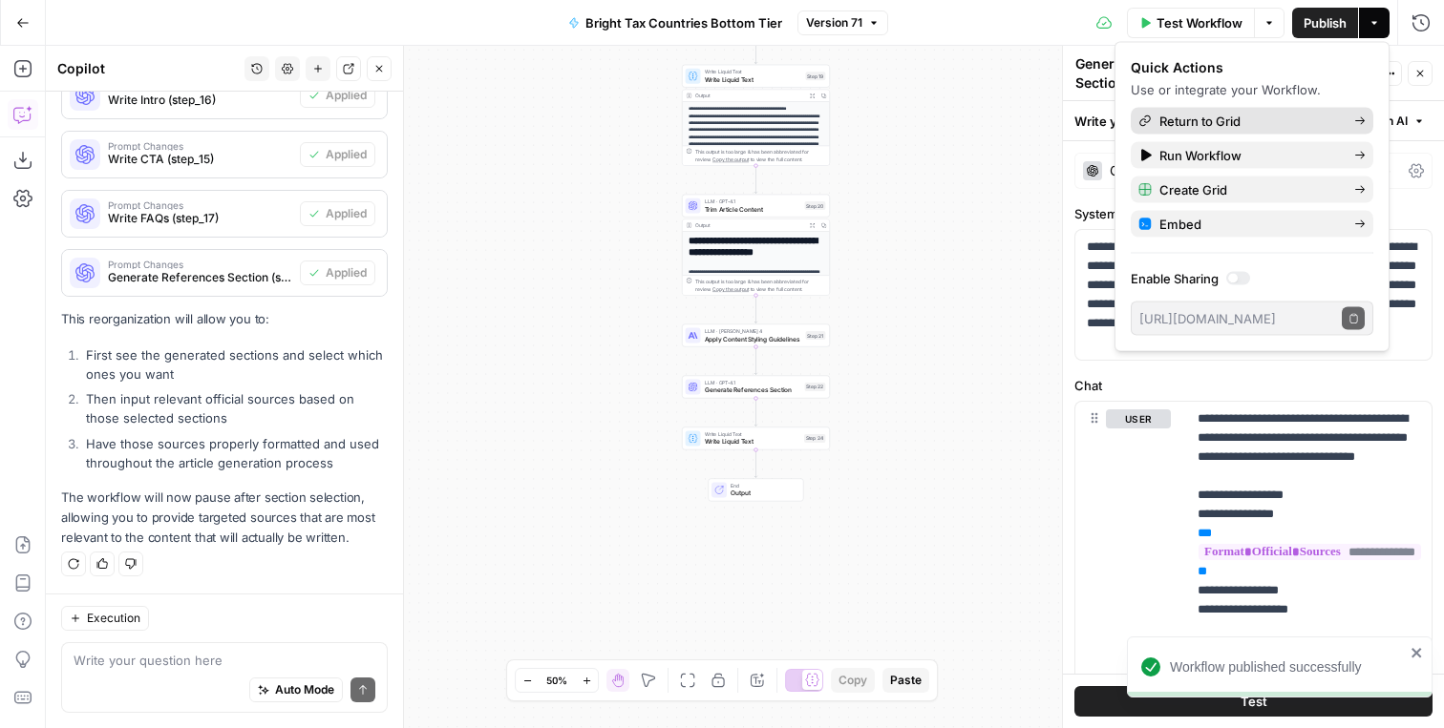
click at [1259, 123] on span "Return to Grid" at bounding box center [1248, 121] width 179 height 19
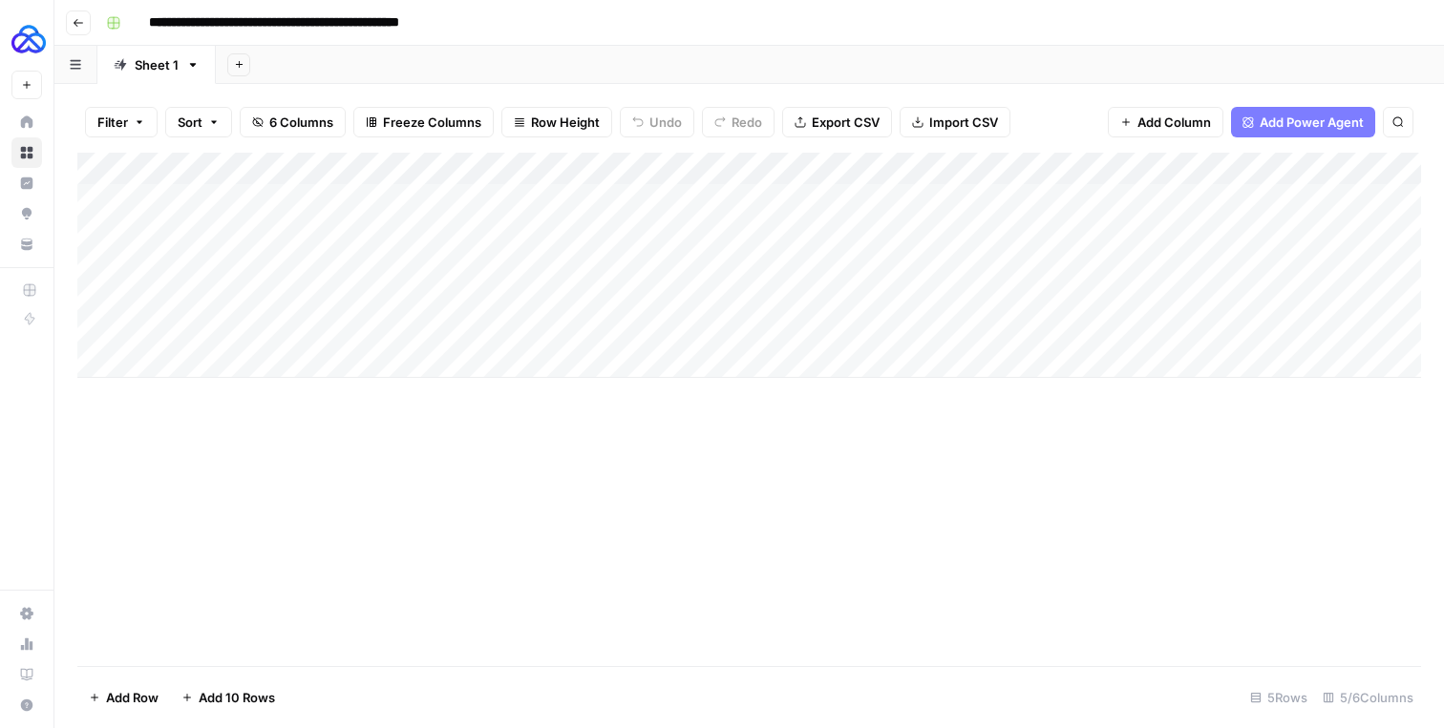
click at [202, 228] on div "Add Column" at bounding box center [748, 265] width 1343 height 225
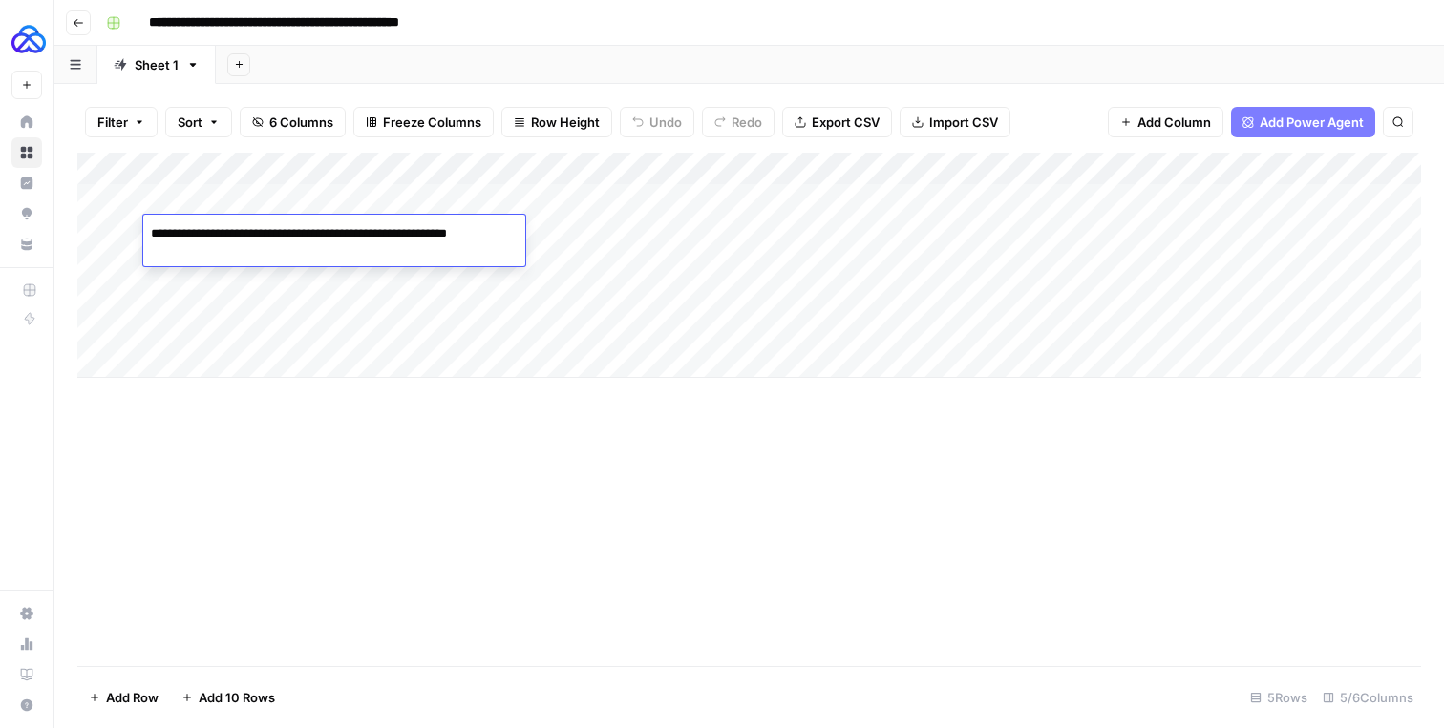
type textarea "**********"
click at [579, 225] on div "Add Column" at bounding box center [748, 265] width 1343 height 225
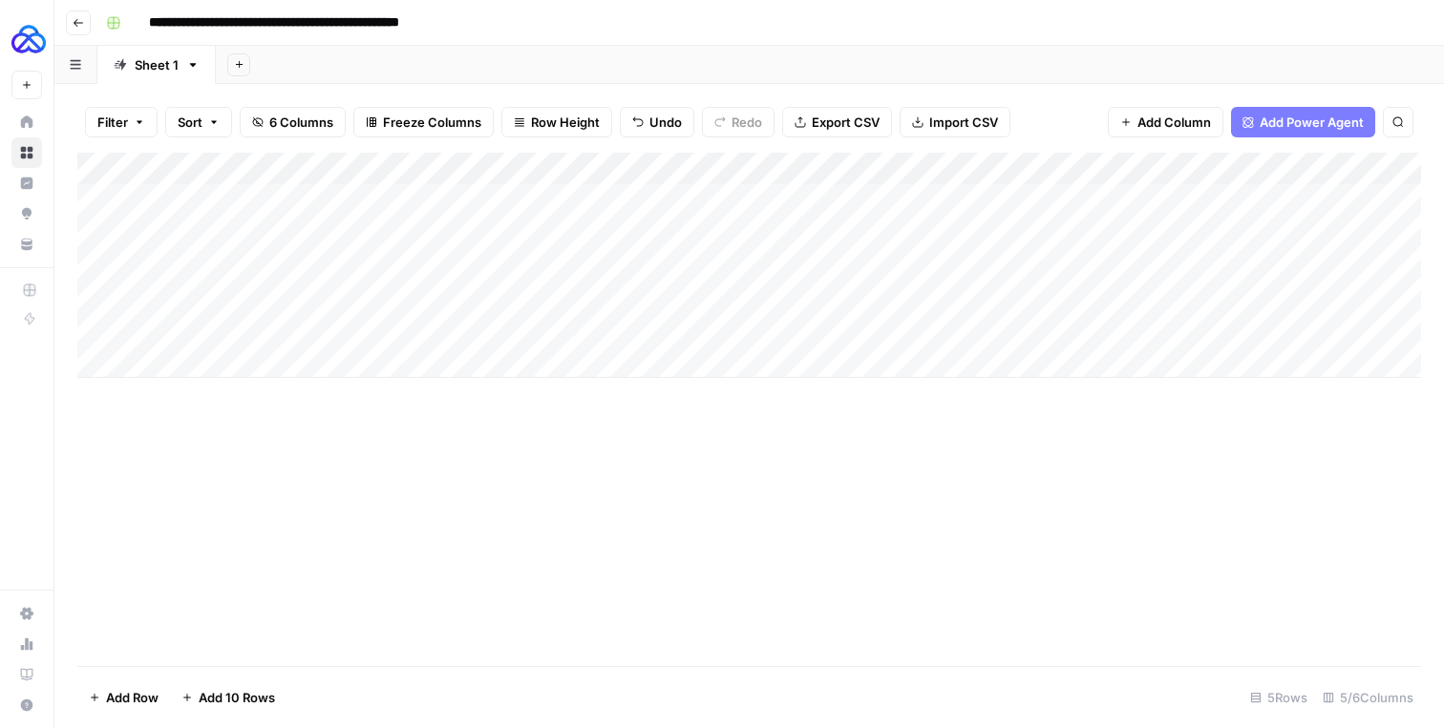
click at [579, 225] on div "Add Column" at bounding box center [748, 265] width 1343 height 225
drag, startPoint x: 475, startPoint y: 237, endPoint x: 406, endPoint y: 236, distance: 69.7
click at [406, 236] on body "**********" at bounding box center [722, 364] width 1444 height 728
type textarea "**********"
click at [1114, 237] on div "Add Column" at bounding box center [748, 265] width 1343 height 225
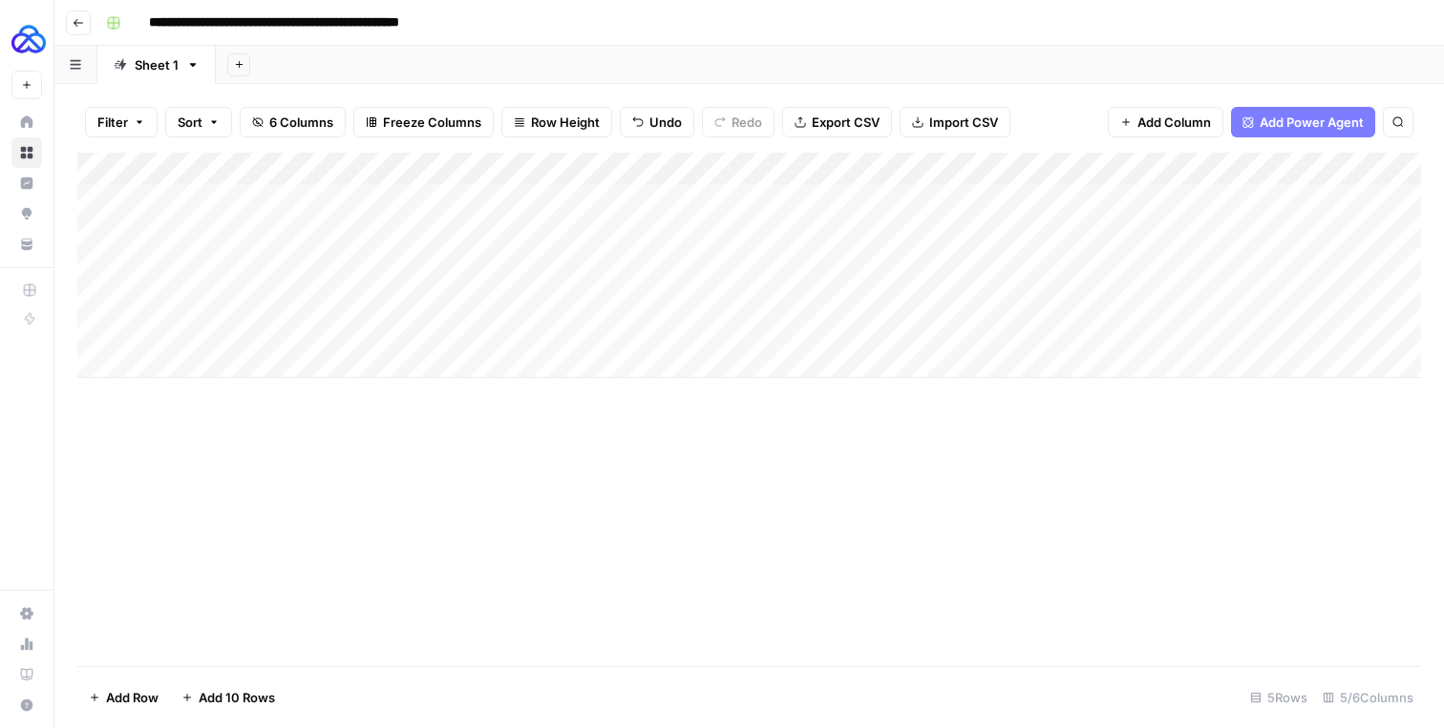
click at [1235, 230] on div "Add Column" at bounding box center [748, 265] width 1343 height 225
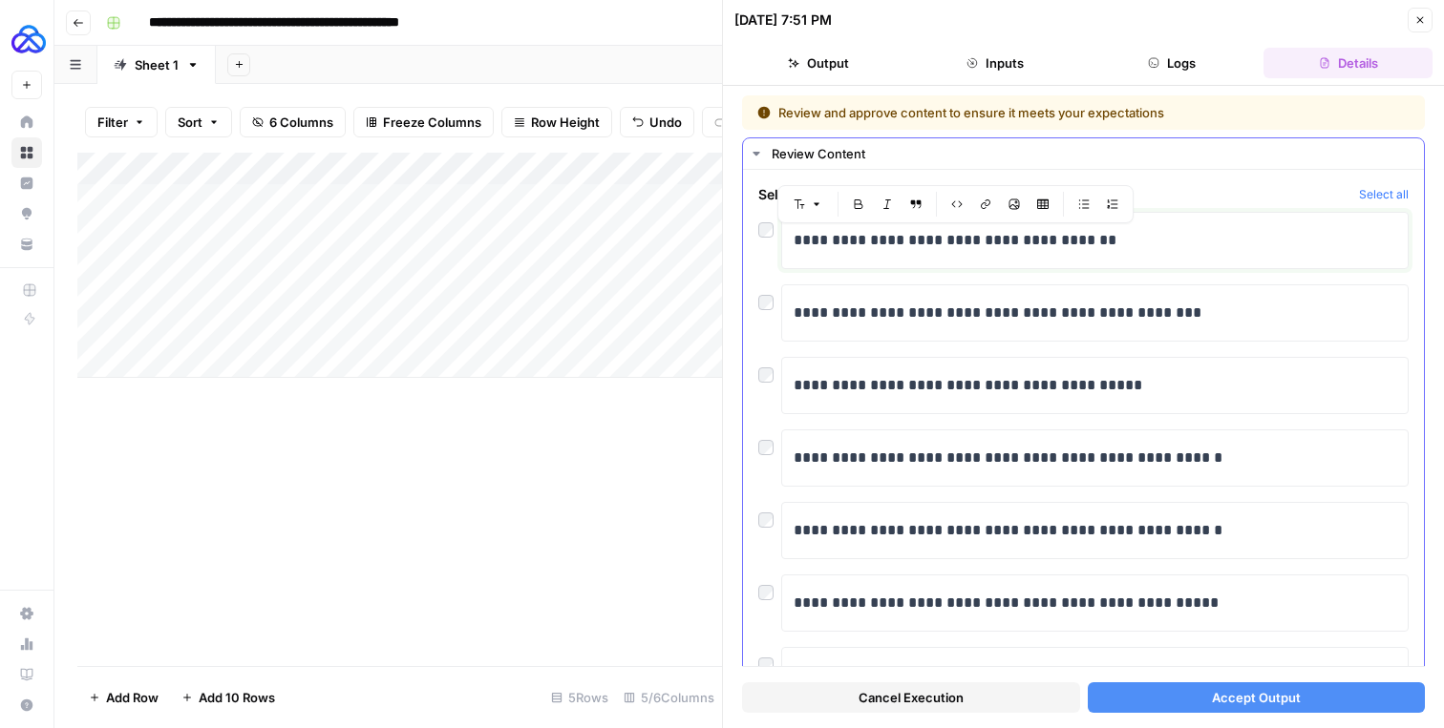
drag, startPoint x: 793, startPoint y: 240, endPoint x: 899, endPoint y: 647, distance: 421.2
click at [900, 647] on div "**********" at bounding box center [1083, 494] width 650 height 565
click at [909, 158] on div "Review Content" at bounding box center [1091, 153] width 641 height 19
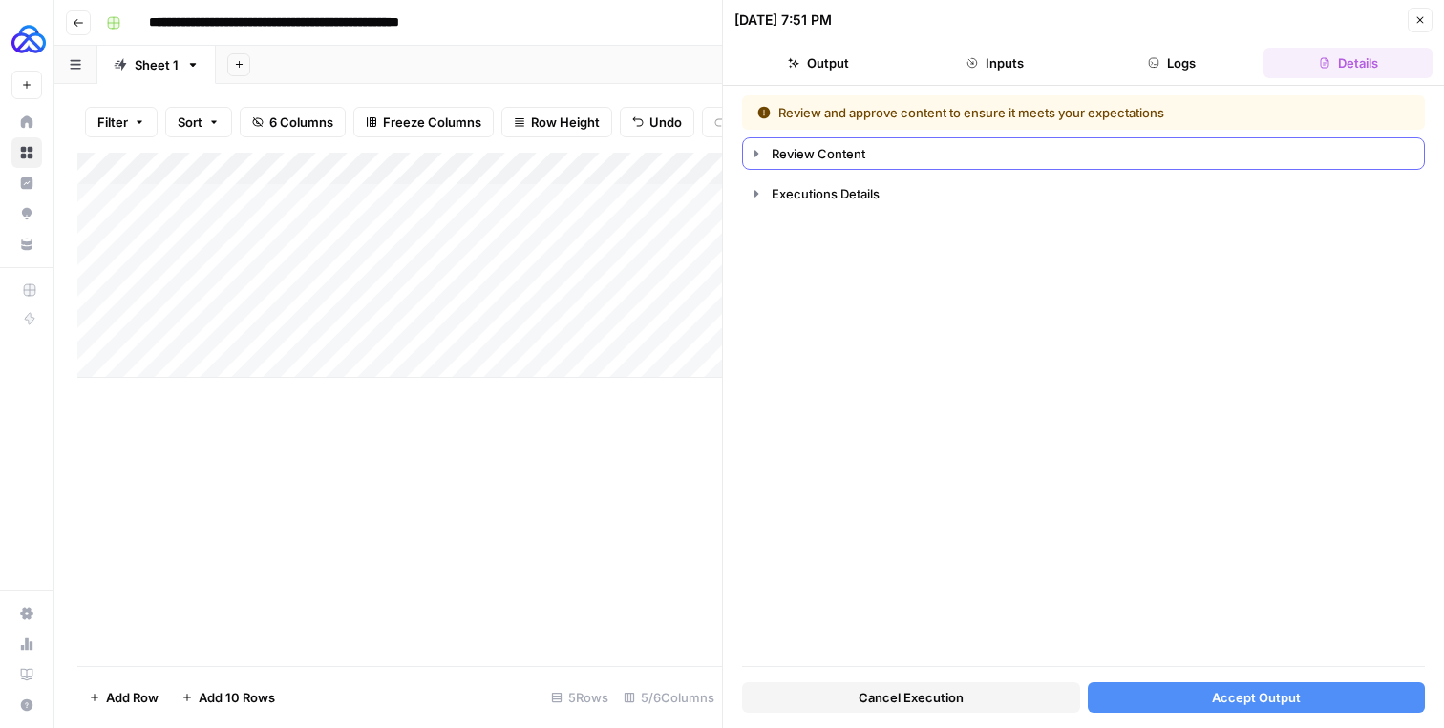
click at [874, 162] on div "Review Content" at bounding box center [1091, 153] width 641 height 19
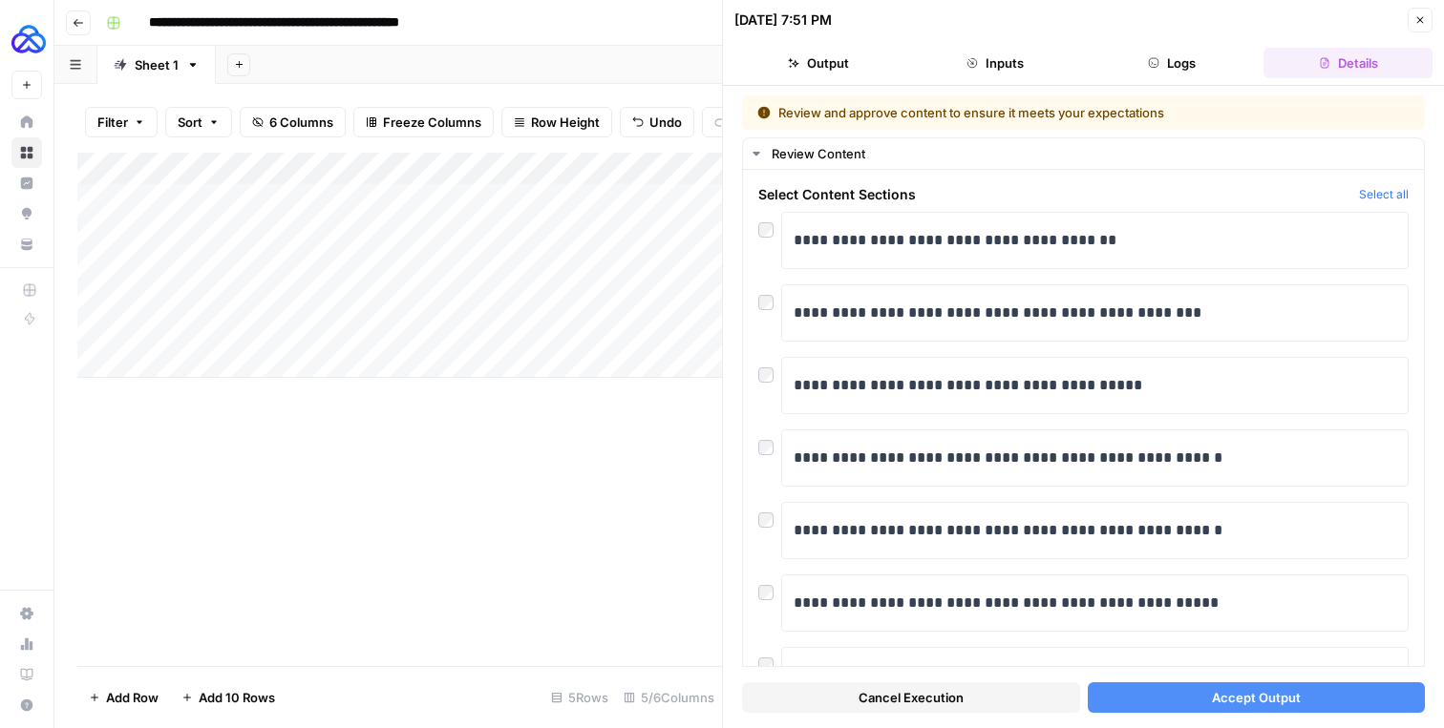
scroll to position [167, 0]
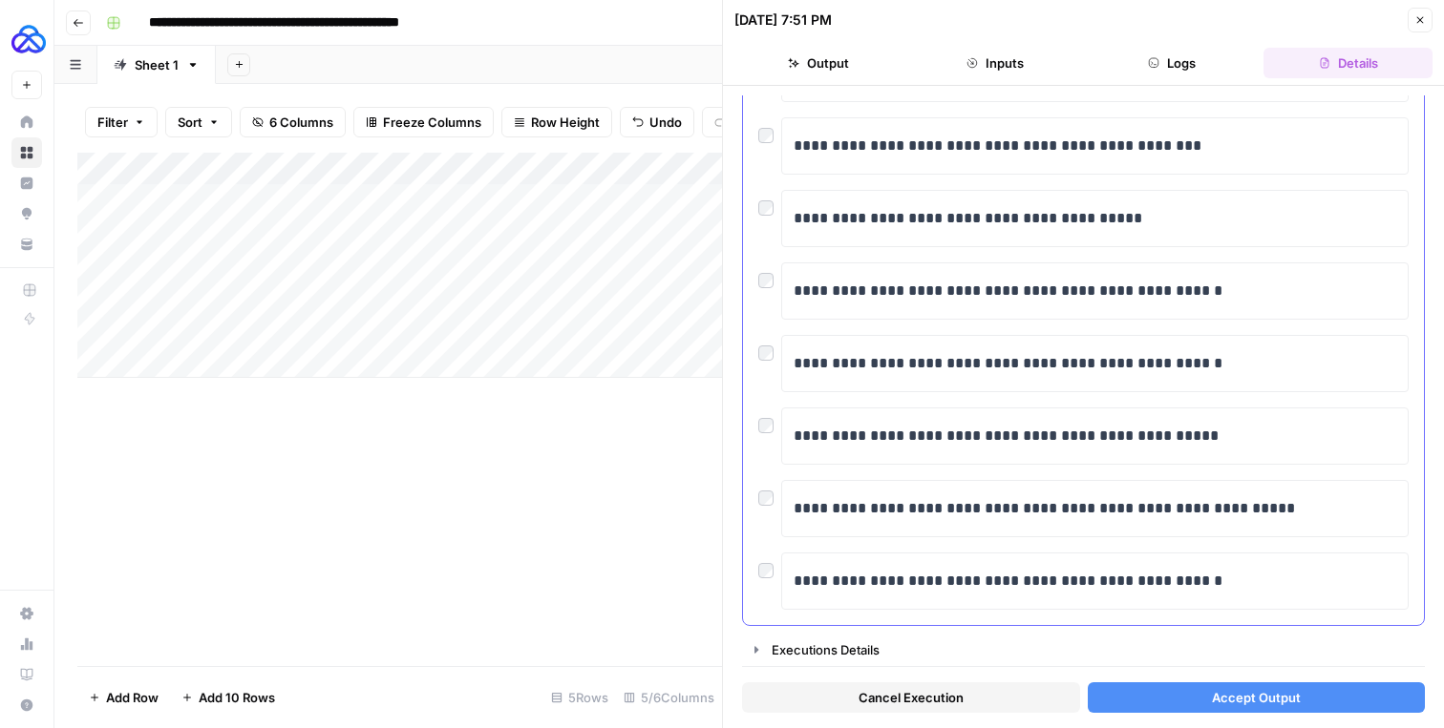
drag, startPoint x: 789, startPoint y: 221, endPoint x: 876, endPoint y: 568, distance: 358.5
click at [876, 568] on div "**********" at bounding box center [1083, 327] width 650 height 565
click at [326, 225] on div "Add Column" at bounding box center [399, 265] width 644 height 225
click at [525, 321] on div "Add Column" at bounding box center [399, 265] width 644 height 225
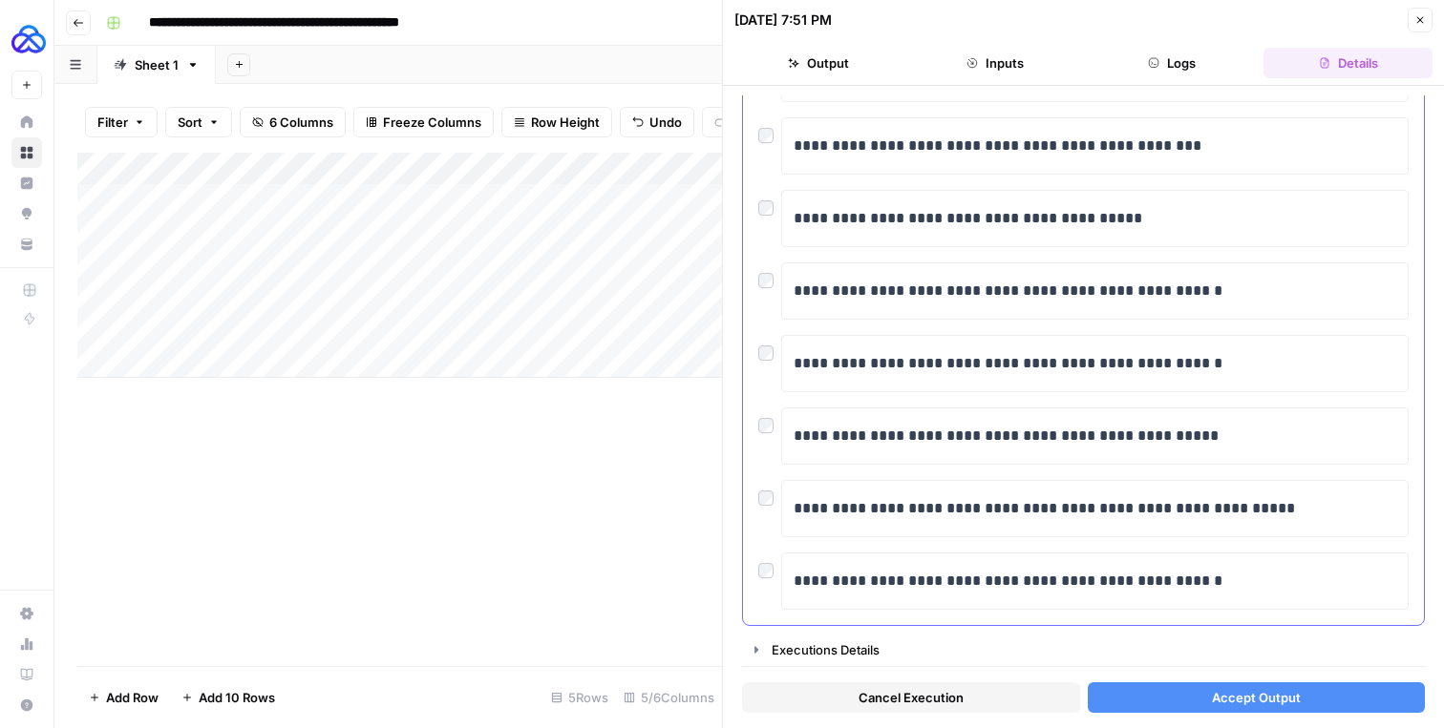
drag, startPoint x: 785, startPoint y: 217, endPoint x: 1202, endPoint y: 621, distance: 580.7
click at [1202, 621] on div "**********" at bounding box center [1083, 314] width 681 height 623
copy div "**********"
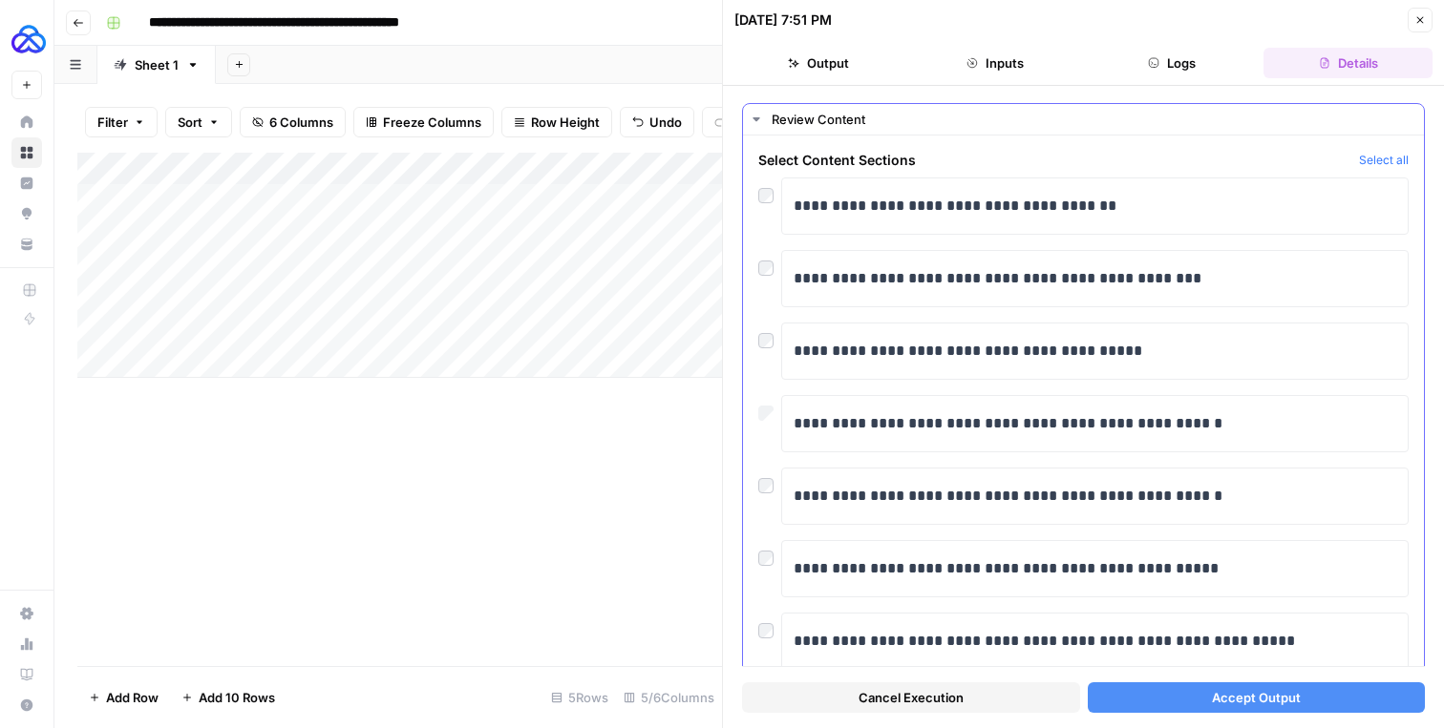
scroll to position [38, 0]
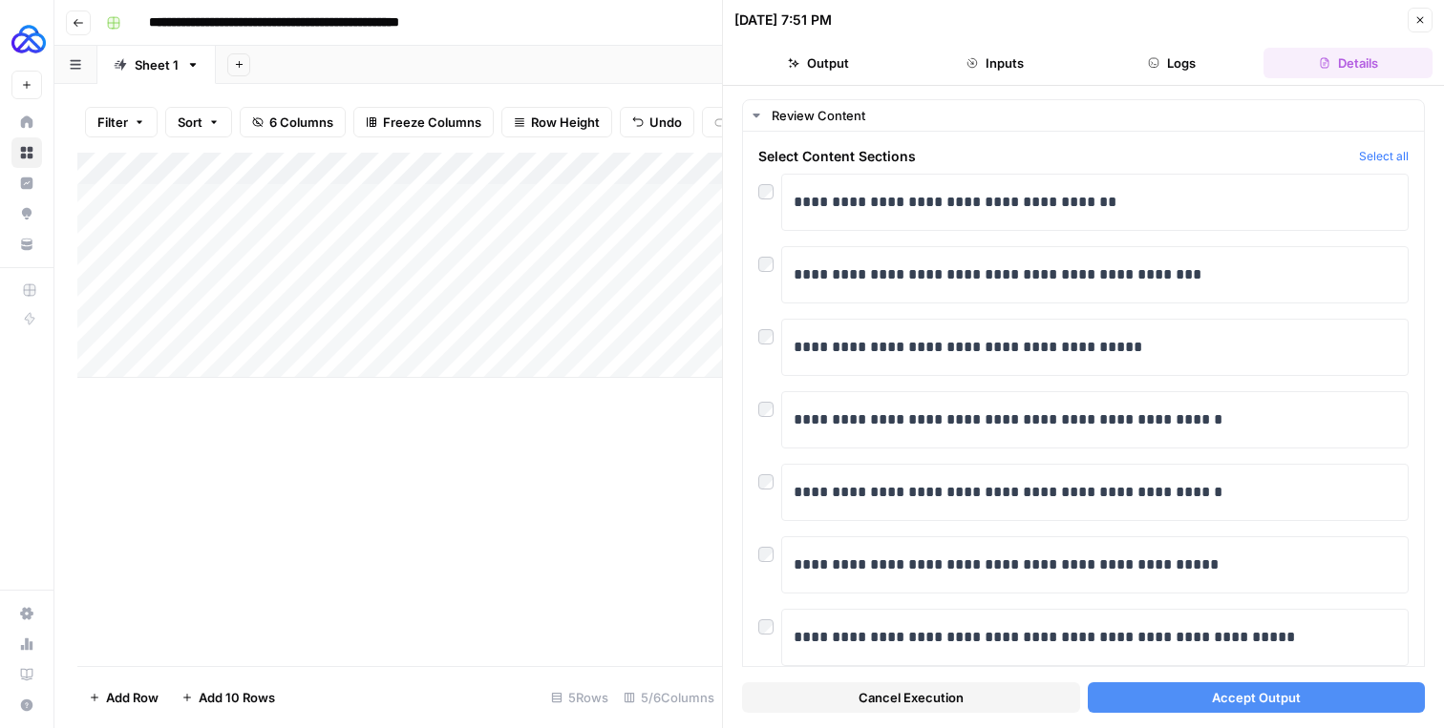
click at [1150, 695] on button "Accept Output" at bounding box center [1256, 698] width 338 height 31
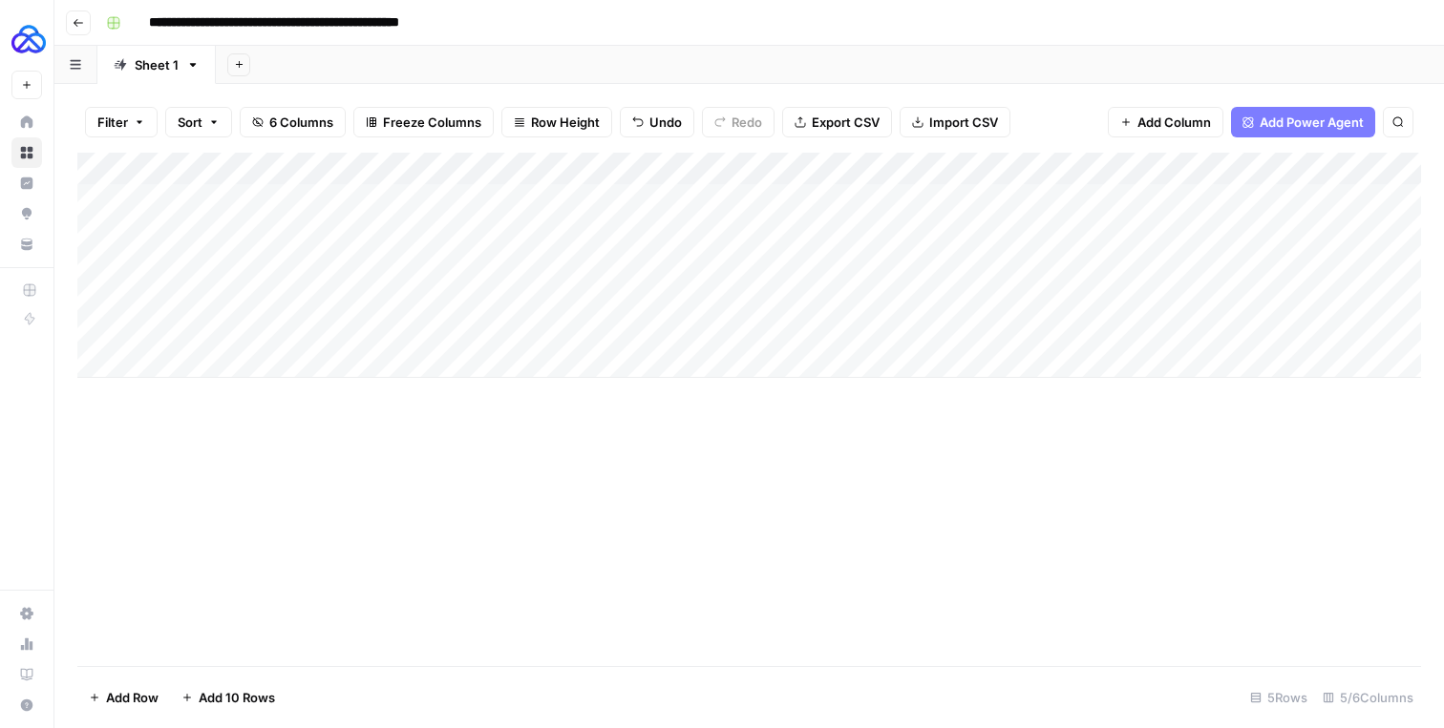
click at [1240, 230] on div "Add Column" at bounding box center [748, 265] width 1343 height 225
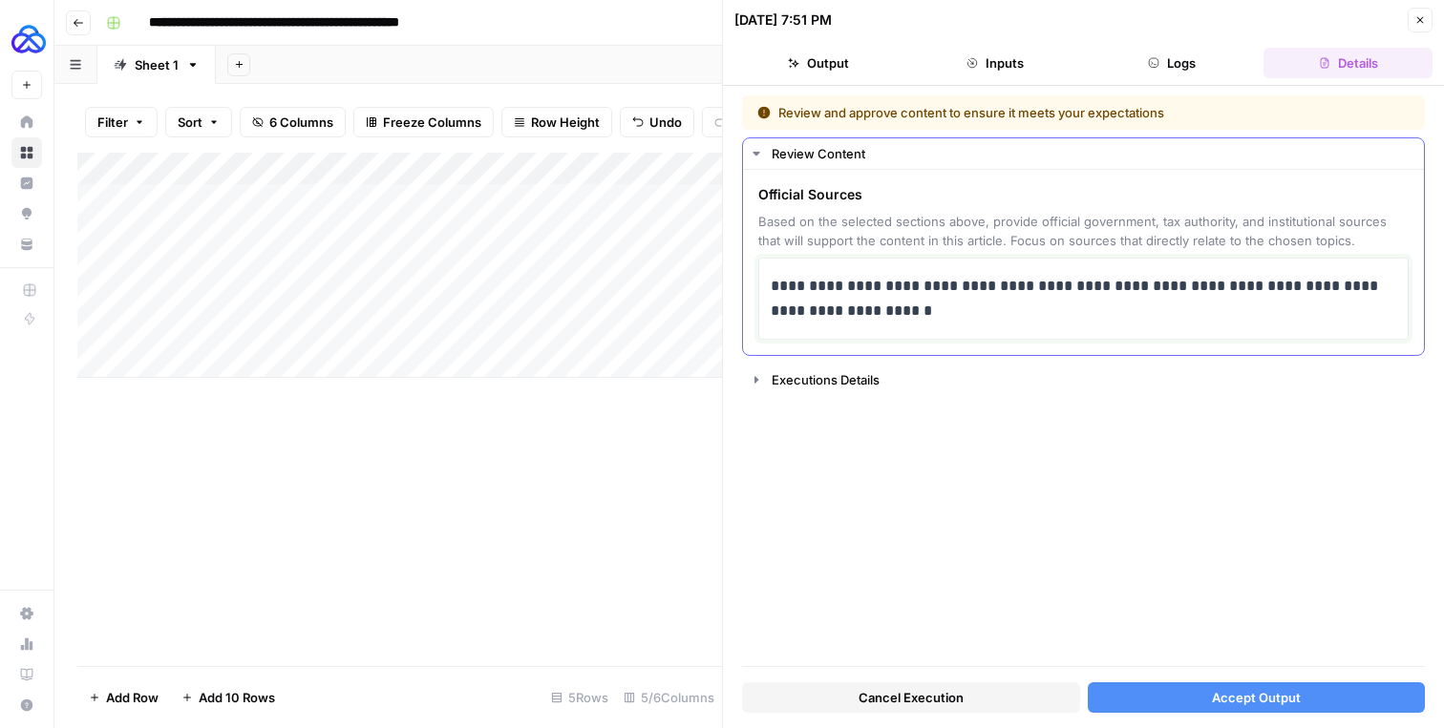
click at [824, 290] on p "**********" at bounding box center [1082, 299] width 625 height 50
drag, startPoint x: 881, startPoint y: 313, endPoint x: 743, endPoint y: 273, distance: 144.1
click at [743, 273] on div "**********" at bounding box center [1083, 262] width 681 height 185
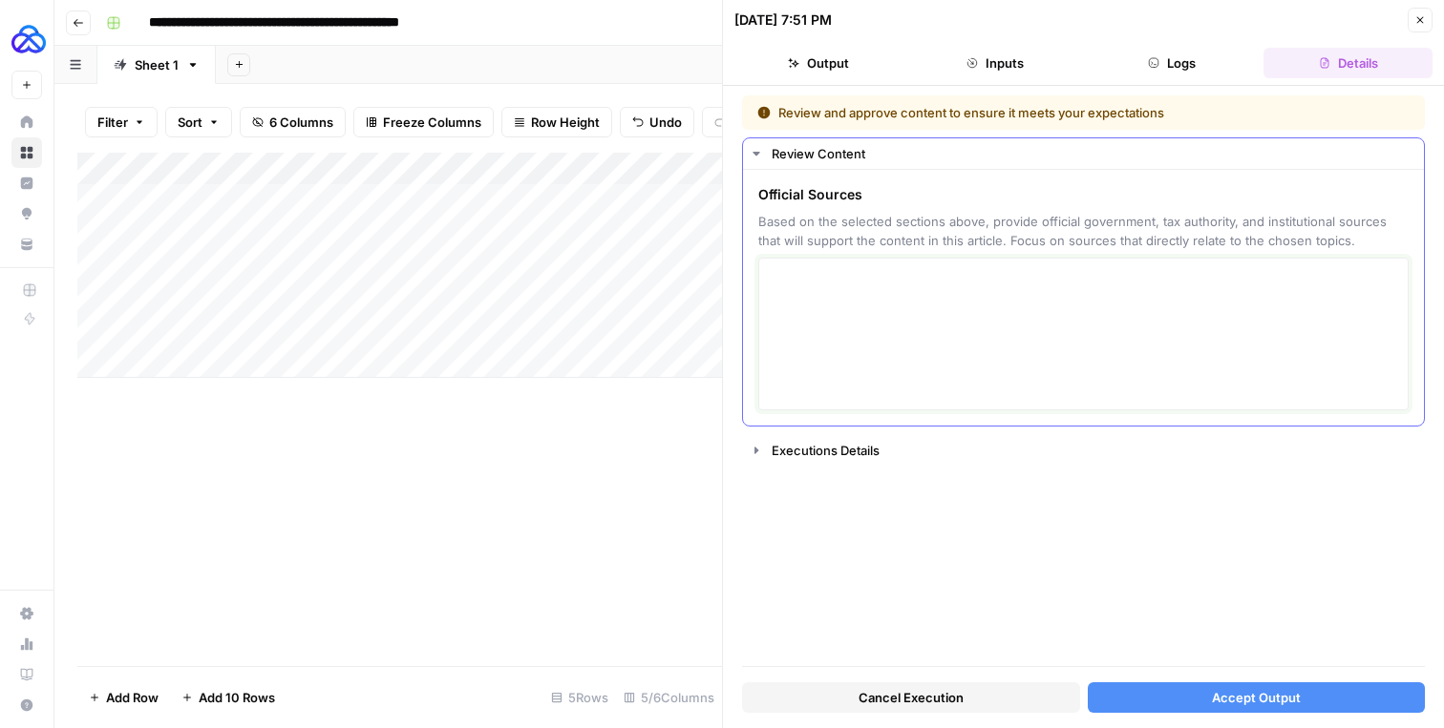
click at [828, 303] on textarea at bounding box center [1082, 334] width 625 height 136
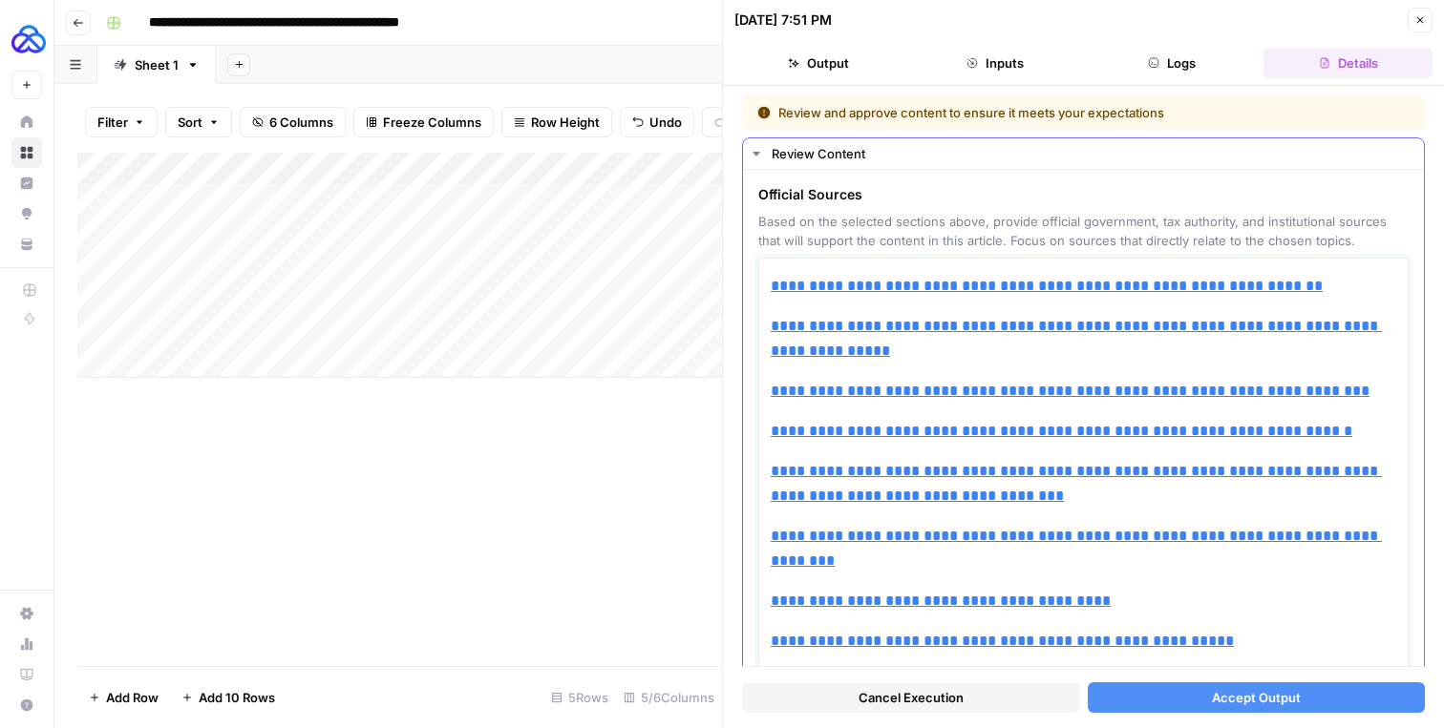
click at [811, 311] on div "**********" at bounding box center [1082, 536] width 625 height 540
drag, startPoint x: 806, startPoint y: 301, endPoint x: 762, endPoint y: 302, distance: 43.9
click at [761, 302] on div "**********" at bounding box center [1083, 537] width 650 height 558
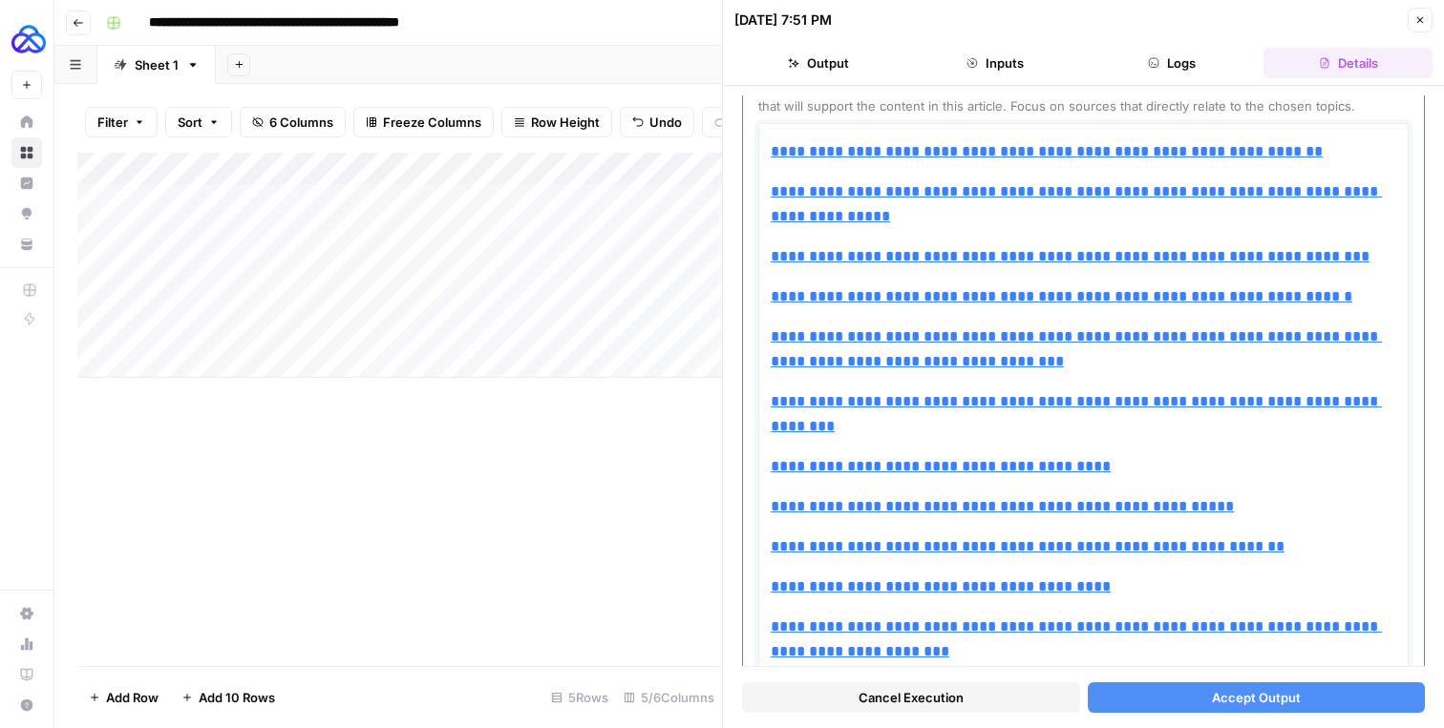
scroll to position [205, 0]
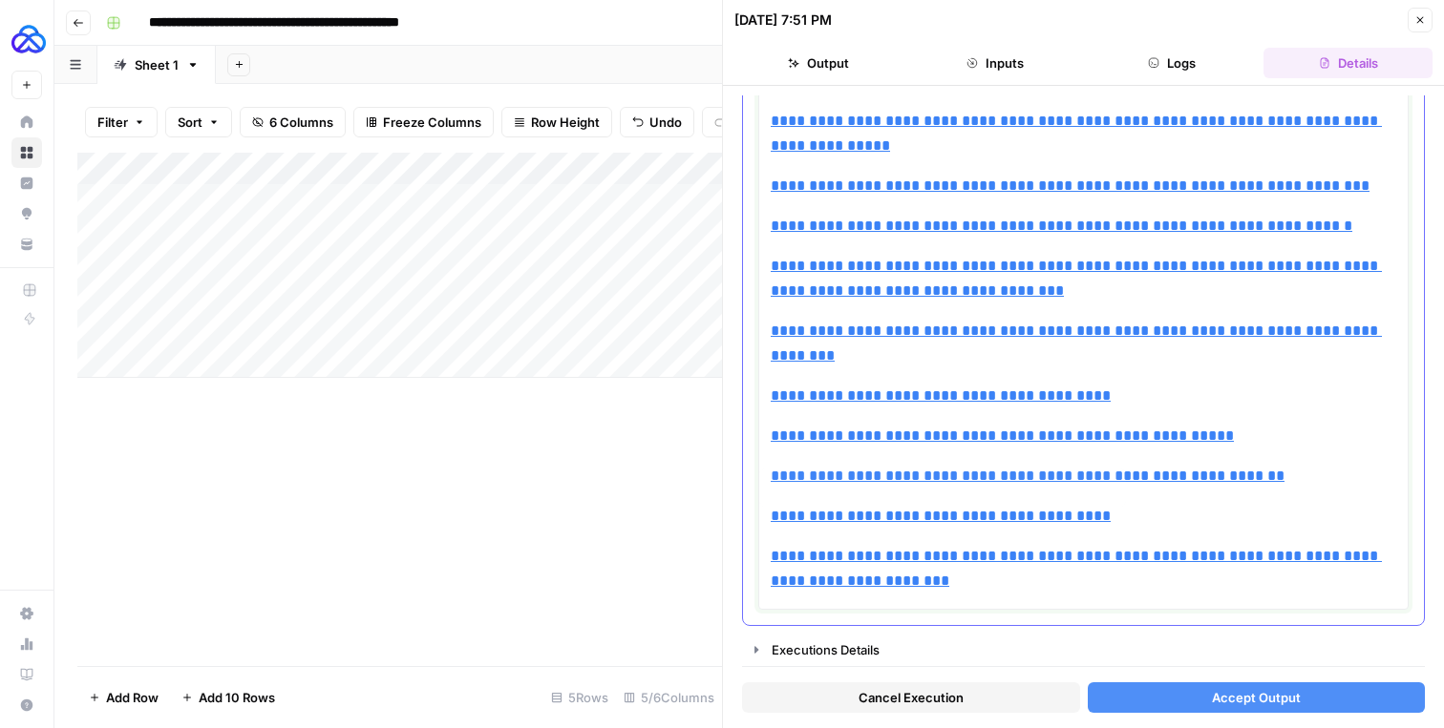
type input "https://www.reuters.com/en/german-parliament-passes-46-bln-euro-corporate-tax-r…"
click at [1128, 683] on button "Accept Output" at bounding box center [1256, 698] width 338 height 31
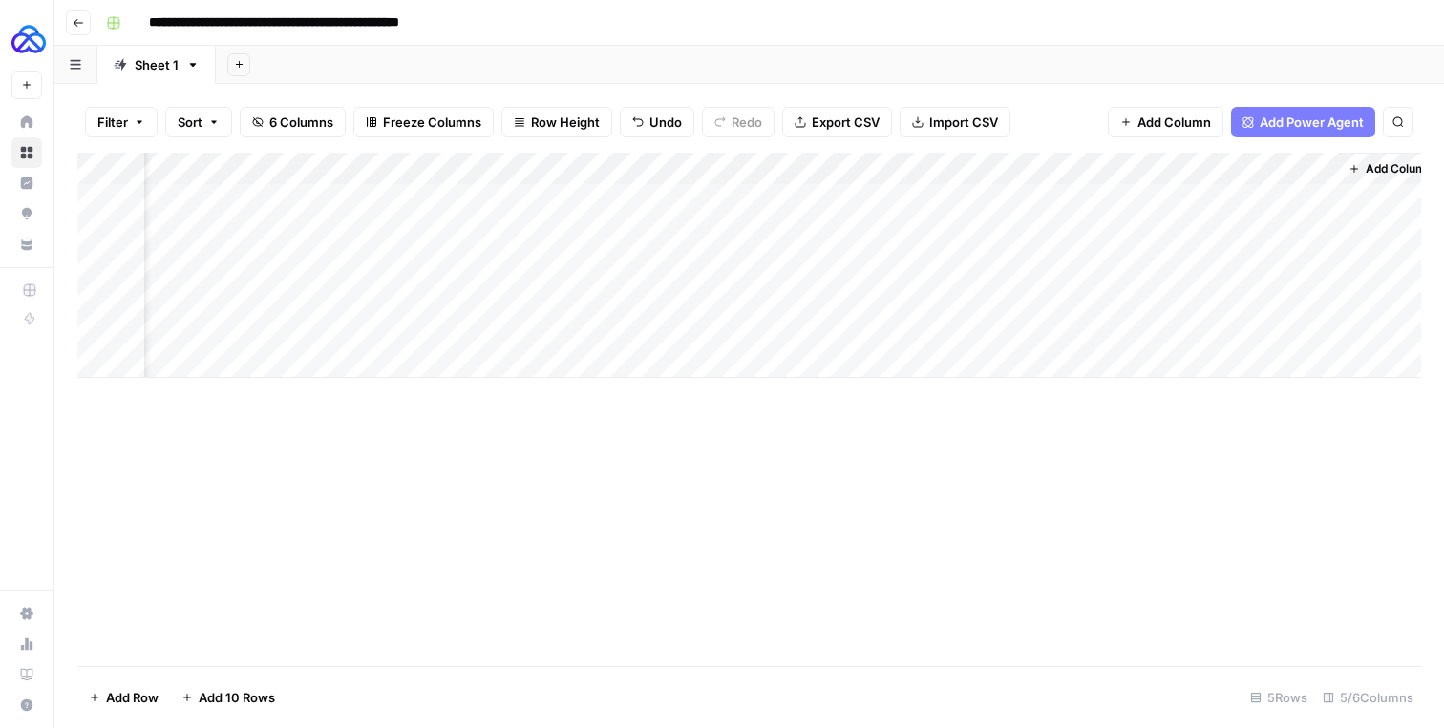
scroll to position [0, 111]
click at [1289, 235] on div "Add Column" at bounding box center [748, 265] width 1343 height 225
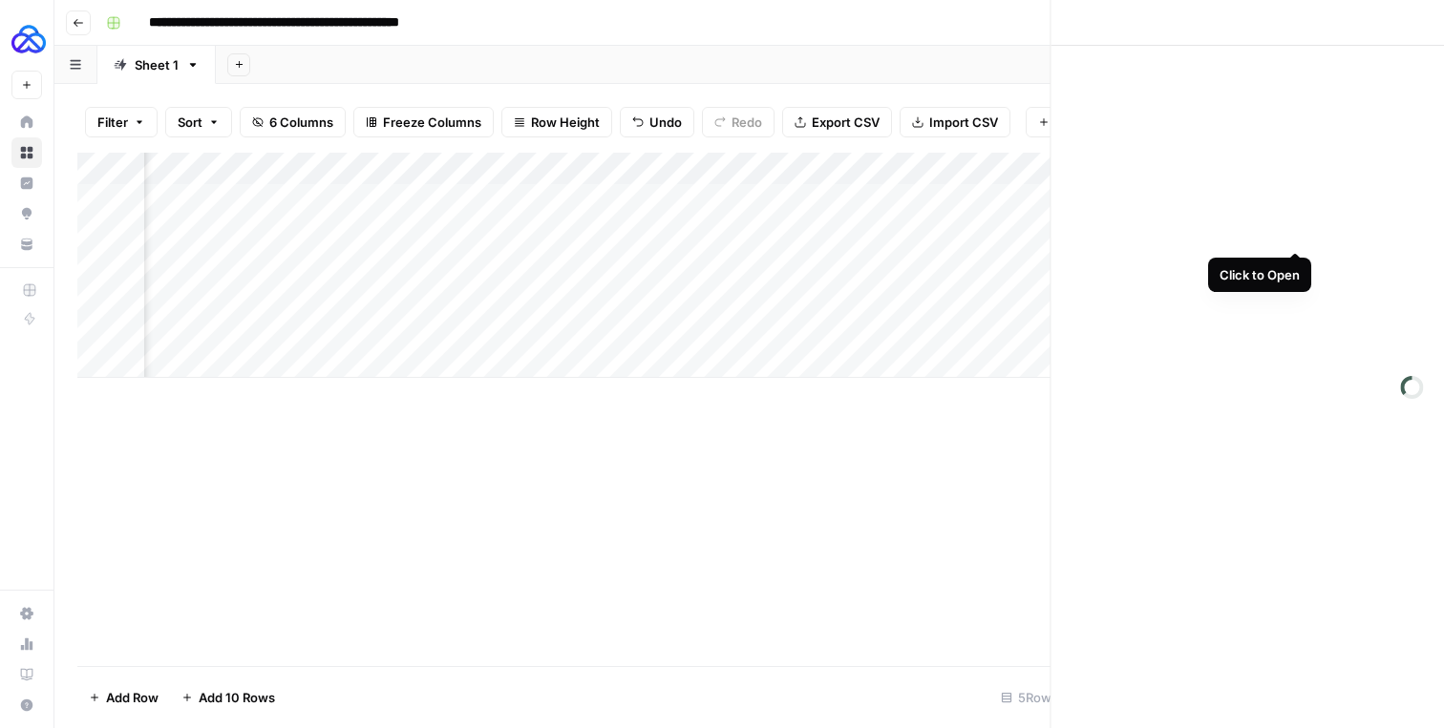
scroll to position [0, 98]
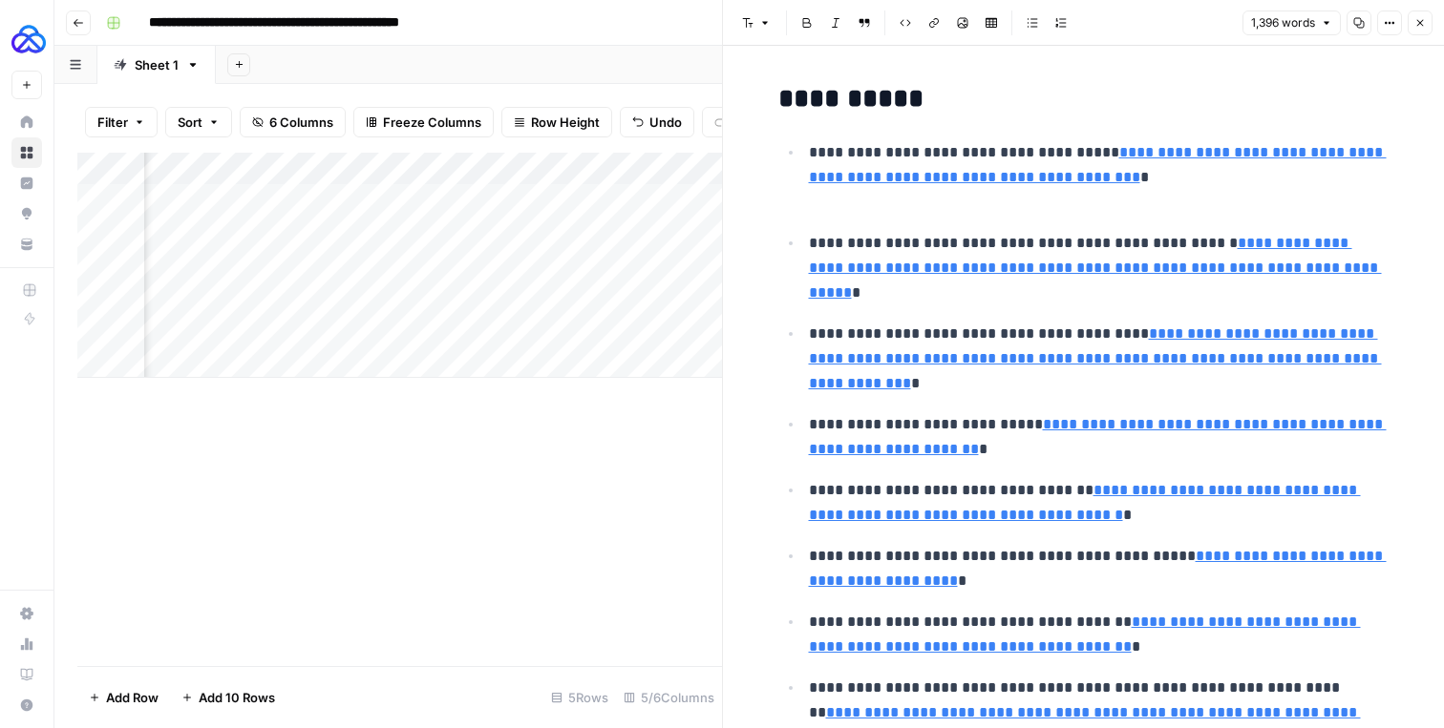
type input "https://www.ey.com/content/dam/ey-unified-site/ey-com/de-de/technical/steuernac…"
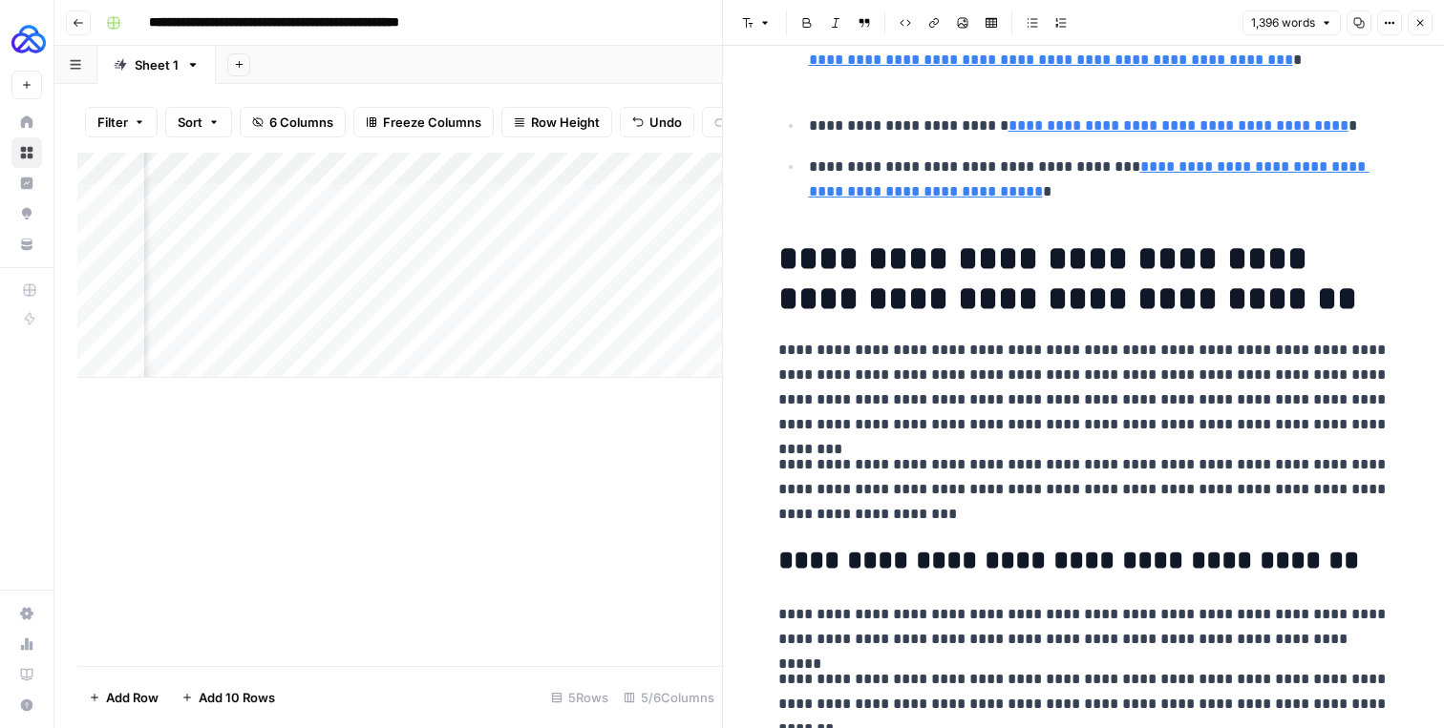
scroll to position [765, 0]
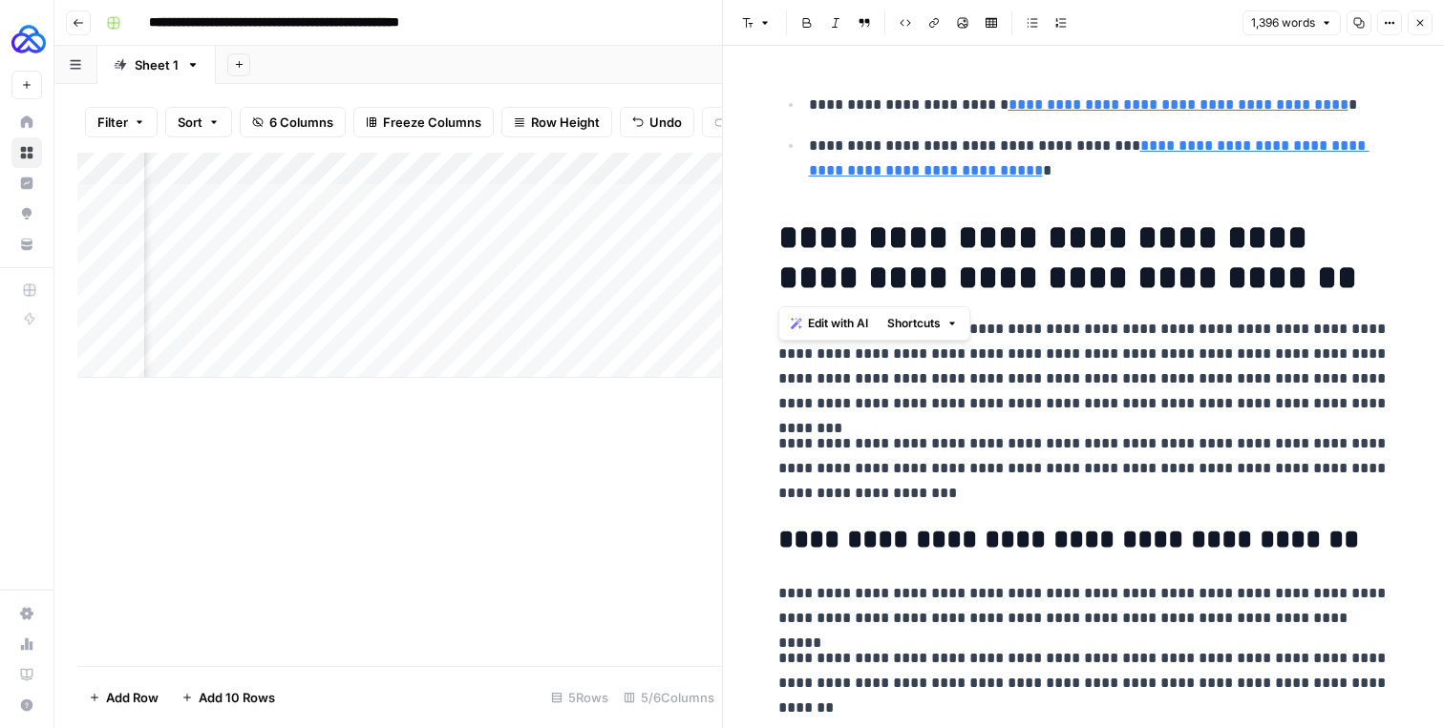
drag, startPoint x: 777, startPoint y: 249, endPoint x: 883, endPoint y: 283, distance: 111.1
click at [884, 283] on h1 "**********" at bounding box center [1083, 258] width 611 height 80
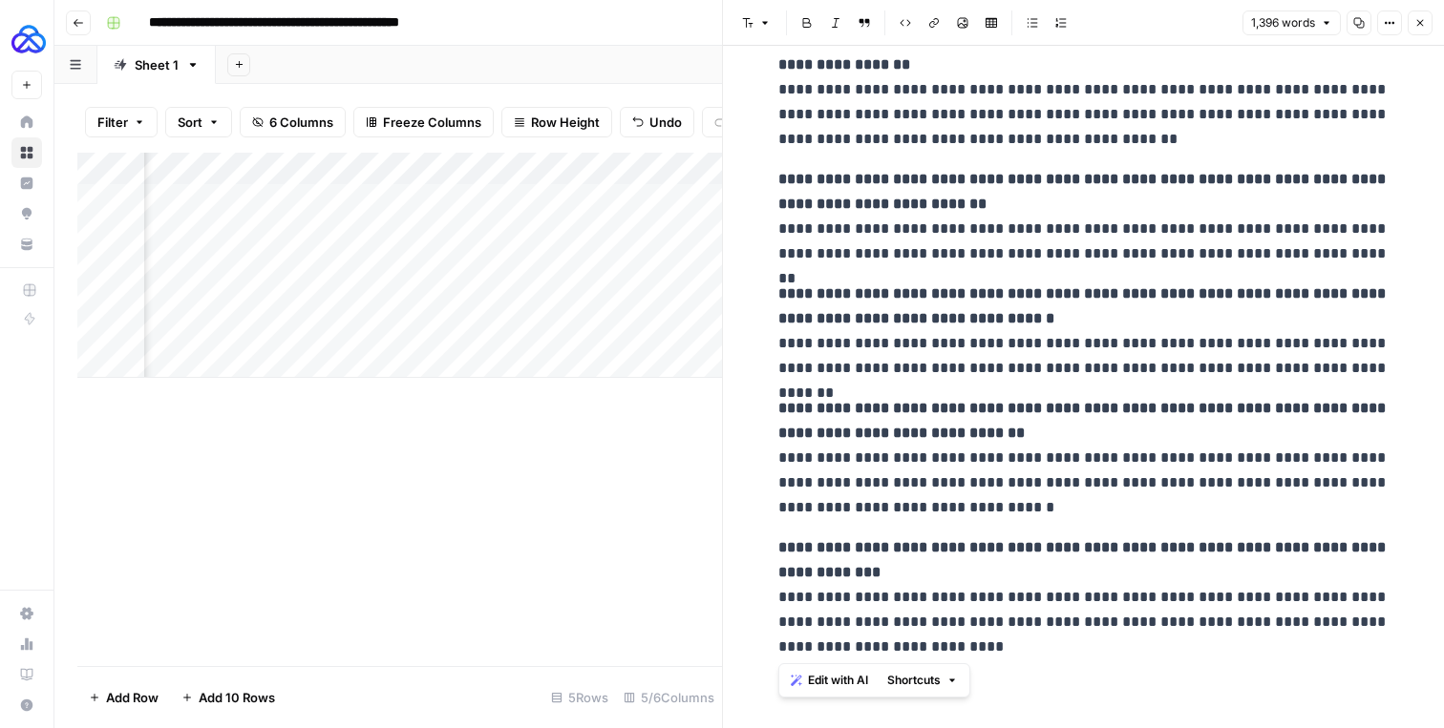
copy div "**********"
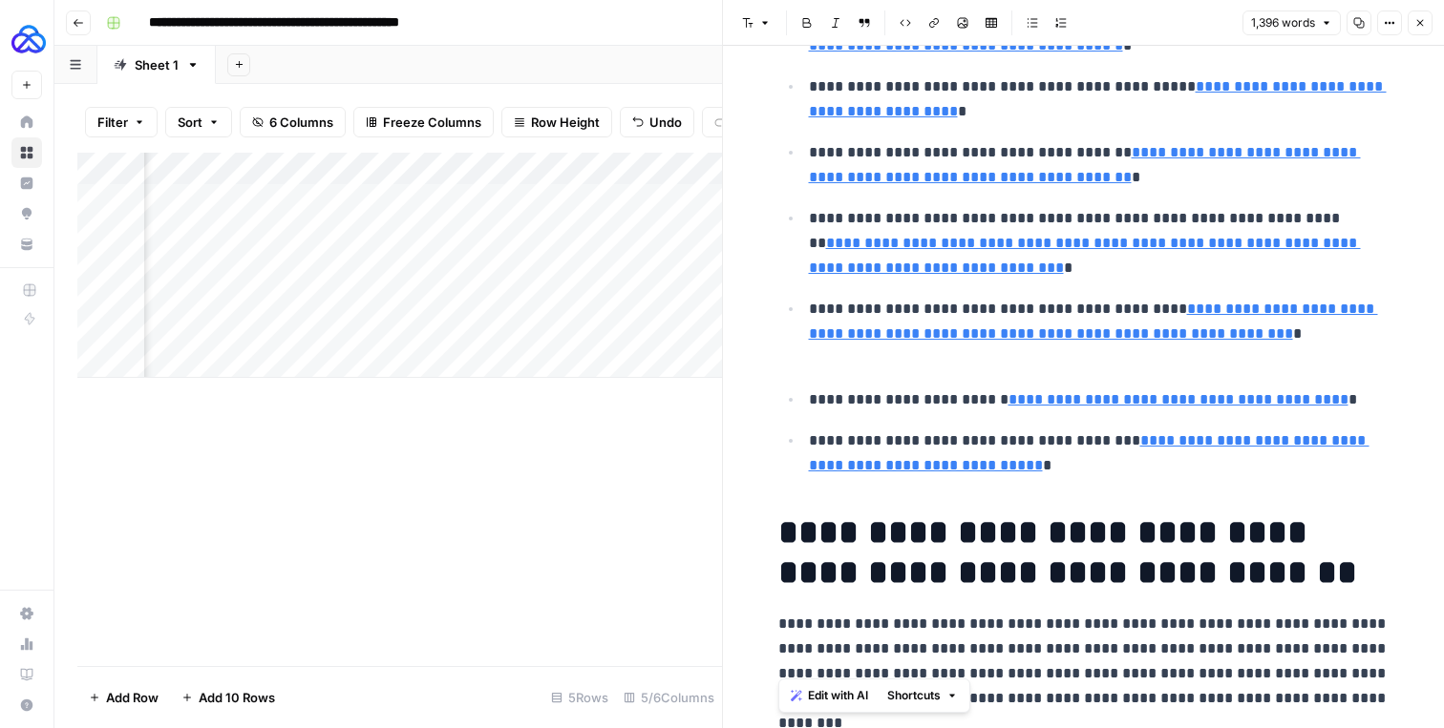
scroll to position [484, 0]
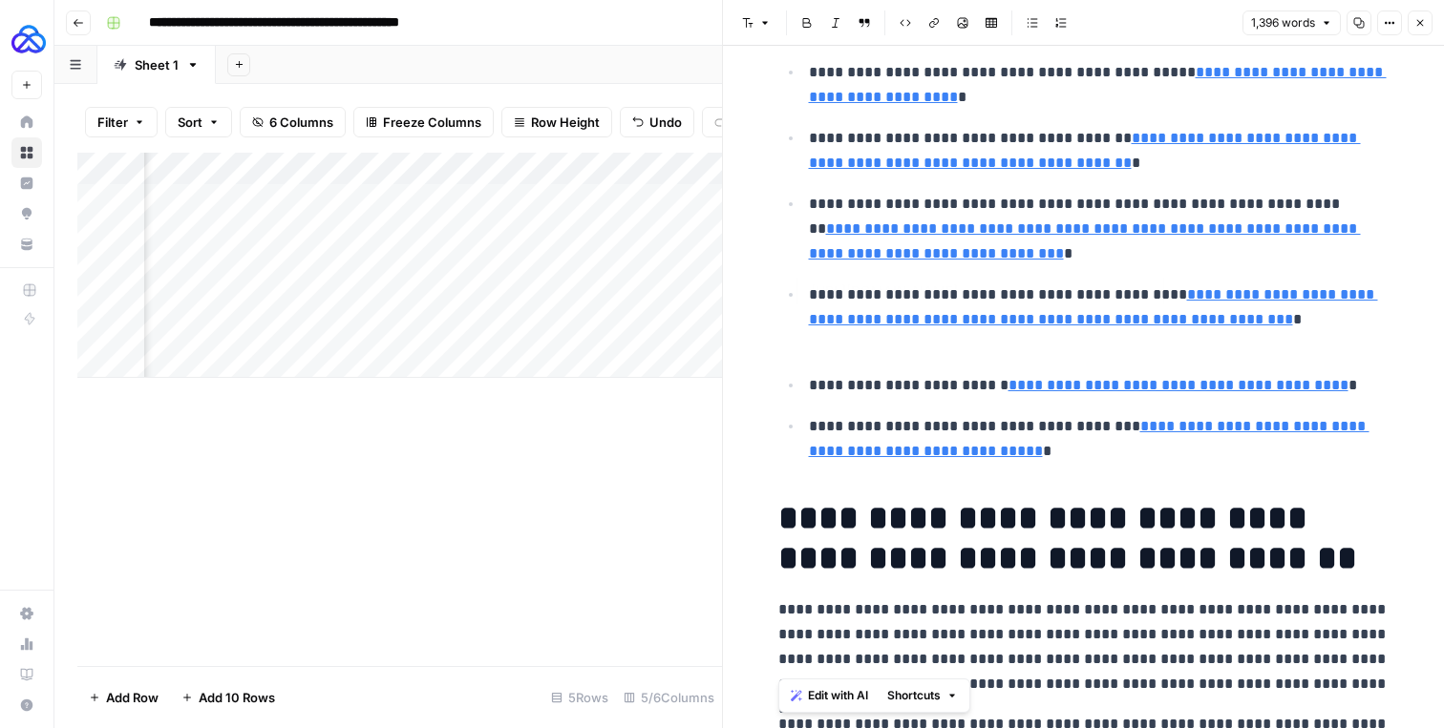
type input "https://en.wikipedia.org/wiki/Municipal_trade_tax_in_Germany"
click at [834, 458] on link "**********" at bounding box center [1089, 438] width 560 height 39
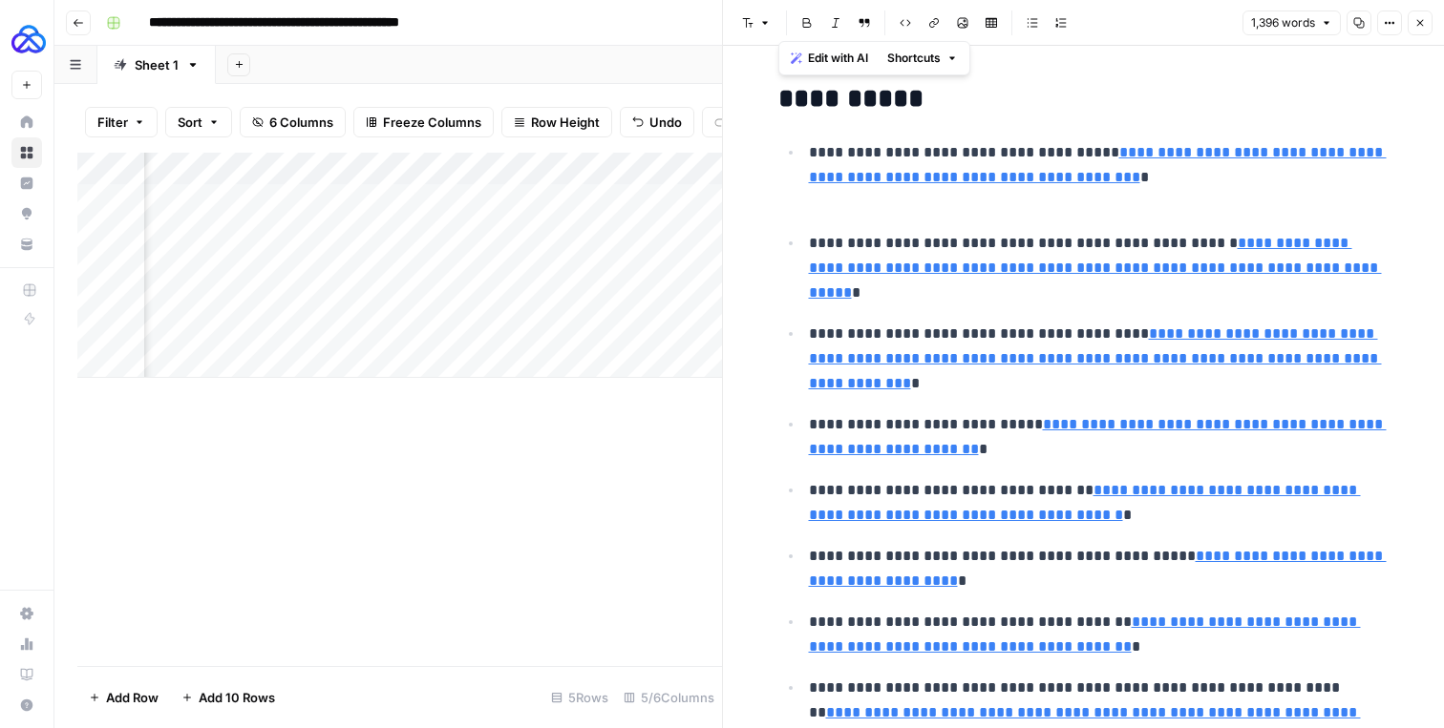
drag, startPoint x: 1270, startPoint y: 450, endPoint x: 811, endPoint y: -113, distance: 726.1
click at [811, 0] on html "**********" at bounding box center [722, 364] width 1444 height 728
copy div "**********"
click at [1420, 23] on icon "button" at bounding box center [1420, 23] width 7 height 7
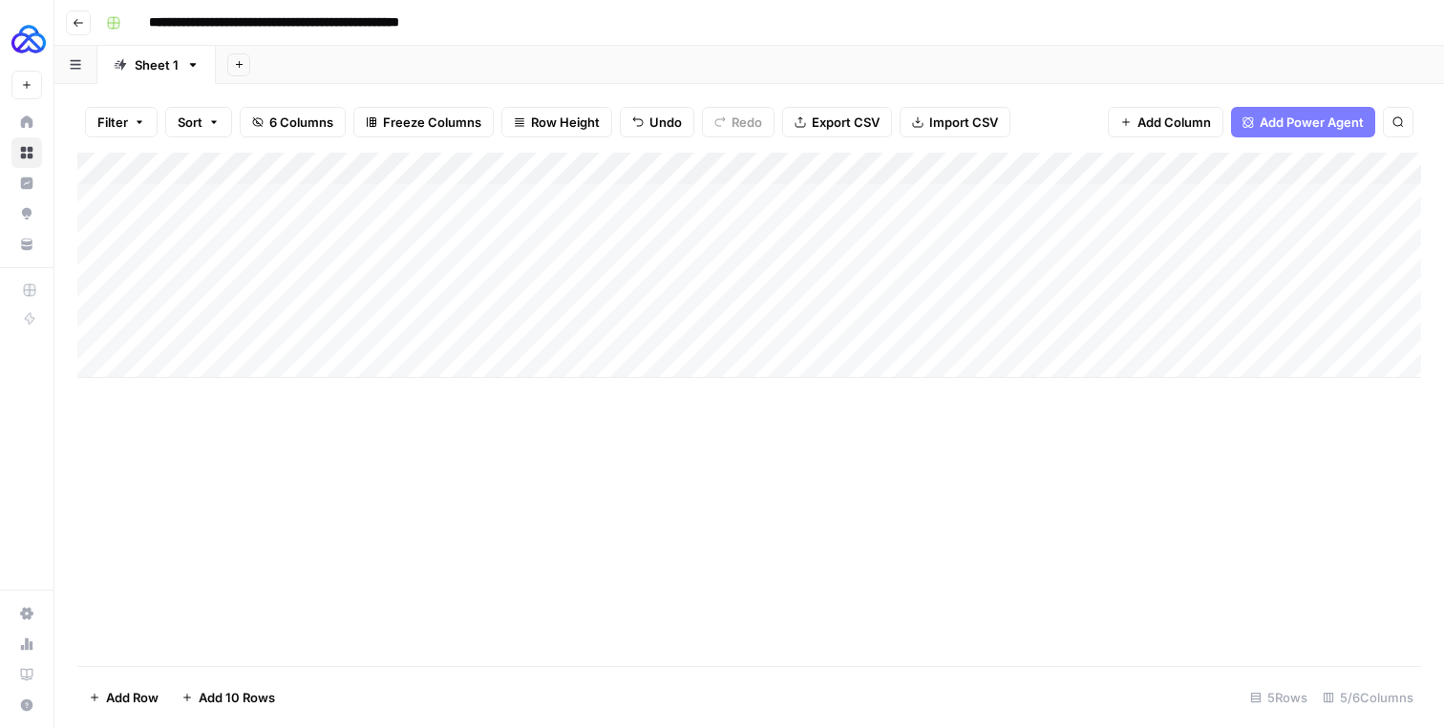
click at [284, 260] on div "Add Column" at bounding box center [748, 265] width 1343 height 225
click at [283, 260] on div "Add Column" at bounding box center [748, 265] width 1343 height 225
type textarea "**********"
click at [632, 260] on div "Add Column" at bounding box center [748, 265] width 1343 height 225
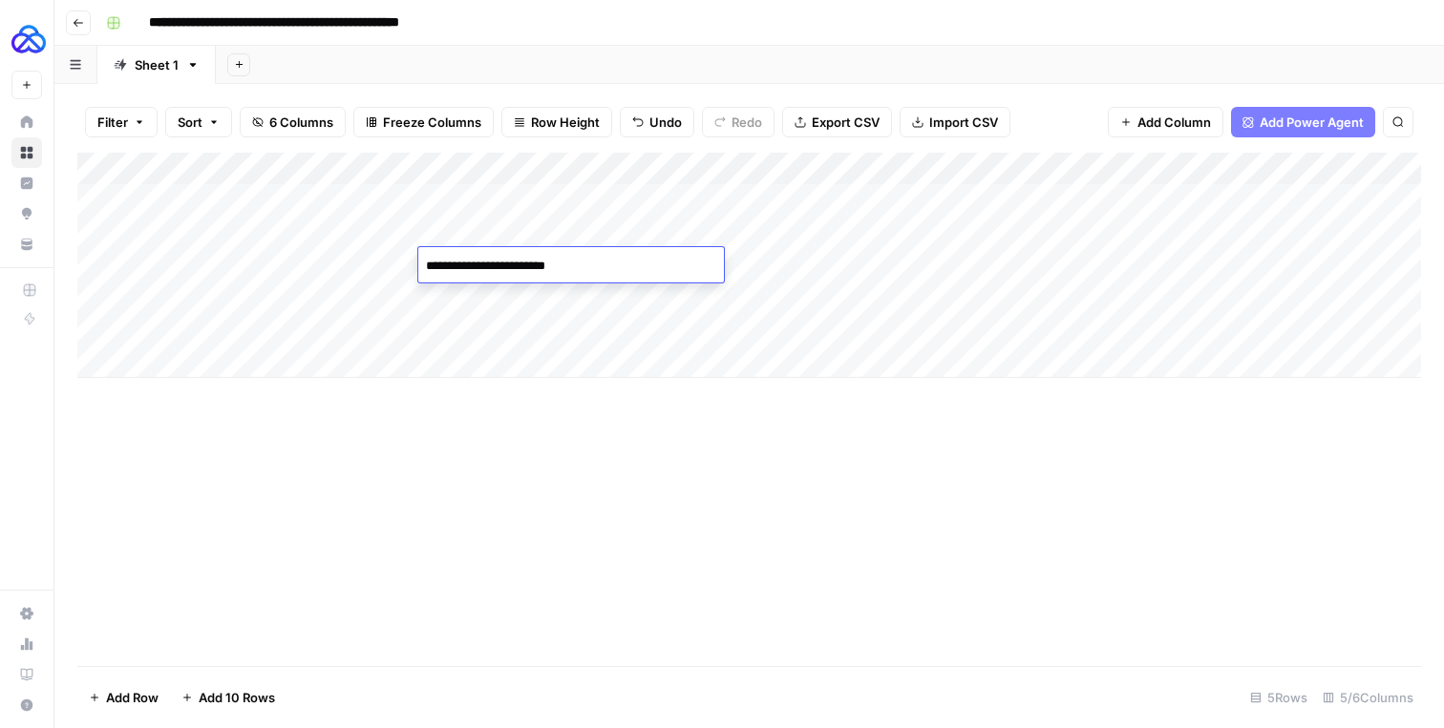
click at [537, 268] on textarea "**********" at bounding box center [571, 266] width 306 height 27
type textarea "**********"
click at [765, 268] on div "Add Column" at bounding box center [748, 265] width 1343 height 225
click at [303, 113] on span "6 Columns" at bounding box center [301, 122] width 64 height 19
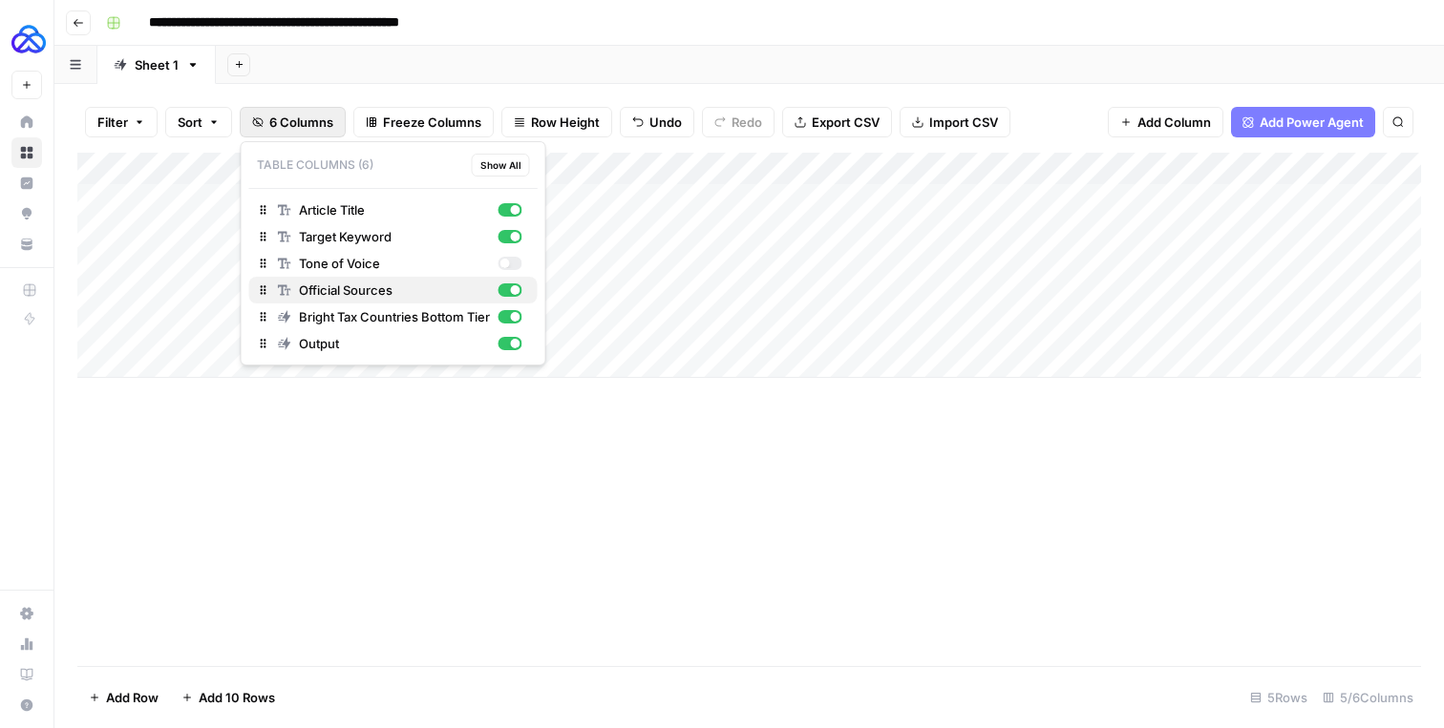
click at [512, 285] on div "button" at bounding box center [509, 290] width 24 height 13
click at [793, 412] on div "Add Column" at bounding box center [748, 410] width 1343 height 514
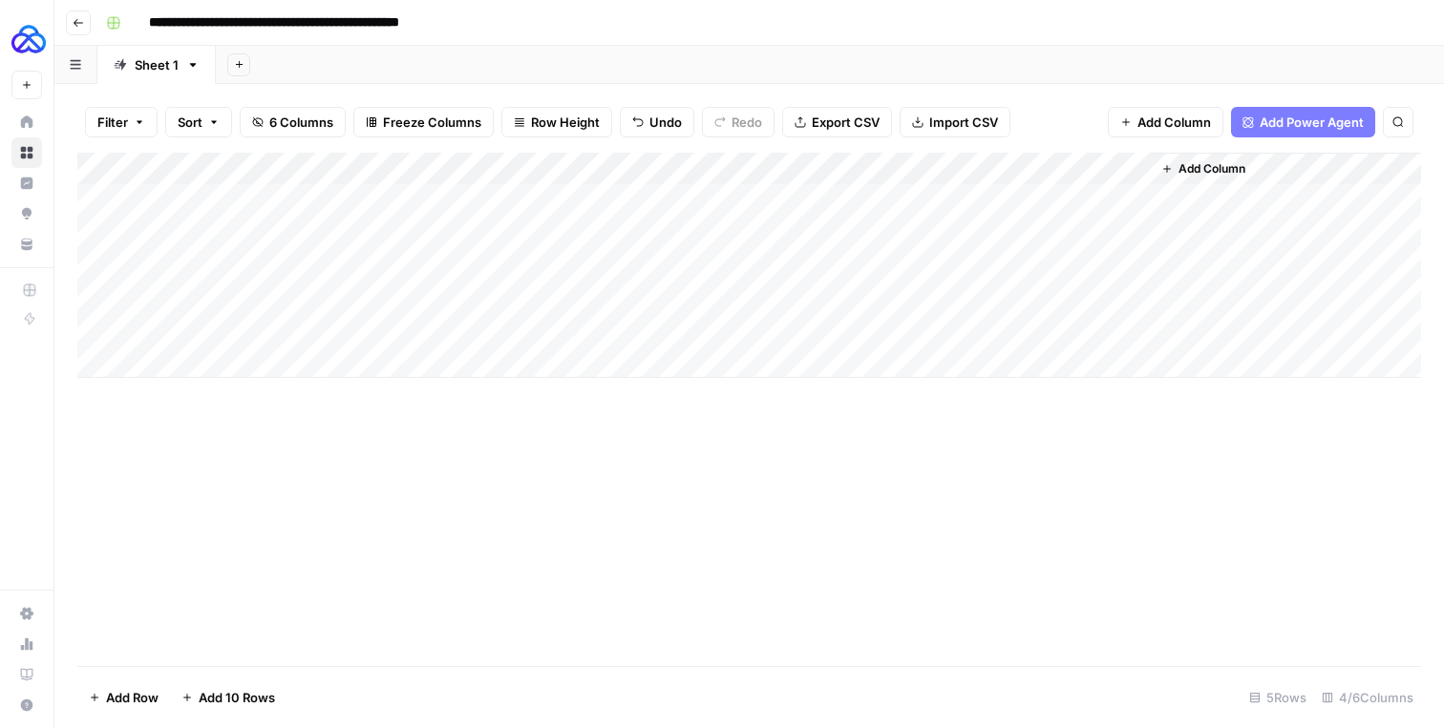
click at [839, 260] on div "Add Column" at bounding box center [748, 265] width 1343 height 225
click at [961, 264] on div "Add Column" at bounding box center [748, 265] width 1343 height 225
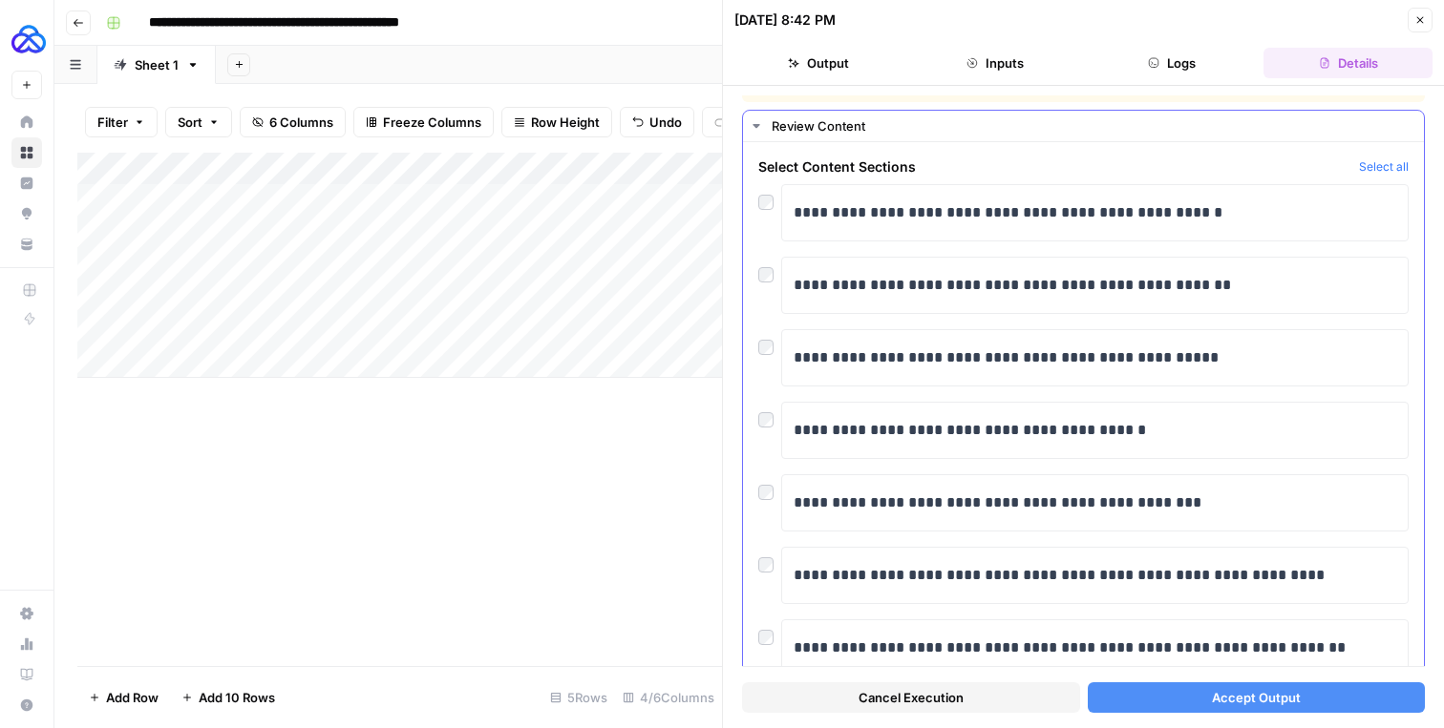
scroll to position [20, 0]
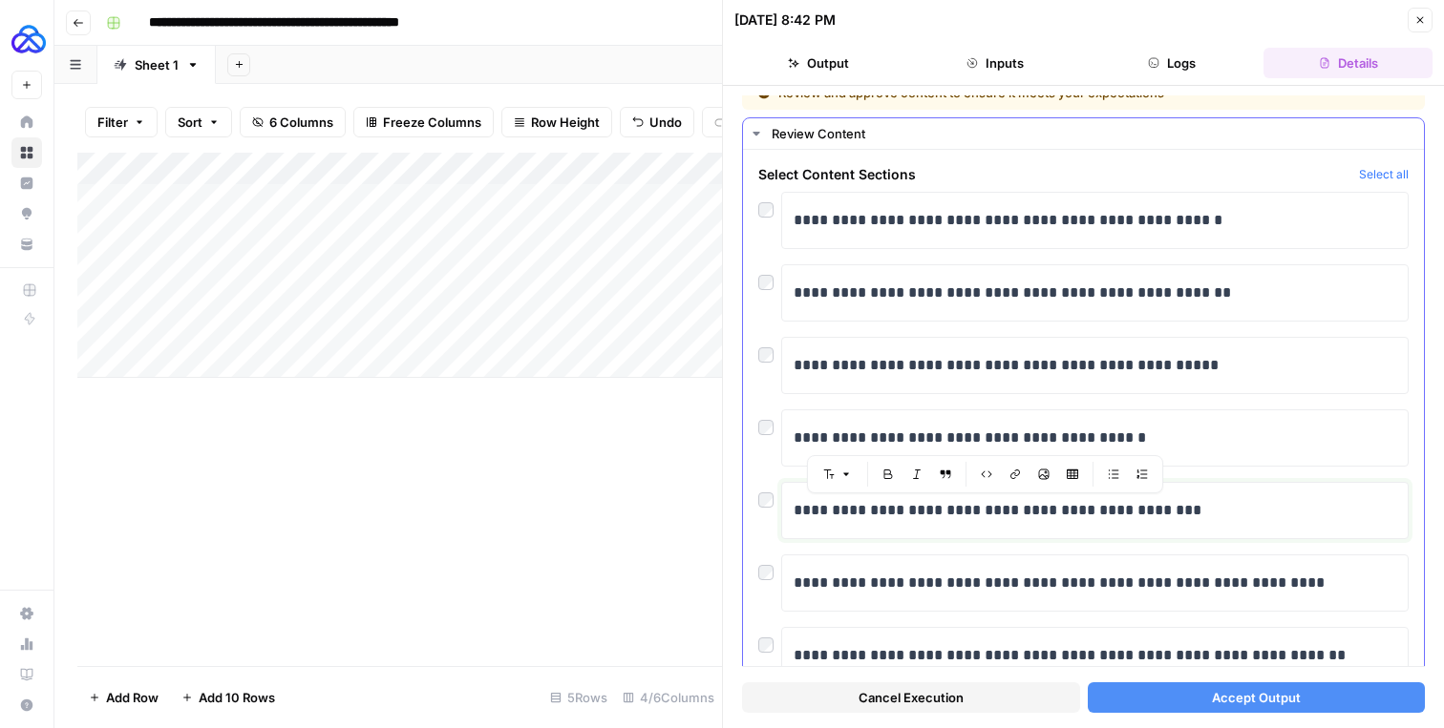
drag, startPoint x: 1187, startPoint y: 535, endPoint x: 798, endPoint y: 200, distance: 513.1
click at [798, 200] on div "**********" at bounding box center [1083, 474] width 650 height 565
drag, startPoint x: 776, startPoint y: 194, endPoint x: 1026, endPoint y: 550, distance: 435.2
click at [1026, 550] on div "**********" at bounding box center [1083, 474] width 650 height 565
click at [771, 289] on div at bounding box center [769, 277] width 23 height 27
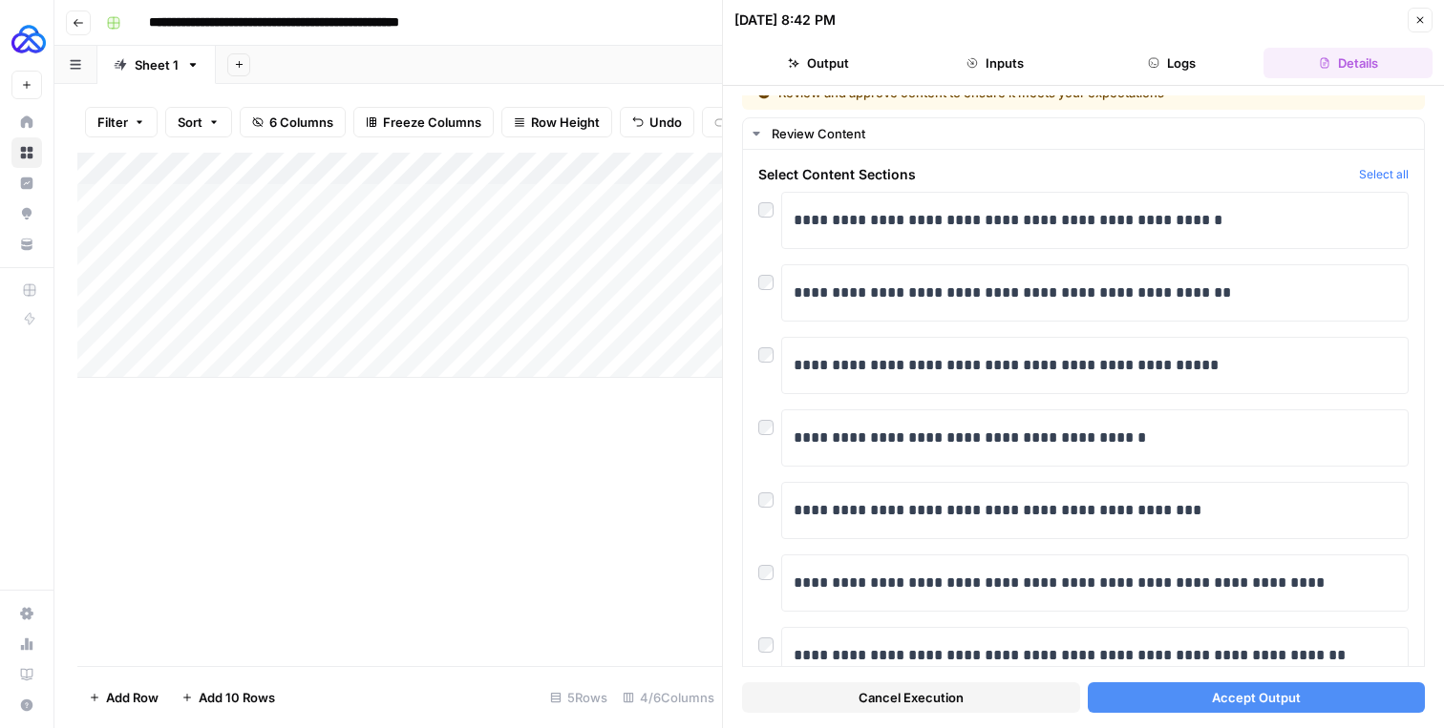
click at [1129, 698] on button "Accept Output" at bounding box center [1256, 698] width 338 height 31
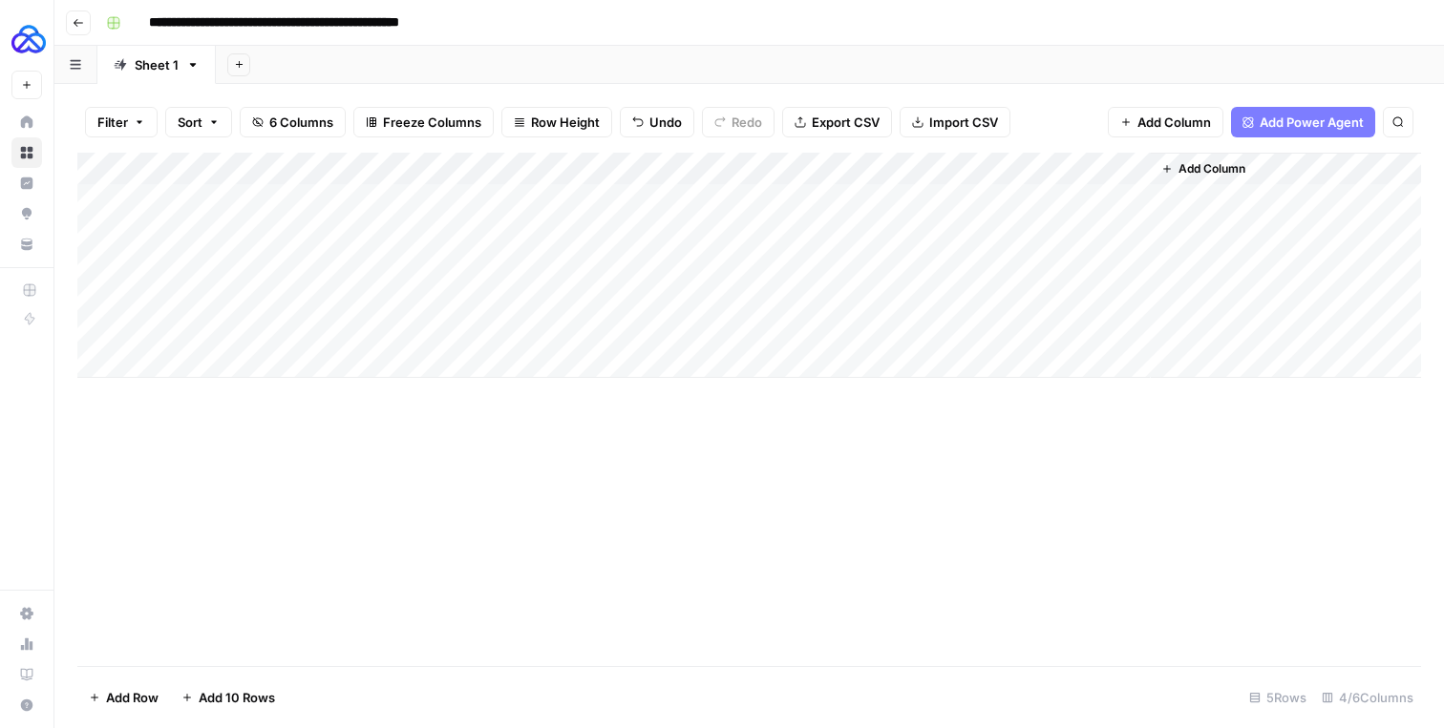
click at [961, 257] on div "Add Column" at bounding box center [748, 265] width 1343 height 225
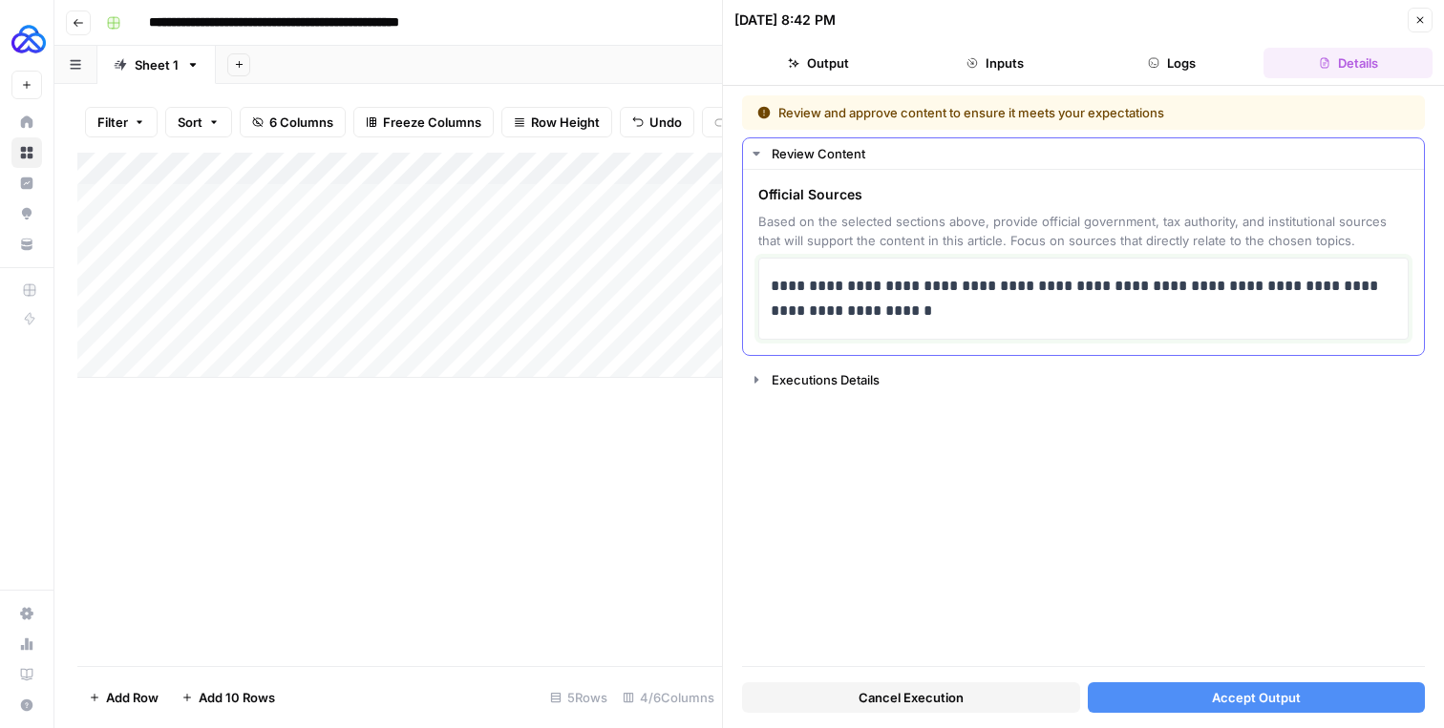
click at [832, 302] on p "**********" at bounding box center [1082, 299] width 625 height 50
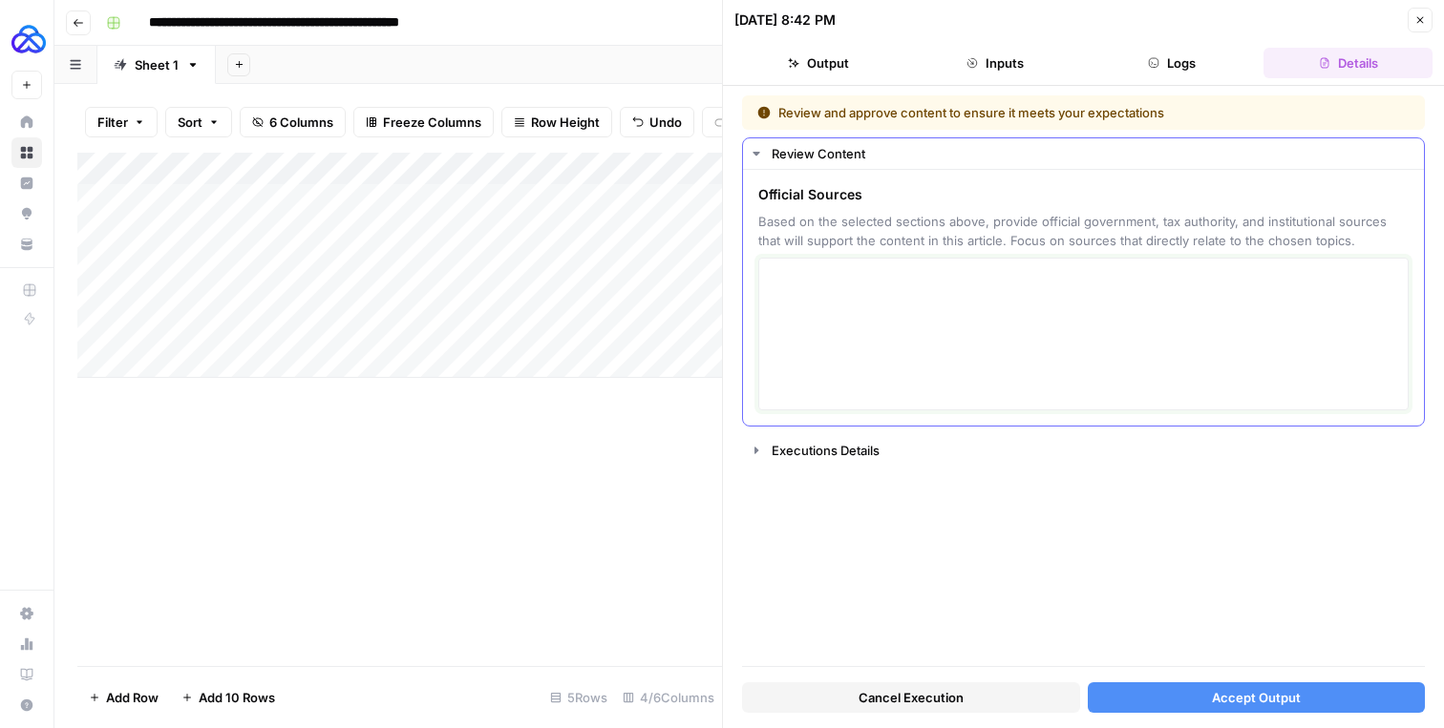
click at [845, 285] on textarea at bounding box center [1082, 334] width 625 height 136
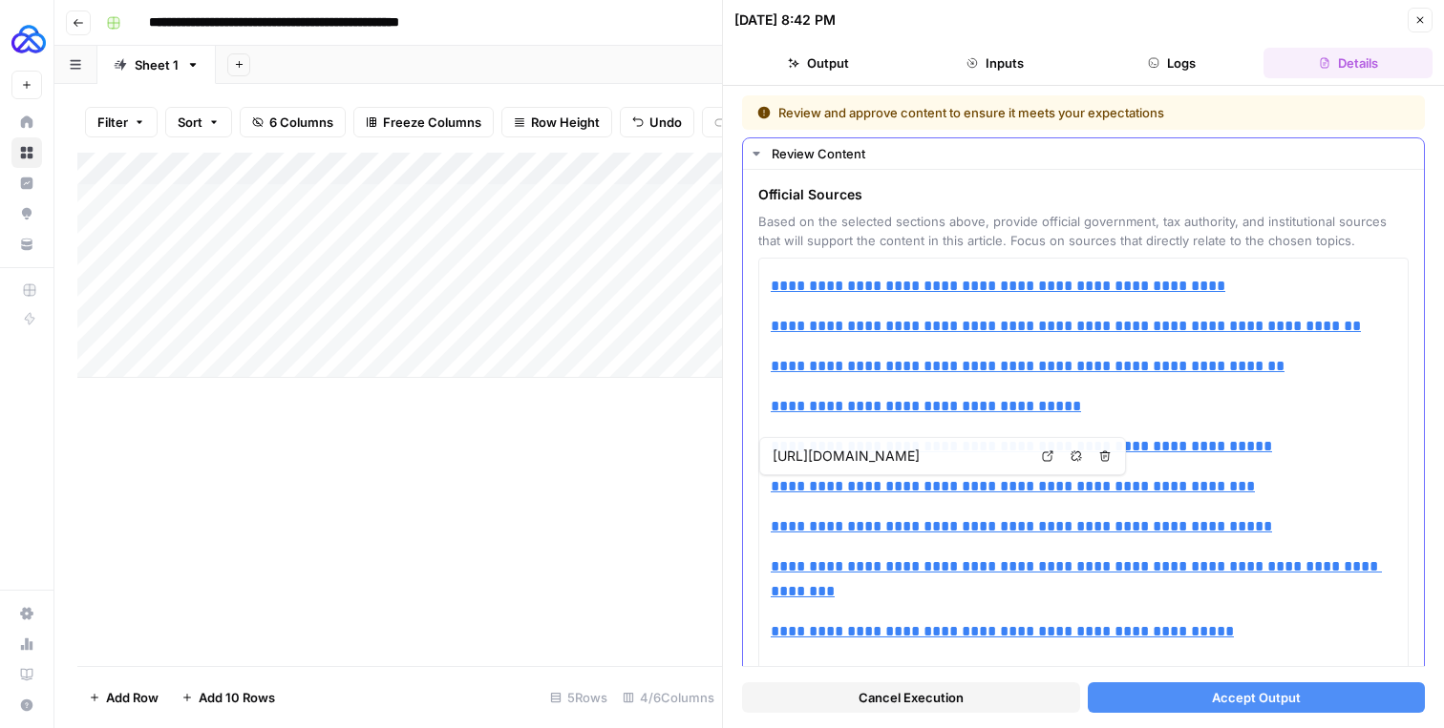
scroll to position [171, 0]
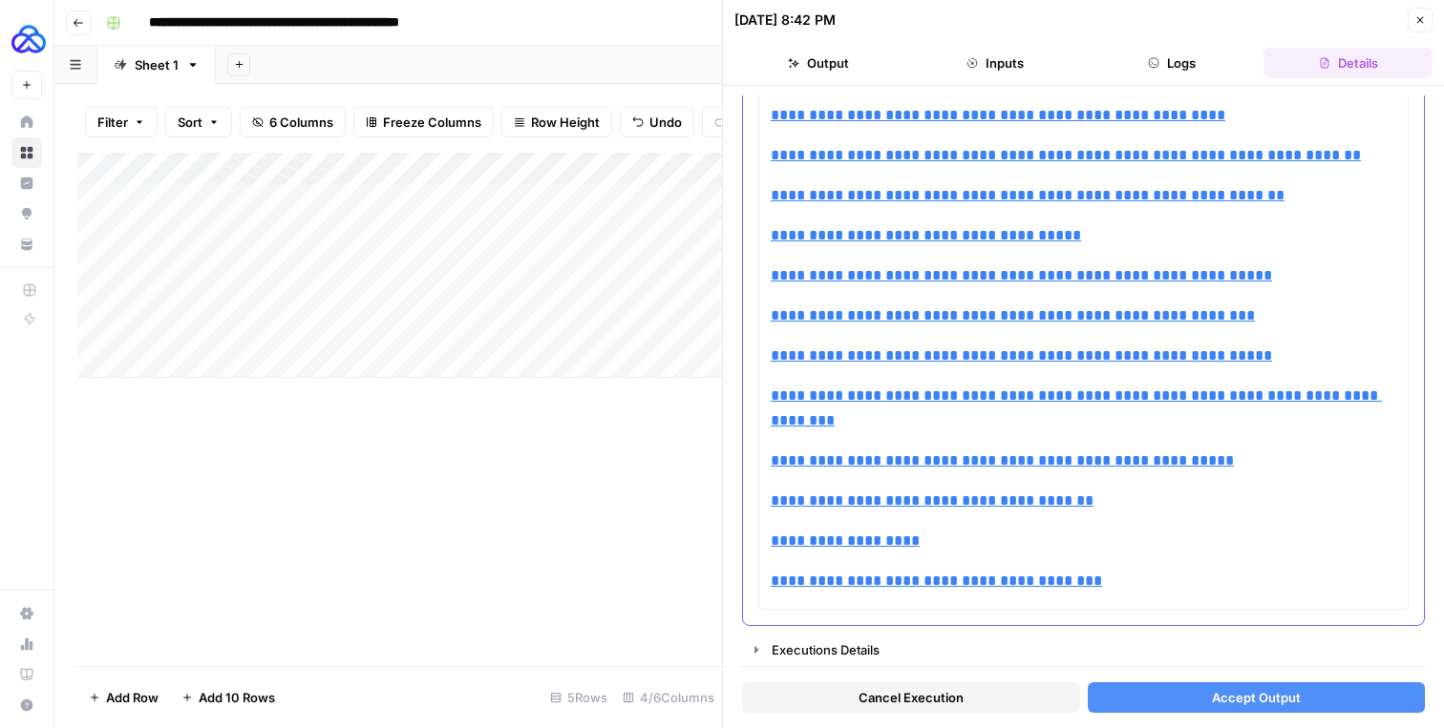
type input "https://www.berlin.de/sen/finanzen/steuern/"
click at [1150, 689] on button "Accept Output" at bounding box center [1256, 698] width 338 height 31
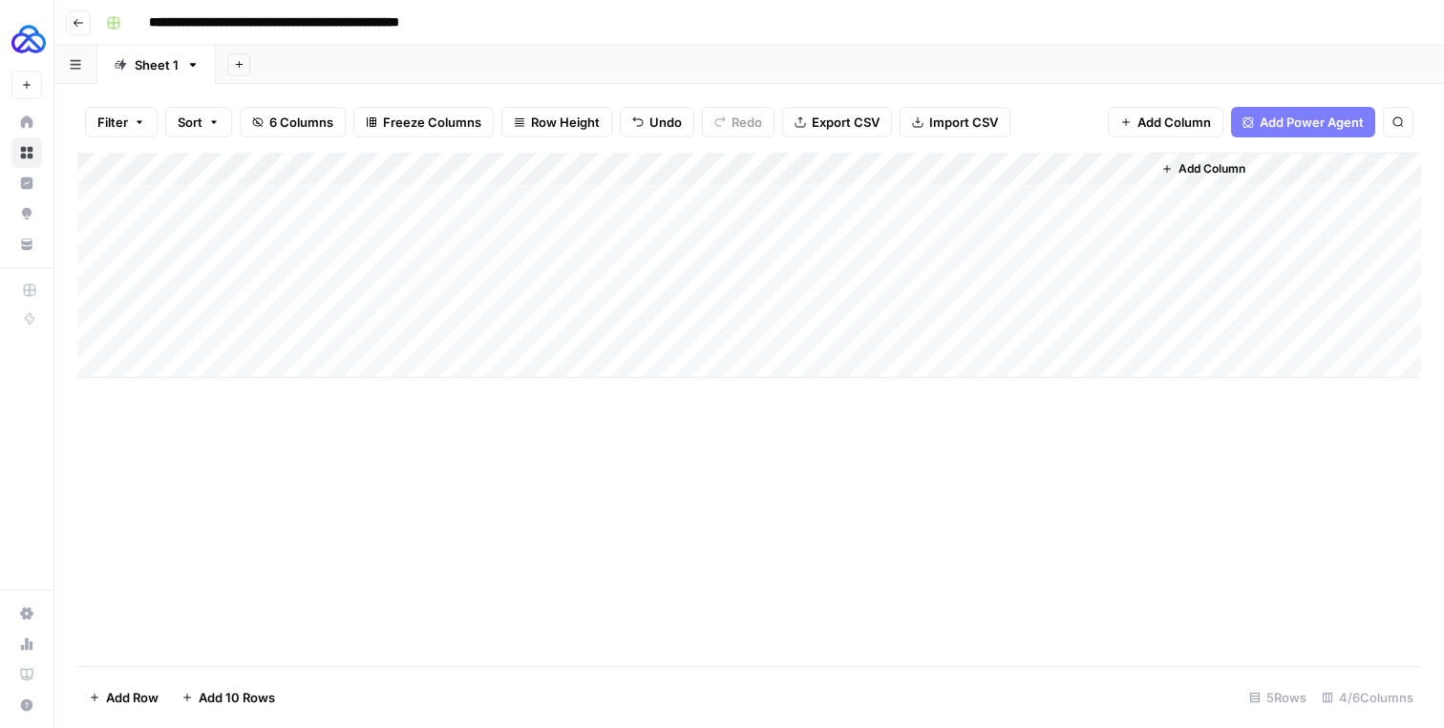
click at [1198, 172] on span "Add Column" at bounding box center [1211, 168] width 67 height 17
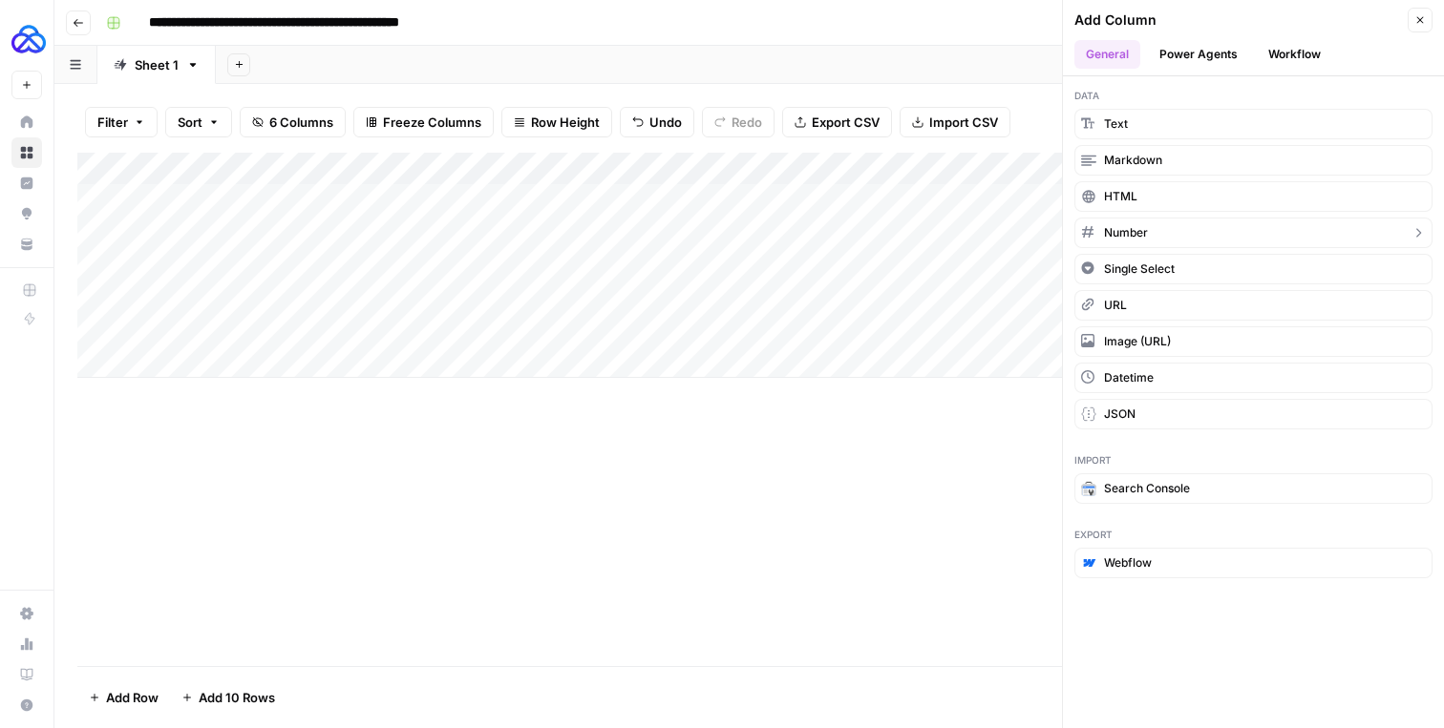
click at [1116, 236] on span "Number" at bounding box center [1126, 232] width 44 height 17
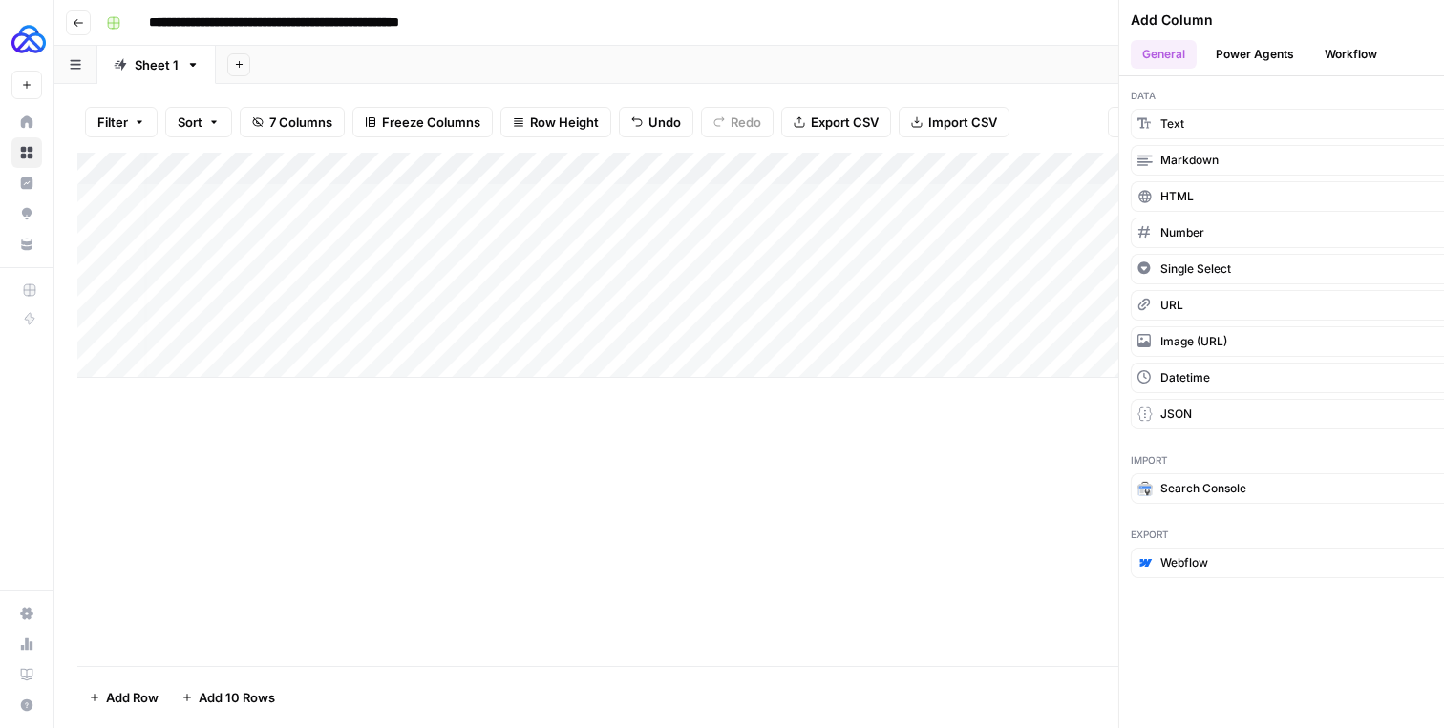
scroll to position [0, 8]
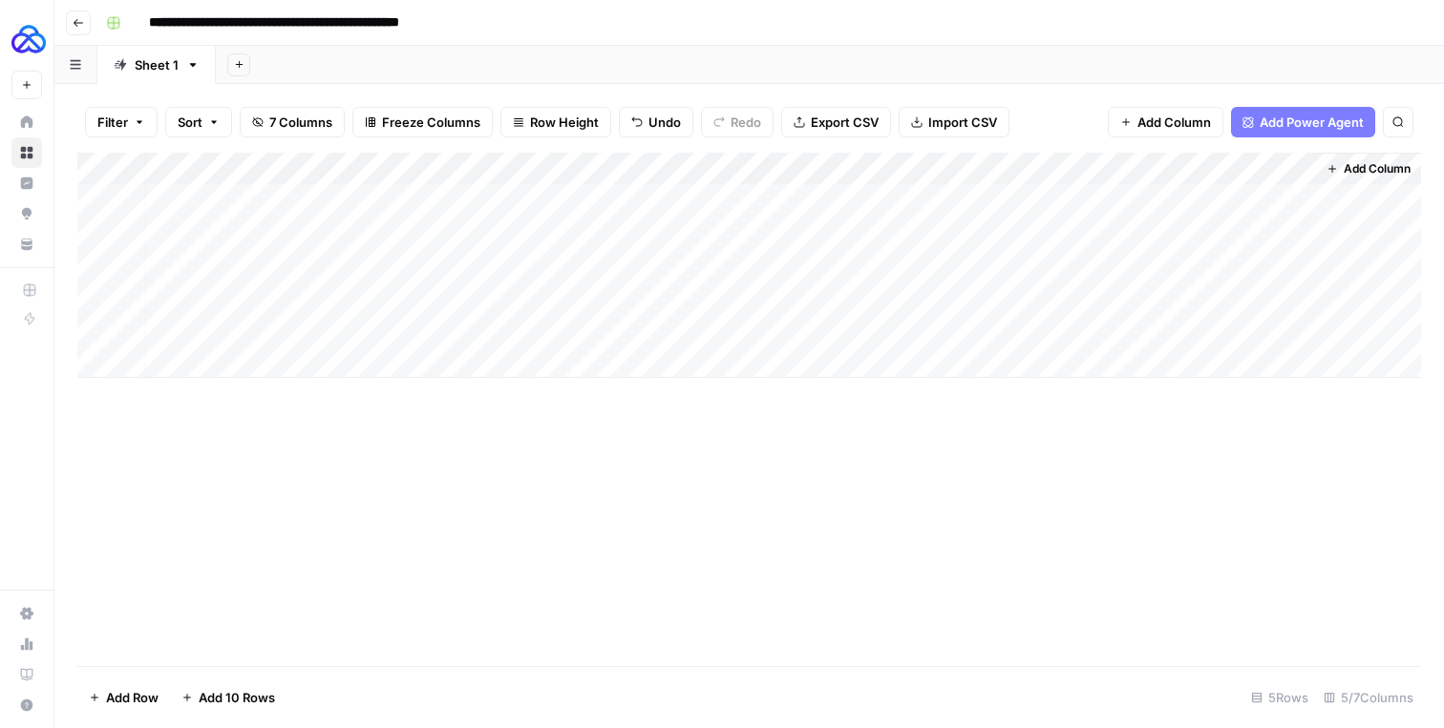
click at [1235, 166] on div "Add Column" at bounding box center [748, 265] width 1343 height 225
click at [1377, 286] on div "Add Column" at bounding box center [1368, 265] width 105 height 225
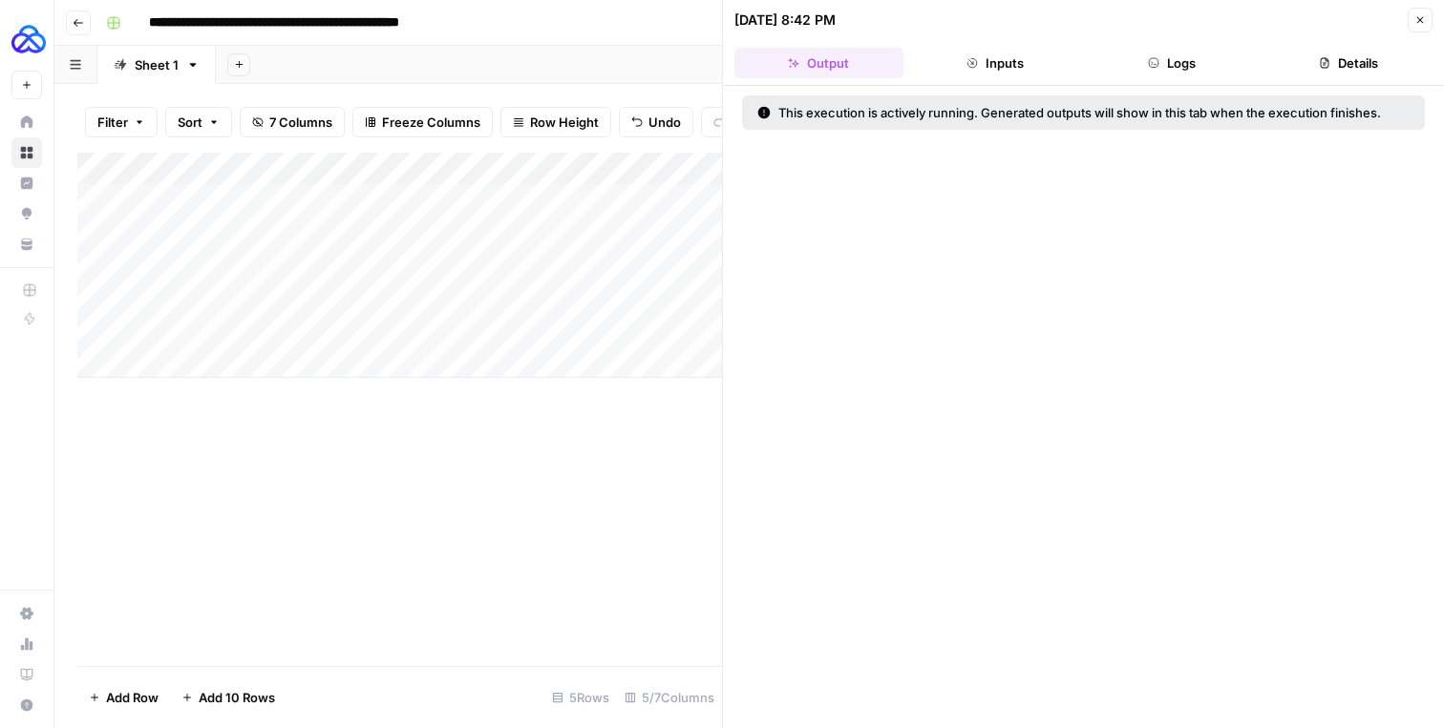
click at [1419, 10] on button "Close" at bounding box center [1419, 20] width 25 height 25
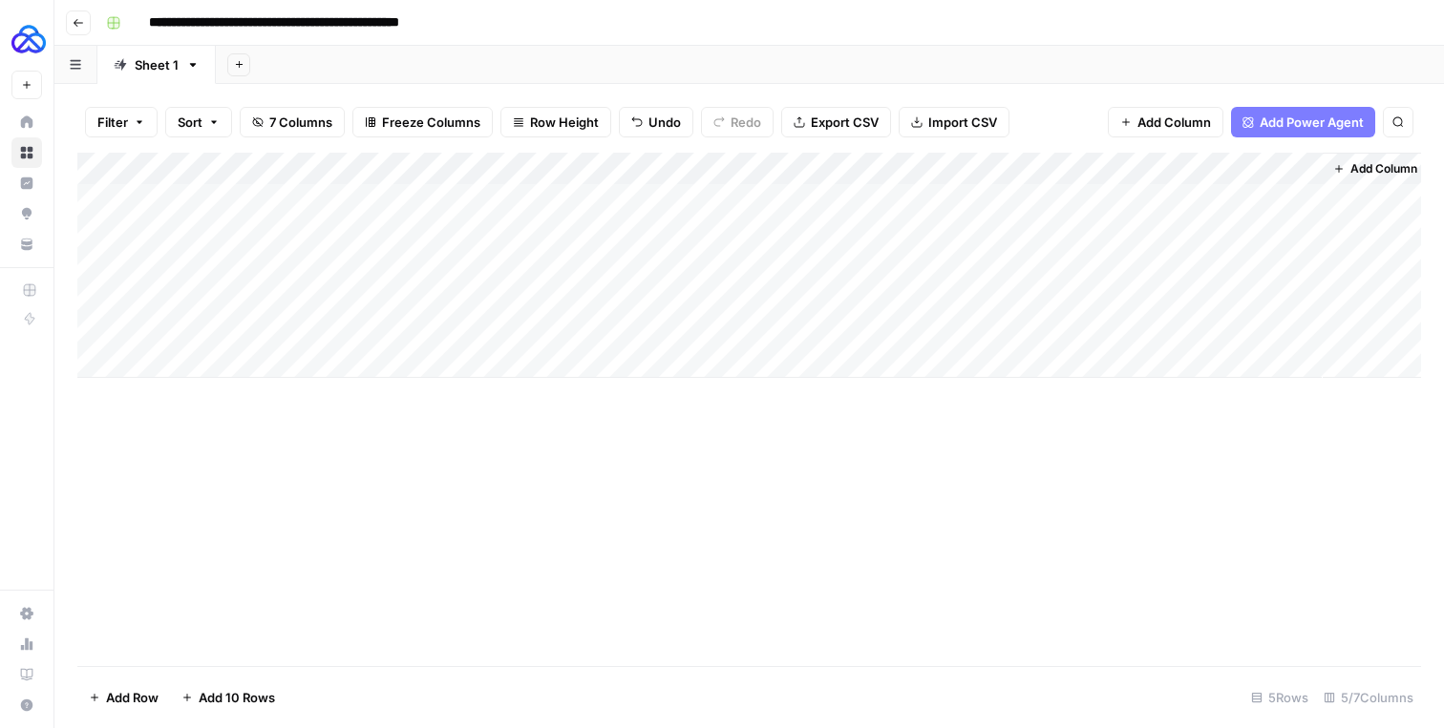
click at [1305, 168] on div "Add Column" at bounding box center [748, 265] width 1343 height 225
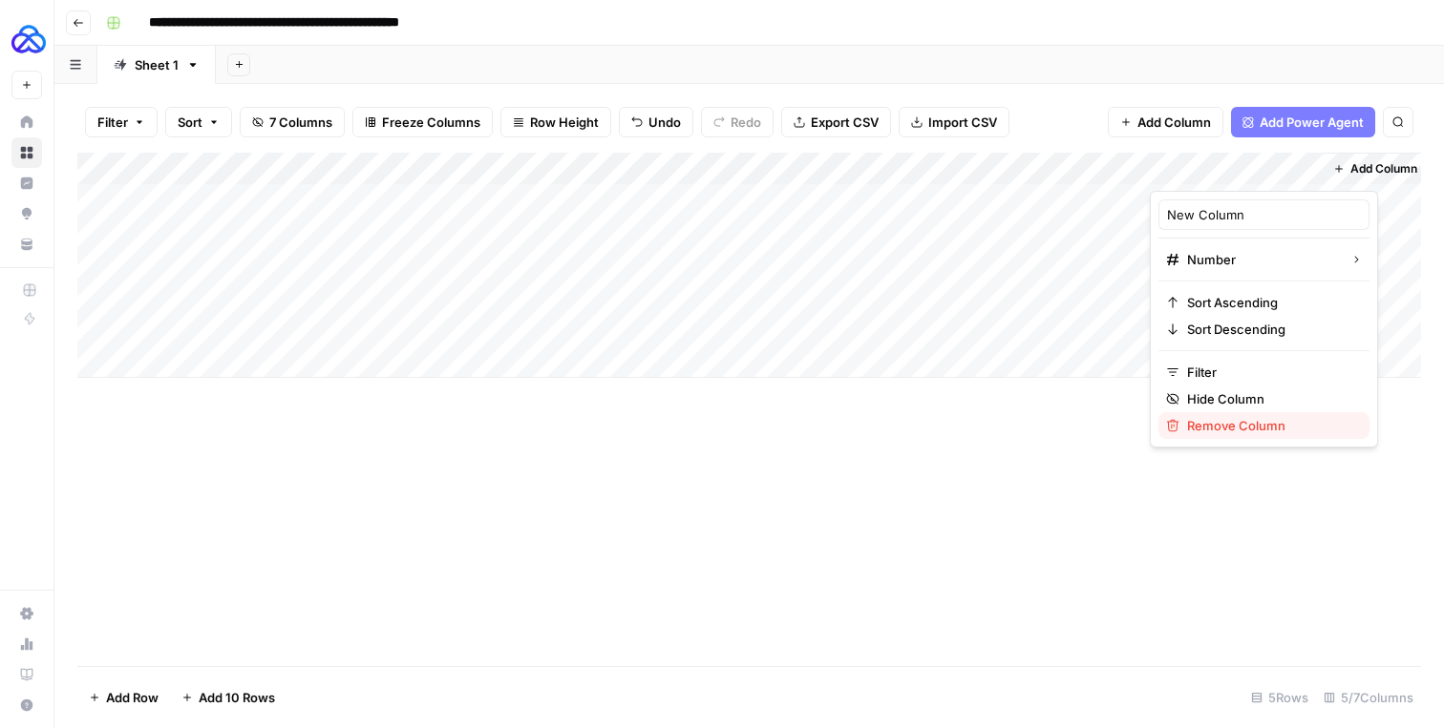
click at [1239, 438] on button "Remove Column" at bounding box center [1263, 425] width 211 height 27
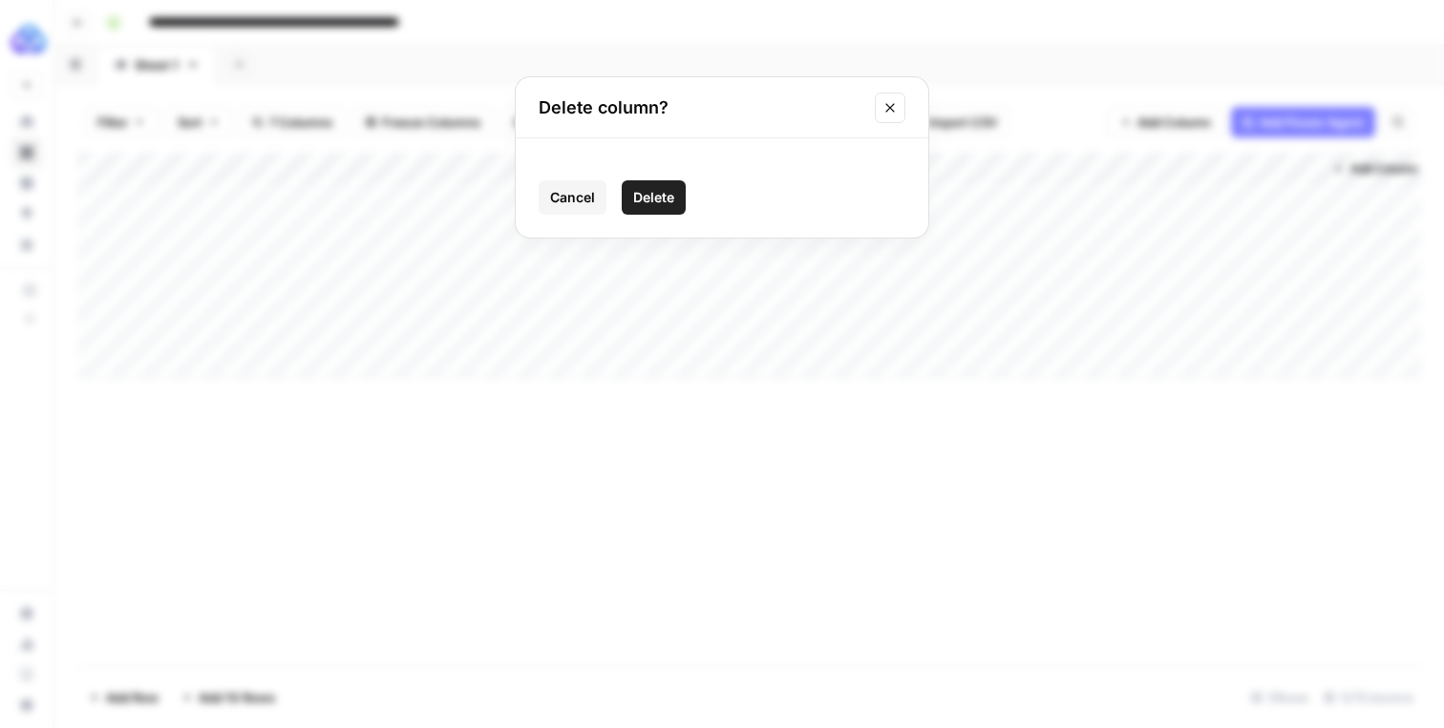
click at [681, 201] on button "Delete" at bounding box center [654, 197] width 64 height 34
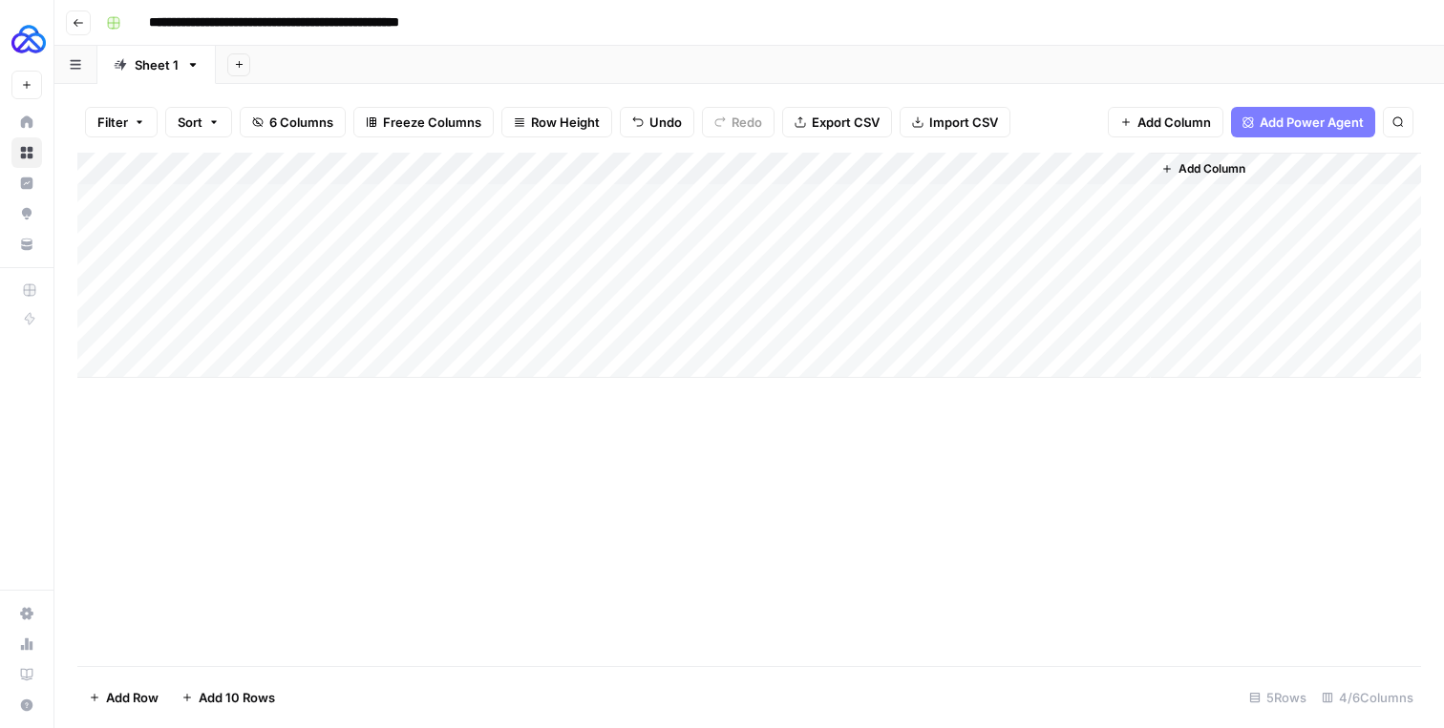
click at [1125, 258] on div "Add Column" at bounding box center [748, 265] width 1343 height 225
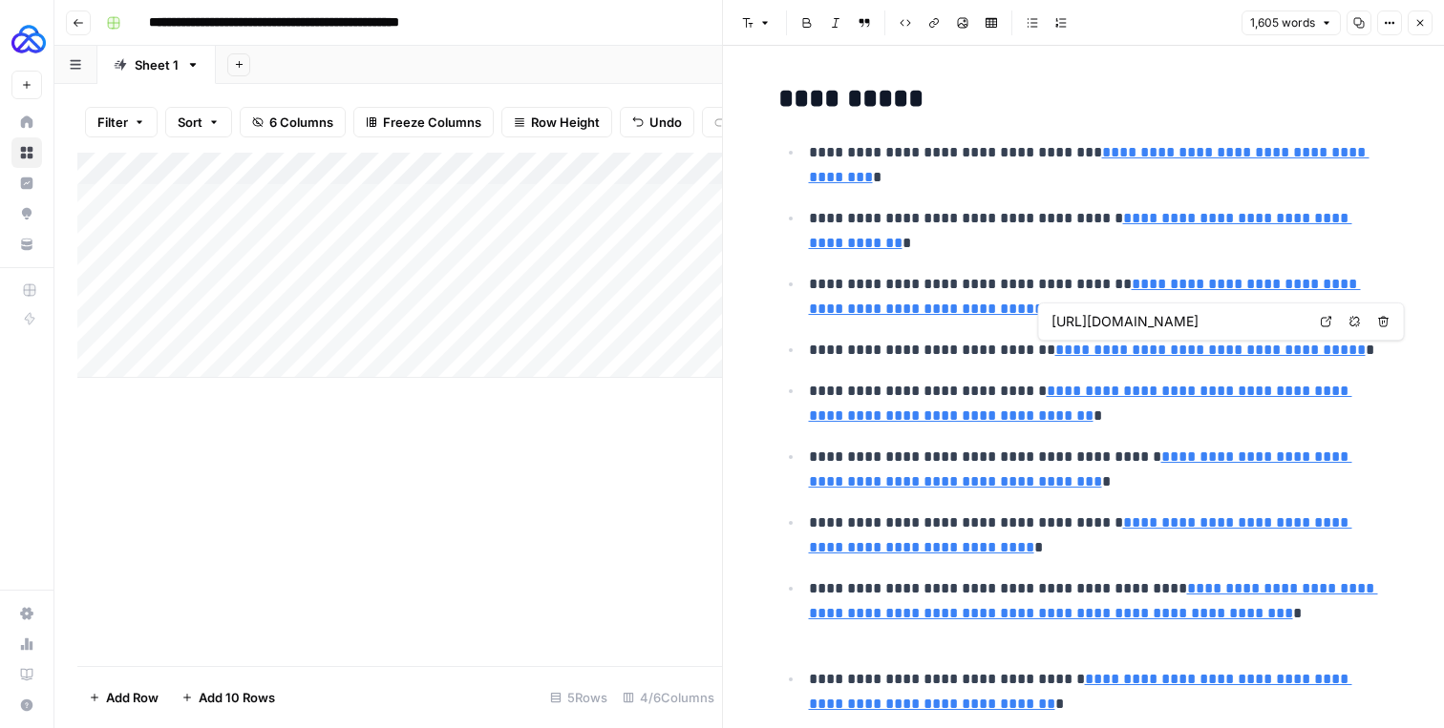
type input "[URL][DOMAIN_NAME]"
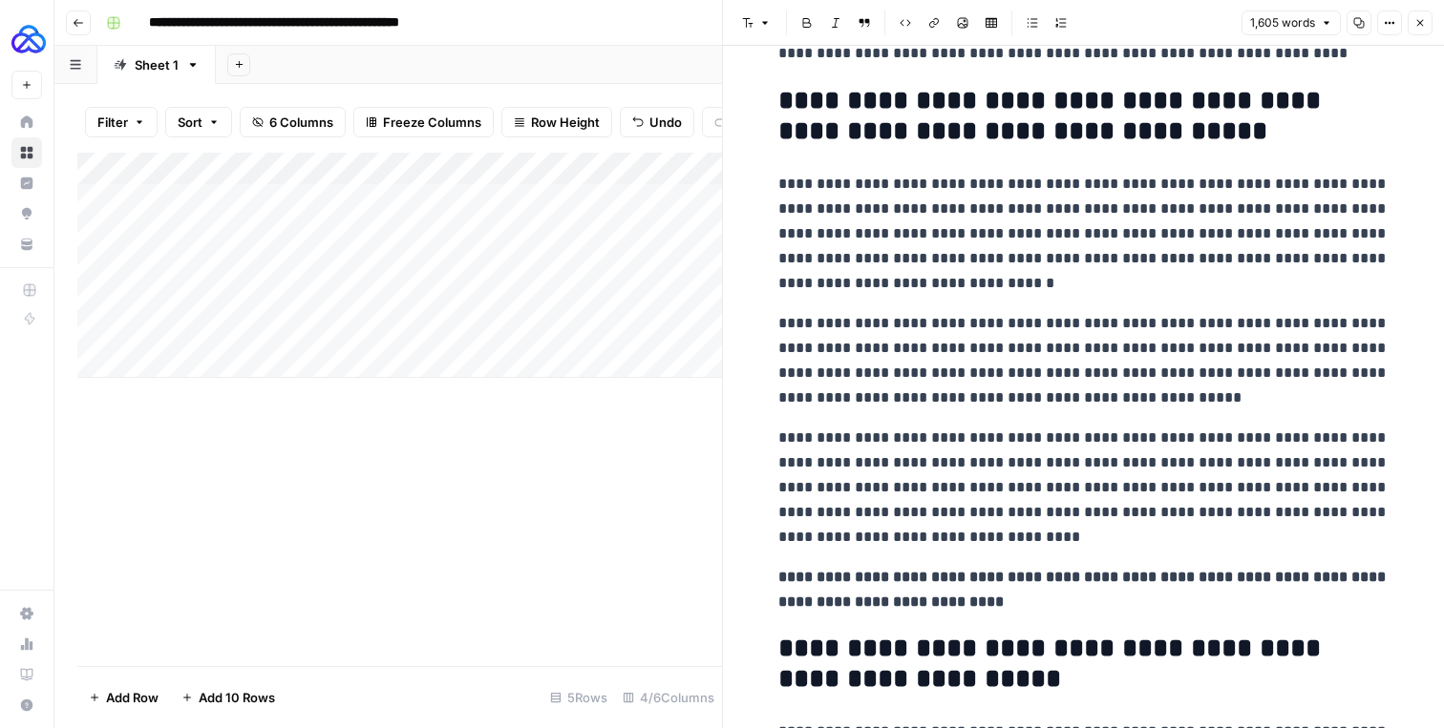
scroll to position [4776, 0]
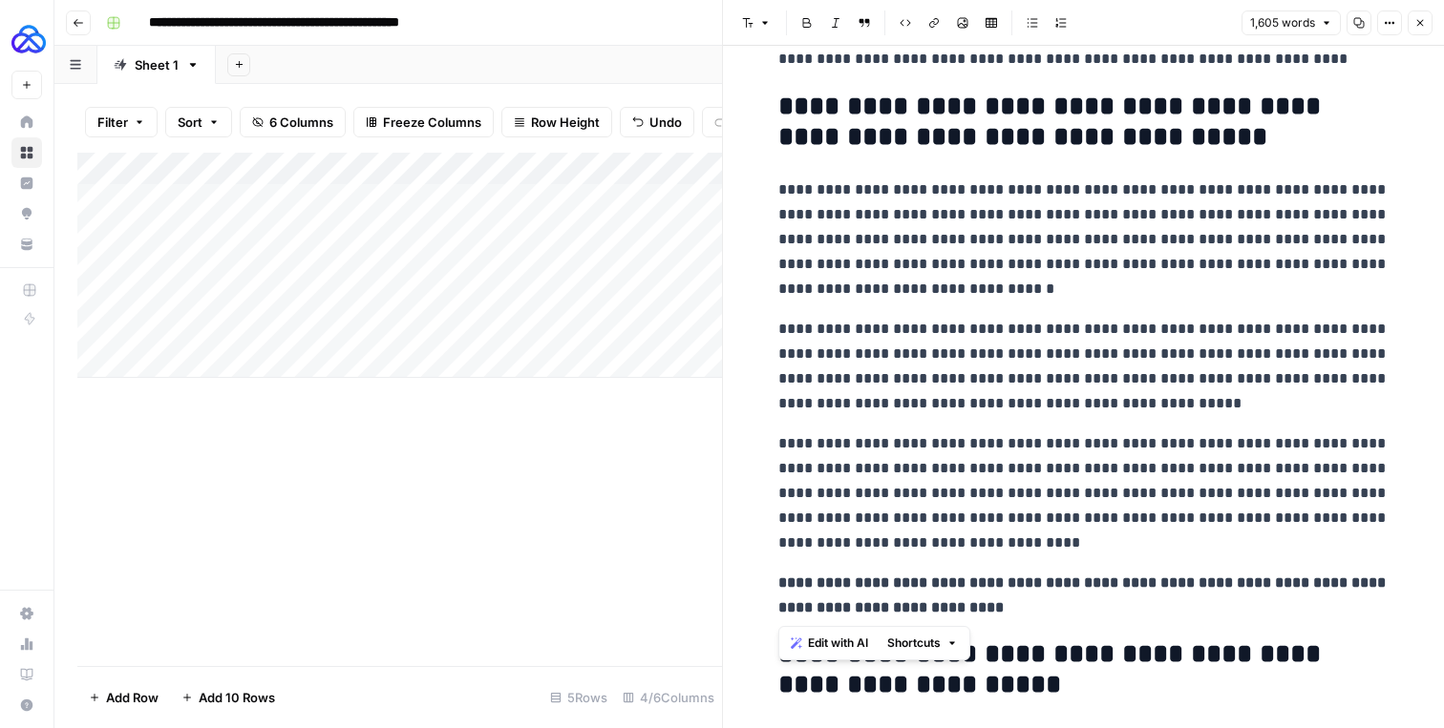
drag, startPoint x: 1000, startPoint y: 611, endPoint x: 725, endPoint y: 195, distance: 498.9
click at [725, 195] on div "**********" at bounding box center [1083, 364] width 722 height 728
click at [924, 642] on span "Shortcuts" at bounding box center [913, 643] width 53 height 17
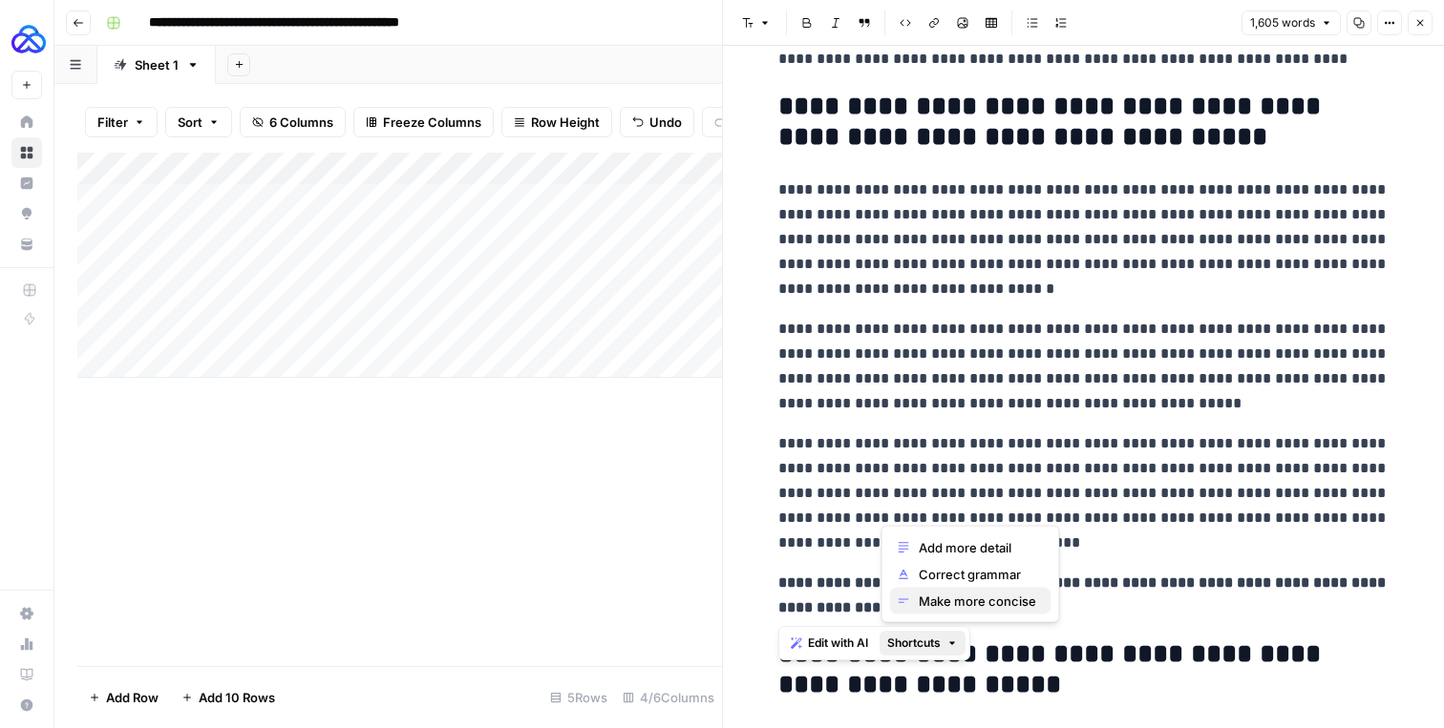
click at [926, 596] on span "Make more concise" at bounding box center [976, 601] width 117 height 19
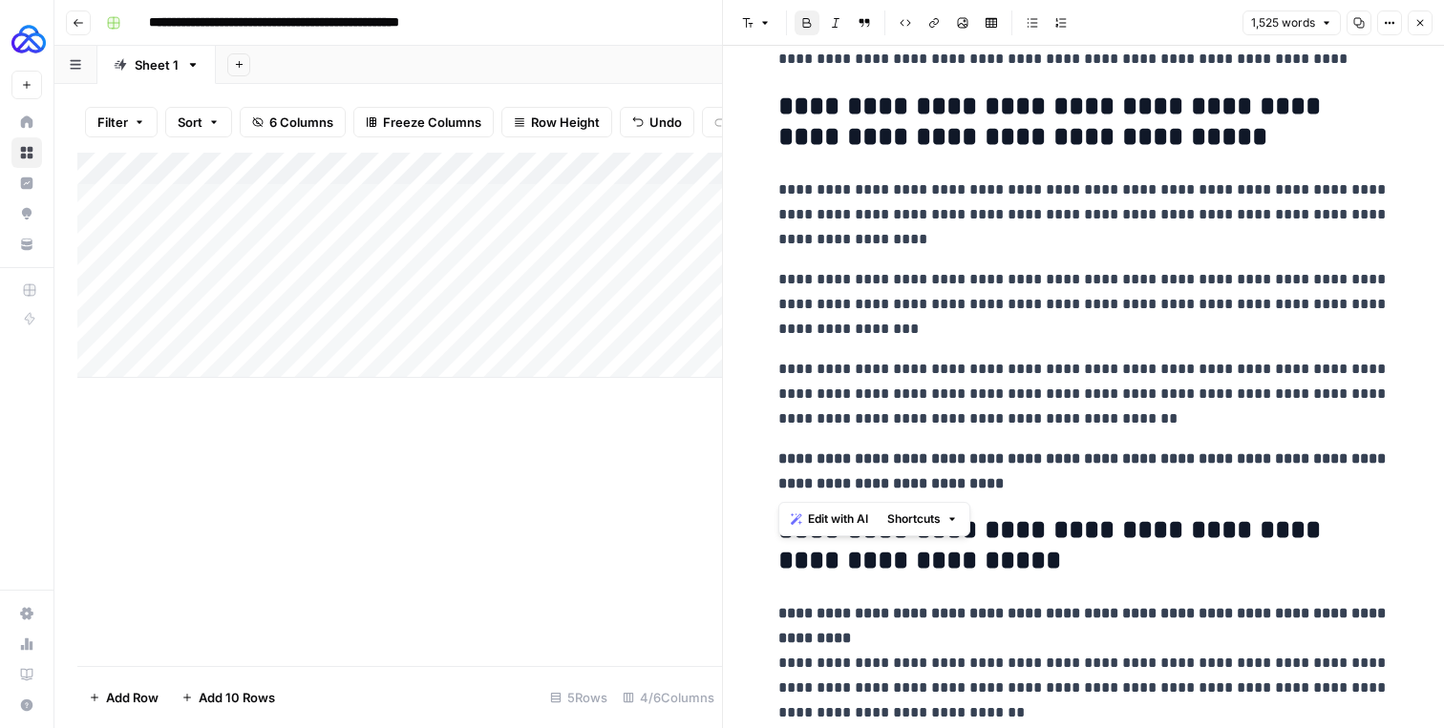
drag, startPoint x: 771, startPoint y: 365, endPoint x: 976, endPoint y: 483, distance: 236.1
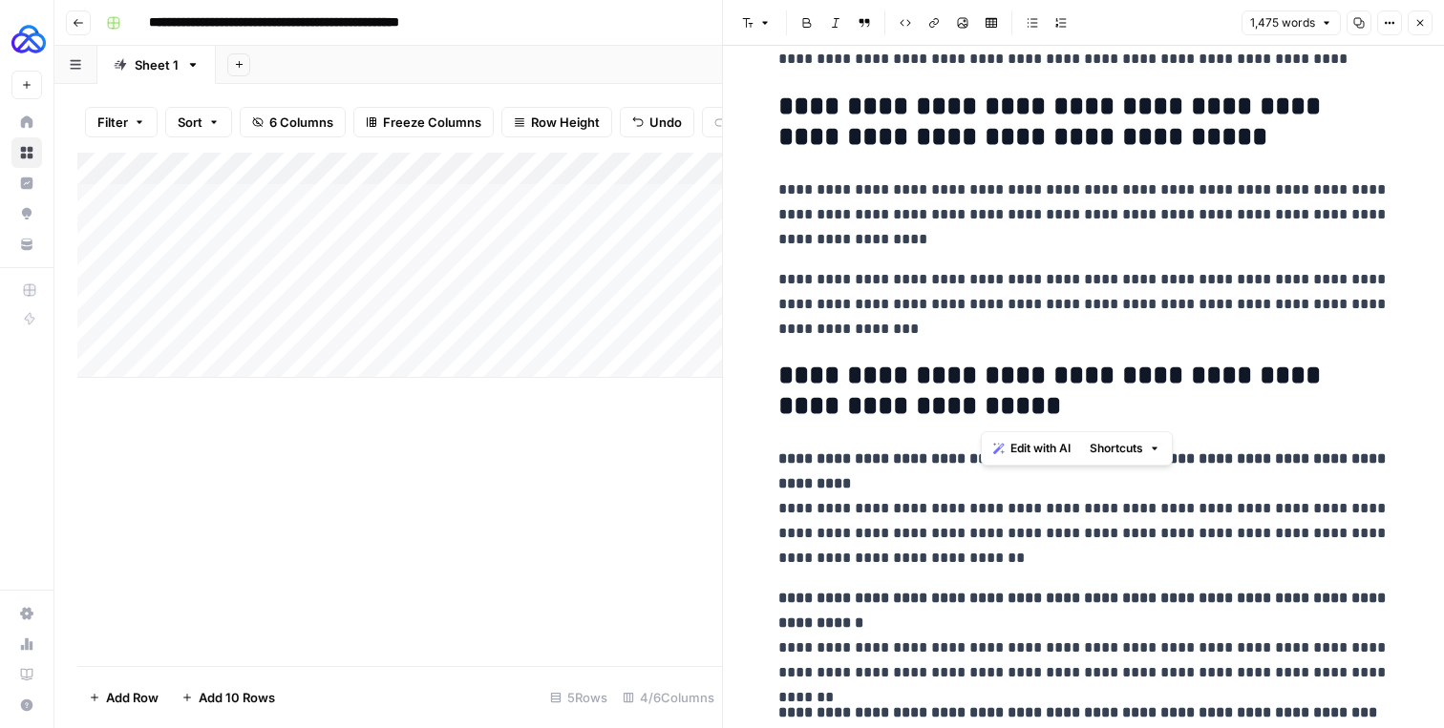
drag, startPoint x: 991, startPoint y: 411, endPoint x: 1111, endPoint y: 380, distance: 124.1
click at [1111, 380] on h2 "**********" at bounding box center [1083, 391] width 611 height 61
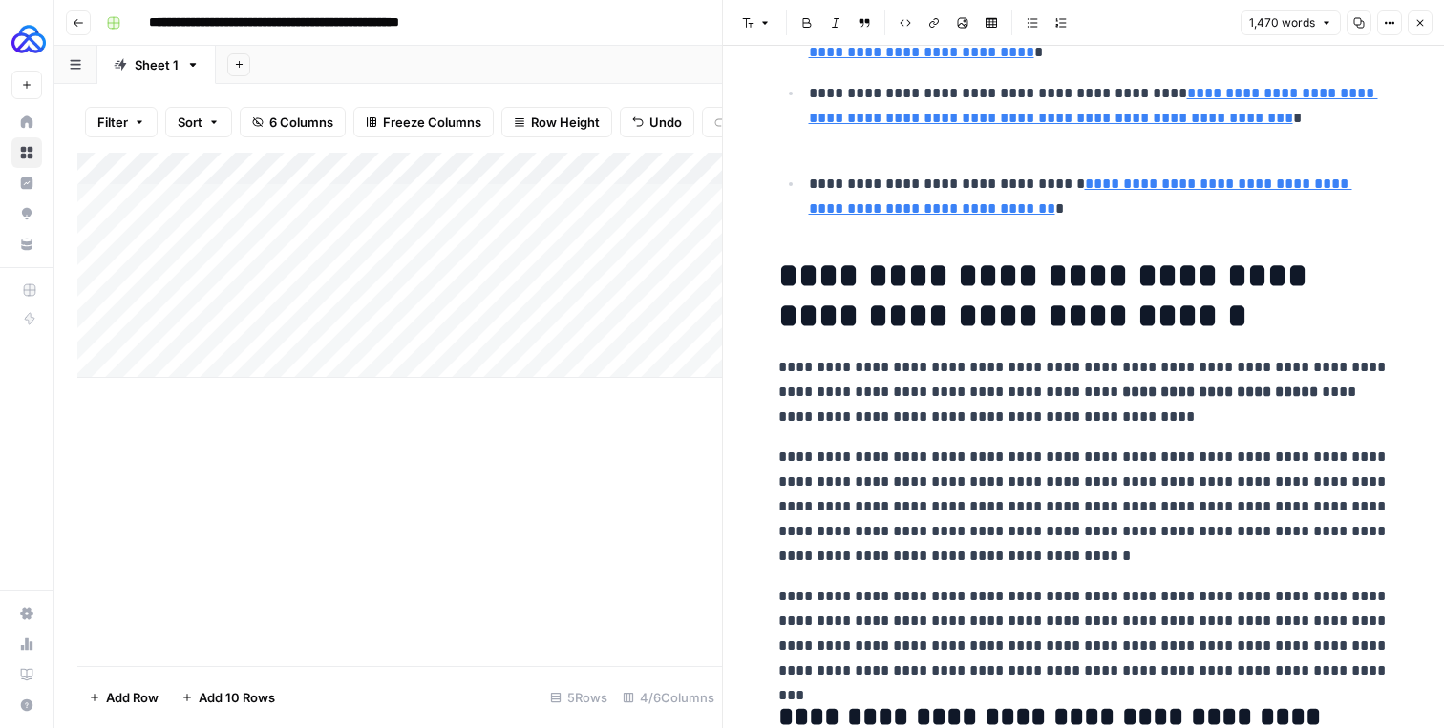
scroll to position [509, 0]
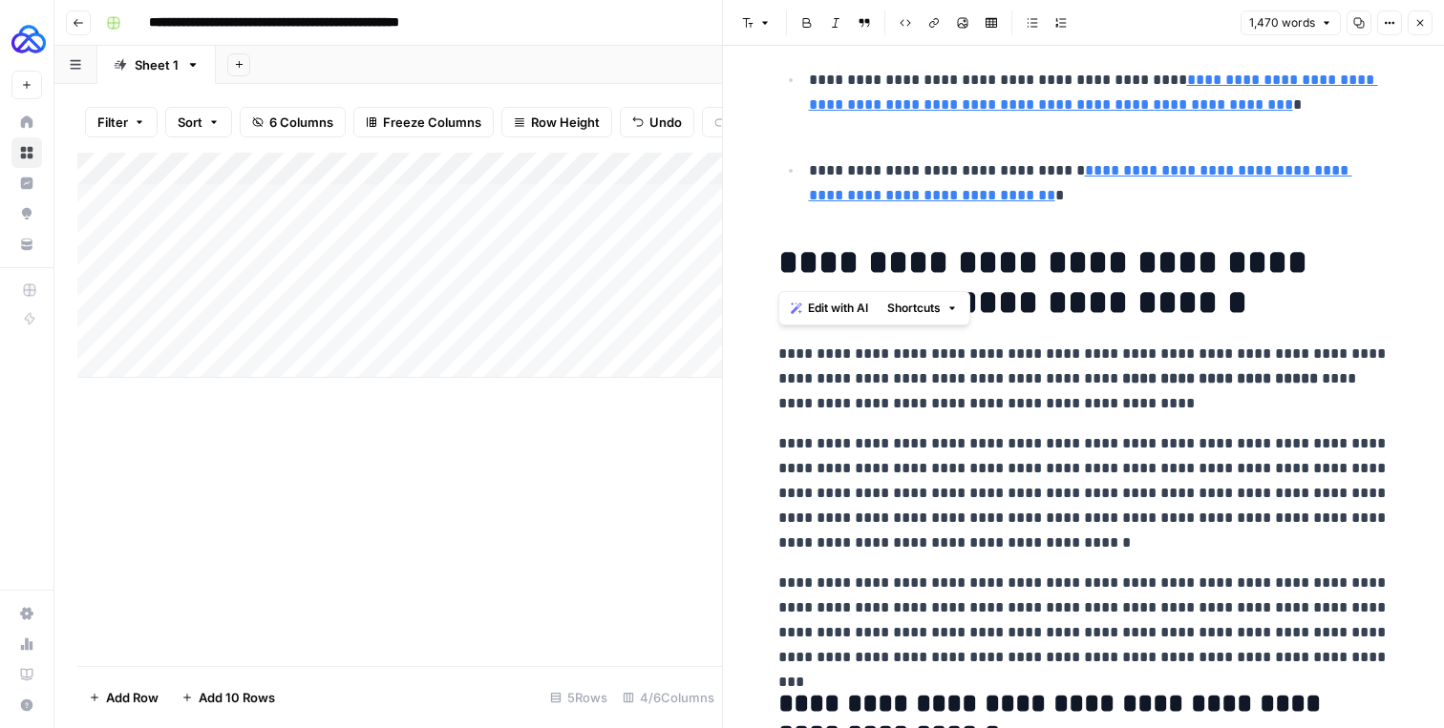
drag, startPoint x: 776, startPoint y: 251, endPoint x: 960, endPoint y: 326, distance: 198.7
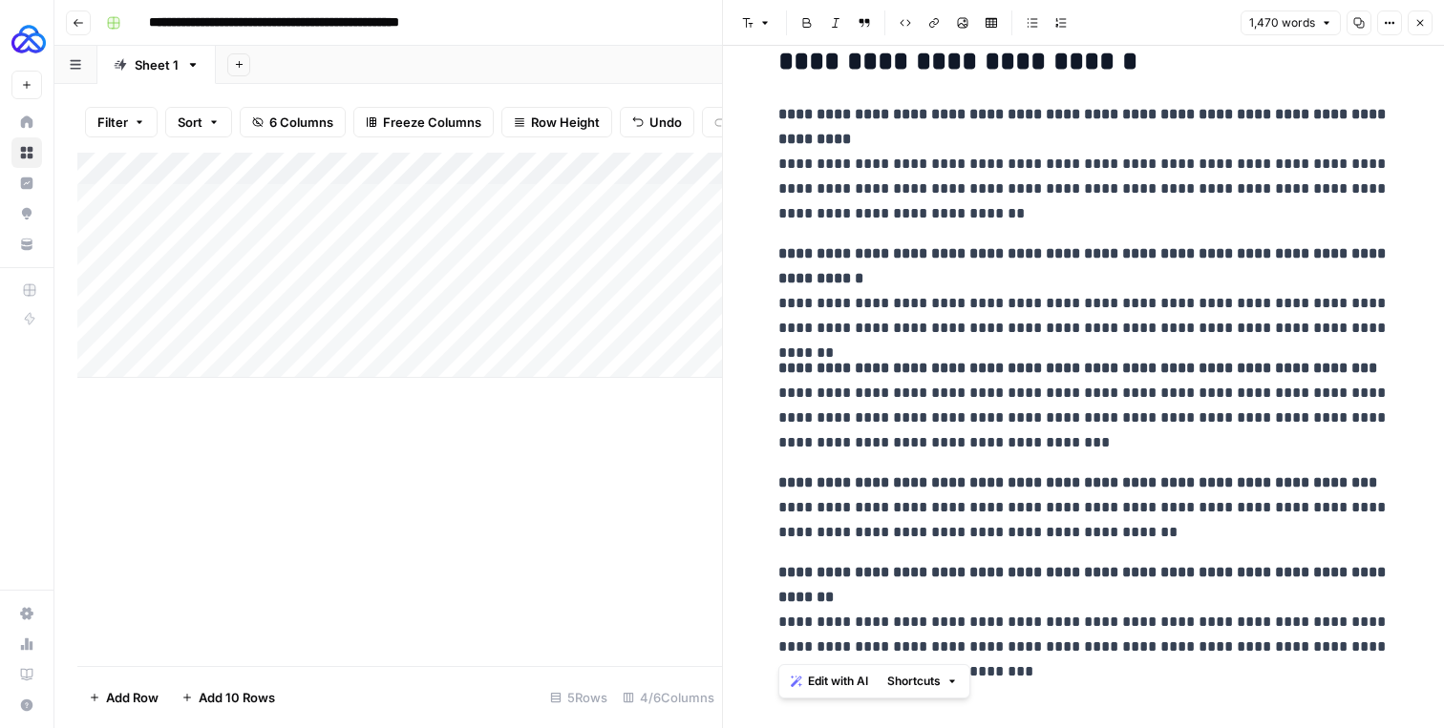
copy div "**********"
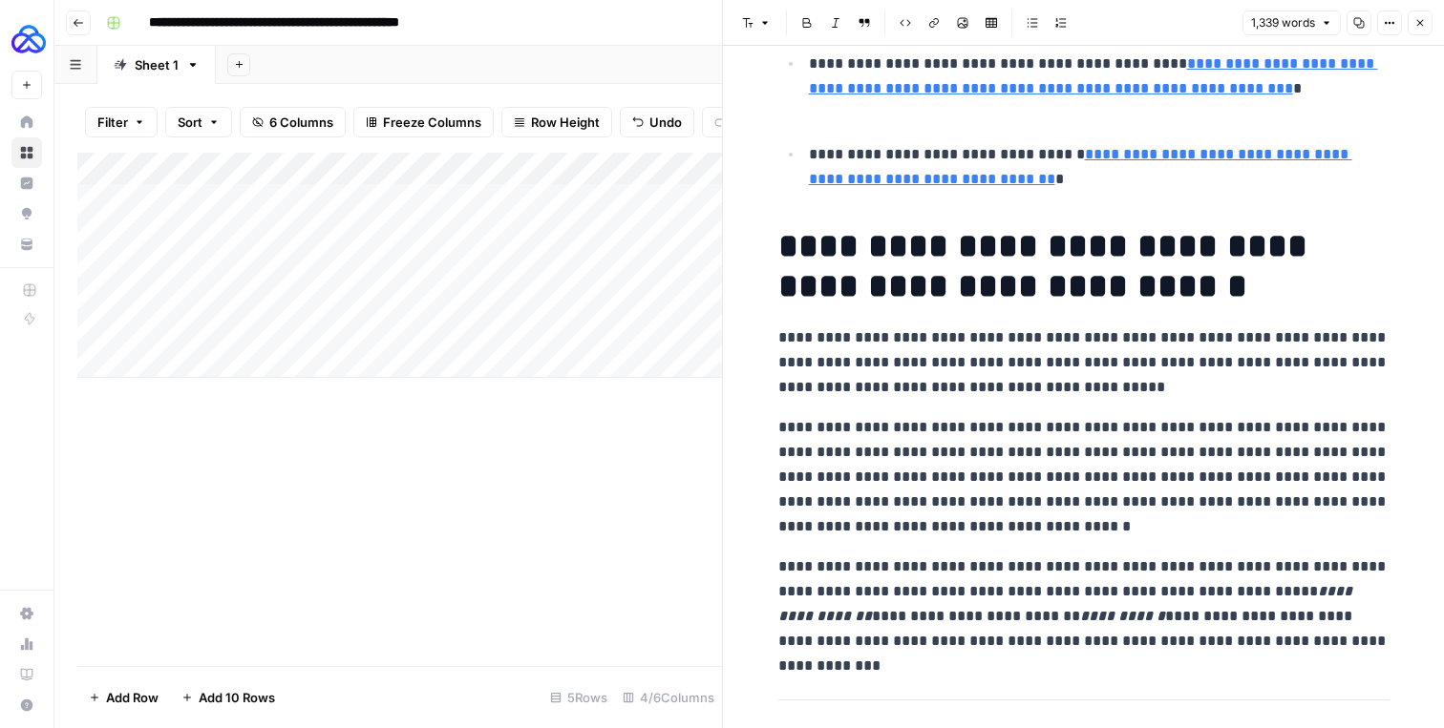
scroll to position [580, 0]
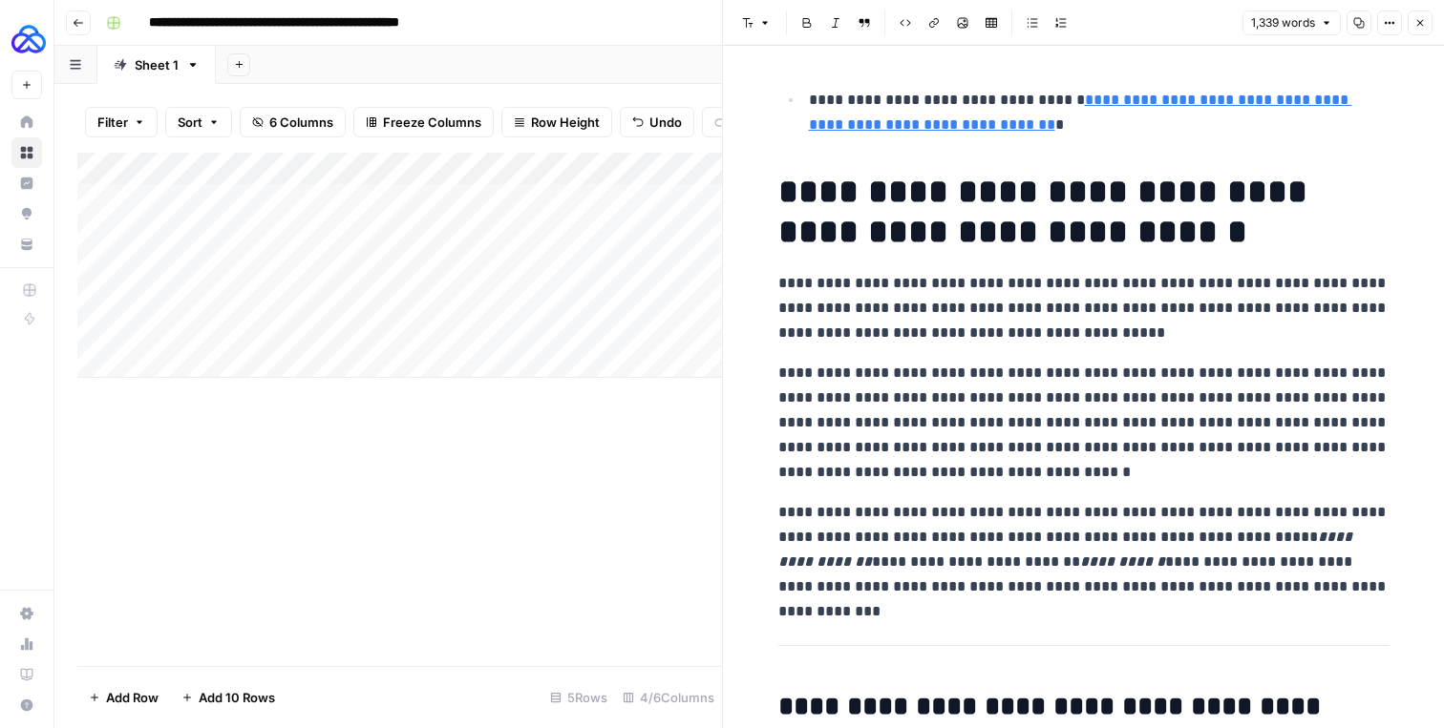
click at [940, 195] on h1 "**********" at bounding box center [1083, 212] width 611 height 80
click at [1039, 190] on h1 "**********" at bounding box center [1083, 212] width 611 height 80
click at [792, 232] on h1 "**********" at bounding box center [1083, 212] width 611 height 80
click at [935, 227] on h1 "**********" at bounding box center [1083, 212] width 611 height 80
click at [1075, 224] on h1 "**********" at bounding box center [1083, 212] width 611 height 80
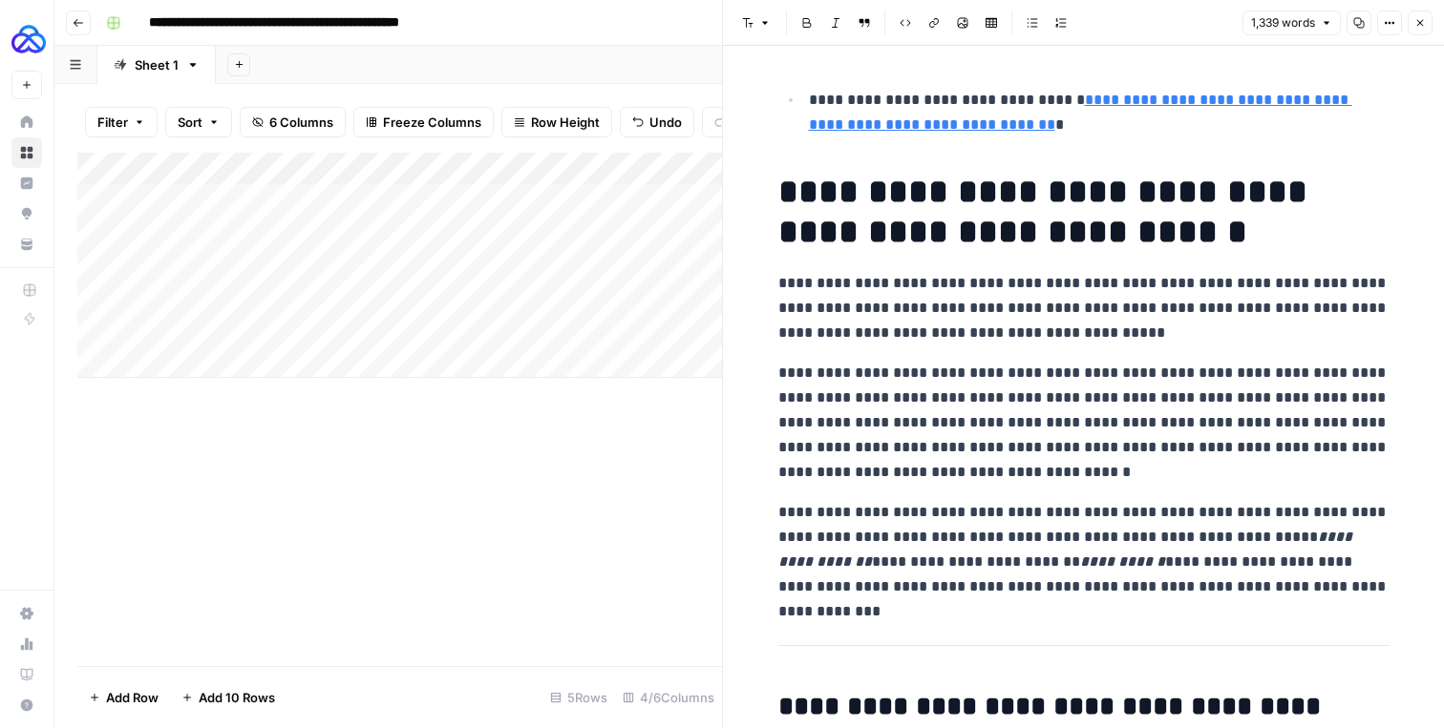
click at [1244, 240] on h1 "**********" at bounding box center [1083, 212] width 611 height 80
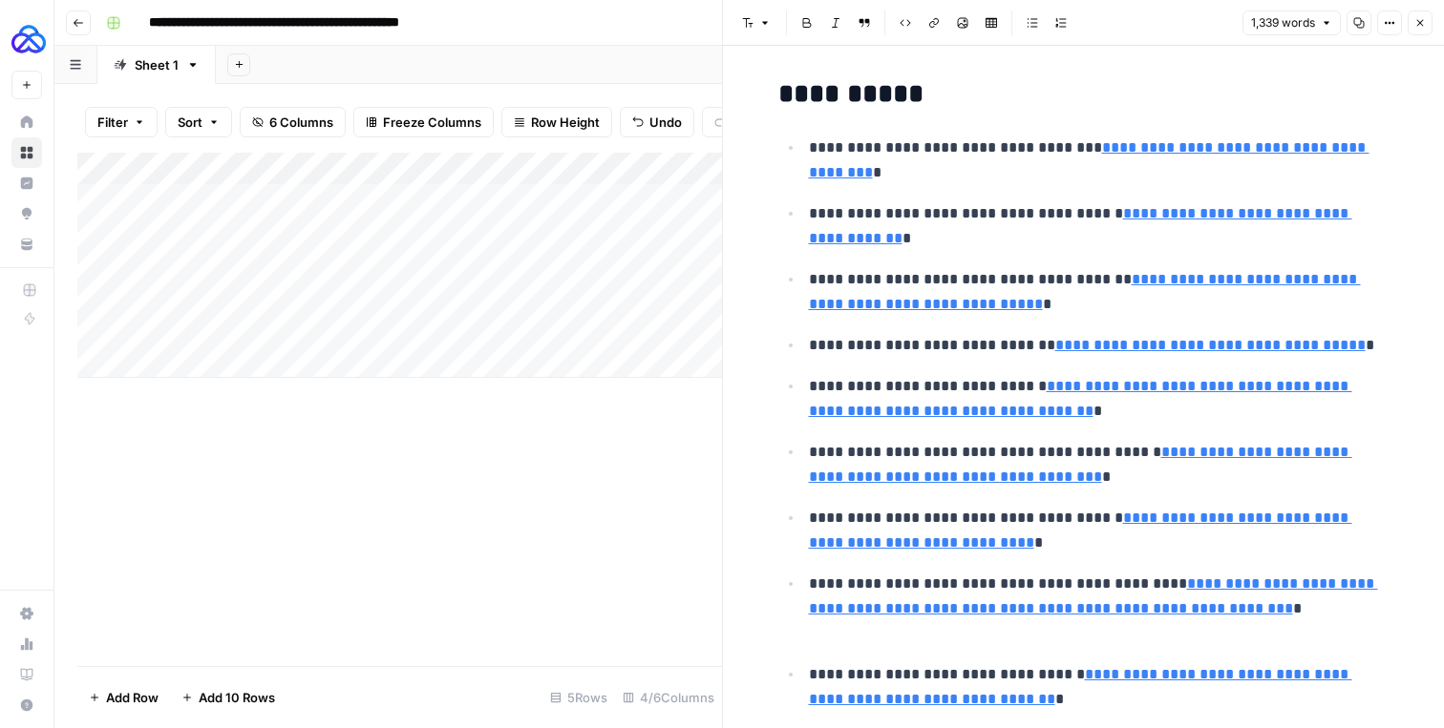
scroll to position [0, 0]
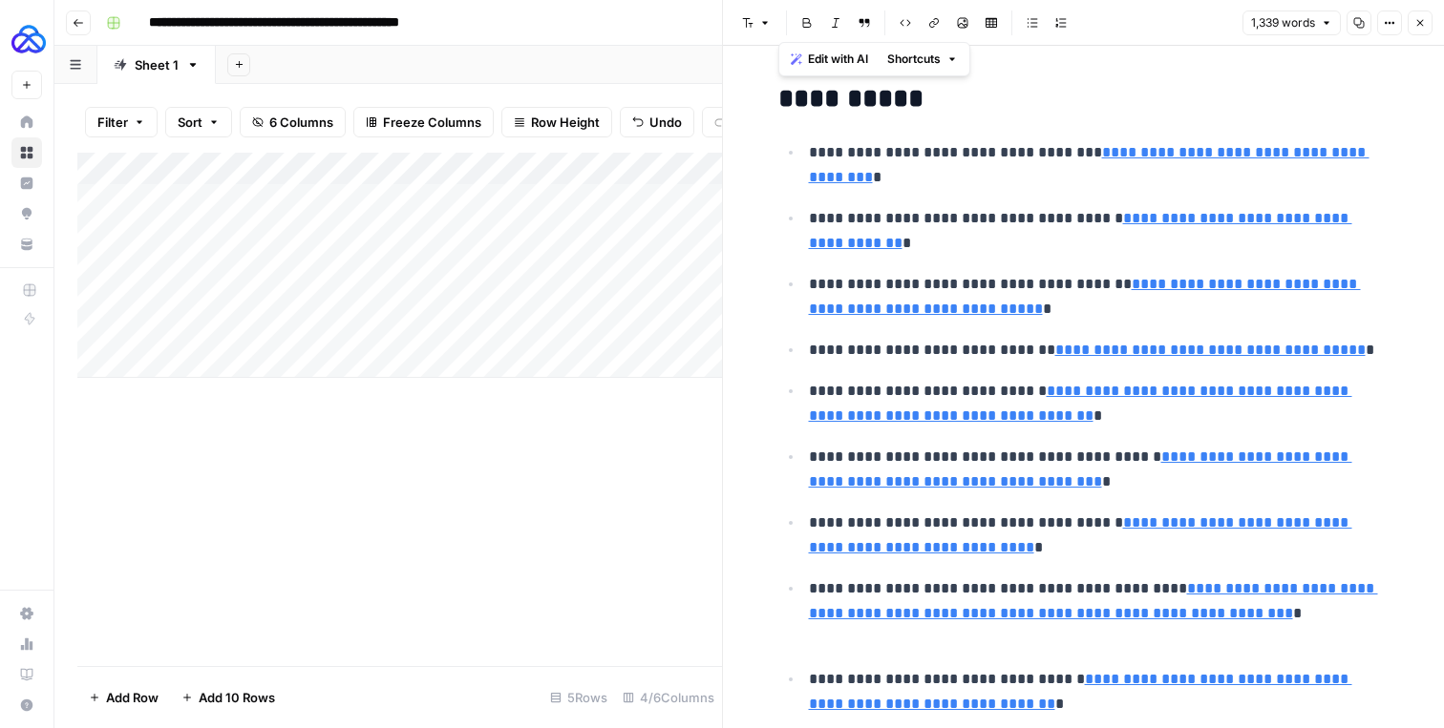
copy div "**********"
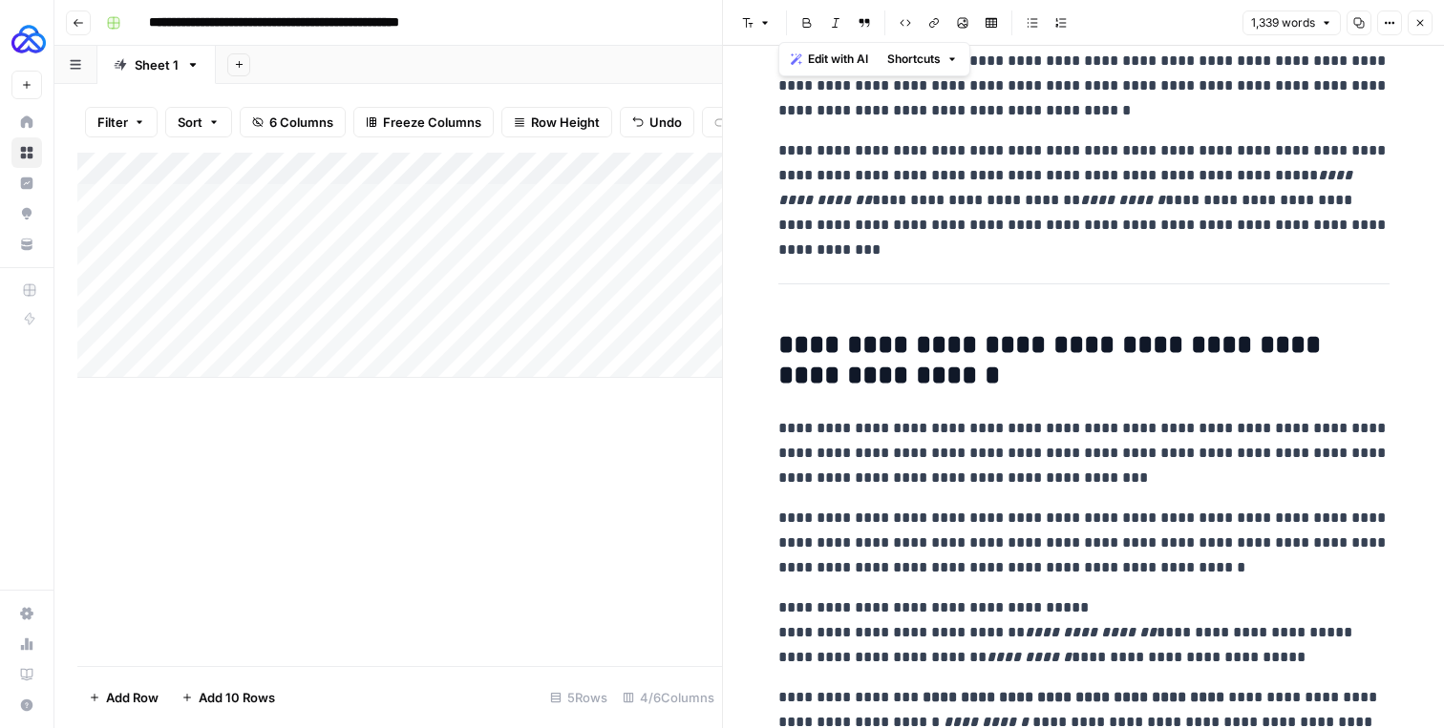
scroll to position [1053, 0]
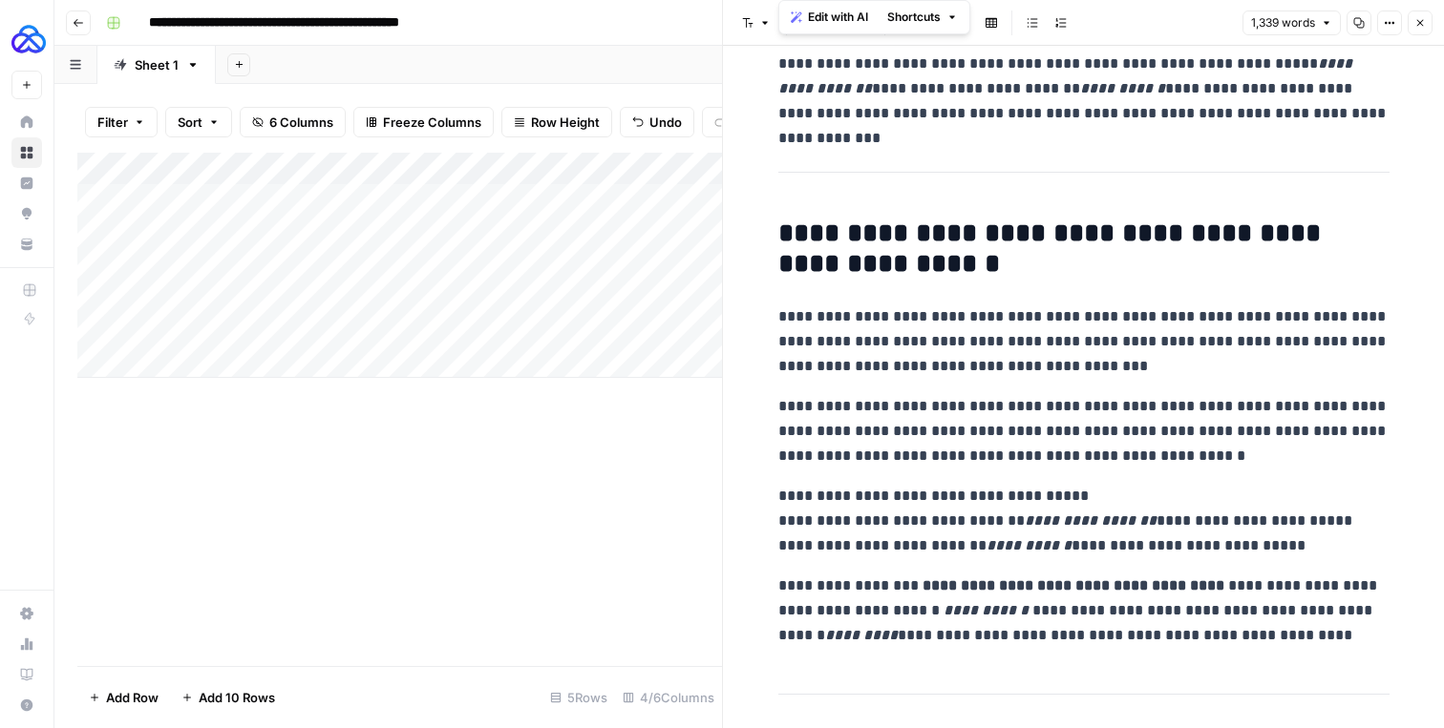
click at [1422, 11] on button "Close" at bounding box center [1419, 23] width 25 height 25
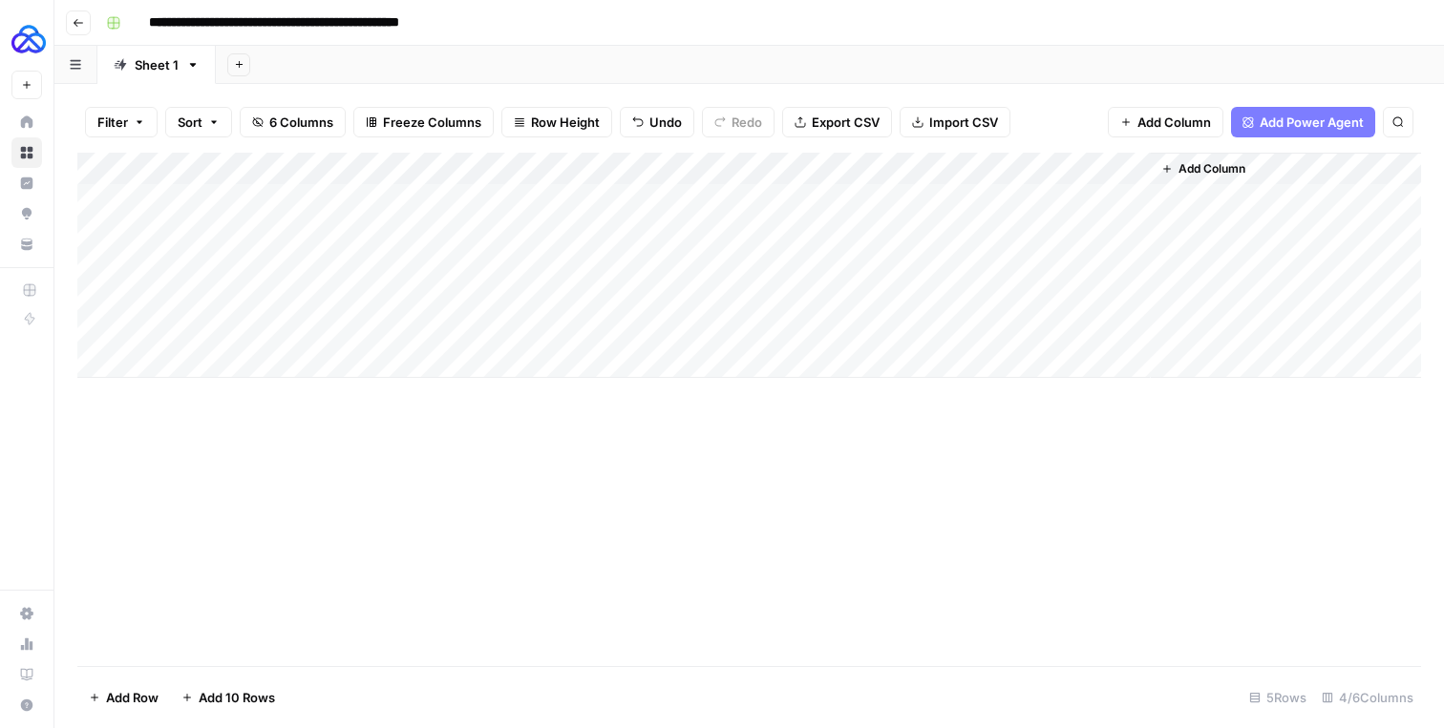
click at [290, 294] on div "Add Column" at bounding box center [748, 265] width 1343 height 225
type textarea "**********"
click at [535, 293] on div "Add Column" at bounding box center [748, 265] width 1343 height 225
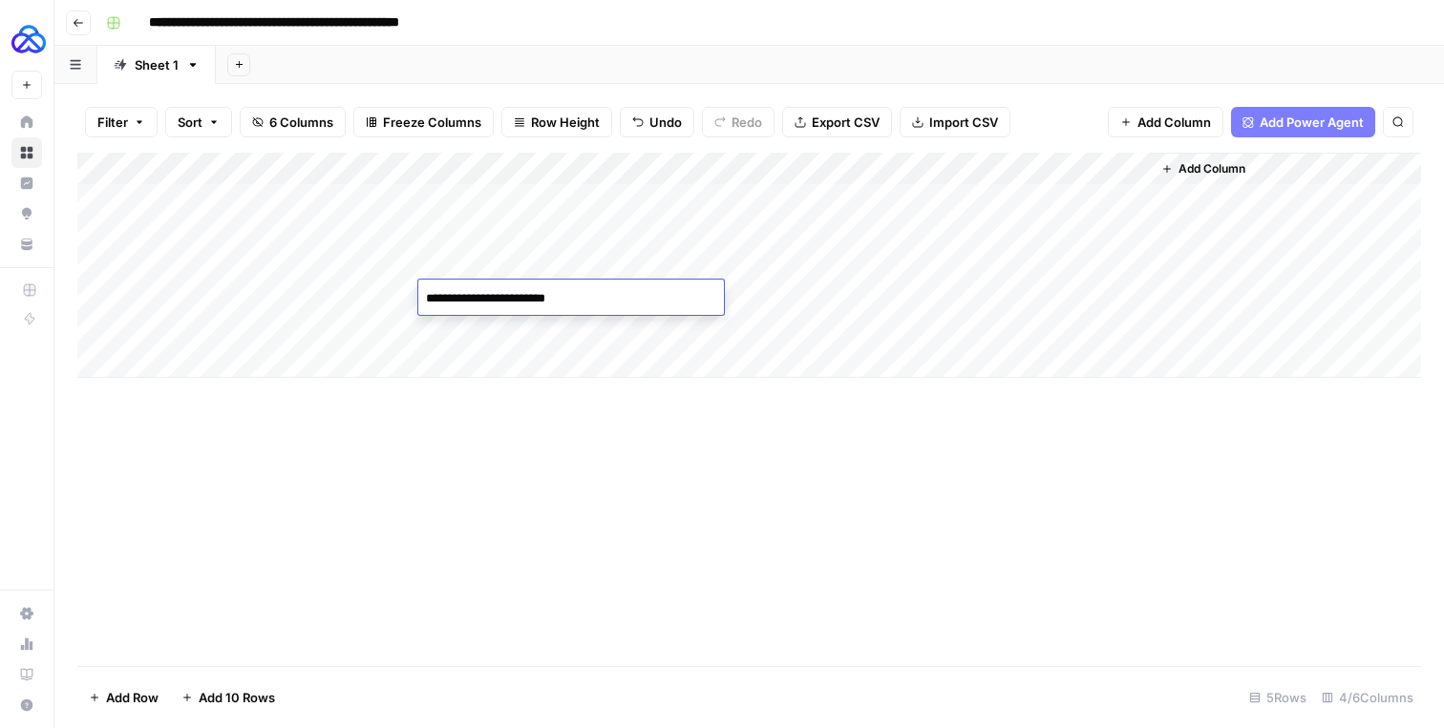
click at [473, 299] on textarea "**********" at bounding box center [571, 298] width 306 height 27
click at [434, 296] on textarea "**********" at bounding box center [571, 298] width 306 height 27
type textarea "**********"
click at [806, 295] on div "Add Column" at bounding box center [748, 265] width 1343 height 225
click at [830, 295] on div "Add Column" at bounding box center [748, 265] width 1343 height 225
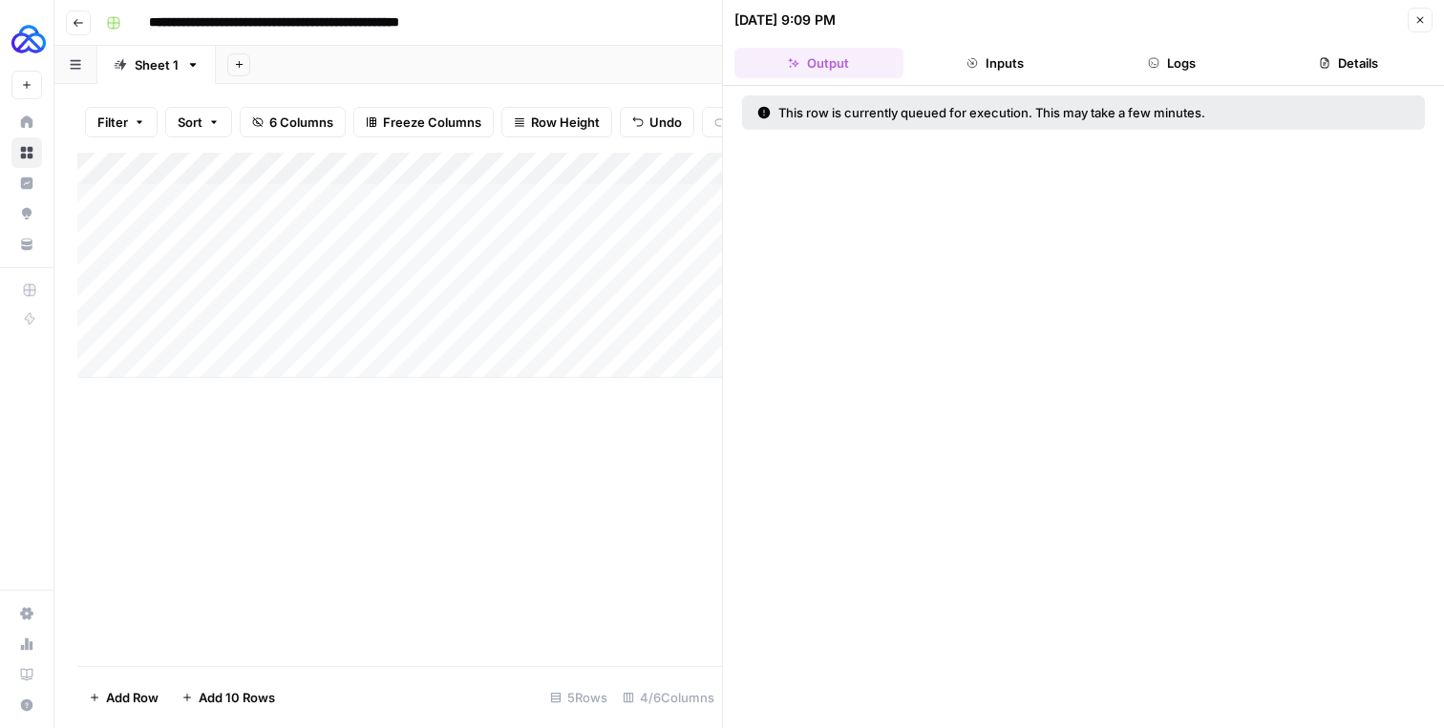
click at [1415, 14] on icon "button" at bounding box center [1419, 19] width 11 height 11
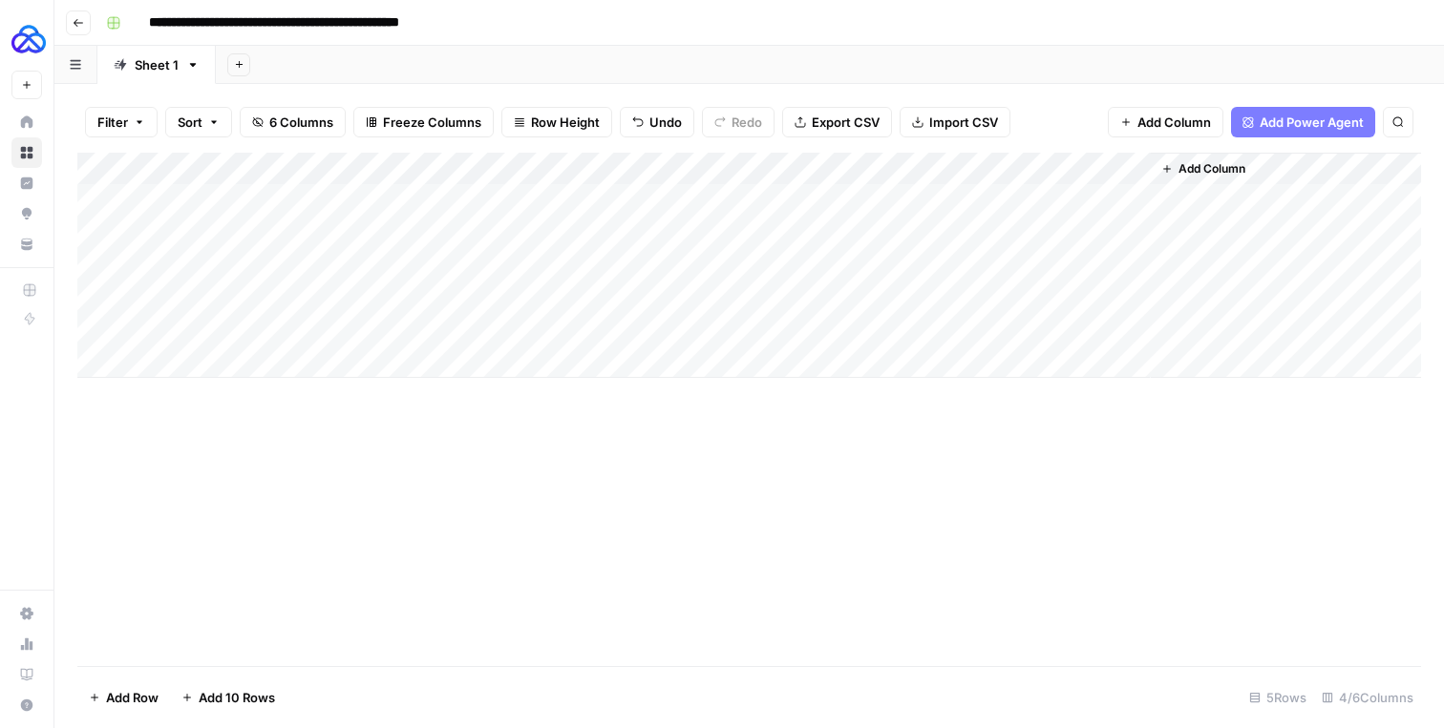
click at [965, 297] on div "Add Column" at bounding box center [748, 265] width 1343 height 225
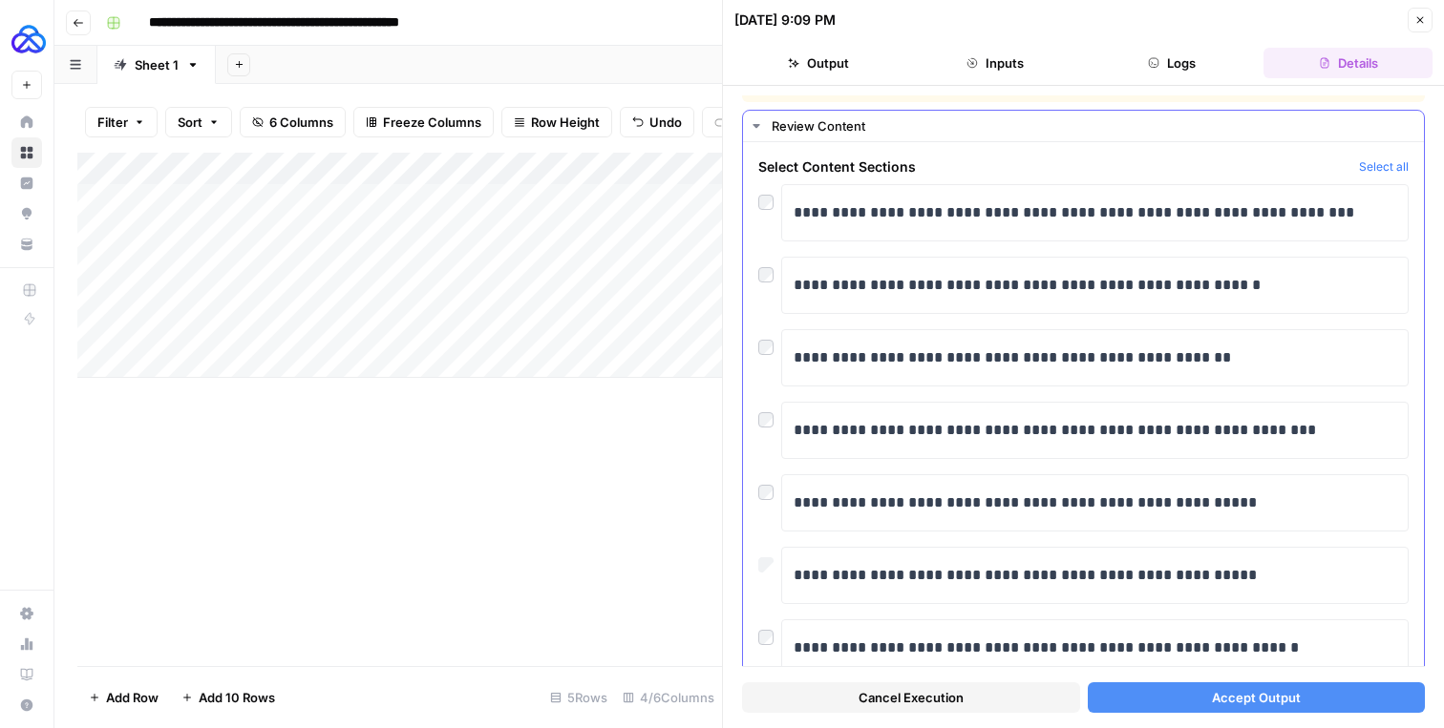
scroll to position [29, 0]
drag, startPoint x: 794, startPoint y: 192, endPoint x: 1011, endPoint y: 562, distance: 429.2
click at [1010, 563] on div "**********" at bounding box center [1083, 465] width 650 height 565
click at [854, 153] on div "**********" at bounding box center [1083, 452] width 681 height 623
drag, startPoint x: 788, startPoint y: 197, endPoint x: 1186, endPoint y: 602, distance: 568.5
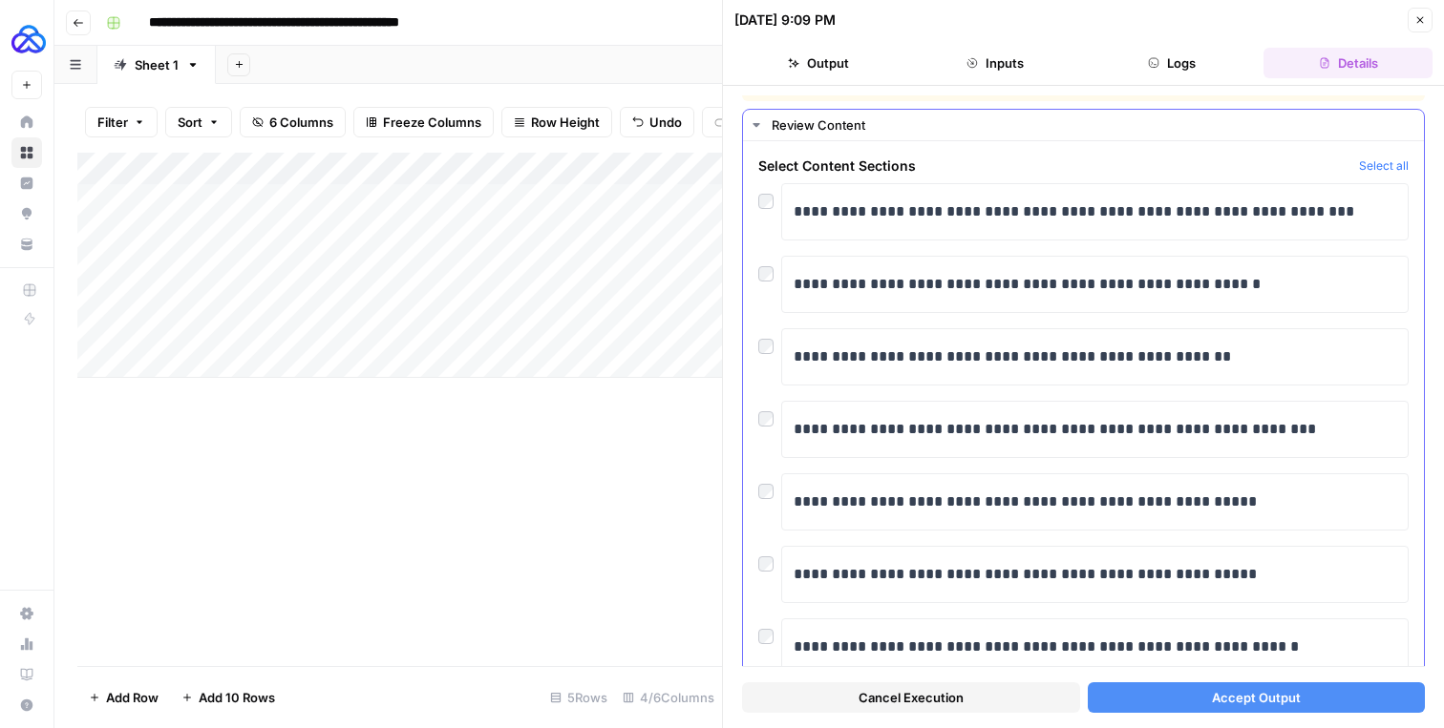
click at [1186, 602] on div "**********" at bounding box center [1083, 465] width 650 height 565
copy div "**********"
click at [1208, 697] on button "Accept Output" at bounding box center [1256, 698] width 338 height 31
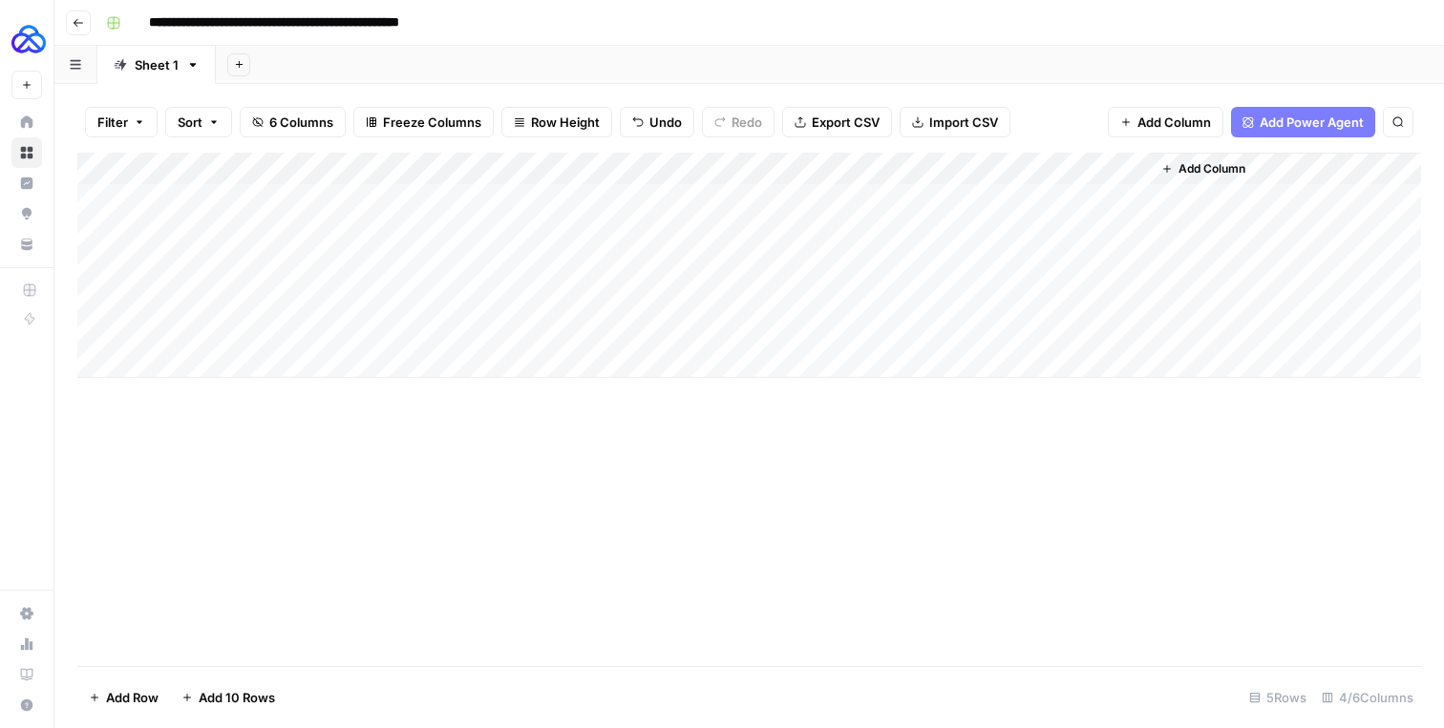
click at [959, 299] on div "Add Column" at bounding box center [748, 265] width 1343 height 225
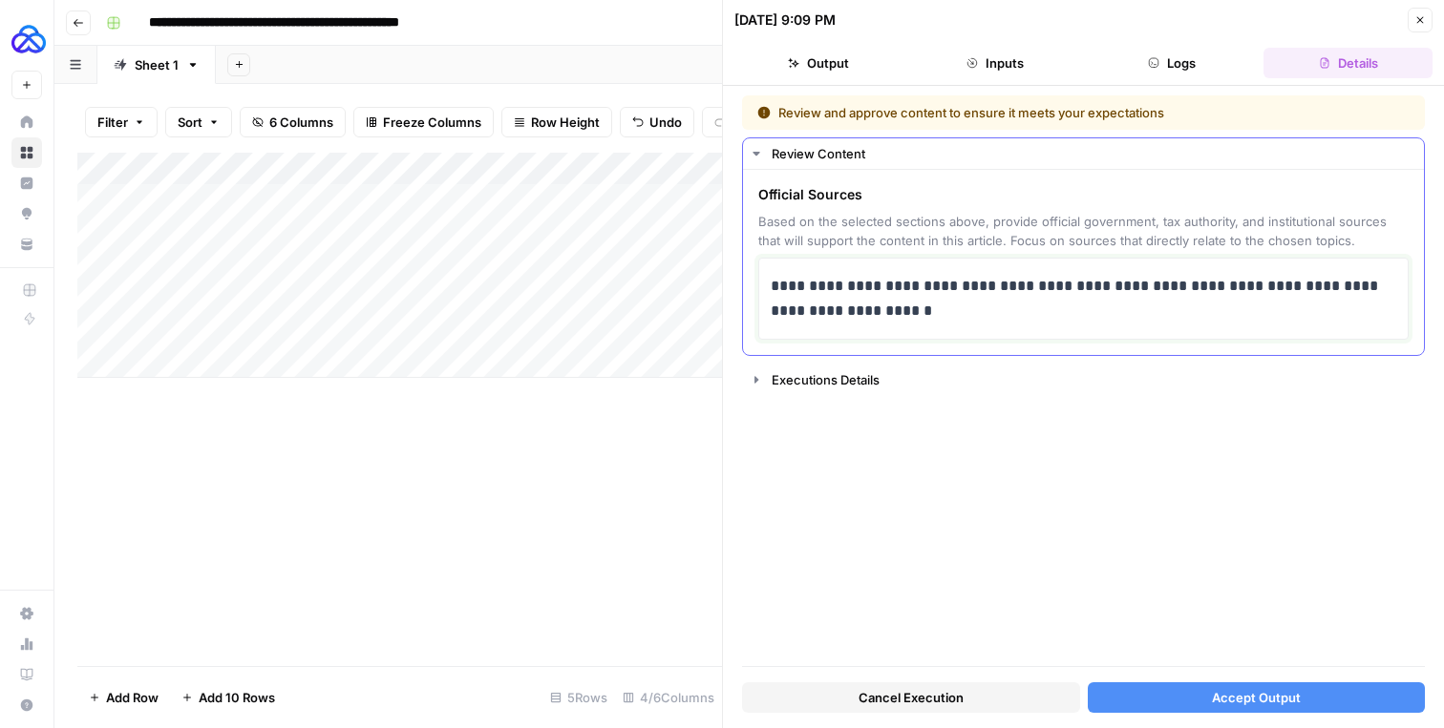
click at [897, 295] on p "**********" at bounding box center [1082, 299] width 625 height 50
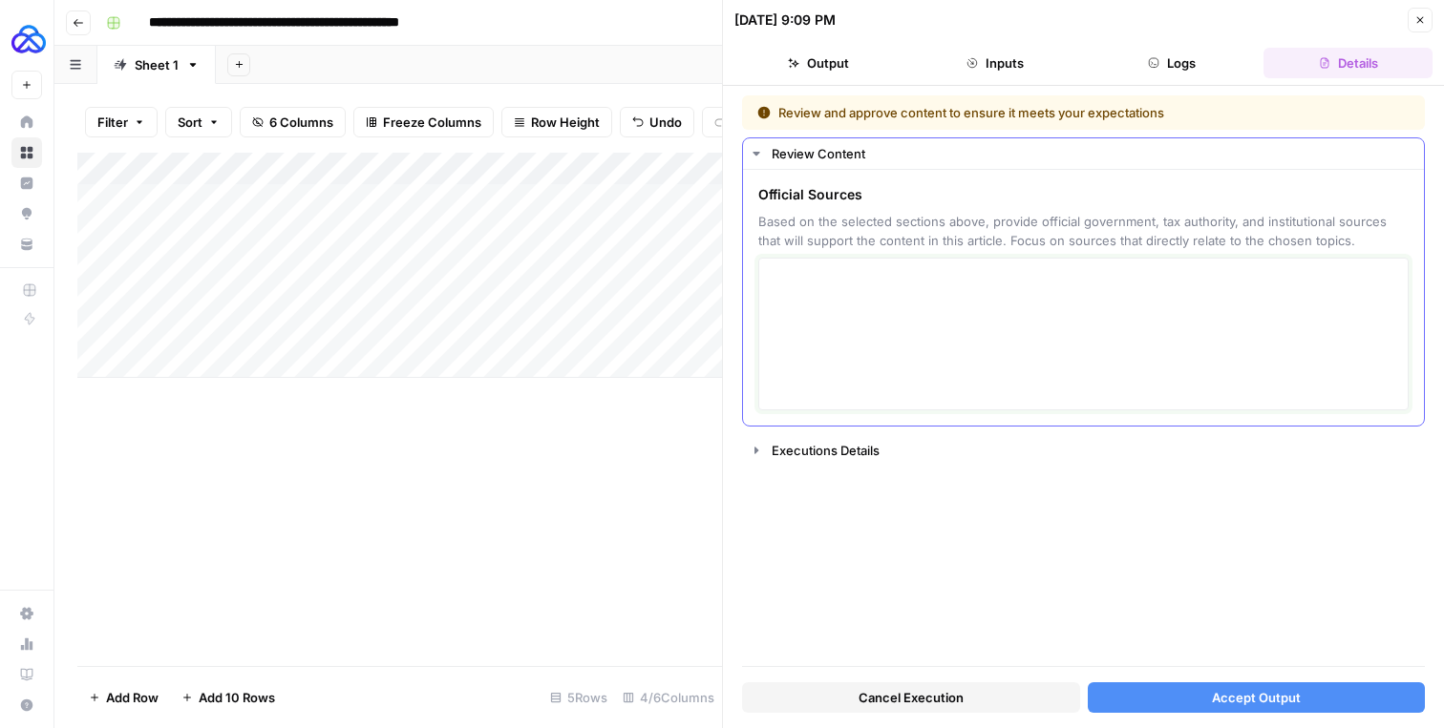
click at [874, 289] on textarea at bounding box center [1082, 334] width 625 height 136
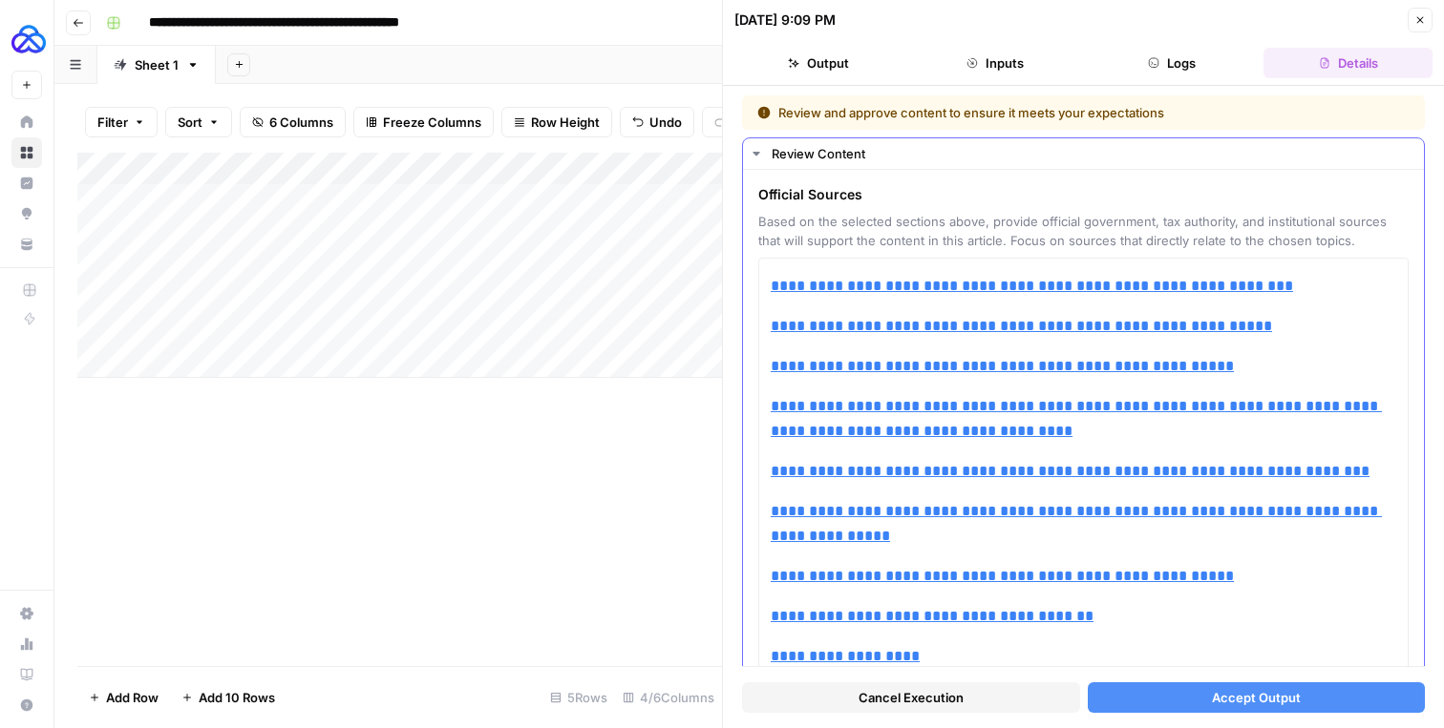
type input "[URL][DOMAIN_NAME]"
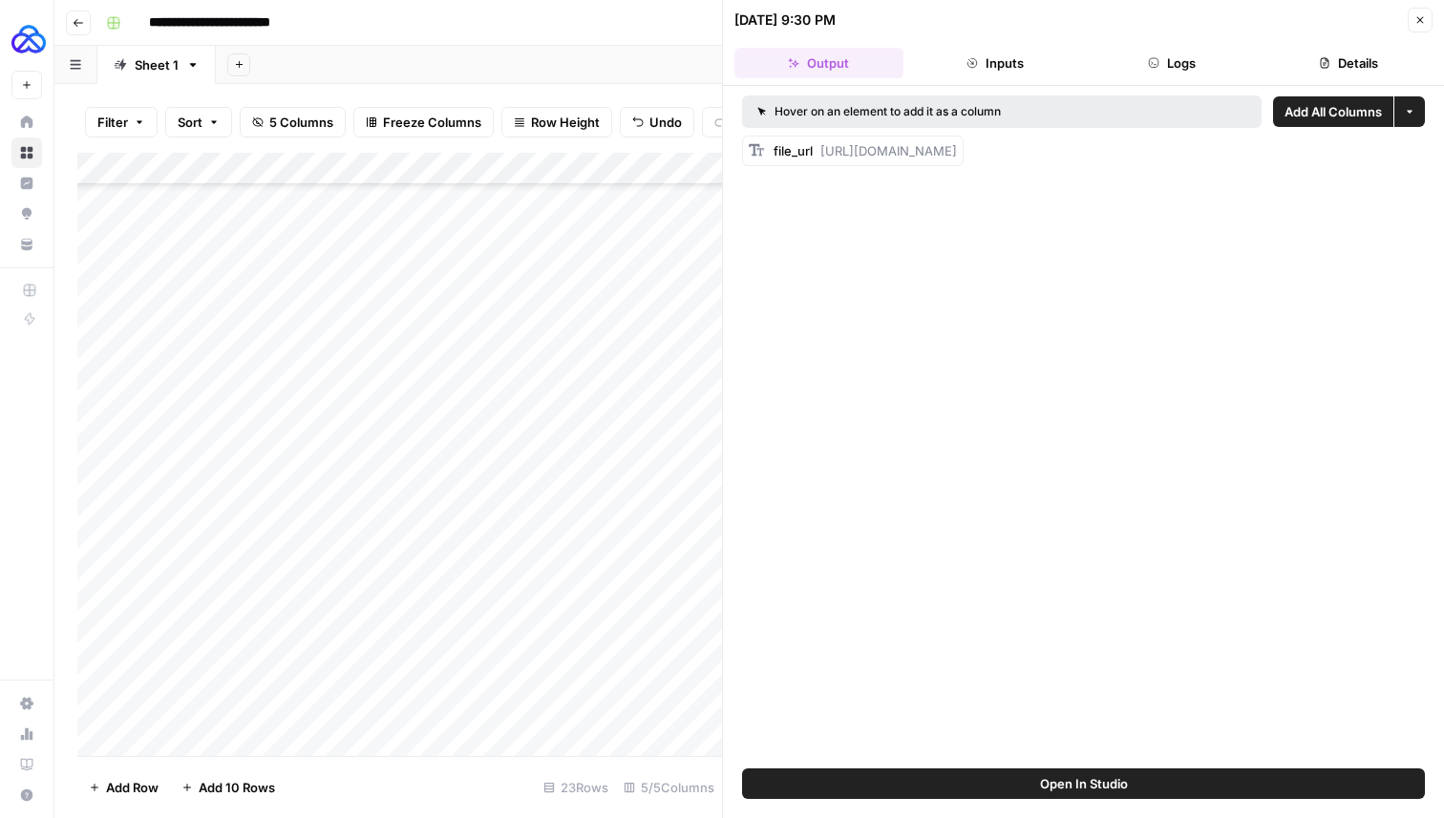
scroll to position [206, 0]
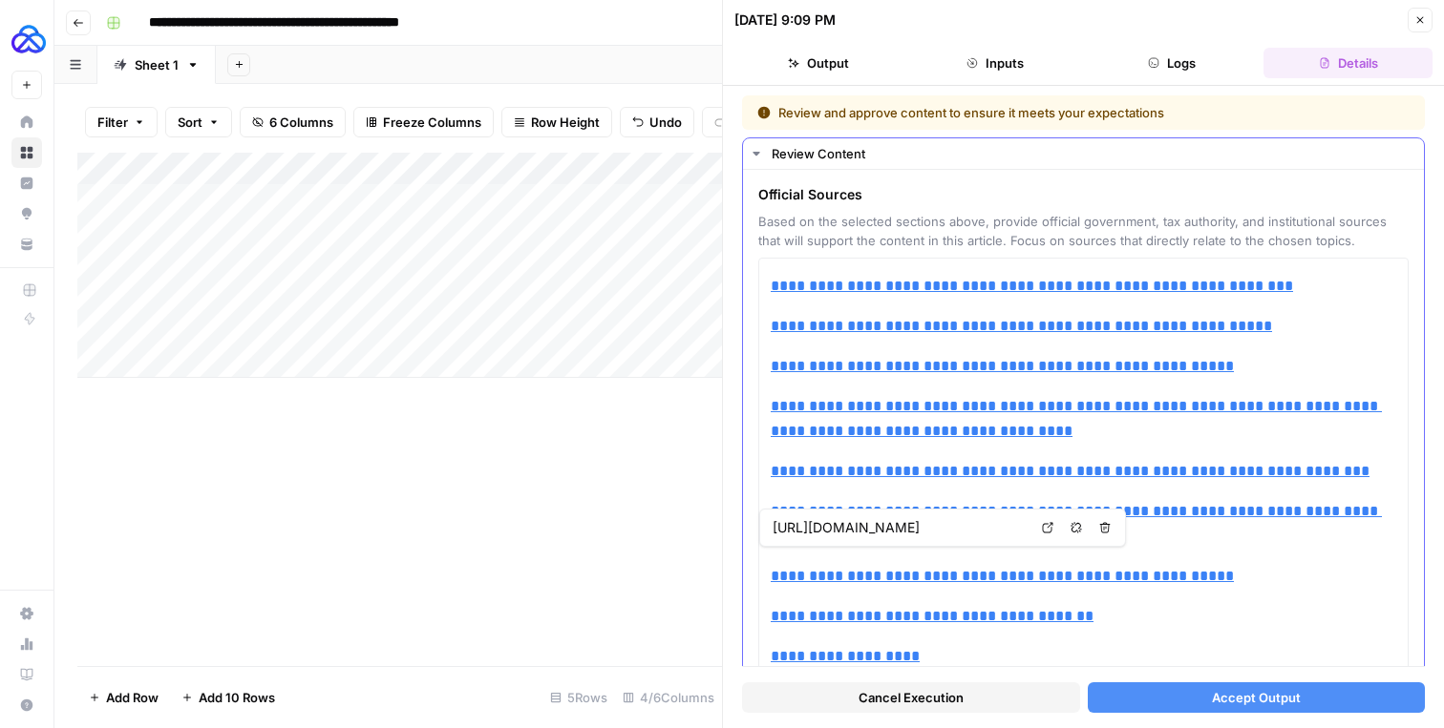
type input "[URL][DOMAIN_NAME]"
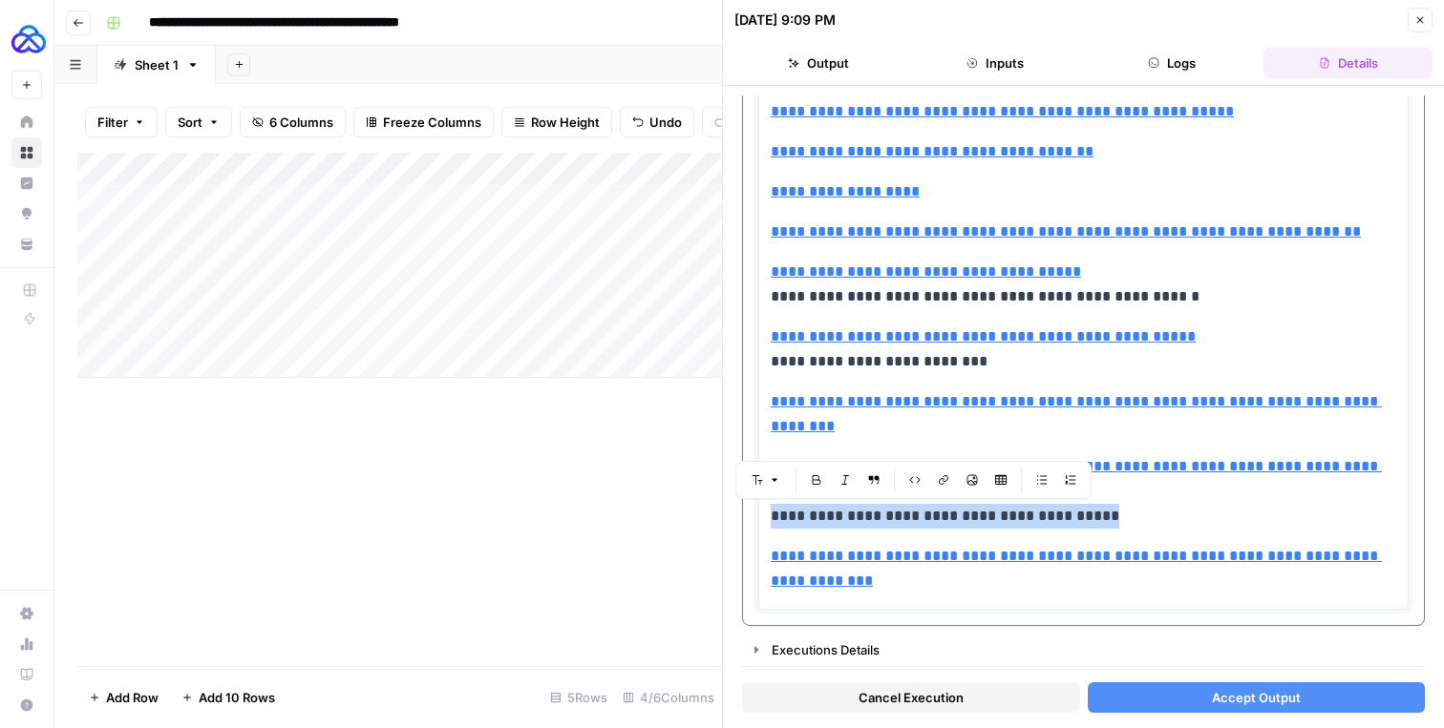
drag, startPoint x: 1093, startPoint y: 515, endPoint x: 766, endPoint y: 515, distance: 327.5
click at [766, 515] on div "**********" at bounding box center [1083, 201] width 650 height 817
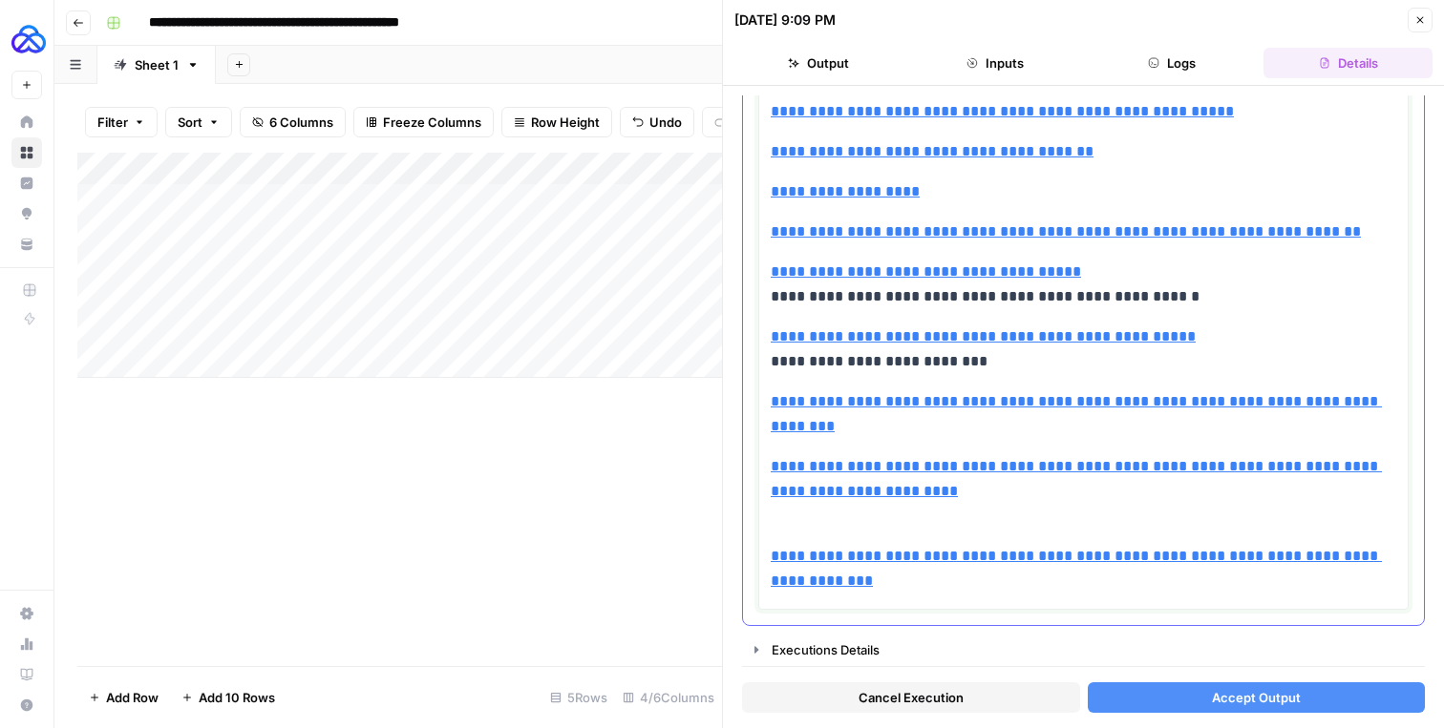
scroll to position [440, 0]
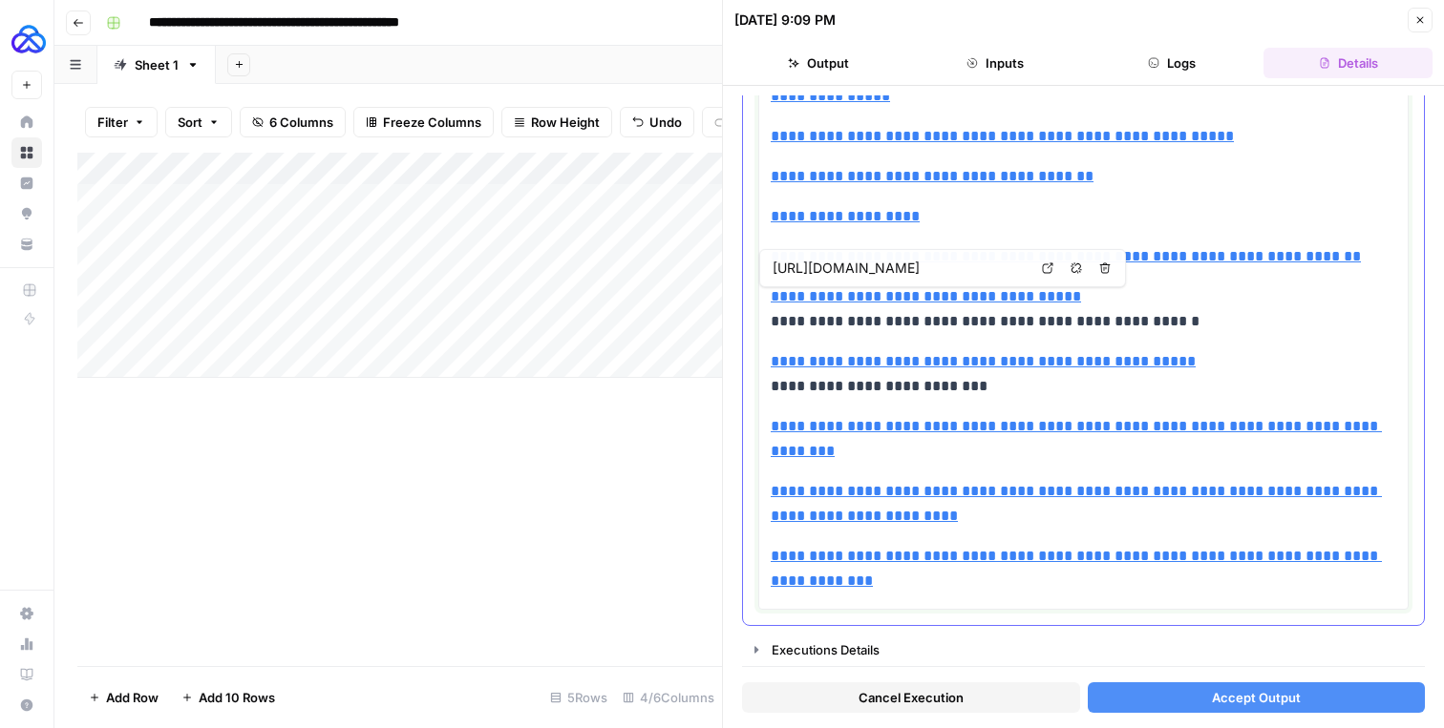
type input "[URL][DOMAIN_NAME]"
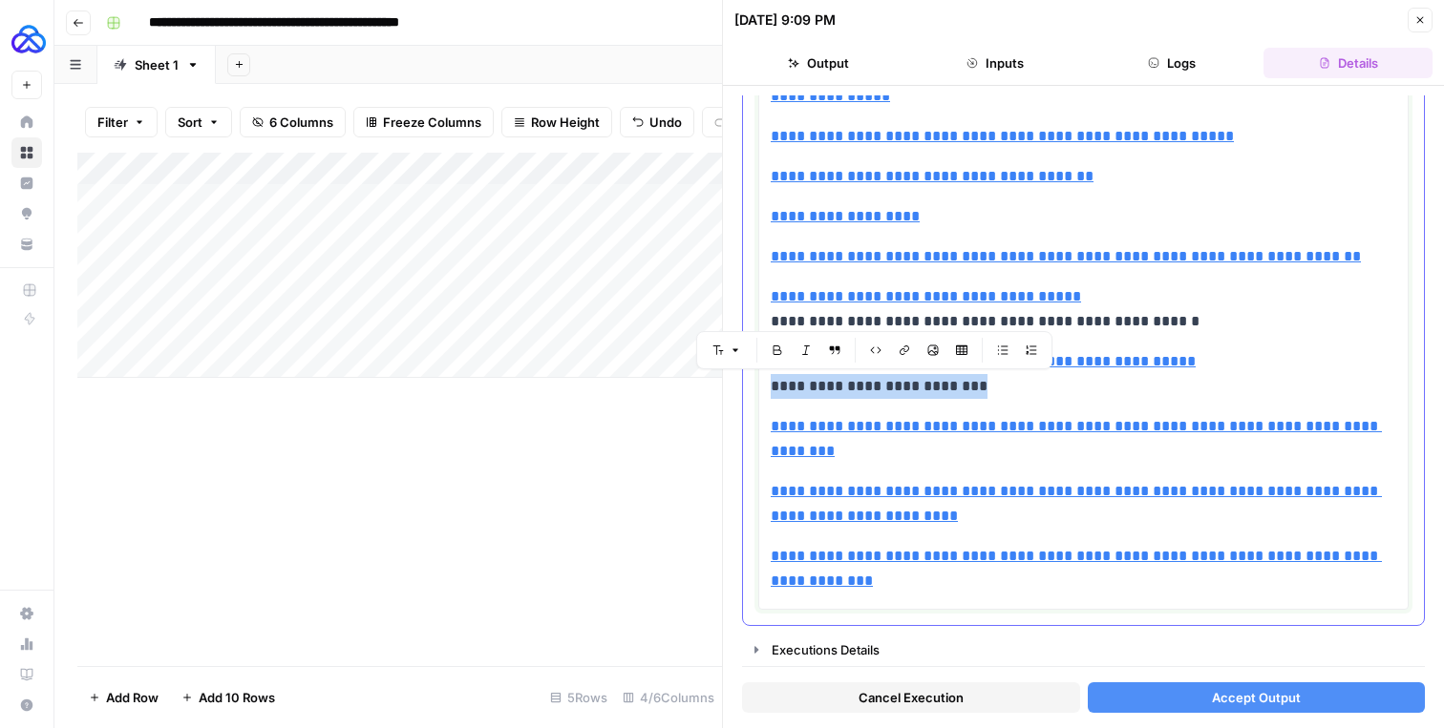
drag, startPoint x: 984, startPoint y: 380, endPoint x: 755, endPoint y: 393, distance: 229.5
click at [755, 393] on div "**********" at bounding box center [1083, 178] width 681 height 896
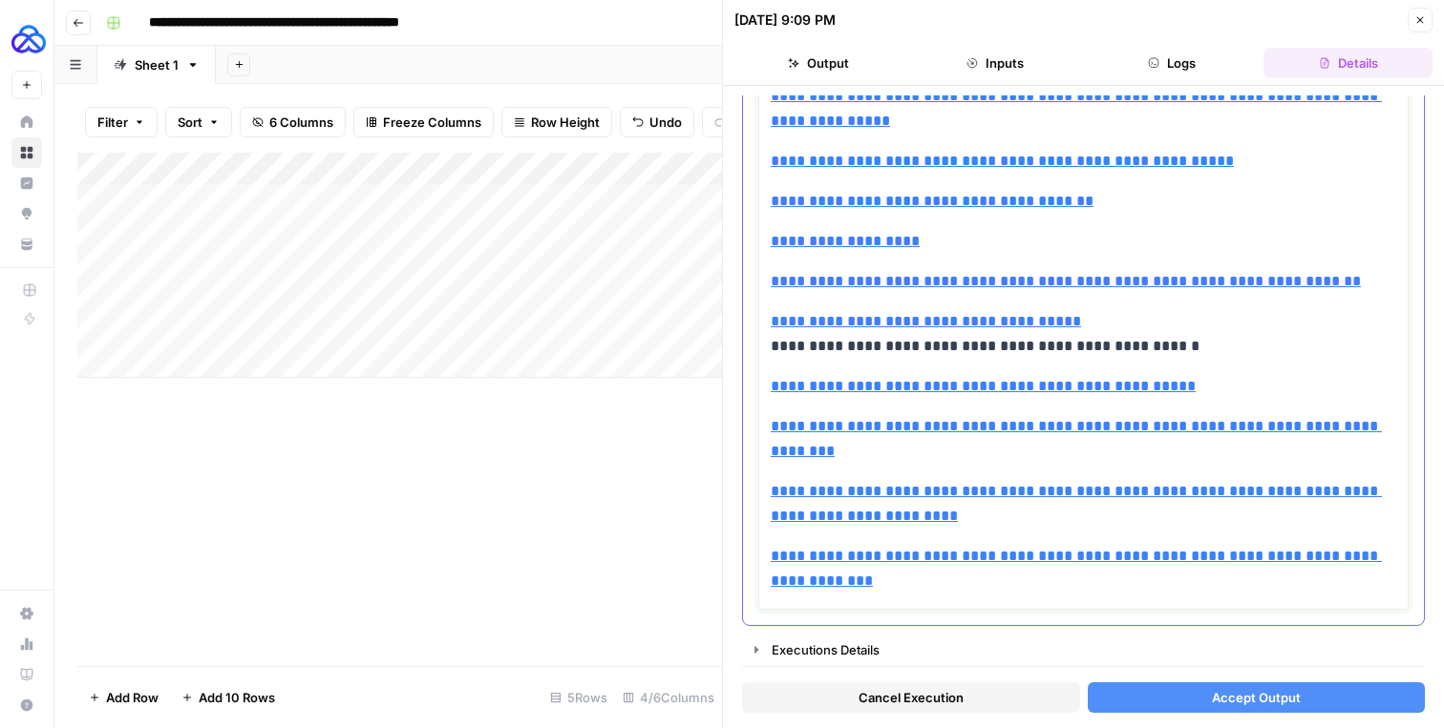
scroll to position [415, 0]
drag, startPoint x: 1160, startPoint y: 340, endPoint x: 767, endPoint y: 356, distance: 393.7
click at [767, 356] on div "**********" at bounding box center [1083, 226] width 650 height 768
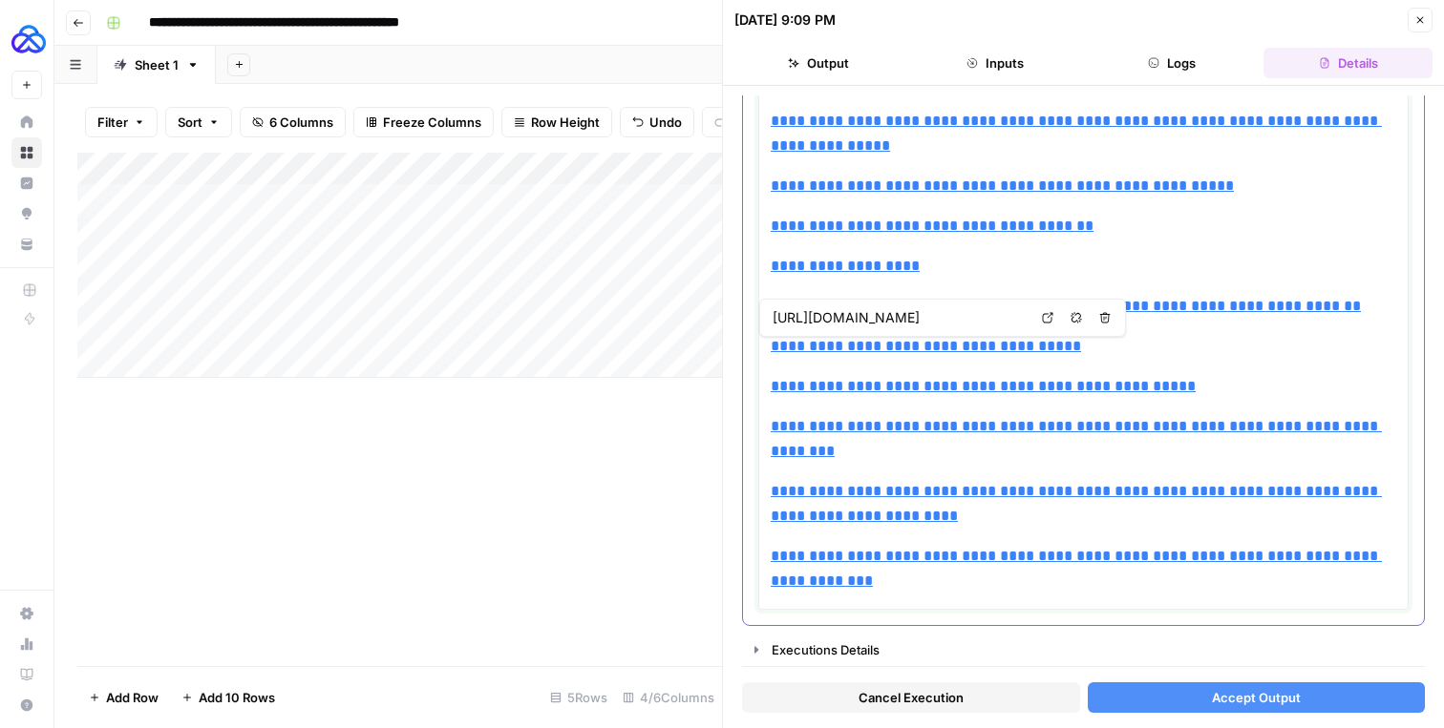
type input "[URL][DOMAIN_NAME]"
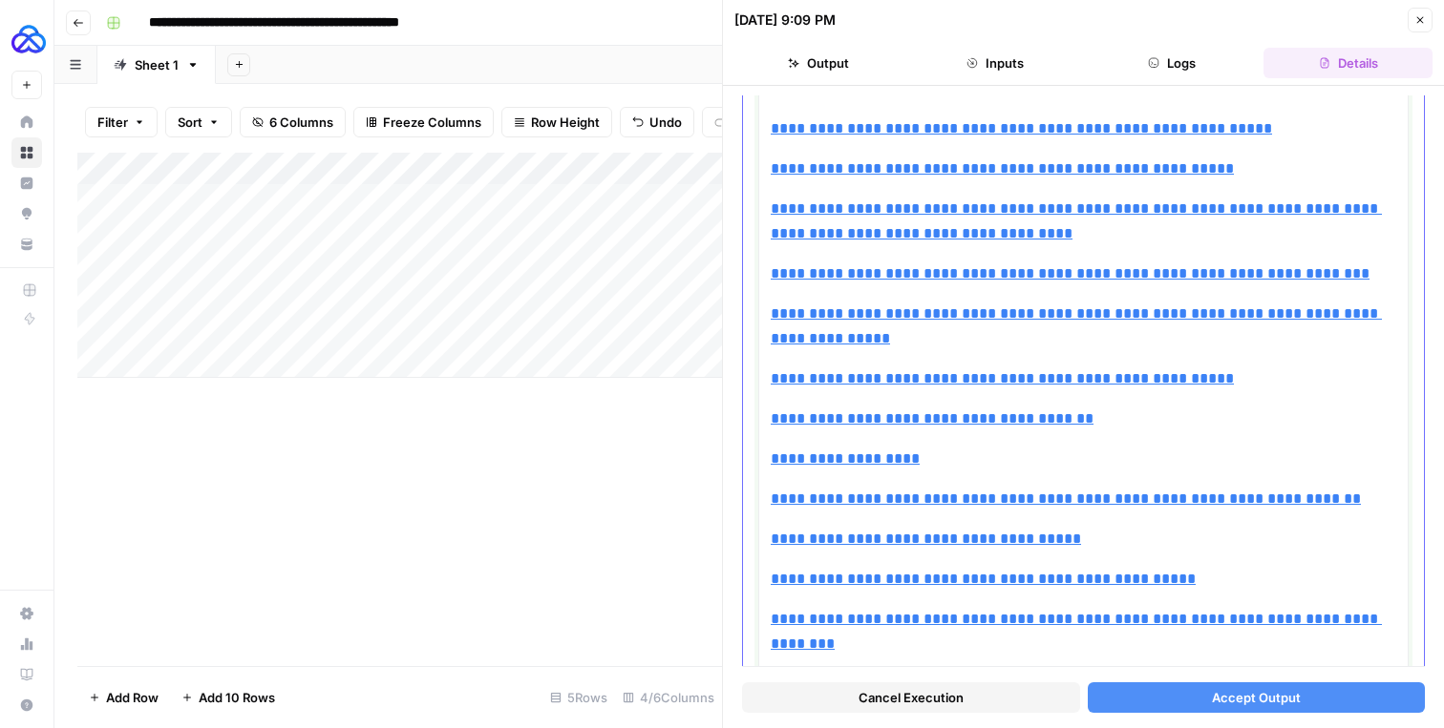
scroll to position [0, 0]
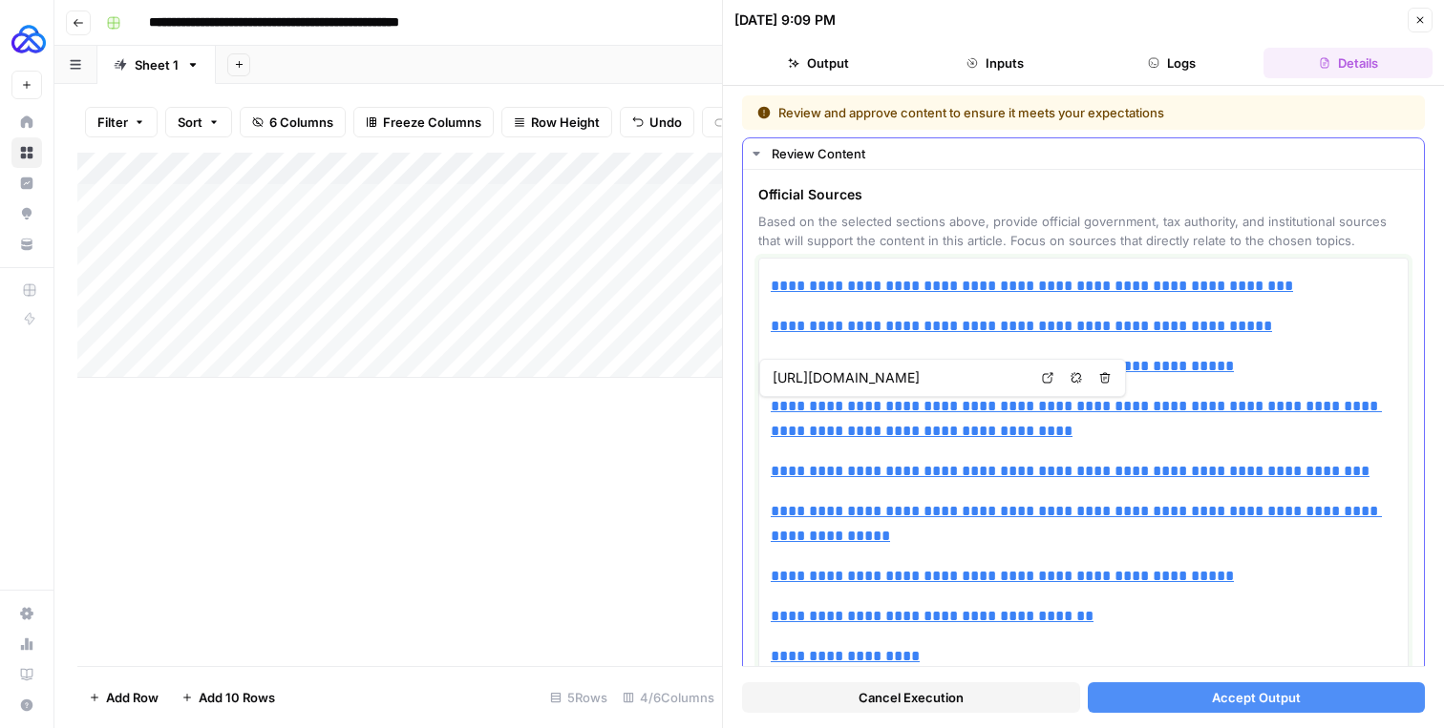
type input "[URL][DOMAIN_NAME]"
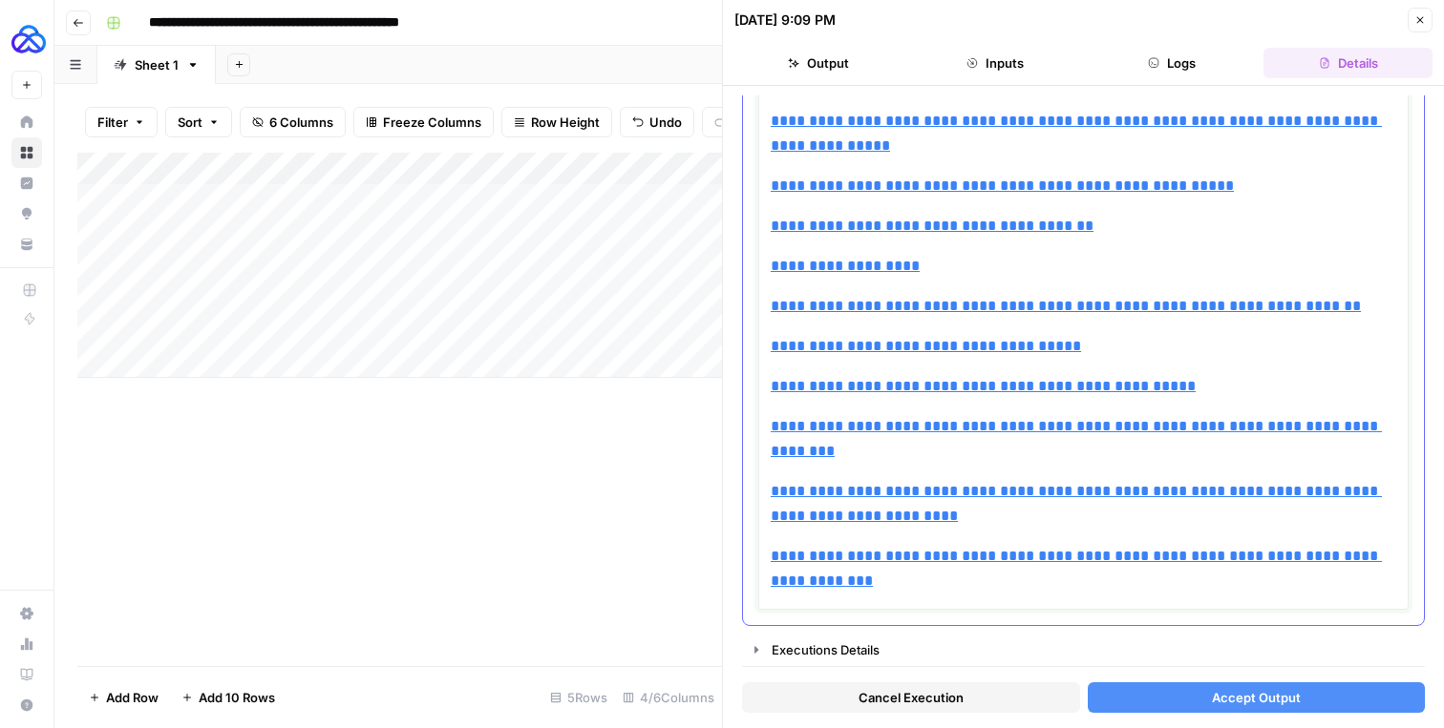
type input "[URL][DOMAIN_NAME]"
click at [1281, 695] on span "Accept Output" at bounding box center [1256, 697] width 89 height 19
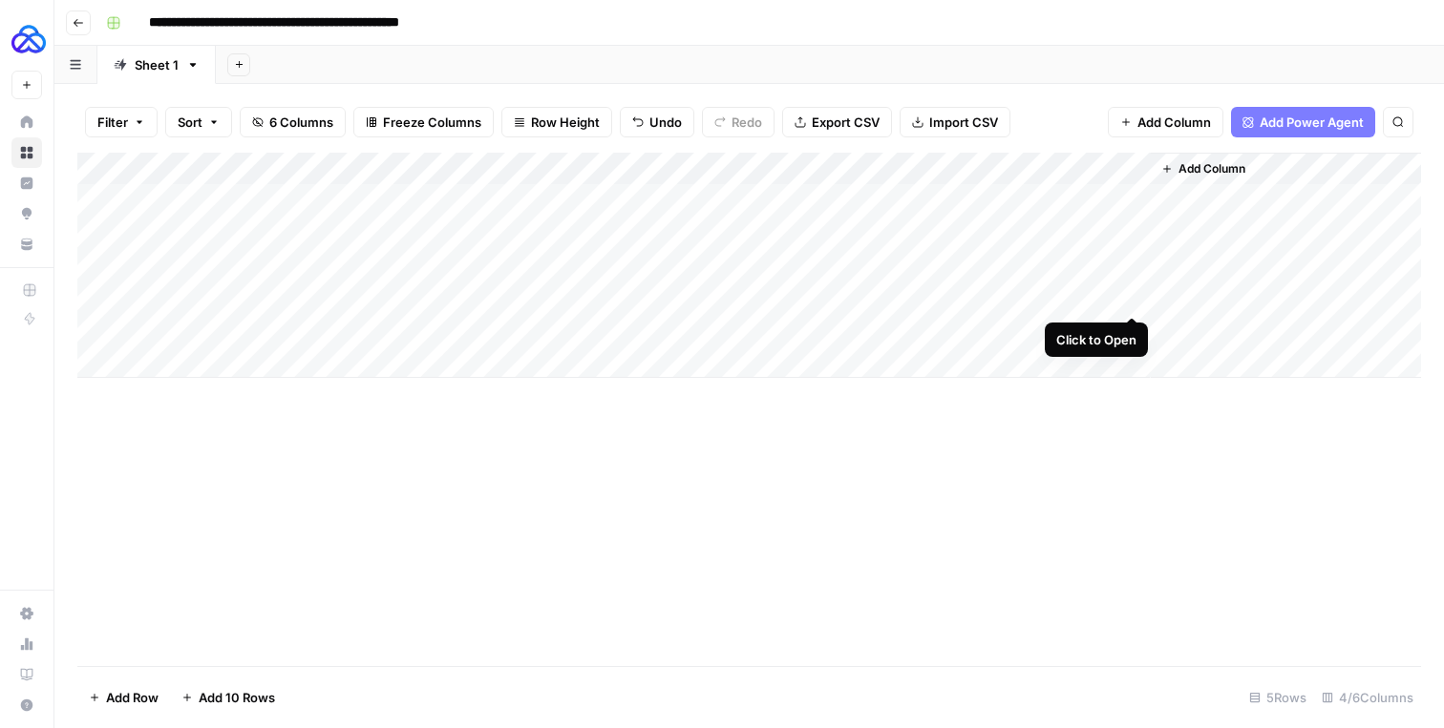
click at [1129, 299] on div "Add Column" at bounding box center [748, 265] width 1343 height 225
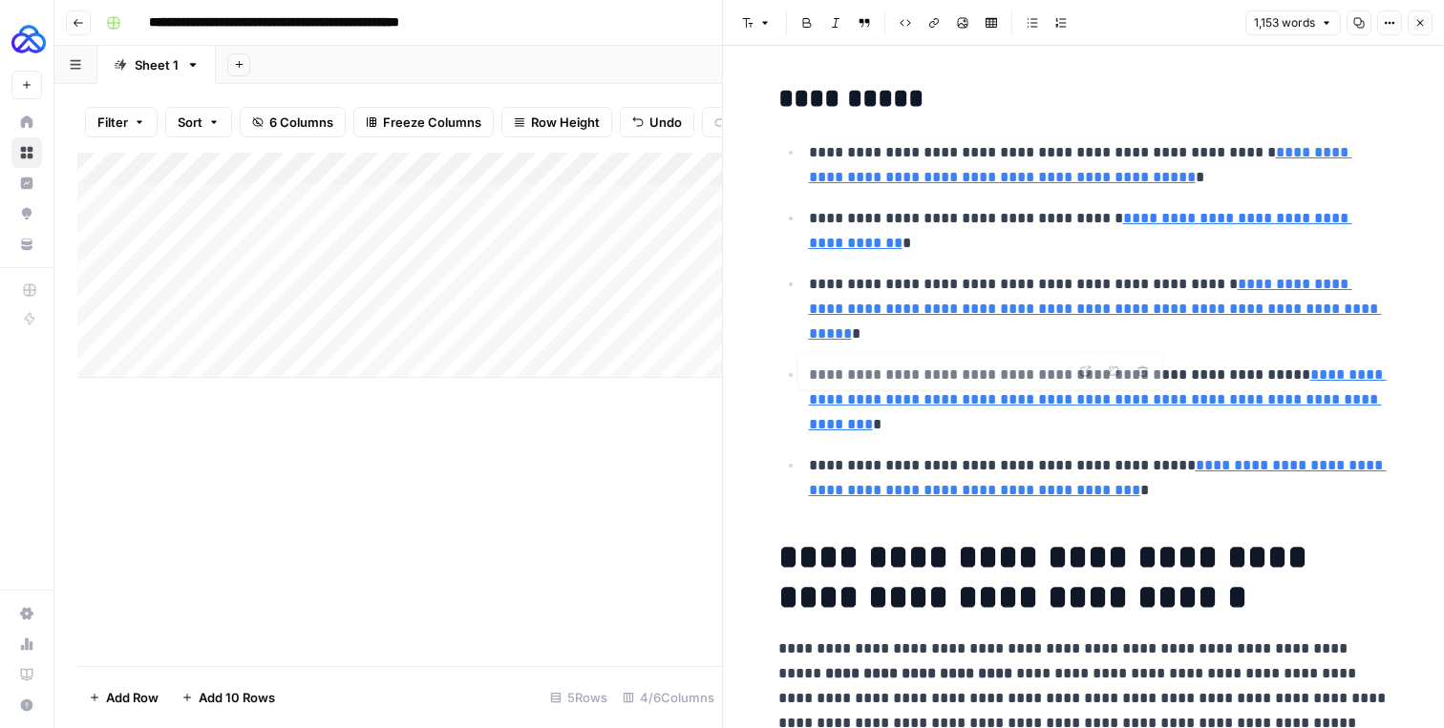
type input "[URL][DOMAIN_NAME]"
click at [1418, 21] on icon "button" at bounding box center [1420, 23] width 7 height 7
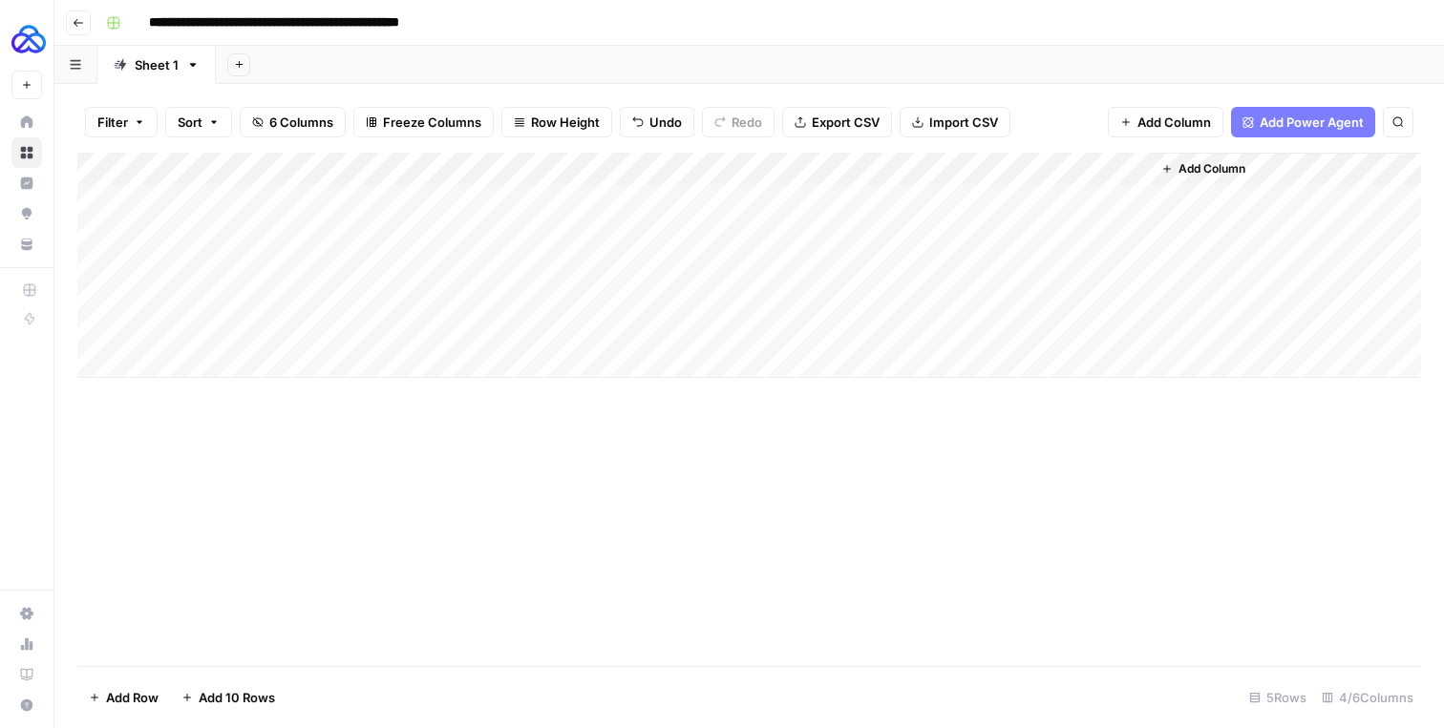
click at [938, 167] on div "Add Column" at bounding box center [748, 265] width 1343 height 225
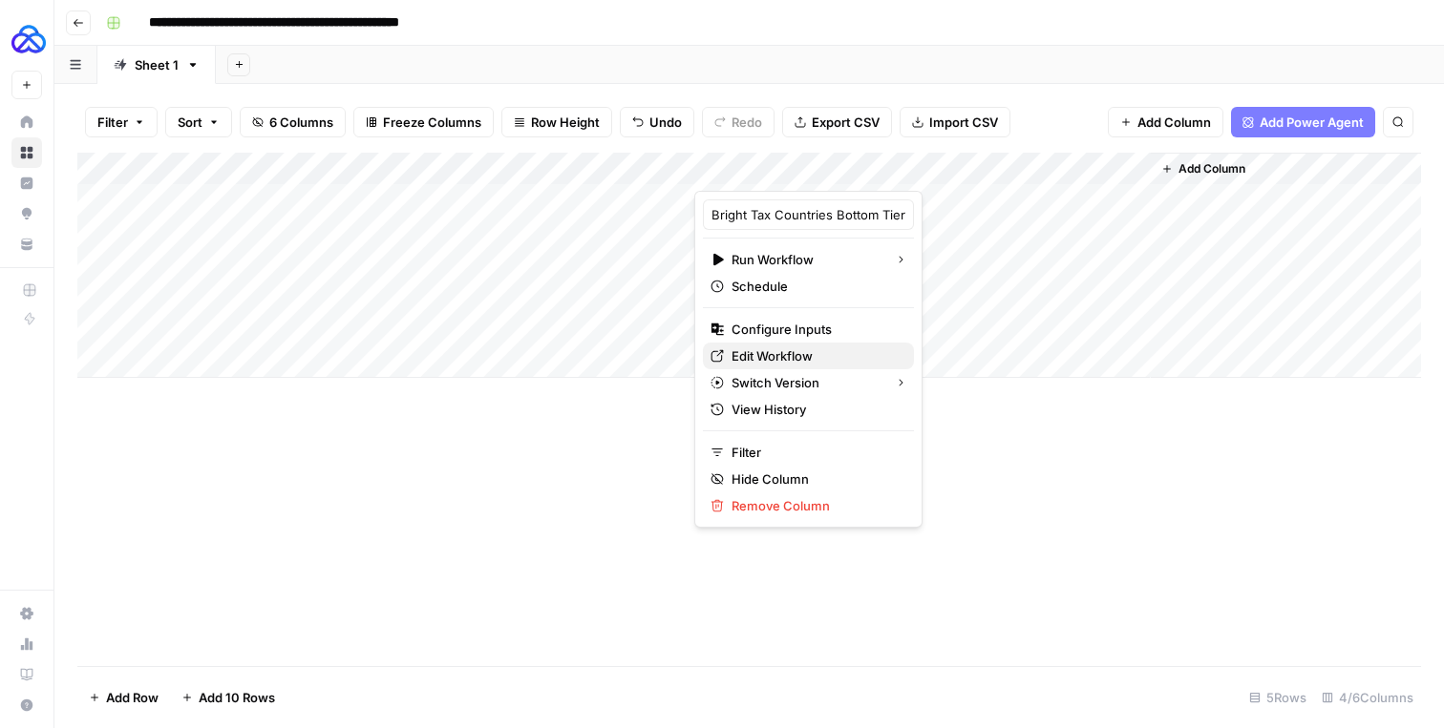
click at [744, 351] on span "Edit Workflow" at bounding box center [814, 356] width 167 height 19
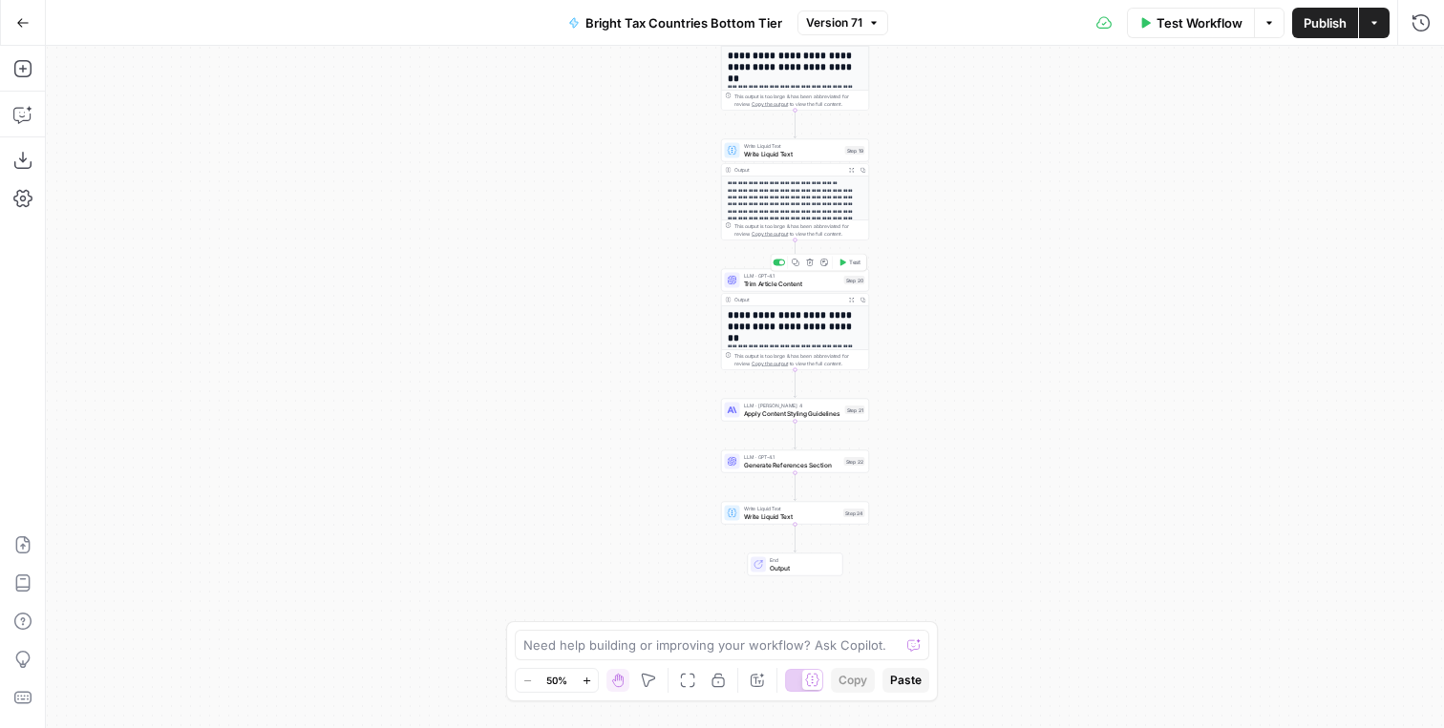
click at [772, 281] on span "Trim Article Content" at bounding box center [792, 284] width 96 height 10
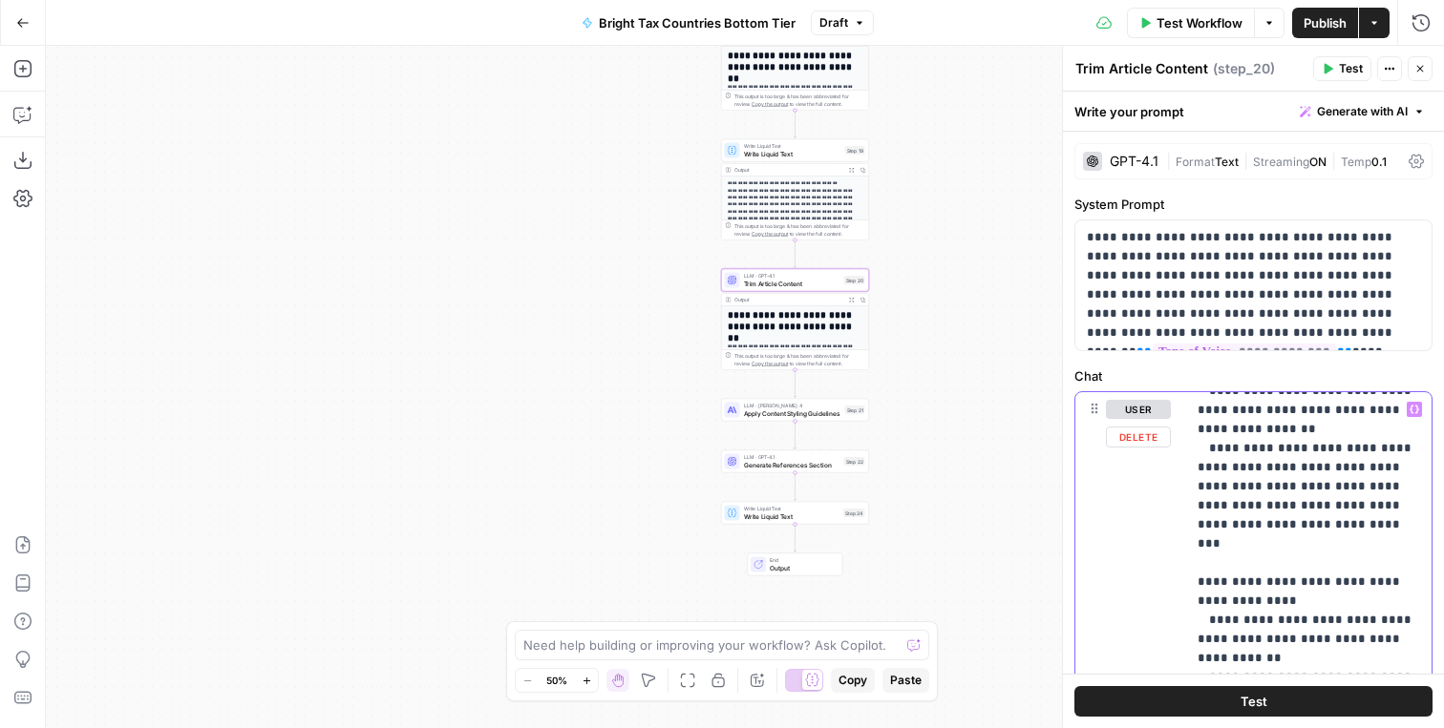
scroll to position [535, 0]
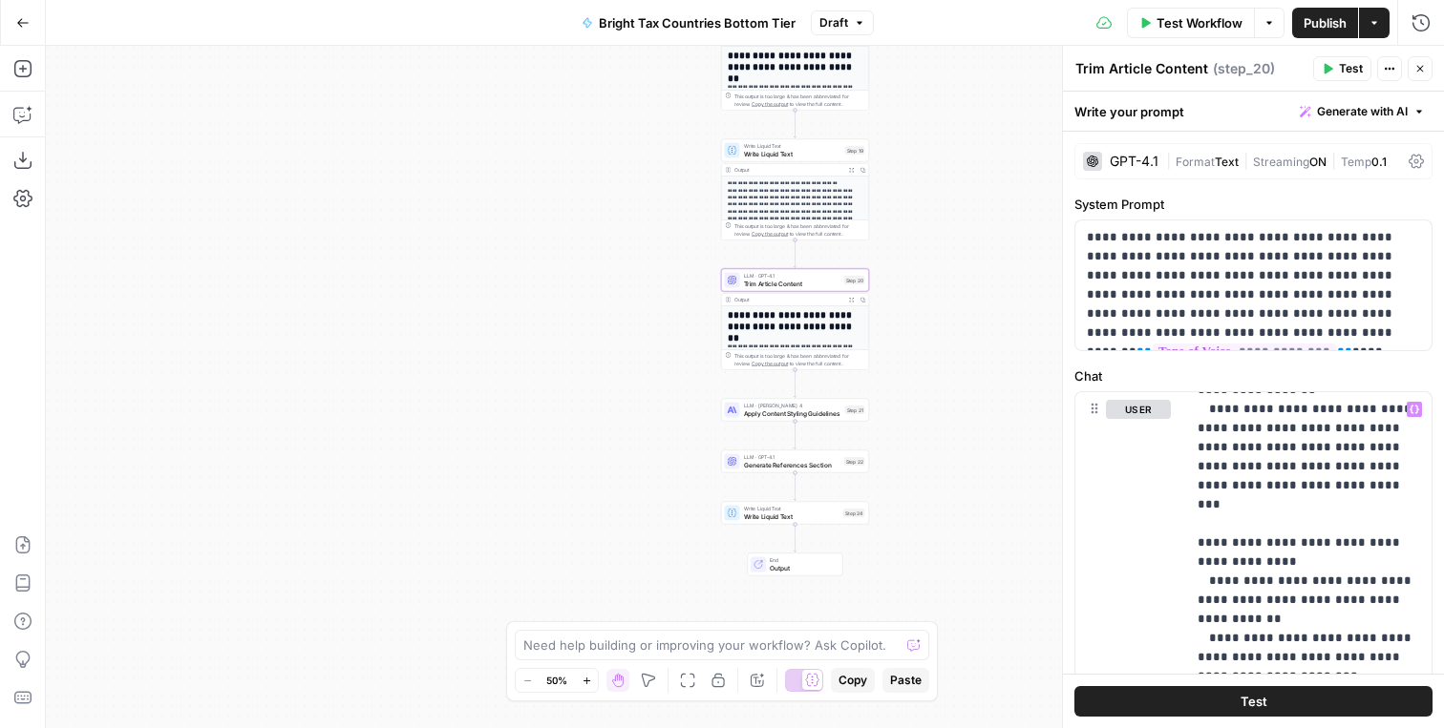
click at [1316, 11] on button "Publish" at bounding box center [1325, 23] width 66 height 31
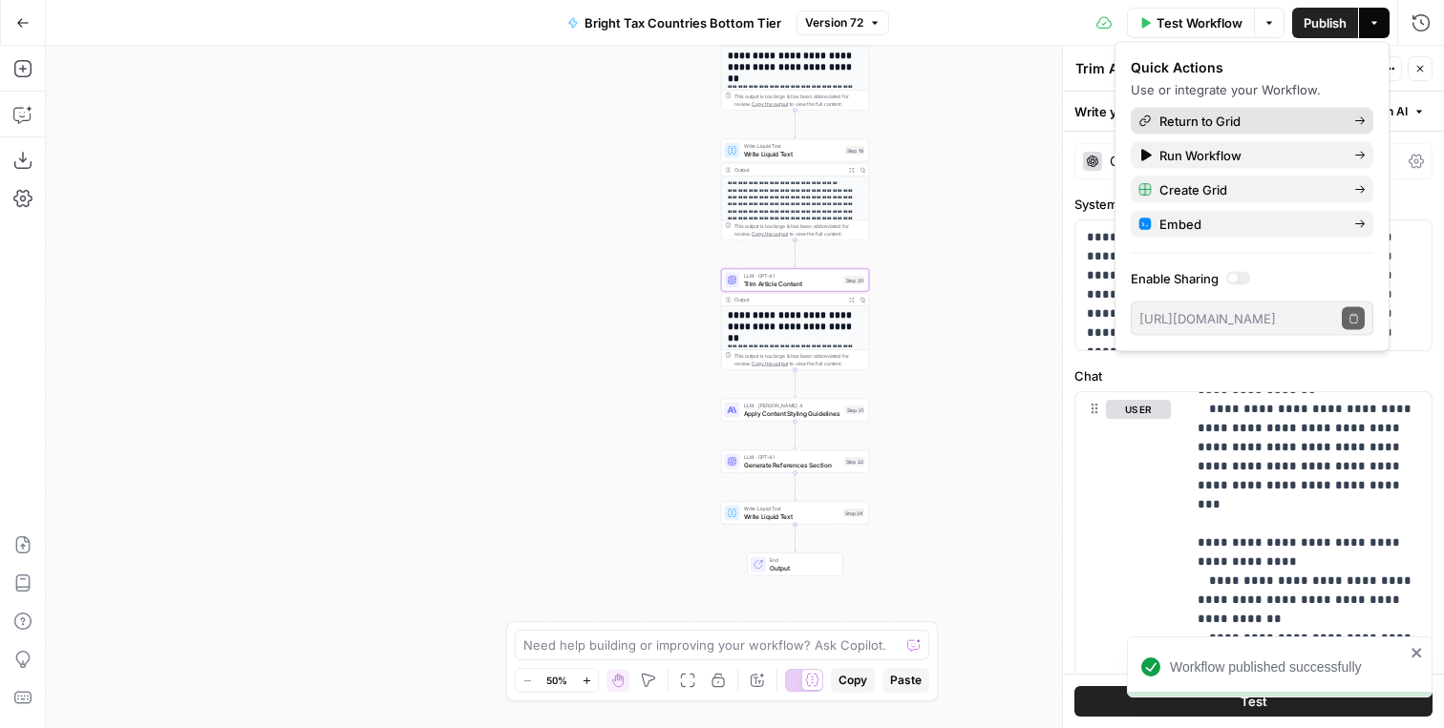
click at [1209, 123] on span "Return to Grid" at bounding box center [1248, 121] width 179 height 19
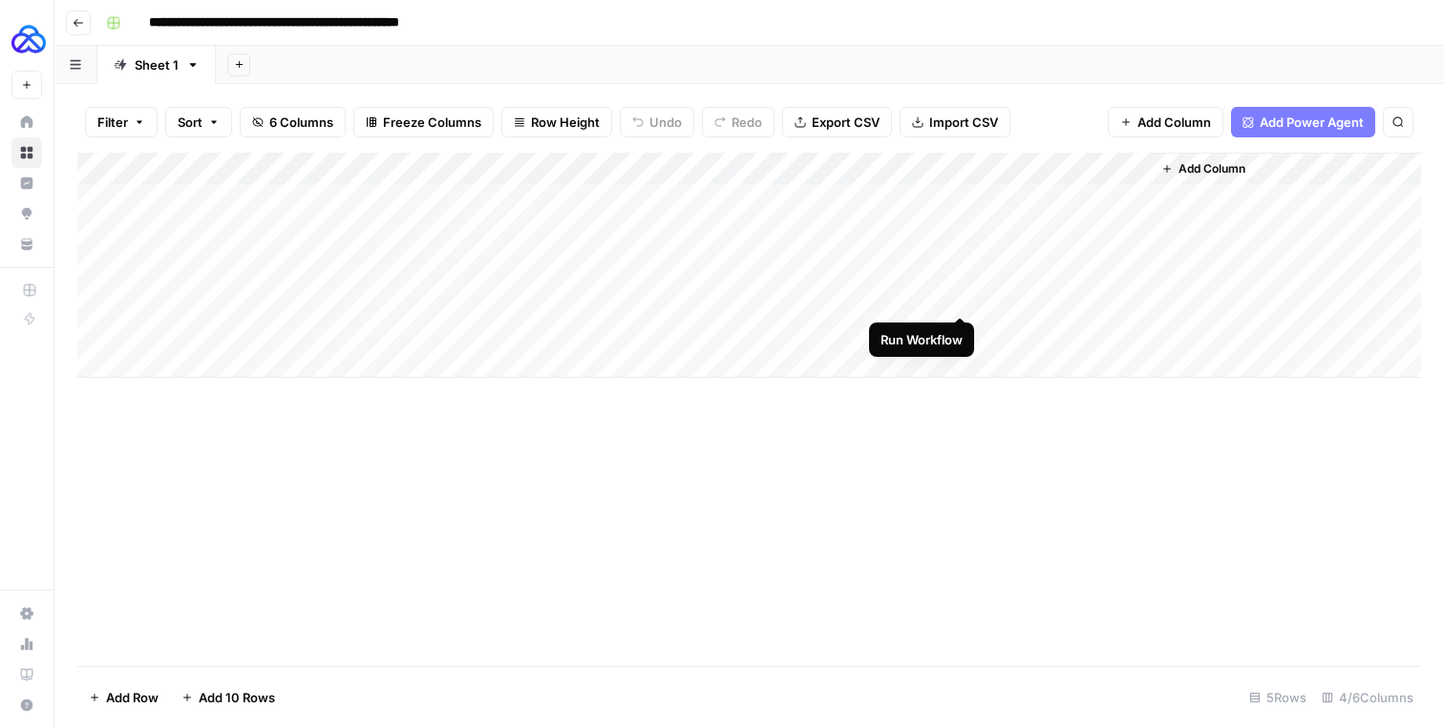
click at [960, 296] on div "Add Column" at bounding box center [748, 265] width 1343 height 225
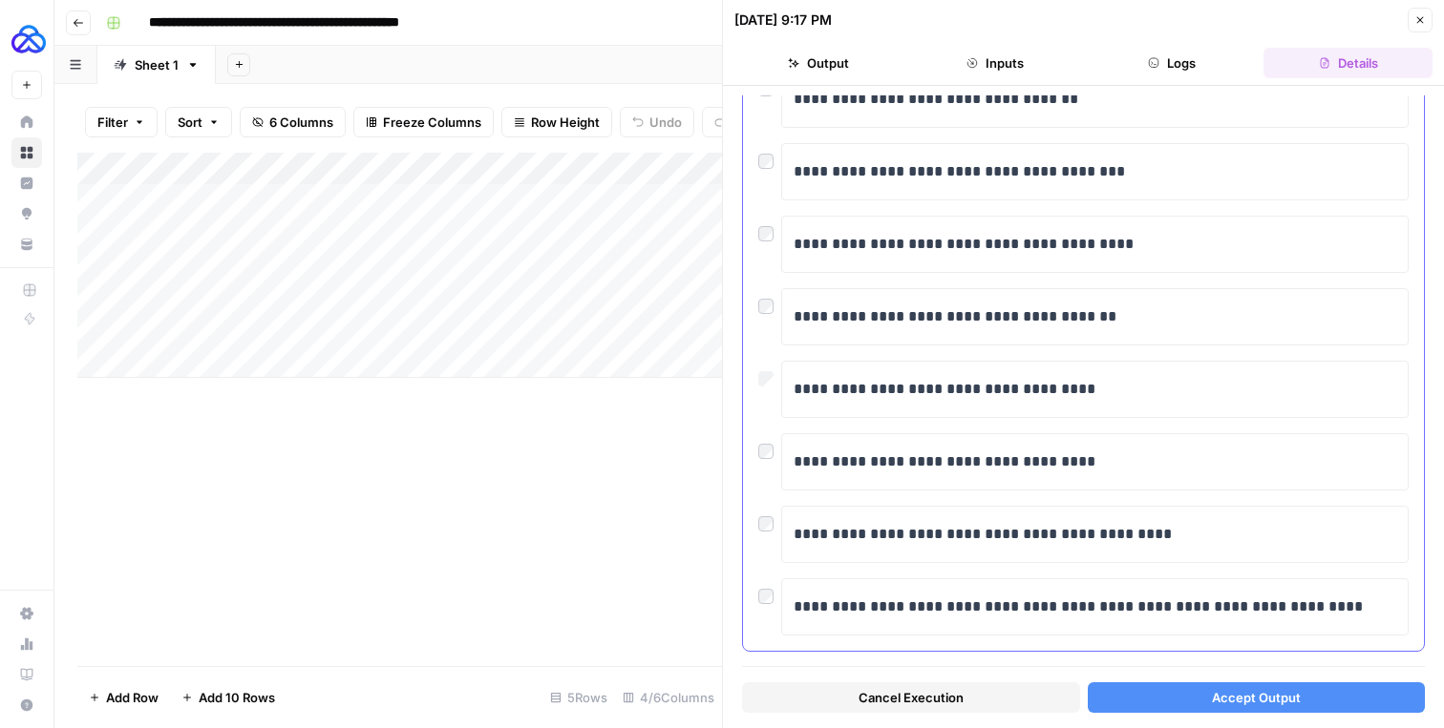
scroll to position [139, 0]
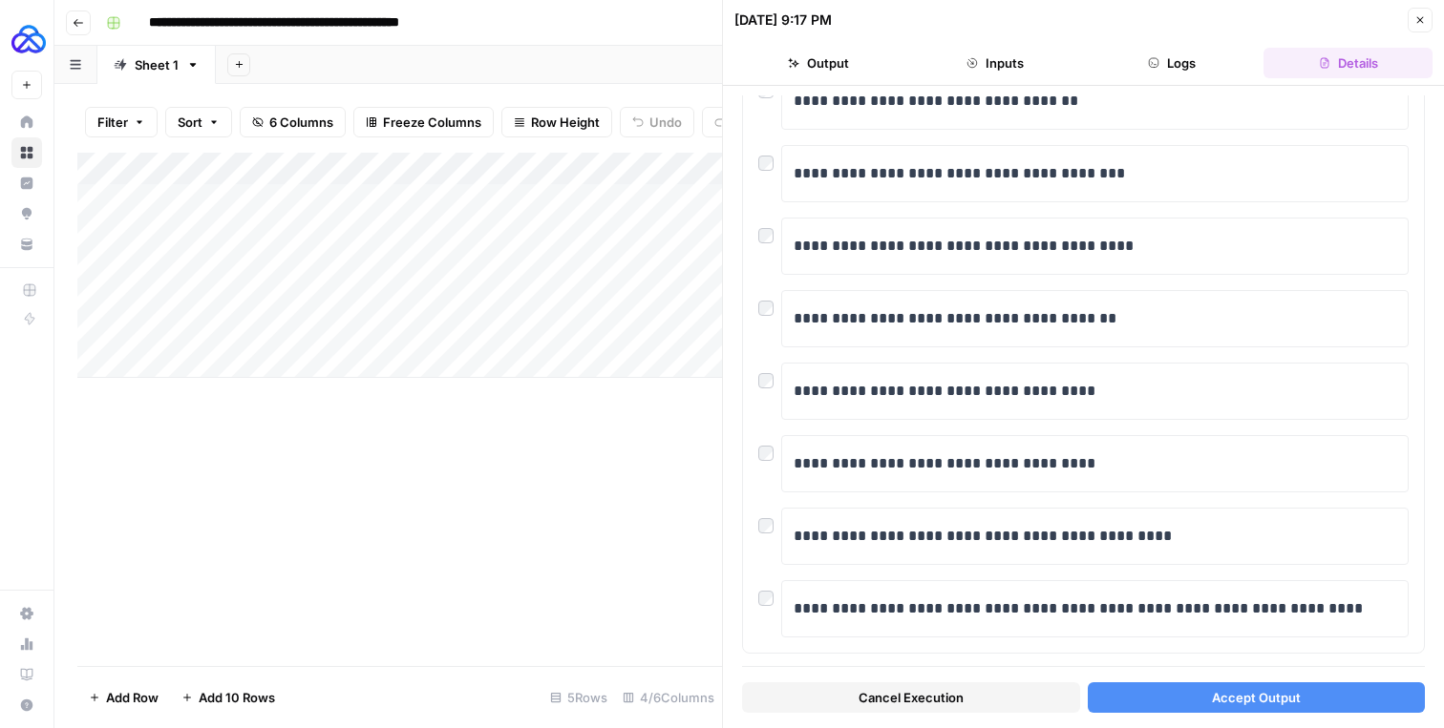
click at [1141, 694] on button "Accept Output" at bounding box center [1256, 698] width 338 height 31
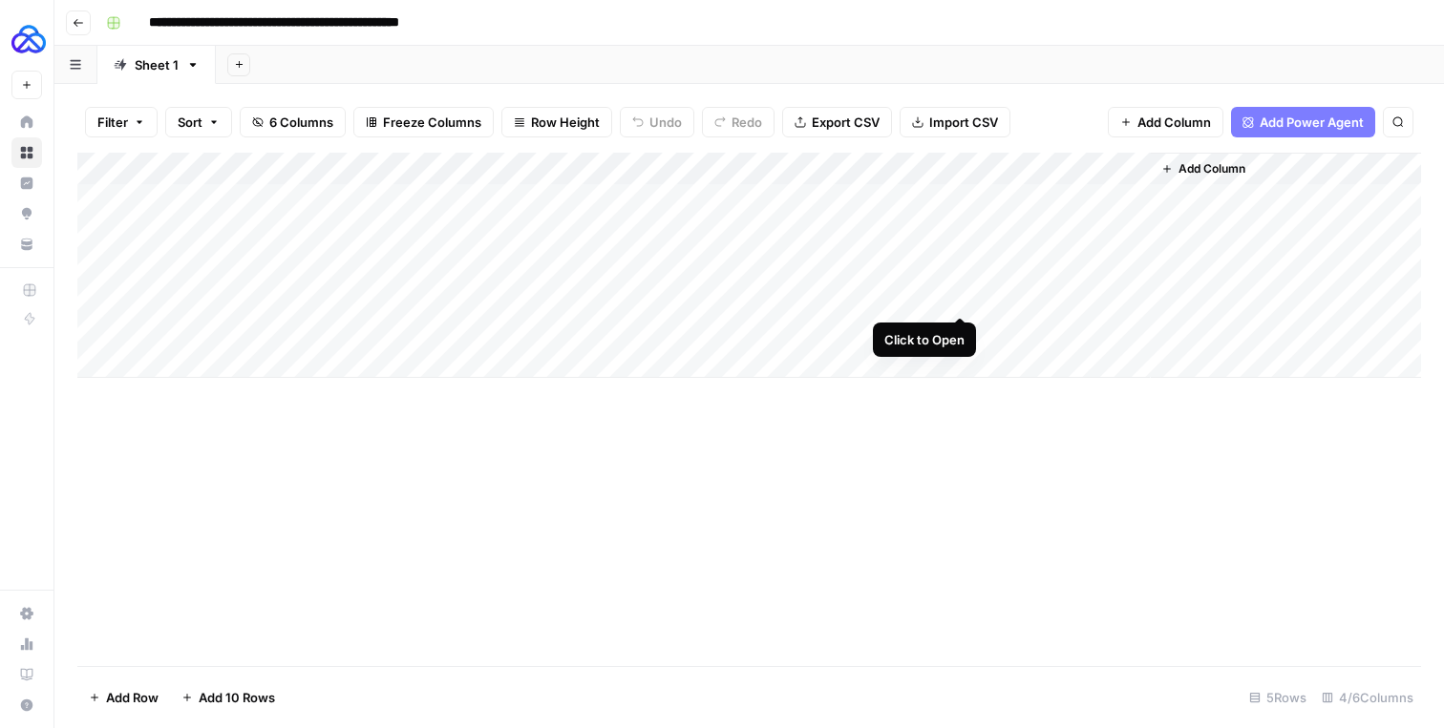
click at [961, 296] on div "Add Column" at bounding box center [748, 265] width 1343 height 225
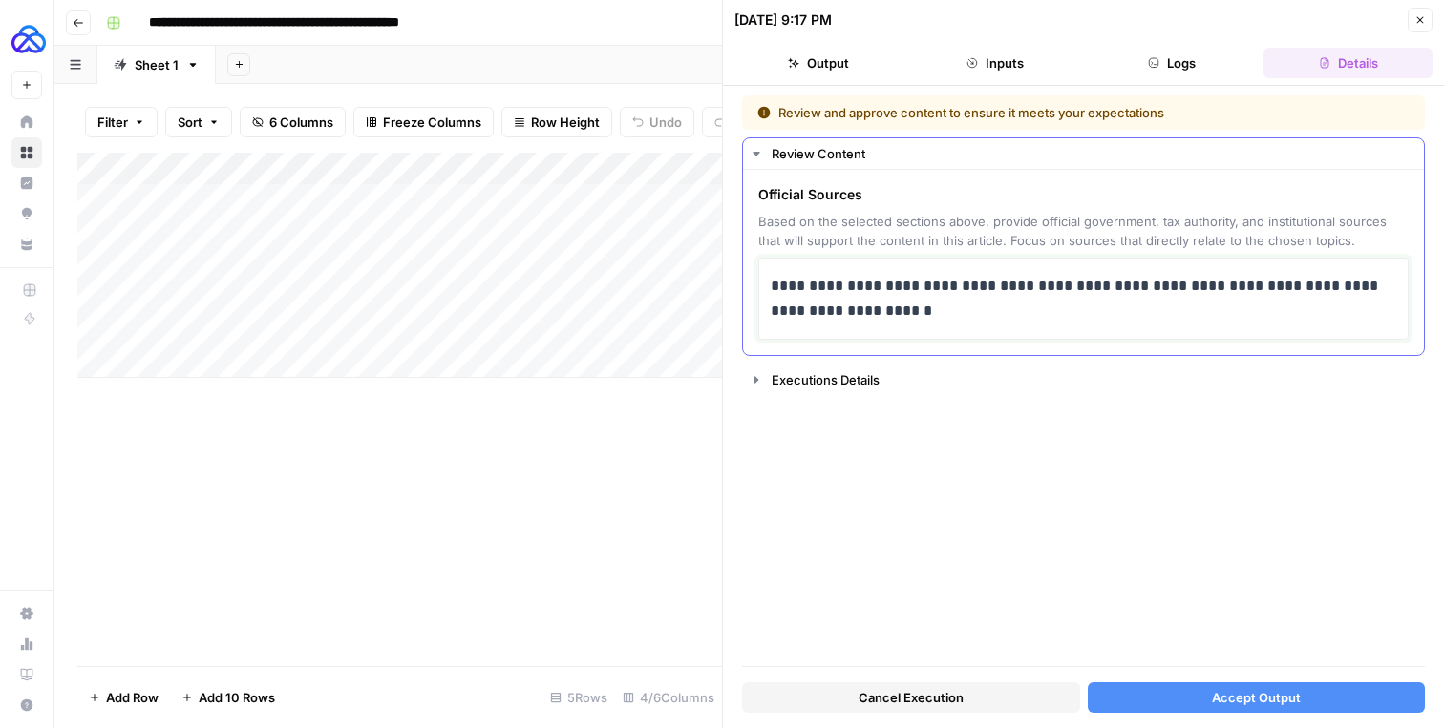
click at [854, 315] on p "**********" at bounding box center [1082, 299] width 625 height 50
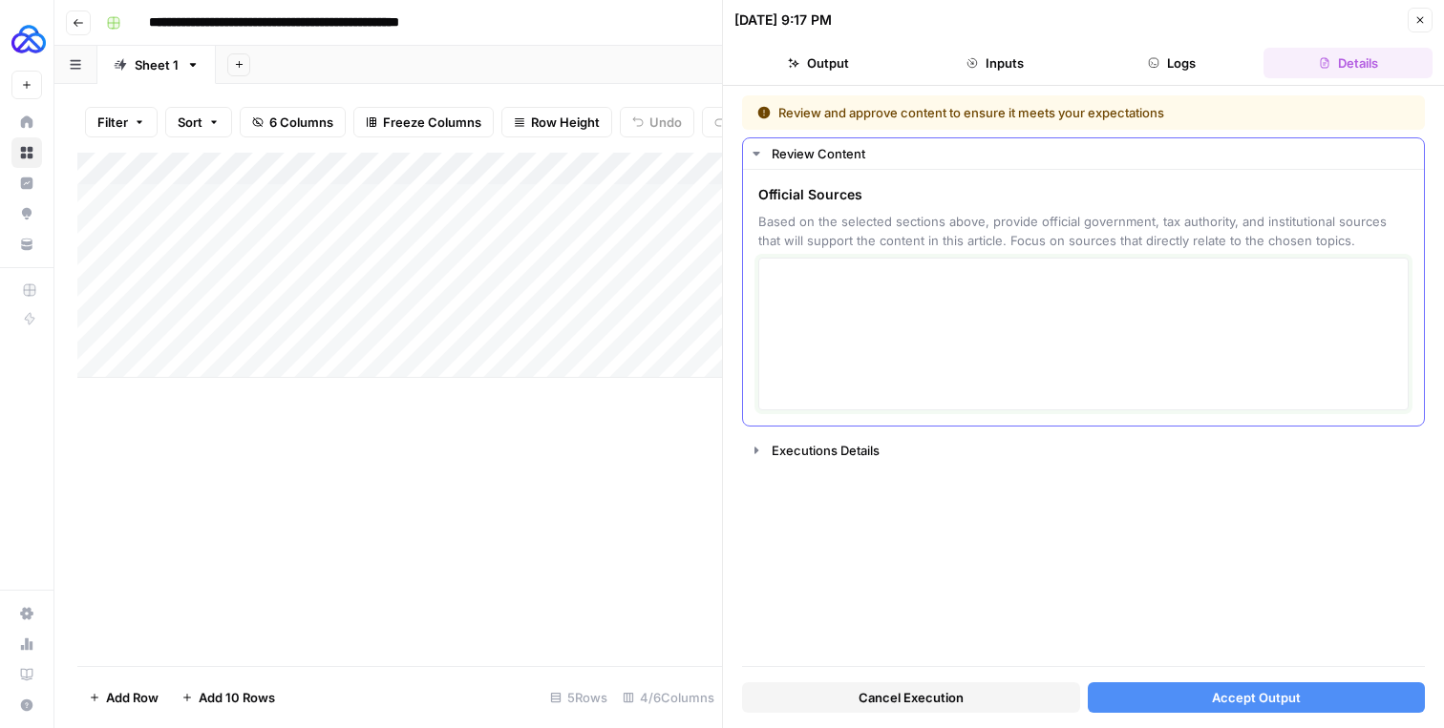
click at [841, 313] on textarea at bounding box center [1082, 334] width 625 height 136
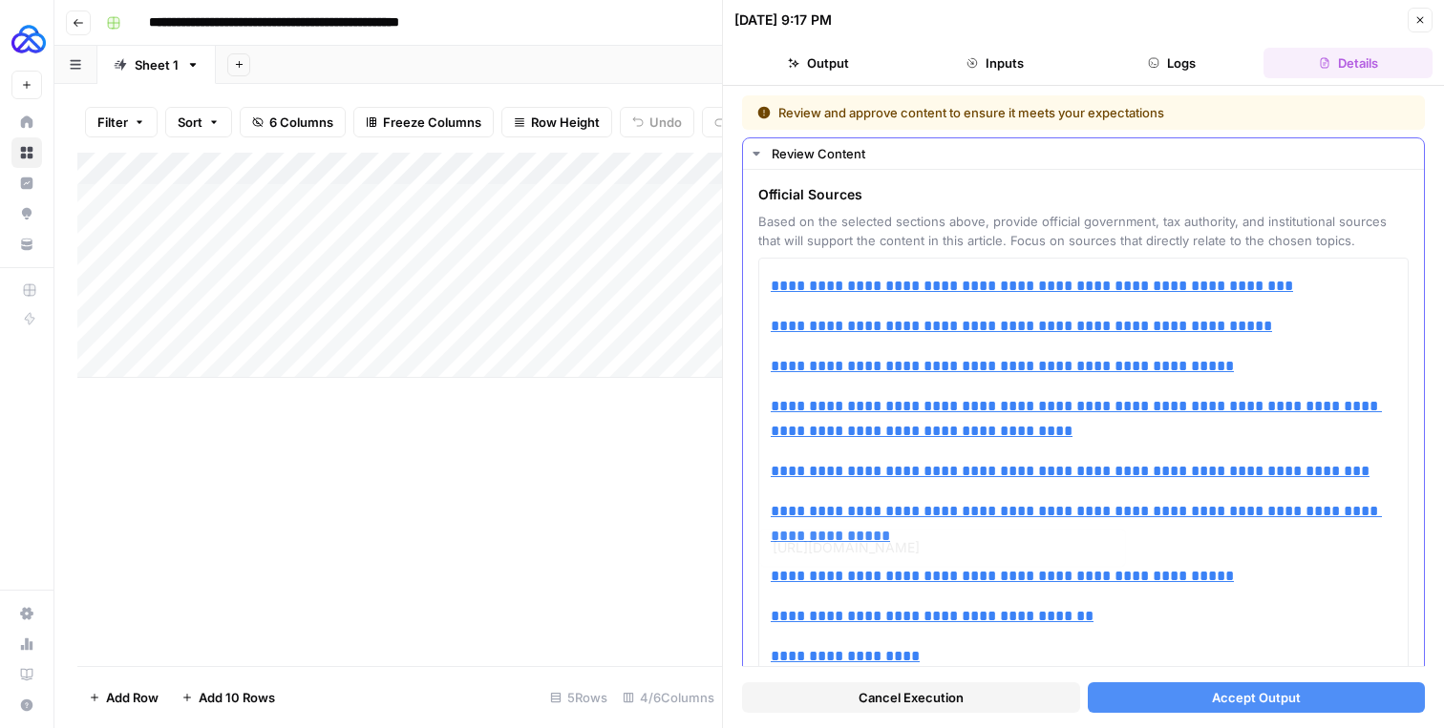
type input "[URL][DOMAIN_NAME]"
click at [1200, 698] on button "Accept Output" at bounding box center [1256, 698] width 338 height 31
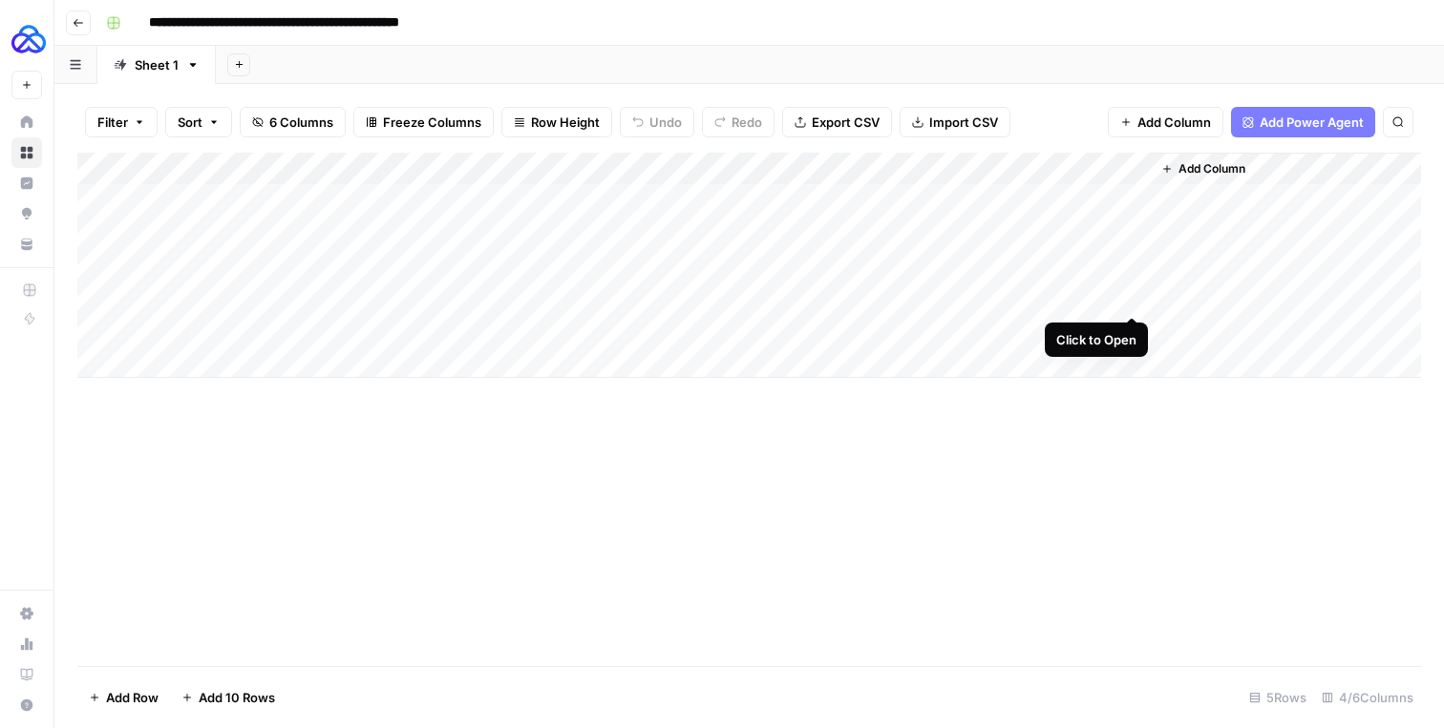
click at [1131, 298] on div "Add Column" at bounding box center [748, 265] width 1343 height 225
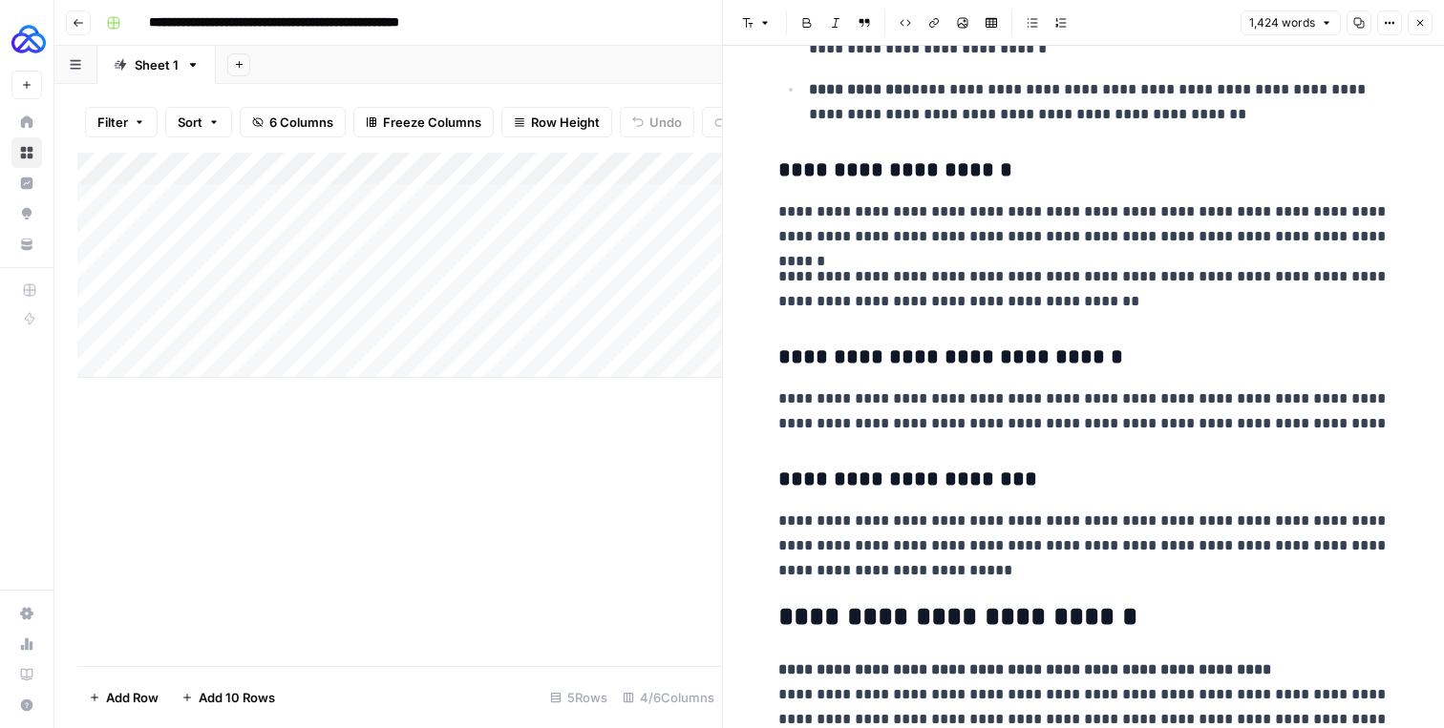
scroll to position [5117, 0]
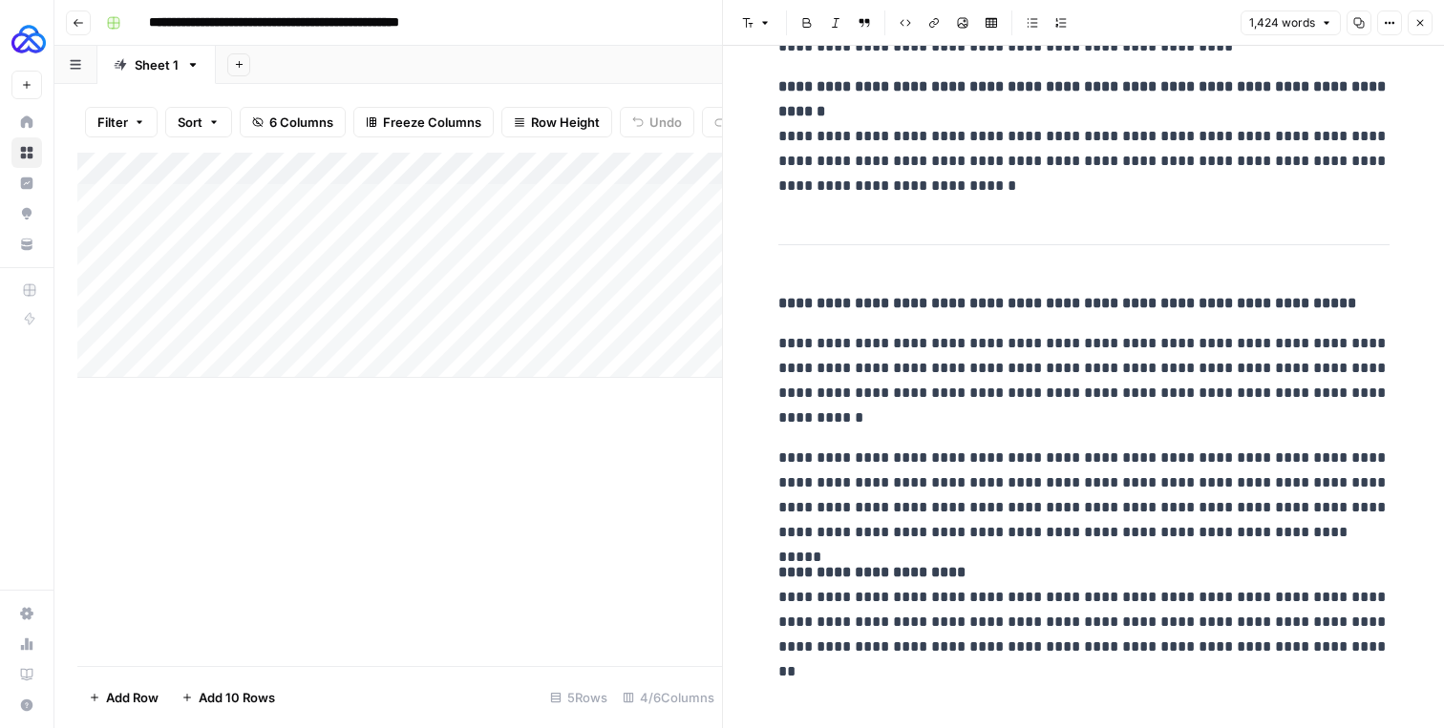
click at [792, 297] on strong "**********" at bounding box center [1067, 303] width 578 height 14
click at [755, 20] on button "Font style" at bounding box center [756, 23] width 44 height 25
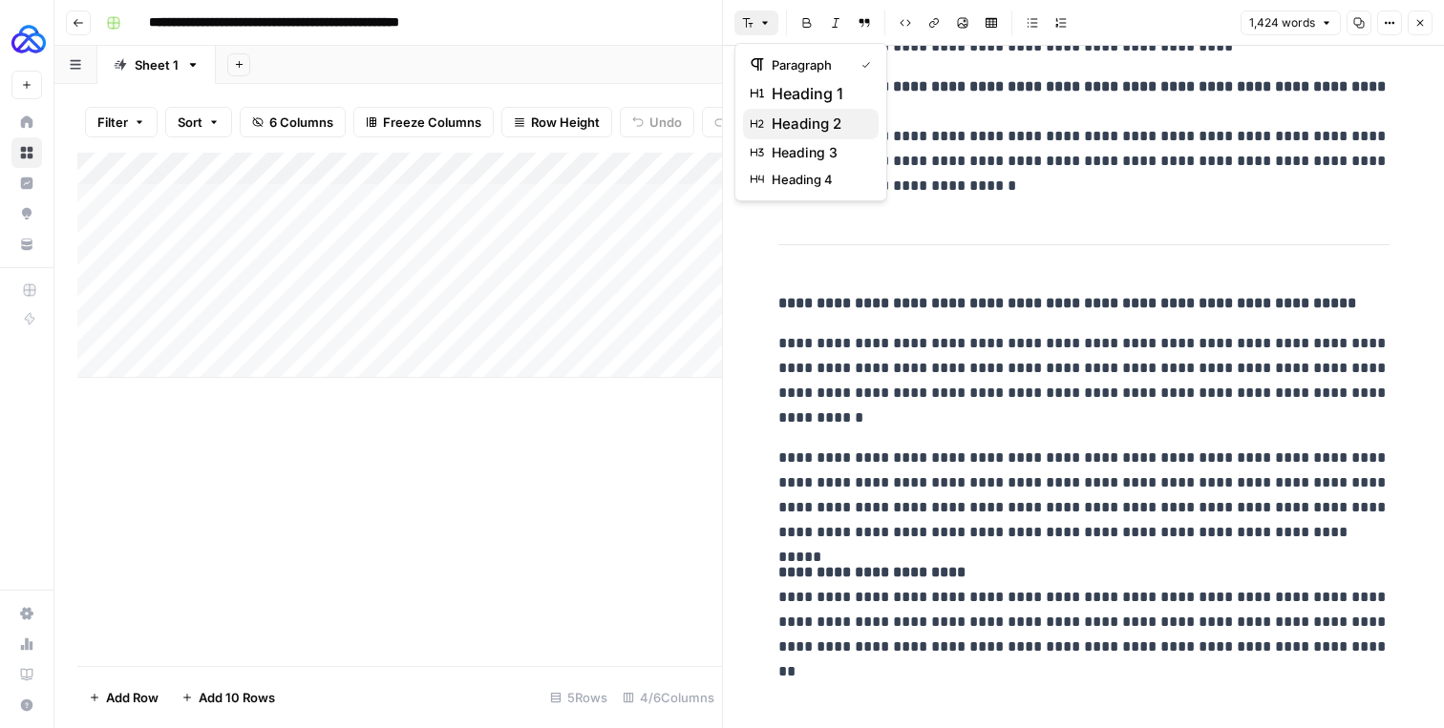
click at [794, 120] on span "heading 2" at bounding box center [817, 124] width 92 height 23
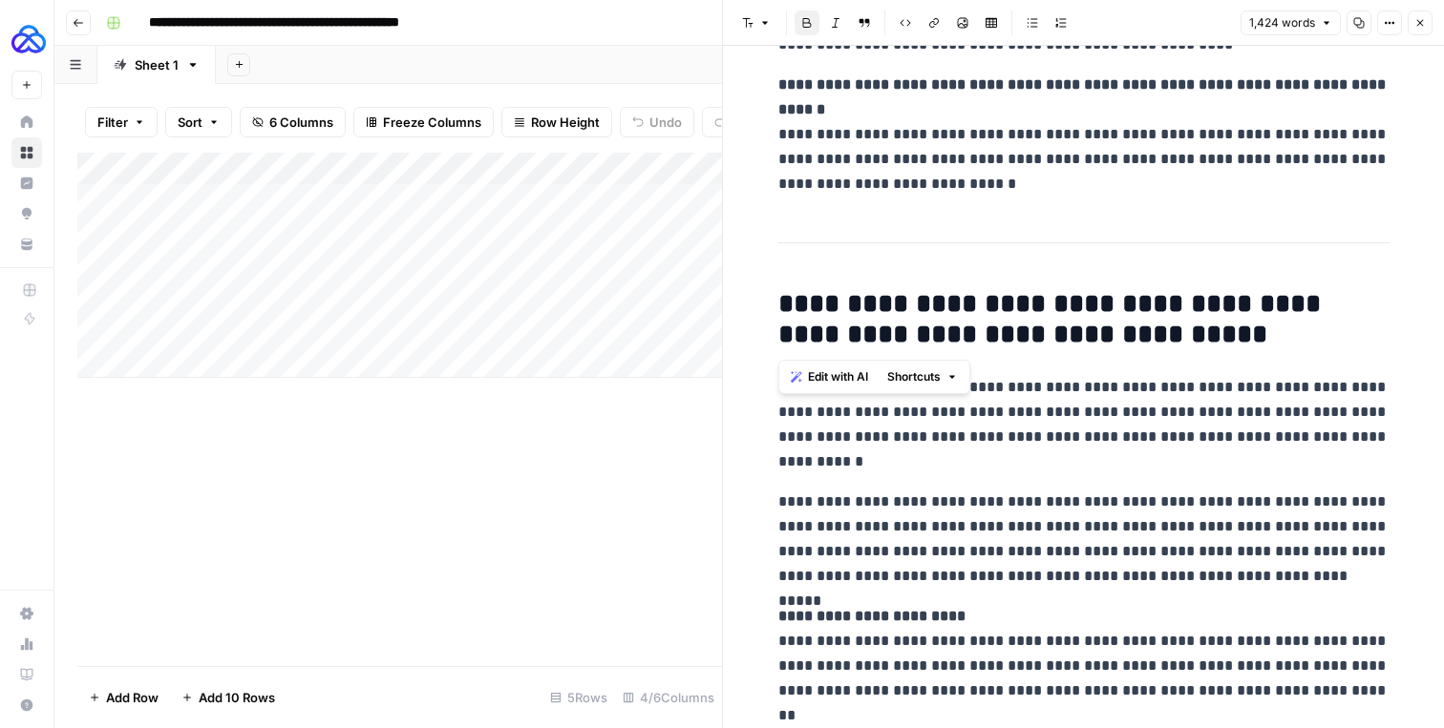
click at [1015, 474] on p "**********" at bounding box center [1083, 424] width 611 height 99
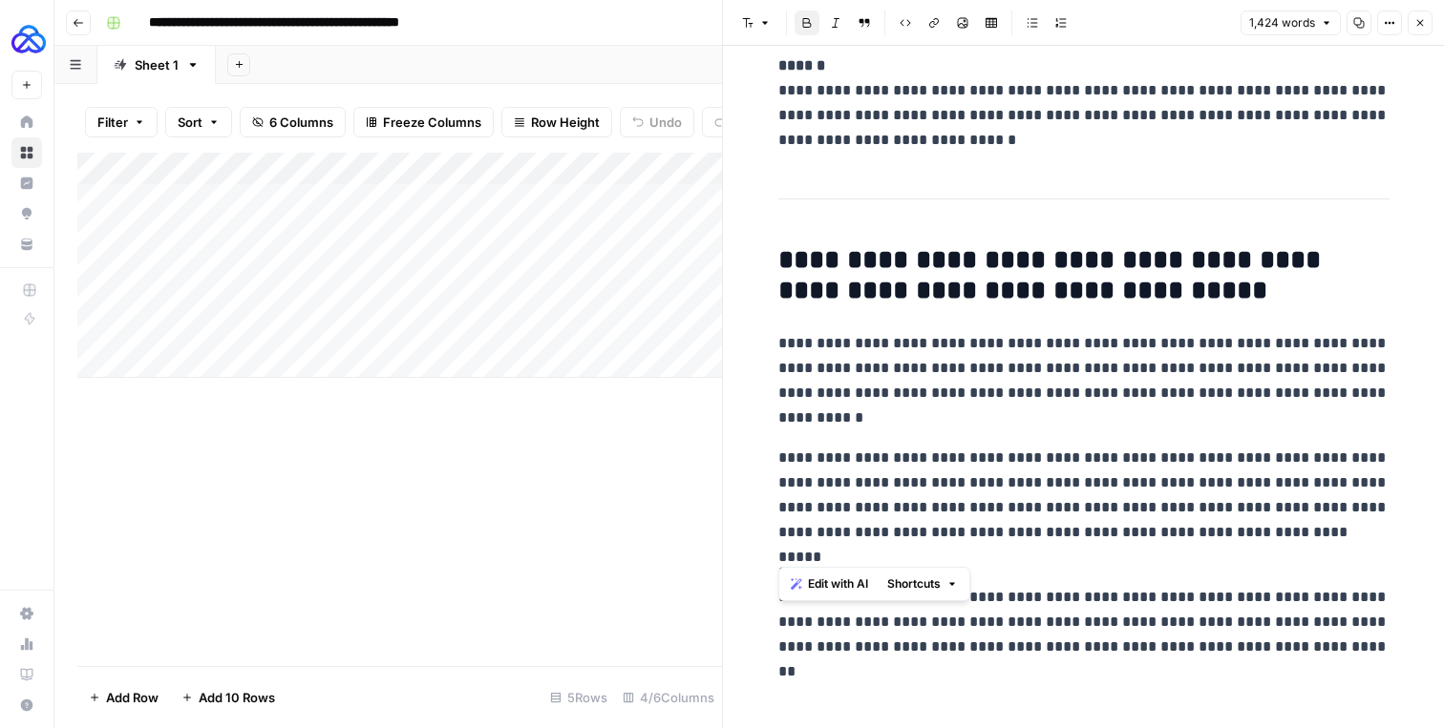
drag, startPoint x: 769, startPoint y: 614, endPoint x: 892, endPoint y: 733, distance: 171.5
click at [892, 728] on html "**********" at bounding box center [722, 364] width 1444 height 728
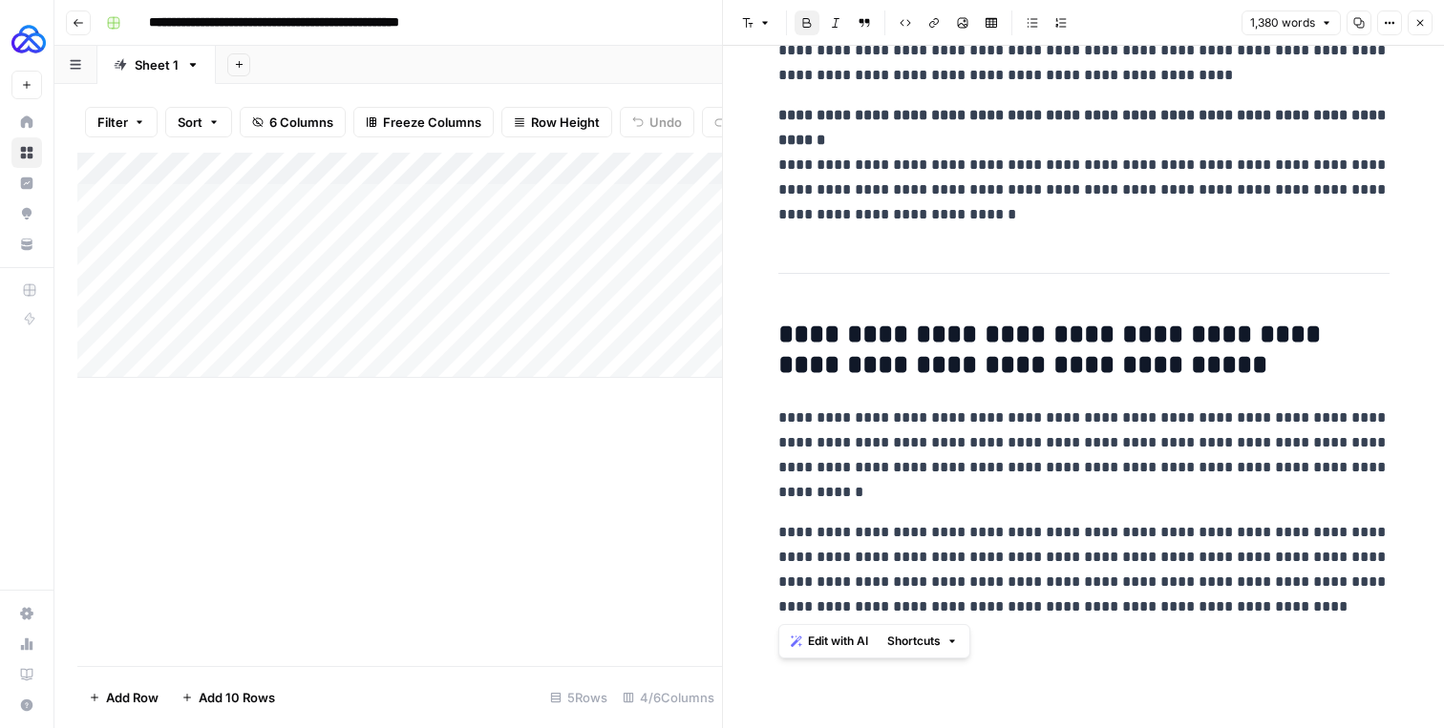
drag, startPoint x: 1279, startPoint y: 617, endPoint x: 825, endPoint y: 306, distance: 550.8
copy div "**********"
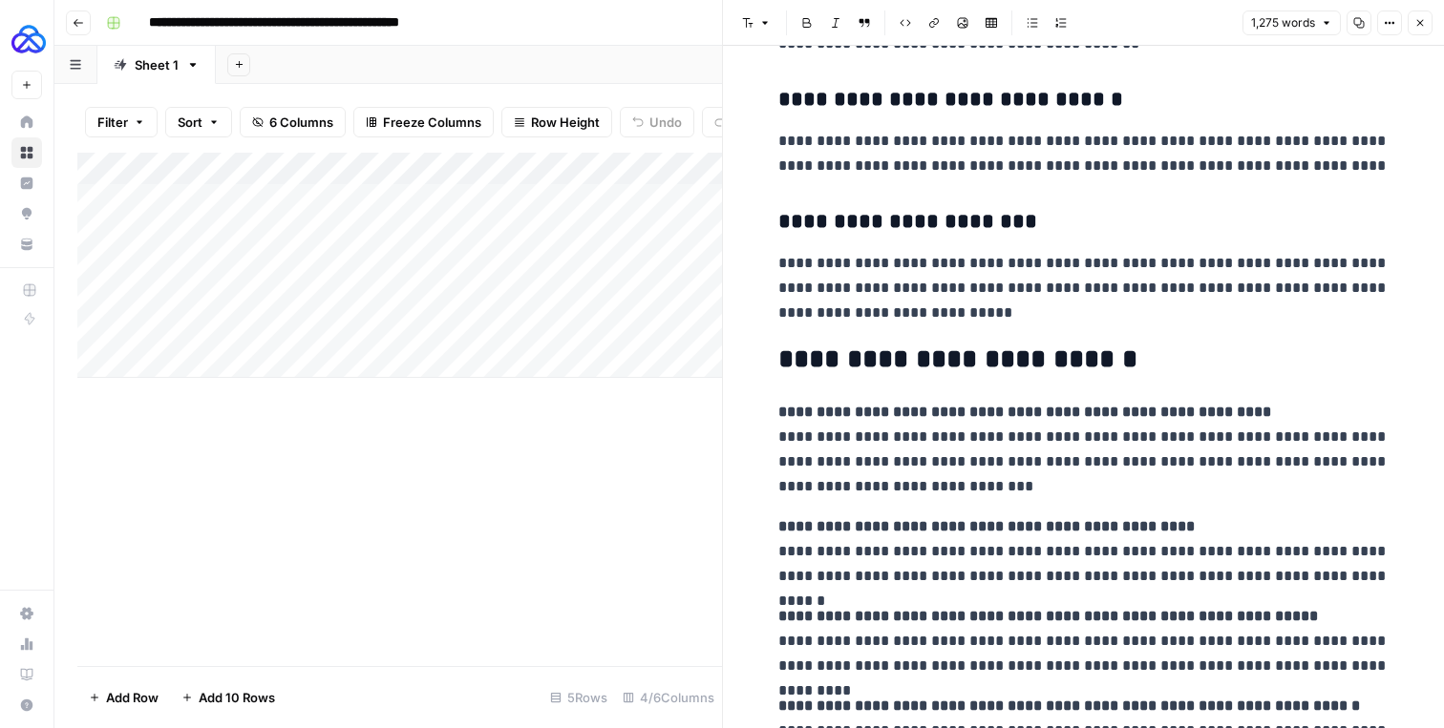
scroll to position [4364, 0]
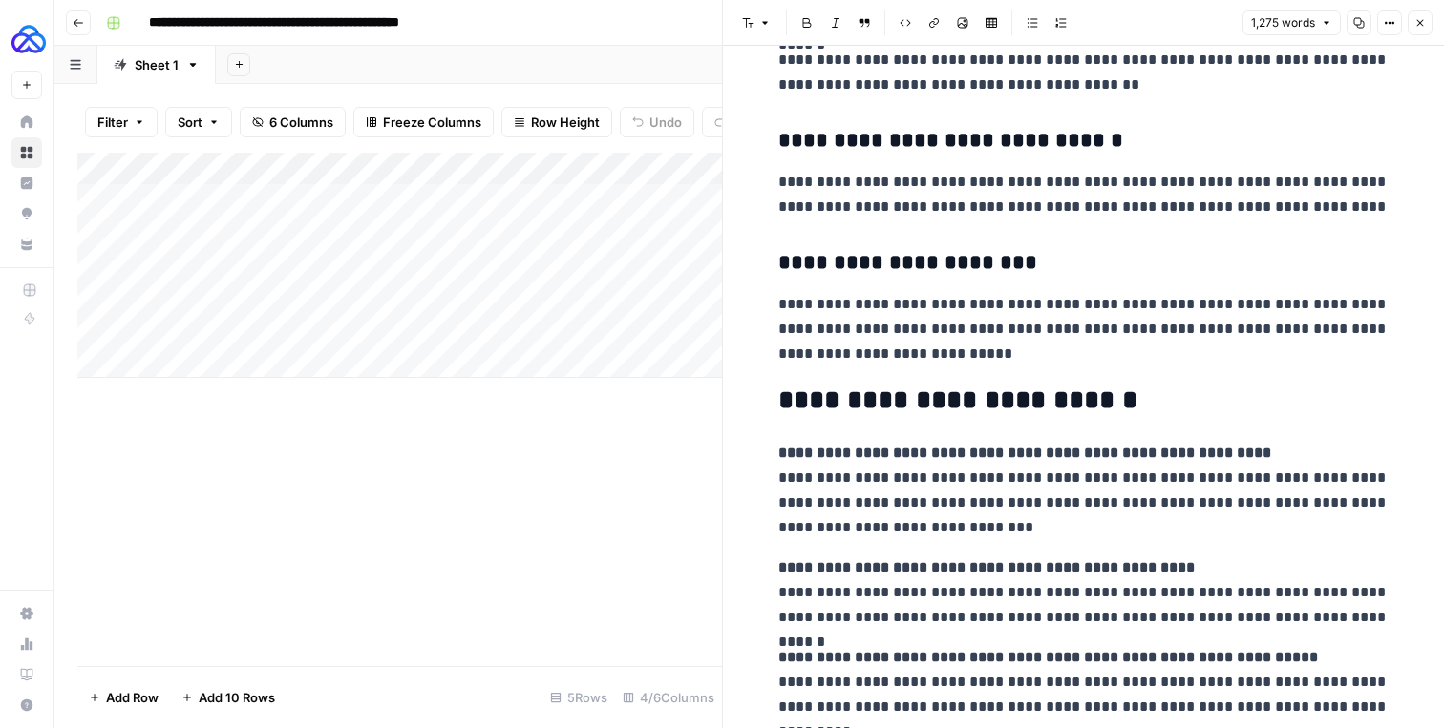
click at [975, 356] on p "**********" at bounding box center [1083, 329] width 611 height 74
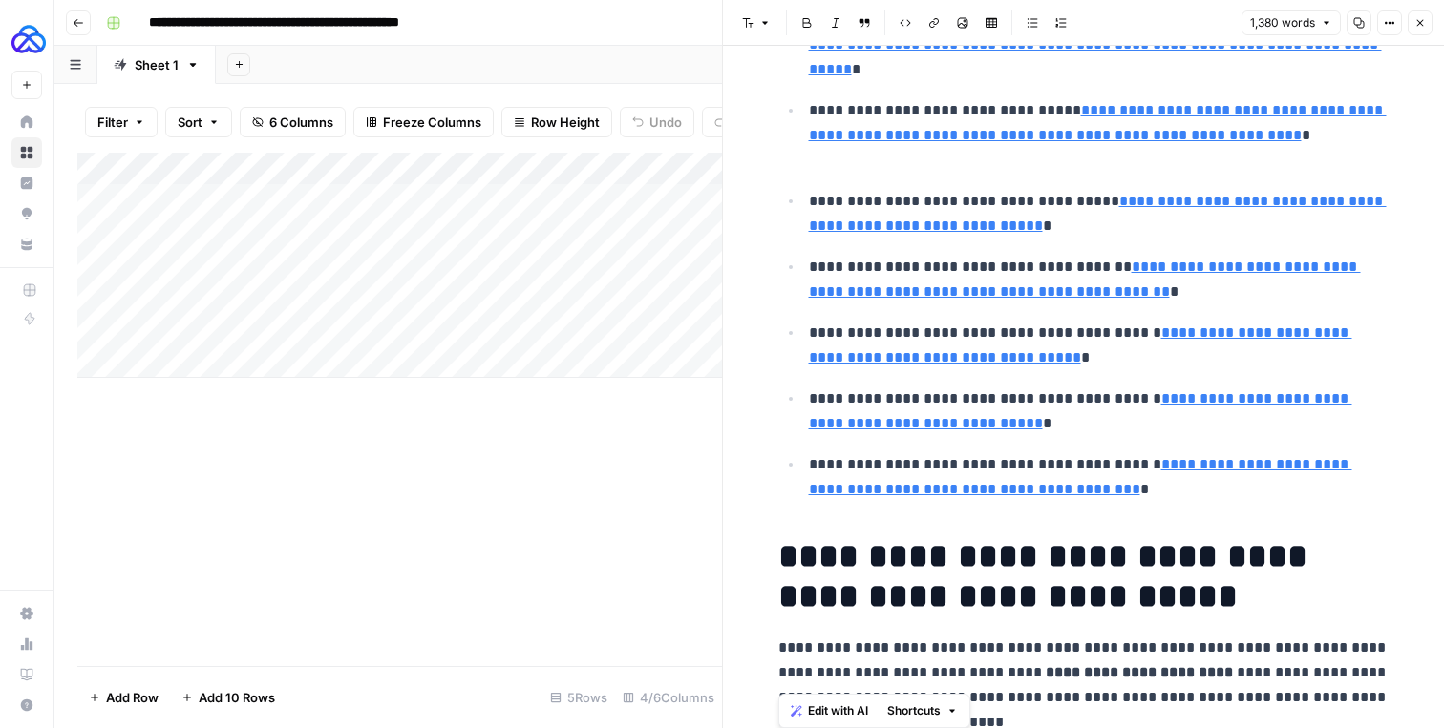
scroll to position [433, 0]
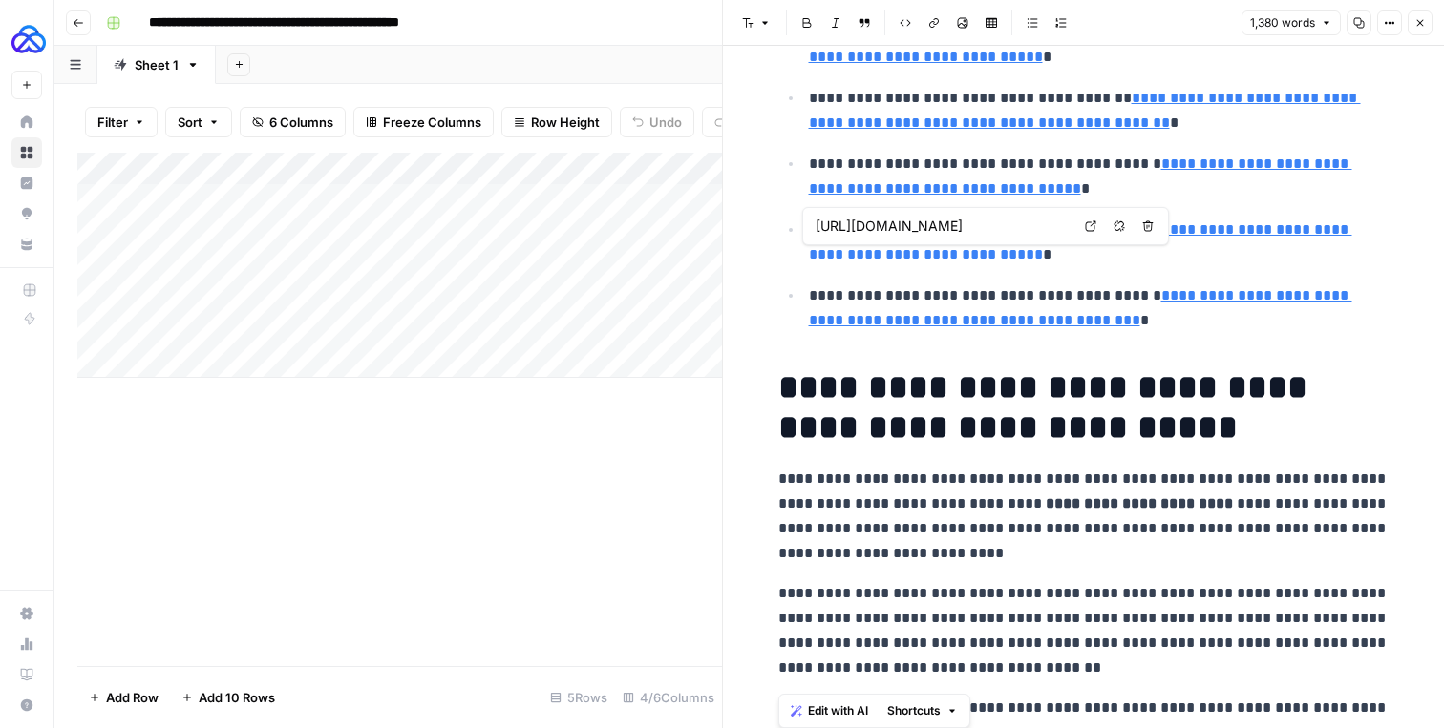
type input "[URL][DOMAIN_NAME]"
click at [874, 400] on h1 "**********" at bounding box center [1083, 408] width 611 height 80
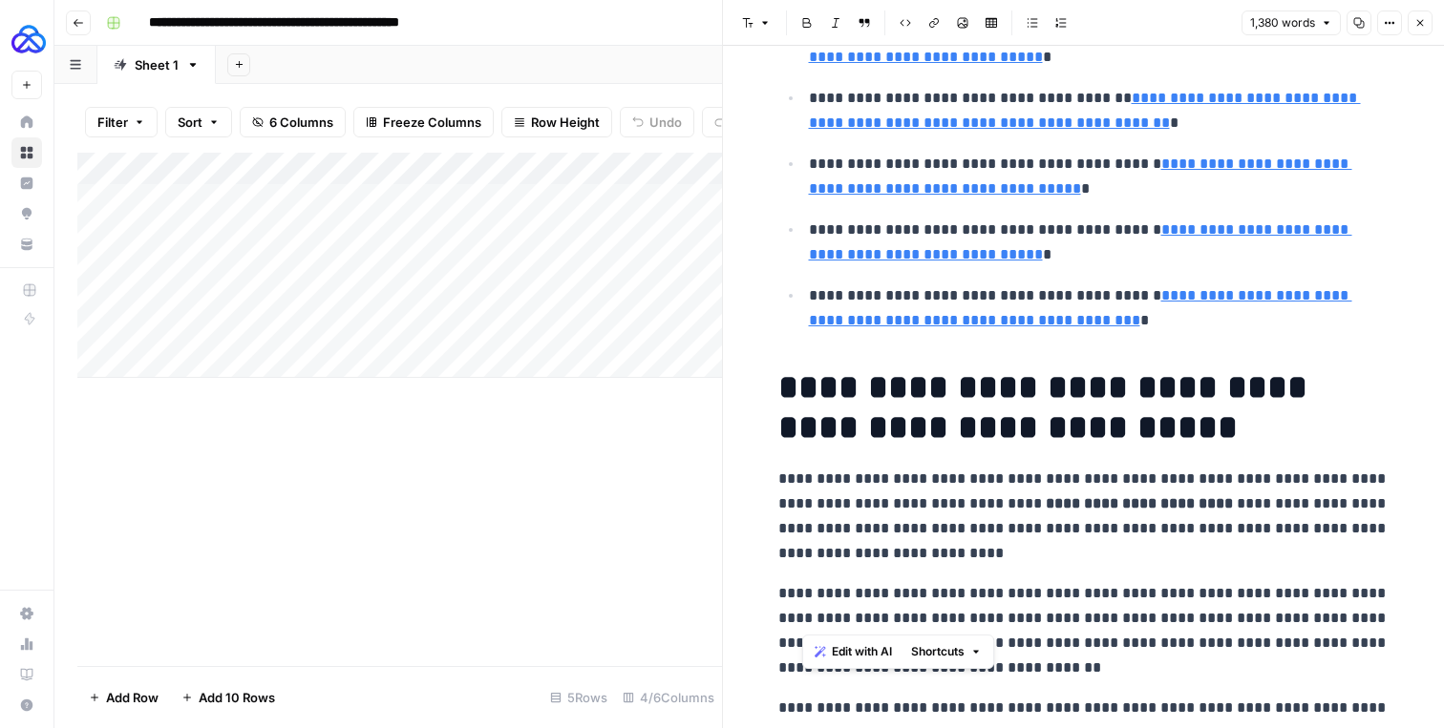
drag, startPoint x: 790, startPoint y: 385, endPoint x: 896, endPoint y: 616, distance: 254.2
click at [840, 480] on p "**********" at bounding box center [1083, 516] width 611 height 99
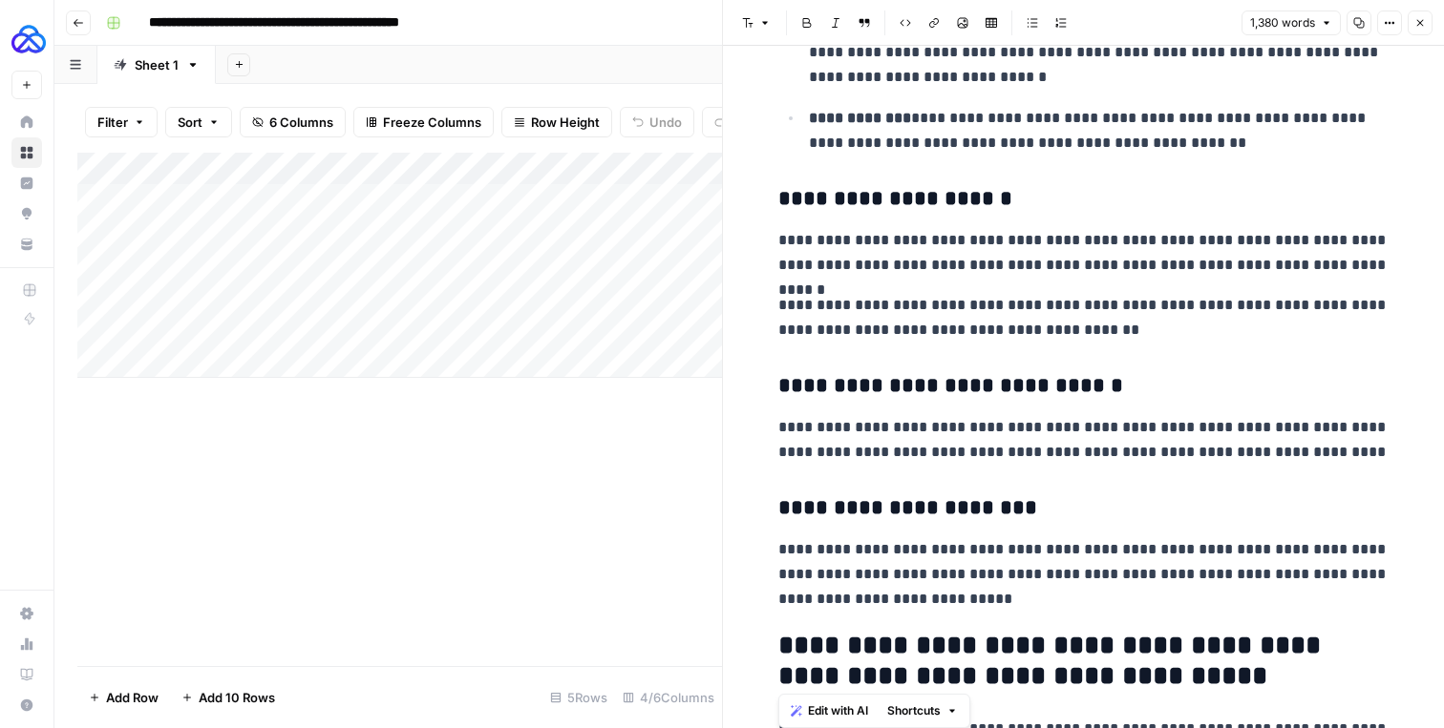
scroll to position [5014, 0]
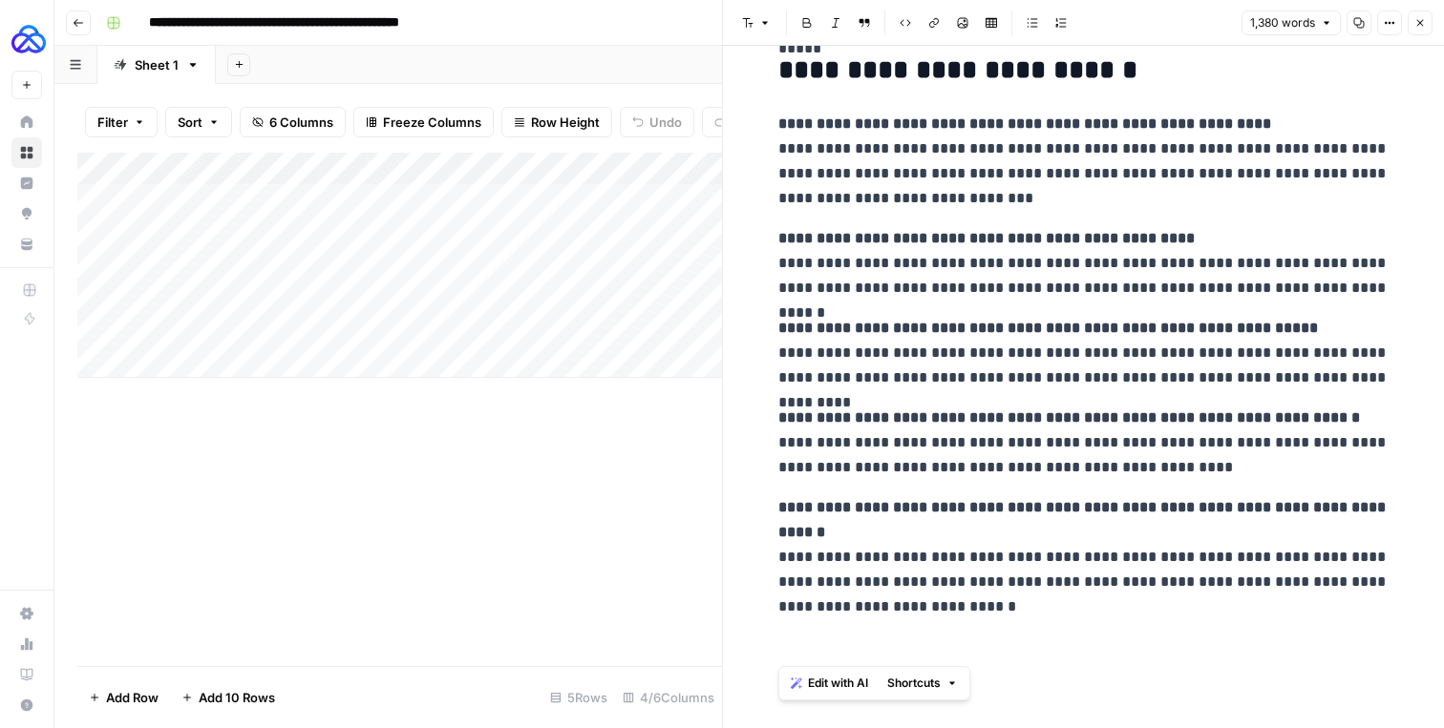
drag, startPoint x: 775, startPoint y: 389, endPoint x: 1024, endPoint y: 634, distance: 349.0
copy div "**********"
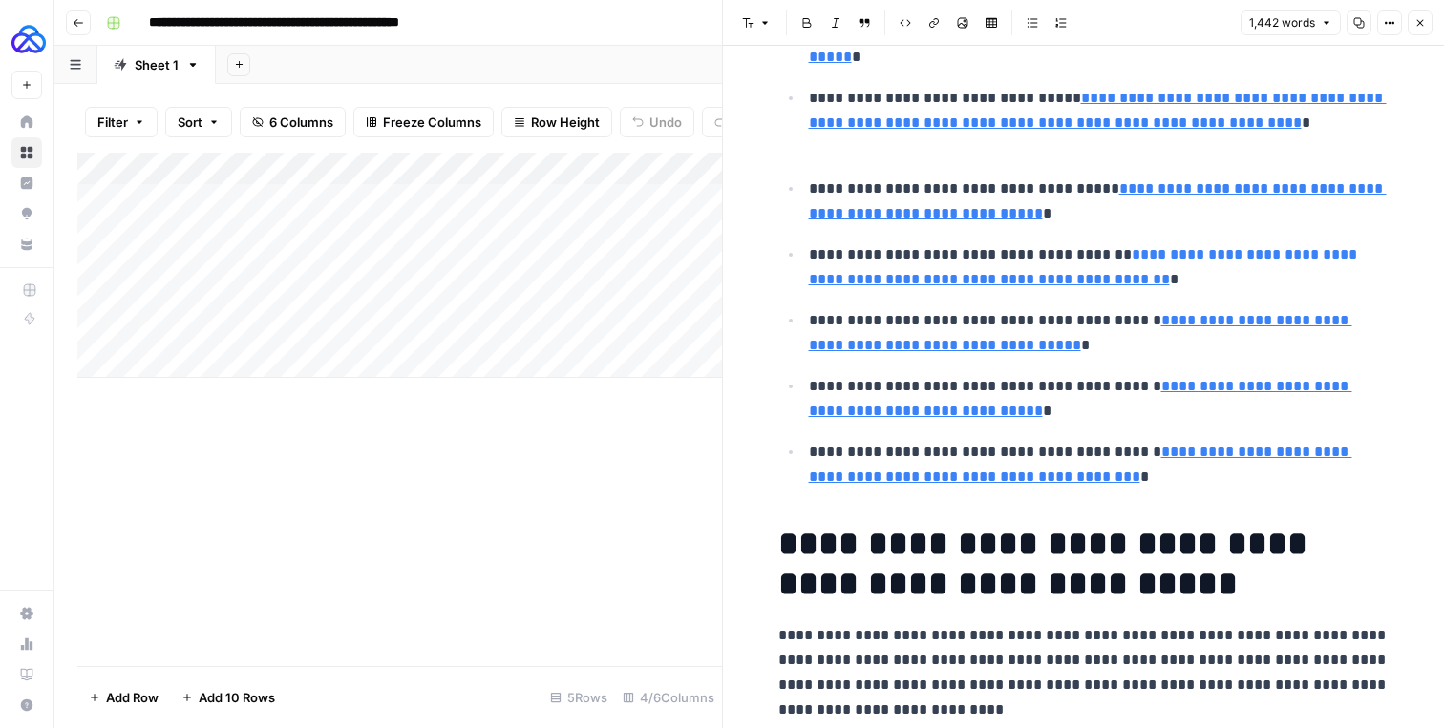
scroll to position [83, 0]
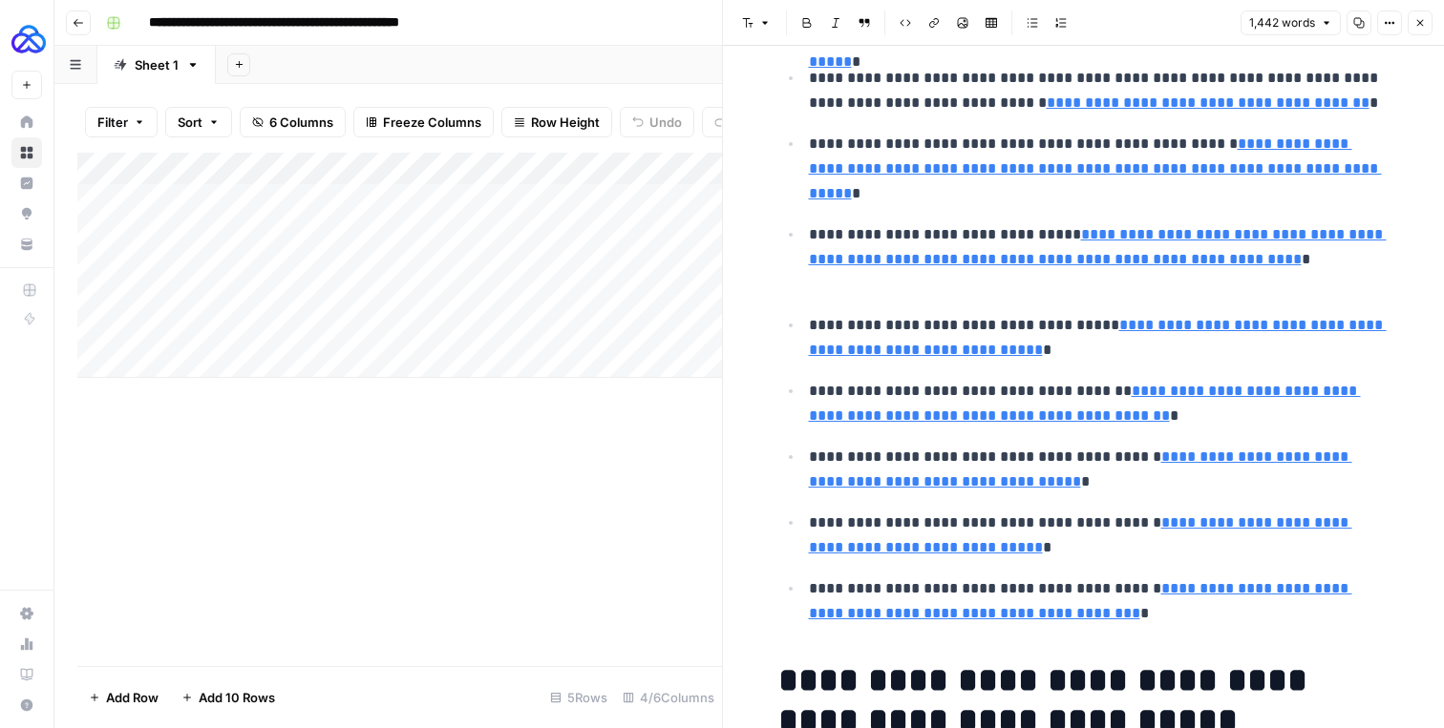
type input "[URL][DOMAIN_NAME]"
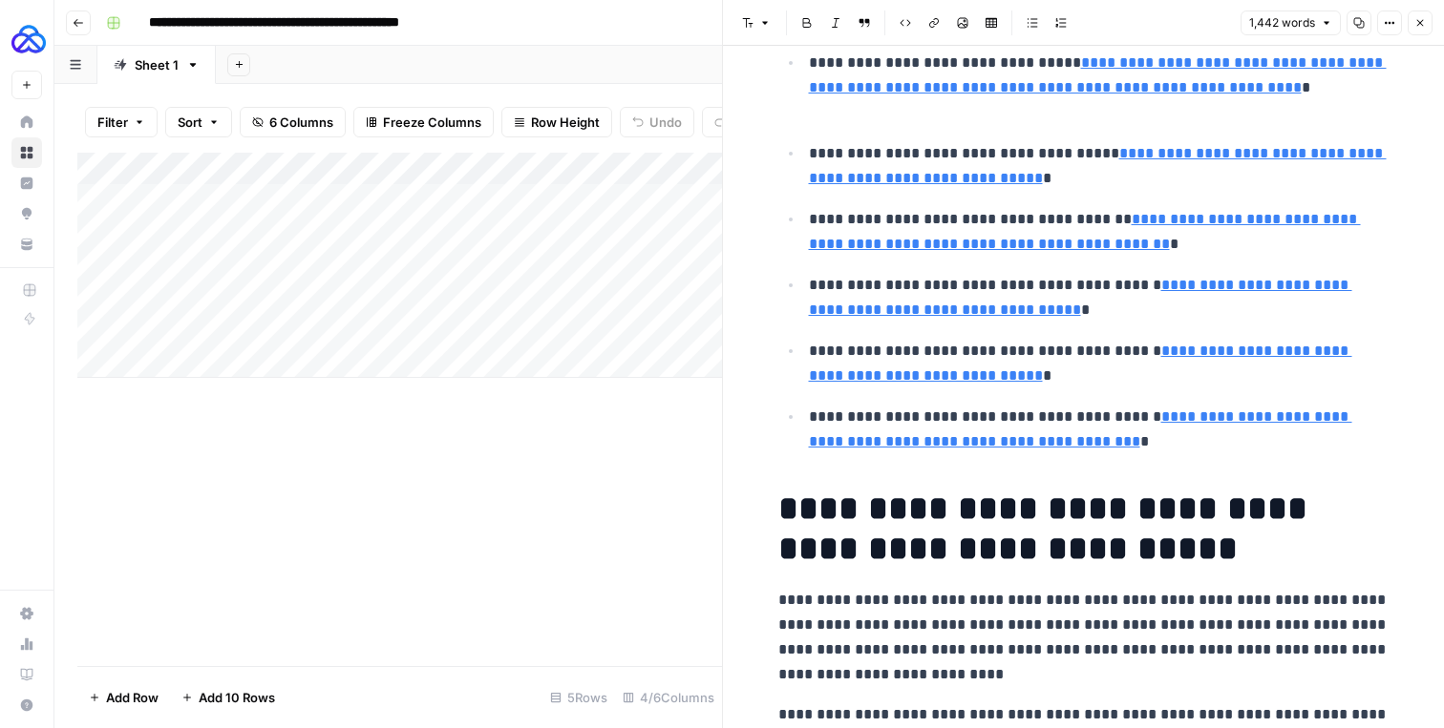
scroll to position [412, 0]
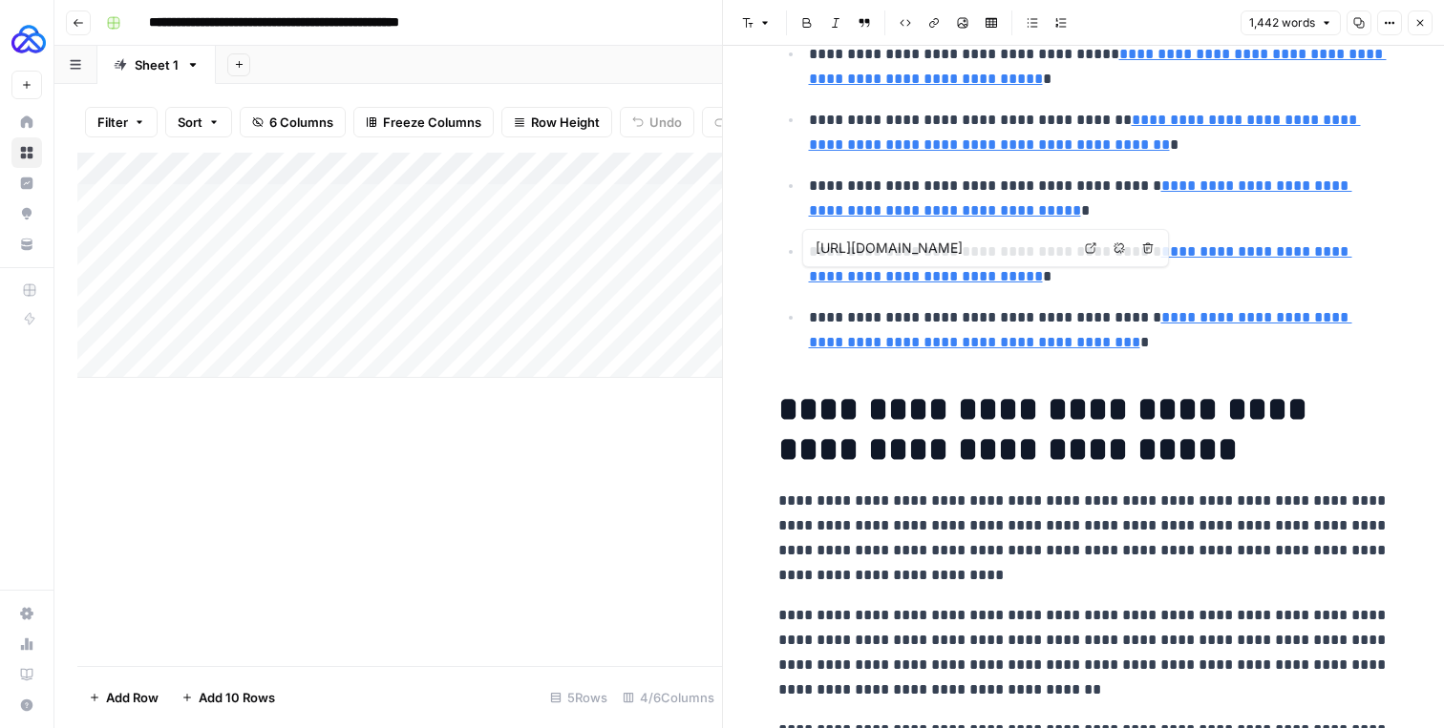
type input "[URL][DOMAIN_NAME]"
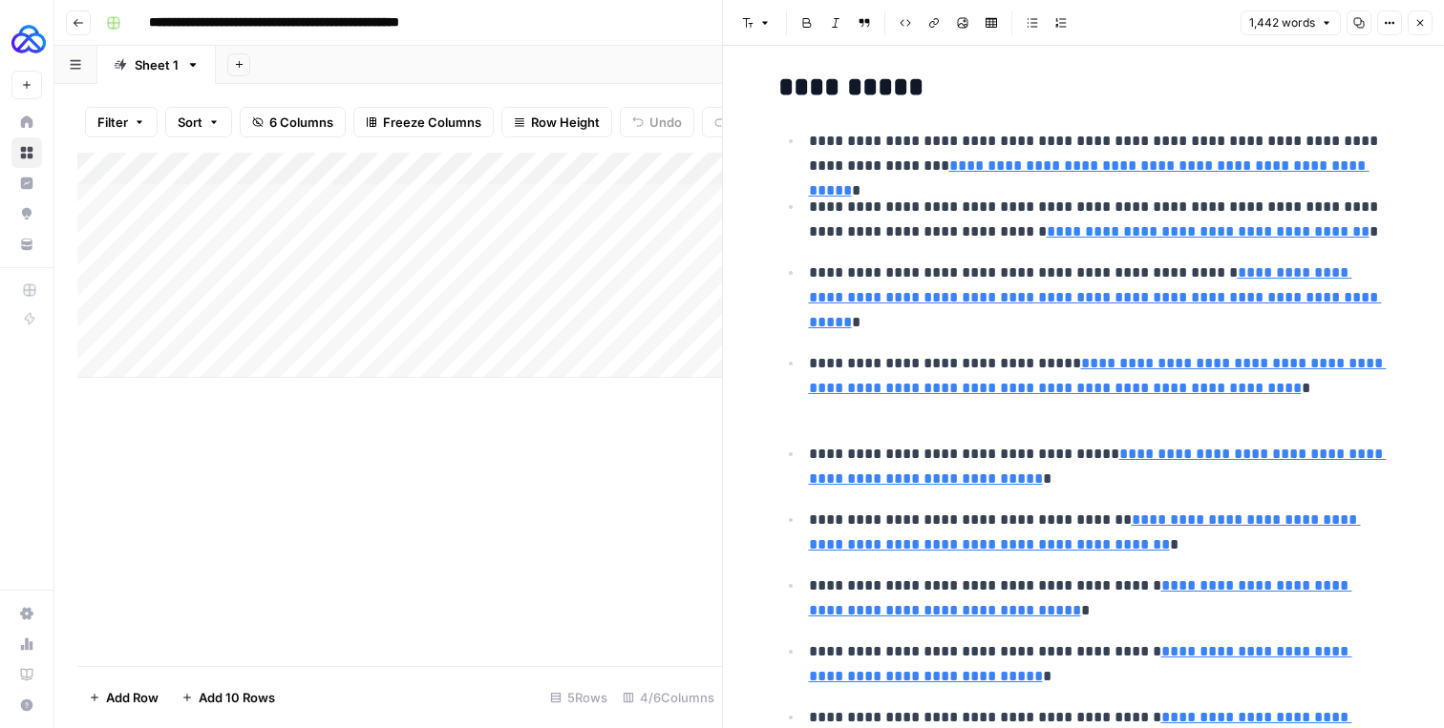
scroll to position [0, 0]
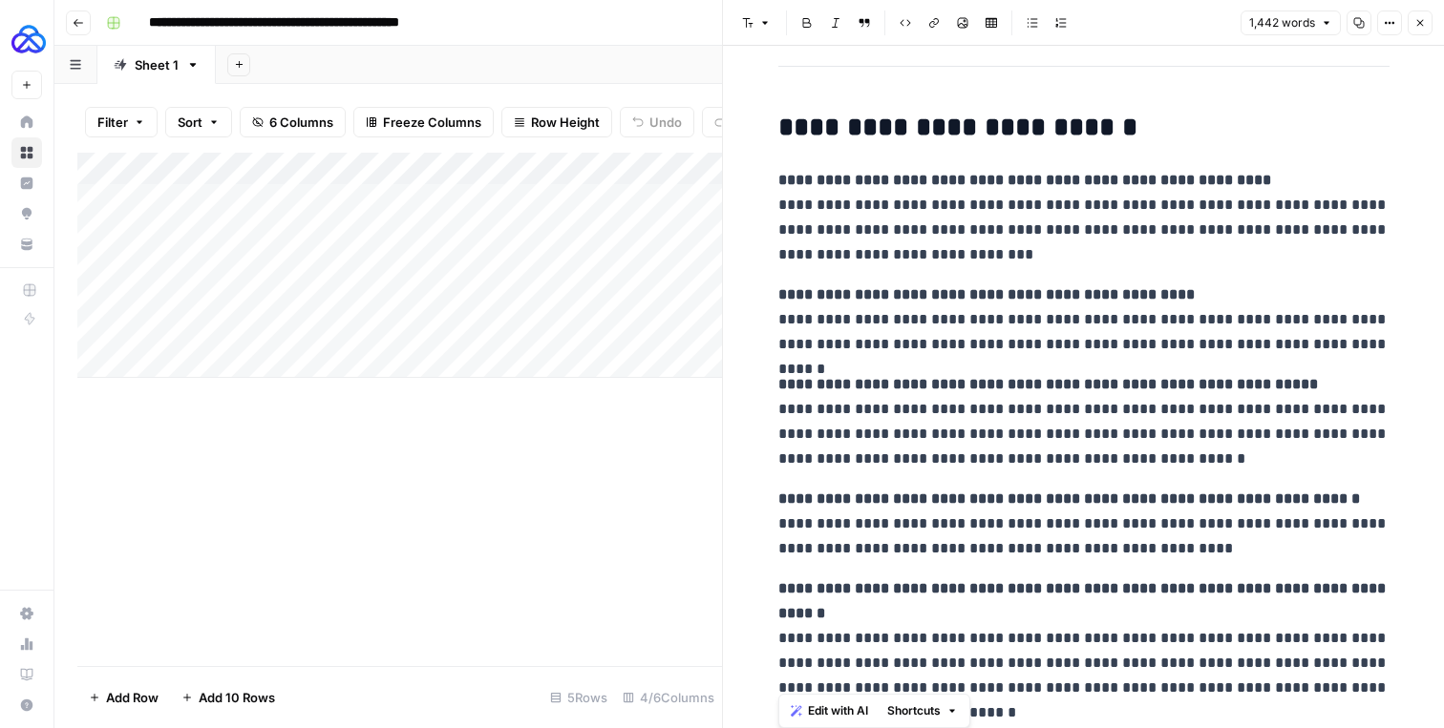
copy div "**********"
